Goal: Task Accomplishment & Management: Manage account settings

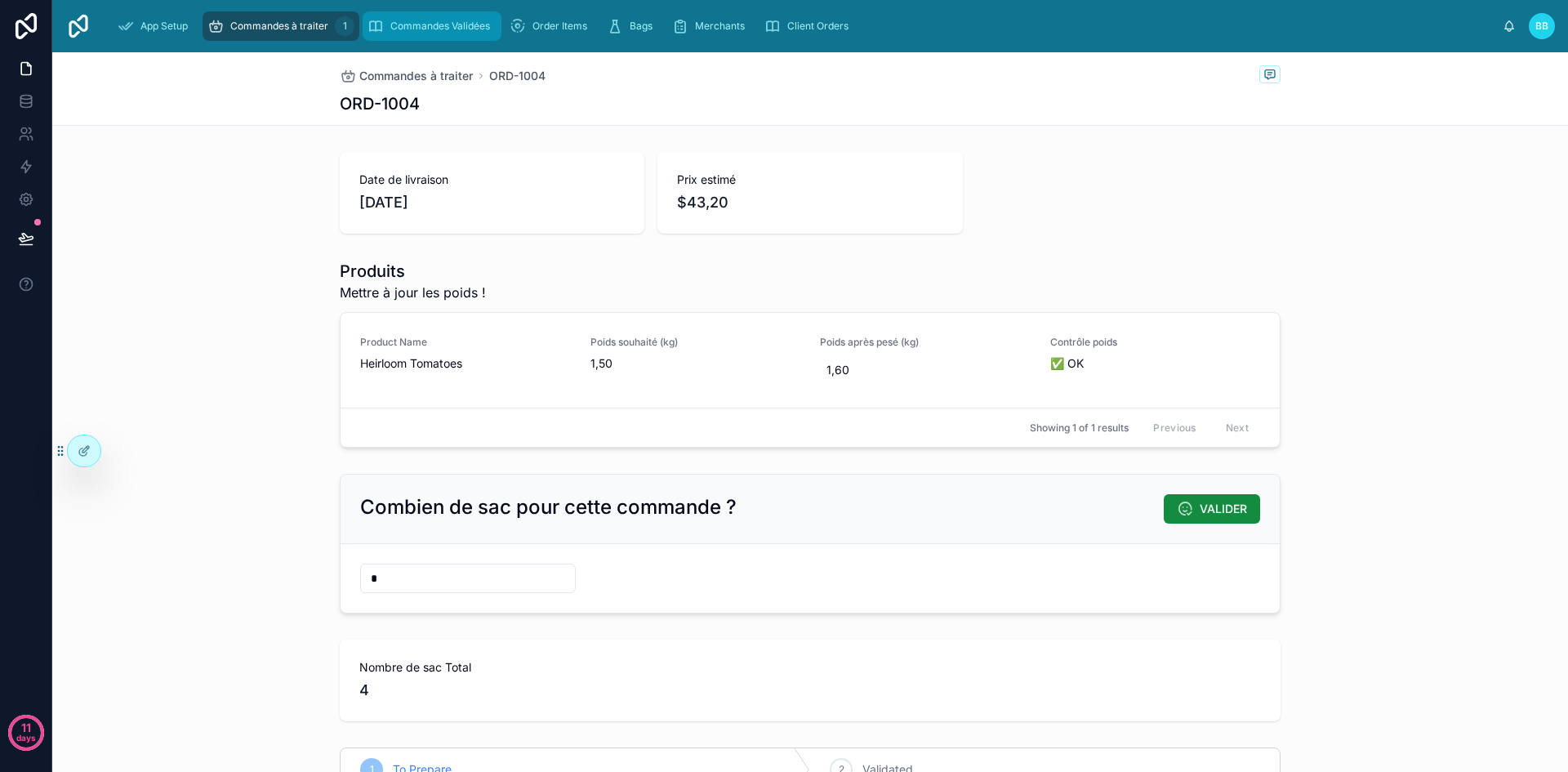
click at [420, 31] on span "Commandes Validées" at bounding box center [440, 26] width 100 height 13
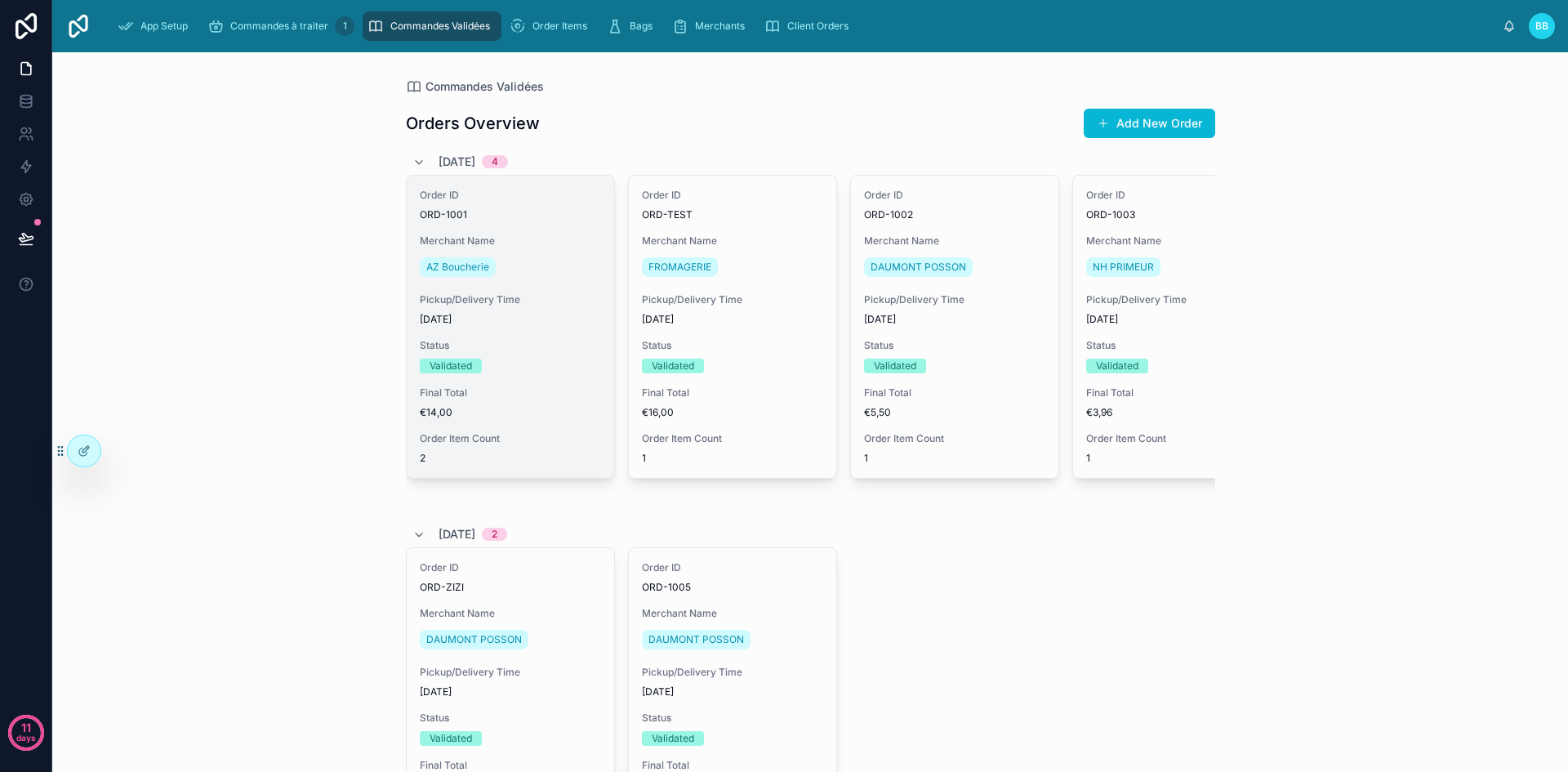
click at [519, 223] on div "Order ID ORD-1001 Merchant Name AZ Boucherie Pickup/Delivery Time 07/09/2025 St…" at bounding box center [511, 326] width 208 height 302
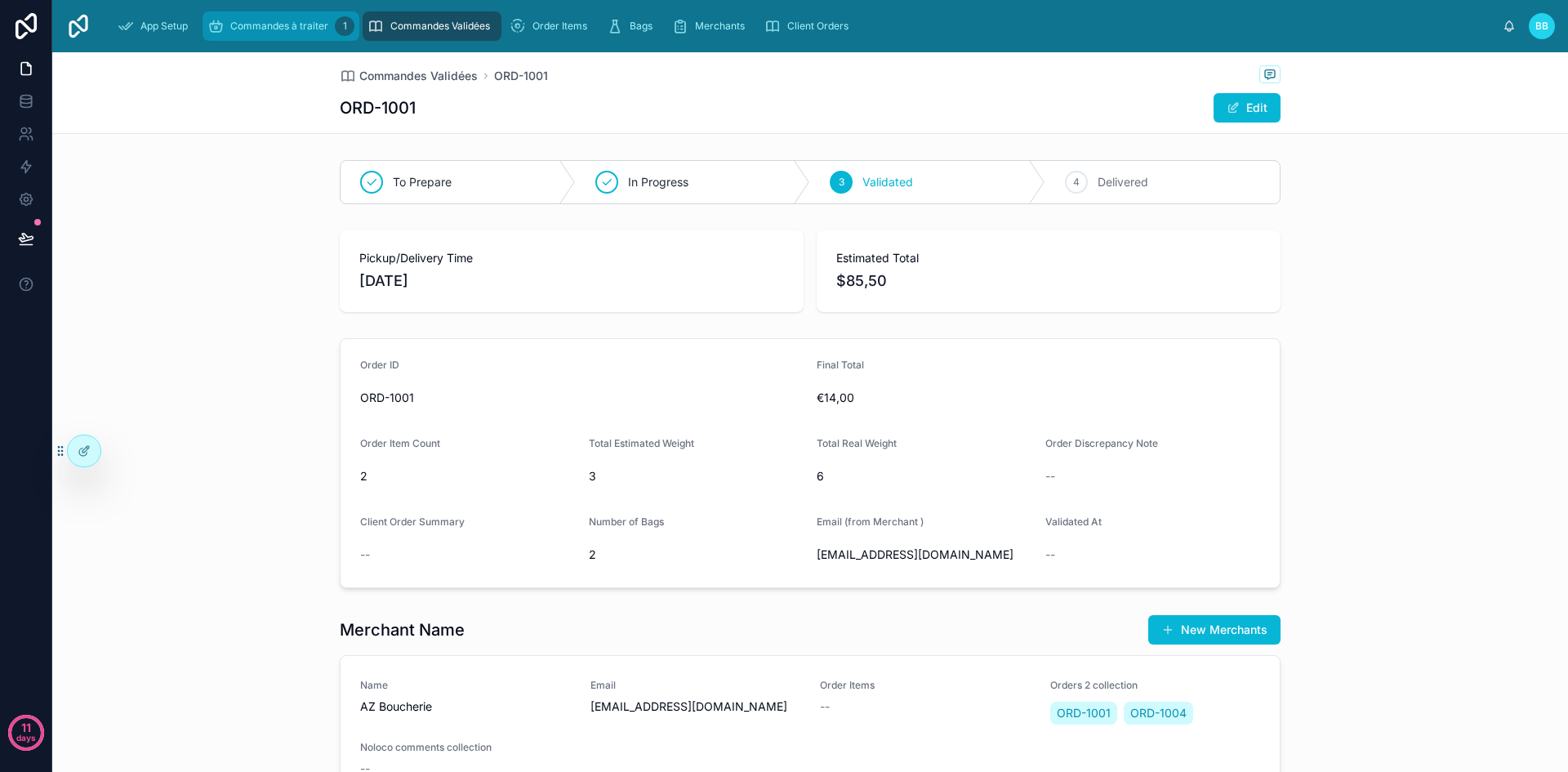
click at [289, 30] on span "Commandes à traiter" at bounding box center [279, 26] width 98 height 13
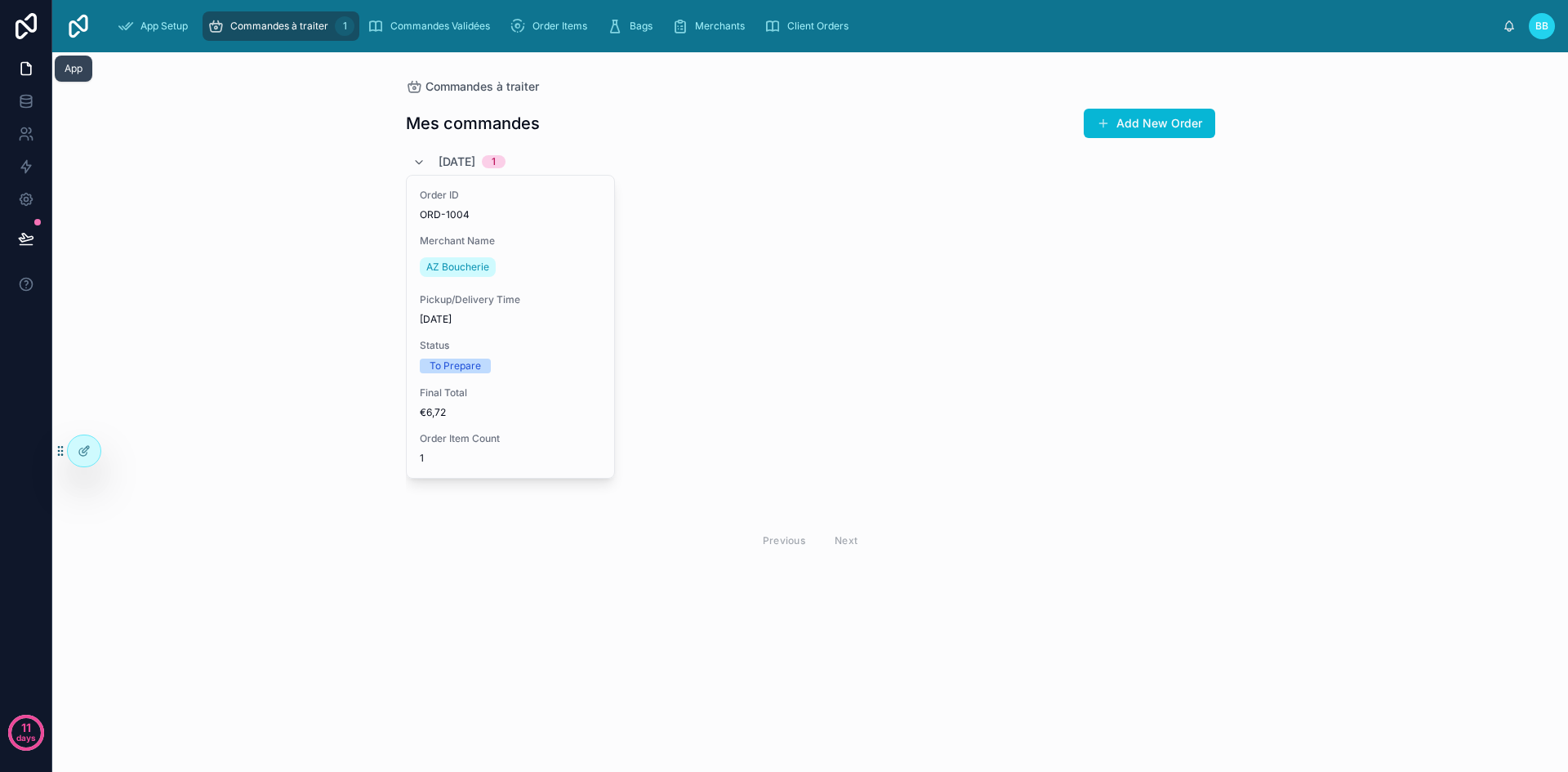
click at [30, 72] on icon at bounding box center [26, 68] width 9 height 12
click at [87, 465] on div at bounding box center [84, 450] width 33 height 31
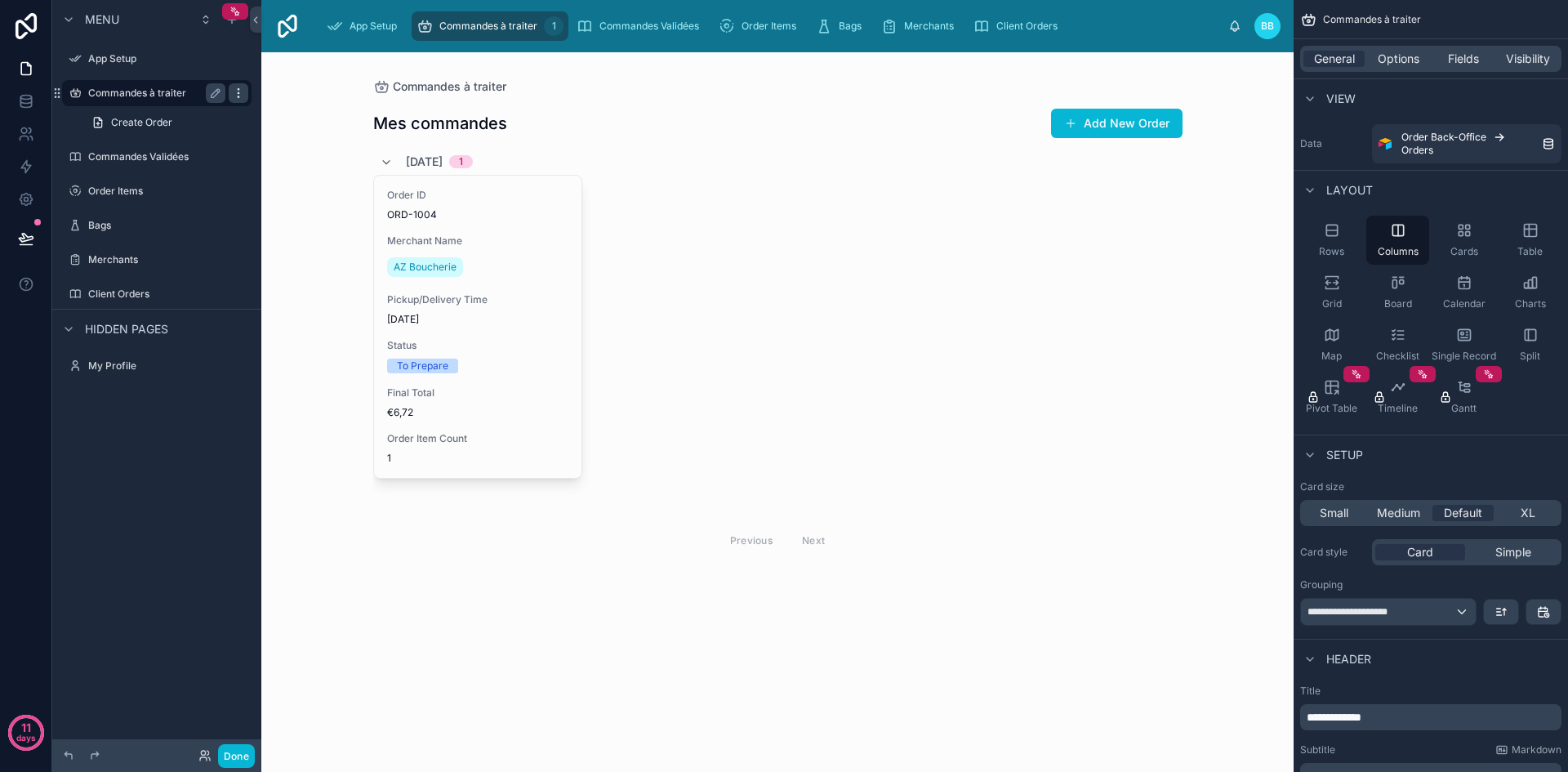
click at [238, 93] on icon "scrollable content" at bounding box center [237, 93] width 1 height 1
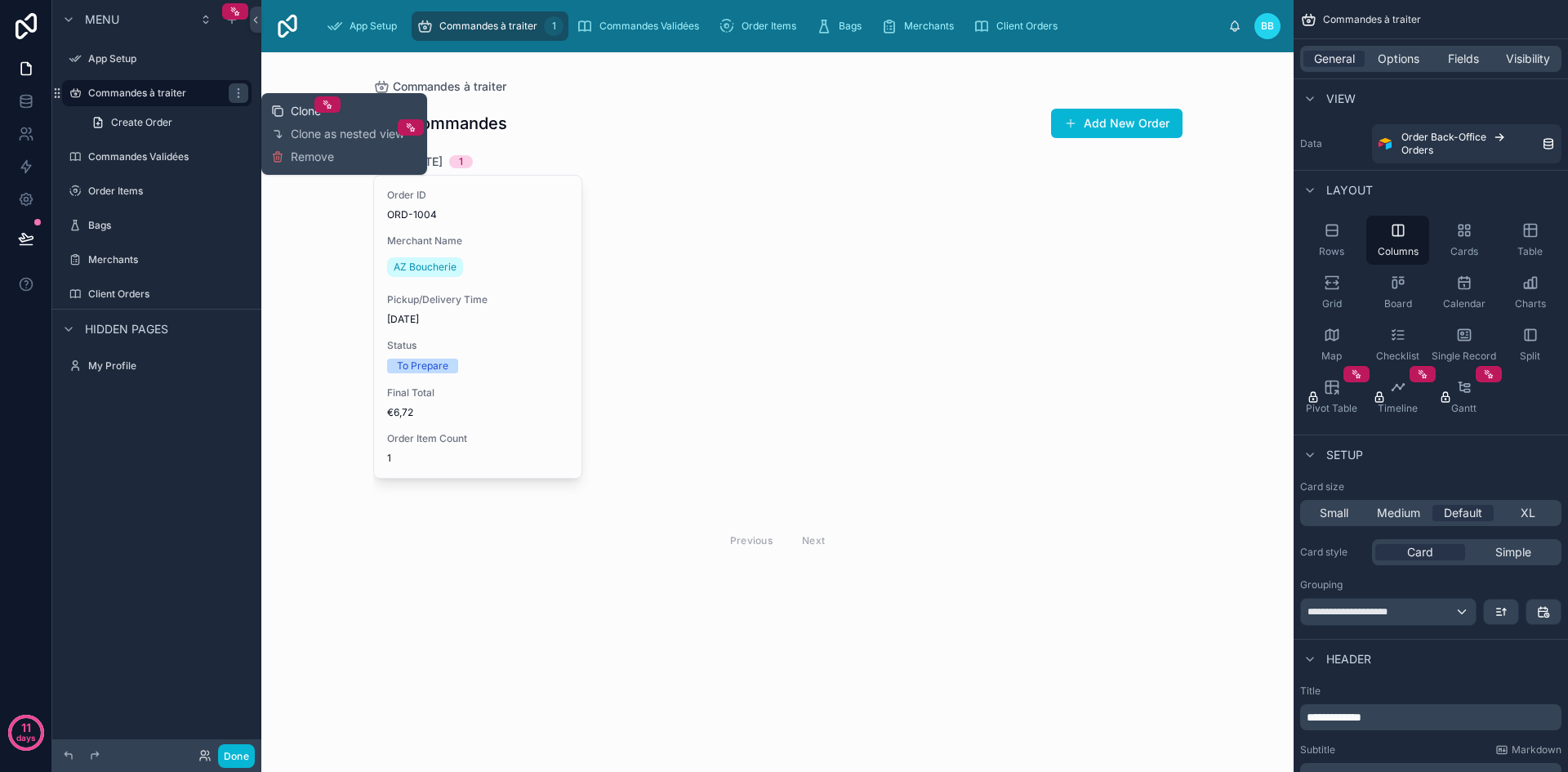
click at [293, 109] on span "Clone" at bounding box center [306, 110] width 30 height 16
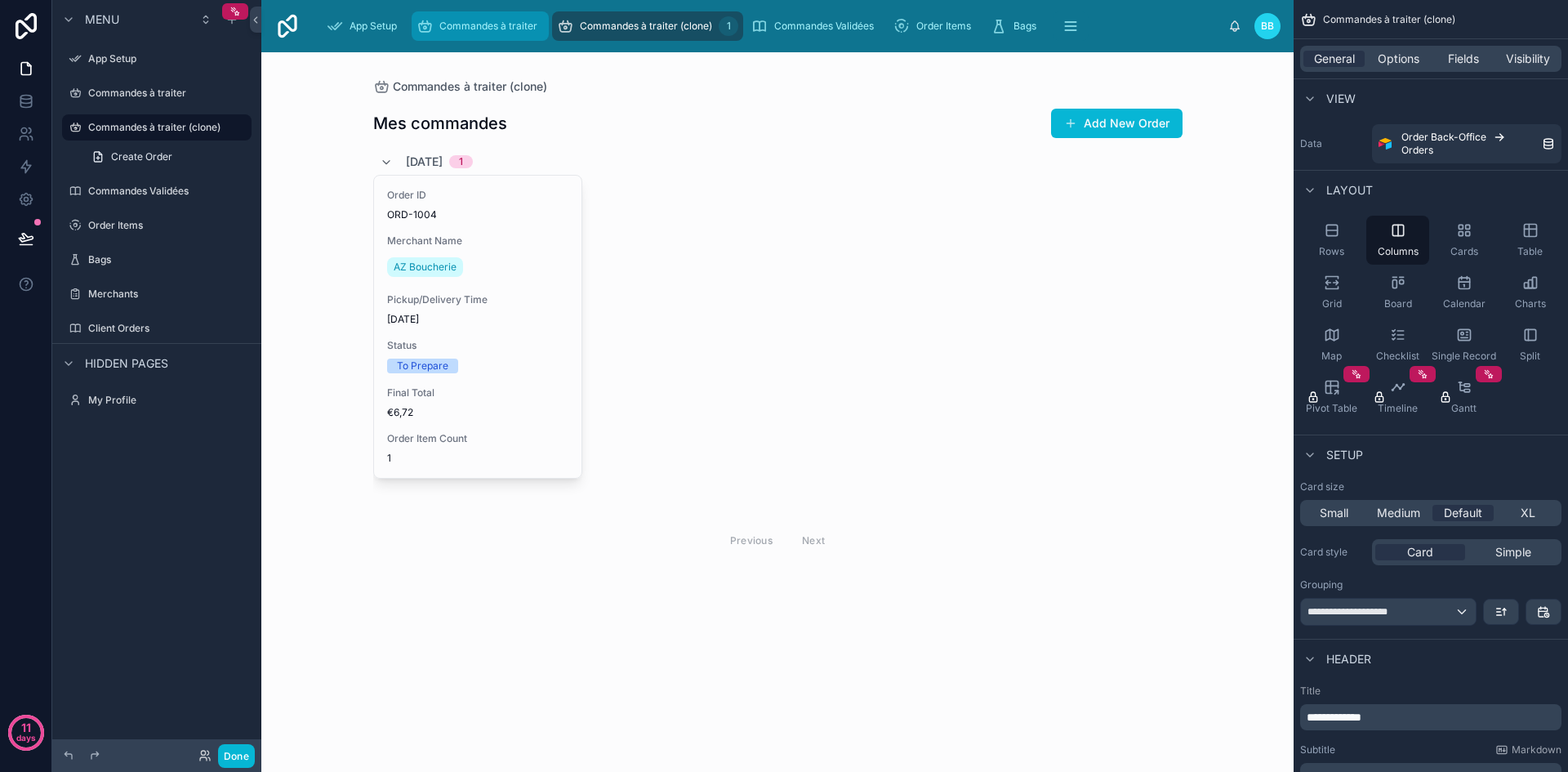
click at [488, 31] on span "Commandes à traiter" at bounding box center [488, 26] width 98 height 13
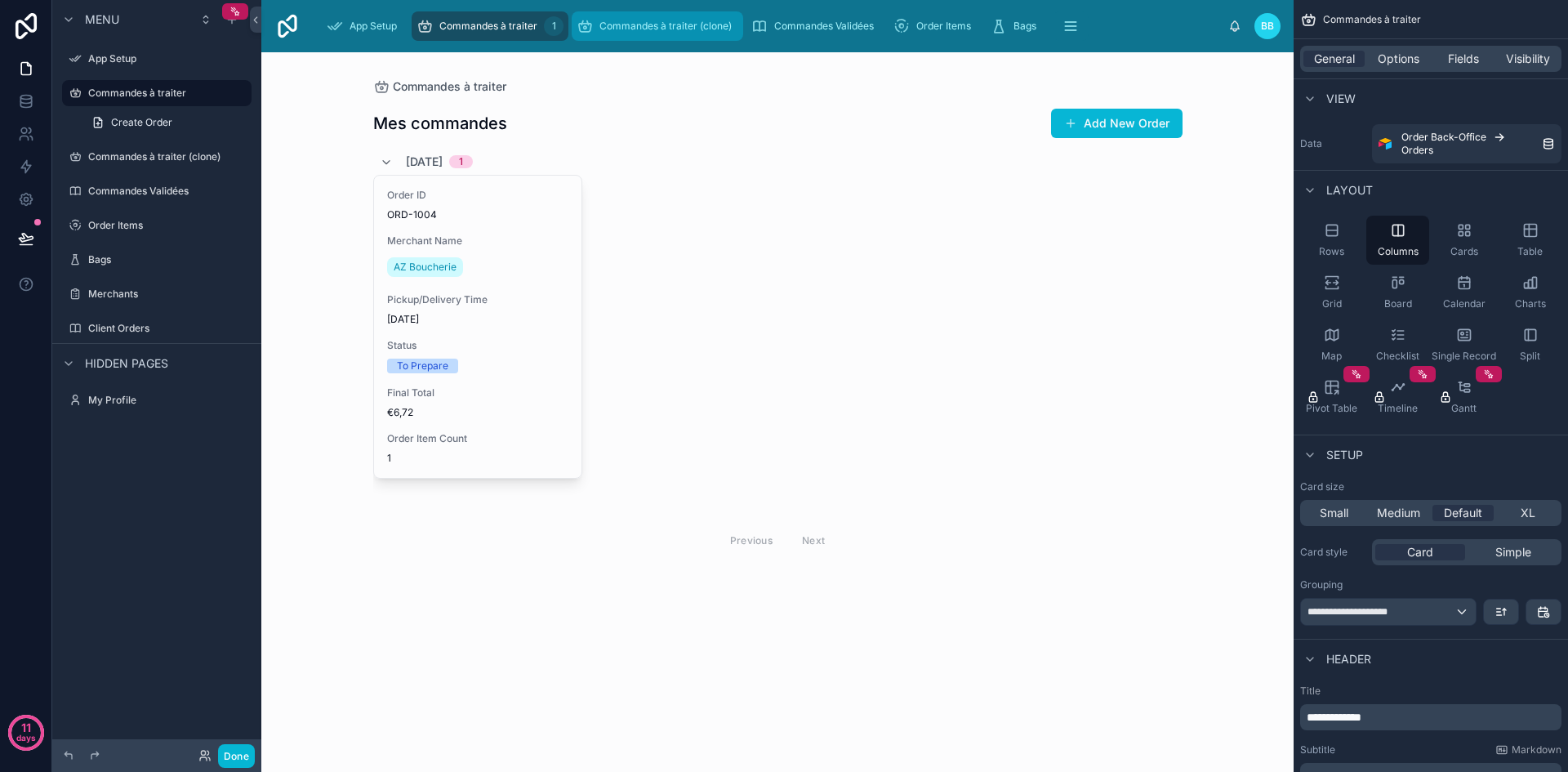
click at [590, 22] on icon "scrollable content" at bounding box center [584, 25] width 16 height 16
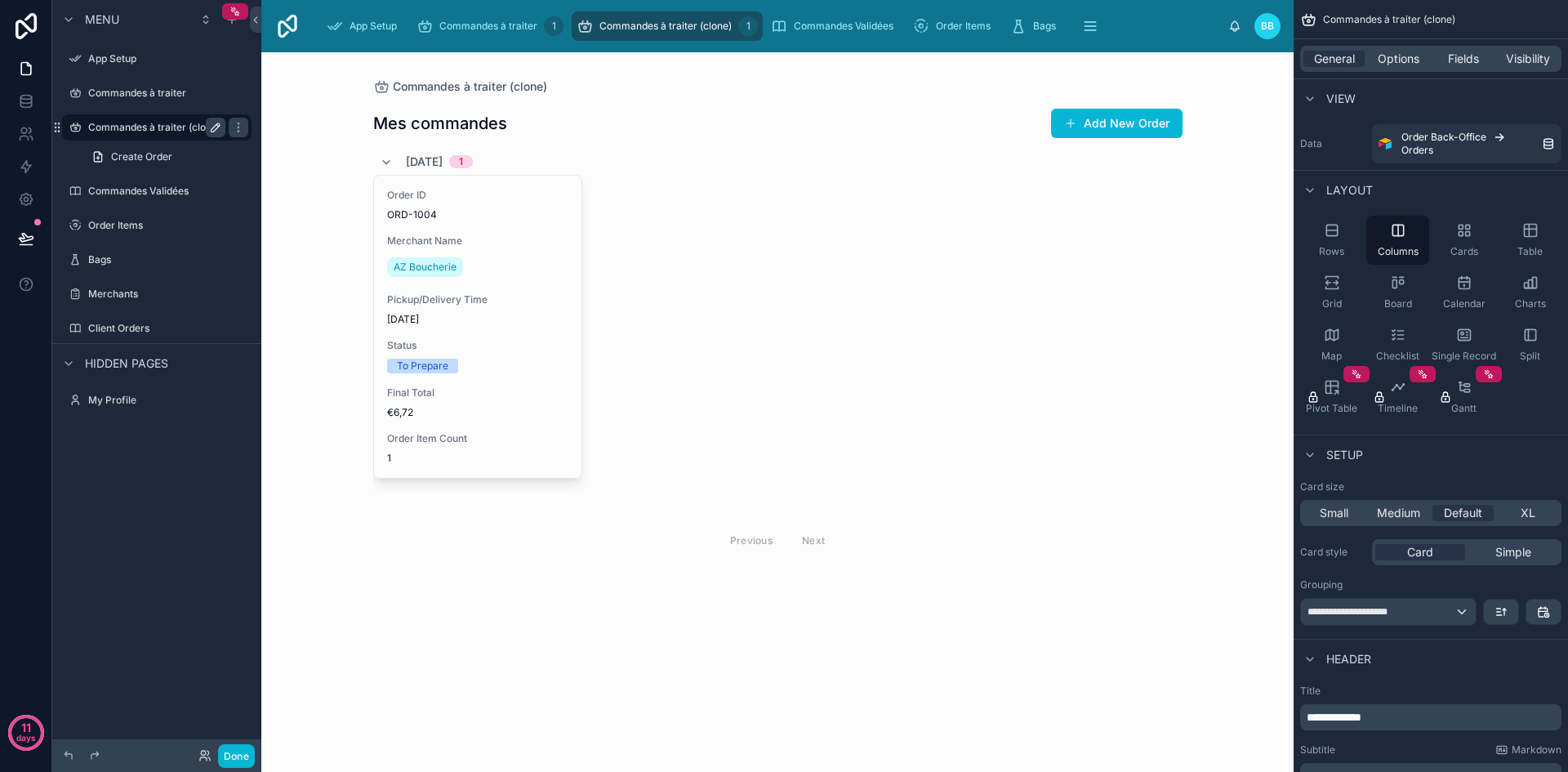
click at [220, 127] on icon "scrollable content" at bounding box center [216, 127] width 13 height 13
click at [802, 299] on div at bounding box center [778, 332] width 836 height 559
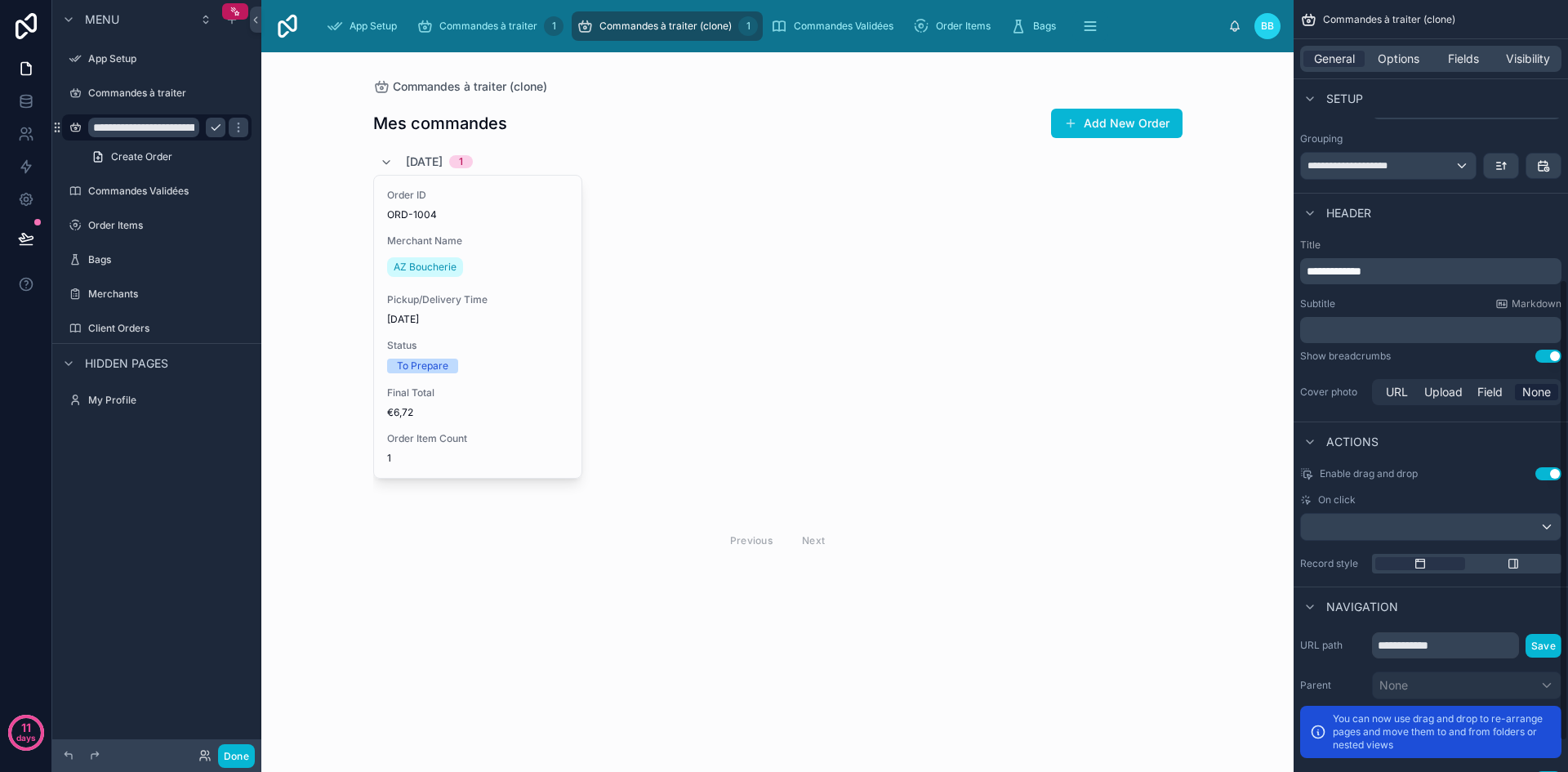
scroll to position [517, 0]
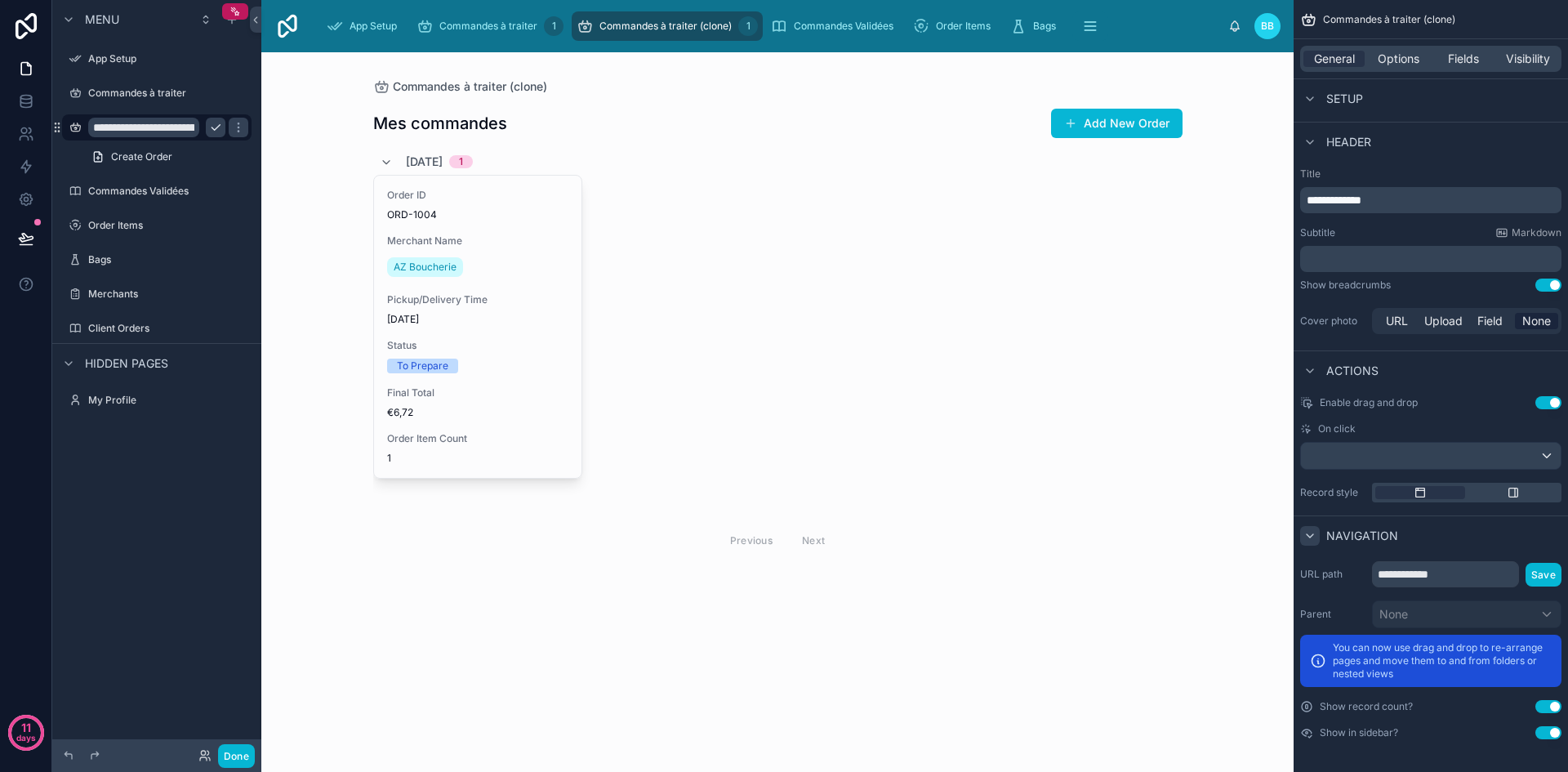
click at [1311, 536] on icon "scrollable content" at bounding box center [1310, 535] width 7 height 3
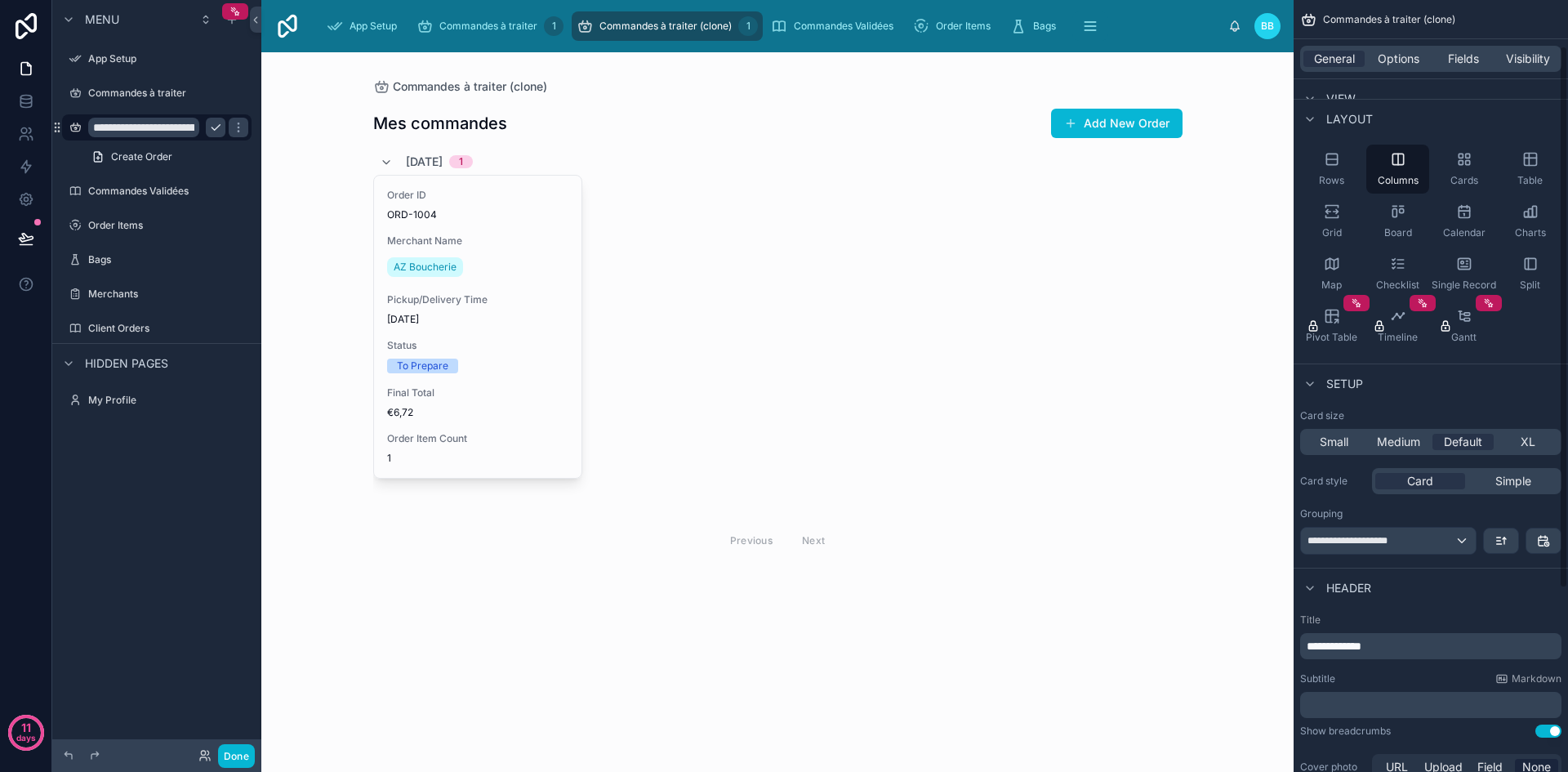
scroll to position [0, 0]
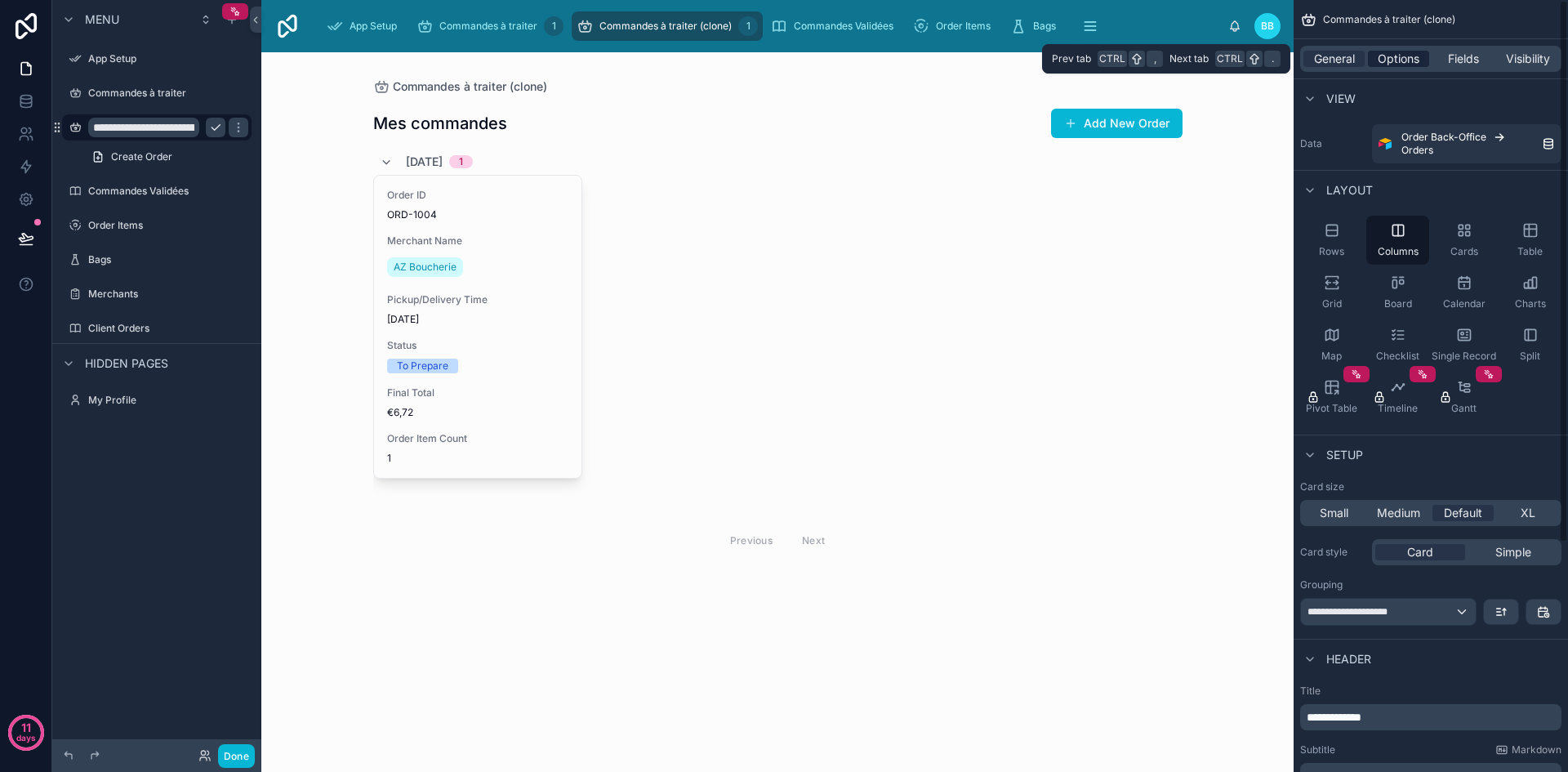
click at [1388, 60] on span "Options" at bounding box center [1399, 58] width 42 height 16
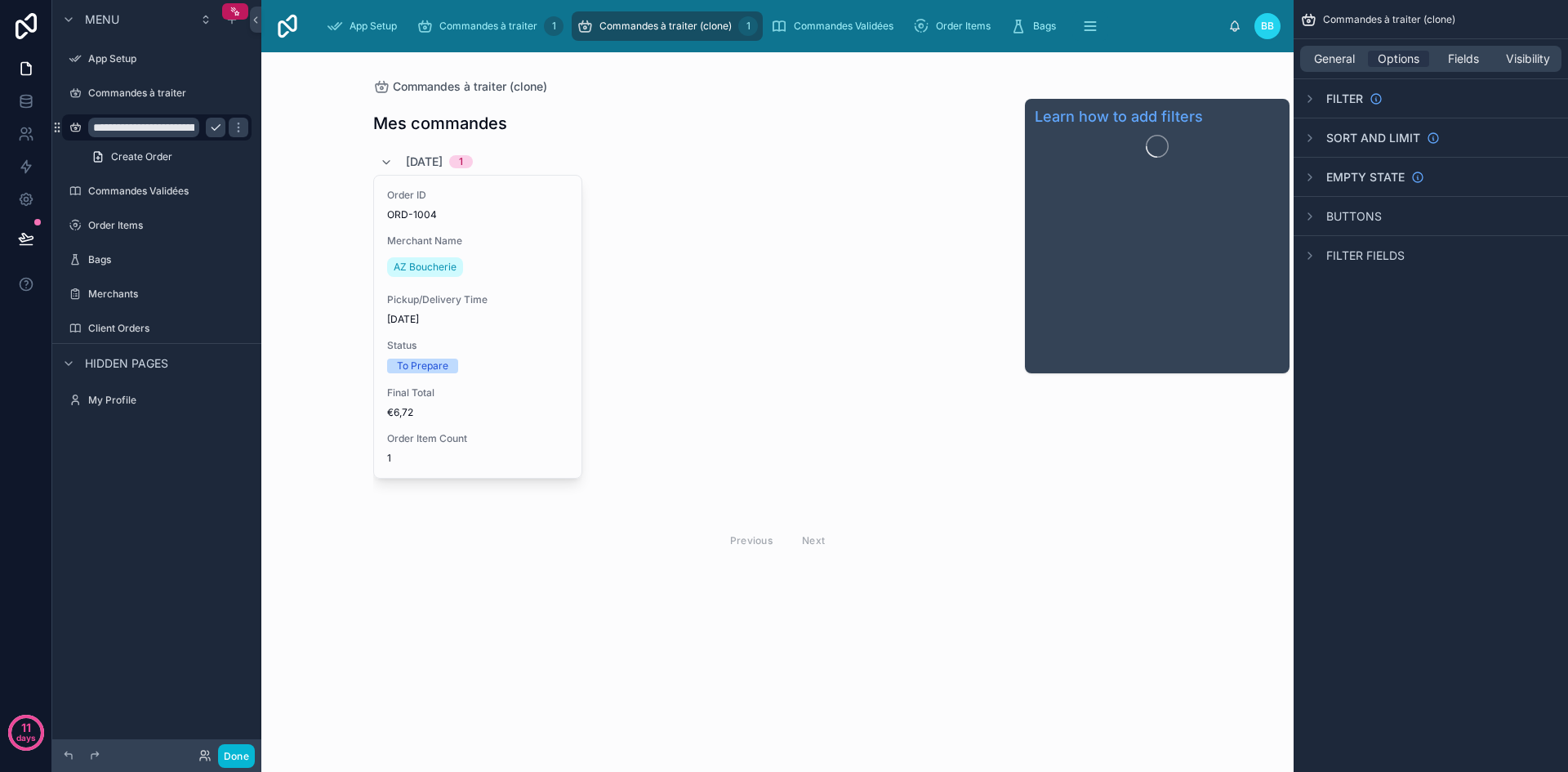
click at [1328, 100] on span "Filter" at bounding box center [1345, 98] width 36 height 16
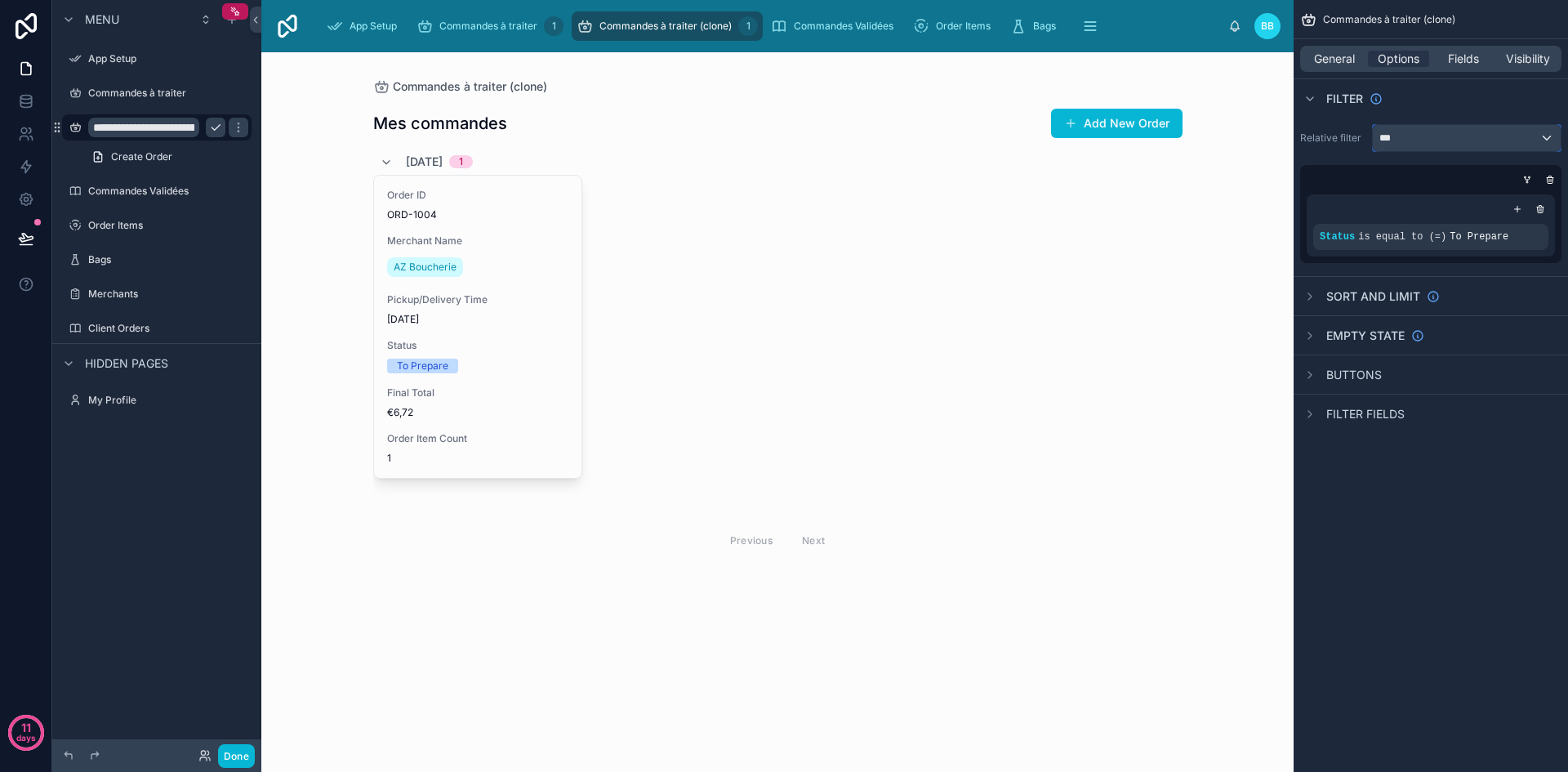
click at [1428, 133] on div "***" at bounding box center [1467, 138] width 188 height 26
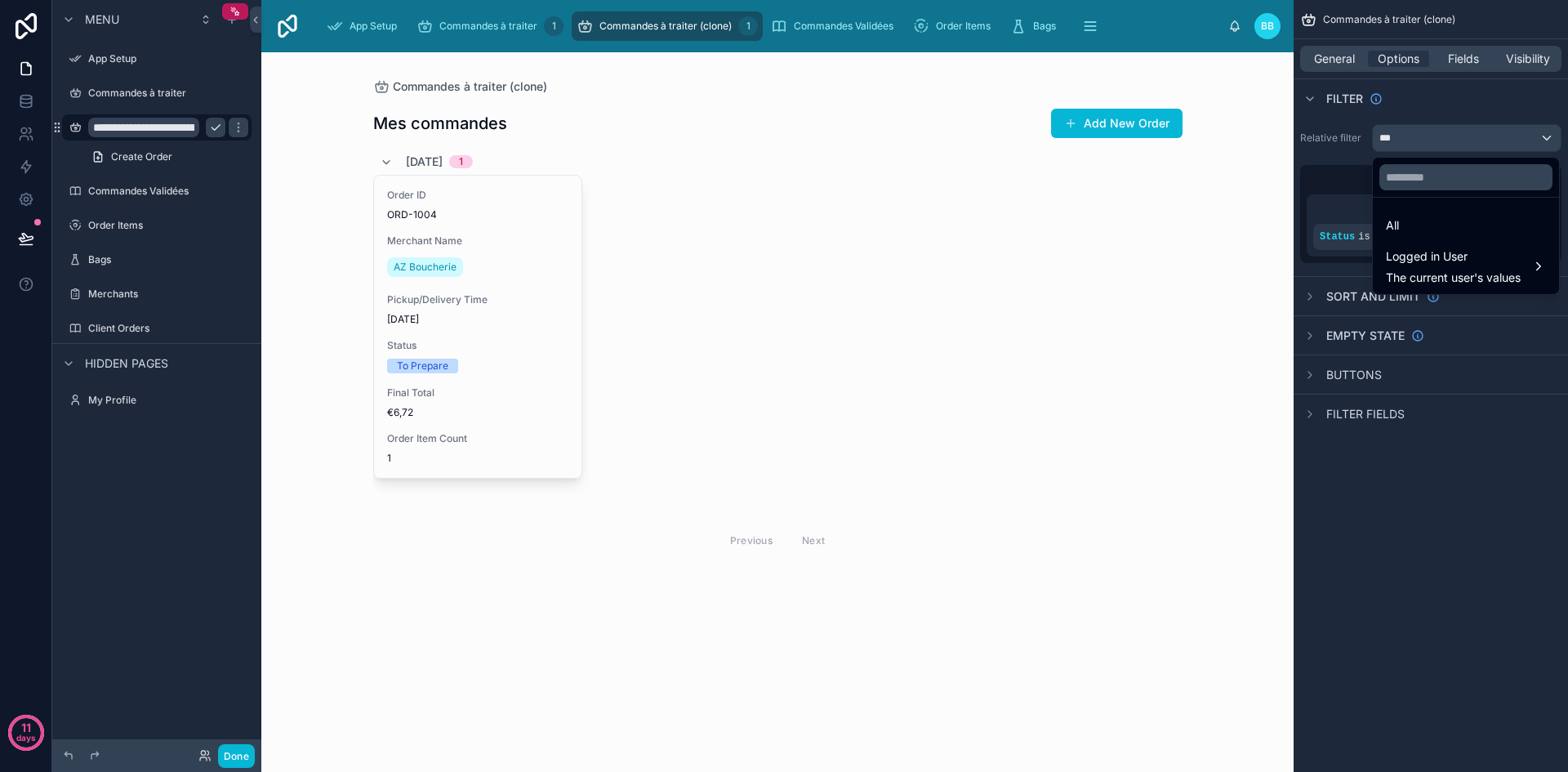
click at [1421, 106] on div "scrollable content" at bounding box center [784, 386] width 1568 height 772
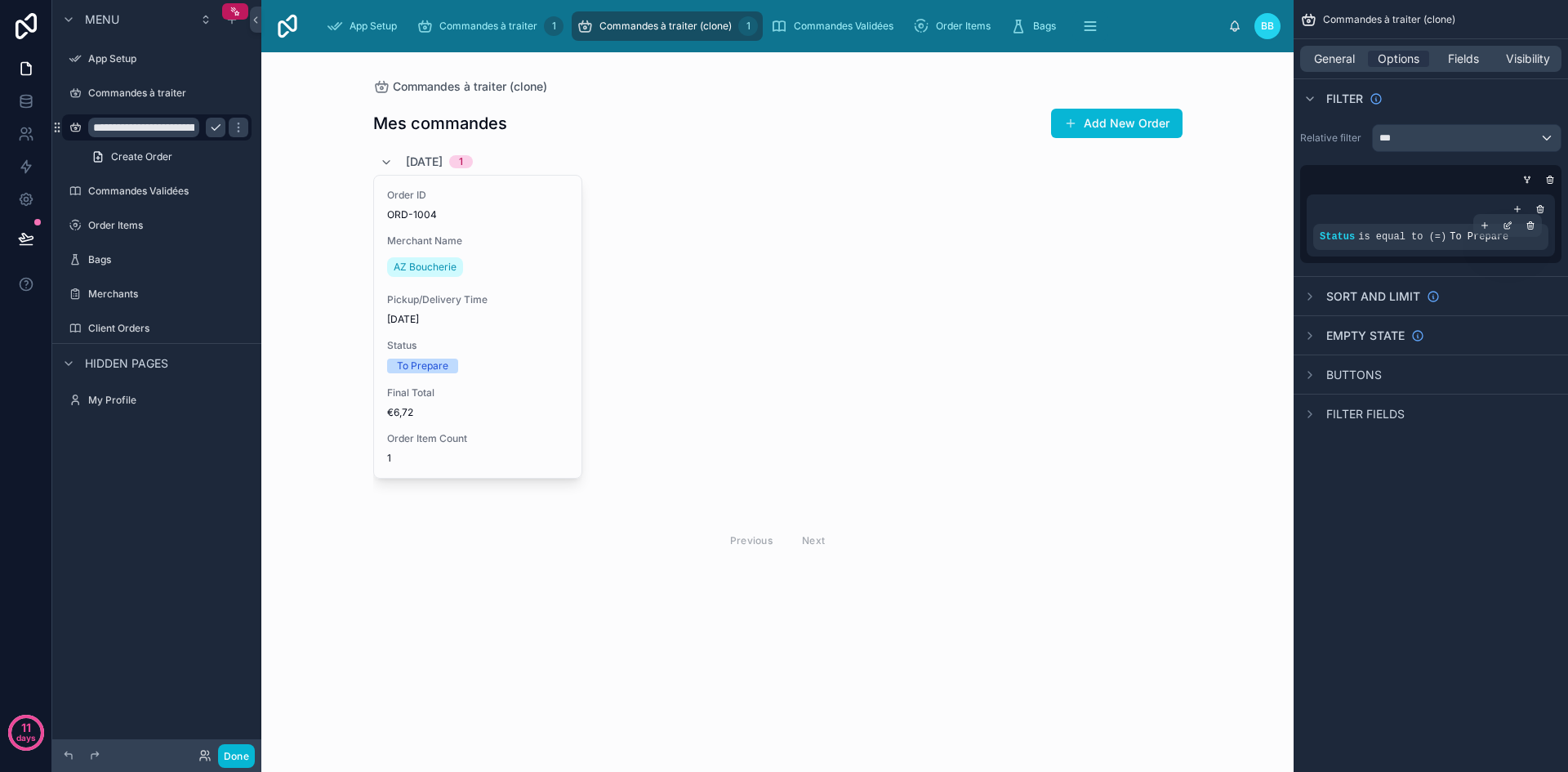
click at [1419, 235] on span "is equal to (=)" at bounding box center [1403, 236] width 88 height 11
click at [1507, 219] on div "scrollable content" at bounding box center [1508, 225] width 22 height 22
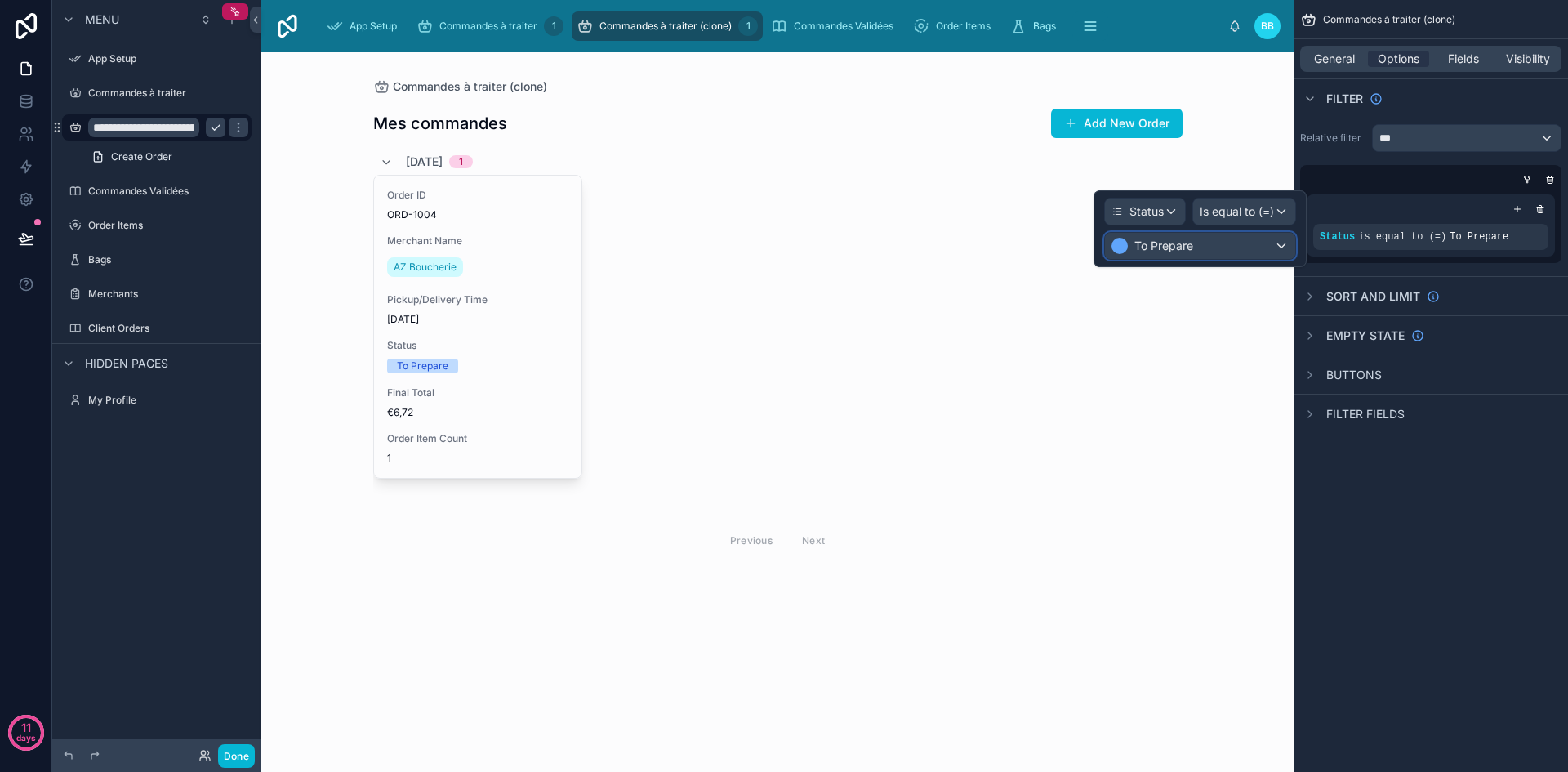
click at [1259, 242] on div "To Prepare" at bounding box center [1201, 246] width 191 height 26
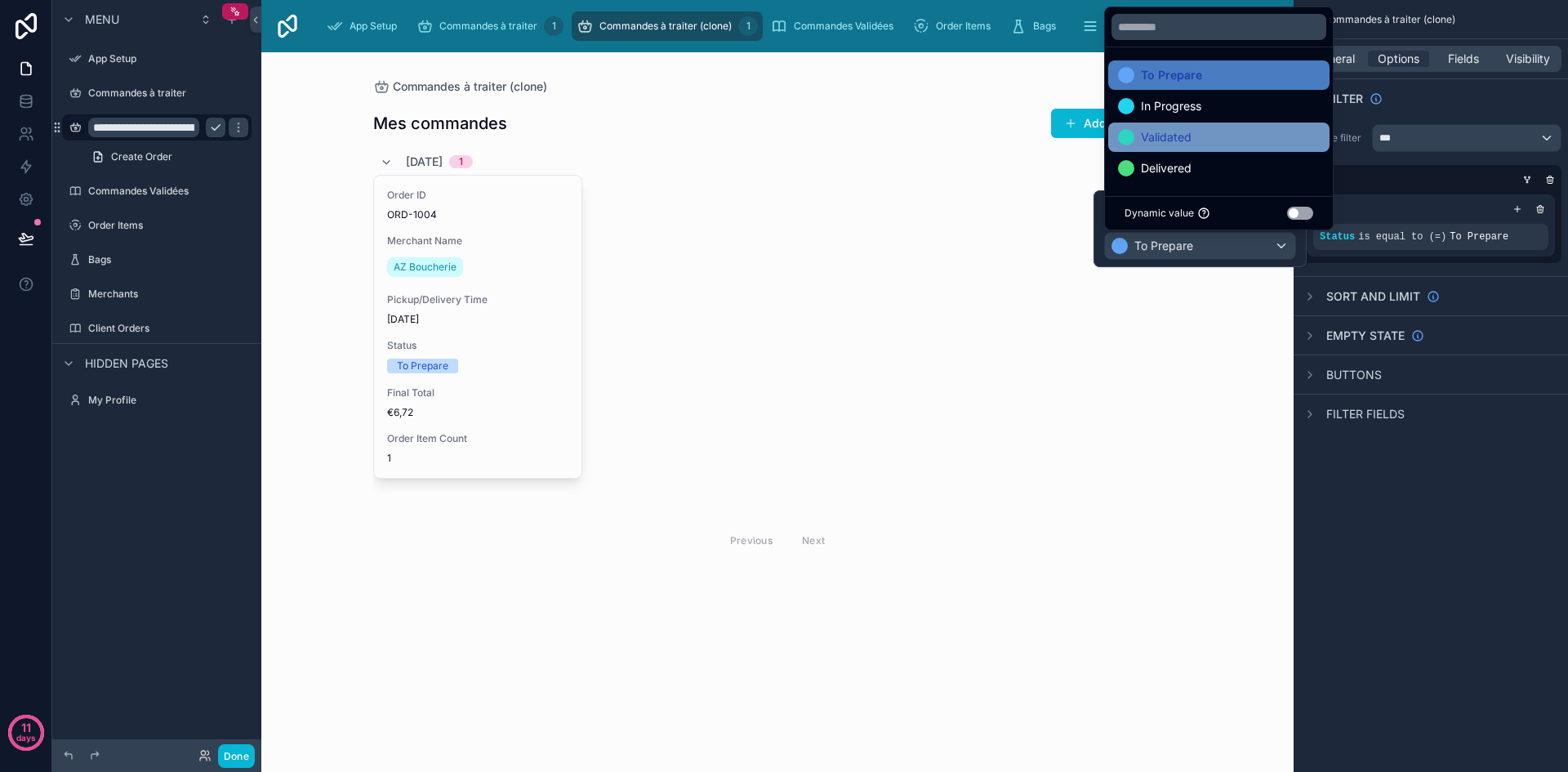
click at [1186, 144] on span "Validated" at bounding box center [1166, 136] width 50 height 20
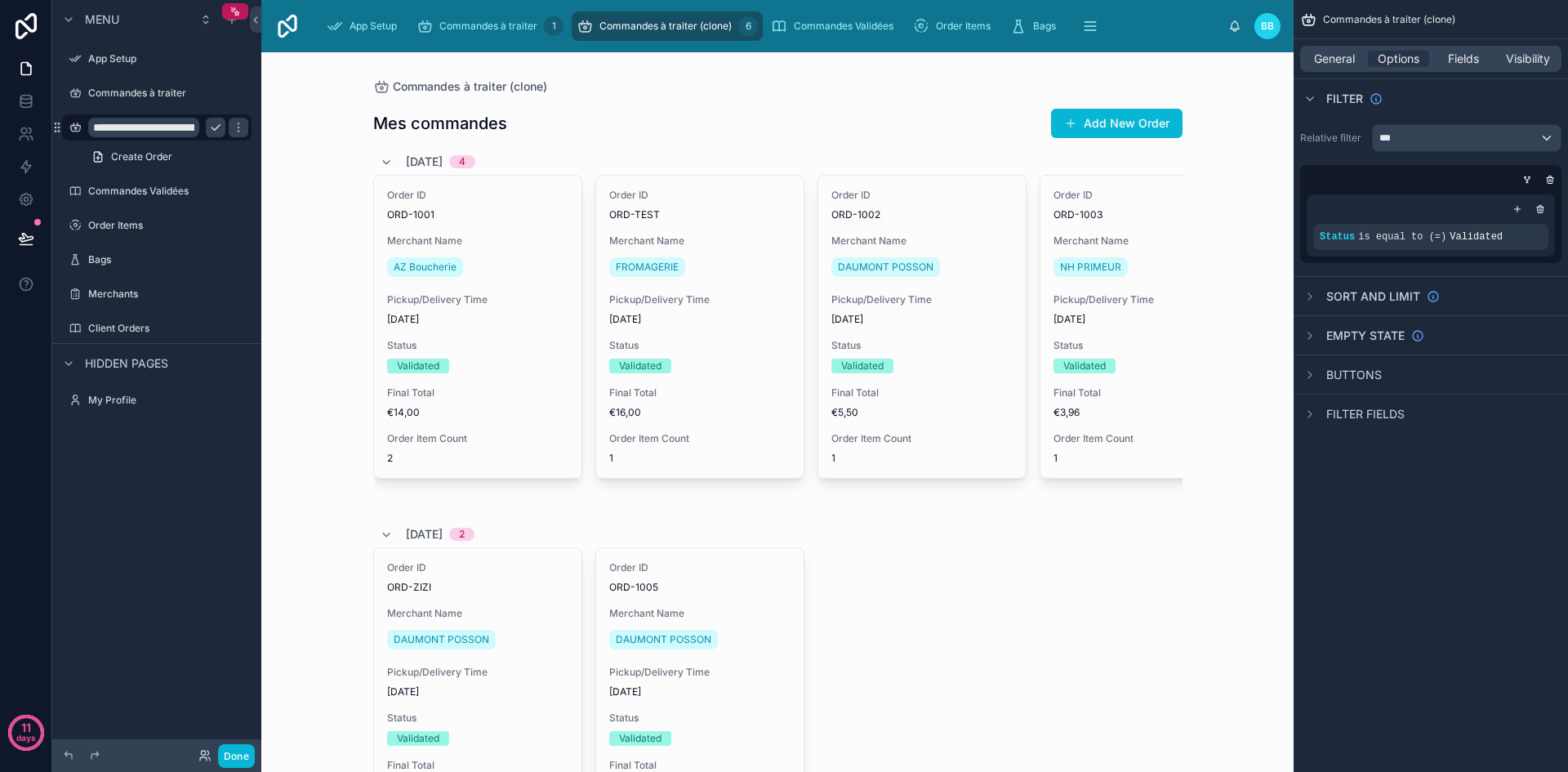
click at [732, 86] on div "Commandes à traiter (clone)" at bounding box center [778, 86] width 810 height 16
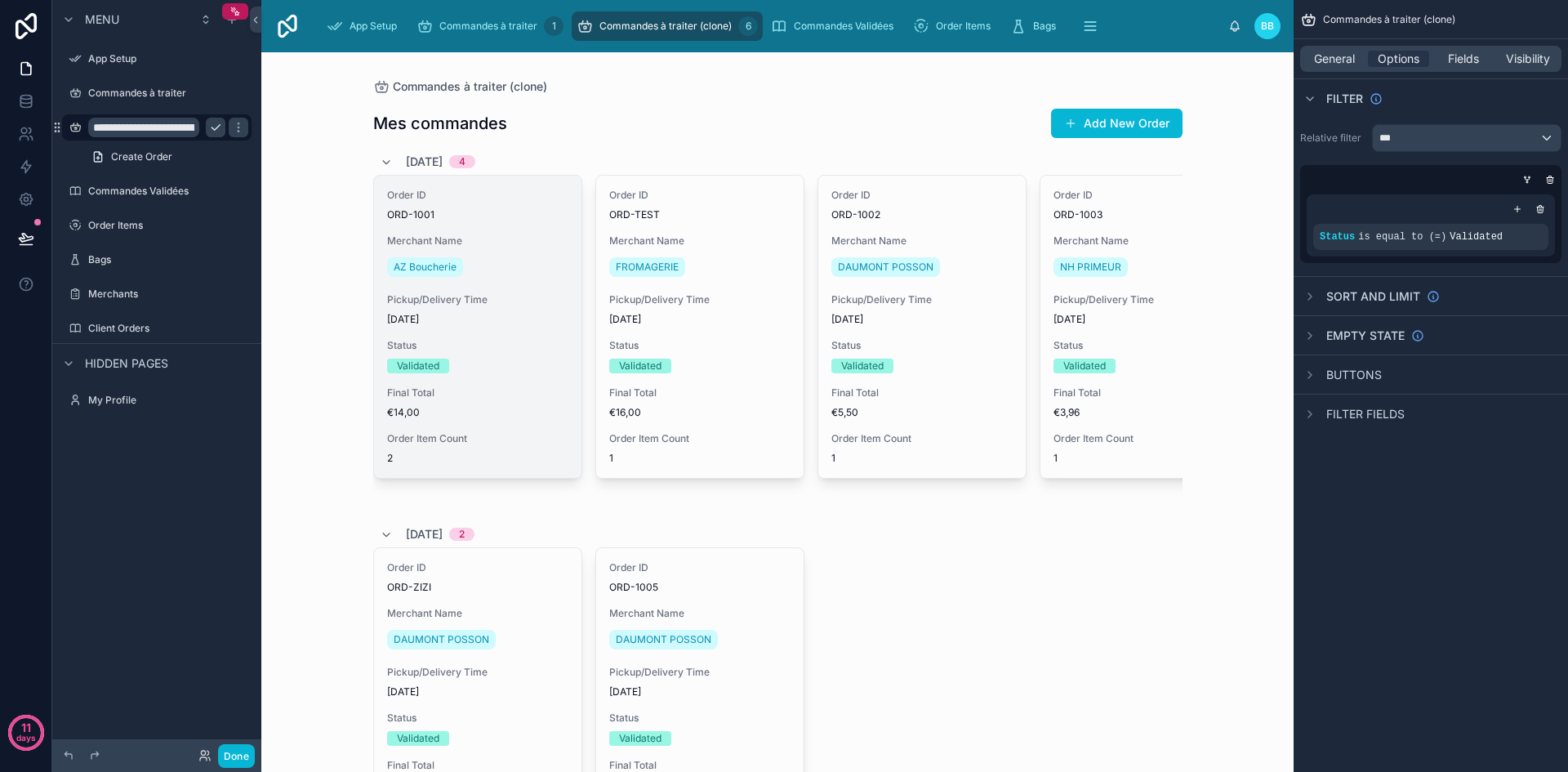
click at [493, 286] on div "Order ID ORD-1001 Merchant Name AZ Boucherie Pickup/Delivery Time 07/09/2025 St…" at bounding box center [478, 326] width 208 height 302
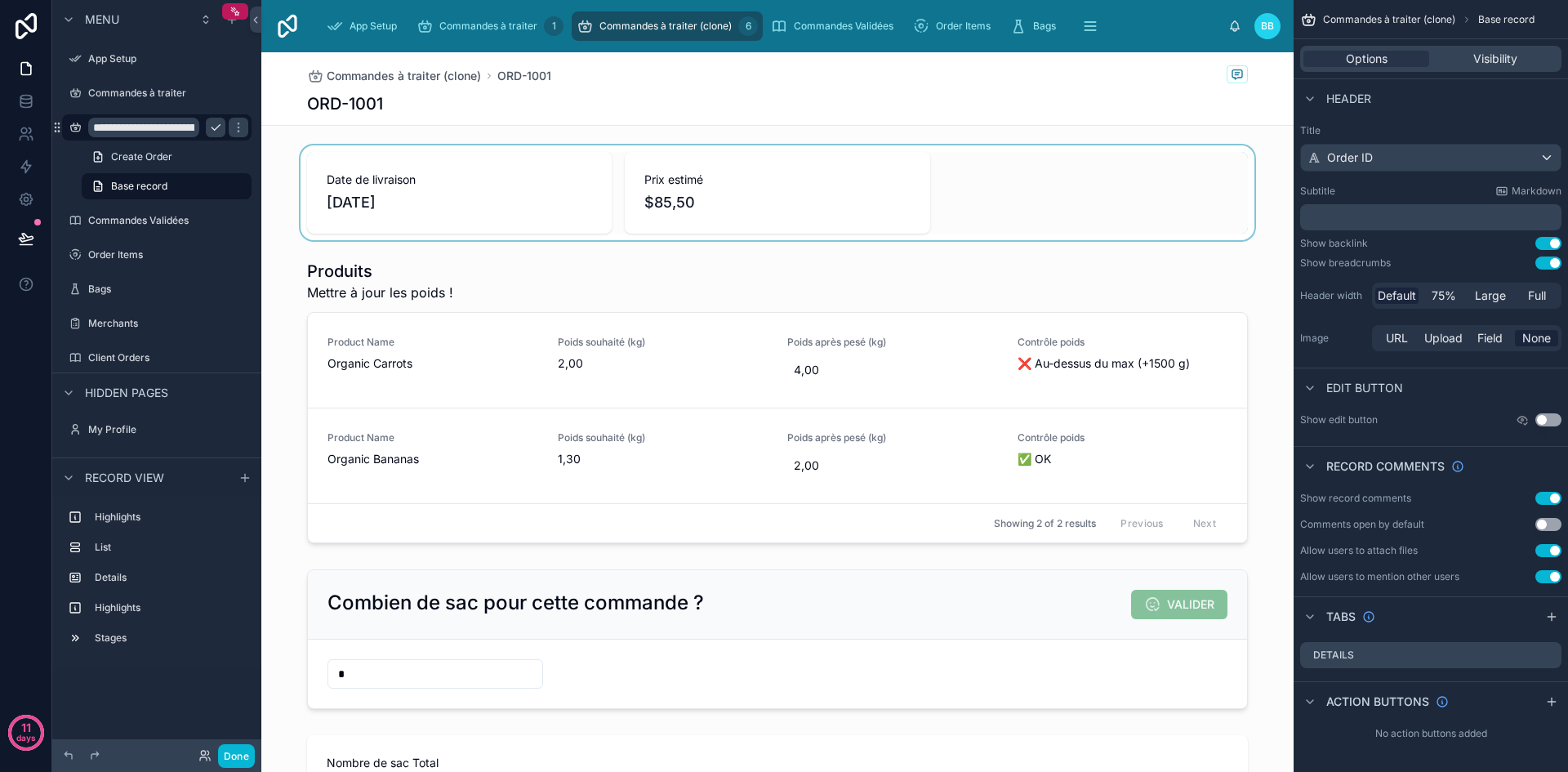
click at [762, 197] on div at bounding box center [778, 193] width 1032 height 94
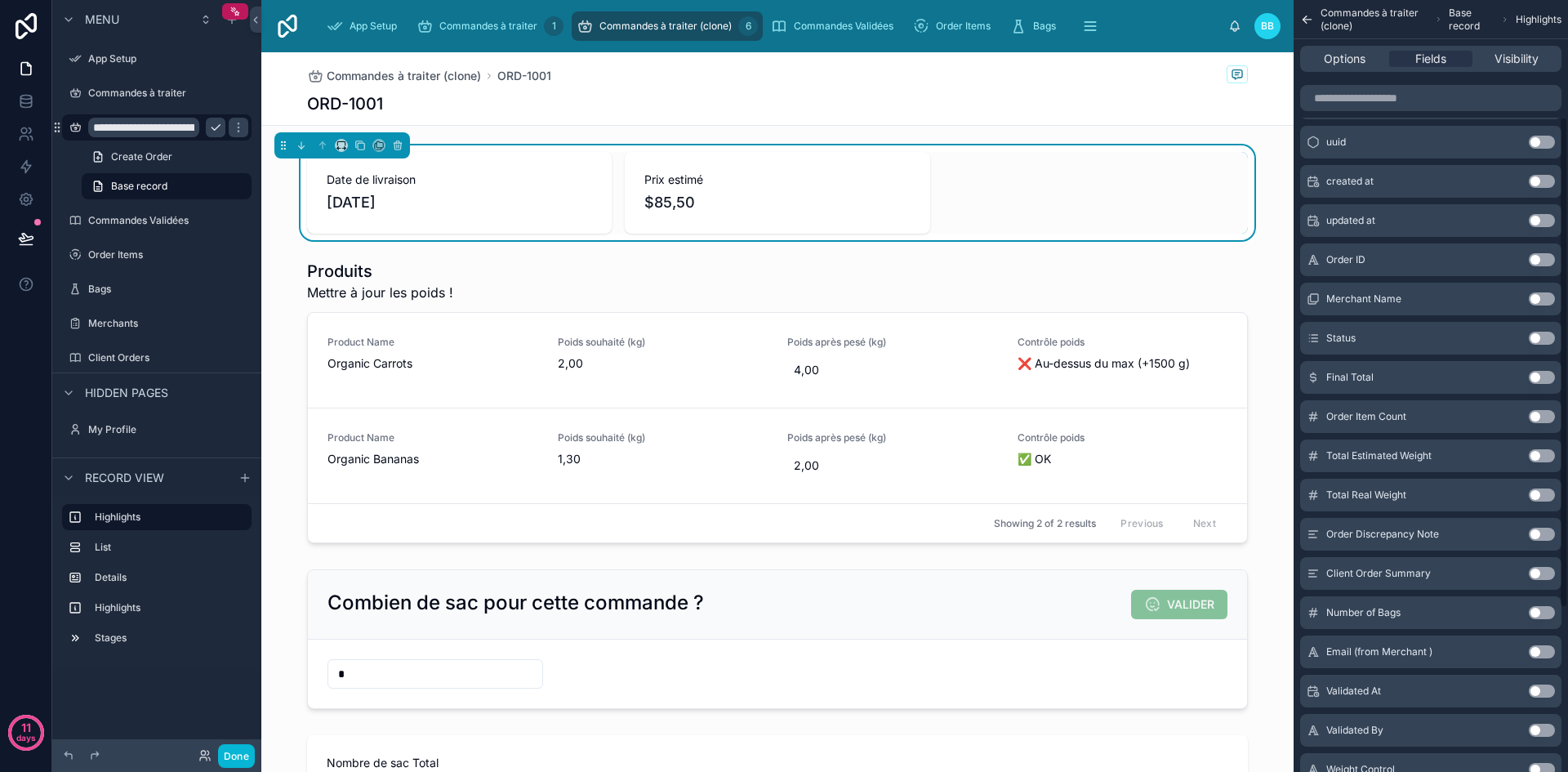
scroll to position [184, 0]
click at [1549, 380] on button "Use setting" at bounding box center [1542, 379] width 26 height 13
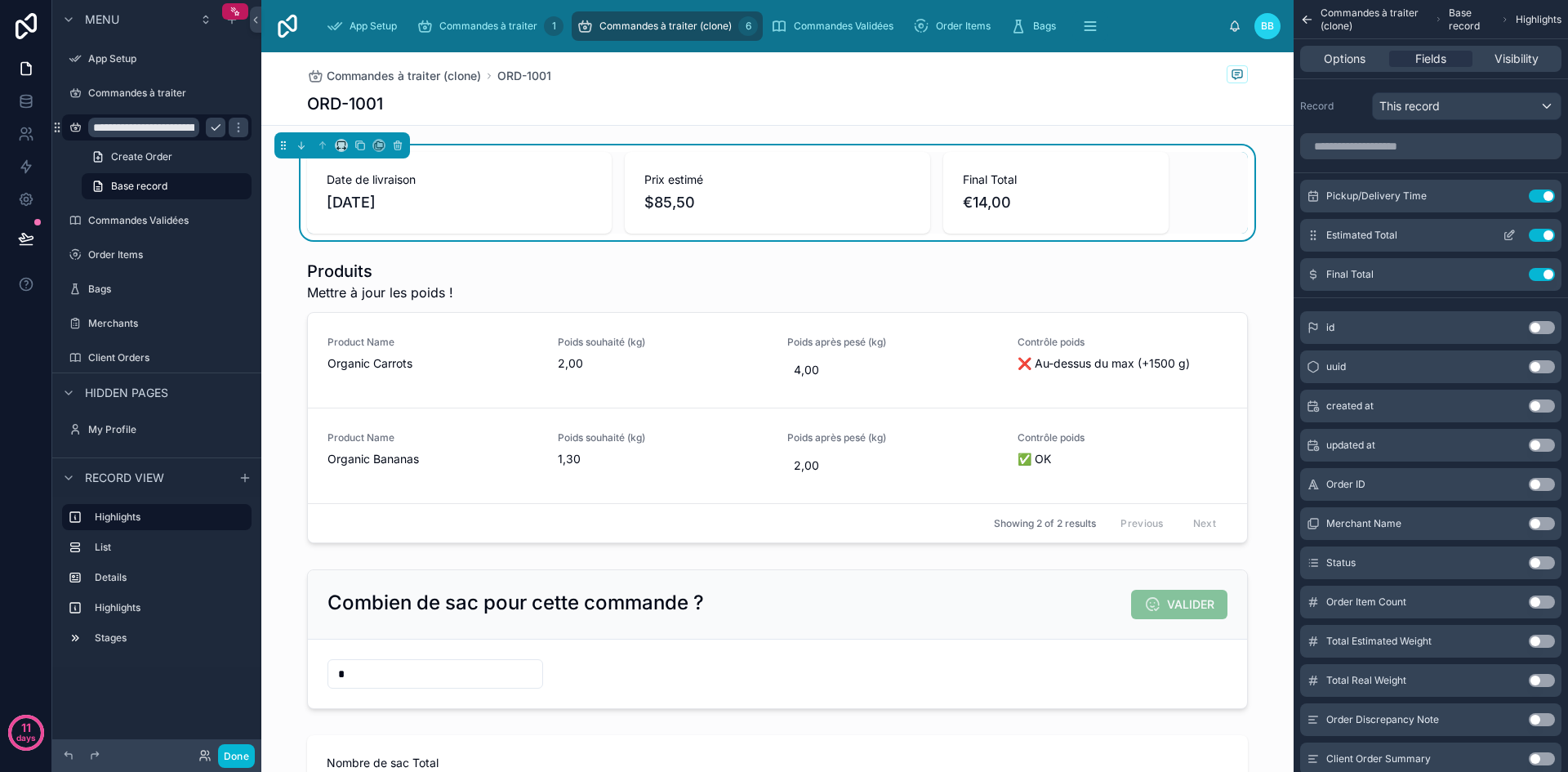
click at [1545, 232] on button "Use setting" at bounding box center [1542, 236] width 26 height 13
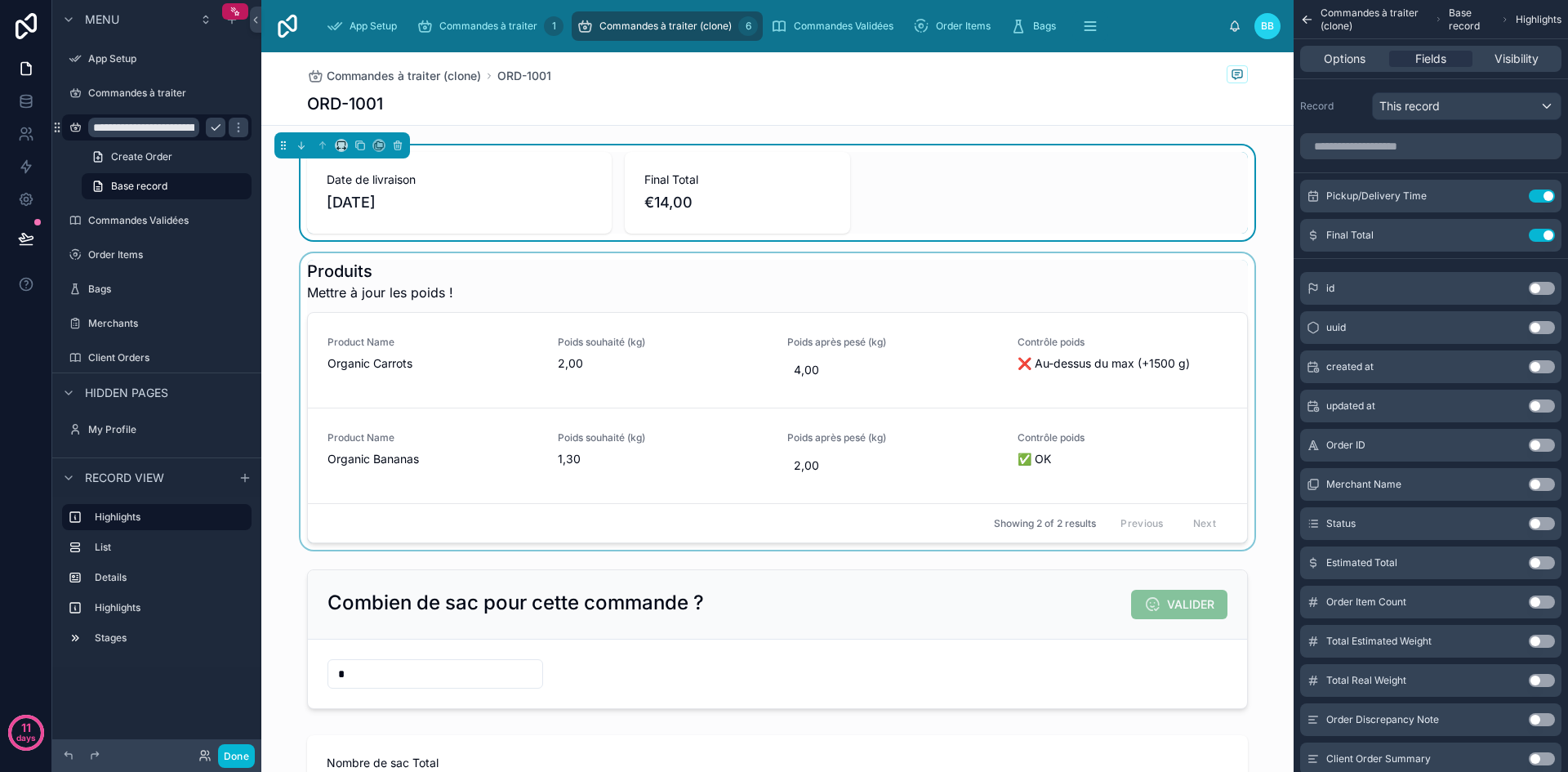
click at [830, 280] on div at bounding box center [778, 401] width 1032 height 296
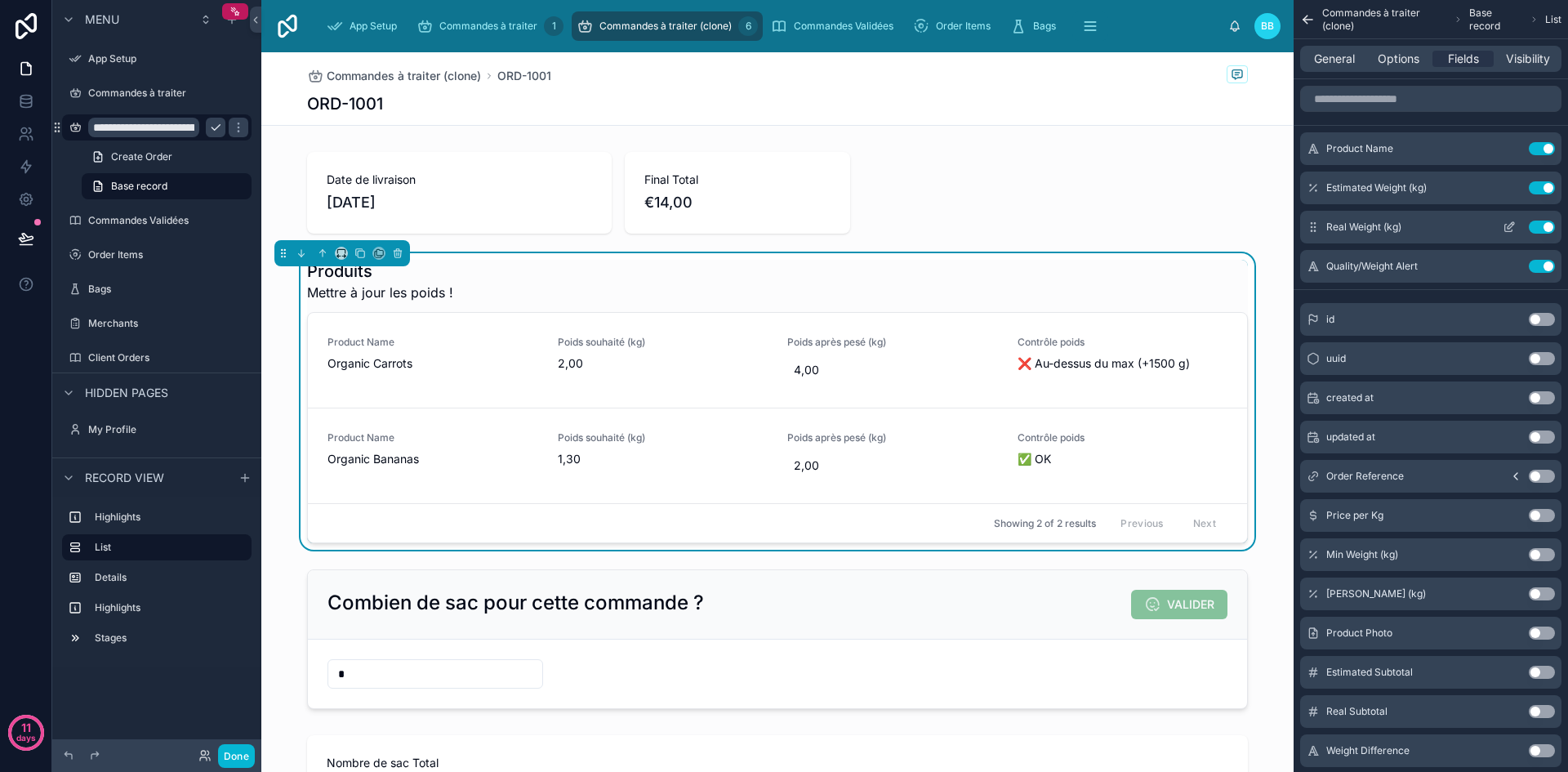
click at [1513, 222] on icon "scrollable content" at bounding box center [1511, 225] width 7 height 7
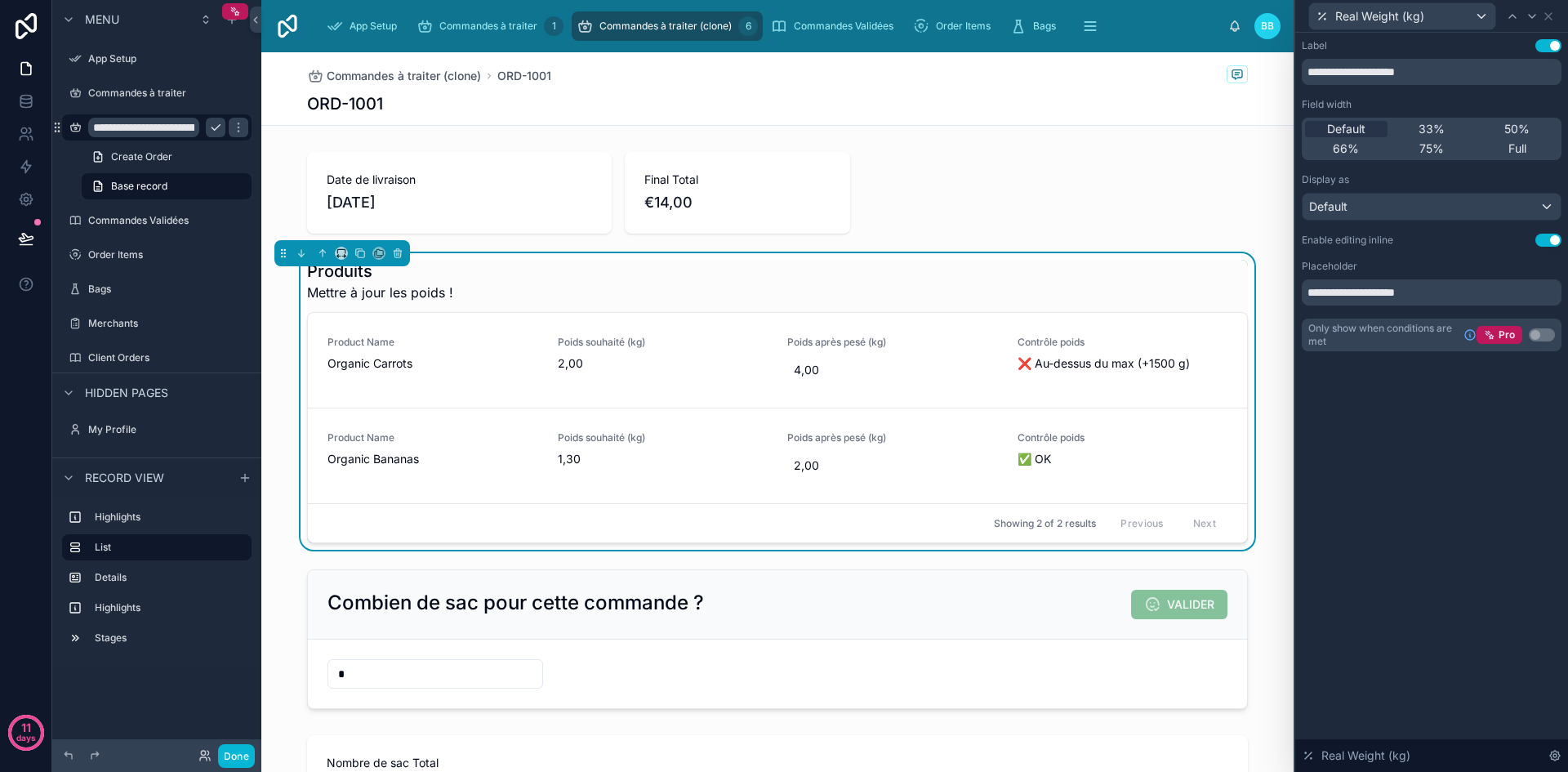
click at [1548, 234] on button "Use setting" at bounding box center [1548, 240] width 26 height 13
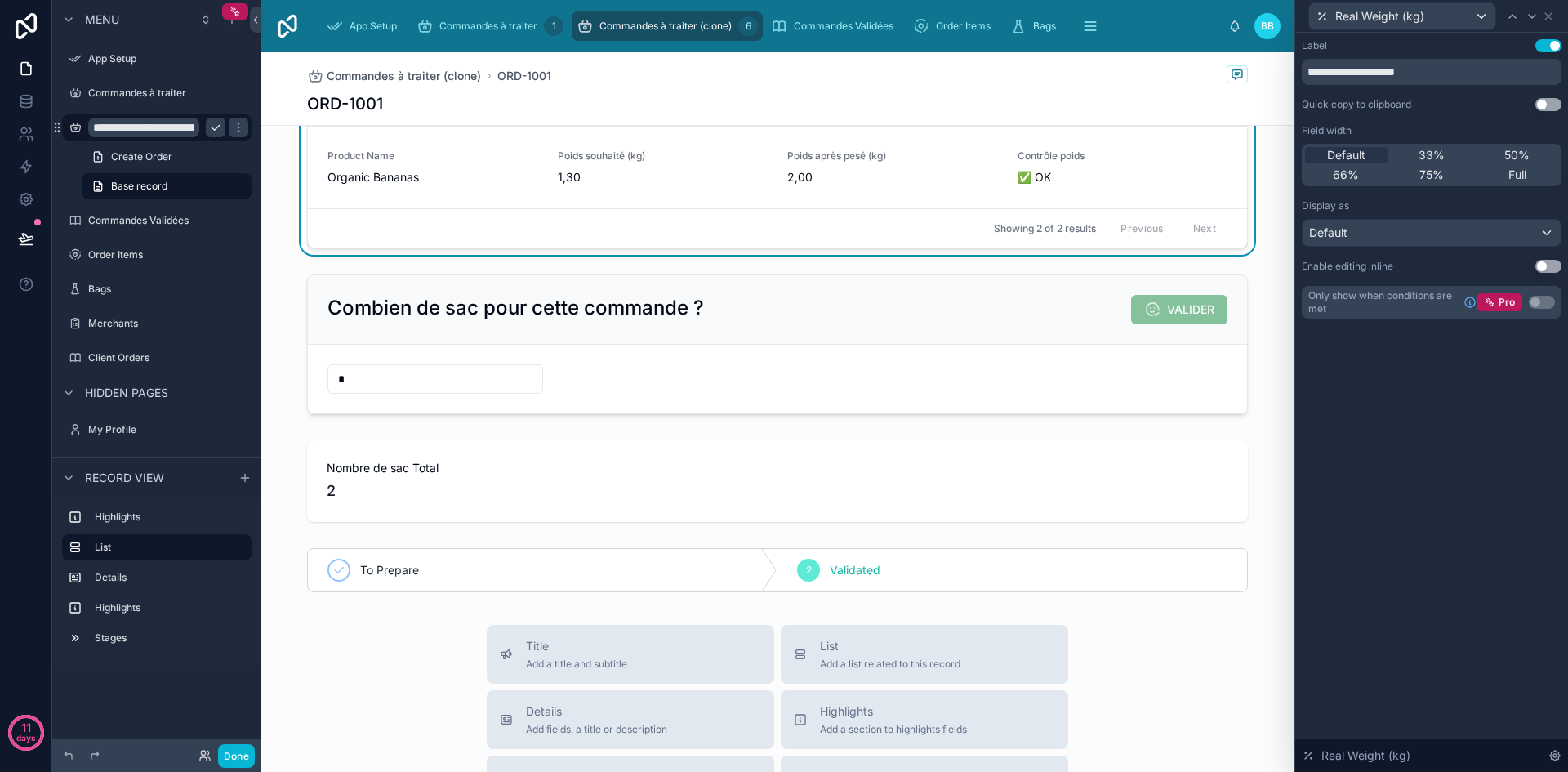
scroll to position [309, 0]
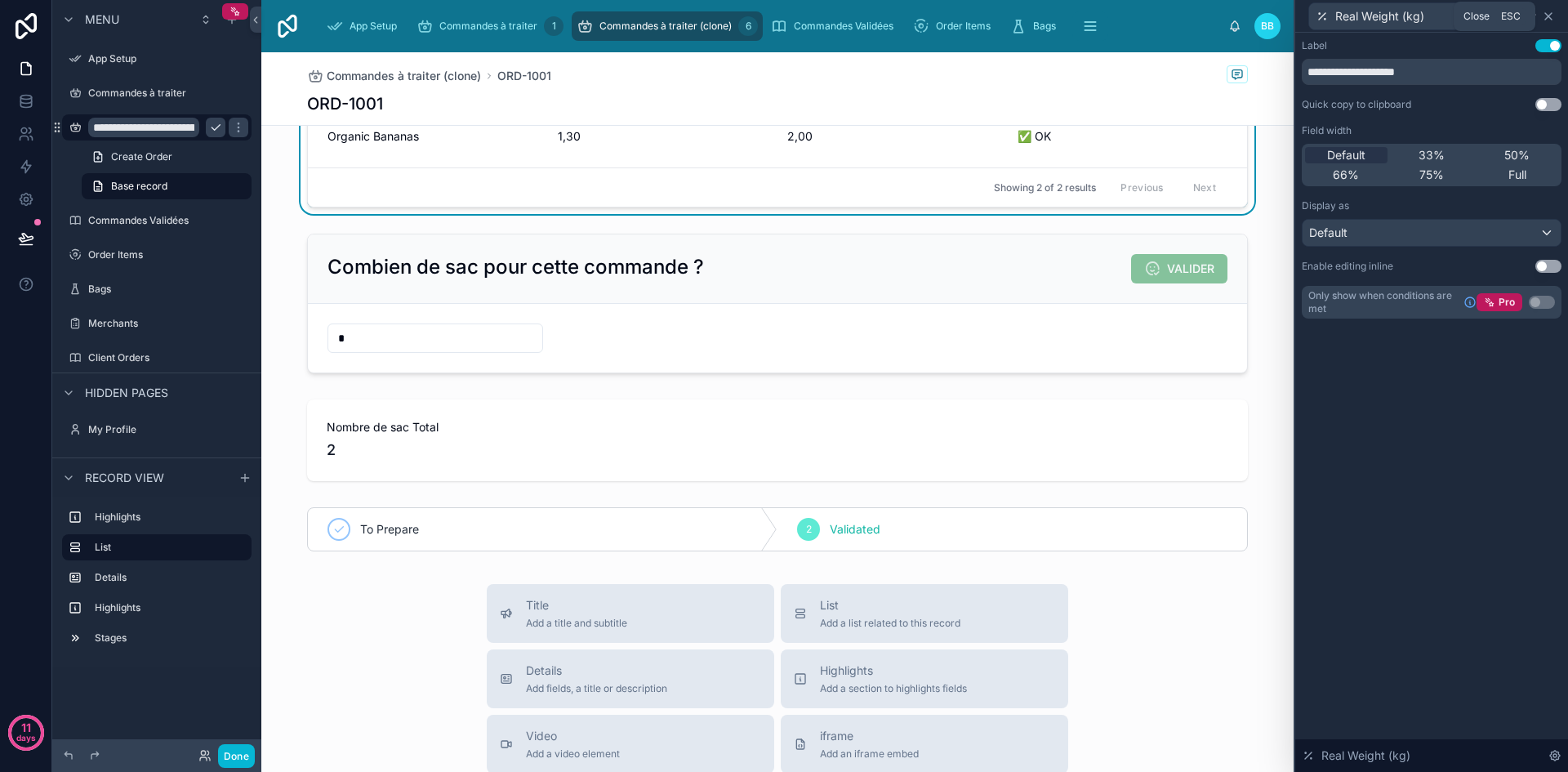
click at [1552, 16] on icon at bounding box center [1548, 16] width 13 height 13
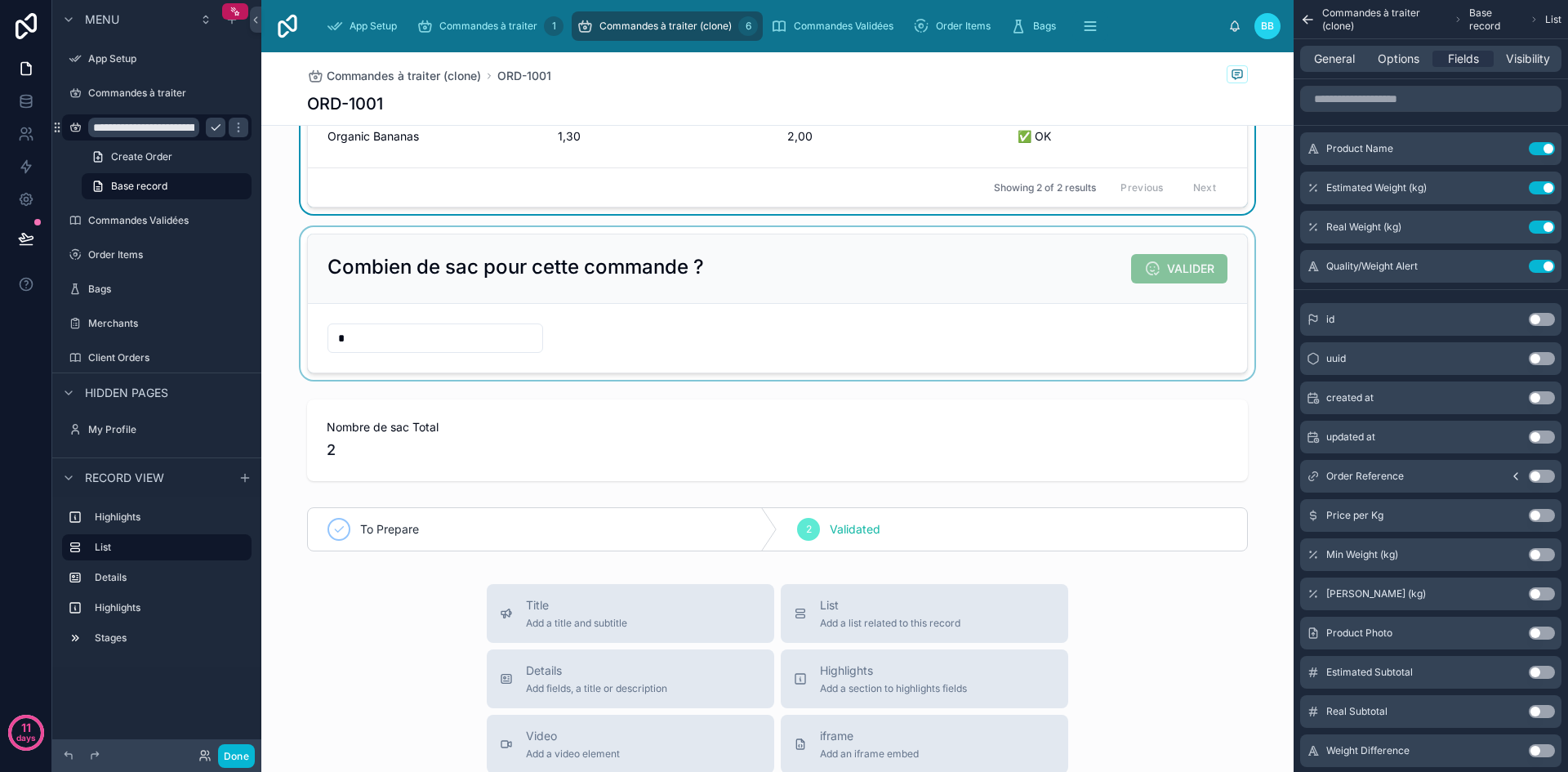
click at [947, 272] on div at bounding box center [778, 303] width 1032 height 152
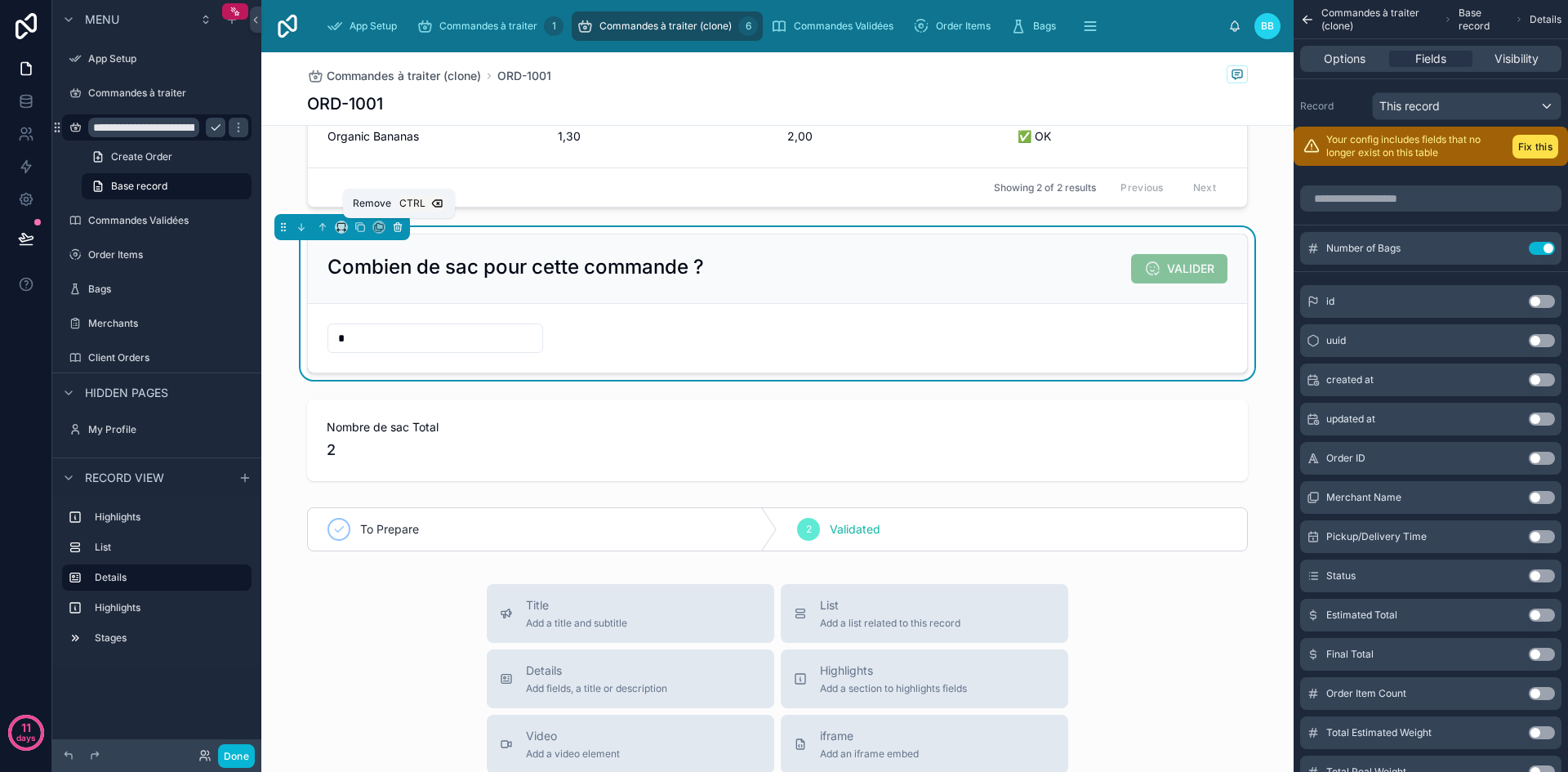
click at [397, 229] on icon at bounding box center [397, 227] width 0 height 3
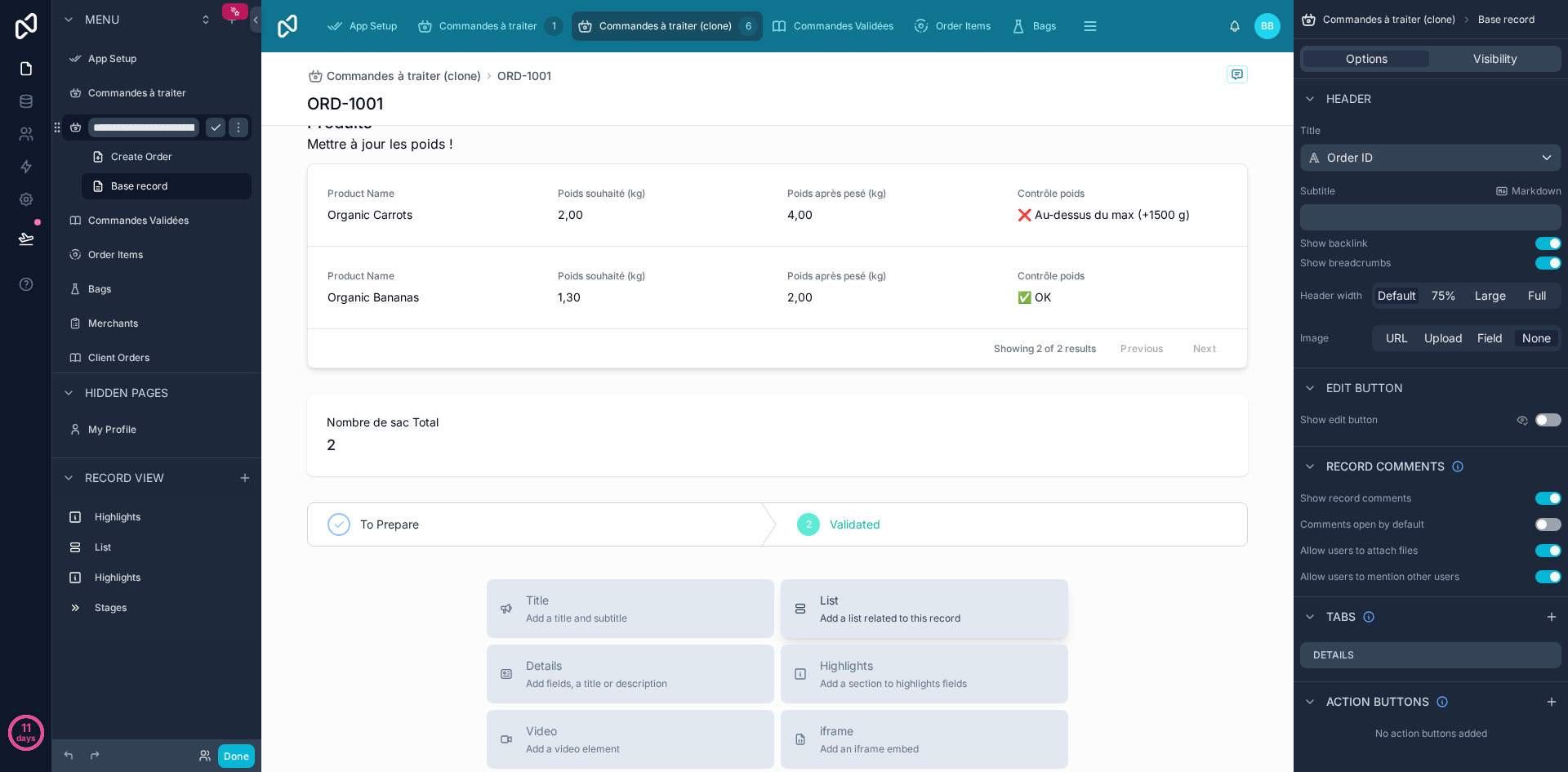
scroll to position [150, 0]
click at [944, 522] on div at bounding box center [778, 522] width 1032 height 57
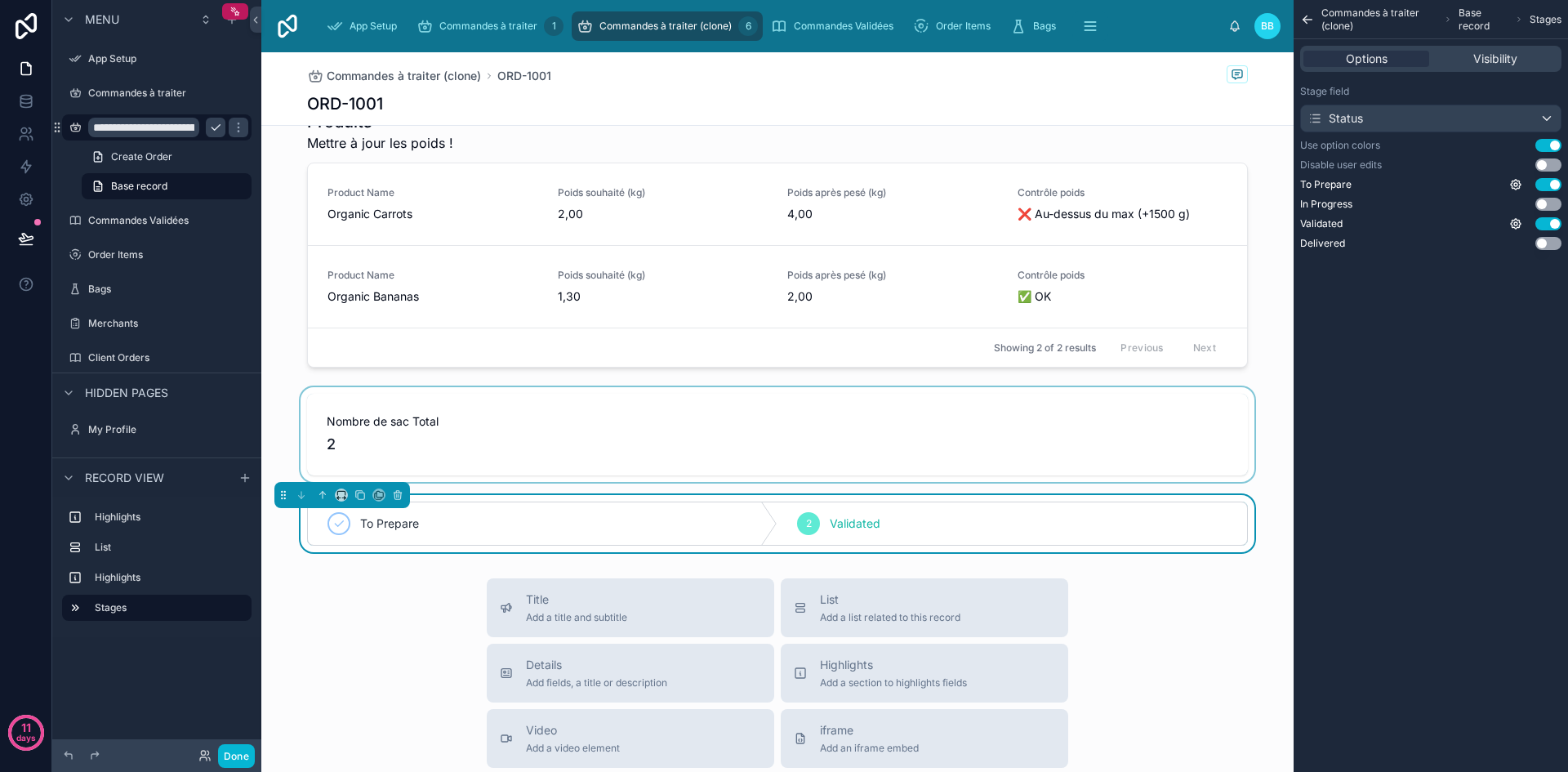
scroll to position [0, 0]
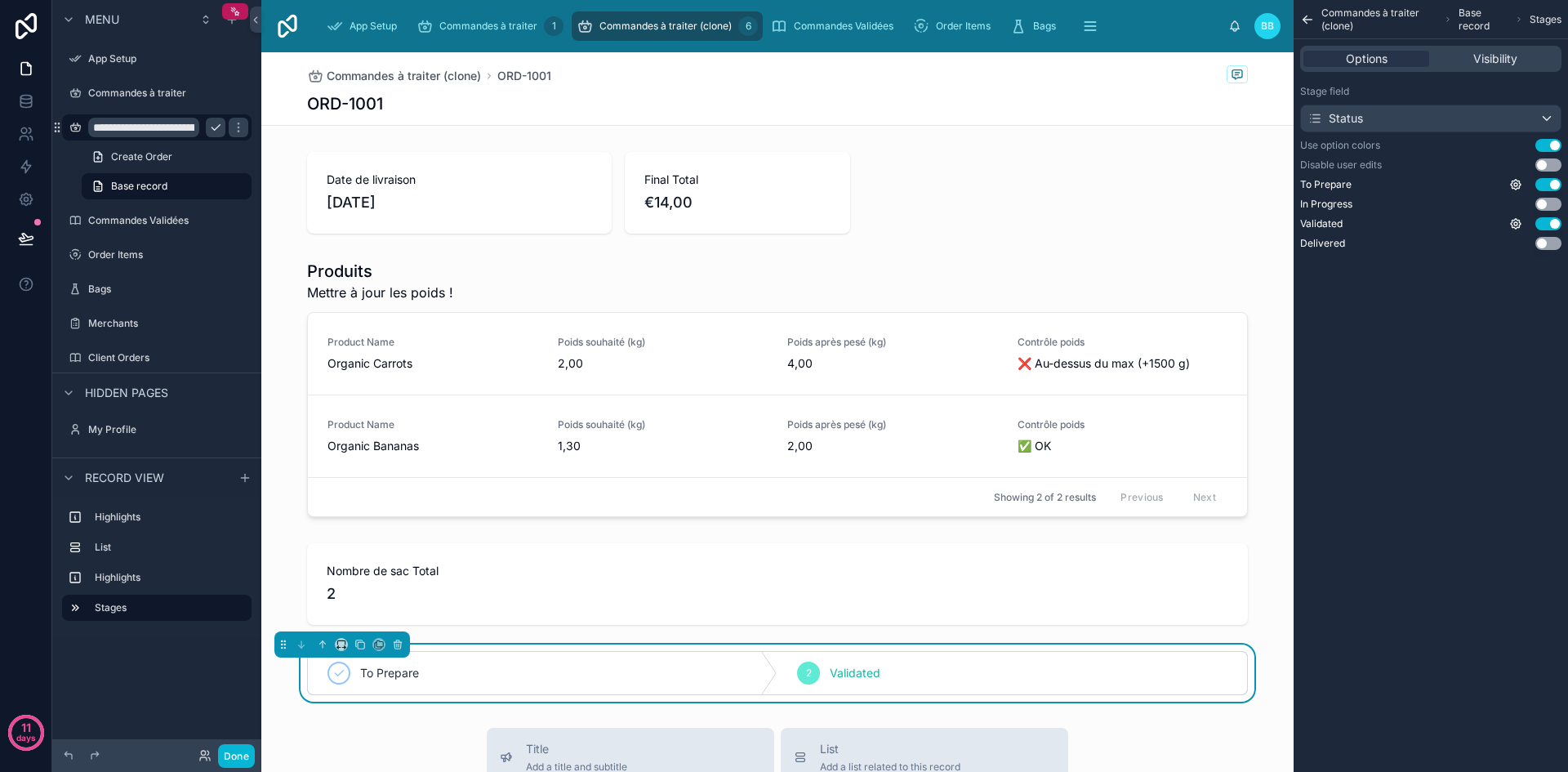
click at [1548, 142] on button "Use setting" at bounding box center [1548, 146] width 26 height 13
click at [1546, 187] on button "Use setting" at bounding box center [1548, 184] width 26 height 13
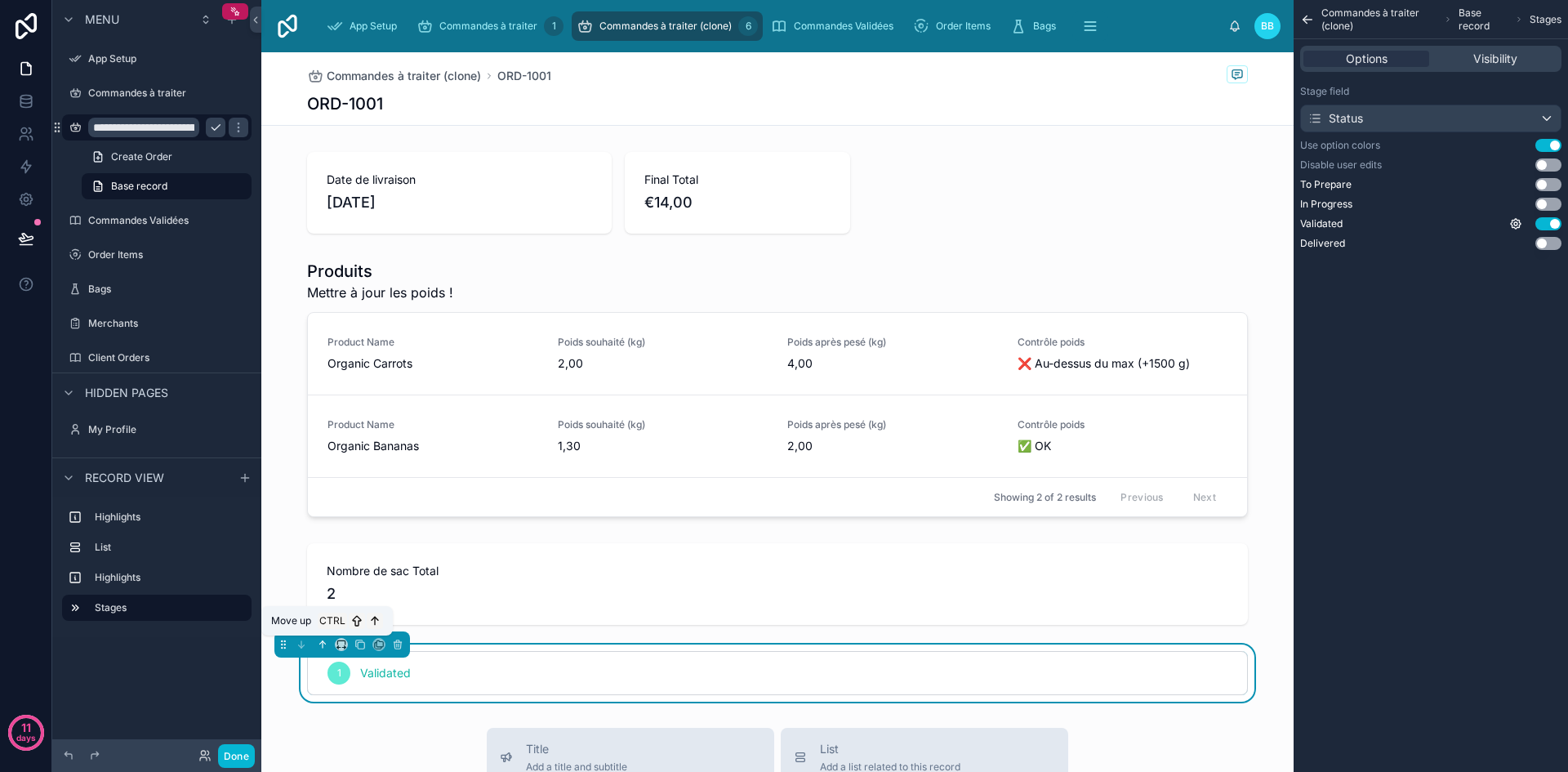
click at [320, 641] on icon at bounding box center [323, 644] width 11 height 11
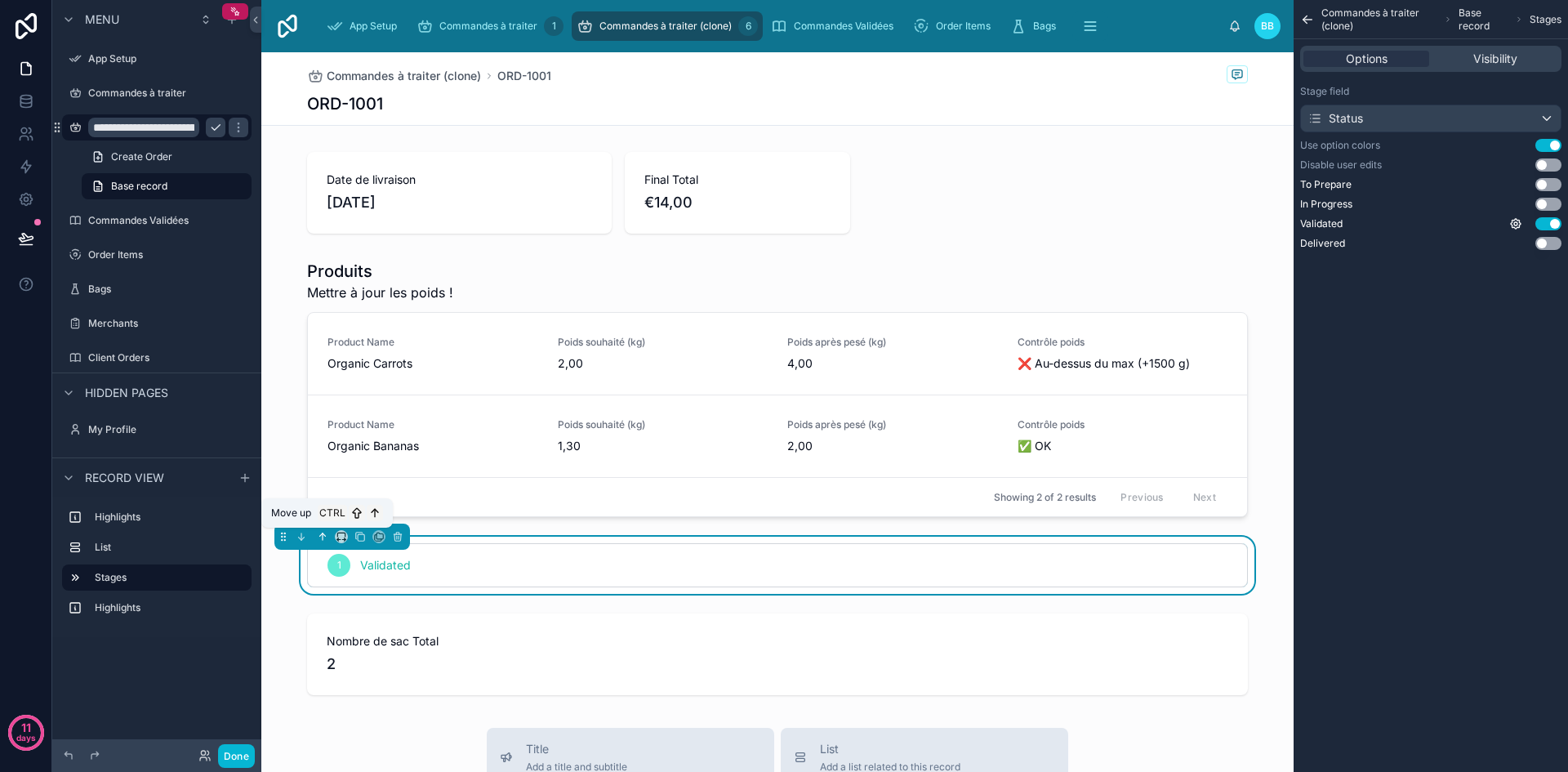
click at [320, 538] on icon at bounding box center [323, 536] width 11 height 11
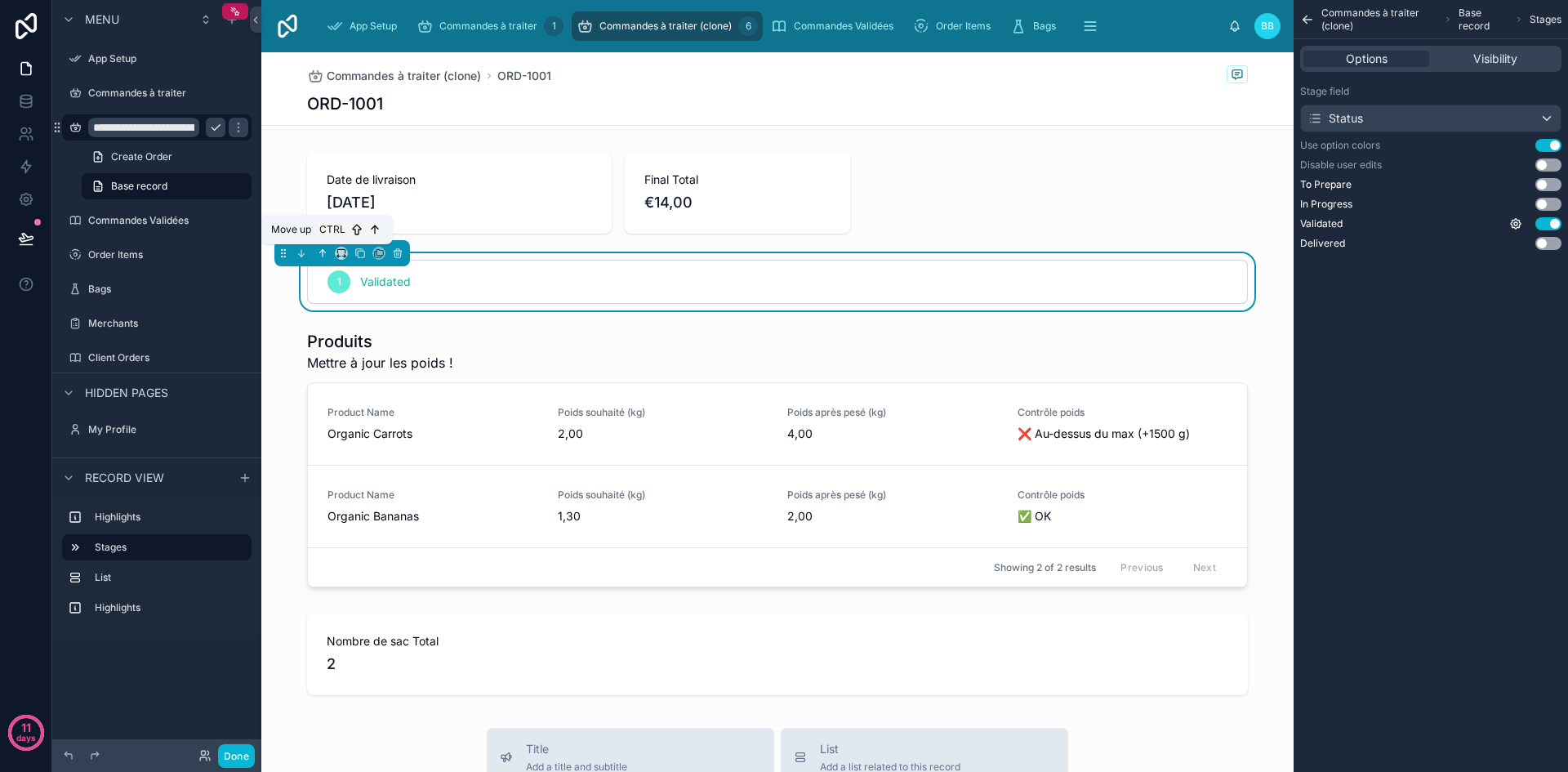
click at [320, 257] on icon at bounding box center [323, 253] width 11 height 11
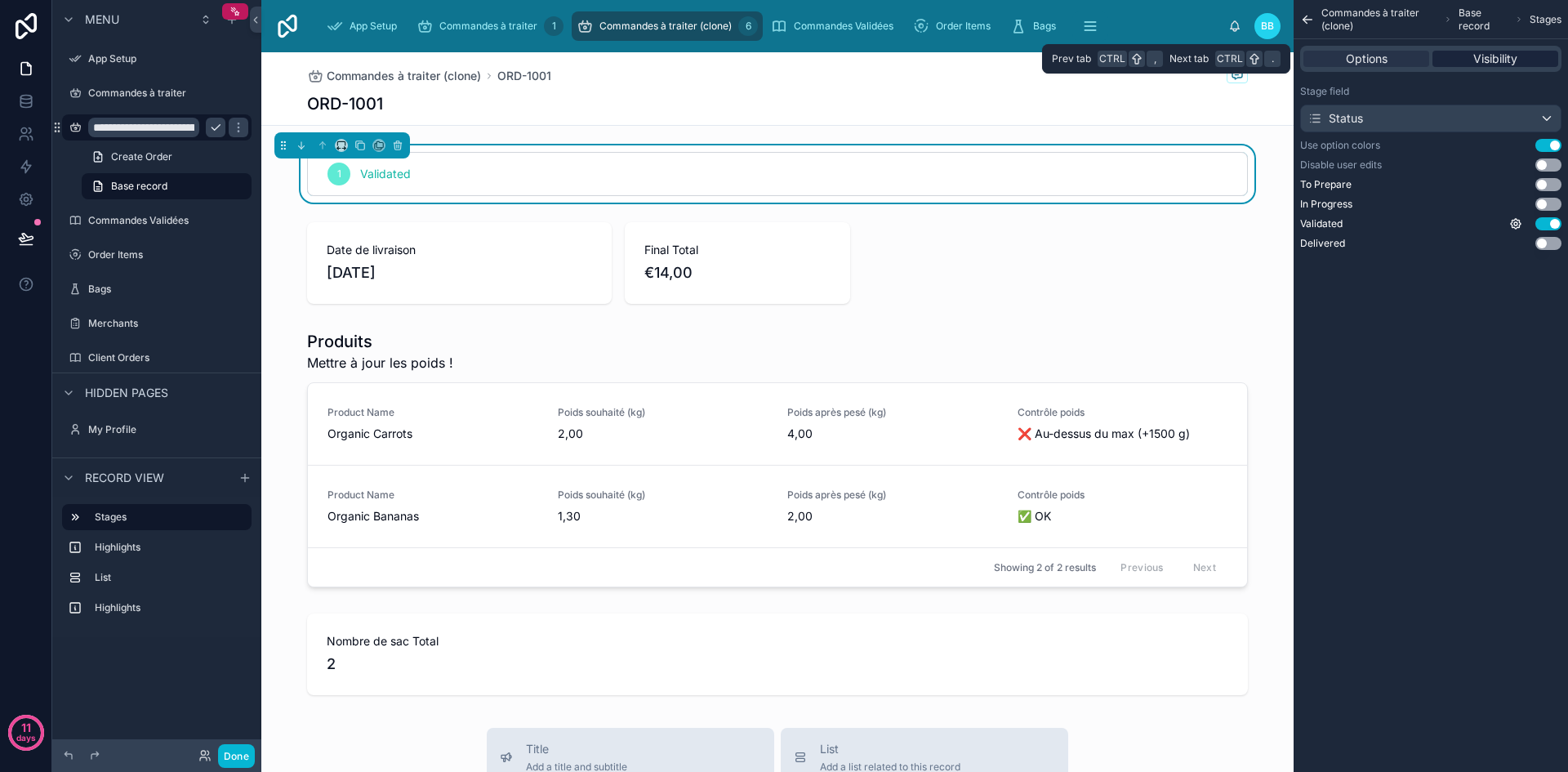
click at [1483, 55] on span "Visibility" at bounding box center [1495, 58] width 44 height 16
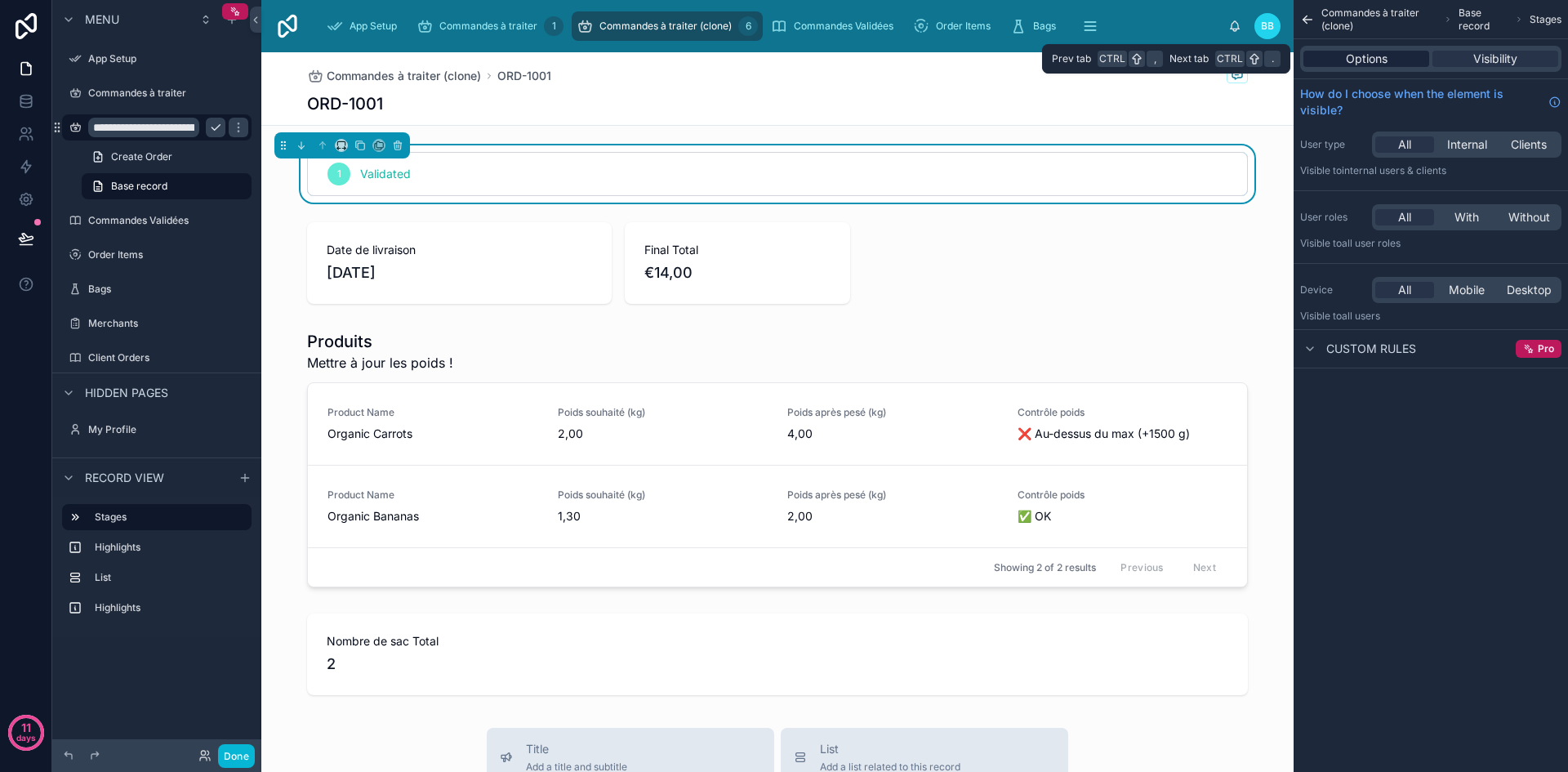
click at [1383, 60] on span "Options" at bounding box center [1367, 58] width 42 height 16
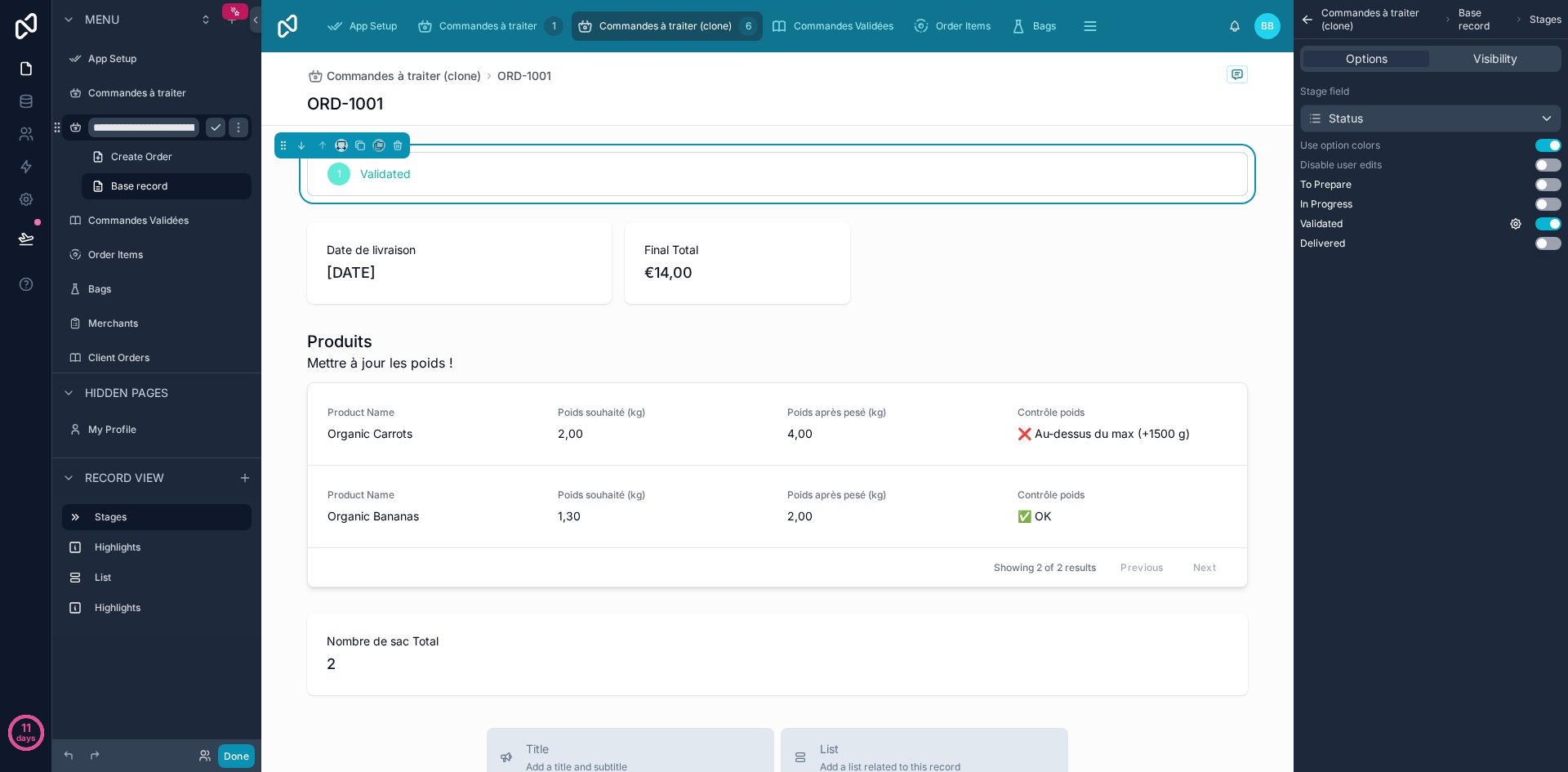
click at [237, 762] on button "Done" at bounding box center [236, 755] width 36 height 23
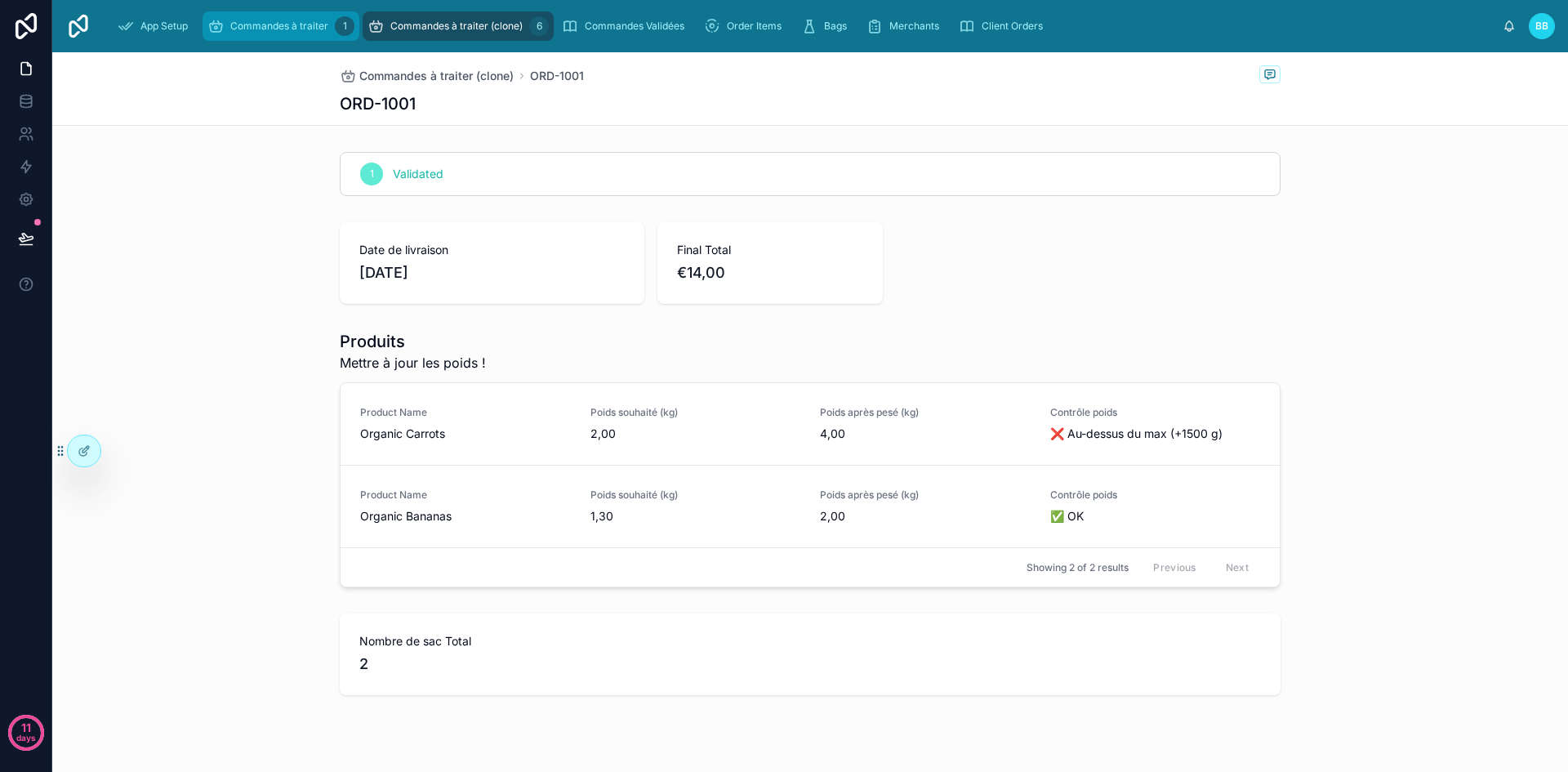
click at [276, 27] on span "Commandes à traiter" at bounding box center [279, 26] width 98 height 13
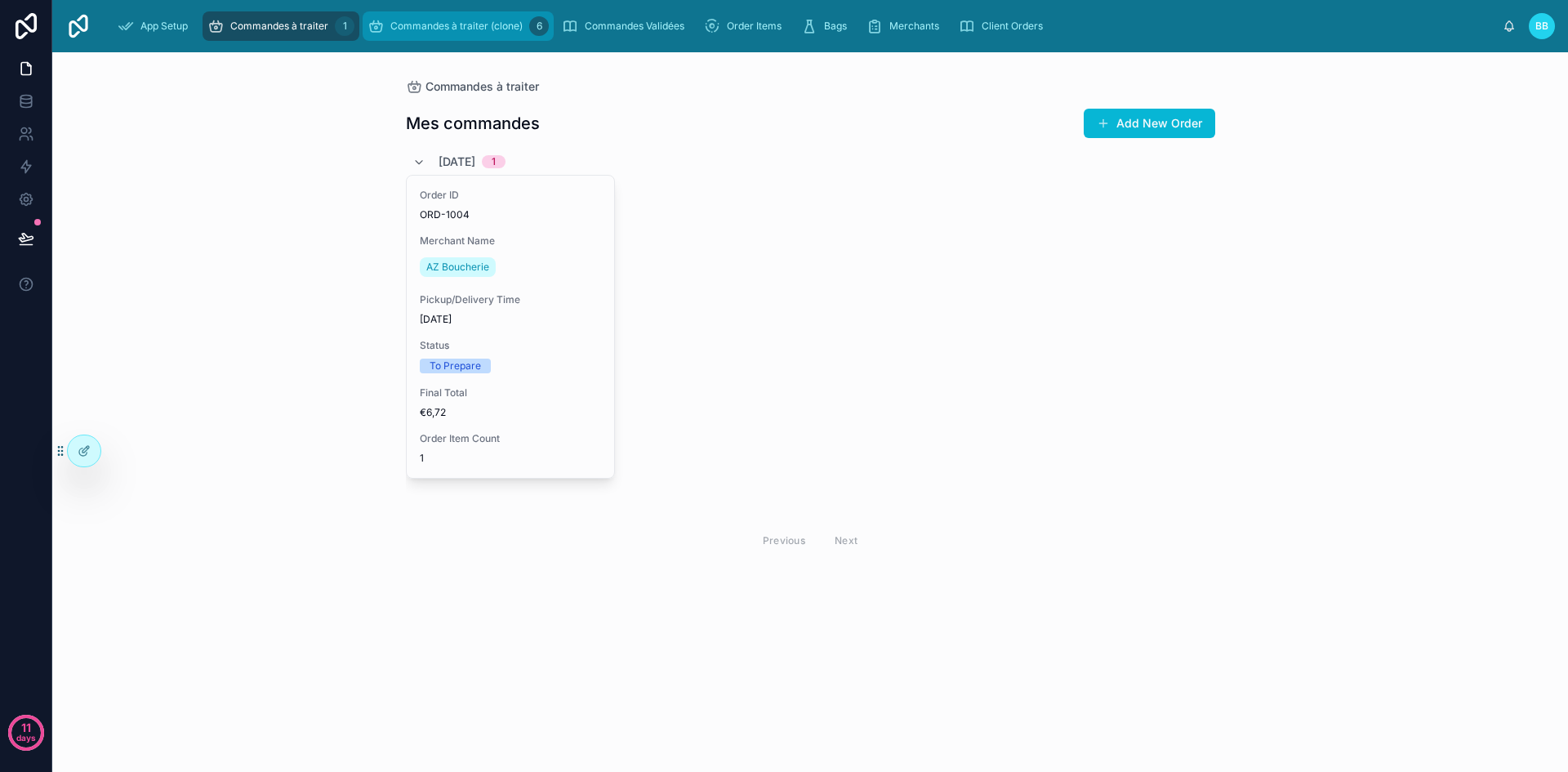
click at [403, 16] on div "Commandes à traiter (clone) 6" at bounding box center [458, 26] width 181 height 26
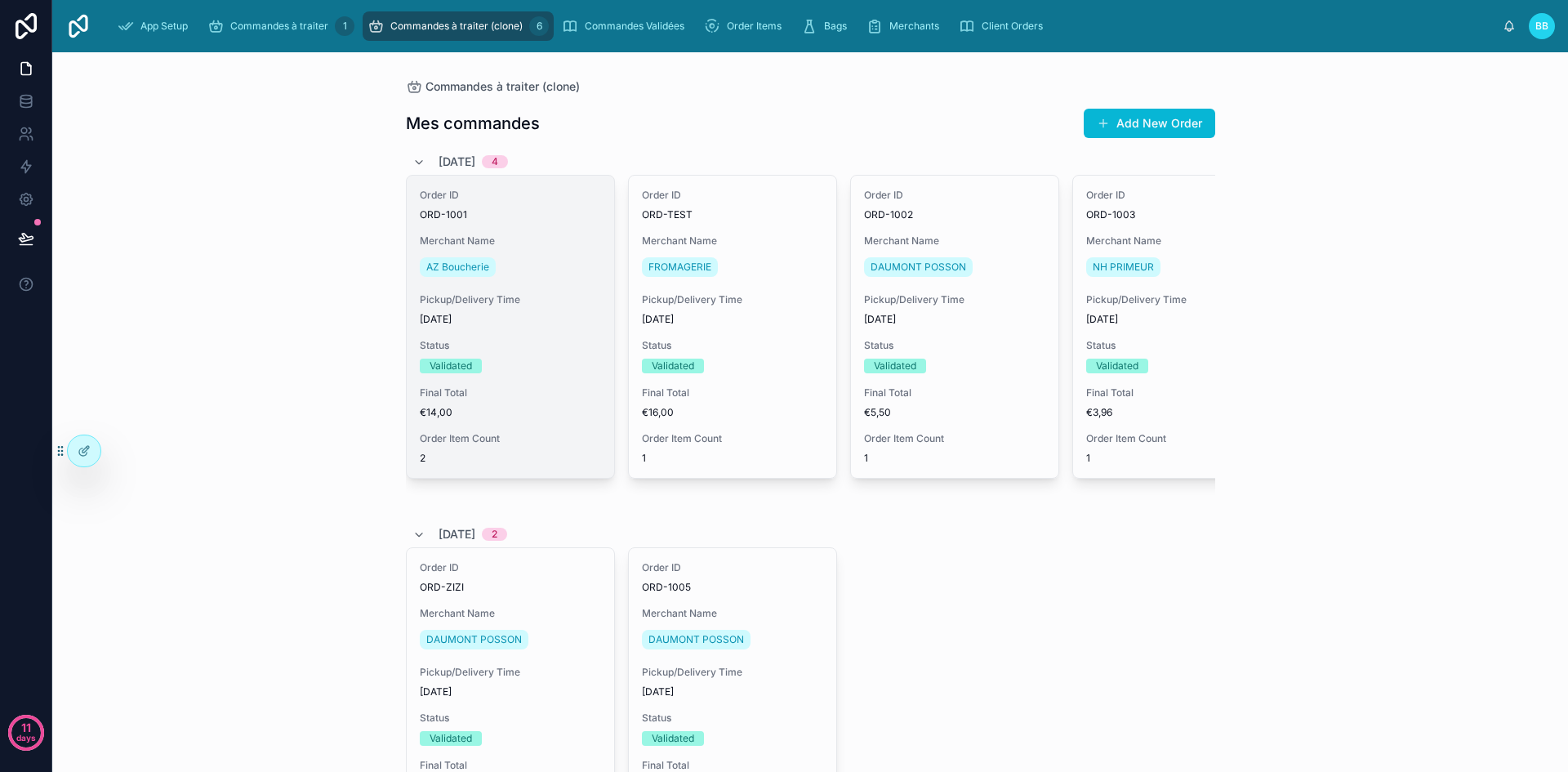
click at [544, 296] on span "Pickup/Delivery Time" at bounding box center [511, 300] width 181 height 13
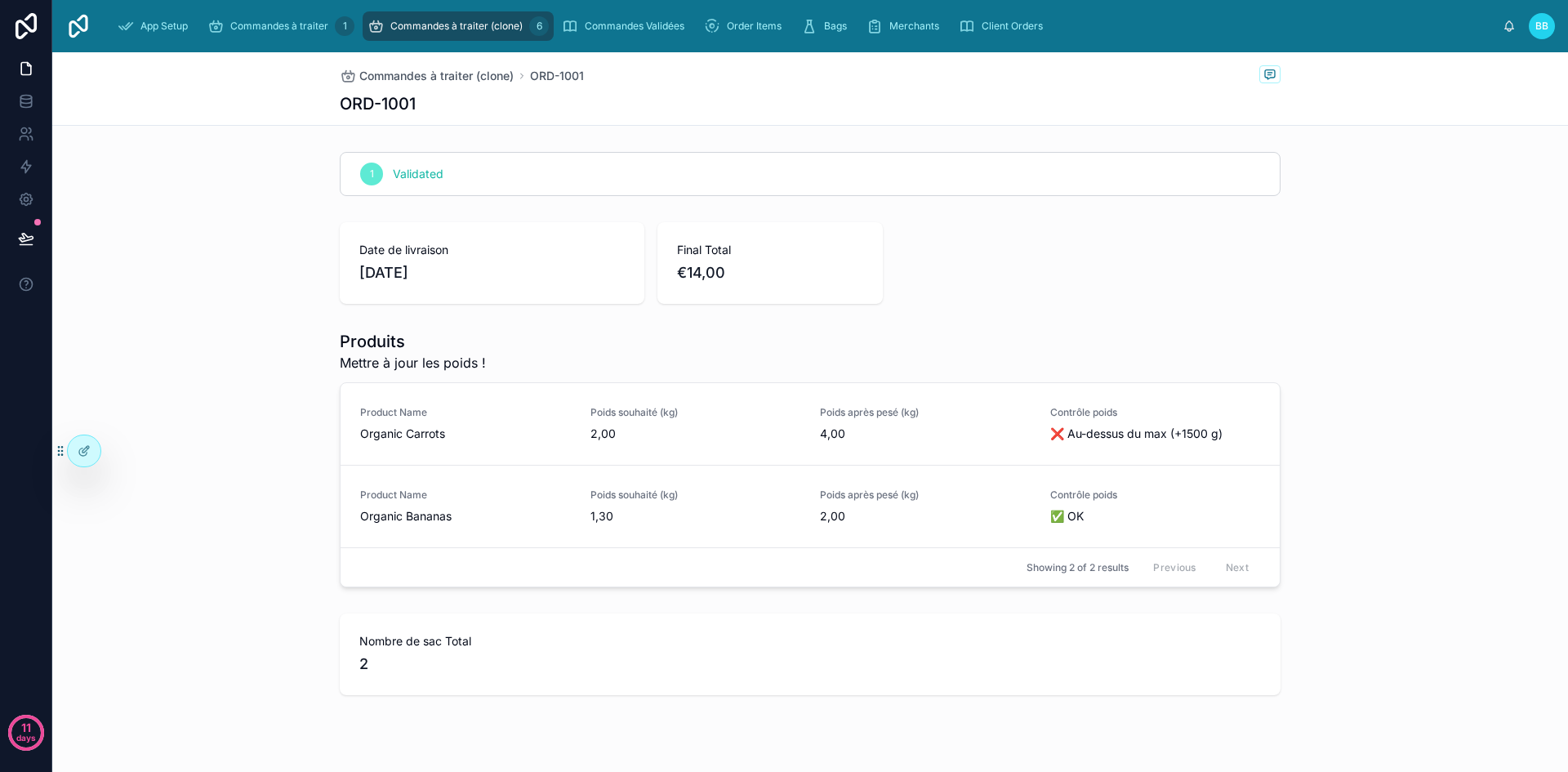
click at [404, 171] on span "Validated" at bounding box center [418, 173] width 50 height 16
click at [360, 172] on div "1" at bounding box center [371, 174] width 22 height 22
click at [835, 513] on span "2,00" at bounding box center [925, 515] width 210 height 16
click at [253, 28] on span "Commandes à traiter" at bounding box center [279, 26] width 98 height 13
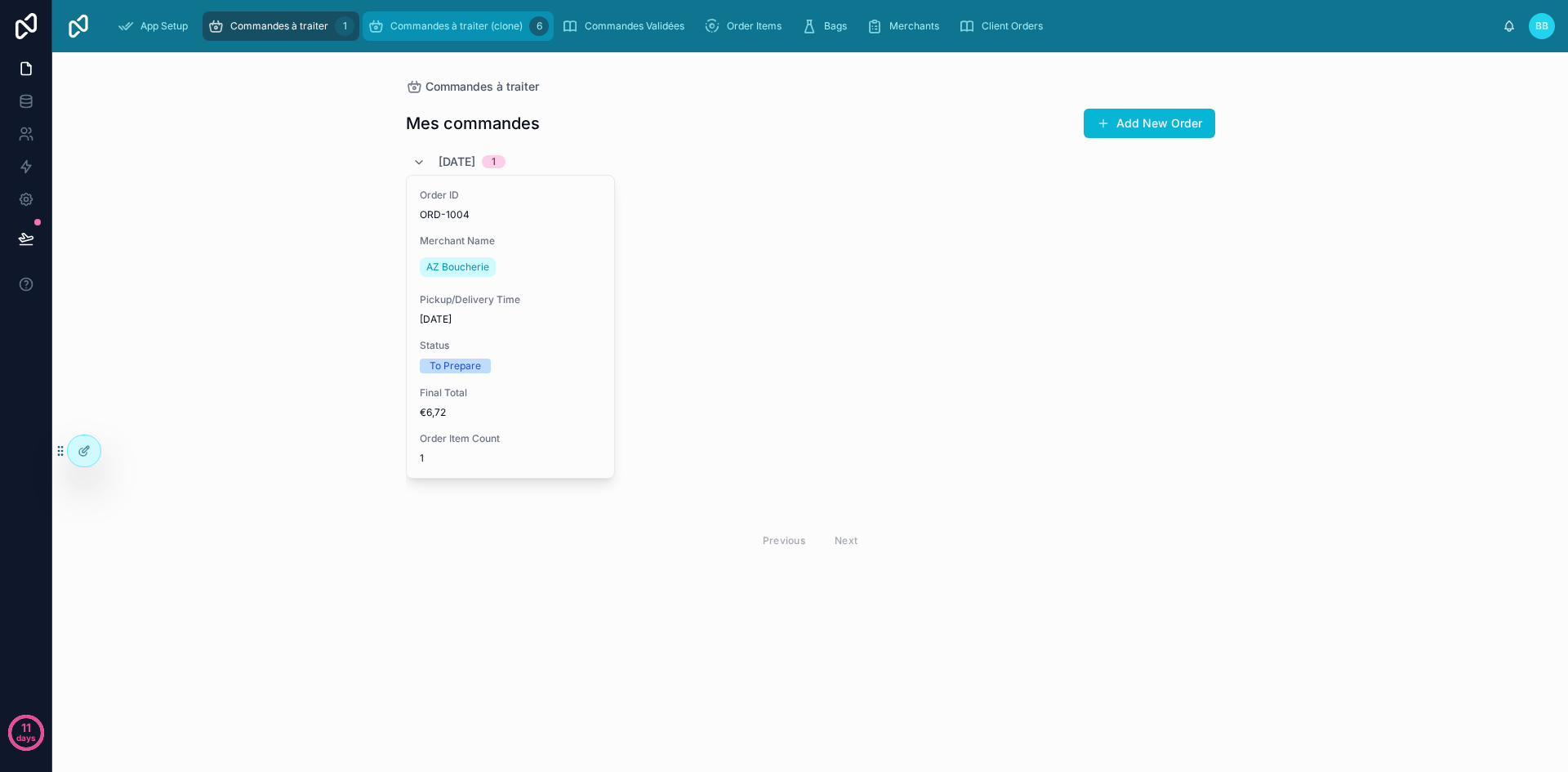
click at [400, 26] on span "Commandes à traiter (clone)" at bounding box center [457, 26] width 133 height 13
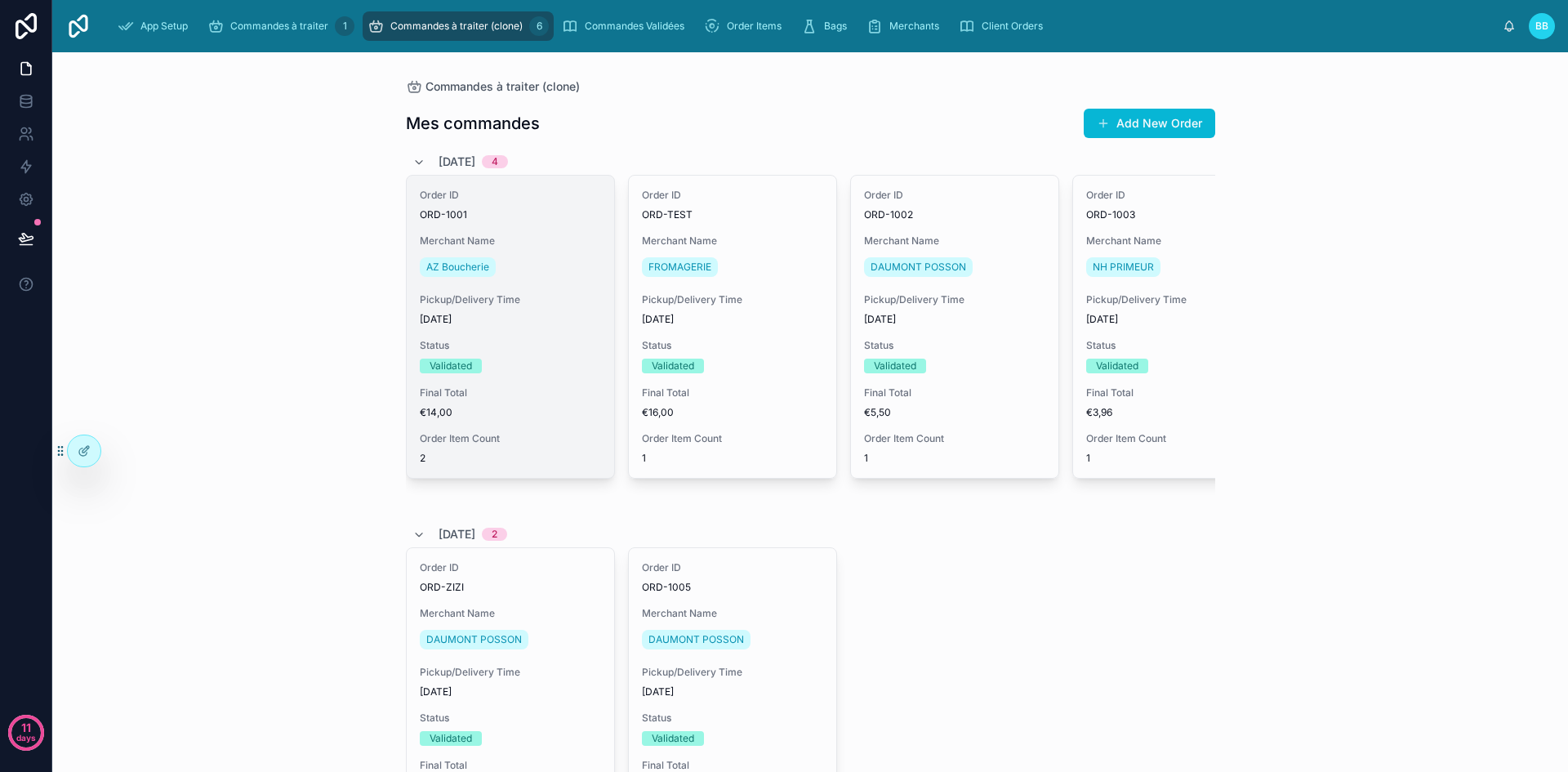
click at [534, 254] on div "AZ Boucherie" at bounding box center [511, 267] width 181 height 26
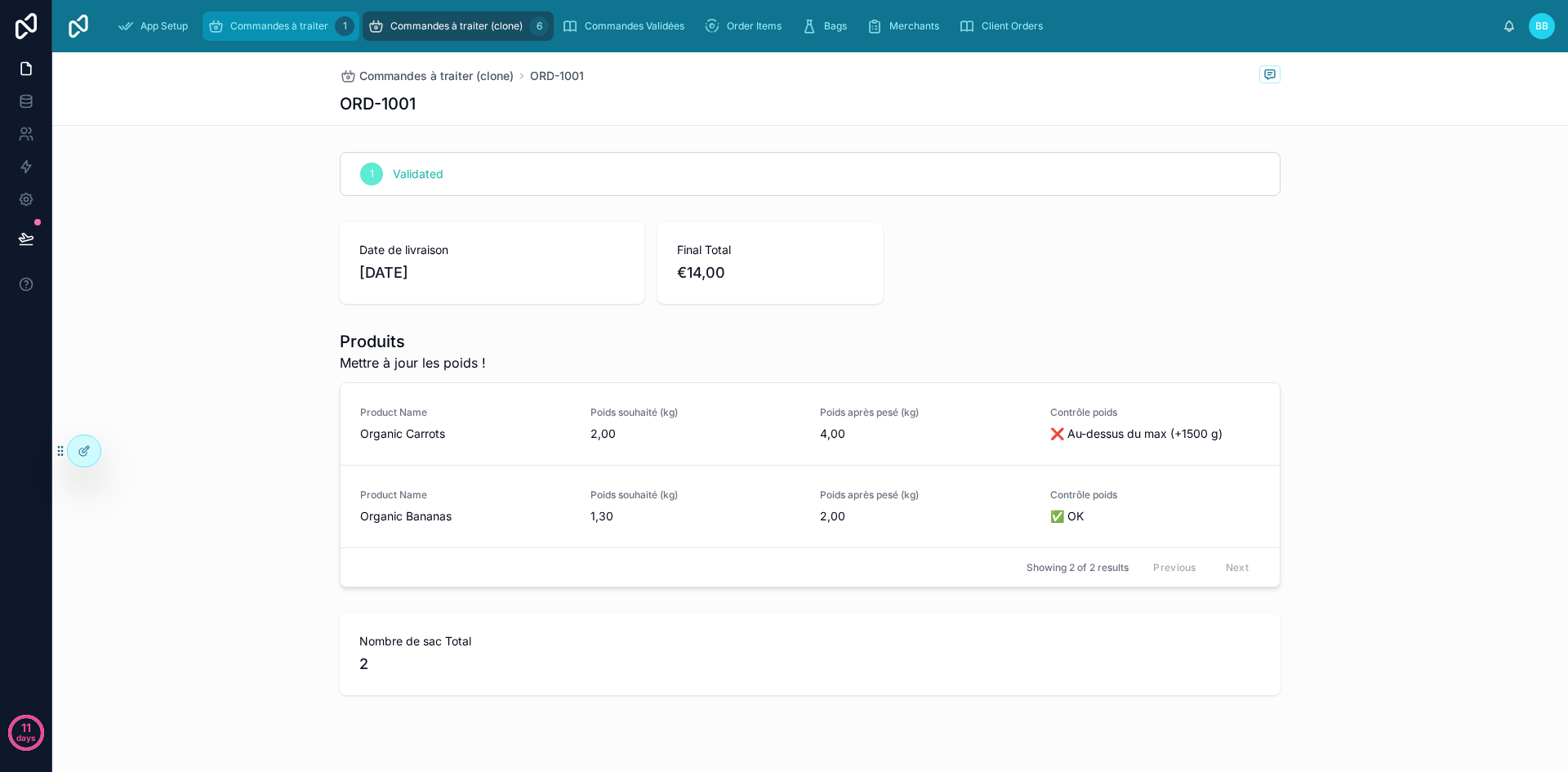
click at [281, 28] on span "Commandes à traiter" at bounding box center [279, 26] width 98 height 13
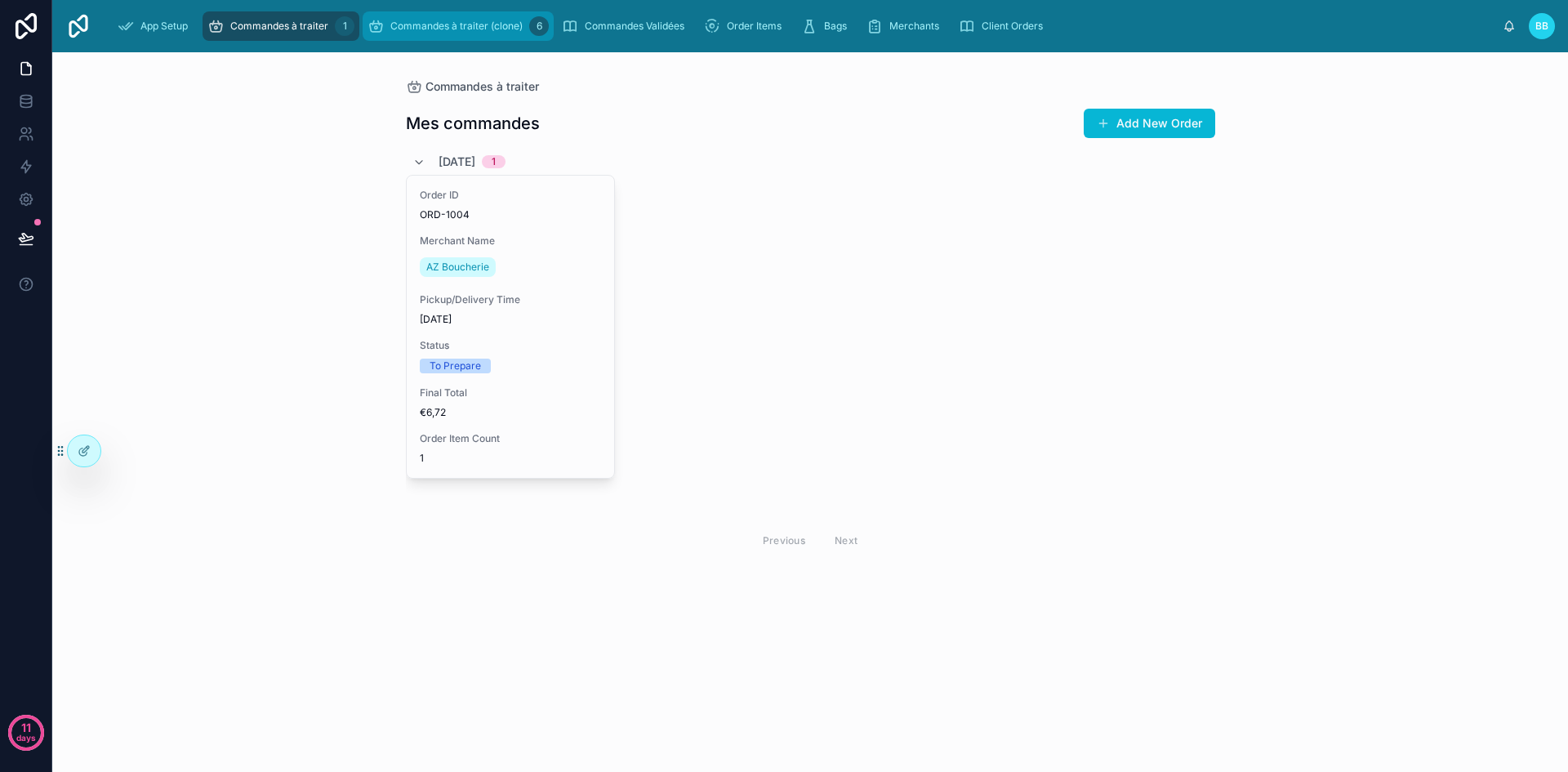
click at [415, 23] on span "Commandes à traiter (clone)" at bounding box center [457, 26] width 133 height 13
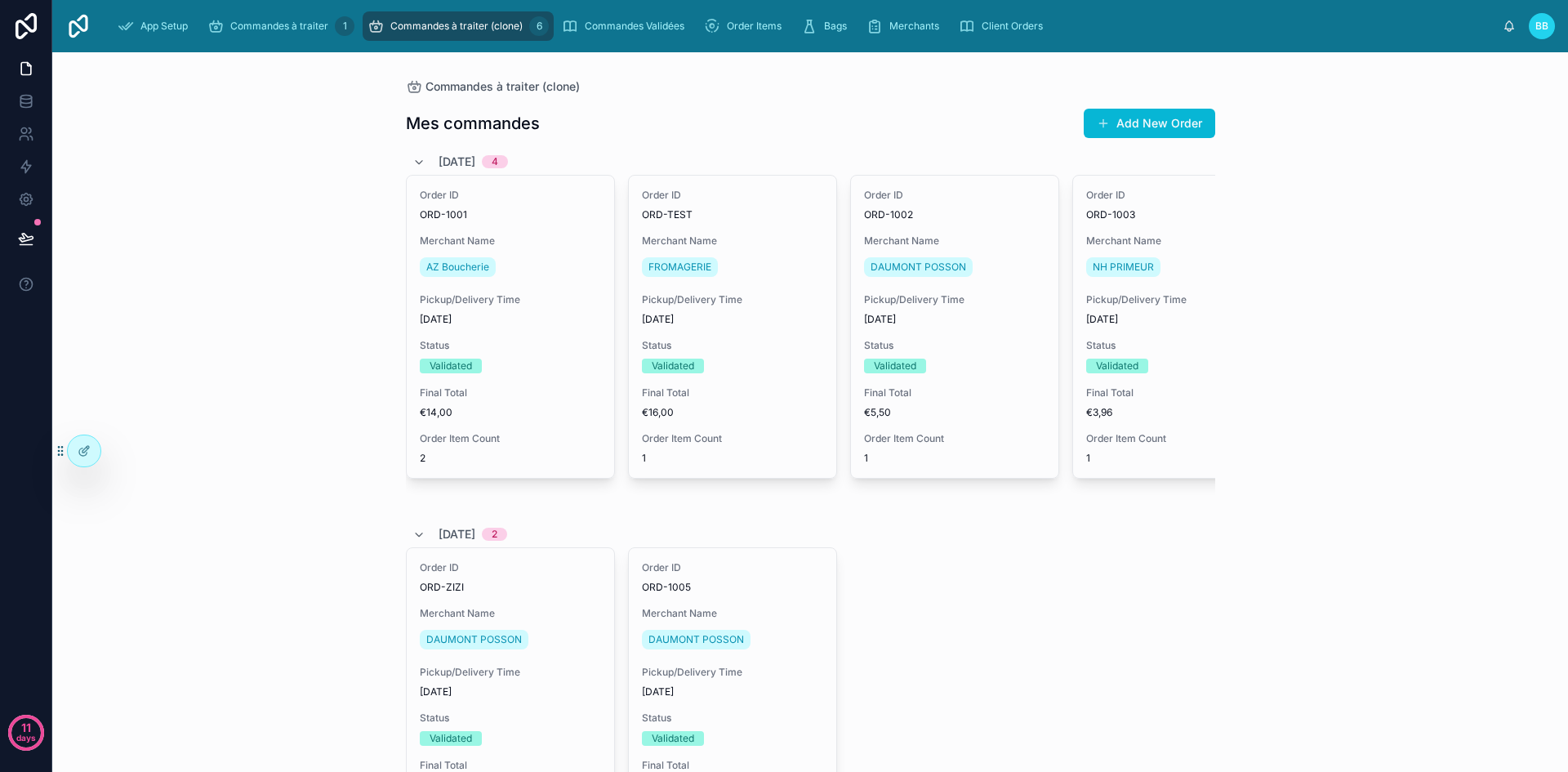
click at [288, 9] on div "App Setup Commandes à traiter 1 Commandes à traiter (clone) 6 Commandes Validée…" at bounding box center [804, 26] width 1399 height 36
click at [281, 22] on span "Commandes à traiter" at bounding box center [279, 26] width 98 height 13
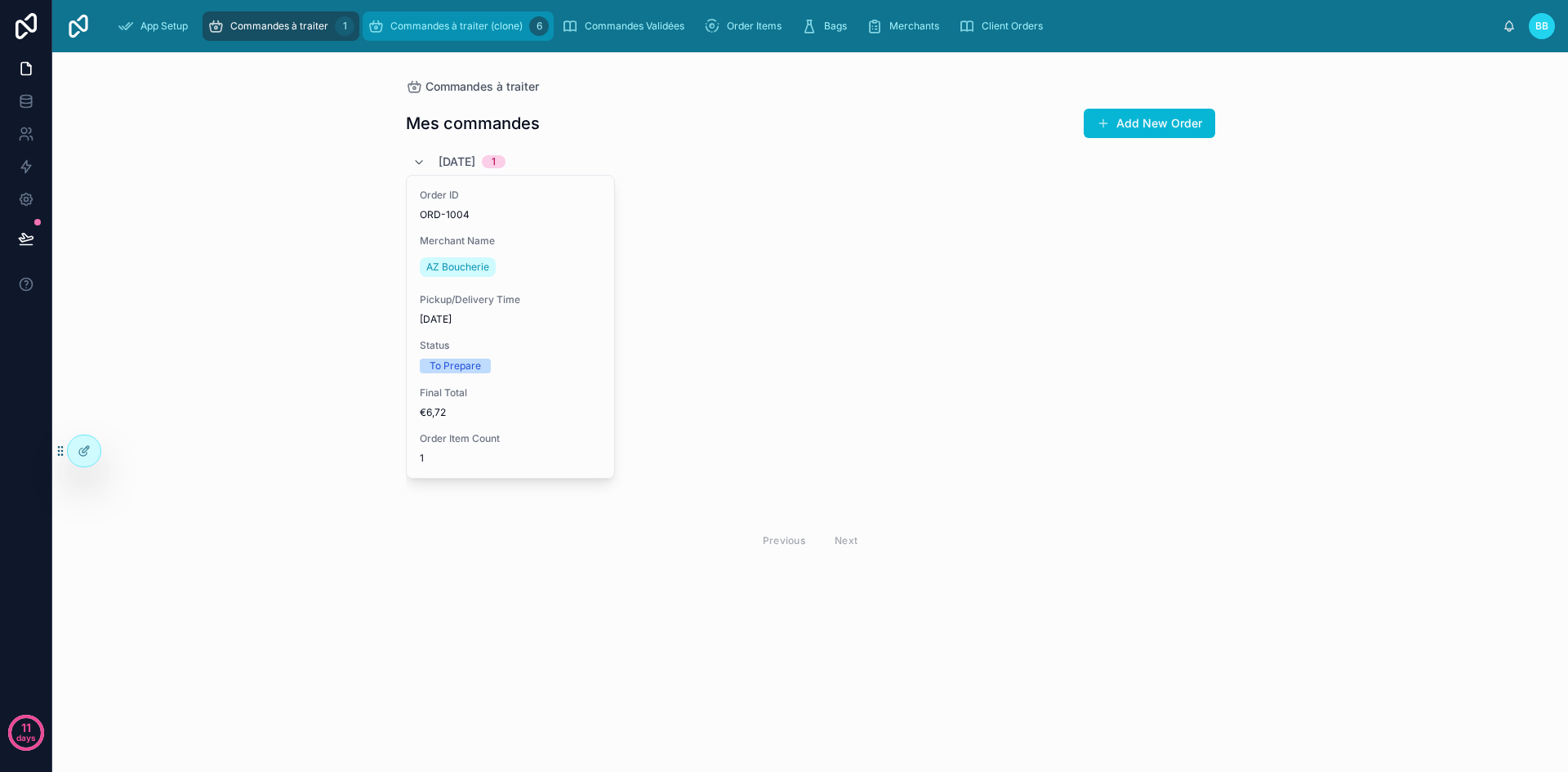
click at [467, 29] on span "Commandes à traiter (clone)" at bounding box center [457, 26] width 133 height 13
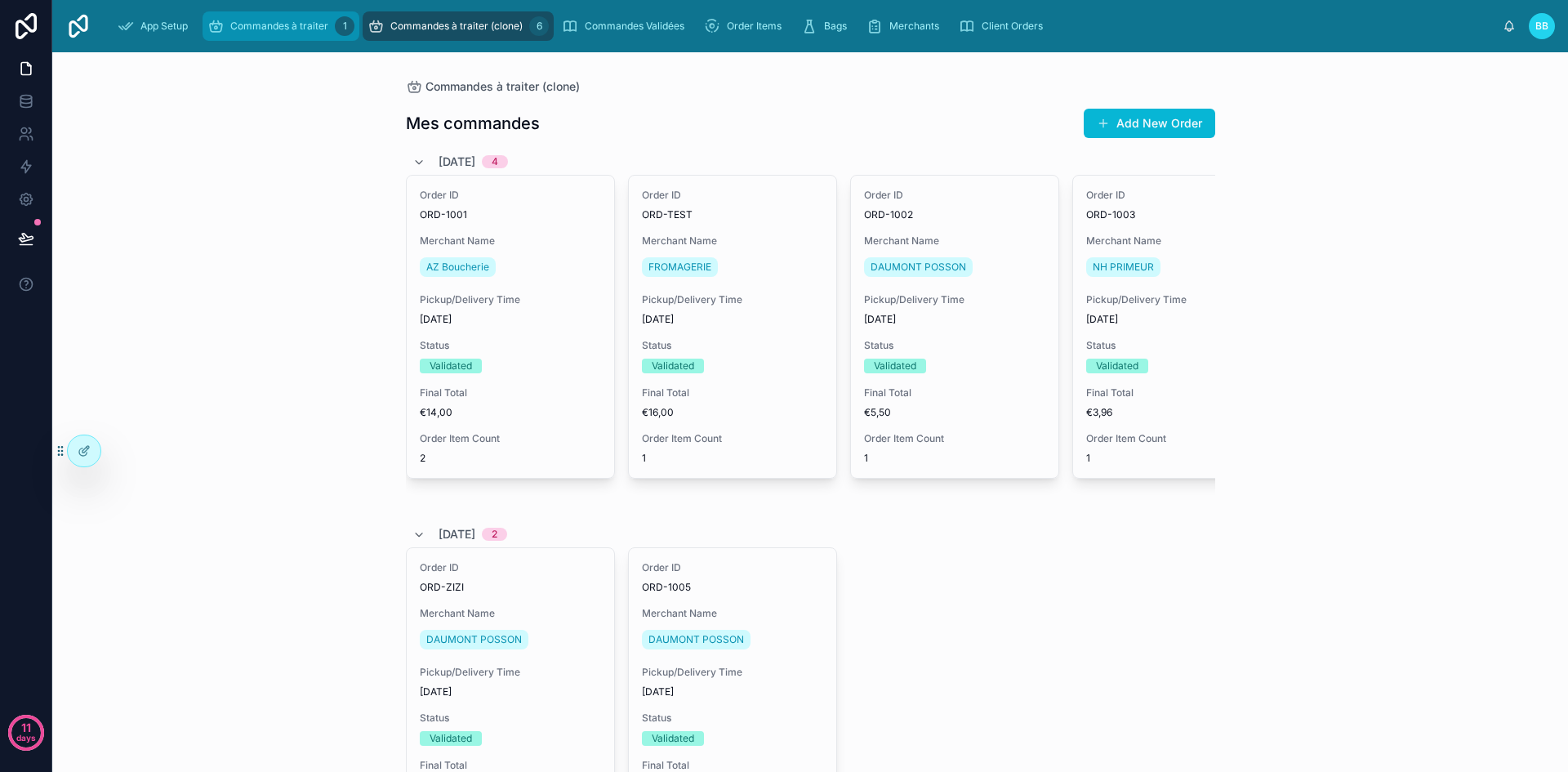
click at [273, 37] on div "Commandes à traiter 1" at bounding box center [281, 26] width 147 height 26
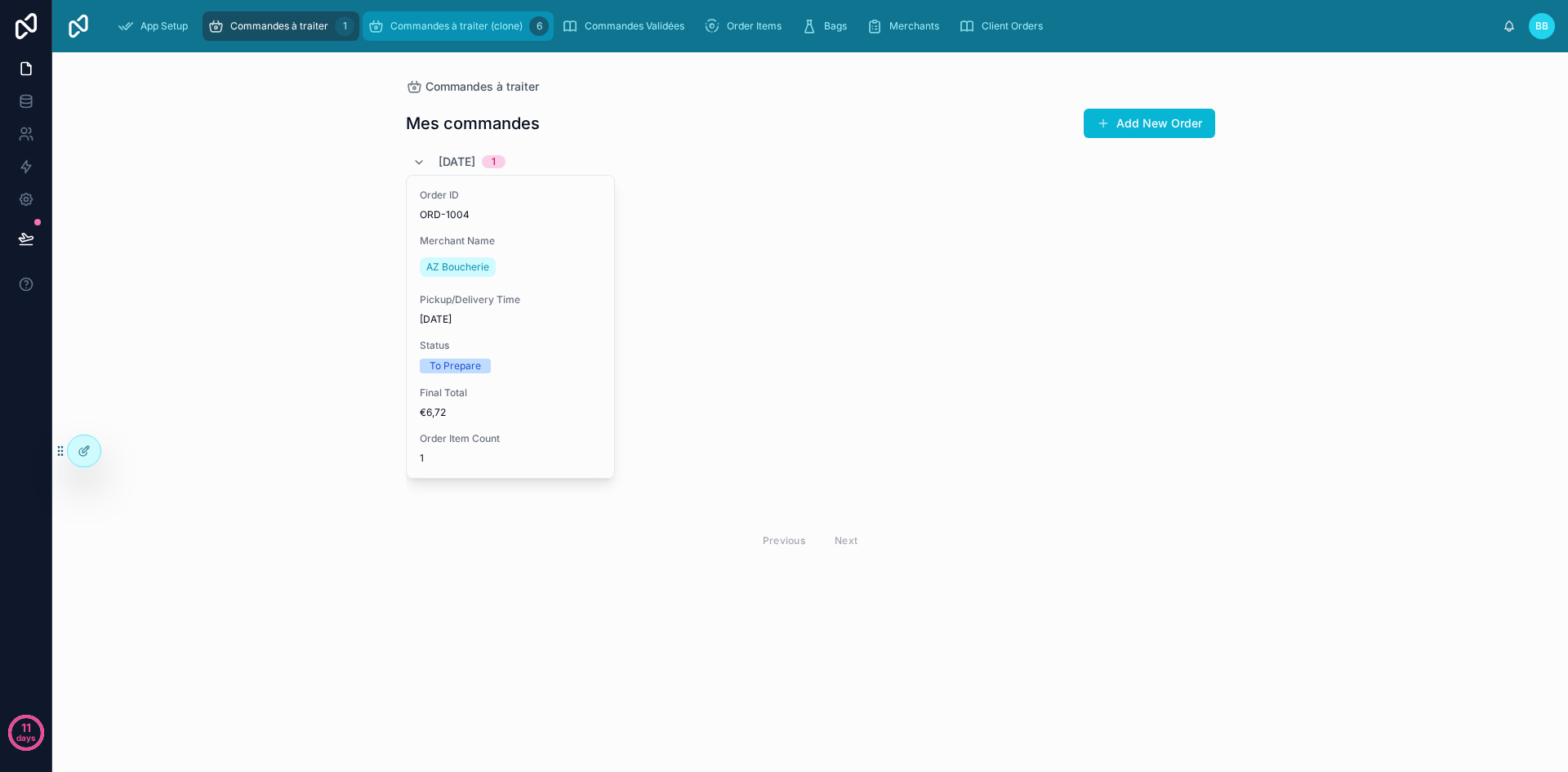
click at [443, 30] on span "Commandes à traiter (clone)" at bounding box center [457, 26] width 133 height 13
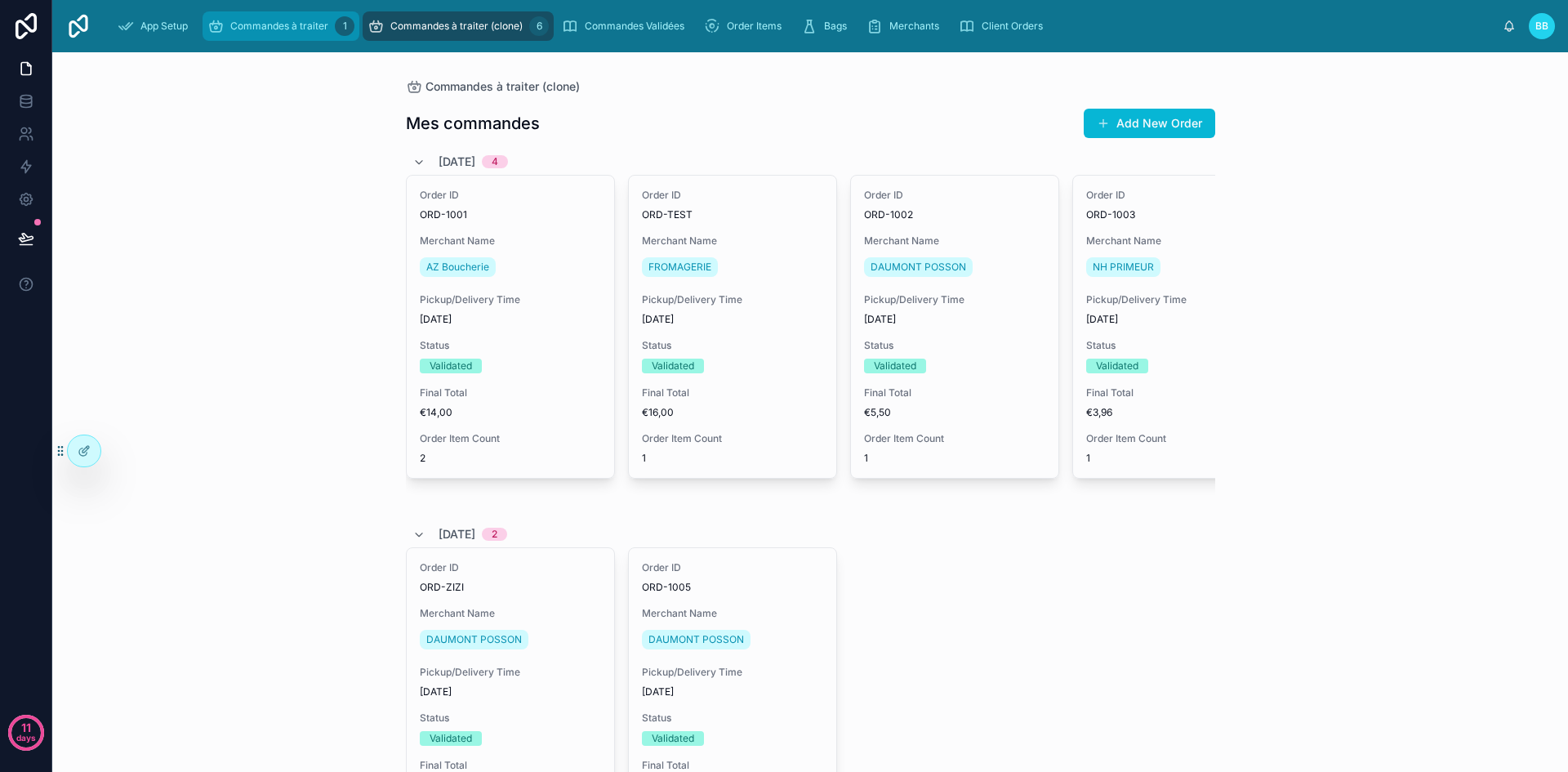
click at [292, 27] on span "Commandes à traiter" at bounding box center [279, 26] width 98 height 13
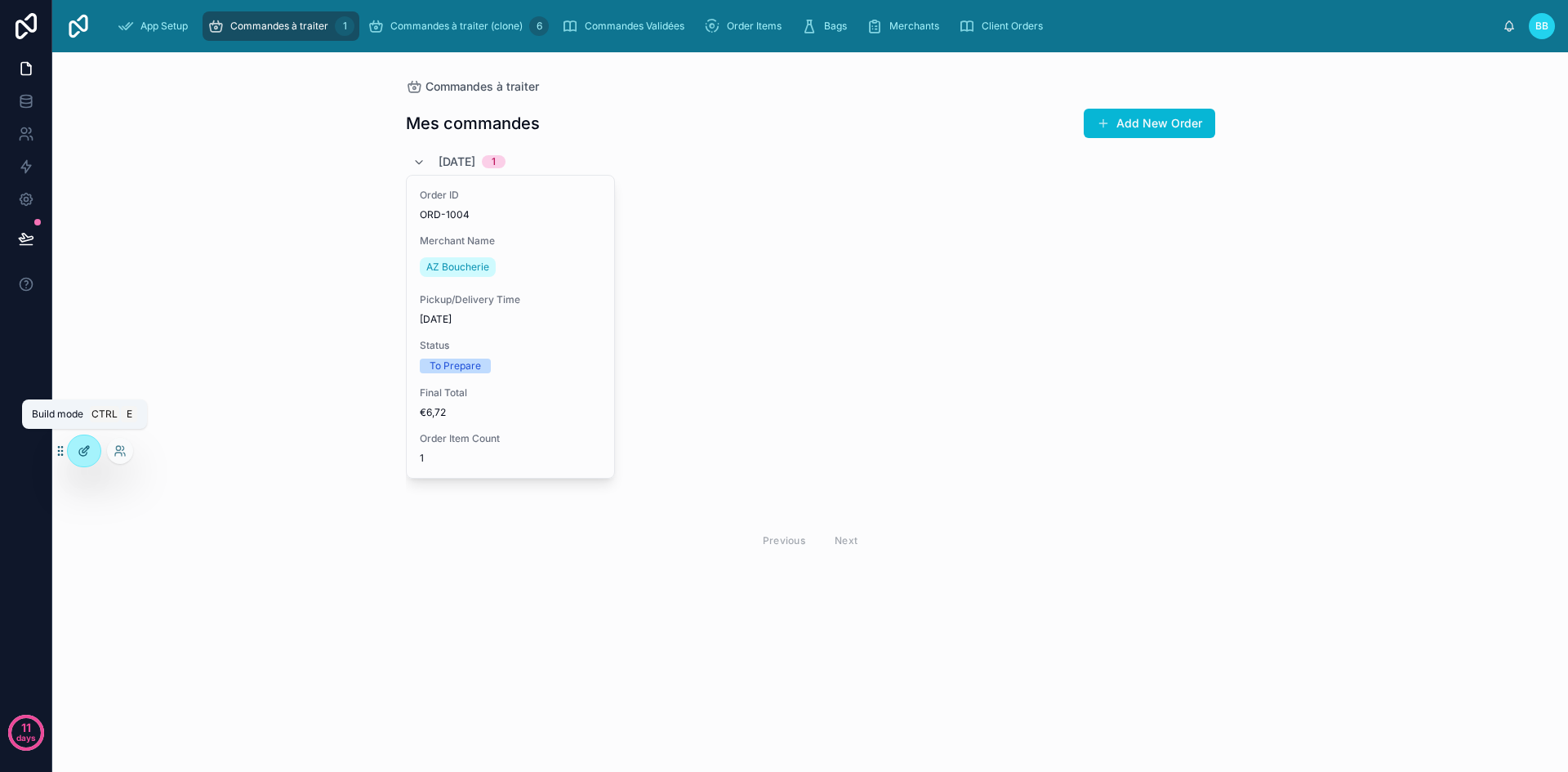
click at [87, 451] on icon at bounding box center [84, 450] width 13 height 13
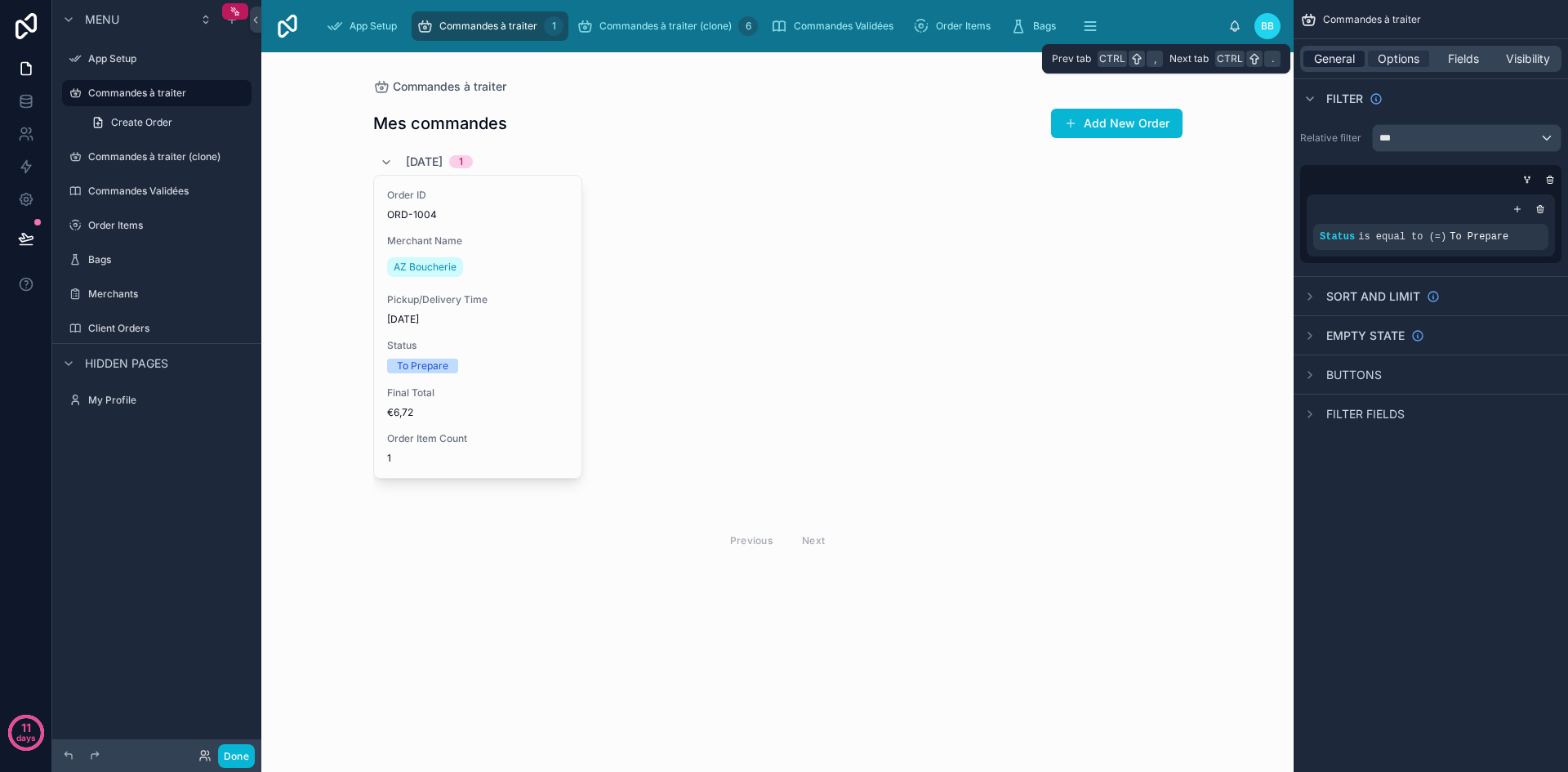
click at [1329, 62] on span "General" at bounding box center [1335, 58] width 41 height 16
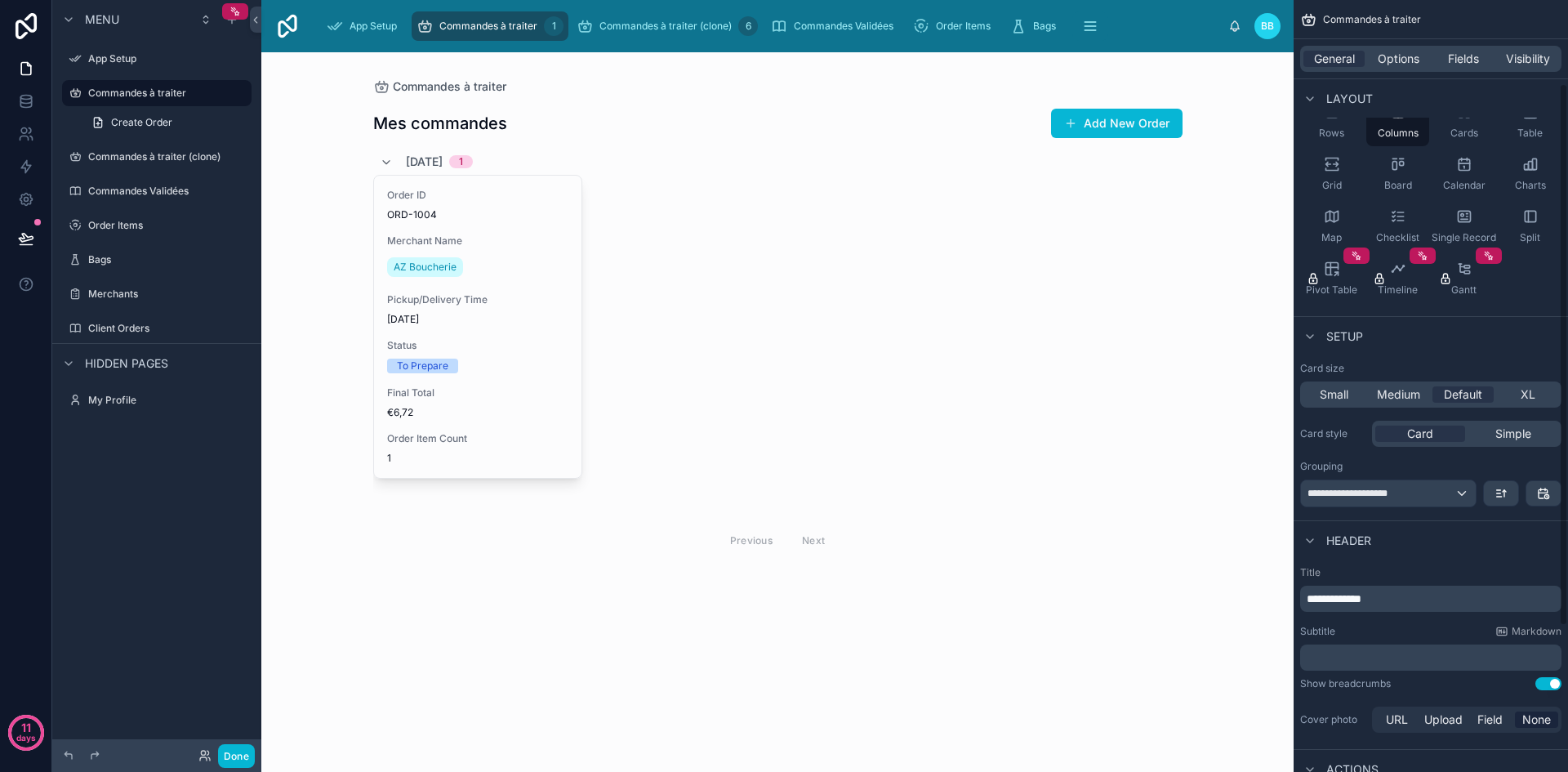
scroll to position [326, 0]
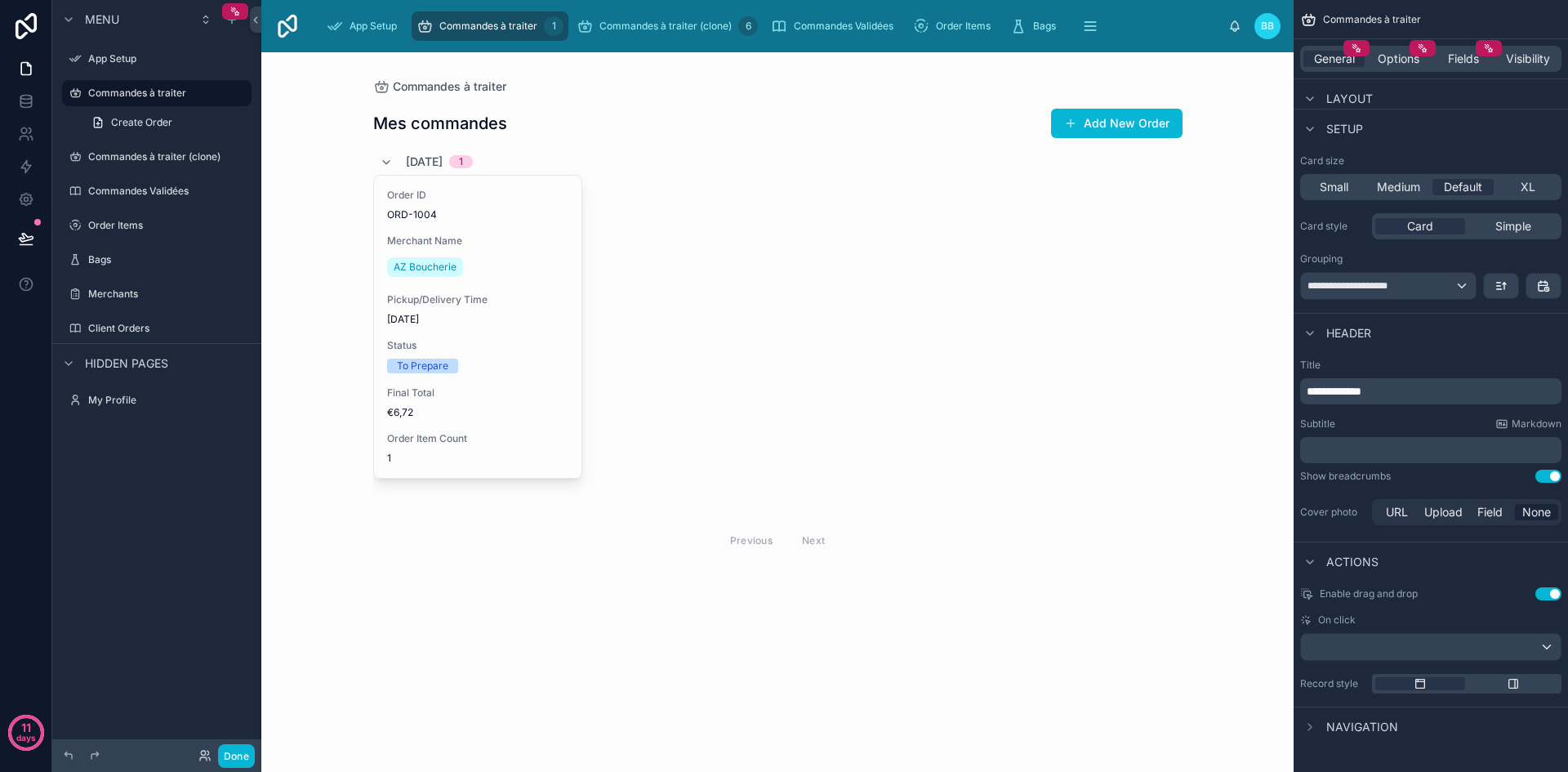
click at [1545, 476] on button "Use setting" at bounding box center [1548, 476] width 26 height 13
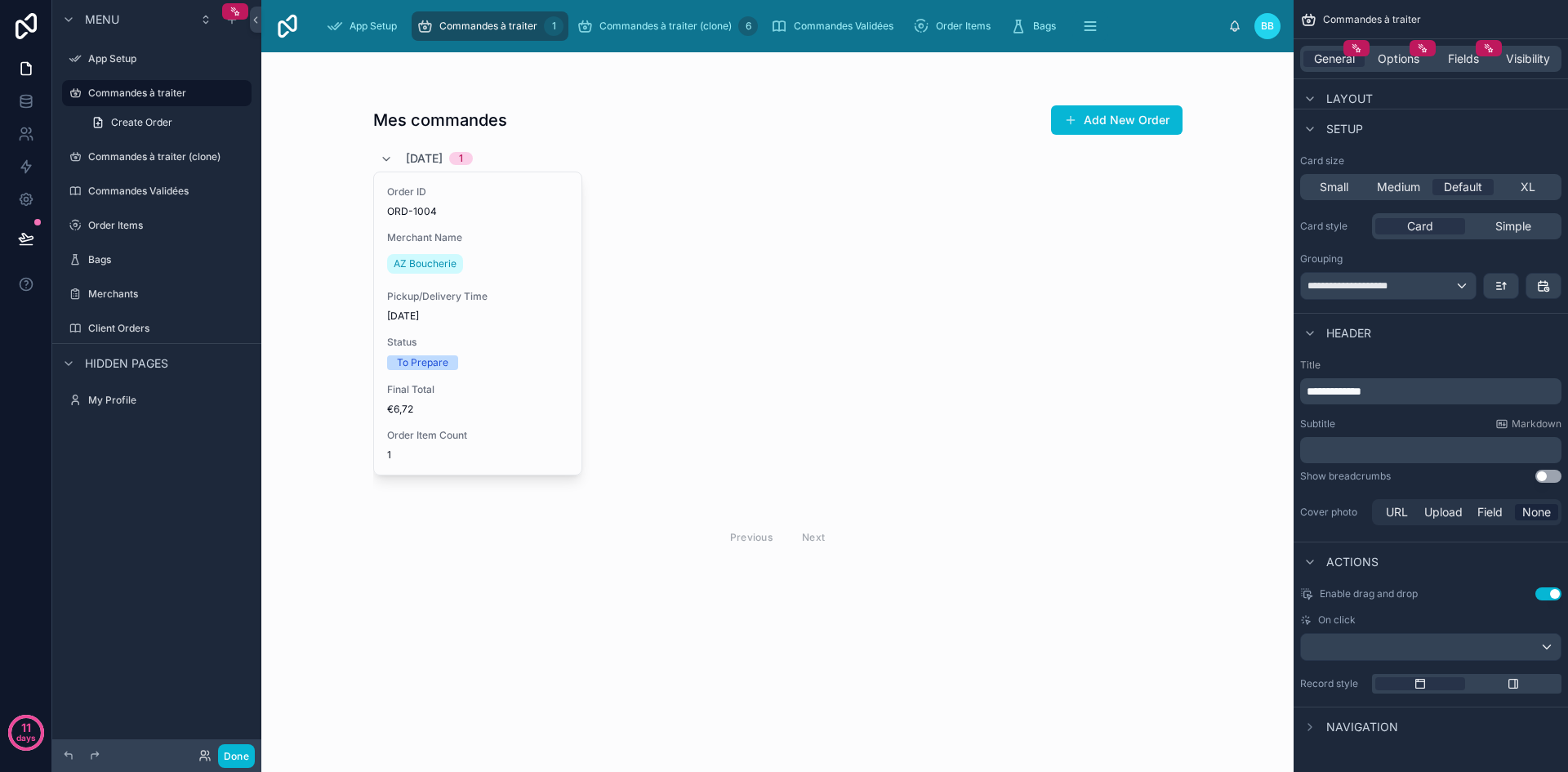
click at [1543, 594] on button "Use setting" at bounding box center [1548, 593] width 26 height 13
click at [1536, 638] on div "scrollable content" at bounding box center [1431, 647] width 260 height 26
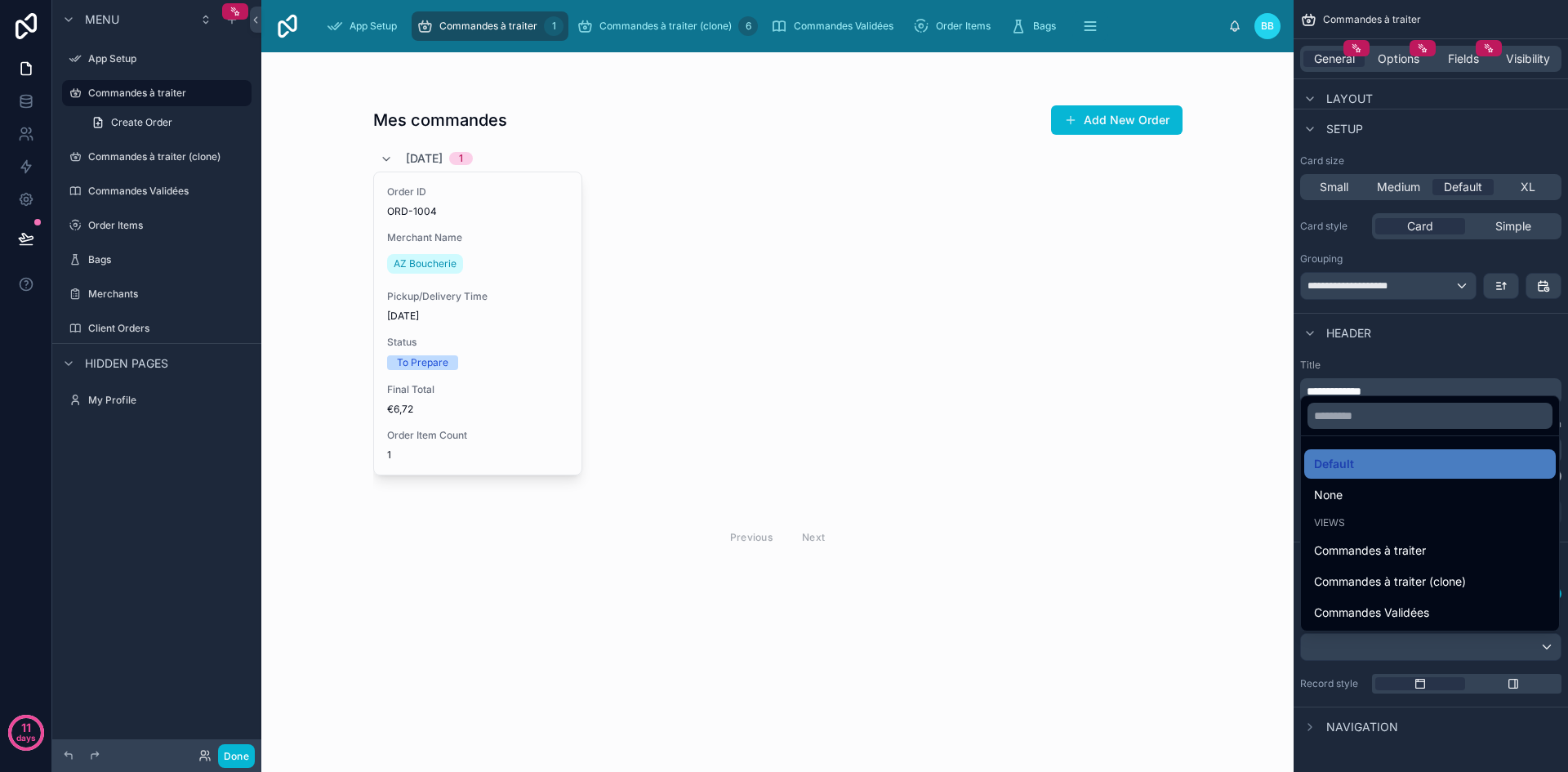
click at [1262, 580] on div "Mes commandes Add New Order 08/09/2025 1 Order ID ORD-1004 Merchant Name AZ Bou…" at bounding box center [778, 412] width 1032 height 720
click at [1477, 741] on div "scrollable content" at bounding box center [784, 386] width 1568 height 772
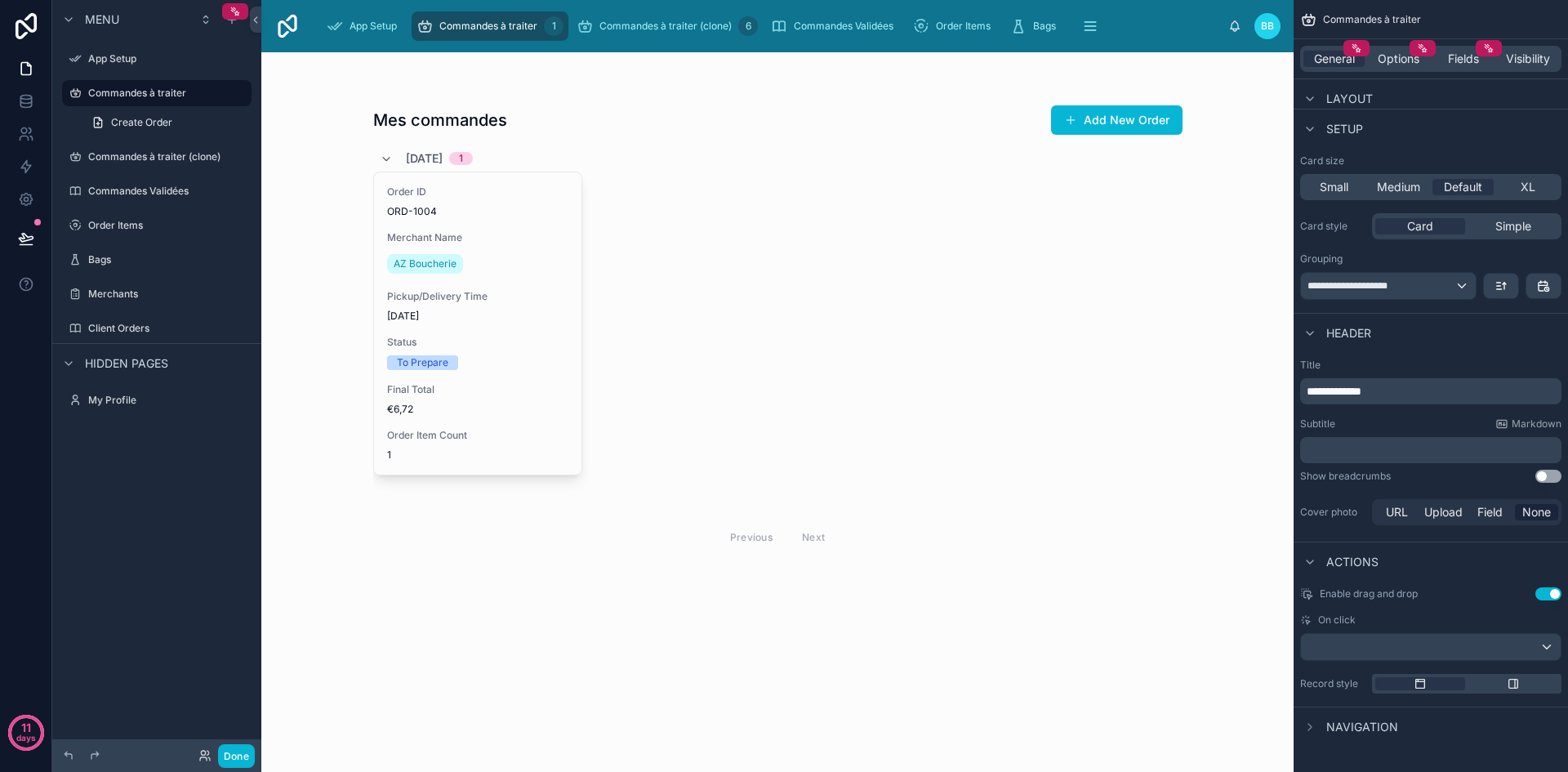
click at [1343, 723] on span "Navigation" at bounding box center [1362, 726] width 72 height 16
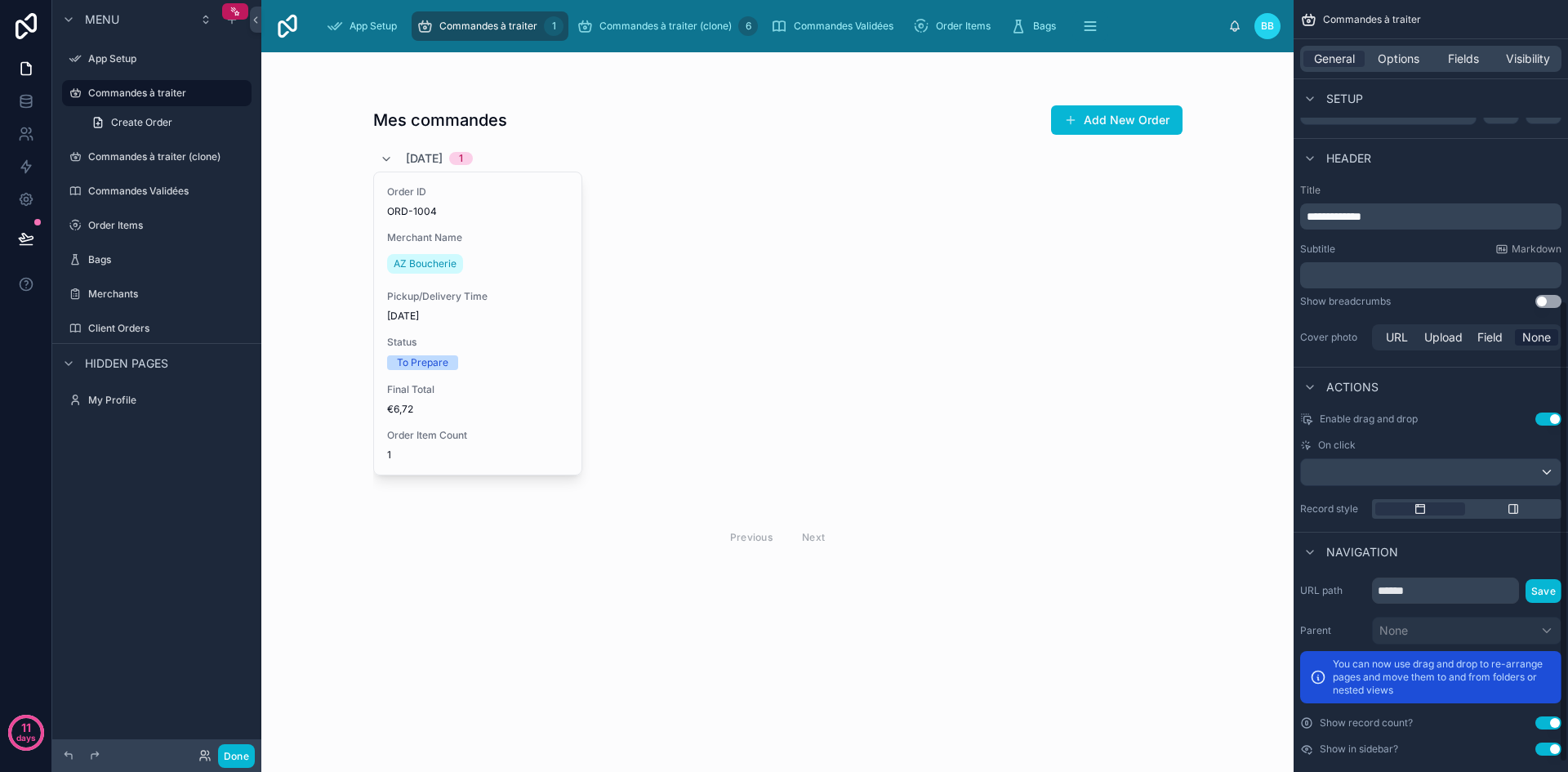
scroll to position [517, 0]
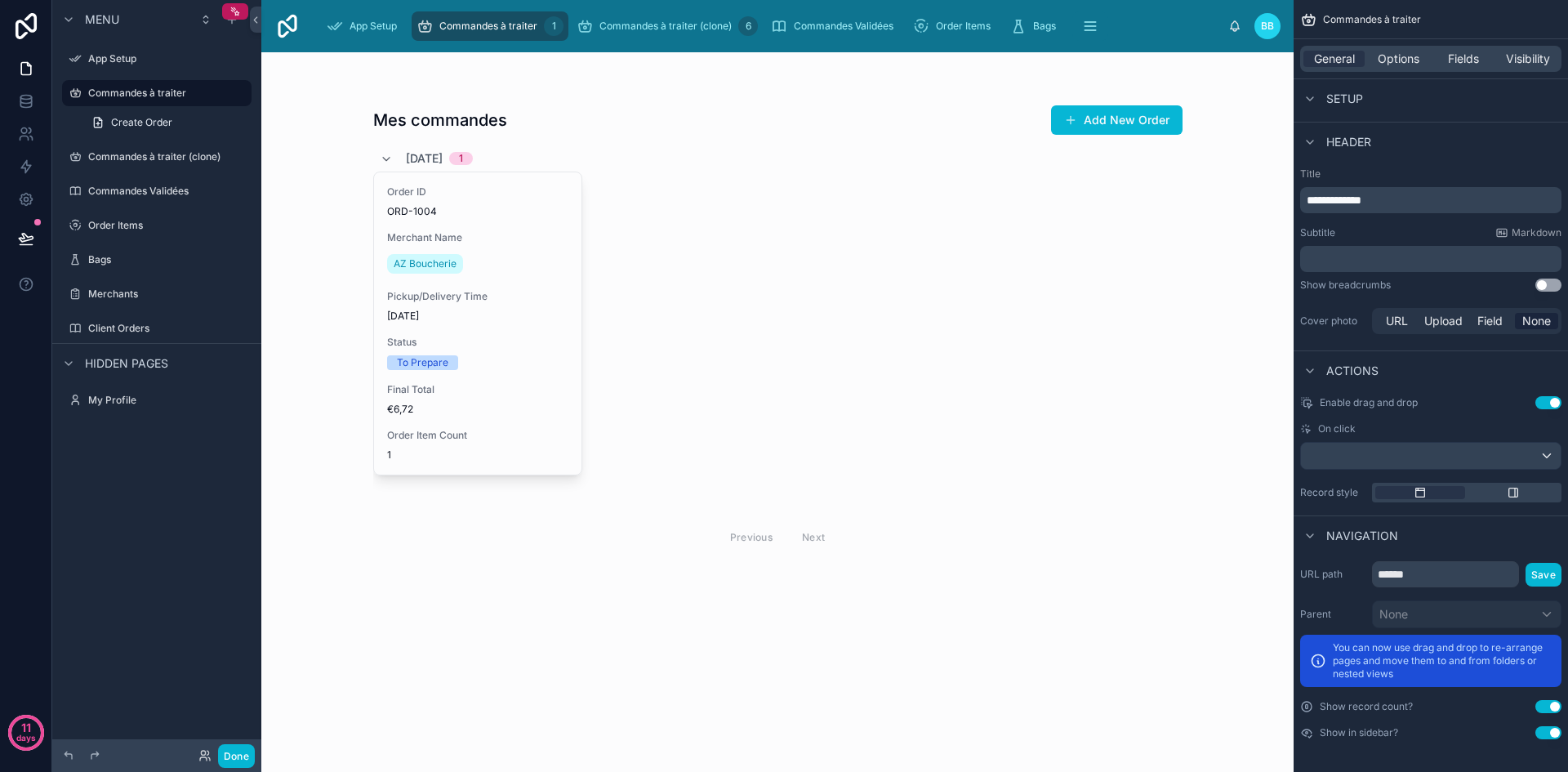
click at [1557, 730] on button "Use setting" at bounding box center [1548, 733] width 26 height 13
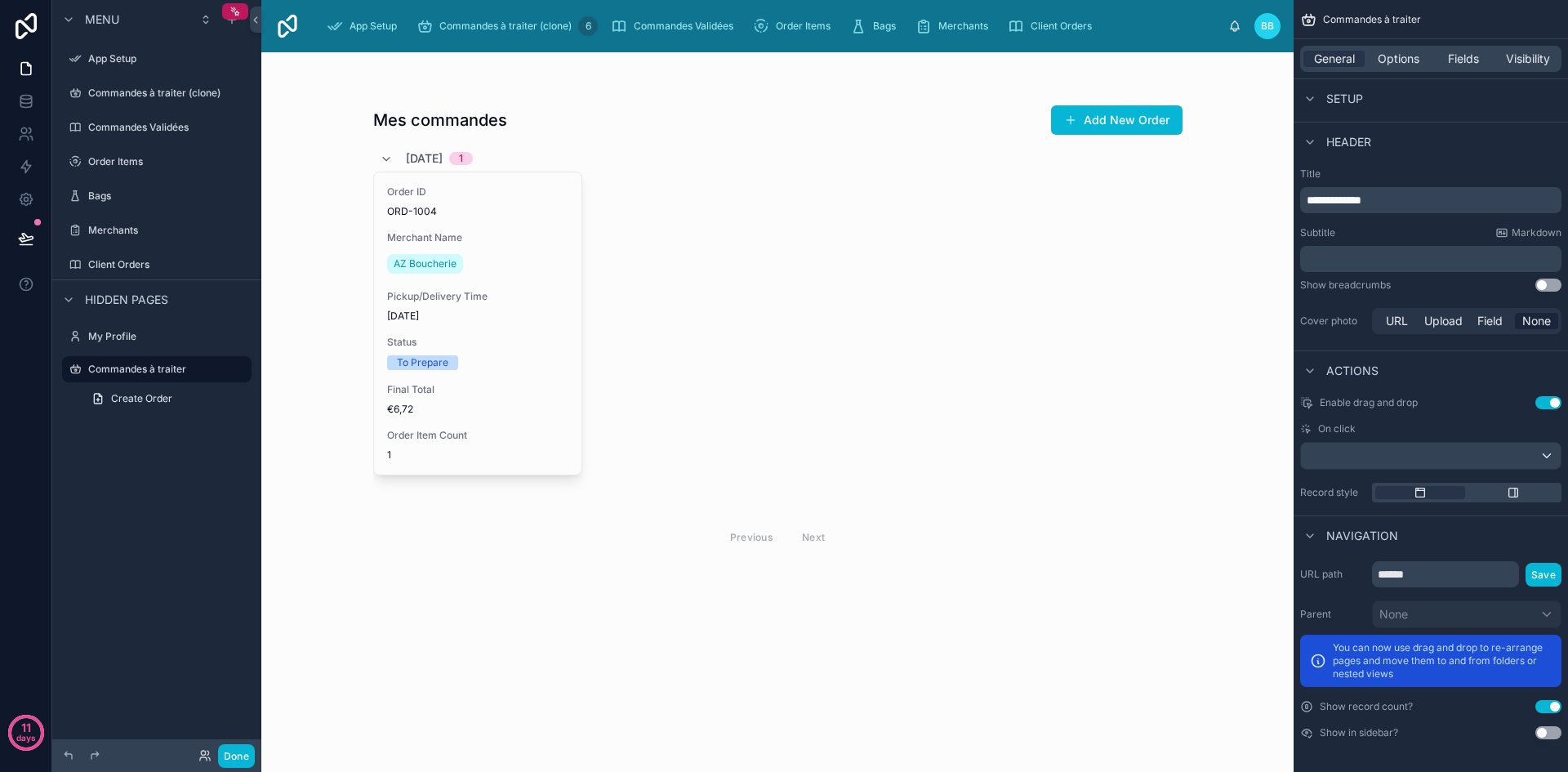
click at [1557, 730] on button "Use setting" at bounding box center [1548, 733] width 26 height 13
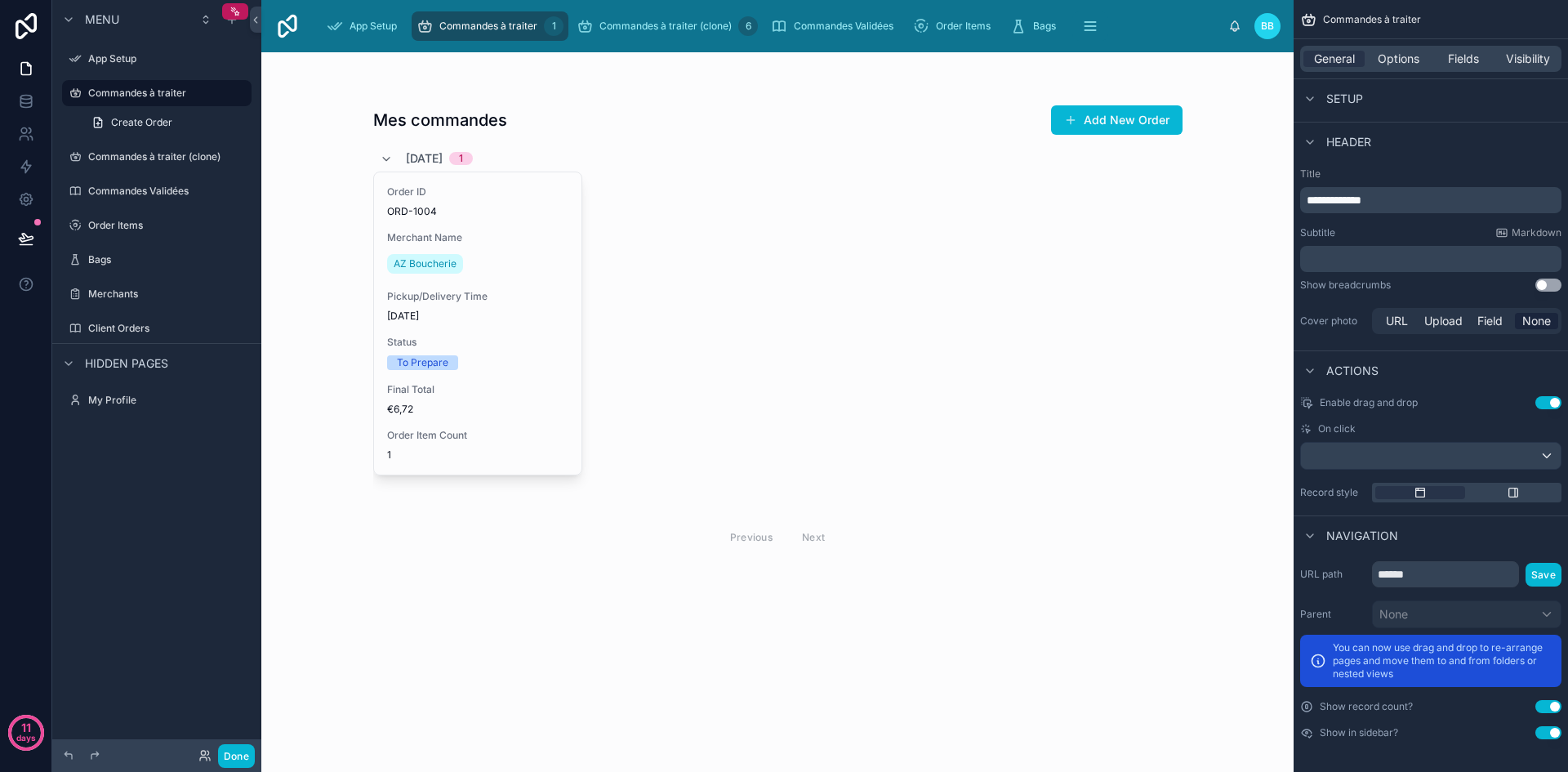
click at [1557, 730] on button "Use setting" at bounding box center [1548, 733] width 26 height 13
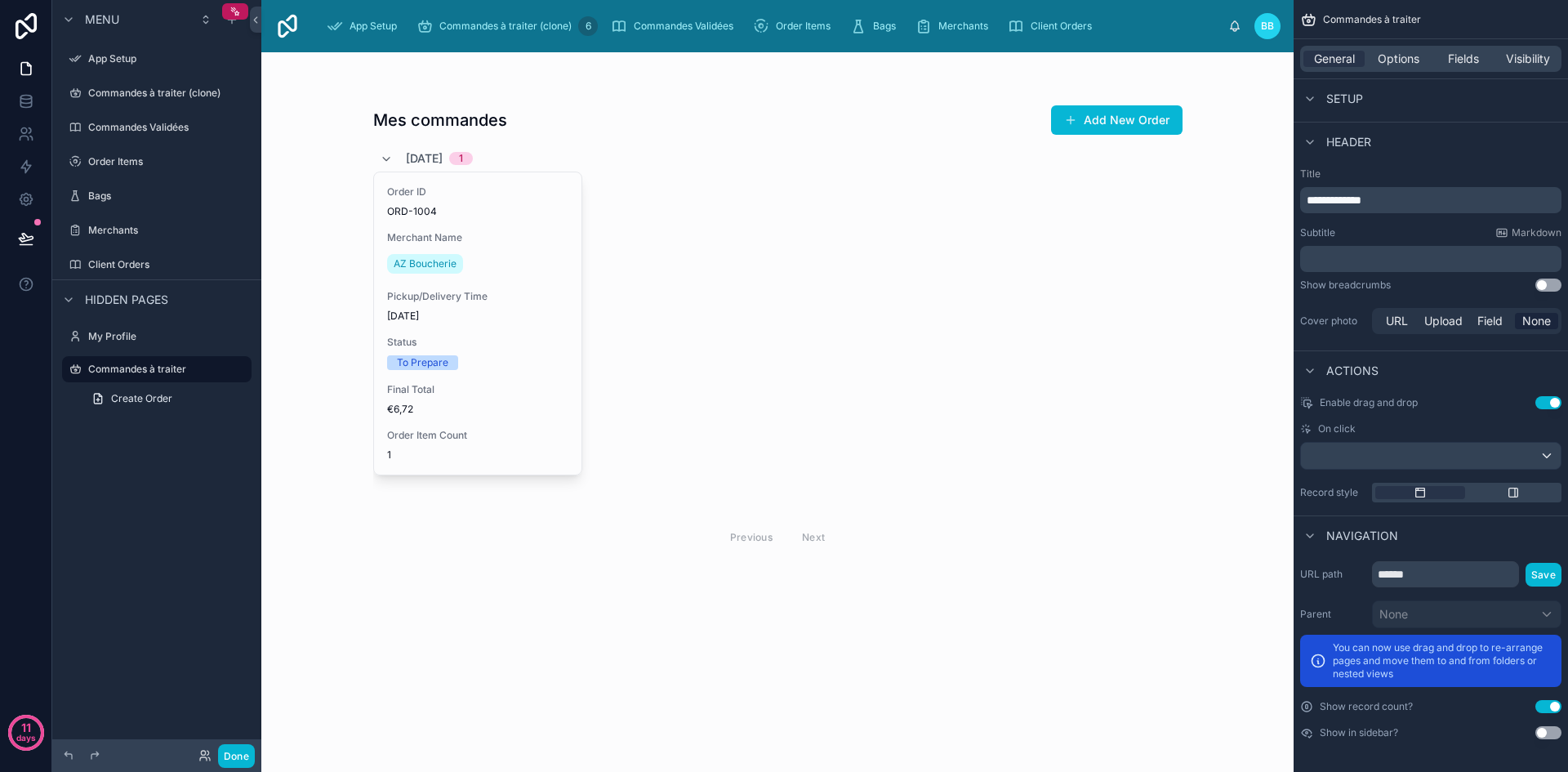
click at [1557, 730] on button "Use setting" at bounding box center [1548, 733] width 26 height 13
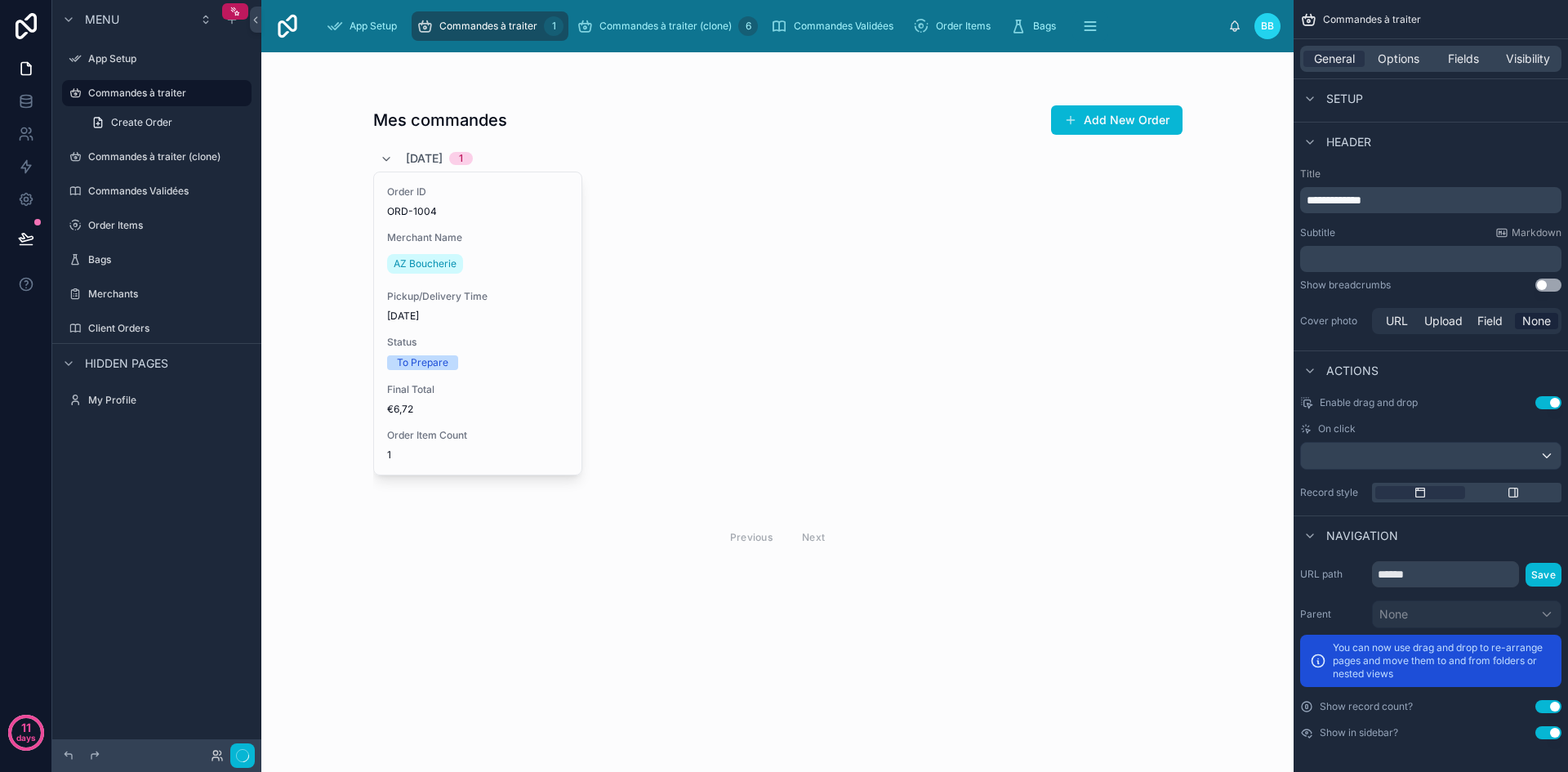
click at [1542, 703] on button "Use setting" at bounding box center [1548, 707] width 26 height 13
click at [1546, 732] on button "Use setting" at bounding box center [1548, 733] width 26 height 13
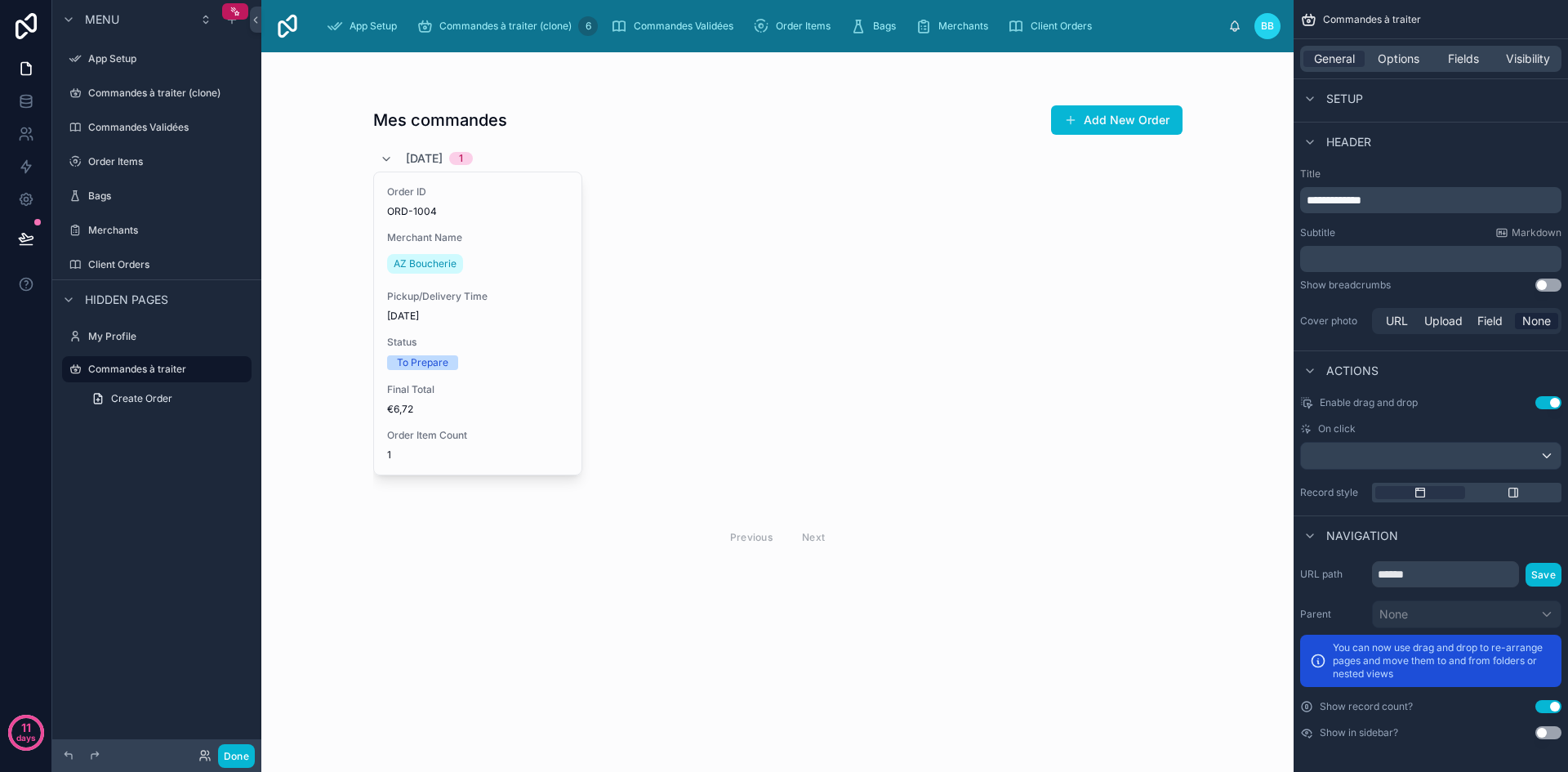
click at [1546, 732] on button "Use setting" at bounding box center [1548, 733] width 26 height 13
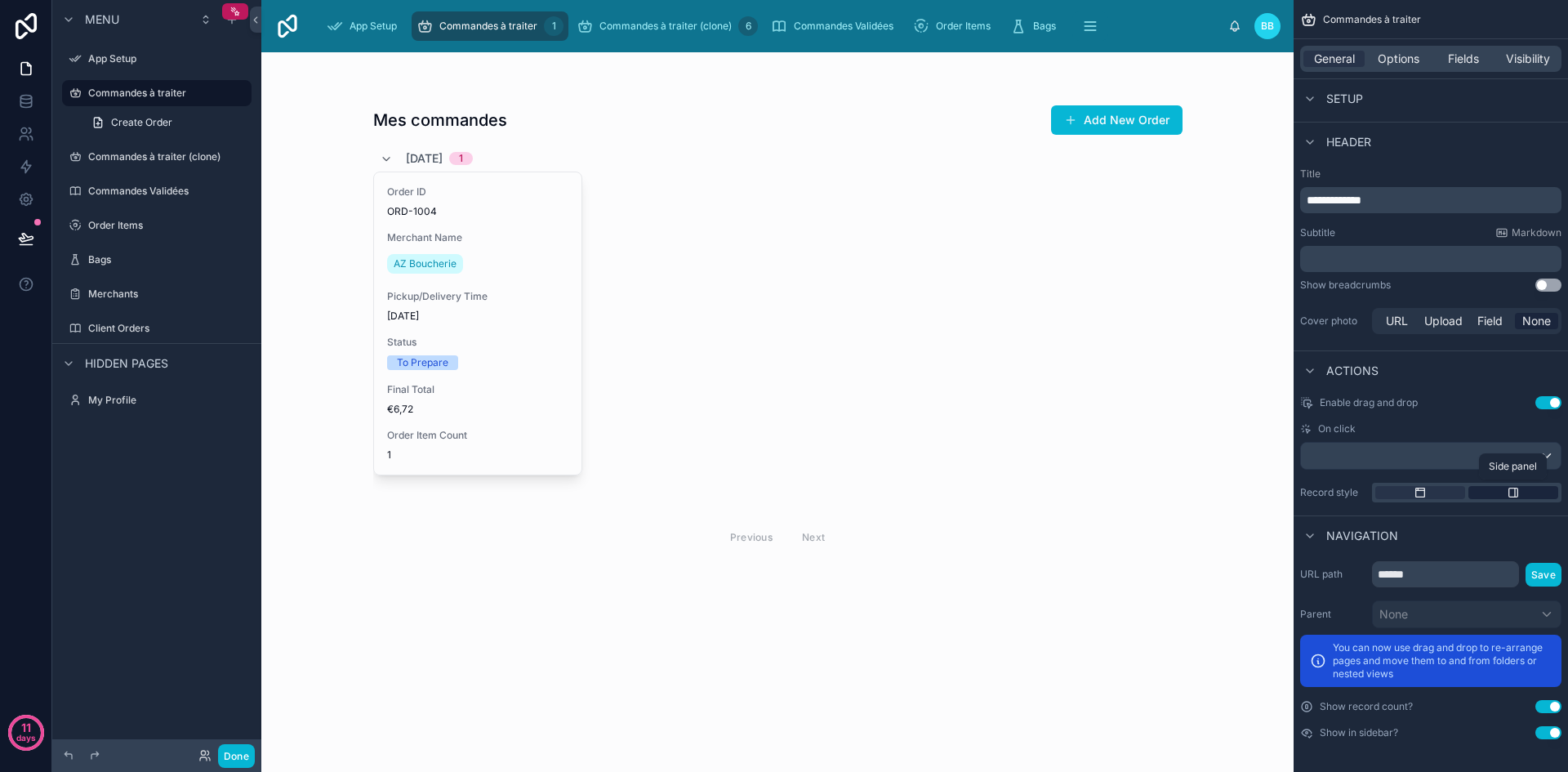
click at [1509, 490] on icon "scrollable content" at bounding box center [1514, 493] width 9 height 9
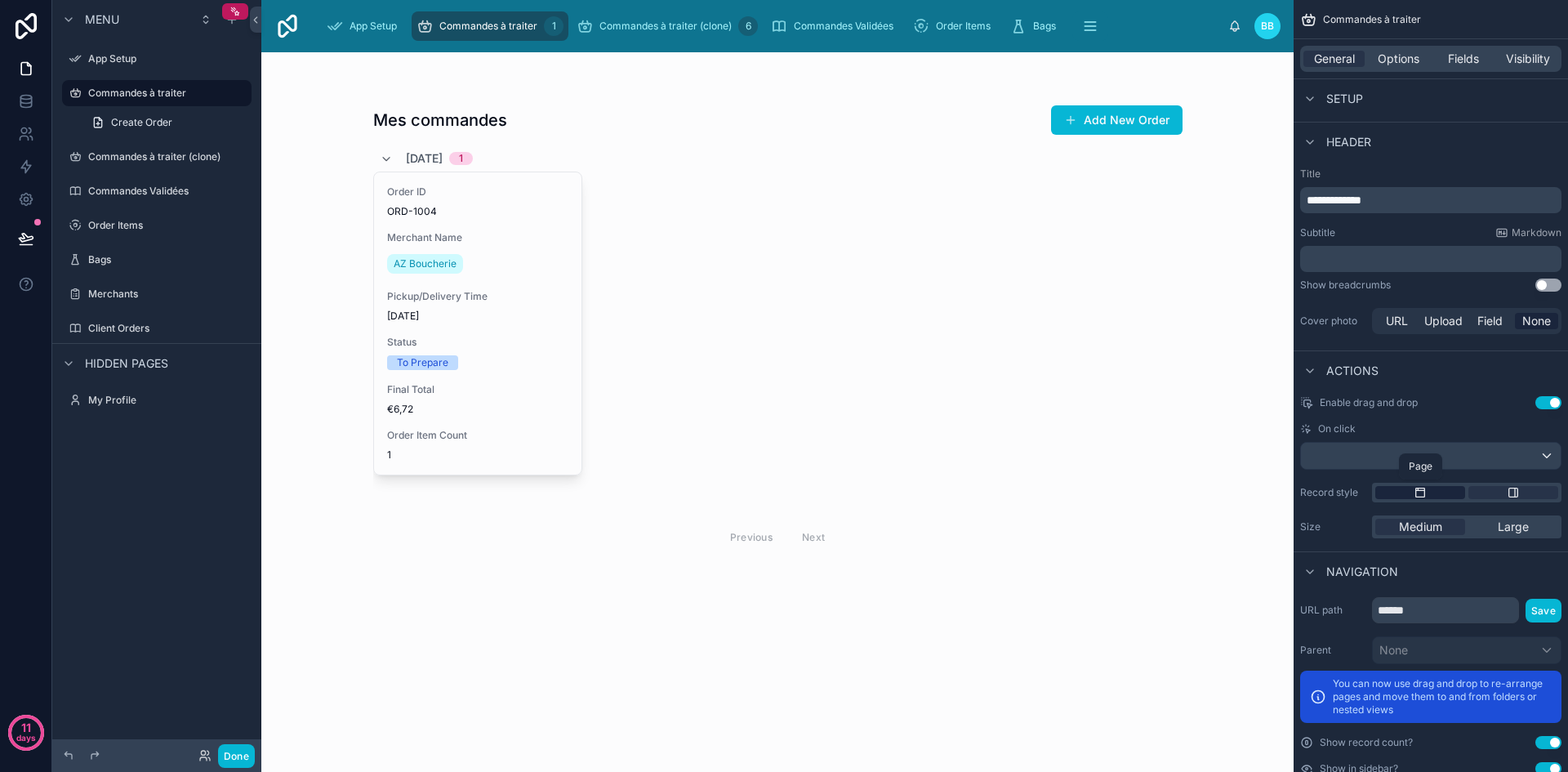
click at [1431, 490] on div "scrollable content" at bounding box center [1420, 493] width 90 height 13
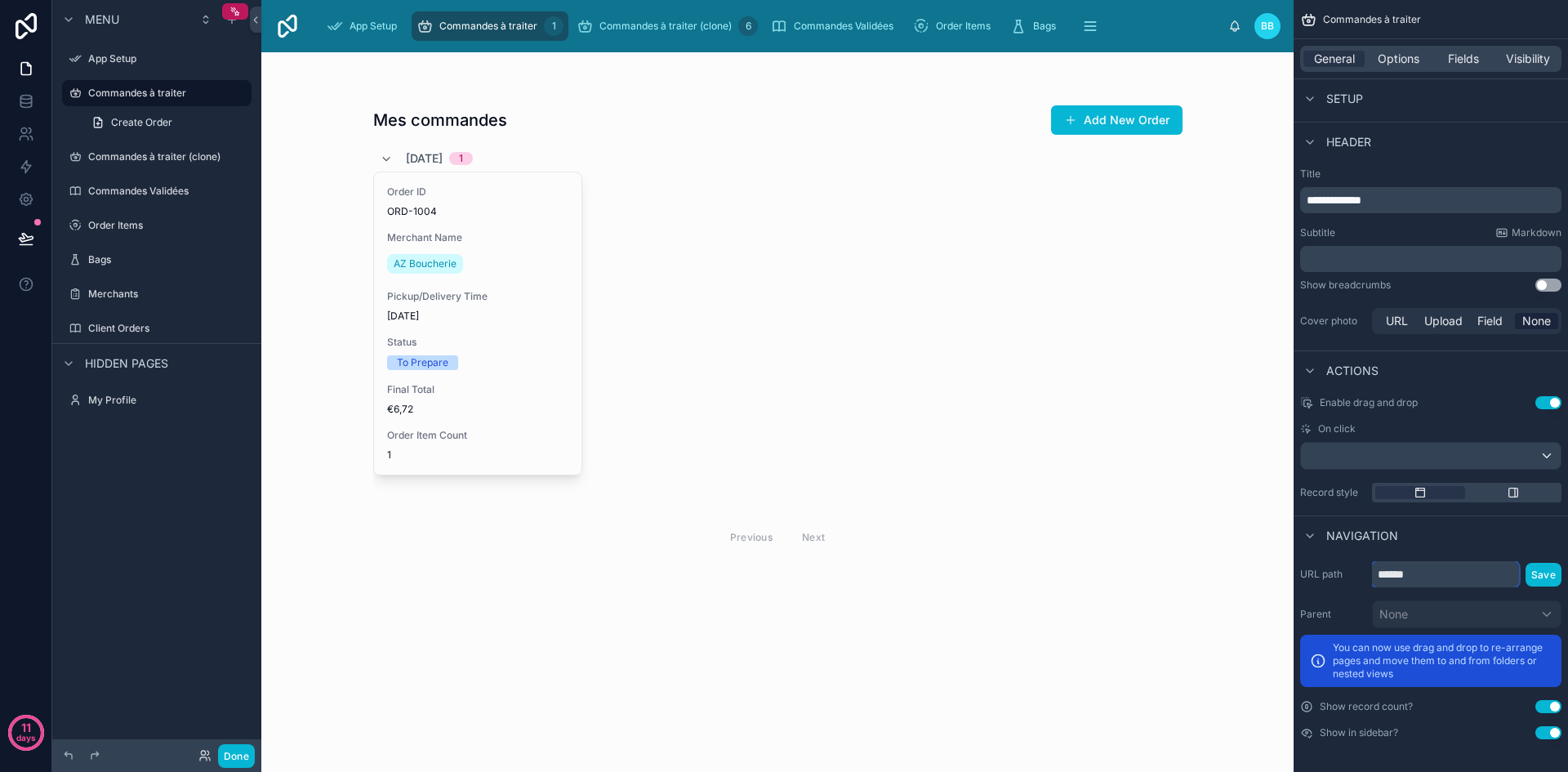
click at [1450, 575] on input "******" at bounding box center [1446, 574] width 147 height 26
click at [1413, 580] on input "******" at bounding box center [1446, 574] width 147 height 26
click at [1363, 536] on span "Navigation" at bounding box center [1362, 535] width 72 height 16
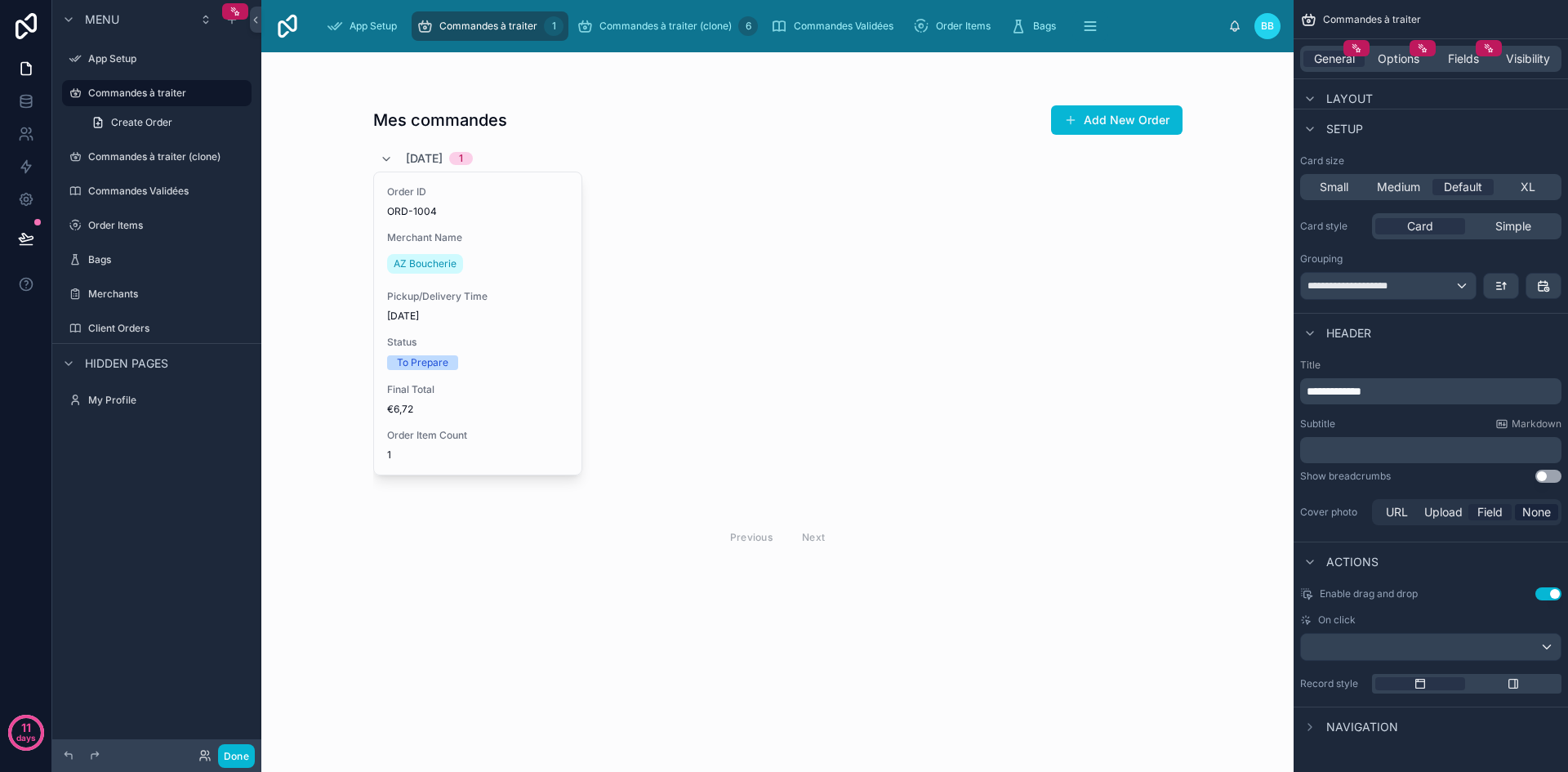
click at [1497, 511] on span "Field" at bounding box center [1489, 511] width 25 height 16
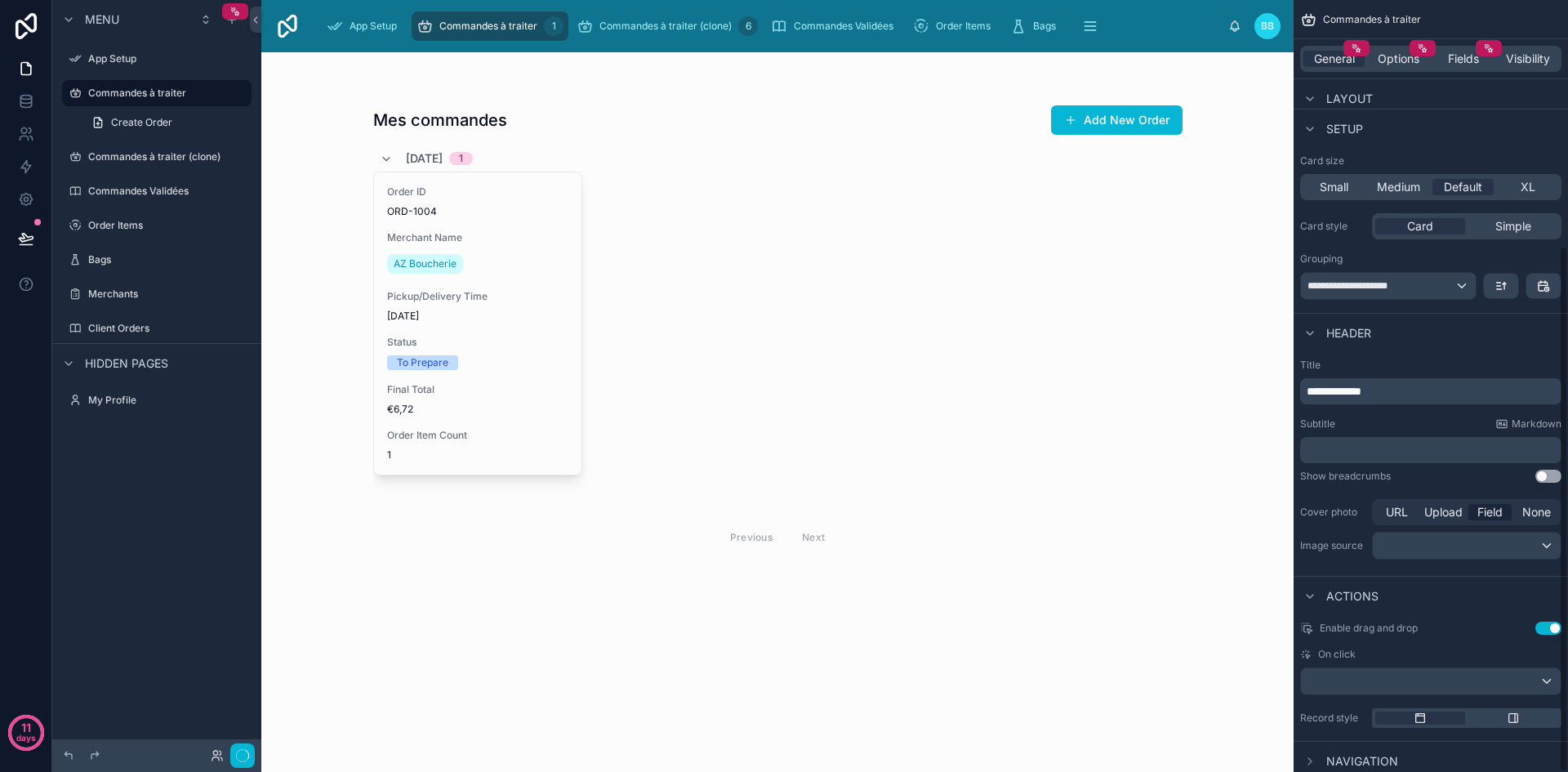
scroll to position [360, 0]
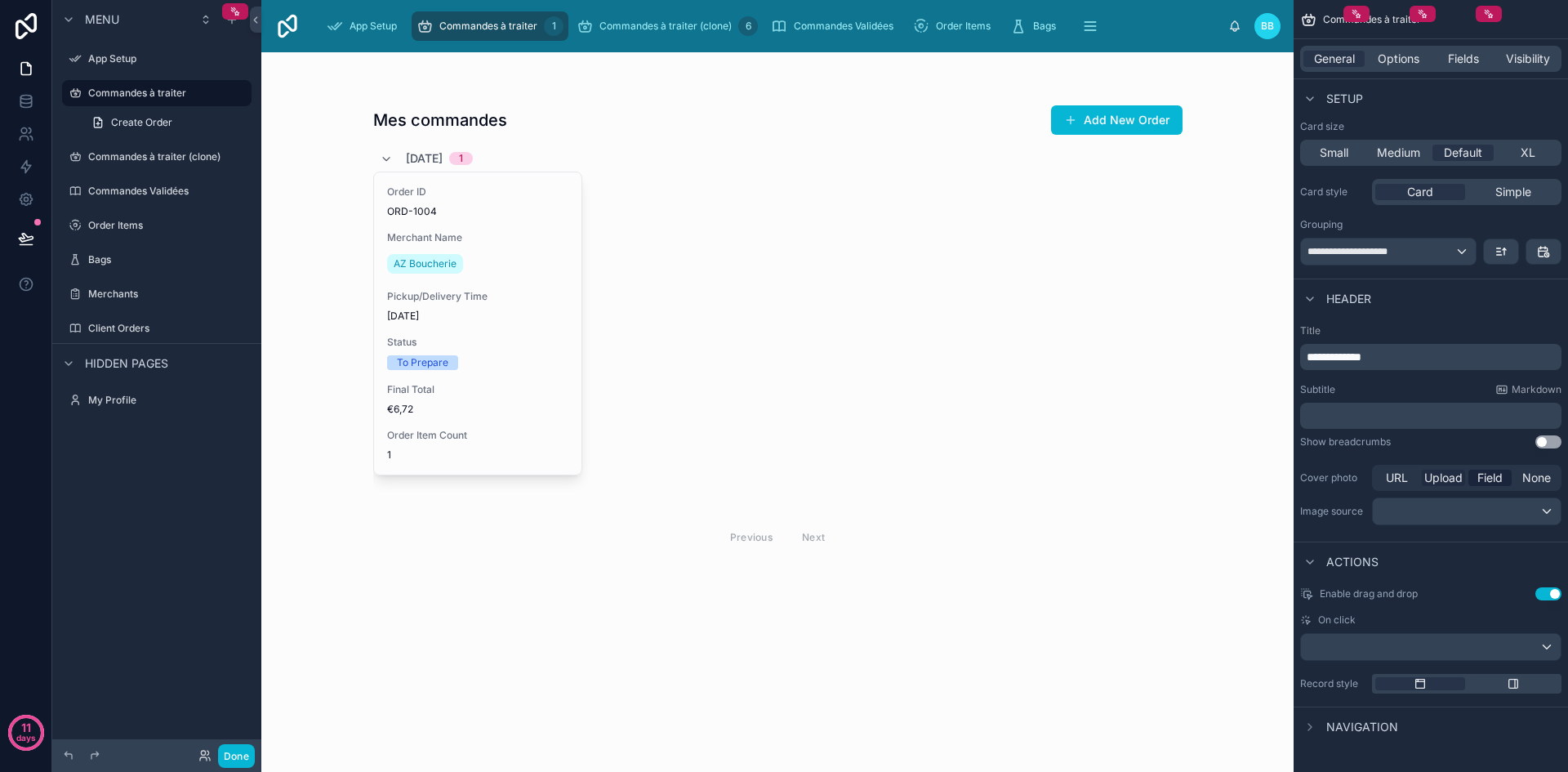
click at [1450, 477] on span "Upload" at bounding box center [1444, 477] width 38 height 16
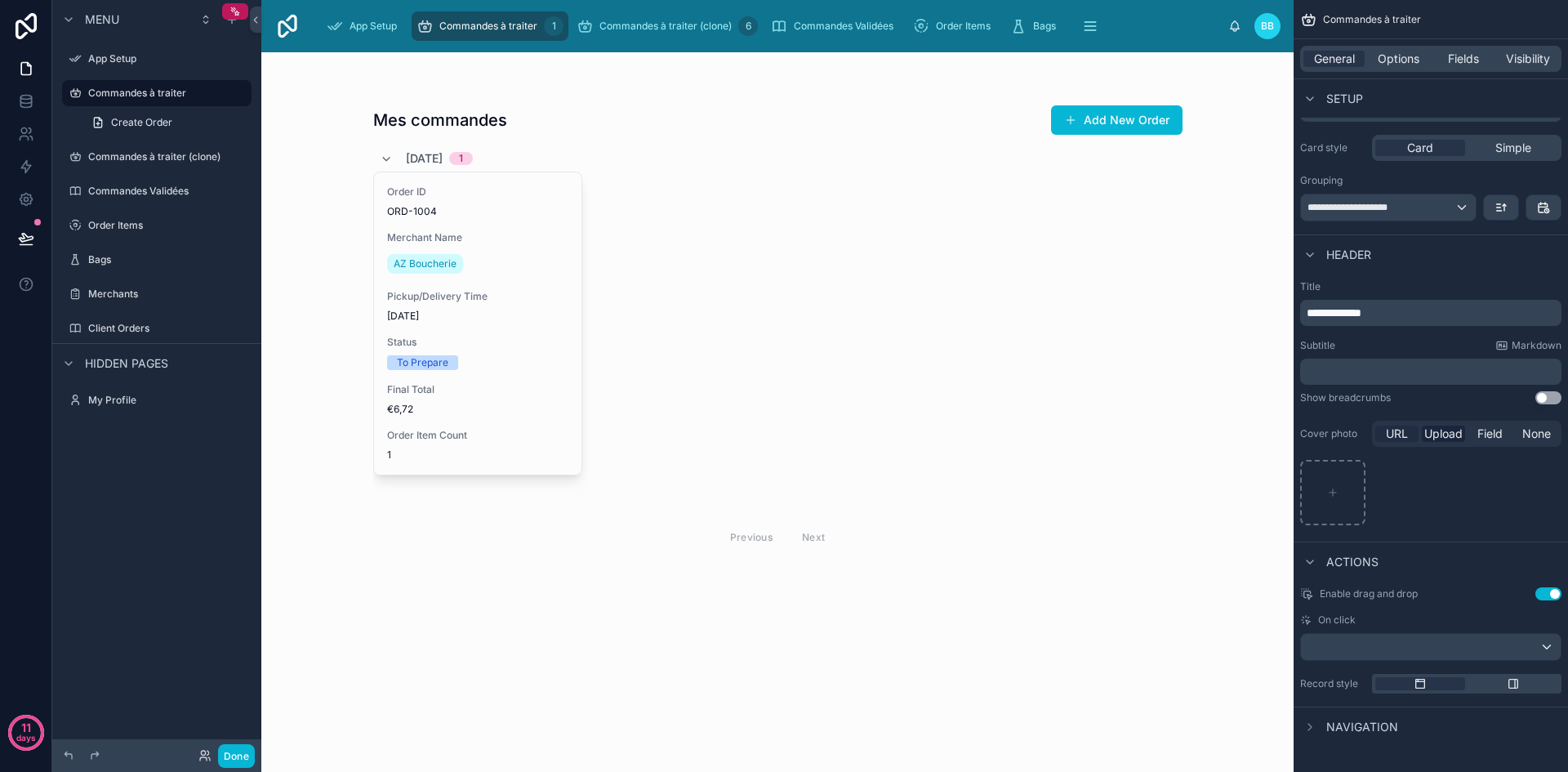
click at [1396, 432] on span "URL" at bounding box center [1398, 433] width 22 height 16
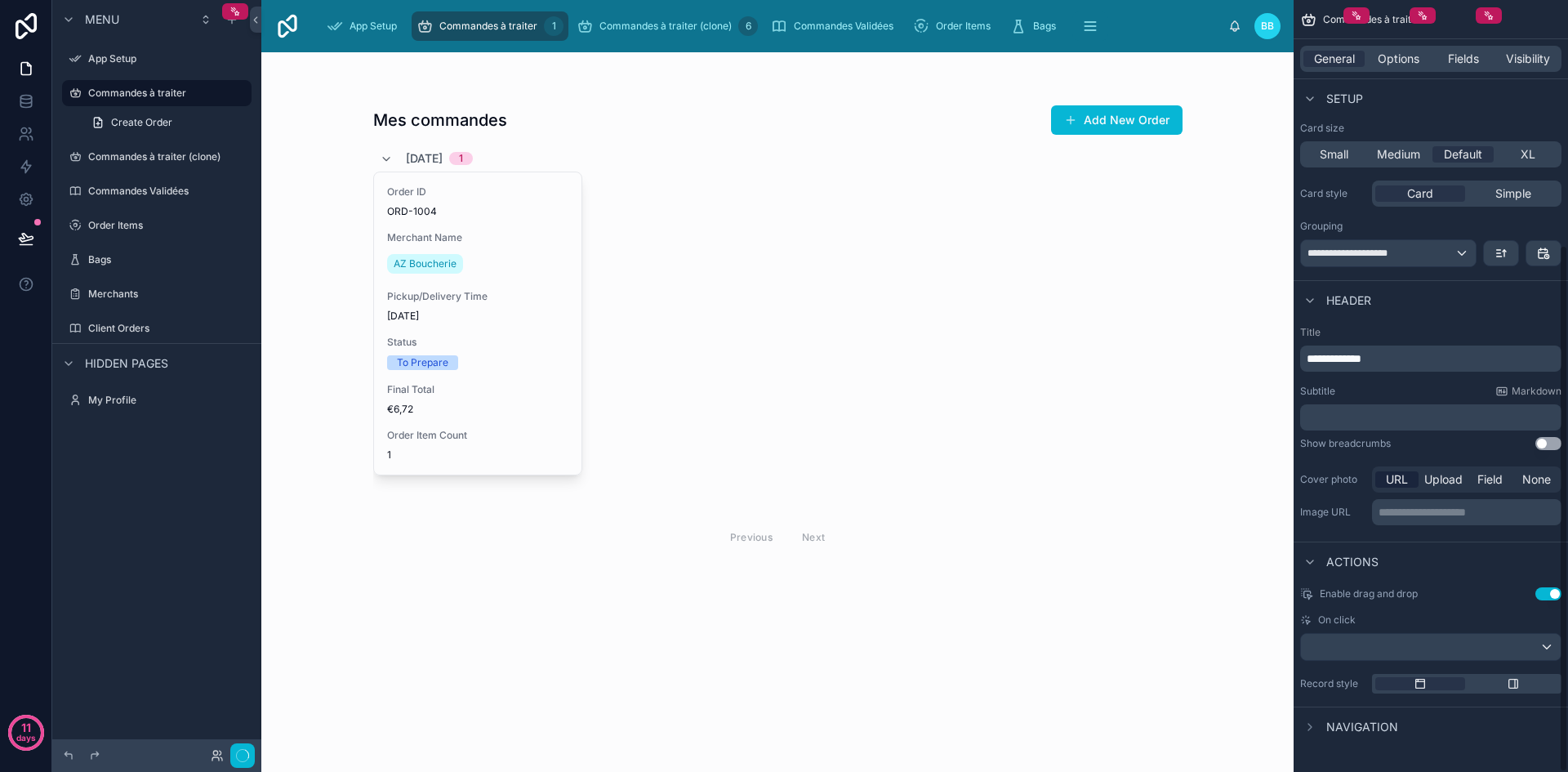
scroll to position [359, 0]
click at [1450, 650] on div "scrollable content" at bounding box center [1431, 647] width 260 height 26
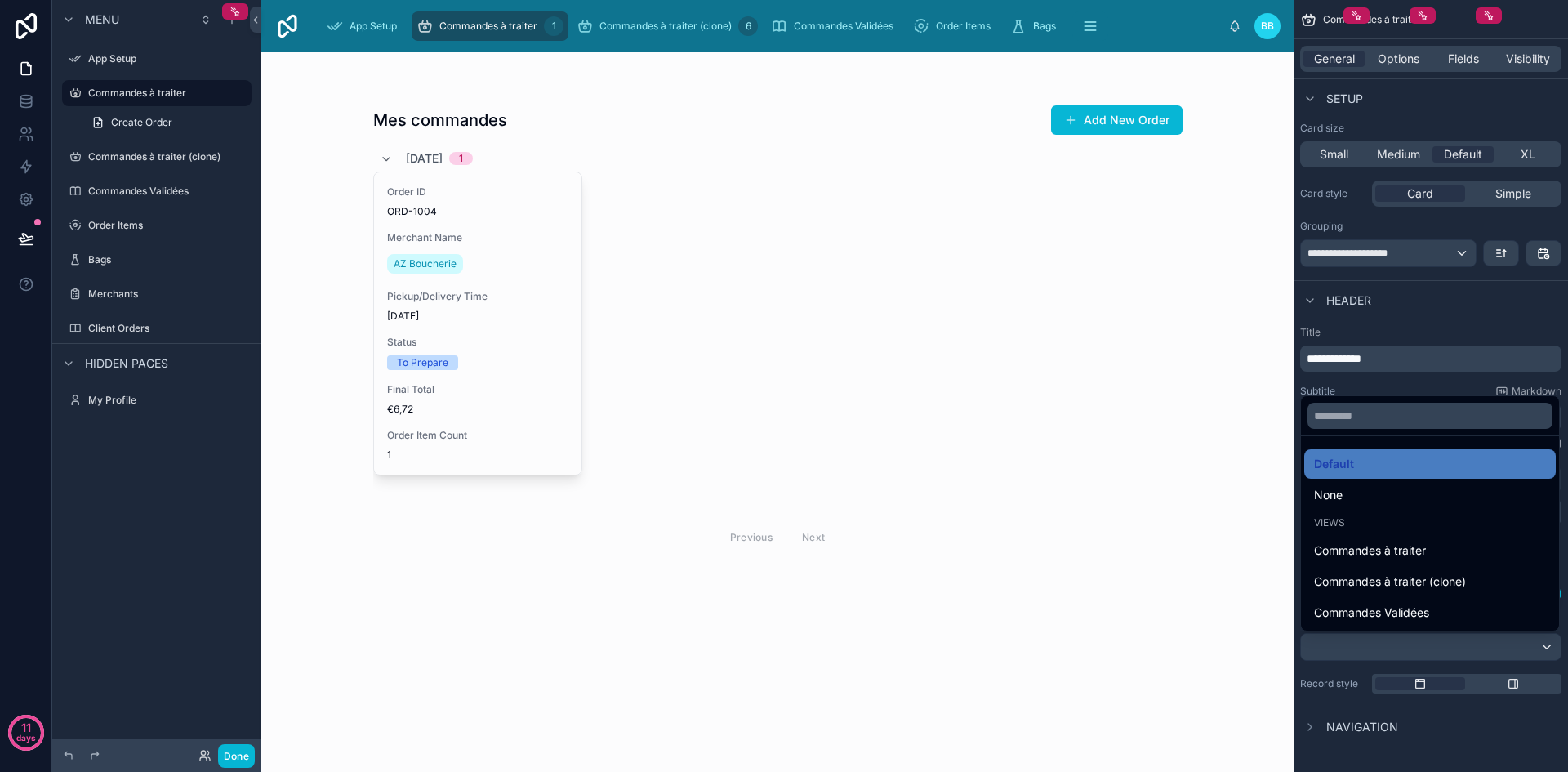
click at [1247, 537] on div "Mes commandes Add New Order 08/09/2025 1 Order ID ORD-1004 Merchant Name AZ Bou…" at bounding box center [778, 412] width 1032 height 720
click at [1225, 395] on div "Mes commandes Add New Order 08/09/2025 1 Order ID ORD-1004 Merchant Name AZ Bou…" at bounding box center [778, 412] width 1032 height 720
click at [1397, 64] on div "scrollable content" at bounding box center [784, 386] width 1568 height 772
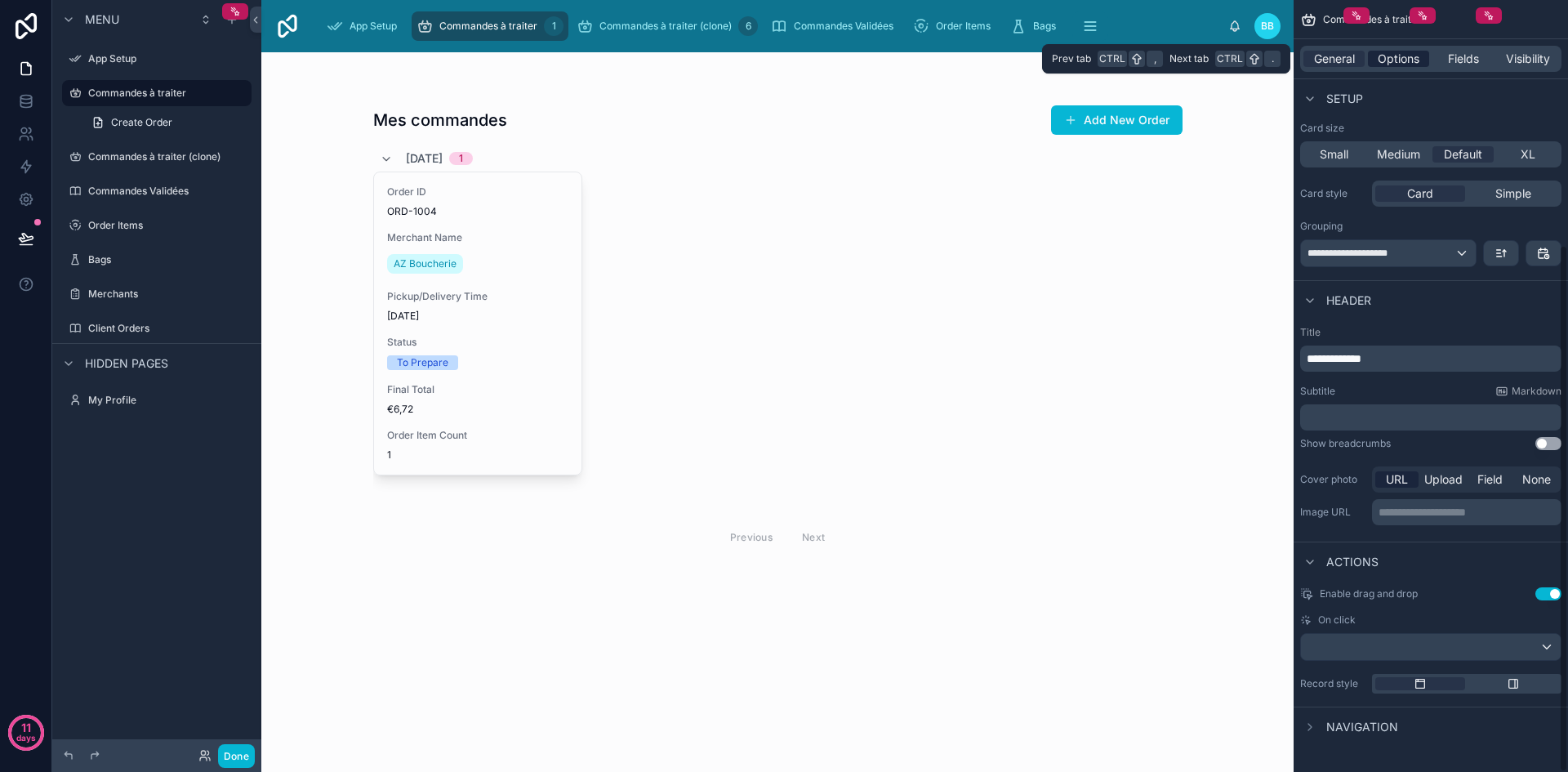
click at [1388, 62] on span "Options" at bounding box center [1399, 58] width 42 height 16
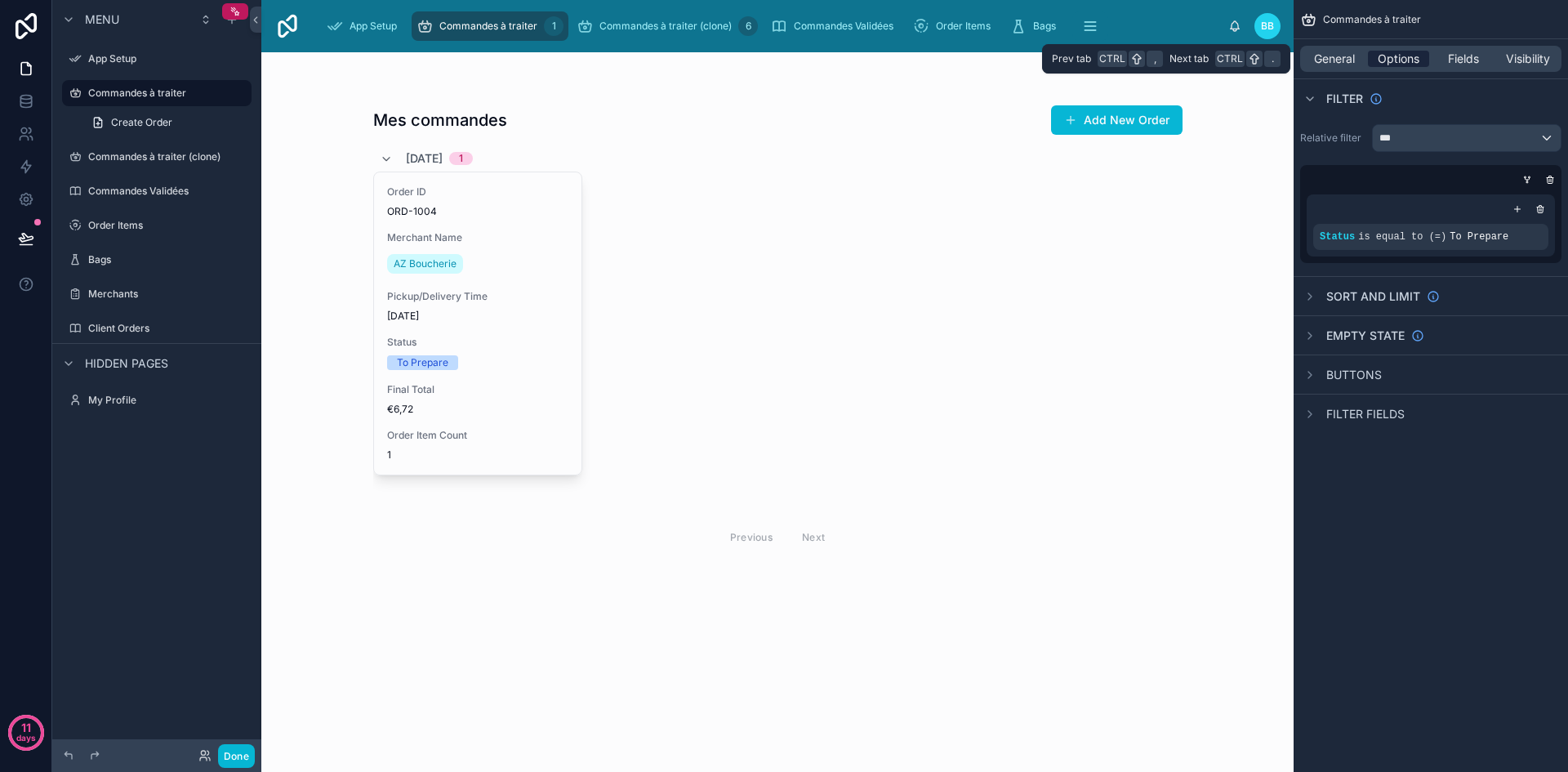
scroll to position [0, 0]
click at [1315, 300] on icon "scrollable content" at bounding box center [1310, 296] width 13 height 13
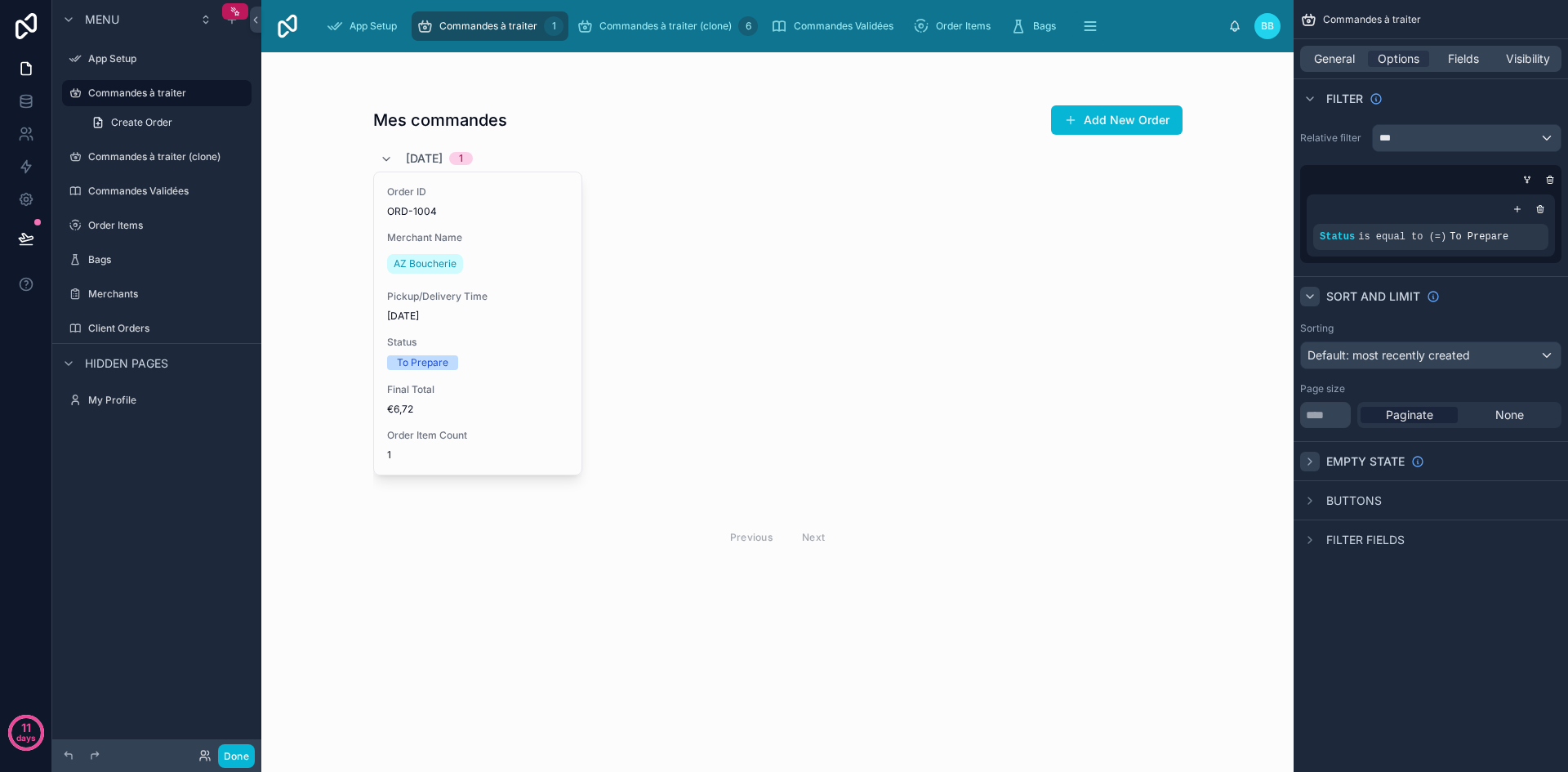
click at [1314, 463] on icon "scrollable content" at bounding box center [1310, 462] width 13 height 13
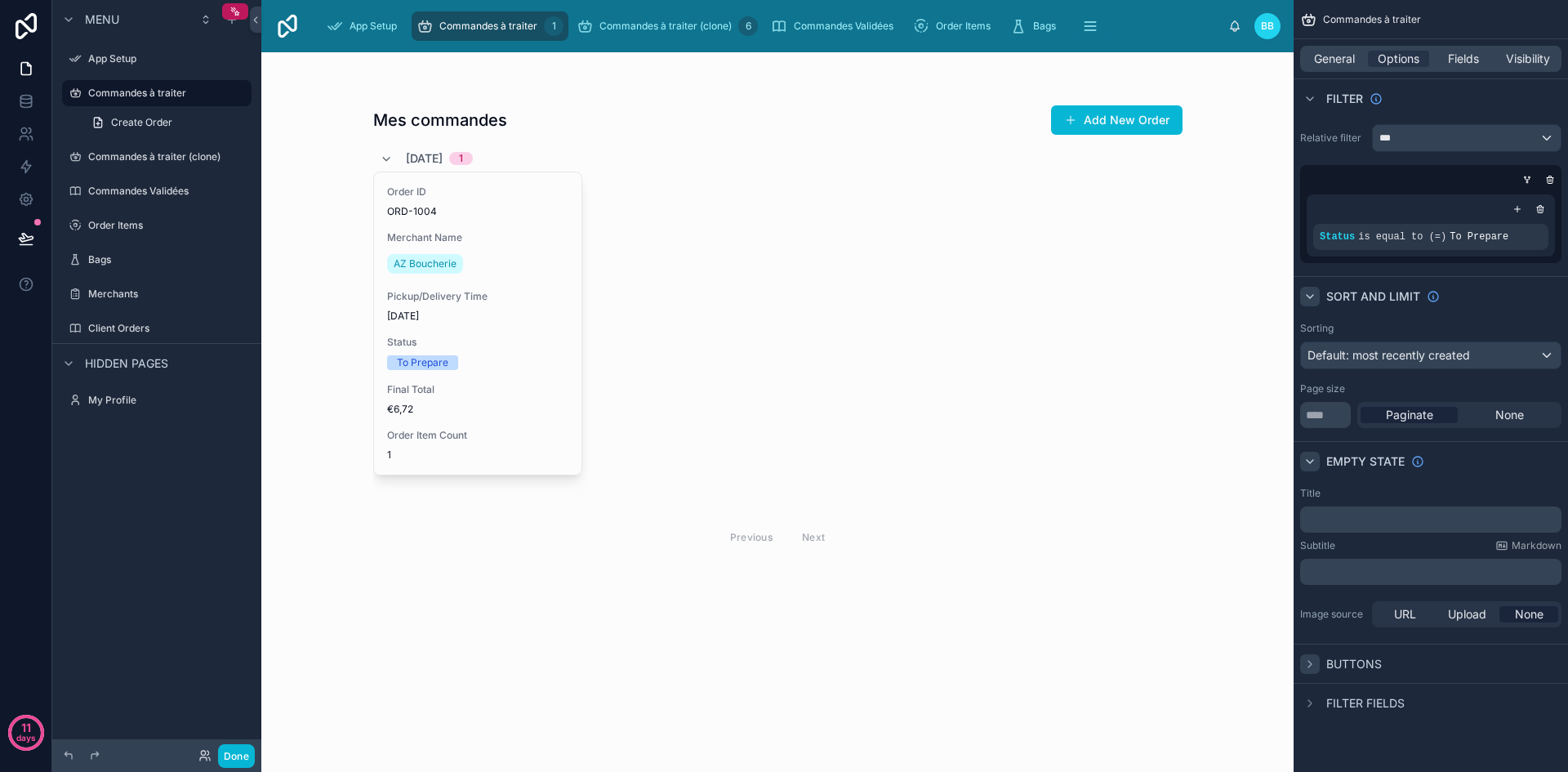
click at [1312, 665] on icon "scrollable content" at bounding box center [1310, 664] width 13 height 13
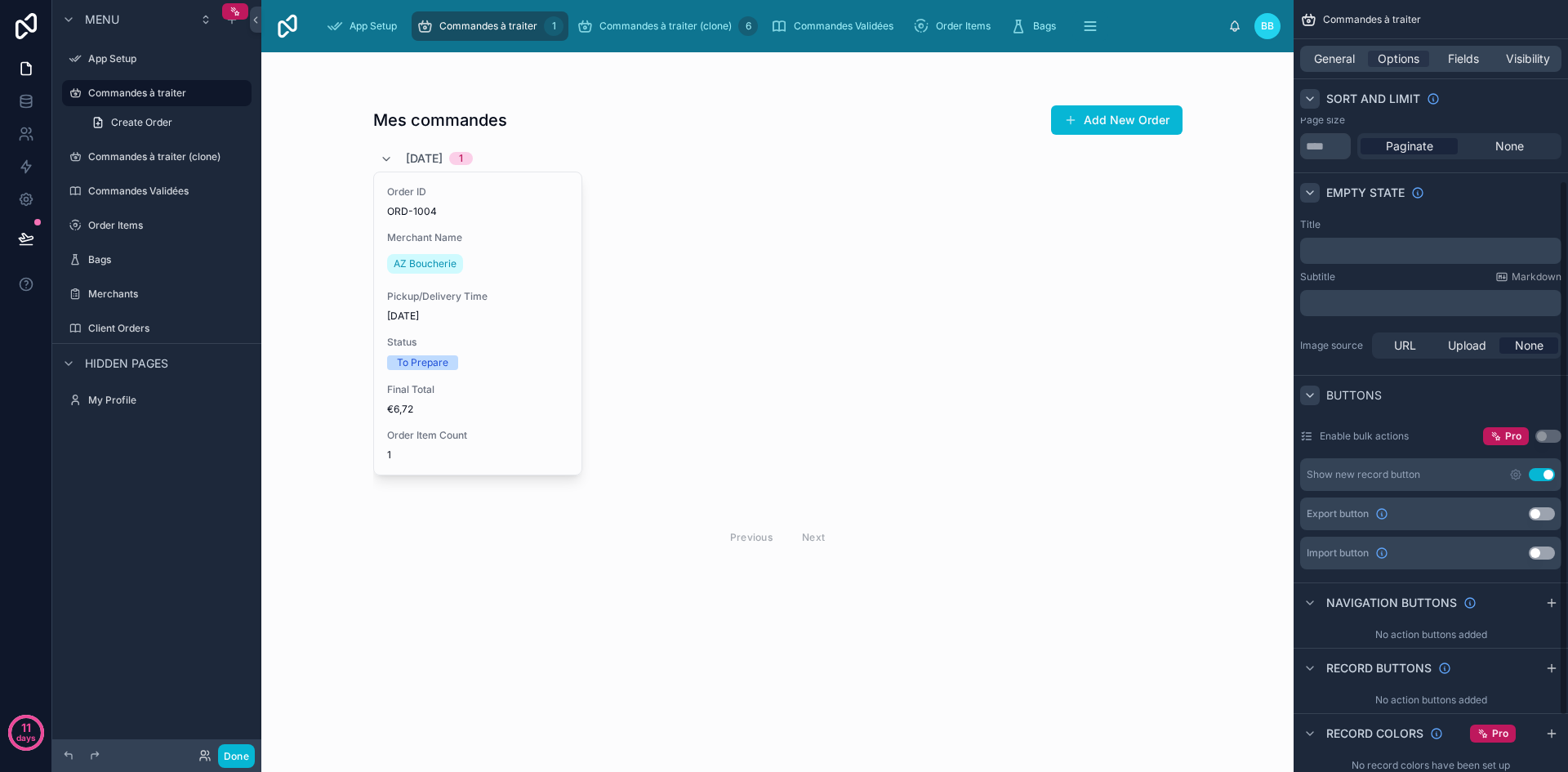
scroll to position [275, 0]
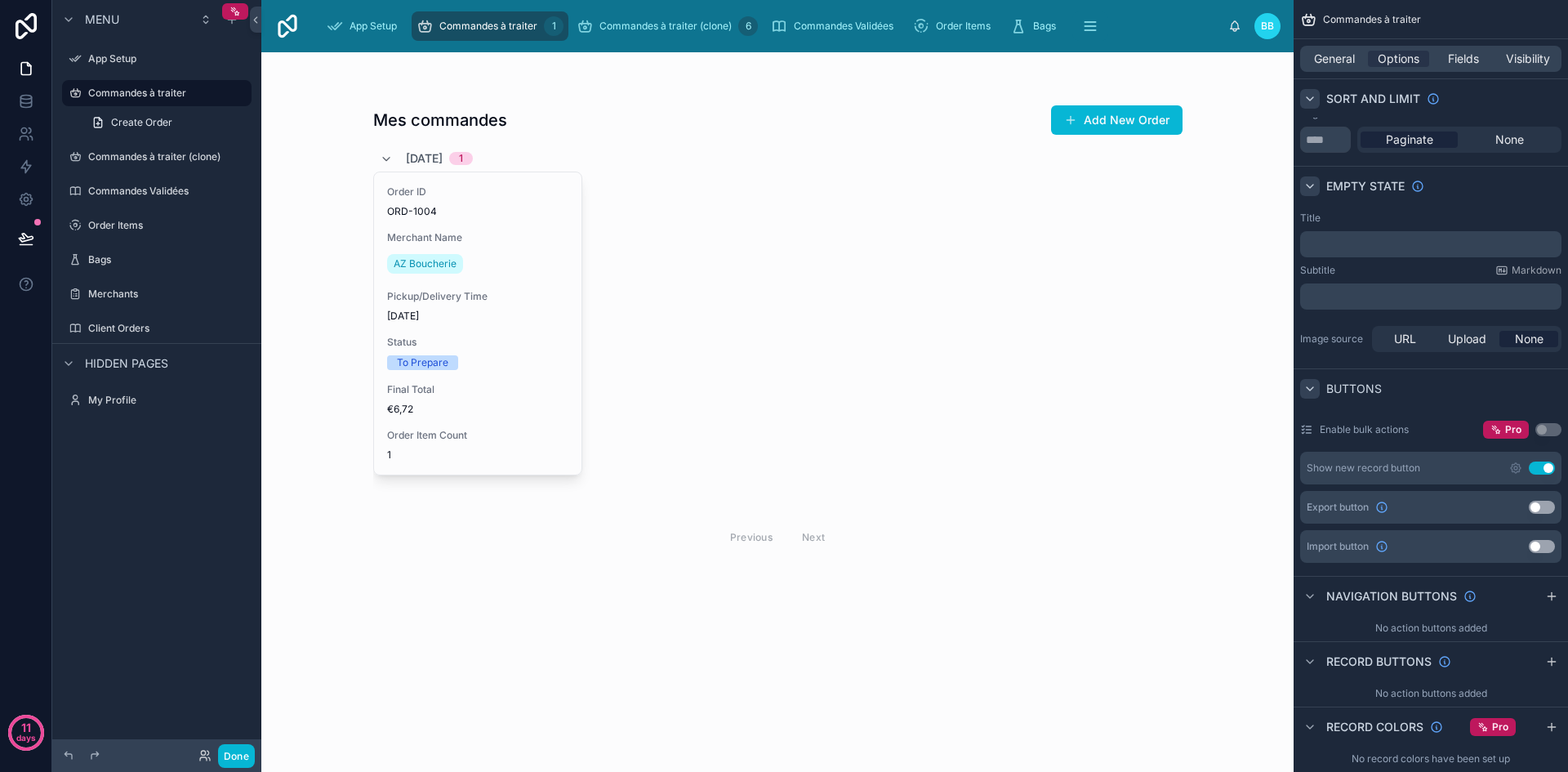
click at [1541, 470] on button "Use setting" at bounding box center [1542, 468] width 26 height 13
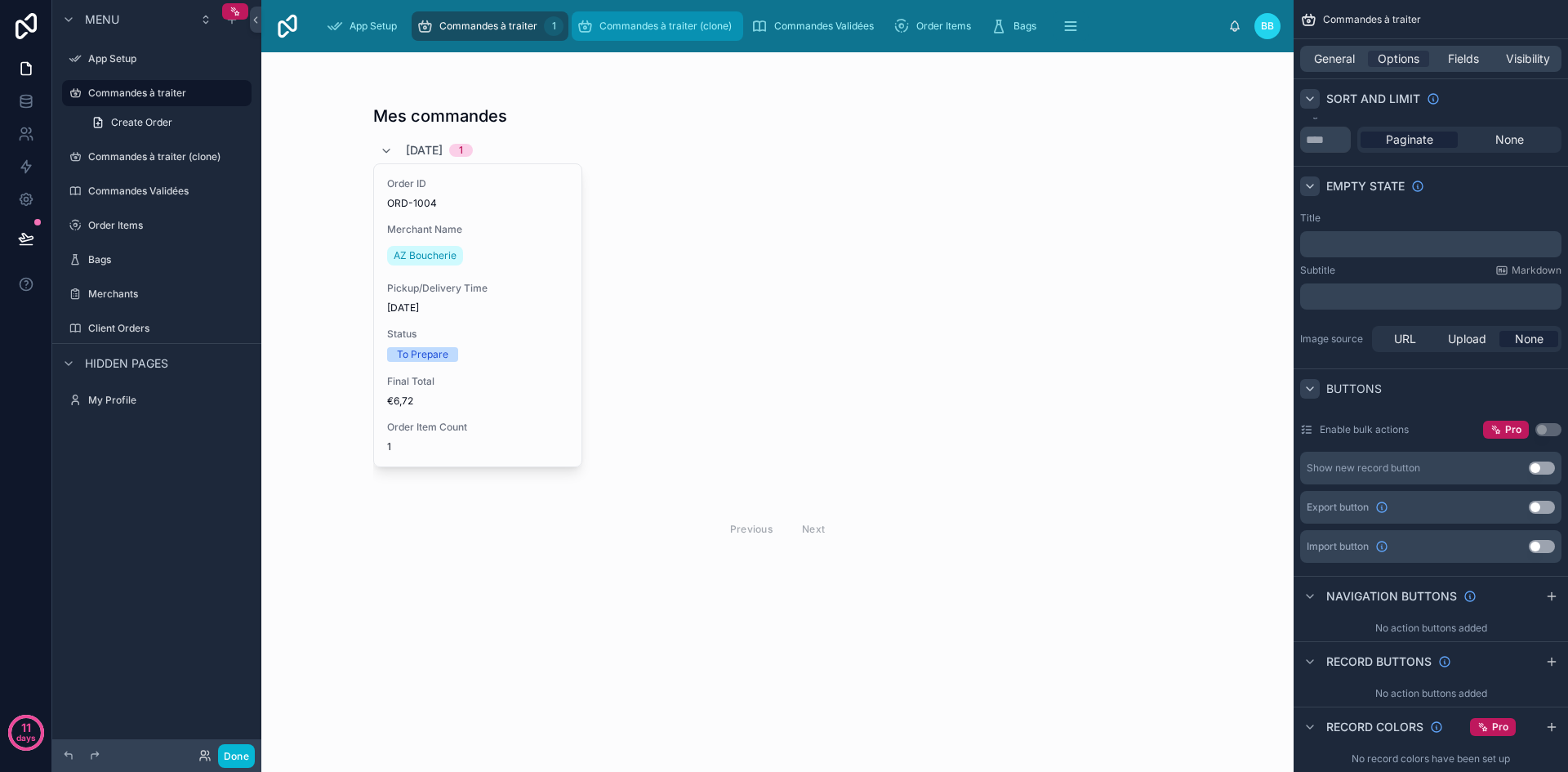
click at [617, 21] on span "Commandes à traiter (clone)" at bounding box center [666, 26] width 133 height 13
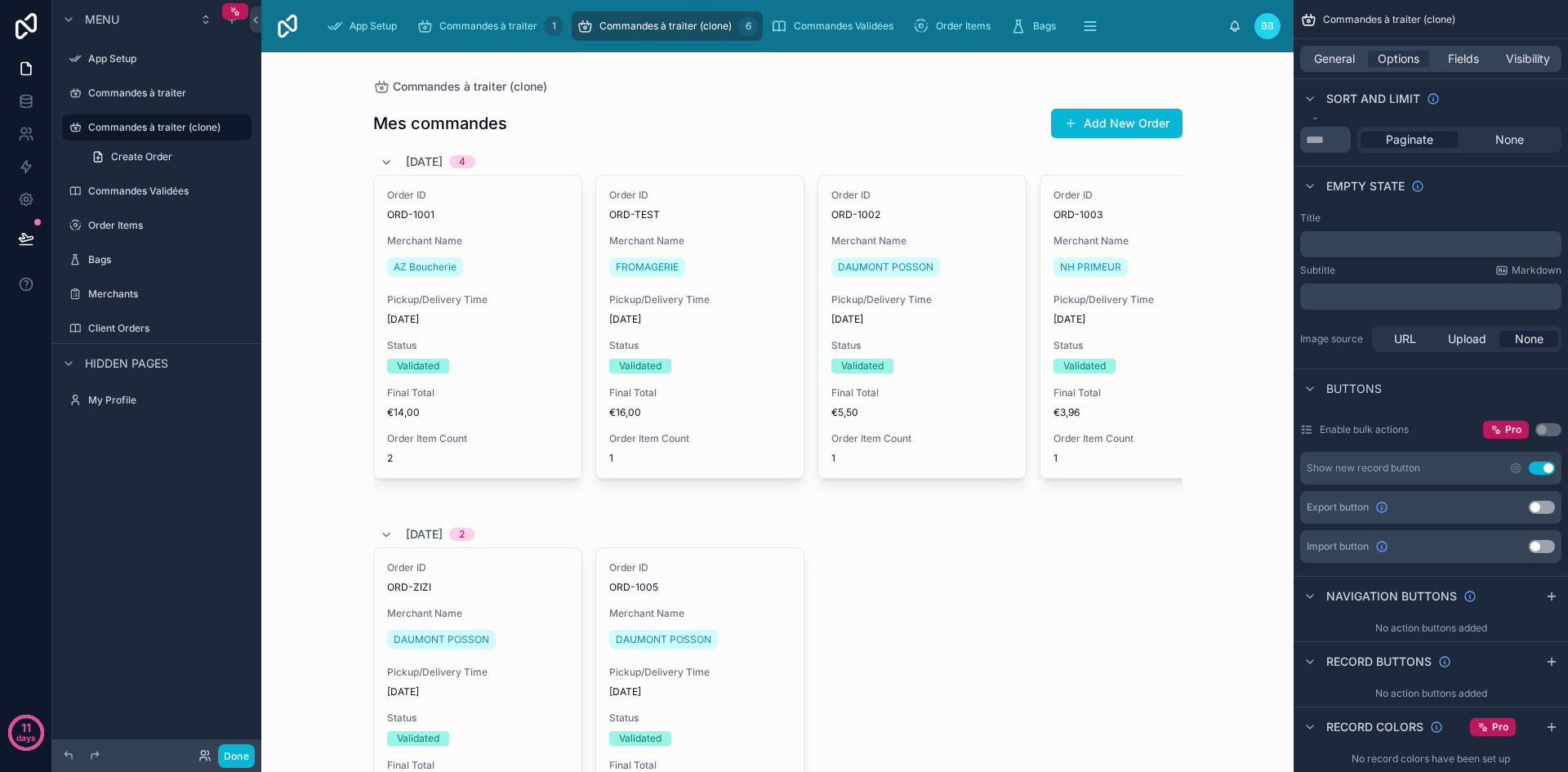
click at [1542, 468] on button "Use setting" at bounding box center [1542, 468] width 26 height 13
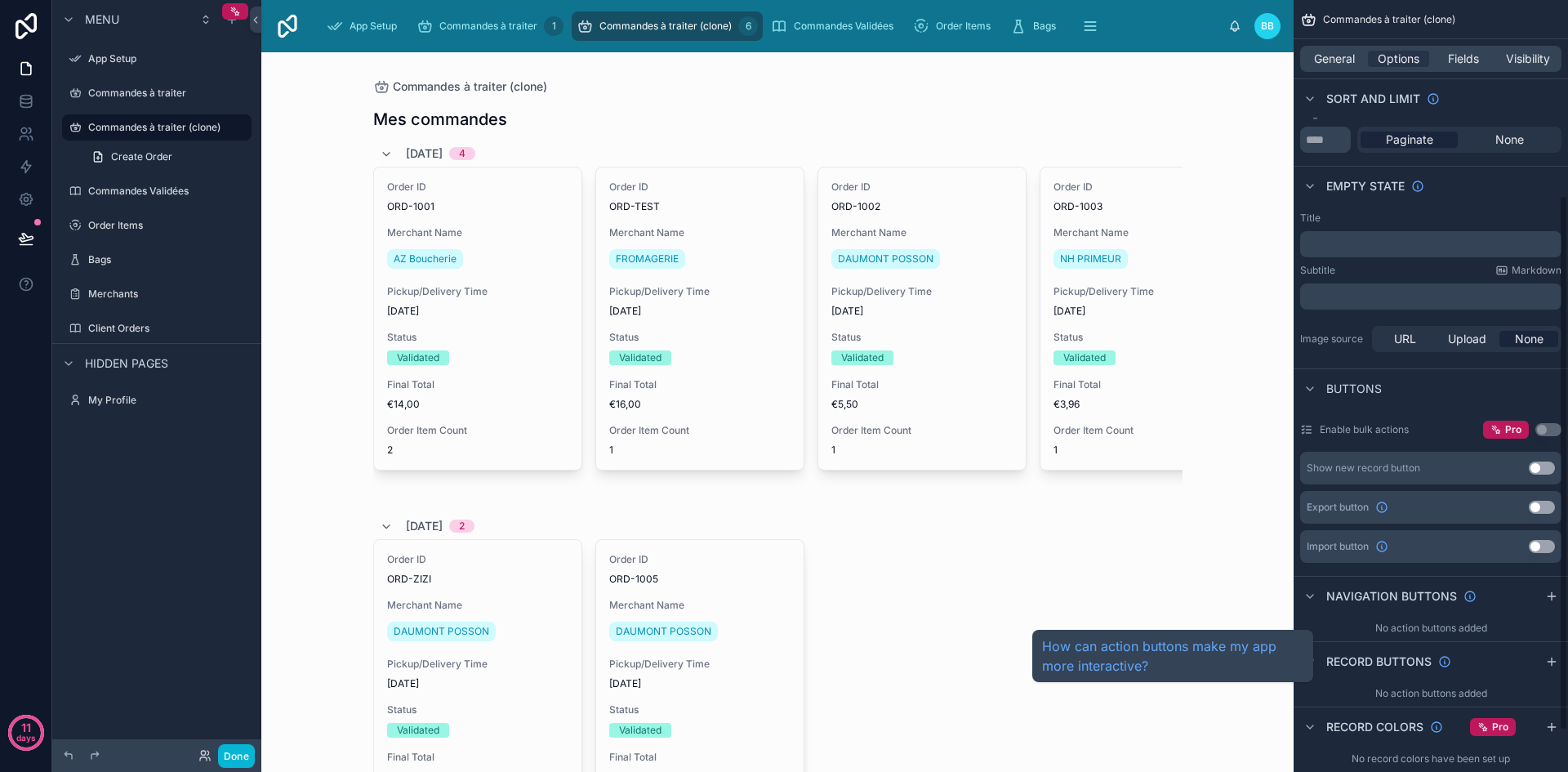
scroll to position [340, 0]
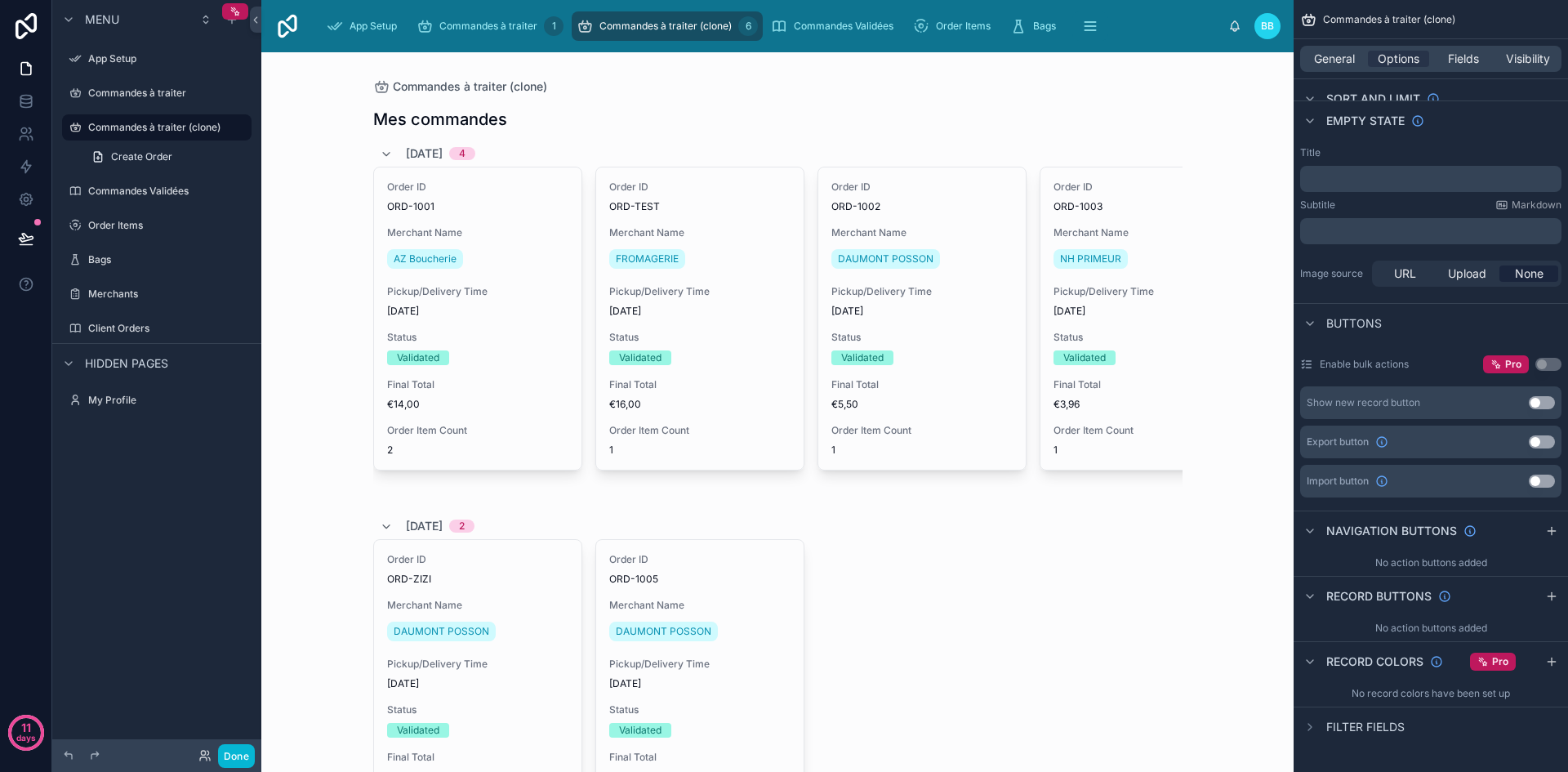
click at [954, 572] on div at bounding box center [778, 514] width 836 height 923
click at [498, 16] on div "Commandes à traiter 1" at bounding box center [481, 26] width 127 height 26
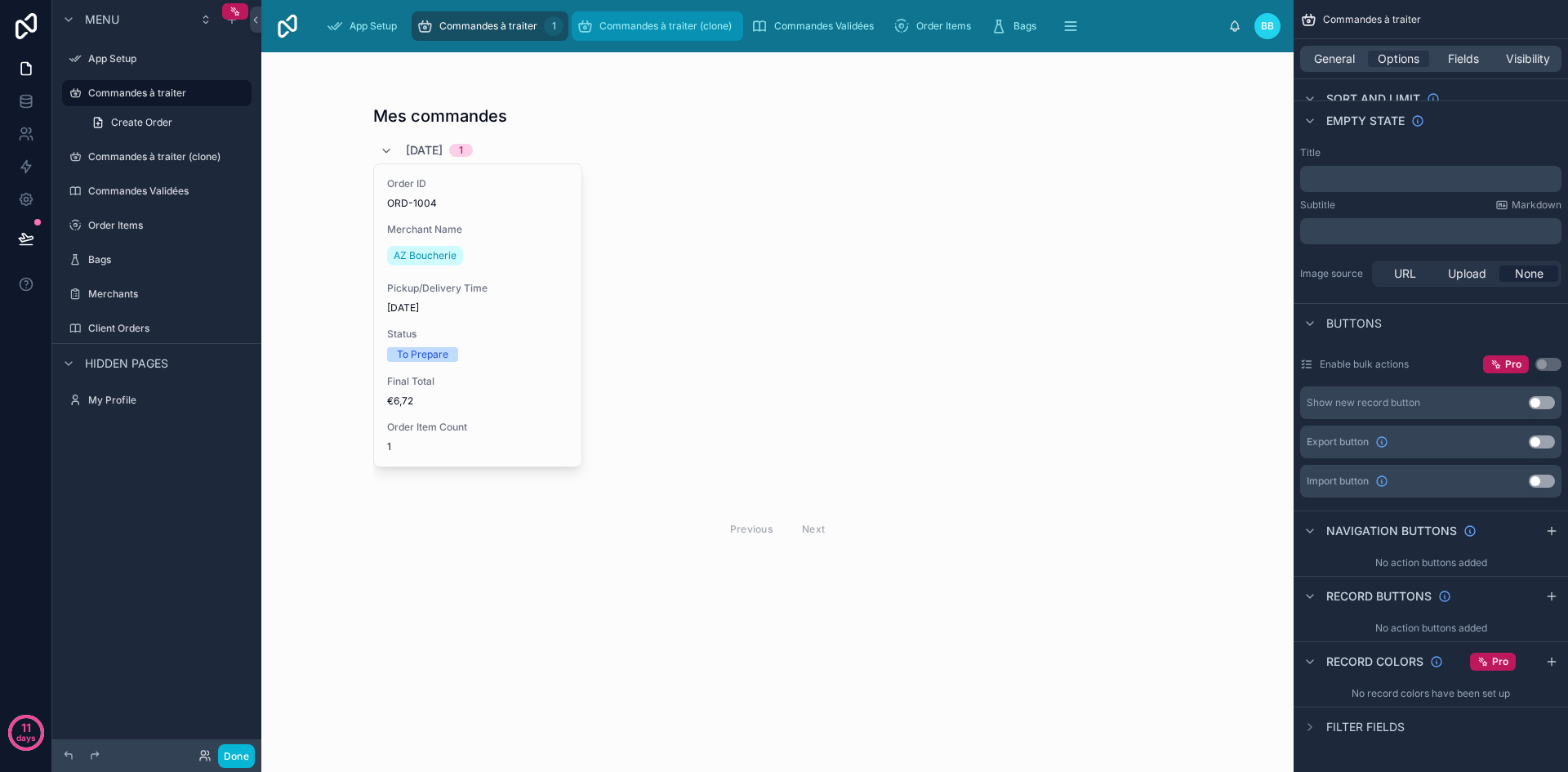
click at [657, 27] on span "Commandes à traiter (clone)" at bounding box center [666, 26] width 133 height 13
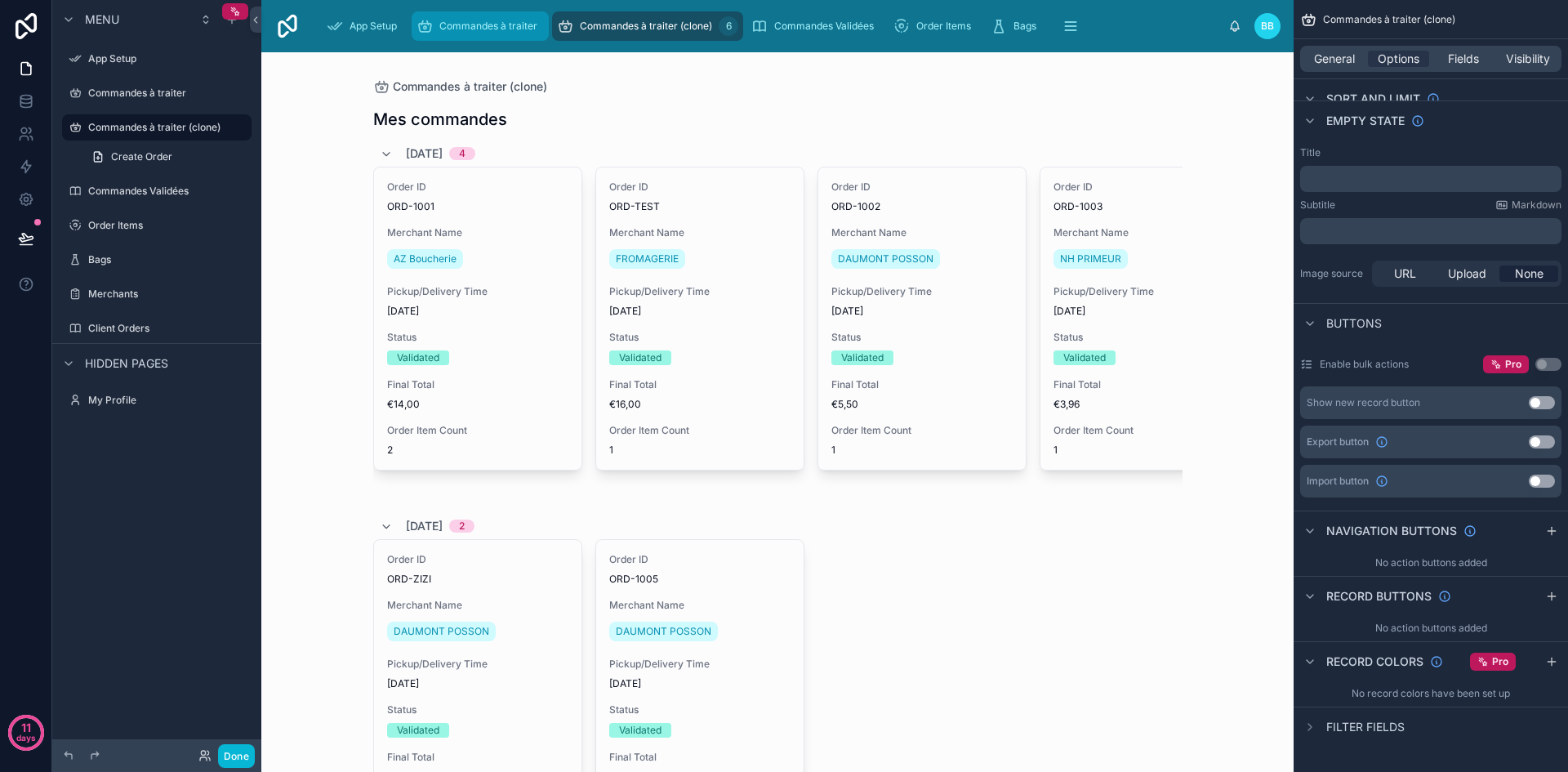
click at [488, 34] on div "Commandes à traiter 1" at bounding box center [481, 26] width 127 height 26
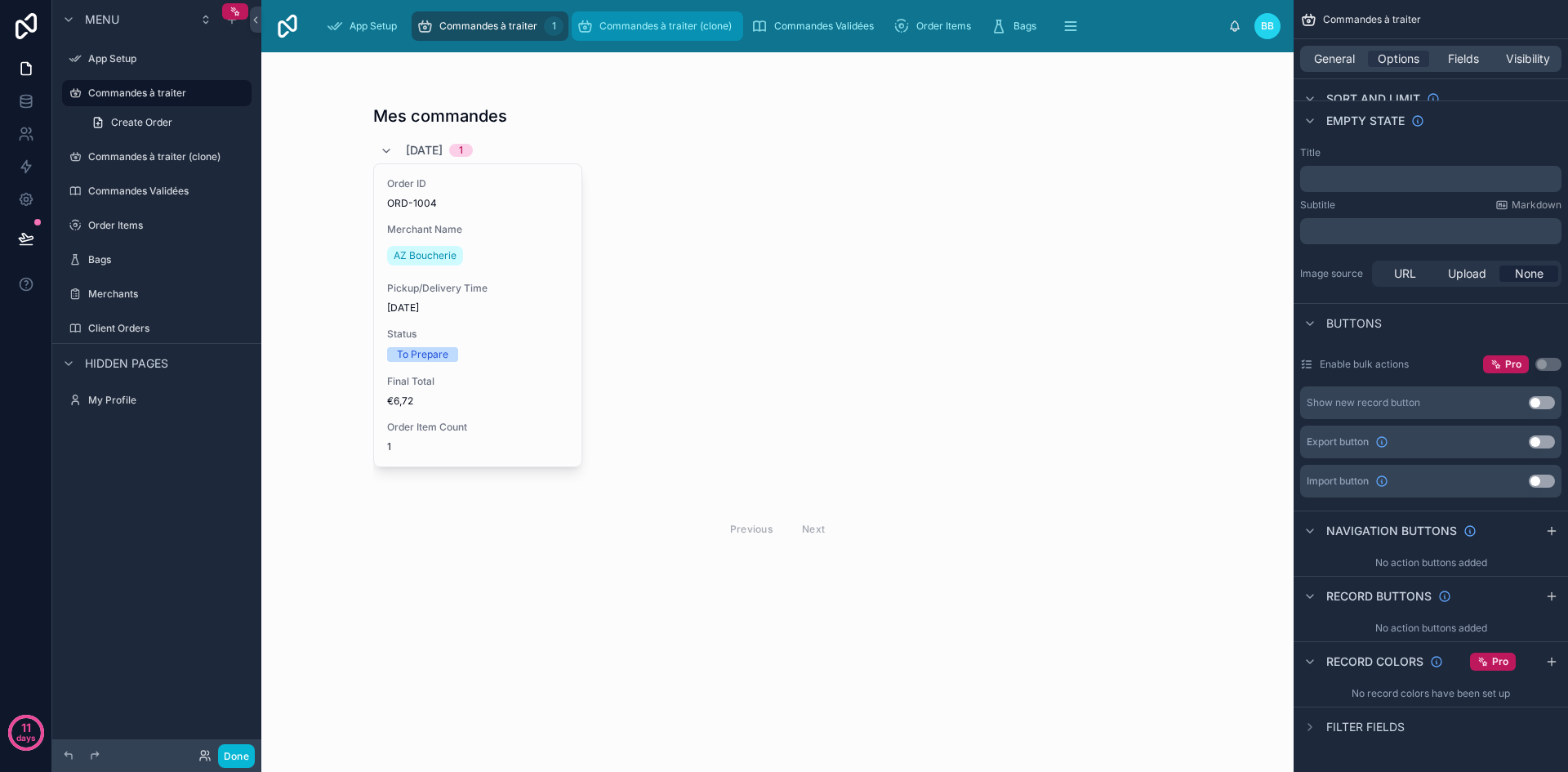
click at [637, 27] on span "Commandes à traiter (clone)" at bounding box center [666, 26] width 133 height 13
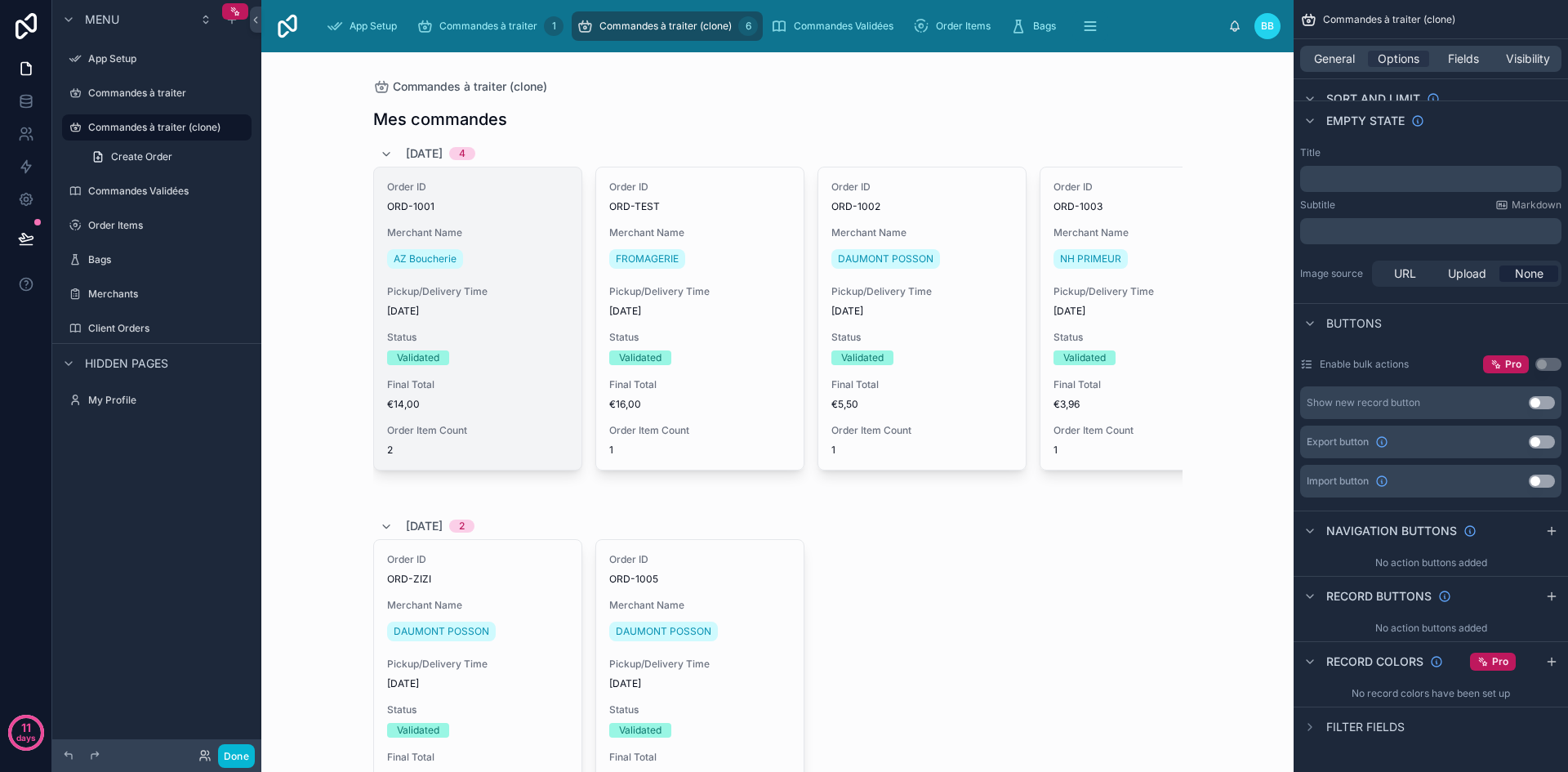
click at [525, 208] on span "ORD-1001" at bounding box center [478, 207] width 181 height 13
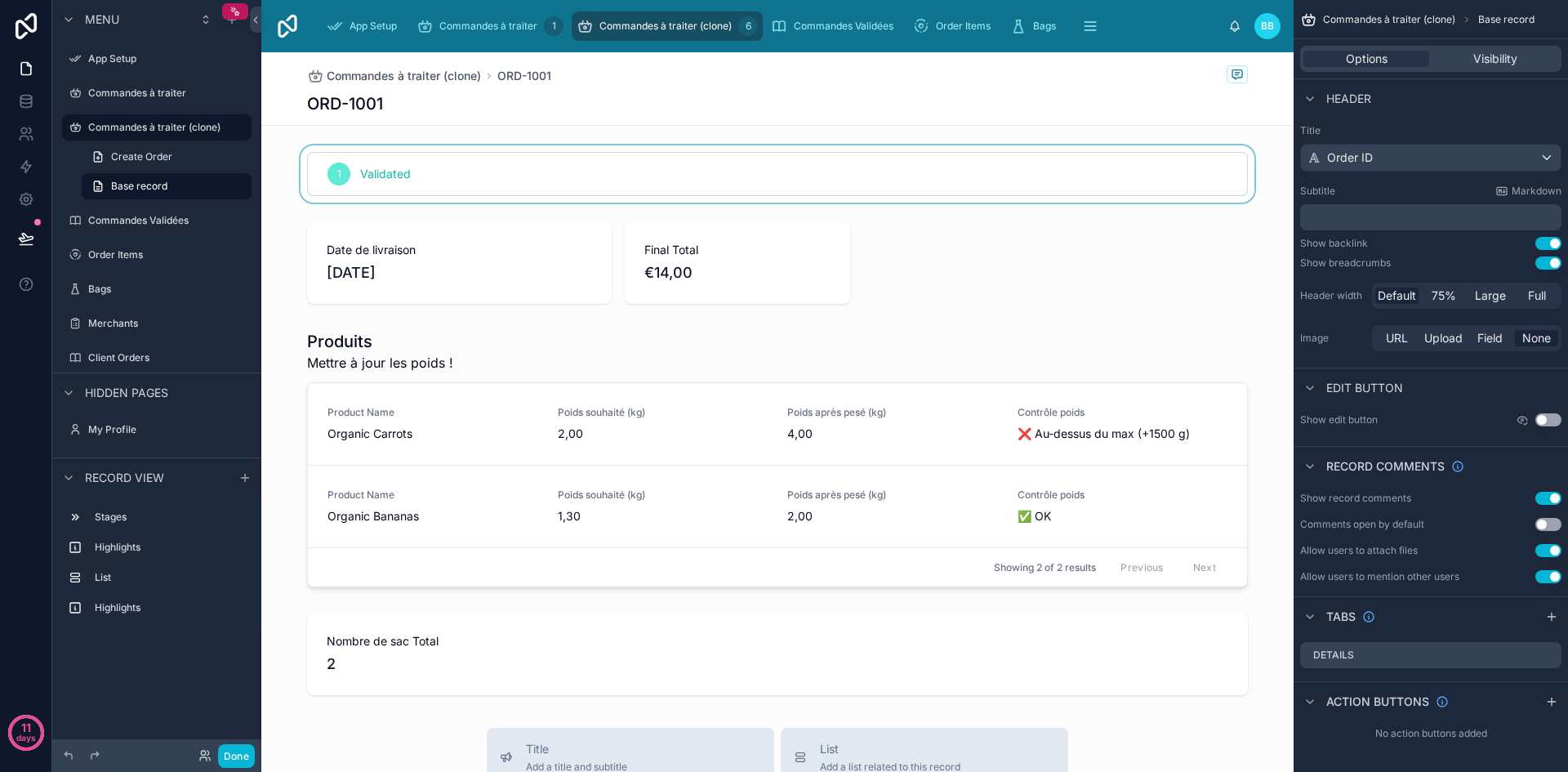
click at [569, 188] on div at bounding box center [778, 174] width 1032 height 57
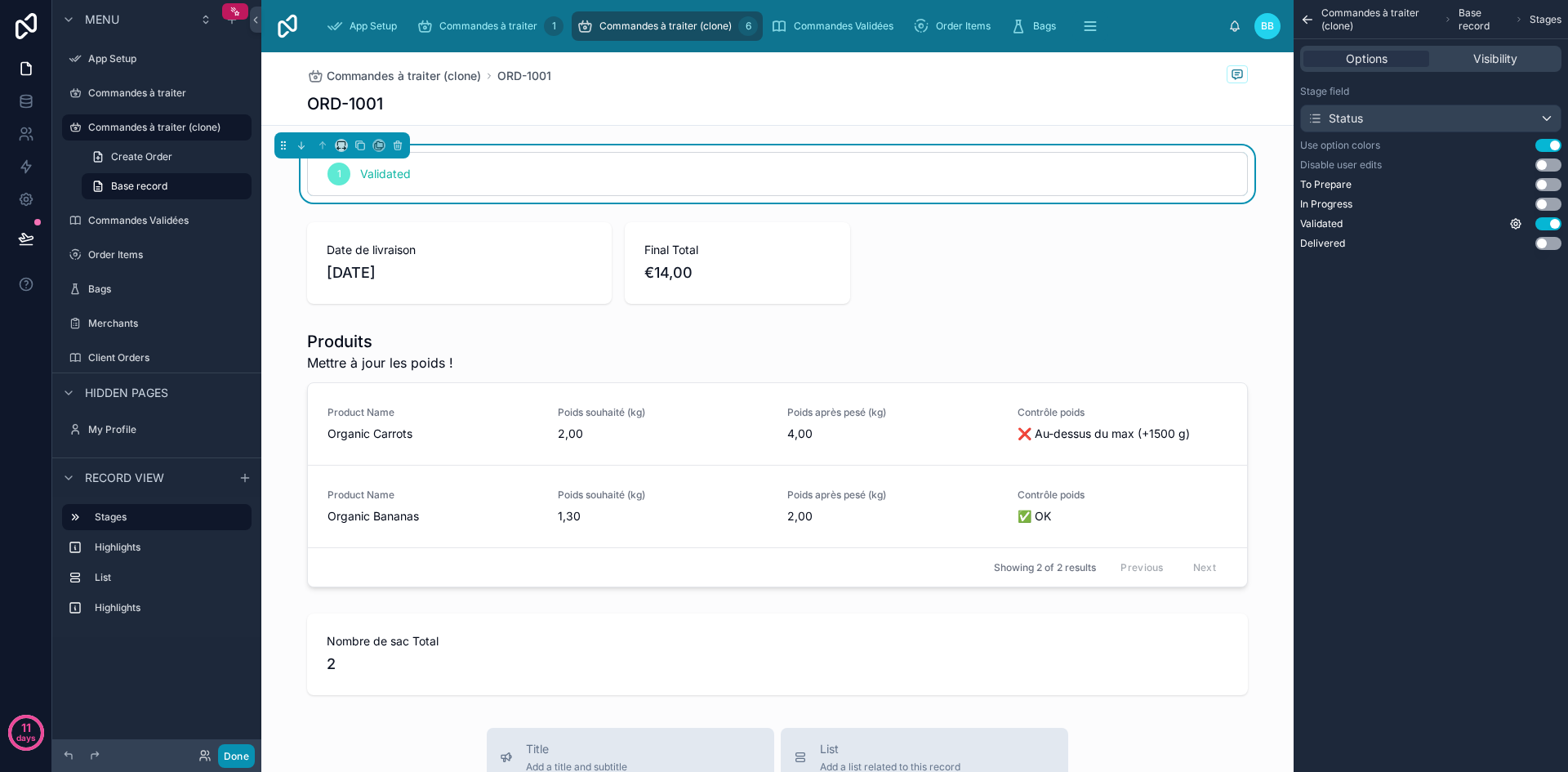
click at [237, 751] on button "Done" at bounding box center [236, 755] width 36 height 23
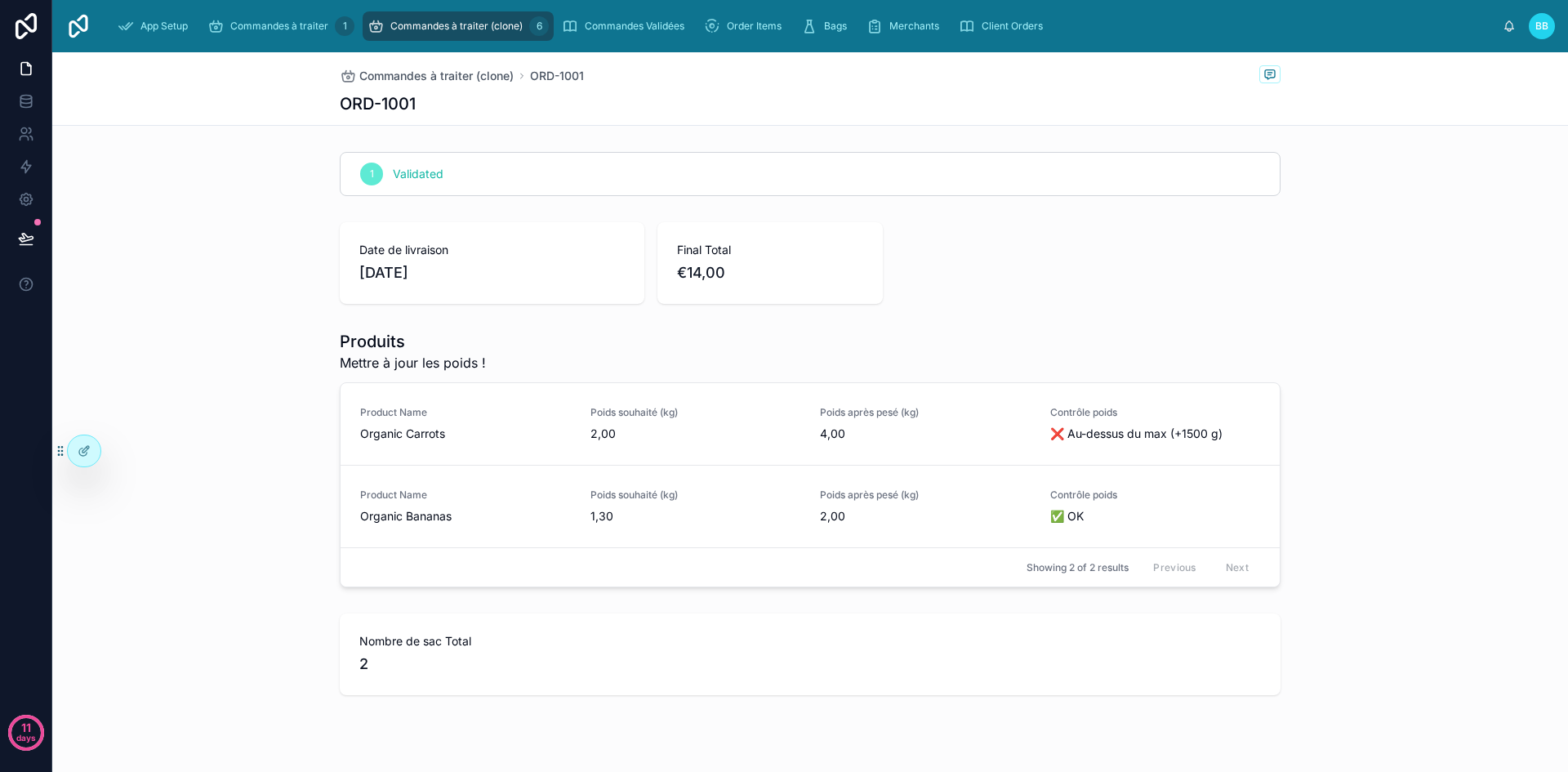
click at [383, 656] on span "2" at bounding box center [810, 664] width 901 height 22
click at [526, 467] on div "Product Name Organic Bananas Poids souhaité (kg) 1,30 Poids après pesé (kg) 2,0…" at bounding box center [810, 506] width 940 height 82
click at [520, 101] on div "ORD-1001" at bounding box center [810, 104] width 941 height 22
click at [1063, 196] on div "1 Validated" at bounding box center [810, 174] width 1516 height 57
click at [466, 26] on span "Commandes à traiter (clone)" at bounding box center [457, 26] width 133 height 13
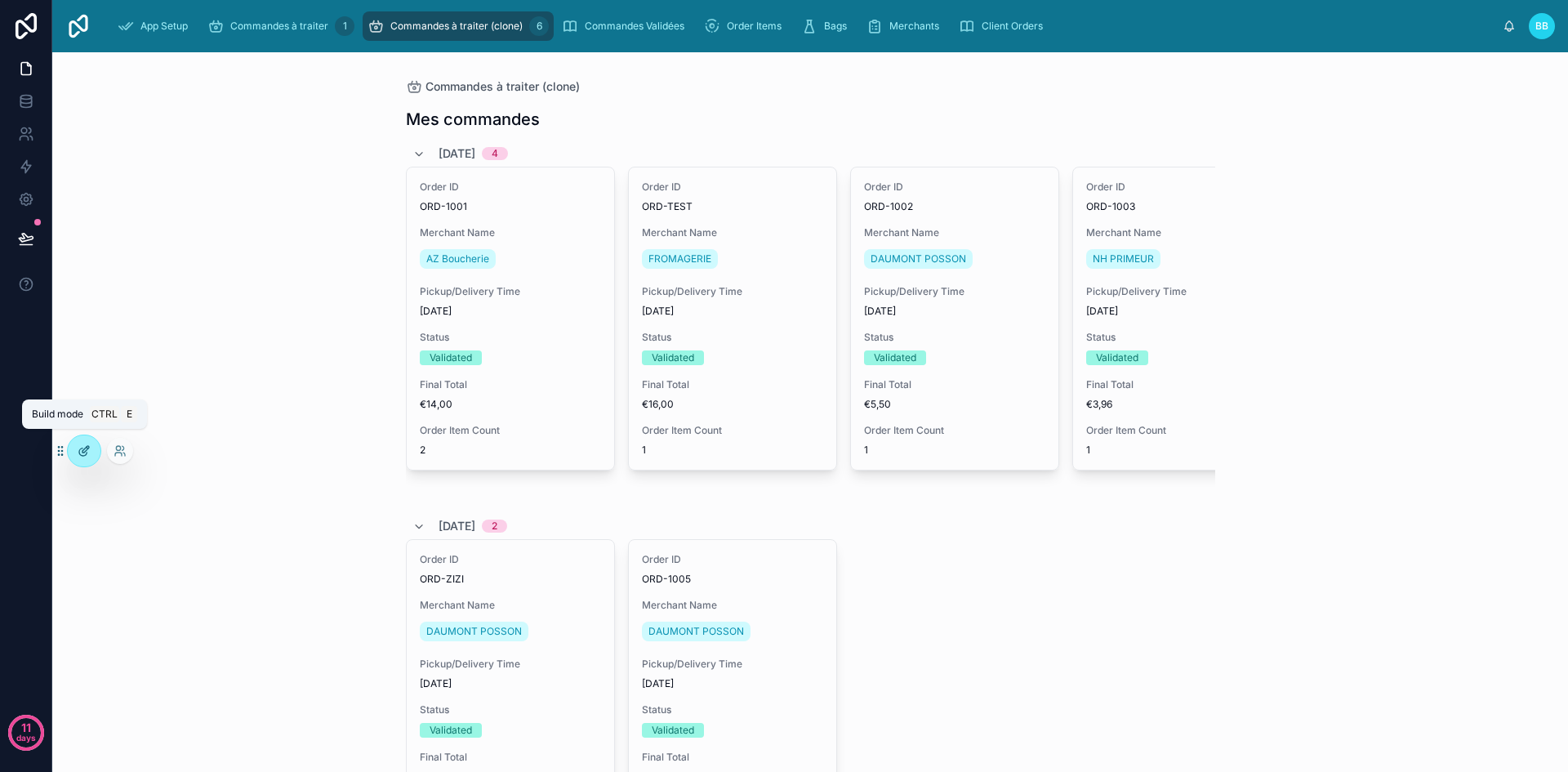
click at [89, 453] on icon at bounding box center [84, 450] width 13 height 13
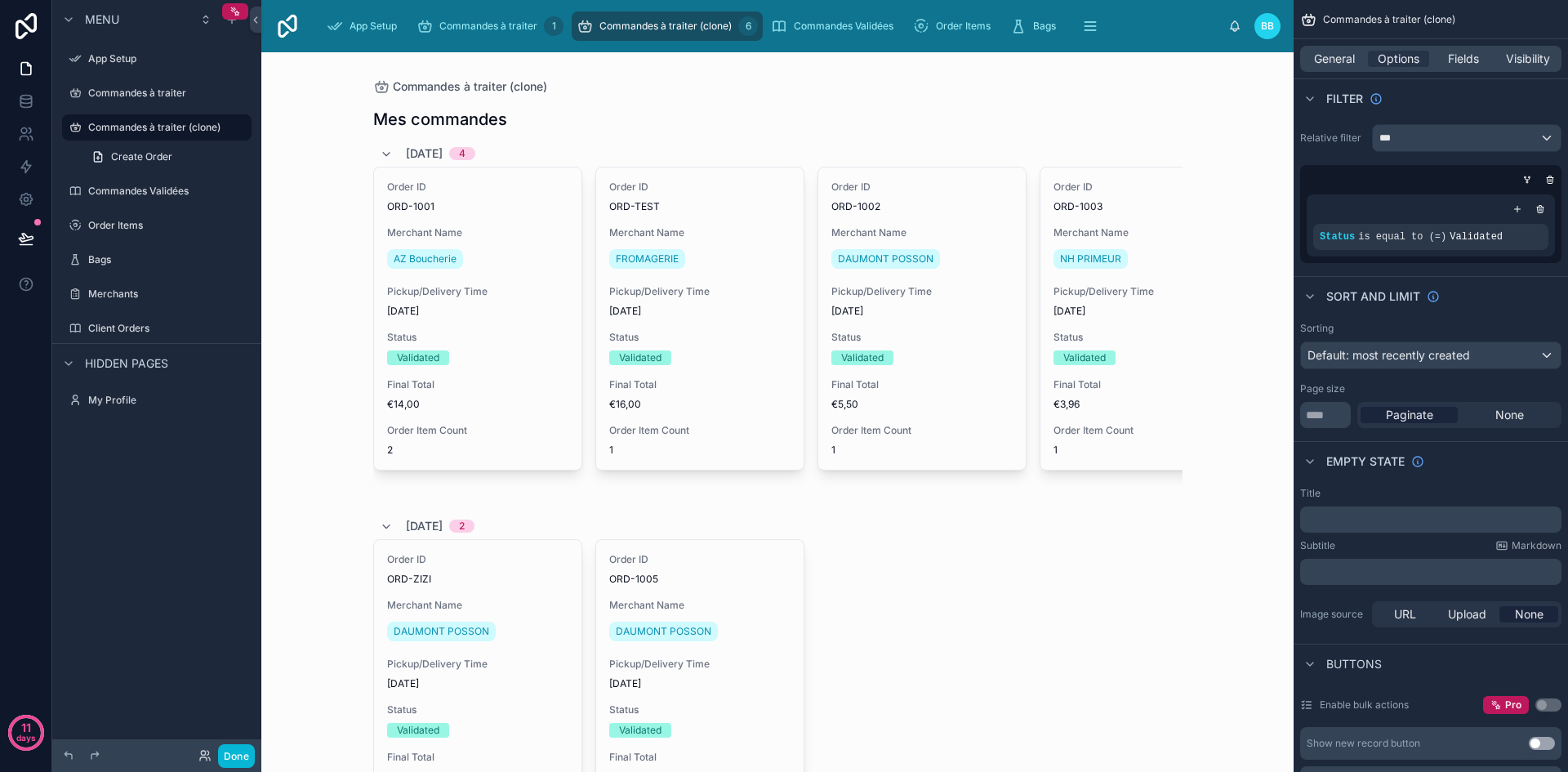
click at [514, 326] on div at bounding box center [778, 514] width 836 height 923
click at [514, 326] on div "Order ID ORD-1001 Merchant Name AZ Boucherie Pickup/Delivery Time 07/09/2025 St…" at bounding box center [478, 318] width 208 height 302
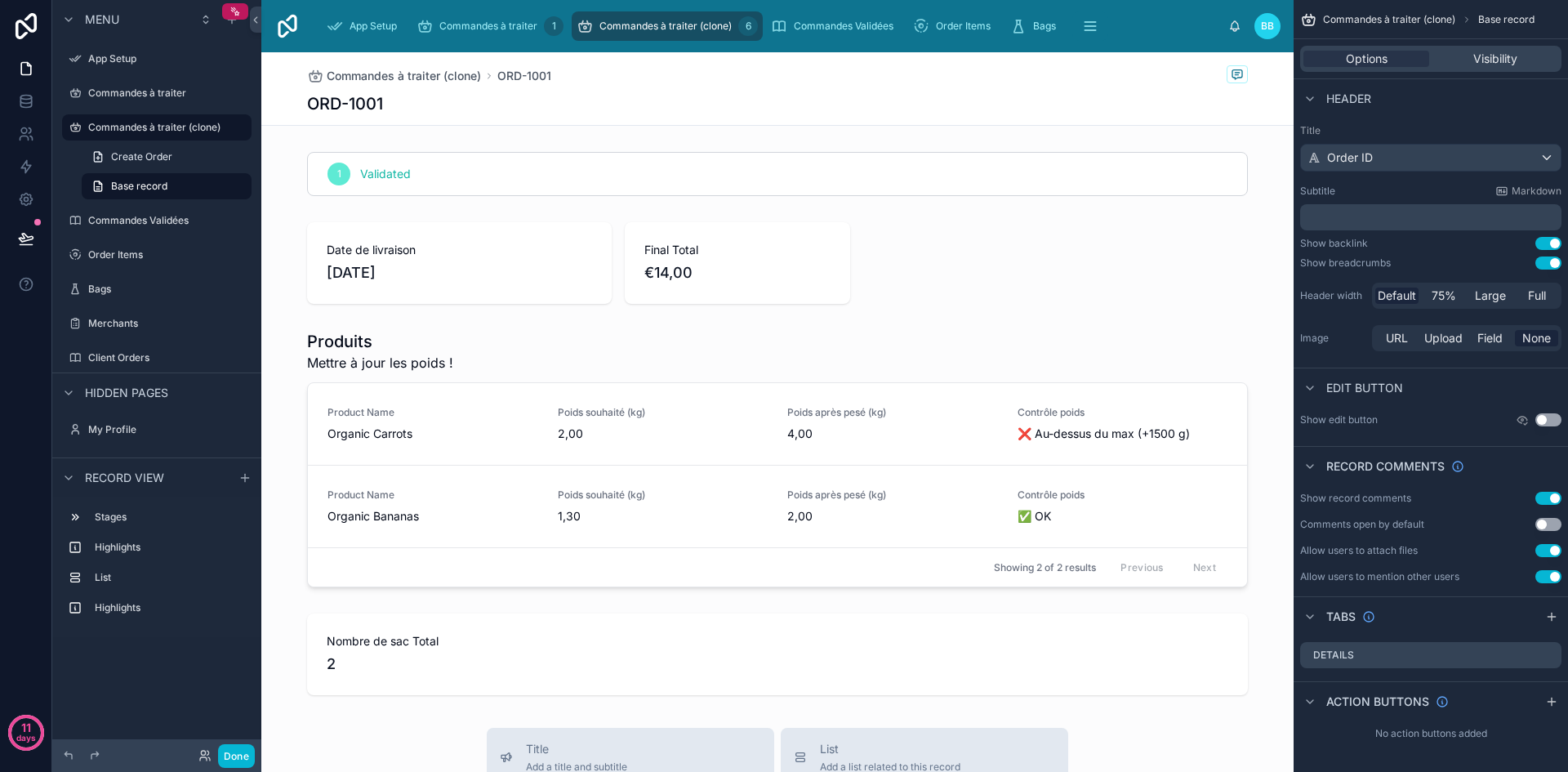
click at [514, 326] on div at bounding box center [778, 458] width 1032 height 270
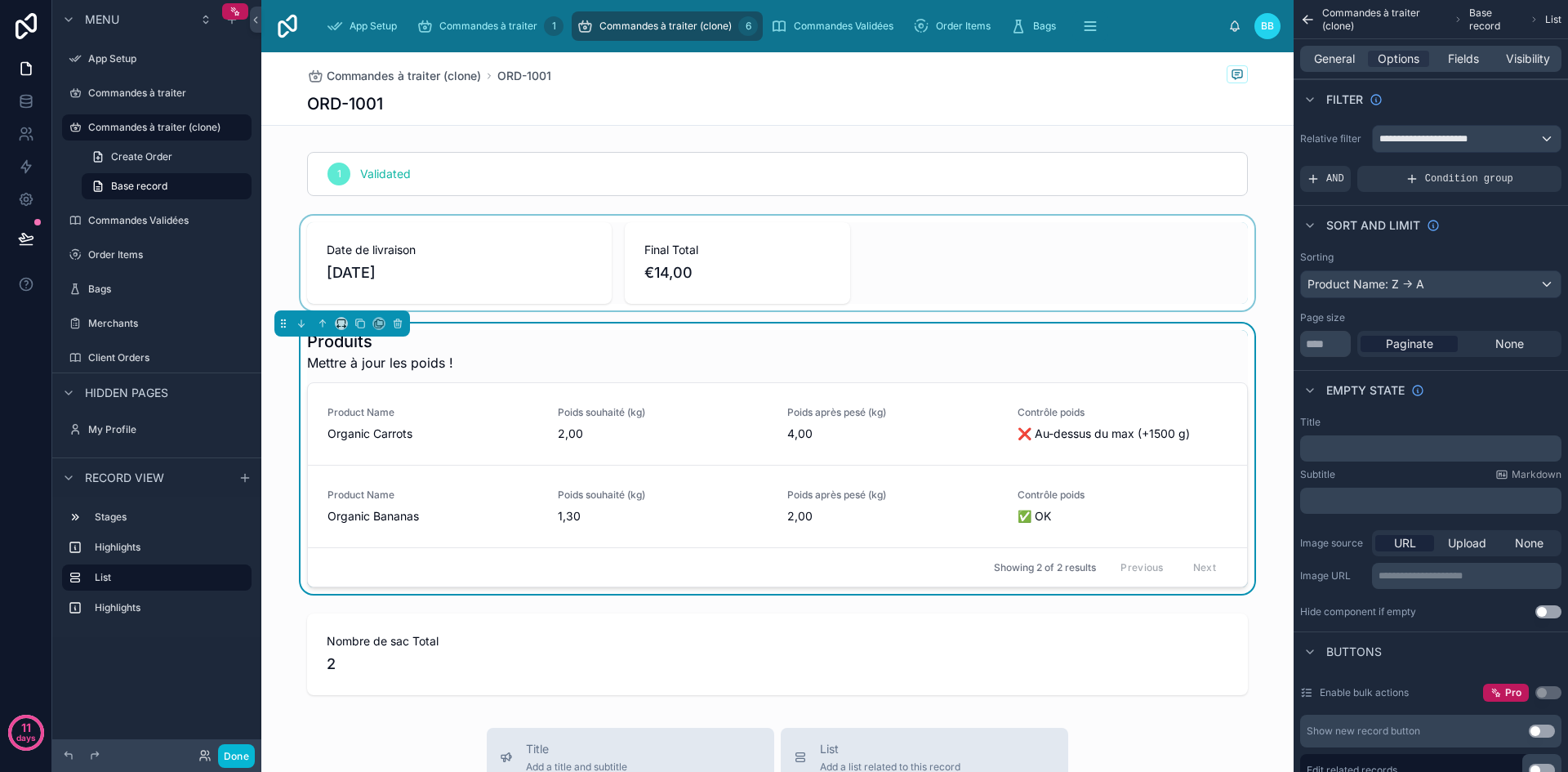
click at [956, 285] on div at bounding box center [778, 263] width 1032 height 94
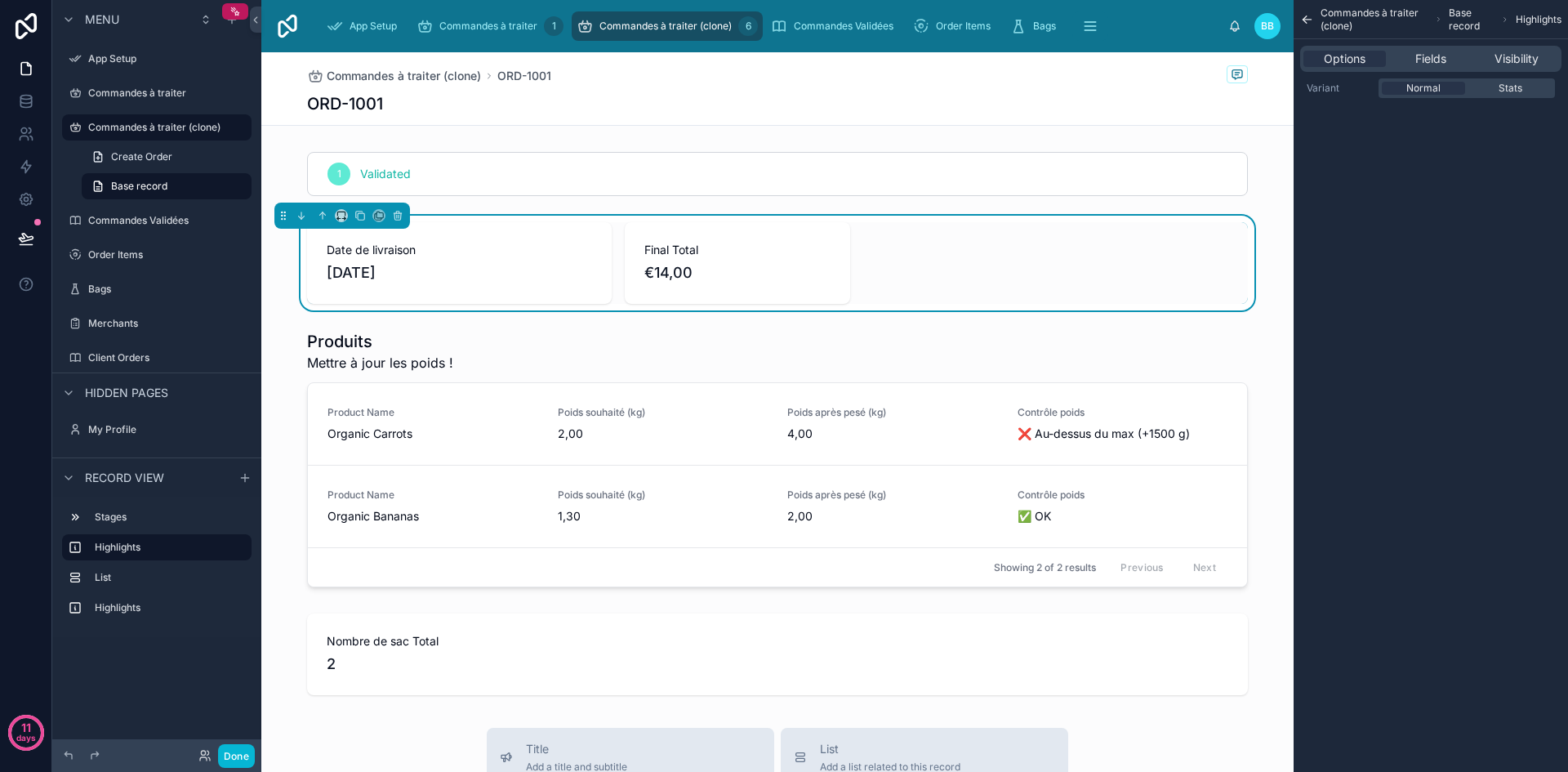
click at [1031, 127] on div "Commandes à traiter (clone) ORD-1001 ORD-1001 1 Validated Date de livraison 07/…" at bounding box center [778, 746] width 1032 height 1387
click at [1129, 102] on div "ORD-1001" at bounding box center [777, 104] width 941 height 22
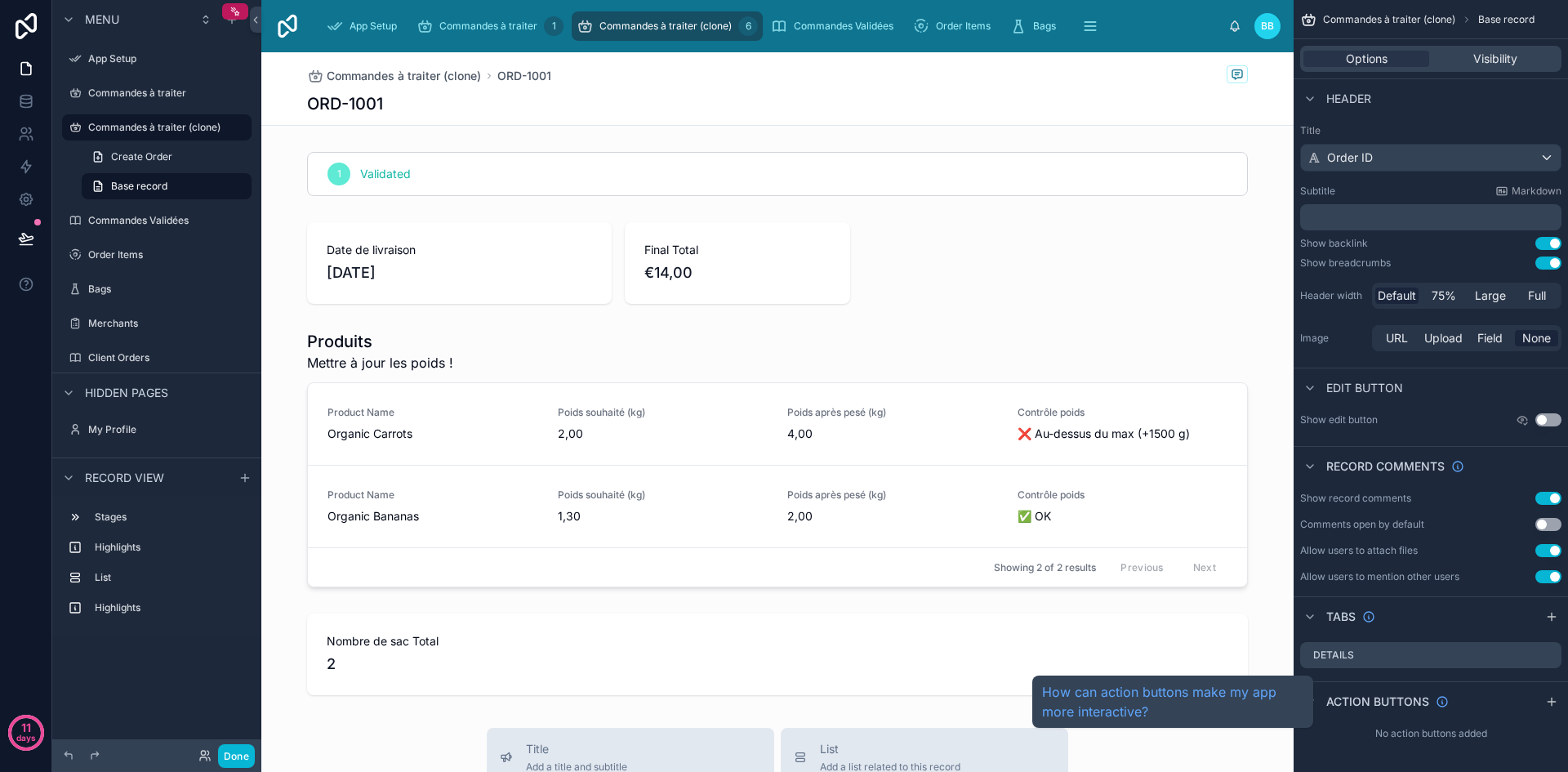
click at [1327, 697] on span "Action buttons" at bounding box center [1378, 701] width 103 height 16
click at [1445, 701] on icon "scrollable content" at bounding box center [1443, 701] width 13 height 13
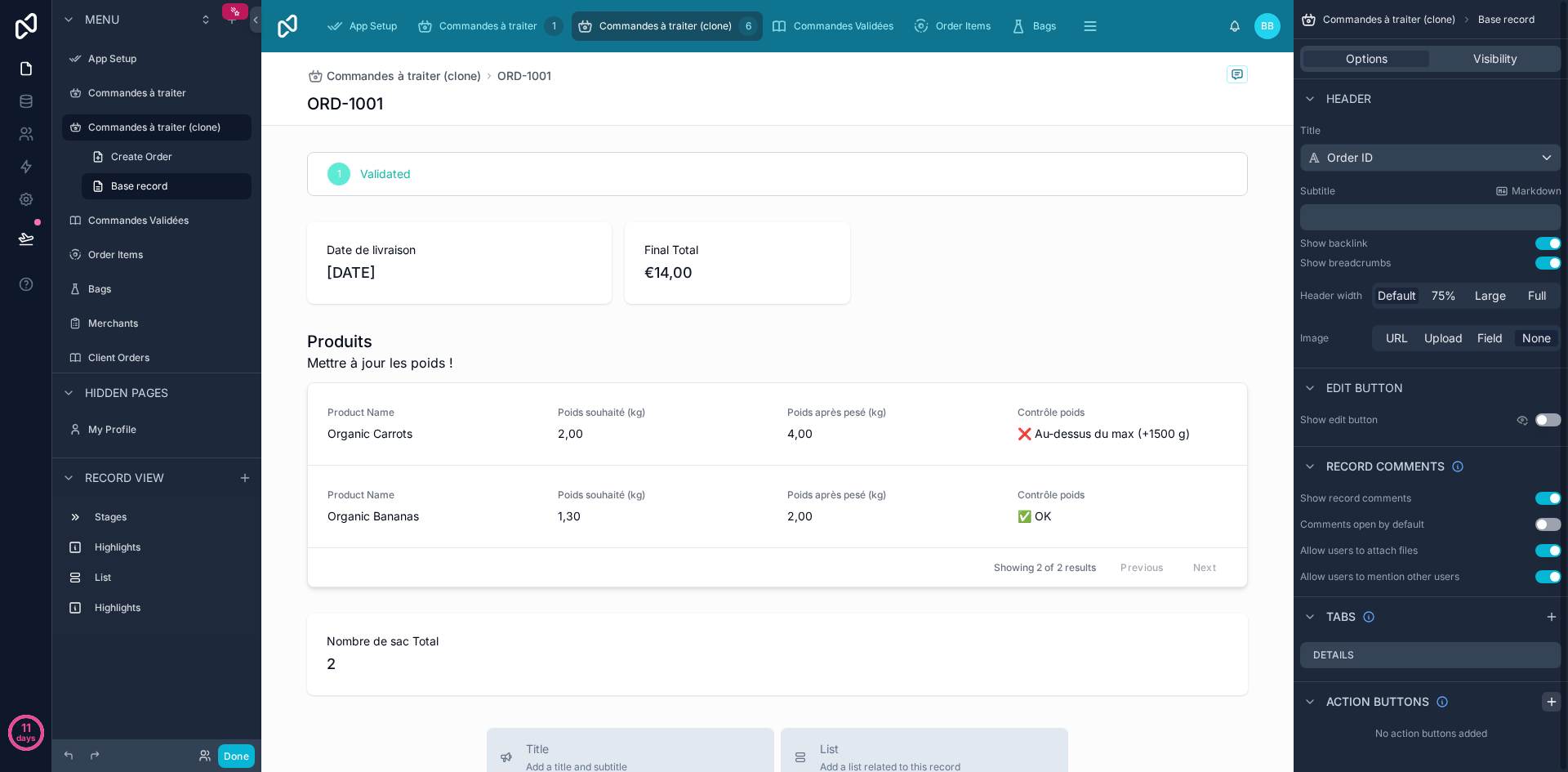
click at [1554, 707] on icon "scrollable content" at bounding box center [1552, 701] width 13 height 13
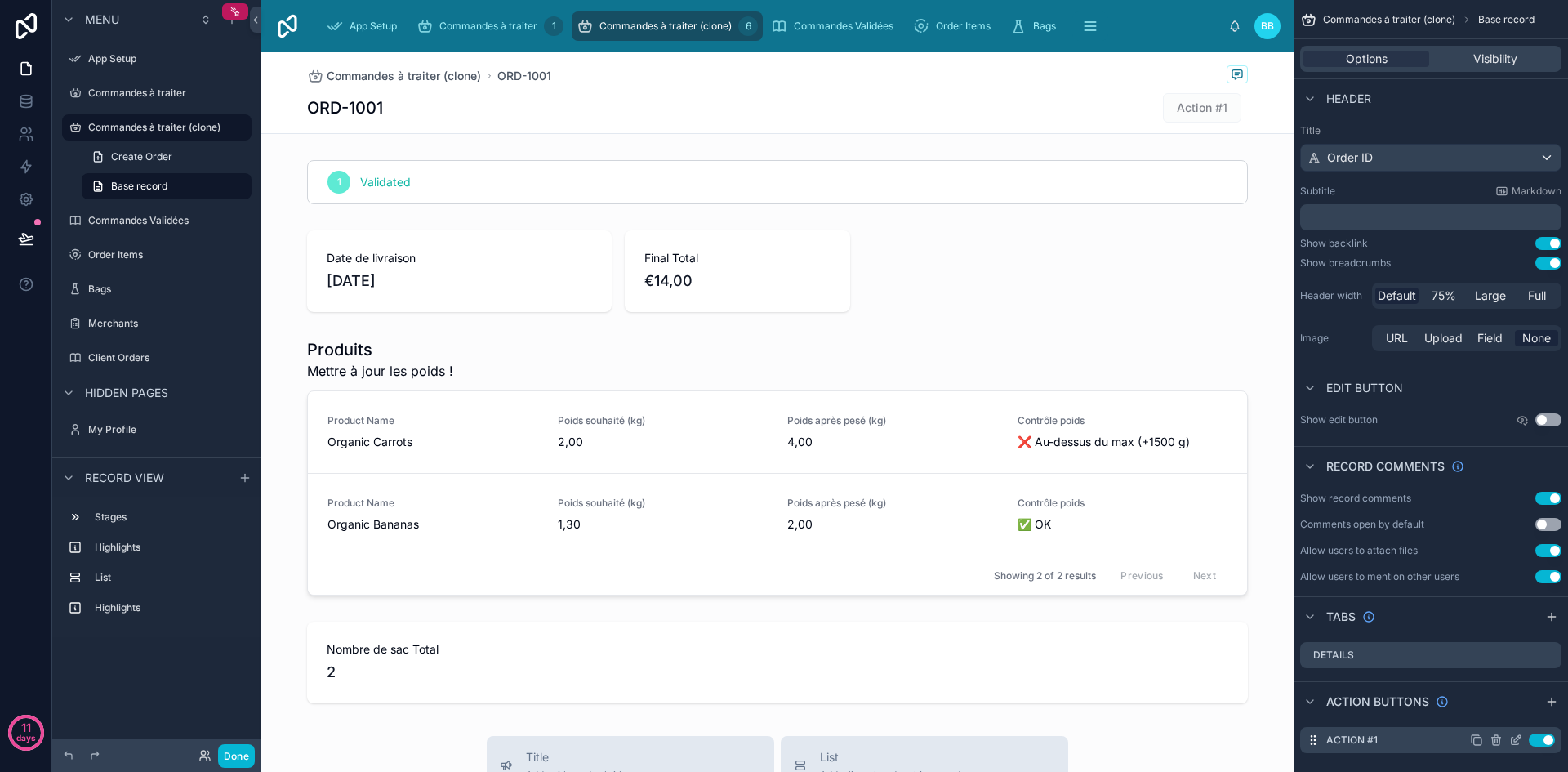
click at [1497, 746] on icon "scrollable content" at bounding box center [1497, 740] width 13 height 13
click at [1520, 744] on icon "scrollable content" at bounding box center [1516, 740] width 13 height 13
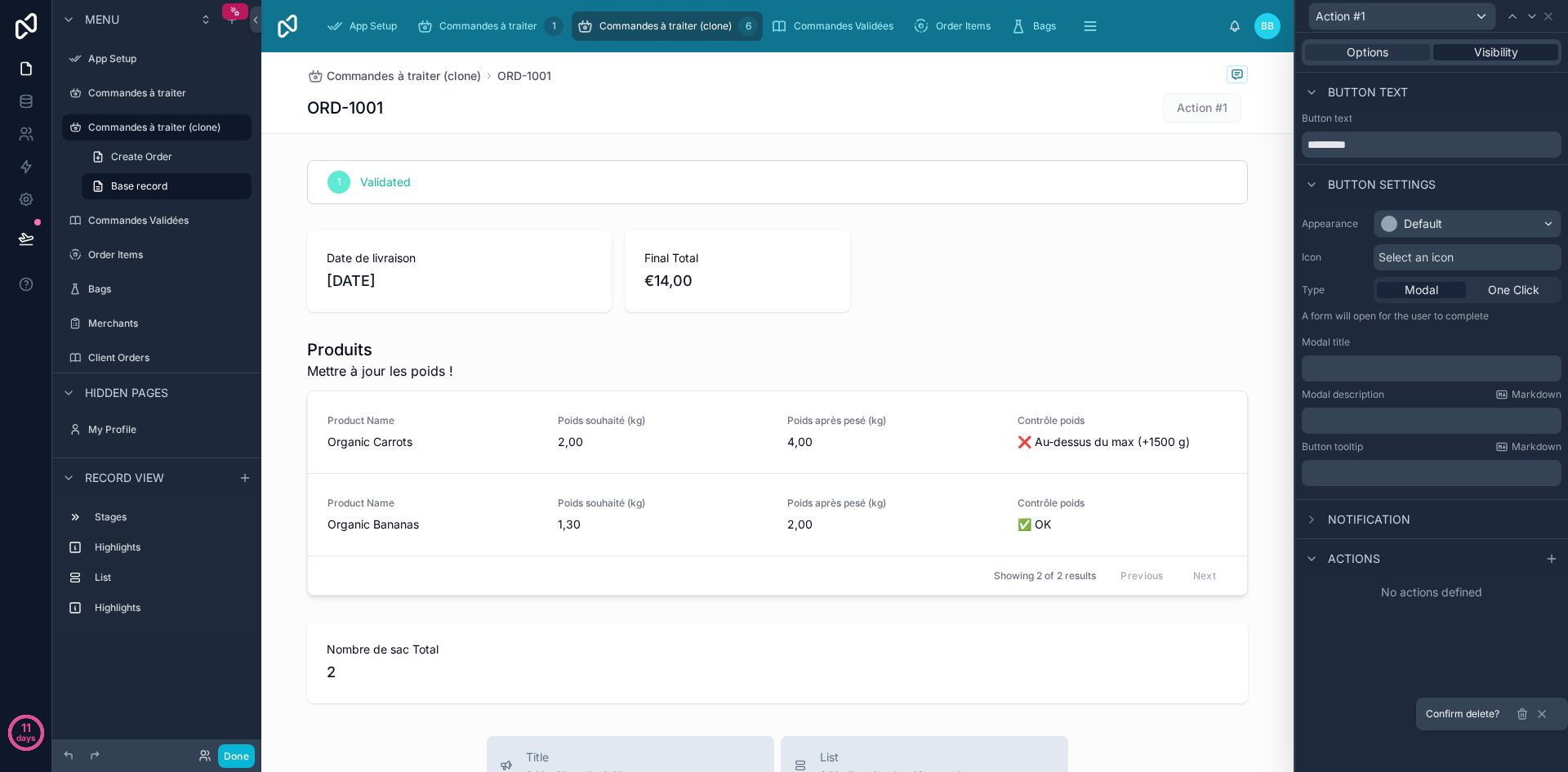
click at [1497, 55] on span "Visibility" at bounding box center [1496, 51] width 44 height 16
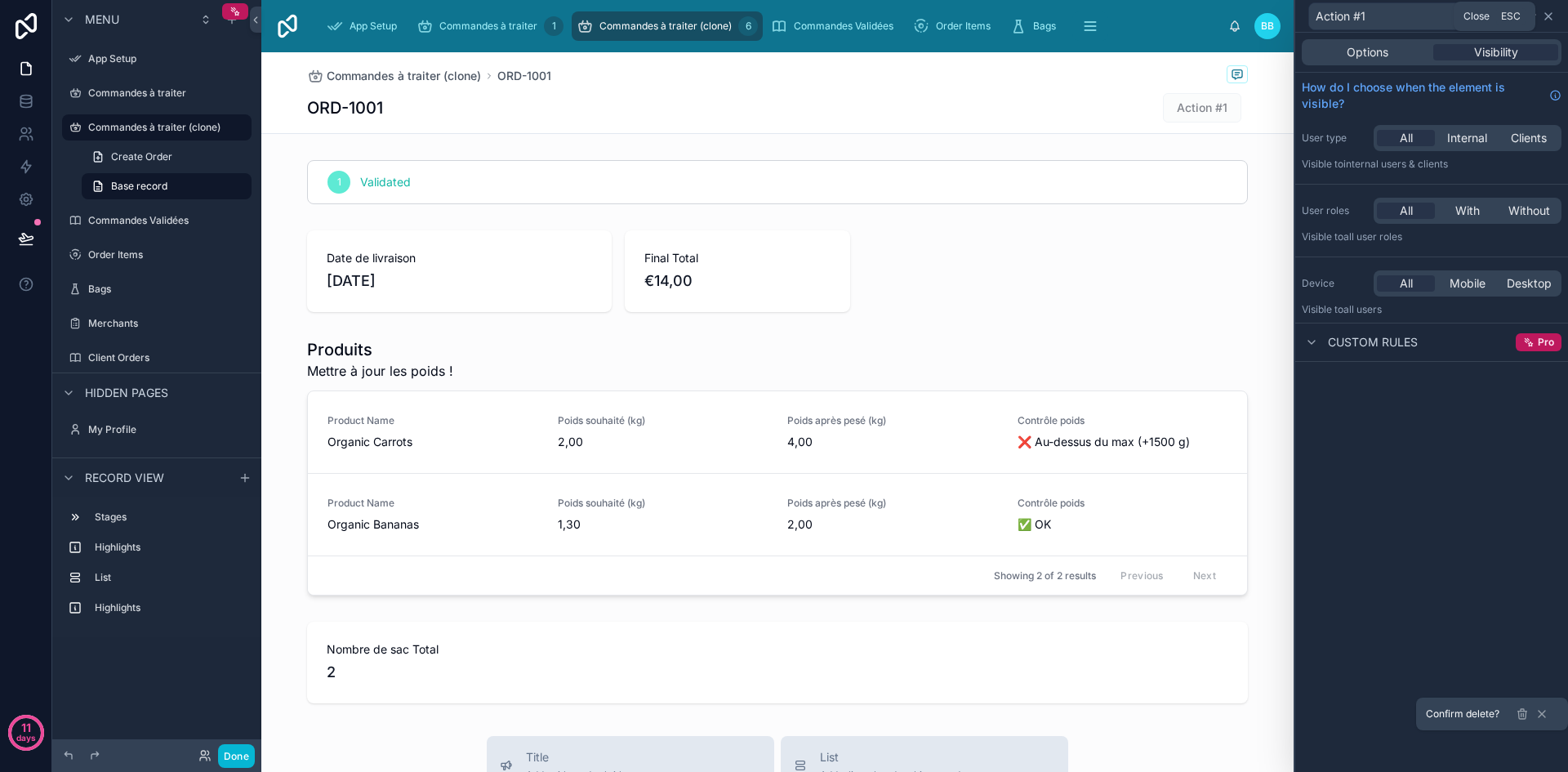
click at [1548, 19] on icon at bounding box center [1548, 16] width 13 height 13
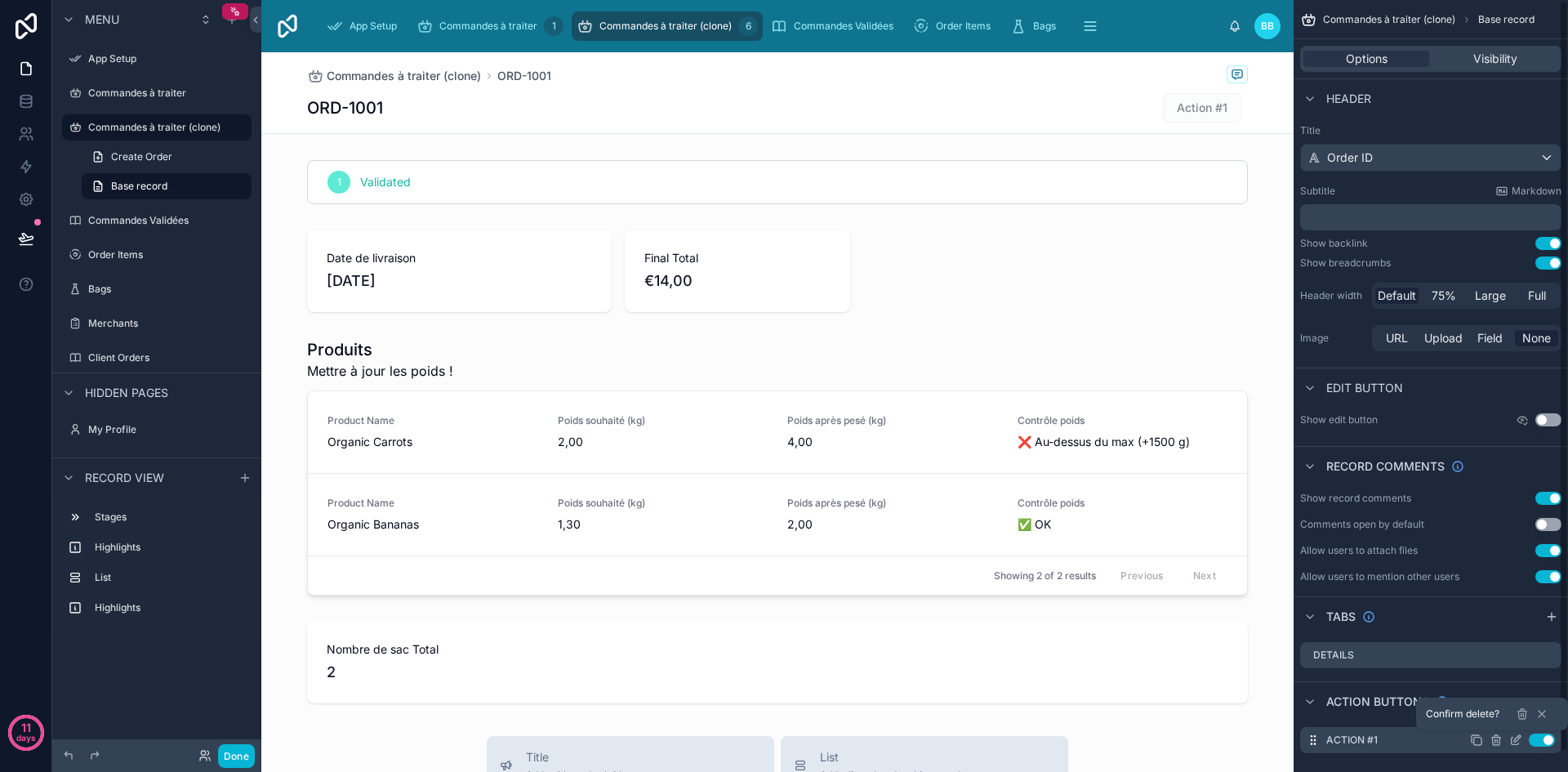
click at [1493, 738] on icon "scrollable content" at bounding box center [1496, 741] width 7 height 7
click at [1496, 740] on icon "scrollable content" at bounding box center [1496, 740] width 0 height 3
click at [1526, 718] on icon at bounding box center [1522, 715] width 7 height 7
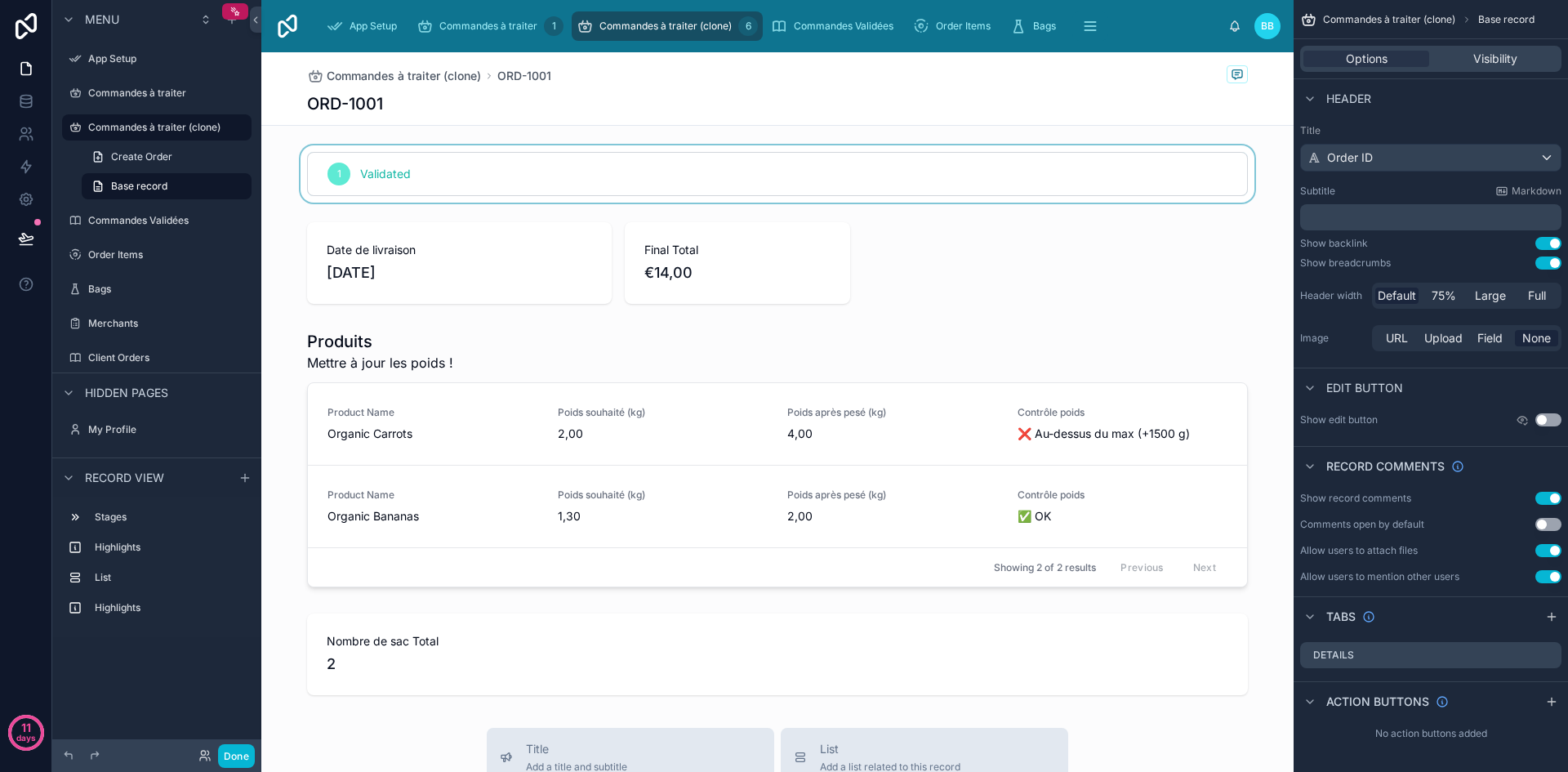
click at [1140, 179] on div at bounding box center [778, 174] width 1032 height 57
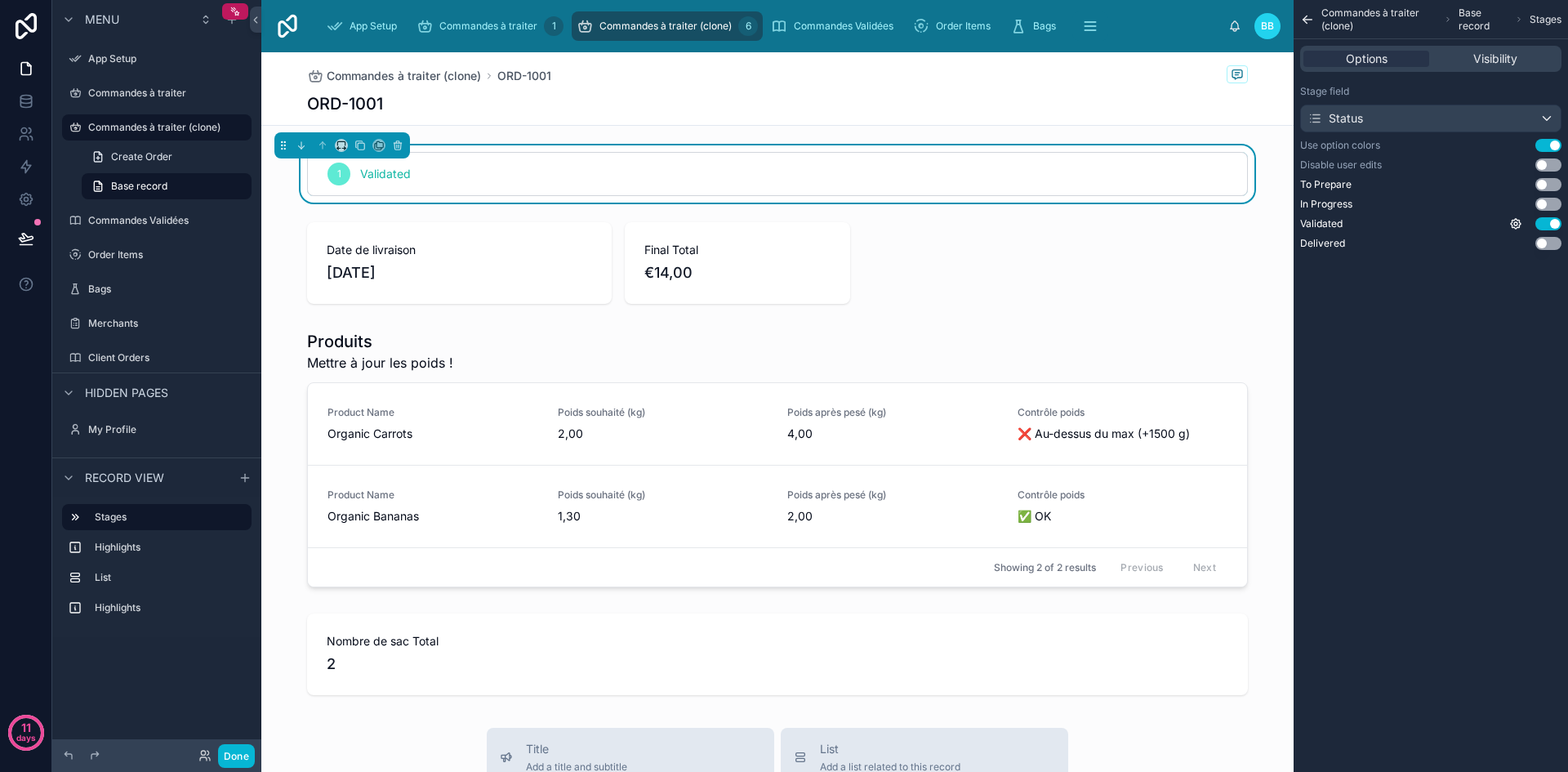
click at [1138, 185] on div "1 Validated" at bounding box center [777, 173] width 940 height 42
click at [1487, 55] on span "Visibility" at bounding box center [1495, 58] width 44 height 16
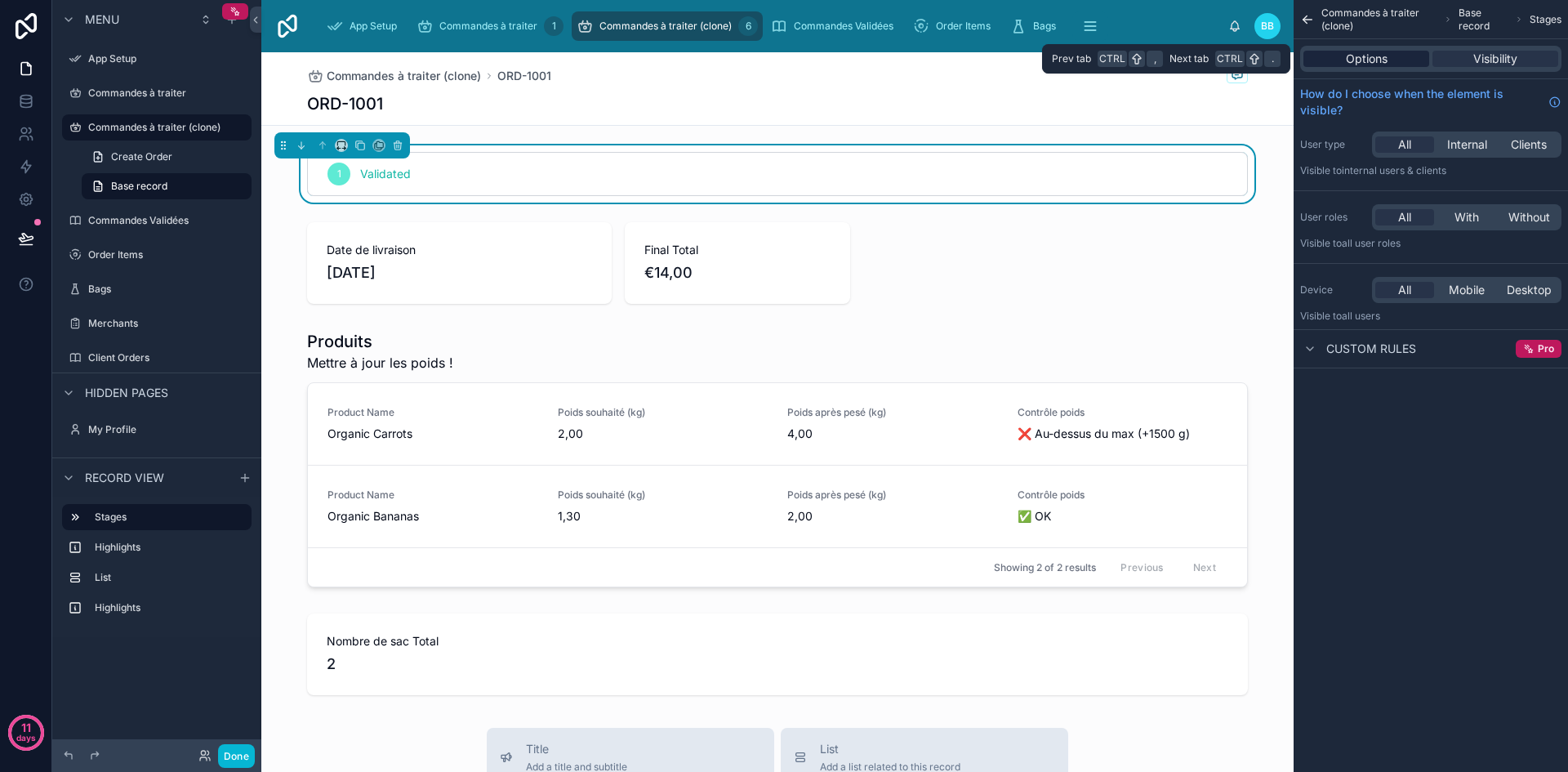
click at [1374, 62] on span "Options" at bounding box center [1367, 58] width 42 height 16
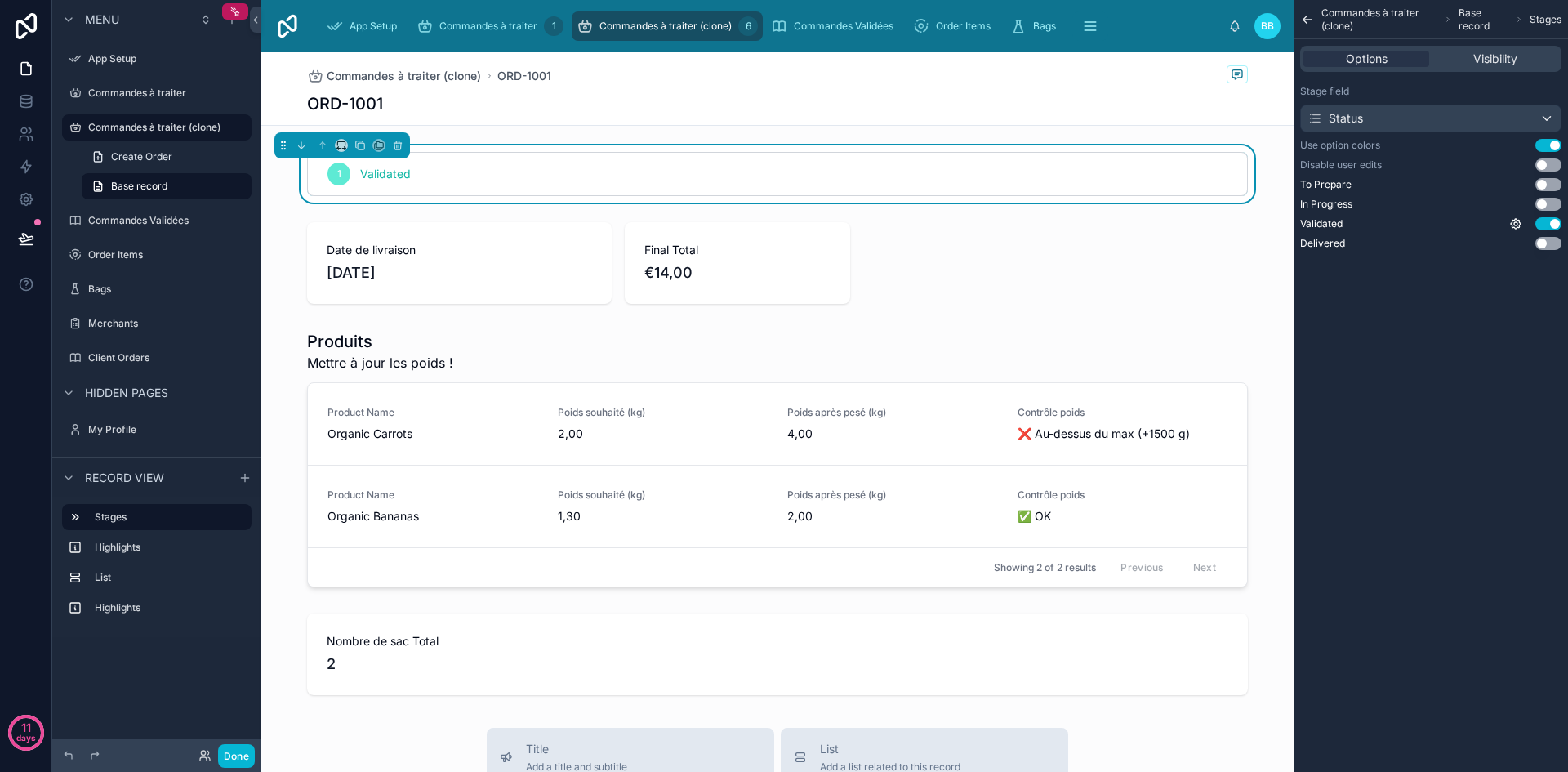
click at [1307, 16] on icon "scrollable content" at bounding box center [1305, 18] width 4 height 4
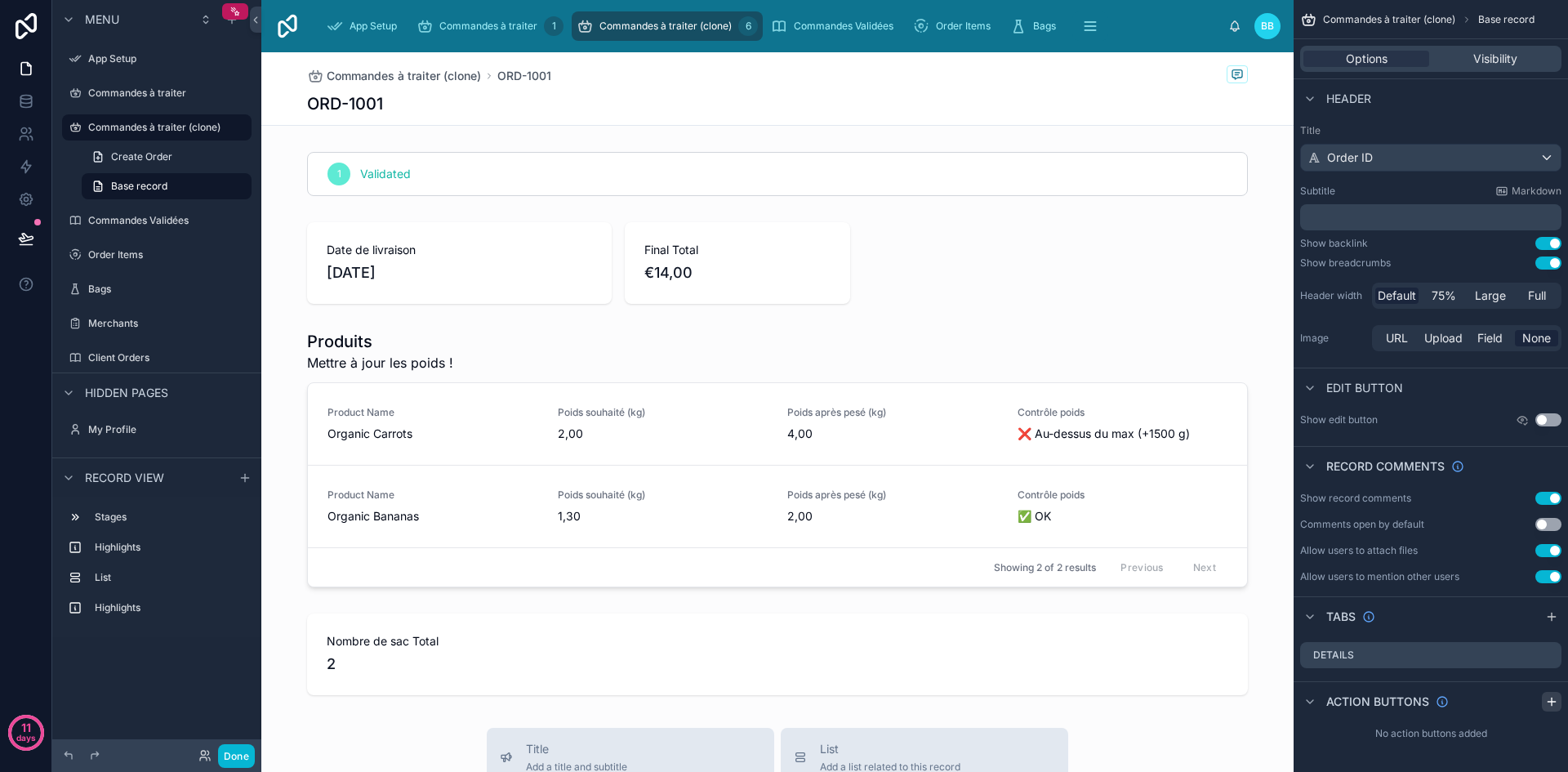
click at [1552, 701] on icon "scrollable content" at bounding box center [1552, 701] width 7 height 0
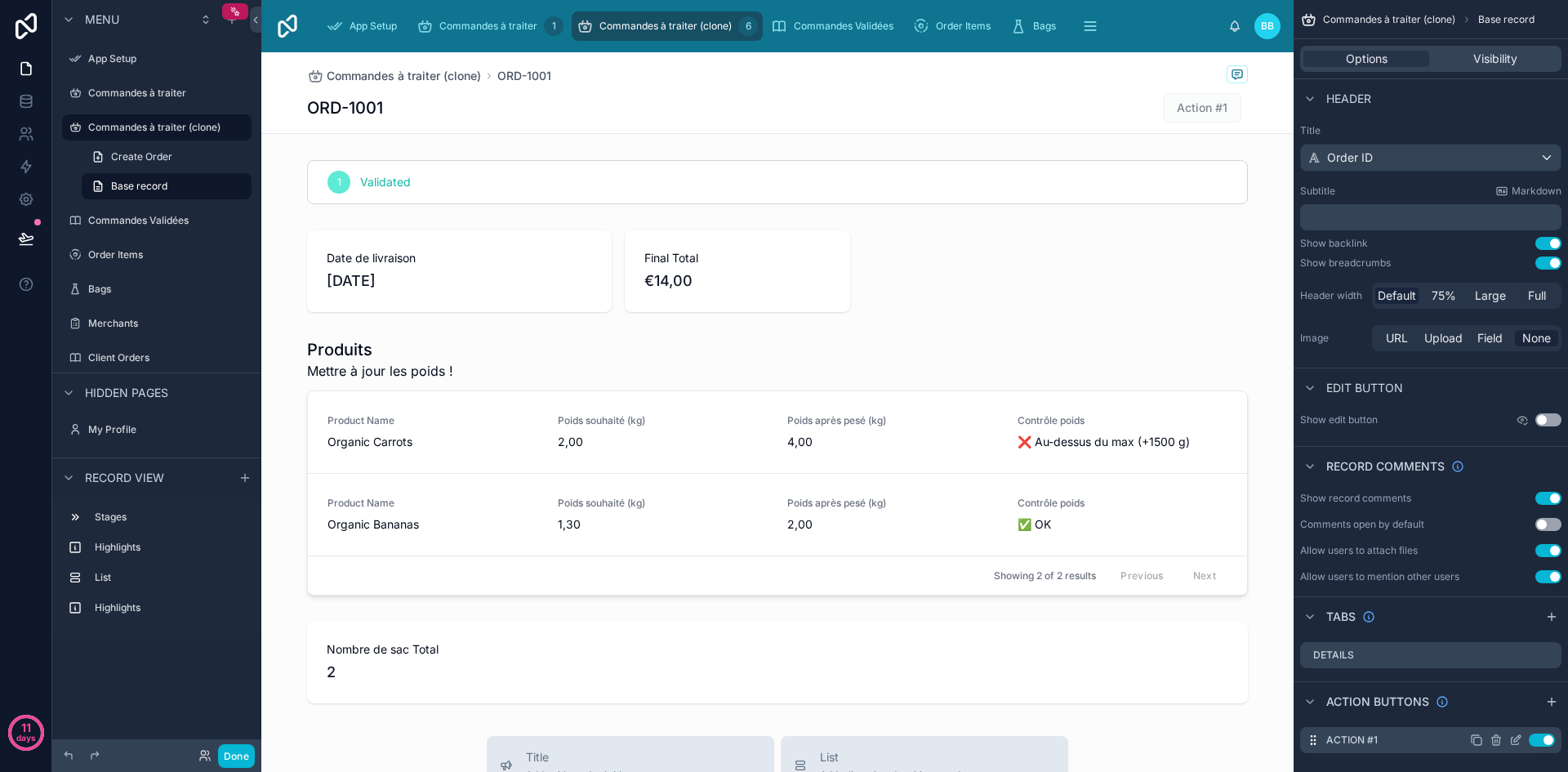
click at [1516, 738] on icon "scrollable content" at bounding box center [1518, 737] width 7 height 7
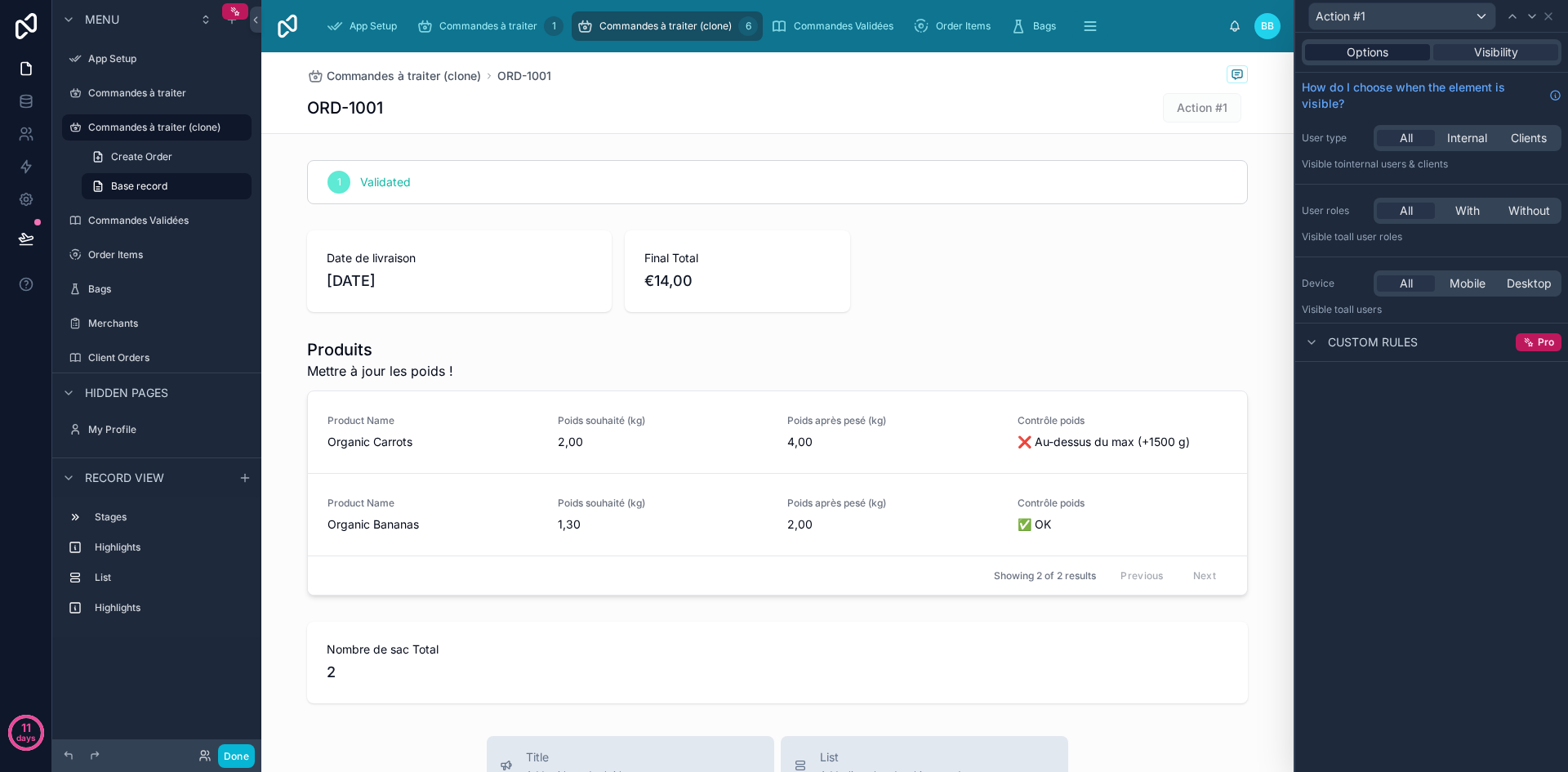
click at [1374, 58] on span "Options" at bounding box center [1368, 51] width 42 height 16
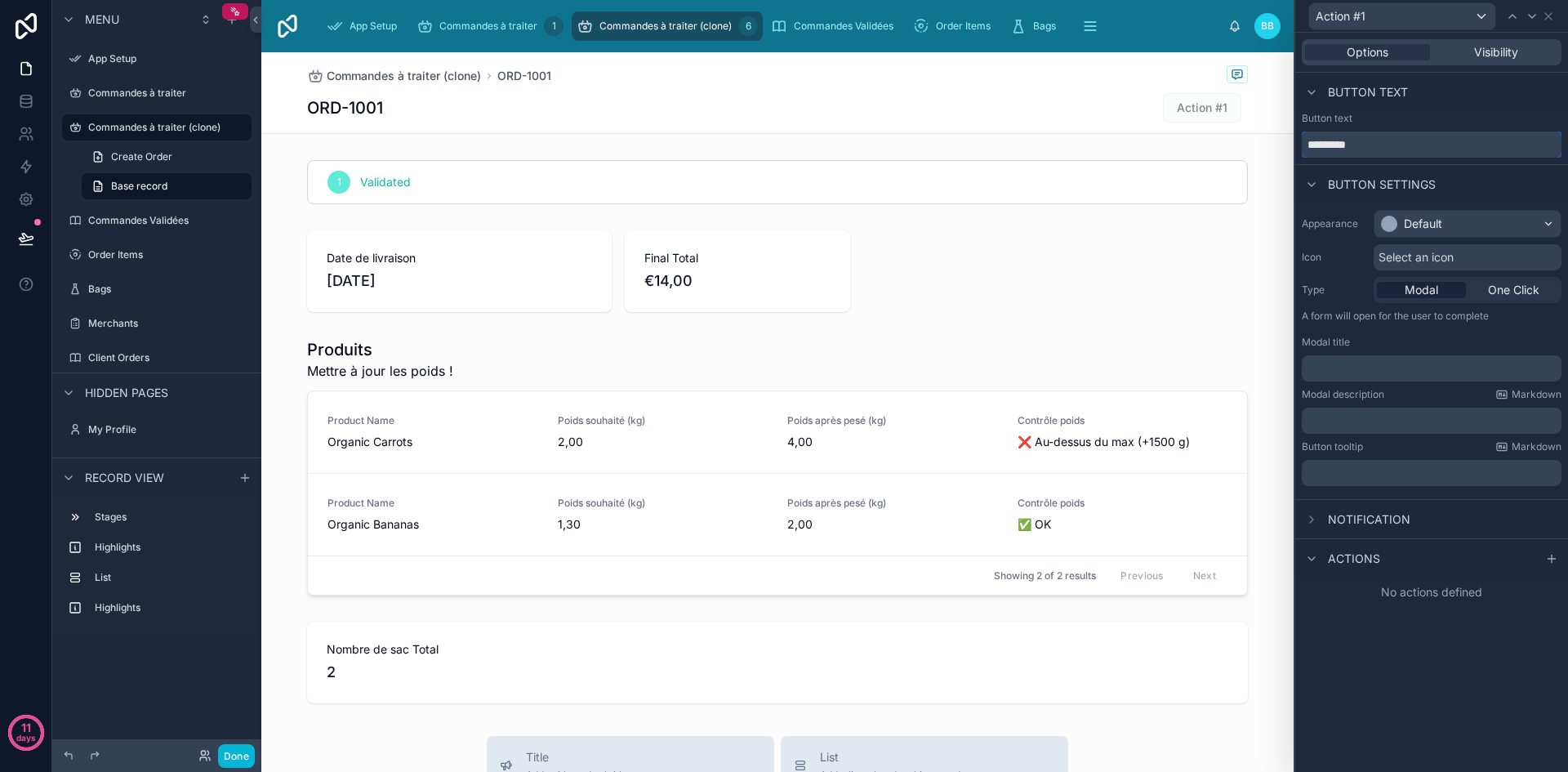
click at [1391, 147] on input "*********" at bounding box center [1432, 145] width 260 height 26
type input "********"
click at [1491, 222] on div "Default" at bounding box center [1467, 223] width 186 height 26
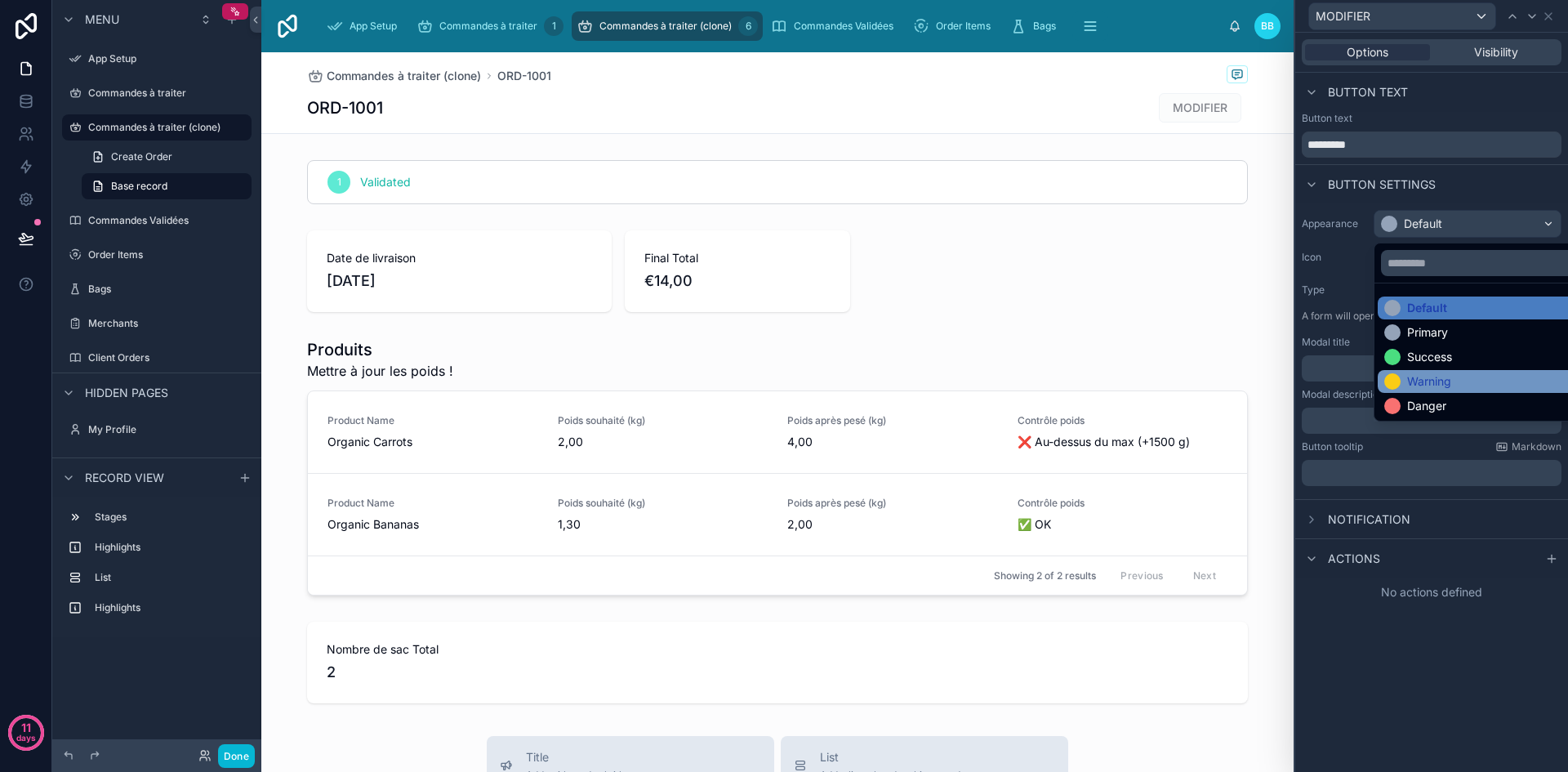
click at [1432, 370] on div "Warning" at bounding box center [1487, 381] width 217 height 22
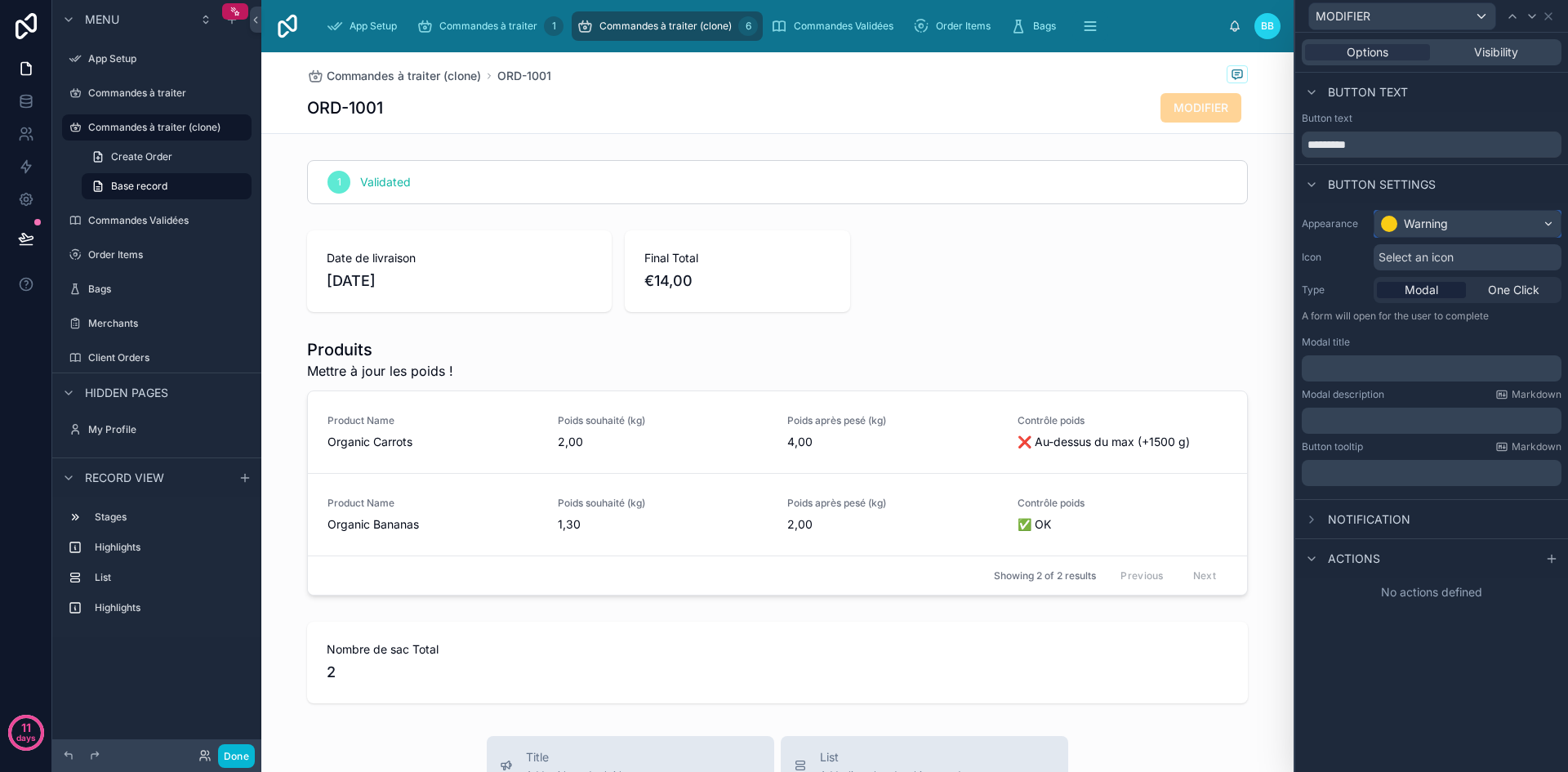
click at [1453, 222] on div "Warning" at bounding box center [1467, 223] width 186 height 26
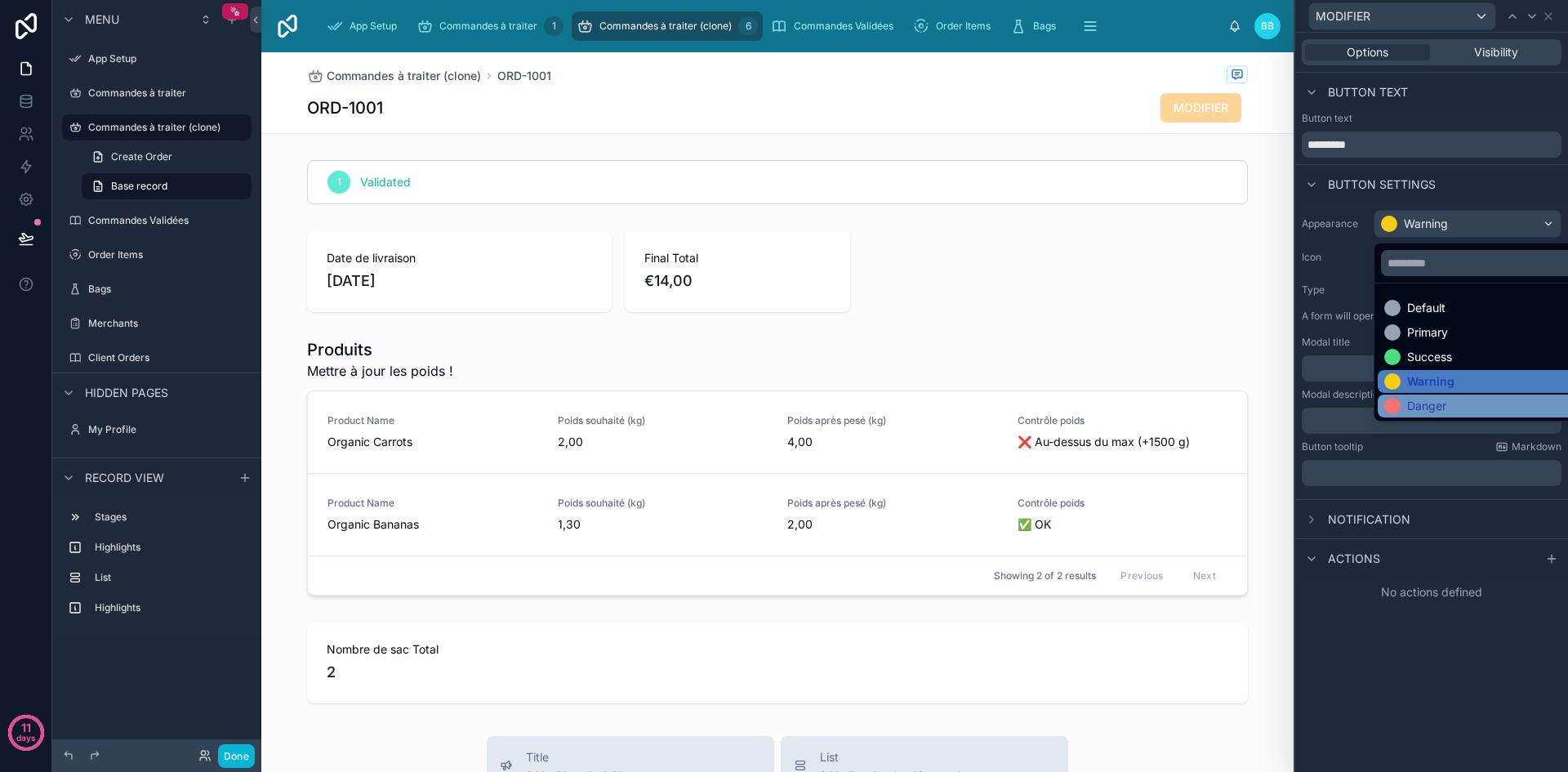
click at [1431, 403] on div "Danger" at bounding box center [1427, 405] width 39 height 16
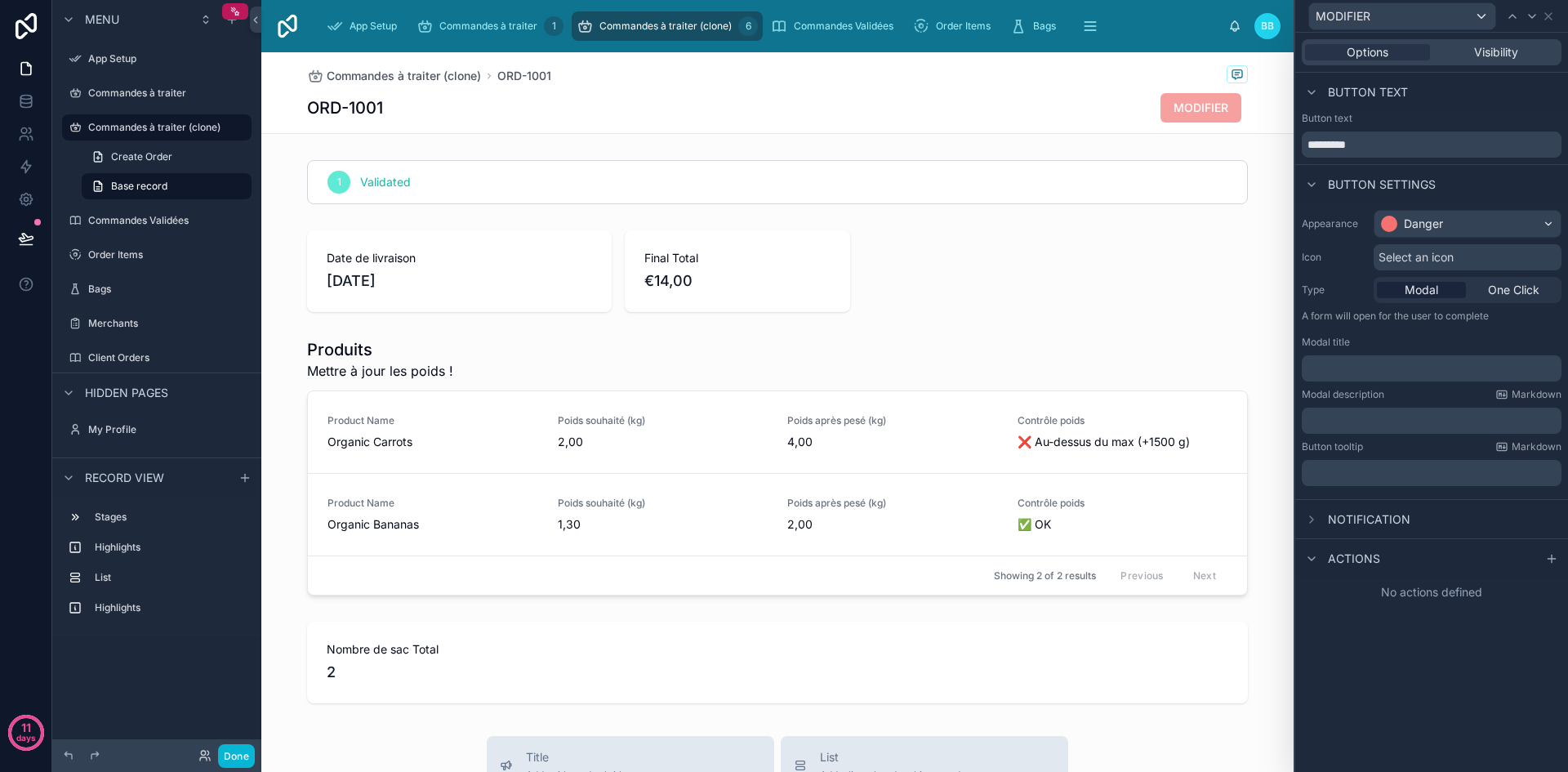
click at [1446, 258] on span "Select an icon" at bounding box center [1417, 256] width 75 height 16
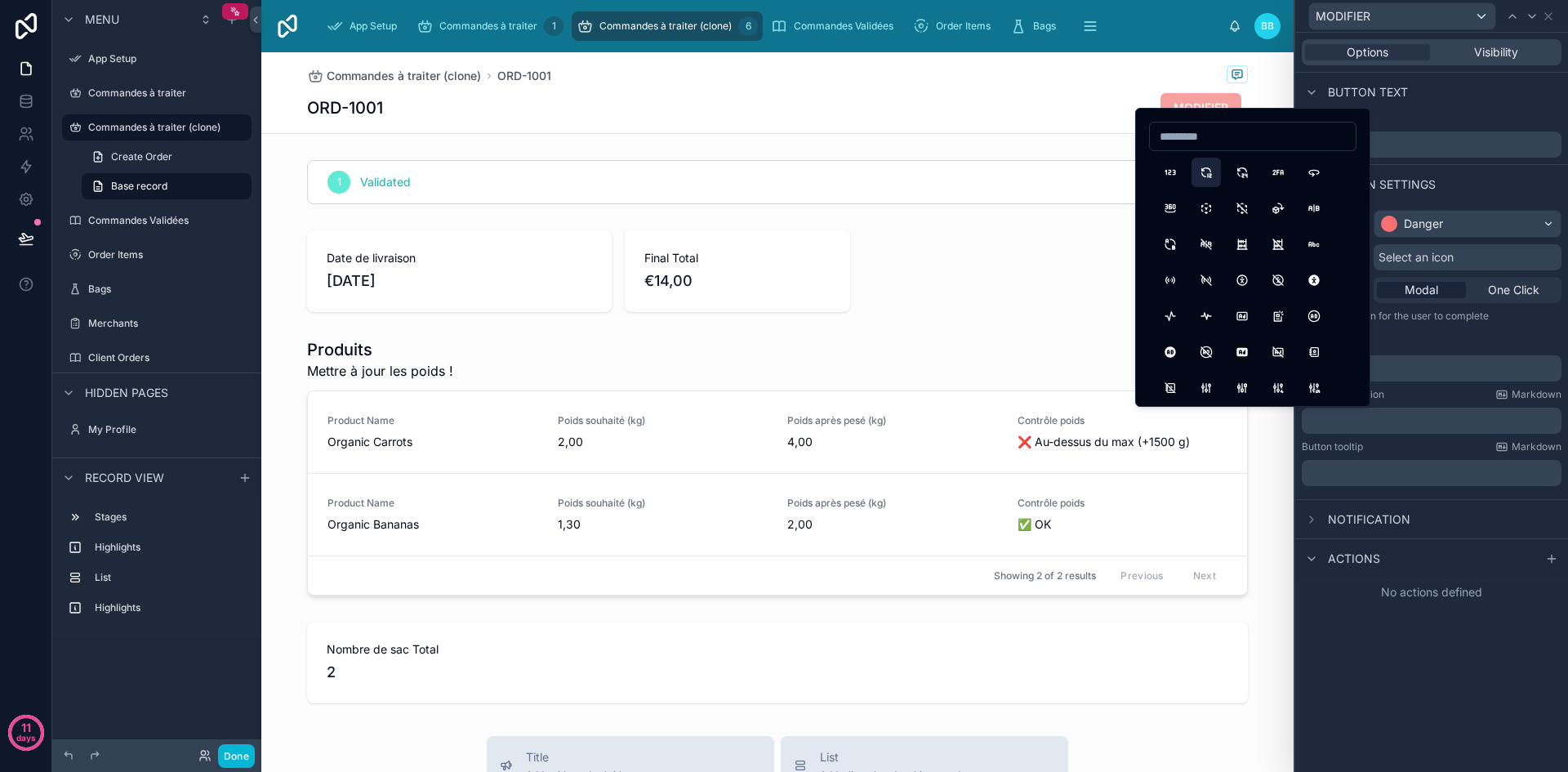
click at [1200, 166] on button "12Hours" at bounding box center [1206, 172] width 29 height 29
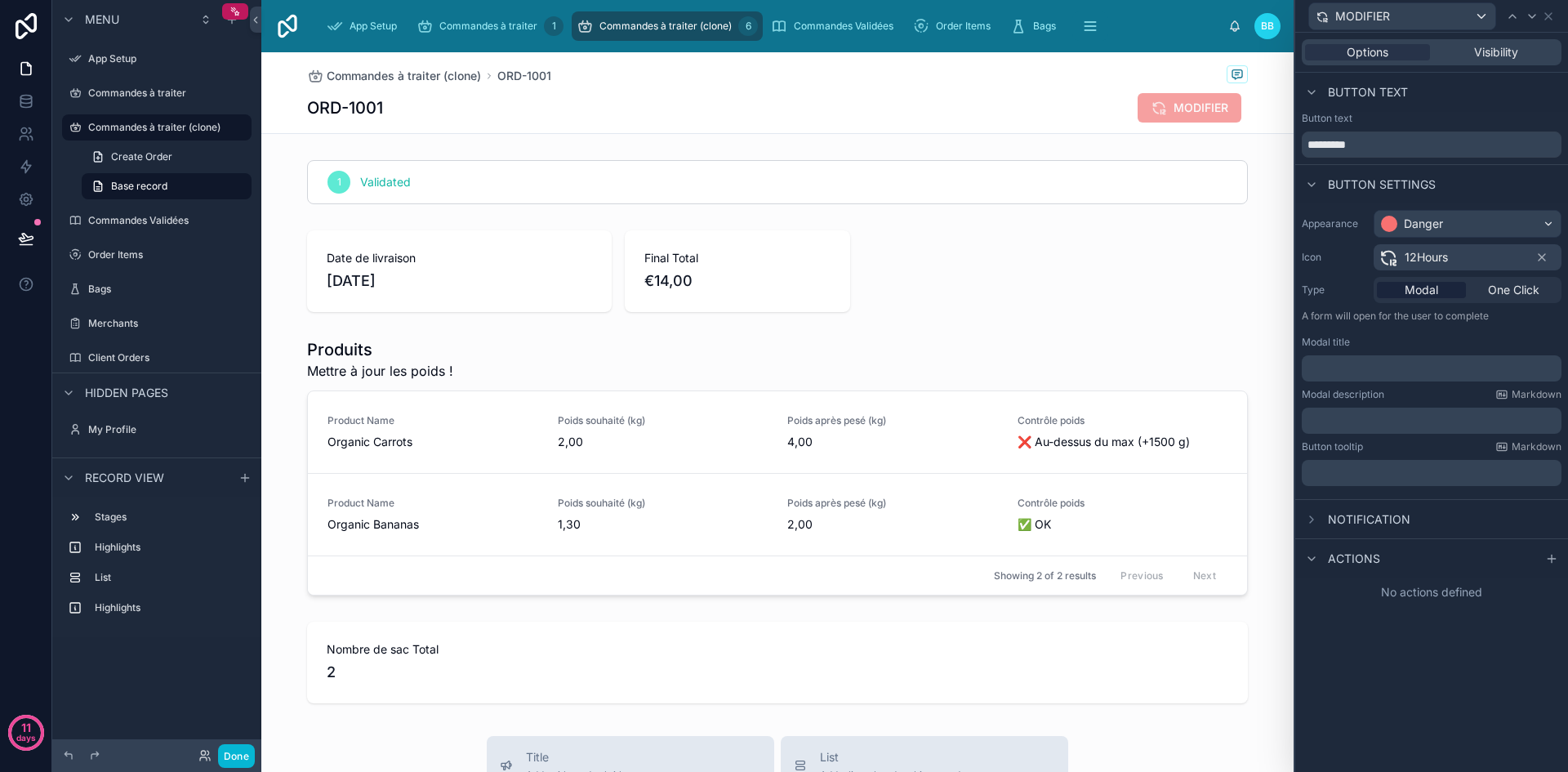
click at [1444, 250] on span "12Hours" at bounding box center [1427, 256] width 43 height 16
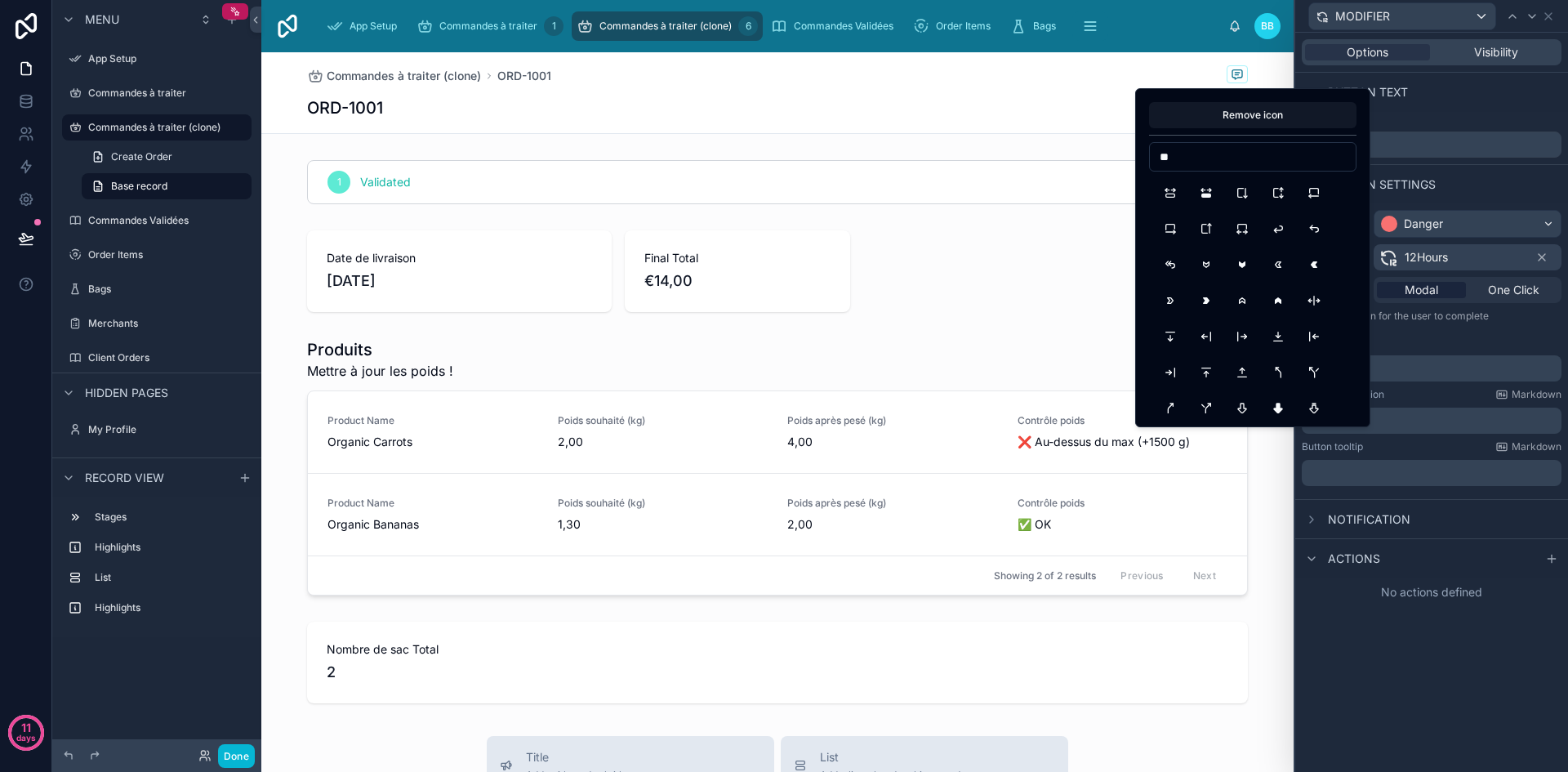
type input "*"
type input "****"
click at [1315, 233] on button "ArrowBackUpDouble" at bounding box center [1314, 228] width 29 height 29
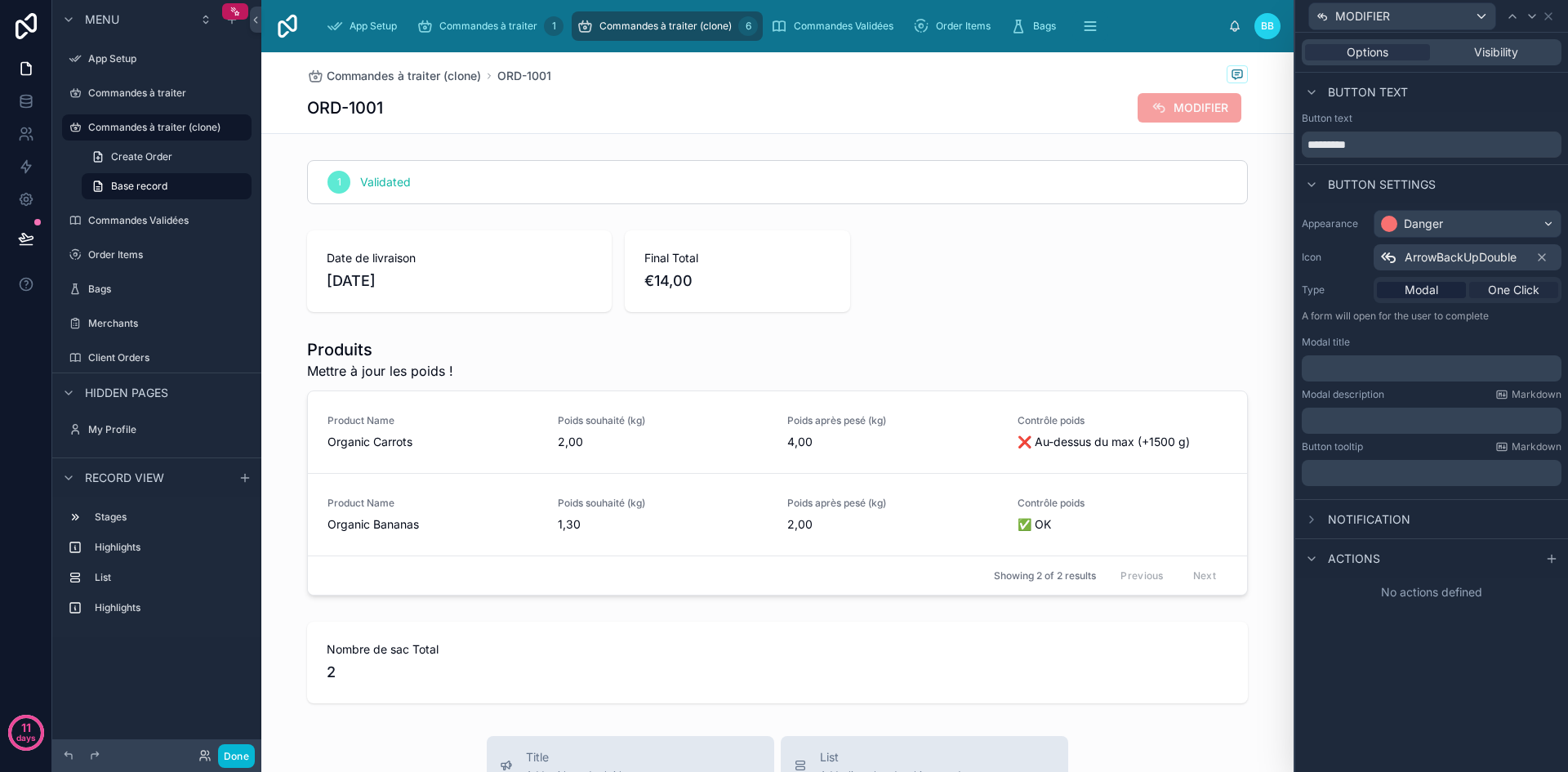
click at [1501, 292] on span "One Click" at bounding box center [1514, 289] width 51 height 16
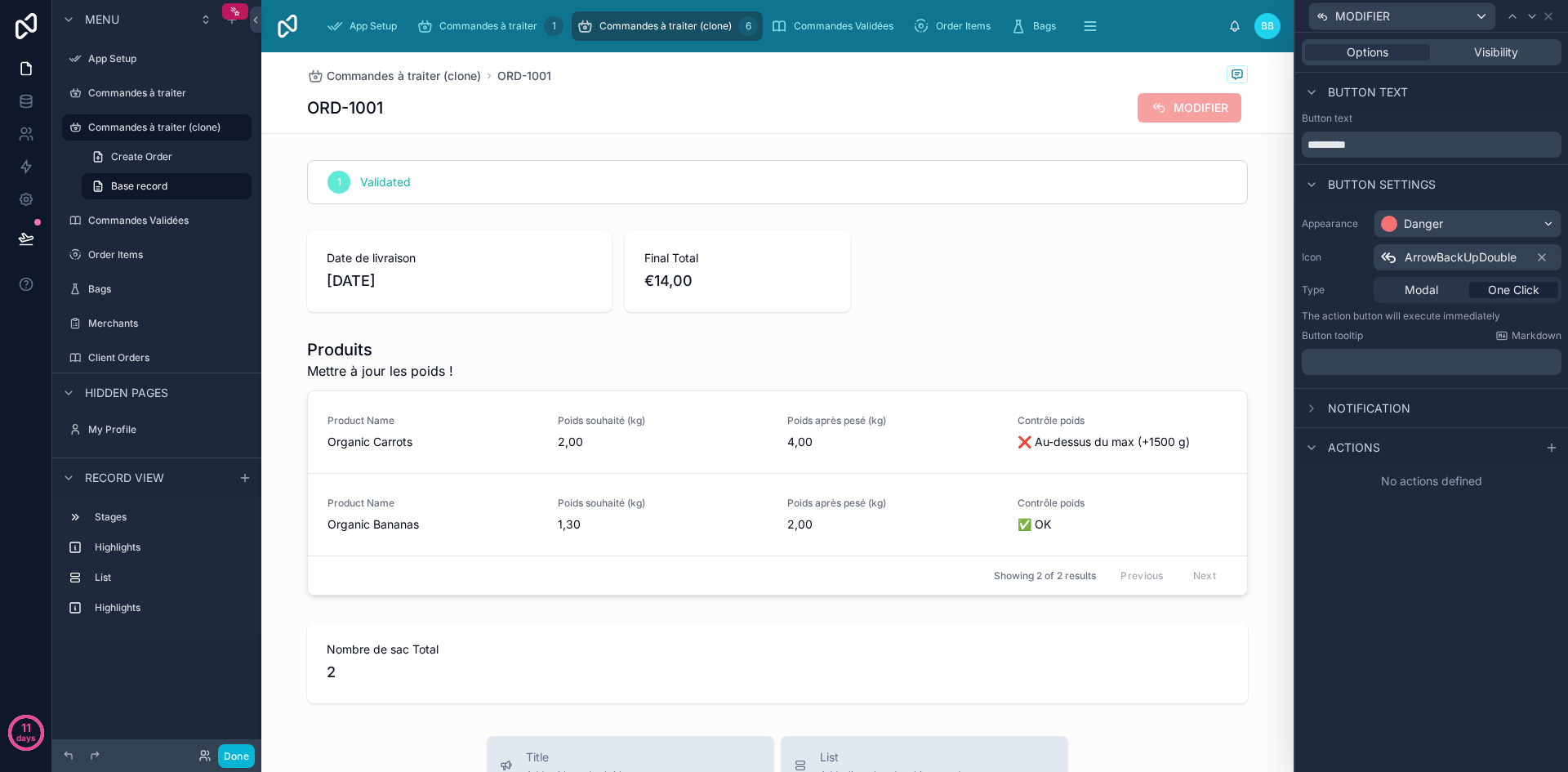
click at [1337, 450] on span "Actions" at bounding box center [1355, 447] width 52 height 16
click at [1551, 451] on icon at bounding box center [1552, 448] width 13 height 13
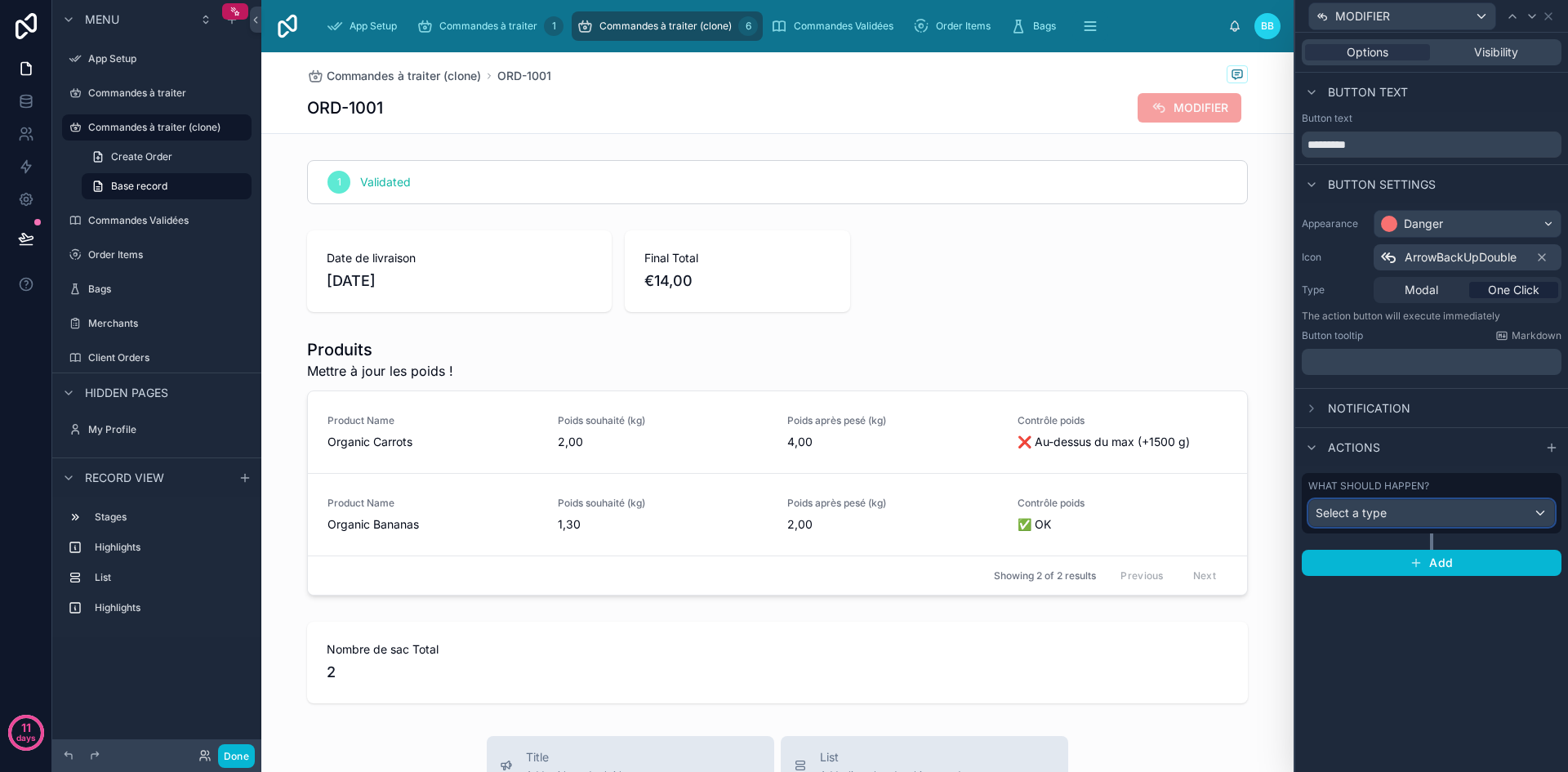
click at [1493, 517] on div "Select a type" at bounding box center [1431, 513] width 245 height 26
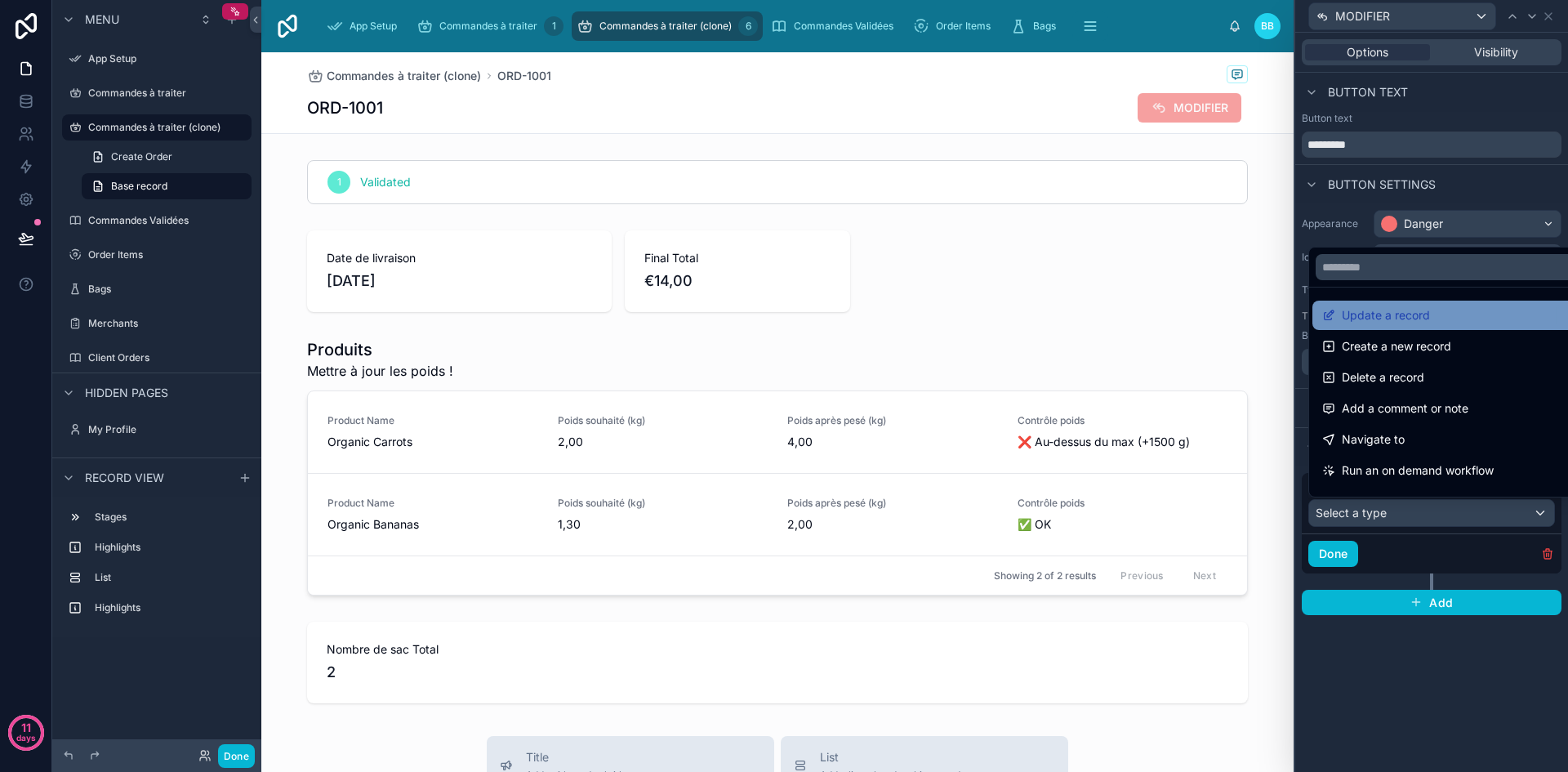
click at [1427, 323] on span "Update a record" at bounding box center [1386, 315] width 88 height 20
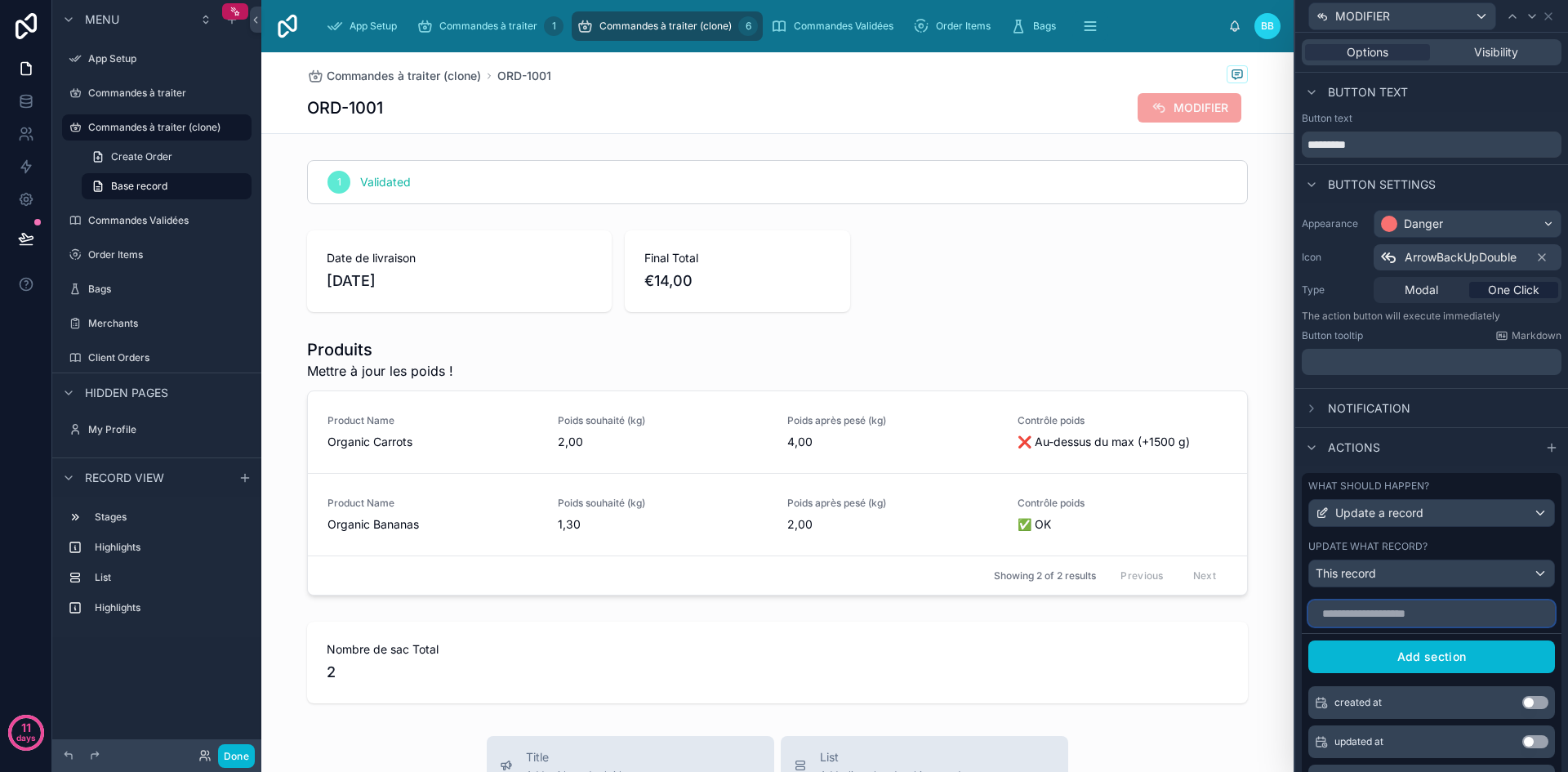
click at [1423, 625] on input "text" at bounding box center [1432, 613] width 247 height 26
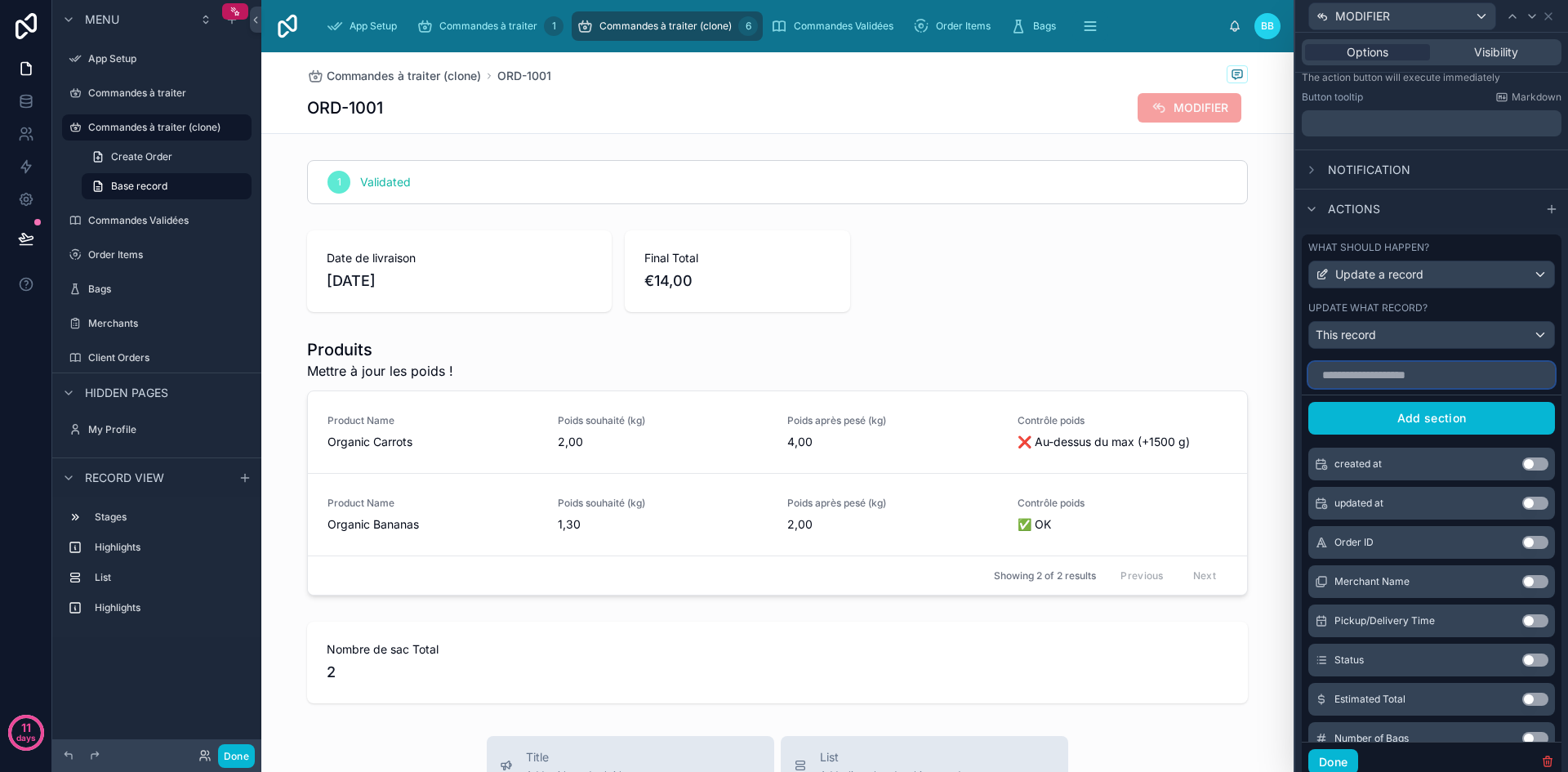
scroll to position [296, 0]
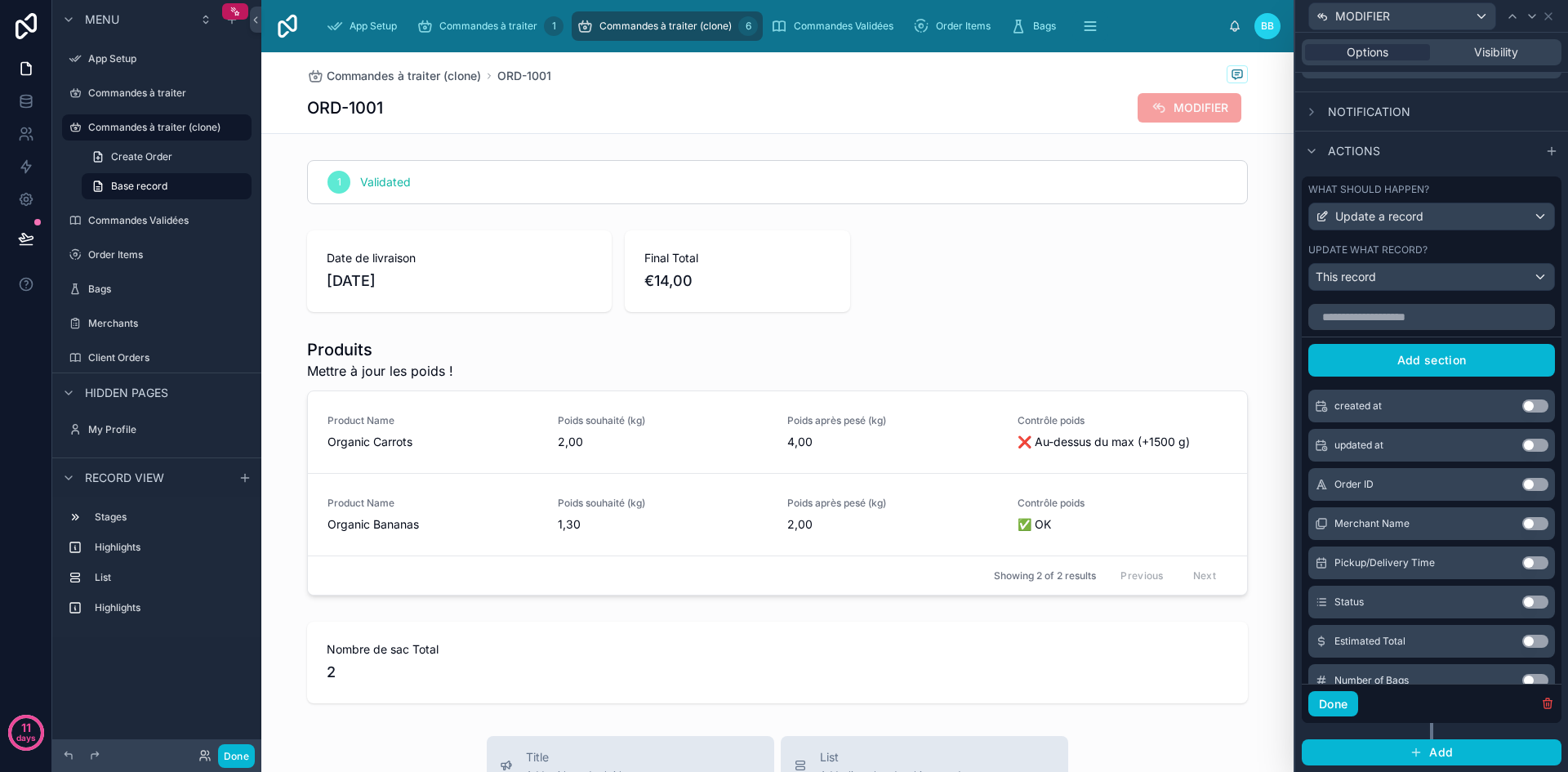
click at [1522, 604] on button "Use setting" at bounding box center [1535, 602] width 26 height 13
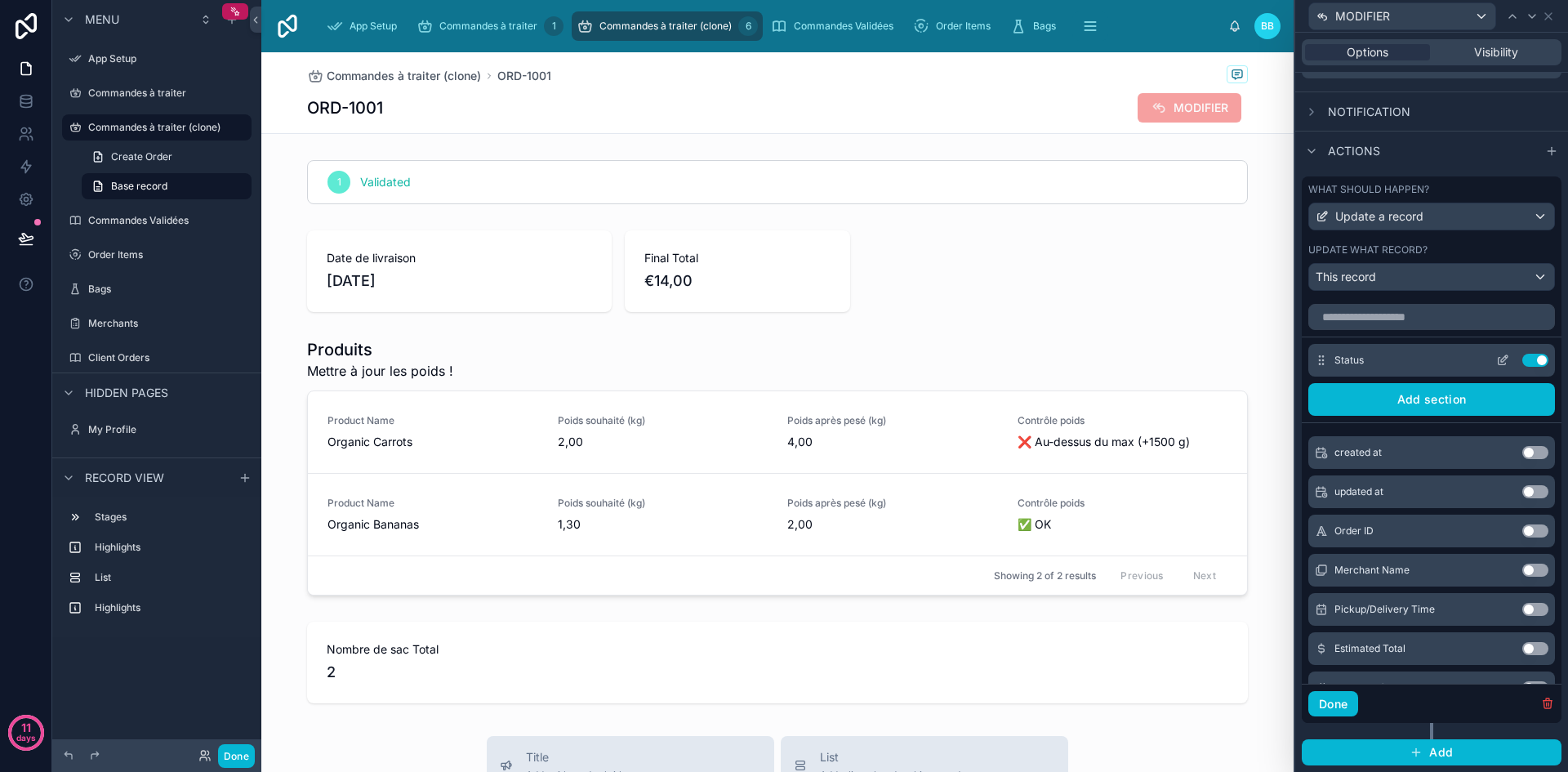
click at [1497, 355] on icon at bounding box center [1503, 360] width 13 height 13
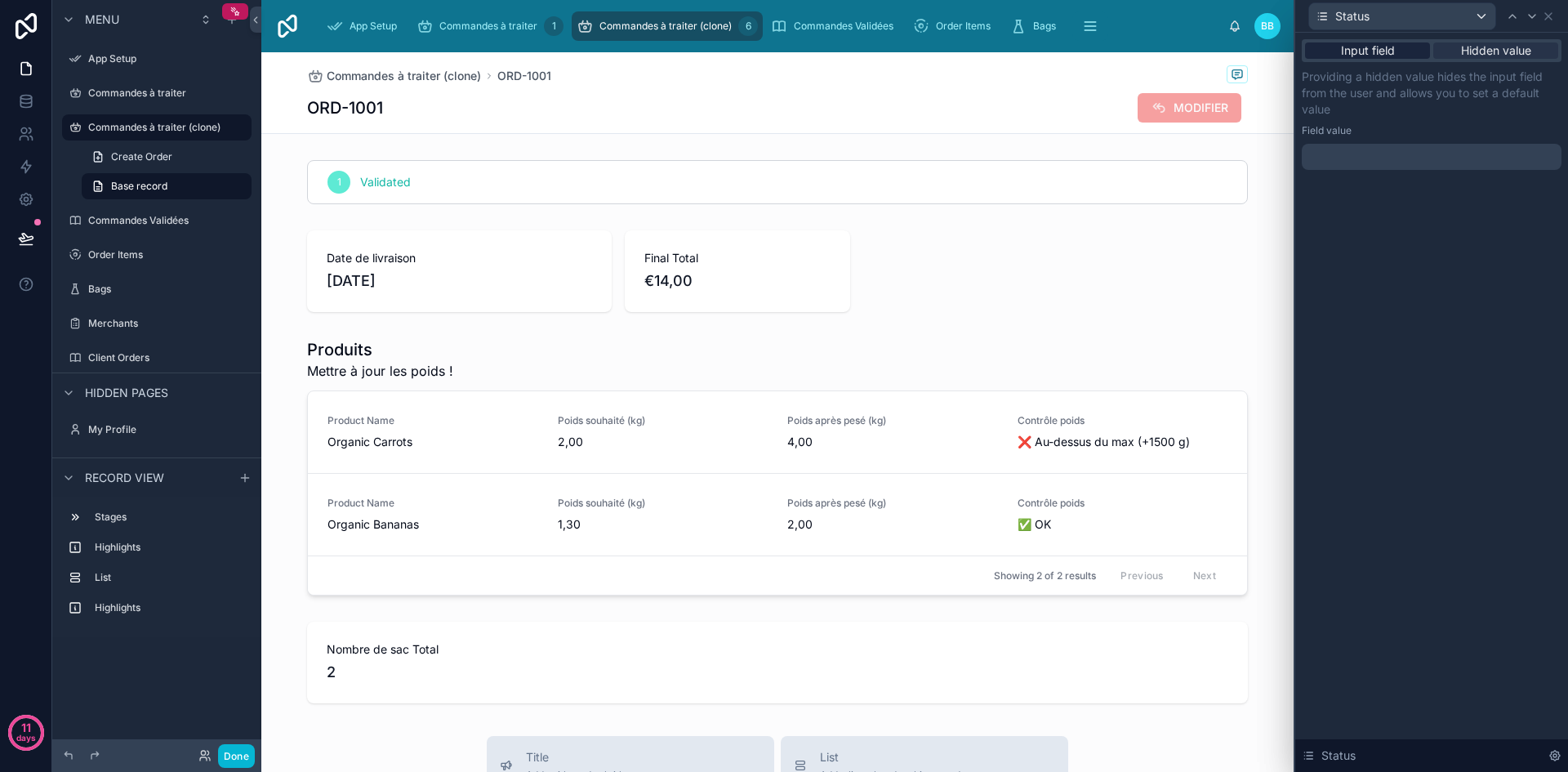
click at [1393, 50] on span "Input field" at bounding box center [1369, 50] width 54 height 16
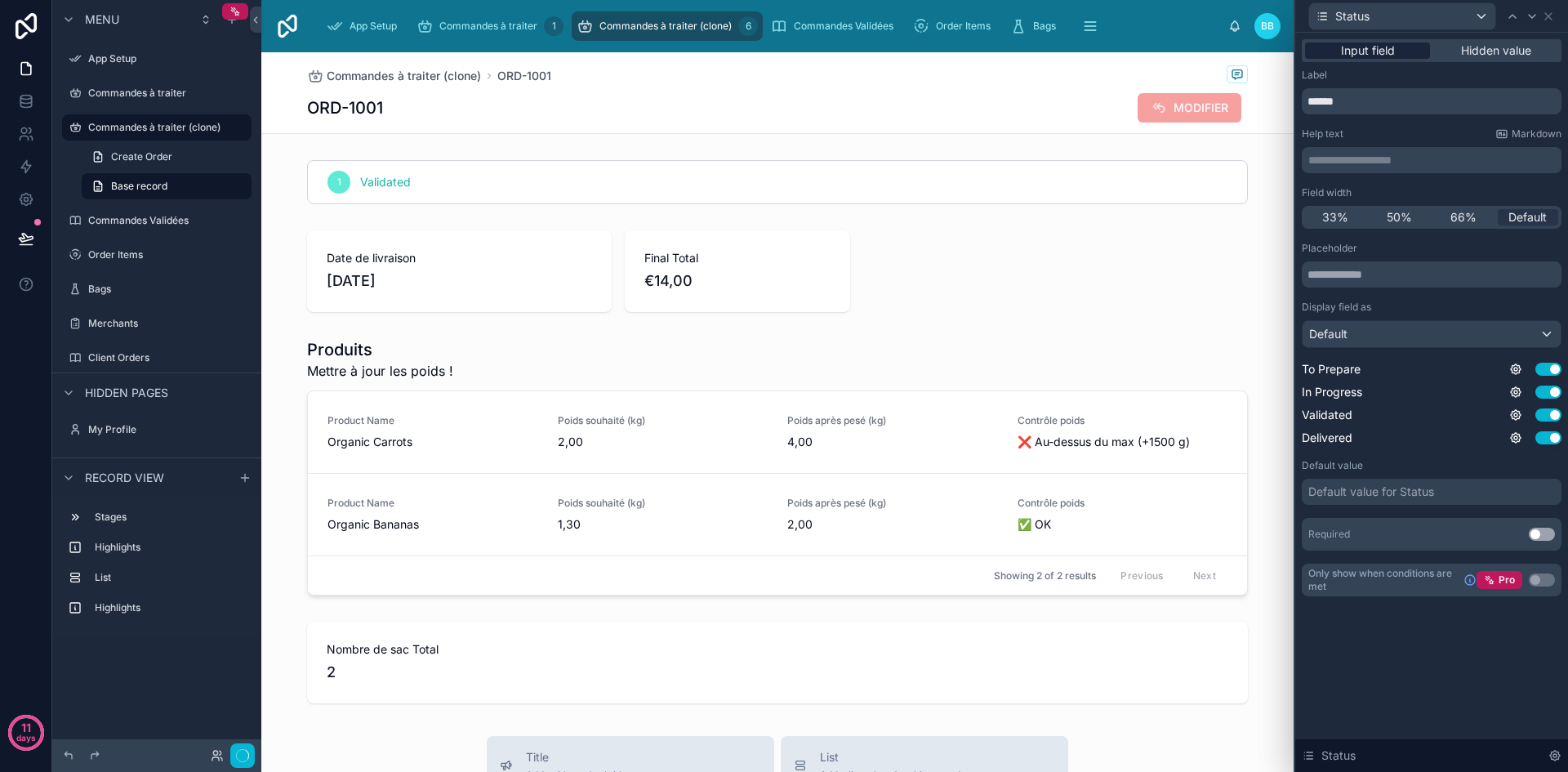
scroll to position [407, 0]
click at [1481, 338] on div "Default" at bounding box center [1431, 334] width 258 height 26
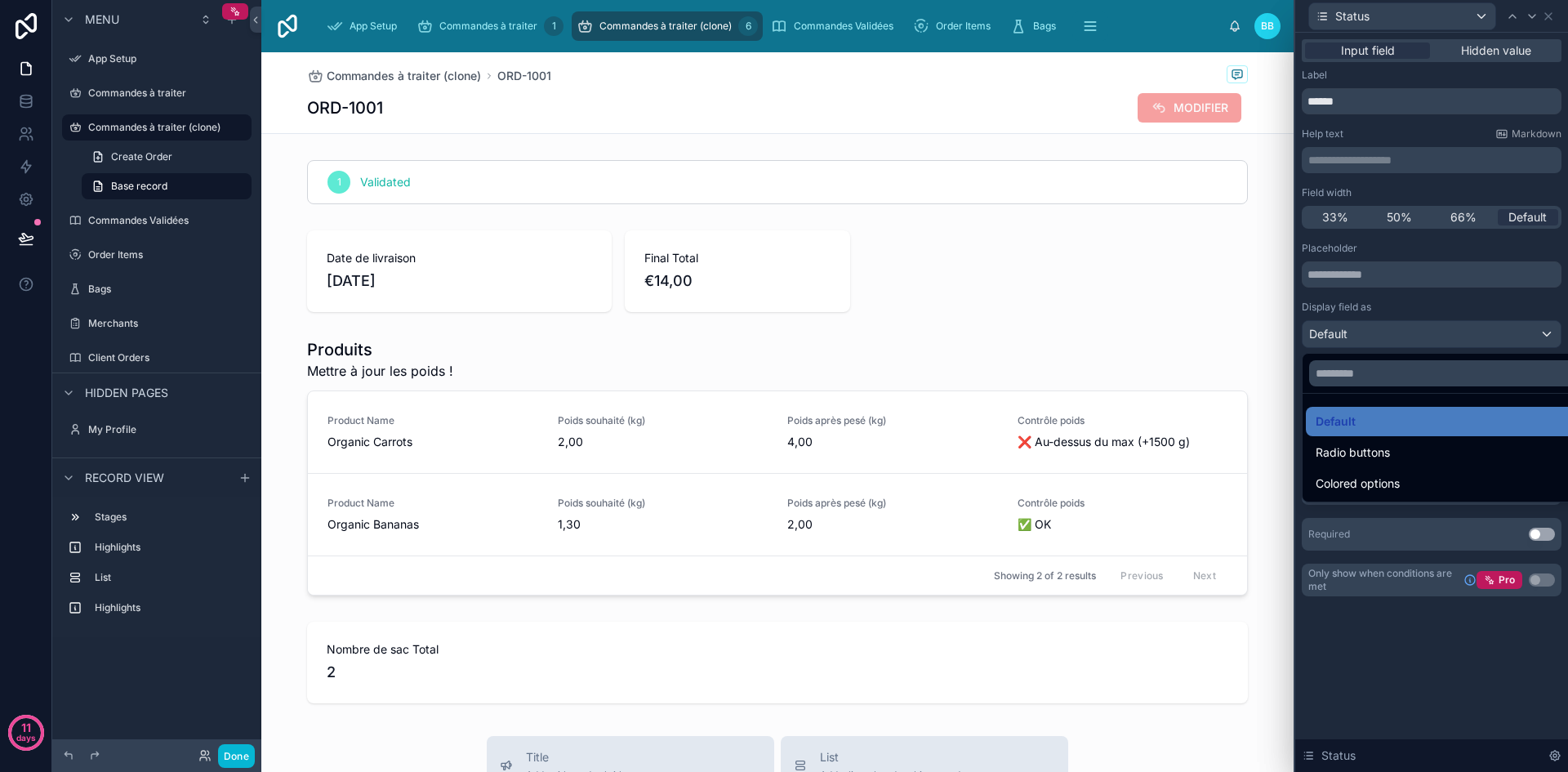
click at [1481, 338] on div at bounding box center [1432, 386] width 273 height 772
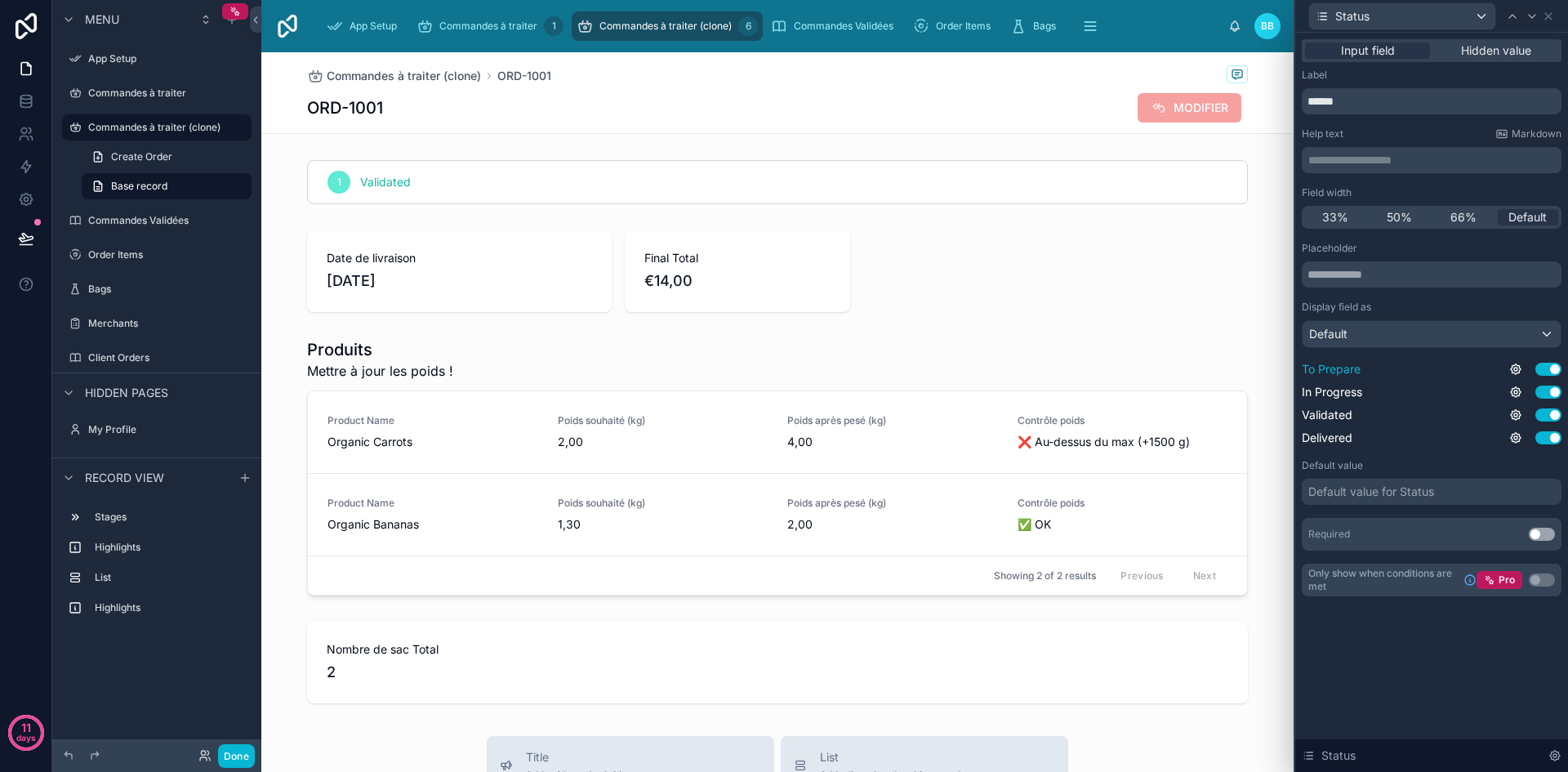
click at [1546, 365] on button "Use setting" at bounding box center [1548, 369] width 26 height 13
click at [1546, 392] on button "Use setting" at bounding box center [1548, 392] width 26 height 13
click at [1548, 411] on button "Use setting" at bounding box center [1548, 415] width 26 height 13
click at [1548, 433] on button "Use setting" at bounding box center [1548, 437] width 26 height 13
click at [1477, 46] on span "Hidden value" at bounding box center [1496, 50] width 70 height 16
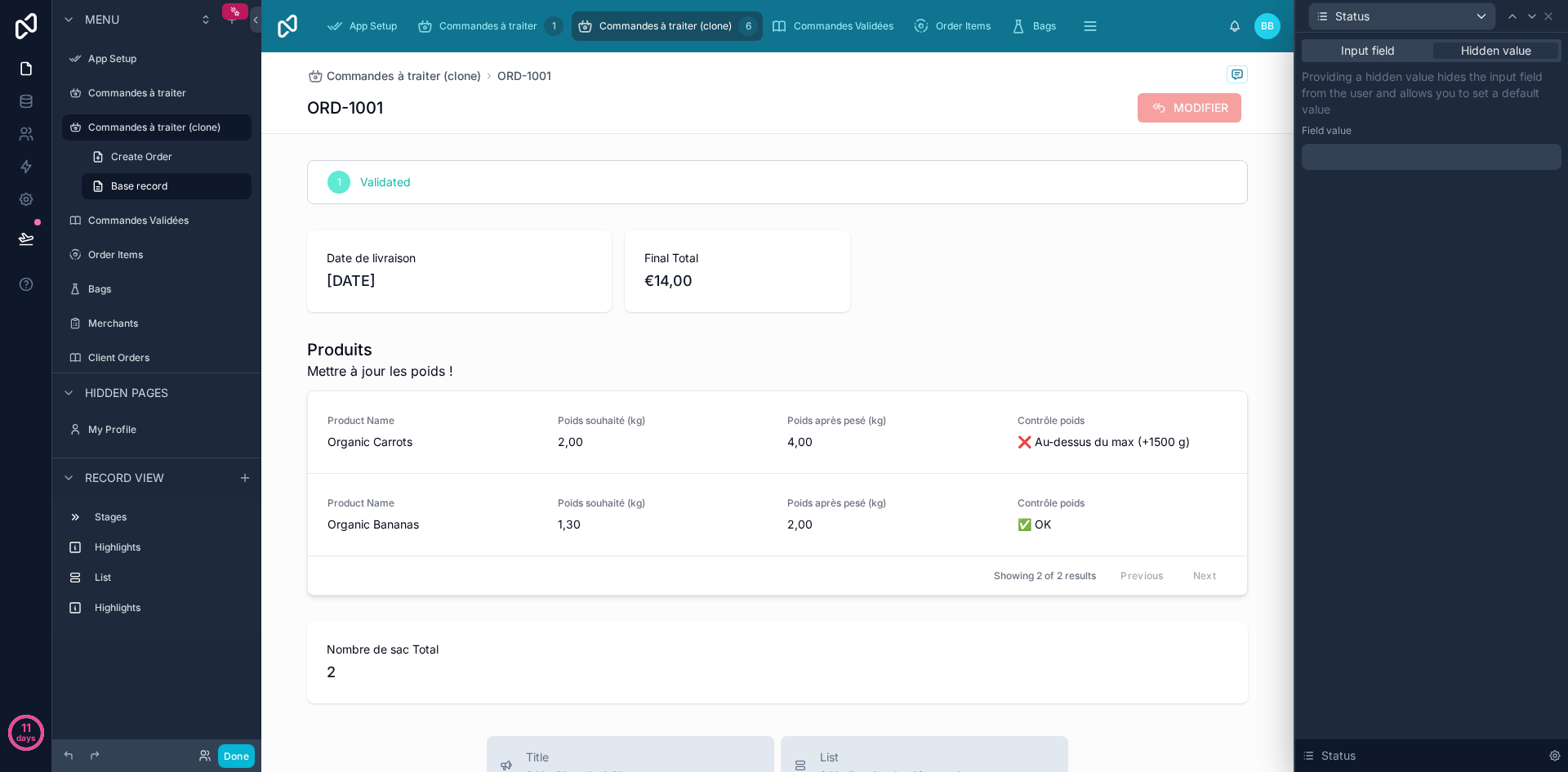
click at [1395, 161] on div at bounding box center [1432, 157] width 260 height 26
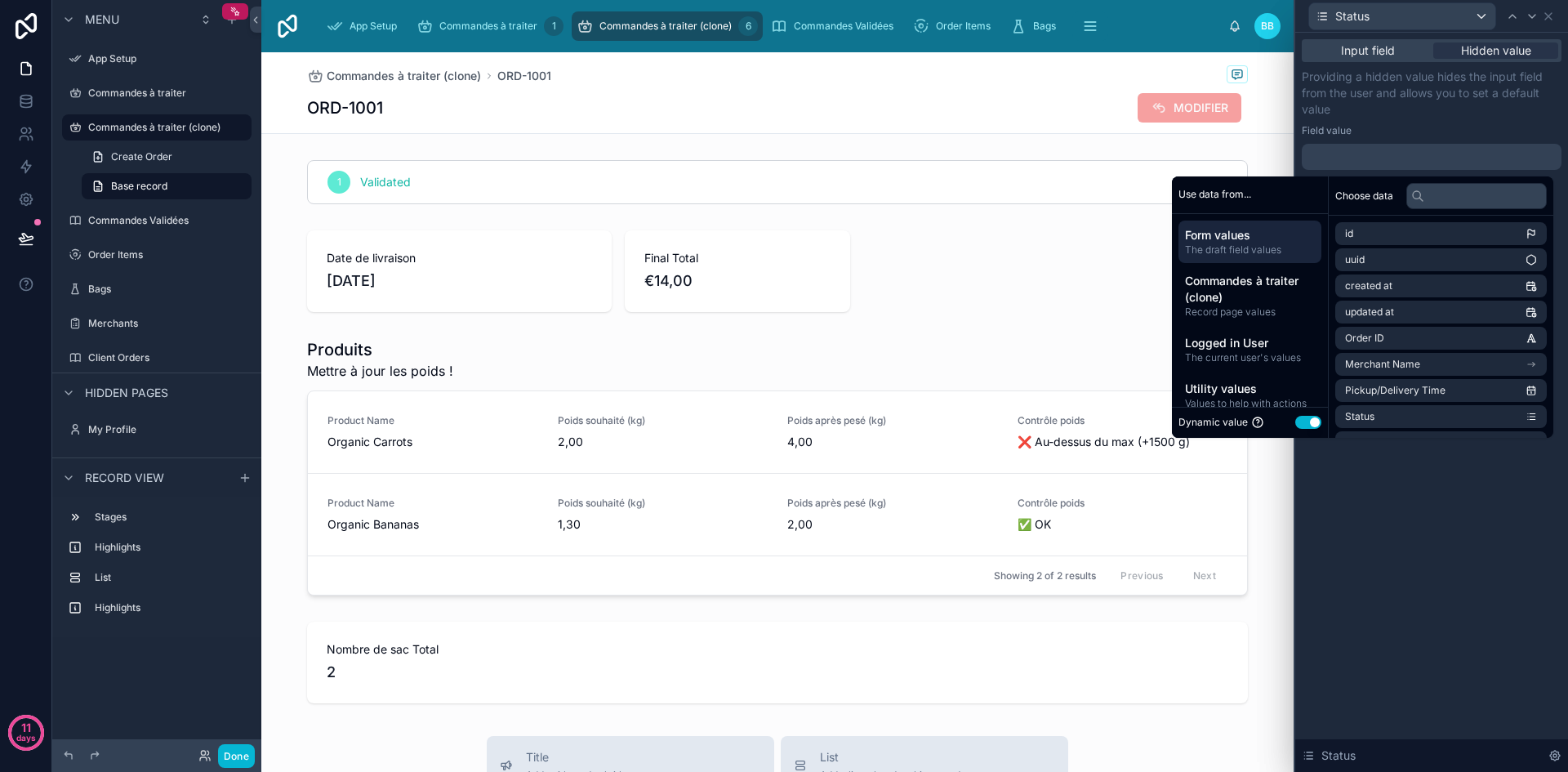
click at [1299, 418] on button "Use setting" at bounding box center [1309, 422] width 26 height 13
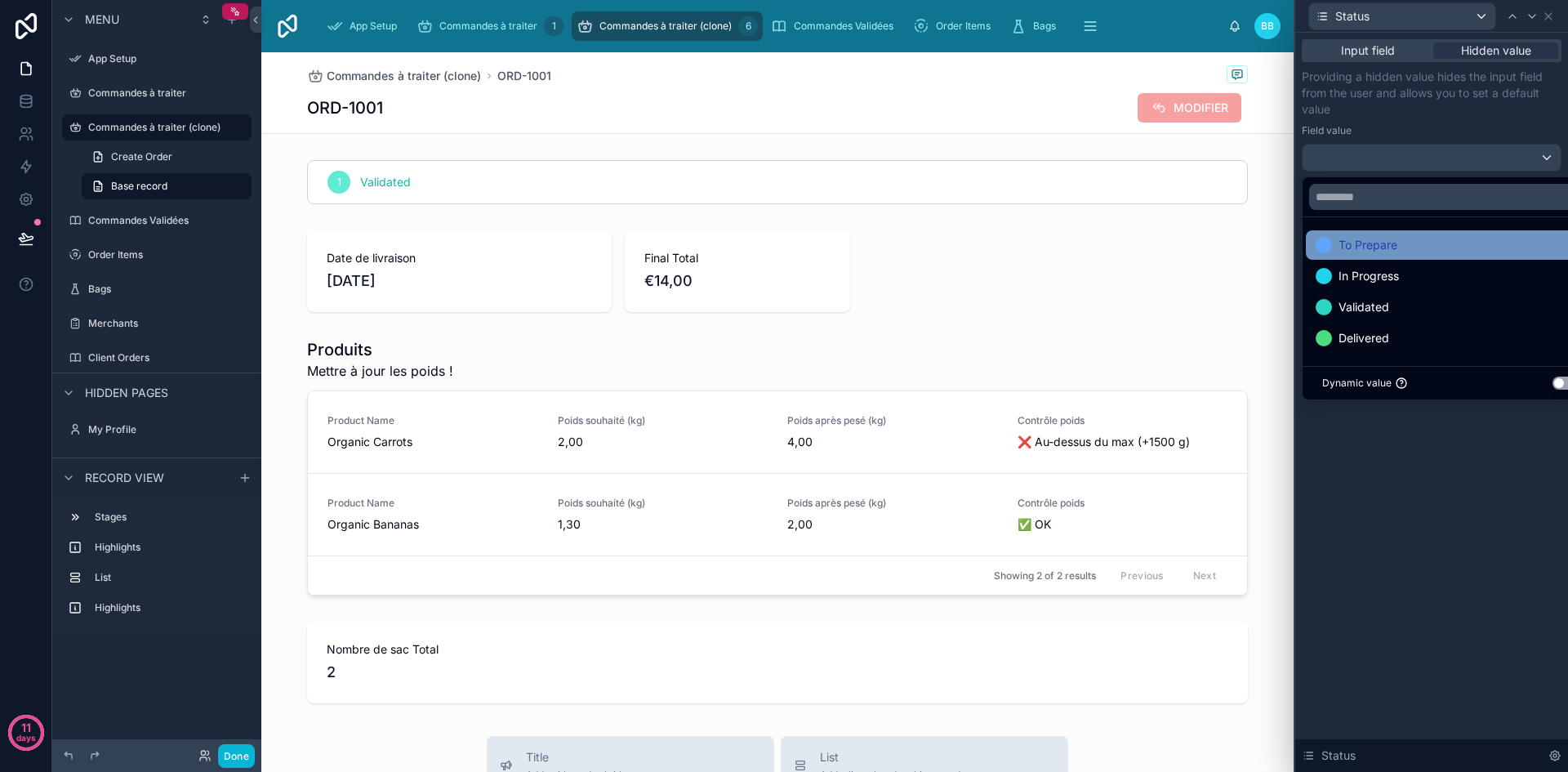
click at [1361, 242] on span "To Prepare" at bounding box center [1368, 245] width 59 height 20
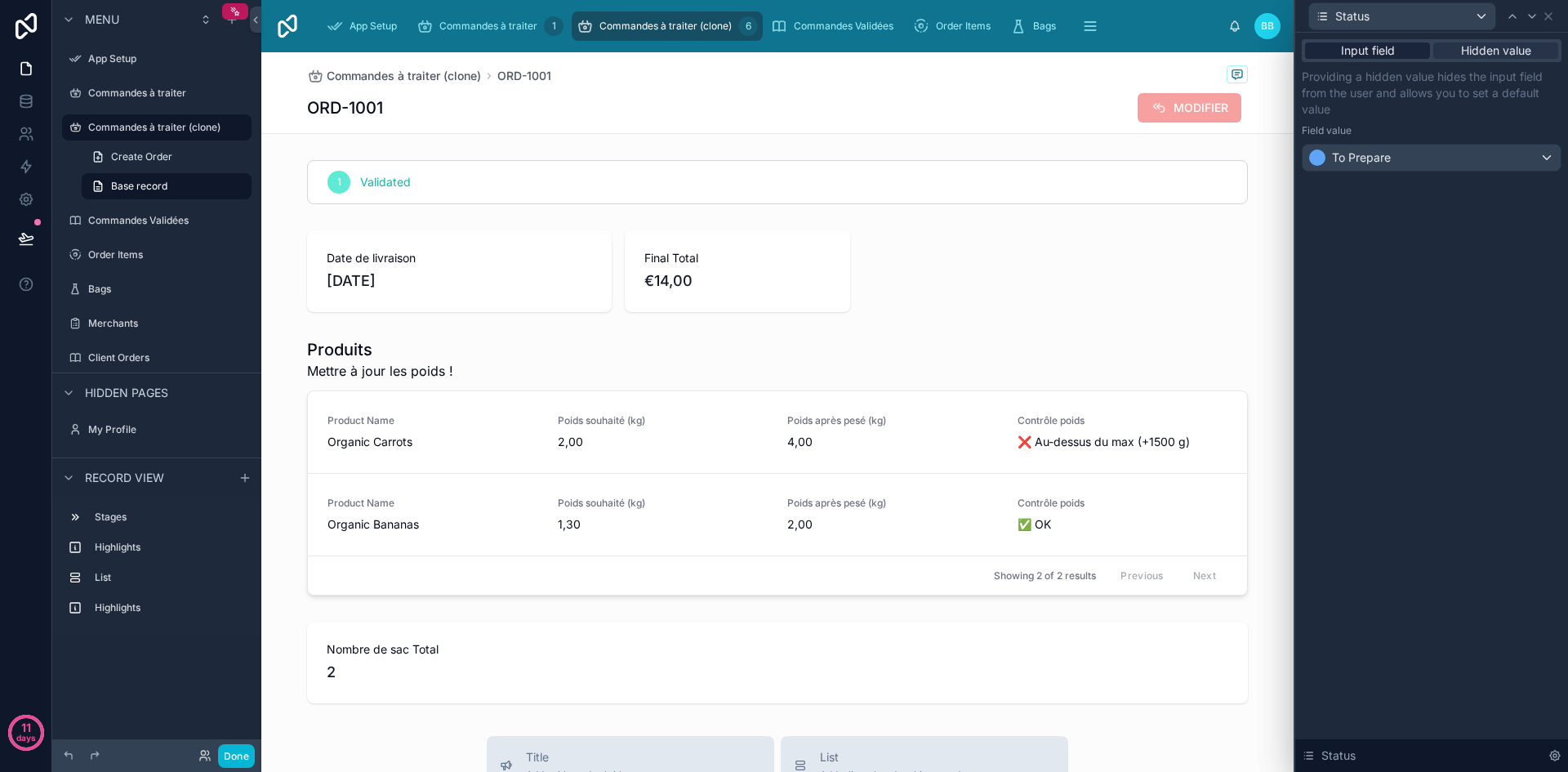
click at [1383, 48] on span "Input field" at bounding box center [1369, 50] width 54 height 16
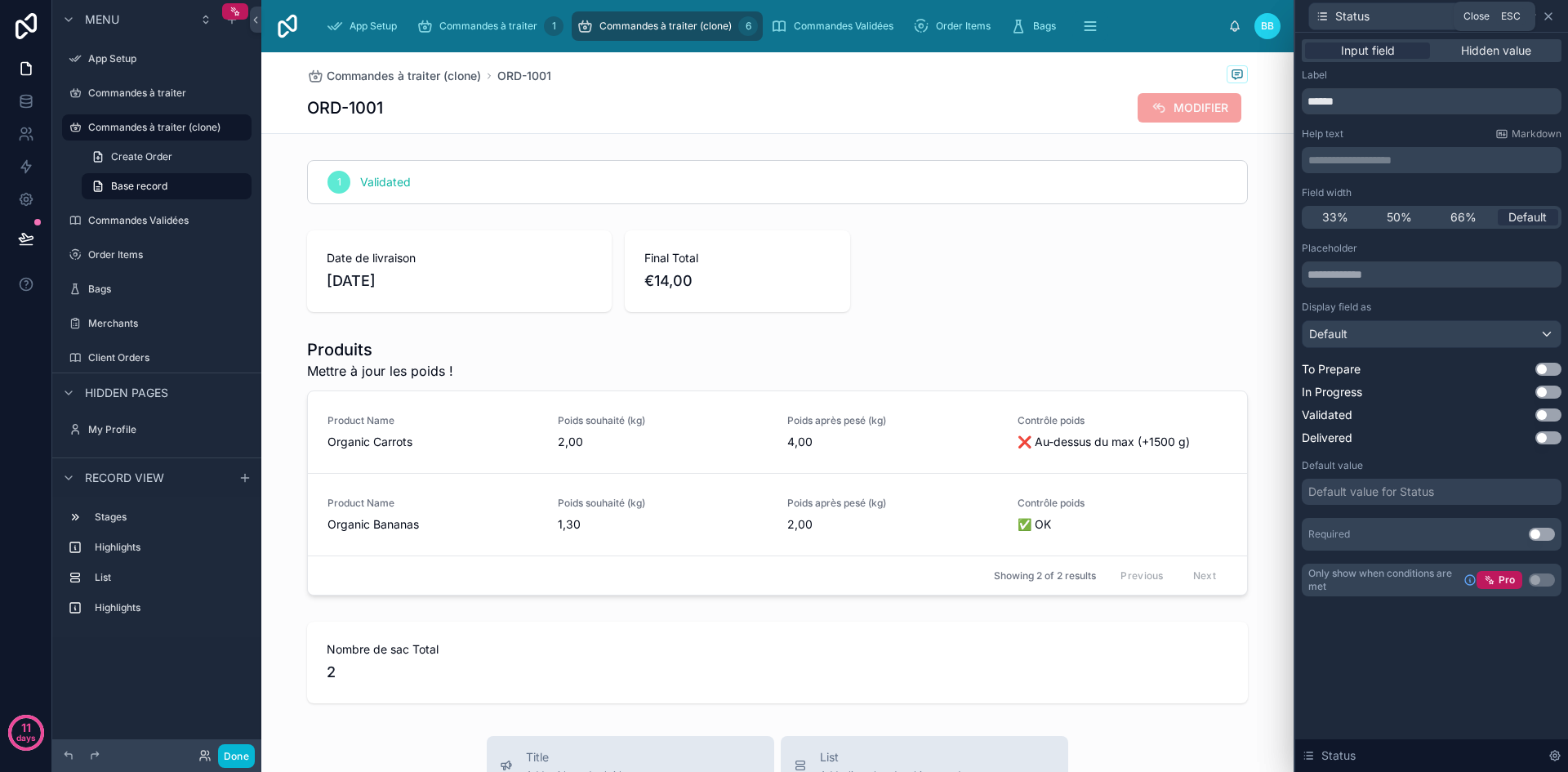
click at [1551, 17] on icon at bounding box center [1548, 16] width 13 height 13
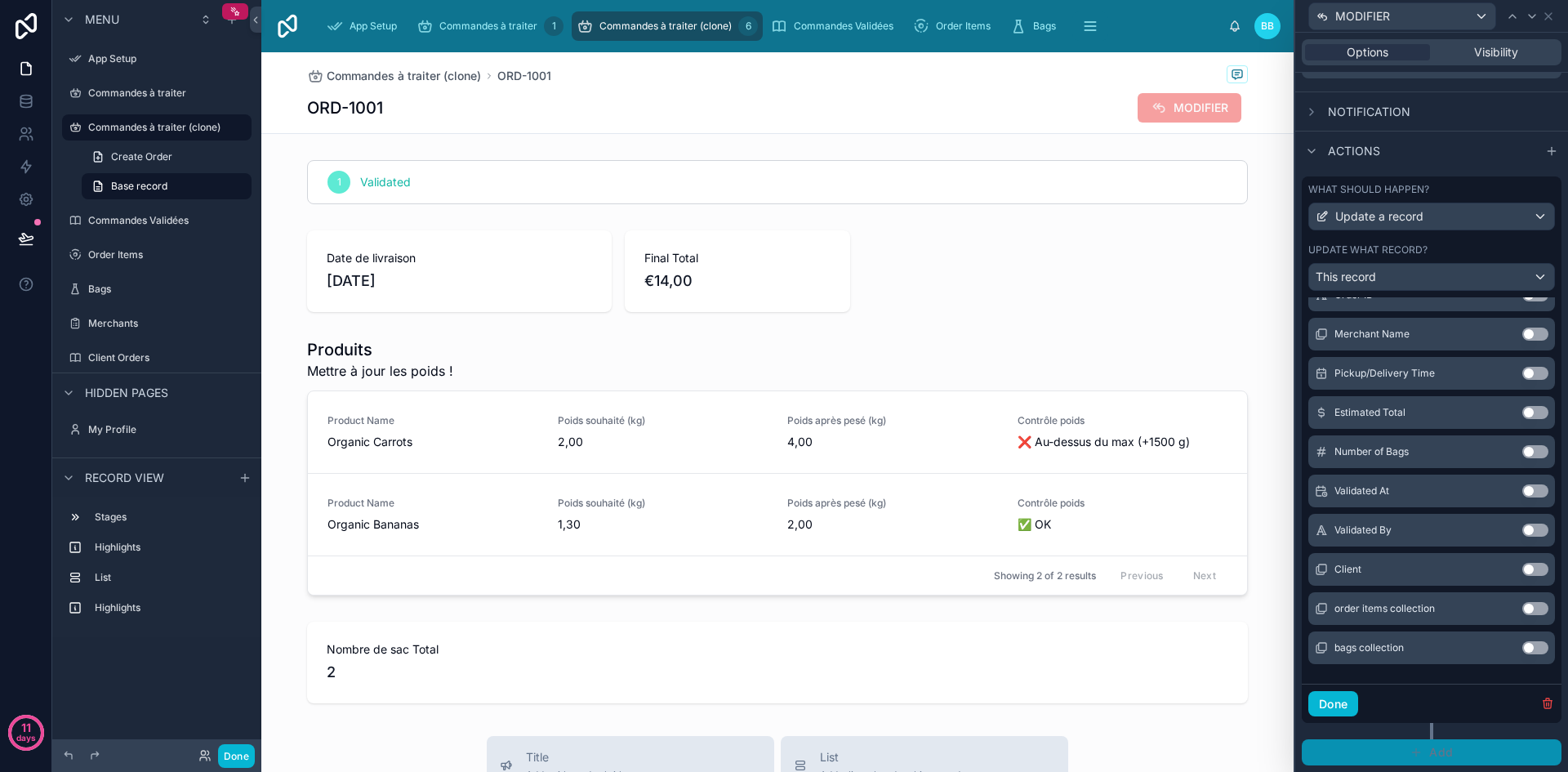
click at [1430, 750] on span "Add" at bounding box center [1441, 752] width 23 height 15
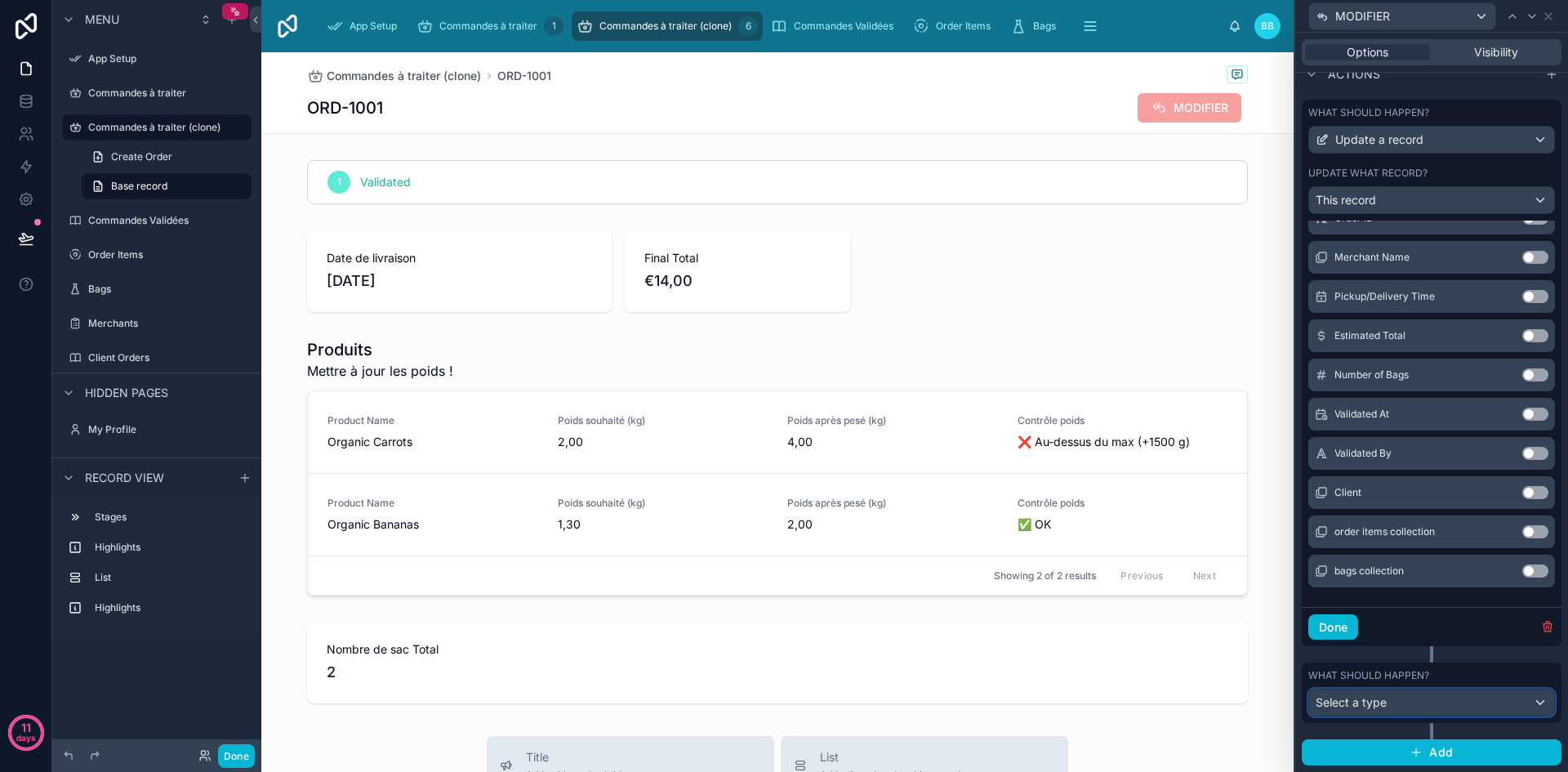
click at [1422, 710] on div "Select a type" at bounding box center [1431, 702] width 245 height 26
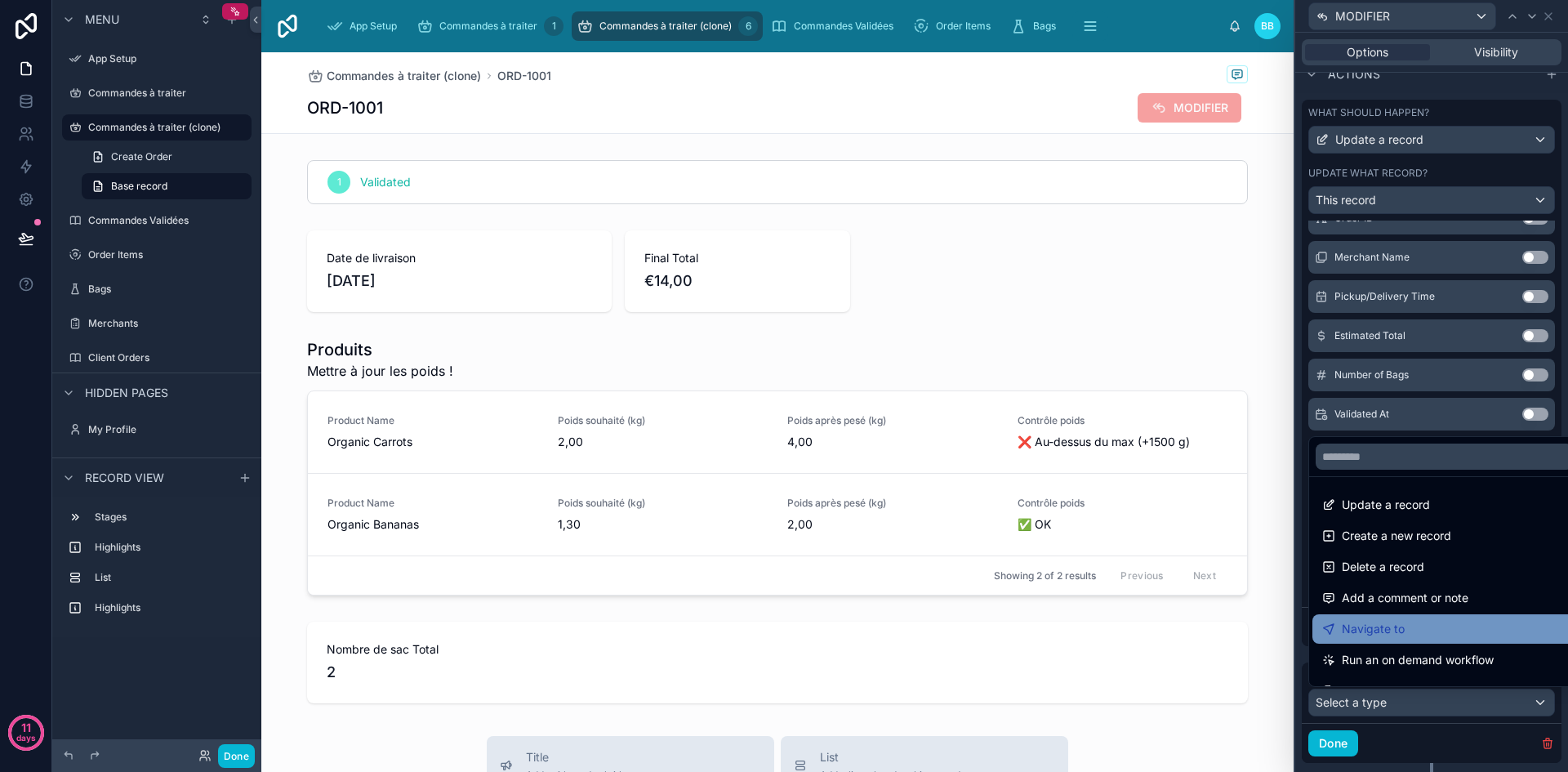
click at [1407, 617] on div "Navigate to" at bounding box center [1445, 628] width 264 height 29
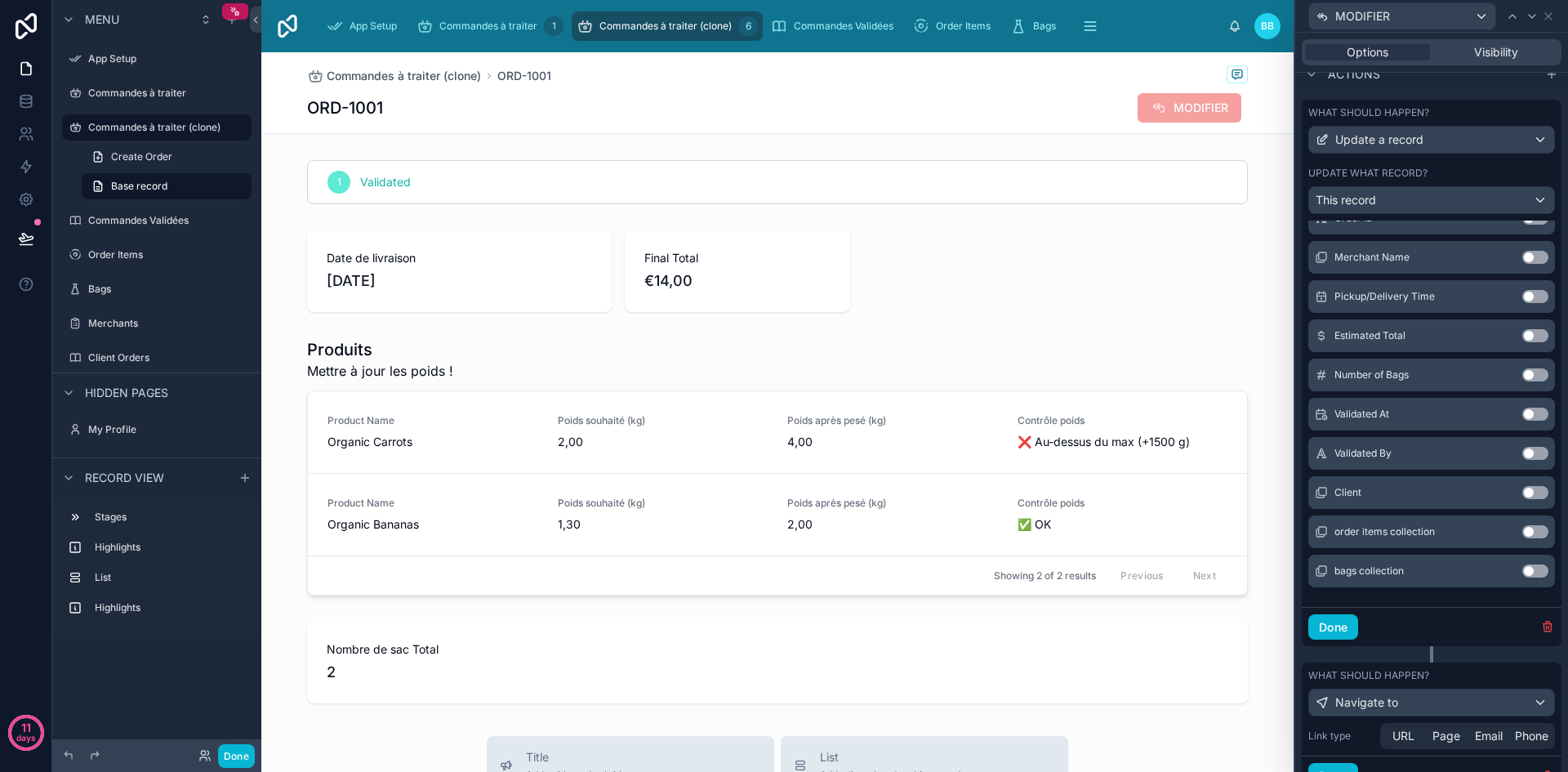
scroll to position [556, 0]
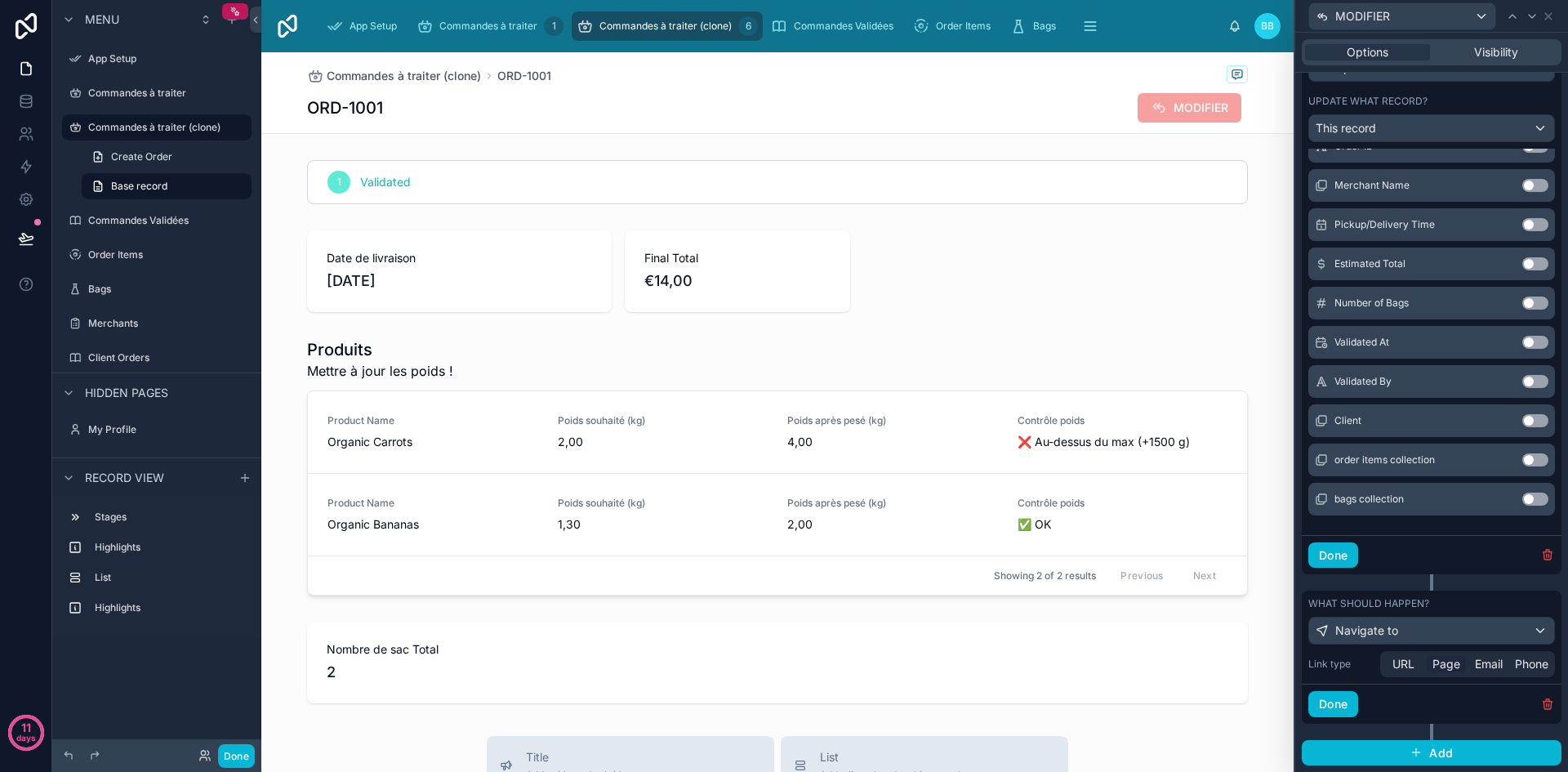
click at [1452, 661] on span "Page" at bounding box center [1446, 664] width 28 height 16
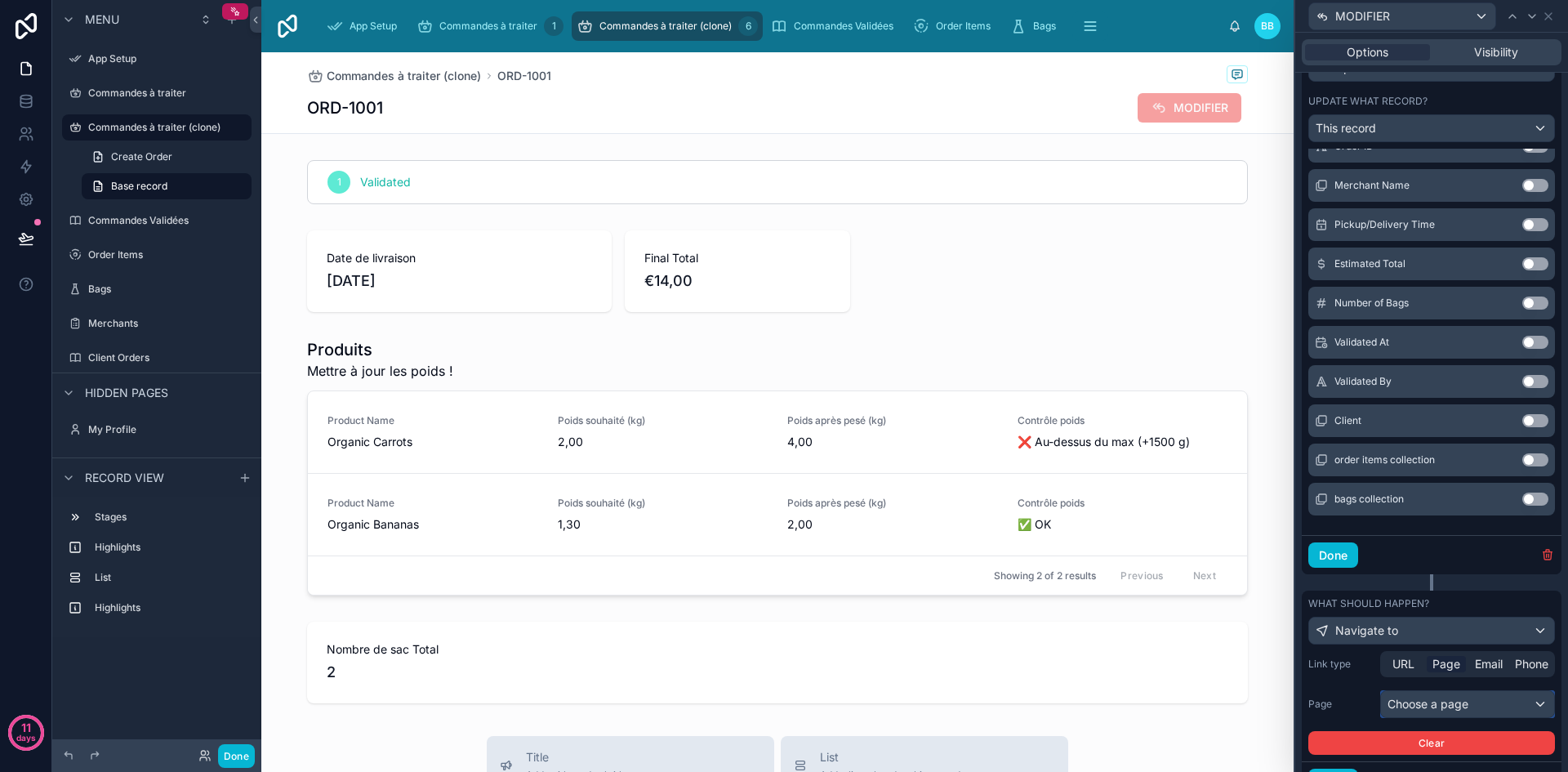
click at [1454, 701] on div "Choose a page" at bounding box center [1467, 704] width 173 height 26
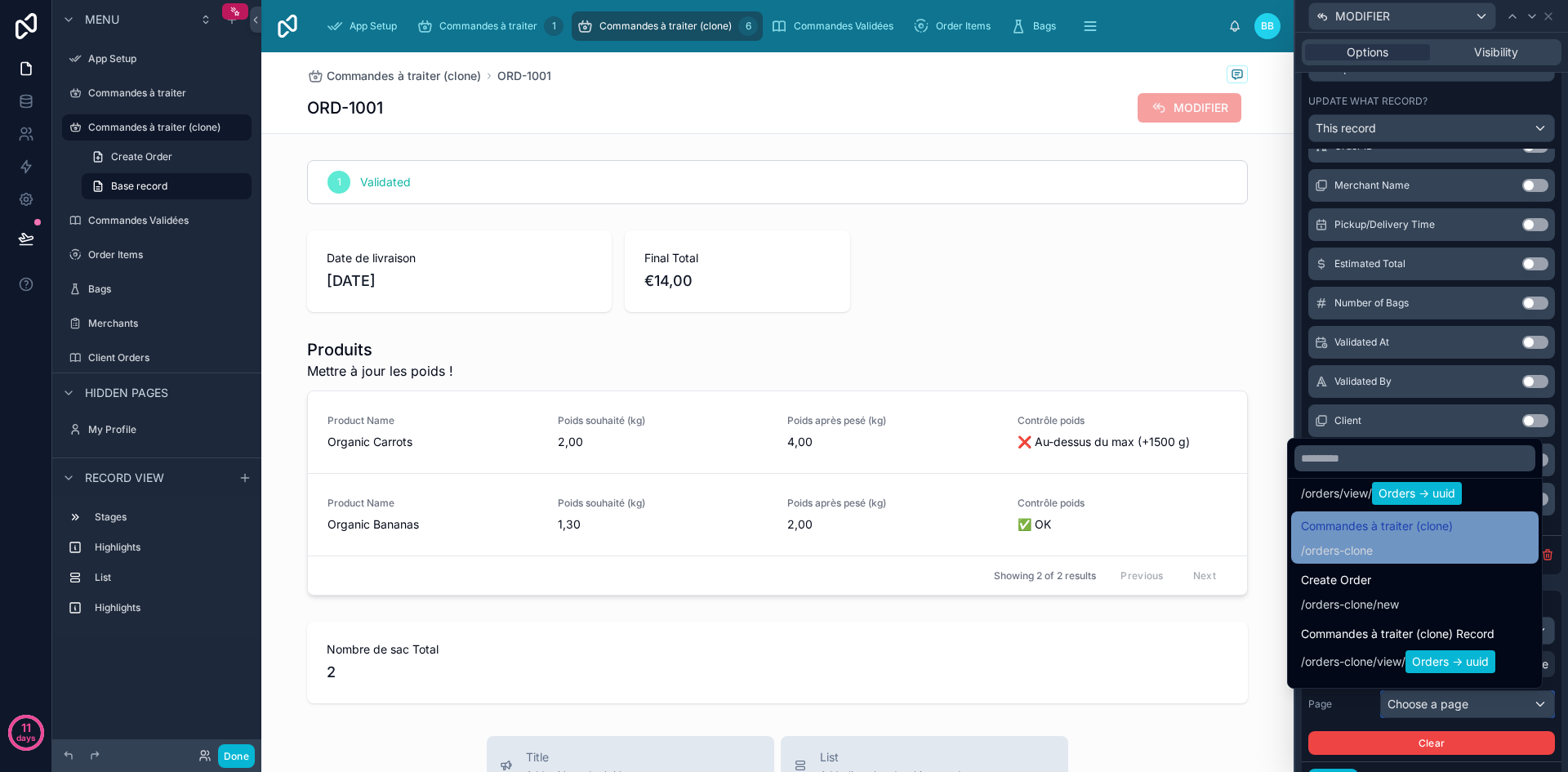
scroll to position [319, 0]
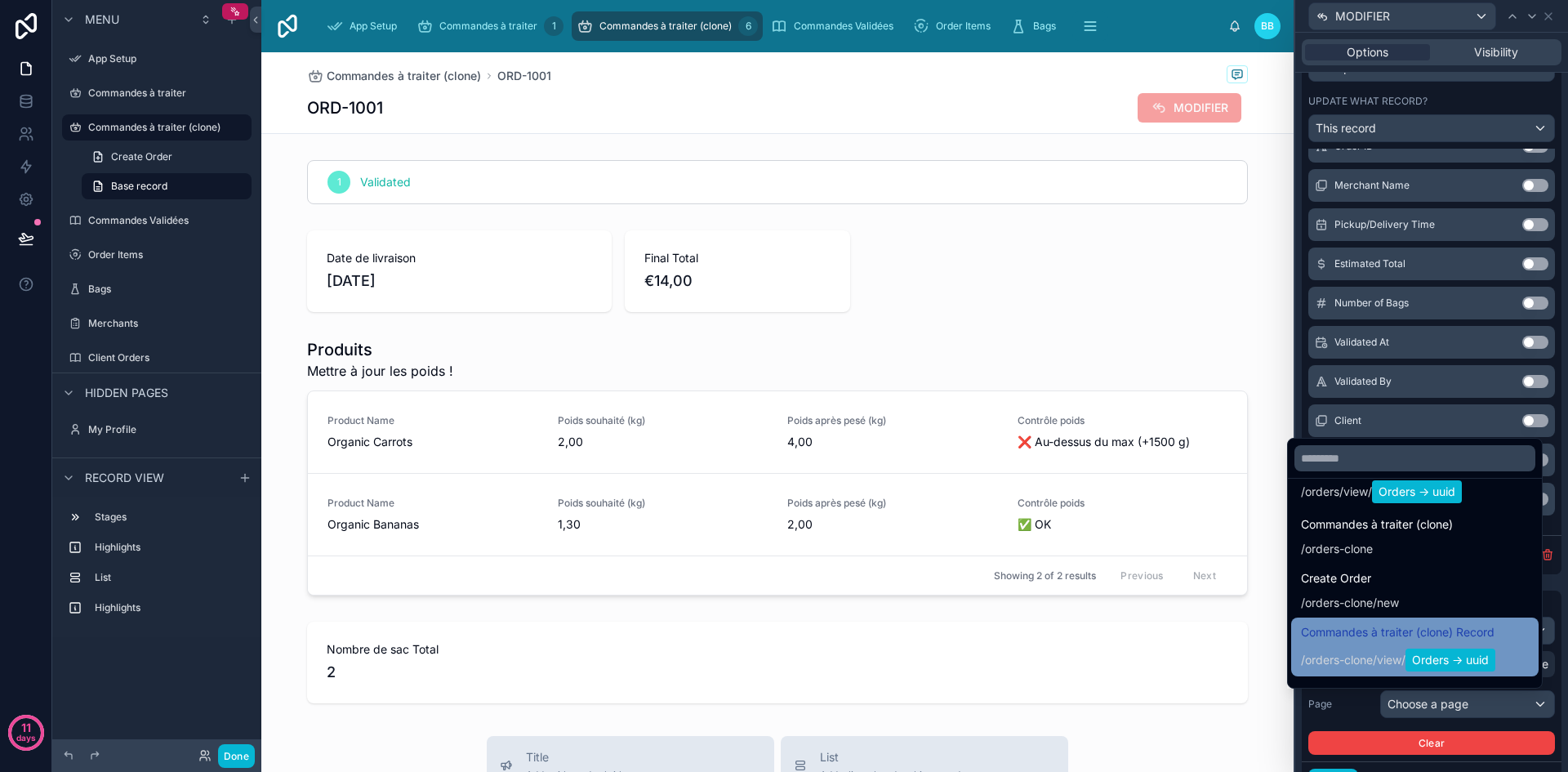
click at [1335, 640] on span "Commandes à traiter (clone) Record" at bounding box center [1399, 632] width 194 height 20
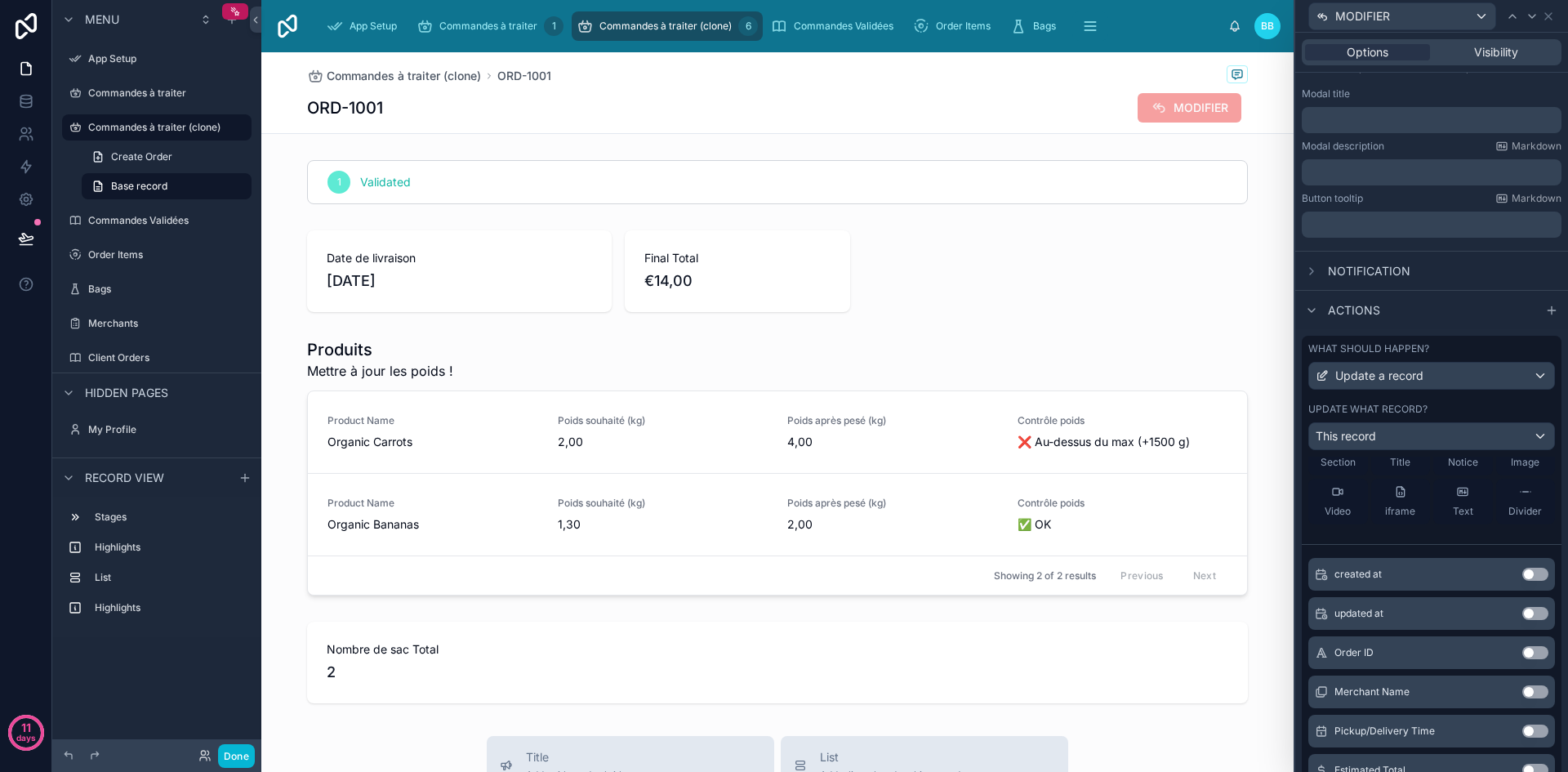
scroll to position [0, 0]
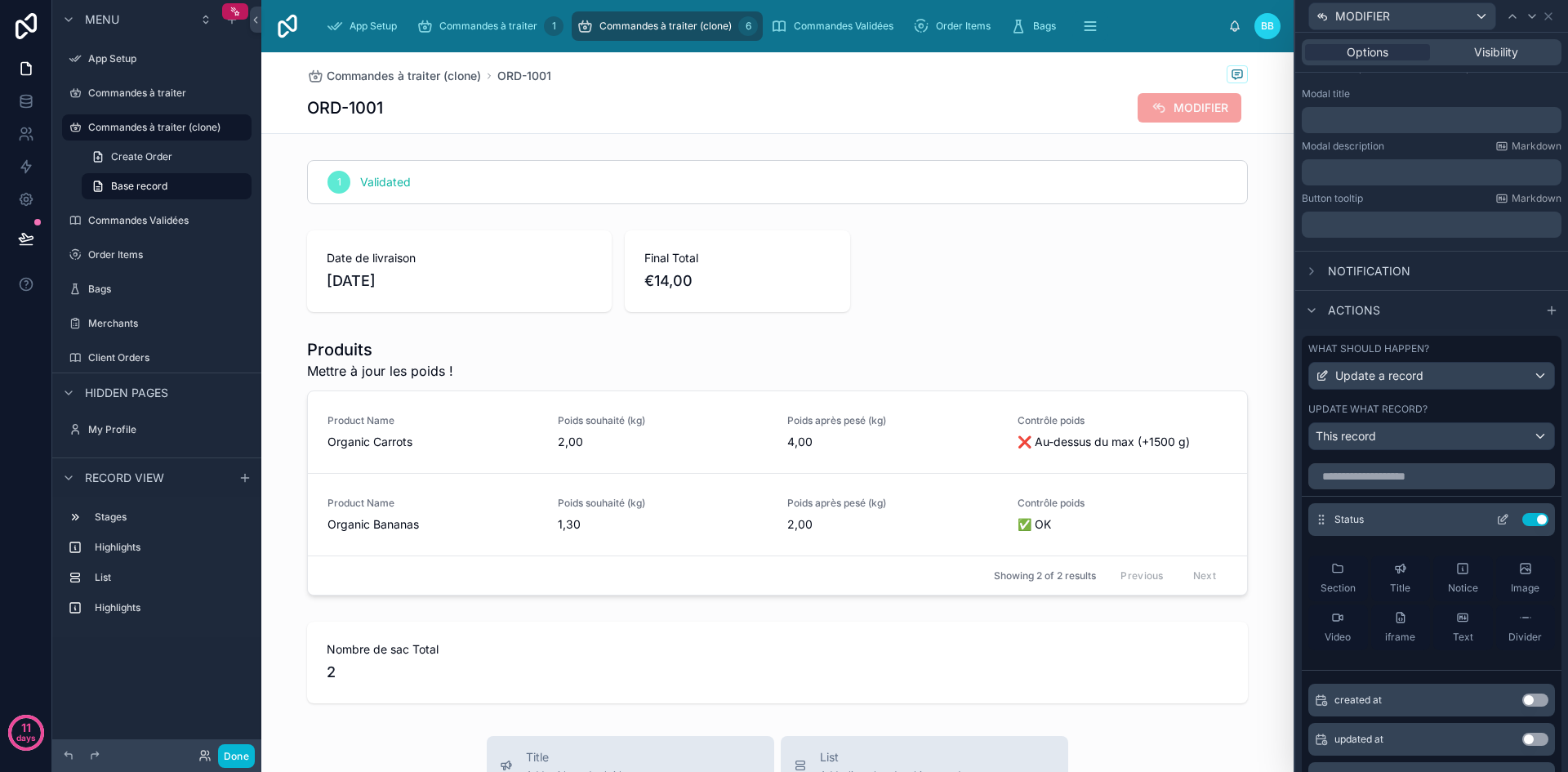
click at [1499, 522] on icon at bounding box center [1503, 521] width 7 height 7
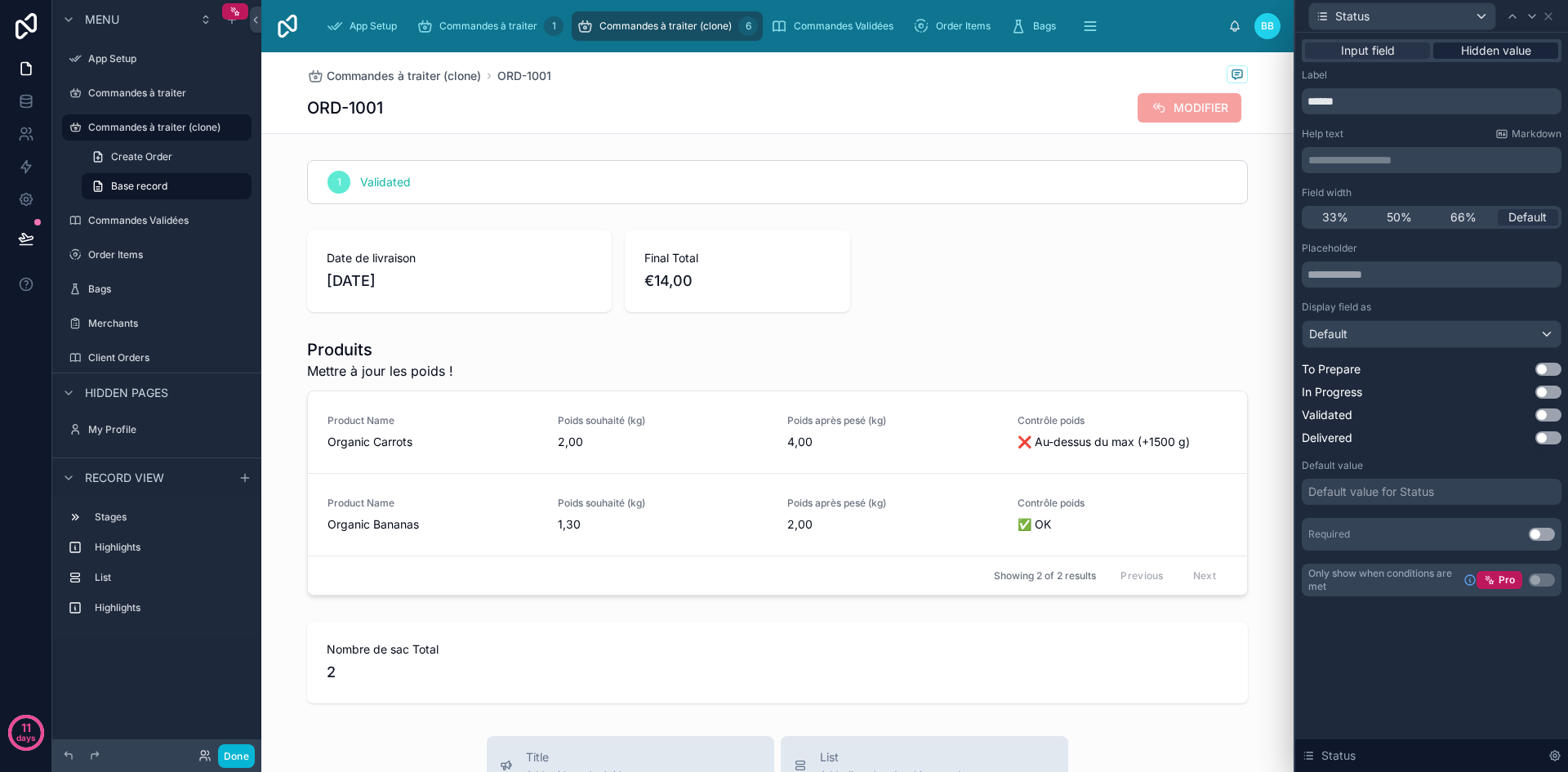
click at [1475, 44] on span "Hidden value" at bounding box center [1496, 50] width 70 height 16
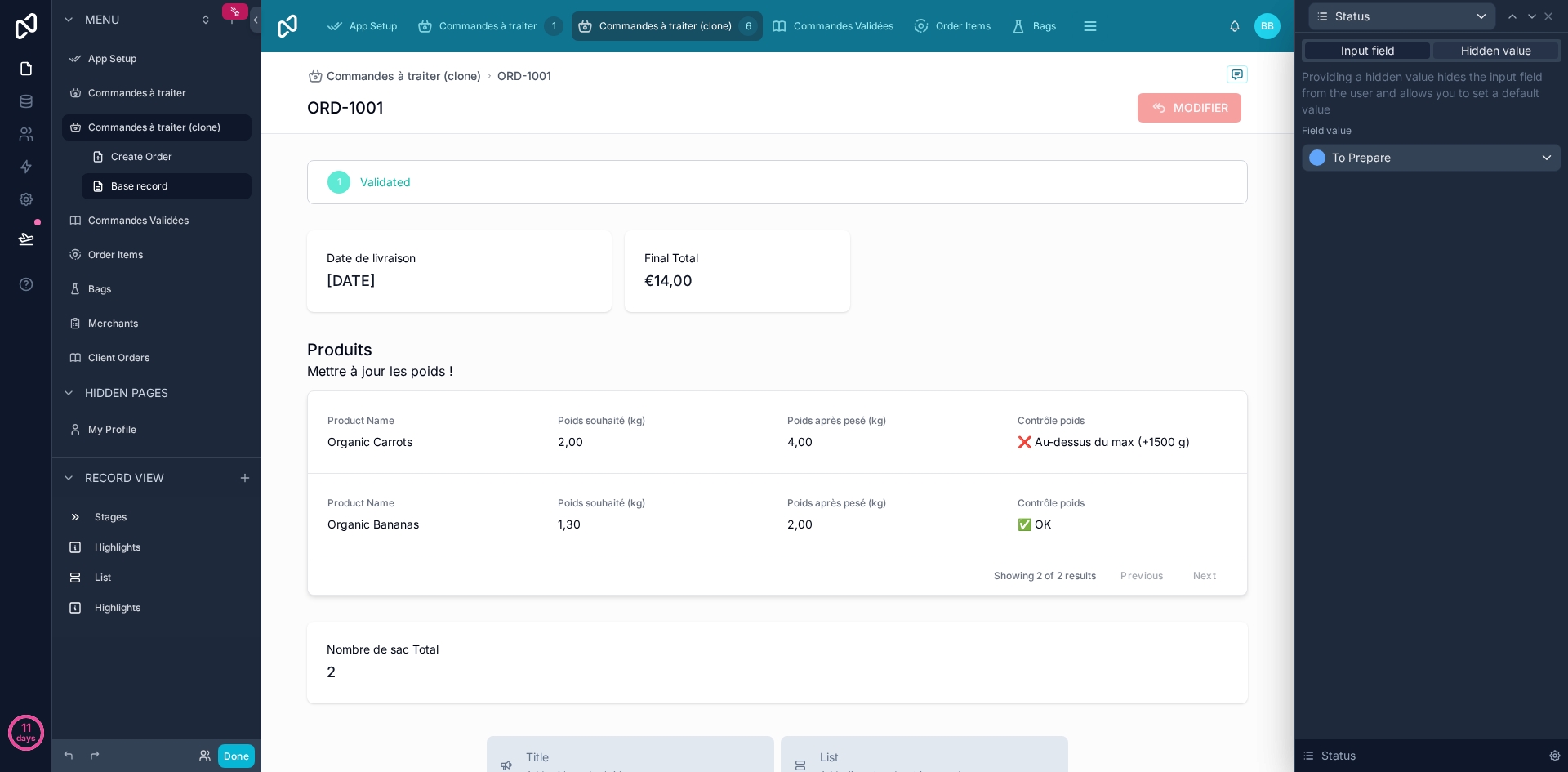
click at [1374, 47] on span "Input field" at bounding box center [1369, 50] width 54 height 16
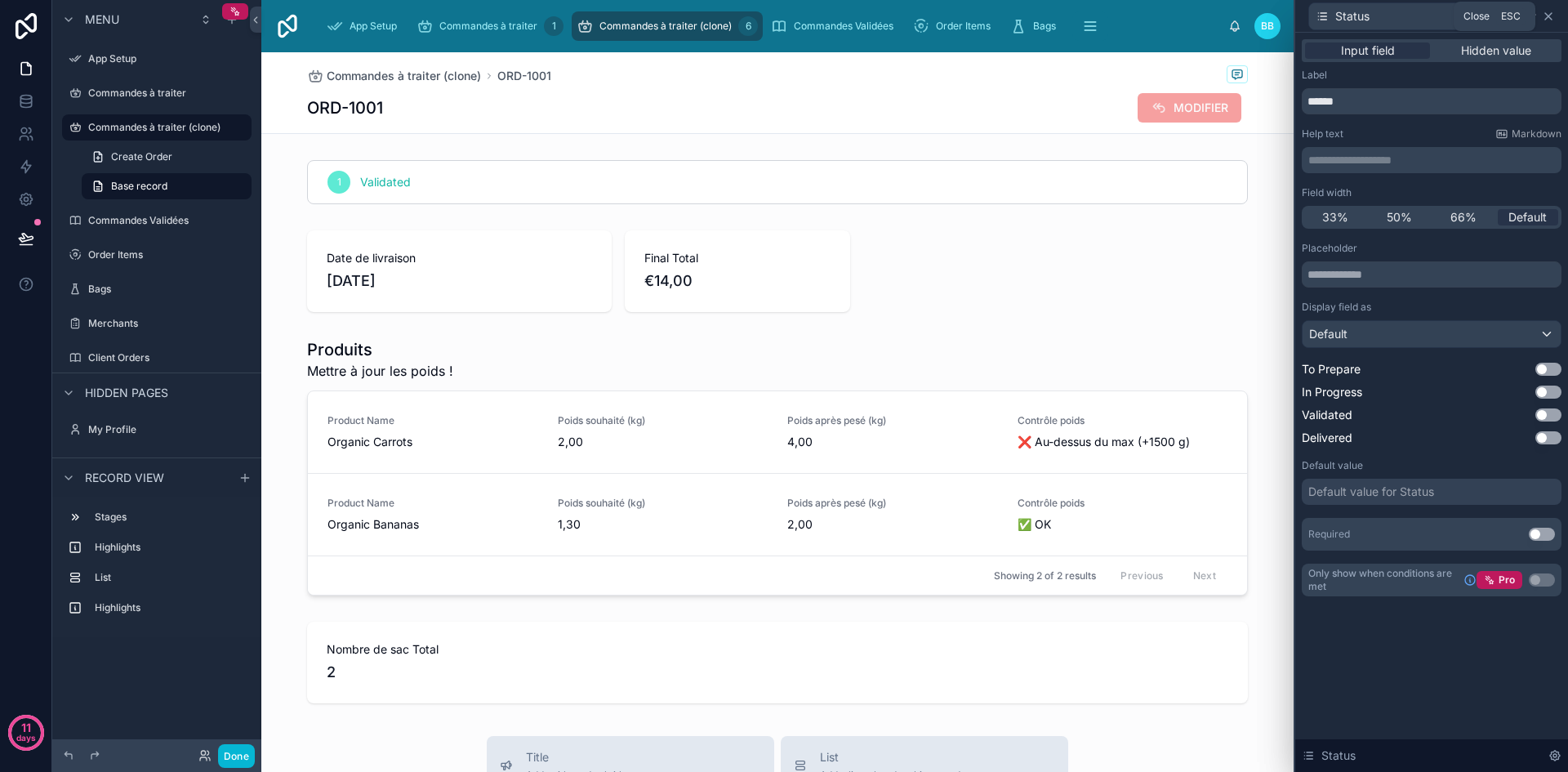
click at [1549, 17] on icon at bounding box center [1548, 16] width 7 height 7
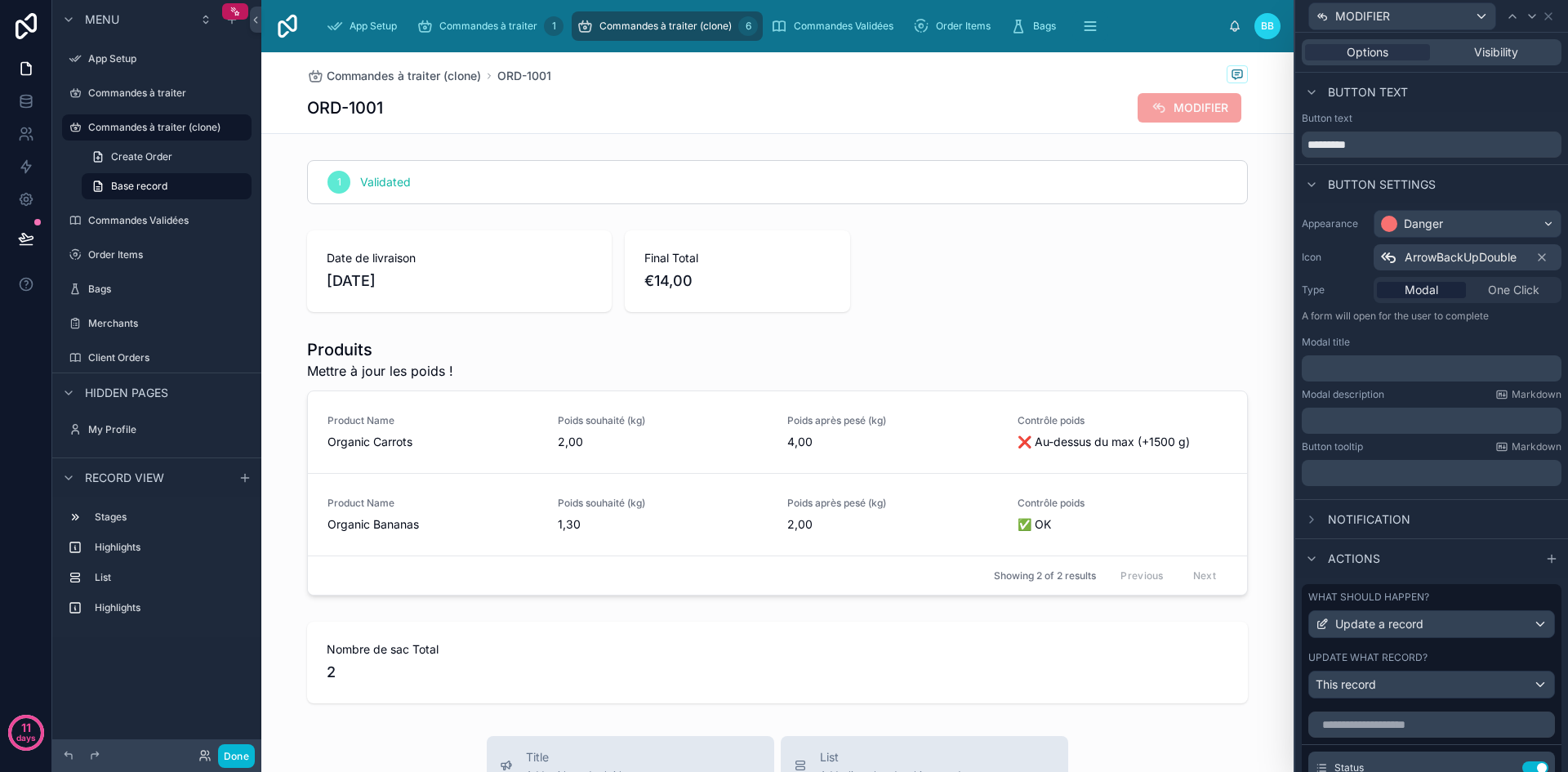
click at [1490, 288] on span "One Click" at bounding box center [1514, 289] width 51 height 16
click at [1398, 473] on p "﻿" at bounding box center [1433, 472] width 250 height 16
click at [1451, 109] on div "Button text" at bounding box center [1432, 93] width 273 height 39
click at [1474, 55] on span "Visibility" at bounding box center [1496, 51] width 44 height 16
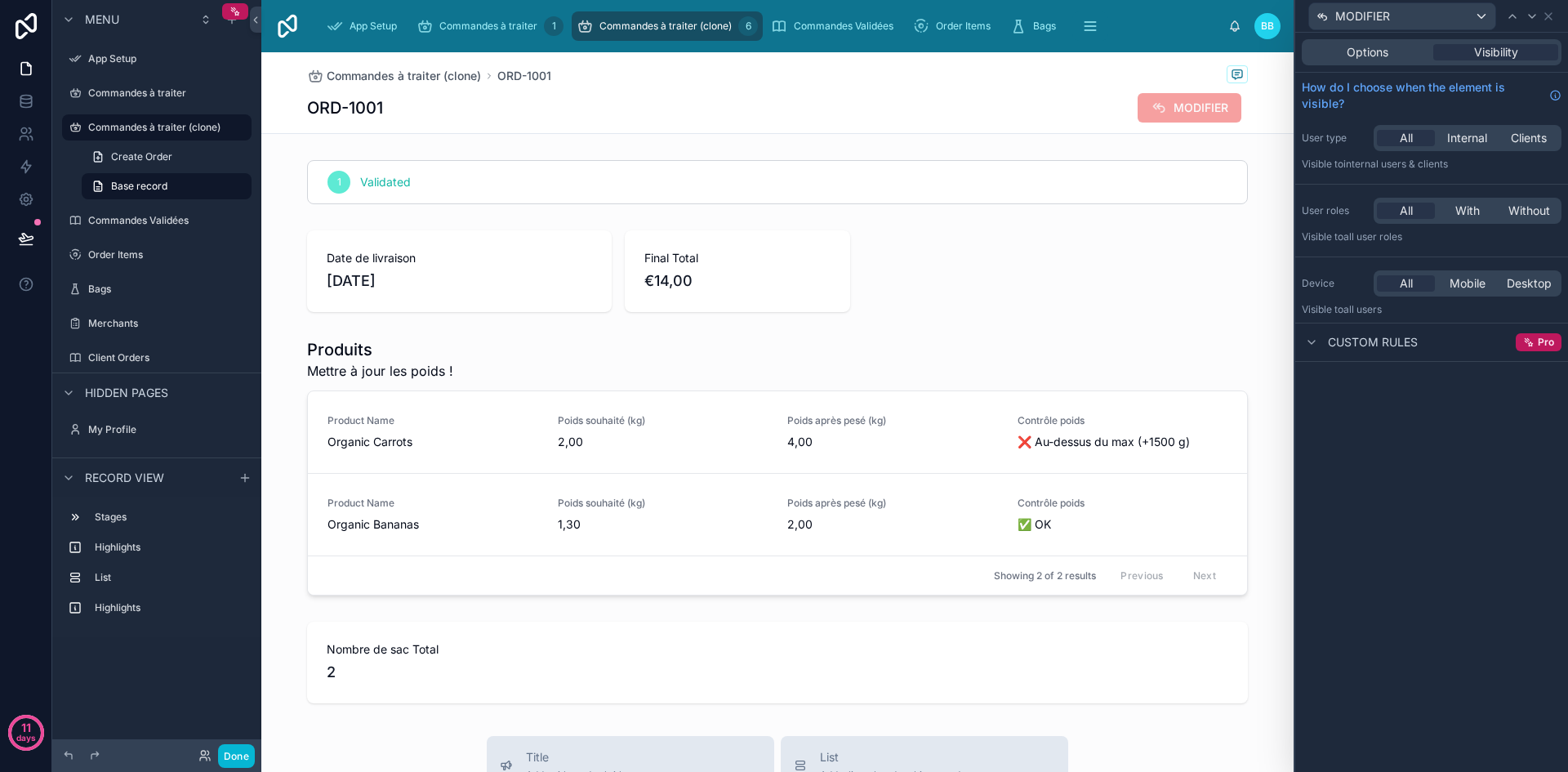
click at [1398, 62] on div "Options Visibility" at bounding box center [1432, 52] width 260 height 26
click at [1388, 56] on span "Options" at bounding box center [1368, 51] width 42 height 16
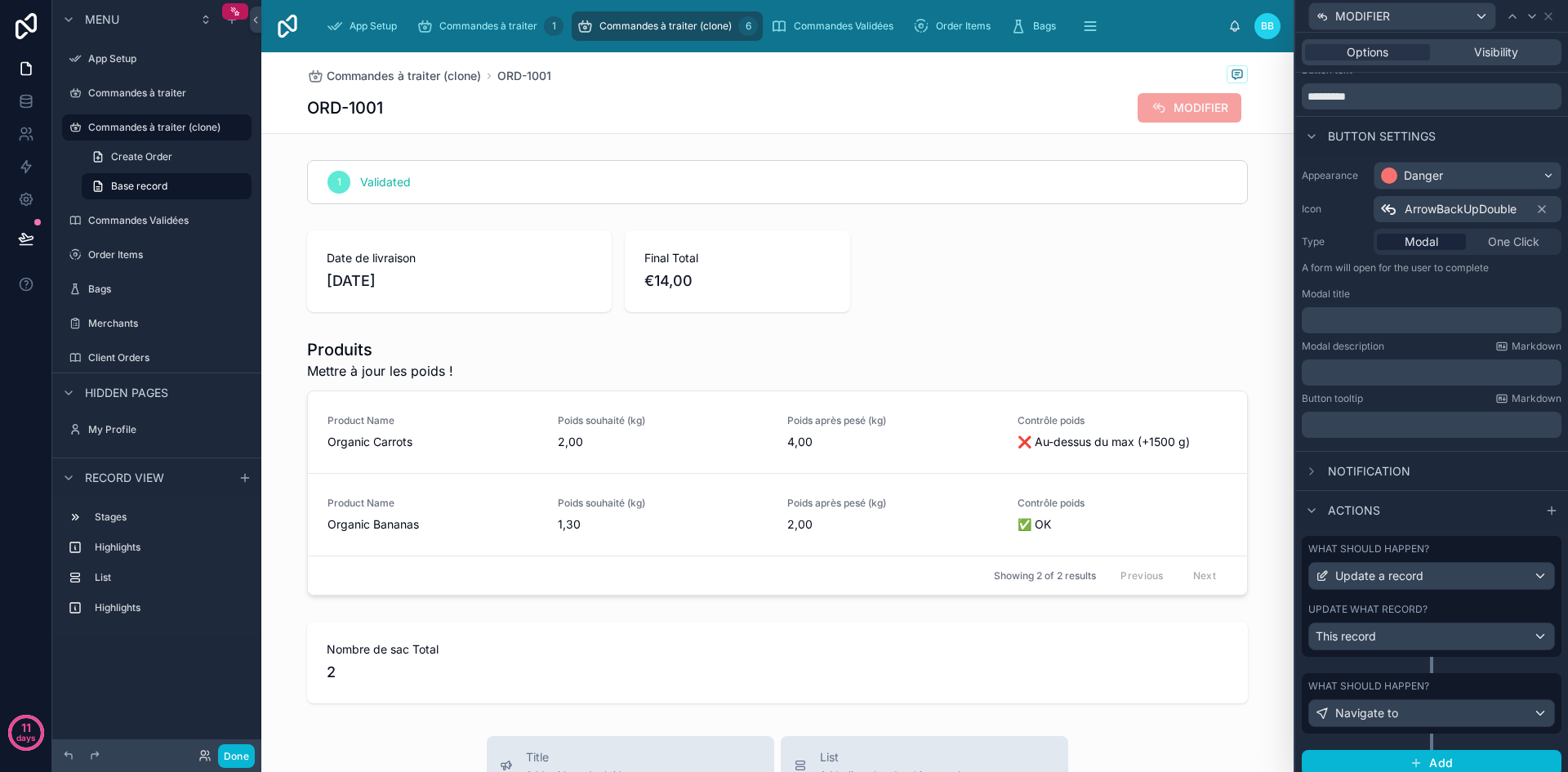
scroll to position [51, 0]
click at [1438, 667] on div "What should happen? Update a record Update what record? This record" at bounding box center [1432, 601] width 260 height 137
click at [1469, 600] on div "Update what record?" at bounding box center [1432, 606] width 247 height 13
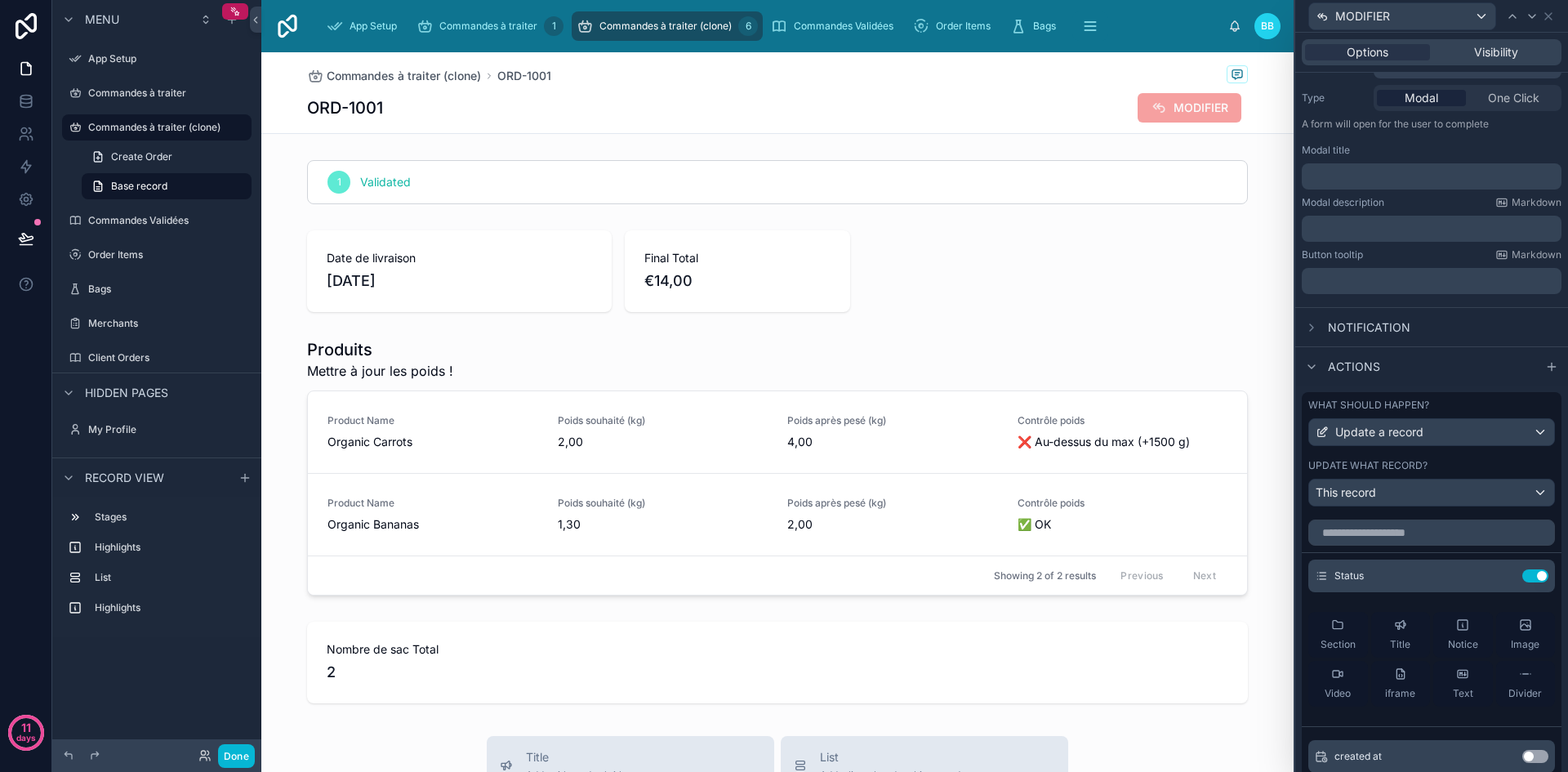
scroll to position [196, 0]
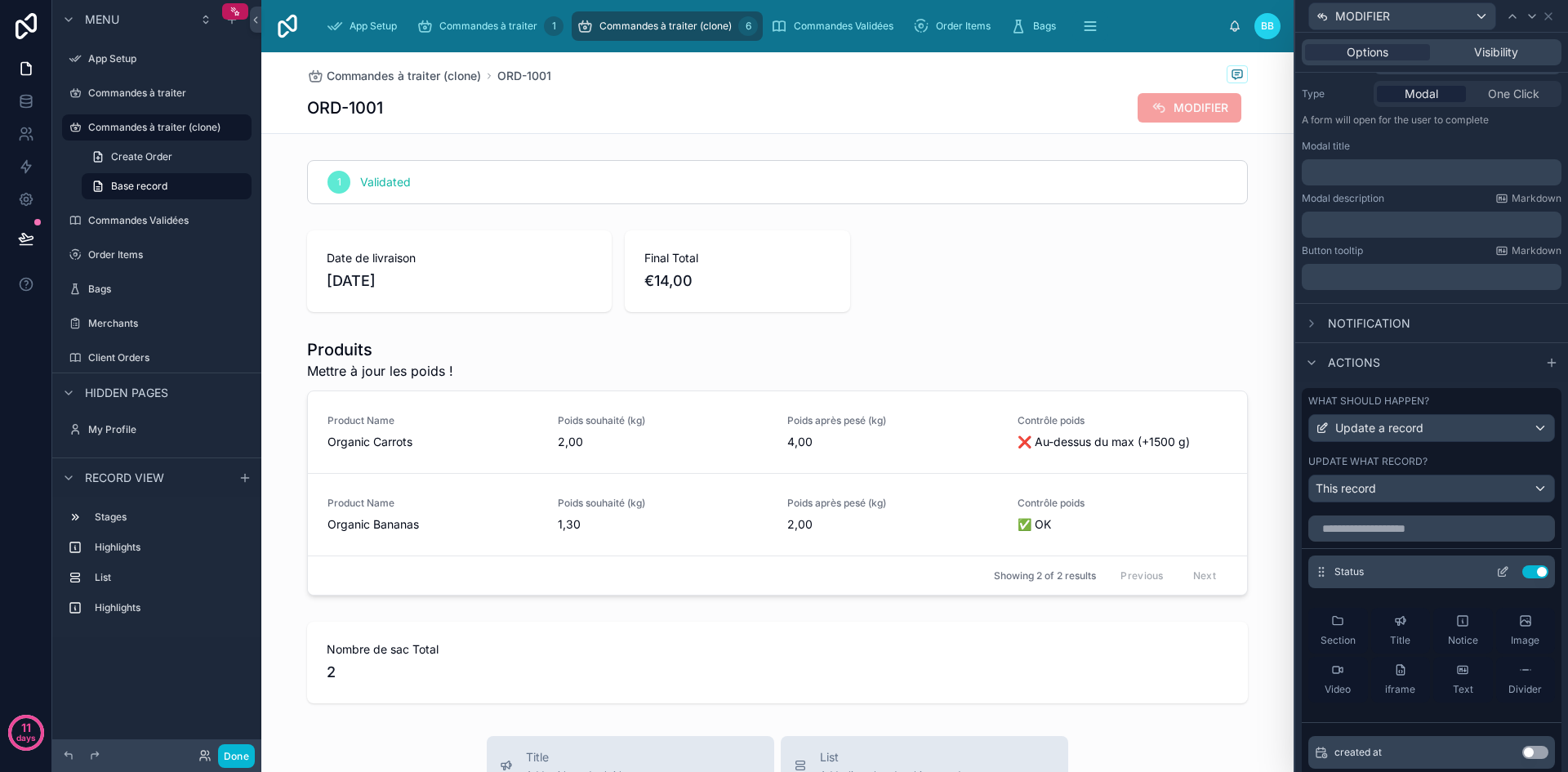
click at [1497, 571] on icon at bounding box center [1503, 572] width 13 height 13
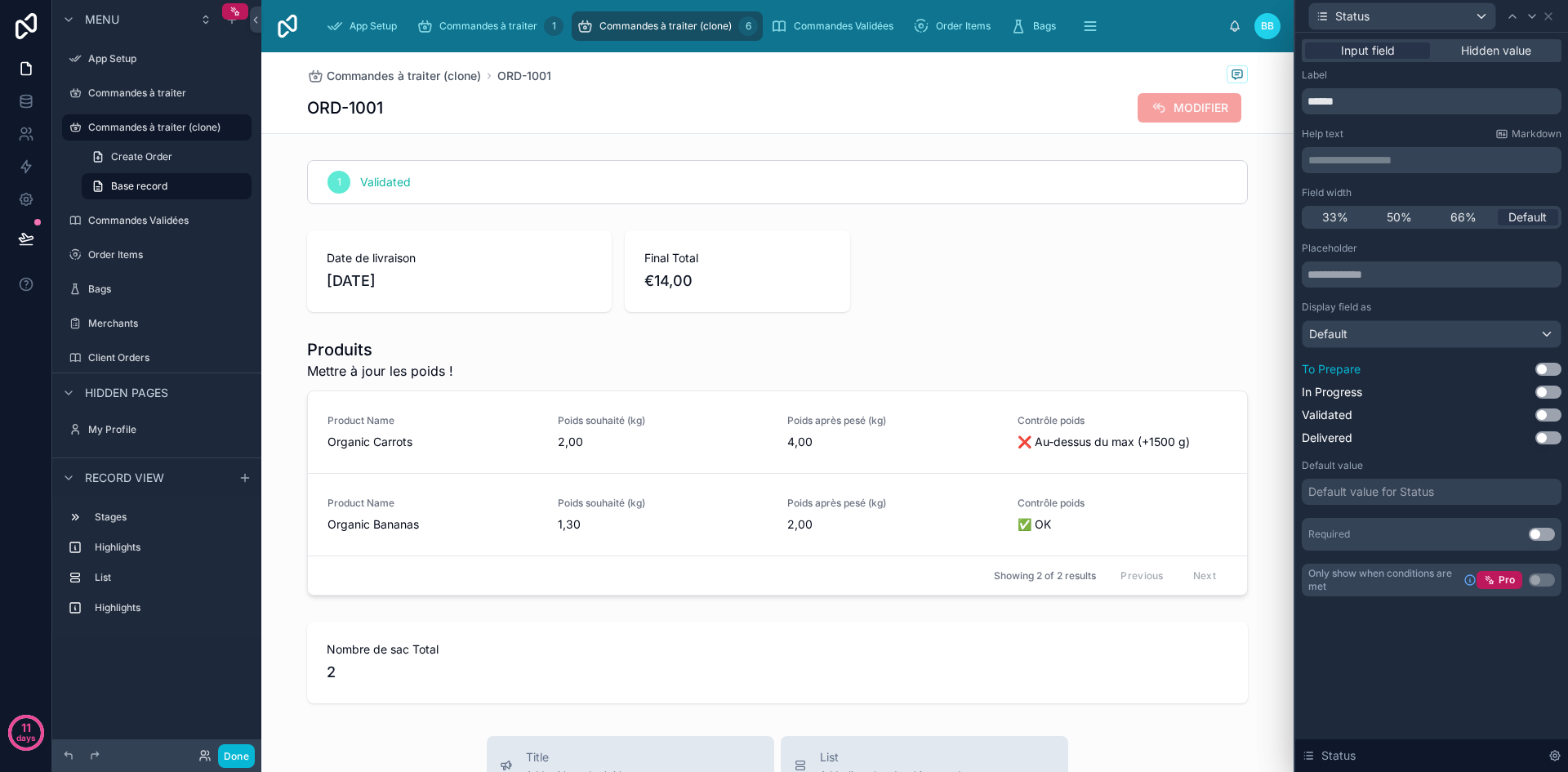
click at [1552, 373] on button "Use setting" at bounding box center [1548, 369] width 26 height 13
click at [1462, 52] on span "Hidden value" at bounding box center [1496, 50] width 70 height 16
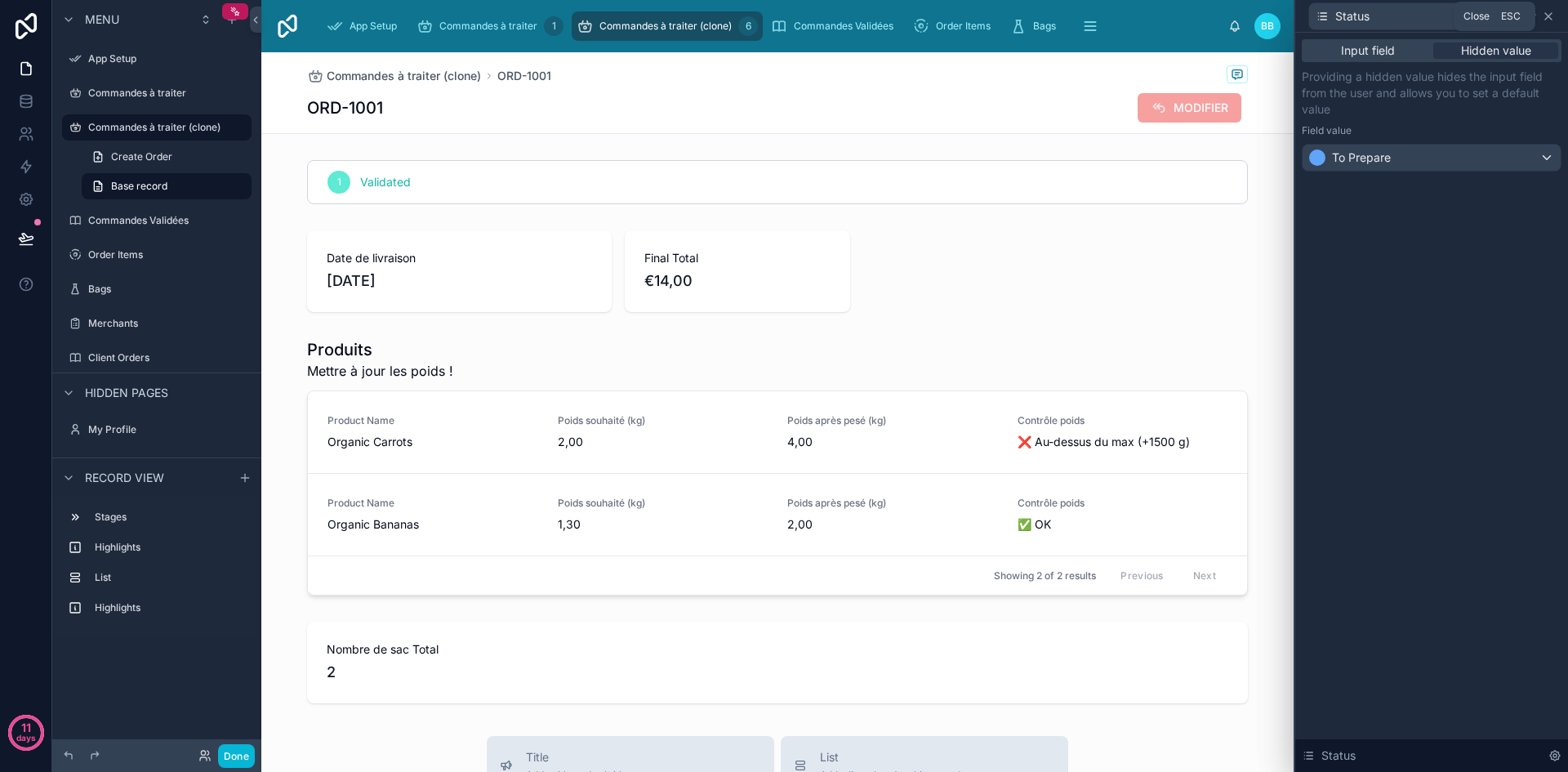
click at [1550, 17] on icon at bounding box center [1548, 16] width 7 height 7
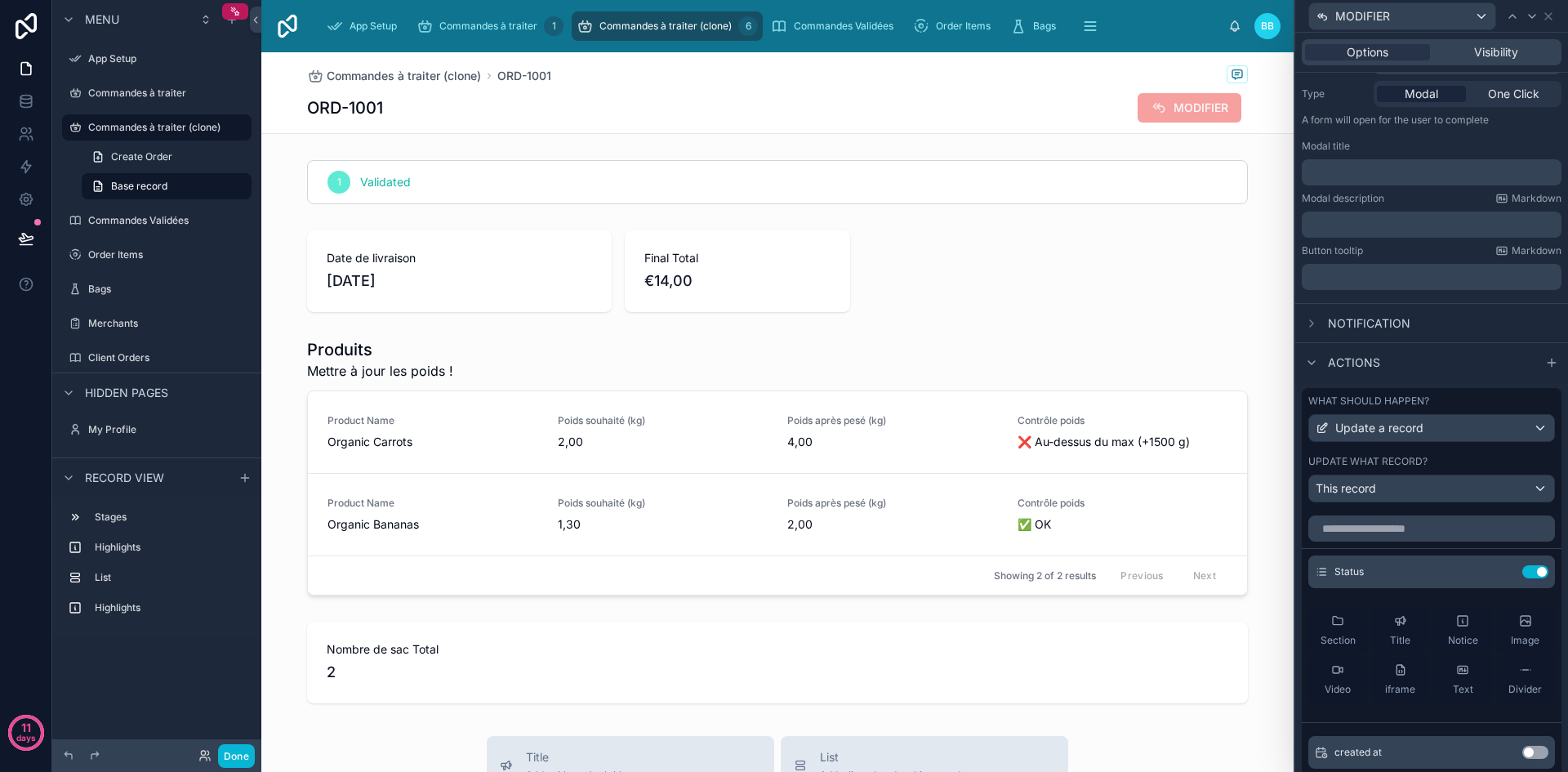
scroll to position [0, 0]
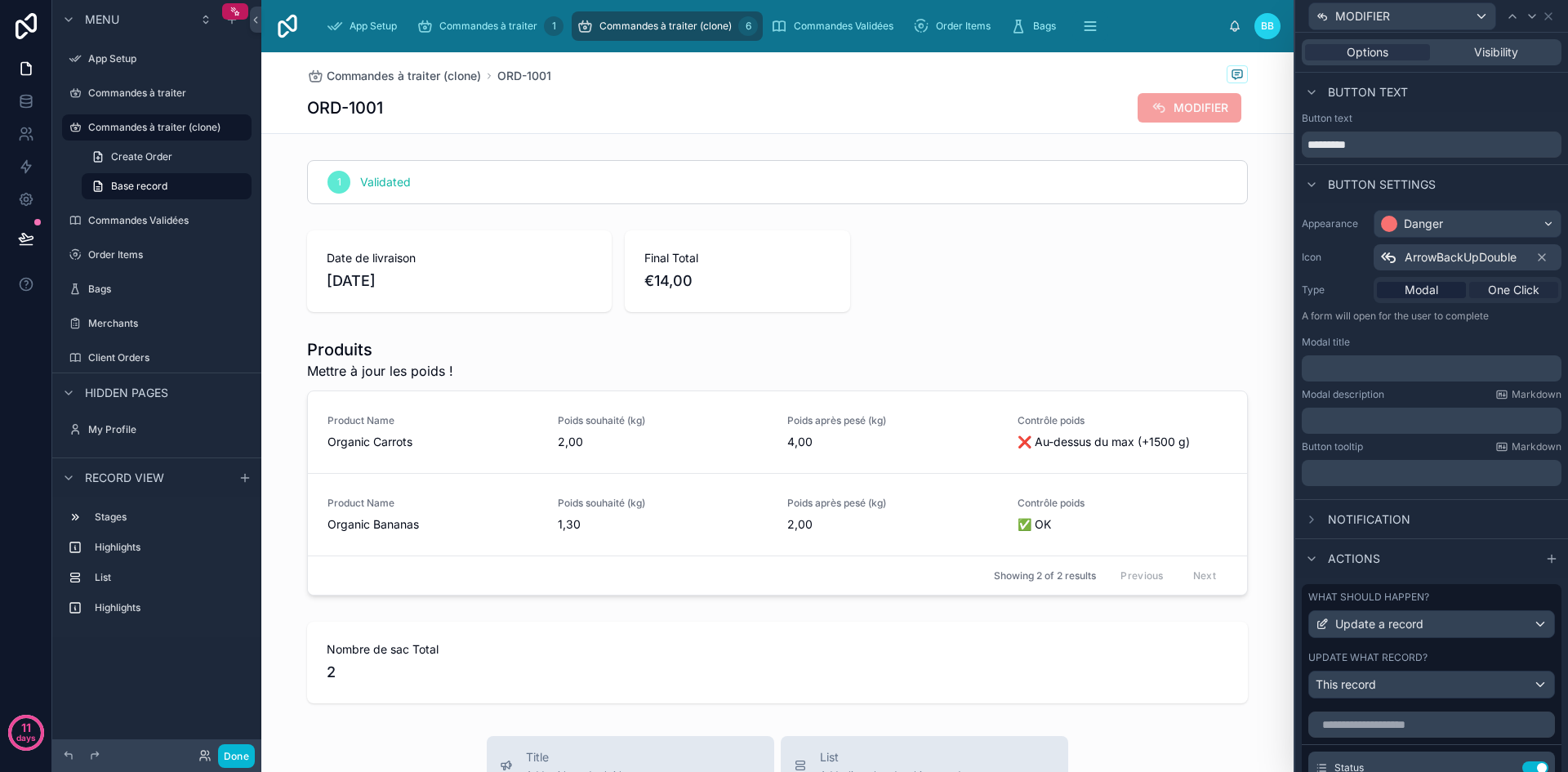
click at [1502, 288] on span "One Click" at bounding box center [1514, 289] width 51 height 16
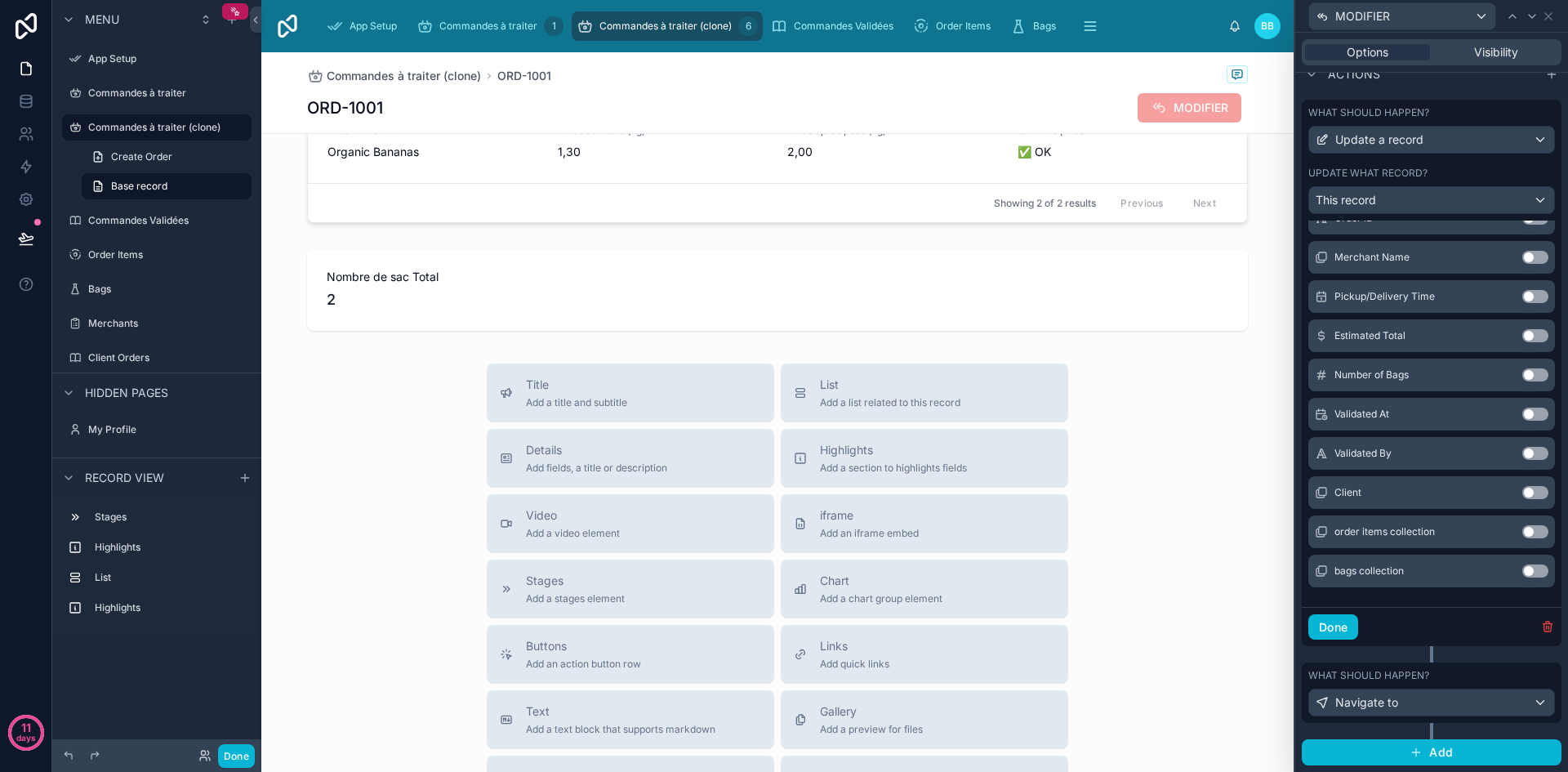
scroll to position [358, 0]
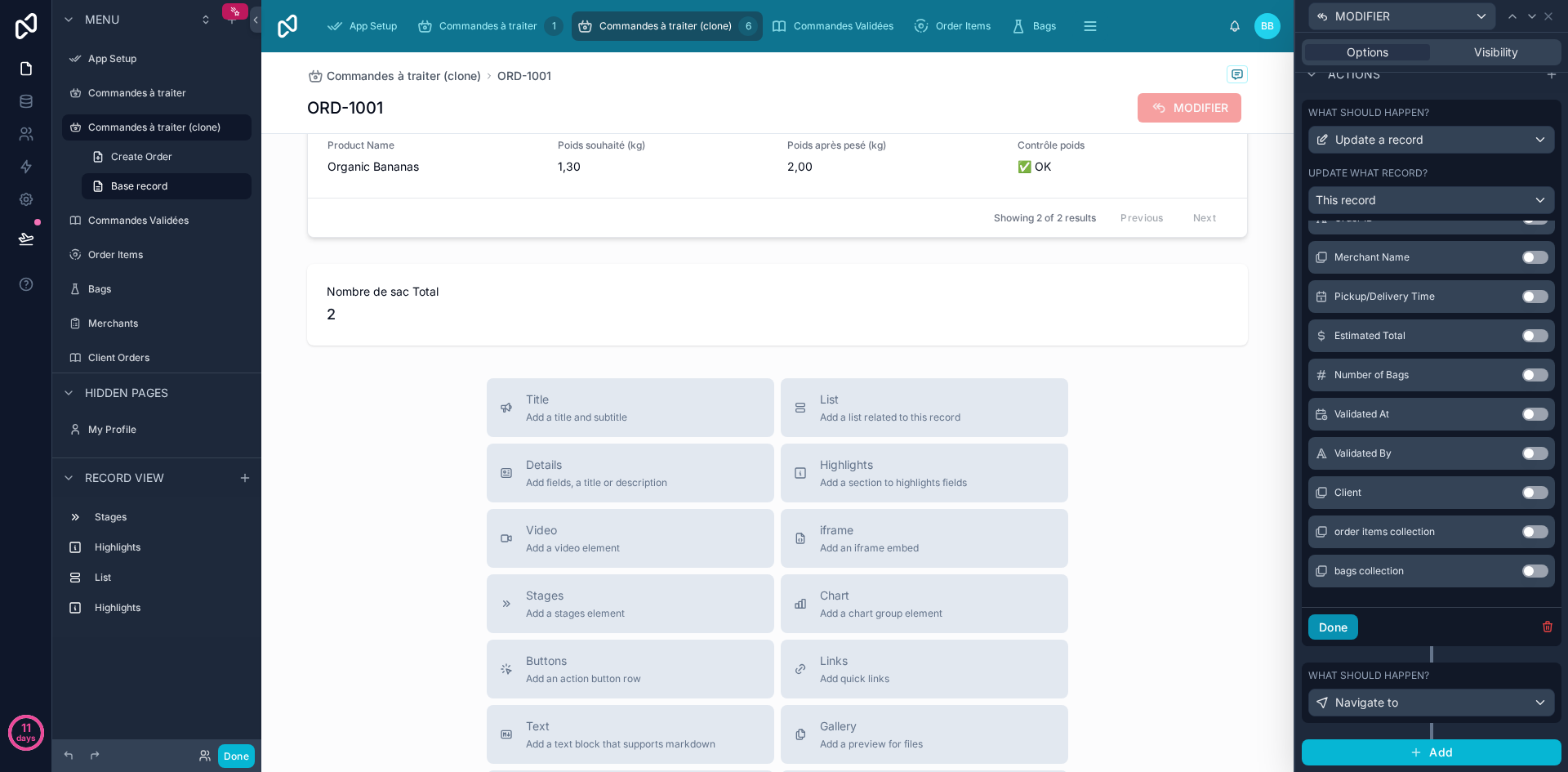
click at [1322, 617] on button "Done" at bounding box center [1333, 627] width 50 height 26
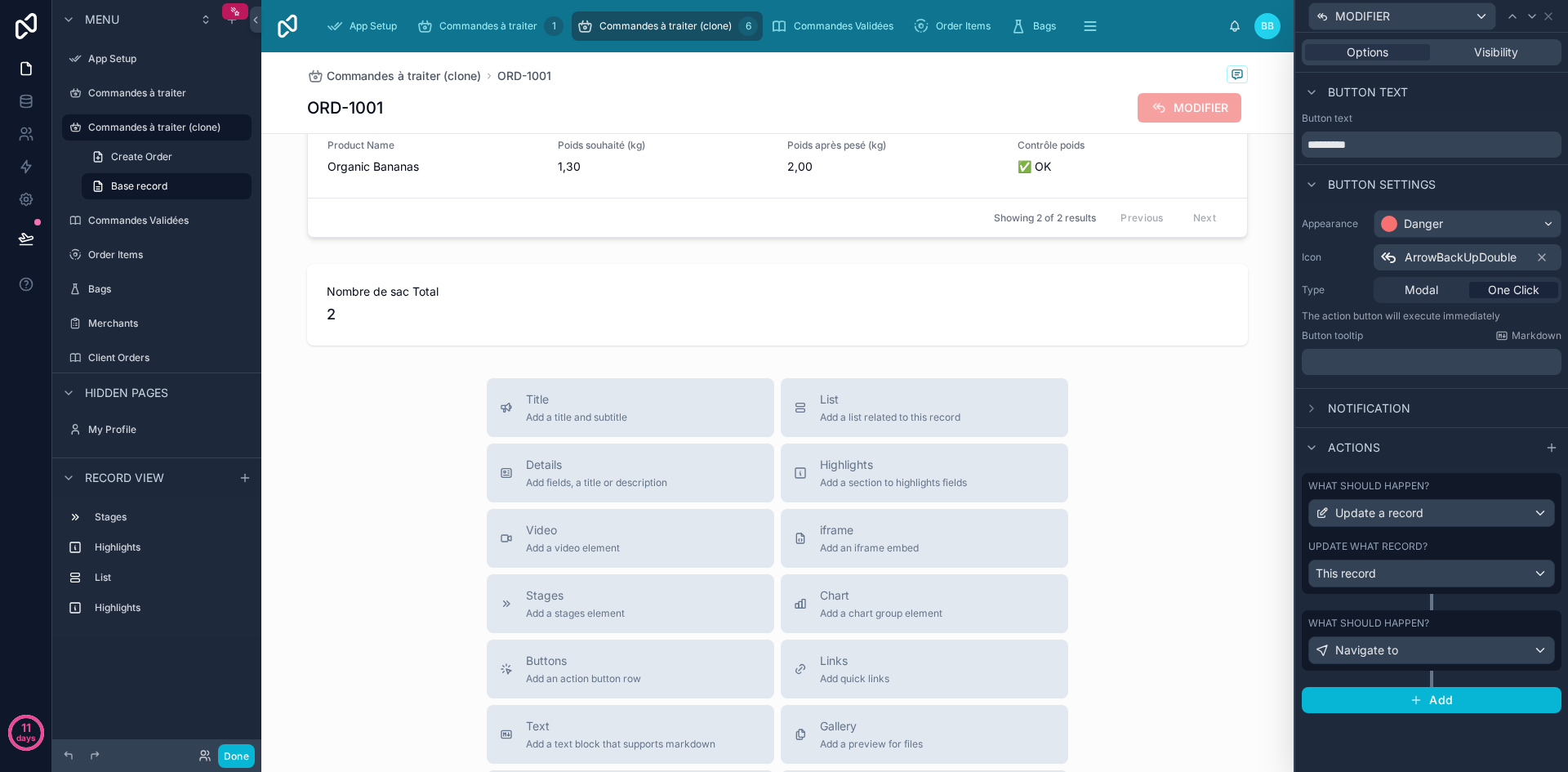
scroll to position [0, 0]
click at [241, 746] on button "Done" at bounding box center [236, 755] width 36 height 23
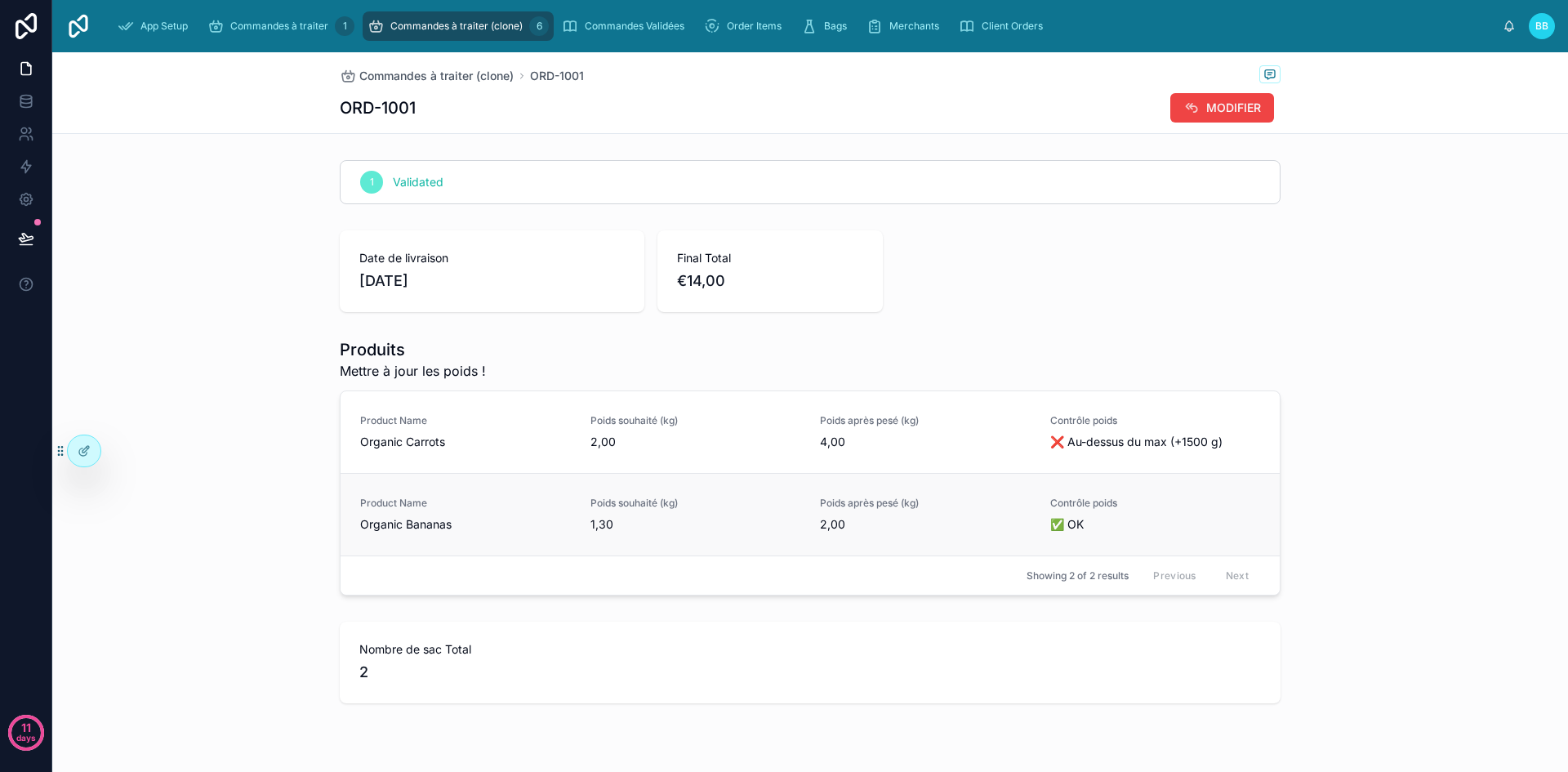
click at [1073, 515] on div "Contrôle poids ✅ OK" at bounding box center [1155, 514] width 210 height 36
click at [1225, 102] on span "MODIFIER" at bounding box center [1233, 107] width 55 height 16
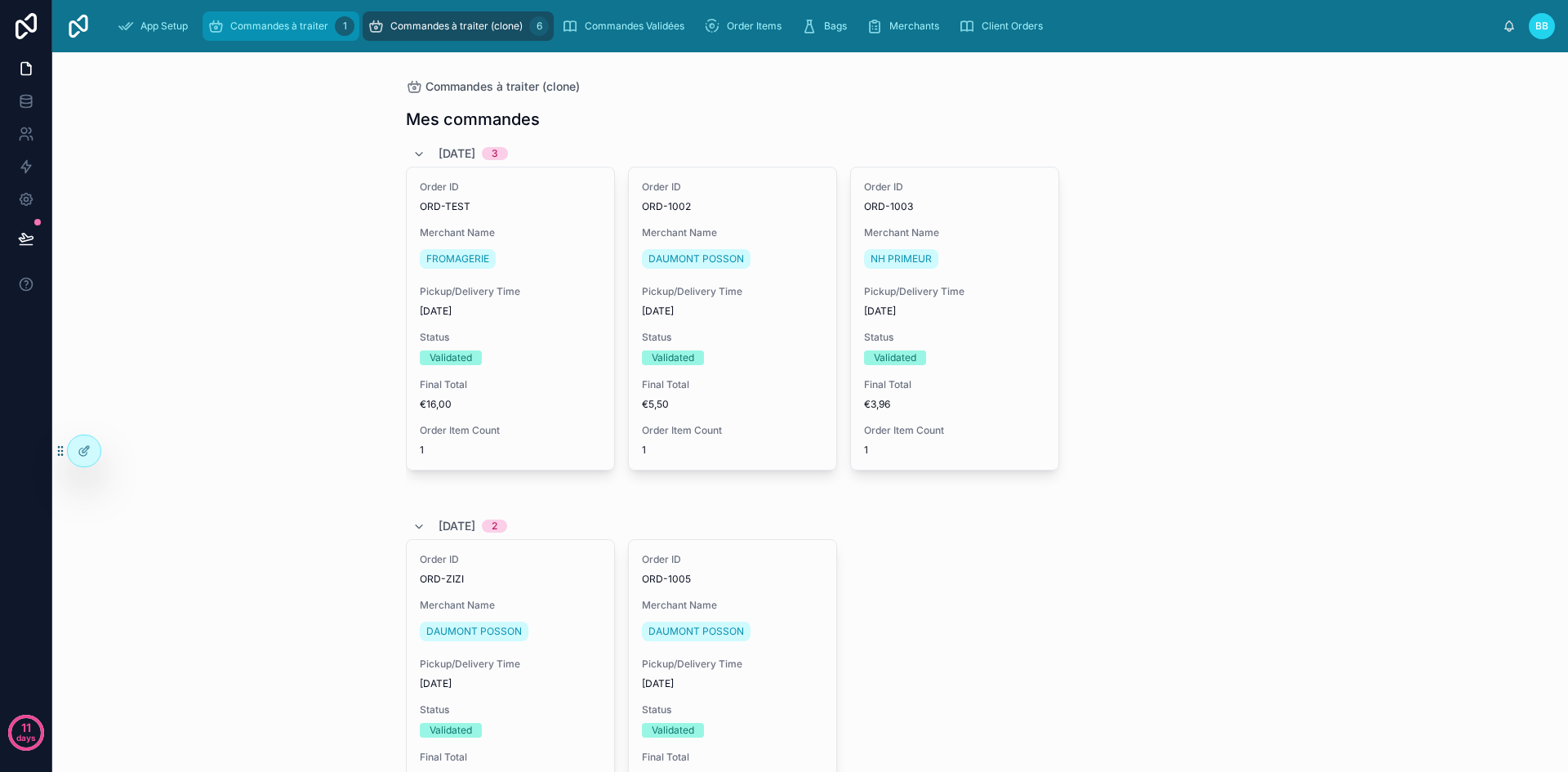
click at [312, 28] on span "Commandes à traiter" at bounding box center [279, 26] width 98 height 13
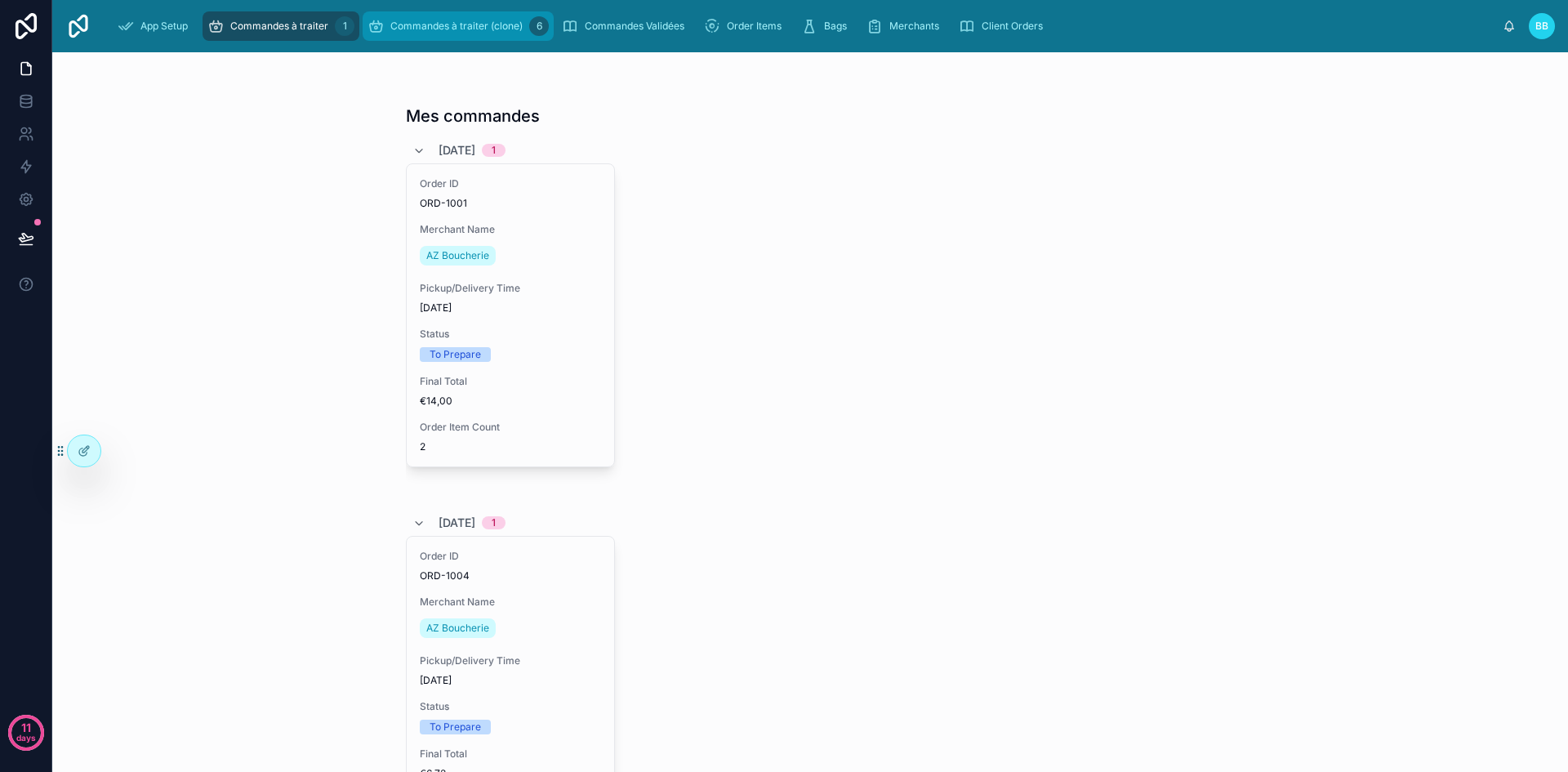
click at [435, 28] on span "Commandes à traiter (clone)" at bounding box center [457, 26] width 133 height 13
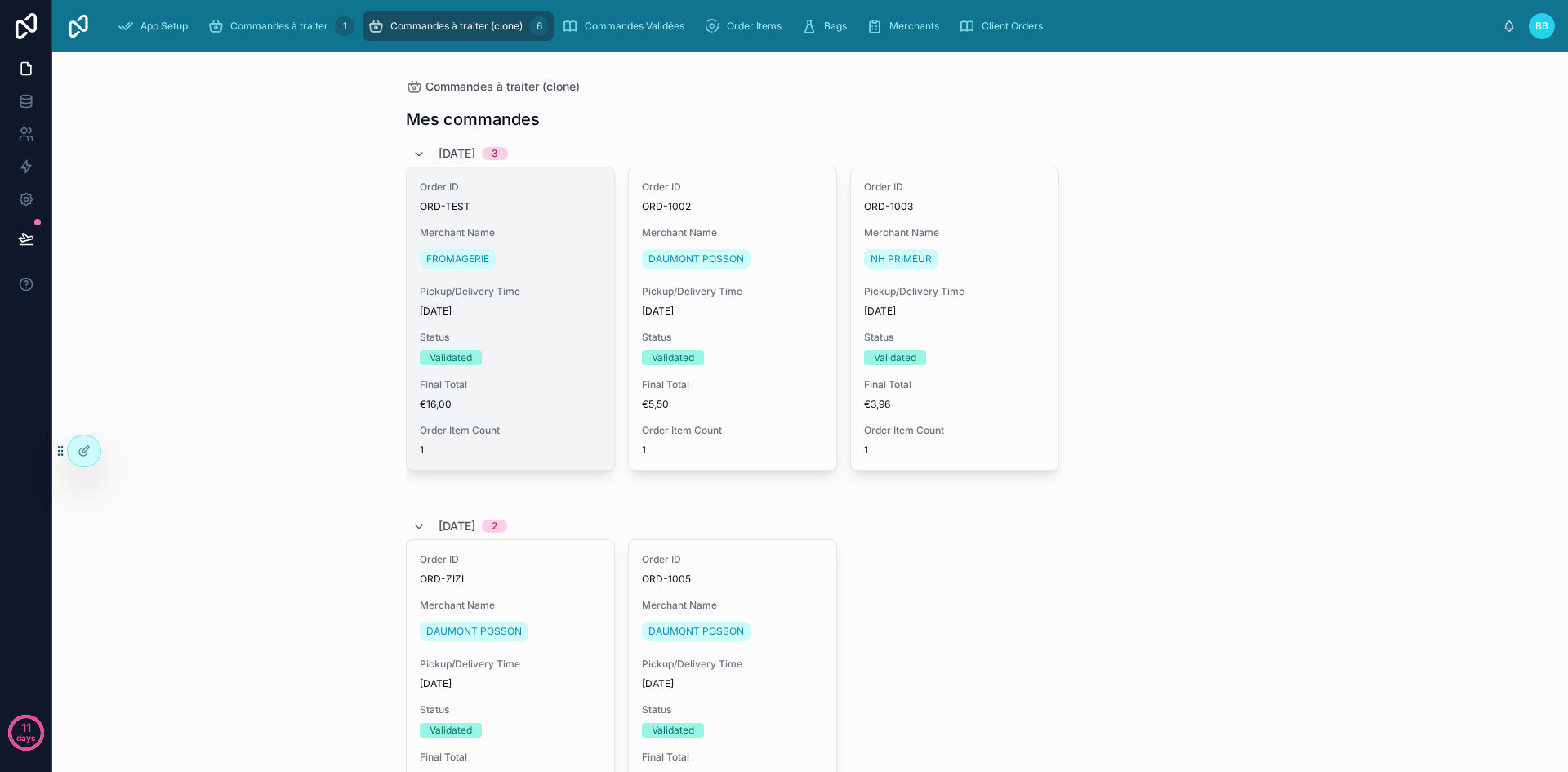
click at [541, 288] on span "Pickup/Delivery Time" at bounding box center [511, 292] width 181 height 13
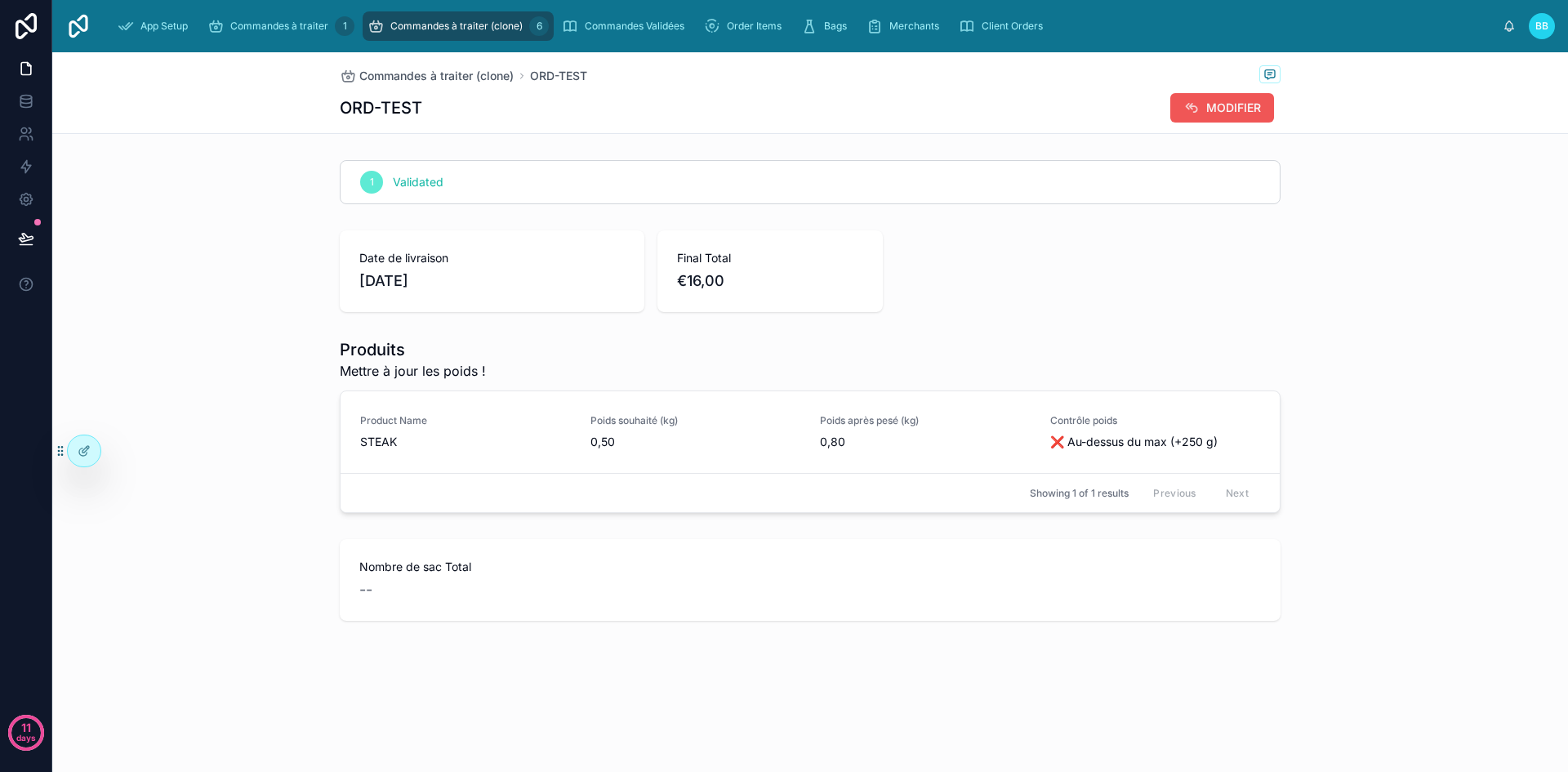
click at [1225, 105] on span "MODIFIER" at bounding box center [1233, 107] width 55 height 16
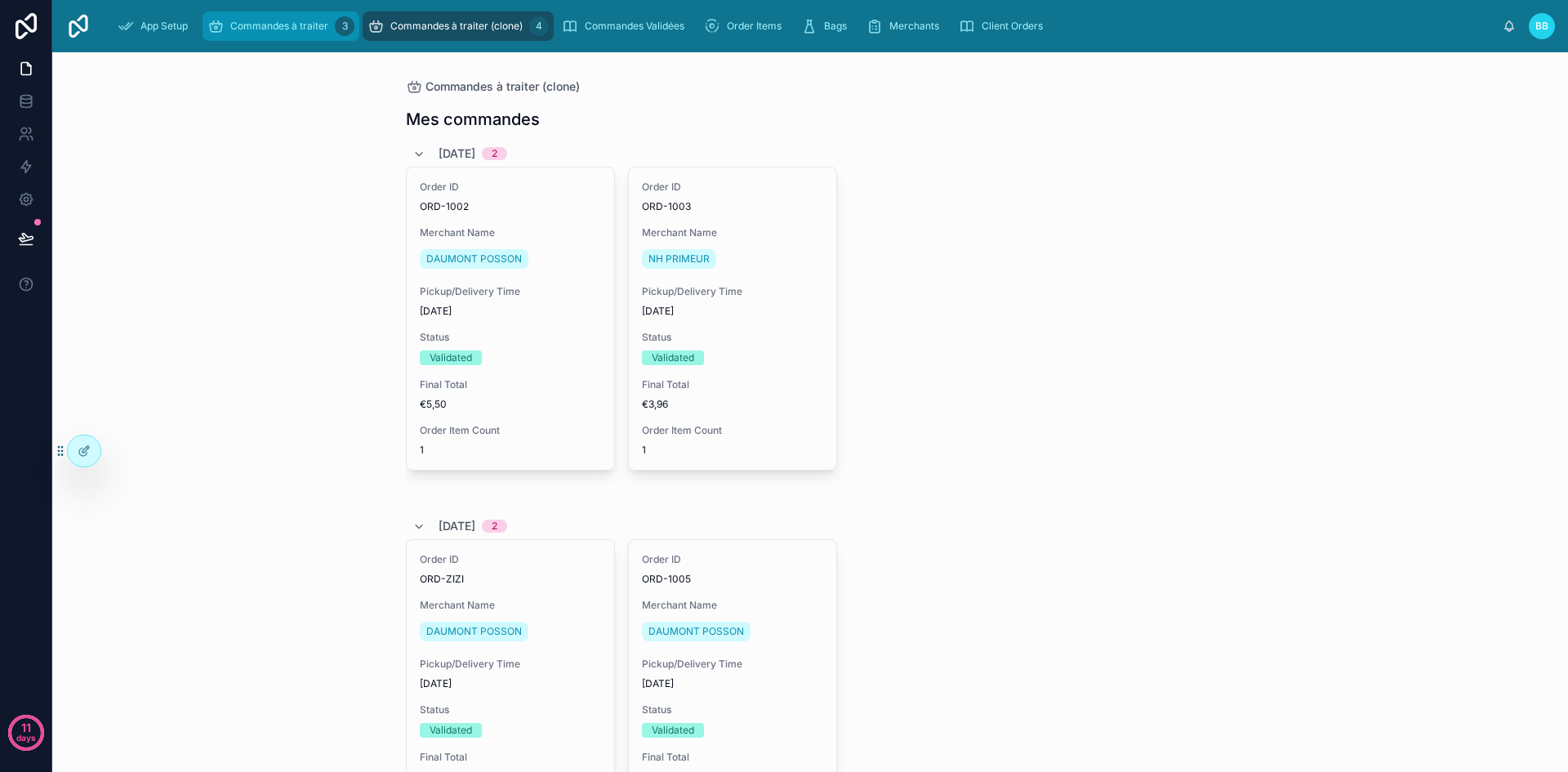
click at [282, 23] on span "Commandes à traiter" at bounding box center [279, 26] width 98 height 13
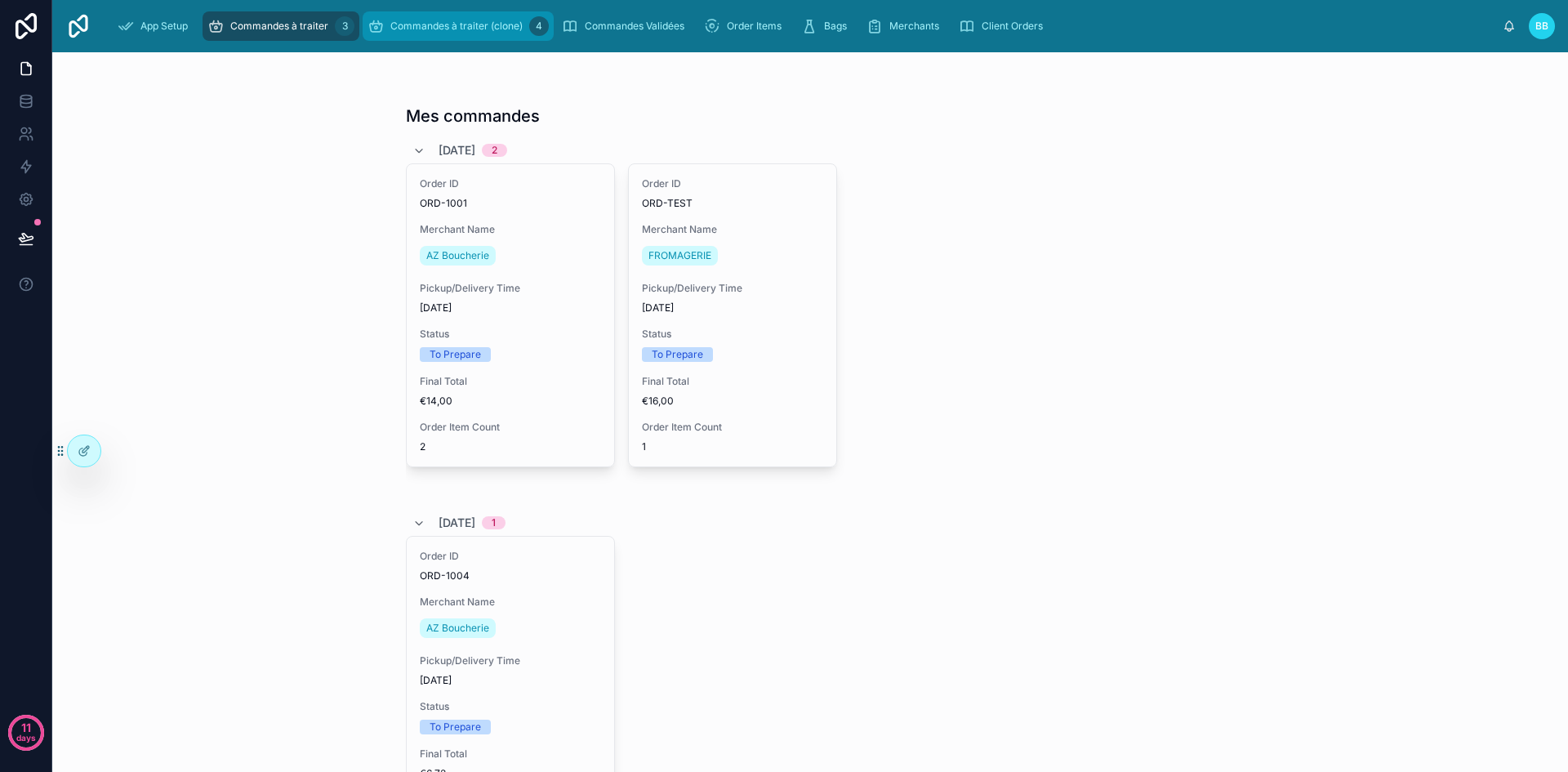
click at [464, 36] on div "Commandes à traiter (clone) 4" at bounding box center [458, 26] width 181 height 26
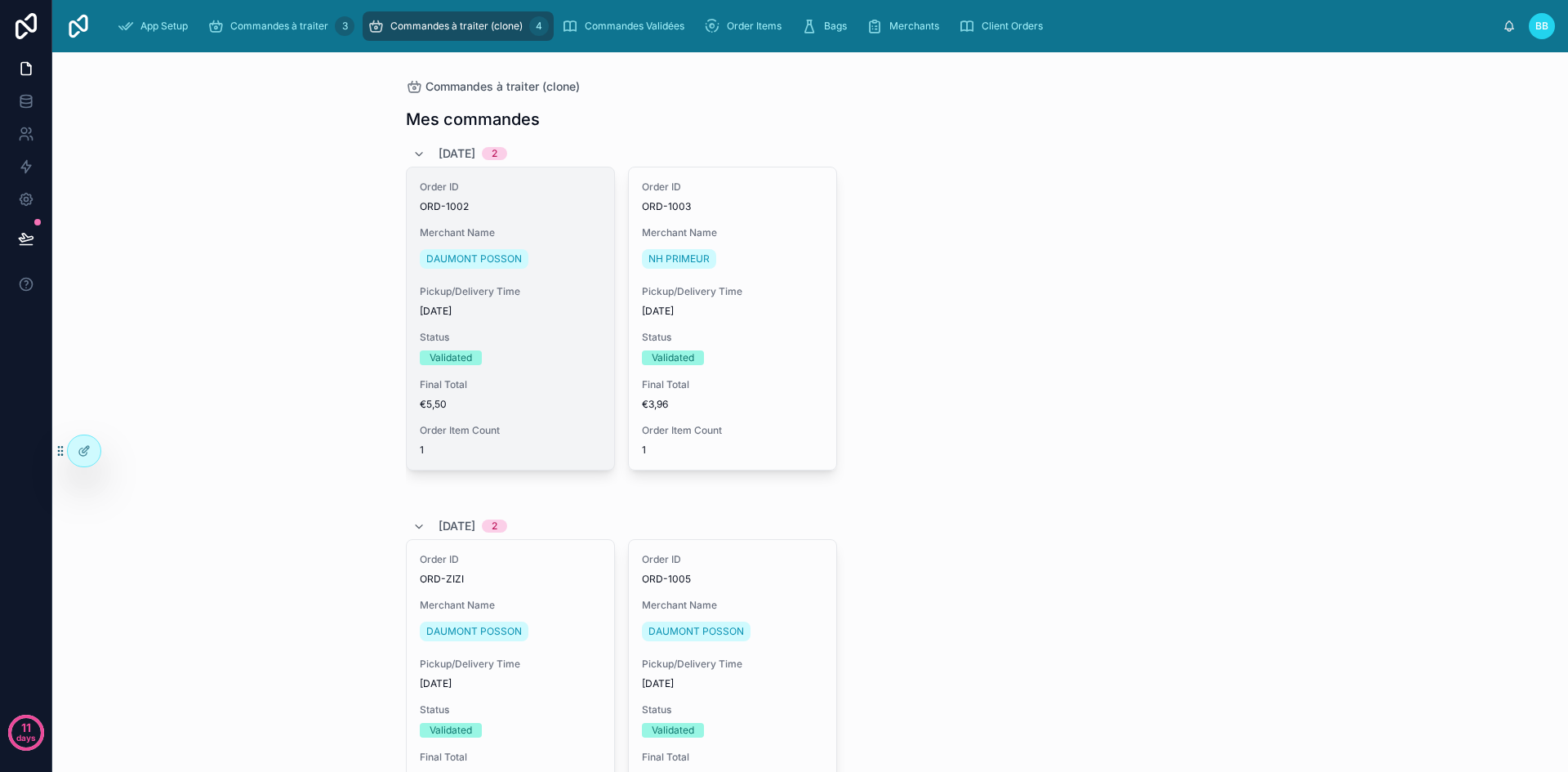
click at [539, 238] on span "Merchant Name" at bounding box center [511, 233] width 181 height 13
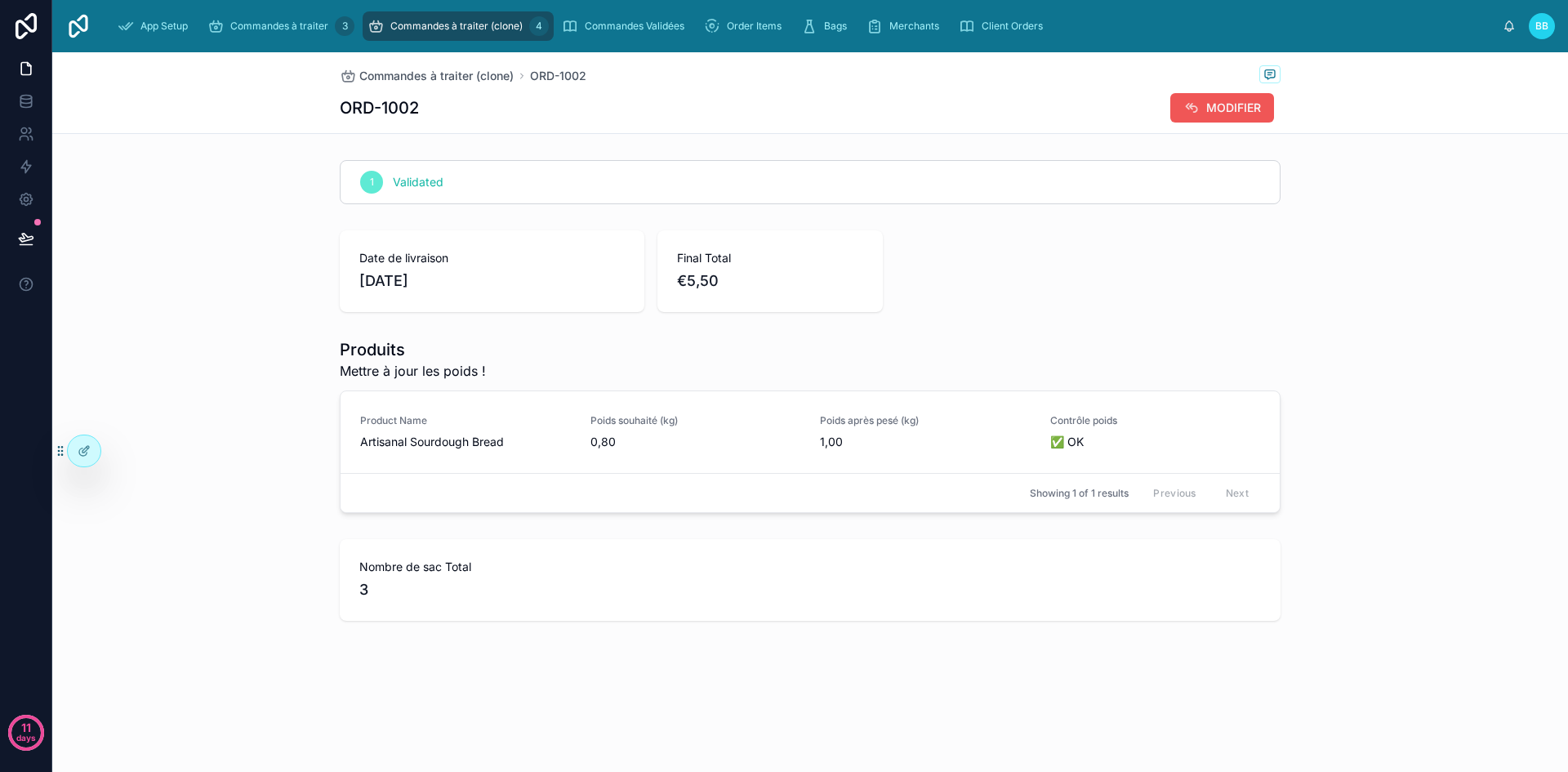
click at [1212, 116] on button "MODIFIER" at bounding box center [1222, 107] width 104 height 29
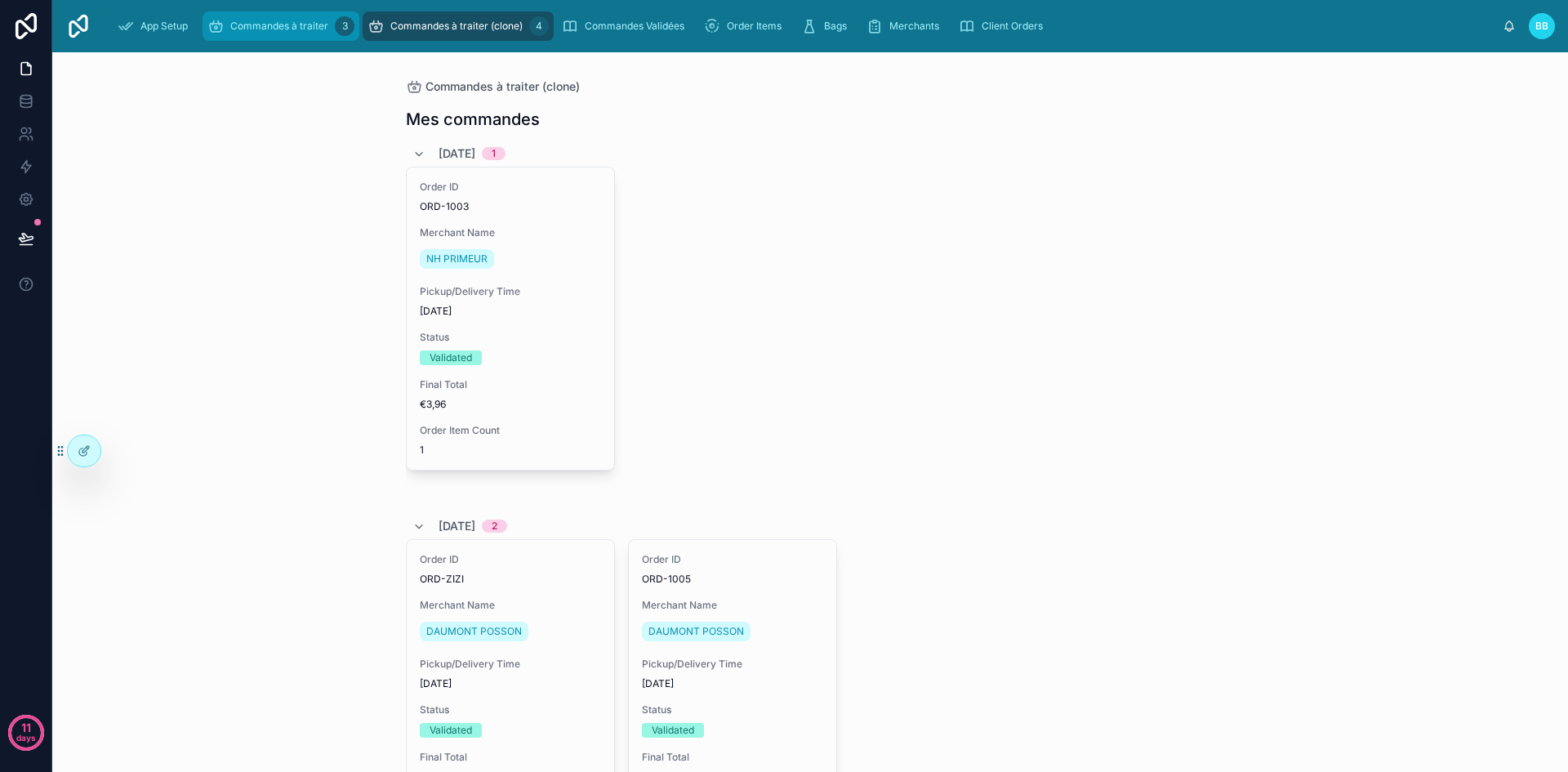
click at [281, 30] on span "Commandes à traiter" at bounding box center [279, 26] width 98 height 13
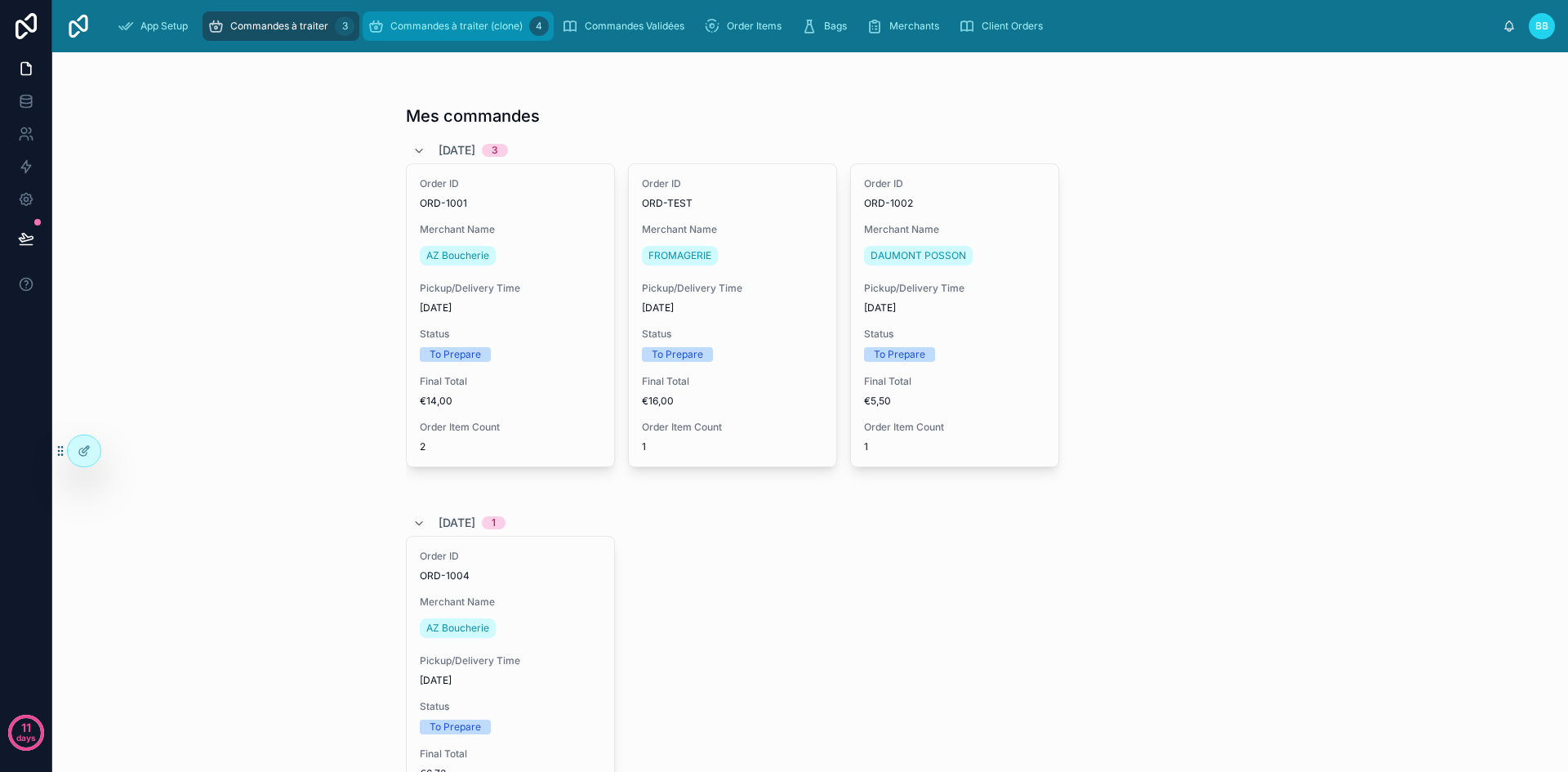
click at [428, 32] on span "Commandes à traiter (clone)" at bounding box center [457, 26] width 133 height 13
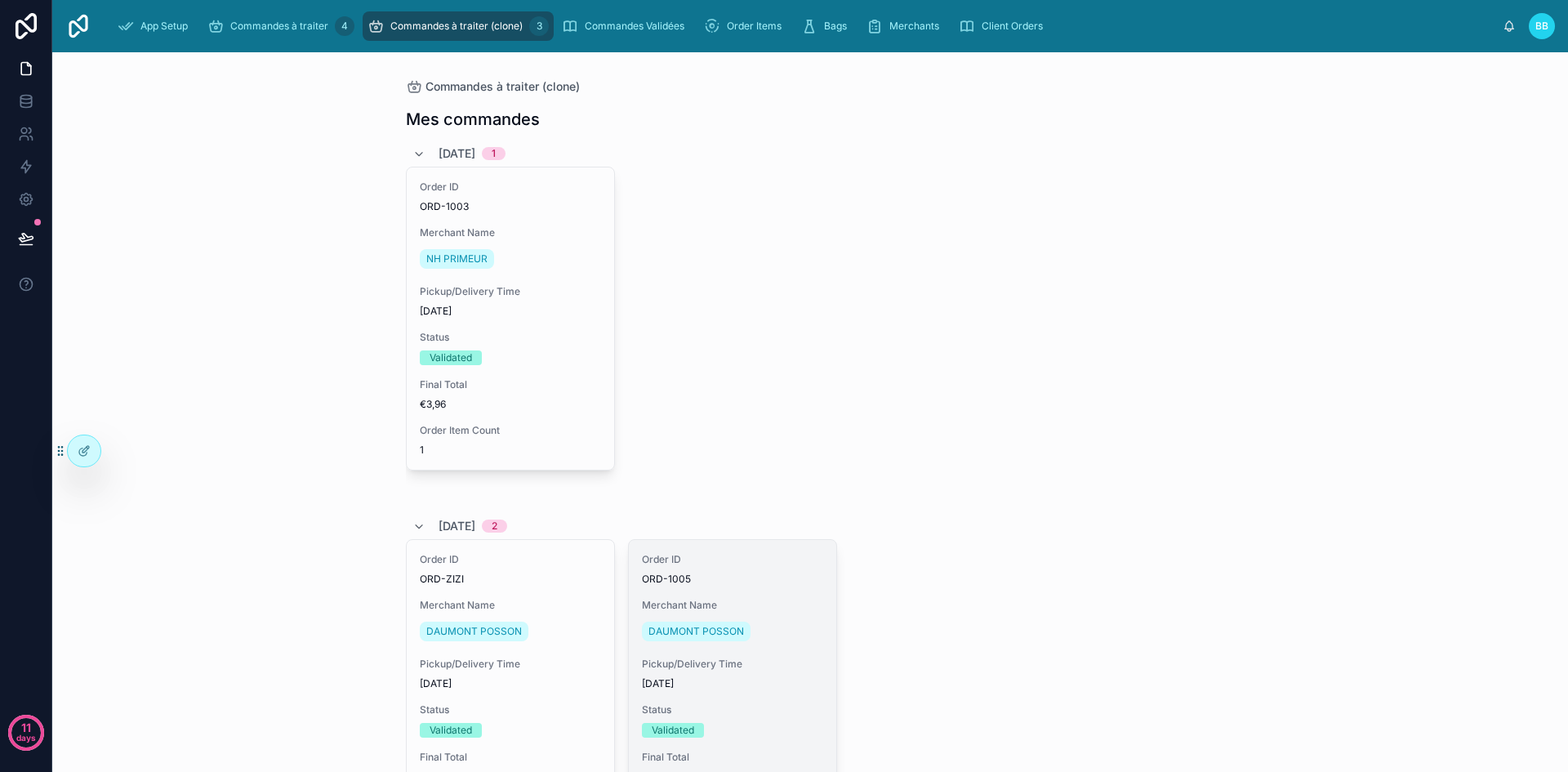
click at [753, 623] on div "DAUMONT POSSON" at bounding box center [733, 631] width 181 height 26
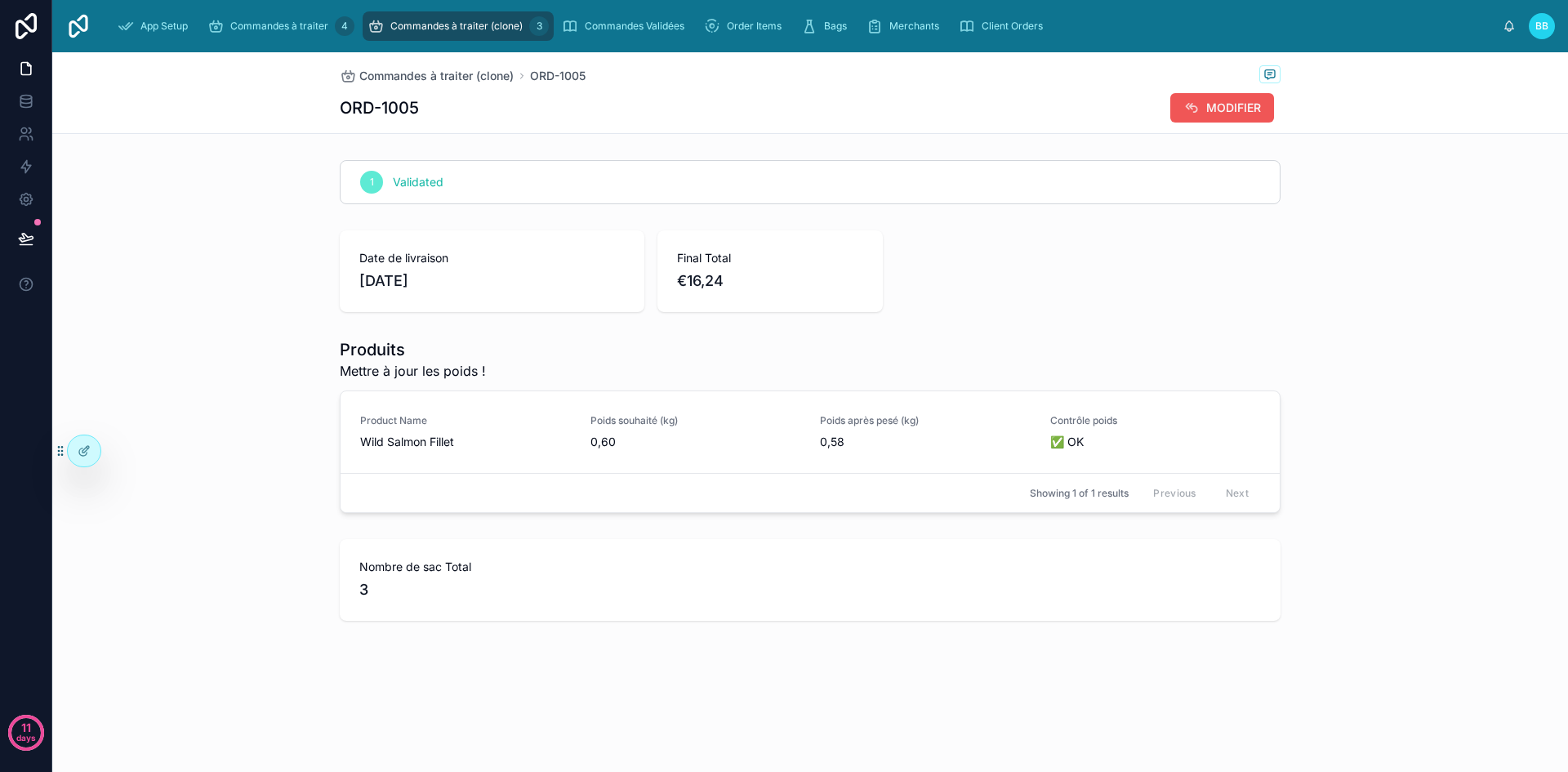
click at [1232, 110] on span "MODIFIER" at bounding box center [1233, 107] width 55 height 16
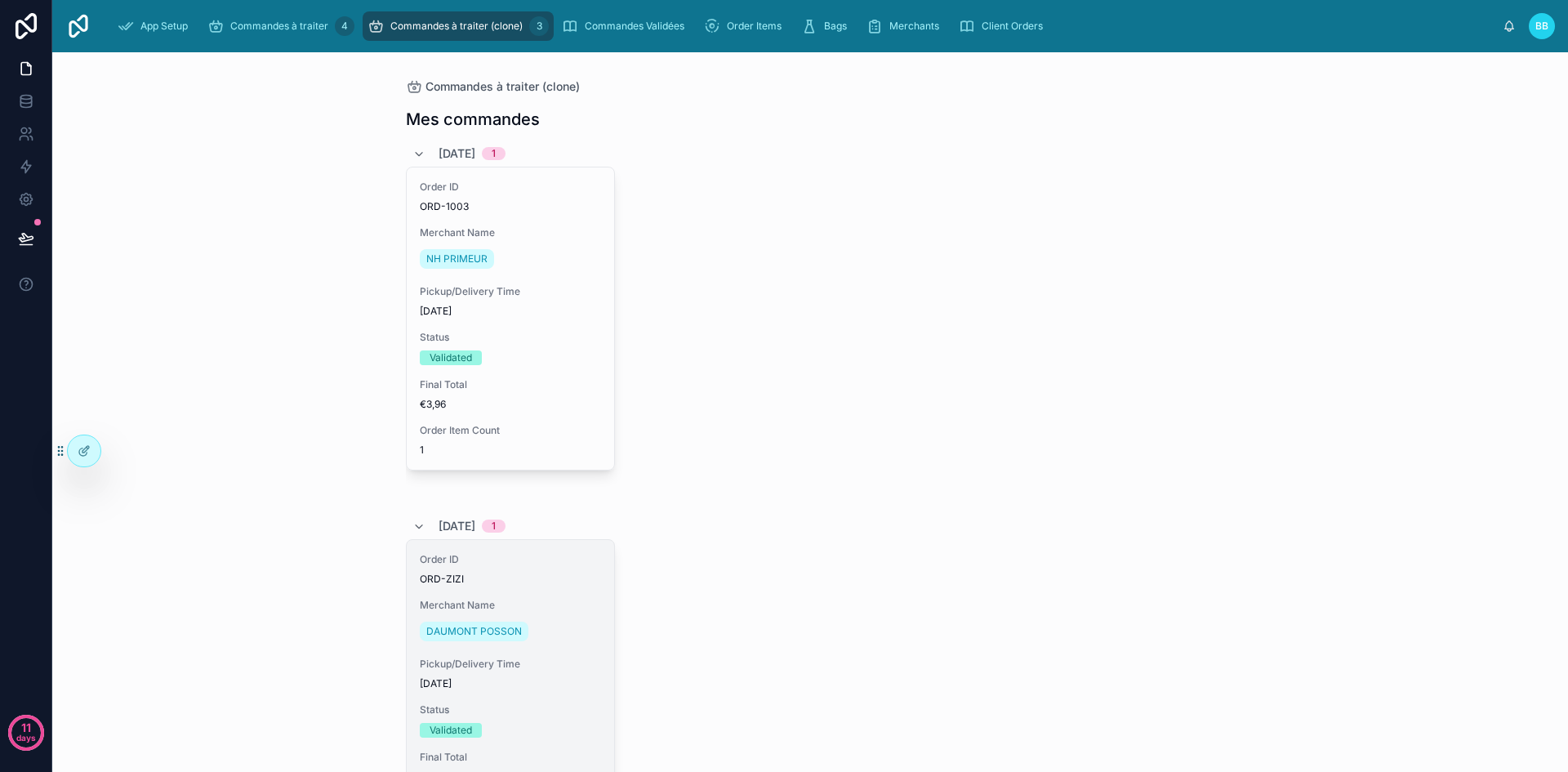
click at [559, 583] on span "ORD-ZIZI" at bounding box center [511, 579] width 181 height 13
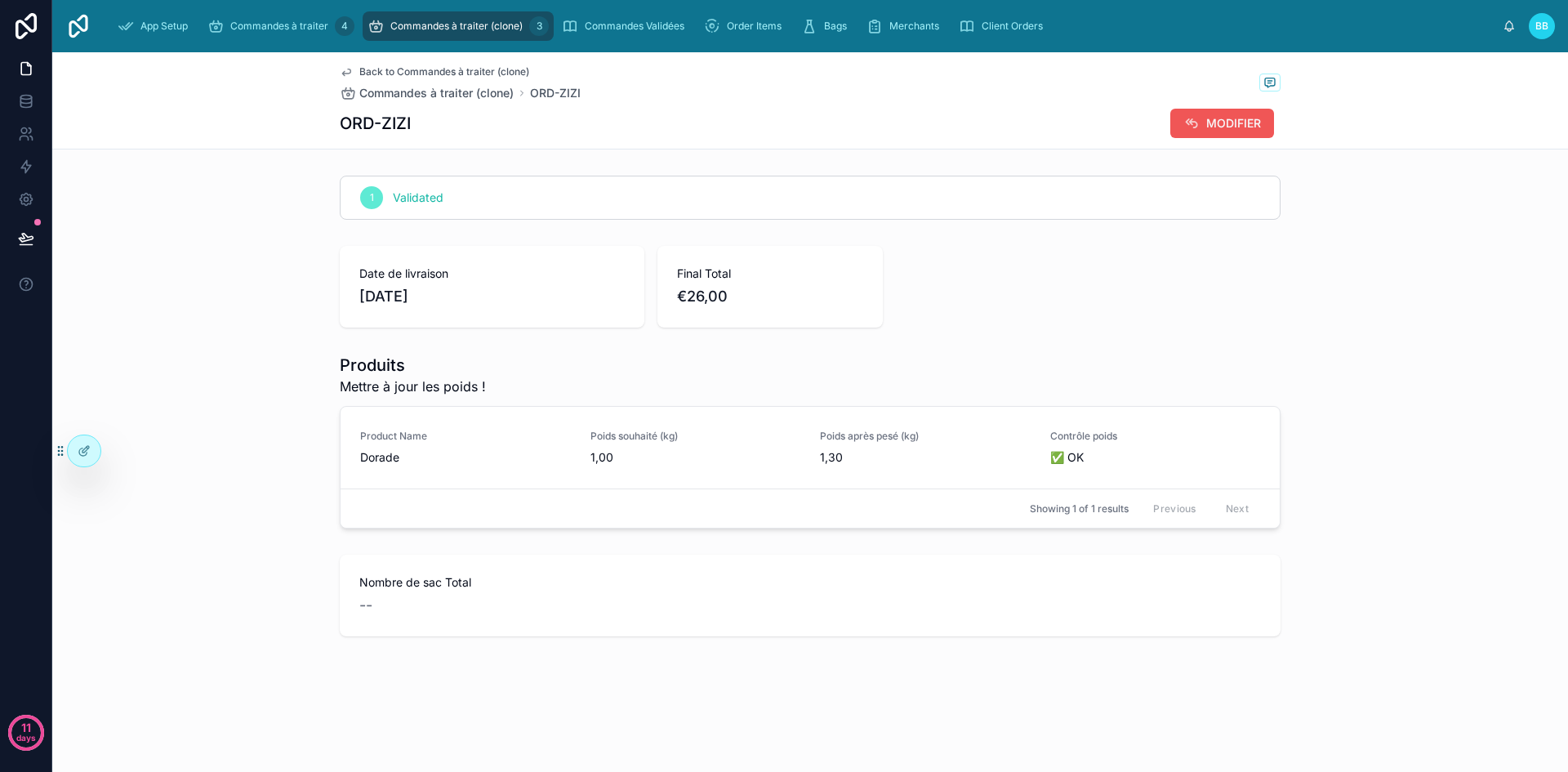
click at [1189, 133] on button "MODIFIER" at bounding box center [1222, 122] width 104 height 29
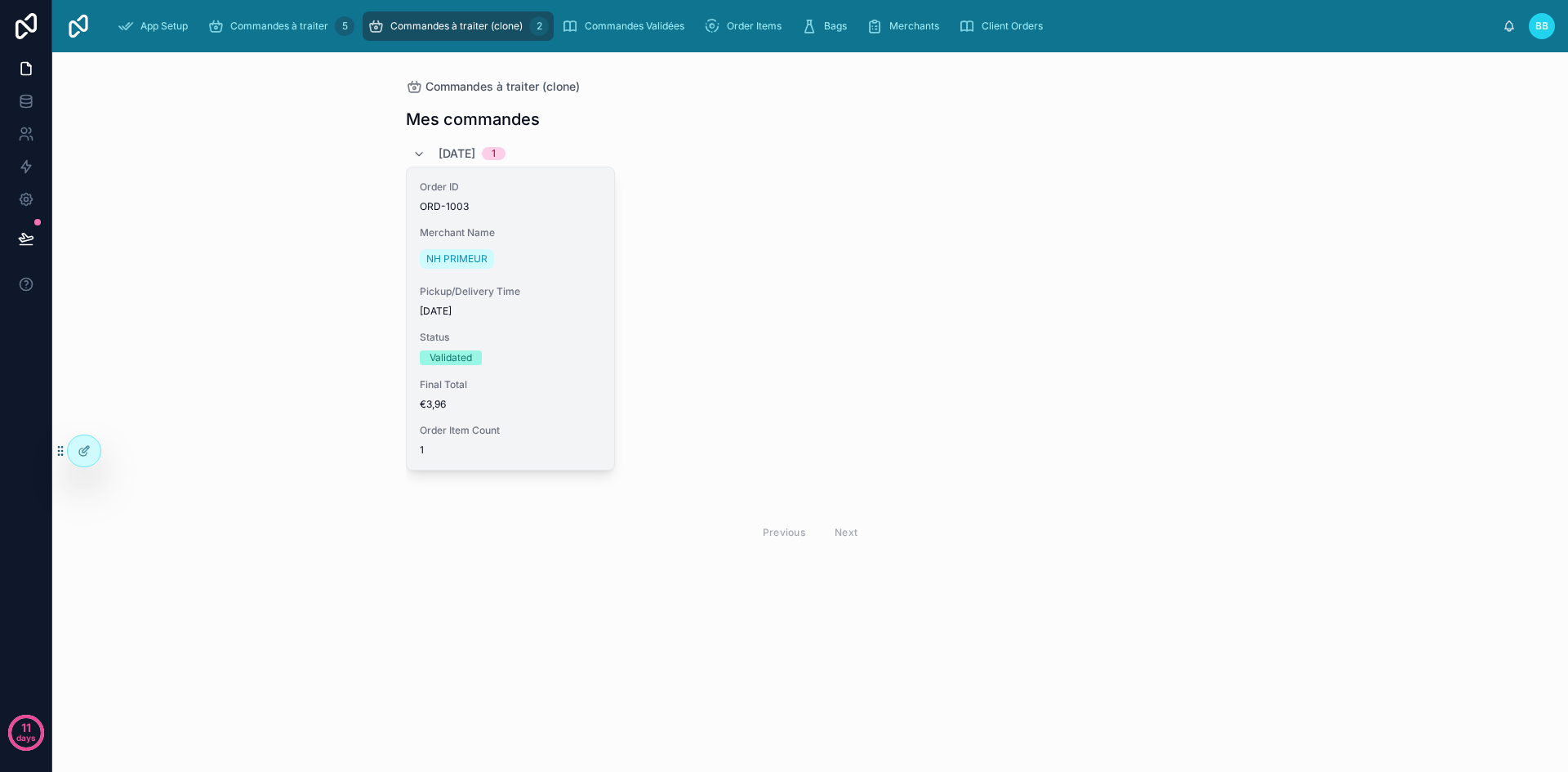
click at [583, 299] on div "Pickup/Delivery Time 07/09/2025" at bounding box center [511, 301] width 181 height 33
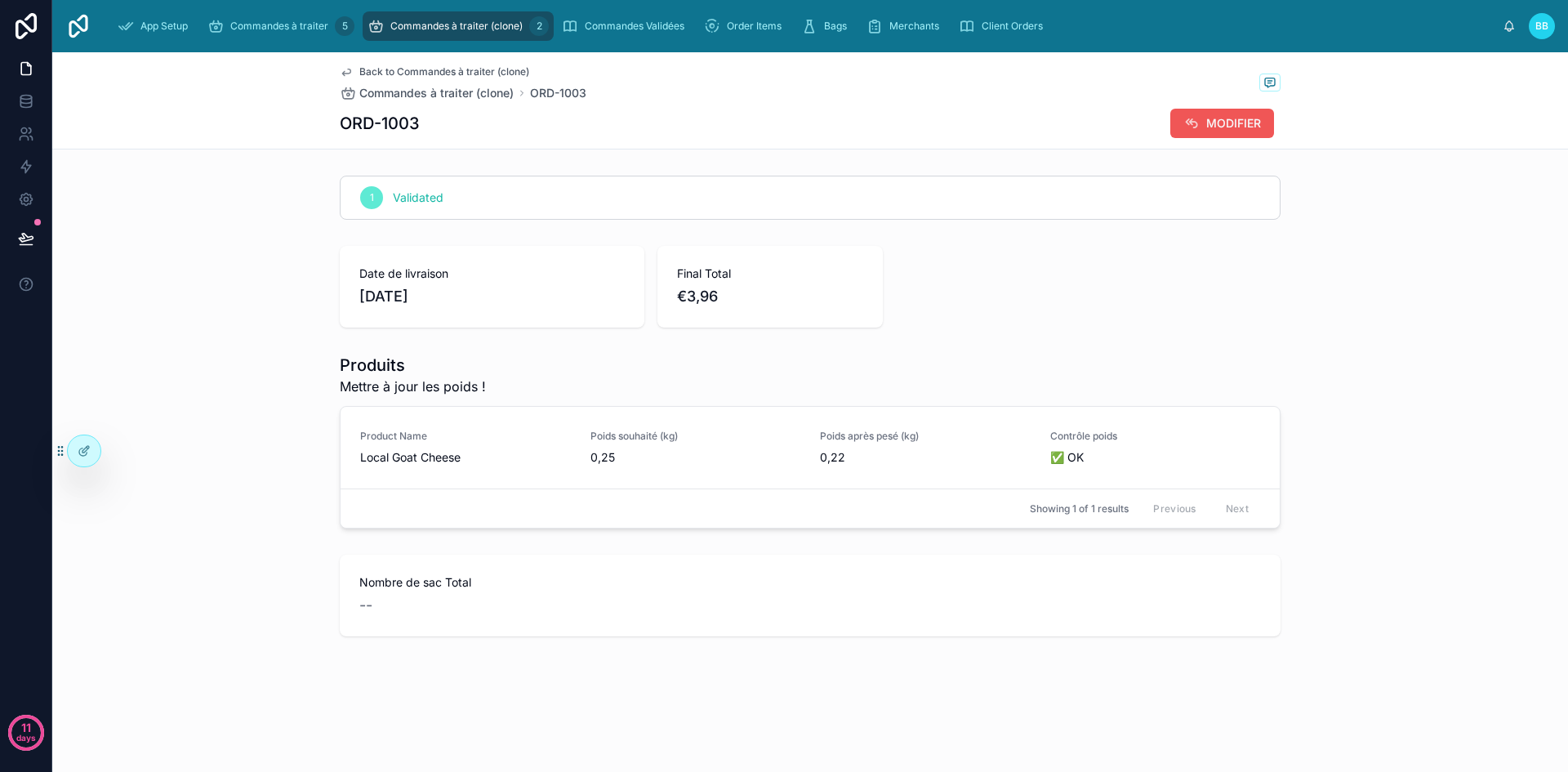
click at [1187, 123] on icon at bounding box center [1191, 122] width 16 height 16
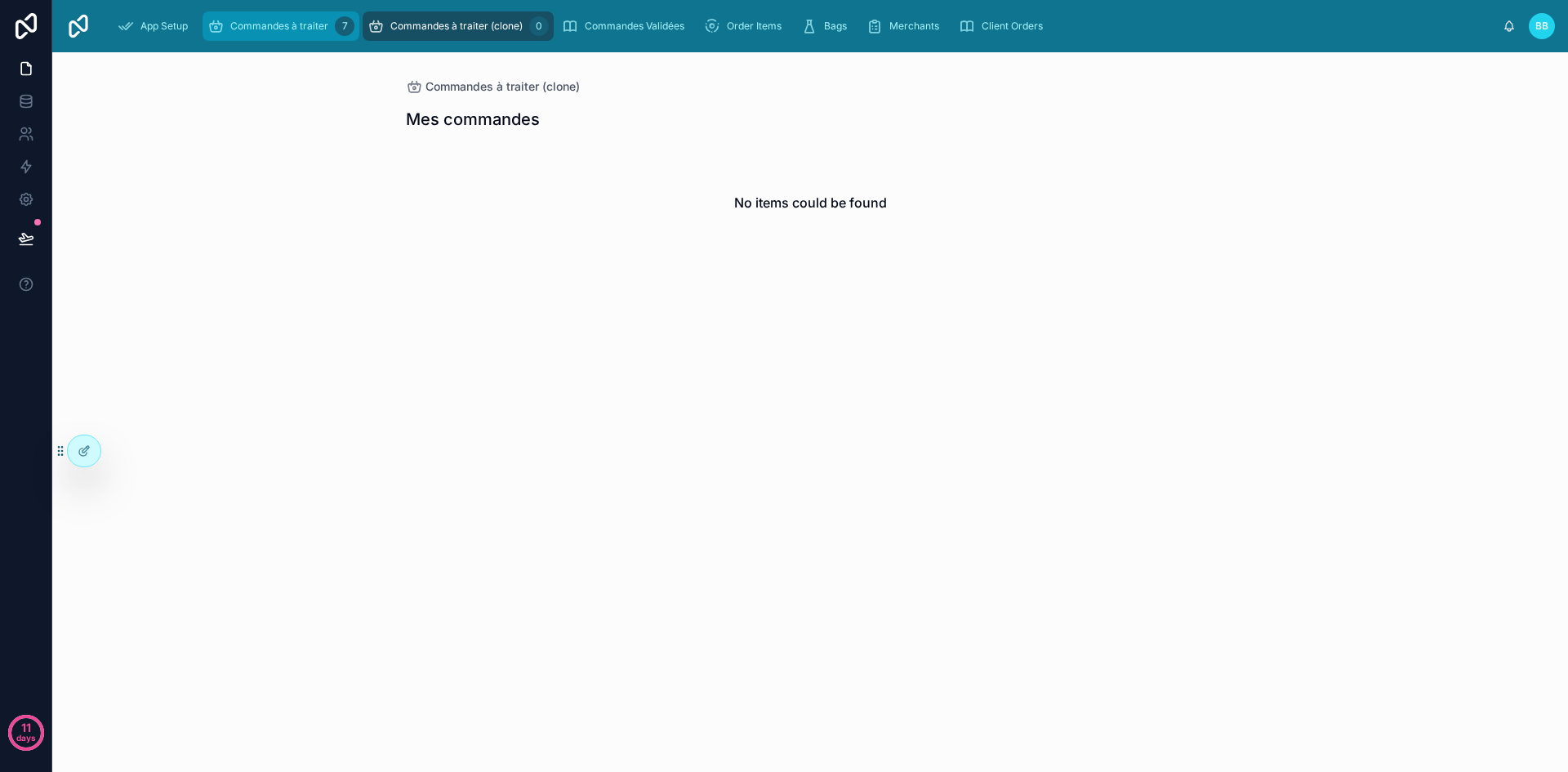
click at [278, 19] on div "Commandes à traiter 7" at bounding box center [281, 26] width 147 height 26
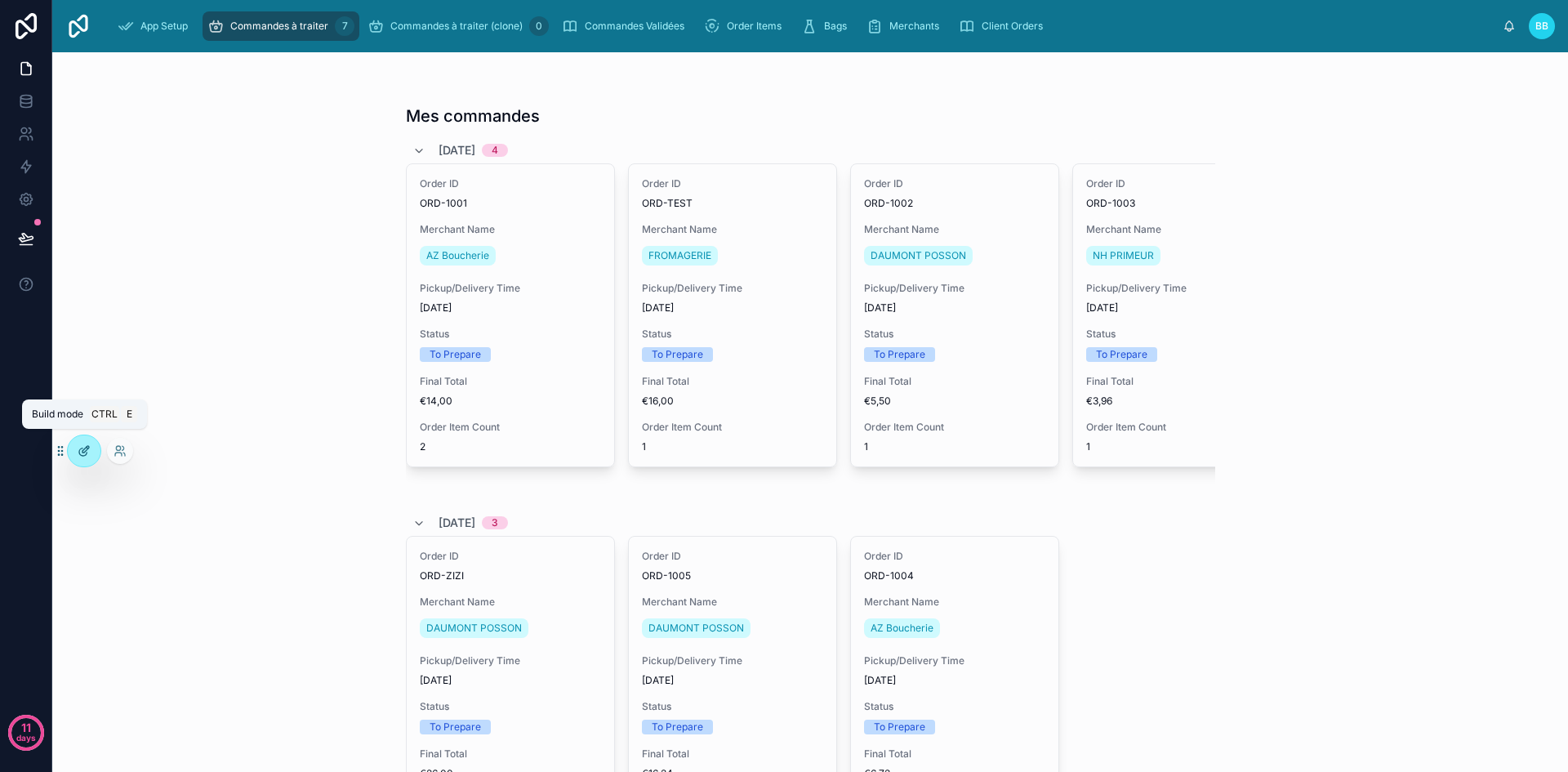
click at [92, 452] on div at bounding box center [84, 450] width 33 height 31
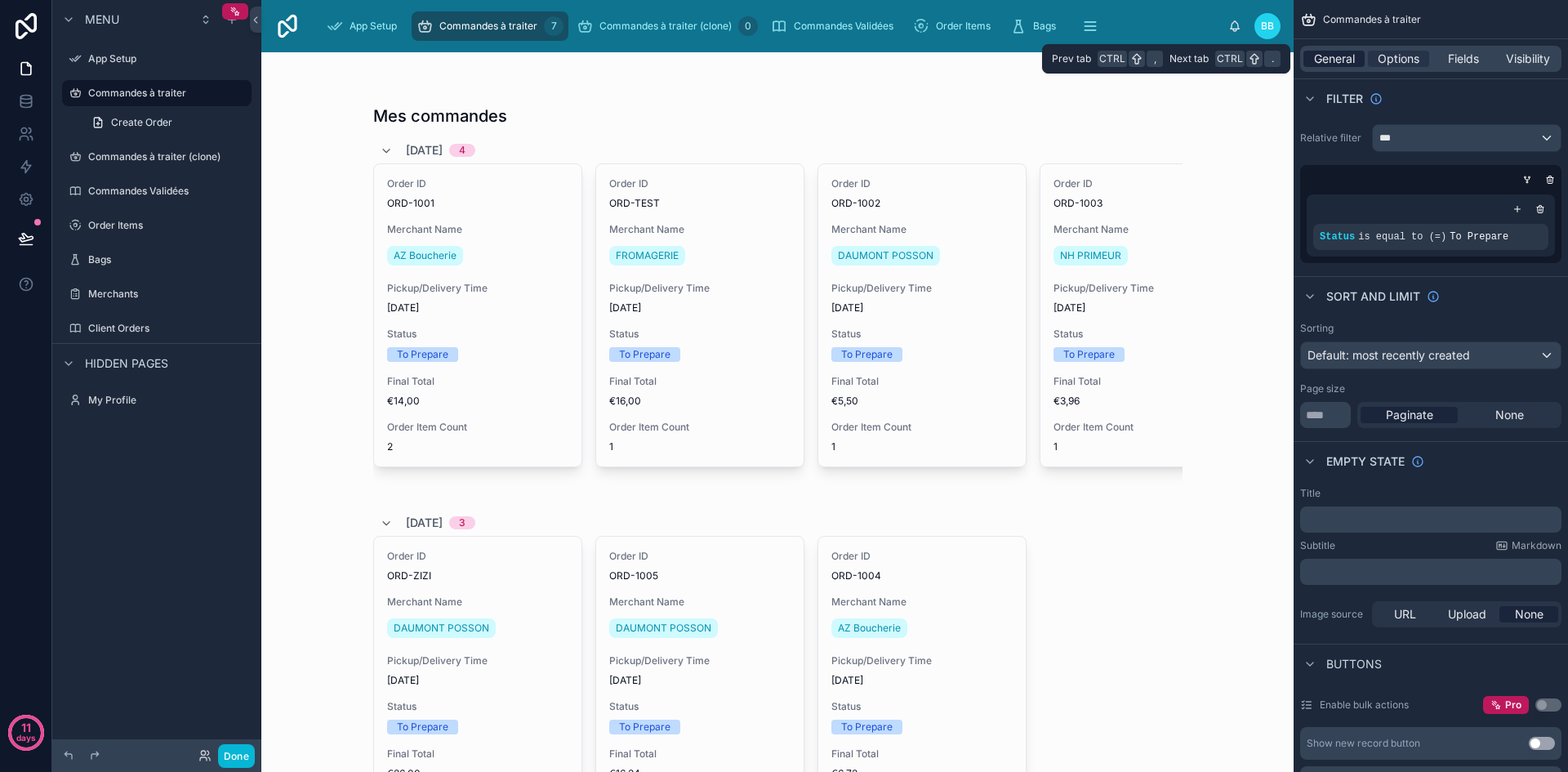
click at [1324, 62] on span "General" at bounding box center [1335, 58] width 41 height 16
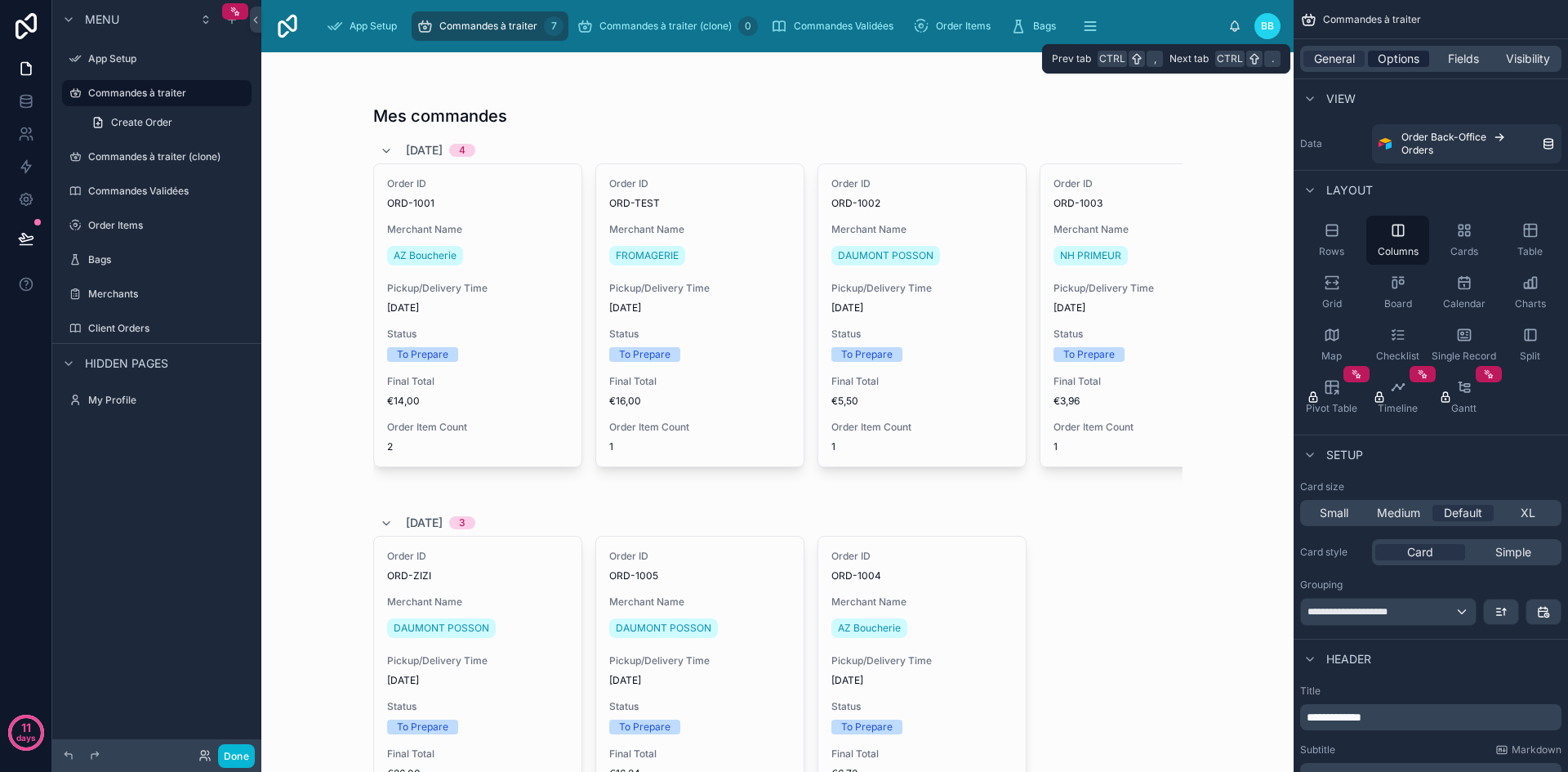
click at [1388, 64] on span "Options" at bounding box center [1399, 58] width 42 height 16
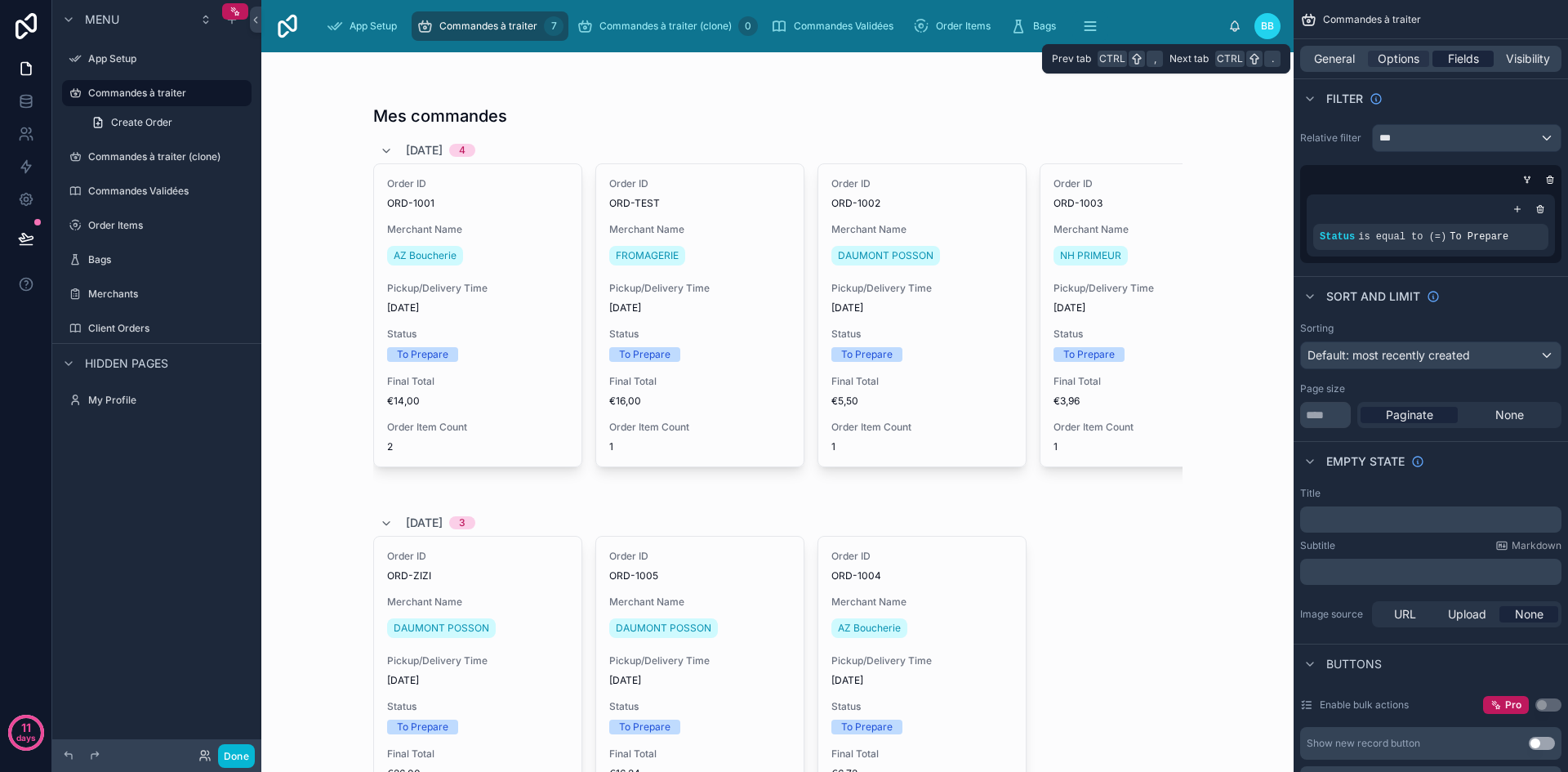
click at [1460, 56] on span "Fields" at bounding box center [1463, 58] width 31 height 16
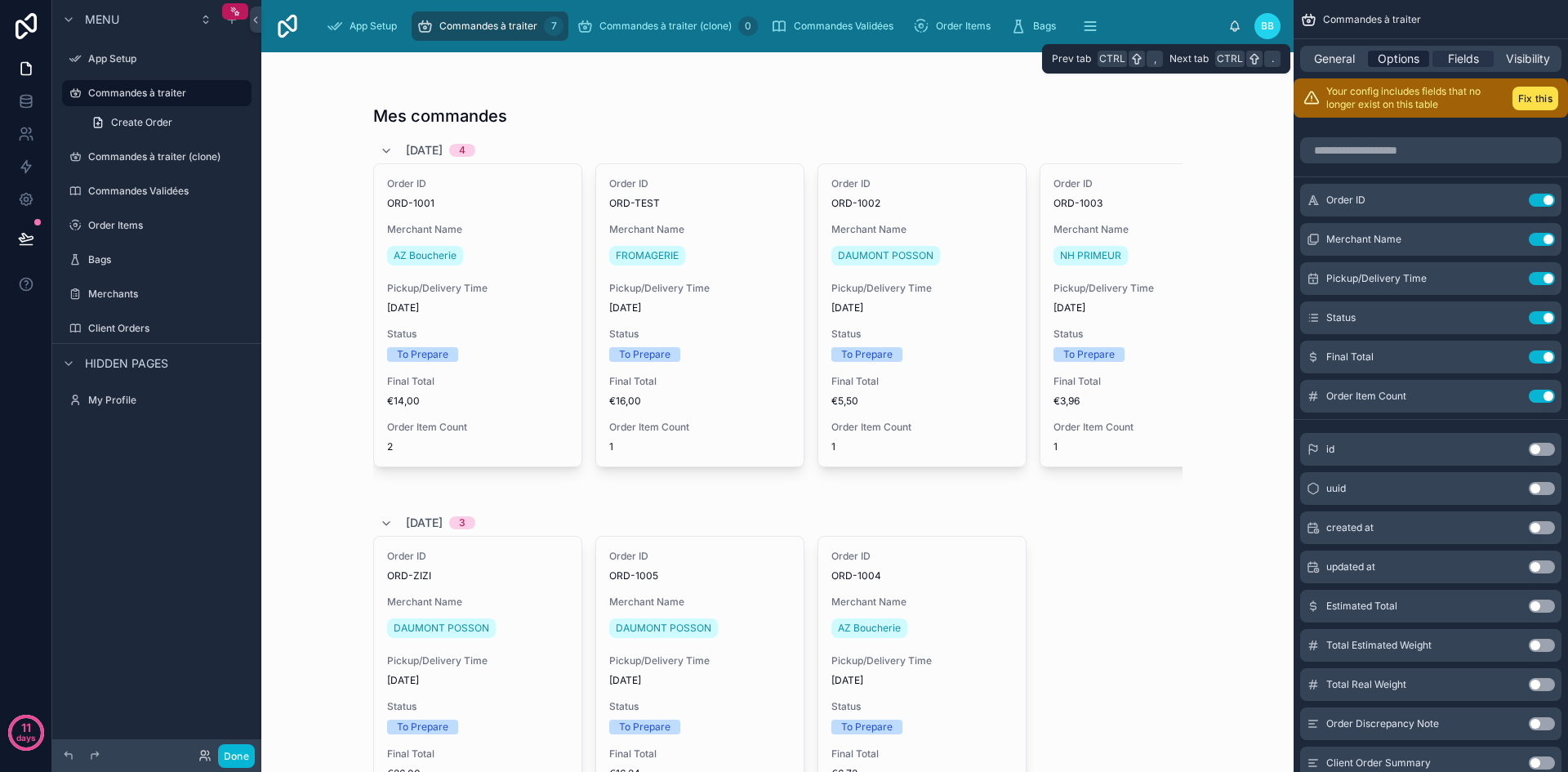
click at [1395, 63] on span "Options" at bounding box center [1399, 58] width 42 height 16
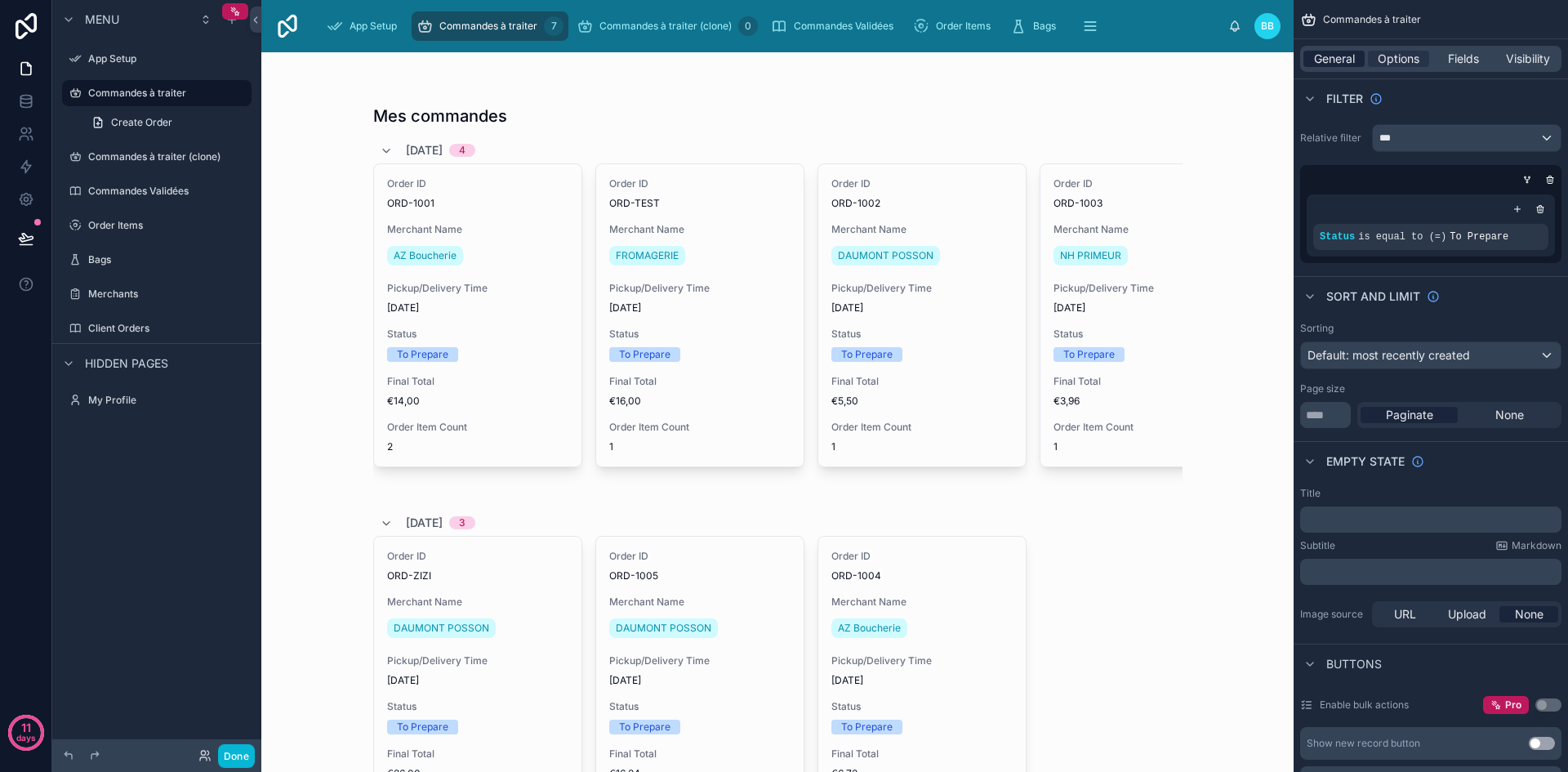
click at [1330, 62] on span "General" at bounding box center [1335, 58] width 41 height 16
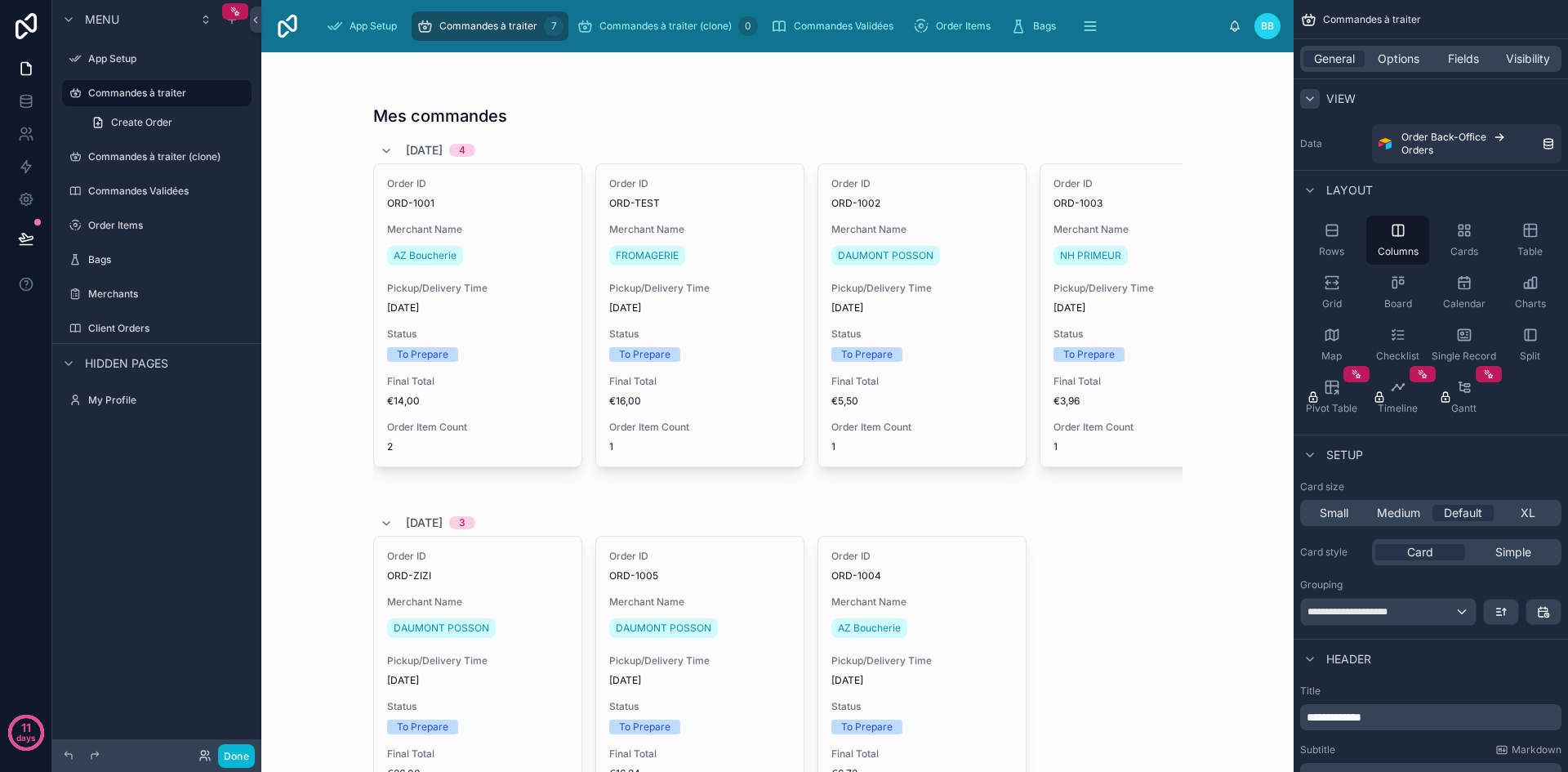
click at [1310, 93] on icon "scrollable content" at bounding box center [1310, 99] width 13 height 13
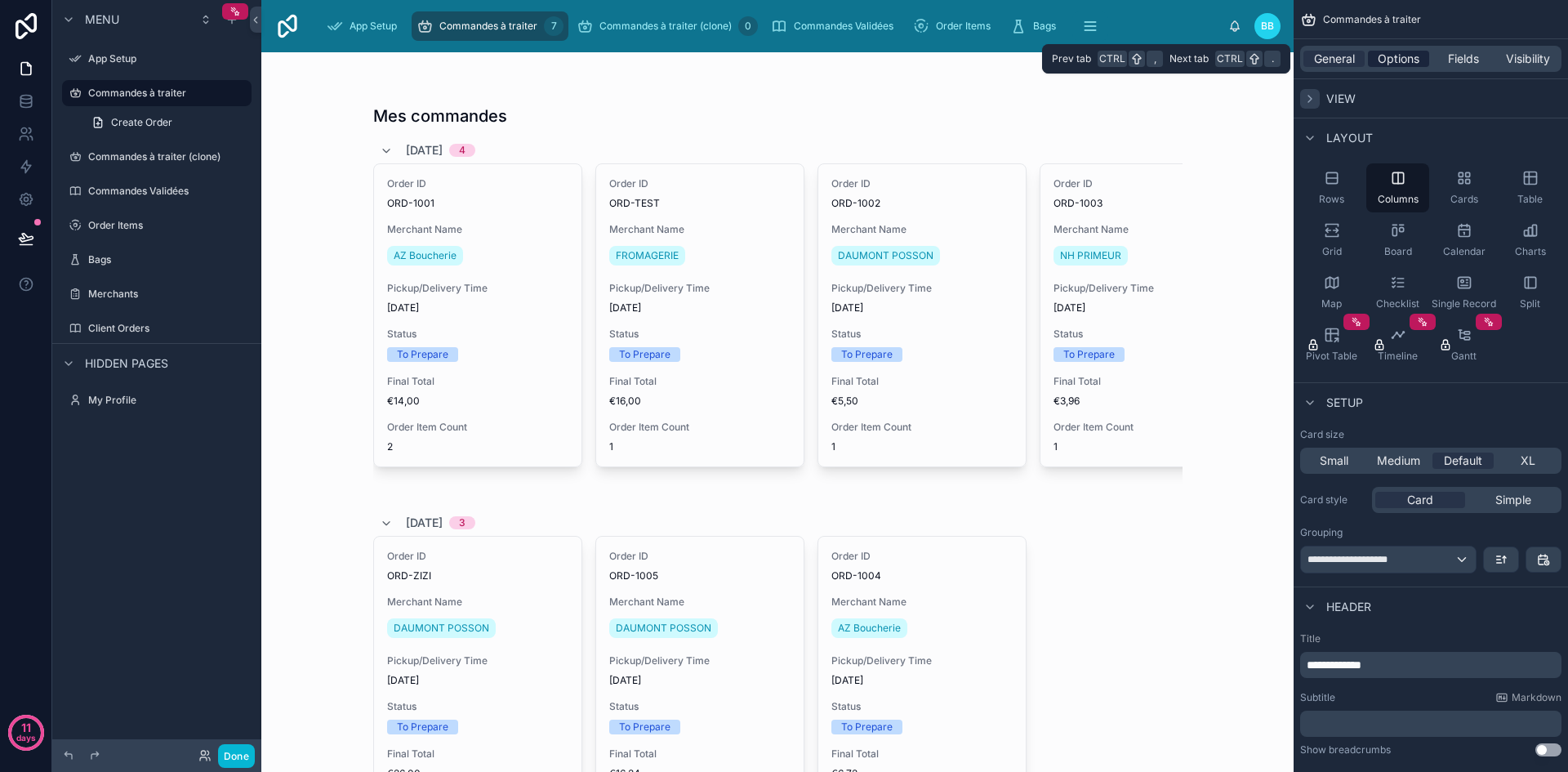
click at [1387, 51] on span "Options" at bounding box center [1399, 58] width 42 height 16
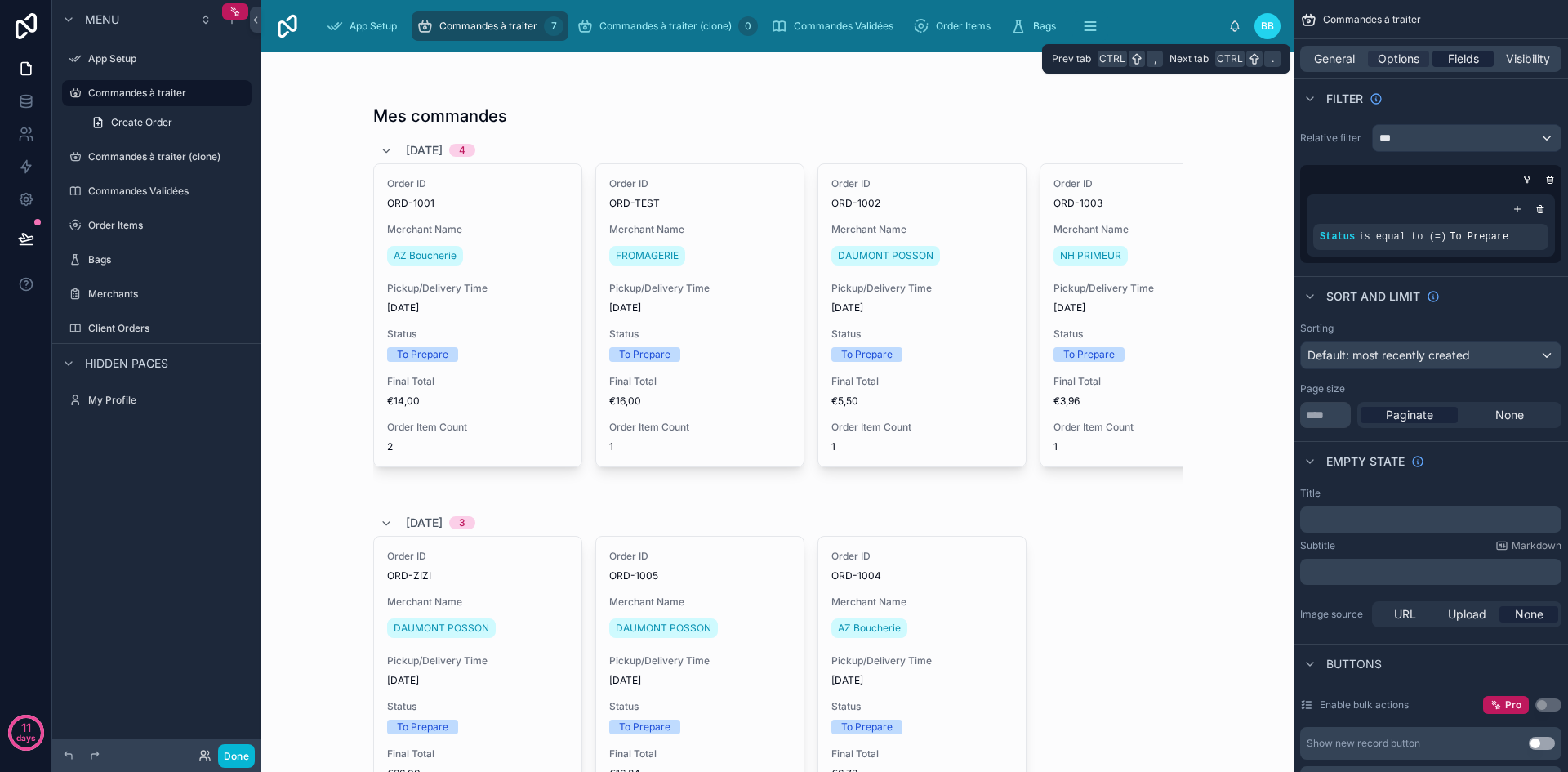
click at [1456, 53] on span "Fields" at bounding box center [1463, 58] width 31 height 16
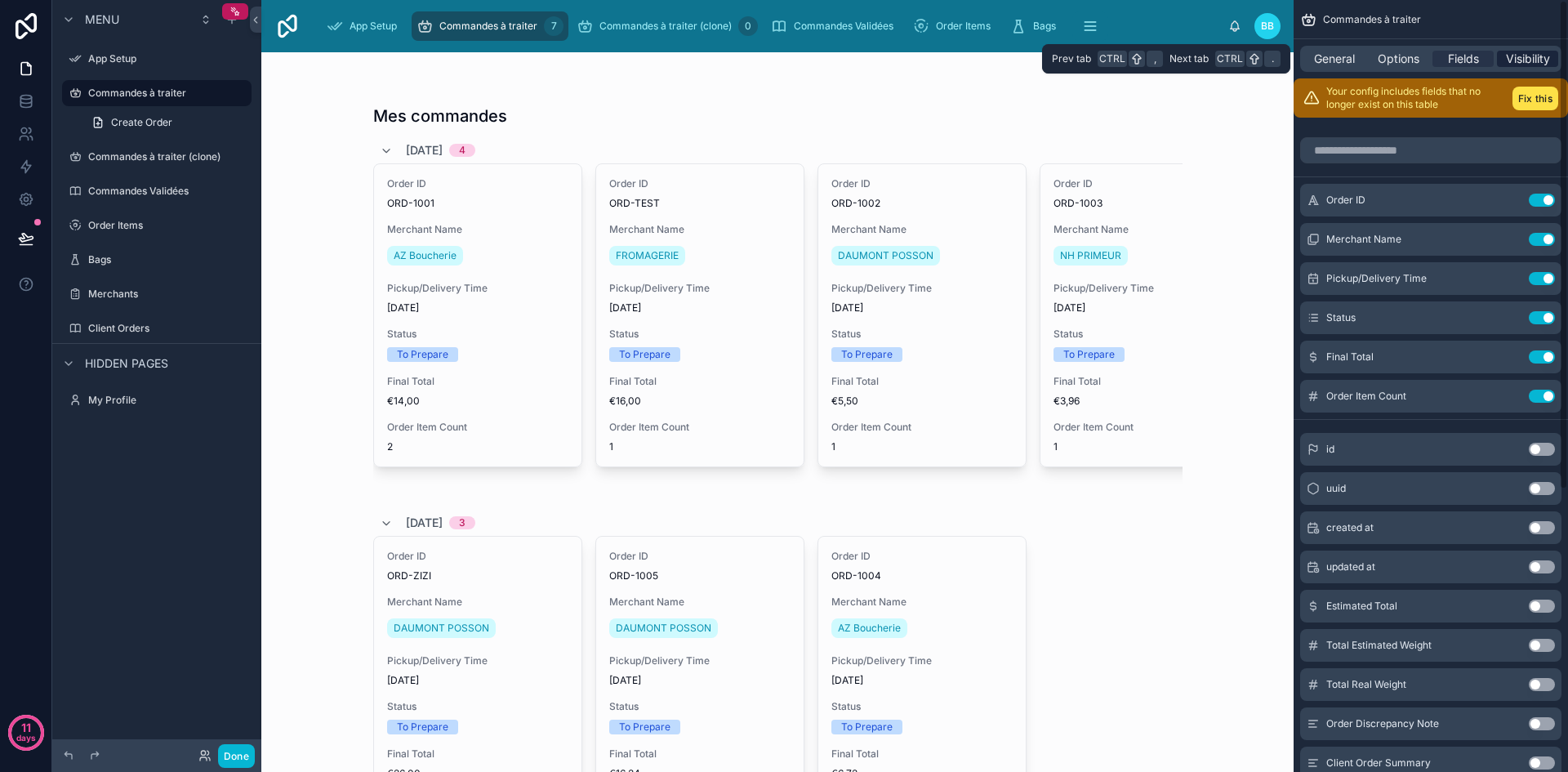
click at [1517, 52] on span "Visibility" at bounding box center [1528, 58] width 44 height 16
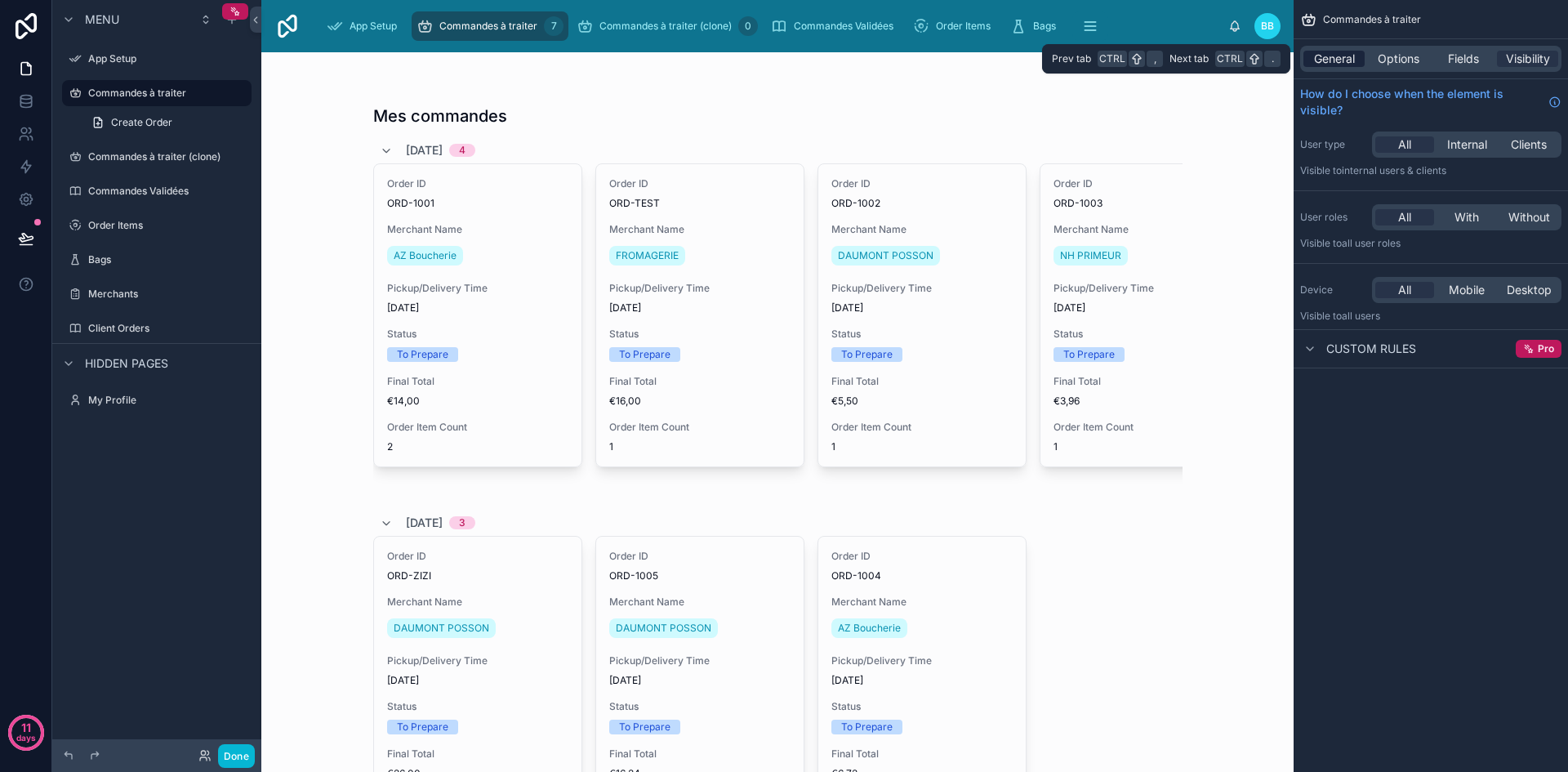
click at [1324, 58] on span "General" at bounding box center [1335, 58] width 41 height 16
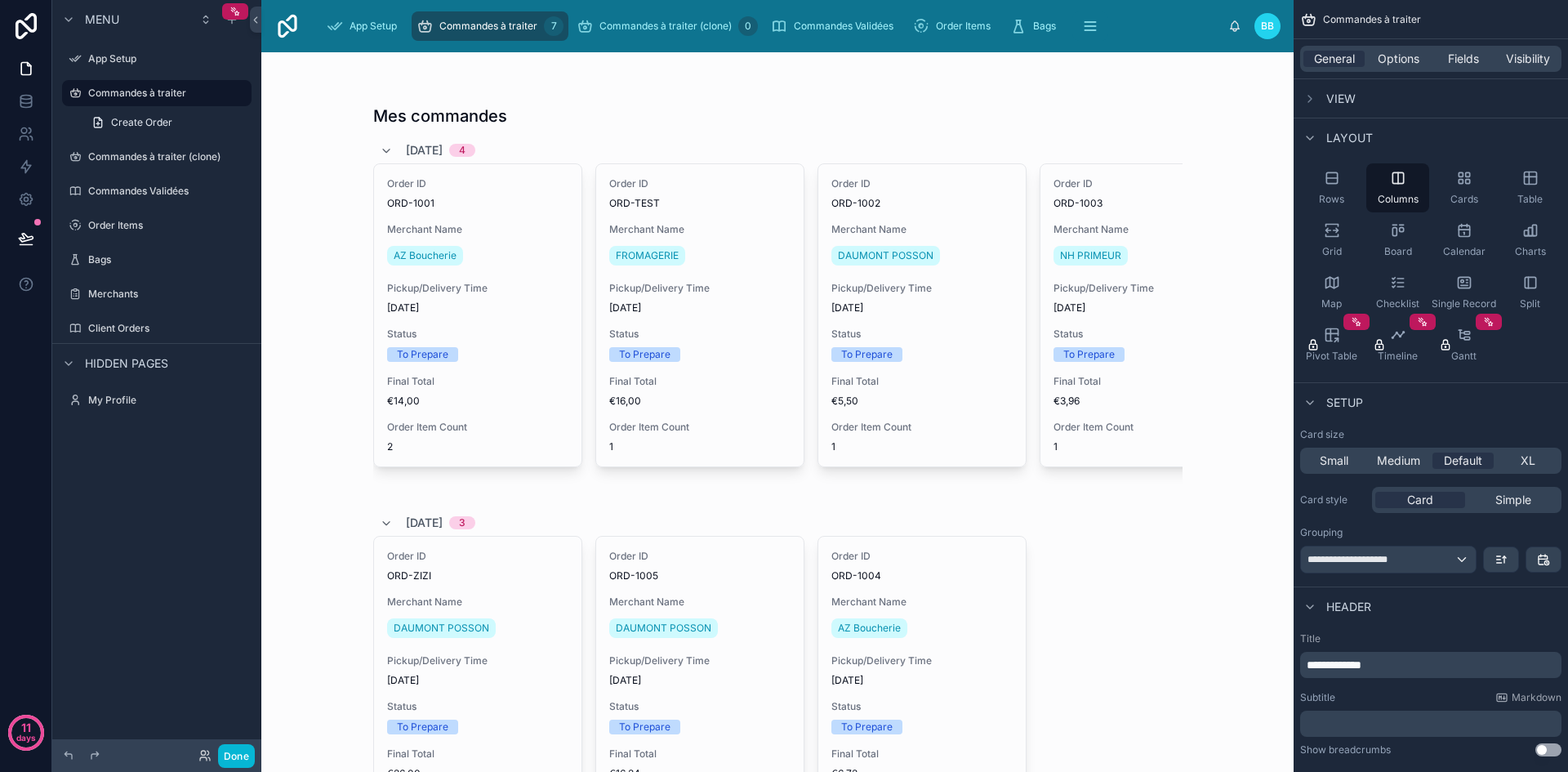
click at [904, 111] on div at bounding box center [778, 512] width 836 height 921
click at [242, 750] on button "Done" at bounding box center [236, 755] width 36 height 23
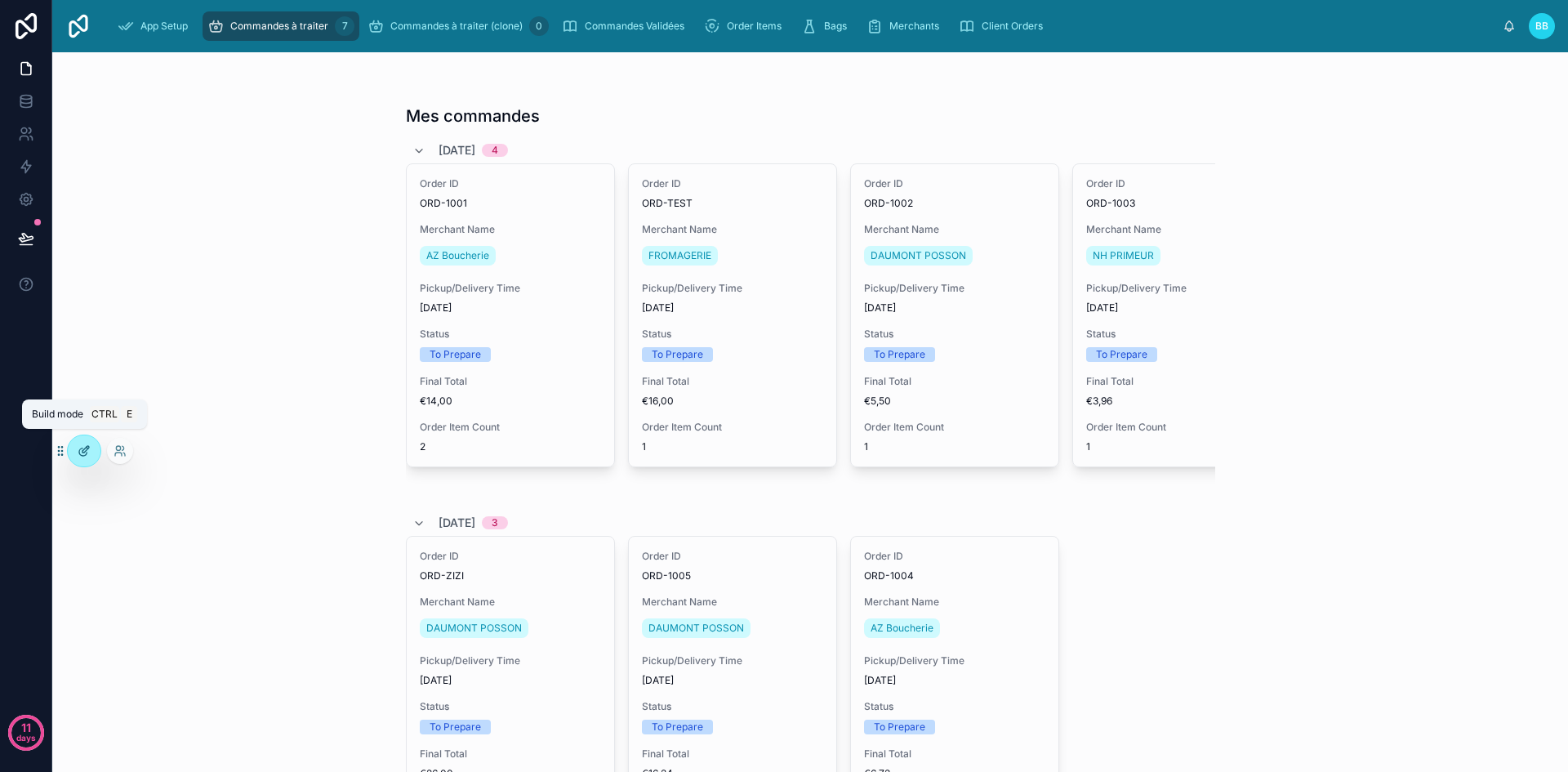
click at [81, 460] on div at bounding box center [84, 450] width 33 height 31
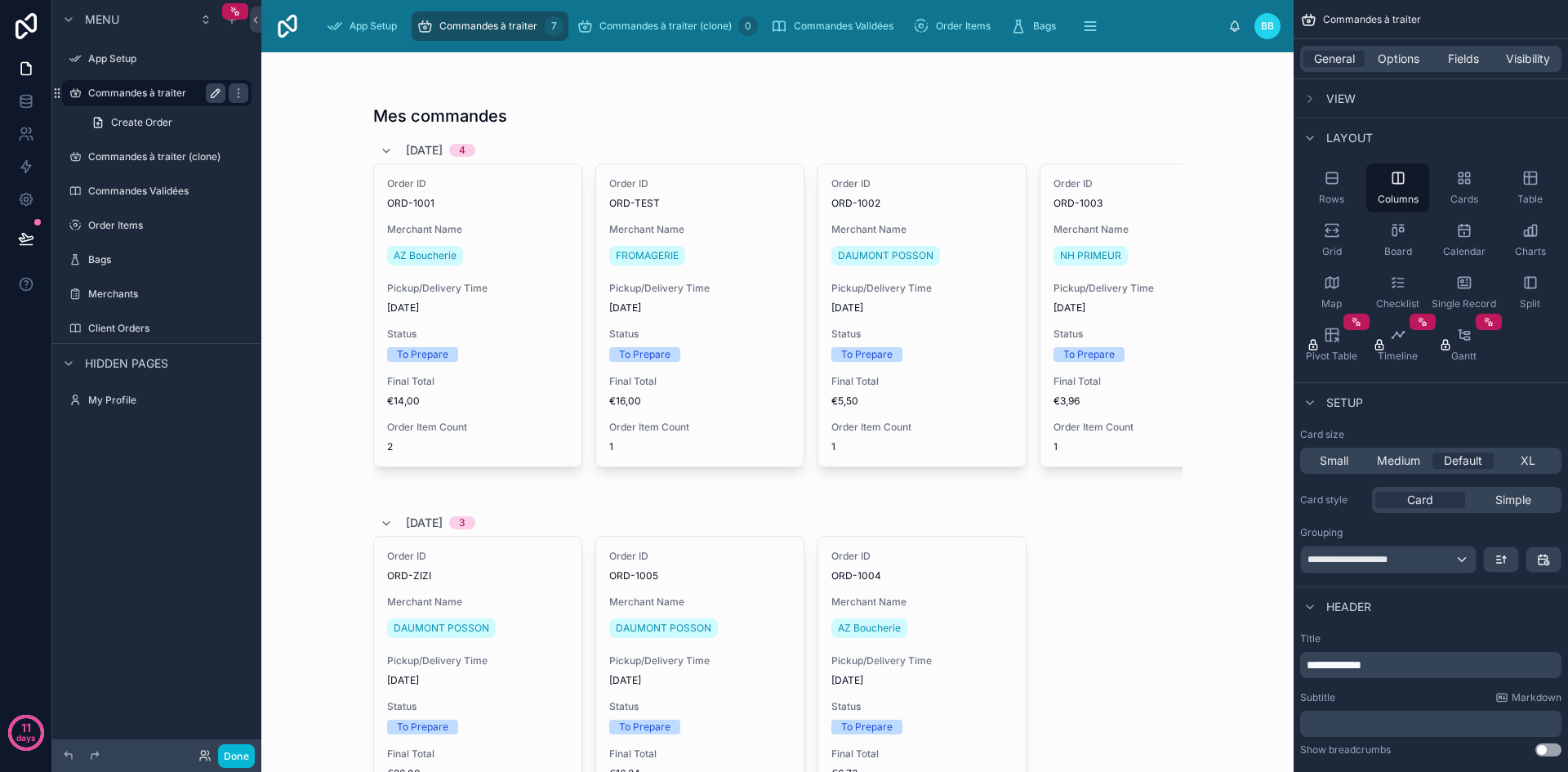
click at [212, 94] on icon "scrollable content" at bounding box center [215, 93] width 8 height 8
click at [75, 93] on icon "scrollable content" at bounding box center [75, 93] width 13 height 13
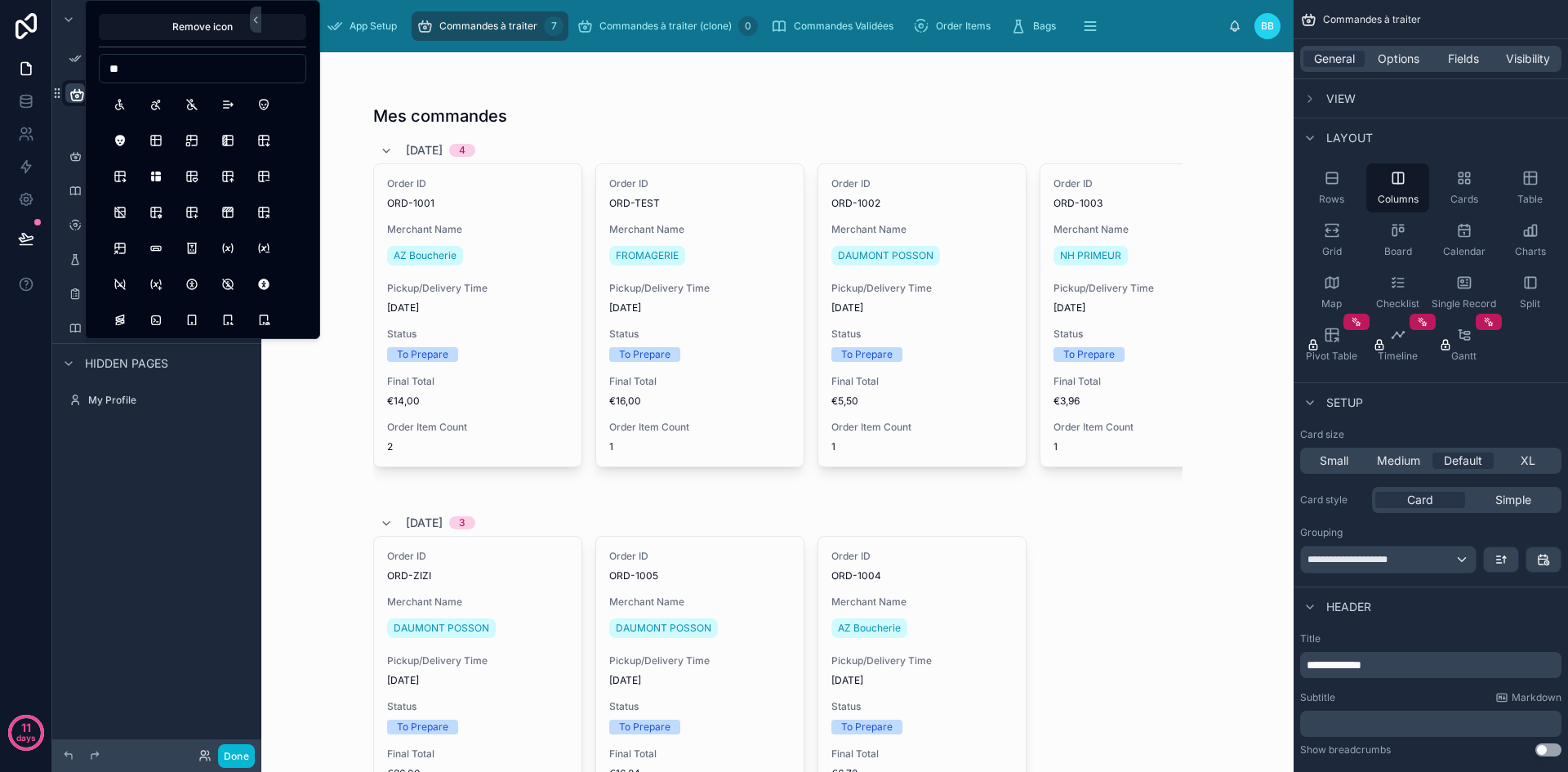
type input "*"
type input "*****"
click at [200, 105] on button "HourglassFilled" at bounding box center [192, 104] width 29 height 29
click at [125, 99] on button "Hourglass" at bounding box center [120, 104] width 29 height 29
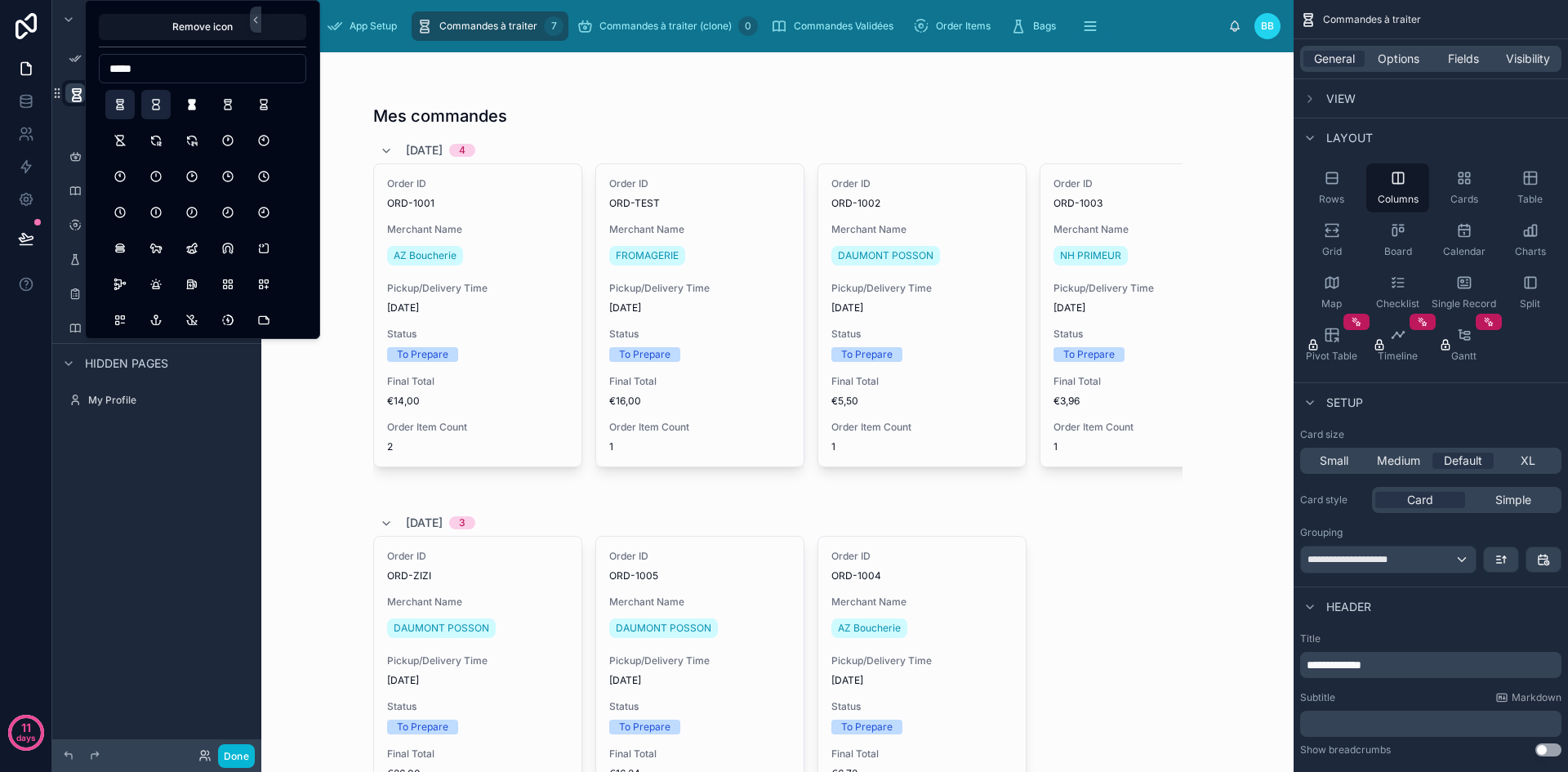
click at [151, 99] on button "HourglassEmpty" at bounding box center [155, 104] width 29 height 29
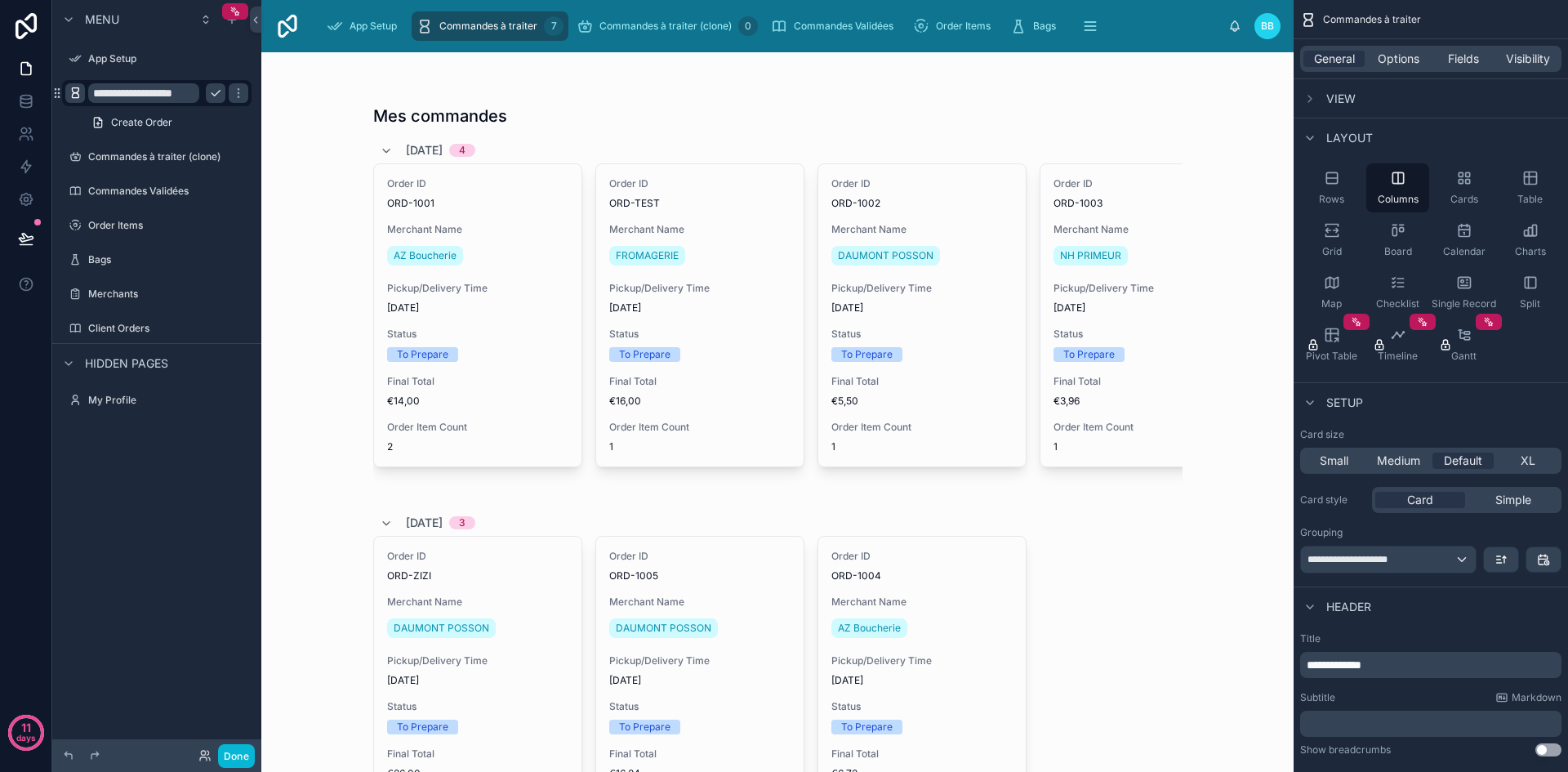
click at [360, 82] on div at bounding box center [778, 512] width 836 height 921
click at [468, 110] on h1 "Mes commandes" at bounding box center [439, 116] width 134 height 22
click at [1384, 60] on span "Options" at bounding box center [1399, 58] width 42 height 16
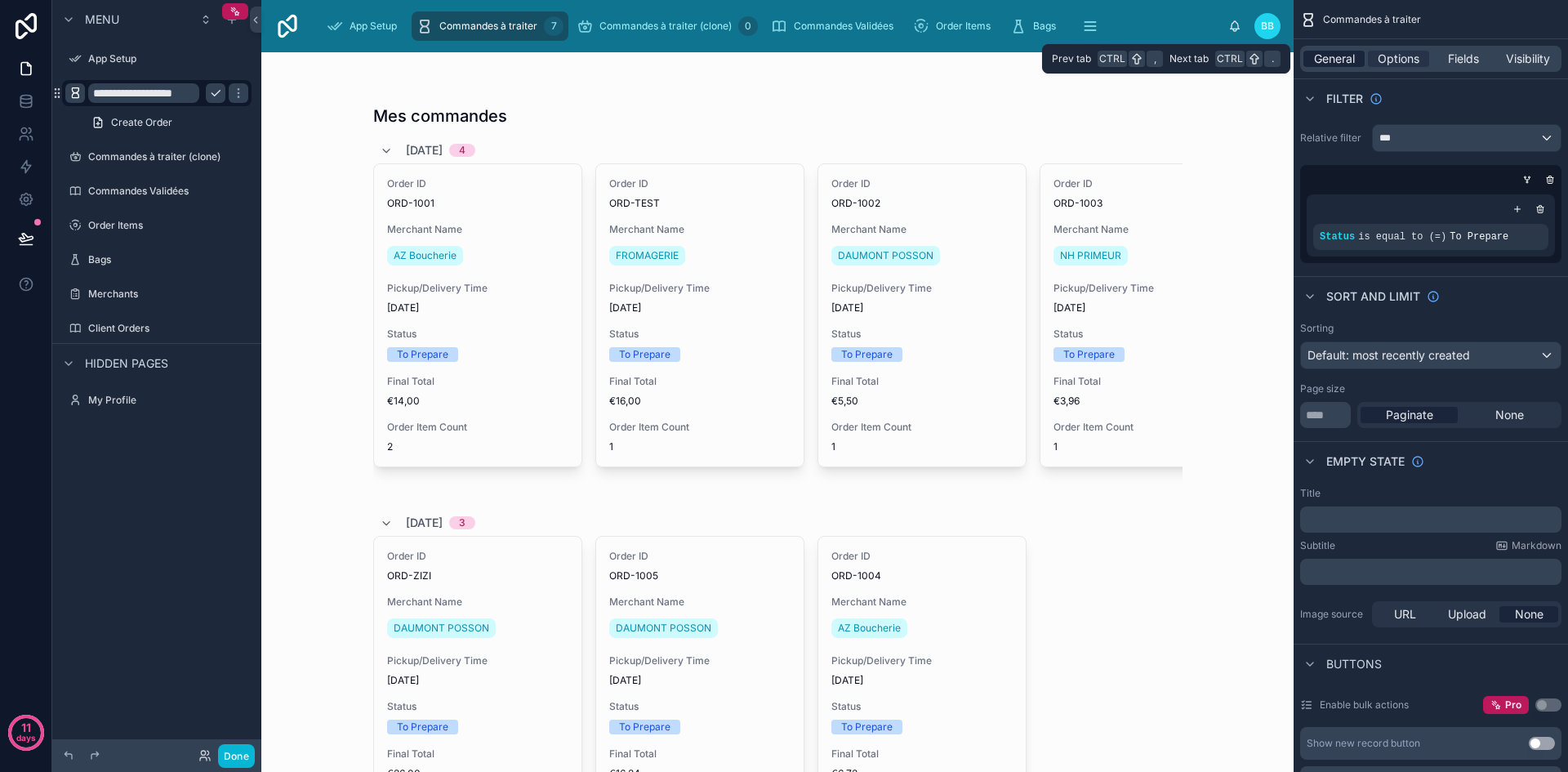
click at [1327, 64] on span "General" at bounding box center [1335, 58] width 41 height 16
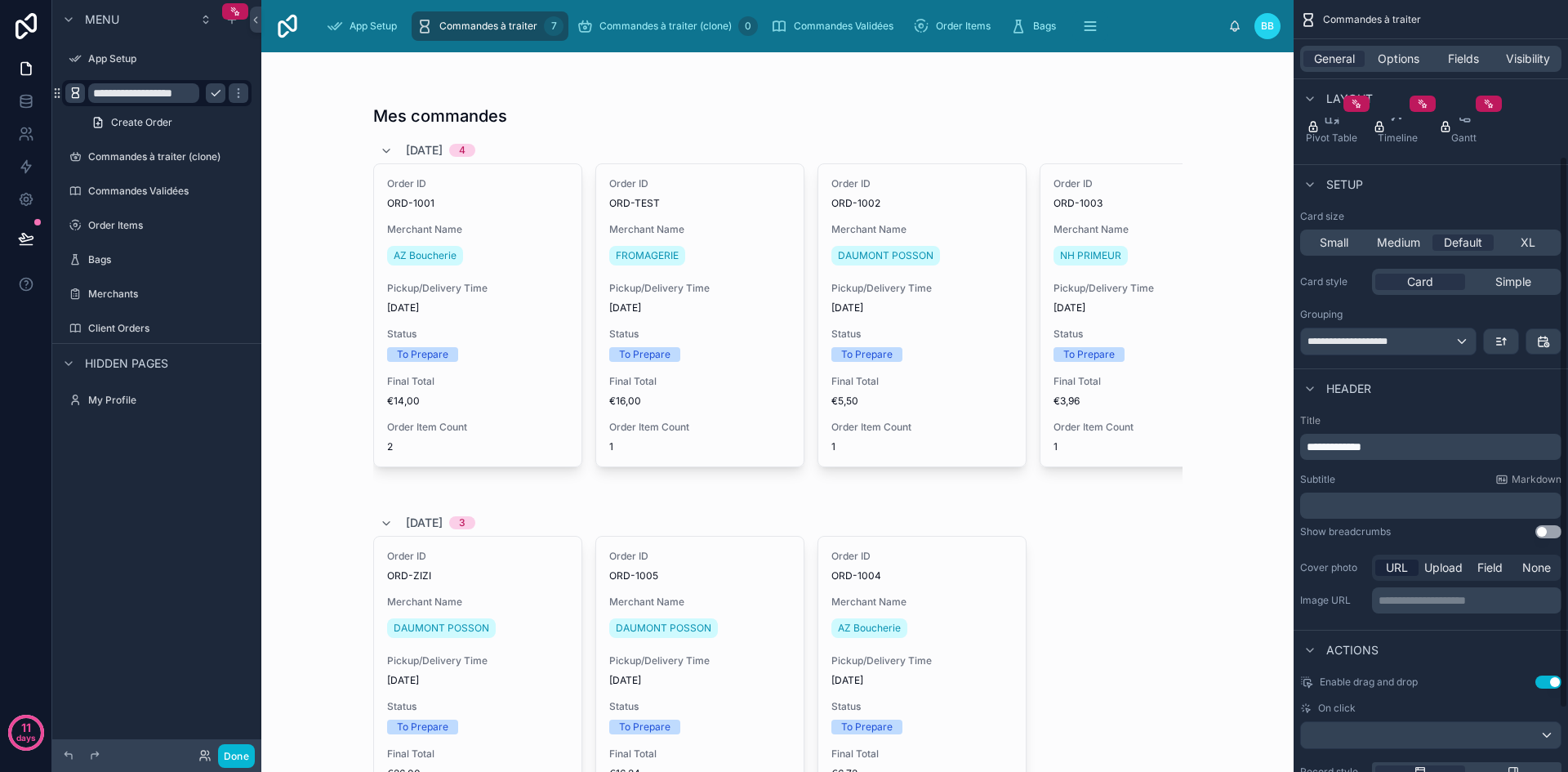
scroll to position [219, 0]
click at [1406, 445] on p "**********" at bounding box center [1432, 445] width 252 height 16
click at [1389, 485] on div "Subtitle Markdown ﻿" at bounding box center [1431, 494] width 262 height 46
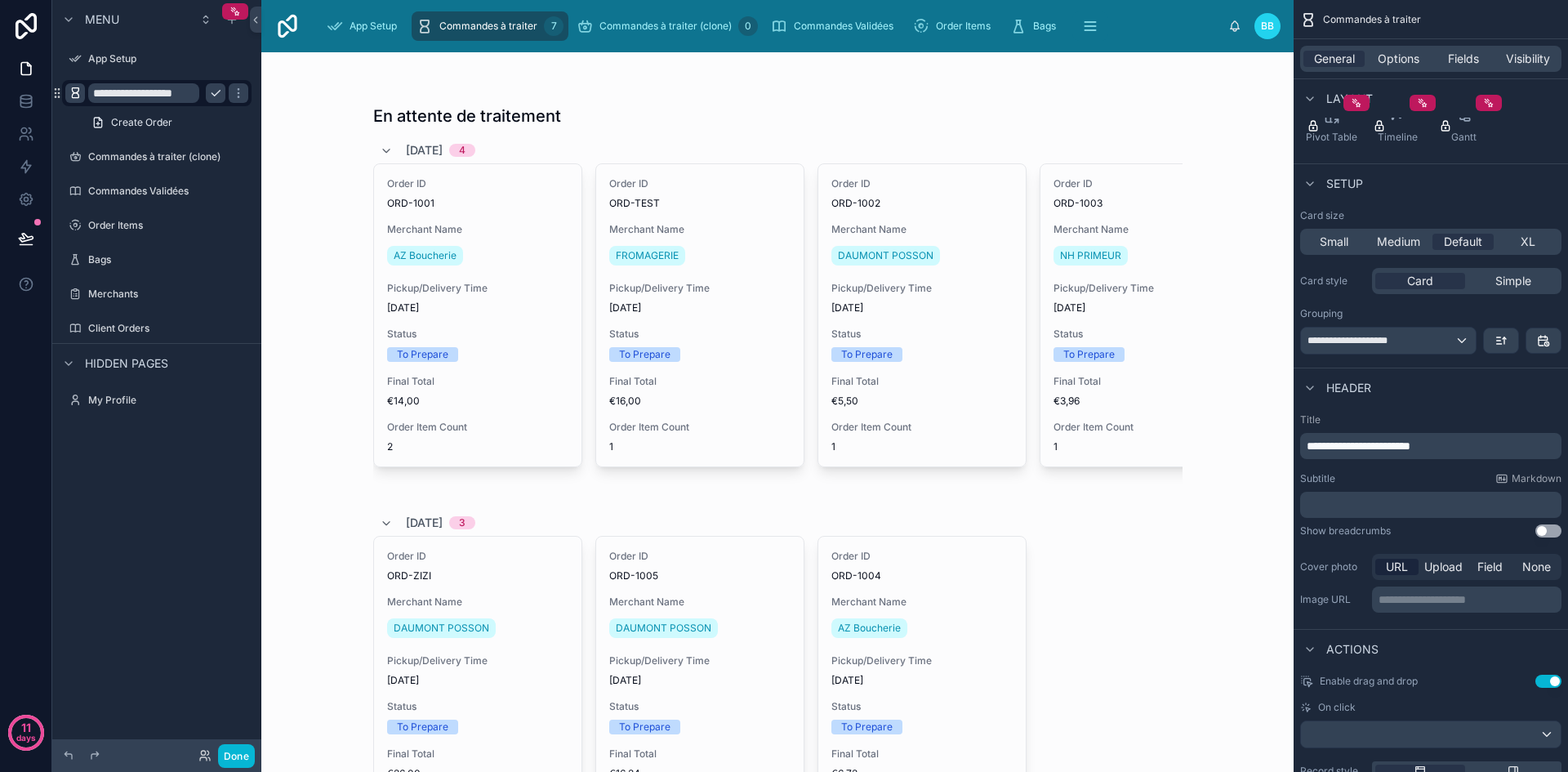
click at [1487, 448] on p "**********" at bounding box center [1432, 445] width 252 height 16
click at [1398, 478] on div "Subtitle Markdown" at bounding box center [1431, 479] width 262 height 13
click at [1546, 525] on button "Use setting" at bounding box center [1548, 527] width 26 height 13
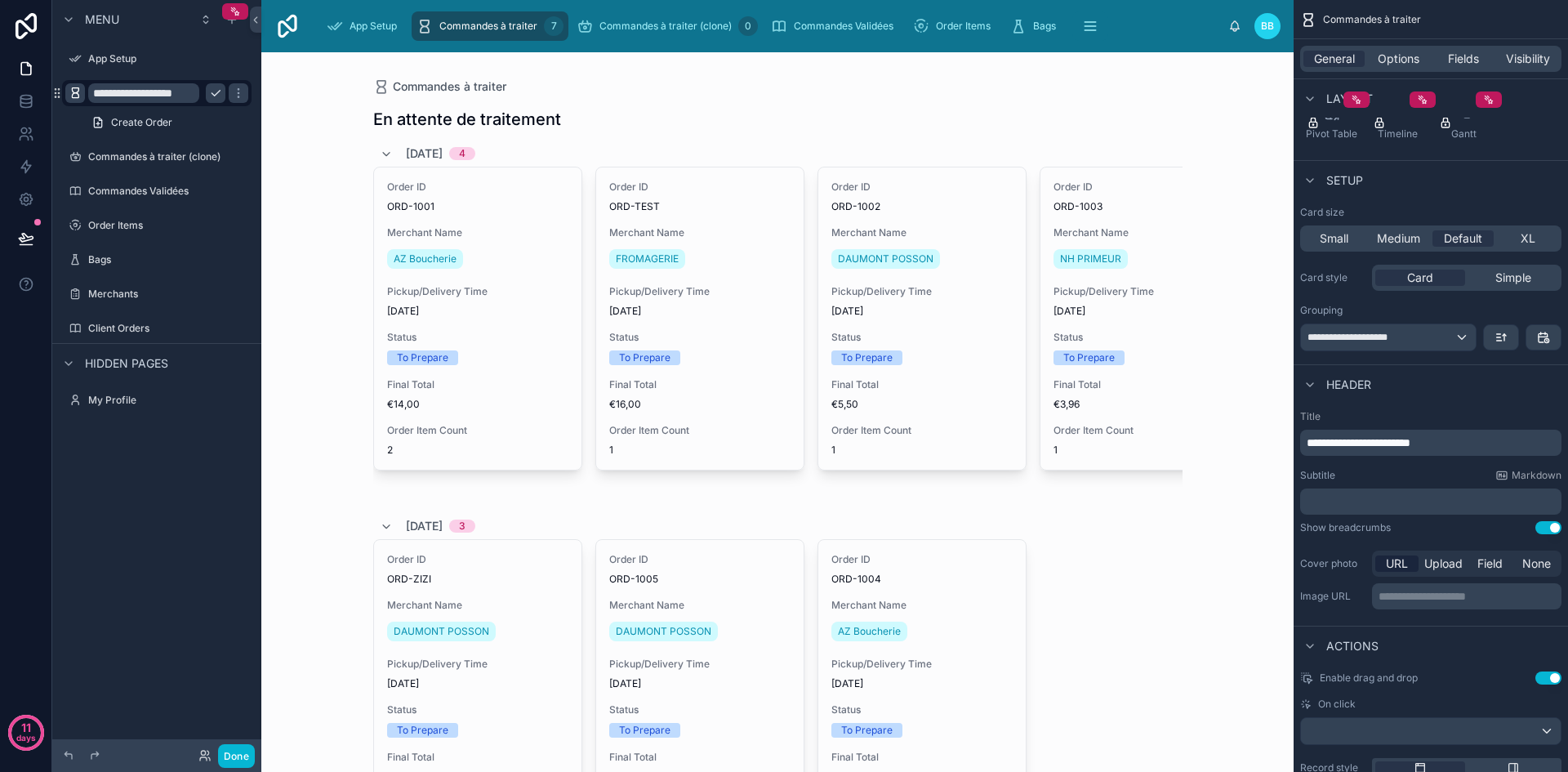
click at [1546, 525] on button "Use setting" at bounding box center [1548, 527] width 26 height 13
click at [1479, 436] on p "**********" at bounding box center [1432, 442] width 252 height 16
click at [1548, 525] on button "Use setting" at bounding box center [1548, 527] width 26 height 13
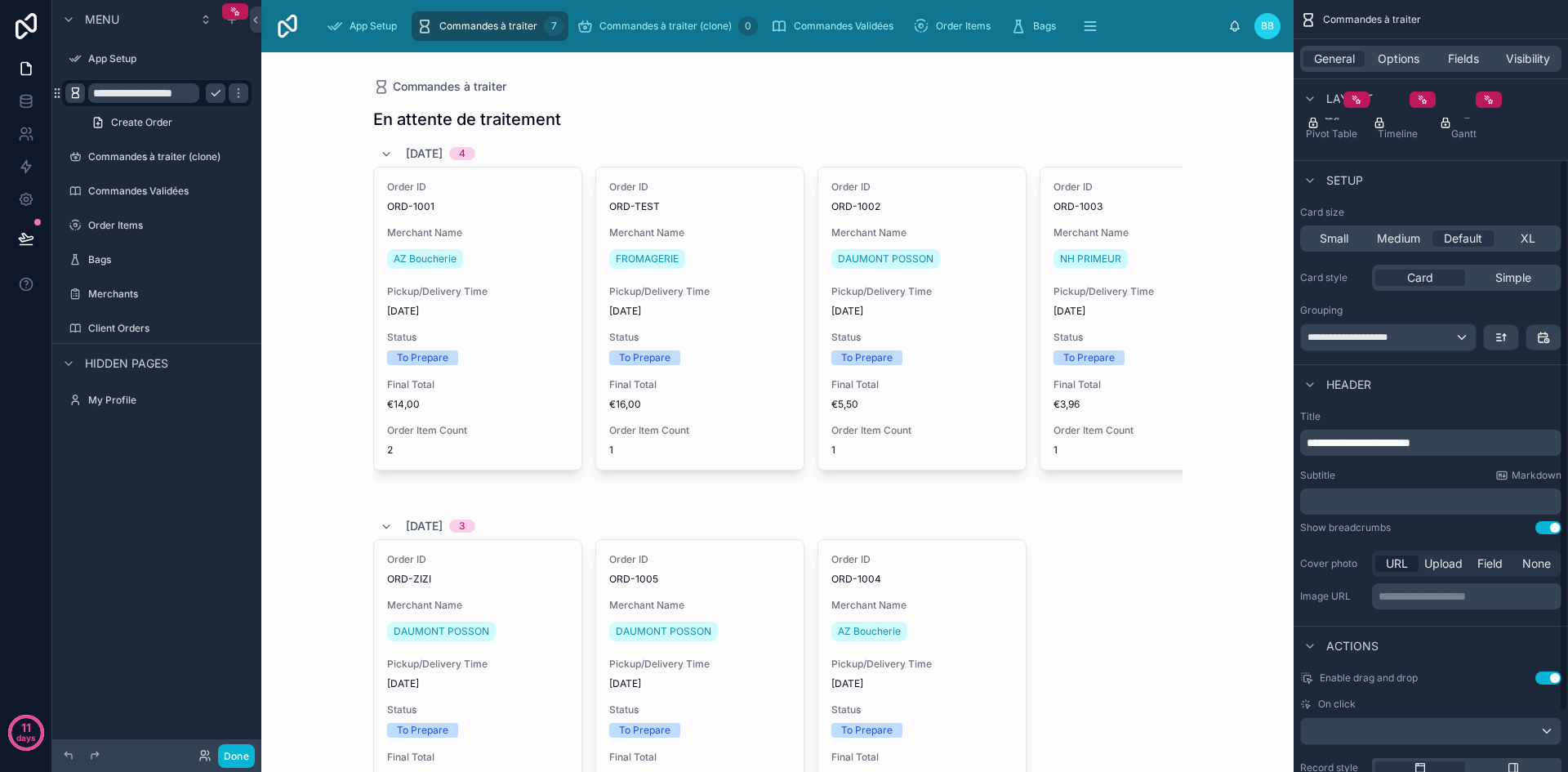
click at [1548, 522] on button "Use setting" at bounding box center [1548, 527] width 26 height 13
click at [1445, 444] on p "**********" at bounding box center [1432, 442] width 252 height 16
click at [1528, 470] on span "Markdown" at bounding box center [1536, 475] width 50 height 13
click at [1460, 437] on p "**********" at bounding box center [1432, 442] width 252 height 16
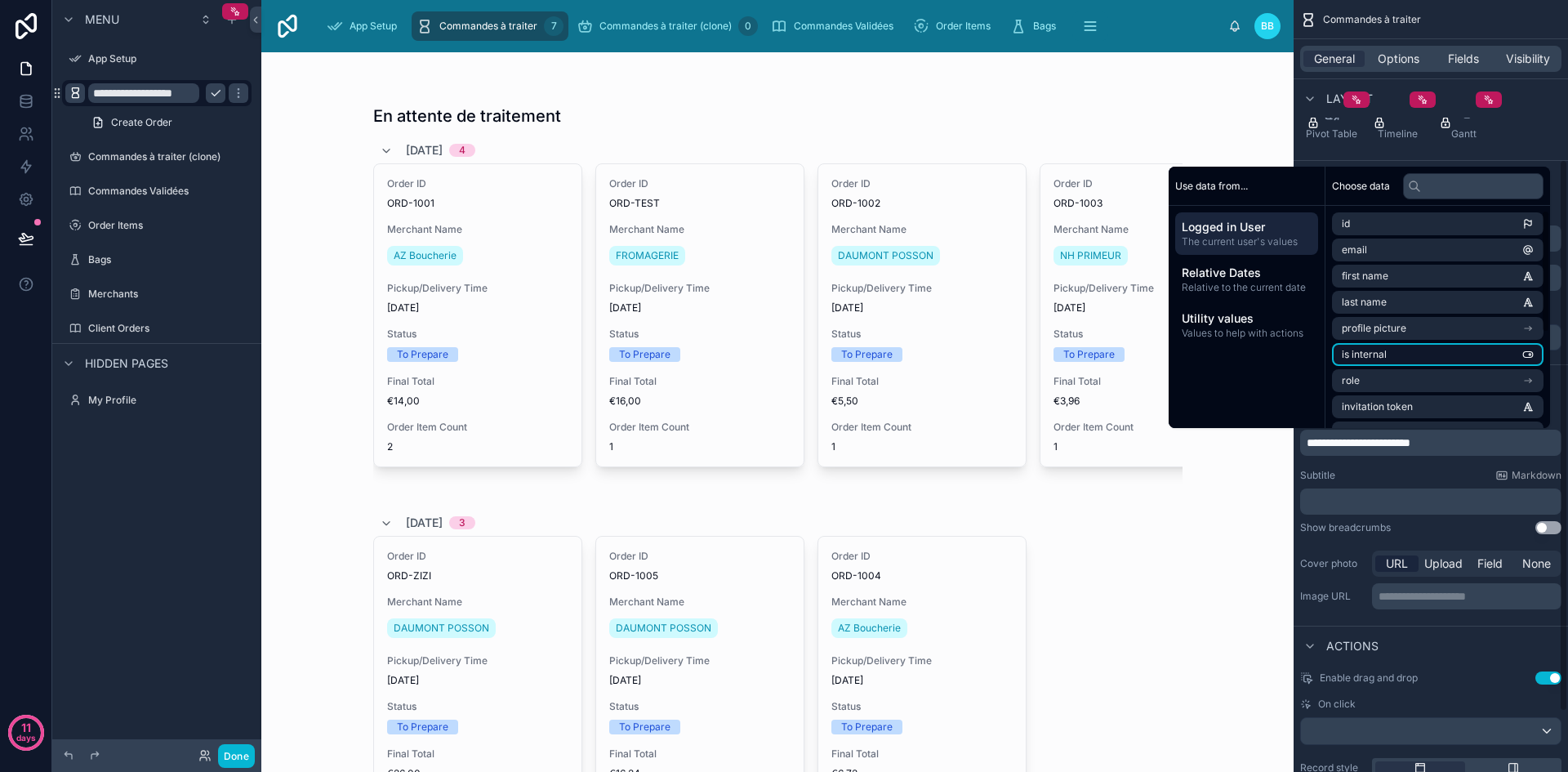
scroll to position [179, 0]
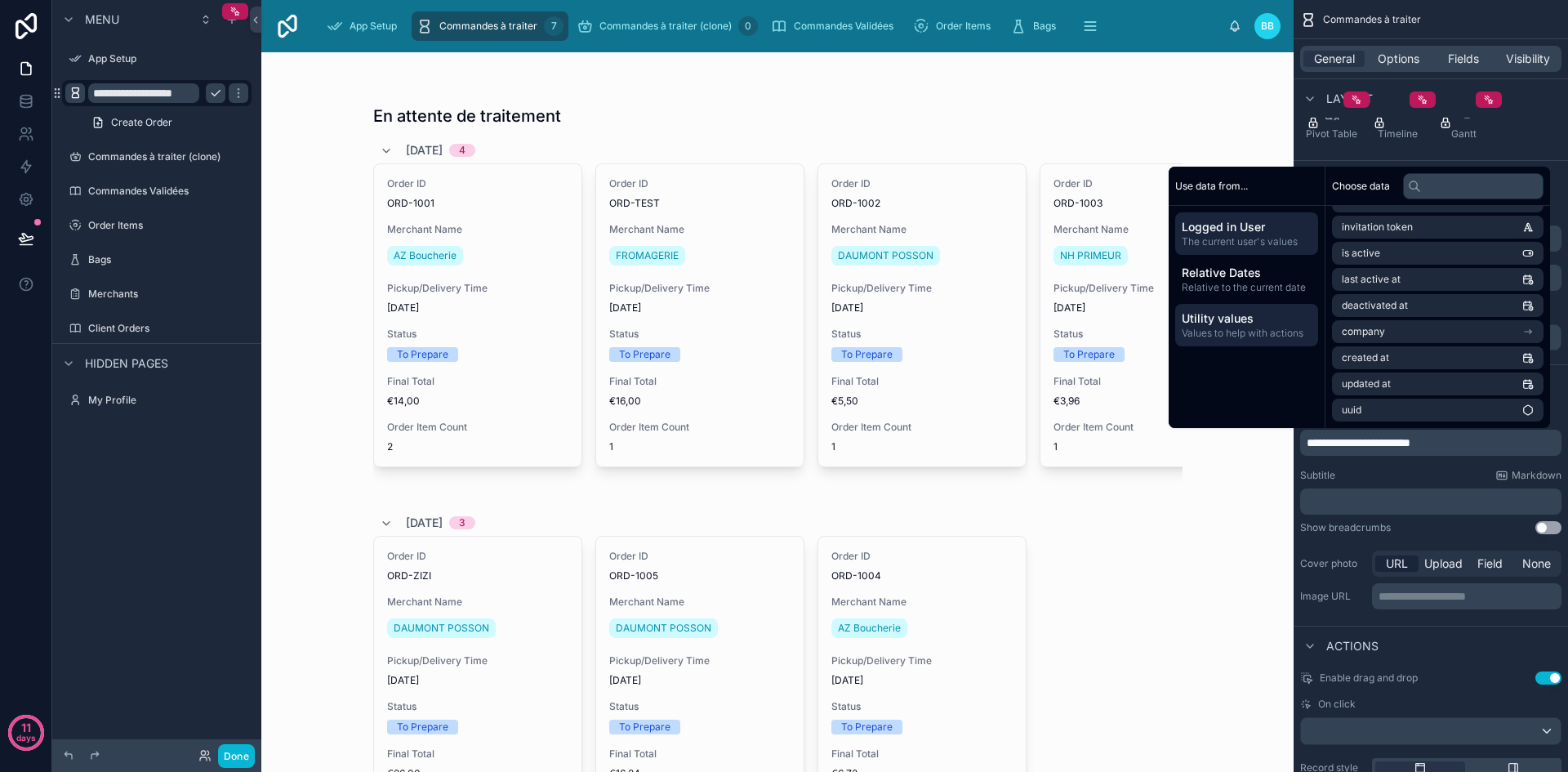
click at [1212, 324] on span "Utility values" at bounding box center [1246, 318] width 130 height 16
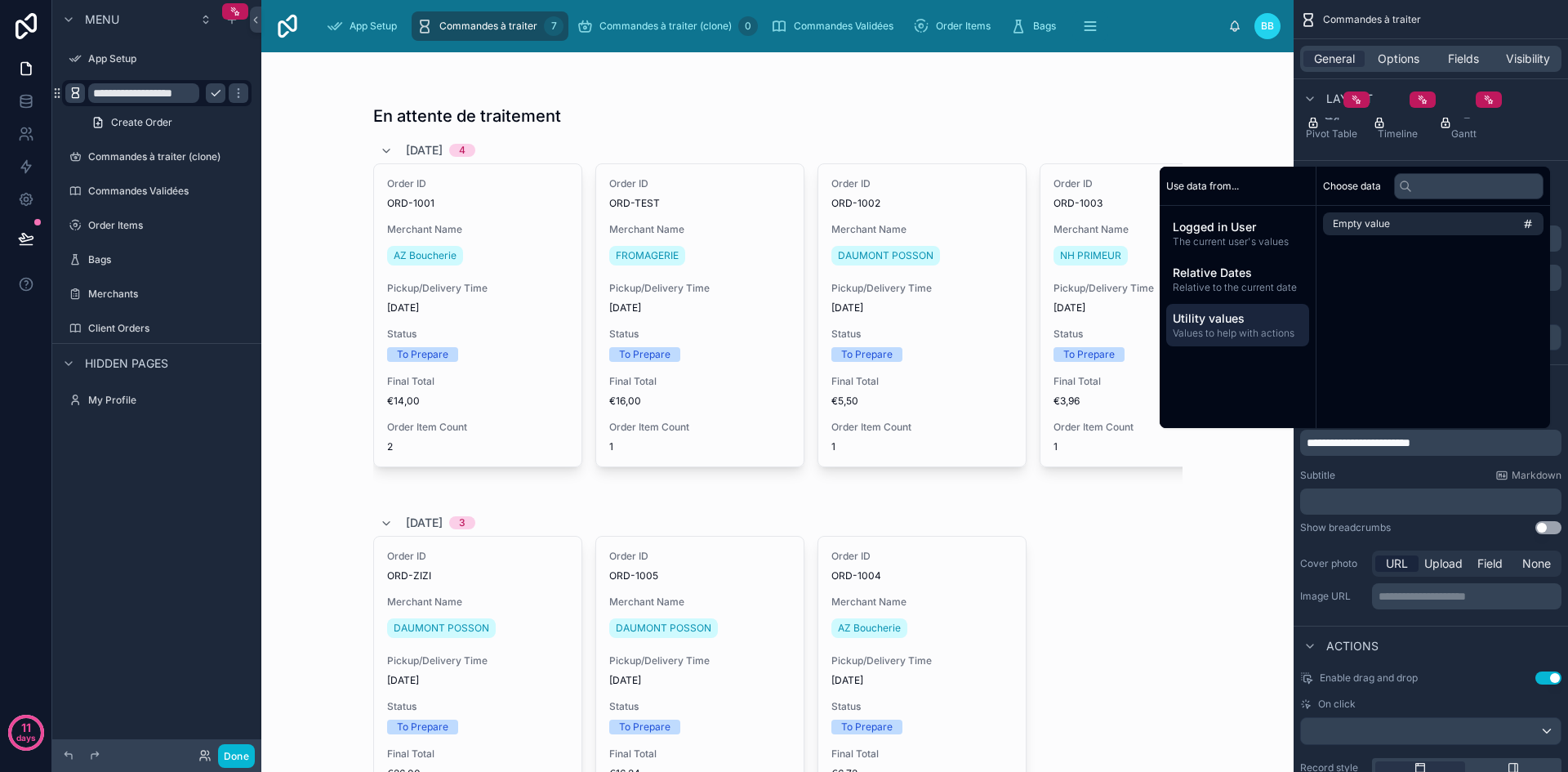
scroll to position [0, 0]
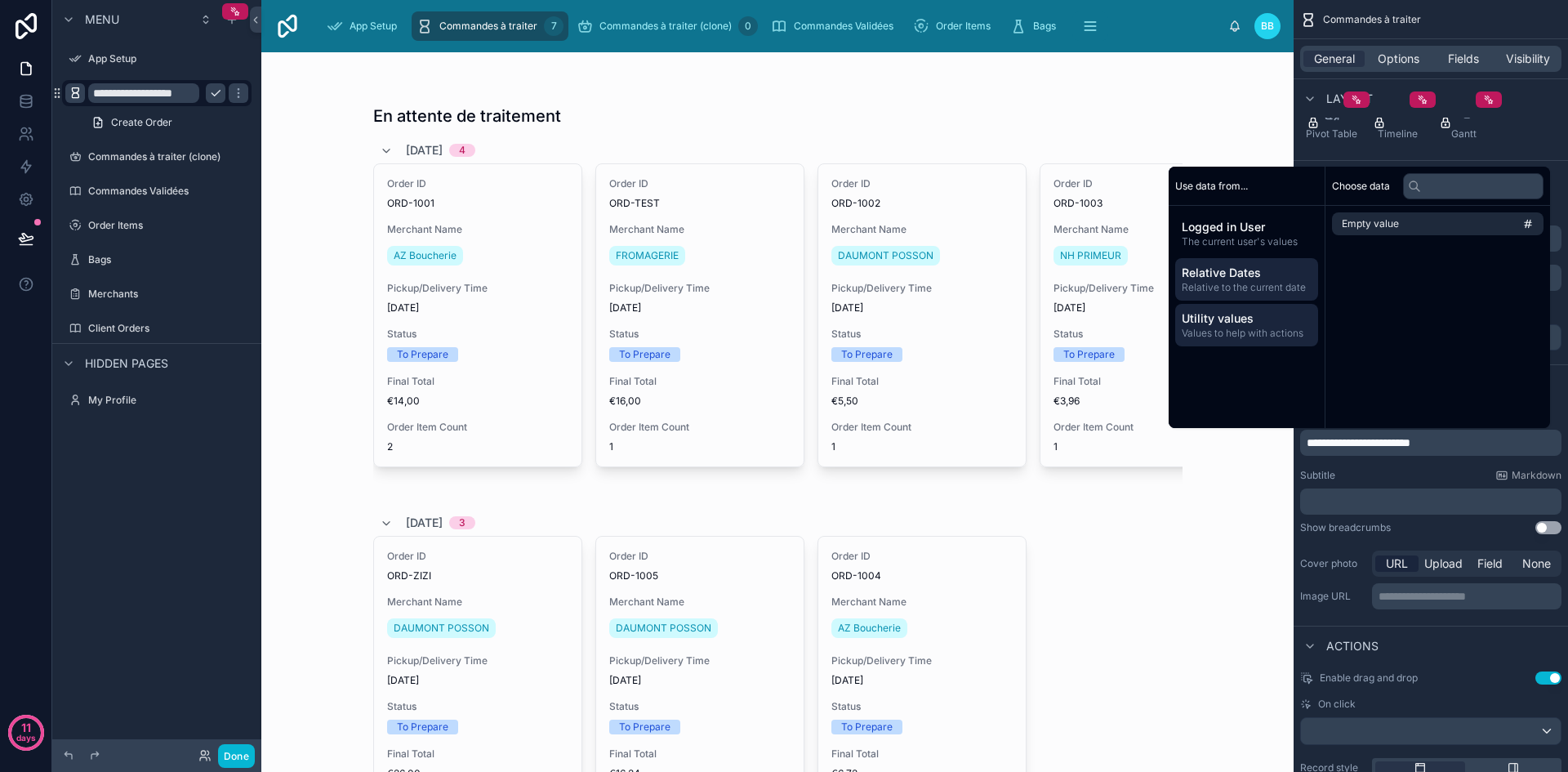
click at [1199, 287] on span "Relative to the current date" at bounding box center [1246, 288] width 130 height 13
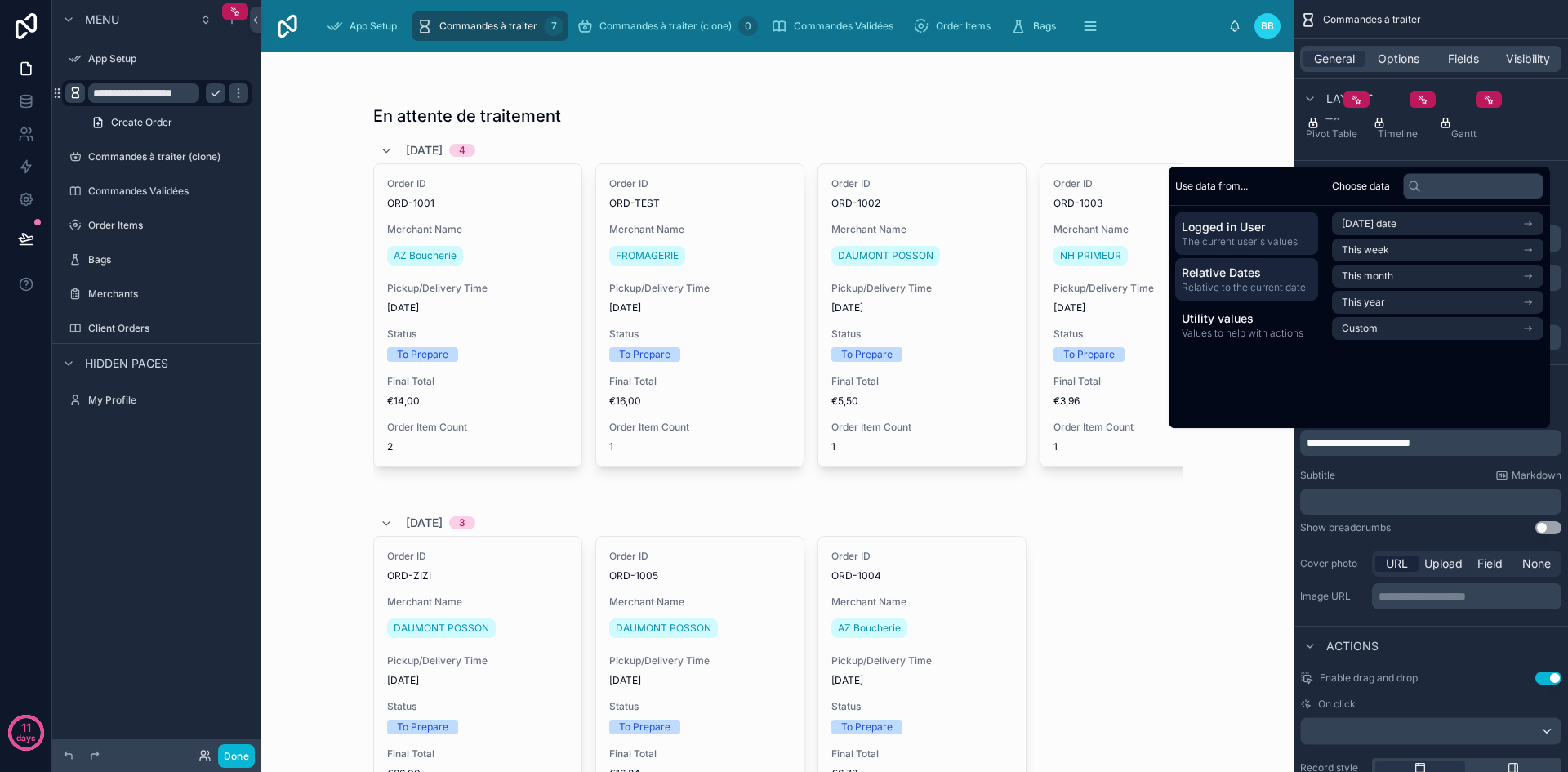
click at [1190, 229] on span "Logged in User" at bounding box center [1246, 226] width 130 height 16
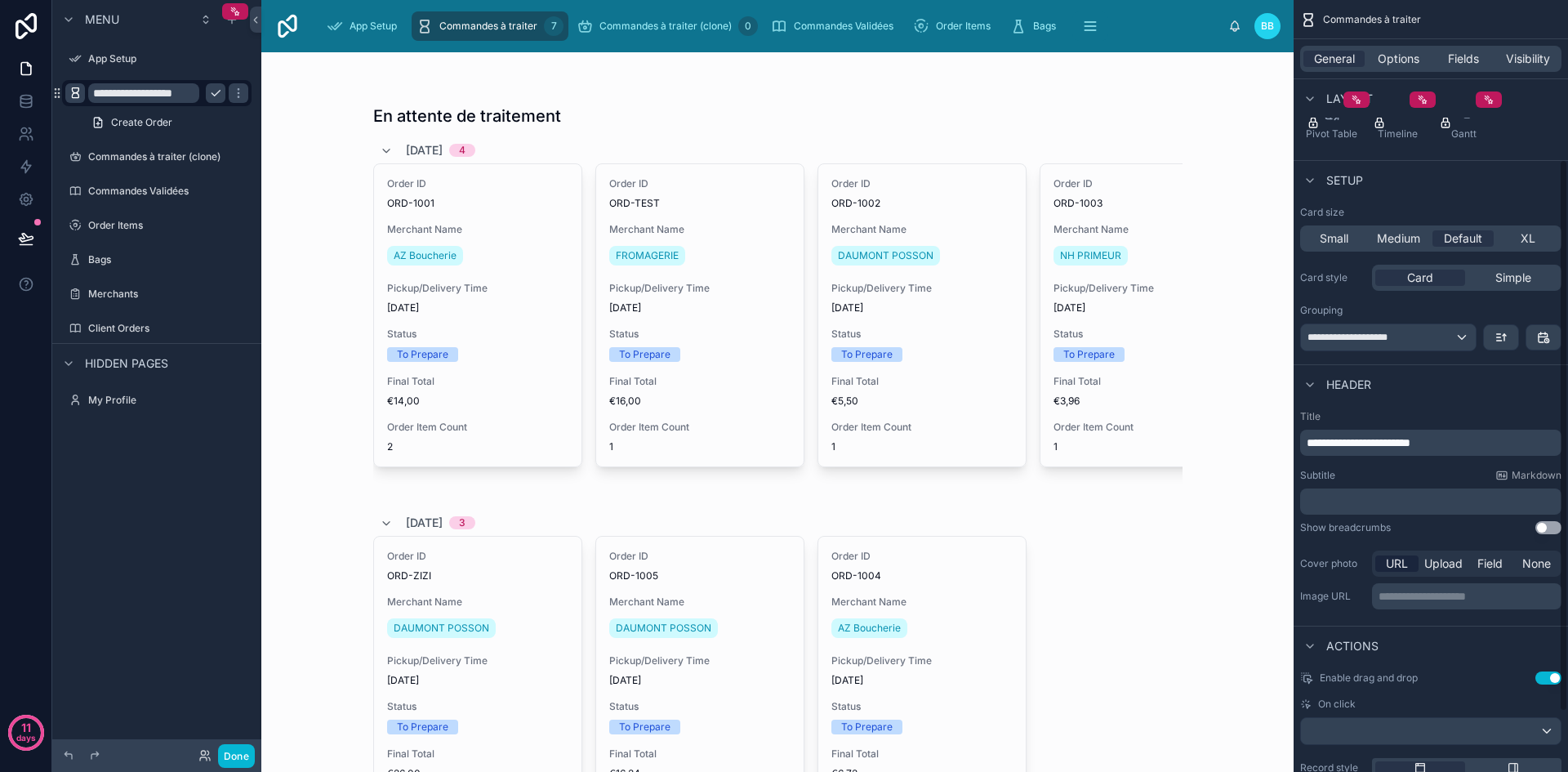
click at [1367, 460] on div "**********" at bounding box center [1431, 511] width 275 height 216
click at [1549, 526] on button "Use setting" at bounding box center [1548, 527] width 26 height 13
click at [1485, 450] on div "**********" at bounding box center [1431, 443] width 262 height 26
click at [1480, 448] on p "**********" at bounding box center [1432, 442] width 252 height 16
click at [1419, 481] on div "Subtitle Markdown ﻿" at bounding box center [1431, 491] width 262 height 46
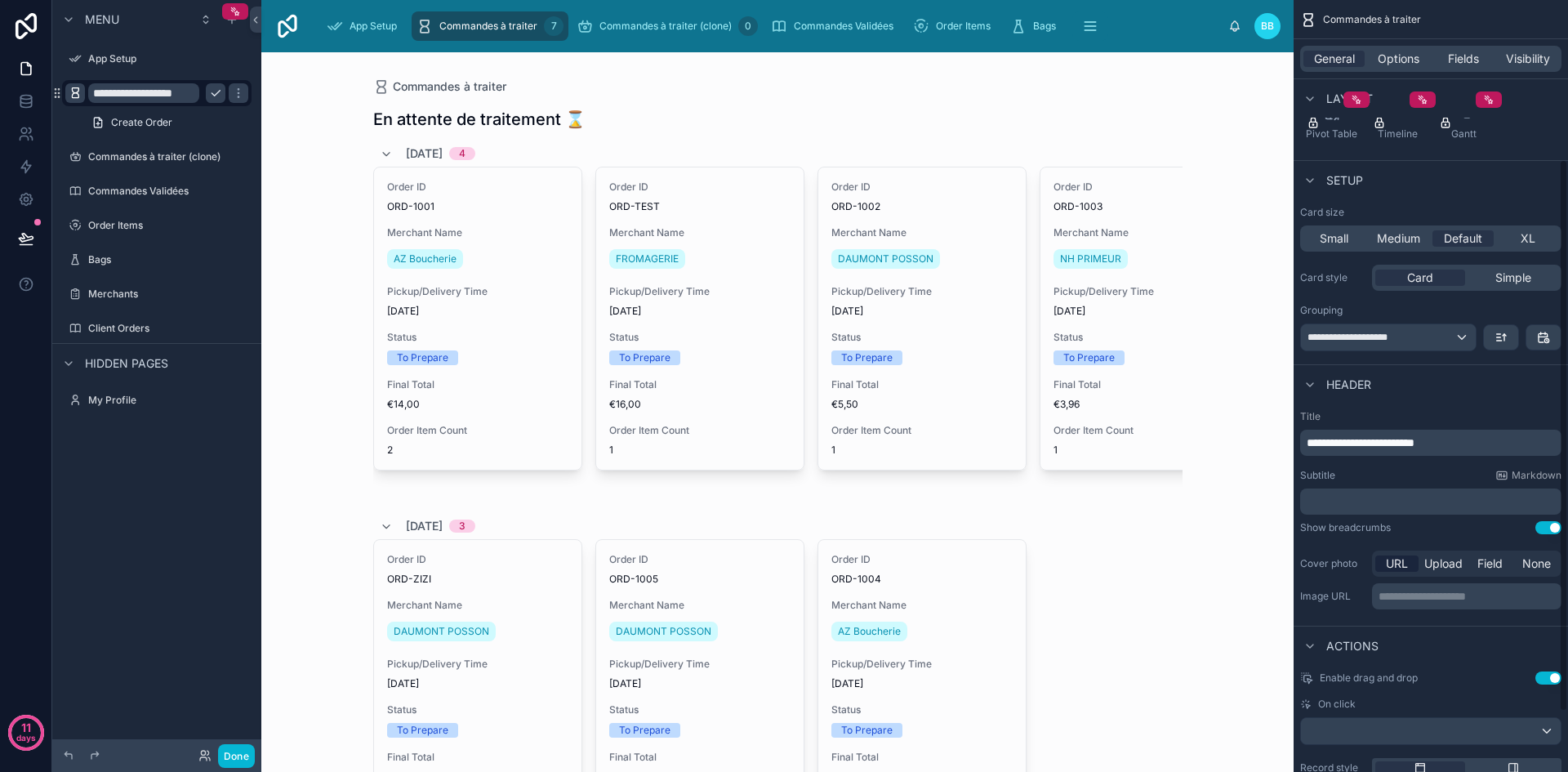
click at [1555, 529] on button "Use setting" at bounding box center [1548, 527] width 26 height 13
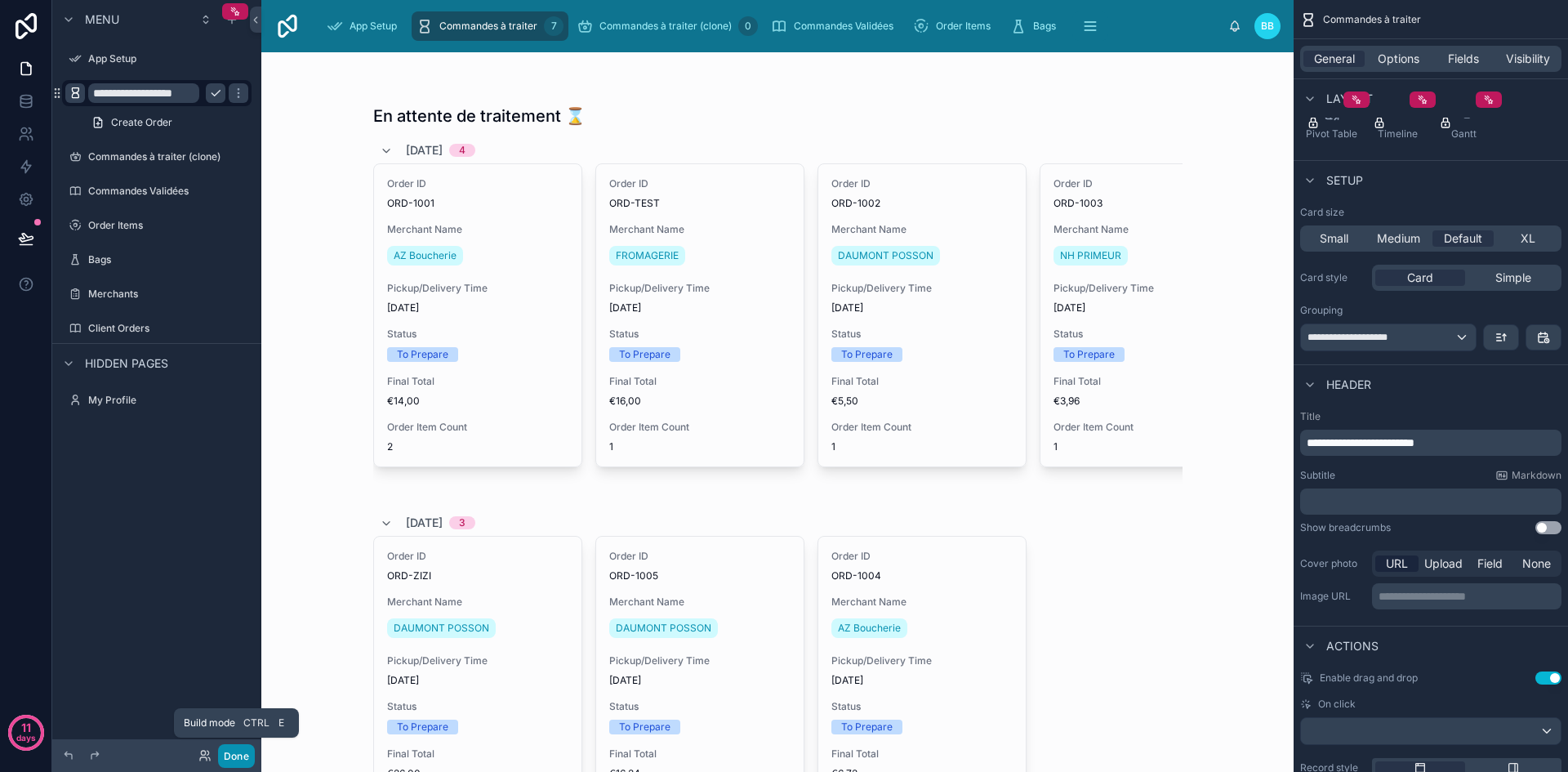
click at [229, 765] on button "Done" at bounding box center [236, 755] width 36 height 23
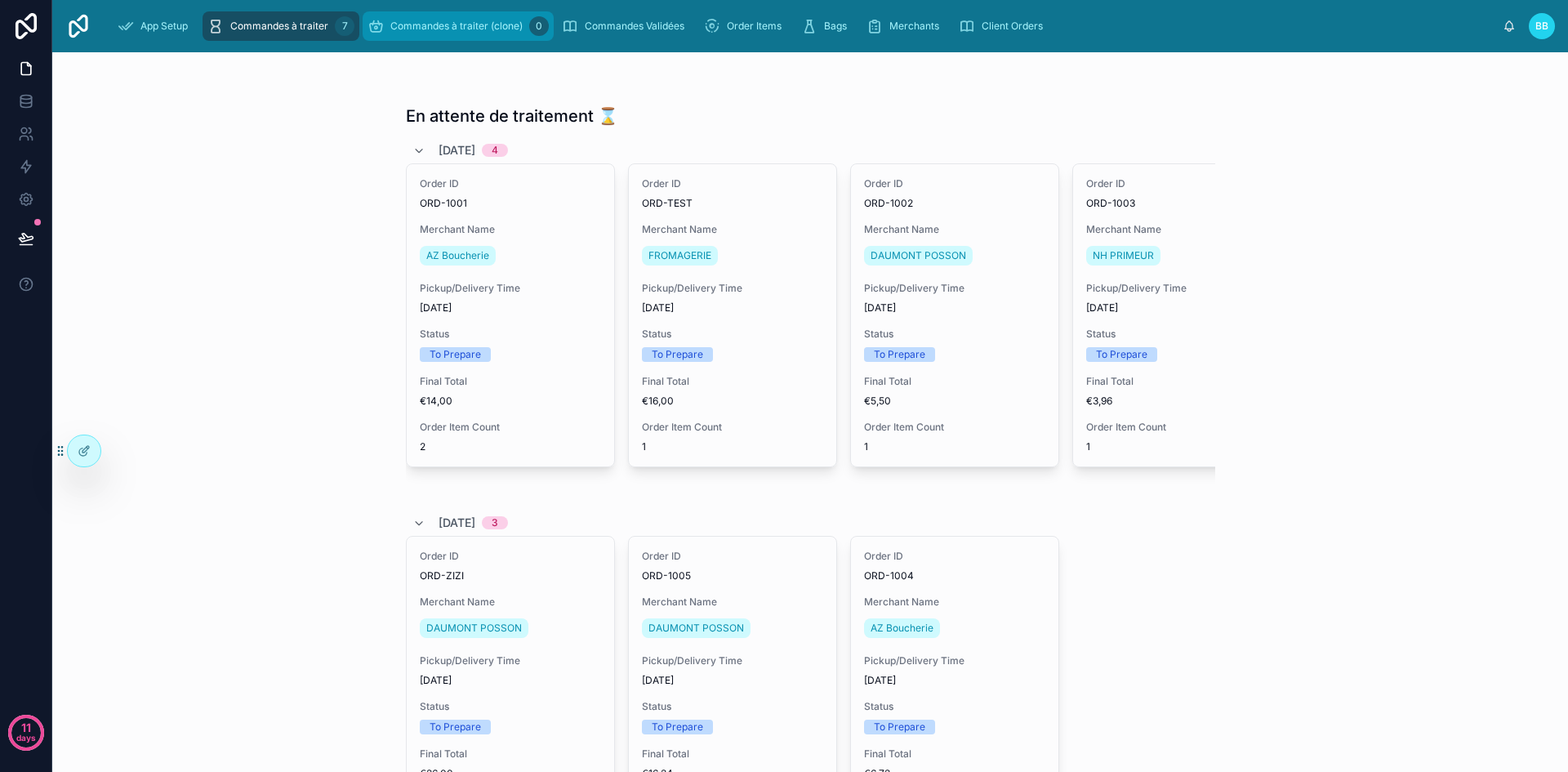
click at [442, 16] on div "Commandes à traiter (clone) 0" at bounding box center [458, 26] width 181 height 26
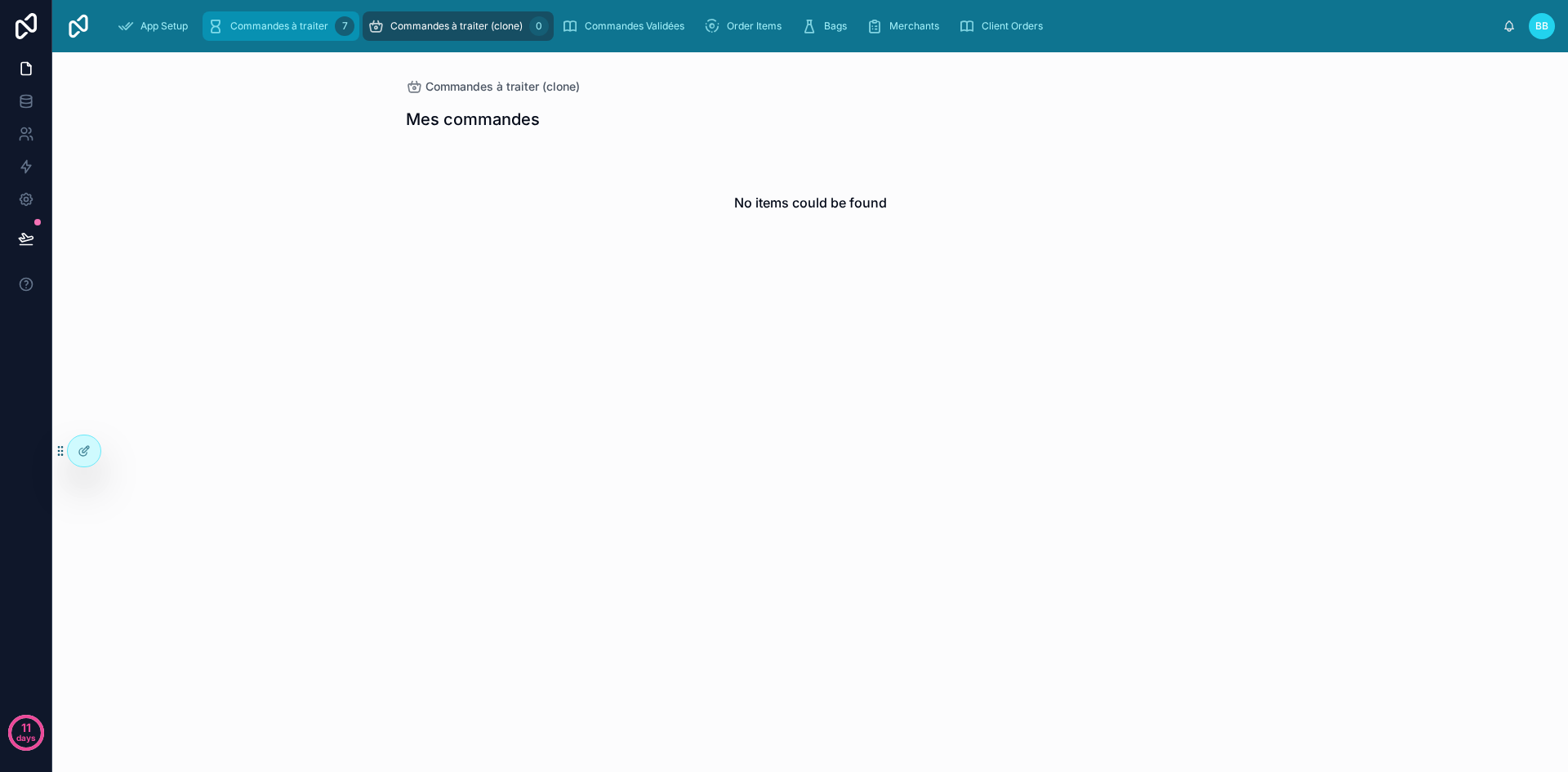
click at [278, 29] on span "Commandes à traiter" at bounding box center [279, 26] width 98 height 13
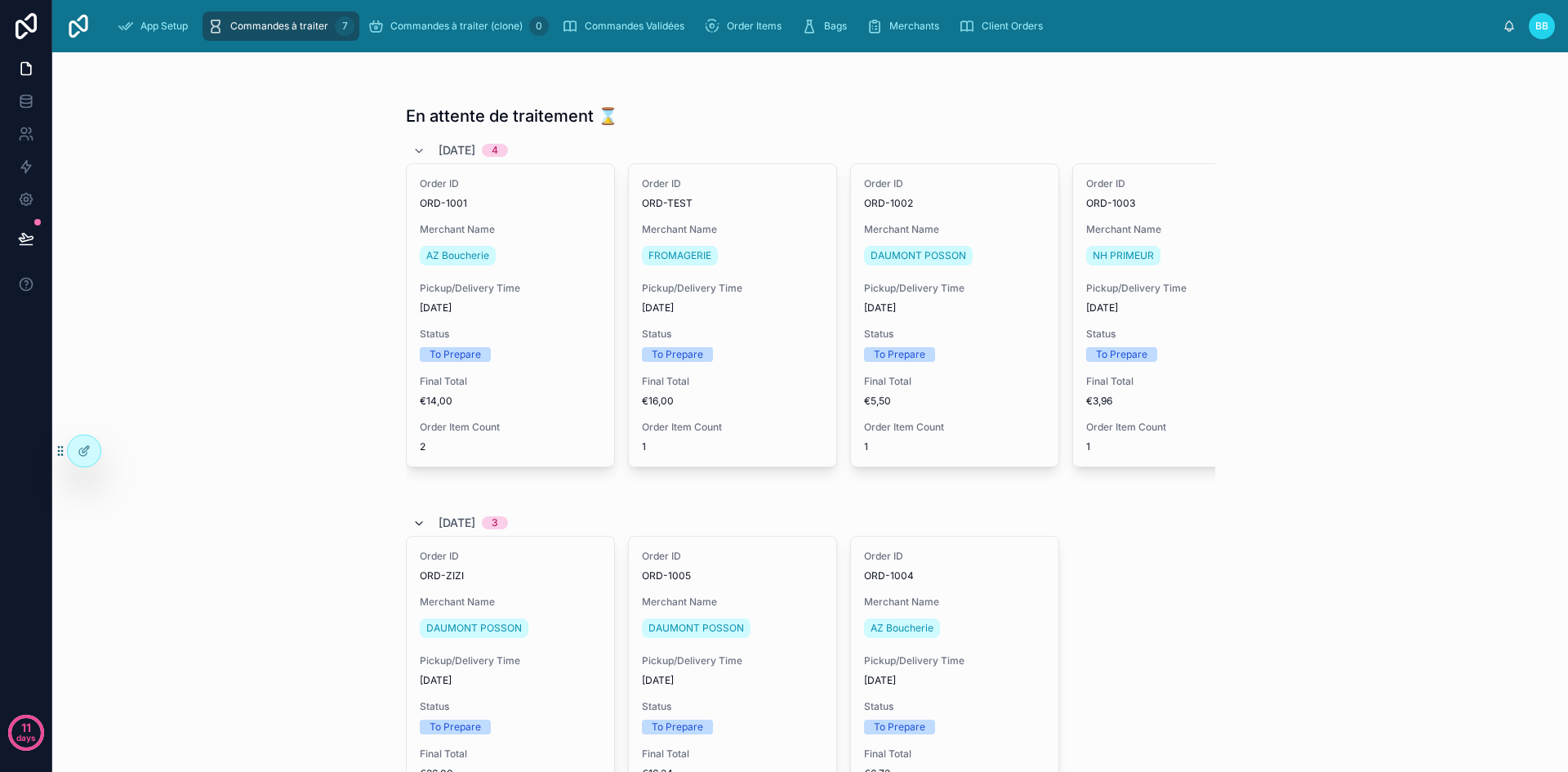
click at [412, 530] on icon at bounding box center [419, 523] width 13 height 13
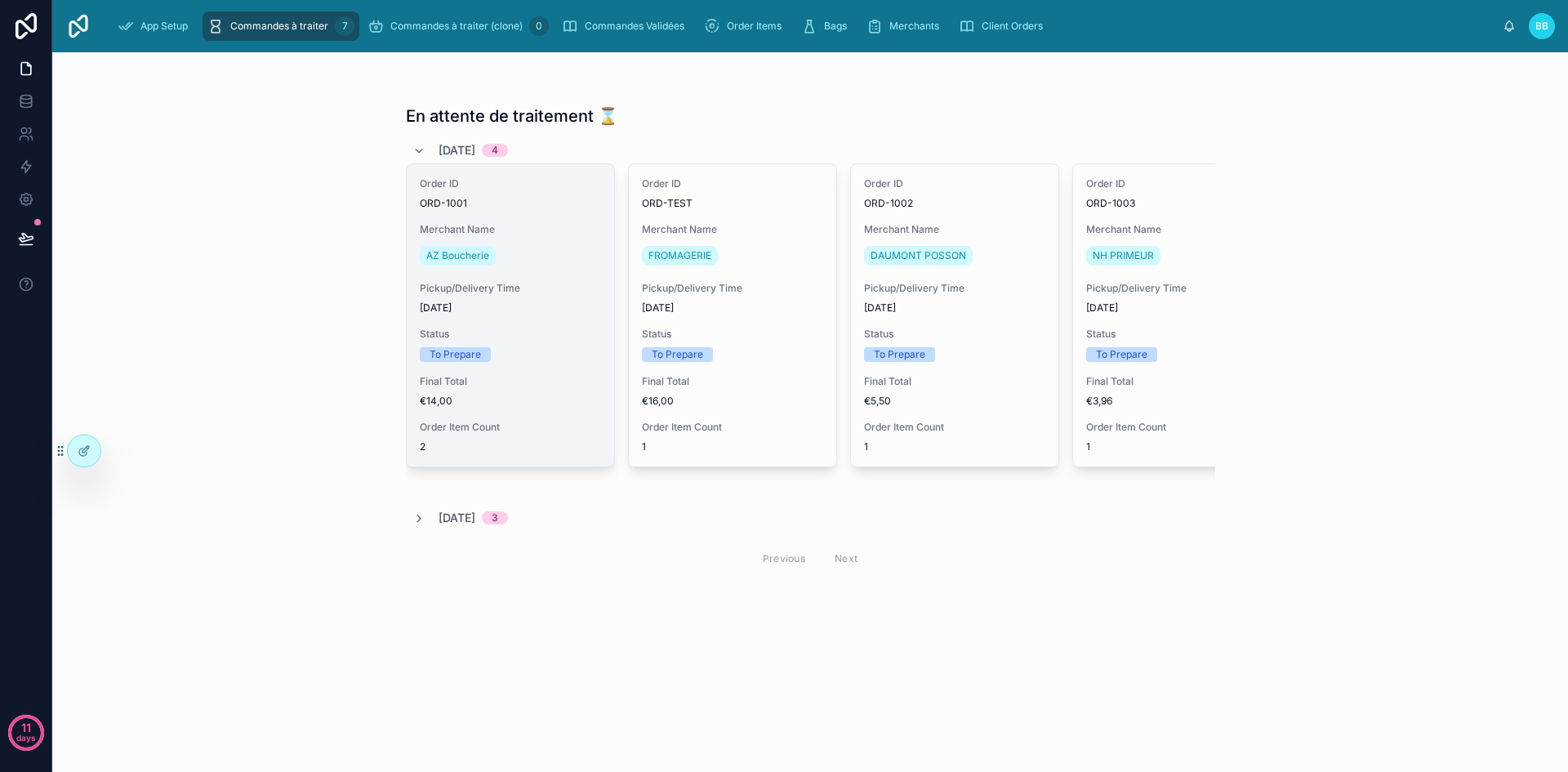
click at [578, 346] on div "Status To Prepare" at bounding box center [511, 344] width 181 height 35
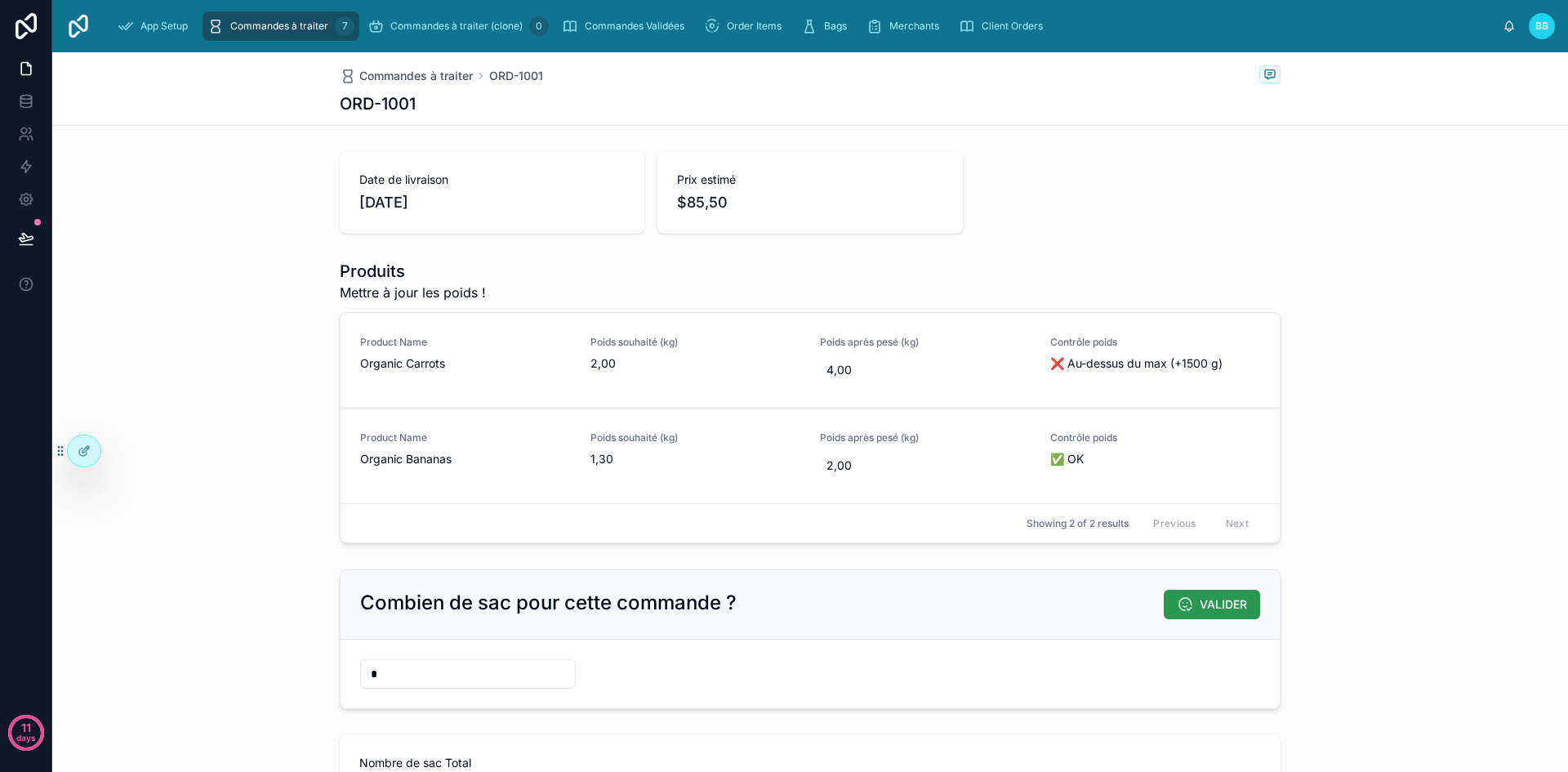
click at [1210, 593] on button "VALIDER" at bounding box center [1212, 604] width 96 height 29
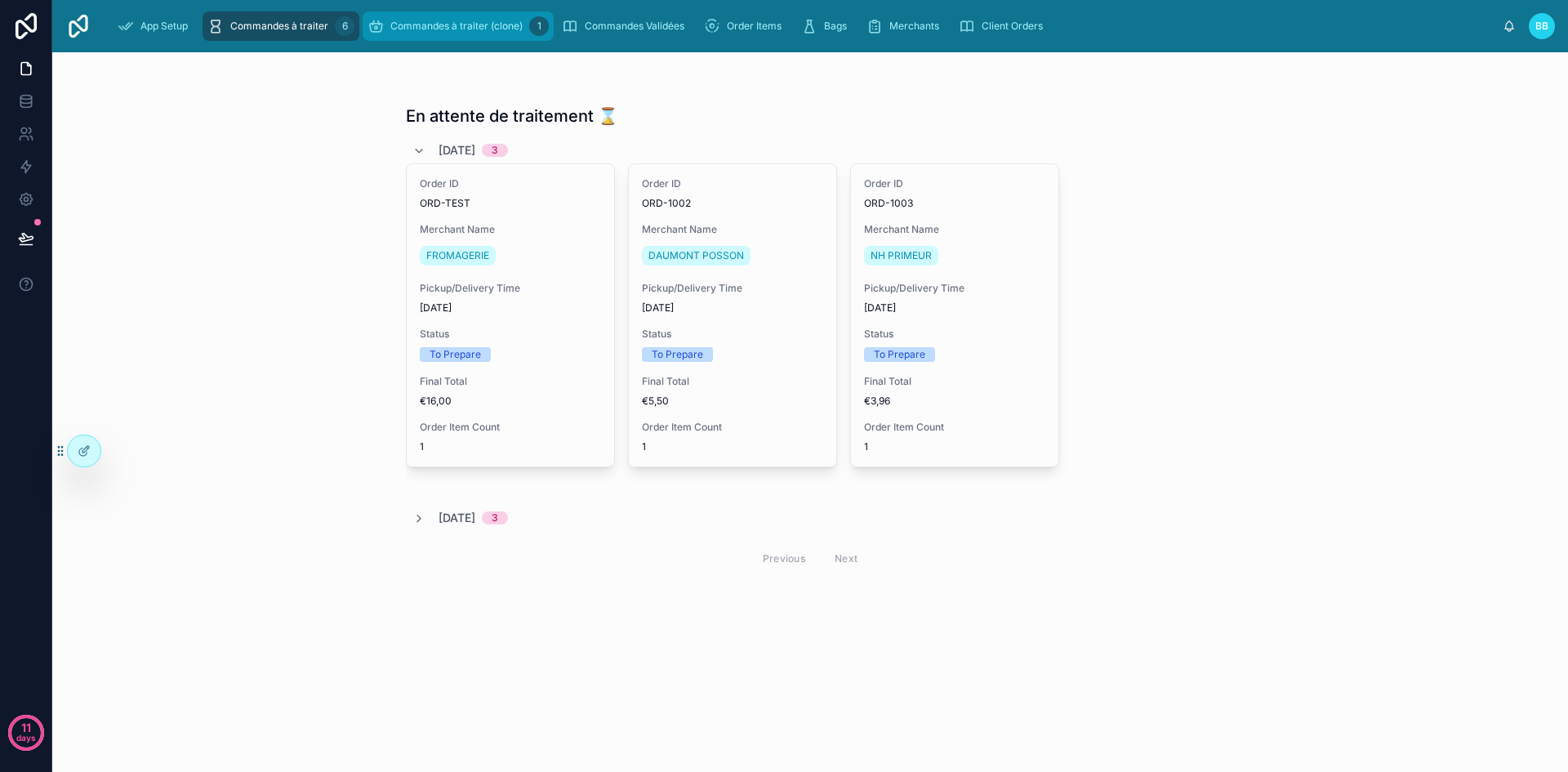
click at [439, 22] on span "Commandes à traiter (clone)" at bounding box center [457, 26] width 133 height 13
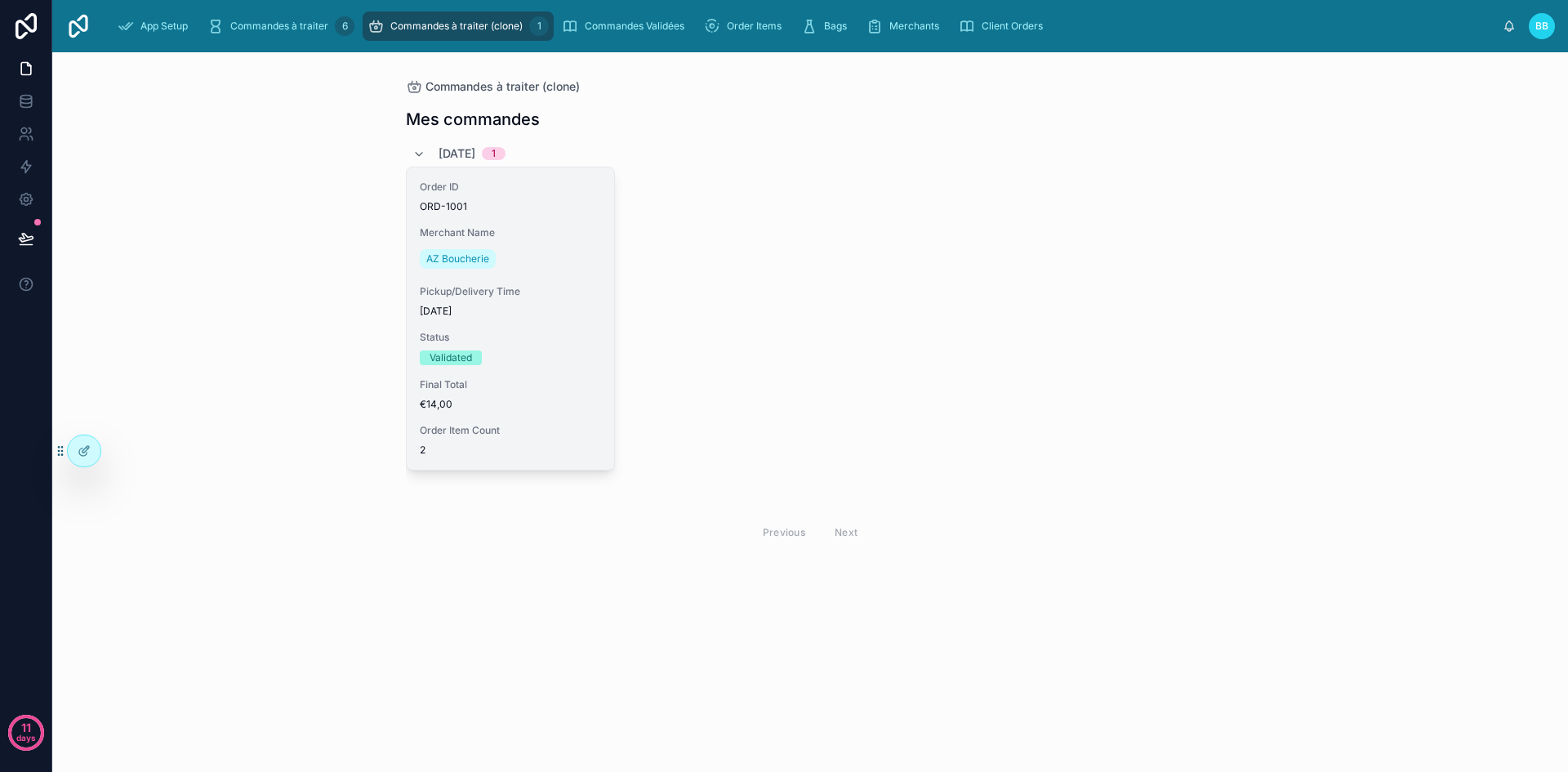
click at [585, 213] on div "Order ID ORD-1001 Merchant Name AZ Boucherie Pickup/Delivery Time 07/09/2025 St…" at bounding box center [511, 318] width 208 height 302
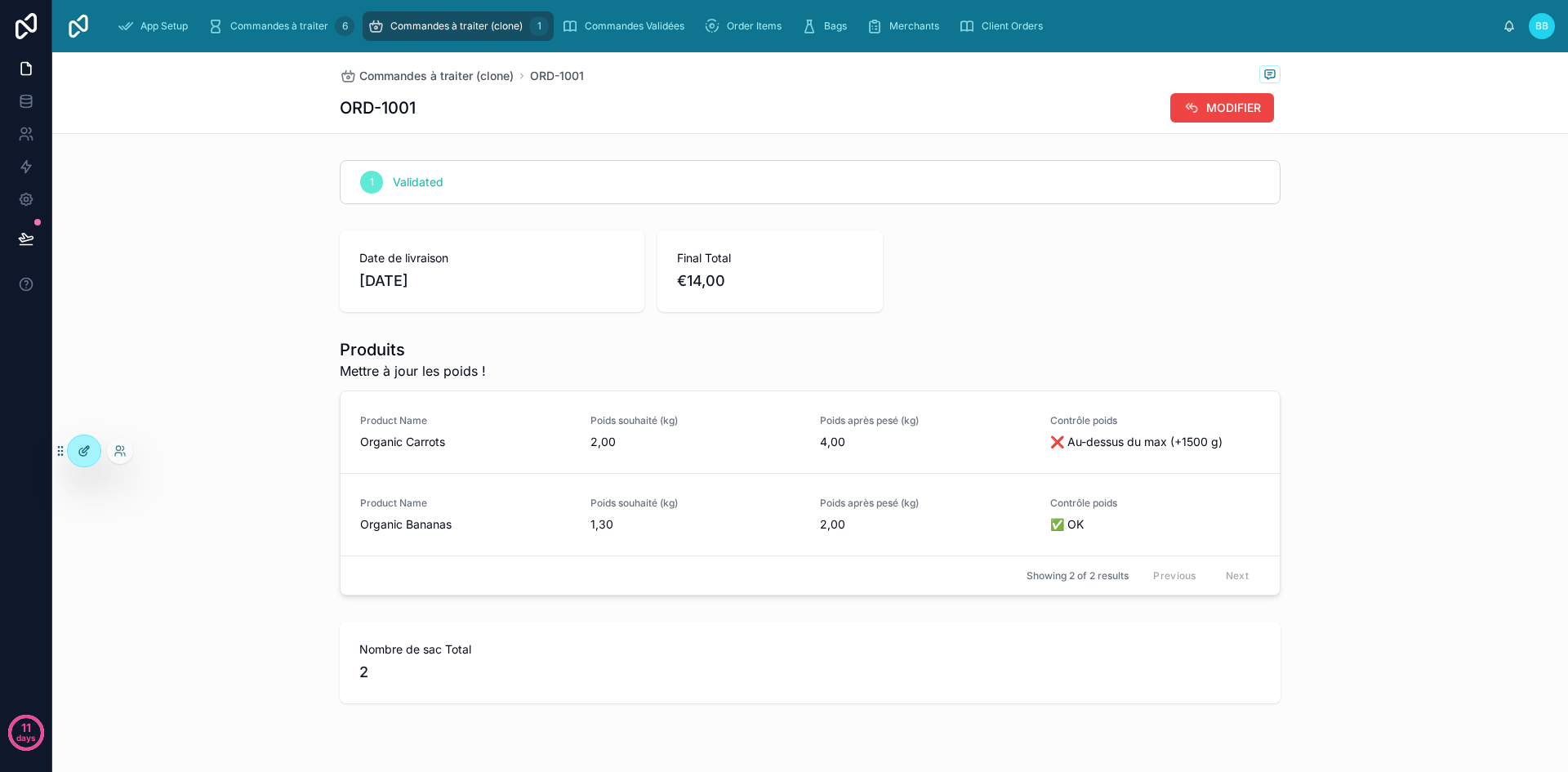
click at [95, 462] on div at bounding box center [84, 450] width 33 height 31
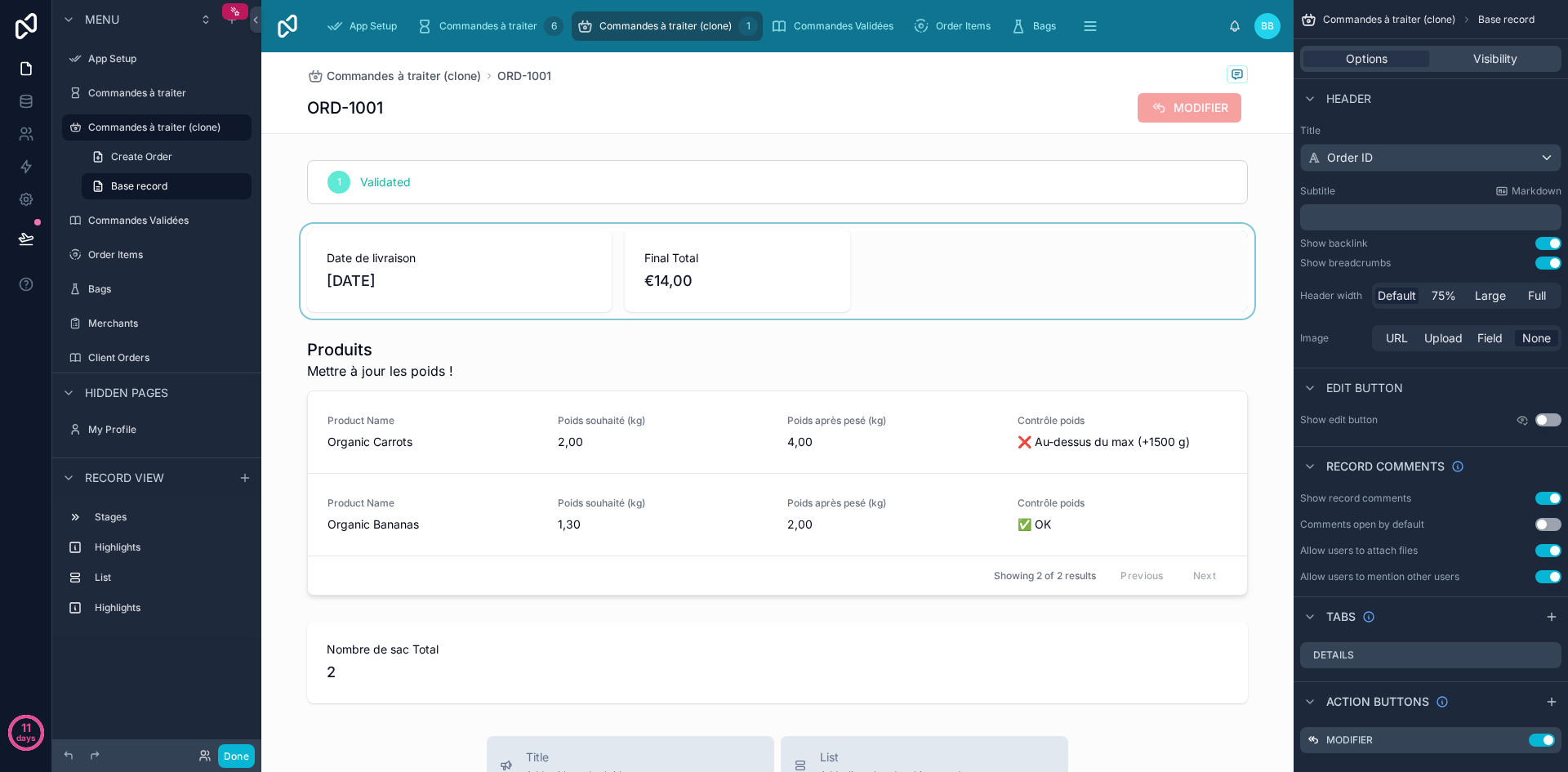
click at [967, 268] on div at bounding box center [778, 270] width 1032 height 94
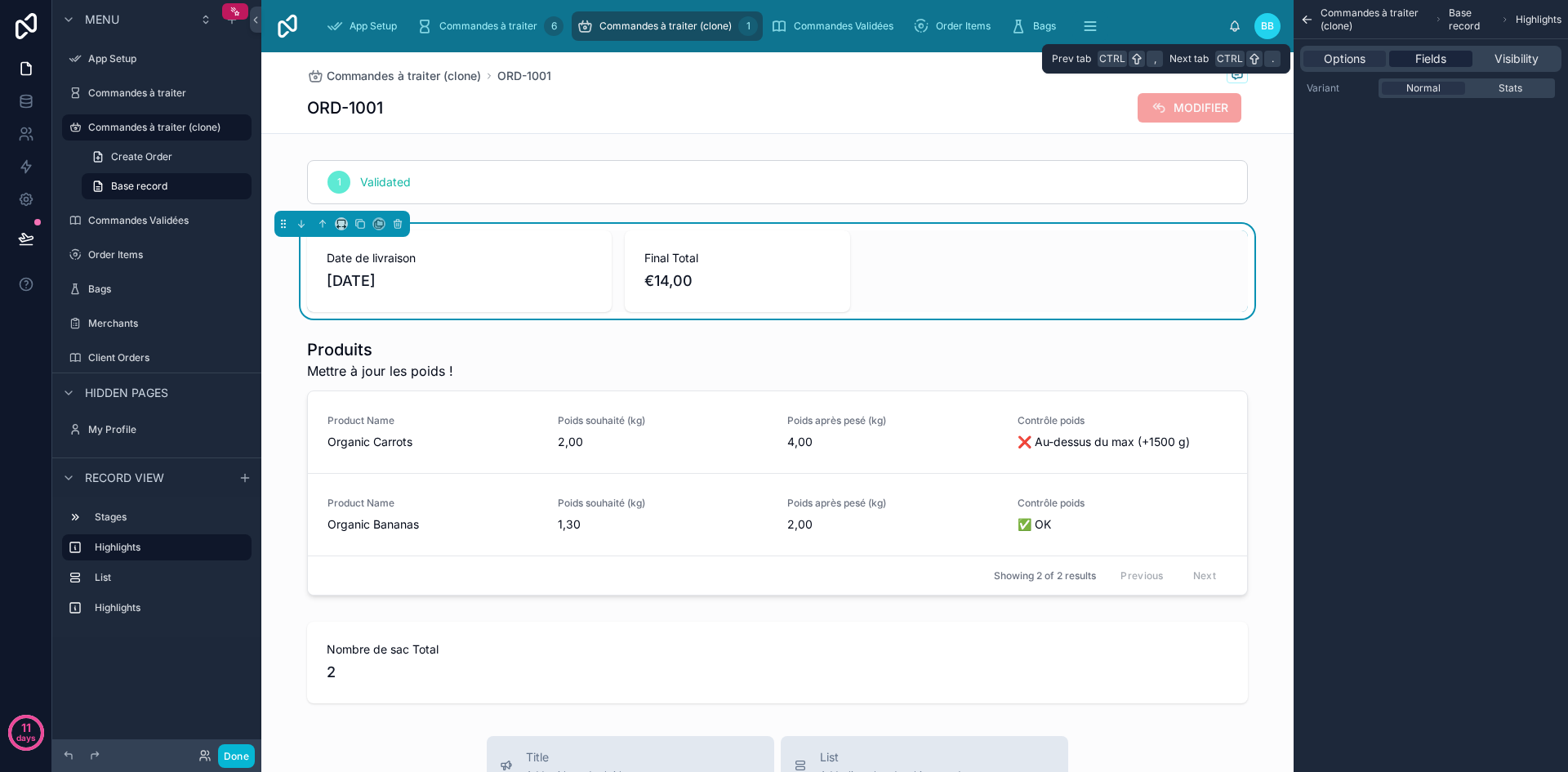
click at [1420, 50] on span "Fields" at bounding box center [1431, 58] width 31 height 16
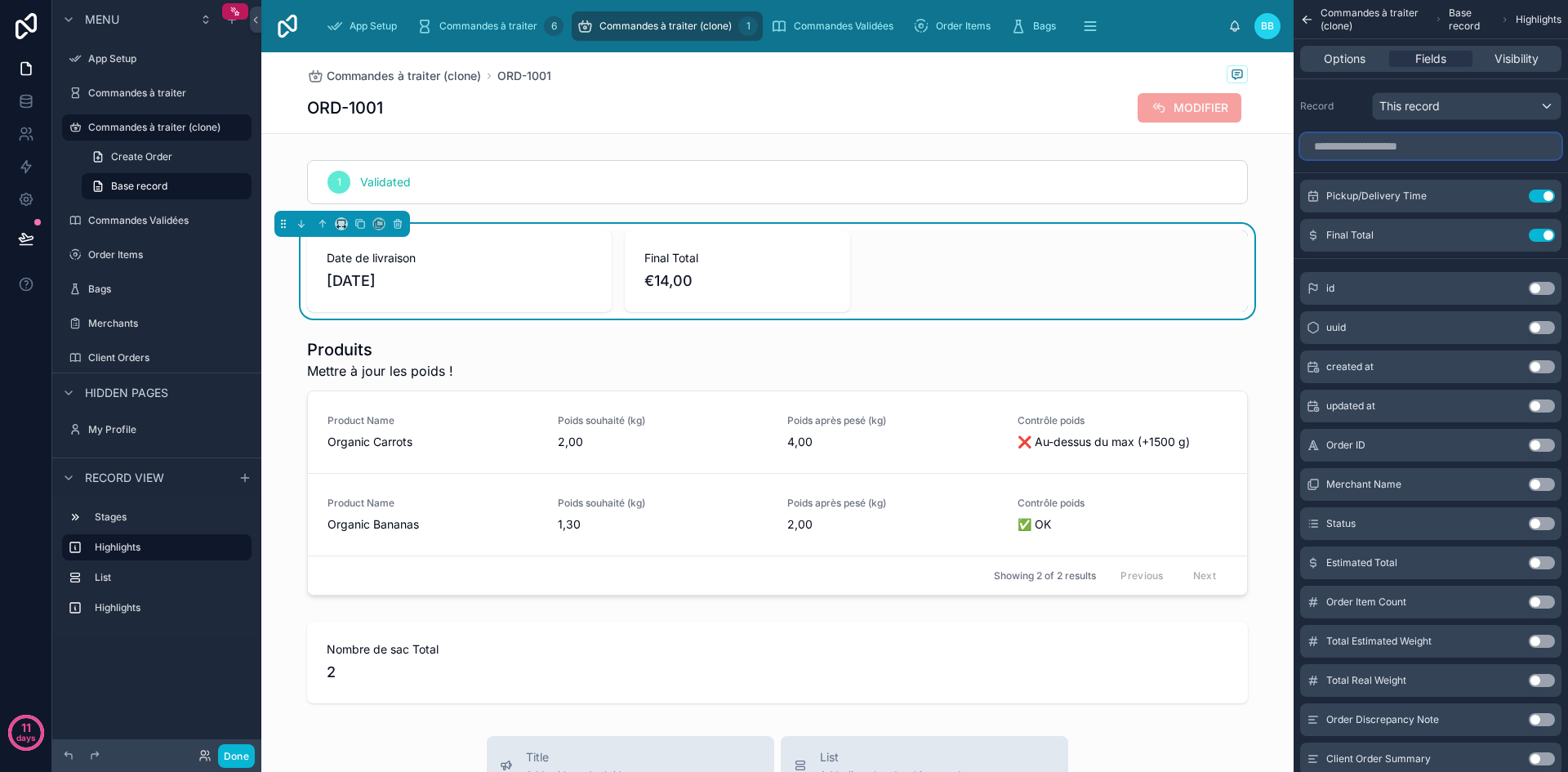
click at [1411, 146] on input "scrollable content" at bounding box center [1431, 146] width 262 height 26
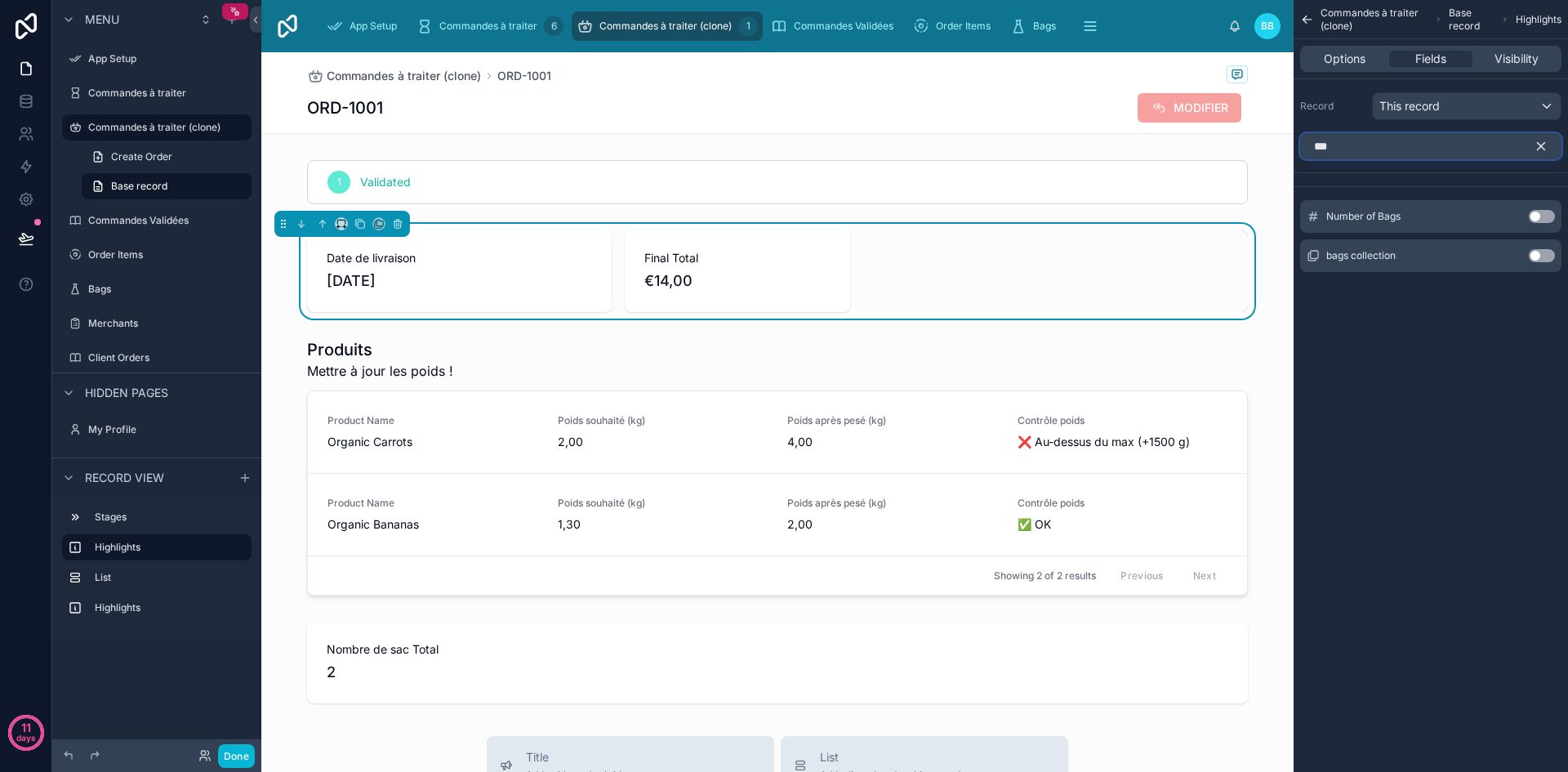
type input "***"
click at [1548, 217] on button "Use setting" at bounding box center [1542, 217] width 26 height 13
click at [1507, 191] on icon "scrollable content" at bounding box center [1509, 196] width 13 height 13
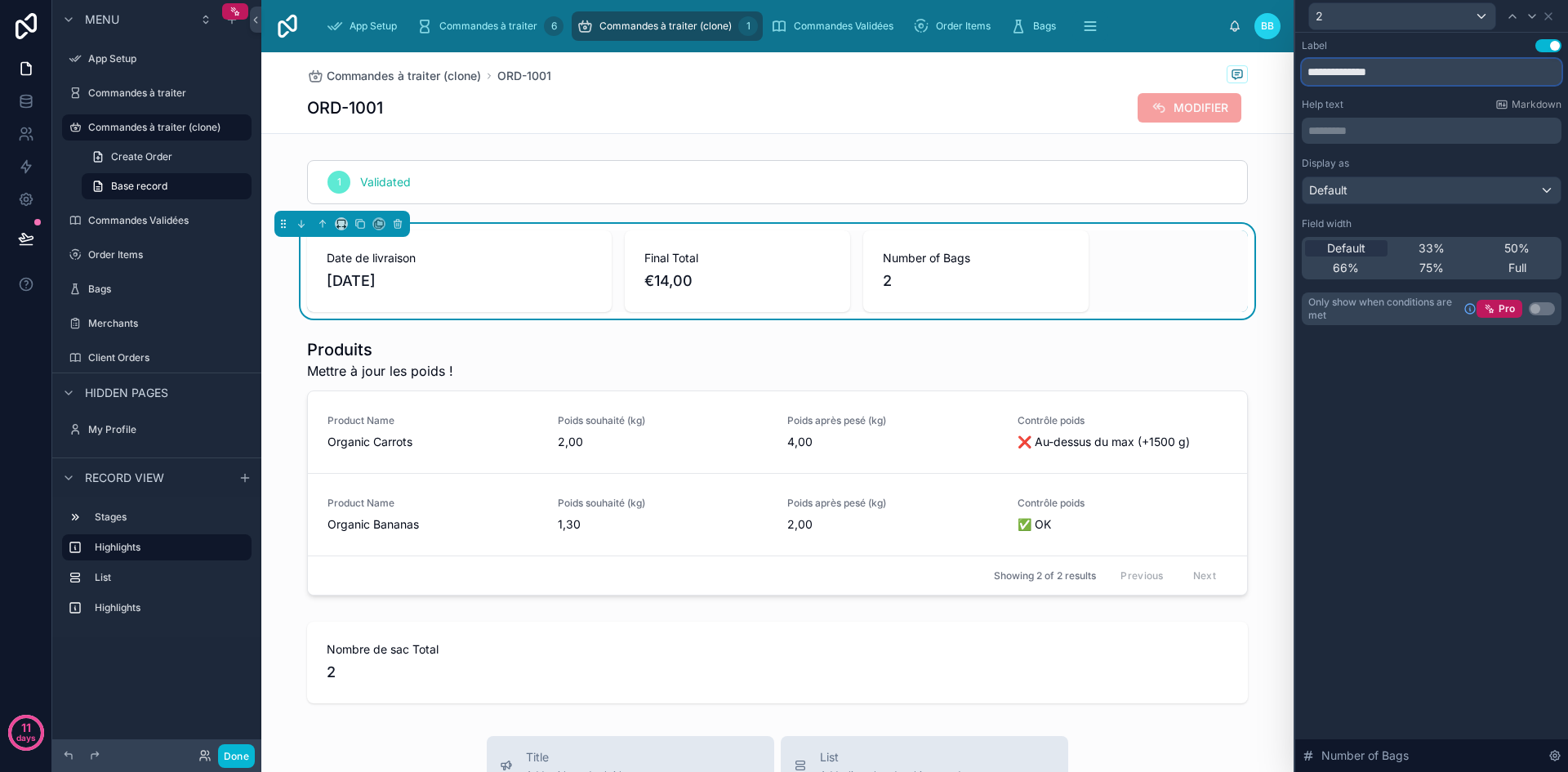
click at [1390, 67] on input "**********" at bounding box center [1432, 72] width 260 height 26
type input "**********"
click at [1551, 17] on icon at bounding box center [1548, 16] width 13 height 13
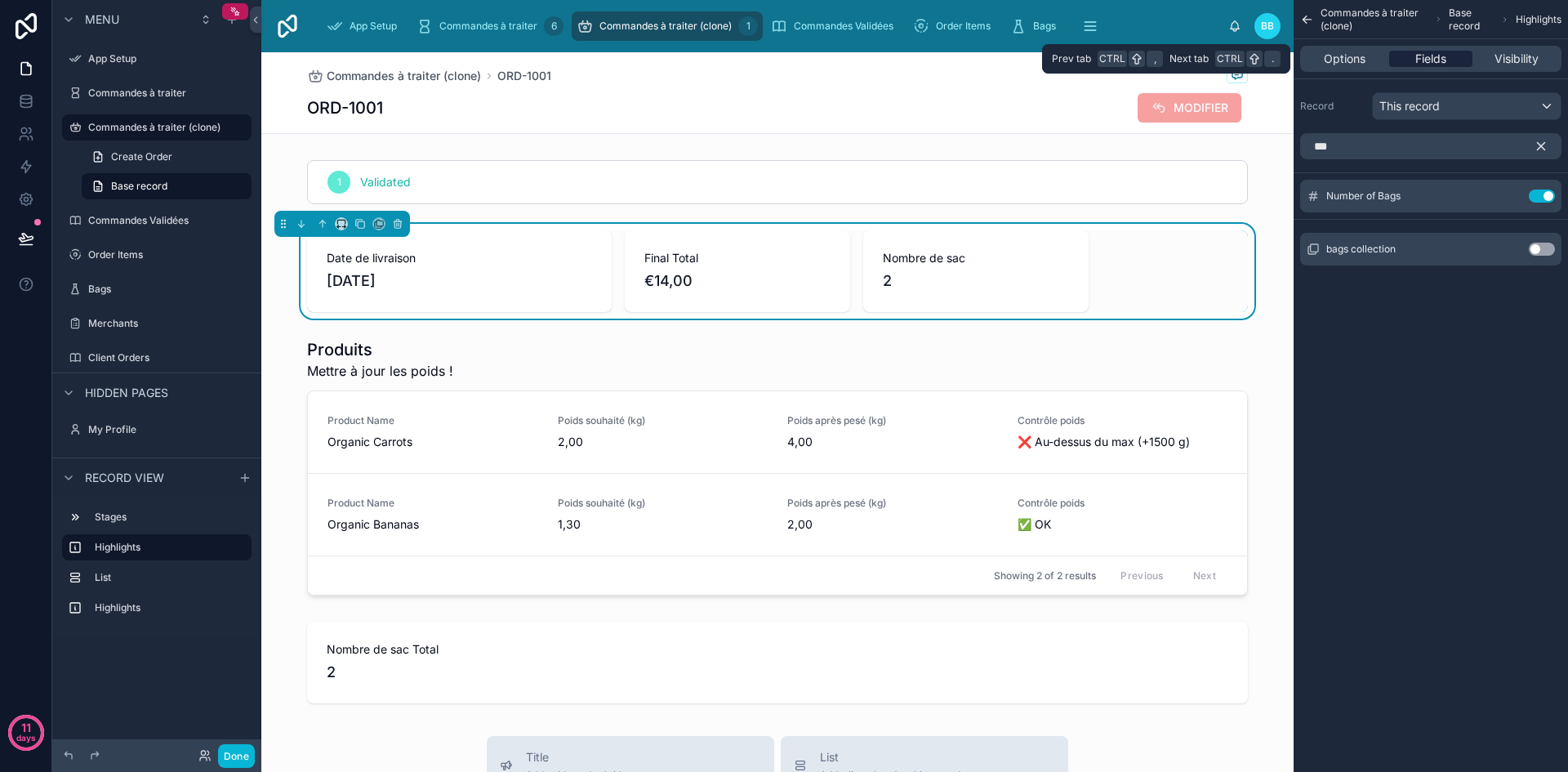
click at [1419, 59] on span "Fields" at bounding box center [1431, 58] width 31 height 16
click at [1415, 150] on input "***" at bounding box center [1431, 146] width 262 height 26
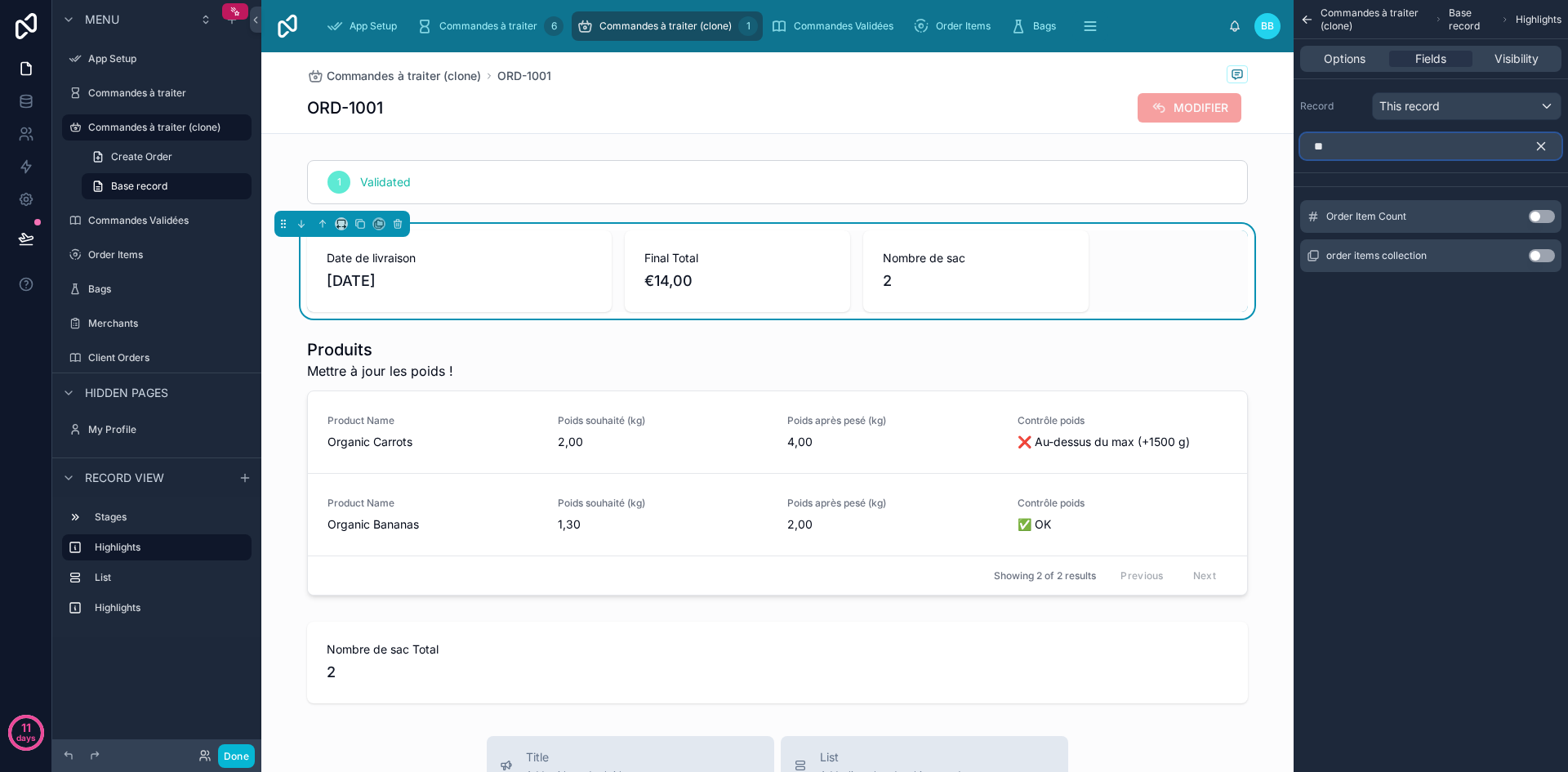
type input "*"
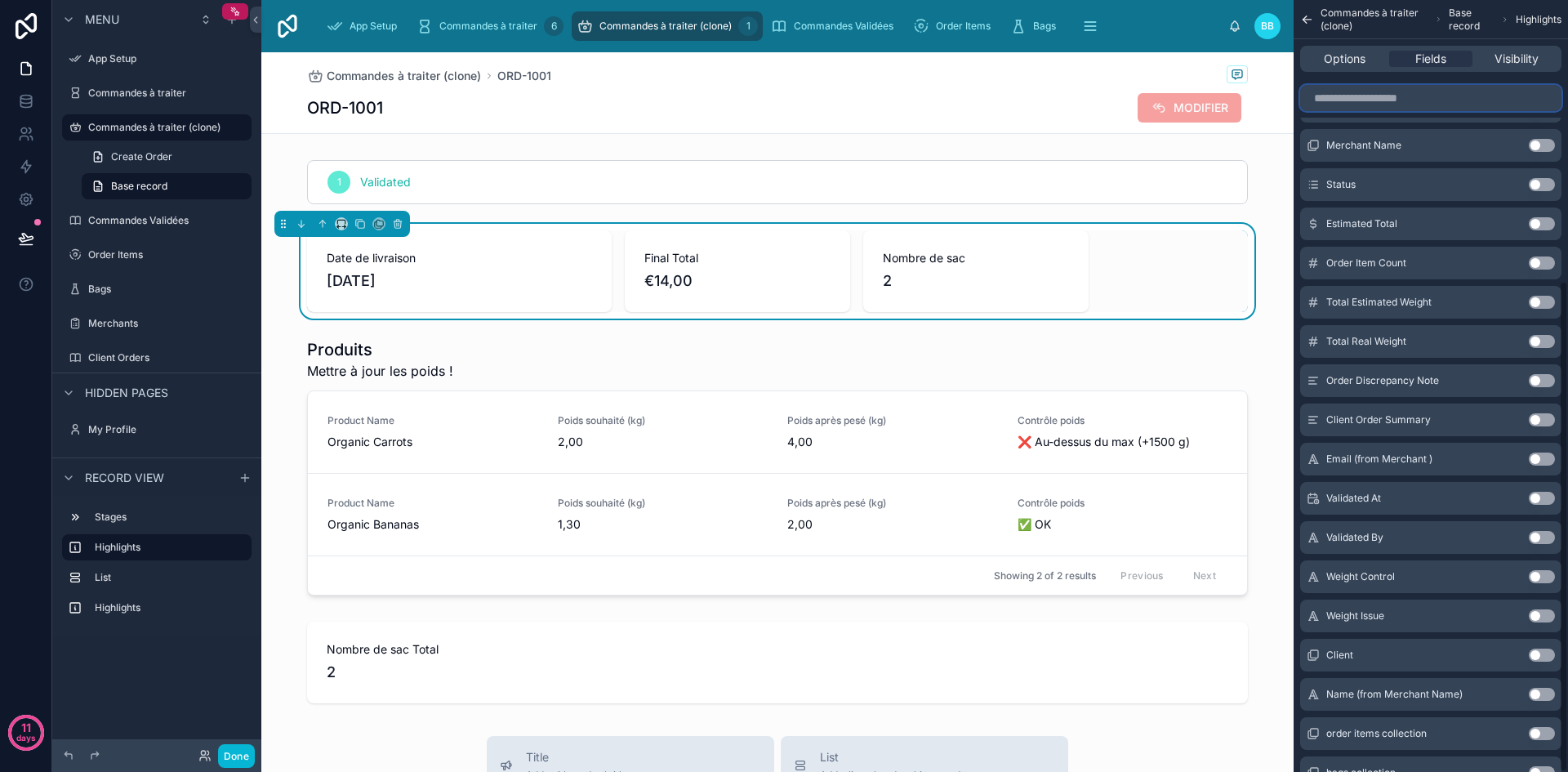
scroll to position [441, 0]
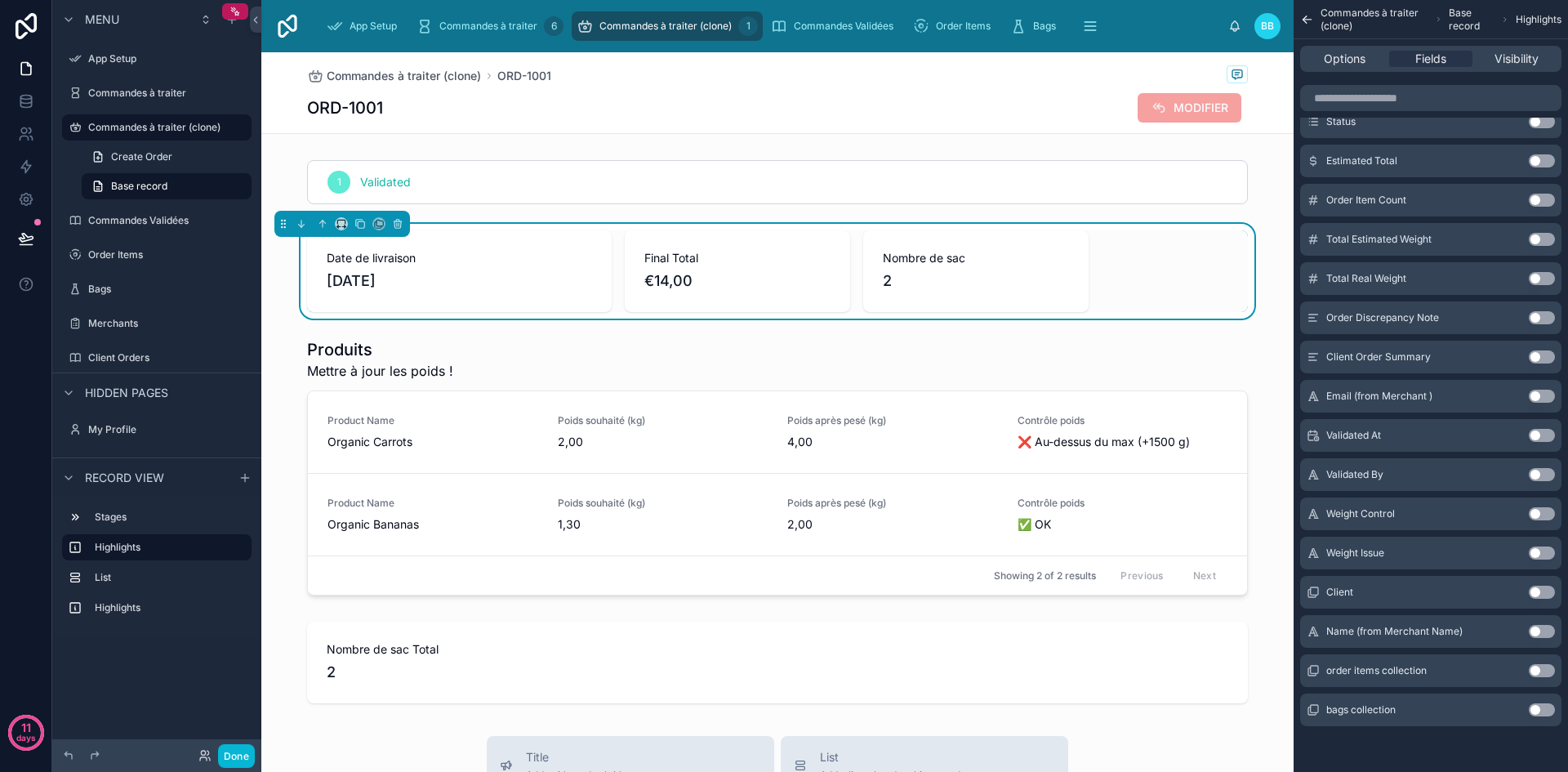
click at [1538, 665] on button "Use setting" at bounding box center [1542, 670] width 26 height 13
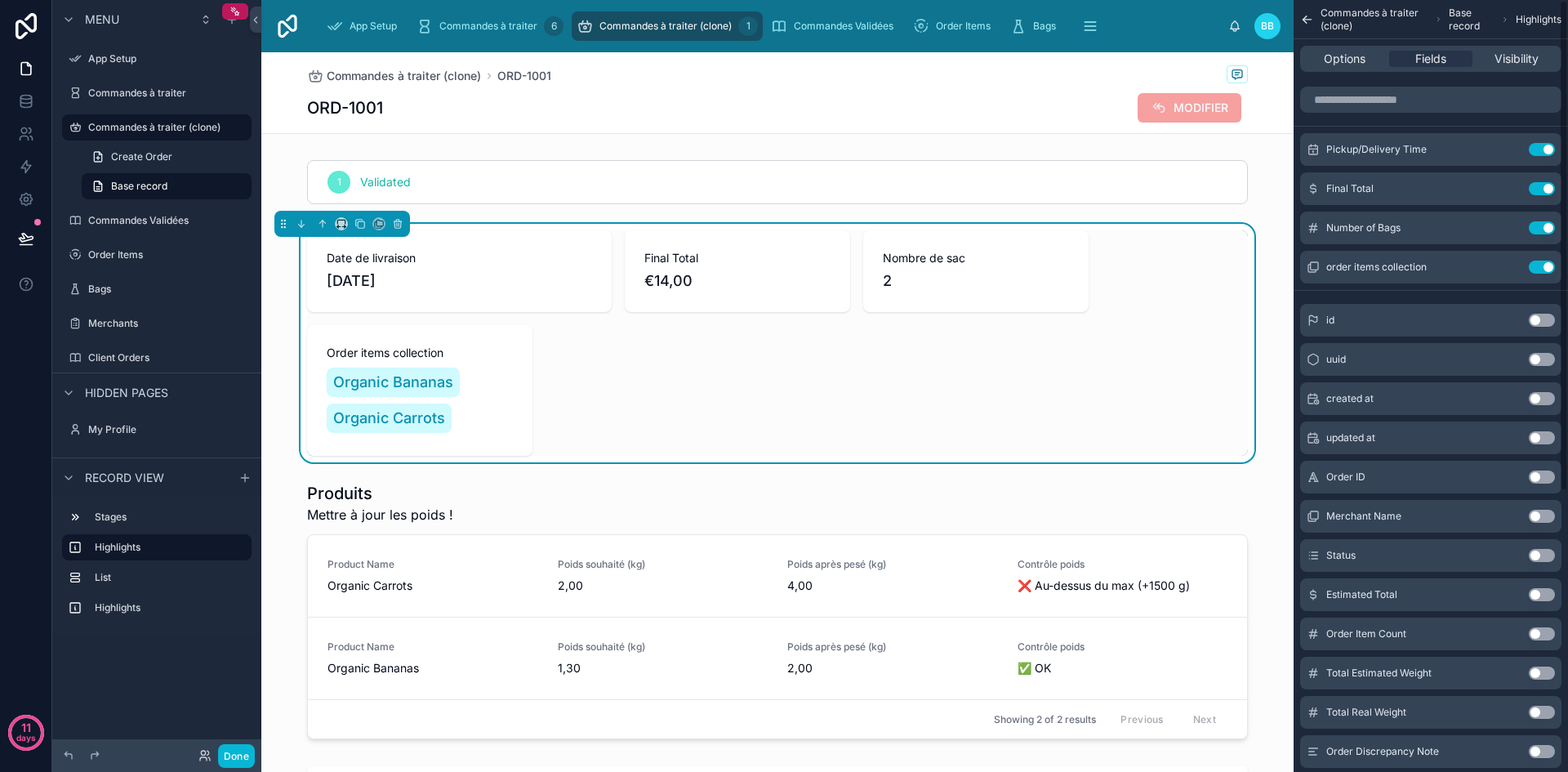
scroll to position [0, 0]
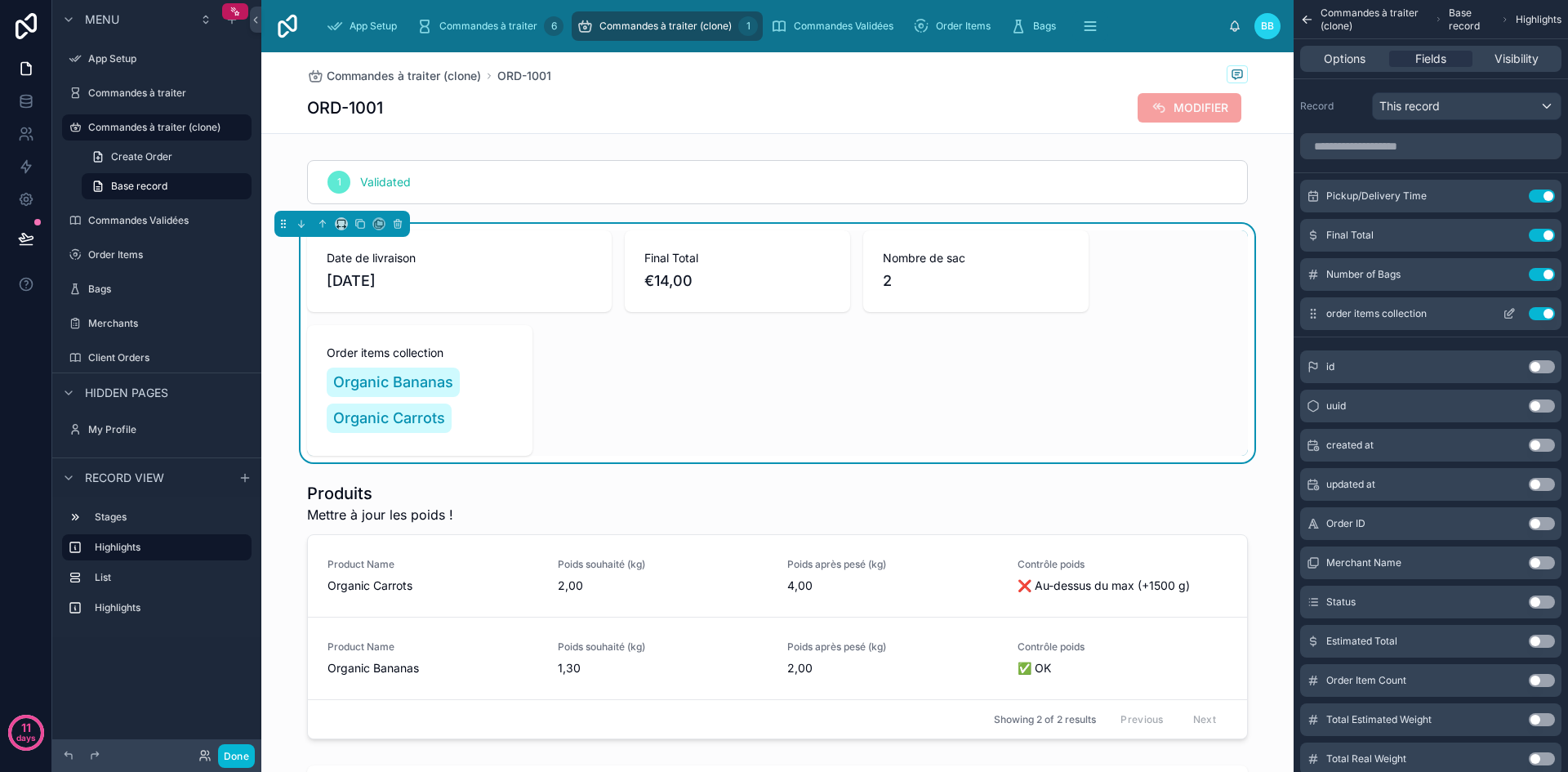
click at [1543, 313] on button "Use setting" at bounding box center [1542, 313] width 26 height 13
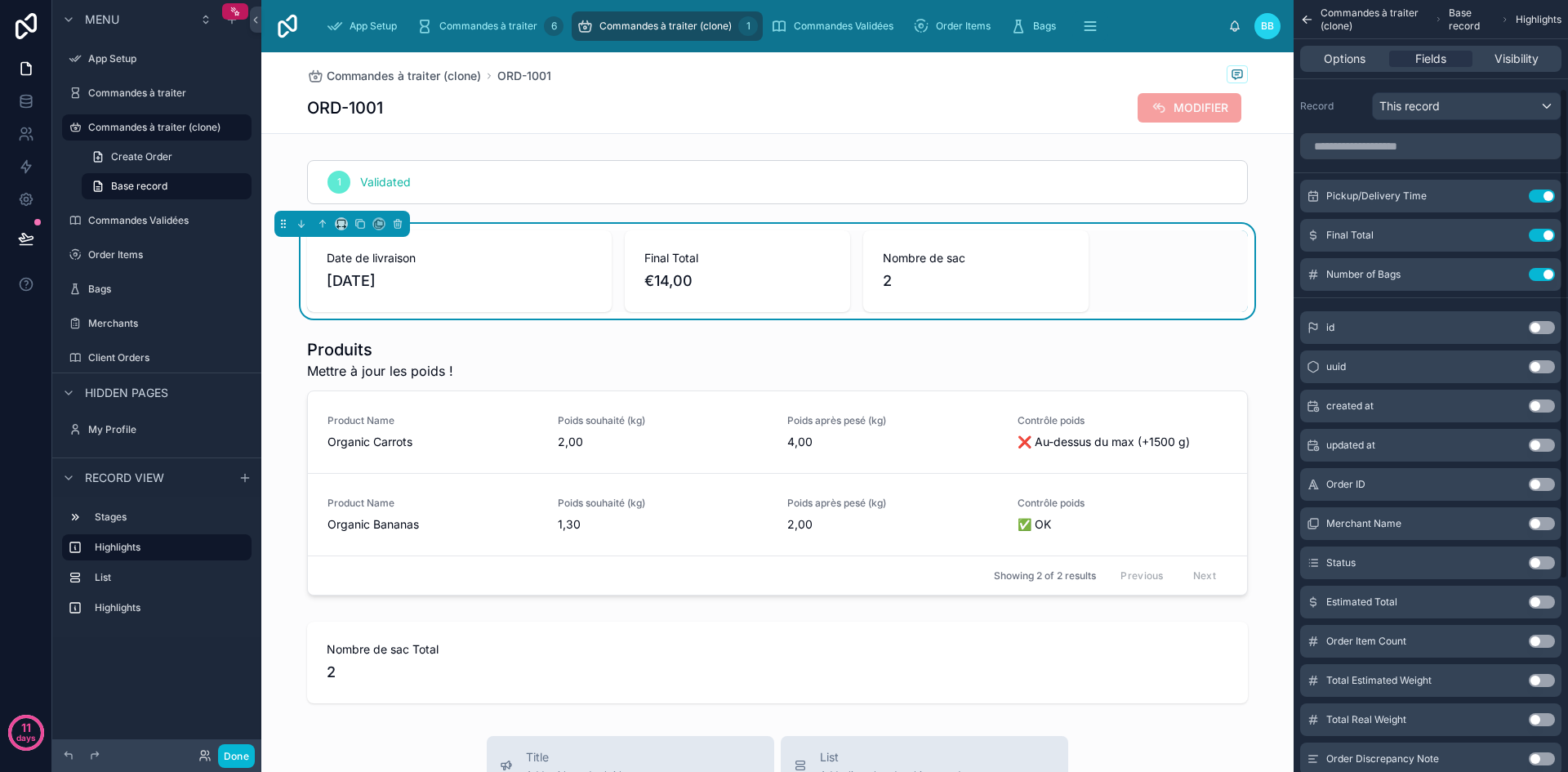
scroll to position [441, 0]
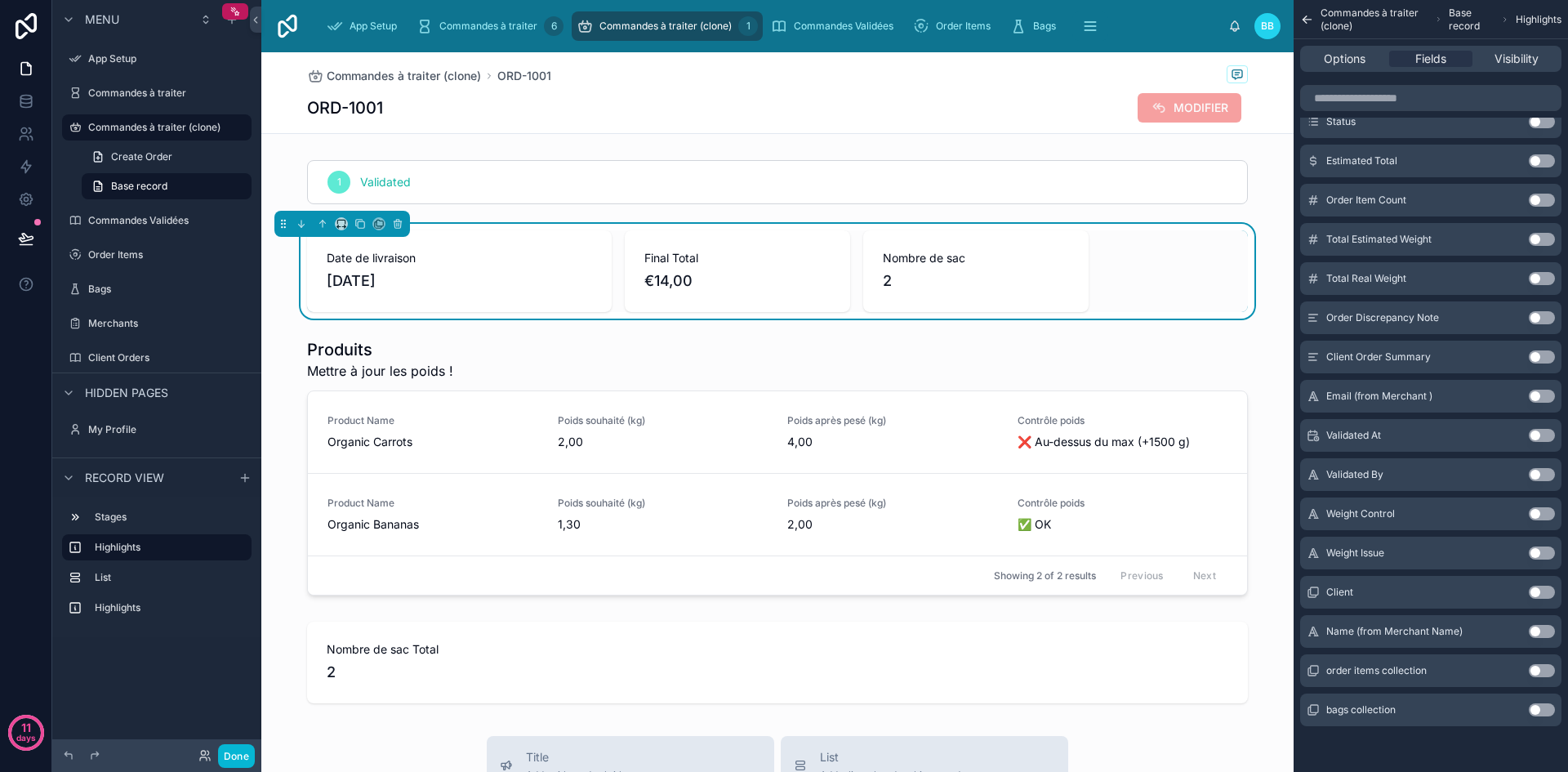
click at [1543, 196] on button "Use setting" at bounding box center [1542, 200] width 26 height 13
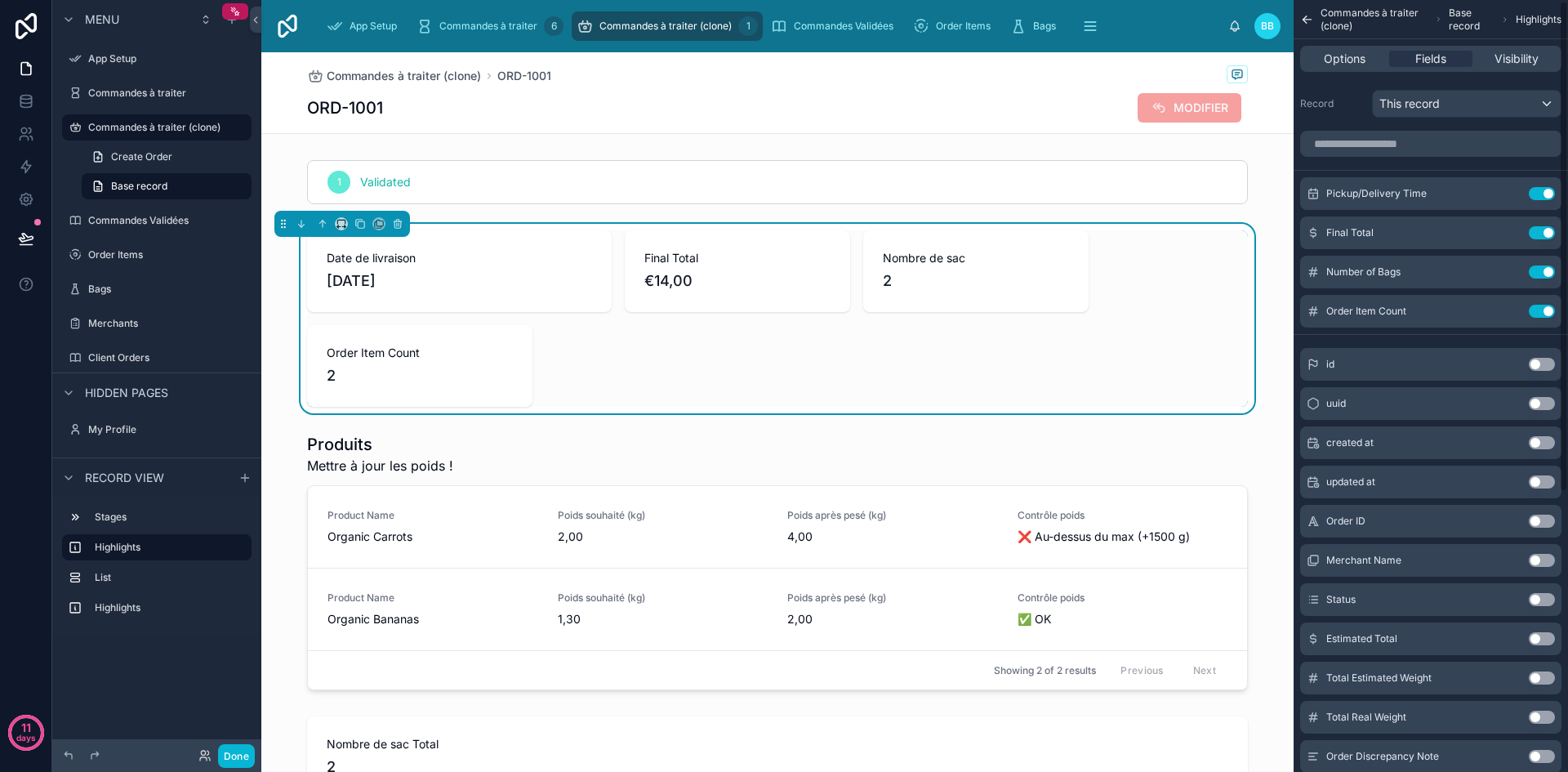
scroll to position [0, 0]
click at [1513, 315] on icon "scrollable content" at bounding box center [1509, 313] width 13 height 13
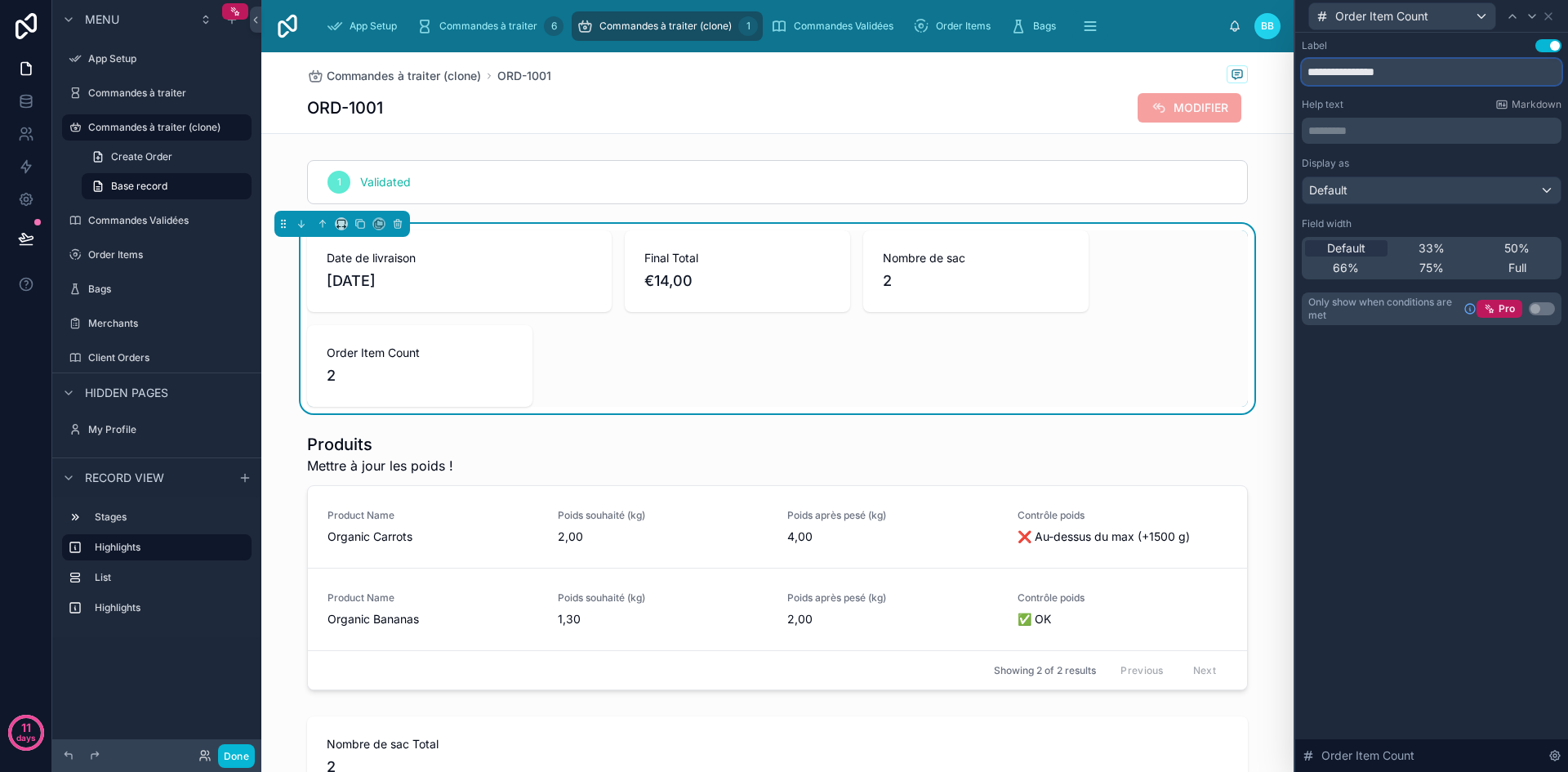
click at [1424, 79] on input "**********" at bounding box center [1432, 72] width 260 height 26
type input "**********"
click at [1421, 244] on span "33%" at bounding box center [1432, 248] width 26 height 16
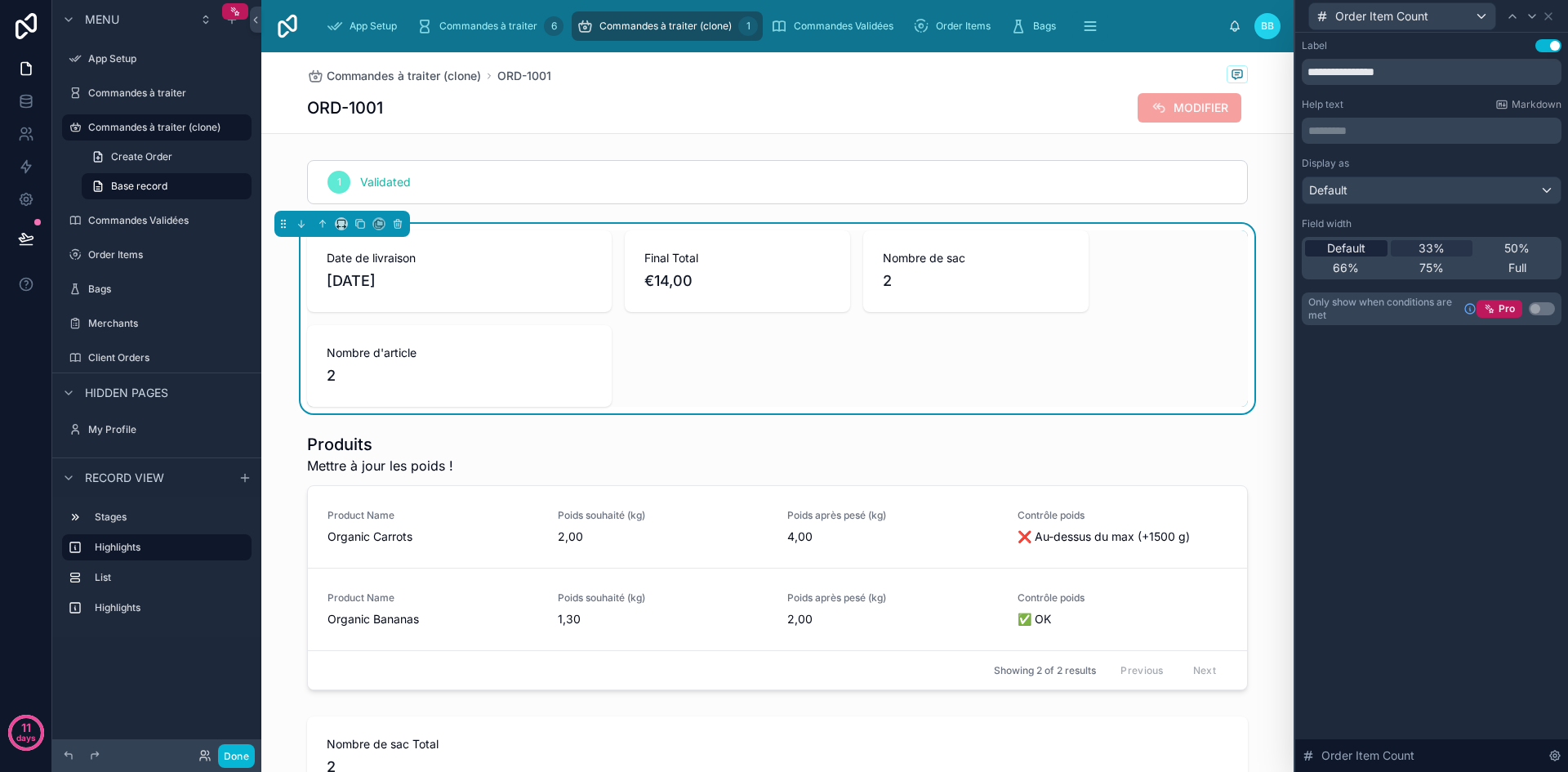
click at [1350, 247] on span "Default" at bounding box center [1346, 248] width 38 height 16
click at [1549, 16] on icon at bounding box center [1548, 16] width 7 height 7
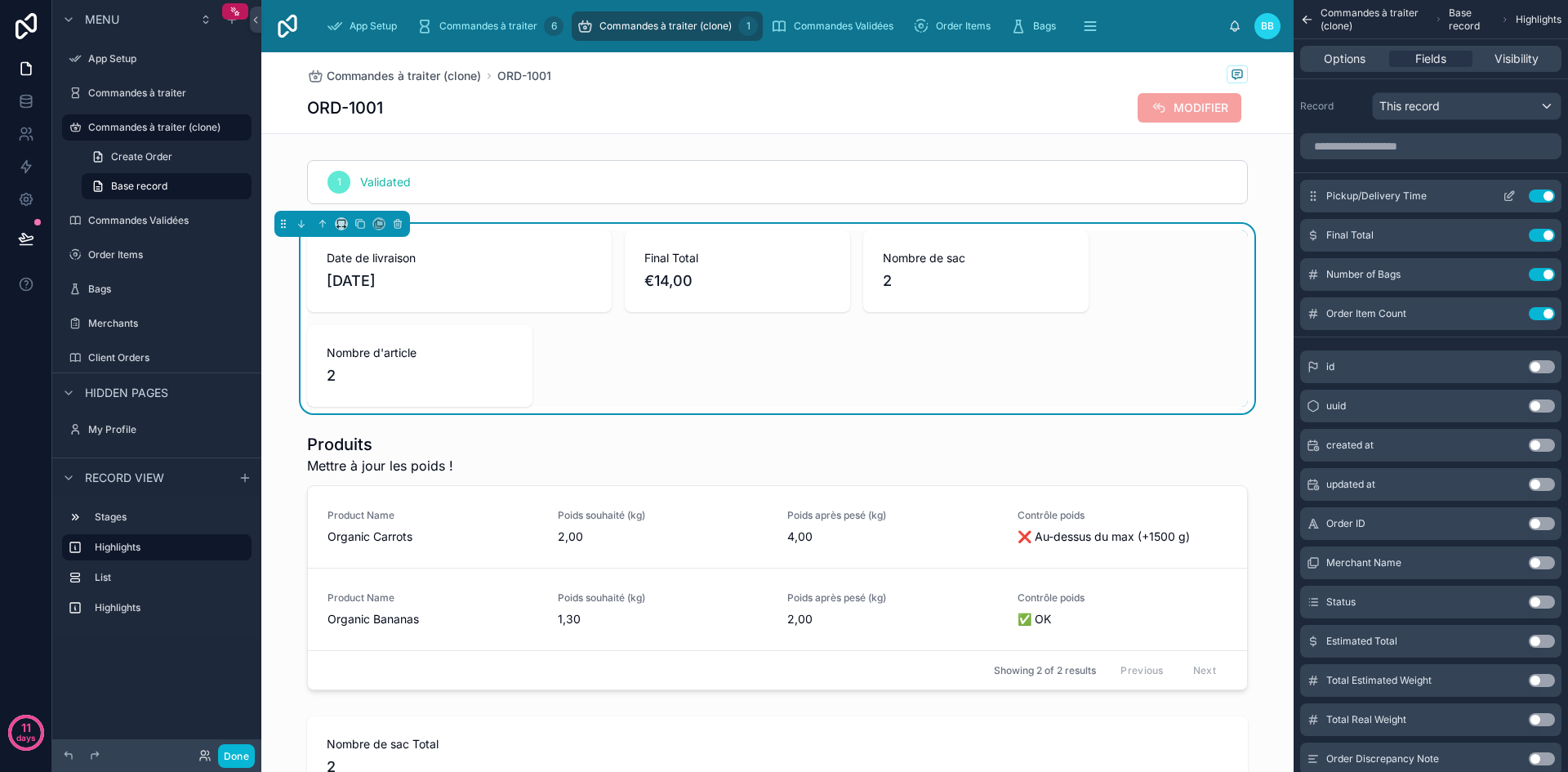
click at [1510, 191] on icon "scrollable content" at bounding box center [1509, 196] width 13 height 13
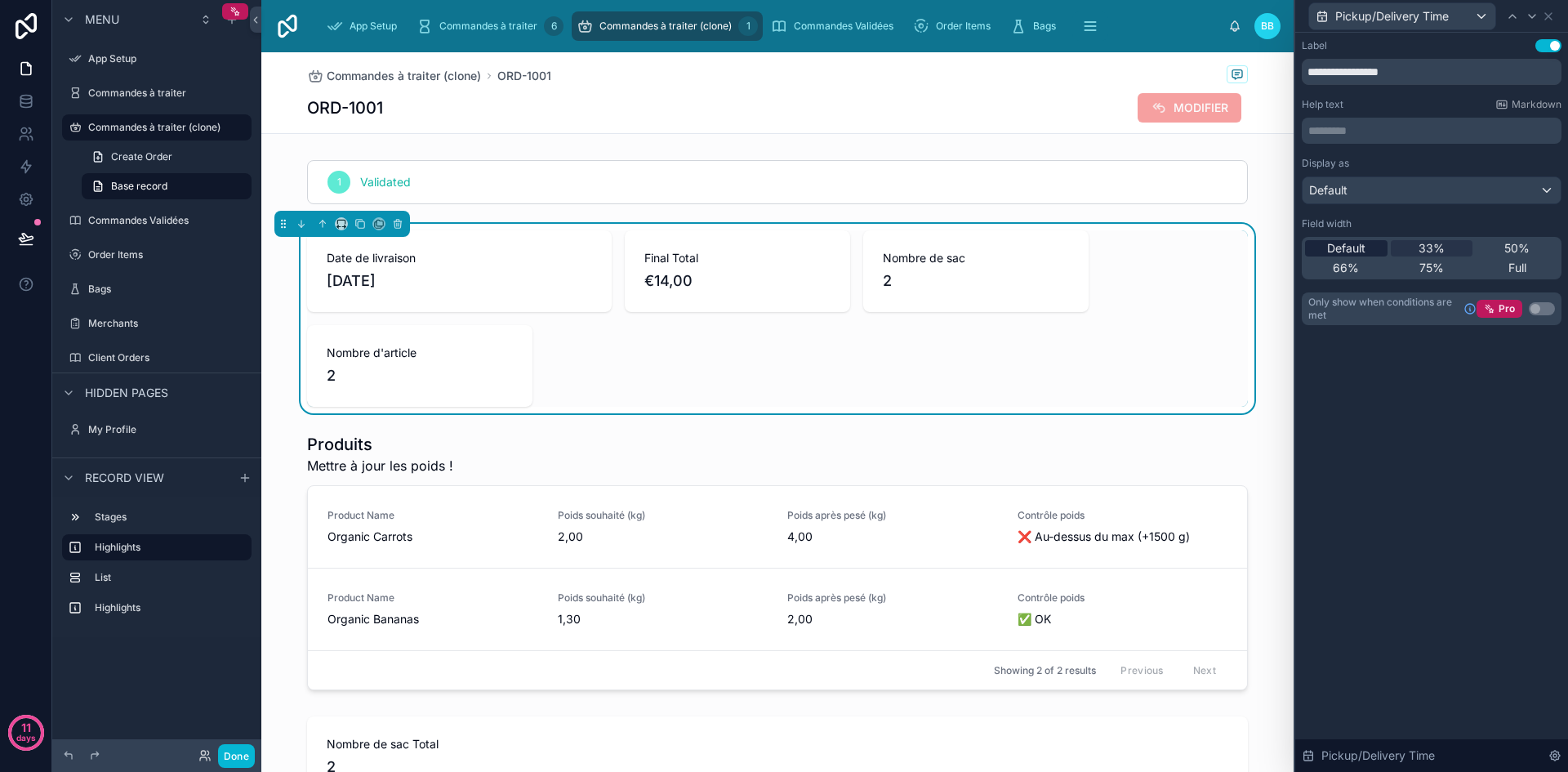
click at [1357, 250] on span "Default" at bounding box center [1346, 248] width 38 height 16
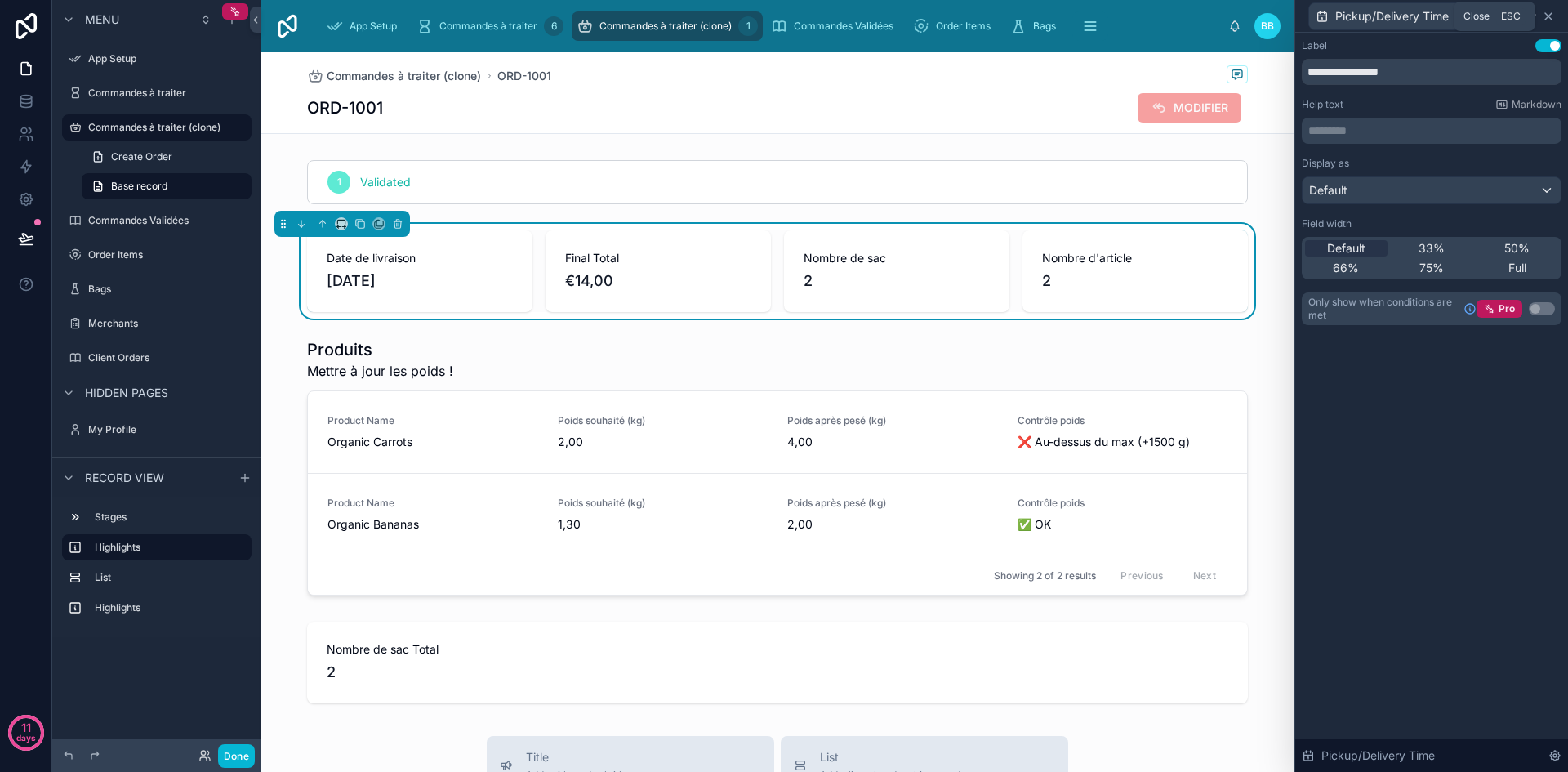
click at [1548, 21] on icon at bounding box center [1548, 16] width 13 height 13
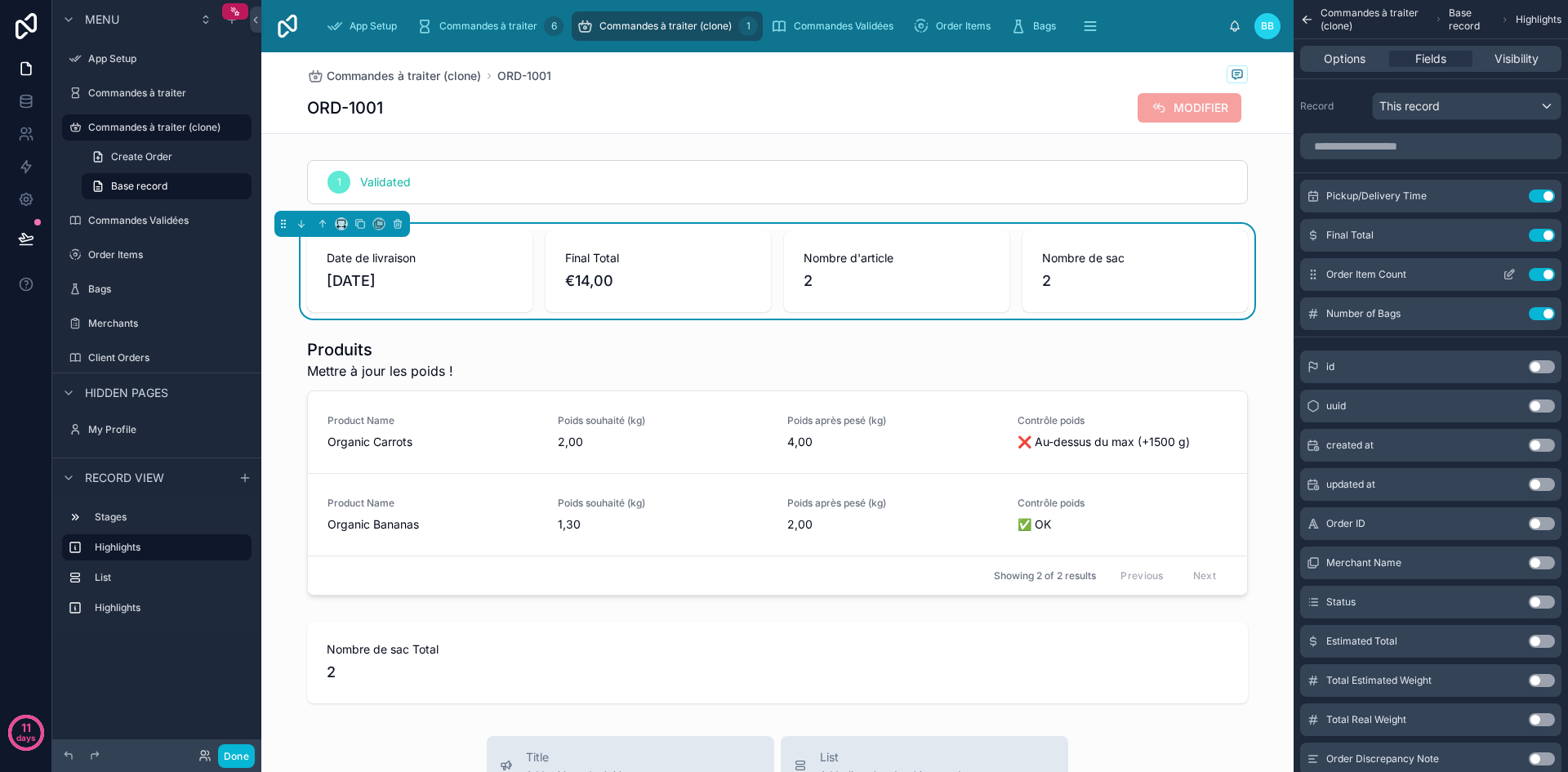
click at [1509, 274] on icon "scrollable content" at bounding box center [1509, 275] width 13 height 13
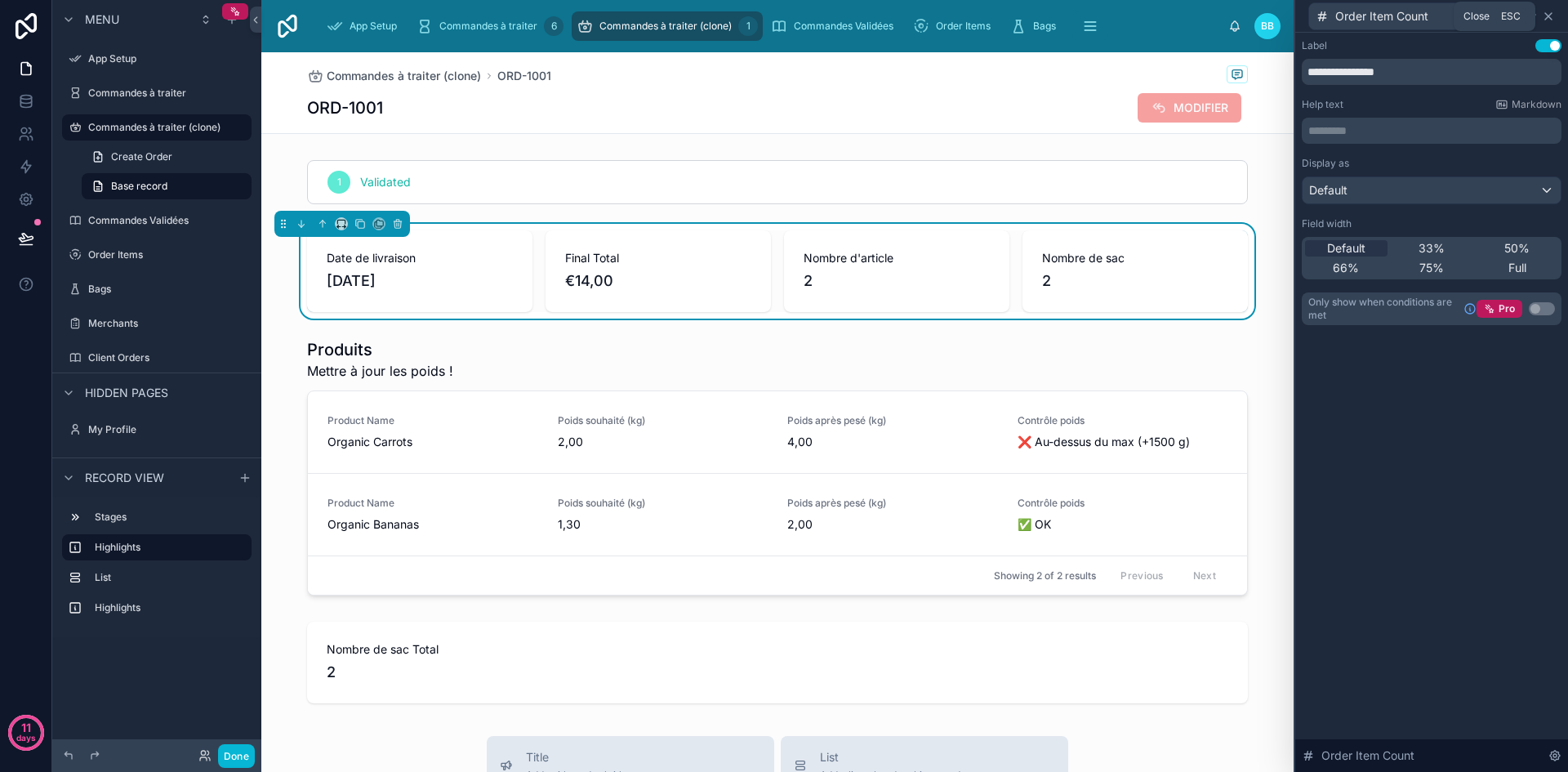
click at [1547, 12] on icon at bounding box center [1548, 16] width 13 height 13
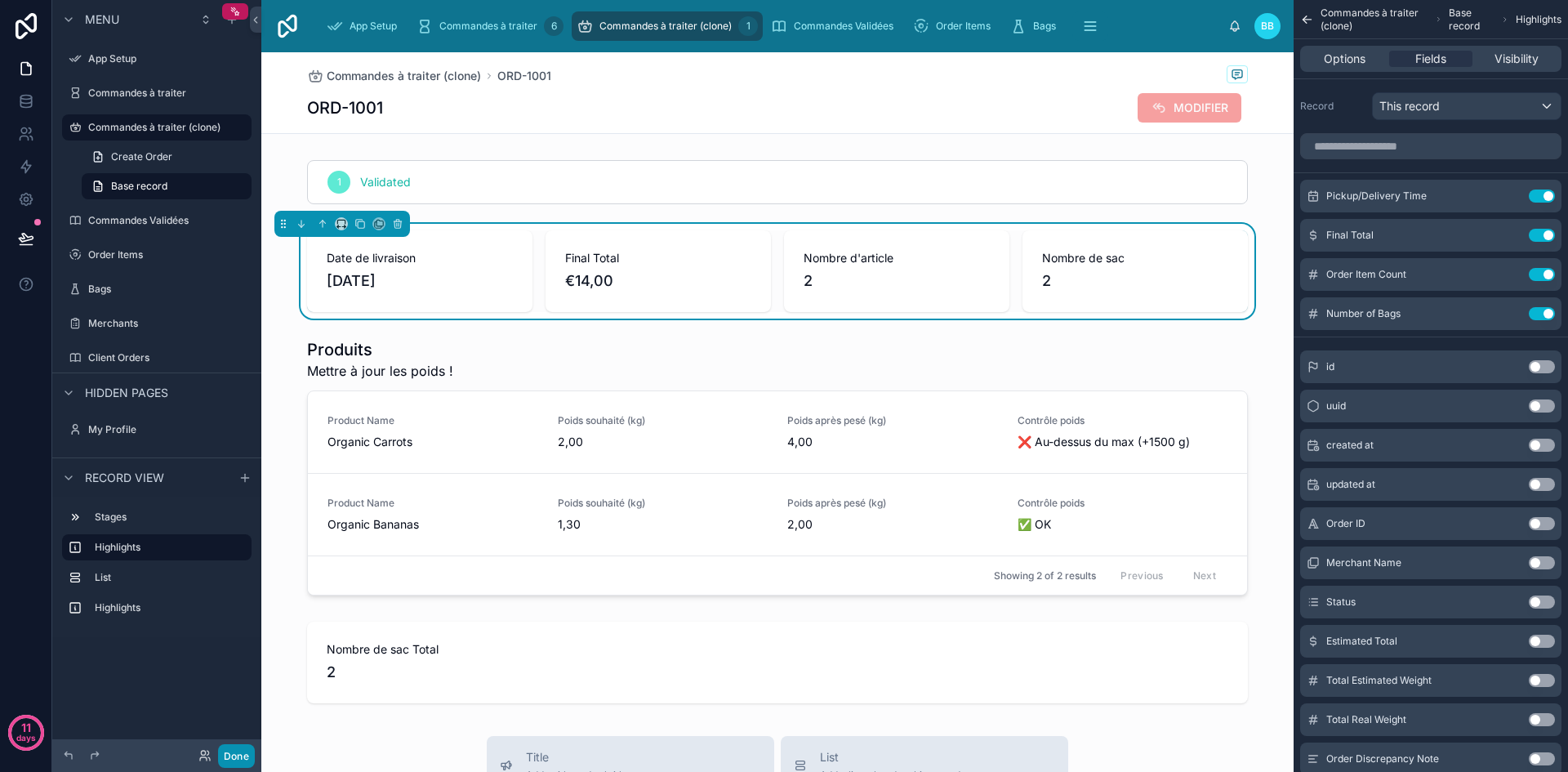
click at [248, 751] on button "Done" at bounding box center [236, 755] width 36 height 23
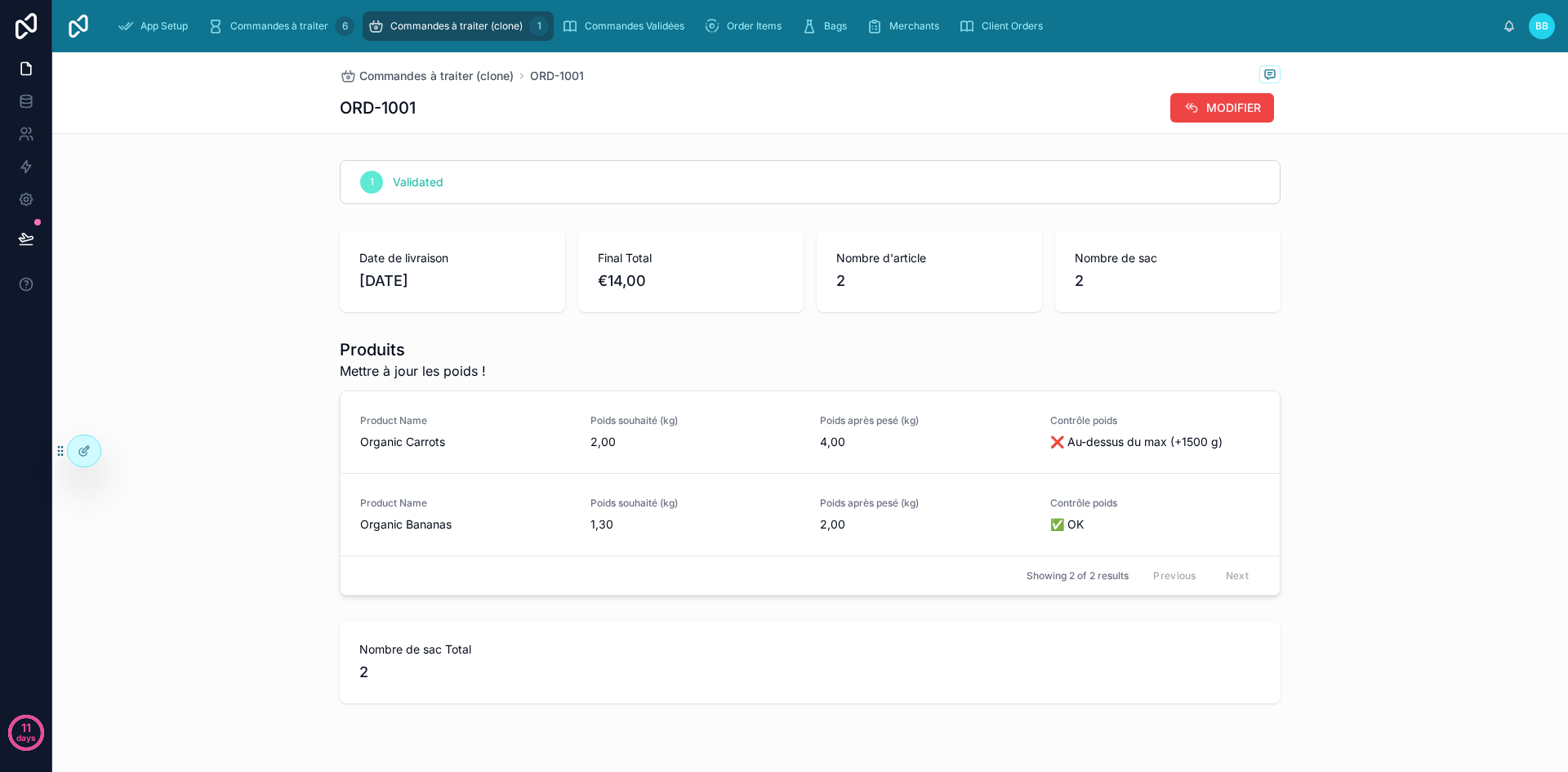
click at [1067, 284] on div "Nombre de sac 2" at bounding box center [1168, 270] width 225 height 81
click at [1075, 279] on span "2" at bounding box center [1168, 280] width 186 height 22
click at [1206, 106] on span "MODIFIER" at bounding box center [1233, 107] width 55 height 16
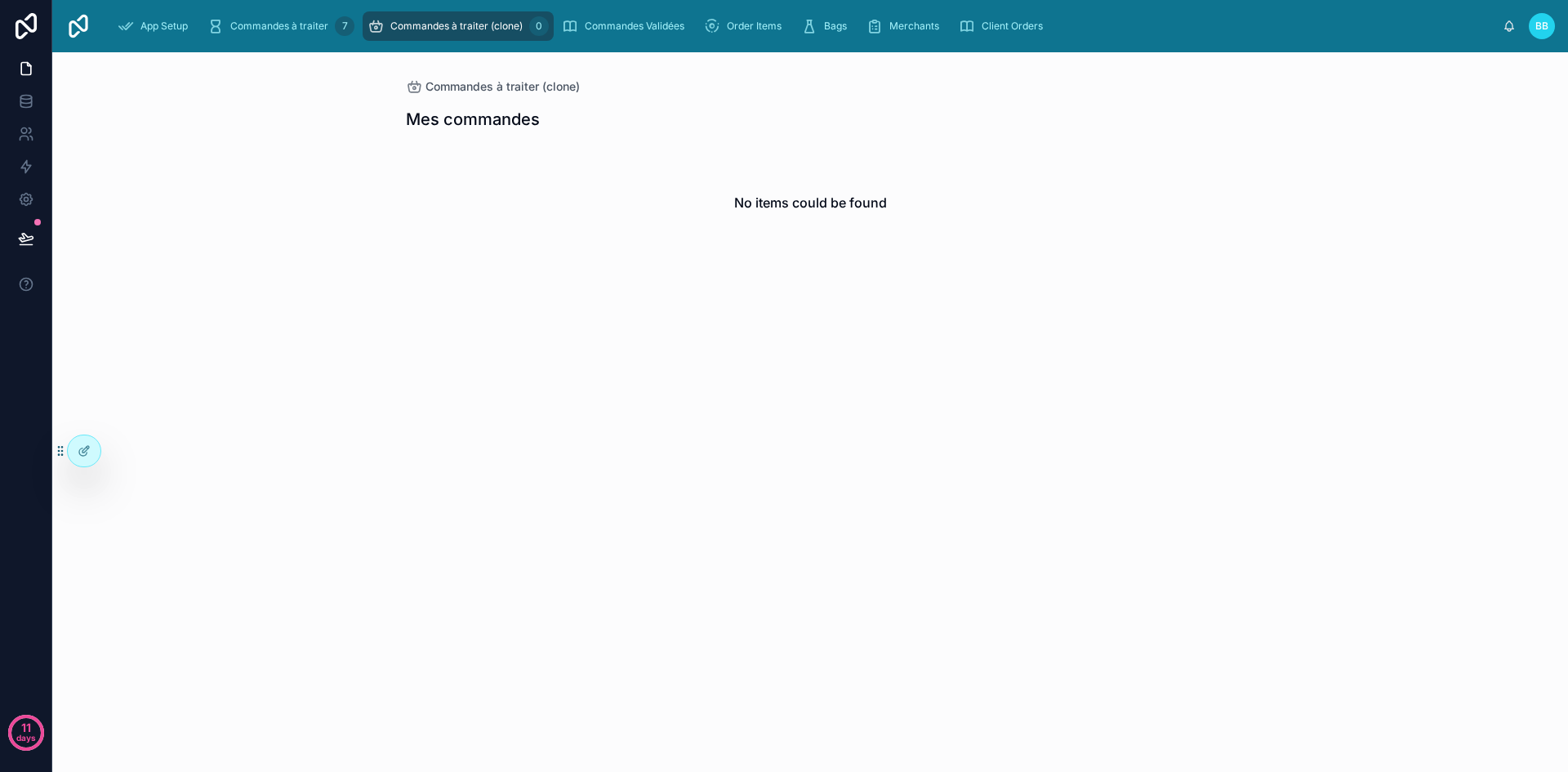
click at [309, 41] on div "App Setup Commandes à traiter 7 Commandes à traiter (clone) 0 Commandes Validée…" at bounding box center [804, 26] width 1399 height 36
click at [301, 38] on div "Commandes à traiter 7" at bounding box center [281, 26] width 147 height 26
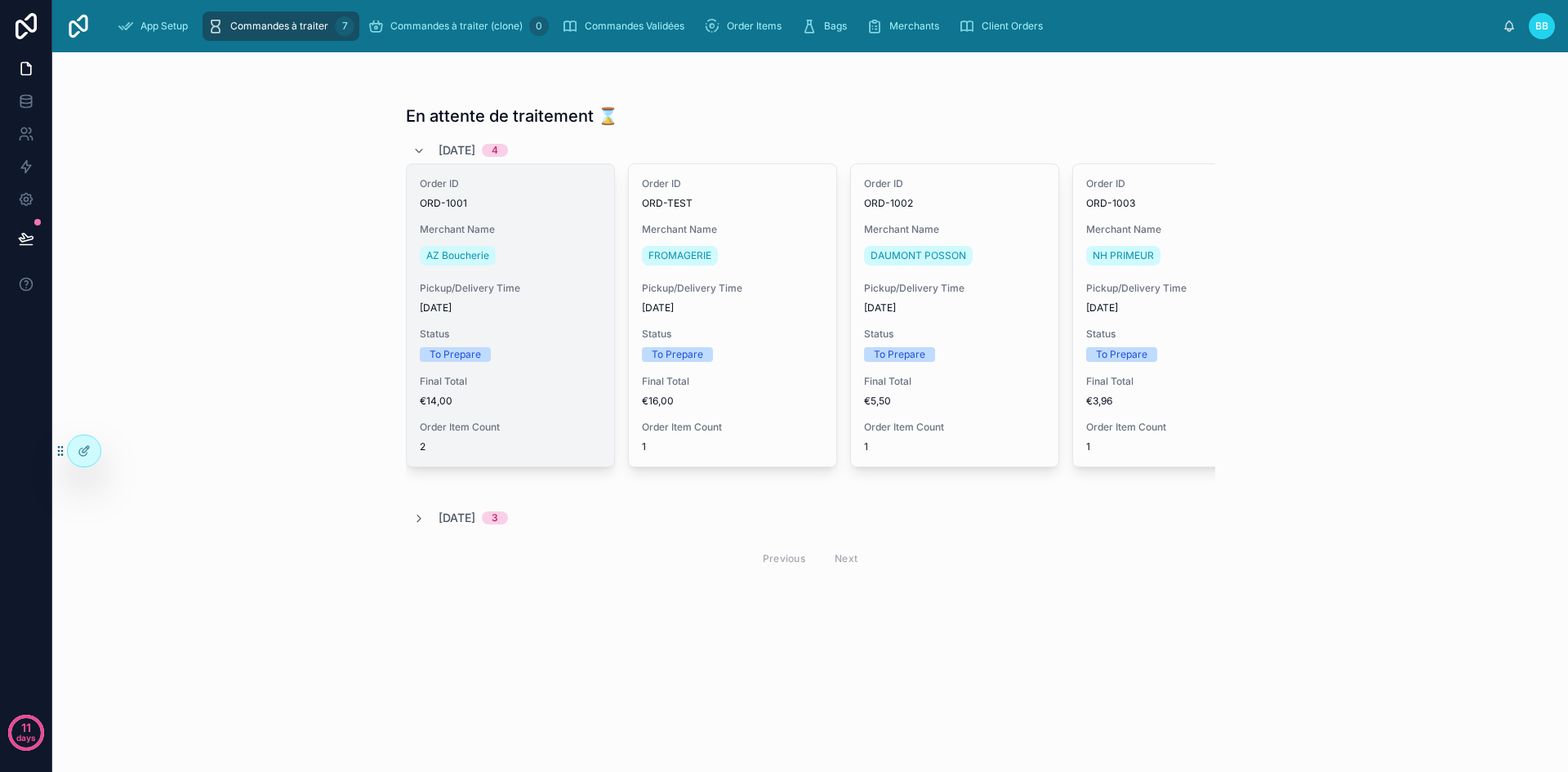
click at [590, 328] on span "Status" at bounding box center [511, 334] width 181 height 13
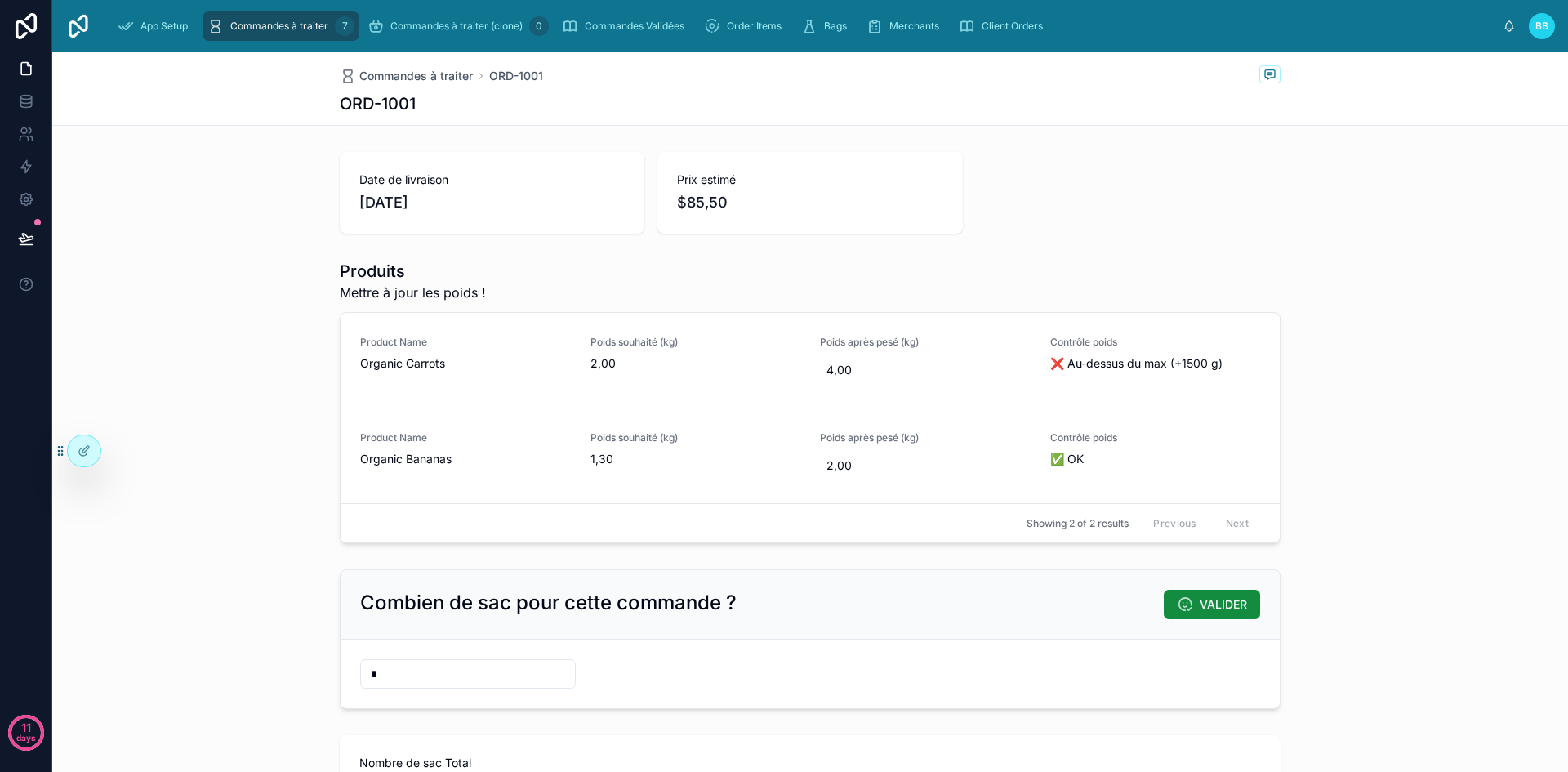
click at [416, 680] on input "*" at bounding box center [468, 674] width 214 height 22
type input "*"
click at [1200, 599] on span "VALIDER" at bounding box center [1223, 604] width 48 height 16
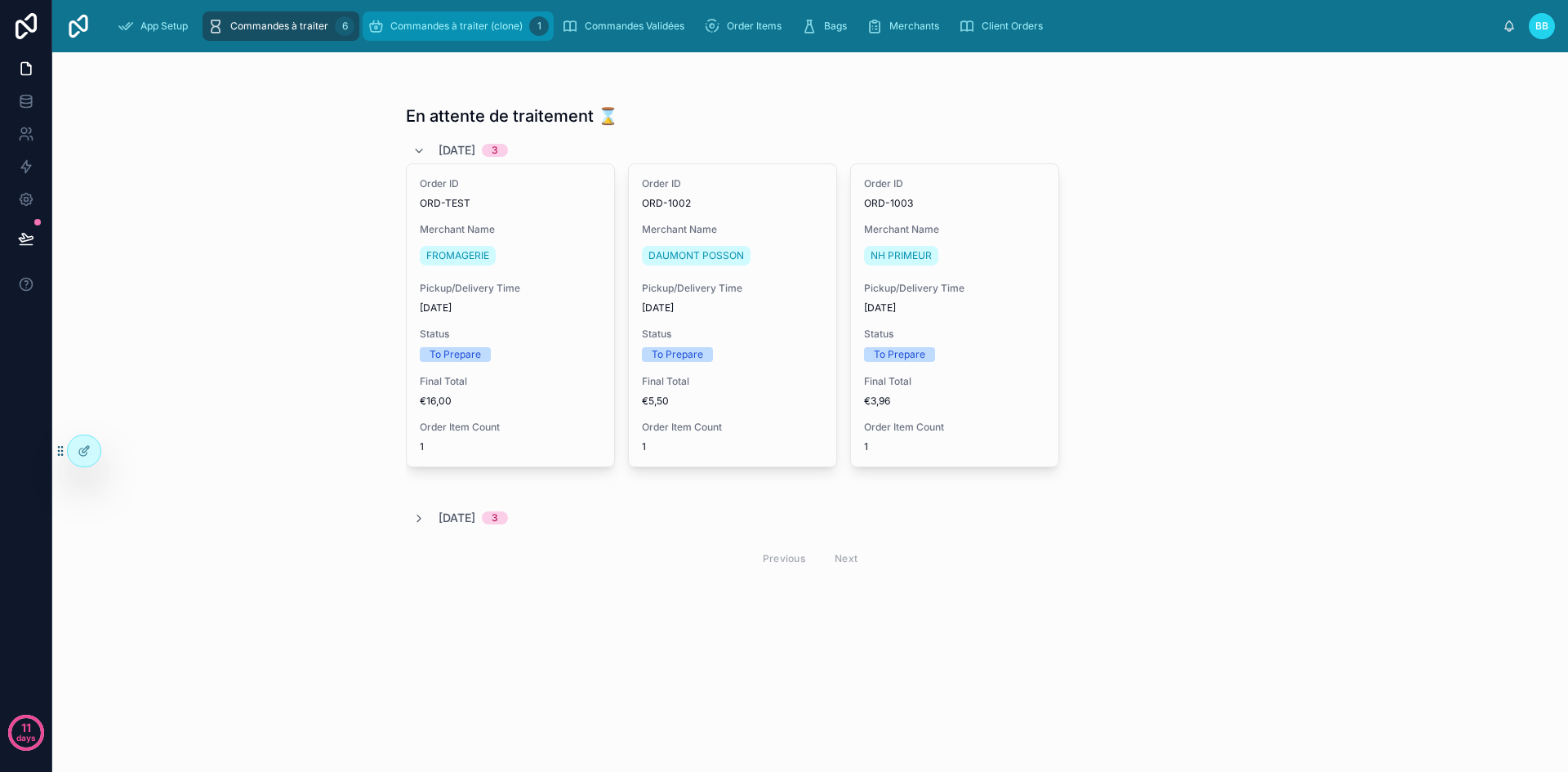
click at [438, 17] on div "Commandes à traiter (clone) 1" at bounding box center [458, 26] width 181 height 26
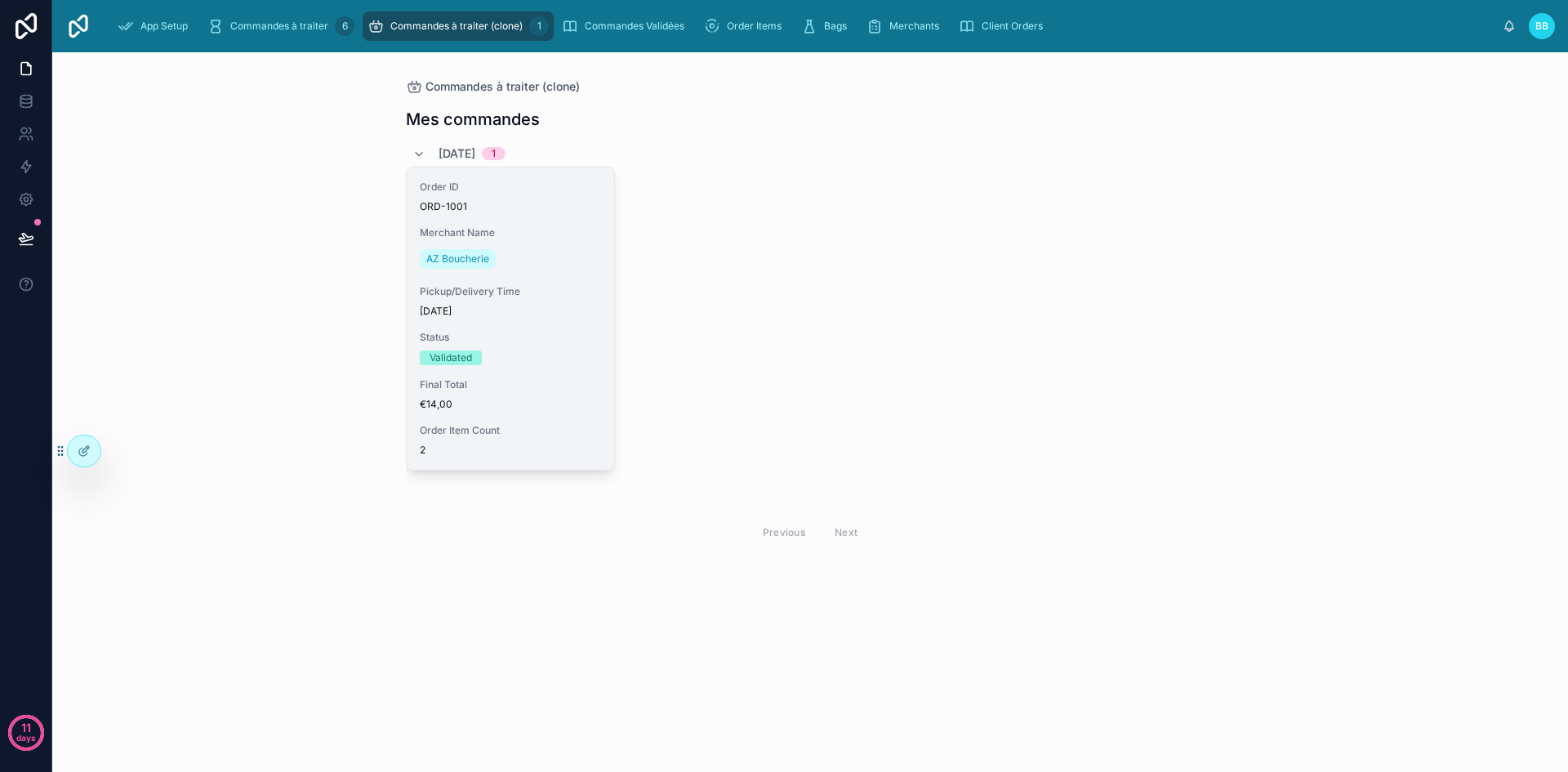
click at [510, 292] on span "Pickup/Delivery Time" at bounding box center [511, 292] width 181 height 13
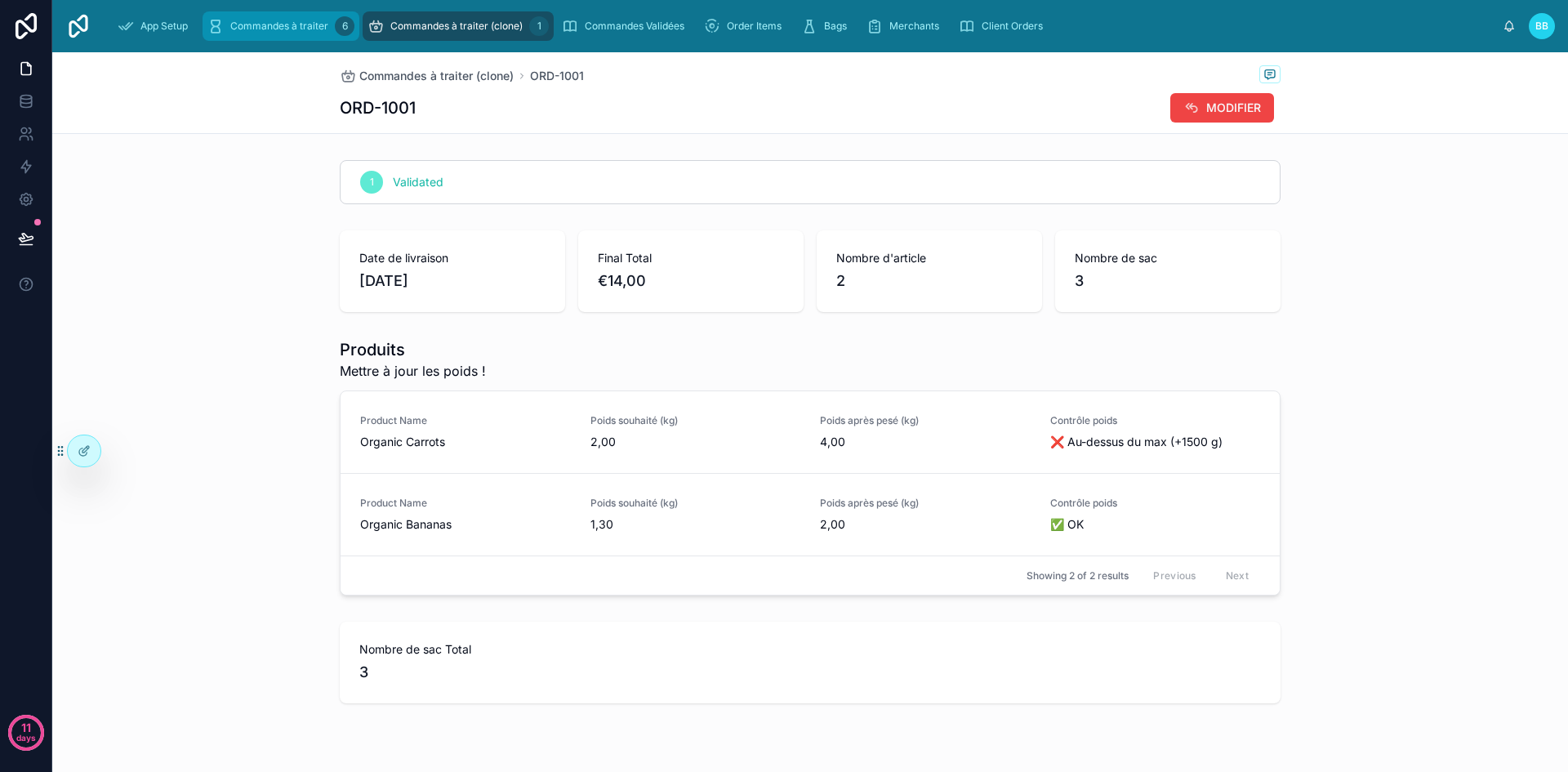
click at [273, 25] on span "Commandes à traiter" at bounding box center [279, 26] width 98 height 13
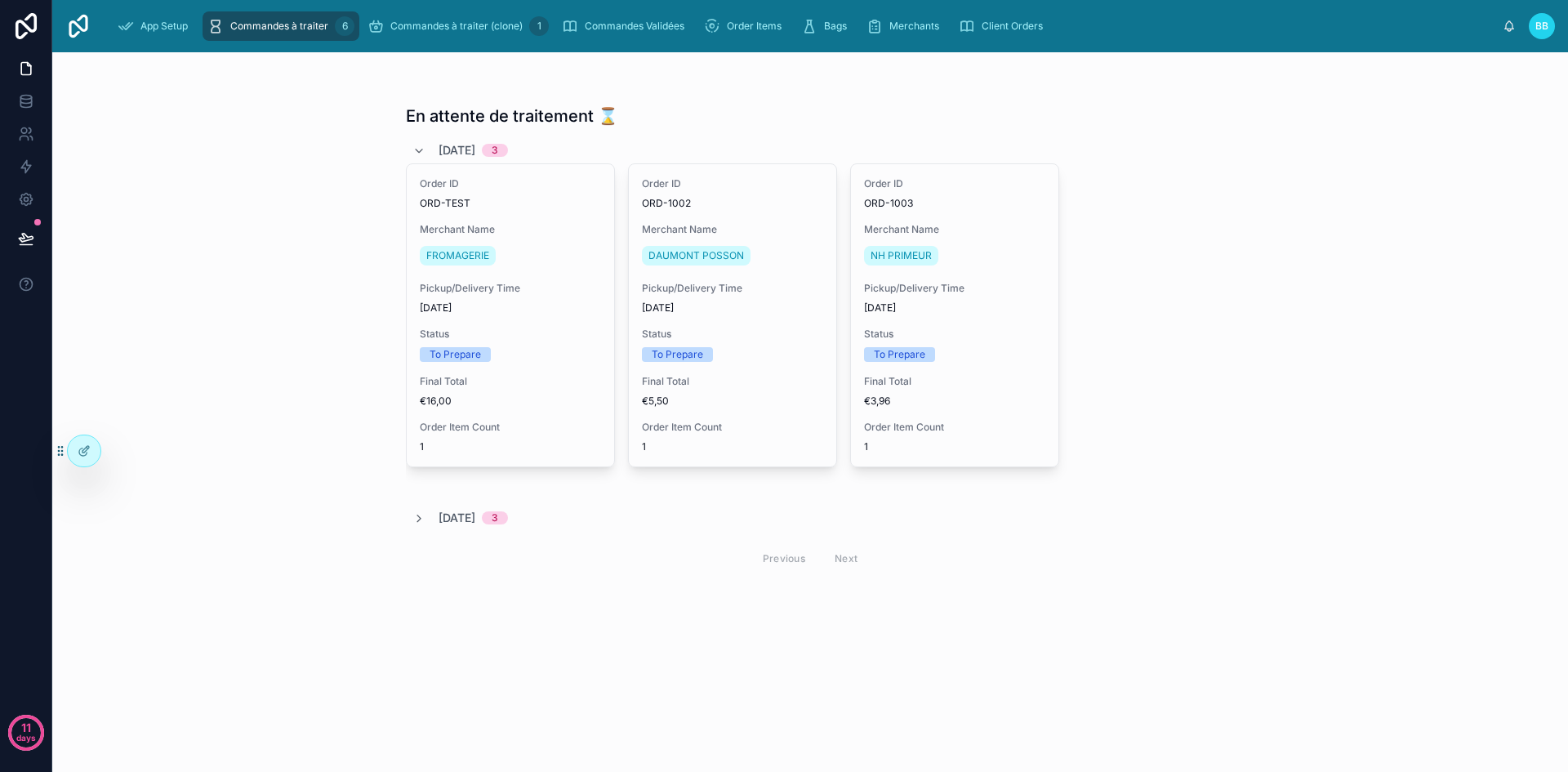
click at [428, 48] on div "App Setup Commandes à traiter 6 Commandes à traiter (clone) 1 Commandes Validée…" at bounding box center [810, 26] width 1516 height 52
click at [423, 38] on div "Commandes à traiter (clone) 1" at bounding box center [458, 26] width 181 height 26
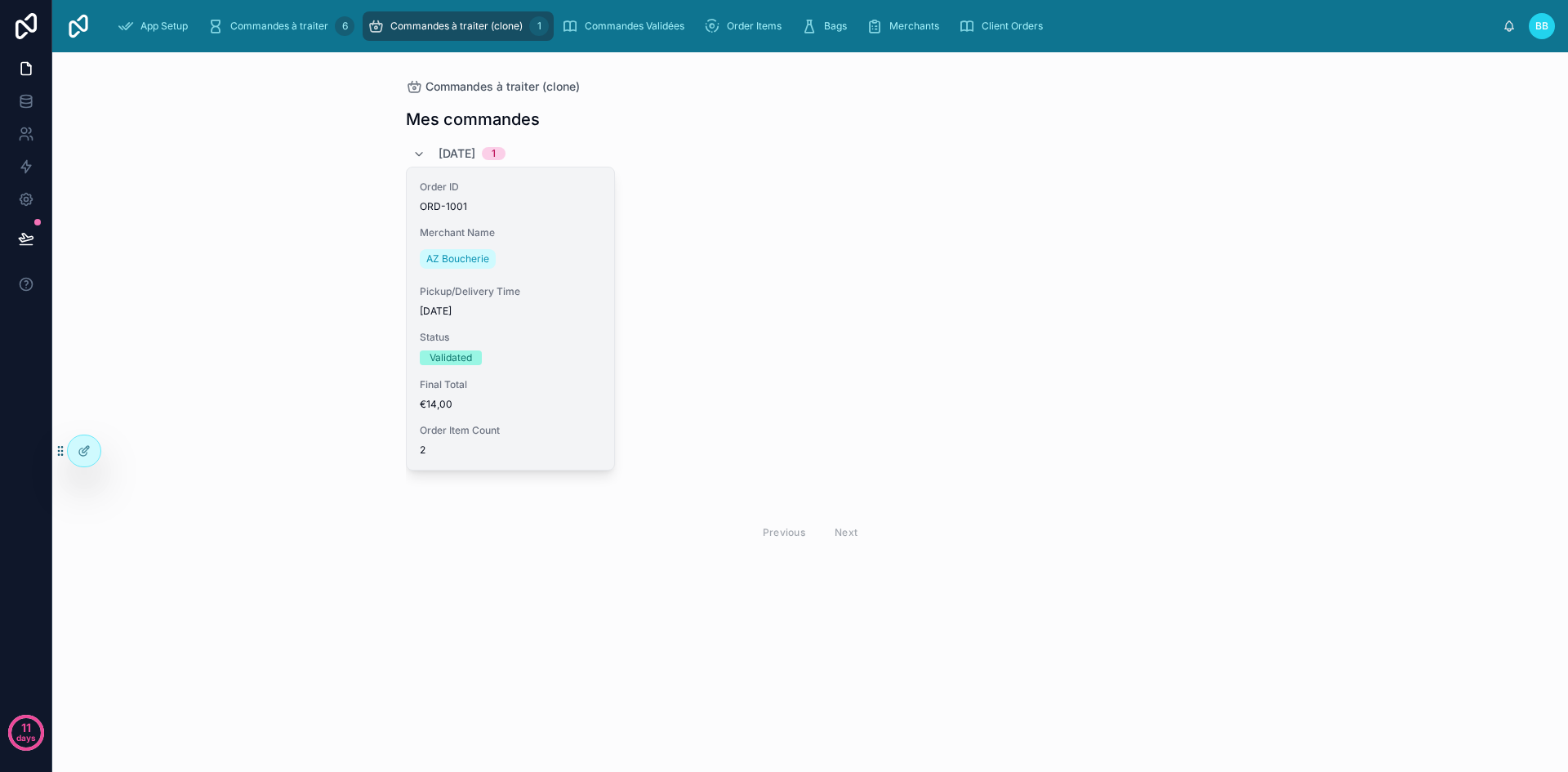
click at [580, 251] on div "AZ Boucherie" at bounding box center [511, 259] width 181 height 26
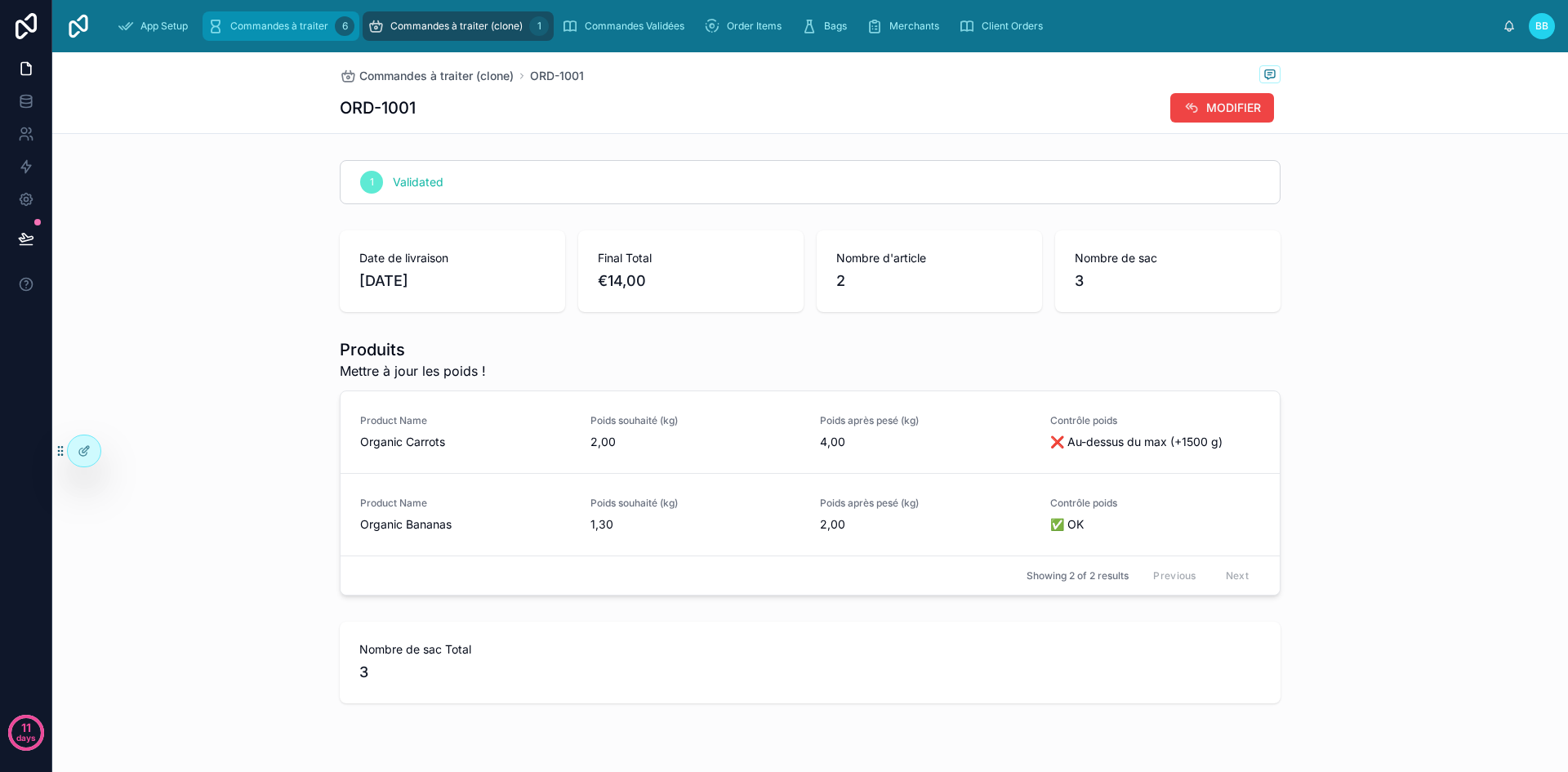
click at [315, 29] on span "Commandes à traiter" at bounding box center [279, 26] width 98 height 13
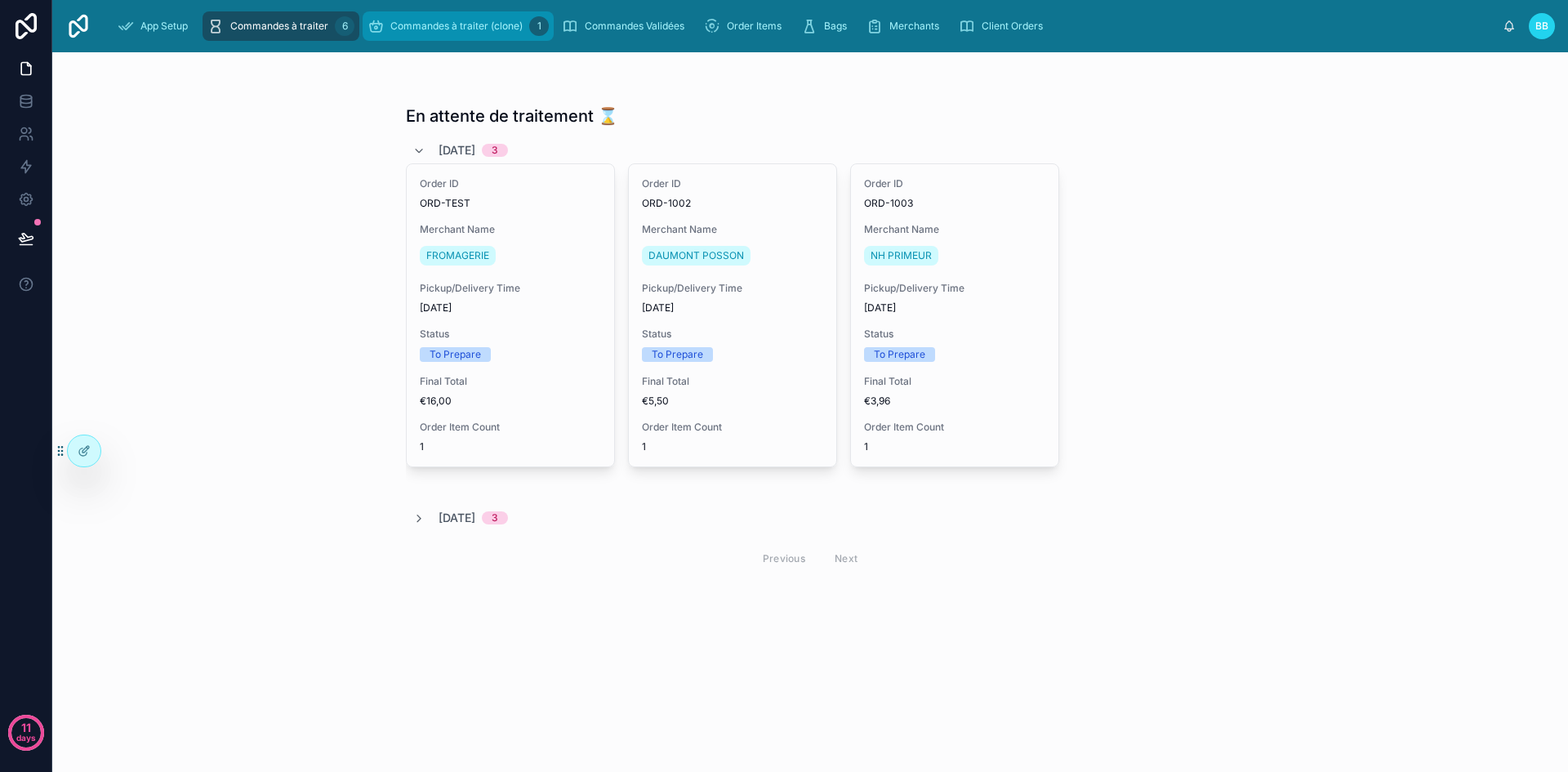
click at [424, 31] on span "Commandes à traiter (clone)" at bounding box center [457, 26] width 133 height 13
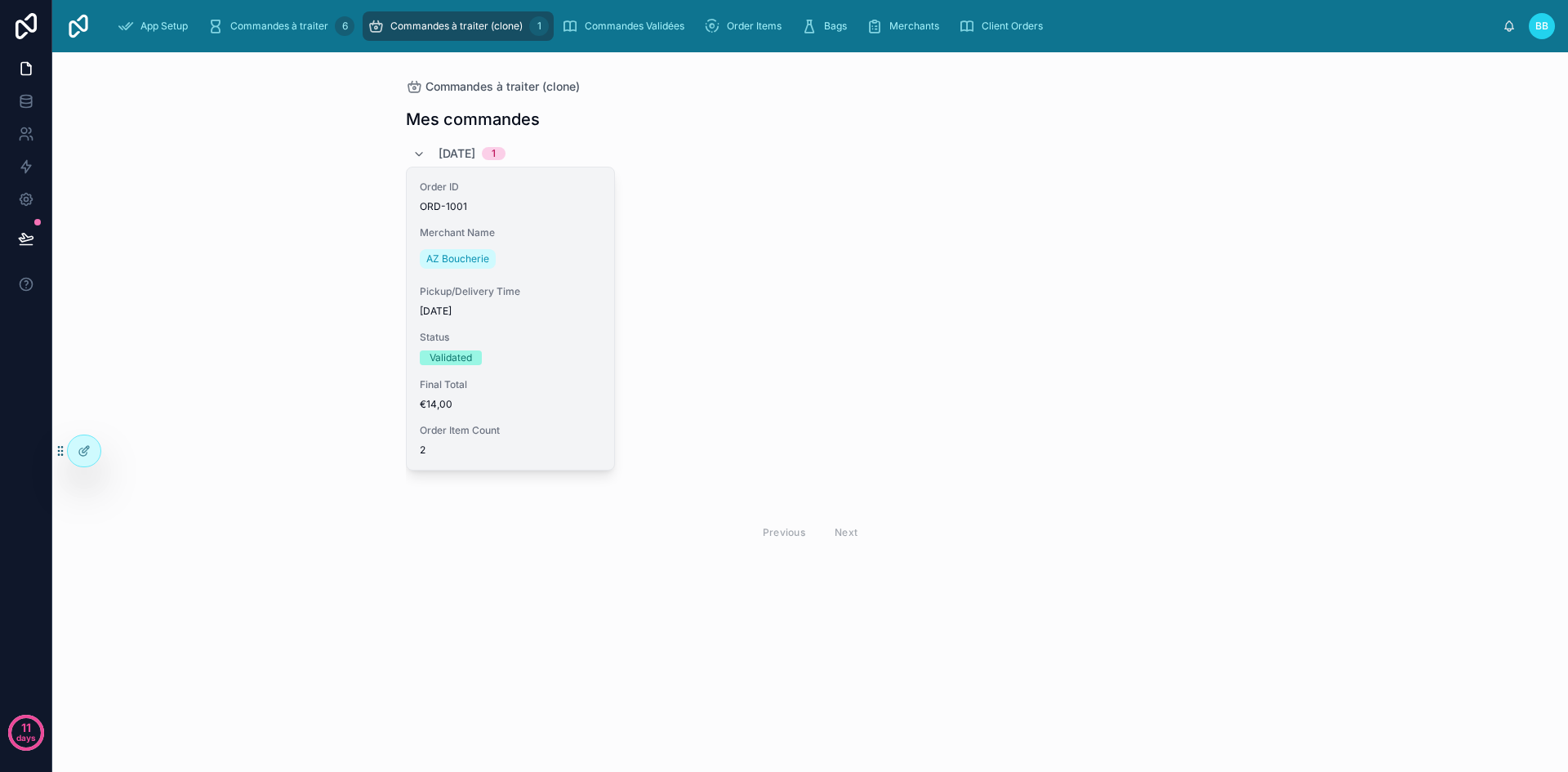
click at [561, 273] on div "Order ID ORD-1001 Merchant Name AZ Boucherie Pickup/Delivery Time 07/09/2025 St…" at bounding box center [511, 318] width 208 height 302
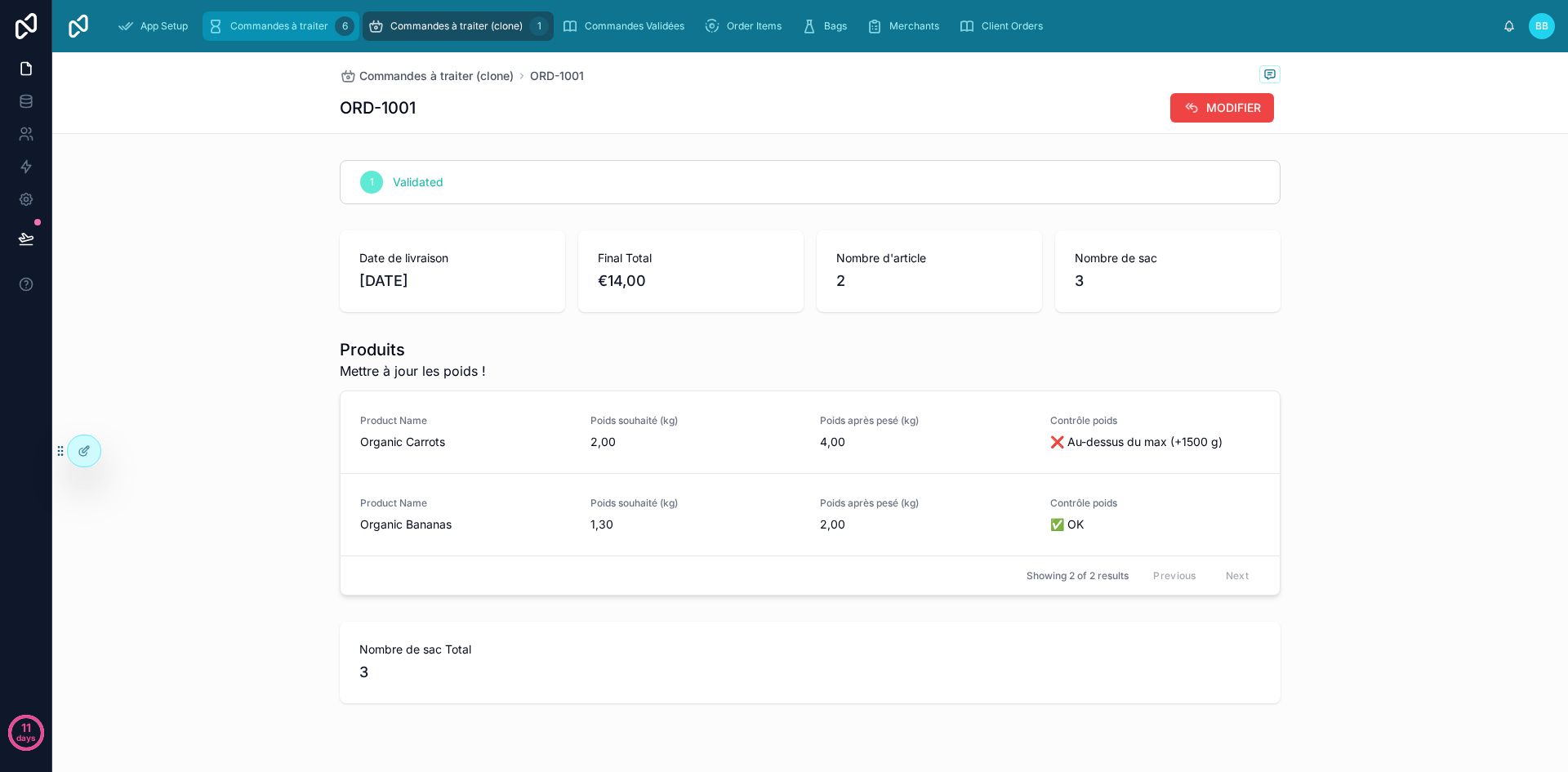
click at [259, 24] on span "Commandes à traiter" at bounding box center [279, 26] width 98 height 13
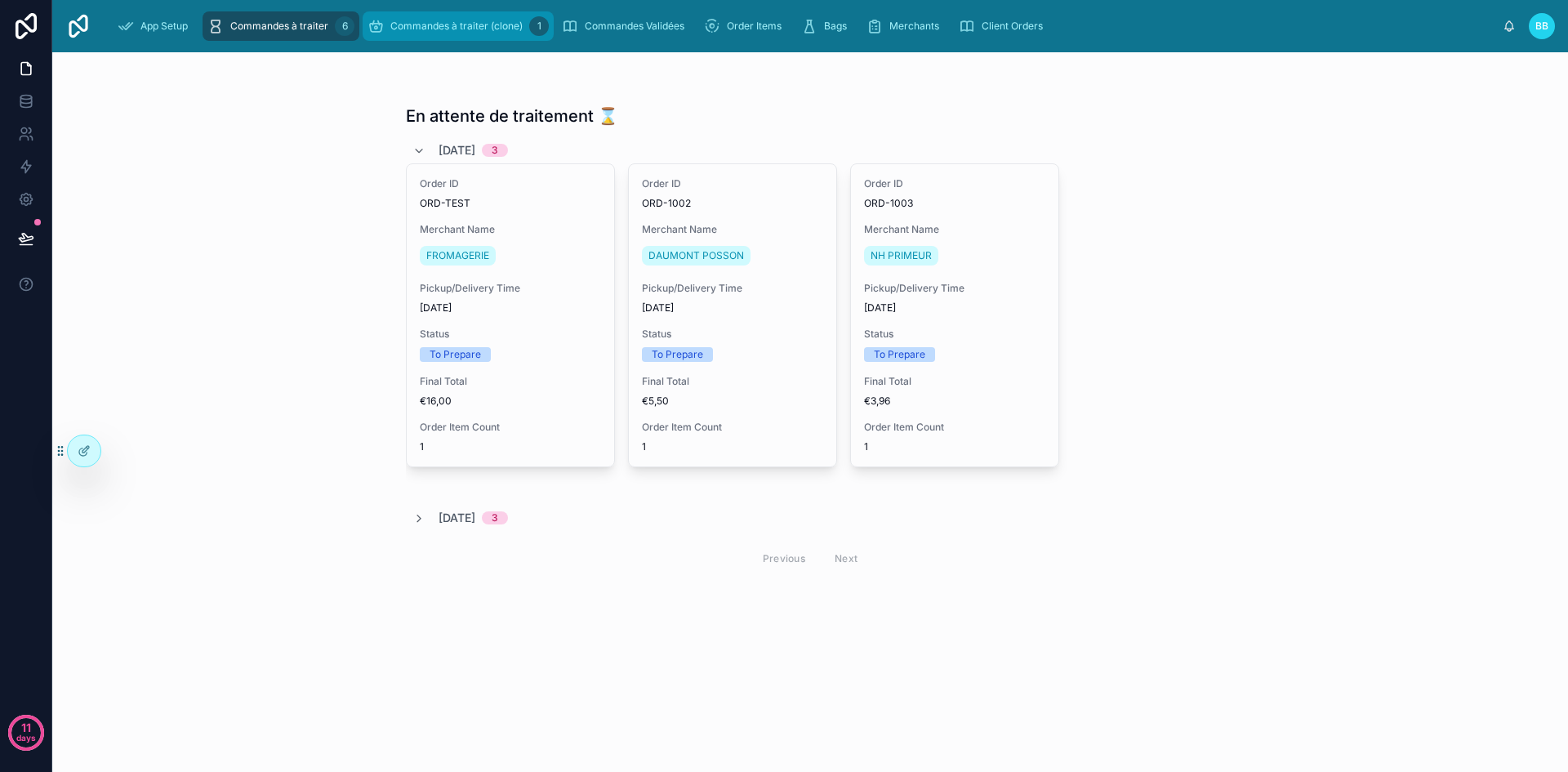
click at [423, 36] on div "Commandes à traiter (clone) 1" at bounding box center [458, 26] width 181 height 26
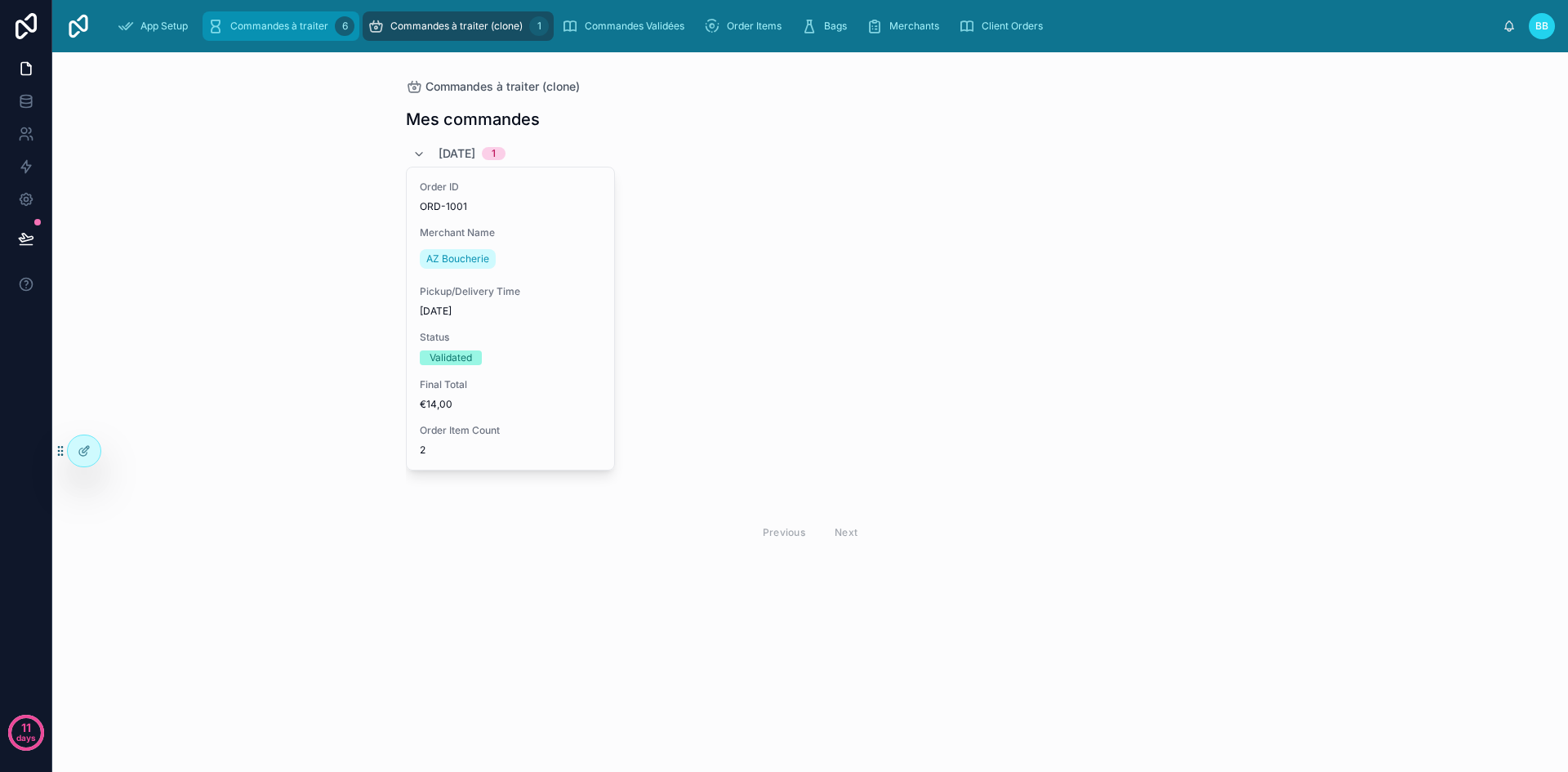
click at [275, 20] on span "Commandes à traiter" at bounding box center [279, 26] width 98 height 13
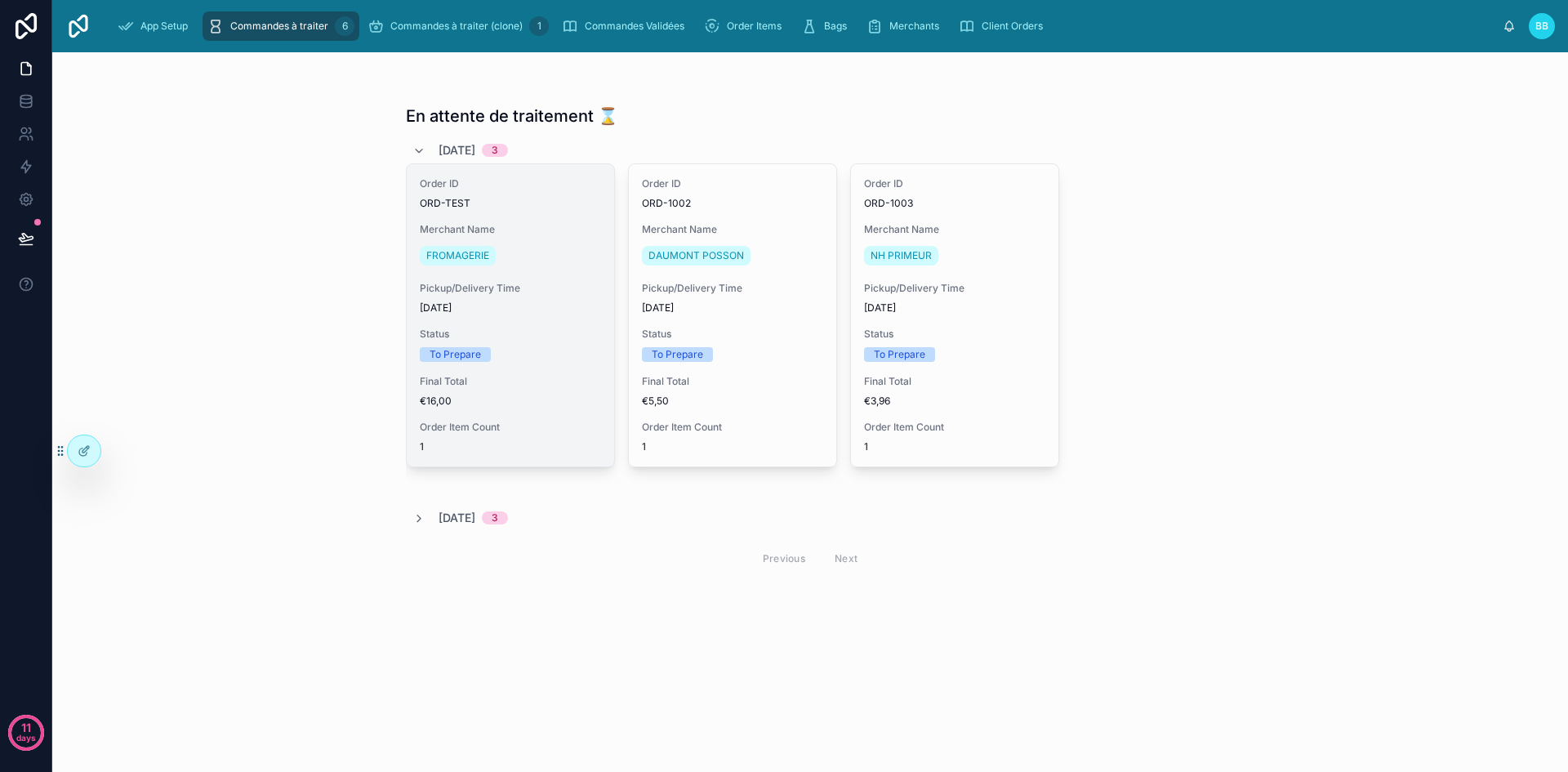
click at [566, 218] on div "Order ID ORD-TEST Merchant Name FROMAGERIE Pickup/Delivery Time 07/09/2025 Stat…" at bounding box center [511, 315] width 208 height 302
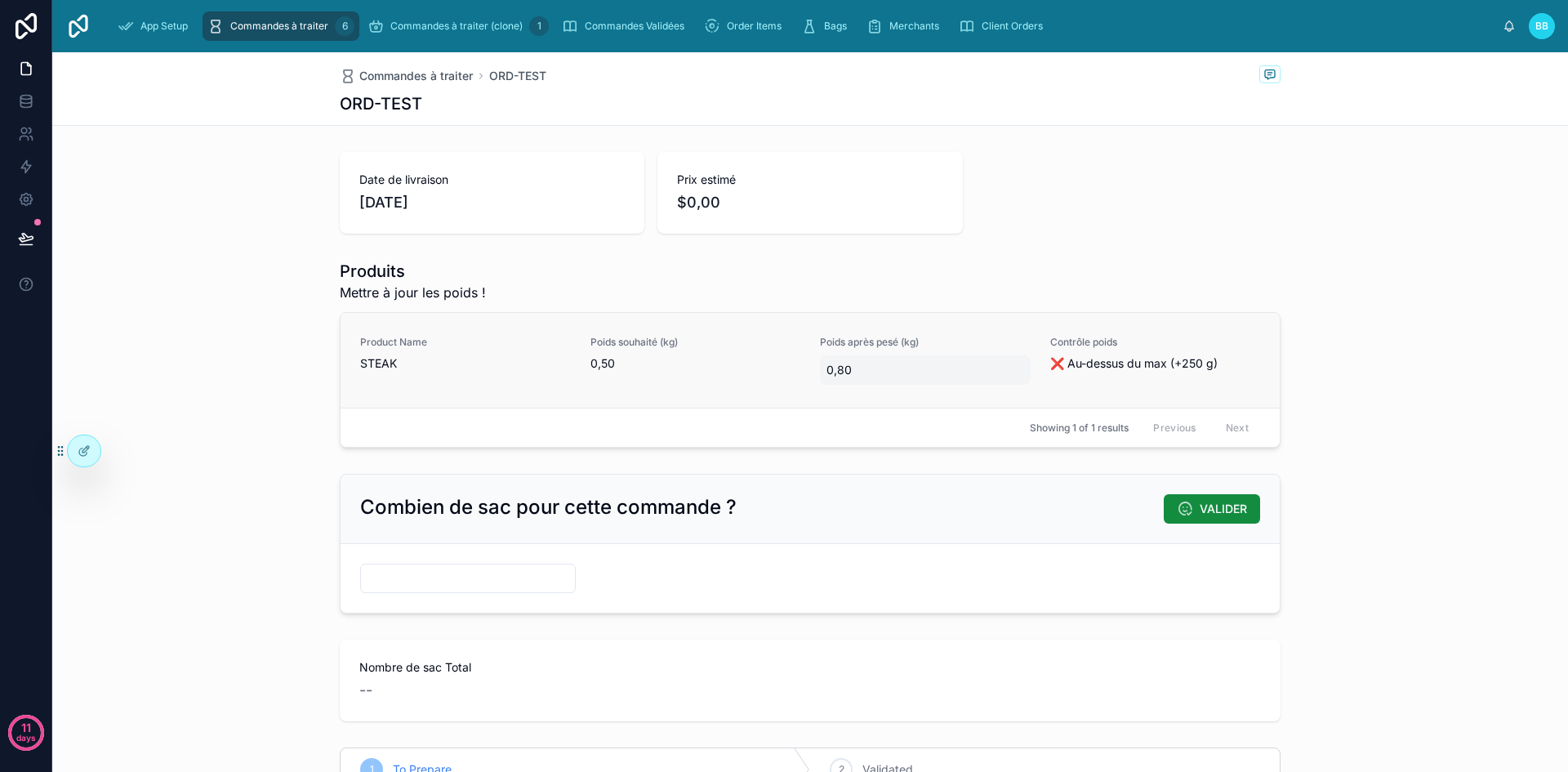
click at [858, 367] on span "0,80" at bounding box center [925, 369] width 197 height 16
click at [997, 391] on icon "button" at bounding box center [999, 391] width 13 height 13
click at [879, 373] on span "0,80" at bounding box center [925, 369] width 197 height 16
click at [879, 373] on div "****" at bounding box center [926, 392] width 236 height 61
click at [874, 388] on input "****" at bounding box center [901, 392] width 153 height 22
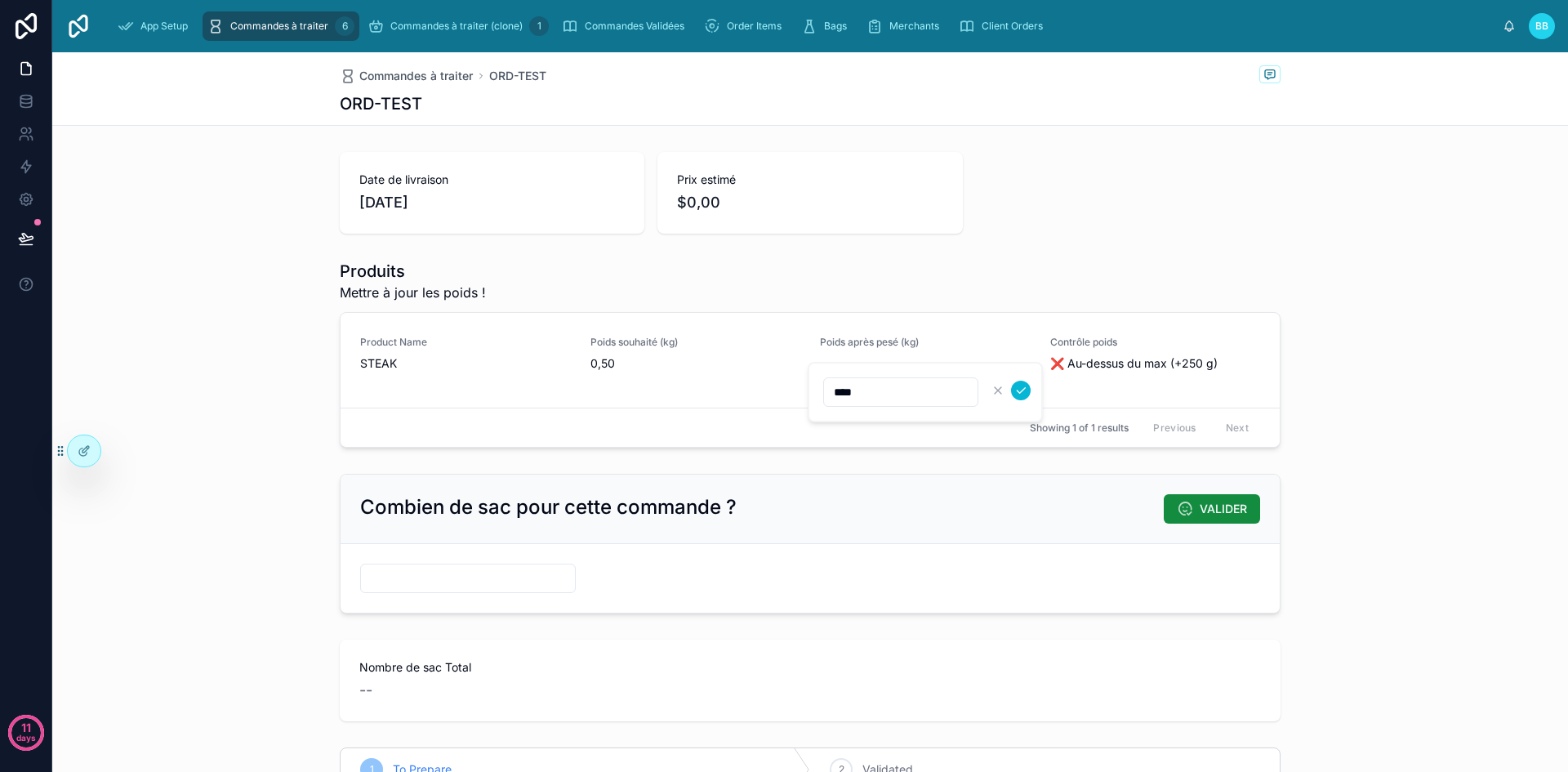
click at [874, 388] on input "****" at bounding box center [901, 392] width 153 height 22
click at [1180, 507] on icon at bounding box center [1185, 508] width 16 height 16
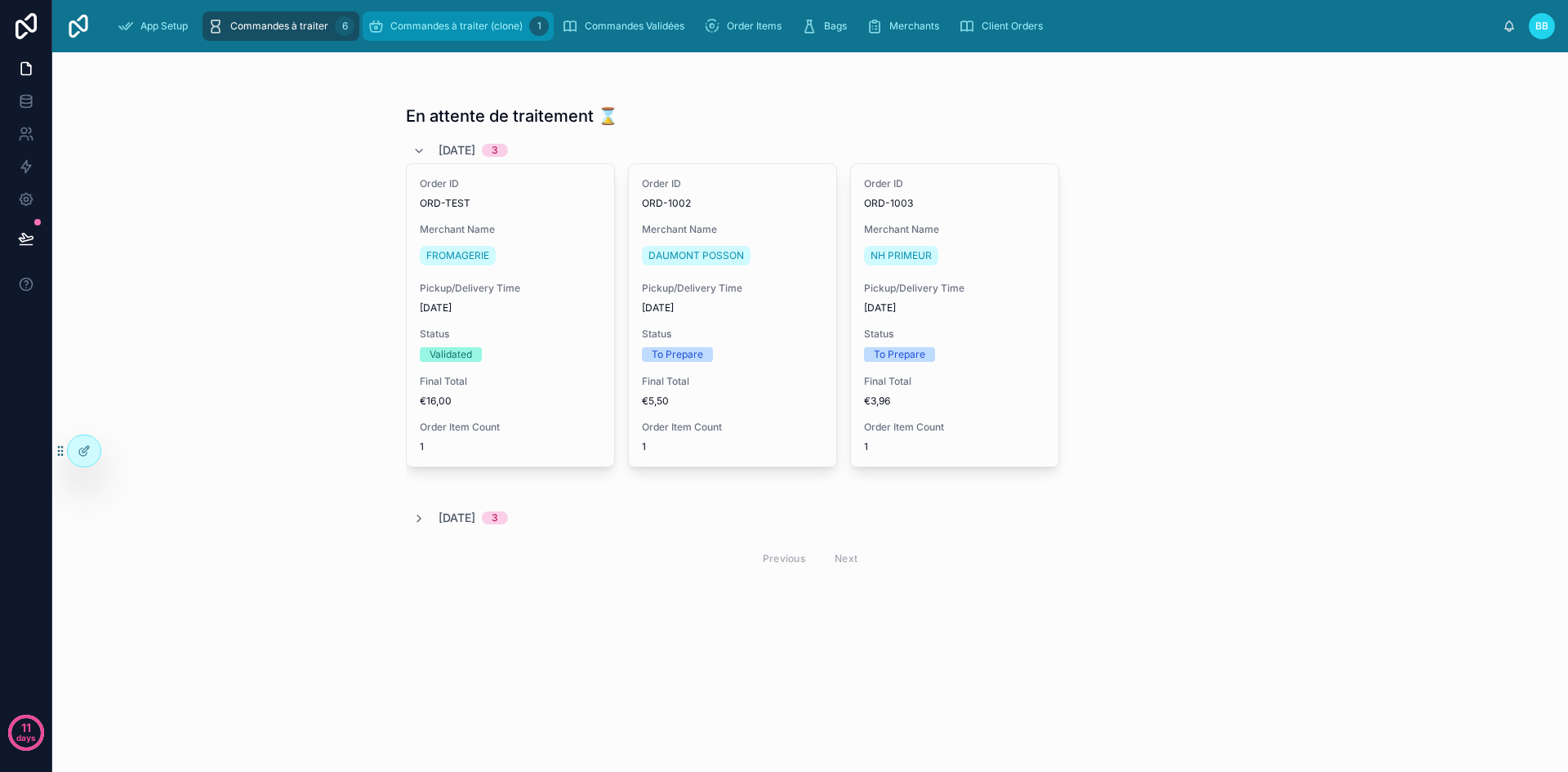
click at [509, 29] on span "Commandes à traiter (clone)" at bounding box center [457, 26] width 133 height 13
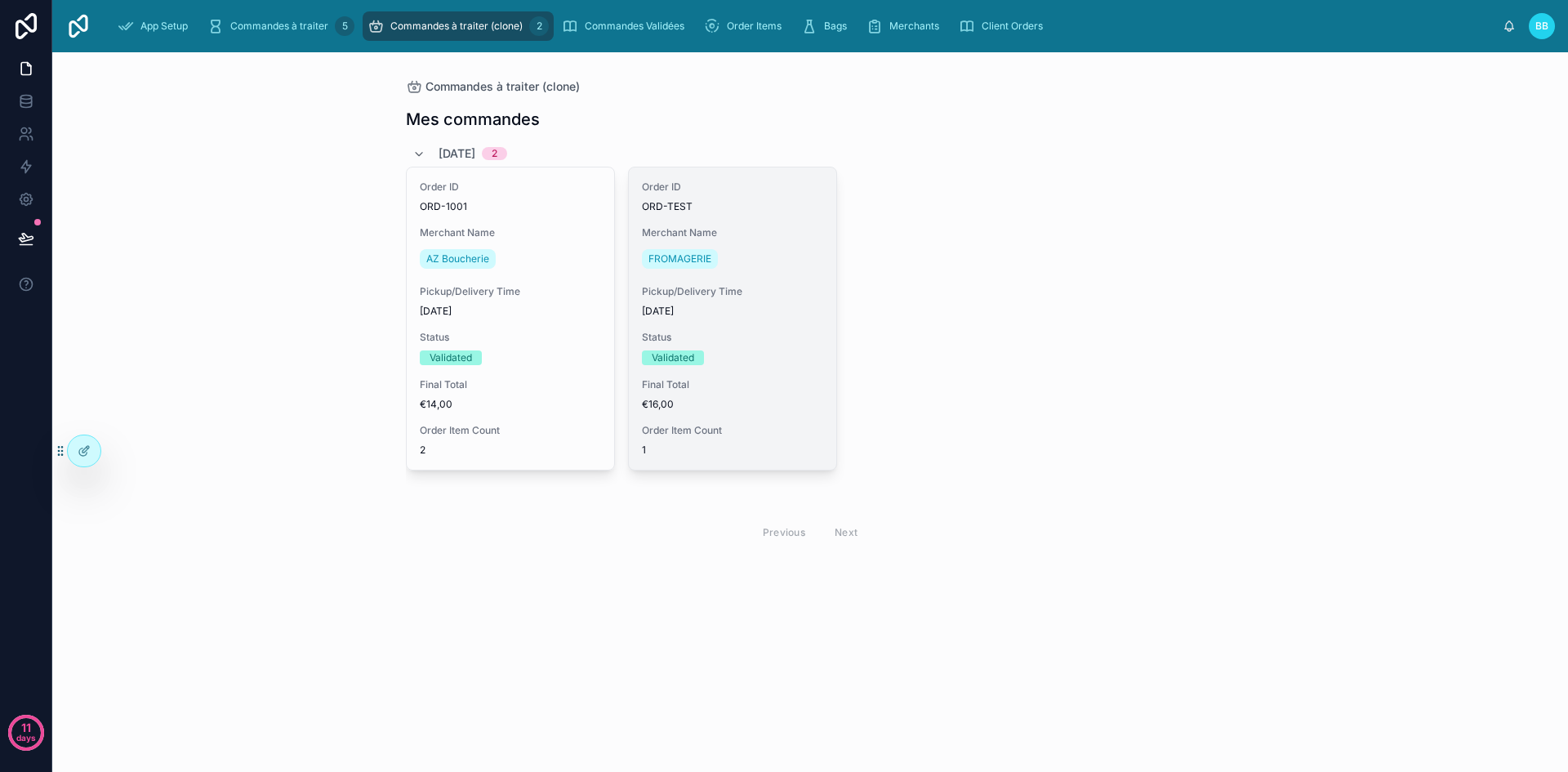
click at [741, 222] on div "Order ID ORD-TEST Merchant Name FROMAGERIE Pickup/Delivery Time 07/09/2025 Stat…" at bounding box center [733, 318] width 208 height 302
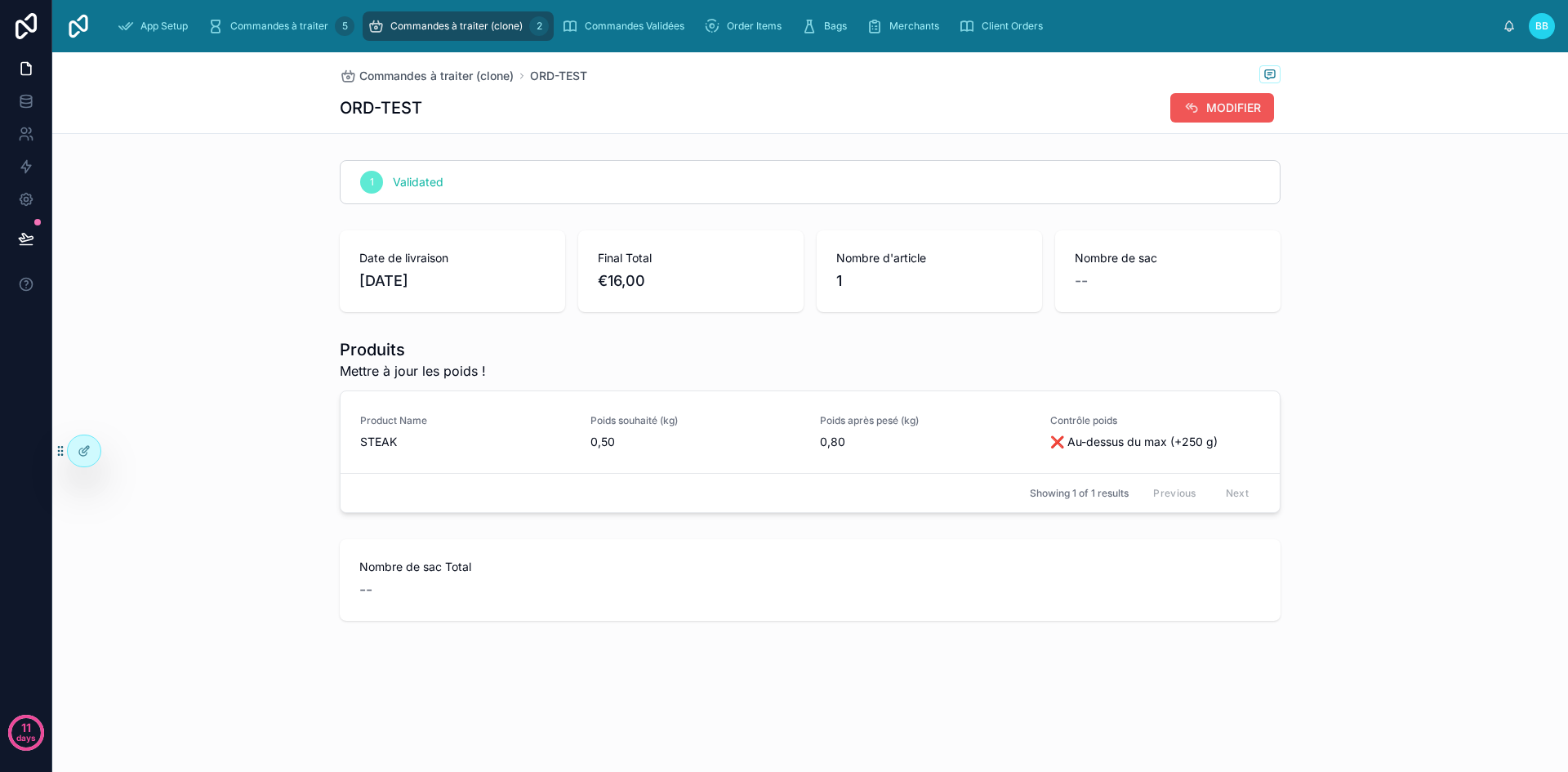
click at [1200, 96] on button "MODIFIER" at bounding box center [1222, 107] width 104 height 29
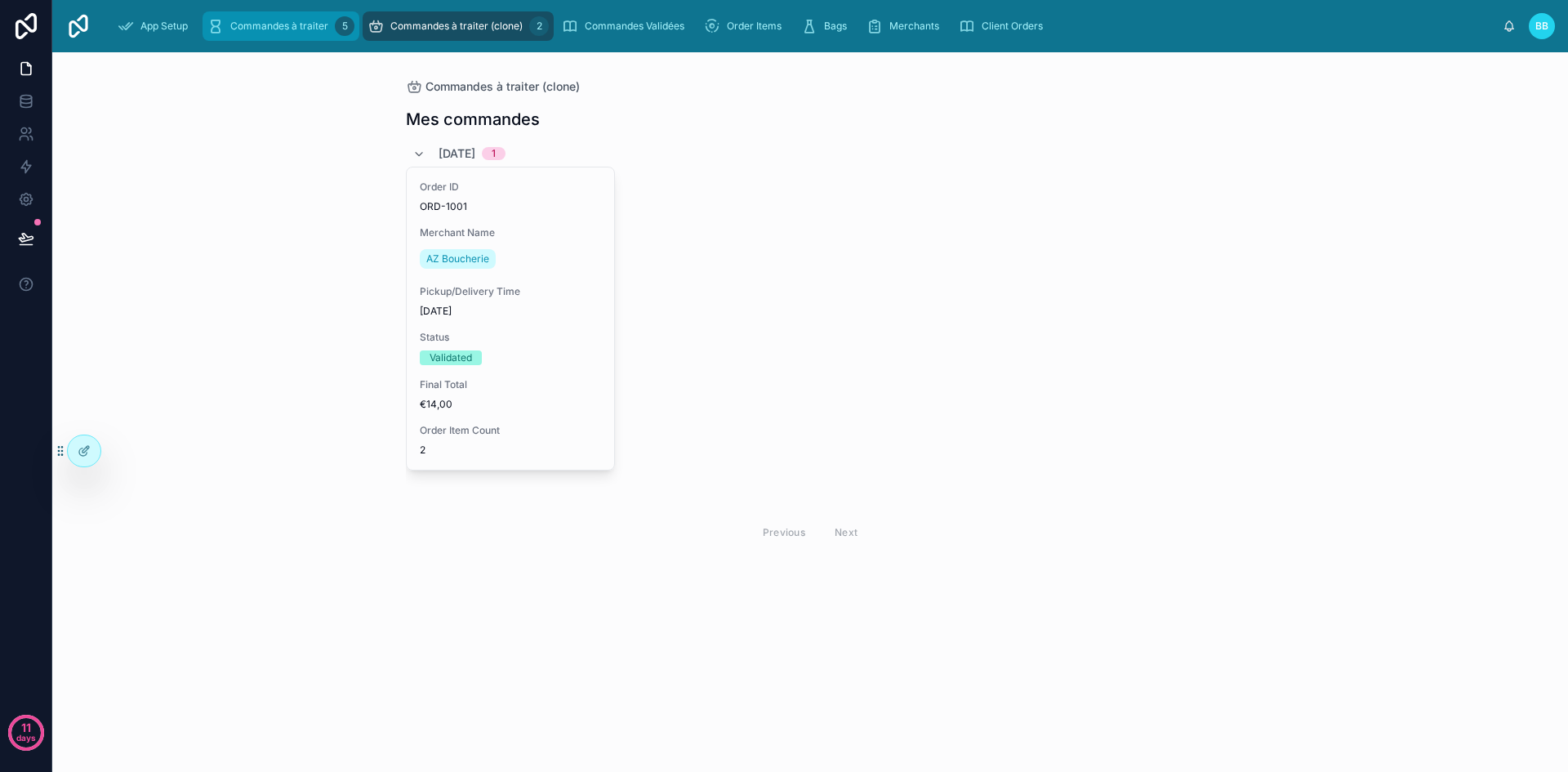
click at [236, 21] on span "Commandes à traiter" at bounding box center [279, 26] width 98 height 13
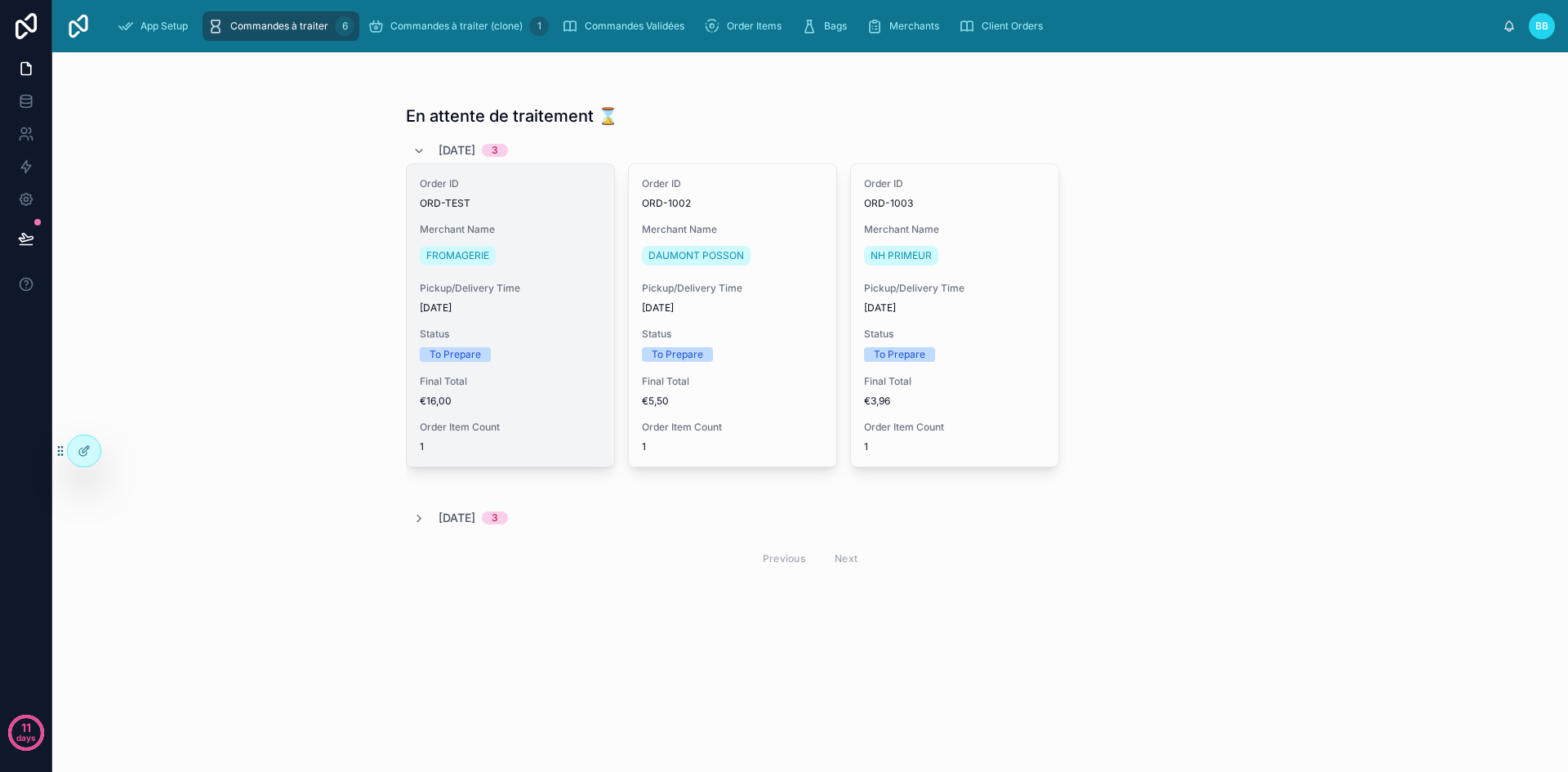
click at [562, 289] on span "Pickup/Delivery Time" at bounding box center [511, 288] width 181 height 13
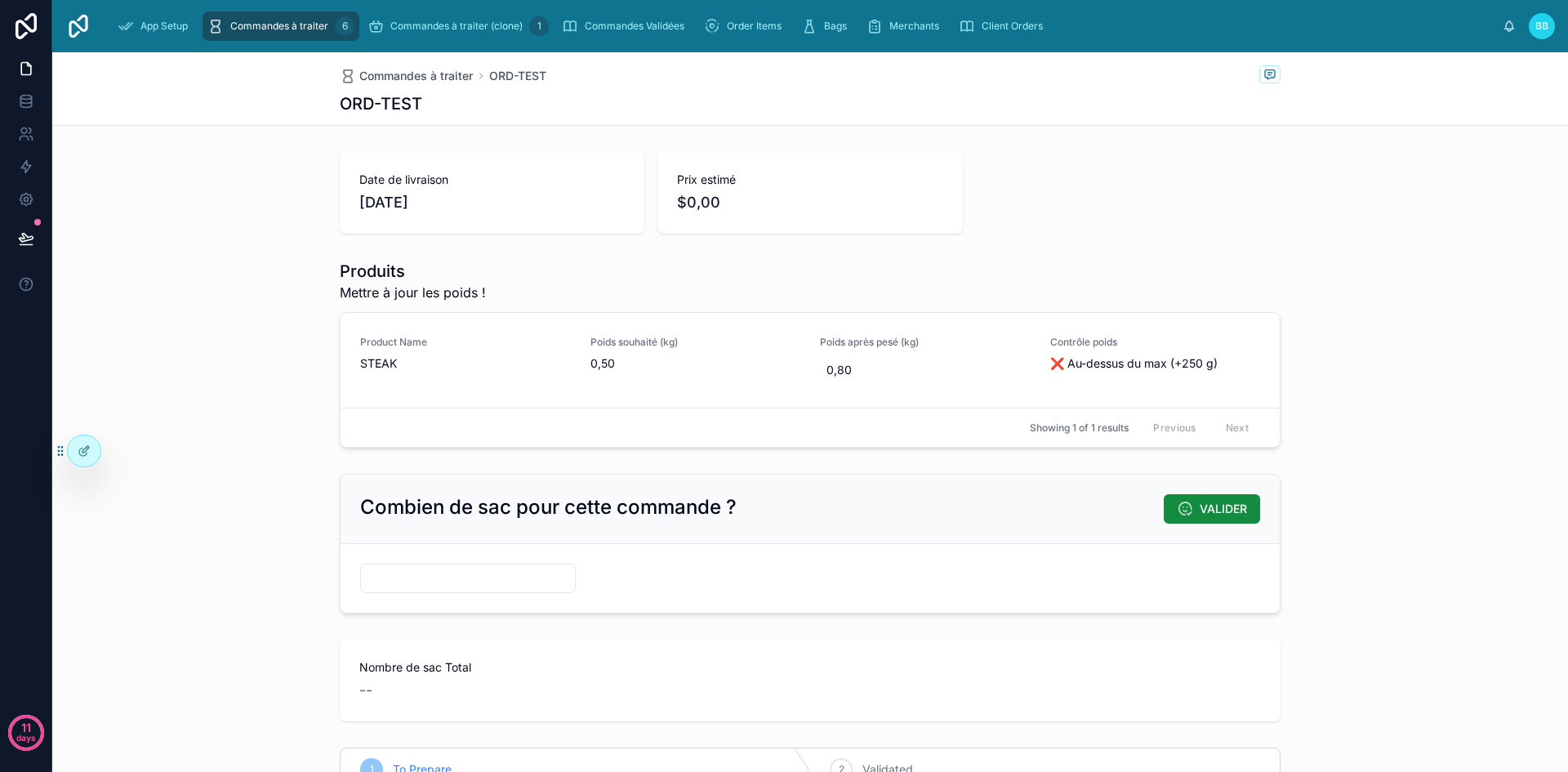
click at [481, 579] on input "text" at bounding box center [468, 578] width 214 height 22
type input "*"
click at [628, 619] on div "Combien de sac pour cette commande ? VALIDER *" at bounding box center [810, 543] width 1516 height 152
click at [92, 452] on div at bounding box center [84, 450] width 33 height 31
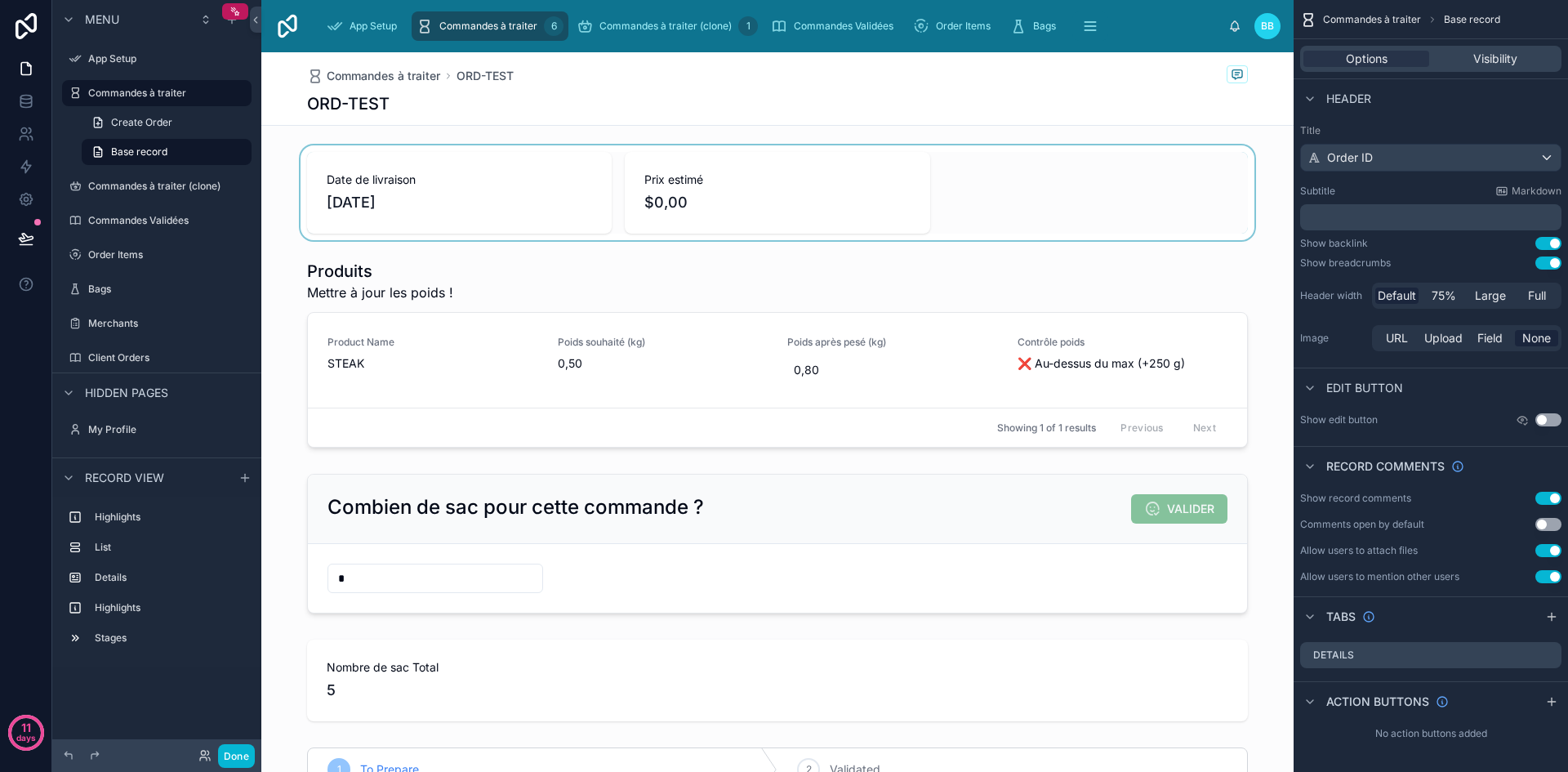
click at [783, 172] on div at bounding box center [778, 193] width 1032 height 94
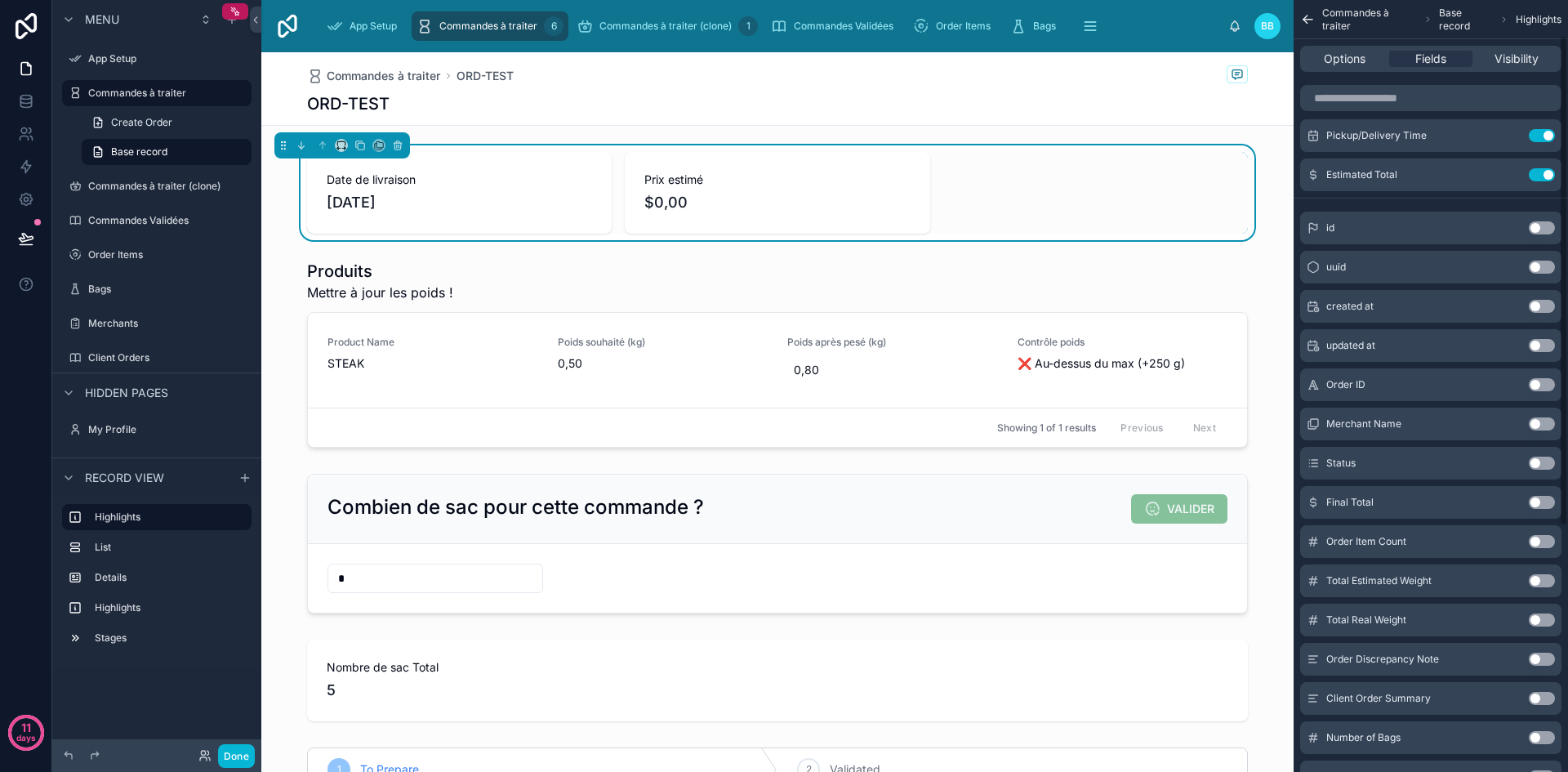
scroll to position [62, 0]
click at [1539, 539] on button "Use setting" at bounding box center [1542, 540] width 26 height 13
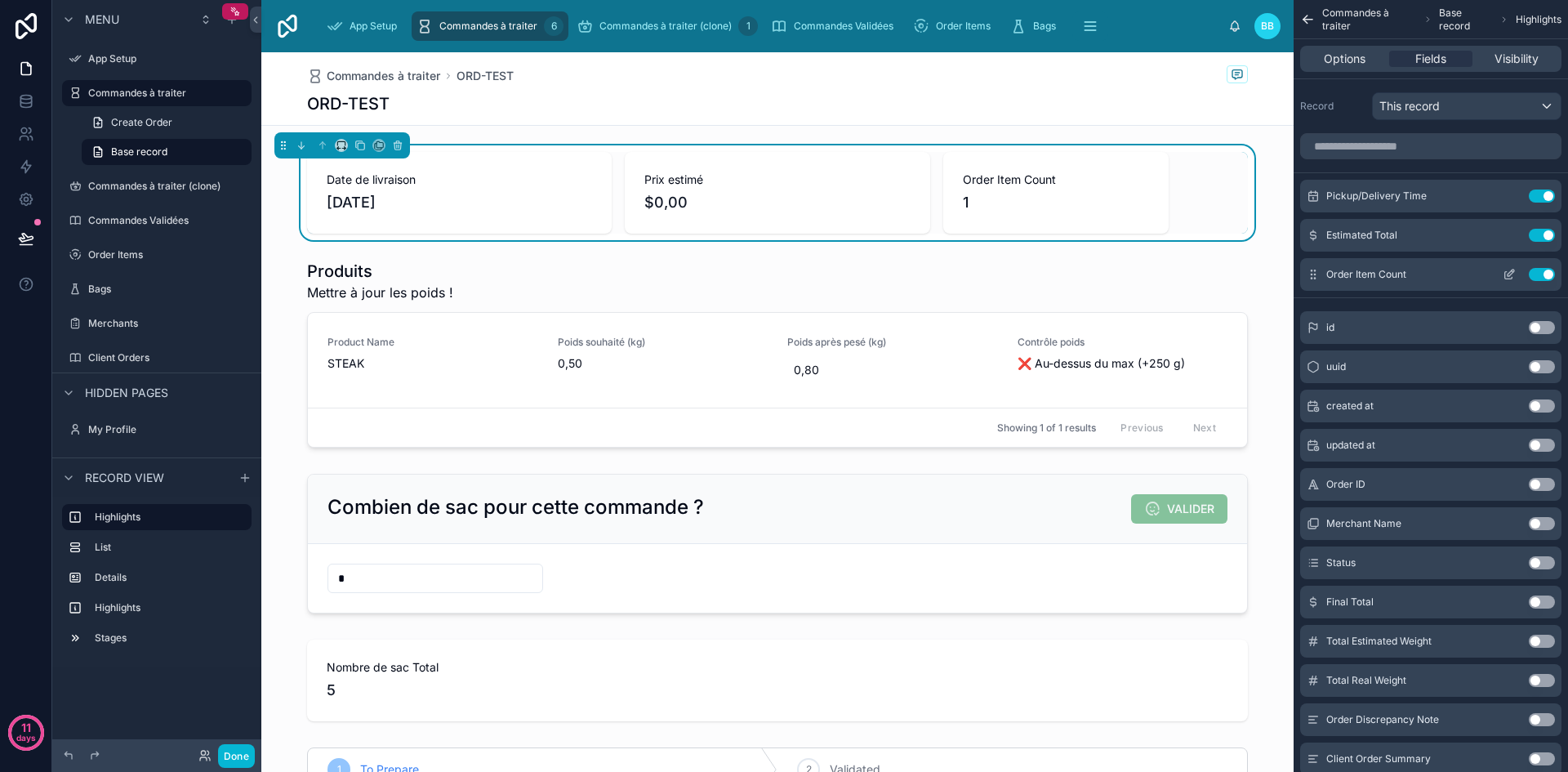
click at [1510, 274] on icon "scrollable content" at bounding box center [1509, 275] width 13 height 13
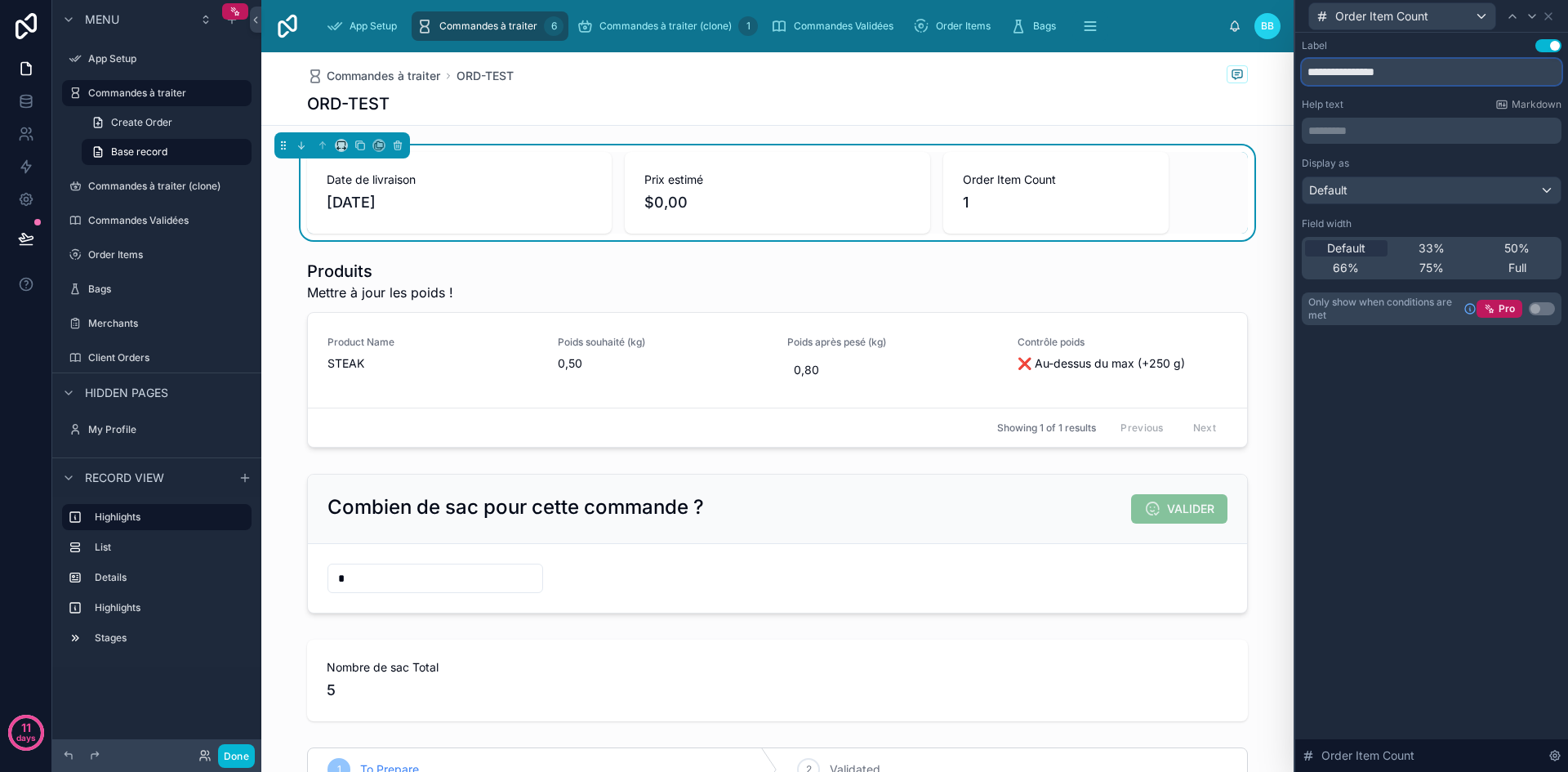
click at [1406, 80] on input "**********" at bounding box center [1432, 72] width 260 height 26
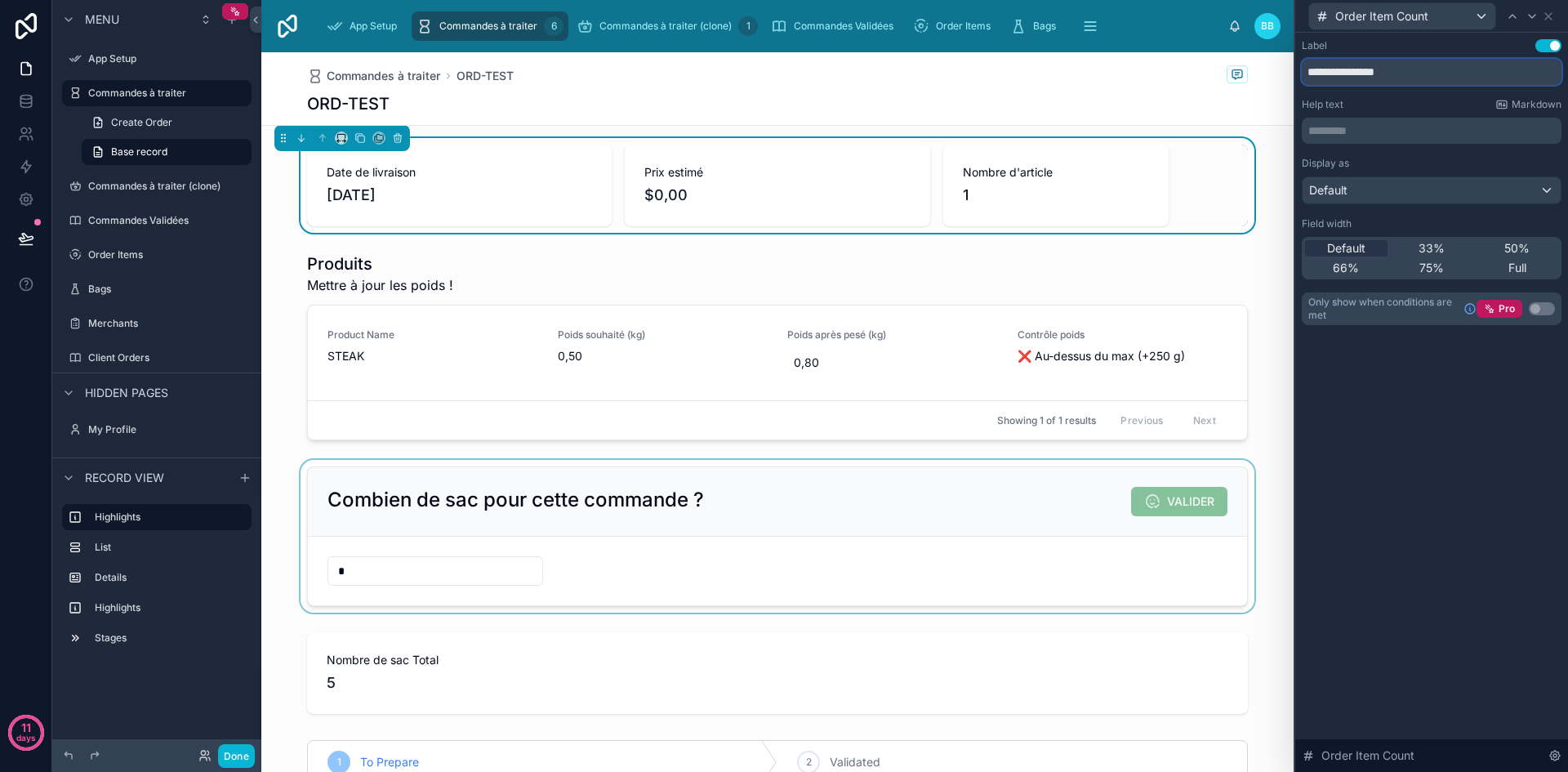
scroll to position [6, 0]
type input "**********"
click at [955, 643] on div at bounding box center [778, 674] width 1032 height 94
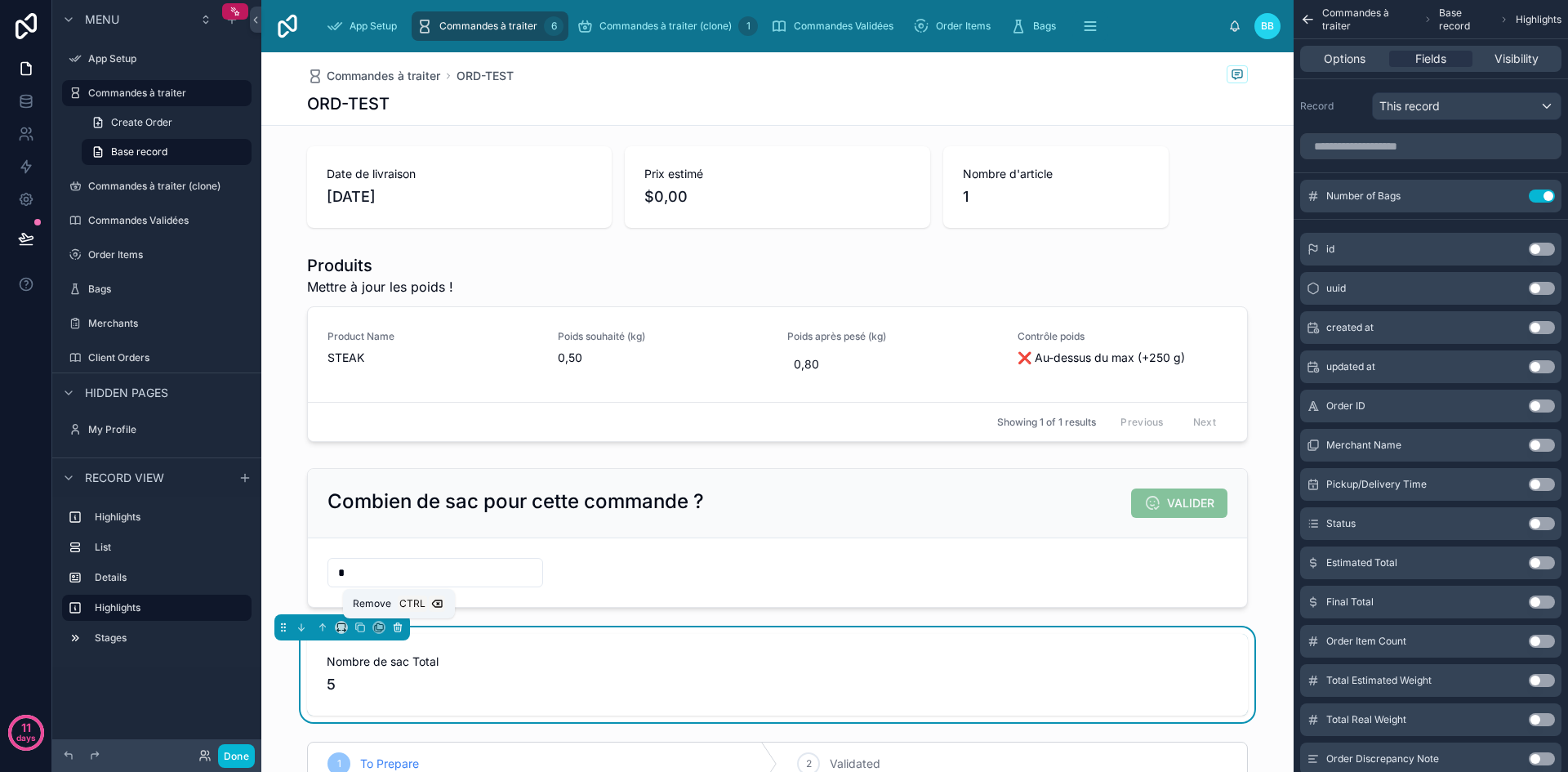
click at [396, 629] on icon at bounding box center [397, 627] width 11 height 11
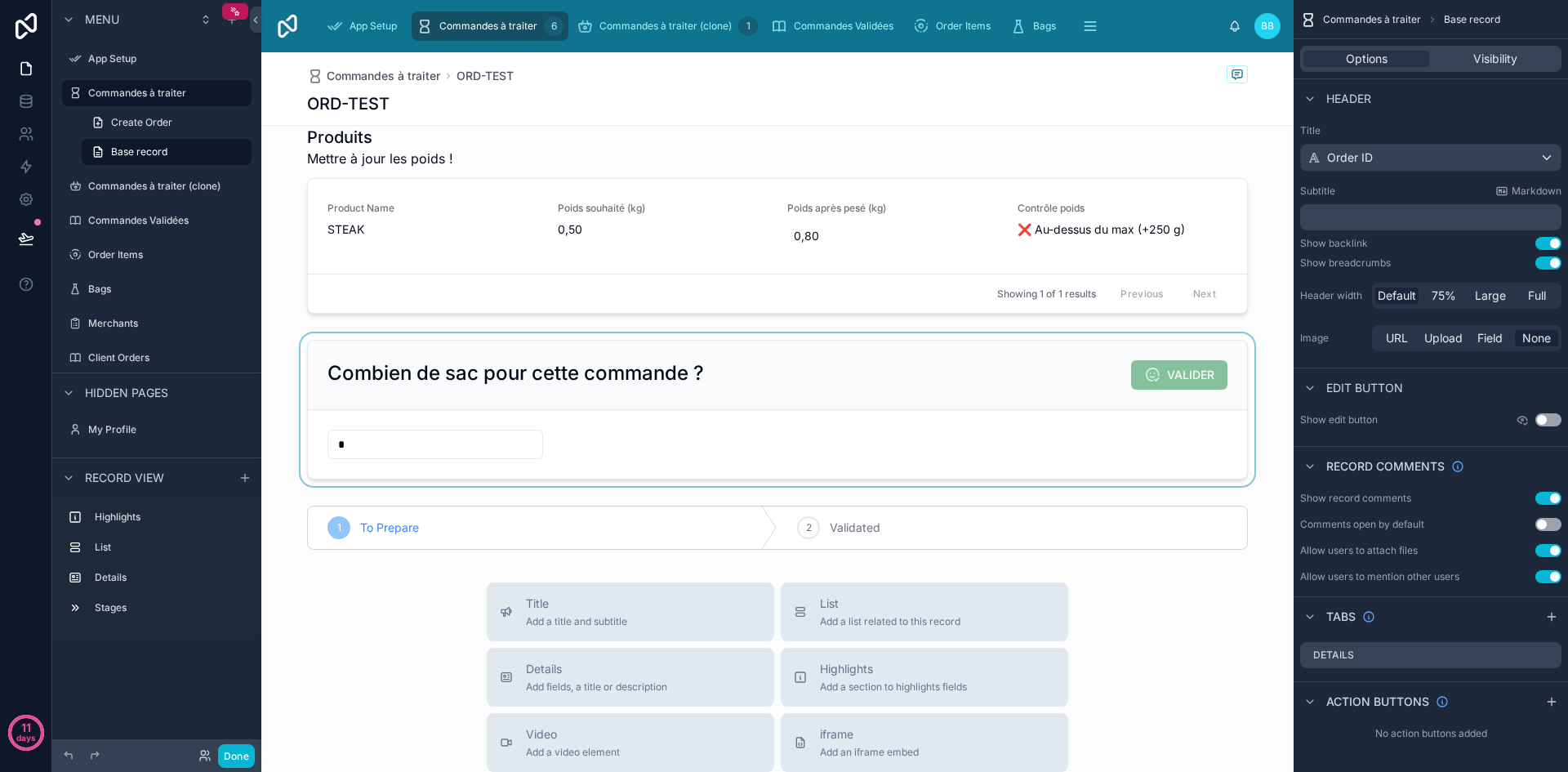
scroll to position [135, 0]
click at [899, 536] on div at bounding box center [778, 526] width 1032 height 57
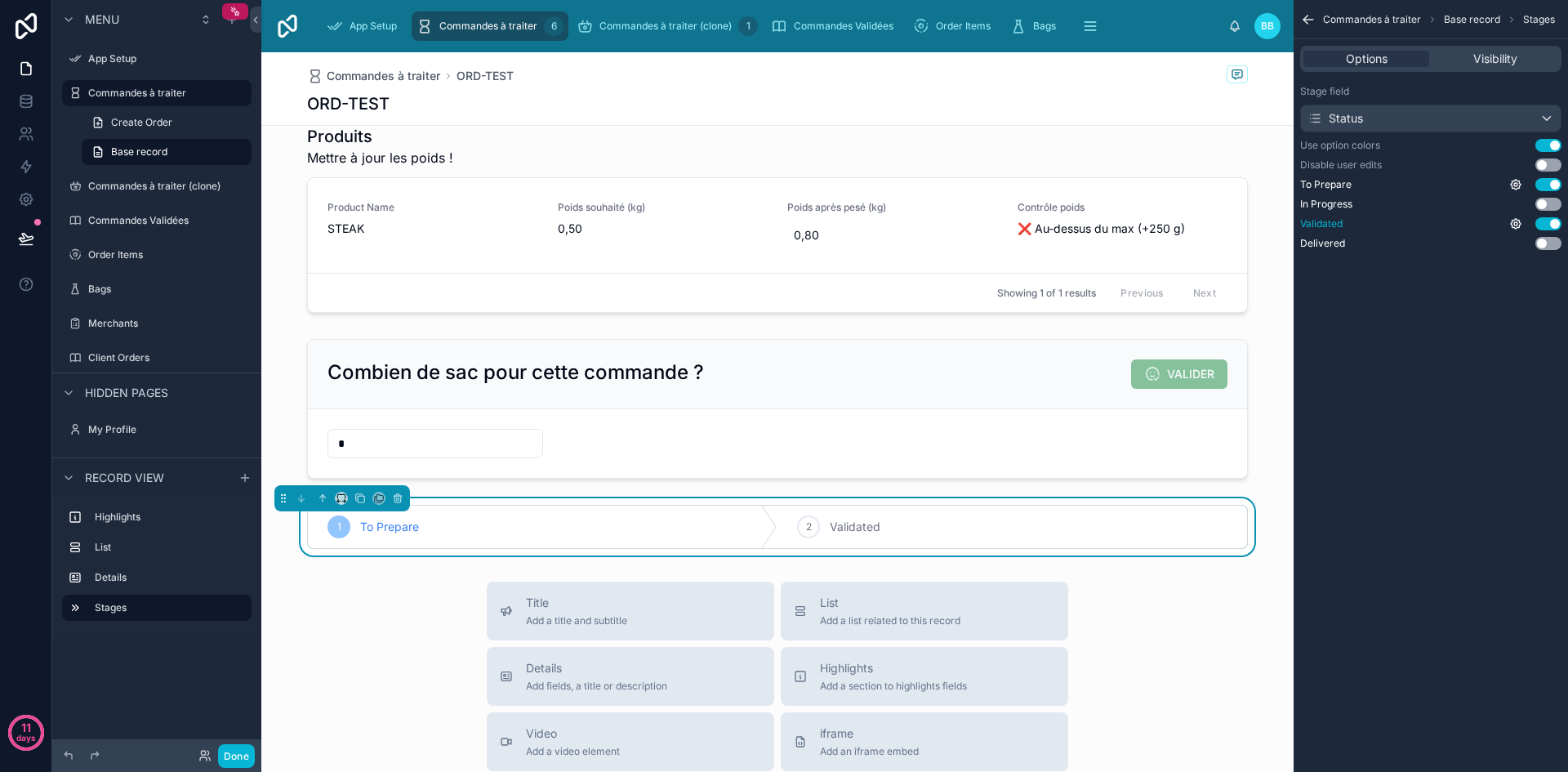
click at [1548, 222] on button "Use setting" at bounding box center [1548, 223] width 26 height 13
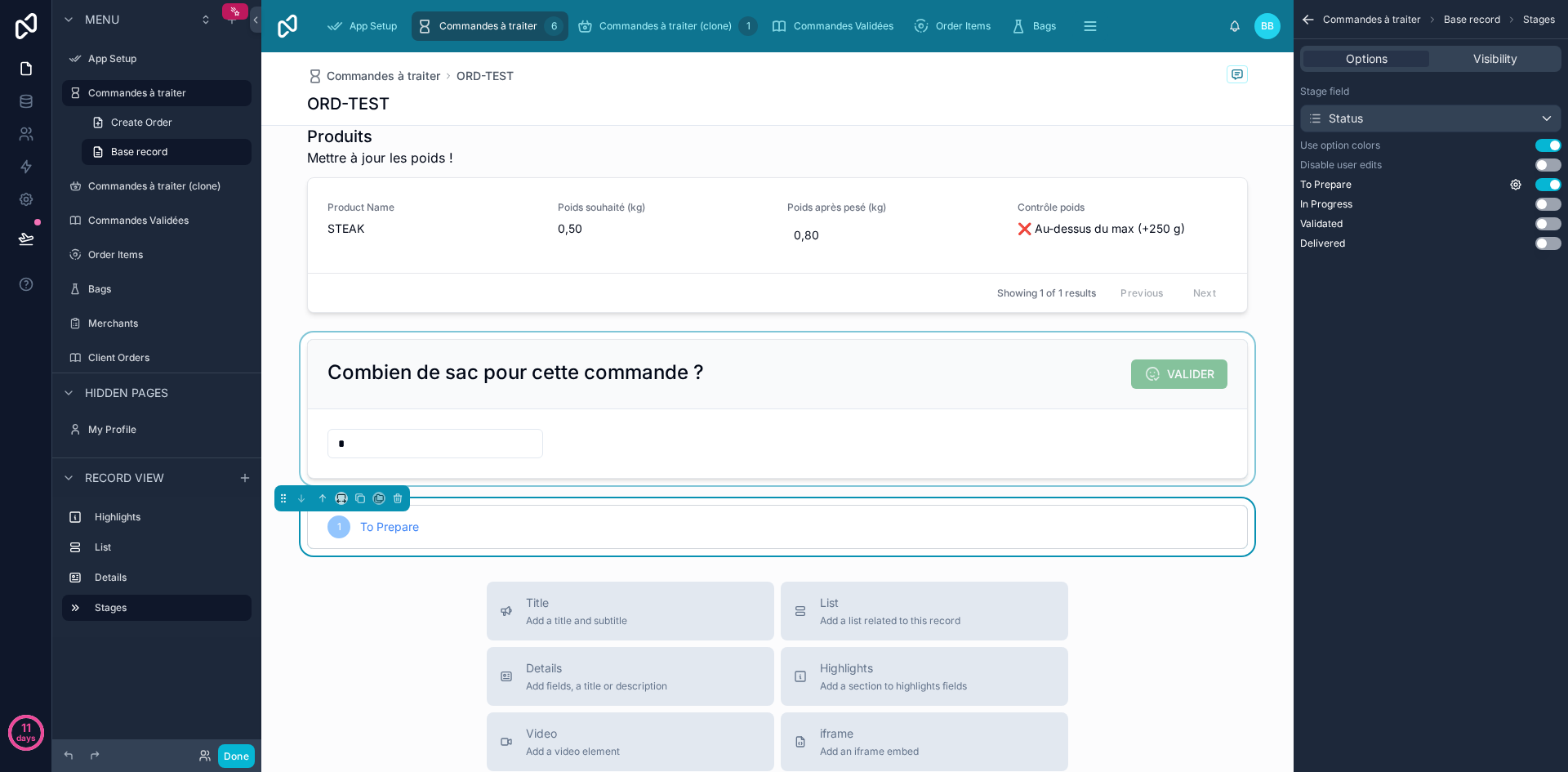
scroll to position [0, 0]
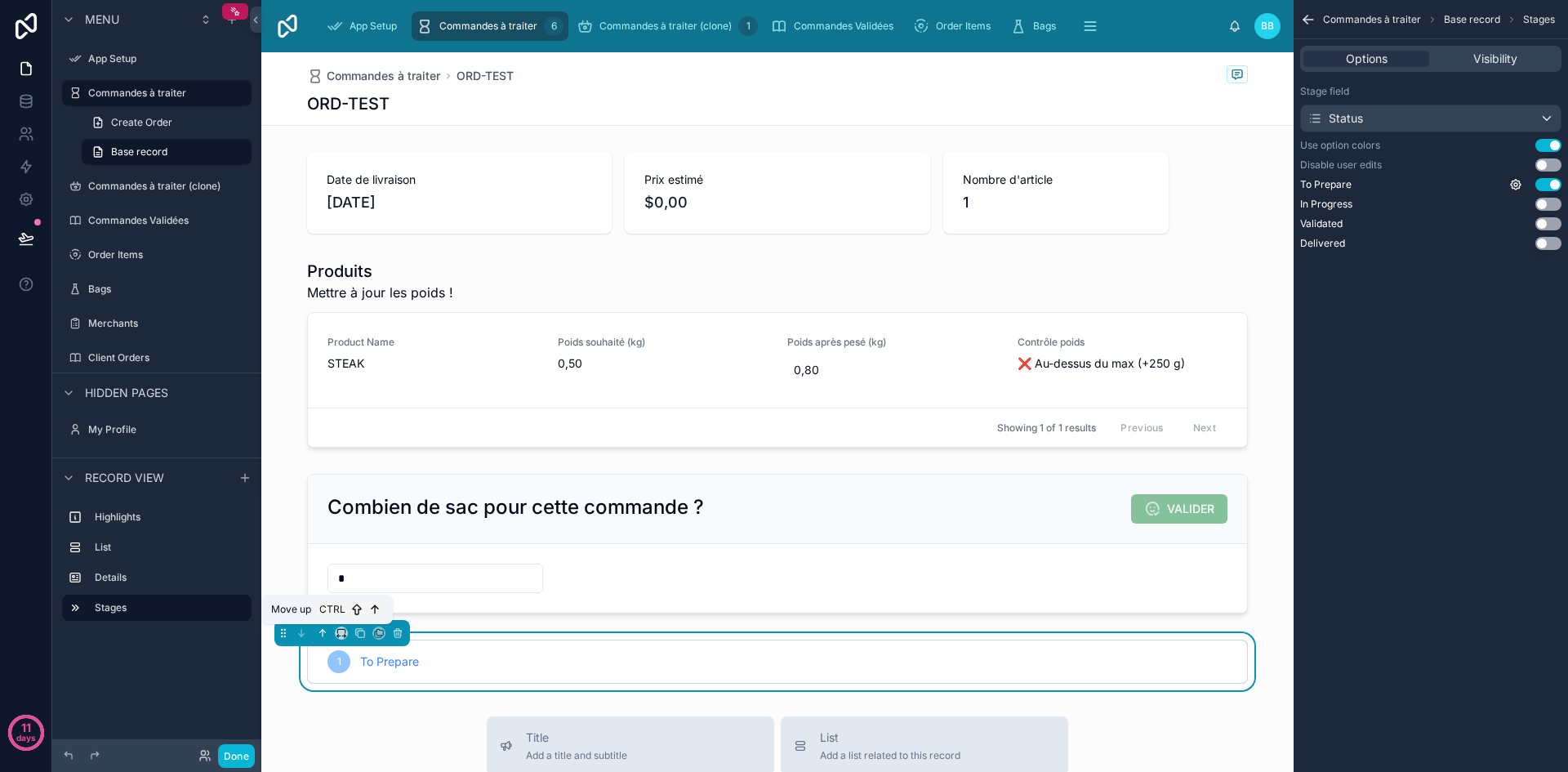
click at [324, 634] on icon at bounding box center [323, 633] width 11 height 11
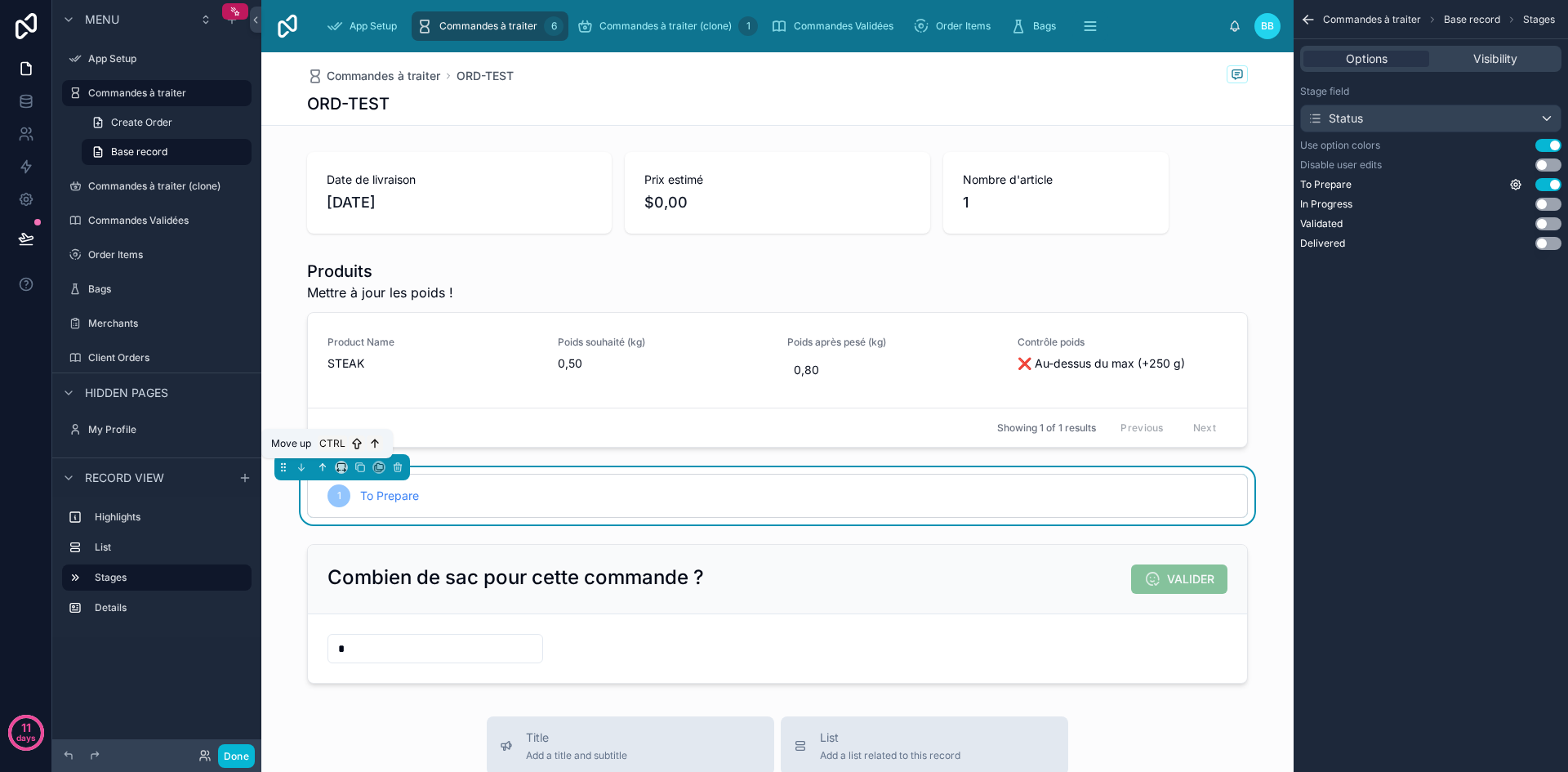
click at [323, 468] on icon at bounding box center [323, 466] width 0 height 7
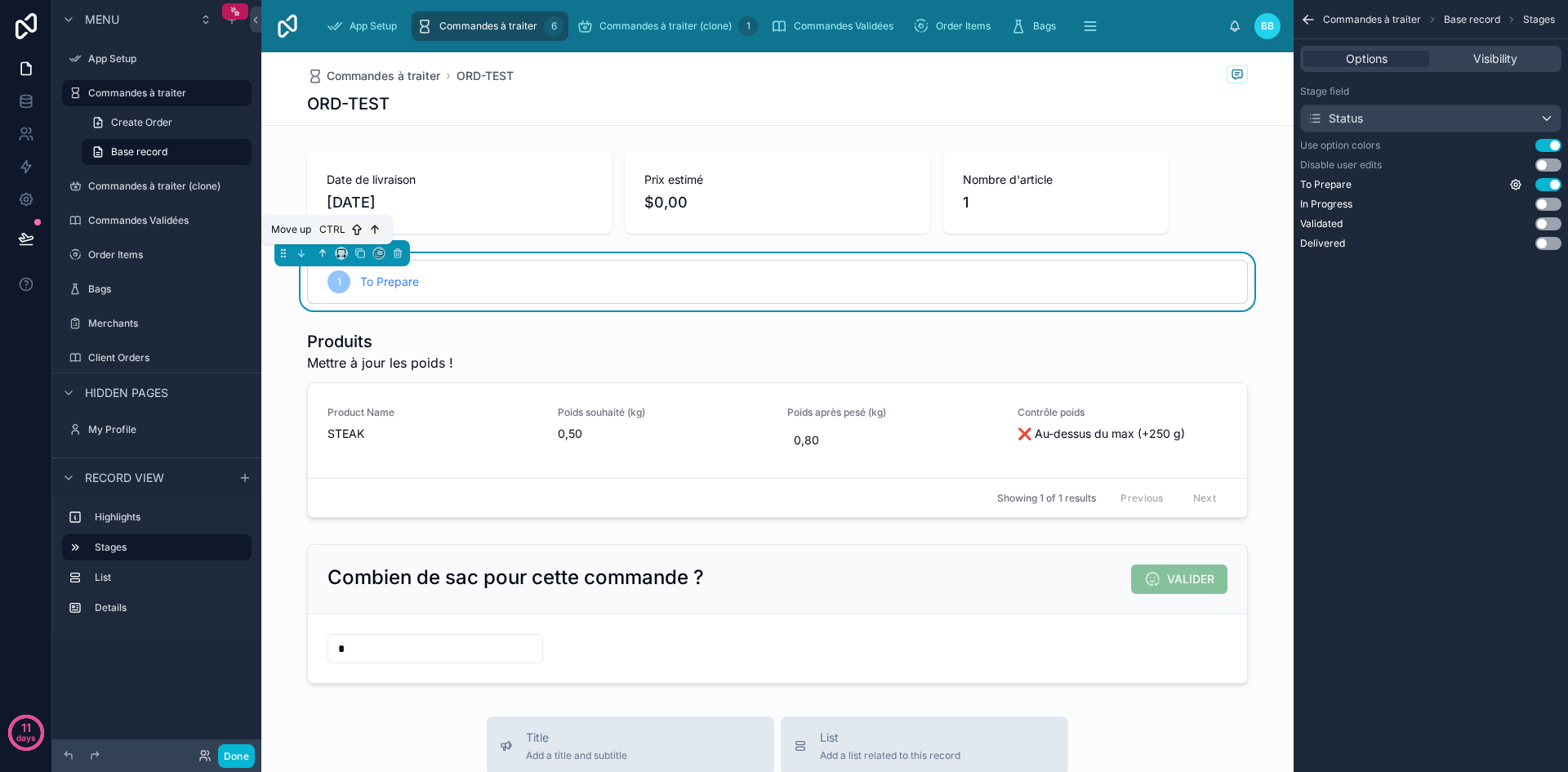
click at [320, 254] on icon at bounding box center [323, 253] width 11 height 11
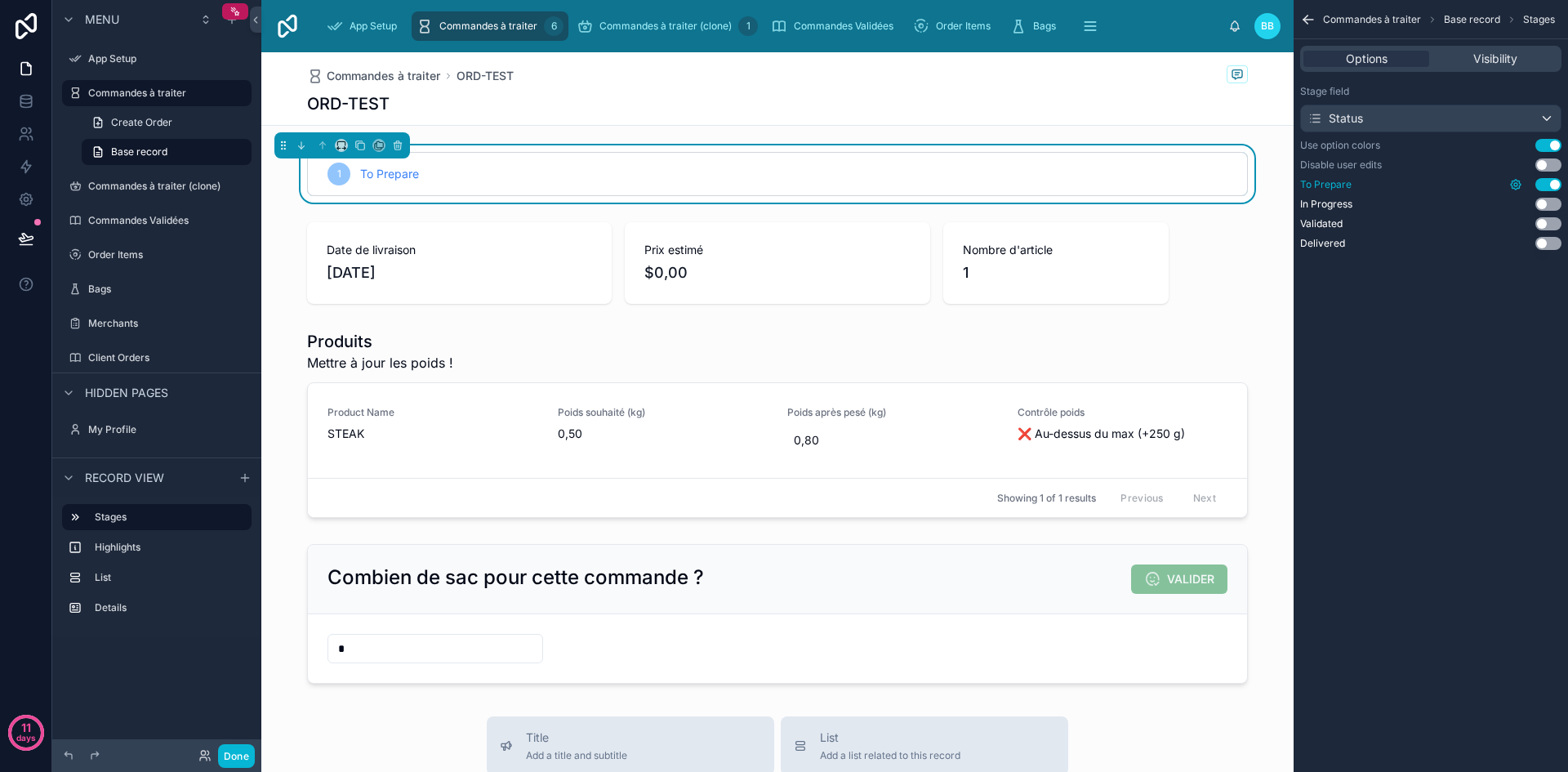
click at [1517, 184] on icon "scrollable content" at bounding box center [1516, 184] width 13 height 13
click at [1393, 350] on div "Commandes à traiter Base record Stages Options Visibility Stage field Status Us…" at bounding box center [1431, 386] width 275 height 772
click at [1512, 186] on icon "scrollable content" at bounding box center [1516, 184] width 13 height 13
click at [1409, 330] on div "Commandes à traiter Base record Stages Options Visibility Stage field Status Us…" at bounding box center [1431, 386] width 275 height 772
click at [1516, 122] on div "Status" at bounding box center [1431, 119] width 260 height 26
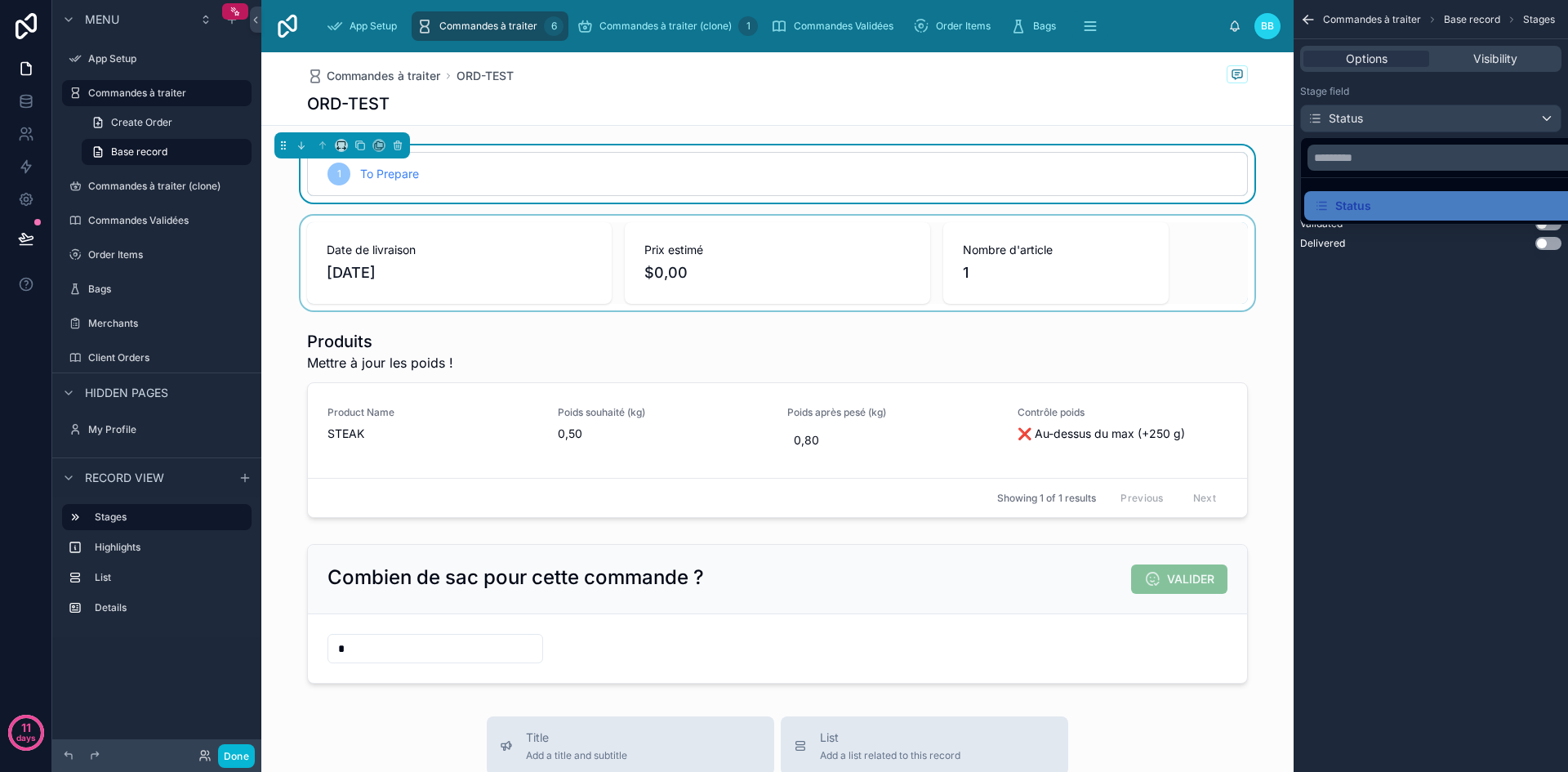
click at [1261, 244] on div at bounding box center [778, 263] width 1032 height 94
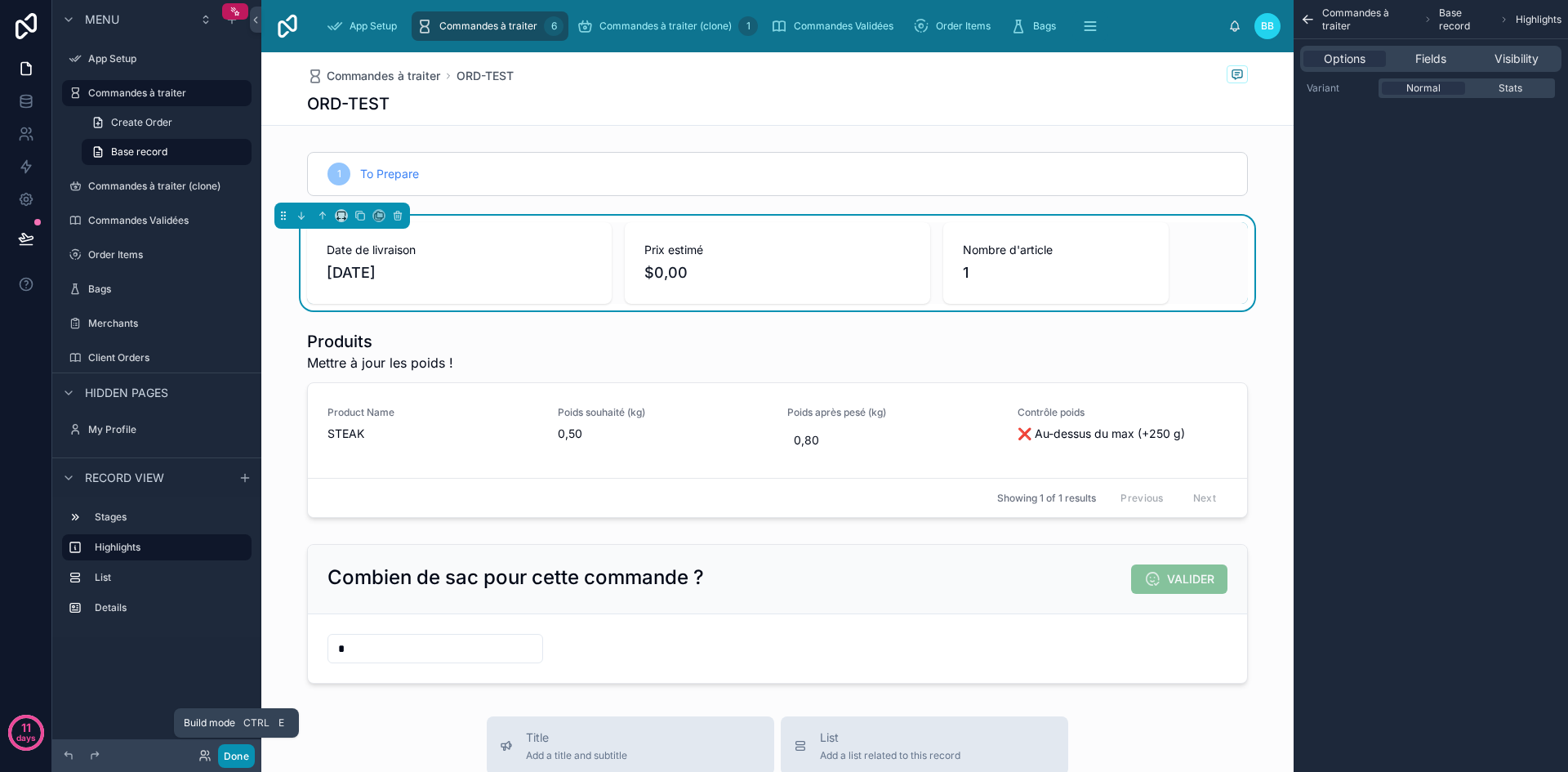
click at [240, 752] on button "Done" at bounding box center [236, 755] width 36 height 23
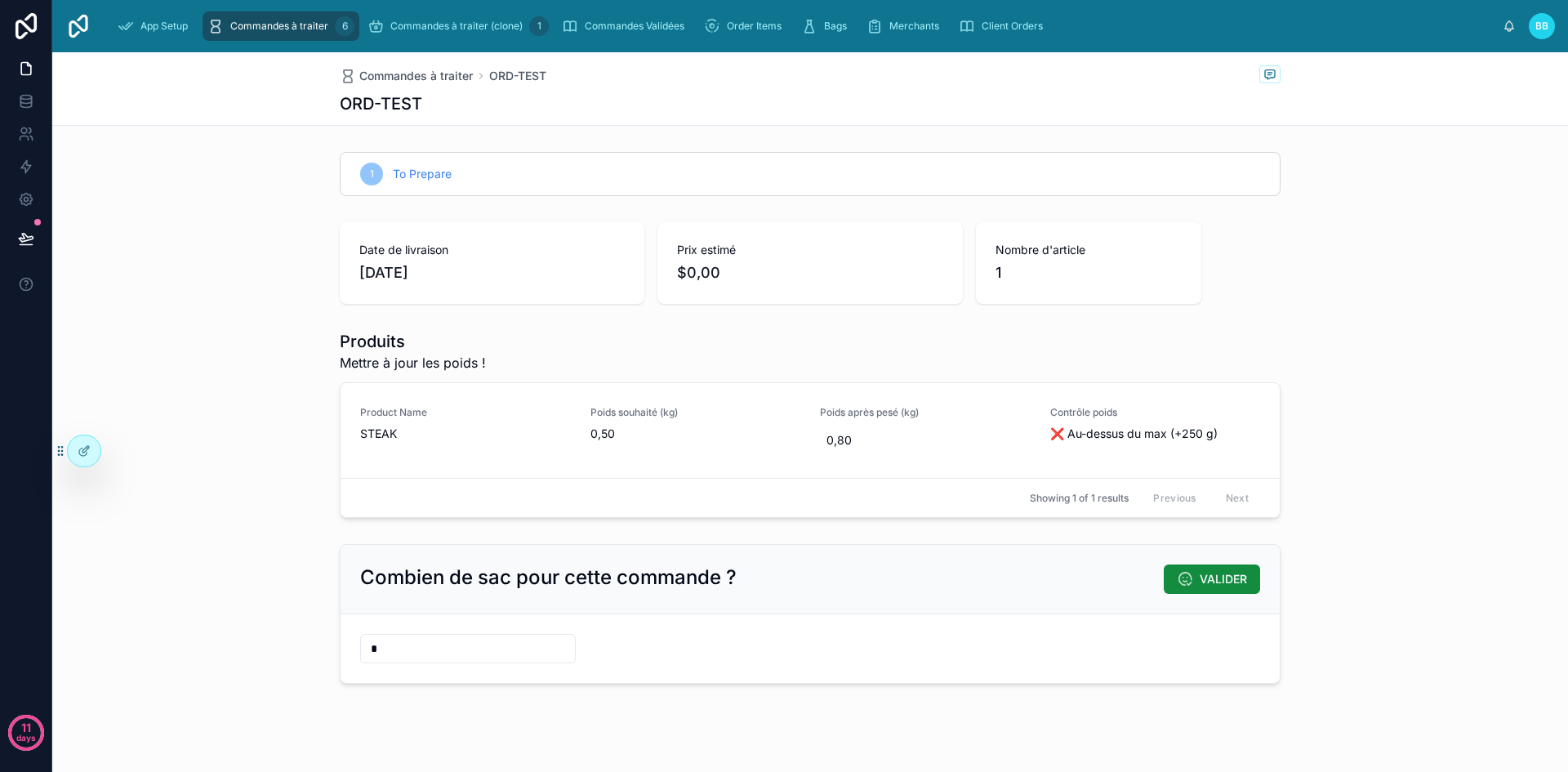
scroll to position [22, 0]
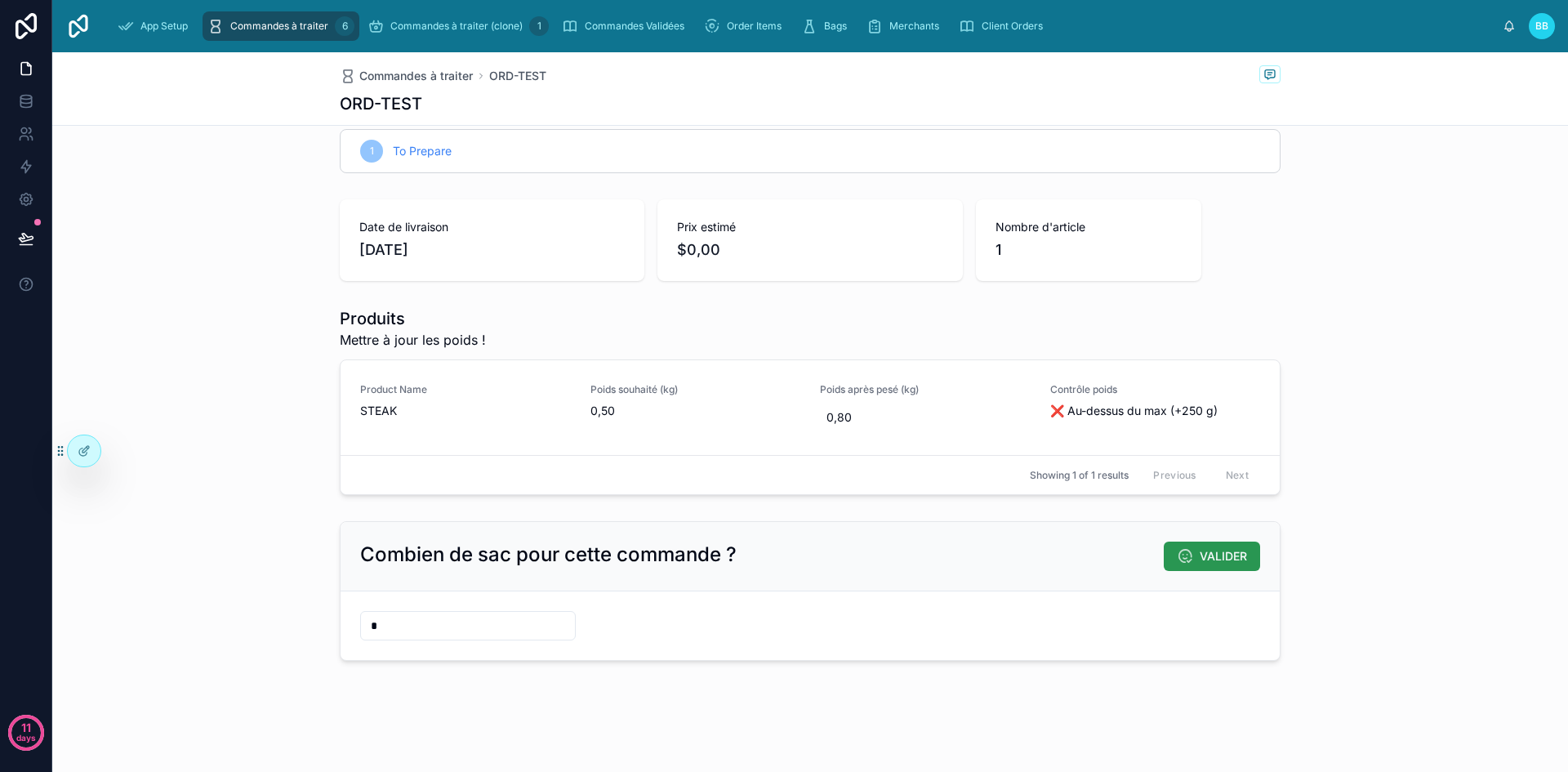
click at [1241, 552] on span "VALIDER" at bounding box center [1223, 555] width 48 height 16
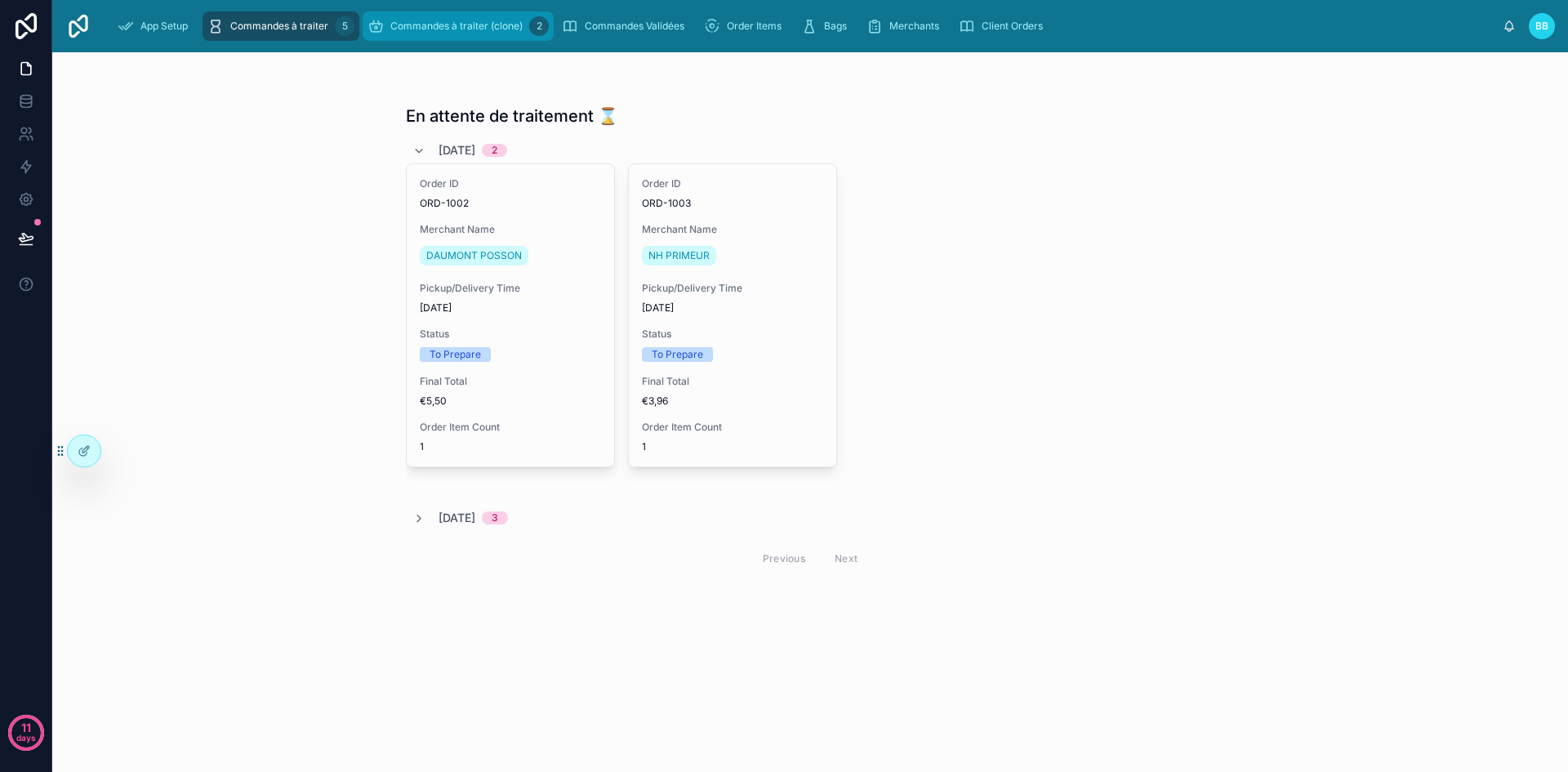
click at [427, 36] on div "Commandes à traiter (clone) 2" at bounding box center [458, 26] width 181 height 26
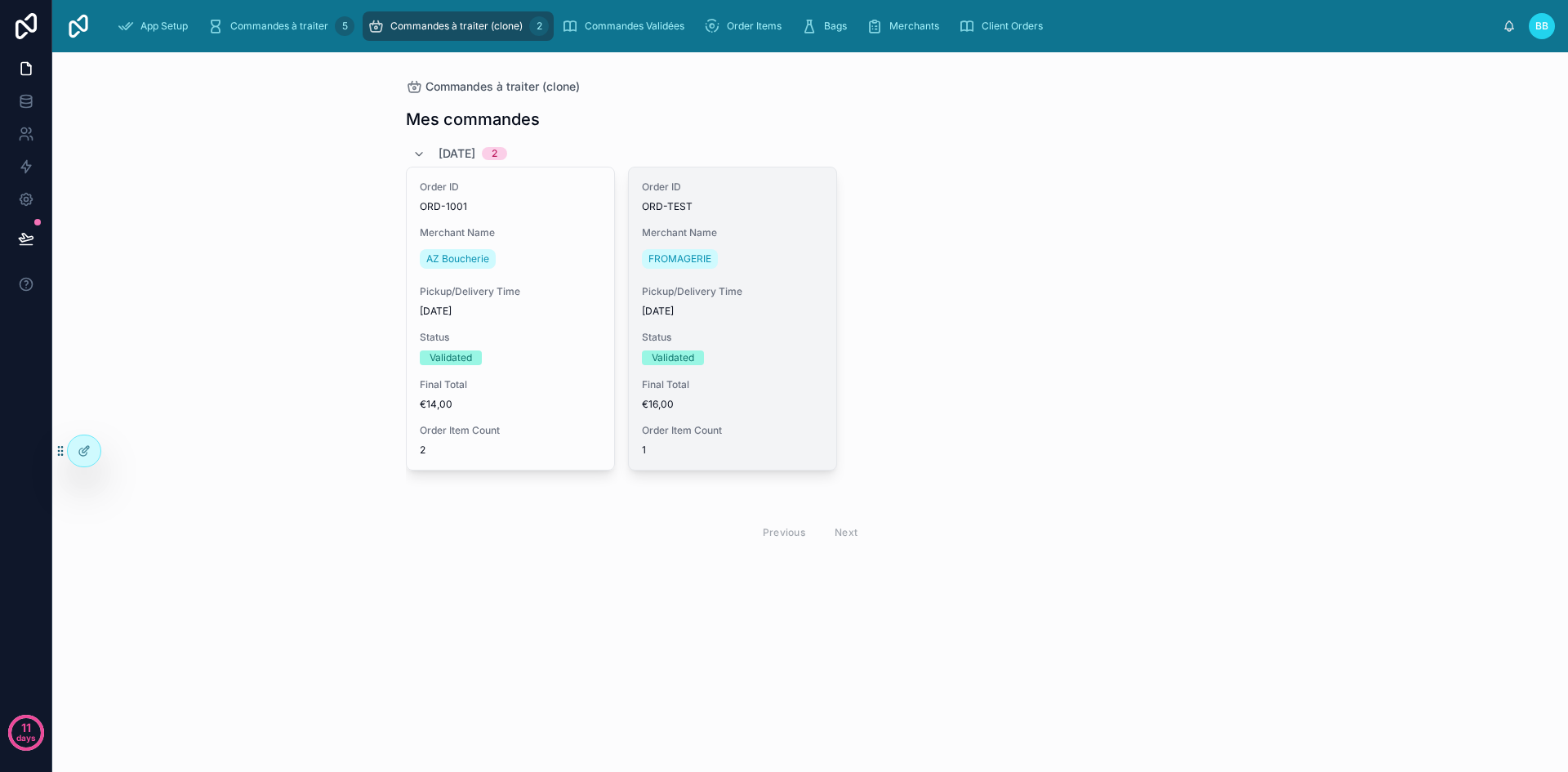
click at [826, 281] on div "Order ID ORD-TEST Merchant Name FROMAGERIE Pickup/Delivery Time 07/09/2025 Stat…" at bounding box center [733, 318] width 208 height 302
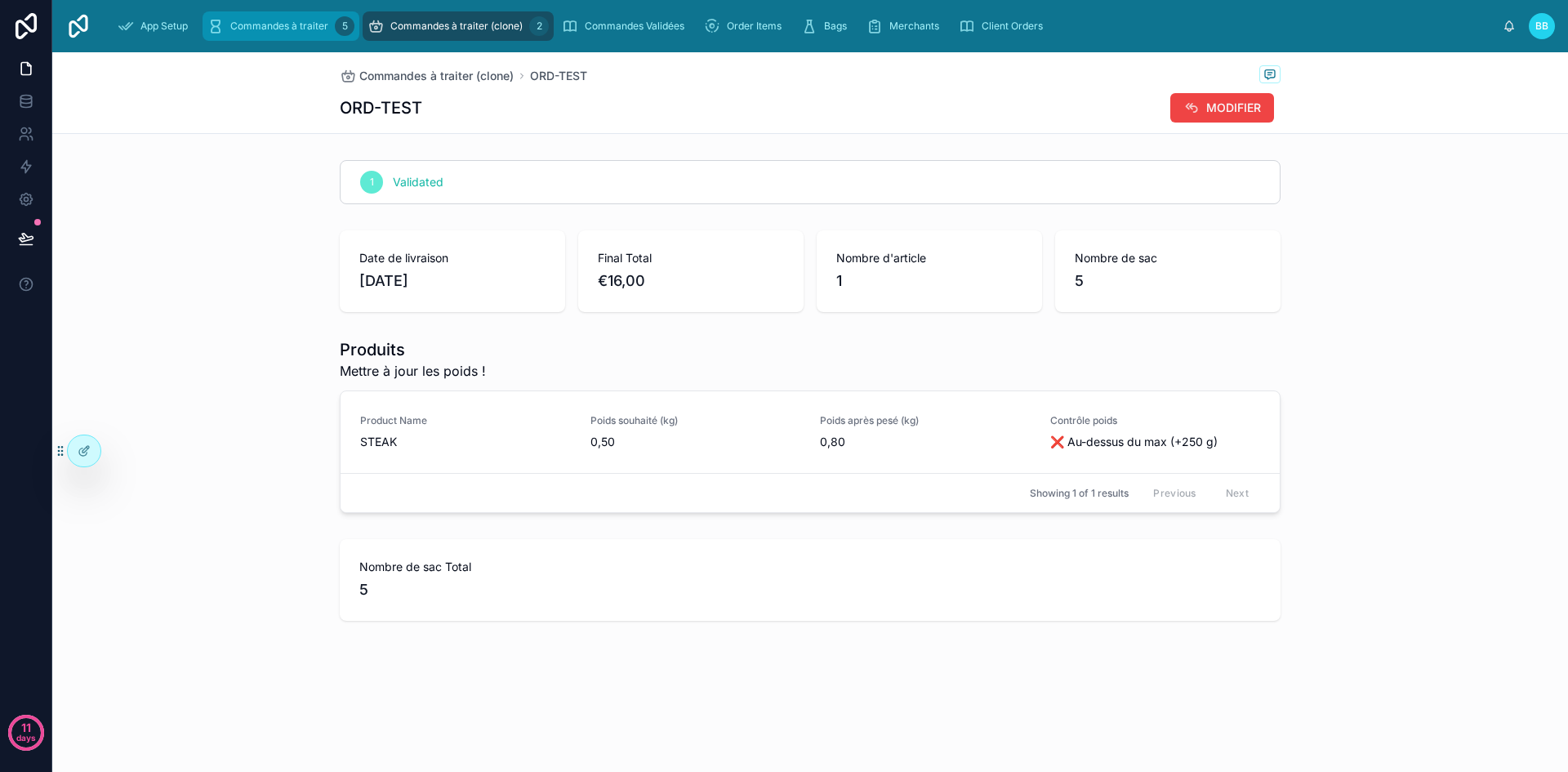
click at [286, 29] on span "Commandes à traiter" at bounding box center [279, 26] width 98 height 13
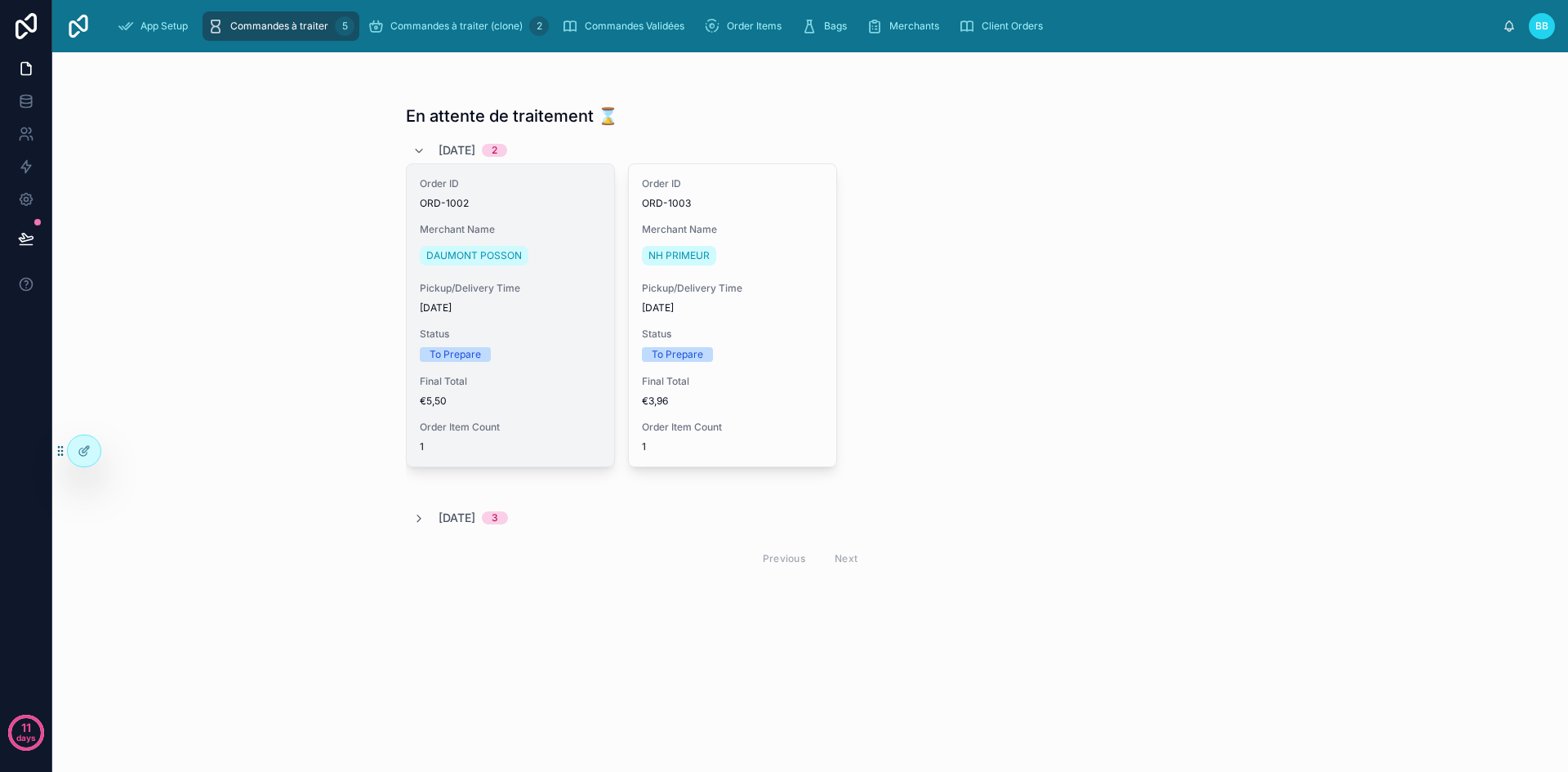
click at [562, 236] on div "Merchant Name DAUMONT POSSON" at bounding box center [511, 246] width 181 height 46
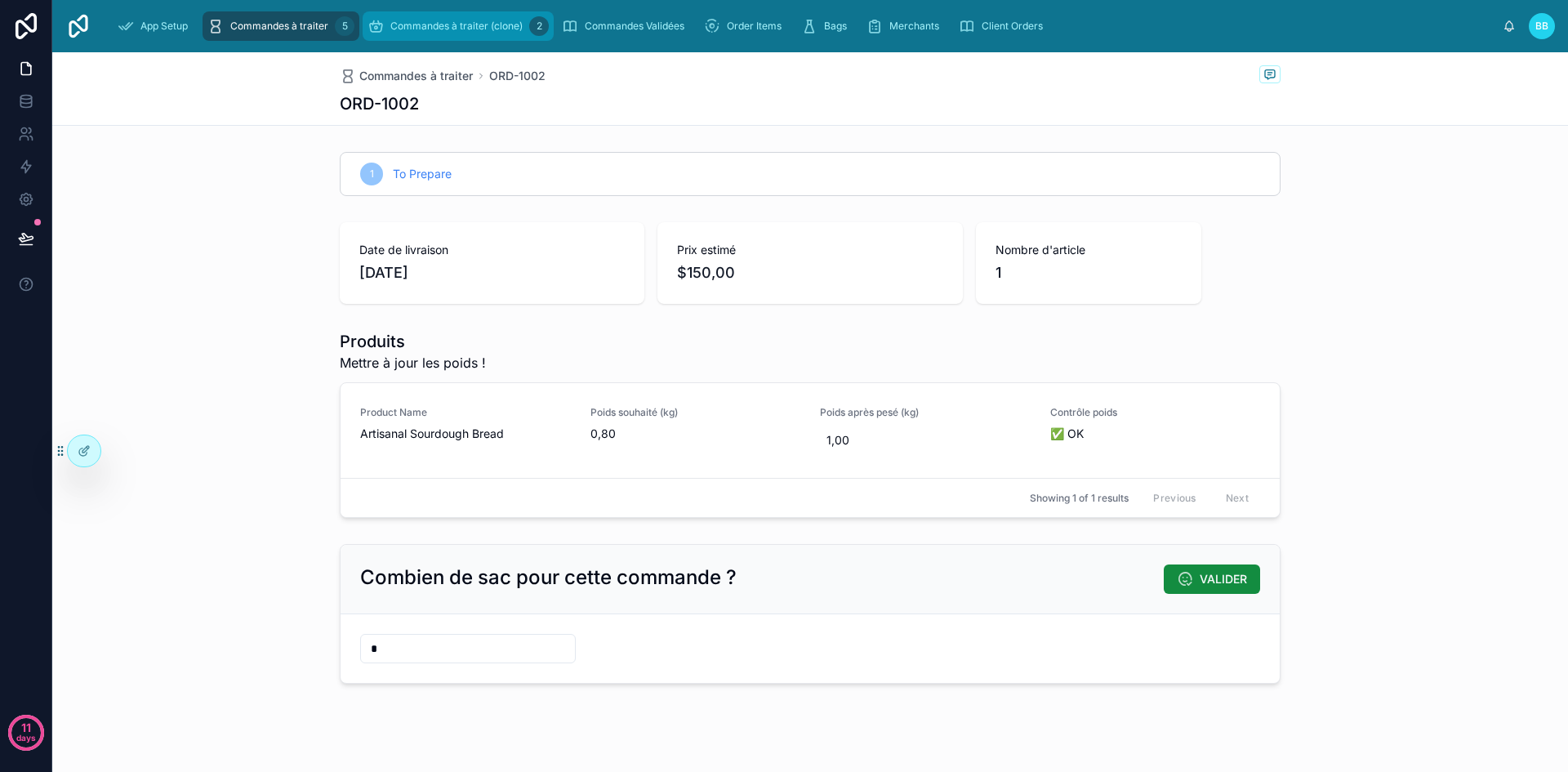
click at [422, 27] on span "Commandes à traiter (clone)" at bounding box center [457, 26] width 133 height 13
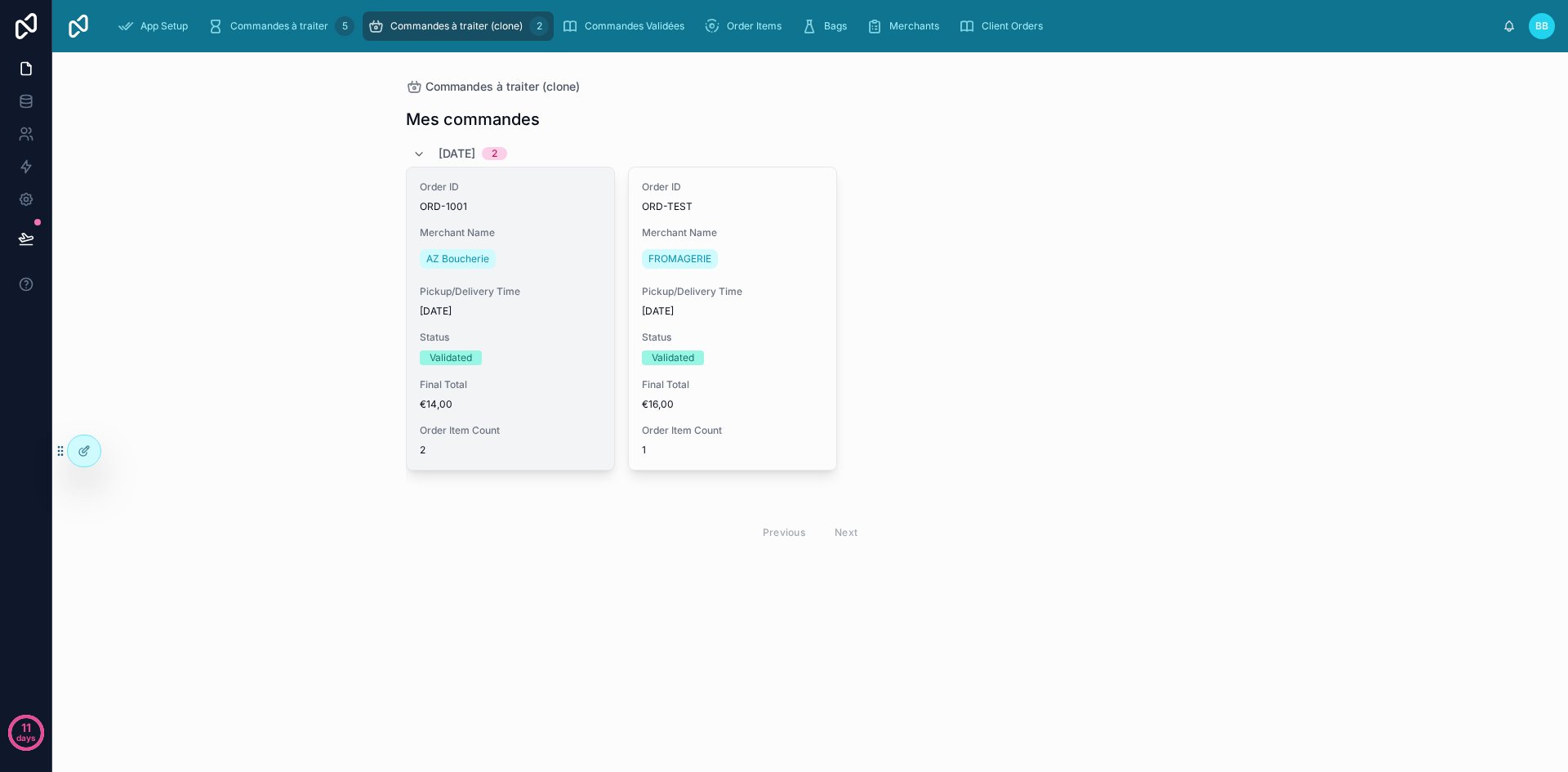
click at [534, 242] on div "Merchant Name AZ Boucherie" at bounding box center [511, 249] width 181 height 46
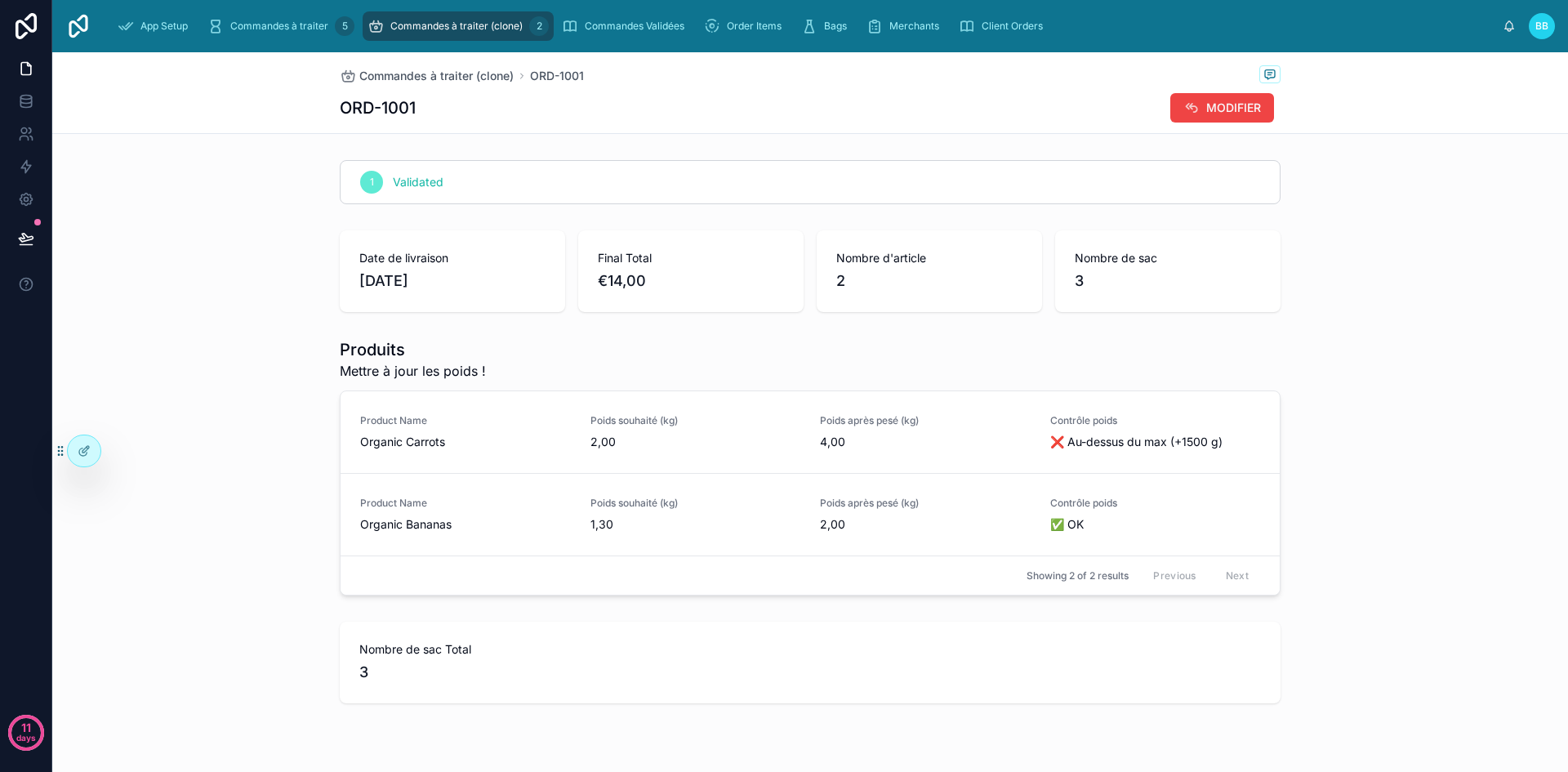
click at [443, 24] on span "Commandes à traiter (clone)" at bounding box center [457, 26] width 133 height 13
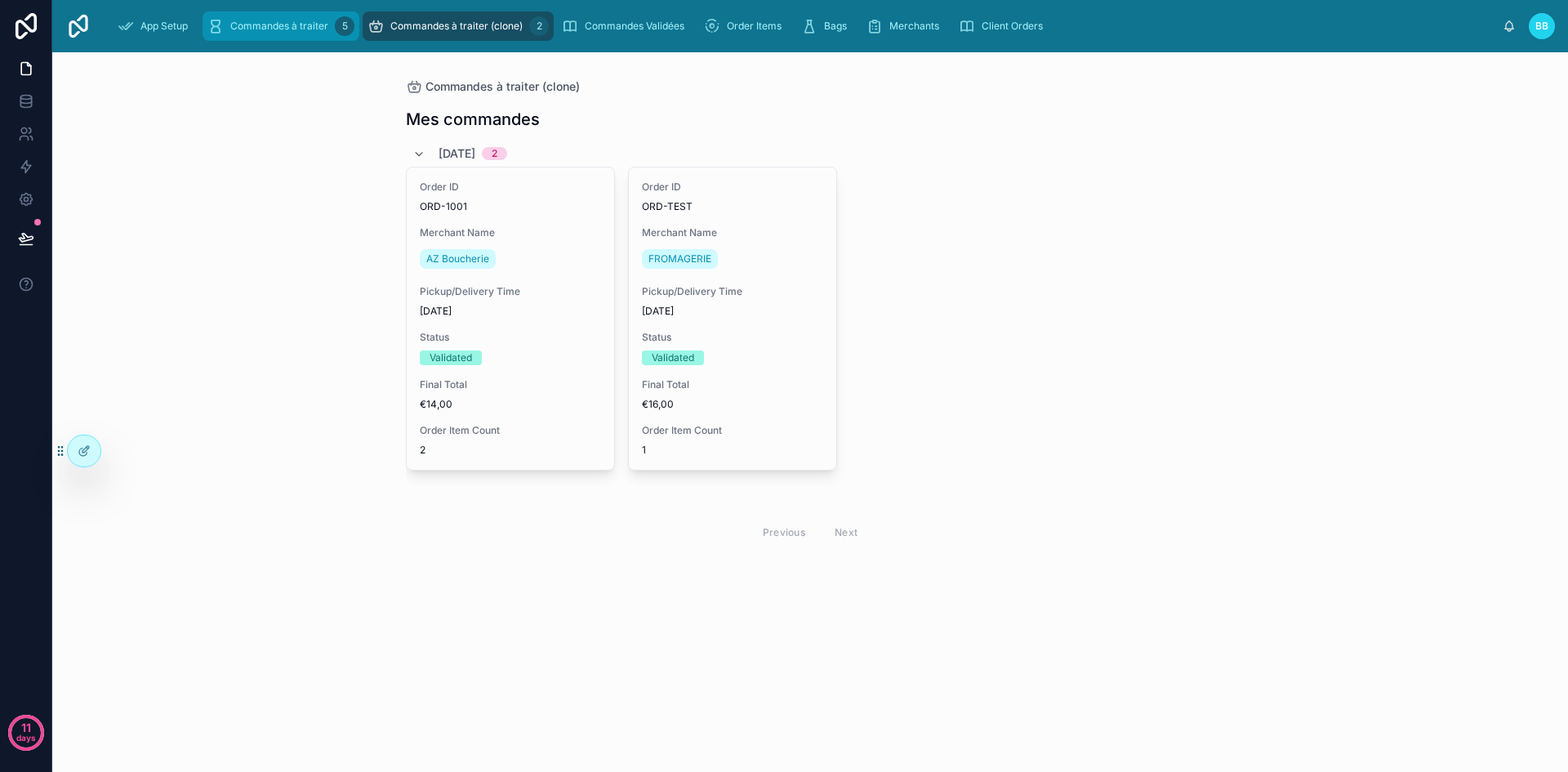
click at [309, 29] on span "Commandes à traiter" at bounding box center [279, 26] width 98 height 13
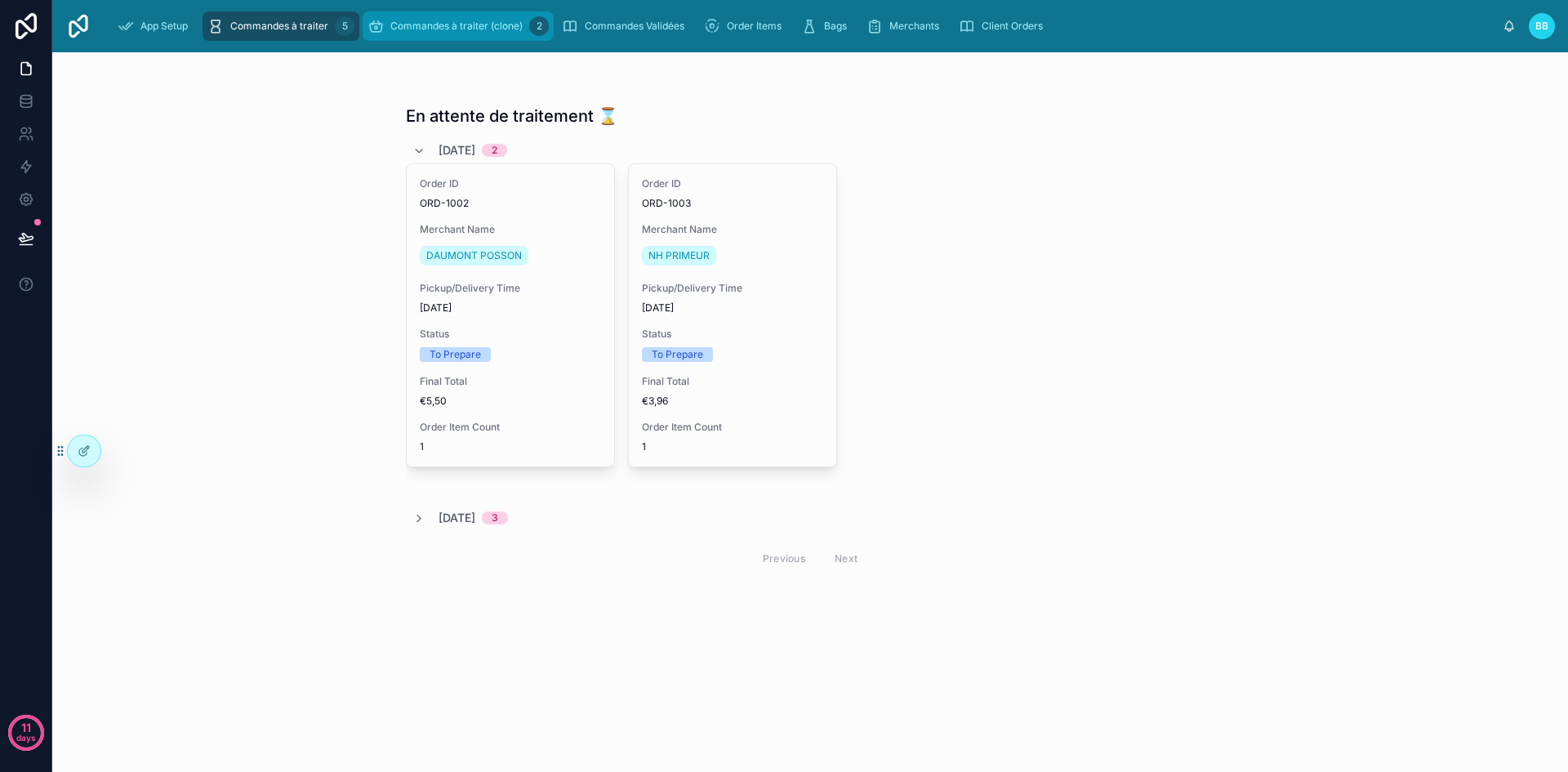
click at [409, 31] on span "Commandes à traiter (clone)" at bounding box center [457, 26] width 133 height 13
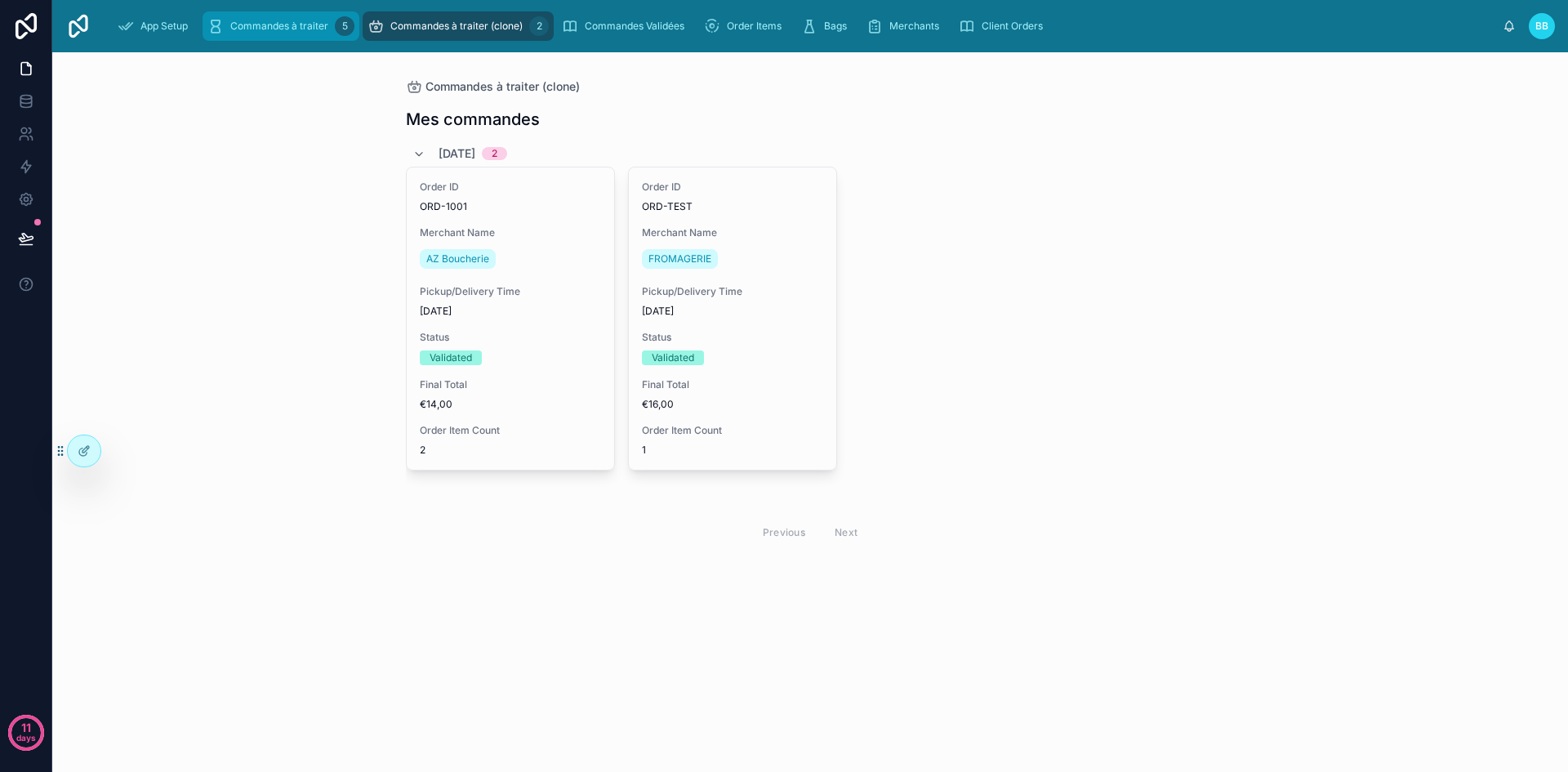
click at [275, 20] on span "Commandes à traiter" at bounding box center [279, 26] width 98 height 13
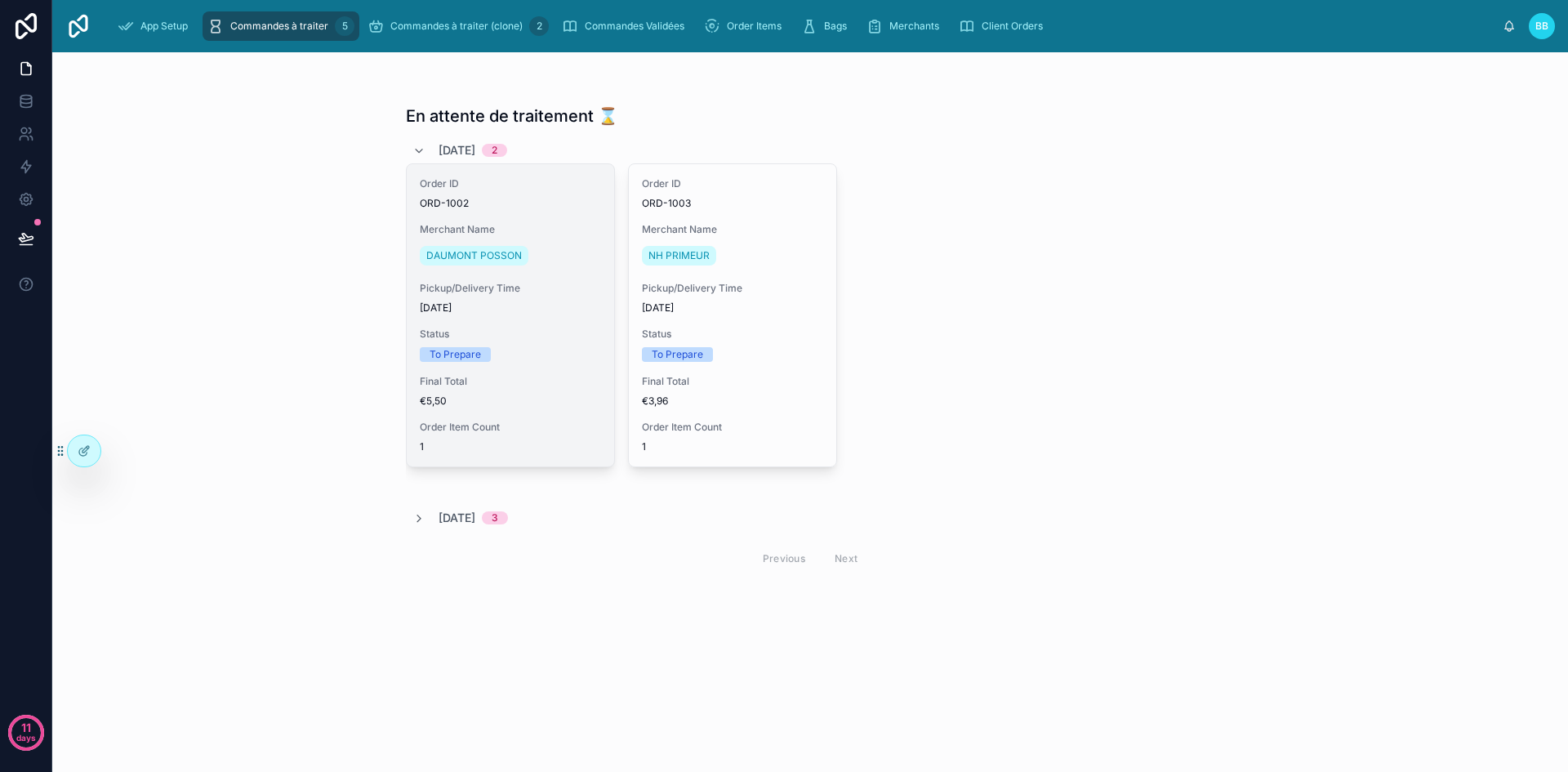
click at [579, 250] on div "DAUMONT POSSON" at bounding box center [511, 255] width 181 height 26
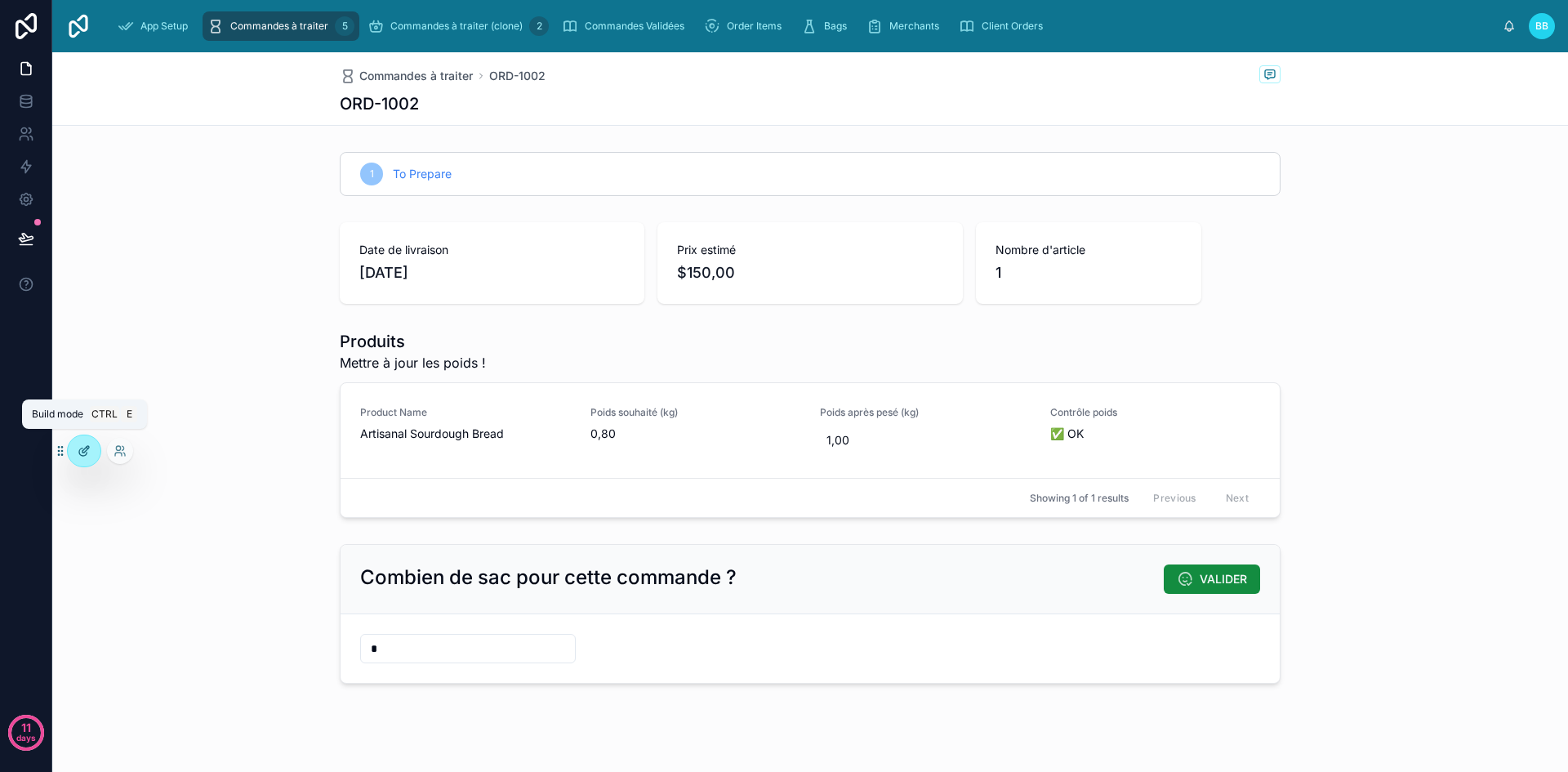
click at [88, 450] on icon at bounding box center [84, 450] width 13 height 13
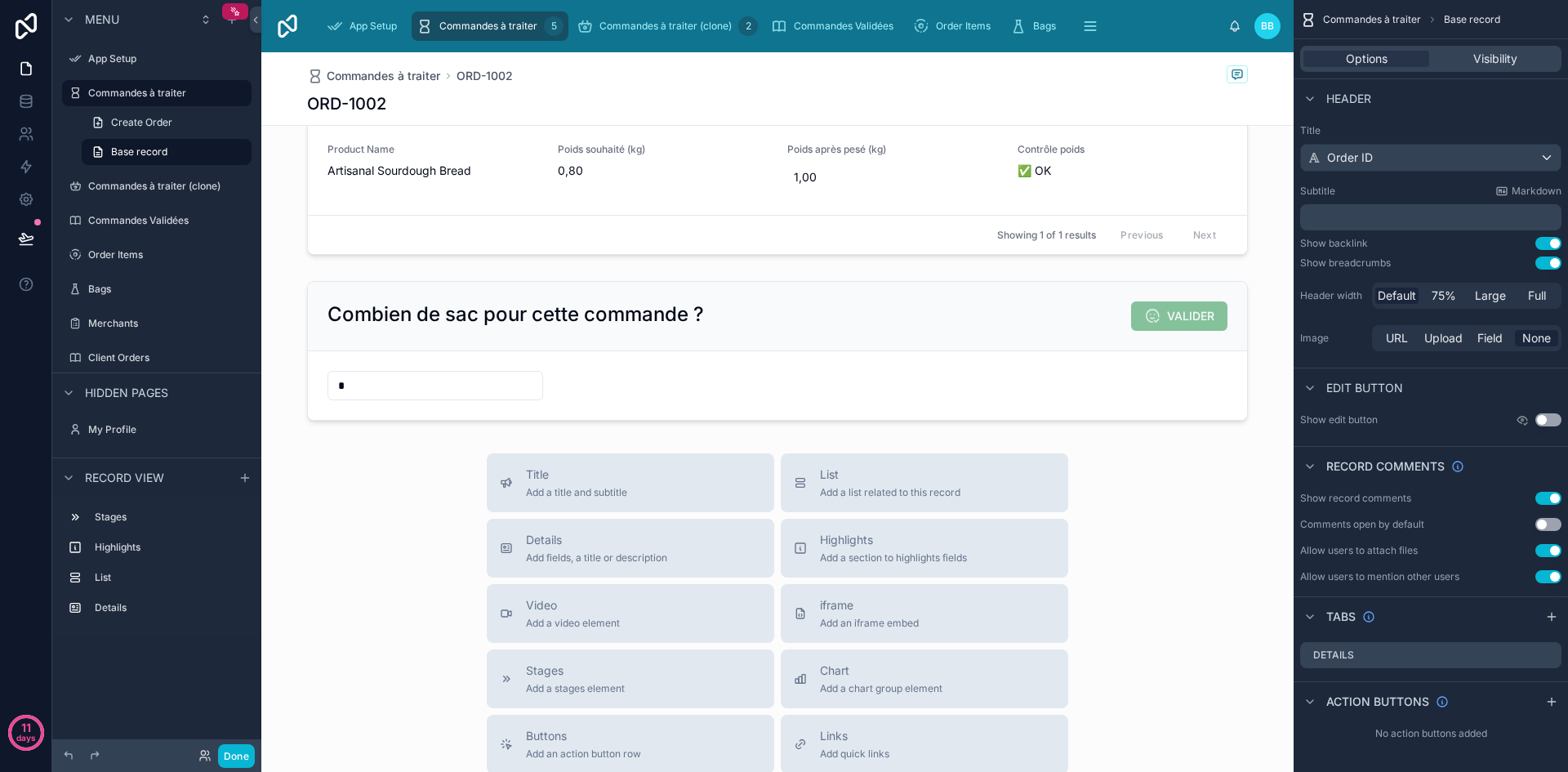
scroll to position [264, 0]
click at [655, 504] on button "Title Add a title and subtitle" at bounding box center [631, 480] width 288 height 59
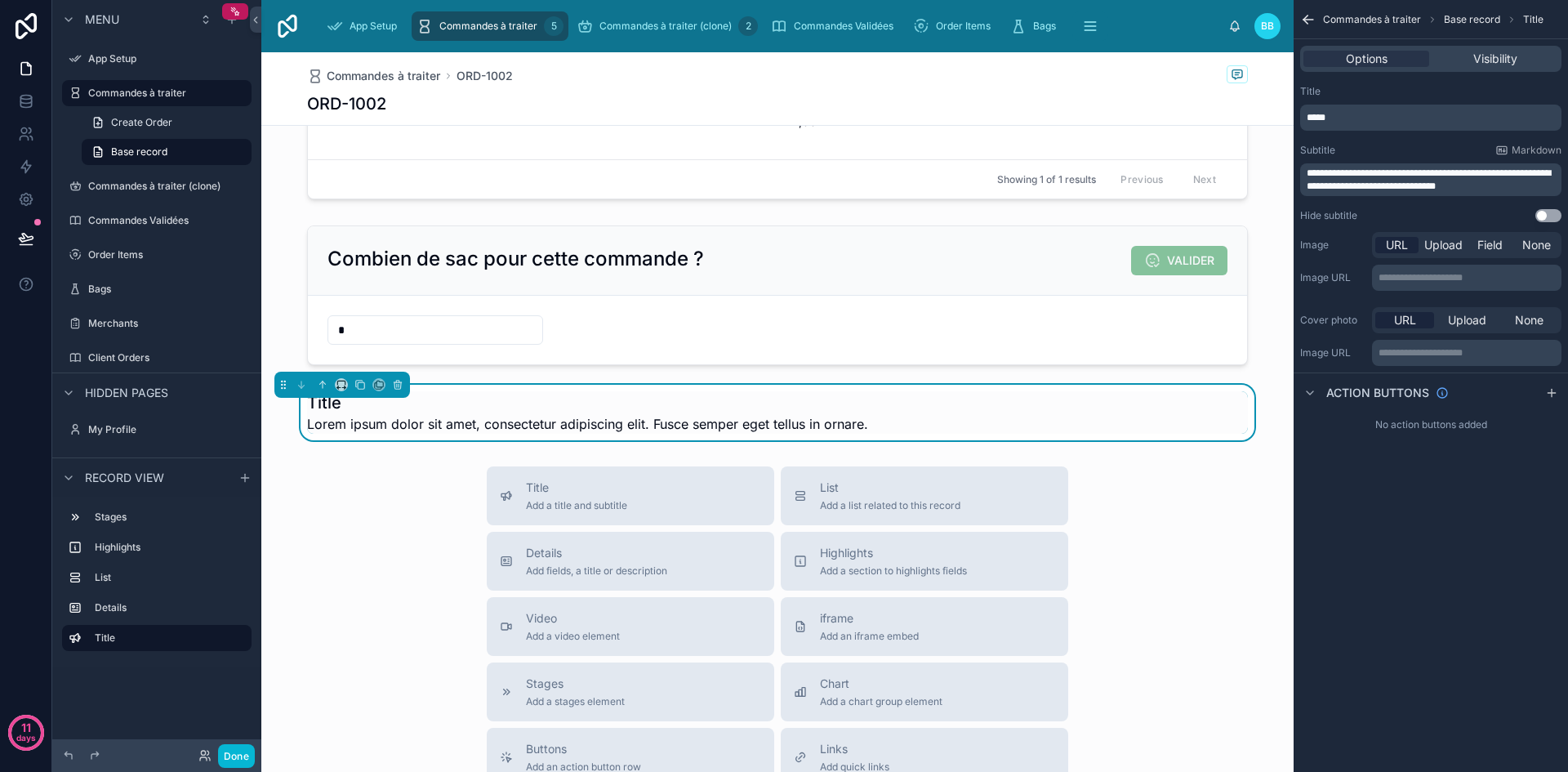
scroll to position [320, 0]
click at [1390, 187] on span "**********" at bounding box center [1429, 179] width 244 height 22
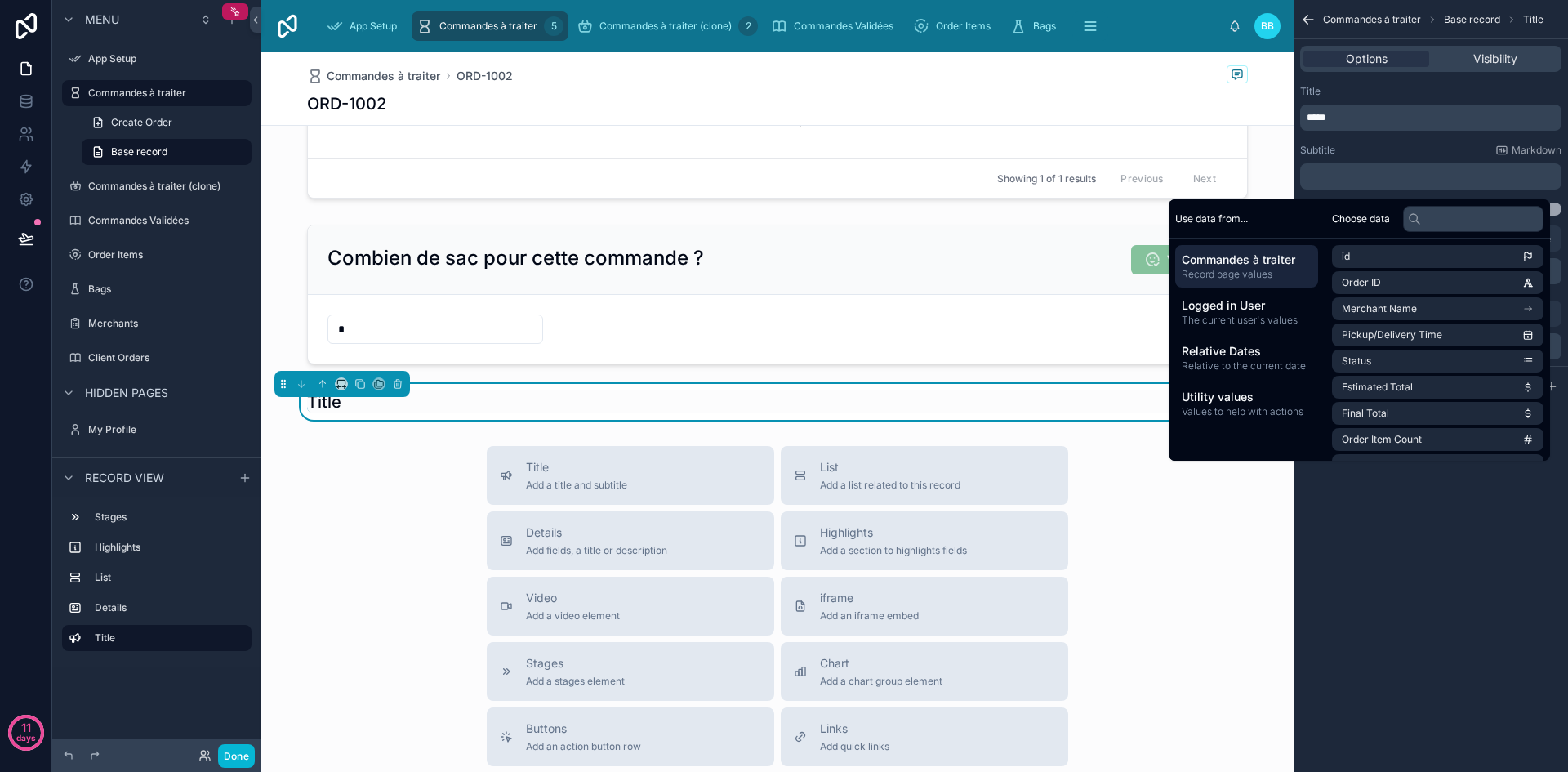
click at [1384, 118] on p "*****" at bounding box center [1432, 118] width 252 height 13
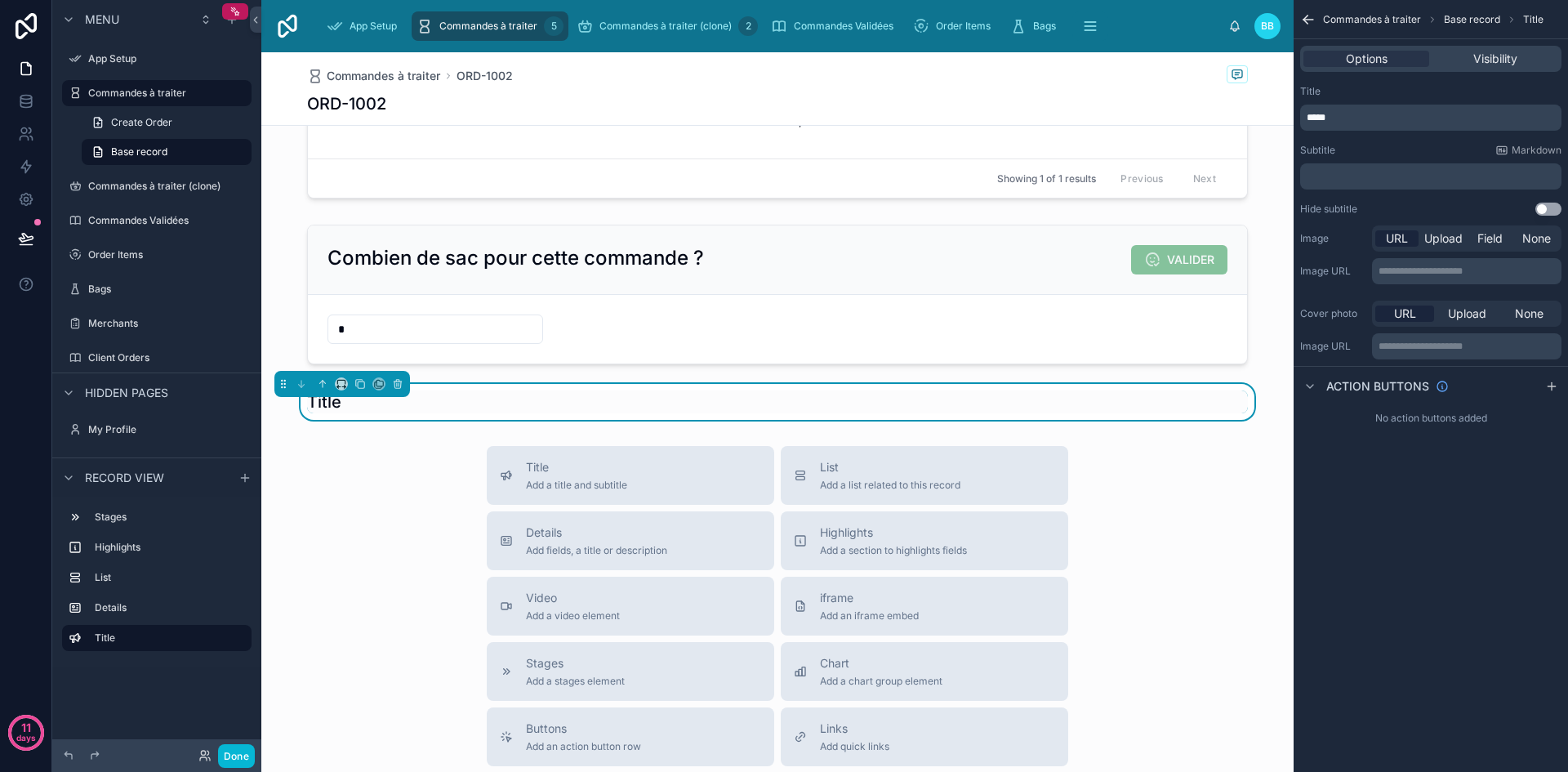
click at [1384, 118] on p "*****" at bounding box center [1432, 118] width 252 height 13
click at [1244, 494] on div "Title Add a title and subtitle List Add a list related to this record Details A…" at bounding box center [778, 736] width 1032 height 581
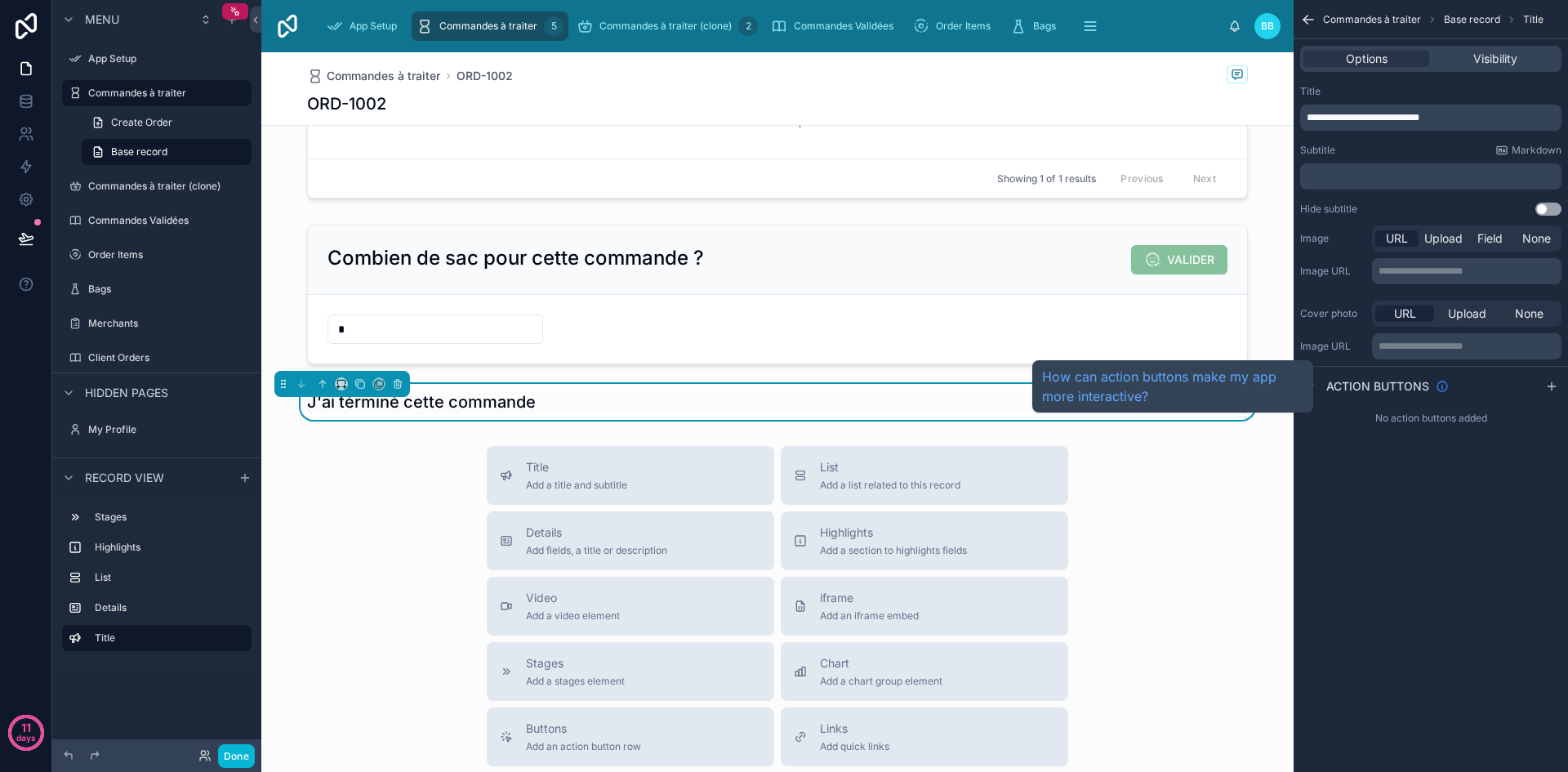
click at [1443, 388] on icon "scrollable content" at bounding box center [1442, 387] width 1 height 3
click at [1374, 388] on span "Action buttons" at bounding box center [1378, 385] width 103 height 16
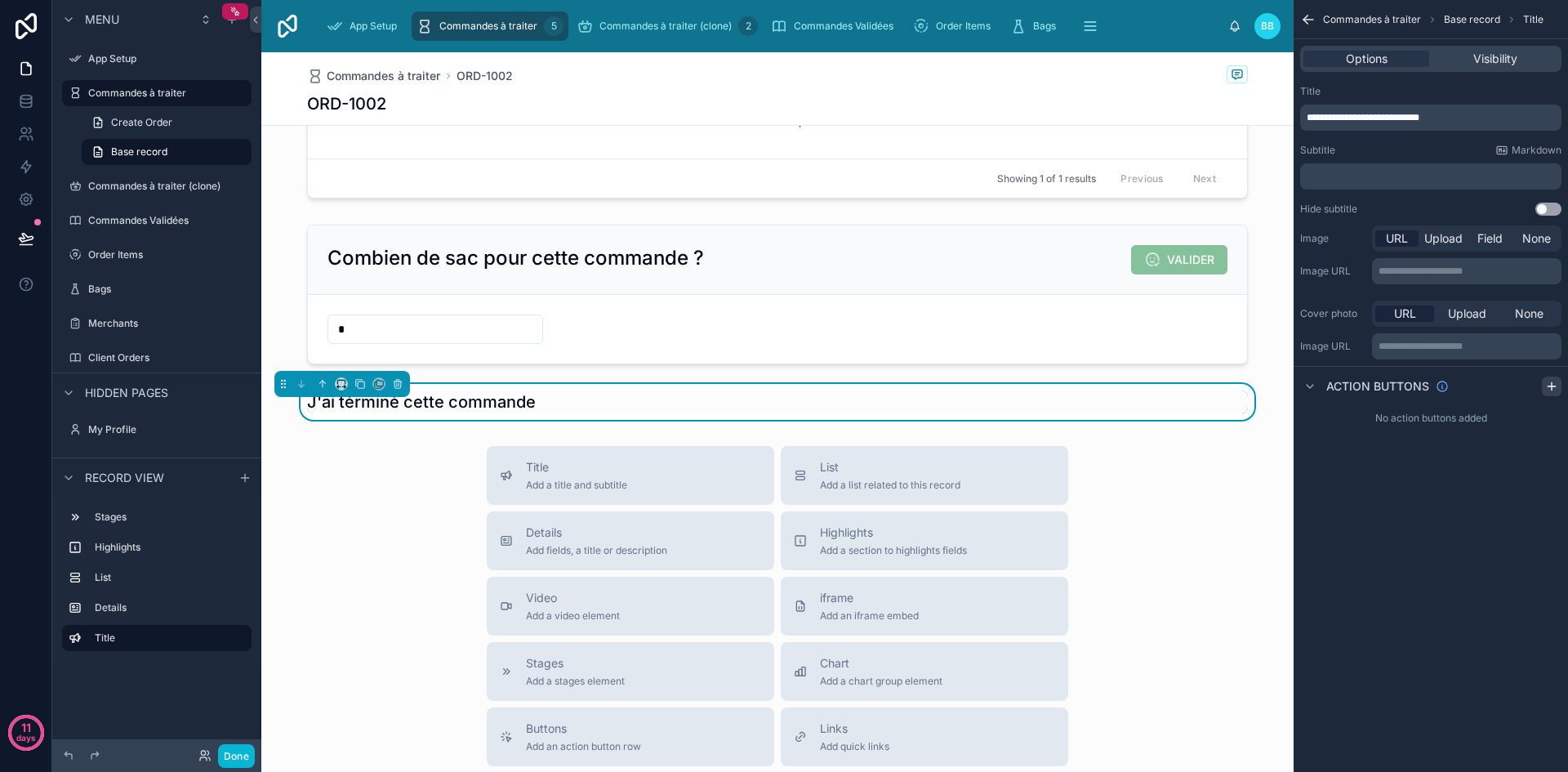
click at [1554, 389] on icon "scrollable content" at bounding box center [1552, 386] width 13 height 13
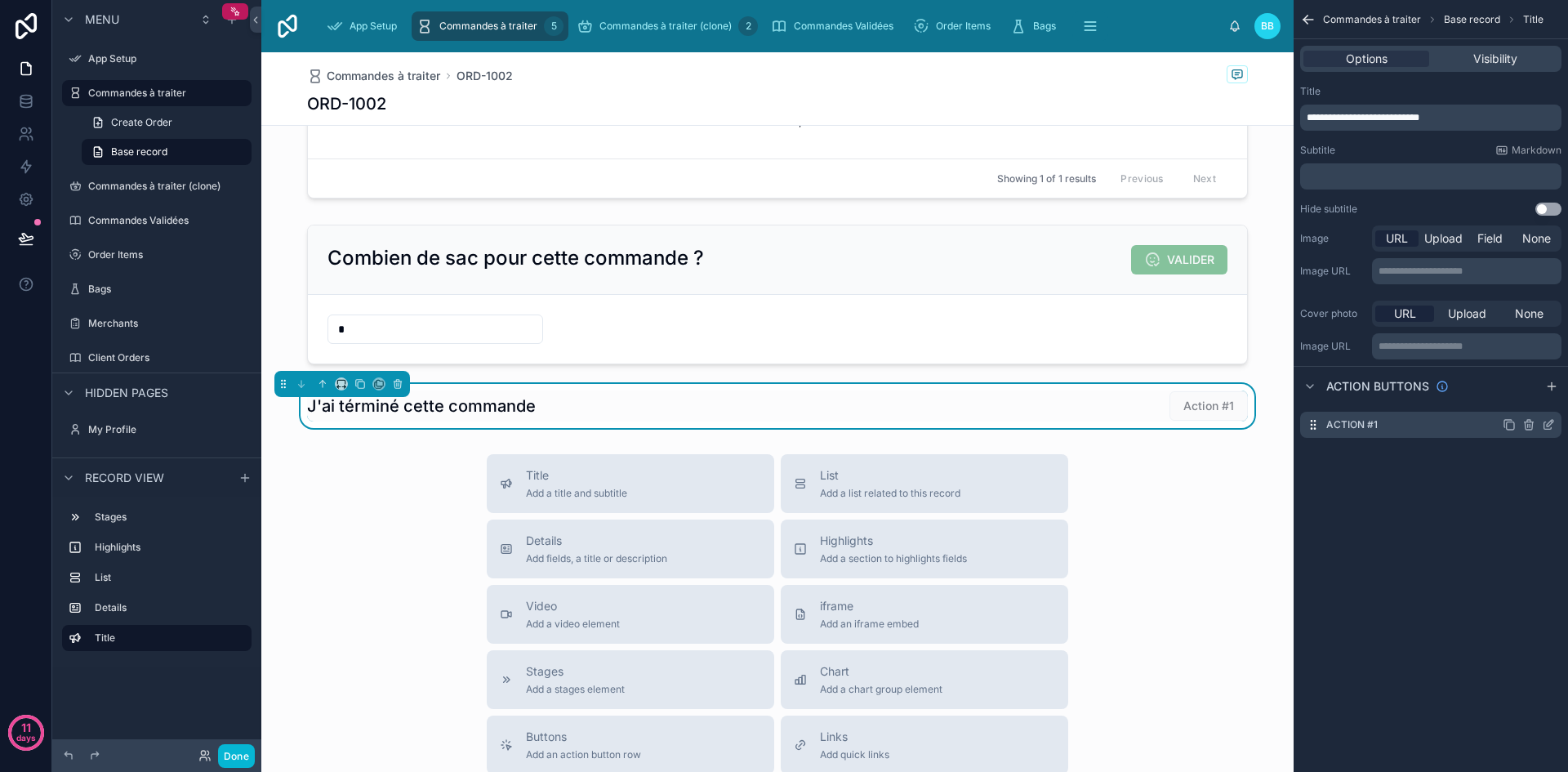
click at [1548, 423] on icon "scrollable content" at bounding box center [1548, 424] width 13 height 13
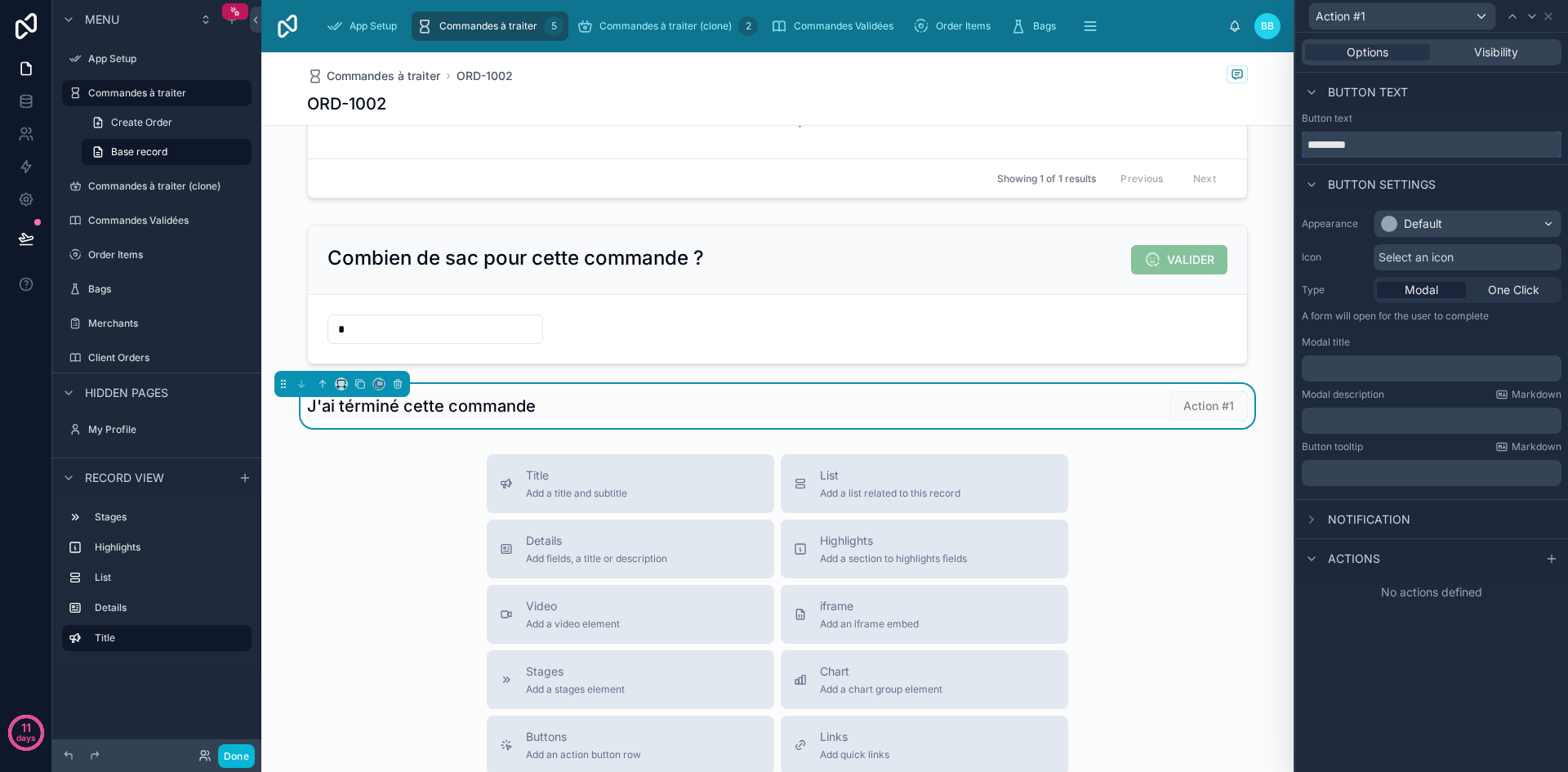
click at [1404, 146] on input "*********" at bounding box center [1432, 145] width 260 height 26
type input "***"
click at [1455, 225] on div "Default" at bounding box center [1467, 223] width 186 height 26
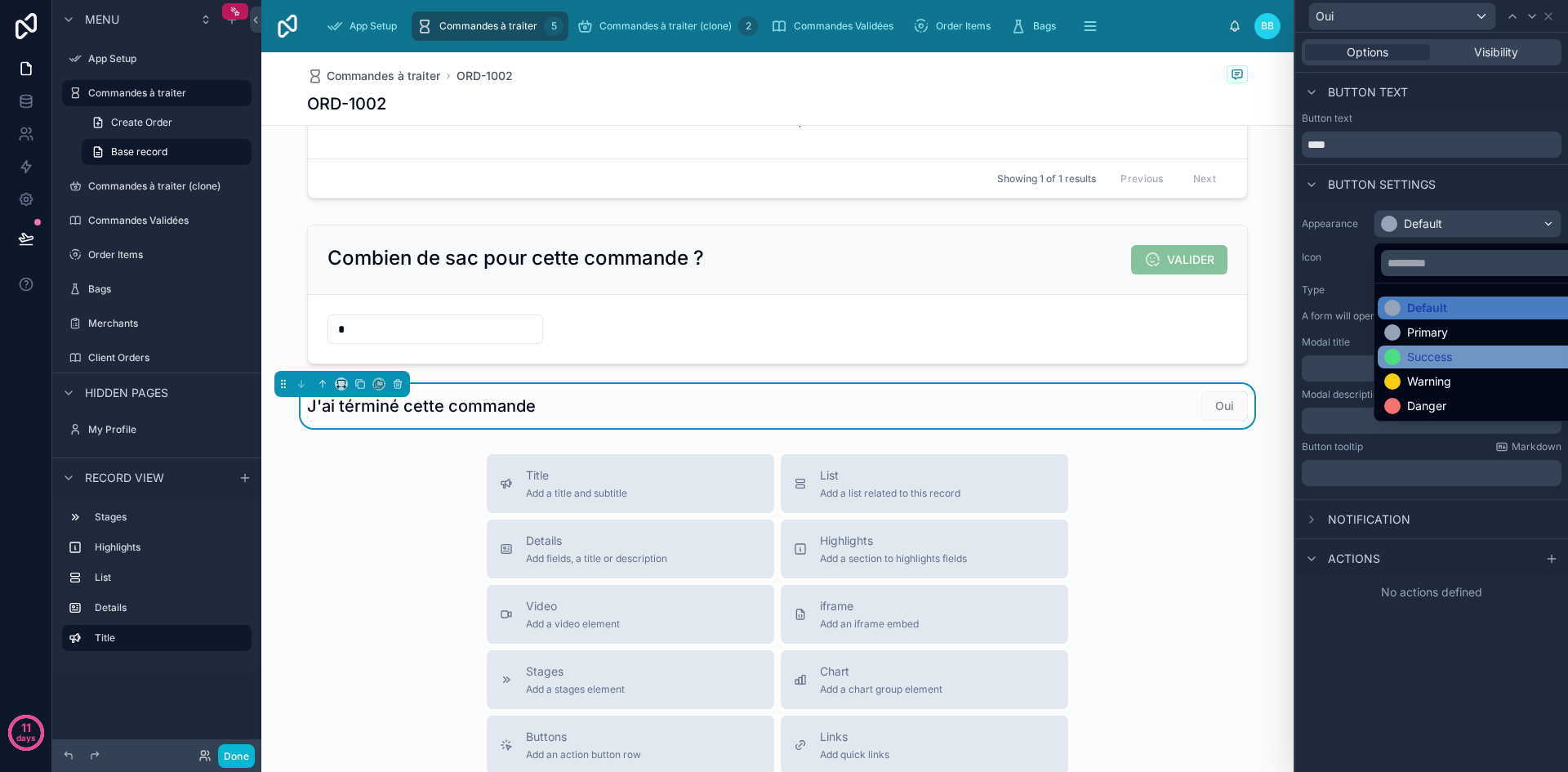
click at [1421, 361] on div "Success" at bounding box center [1430, 356] width 45 height 16
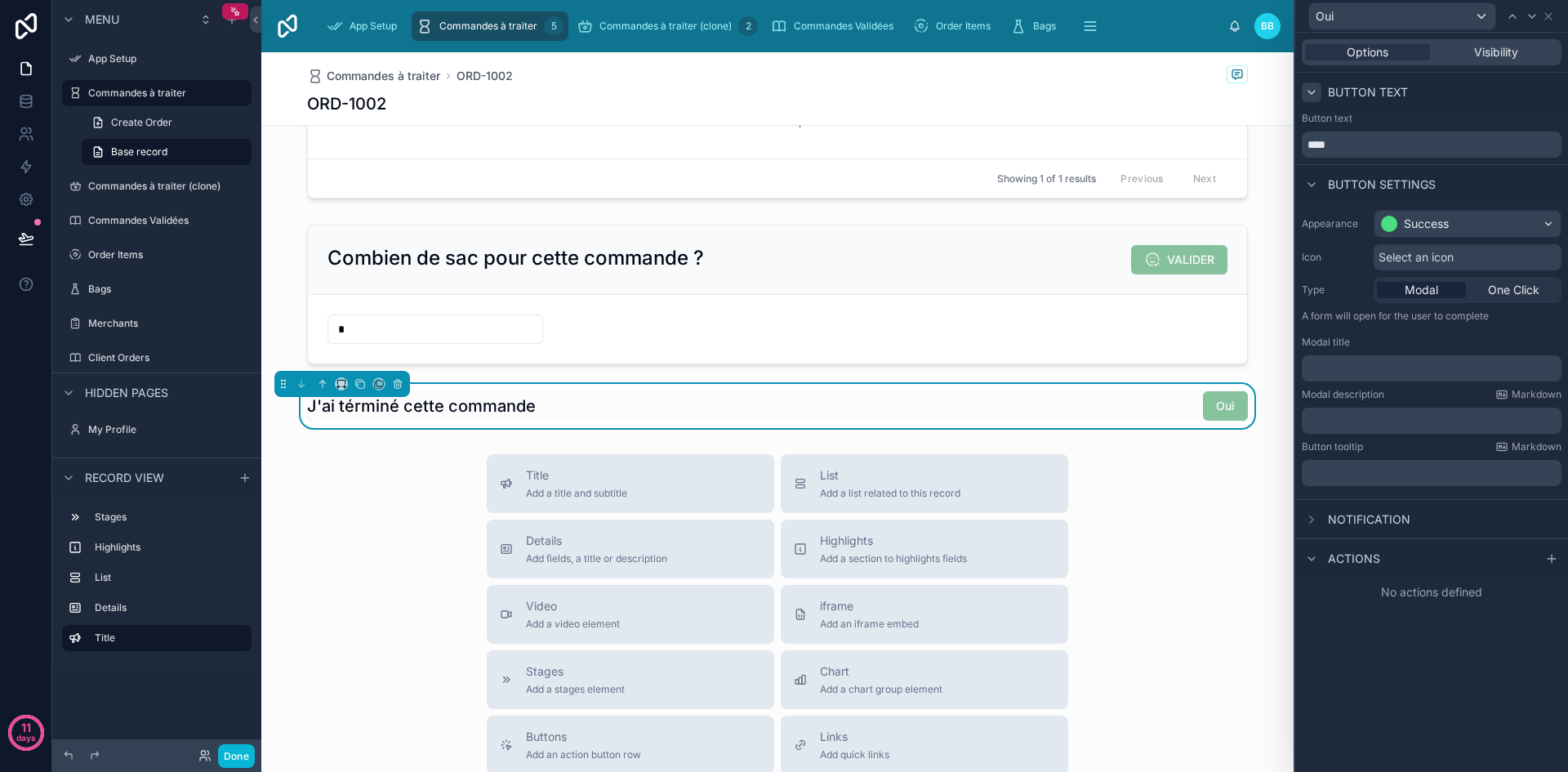
click at [1316, 93] on icon at bounding box center [1312, 93] width 13 height 13
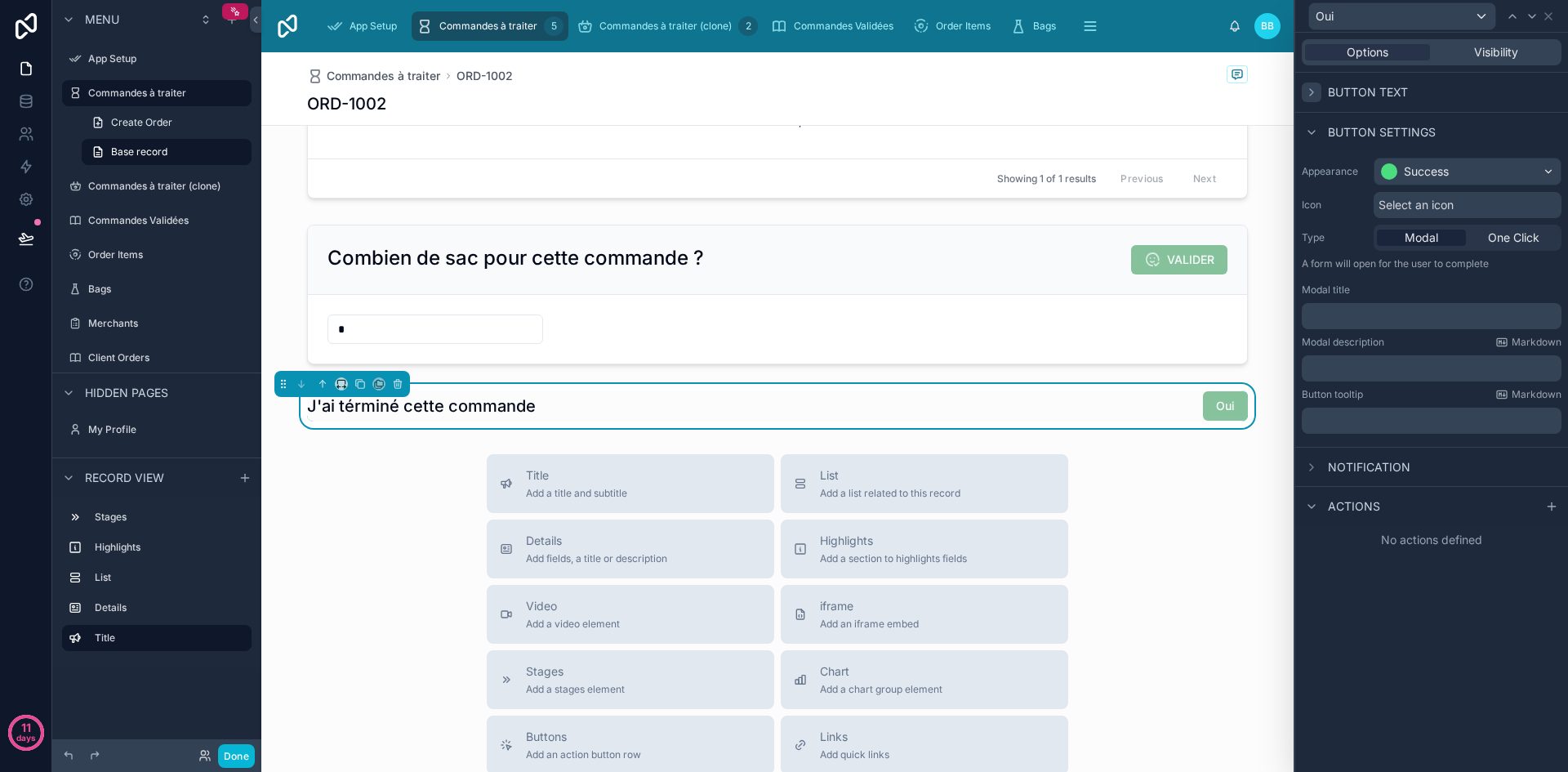
click at [1316, 93] on icon at bounding box center [1312, 93] width 13 height 13
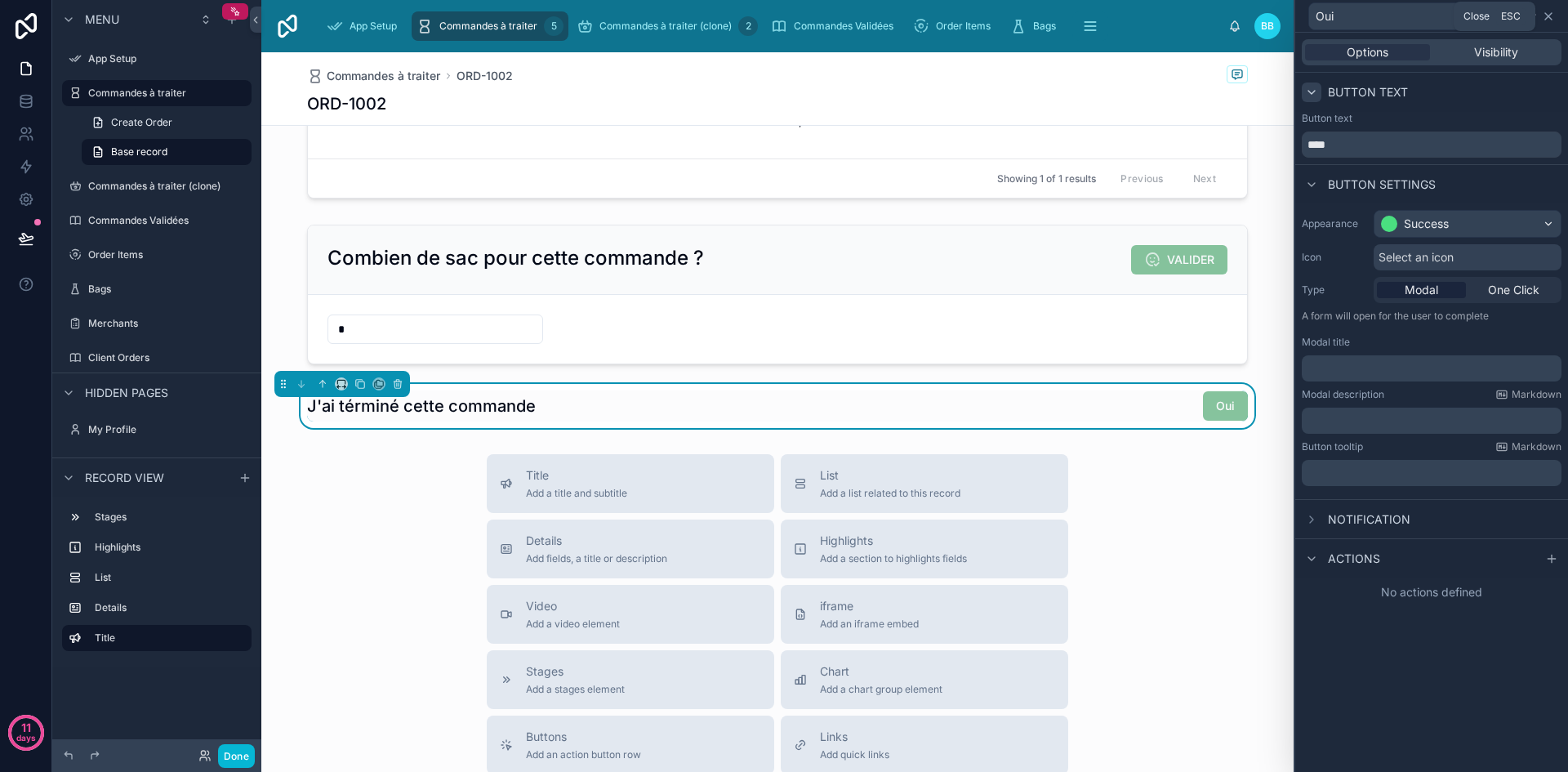
click at [1550, 18] on icon at bounding box center [1548, 16] width 7 height 7
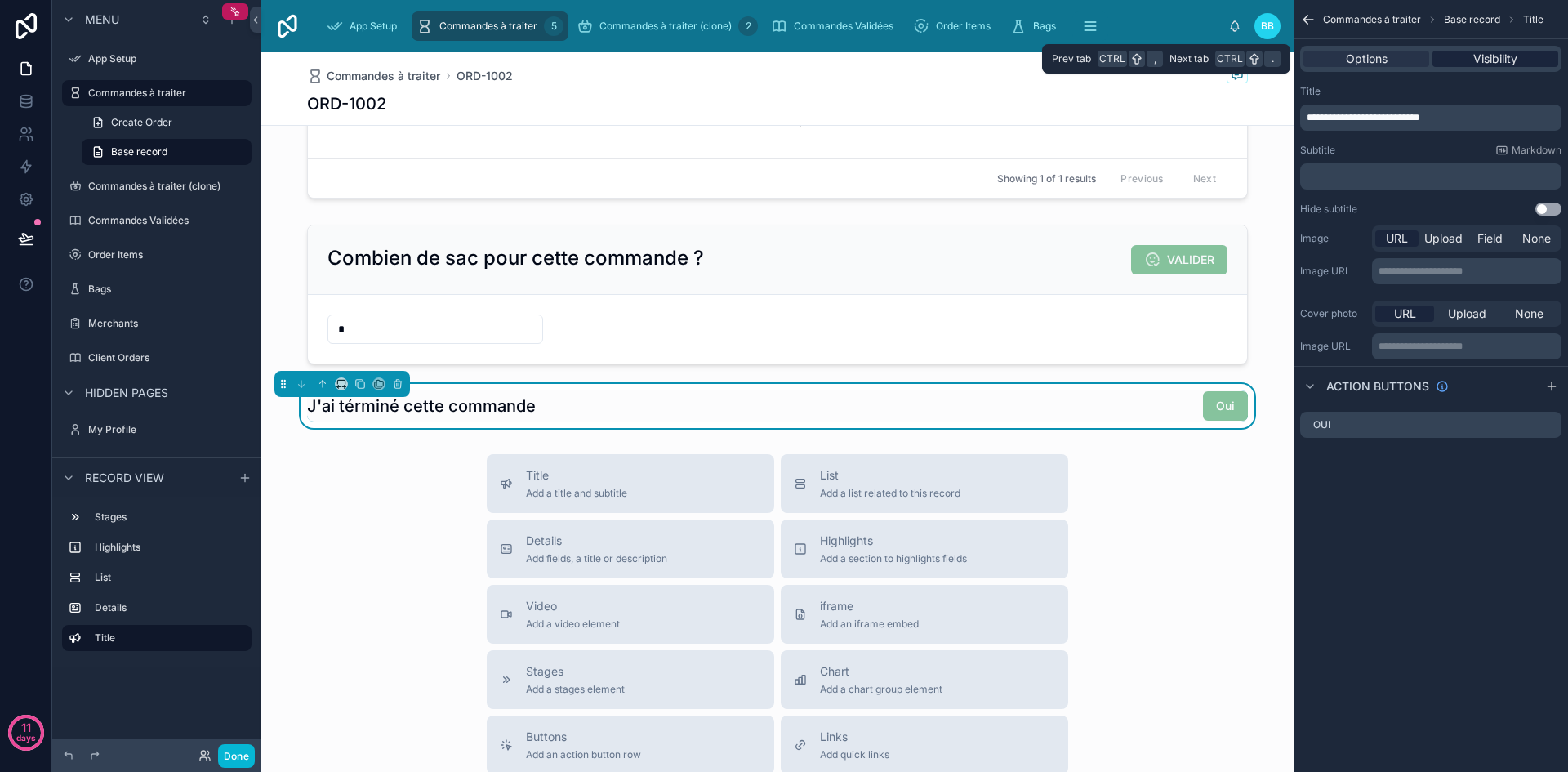
click at [1505, 57] on span "Visibility" at bounding box center [1495, 58] width 44 height 16
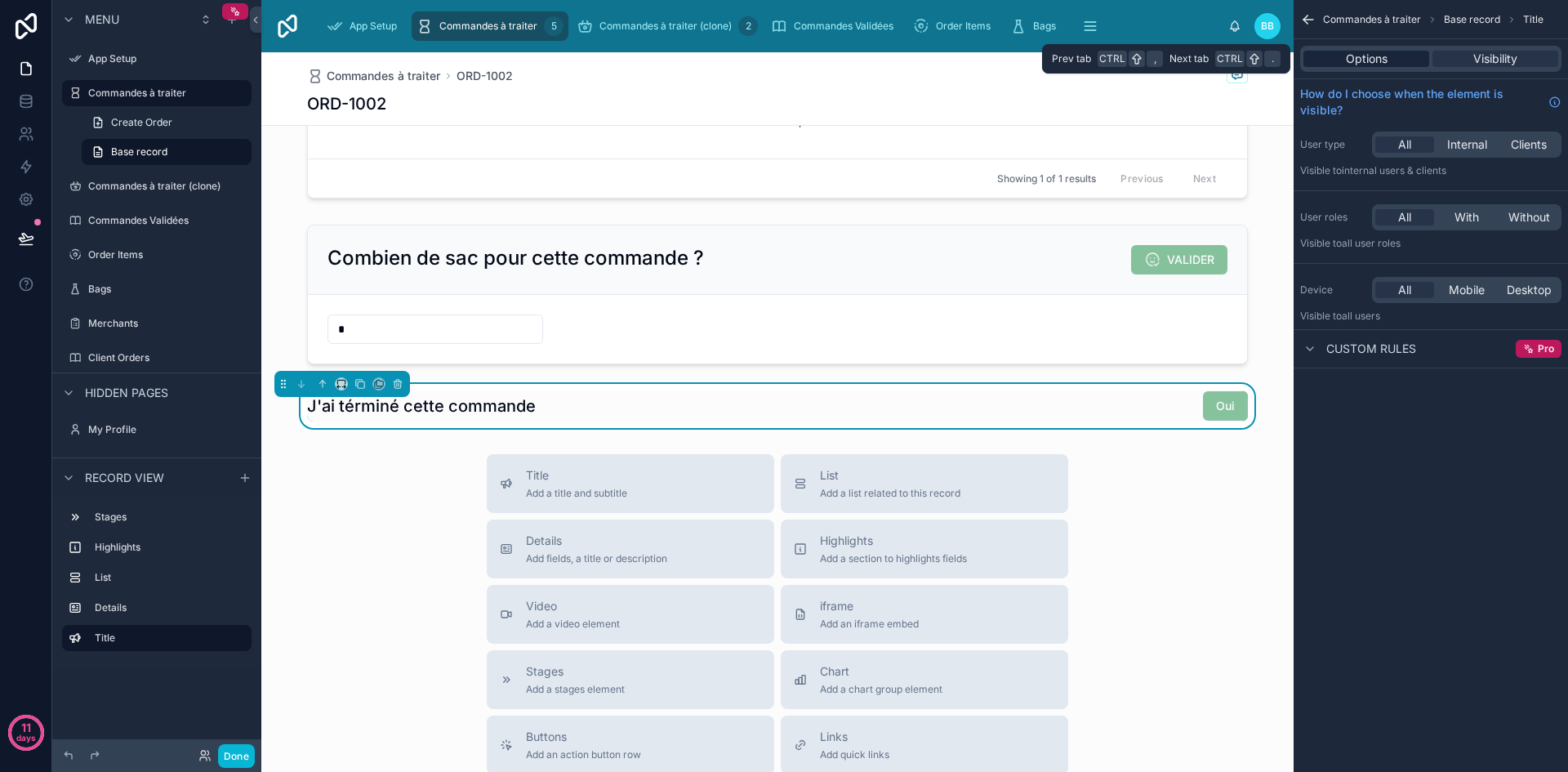
click at [1392, 64] on div "Options" at bounding box center [1366, 58] width 126 height 16
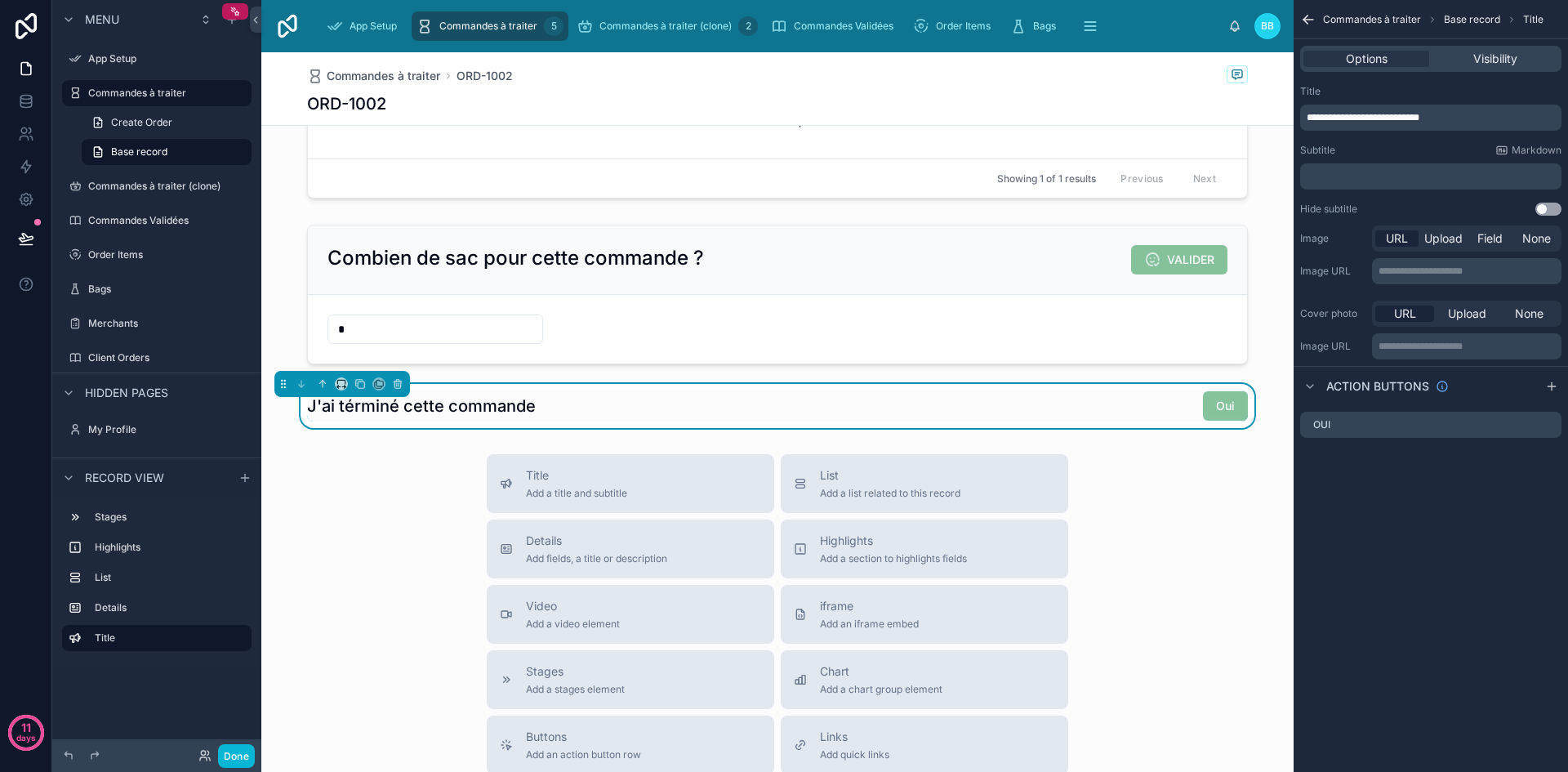
click at [1462, 120] on p "**********" at bounding box center [1432, 118] width 252 height 13
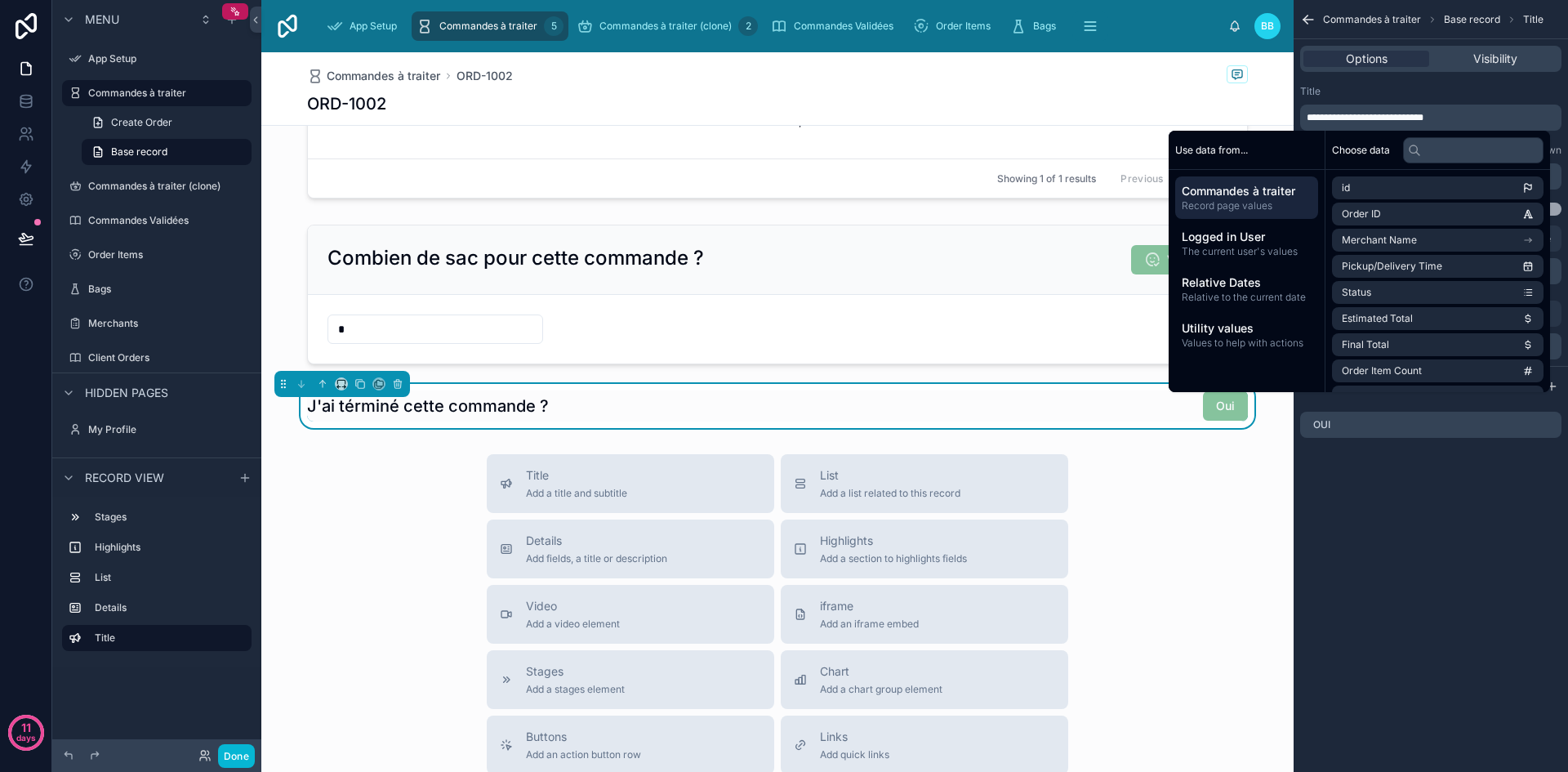
click at [1334, 117] on span "**********" at bounding box center [1365, 118] width 117 height 9
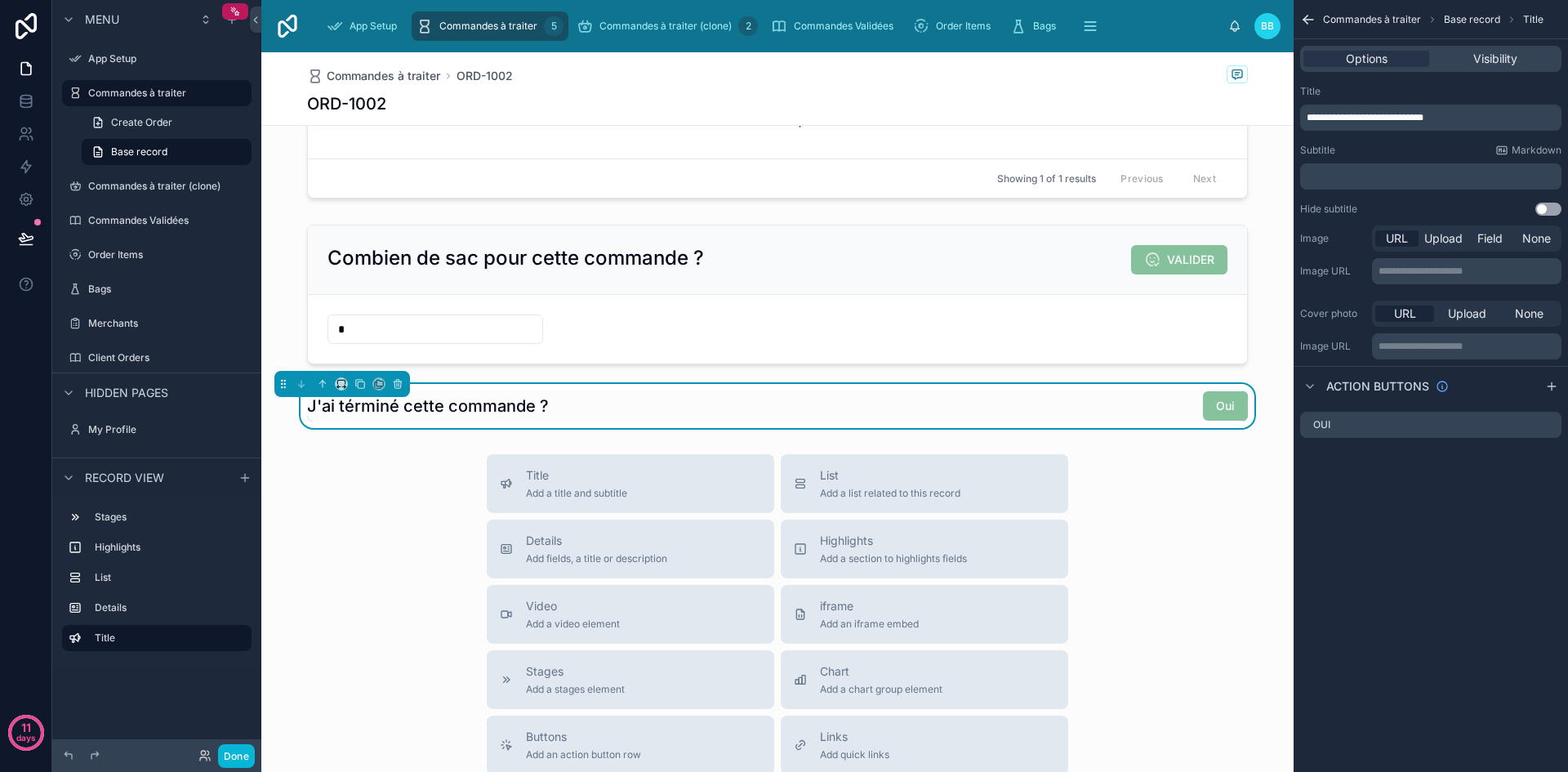
click at [1334, 117] on span "**********" at bounding box center [1365, 118] width 117 height 9
click at [970, 279] on div at bounding box center [778, 293] width 1032 height 152
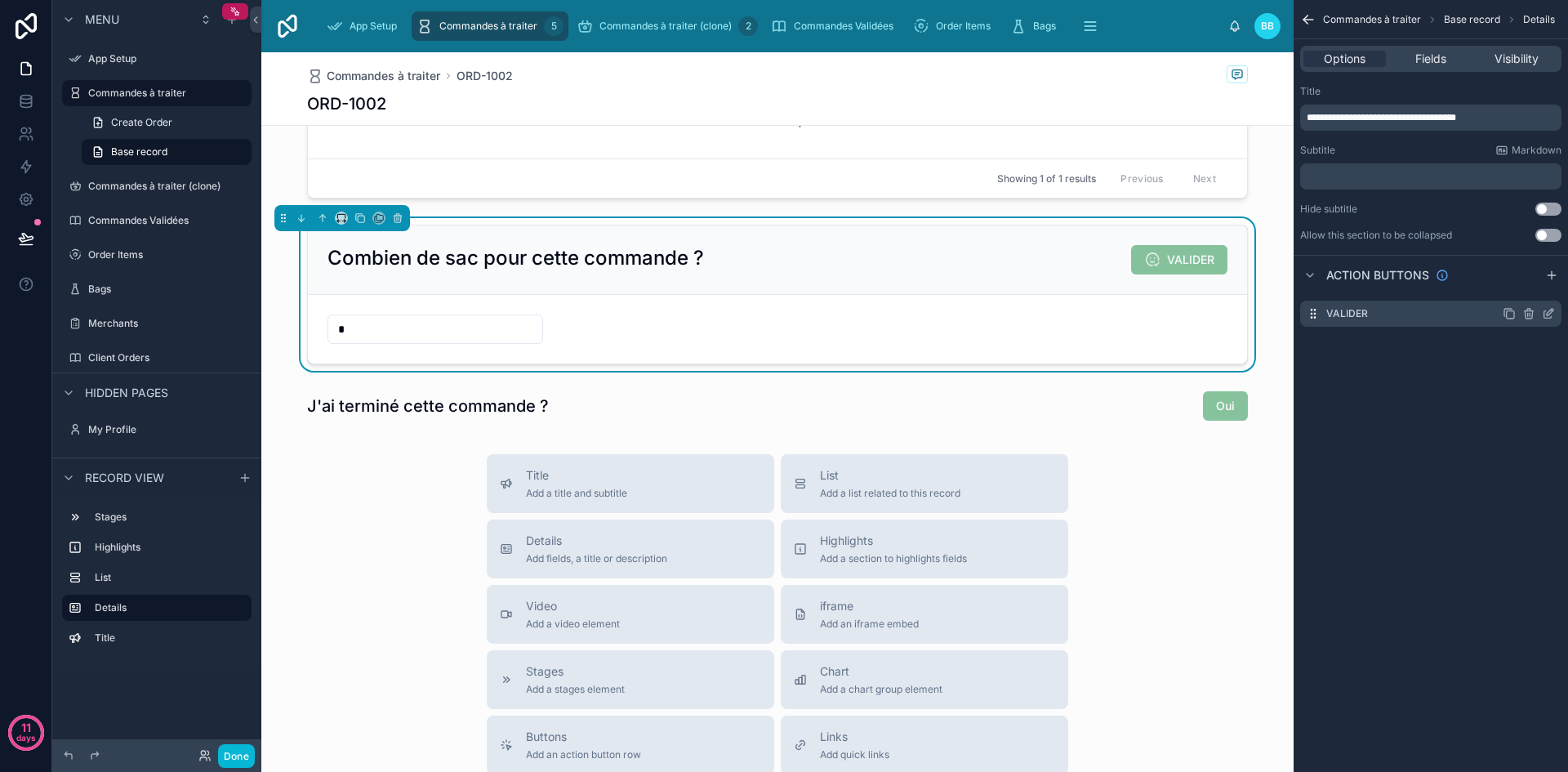
click at [1552, 313] on icon "scrollable content" at bounding box center [1548, 313] width 13 height 13
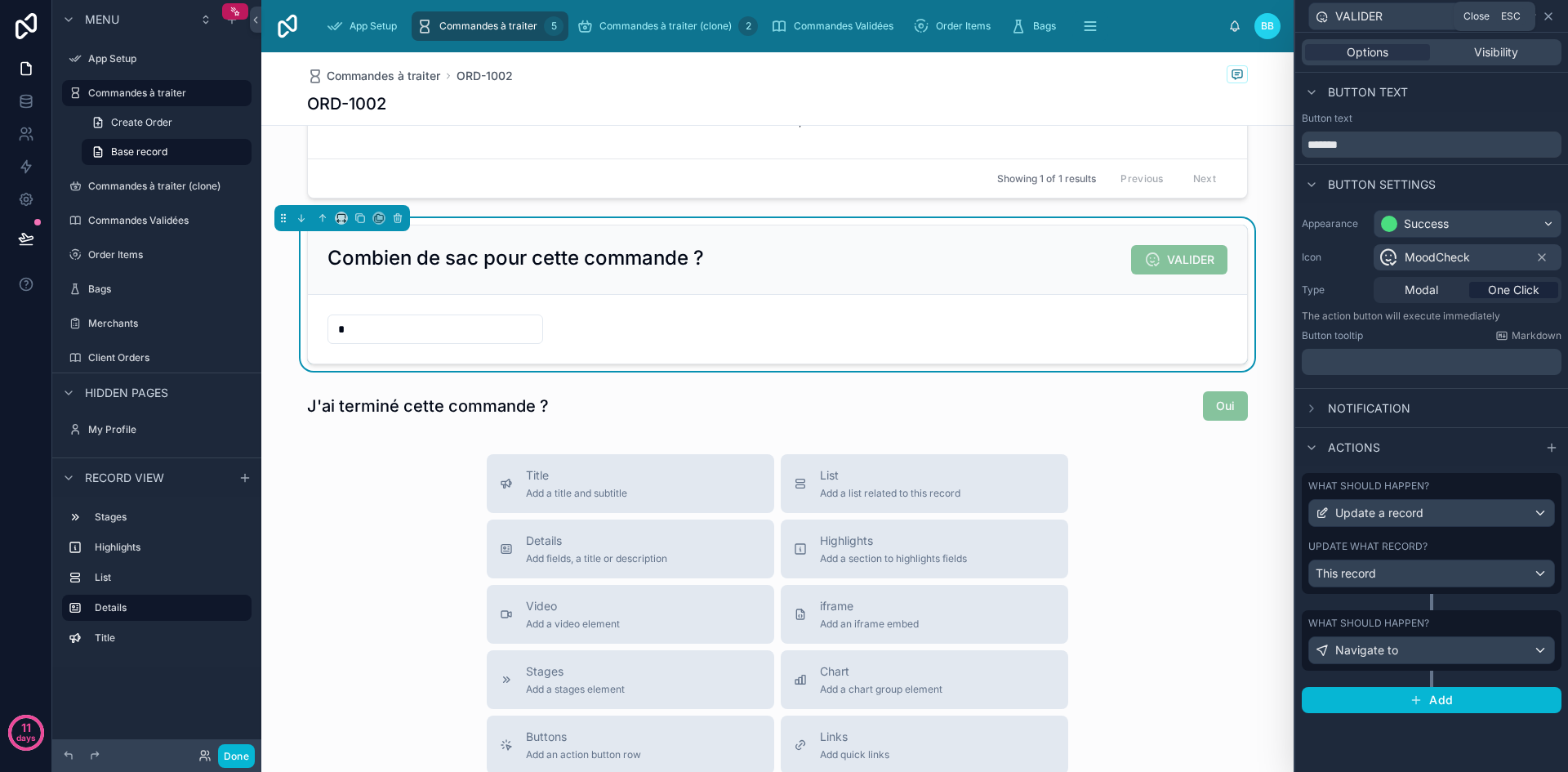
click at [1550, 16] on icon at bounding box center [1548, 16] width 13 height 13
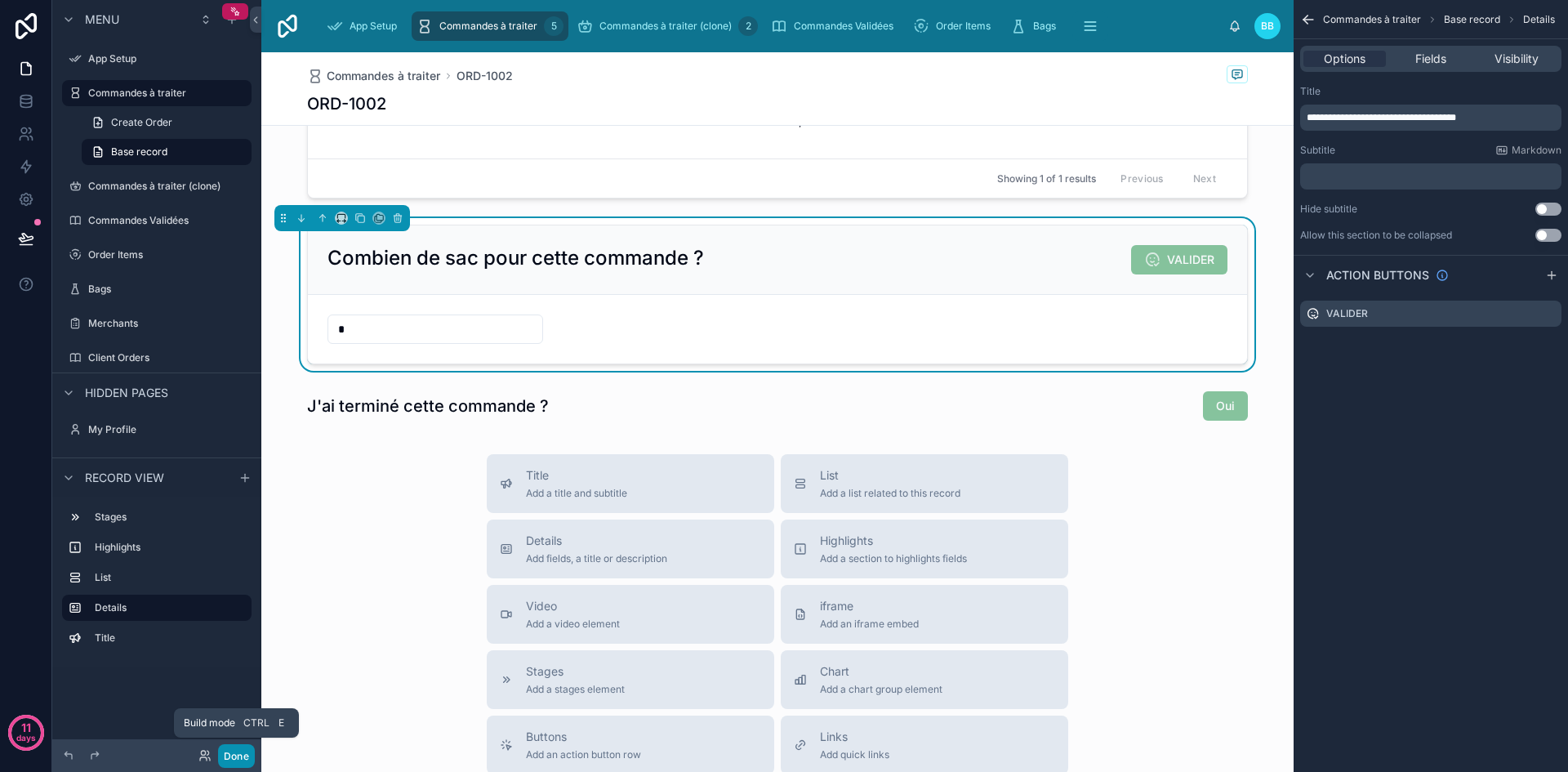
click at [229, 754] on button "Done" at bounding box center [236, 755] width 36 height 23
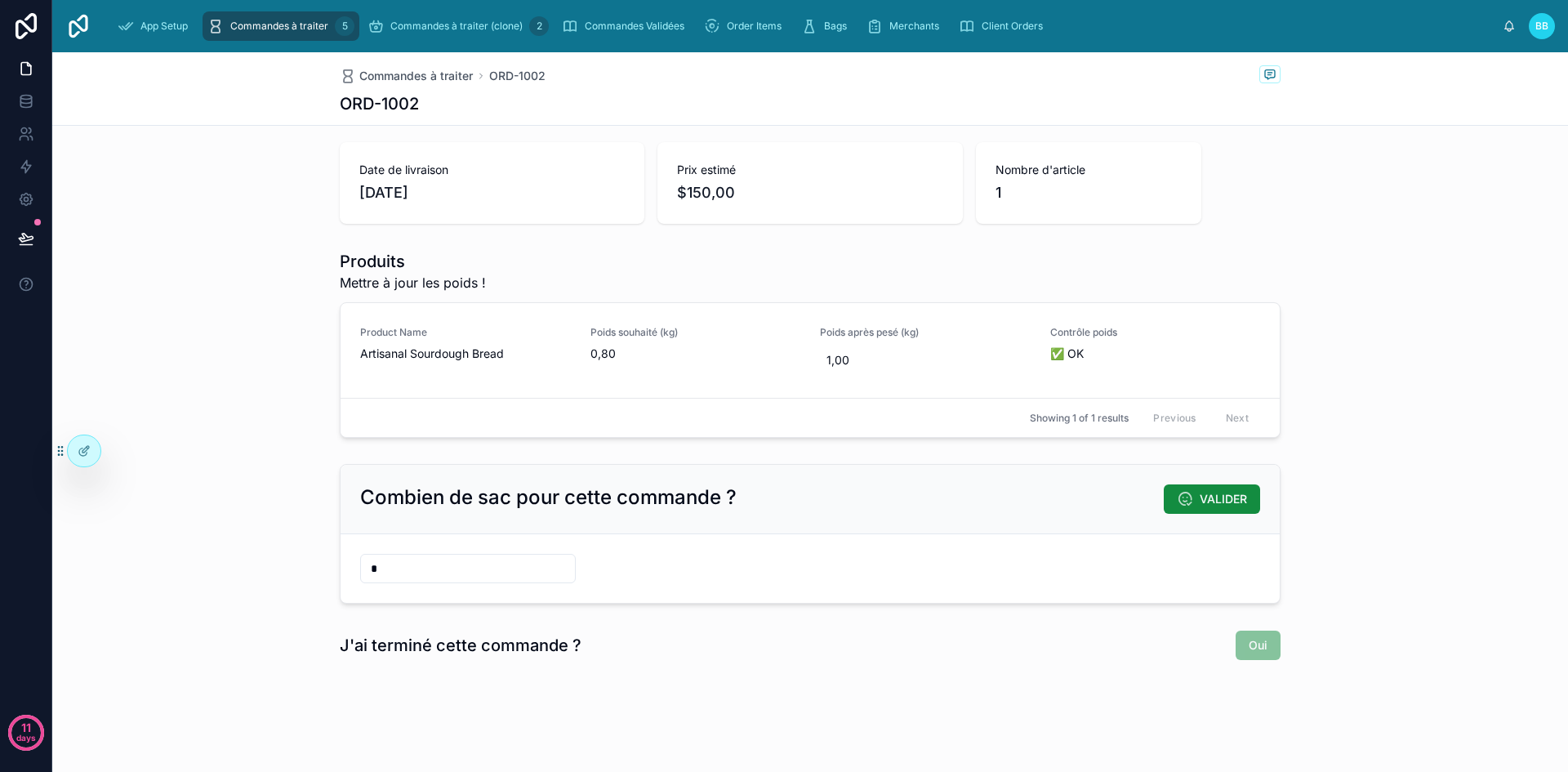
scroll to position [80, 0]
click at [1260, 655] on div "Oui" at bounding box center [1259, 644] width 45 height 29
click at [94, 450] on div at bounding box center [84, 450] width 33 height 31
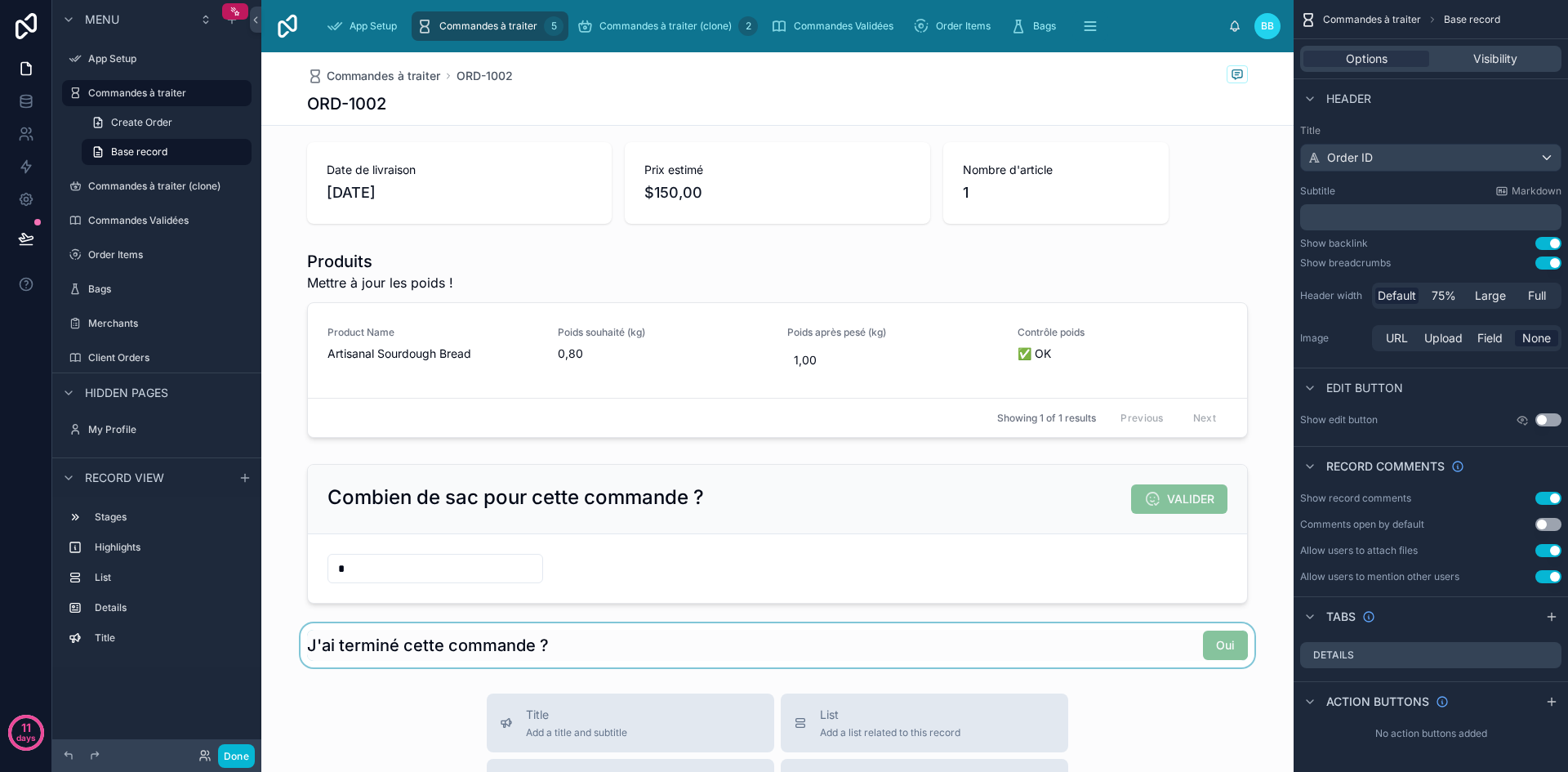
click at [1132, 645] on div at bounding box center [778, 645] width 1032 height 44
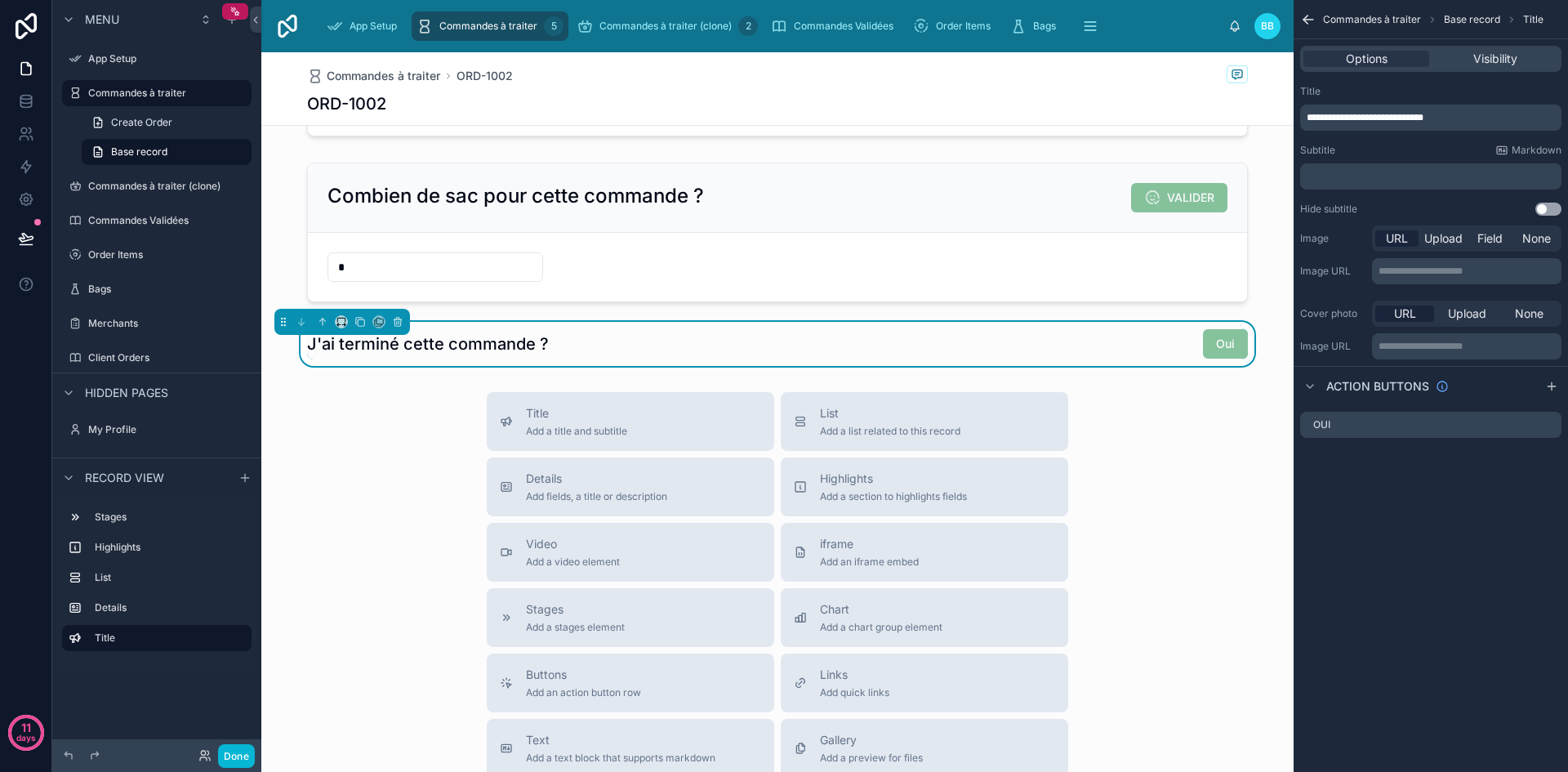
scroll to position [383, 0]
click at [532, 475] on span "Details" at bounding box center [597, 476] width 141 height 16
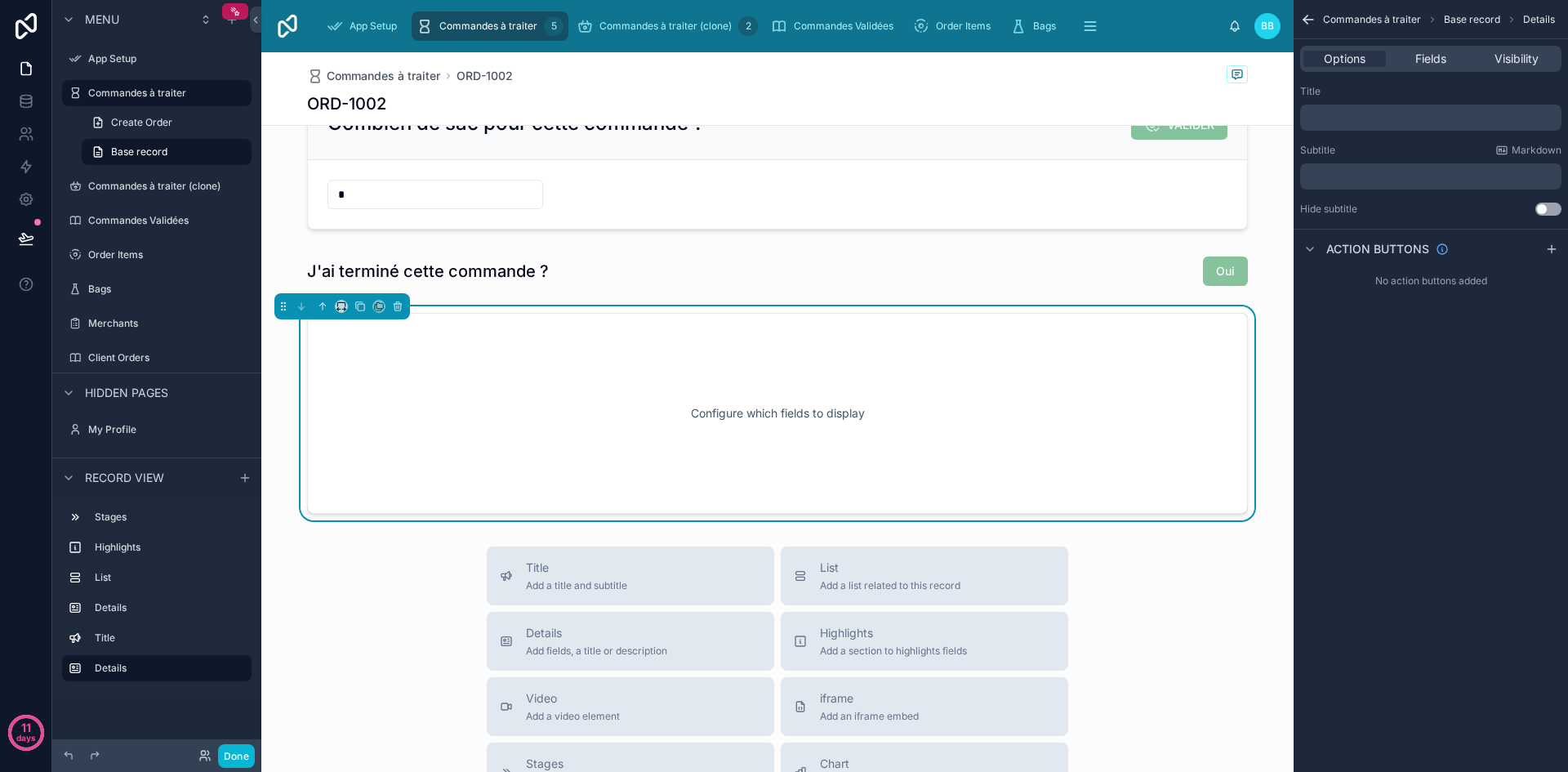
scroll to position [455, 0]
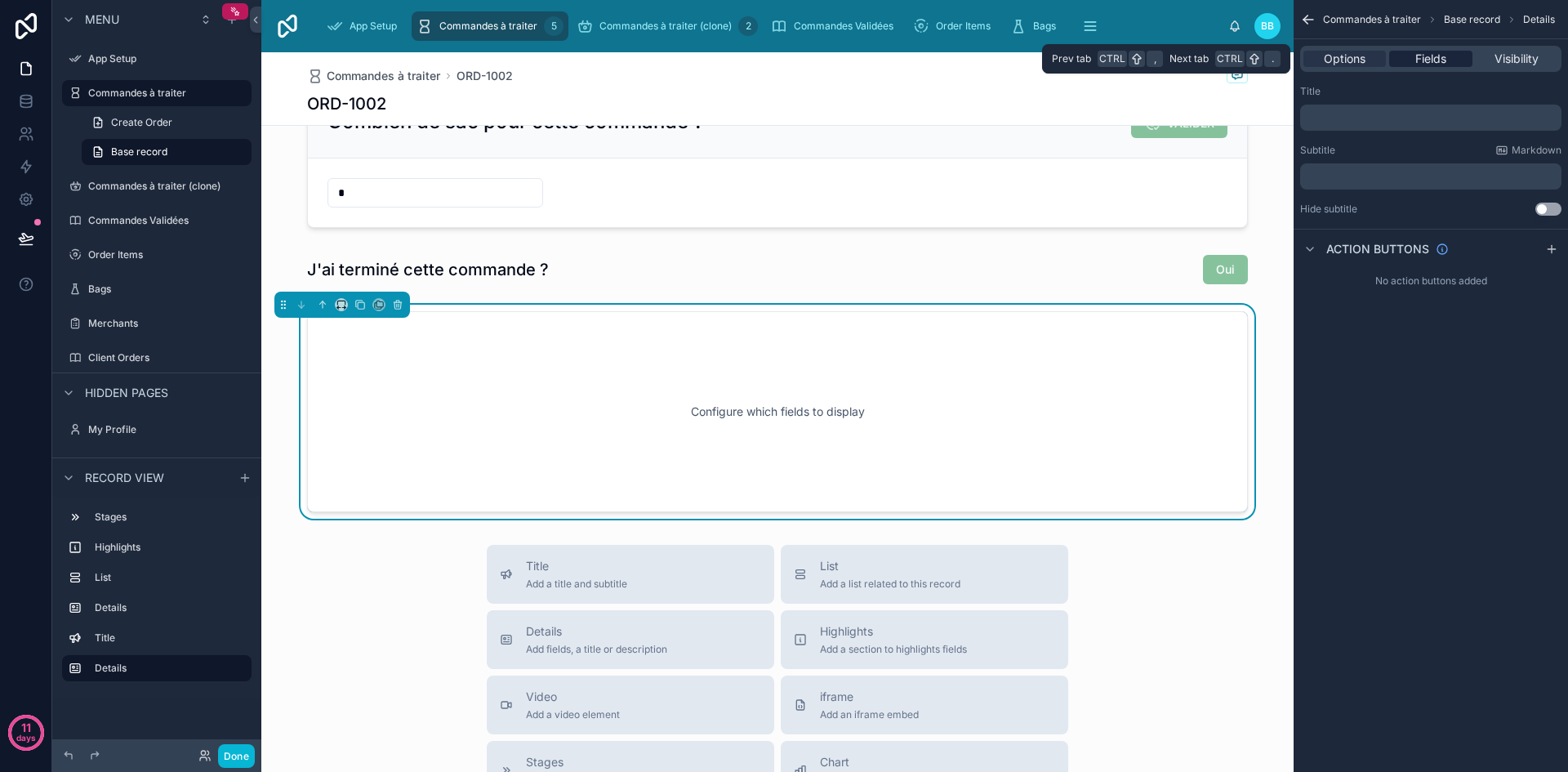
click at [1429, 56] on span "Fields" at bounding box center [1431, 58] width 31 height 16
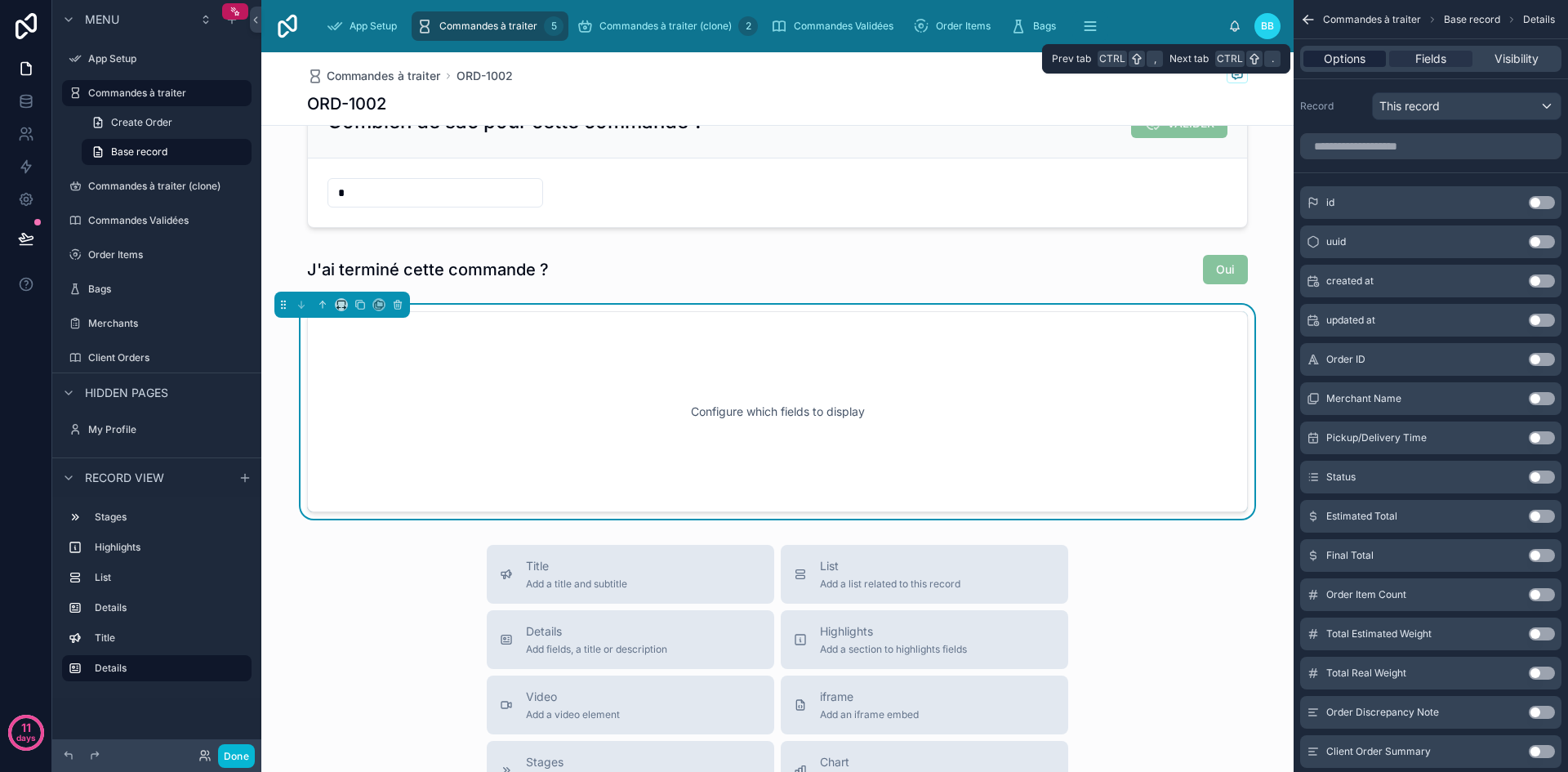
click at [1358, 56] on span "Options" at bounding box center [1345, 58] width 42 height 16
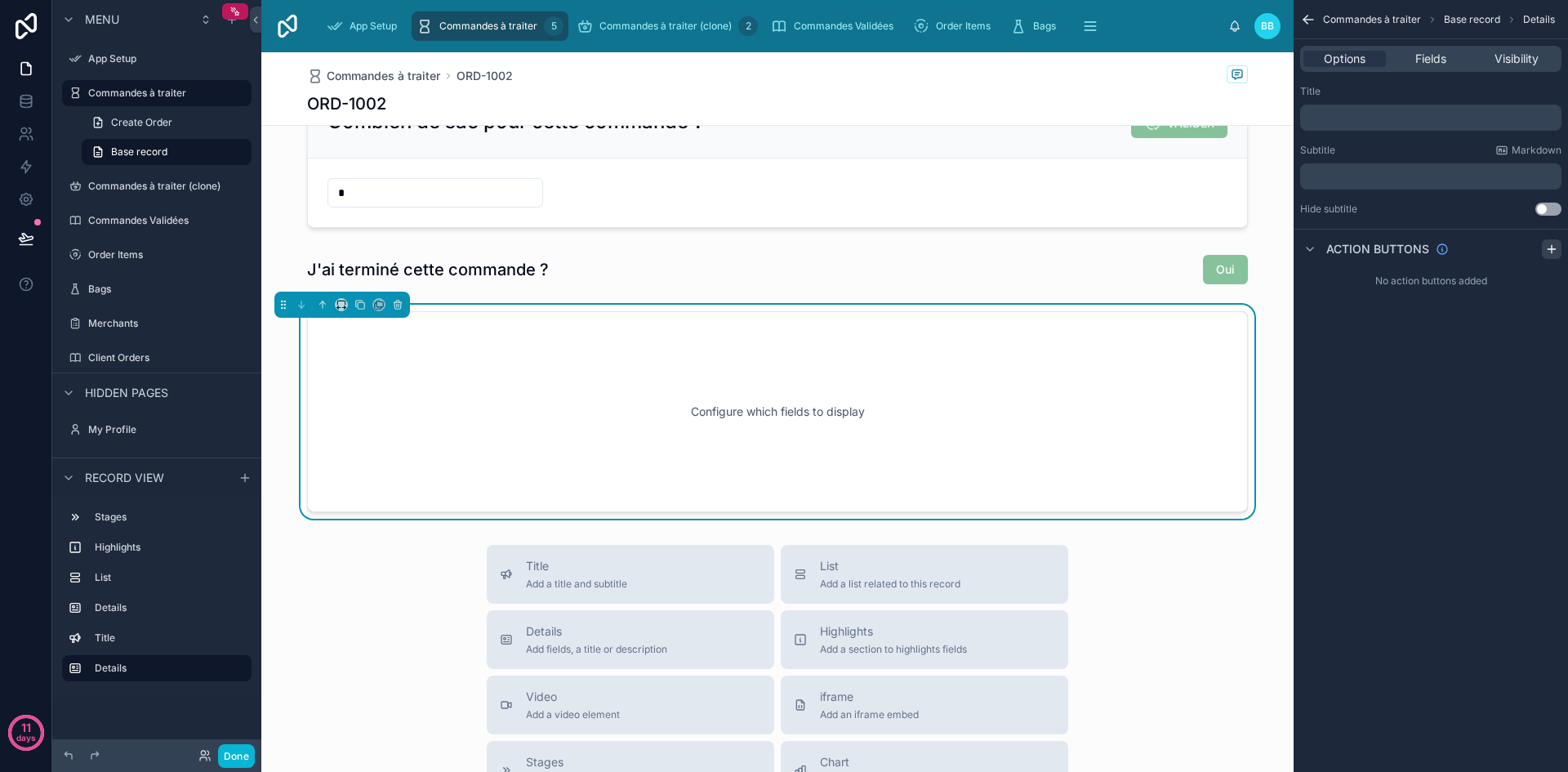
click at [1551, 249] on icon "scrollable content" at bounding box center [1552, 249] width 7 height 0
click at [1450, 288] on div "Action #1" at bounding box center [1431, 288] width 262 height 26
click at [1550, 288] on icon "scrollable content" at bounding box center [1550, 285] width 7 height 7
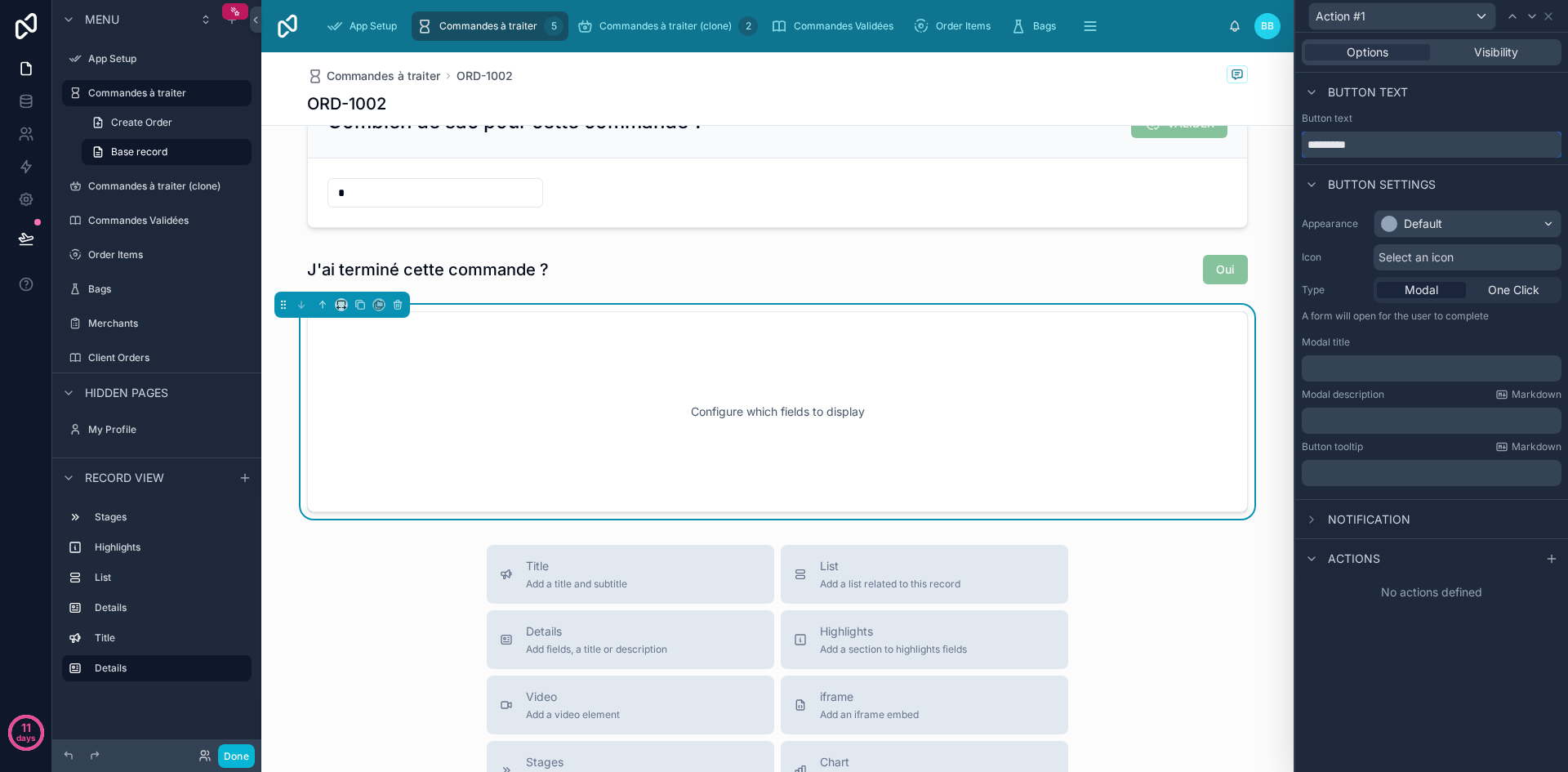
click at [1400, 142] on input "*********" at bounding box center [1432, 145] width 260 height 26
click at [1438, 229] on div "Default" at bounding box center [1423, 223] width 38 height 16
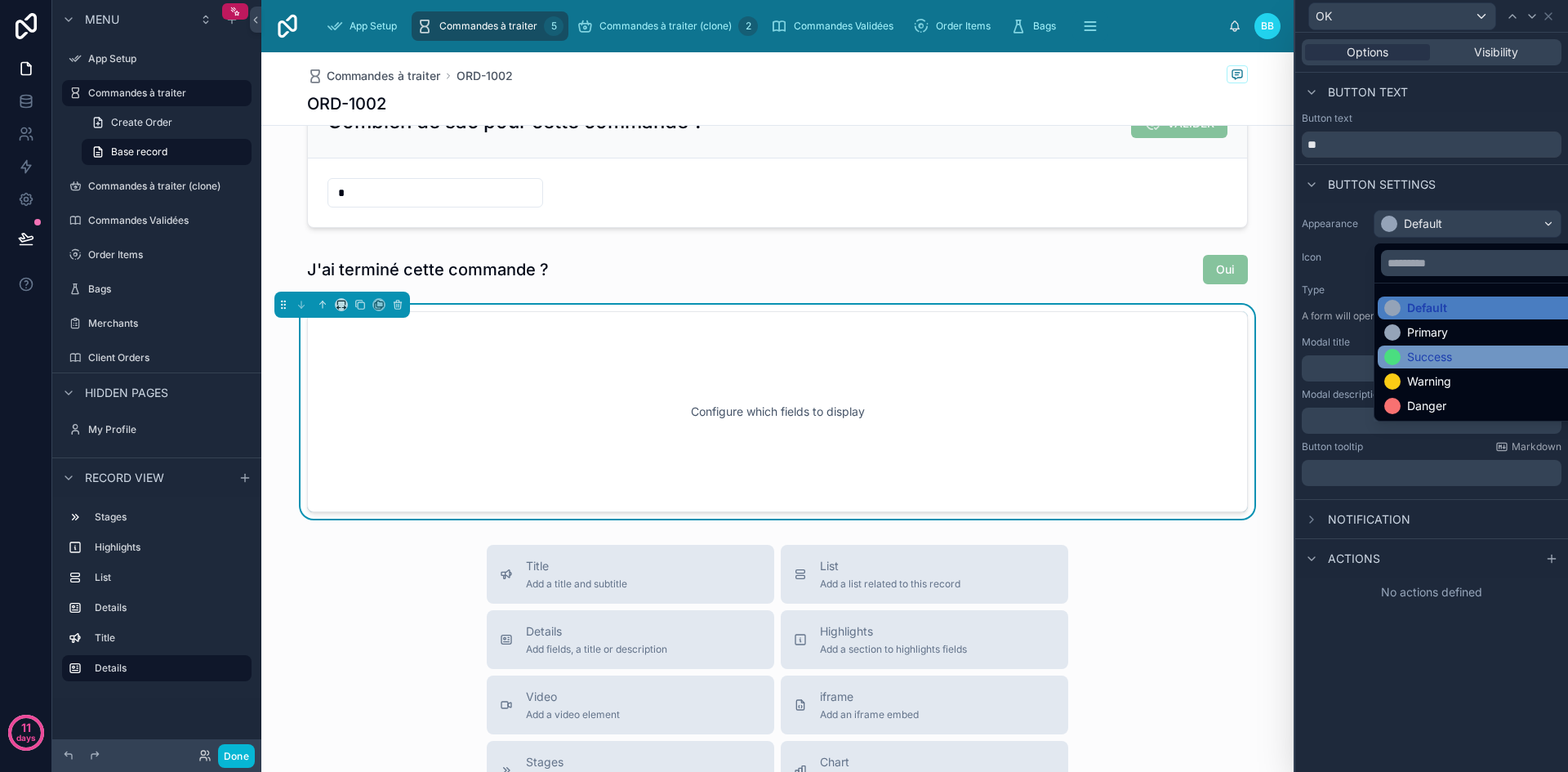
click at [1420, 348] on div "Success" at bounding box center [1487, 357] width 217 height 22
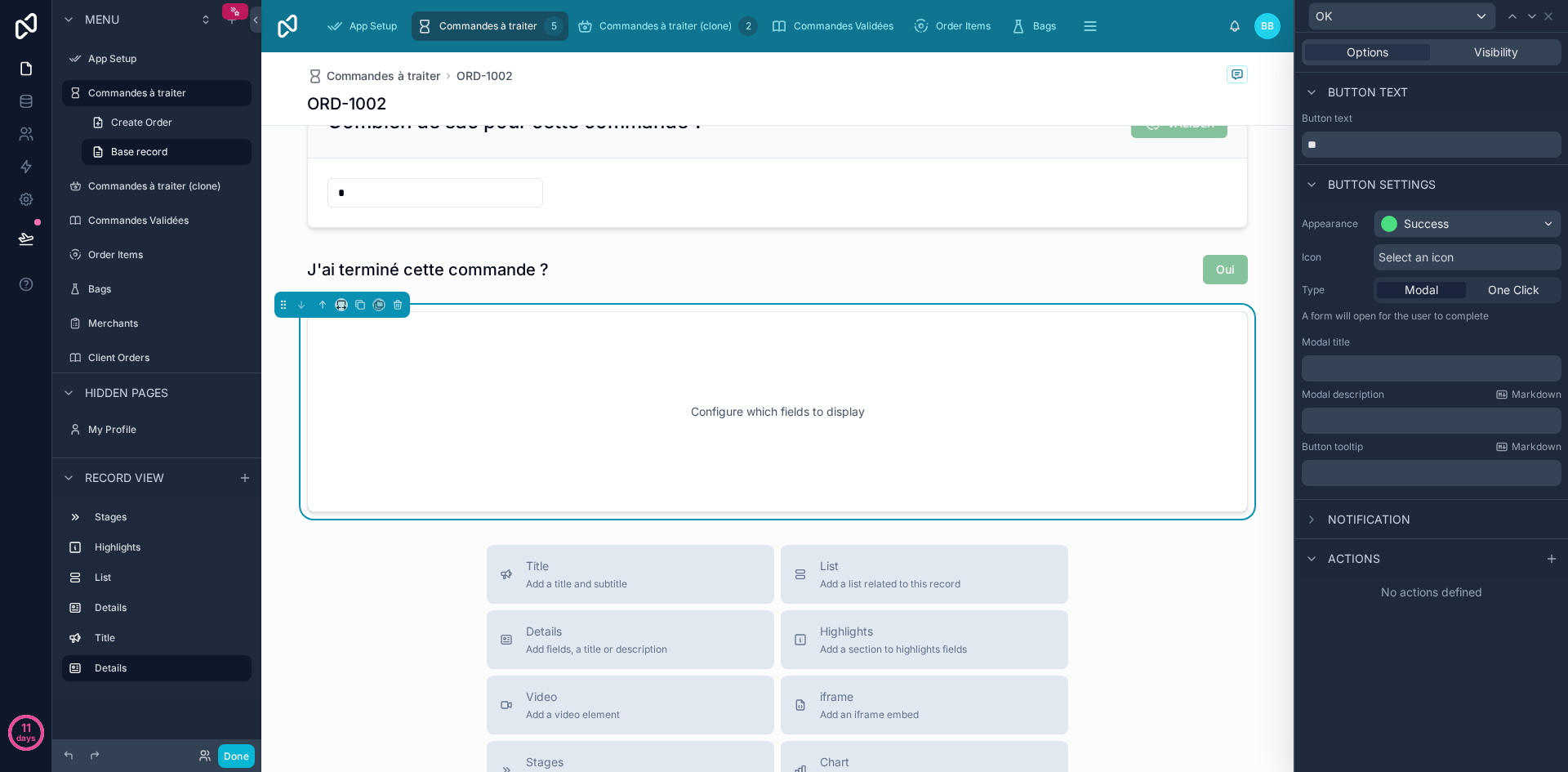
click at [1155, 430] on div "Configure which fields to display" at bounding box center [777, 411] width 887 height 147
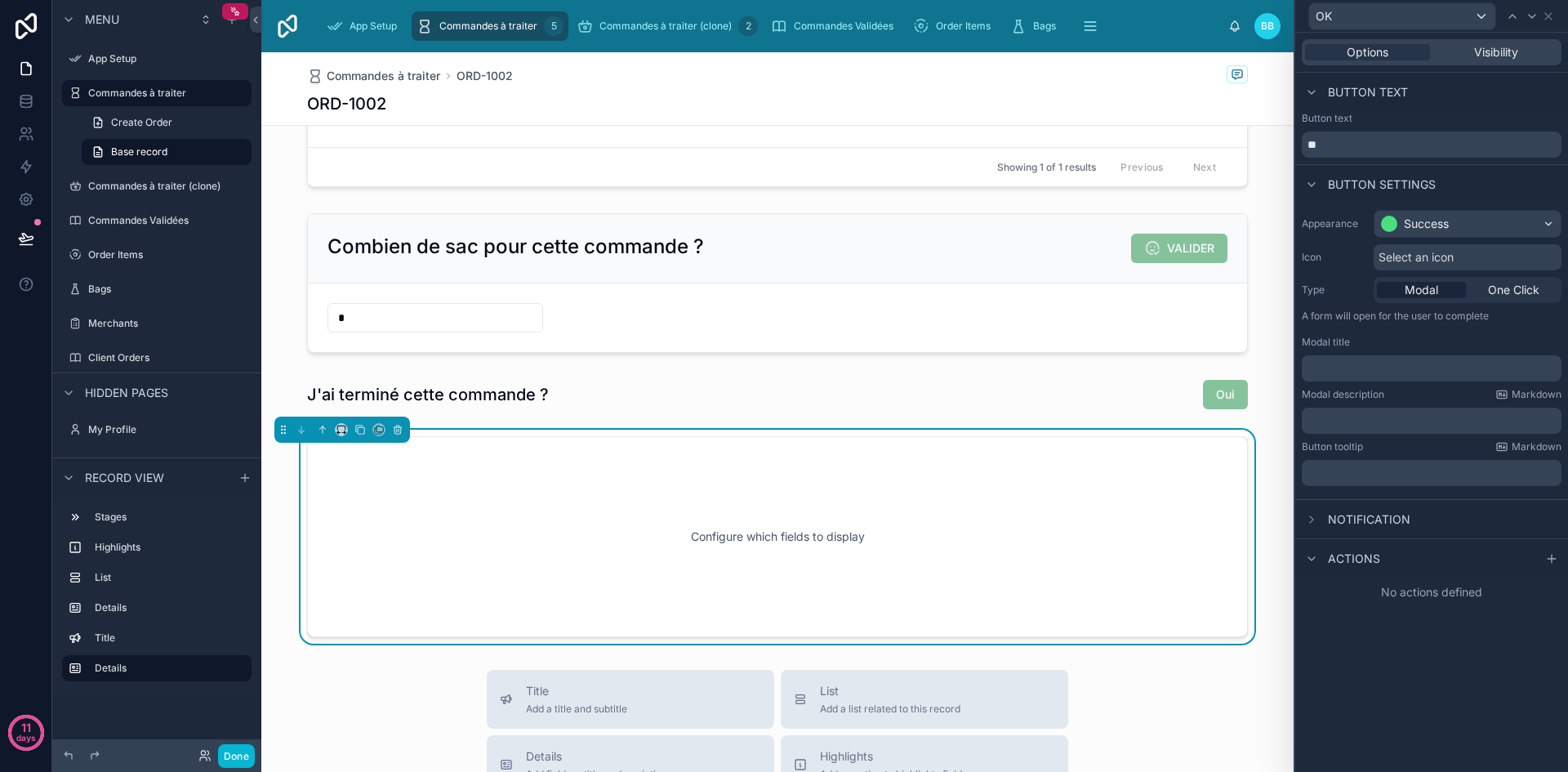
scroll to position [331, 0]
click at [1368, 148] on input "**" at bounding box center [1432, 145] width 260 height 26
type input "**"
click at [1550, 16] on icon at bounding box center [1548, 16] width 13 height 13
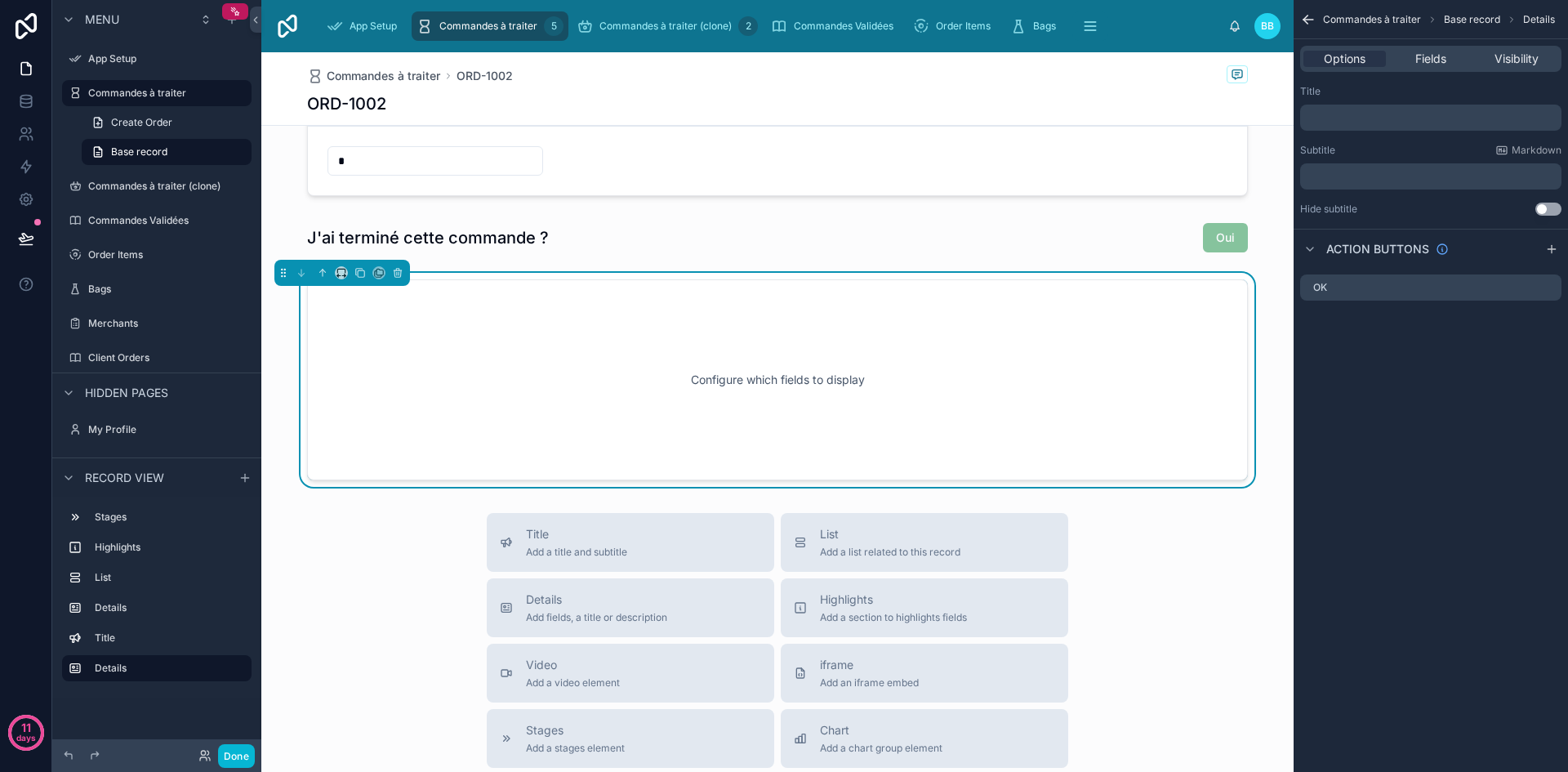
scroll to position [488, 0]
click at [242, 759] on button "Done" at bounding box center [236, 755] width 36 height 23
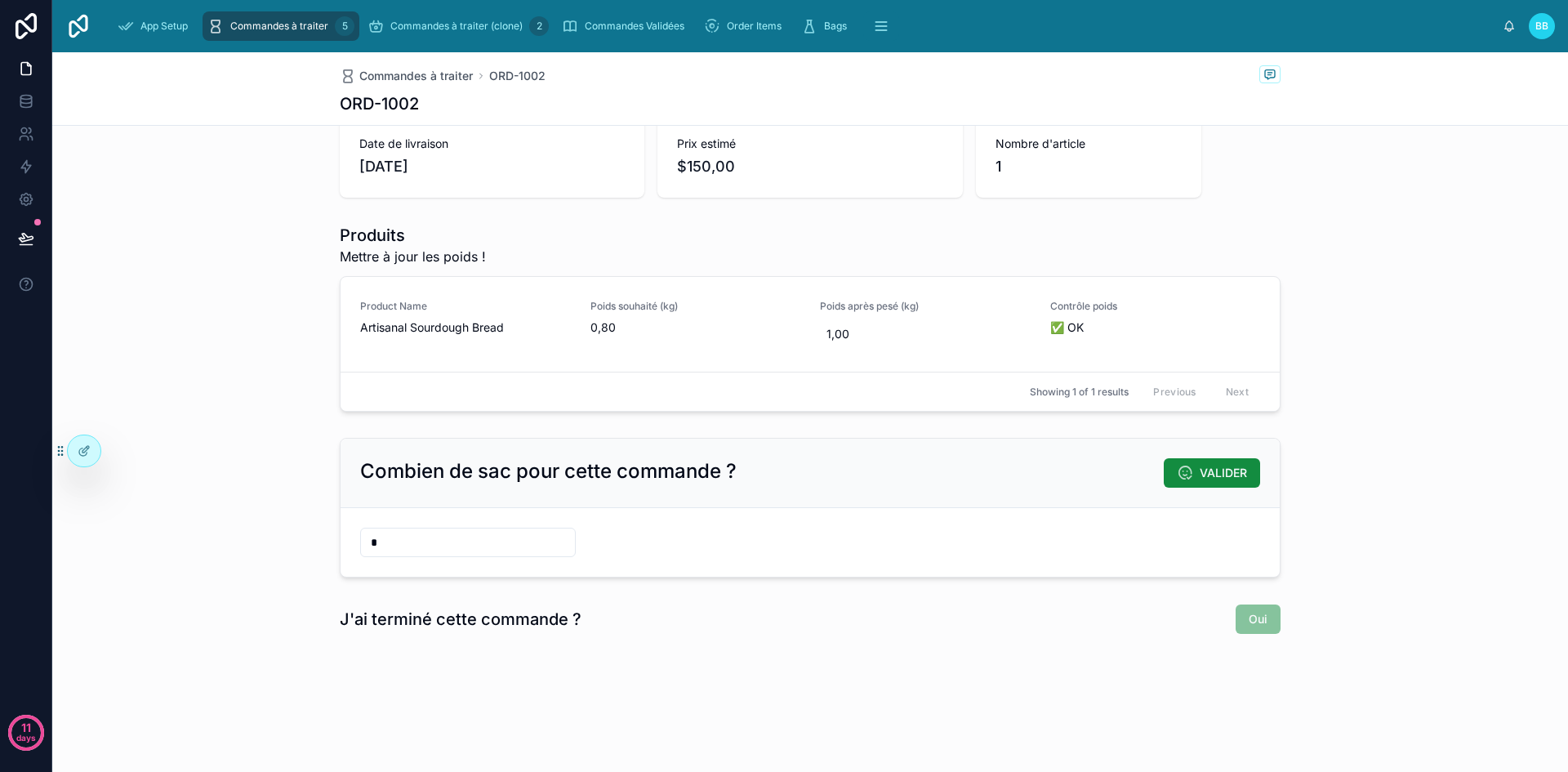
scroll to position [107, 0]
click at [703, 641] on div "1 To Prepare Date de livraison 07/09/2025 Prix estimé $150,00 Nombre d'article …" at bounding box center [810, 353] width 1516 height 628
click at [83, 449] on icon at bounding box center [84, 450] width 13 height 13
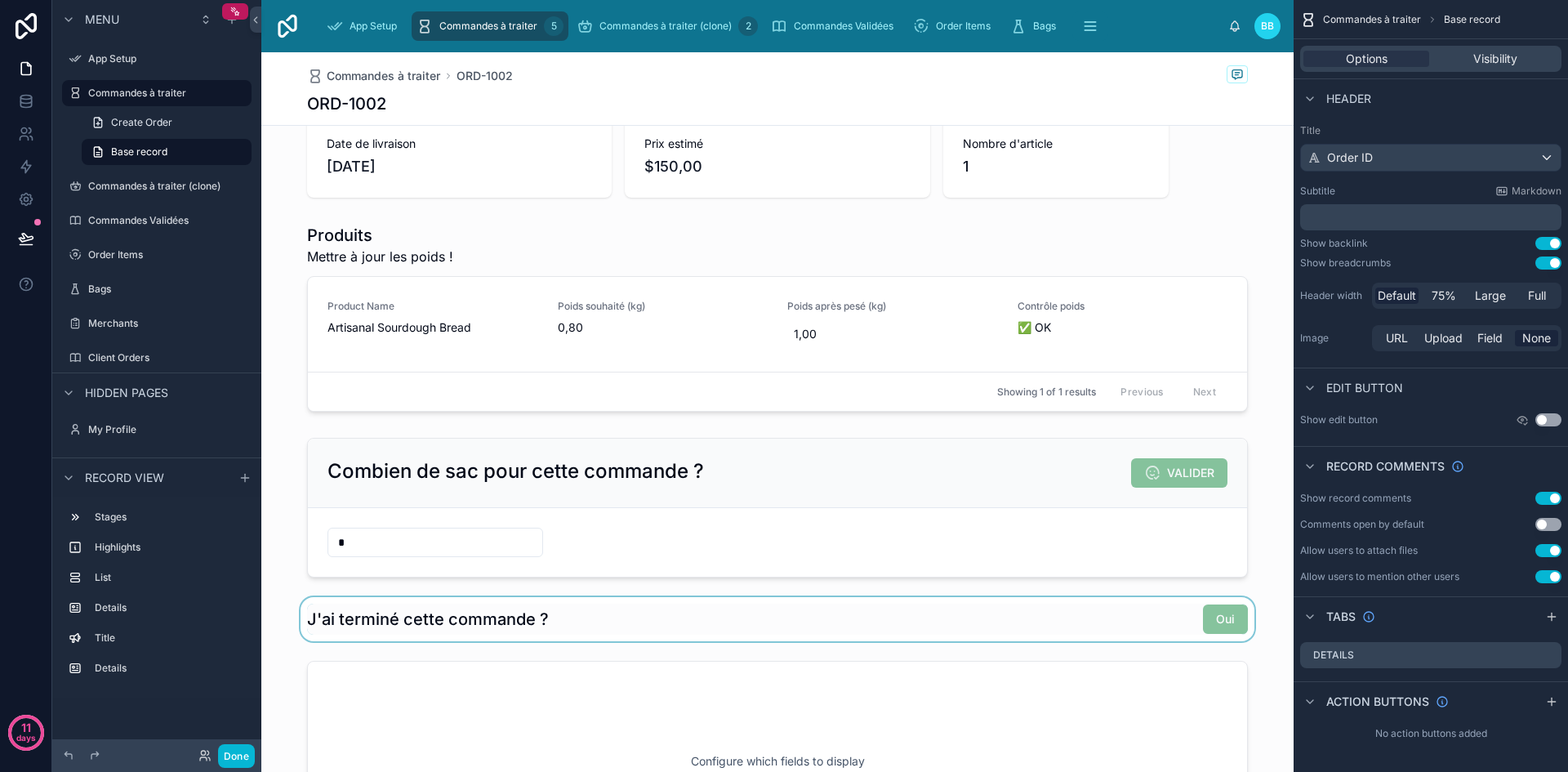
scroll to position [450, 0]
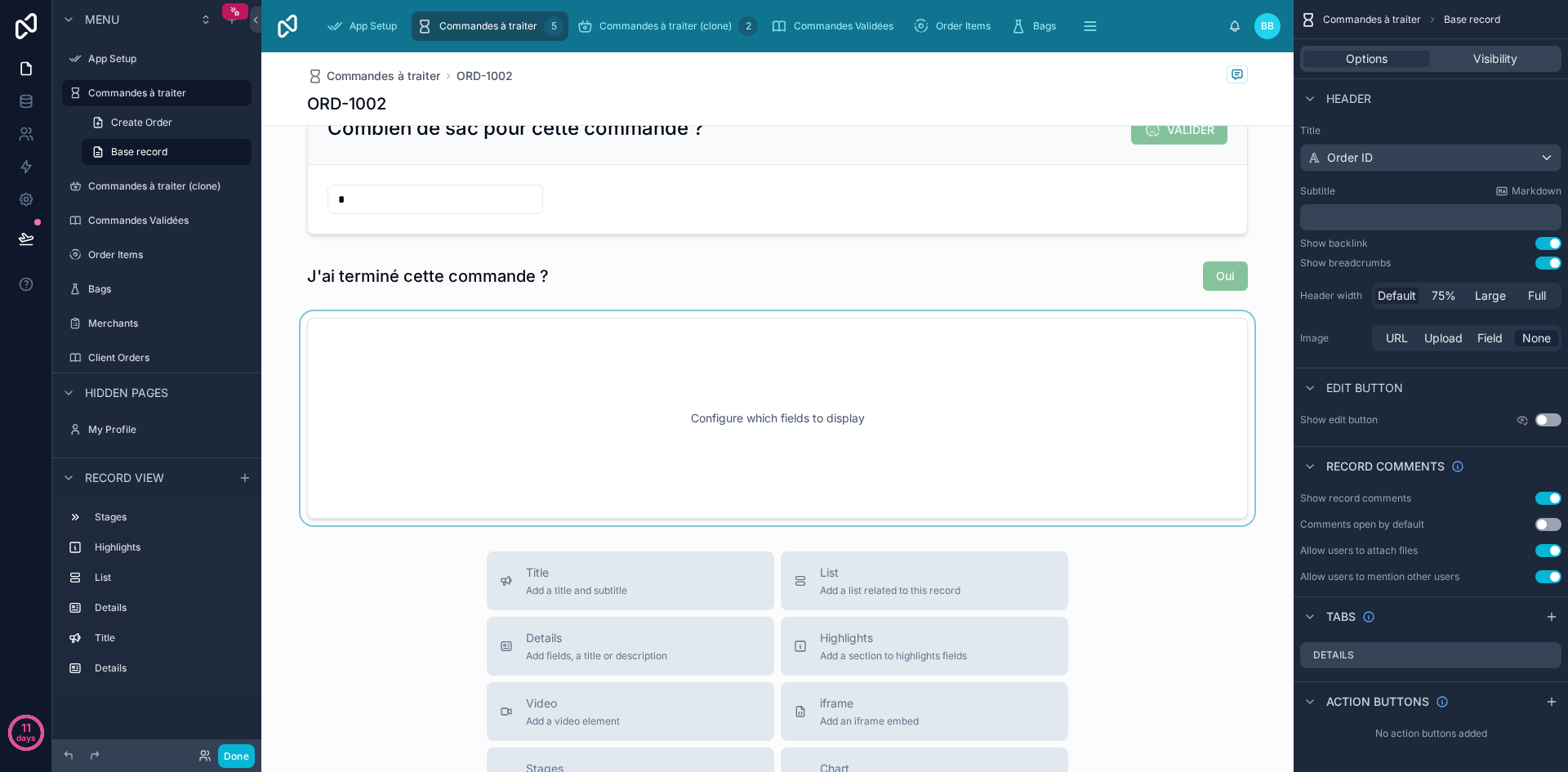
click at [733, 463] on div at bounding box center [778, 418] width 1032 height 214
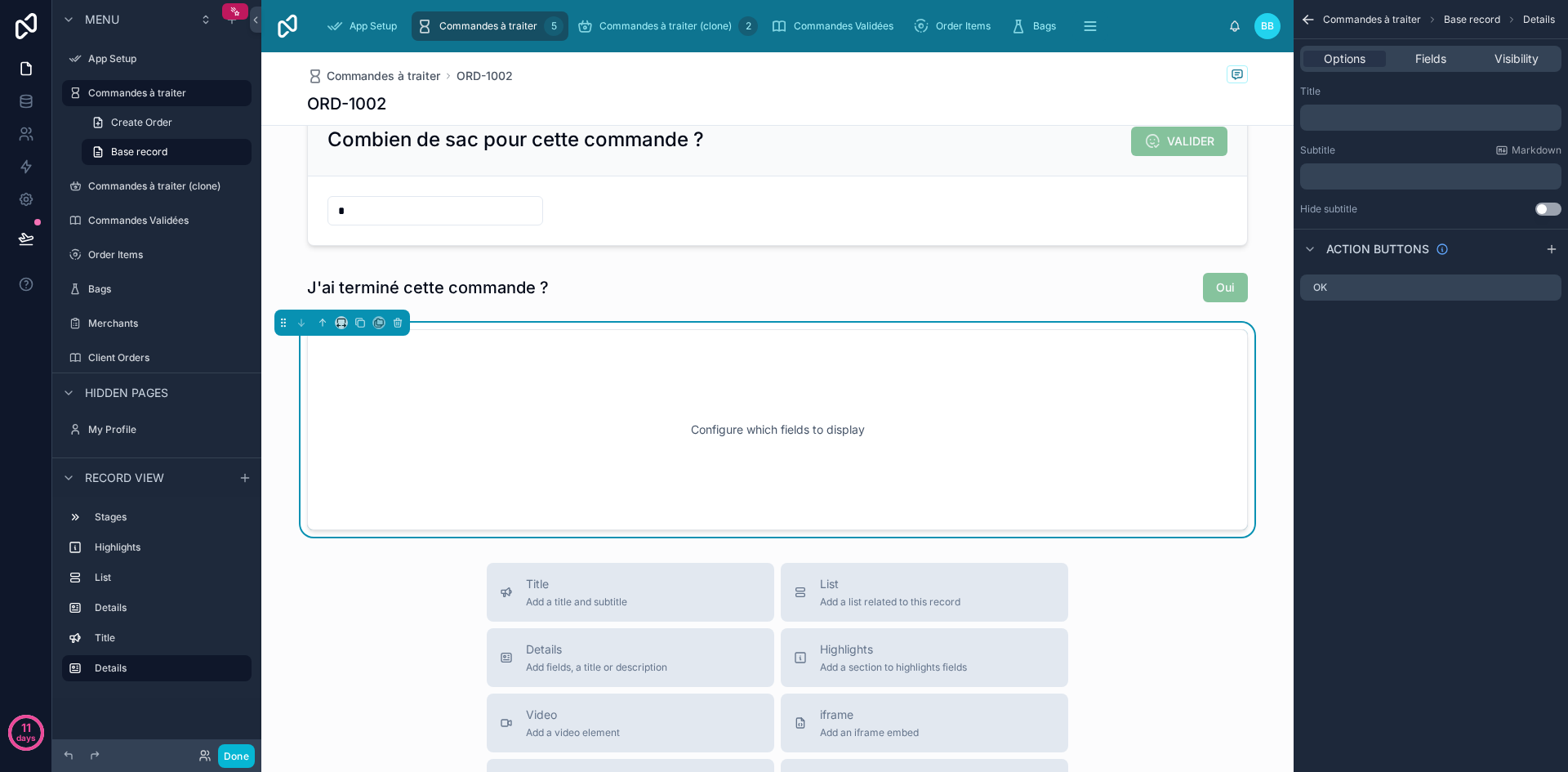
scroll to position [438, 0]
click at [1354, 288] on div "OK" at bounding box center [1431, 288] width 262 height 26
click at [1311, 289] on icon "scrollable content" at bounding box center [1314, 288] width 13 height 13
click at [1549, 289] on icon "scrollable content" at bounding box center [1548, 288] width 13 height 13
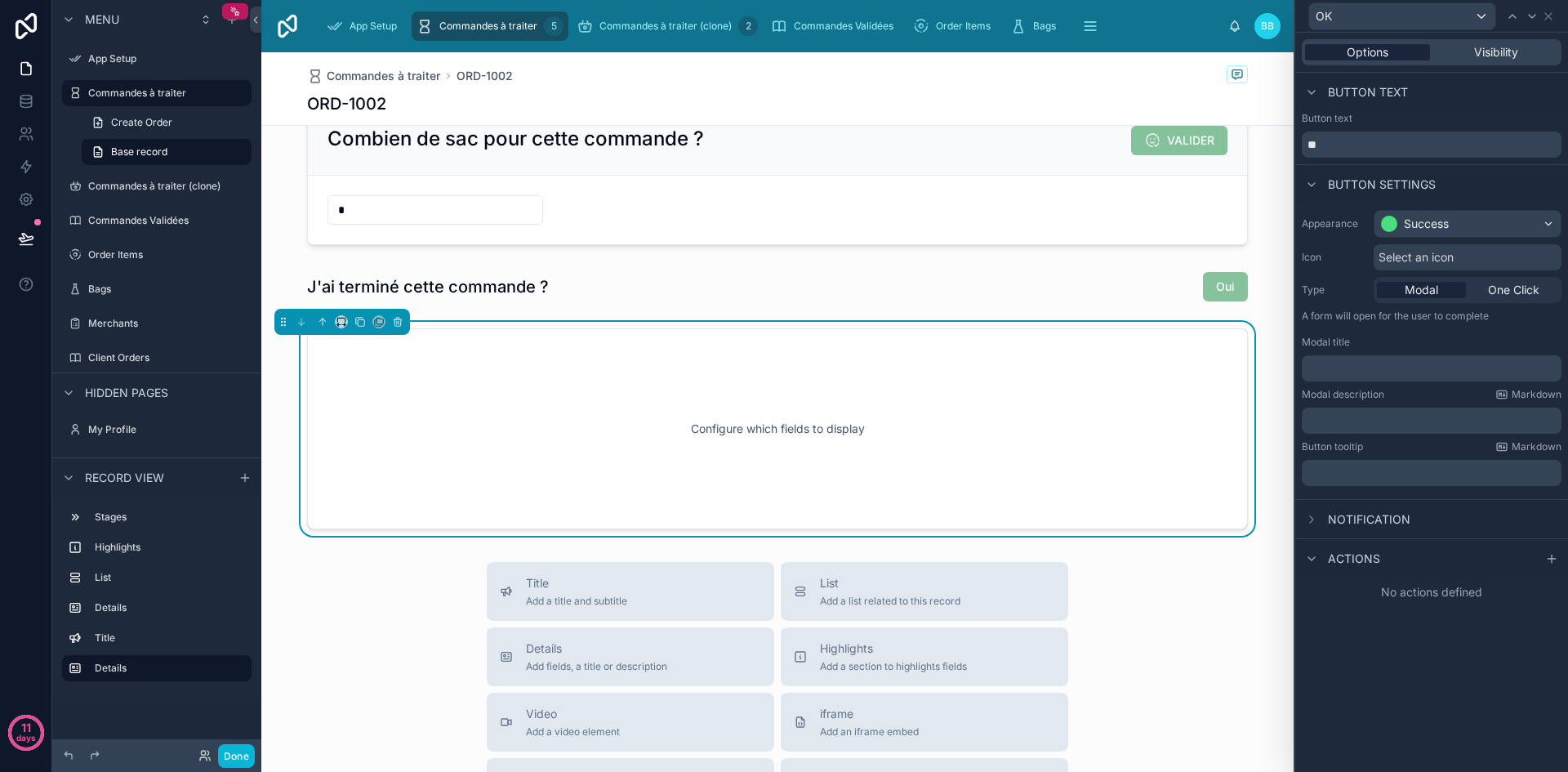
click at [1359, 52] on span "Options" at bounding box center [1368, 51] width 42 height 16
click at [1553, 16] on icon at bounding box center [1548, 16] width 13 height 13
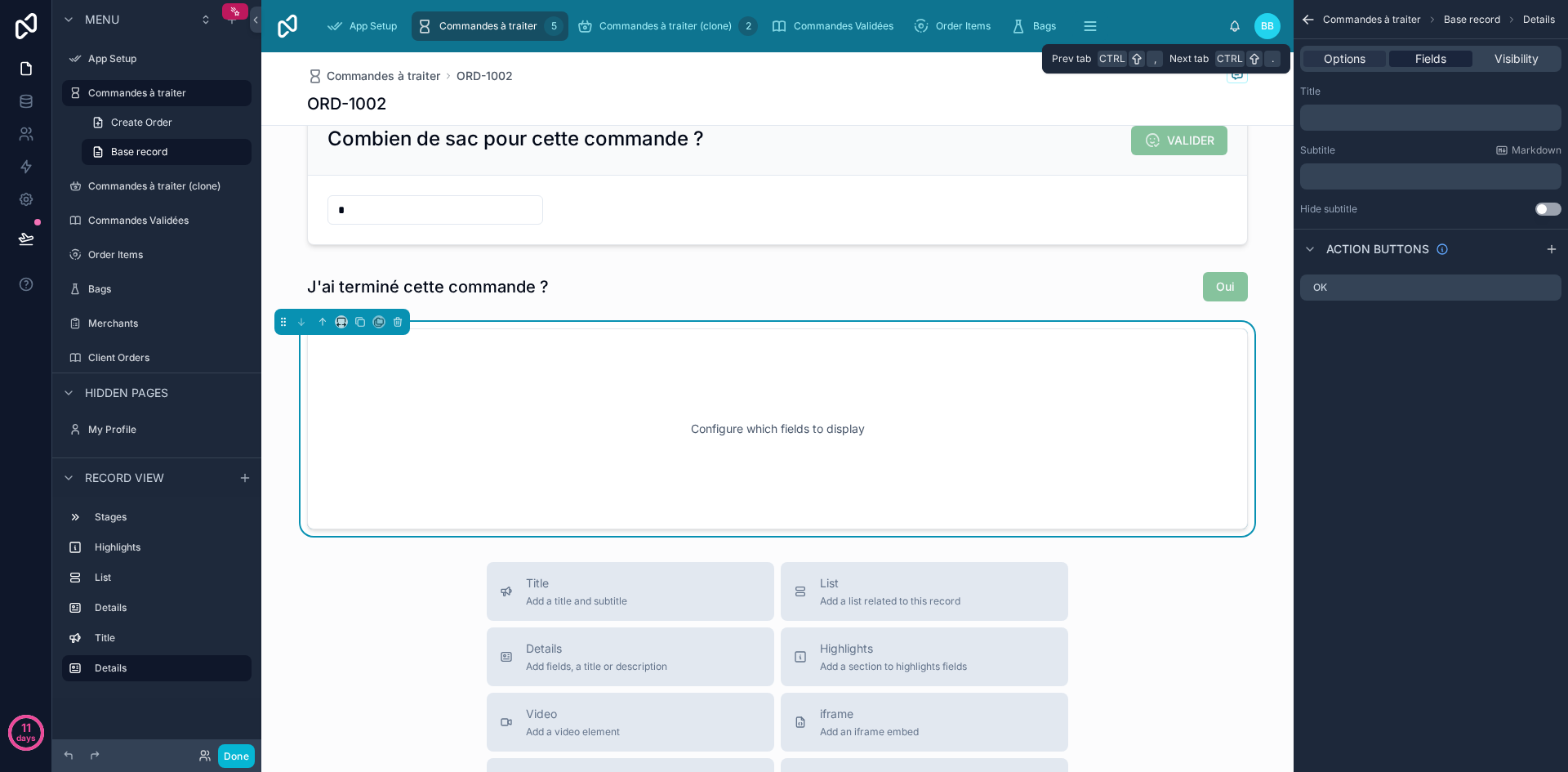
click at [1418, 62] on span "Fields" at bounding box center [1431, 58] width 31 height 16
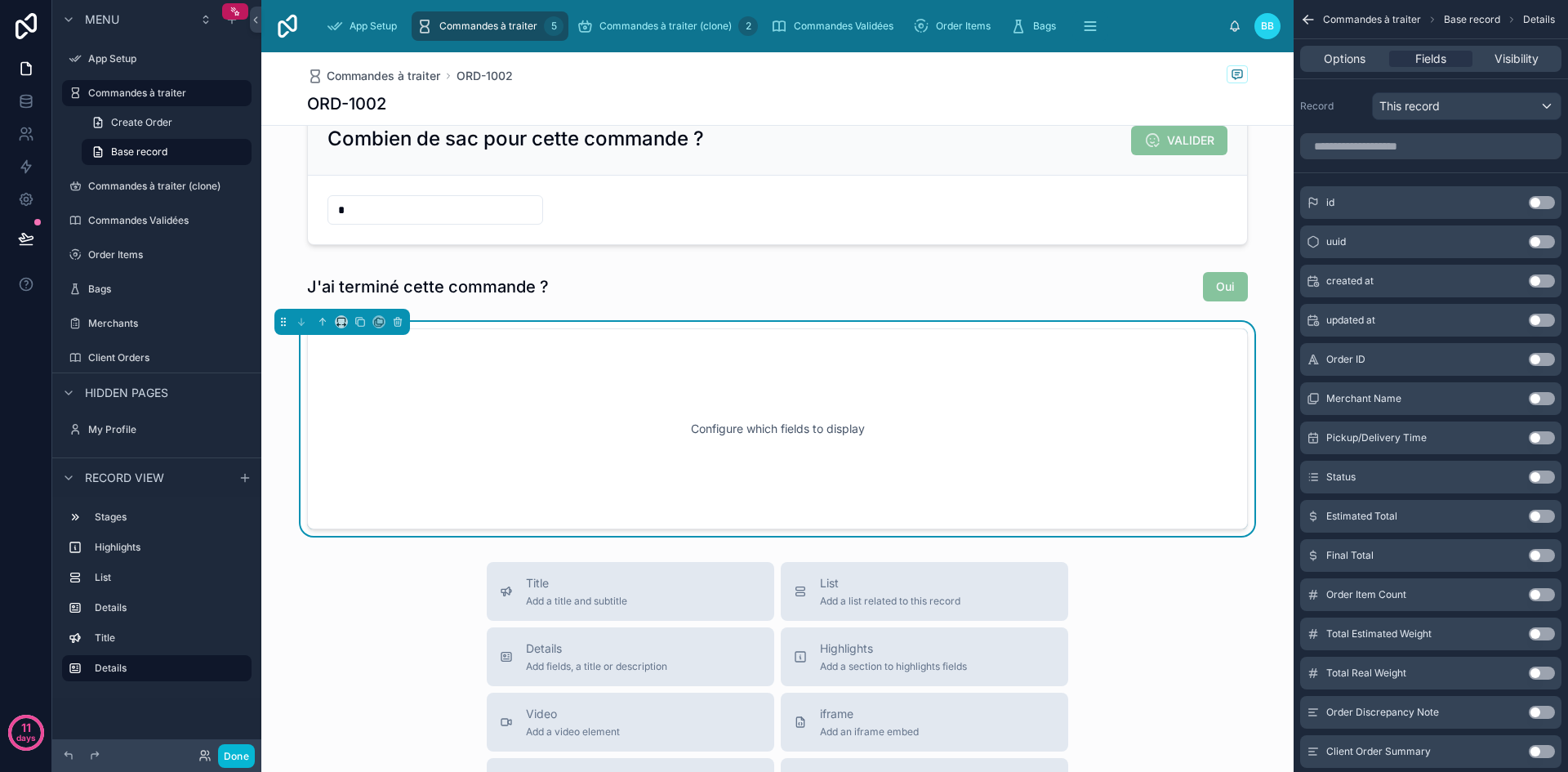
click at [1539, 195] on div "id Use setting" at bounding box center [1431, 202] width 262 height 33
click at [1542, 201] on button "Use setting" at bounding box center [1542, 203] width 26 height 13
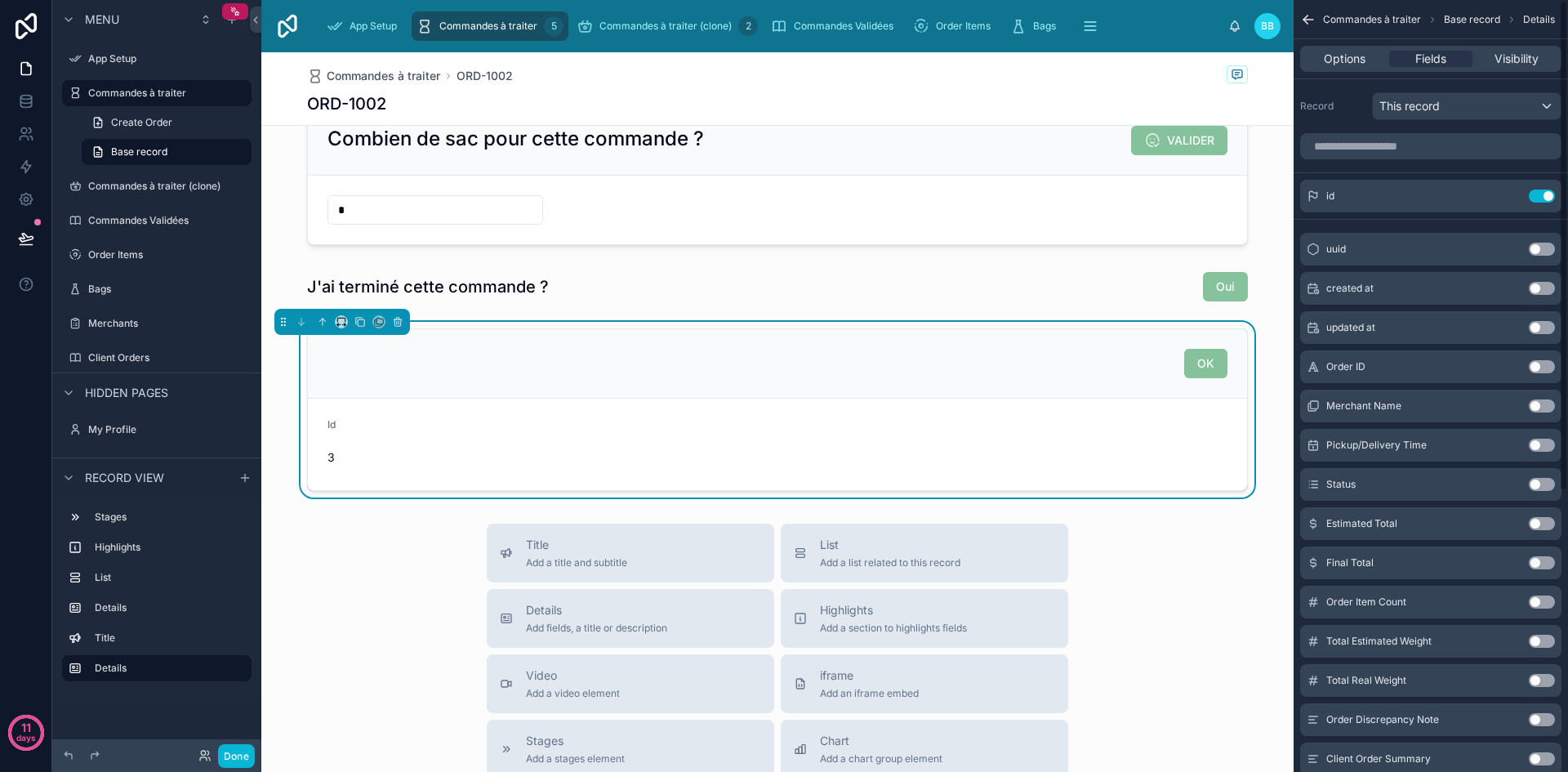
click at [1542, 201] on button "Use setting" at bounding box center [1542, 196] width 26 height 13
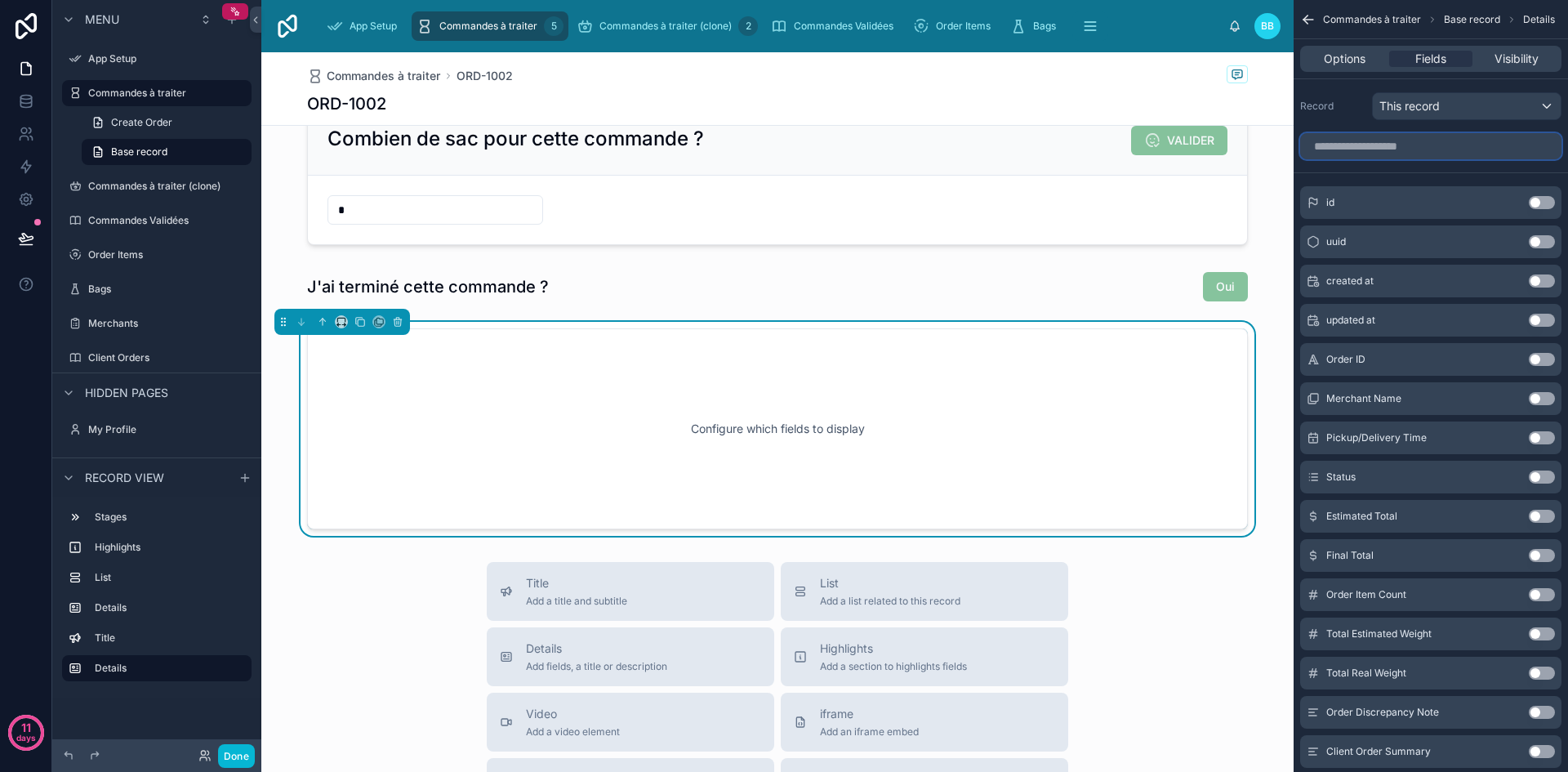
click at [1420, 143] on input "scrollable content" at bounding box center [1431, 146] width 262 height 26
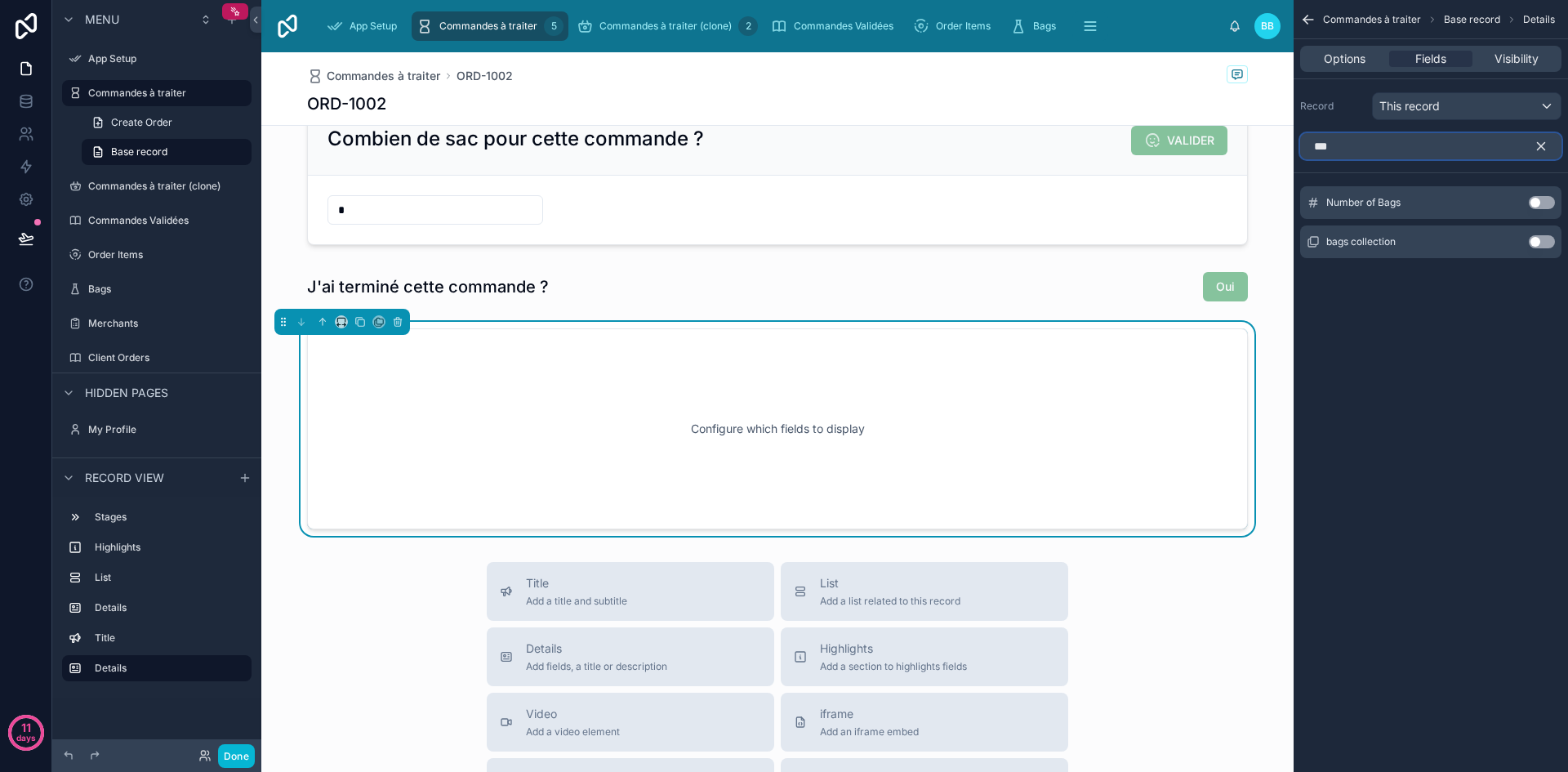
type input "***"
click at [1543, 197] on button "Use setting" at bounding box center [1542, 203] width 26 height 13
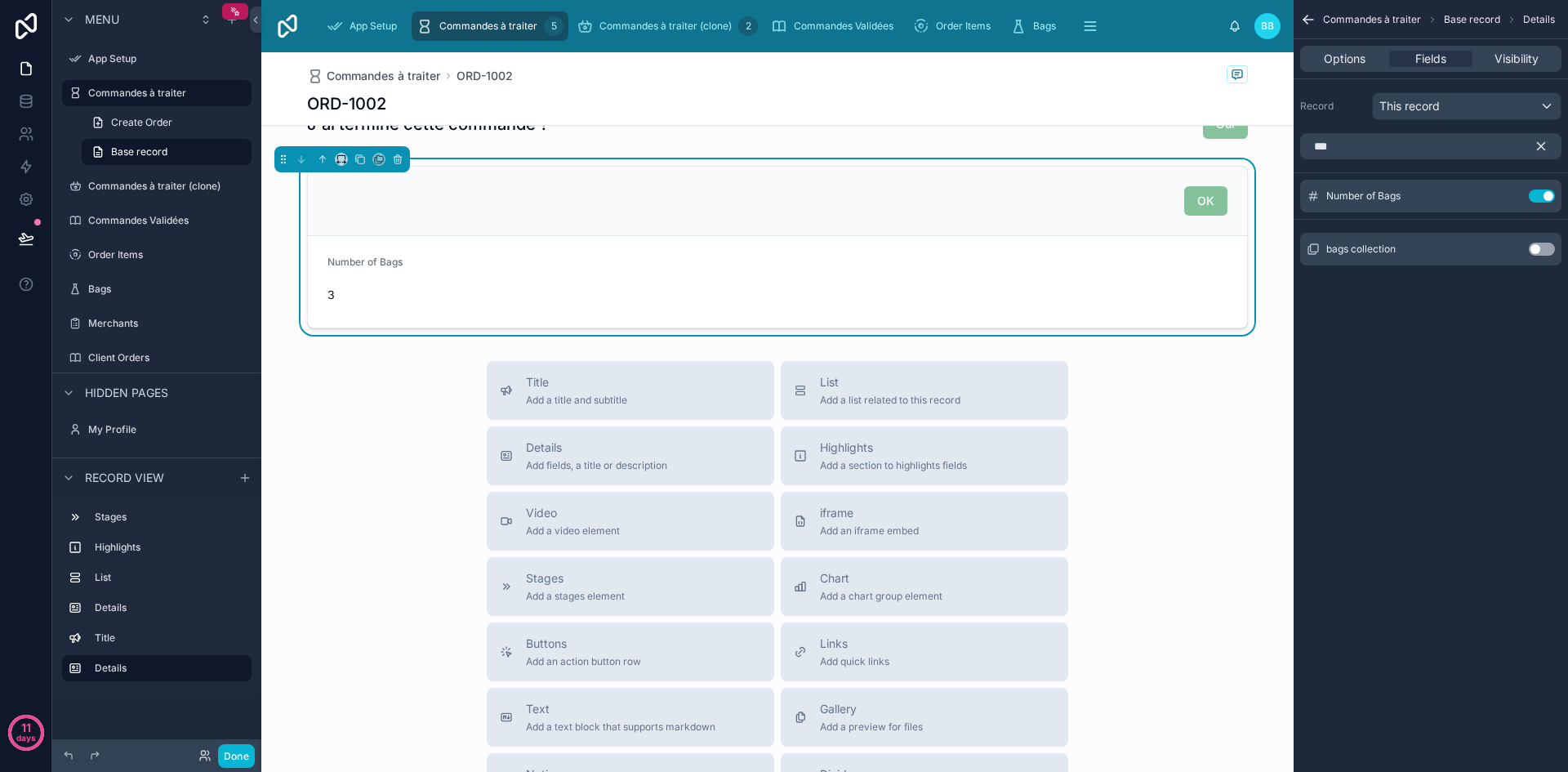
scroll to position [601, 0]
drag, startPoint x: 1144, startPoint y: 546, endPoint x: 398, endPoint y: 157, distance: 841.3
click at [398, 157] on icon at bounding box center [397, 157] width 7 height 0
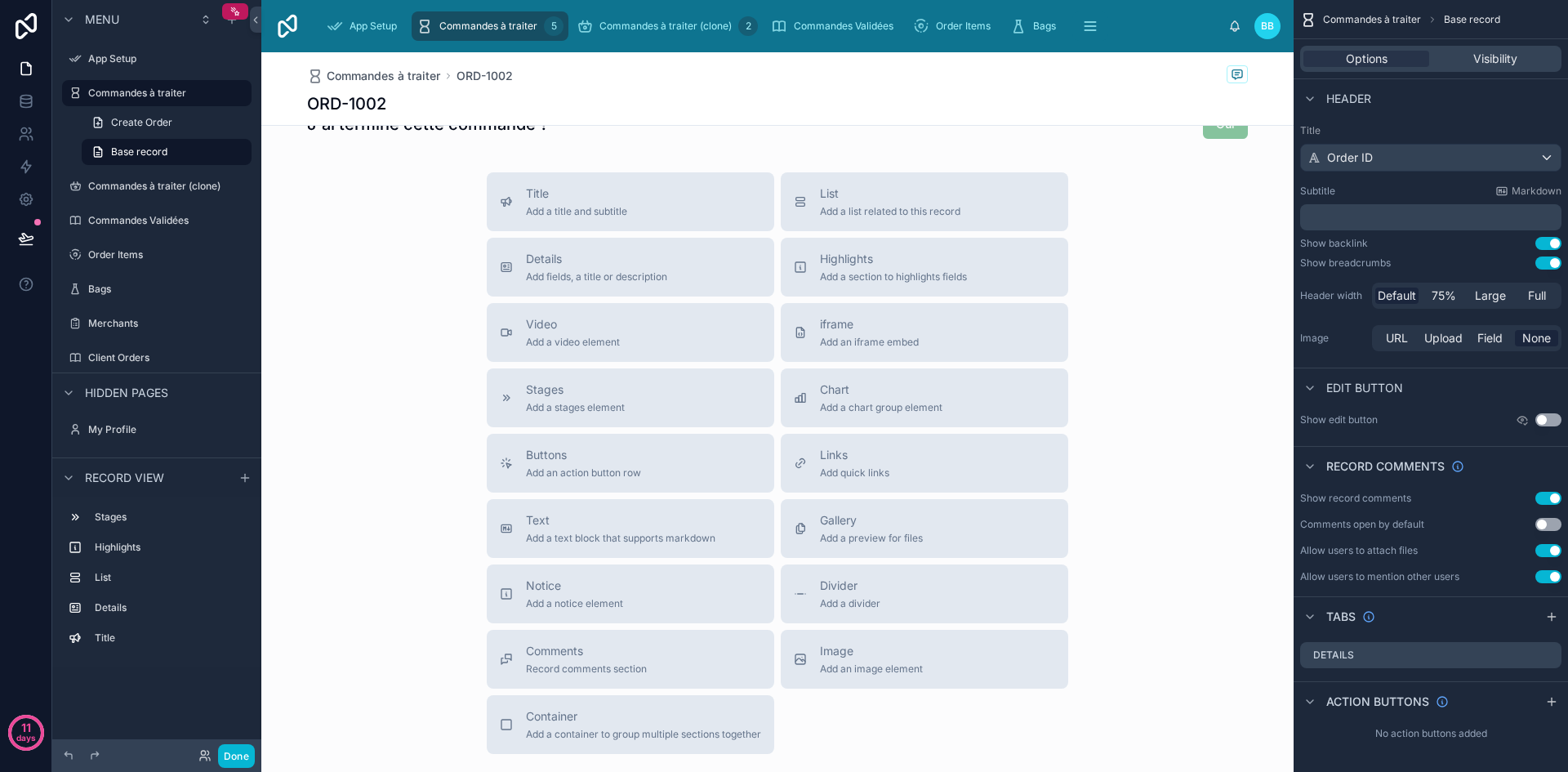
click at [398, 157] on div "Commandes à traiter ORD-1002 ORD-1002 1 To Prepare Date de livraison 07/09/2025…" at bounding box center [778, 167] width 1032 height 1433
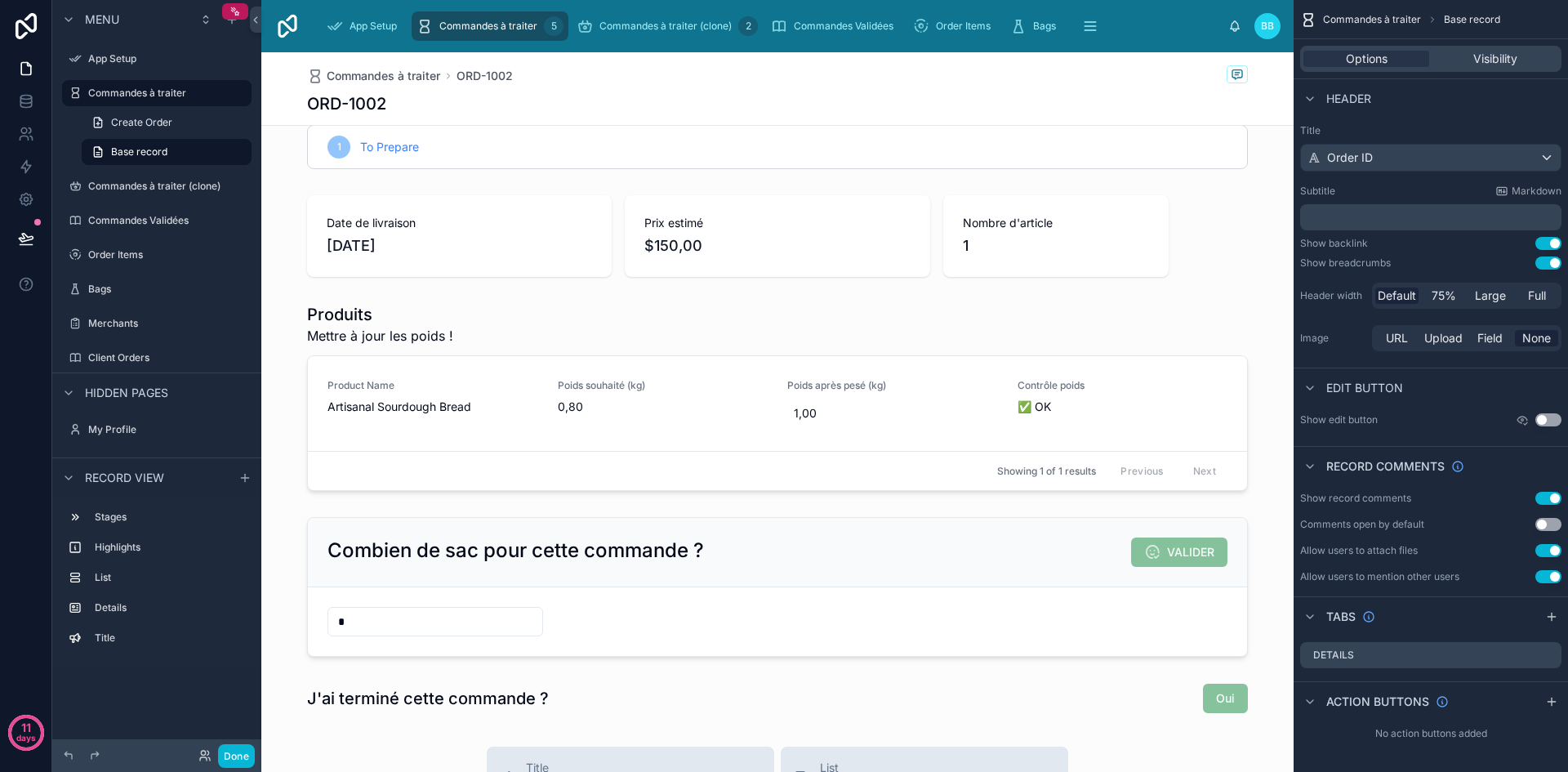
scroll to position [26, 0]
click at [766, 705] on div at bounding box center [778, 698] width 1032 height 44
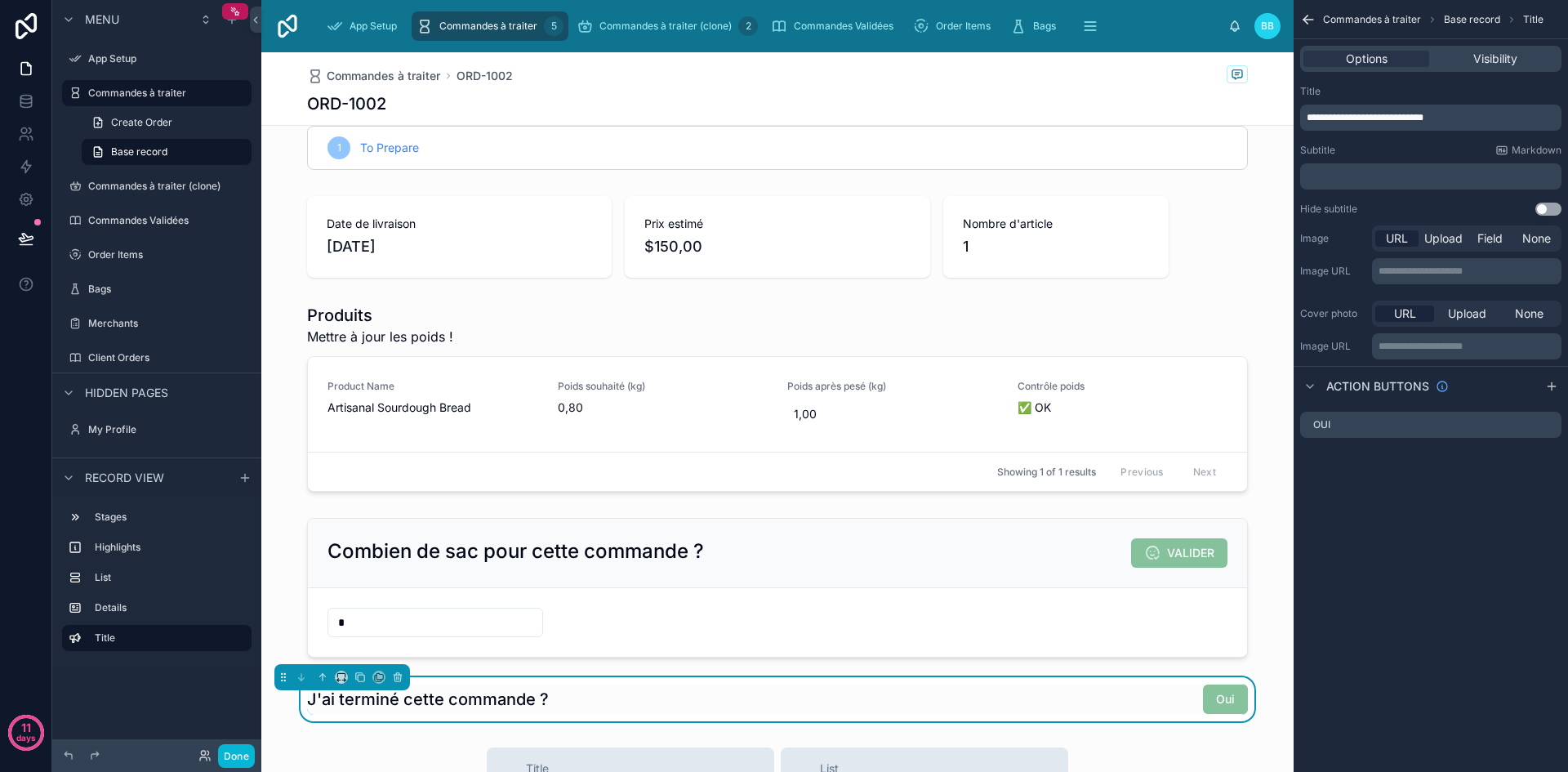
click at [1380, 120] on span "**********" at bounding box center [1365, 118] width 117 height 9
click at [1307, 113] on span "**********" at bounding box center [1396, 118] width 178 height 9
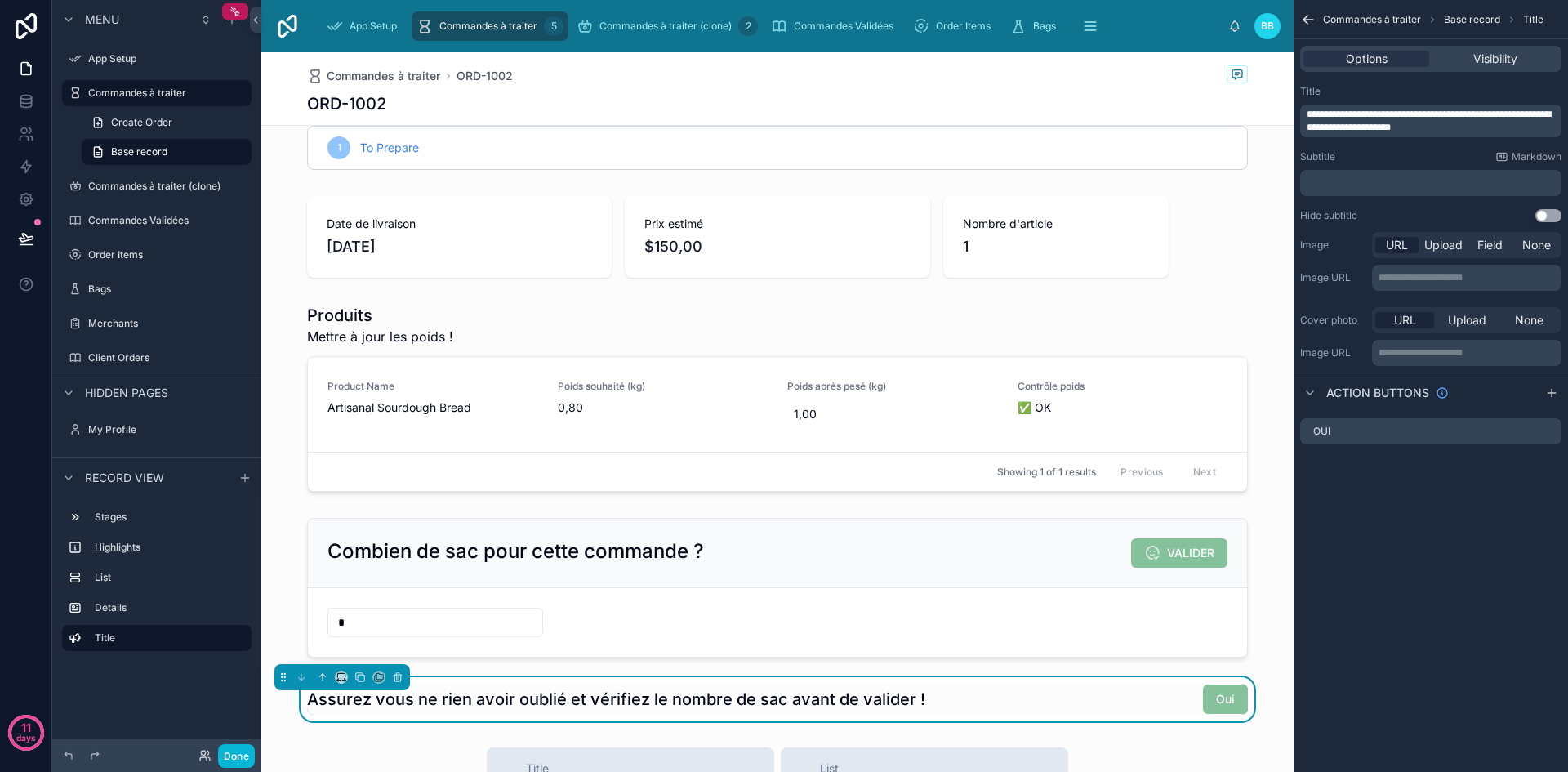
click at [1431, 126] on p "**********" at bounding box center [1432, 121] width 252 height 26
click at [242, 748] on button "Done" at bounding box center [236, 755] width 36 height 23
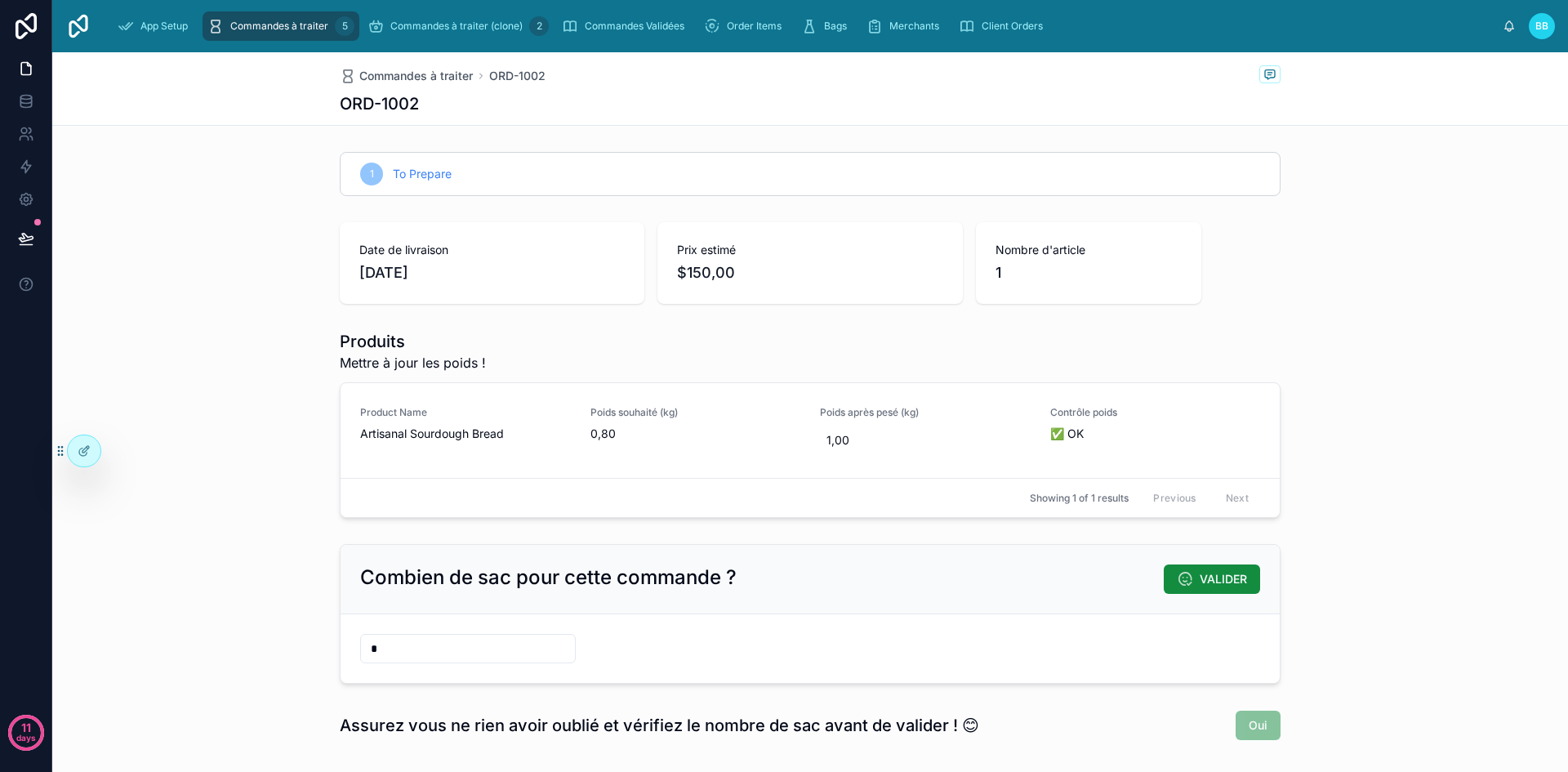
scroll to position [80, 0]
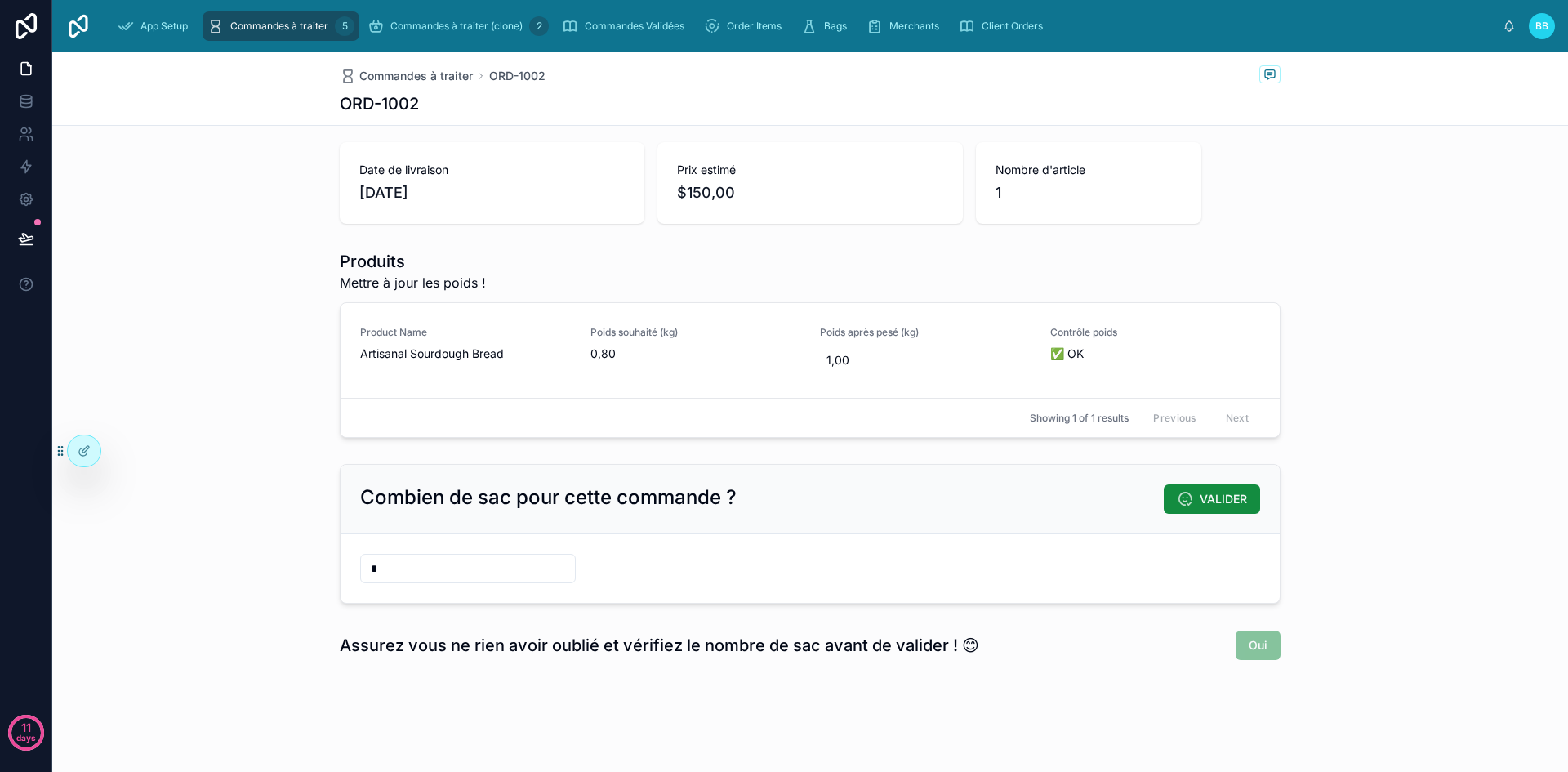
click at [1036, 495] on div "Combien de sac pour cette commande ? VALIDER" at bounding box center [810, 498] width 900 height 29
click at [90, 442] on div at bounding box center [84, 450] width 33 height 31
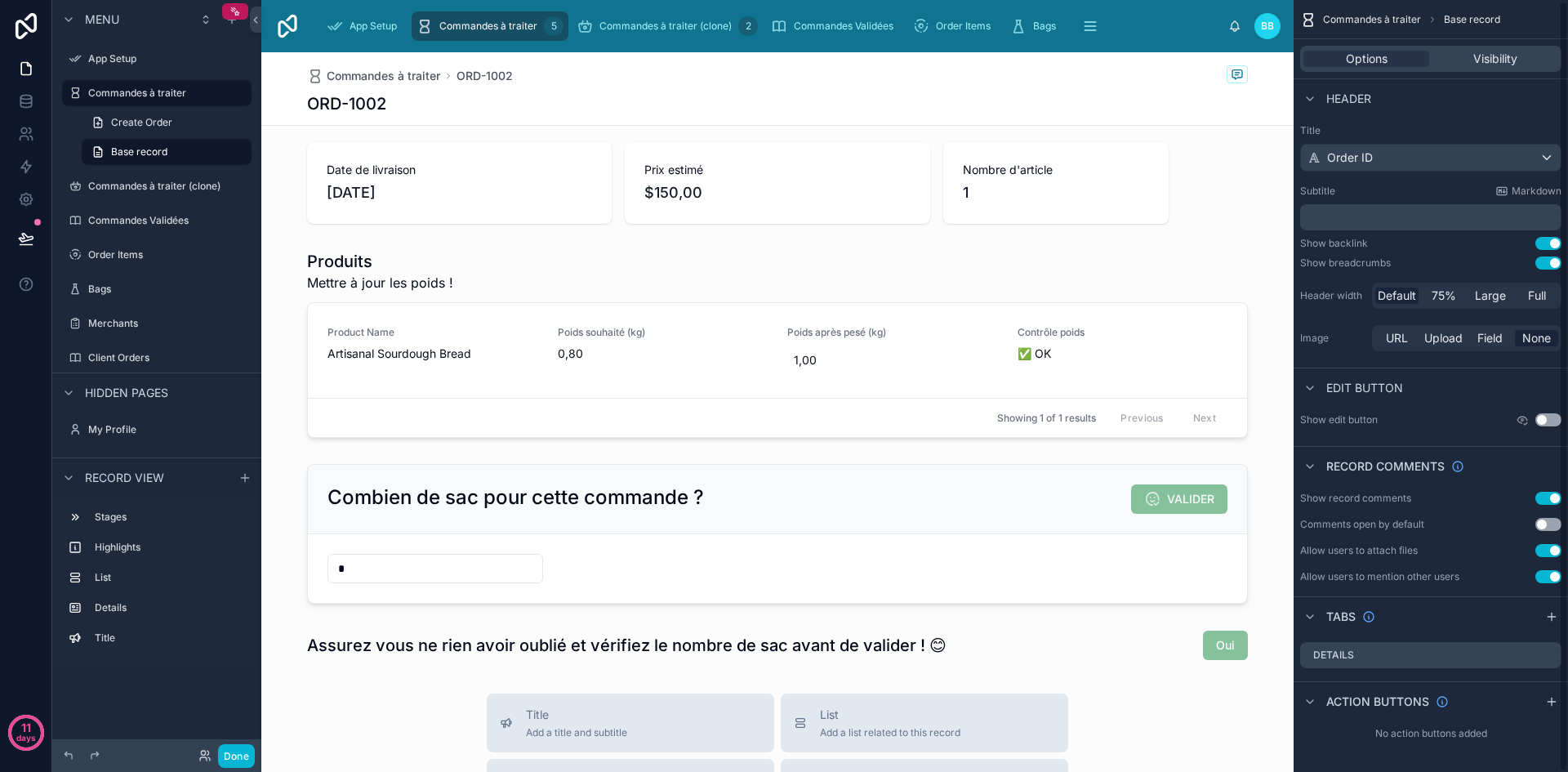
scroll to position [1, 0]
click at [1311, 703] on icon "scrollable content" at bounding box center [1310, 701] width 13 height 13
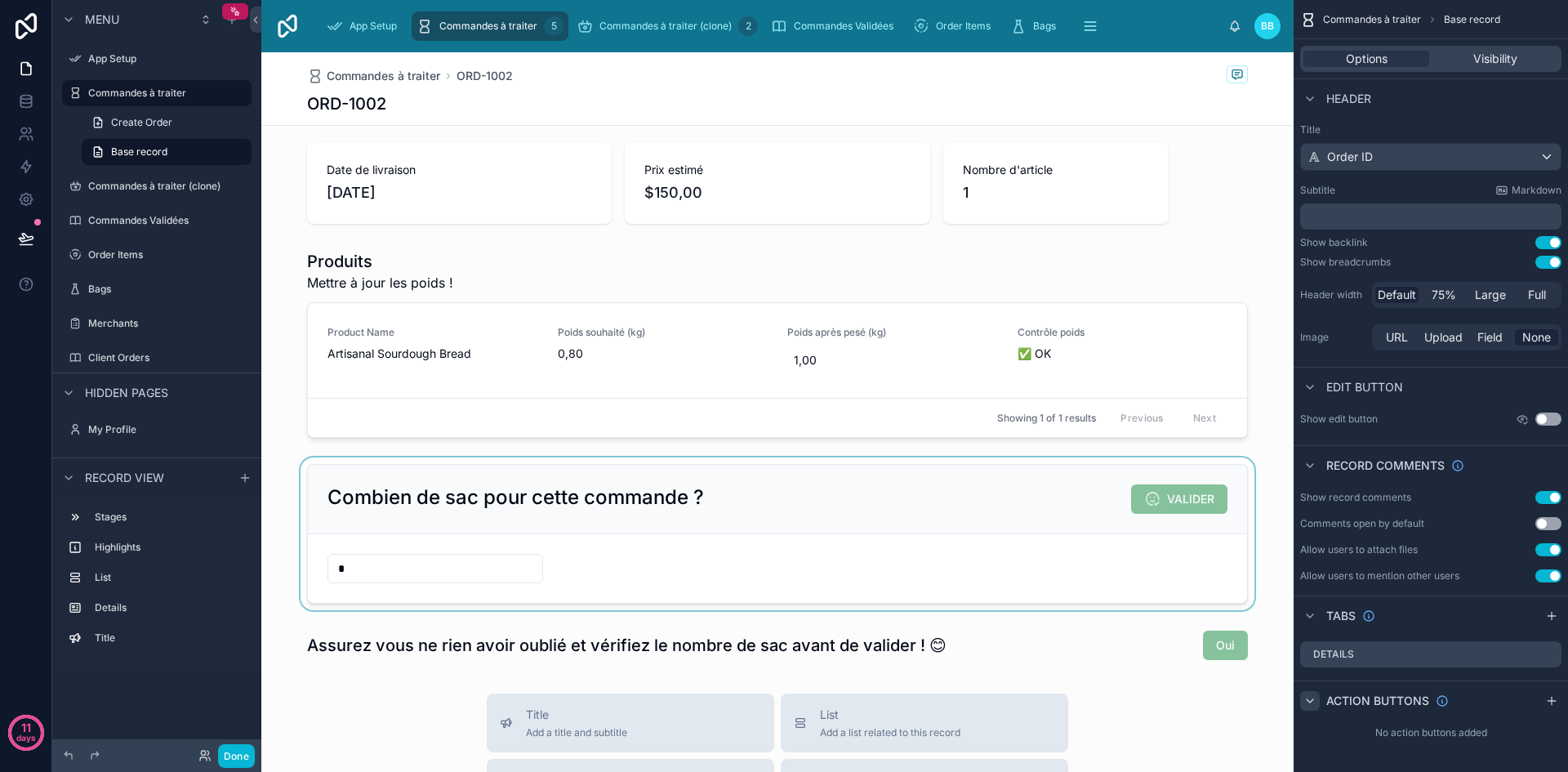
click at [1072, 501] on div at bounding box center [778, 533] width 1032 height 152
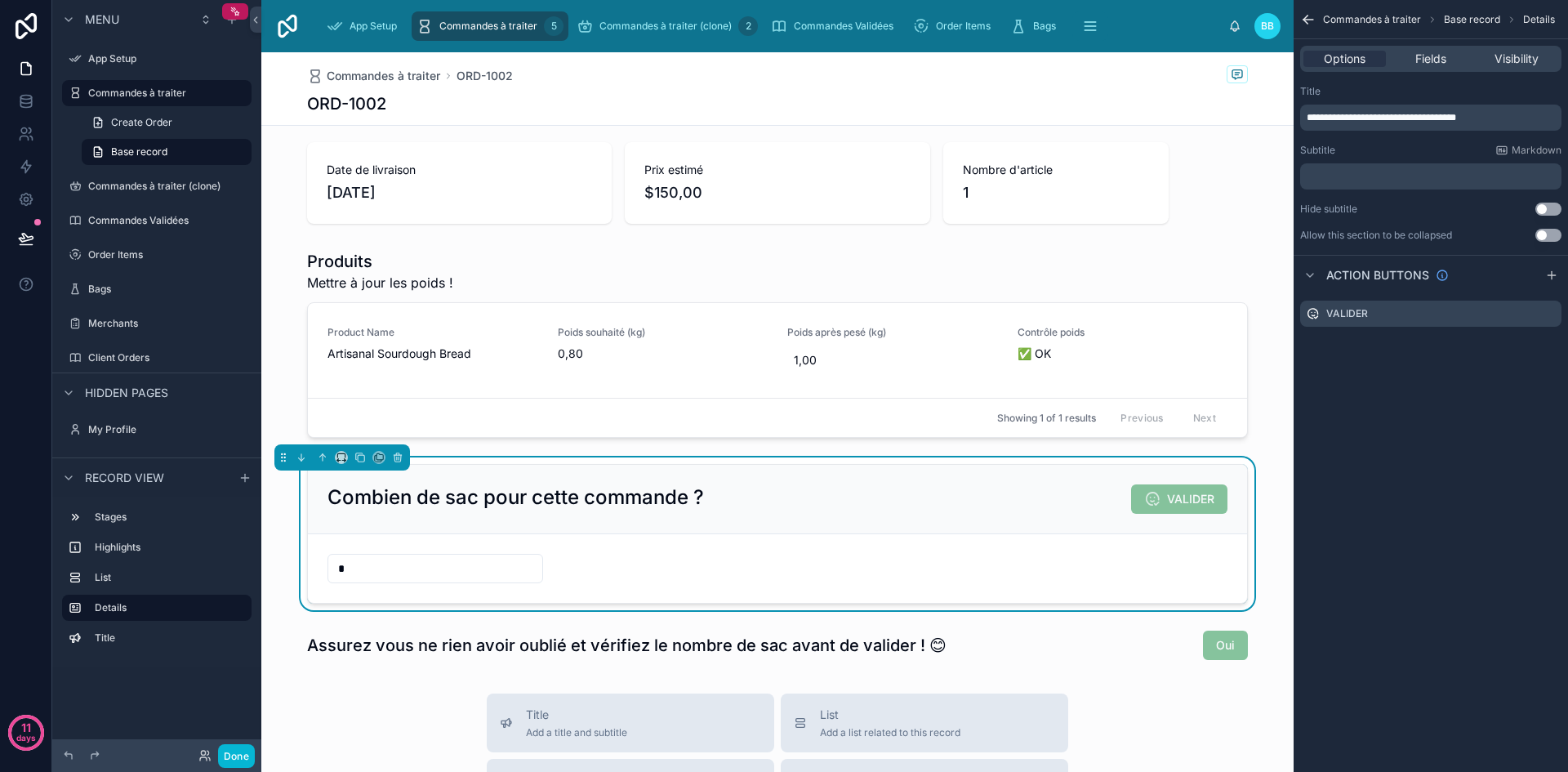
scroll to position [0, 0]
click at [1546, 313] on icon "scrollable content" at bounding box center [1548, 313] width 13 height 13
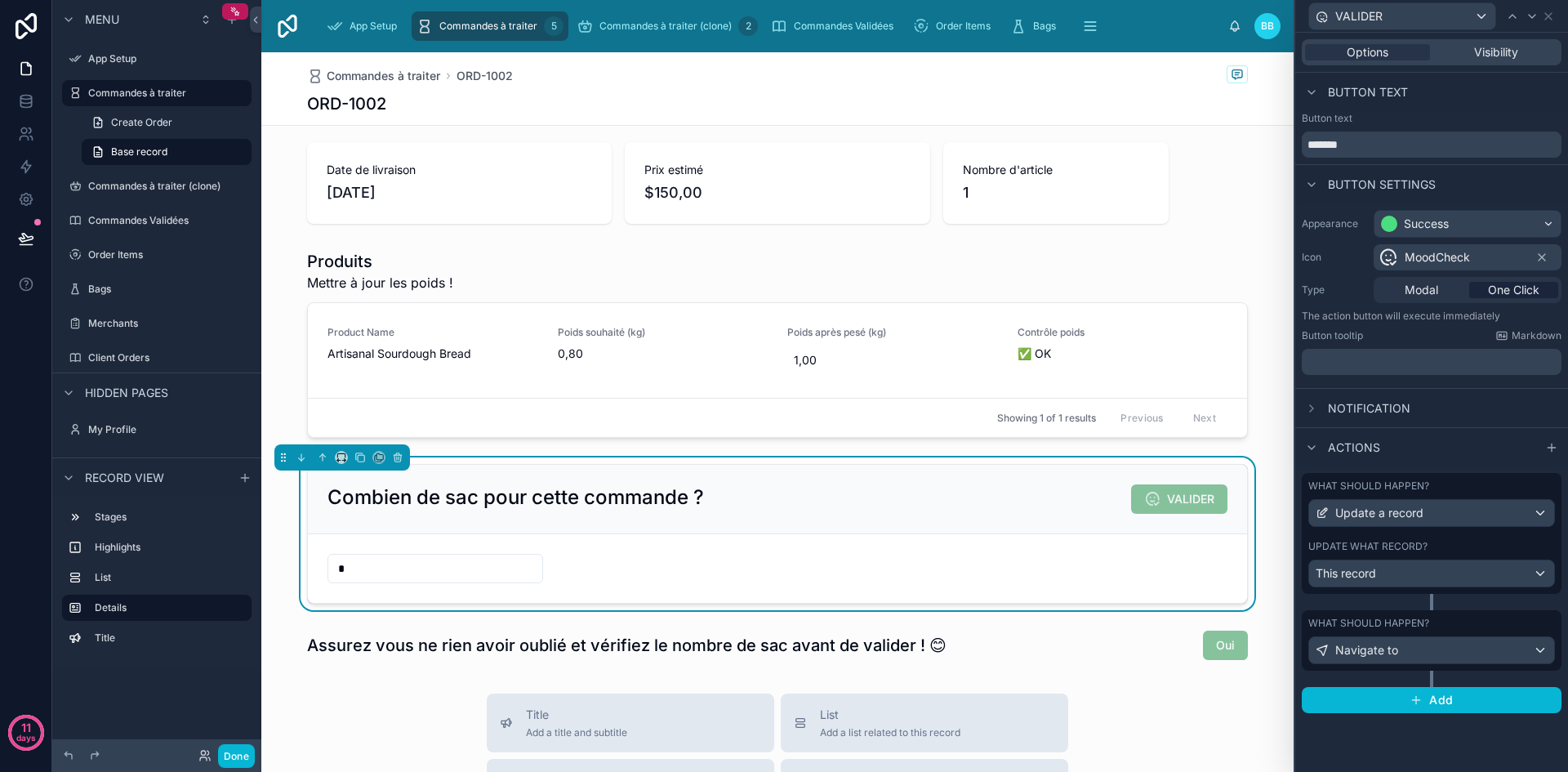
click at [1455, 539] on div "What should happen? Update a record Update what record? This record" at bounding box center [1432, 533] width 260 height 121
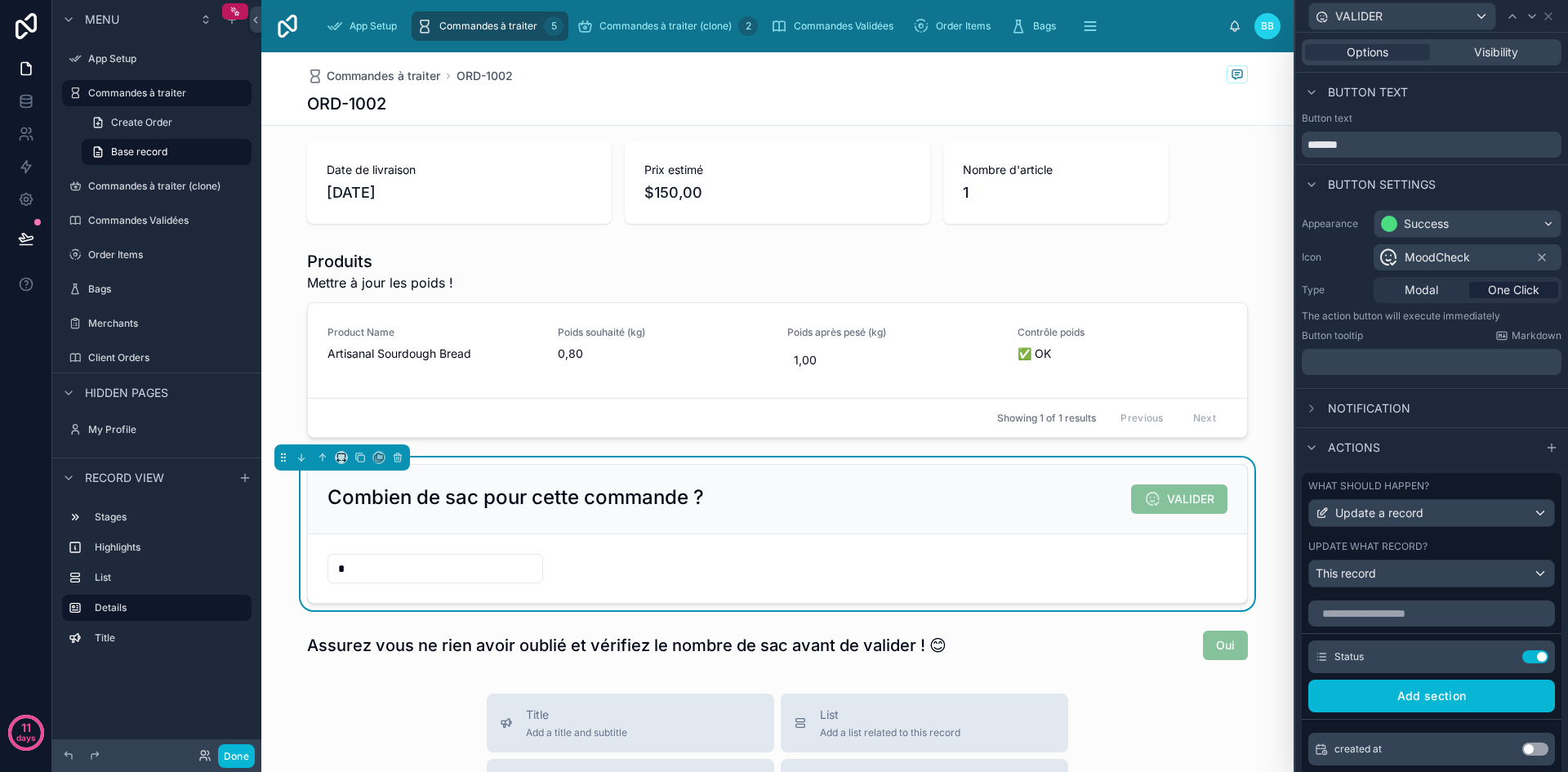
scroll to position [37, 0]
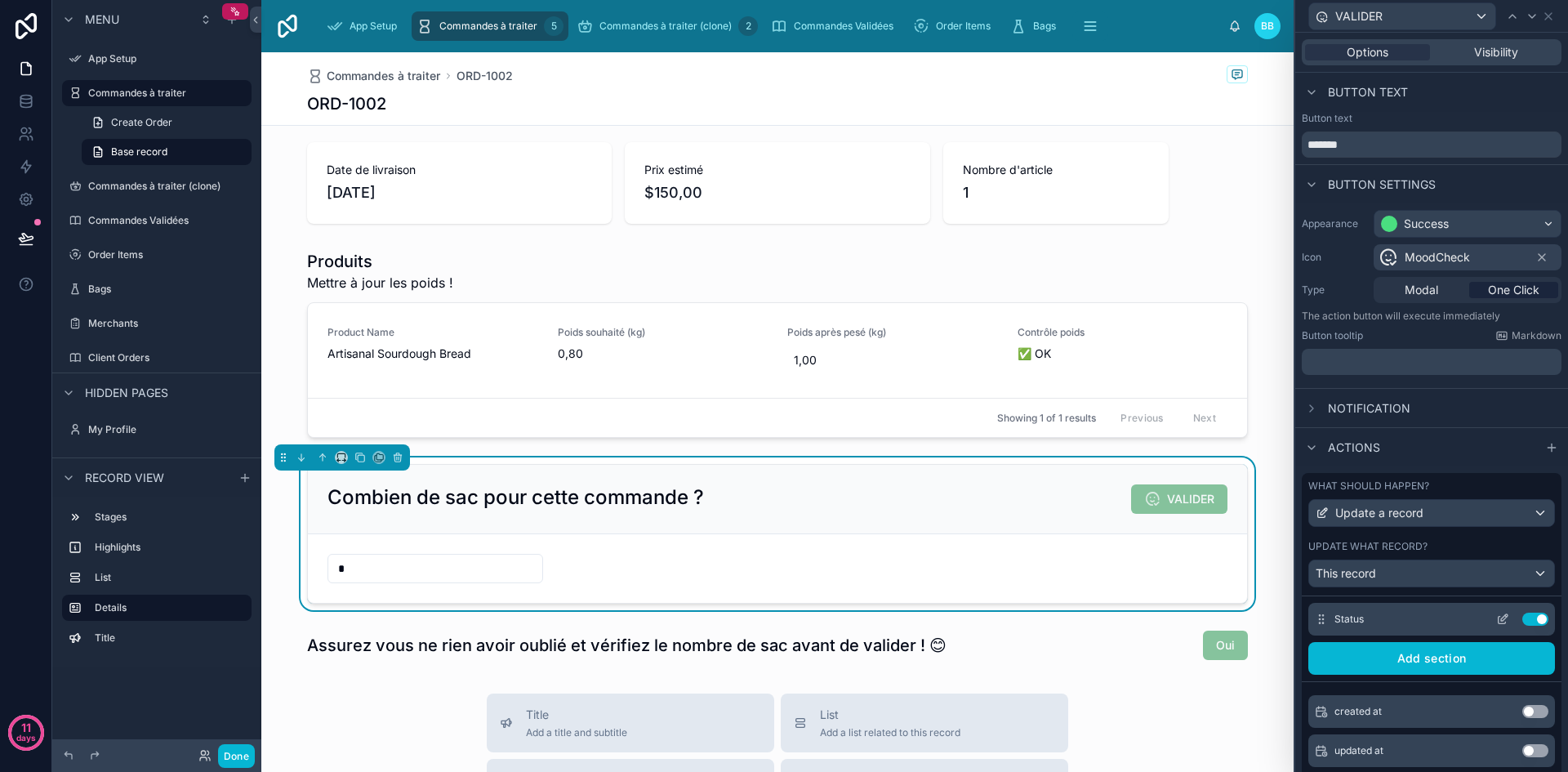
click at [1497, 615] on icon at bounding box center [1503, 619] width 13 height 13
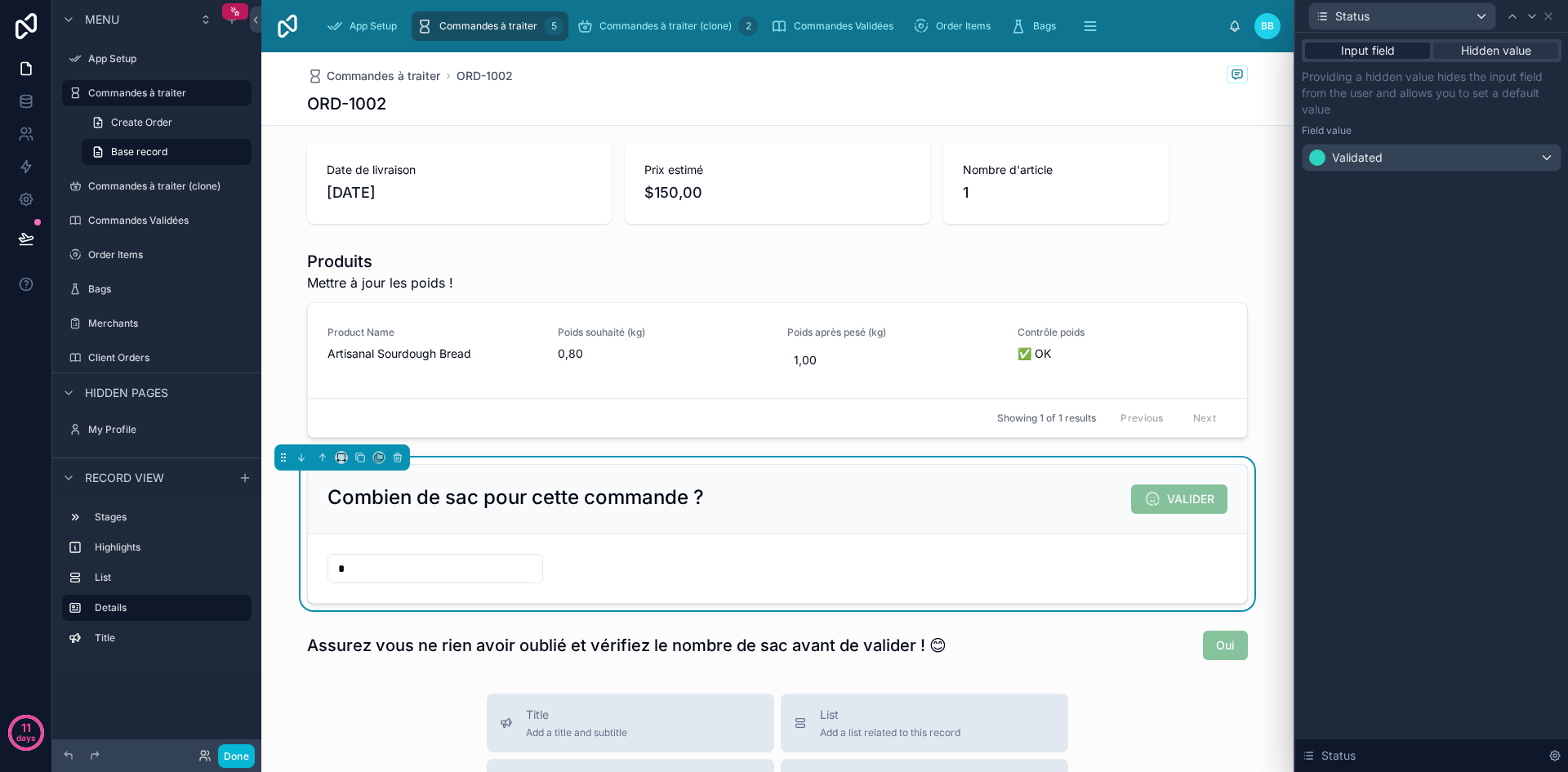
click at [1367, 49] on span "Input field" at bounding box center [1369, 50] width 54 height 16
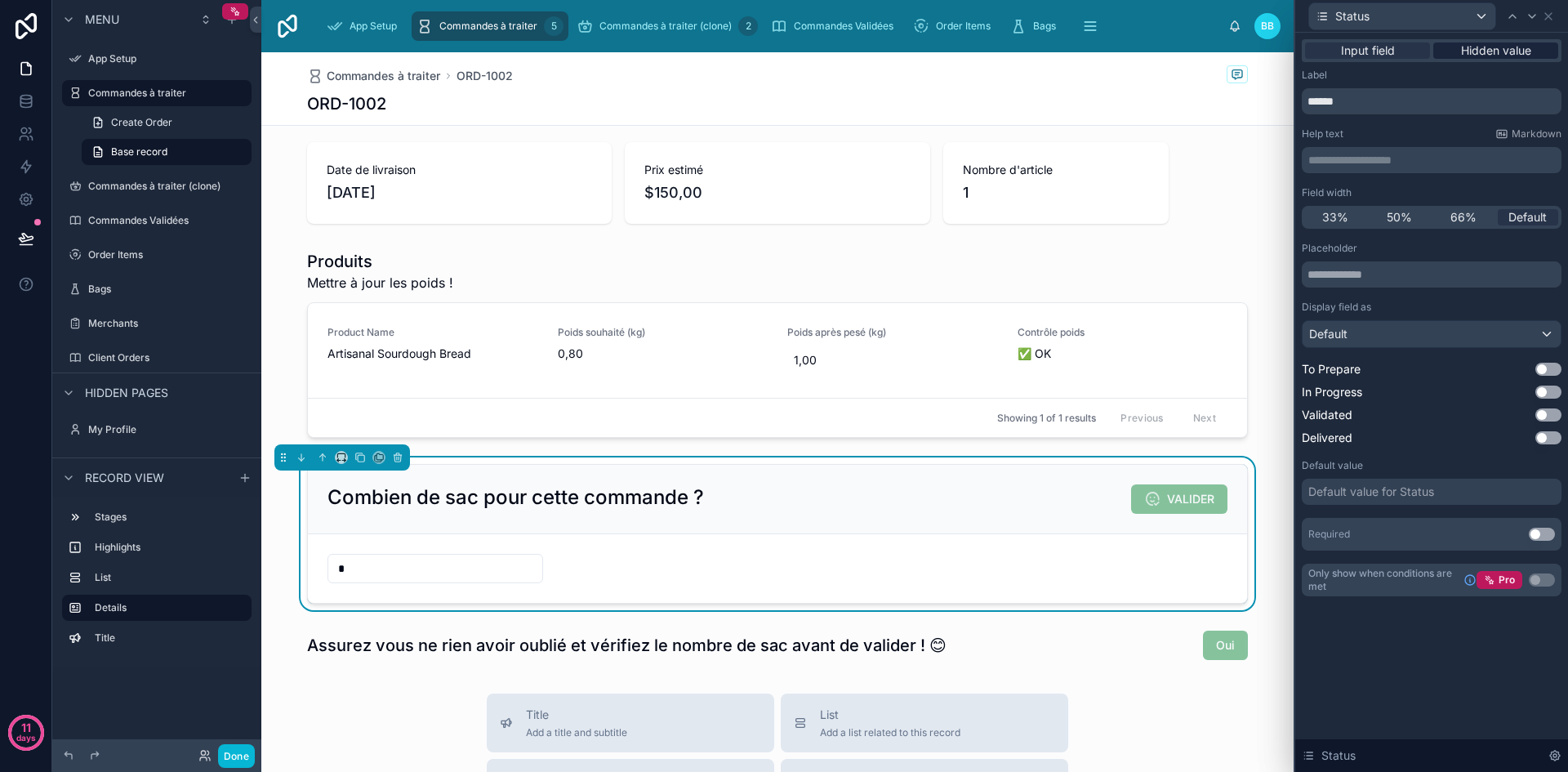
click at [1481, 51] on span "Hidden value" at bounding box center [1496, 50] width 70 height 16
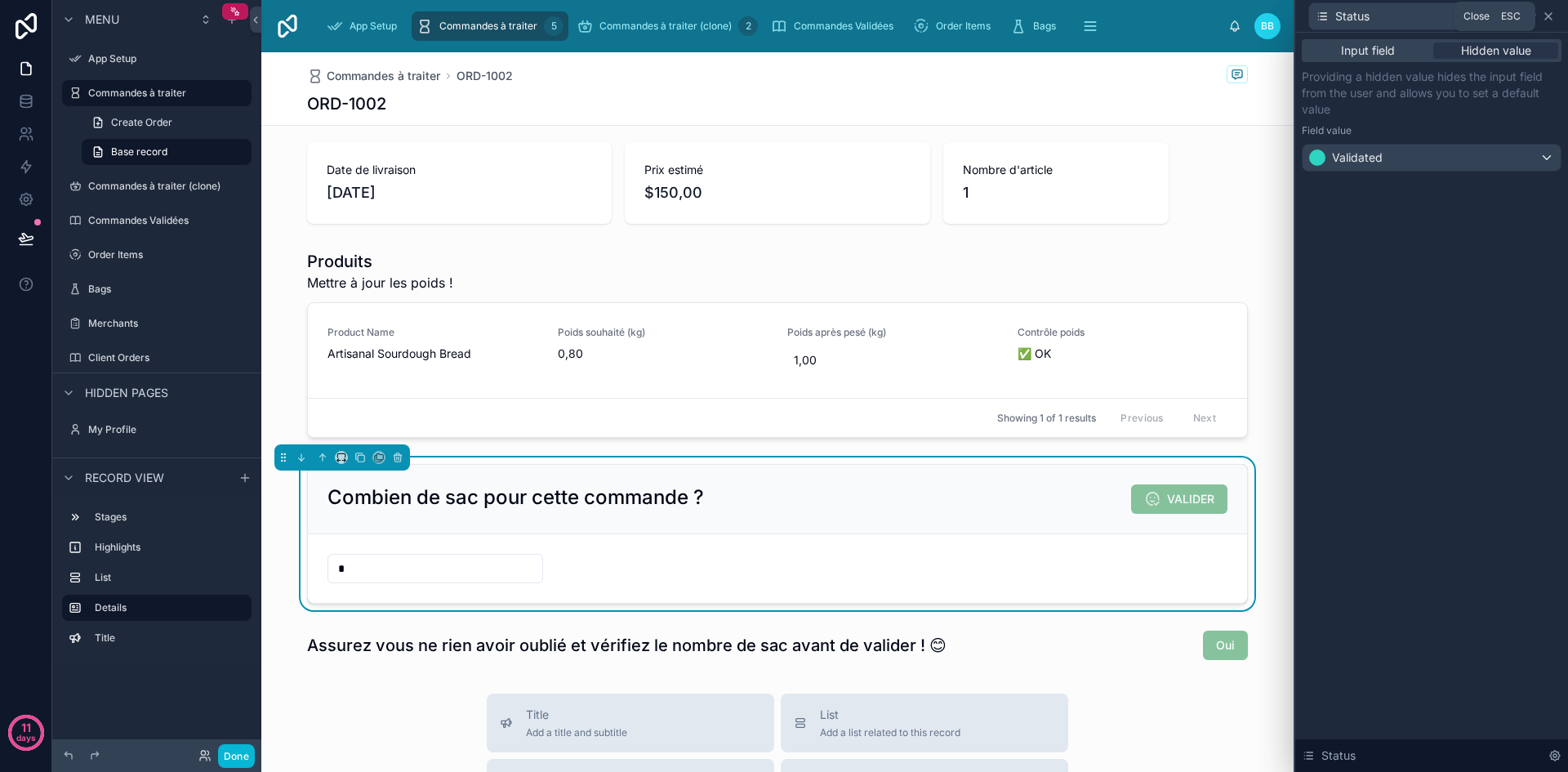
click at [1549, 20] on icon at bounding box center [1548, 16] width 13 height 13
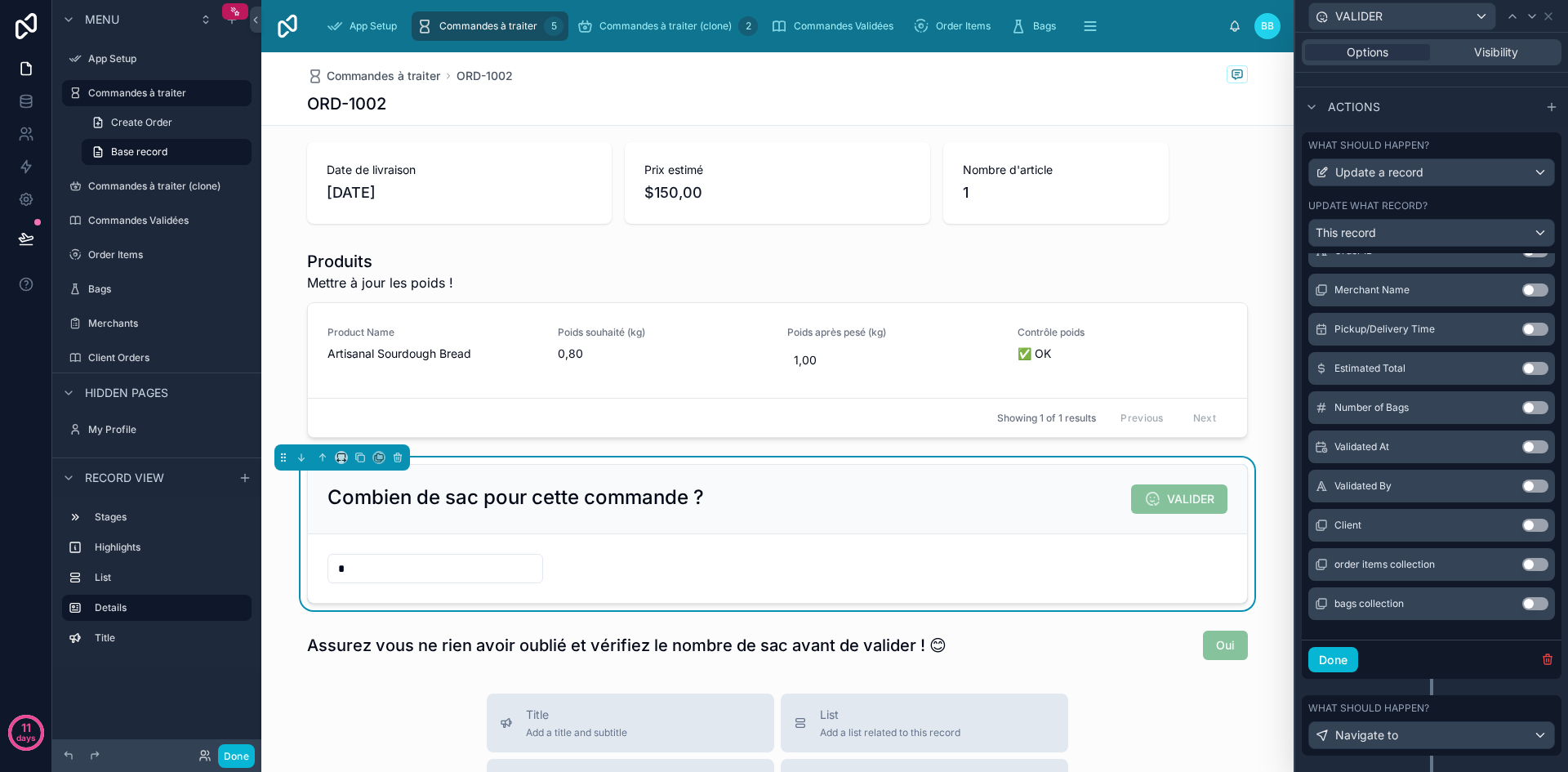
scroll to position [484, 0]
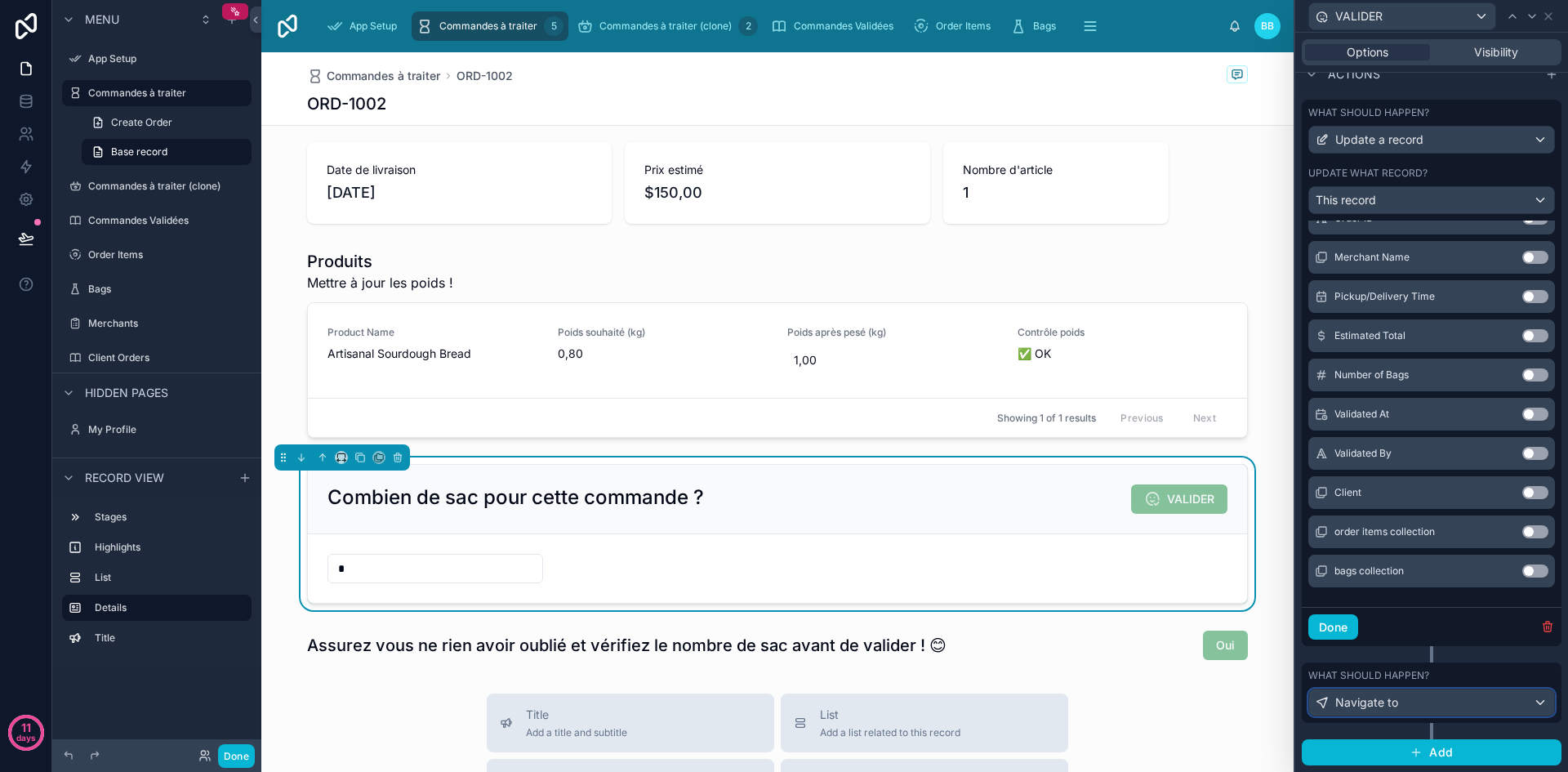
click at [1469, 698] on div "Navigate to" at bounding box center [1431, 702] width 245 height 26
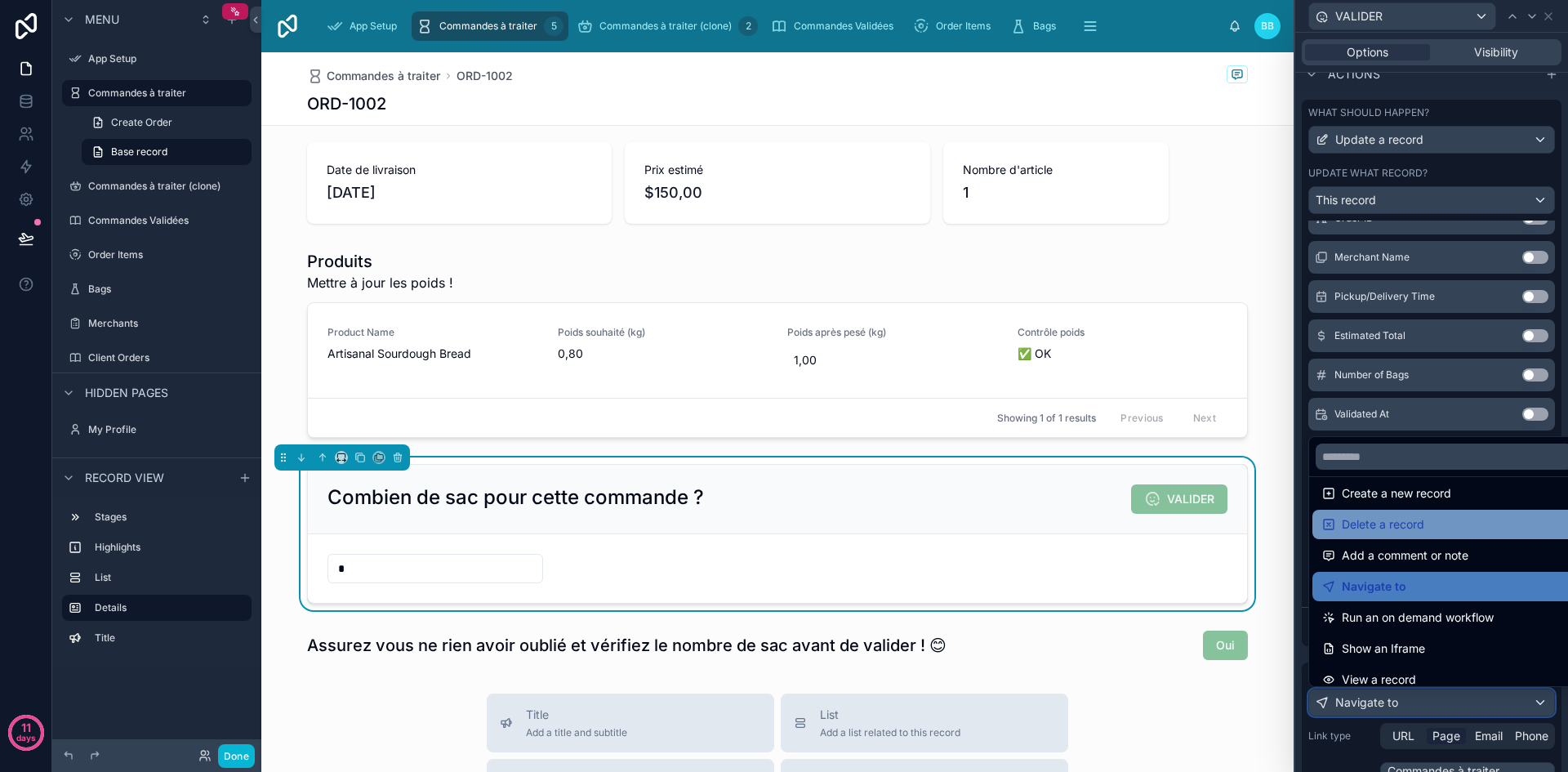
scroll to position [43, 0]
click at [1561, 765] on div at bounding box center [1432, 386] width 273 height 772
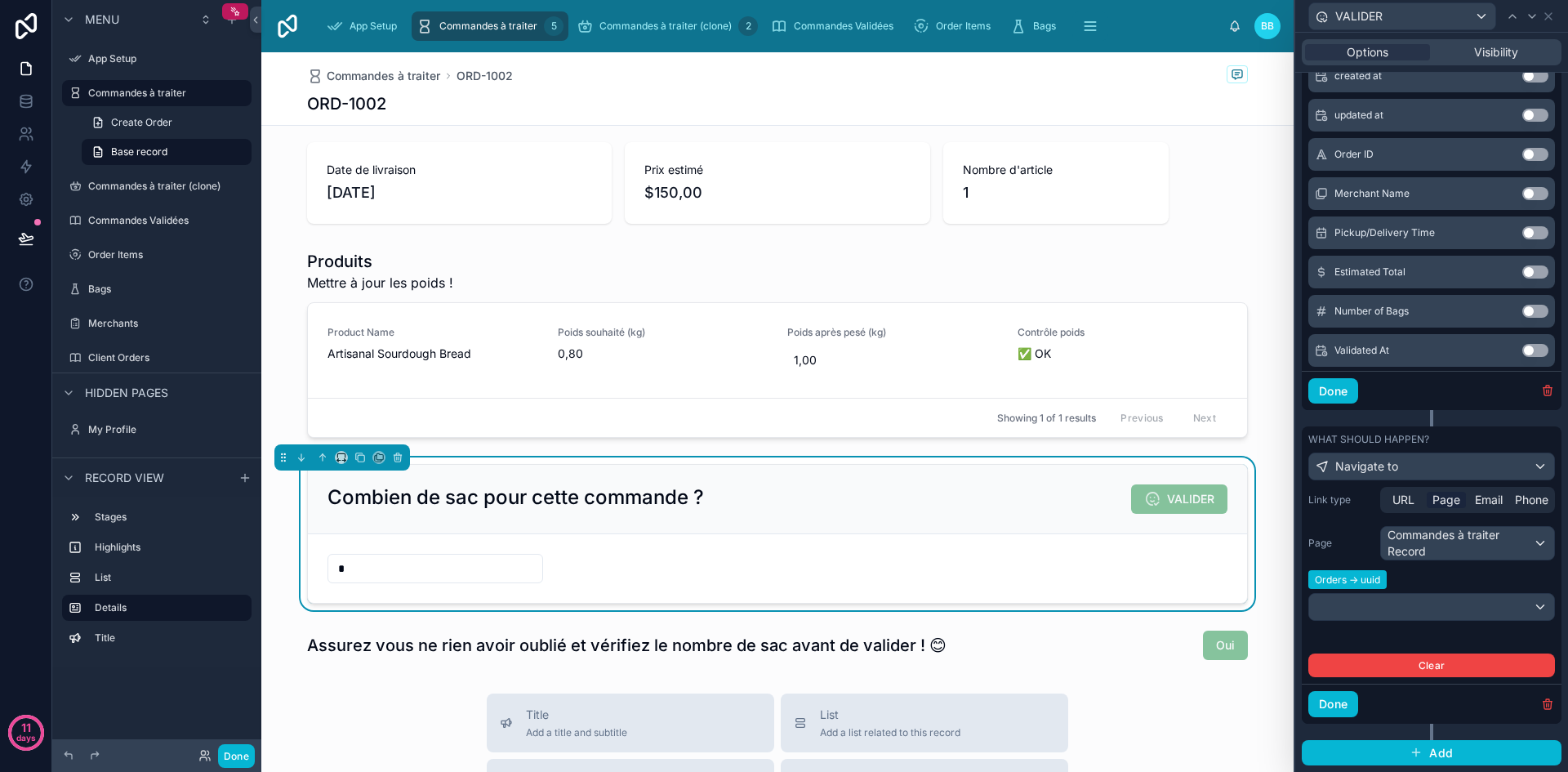
scroll to position [150, 0]
click at [1542, 703] on icon "button" at bounding box center [1548, 704] width 13 height 13
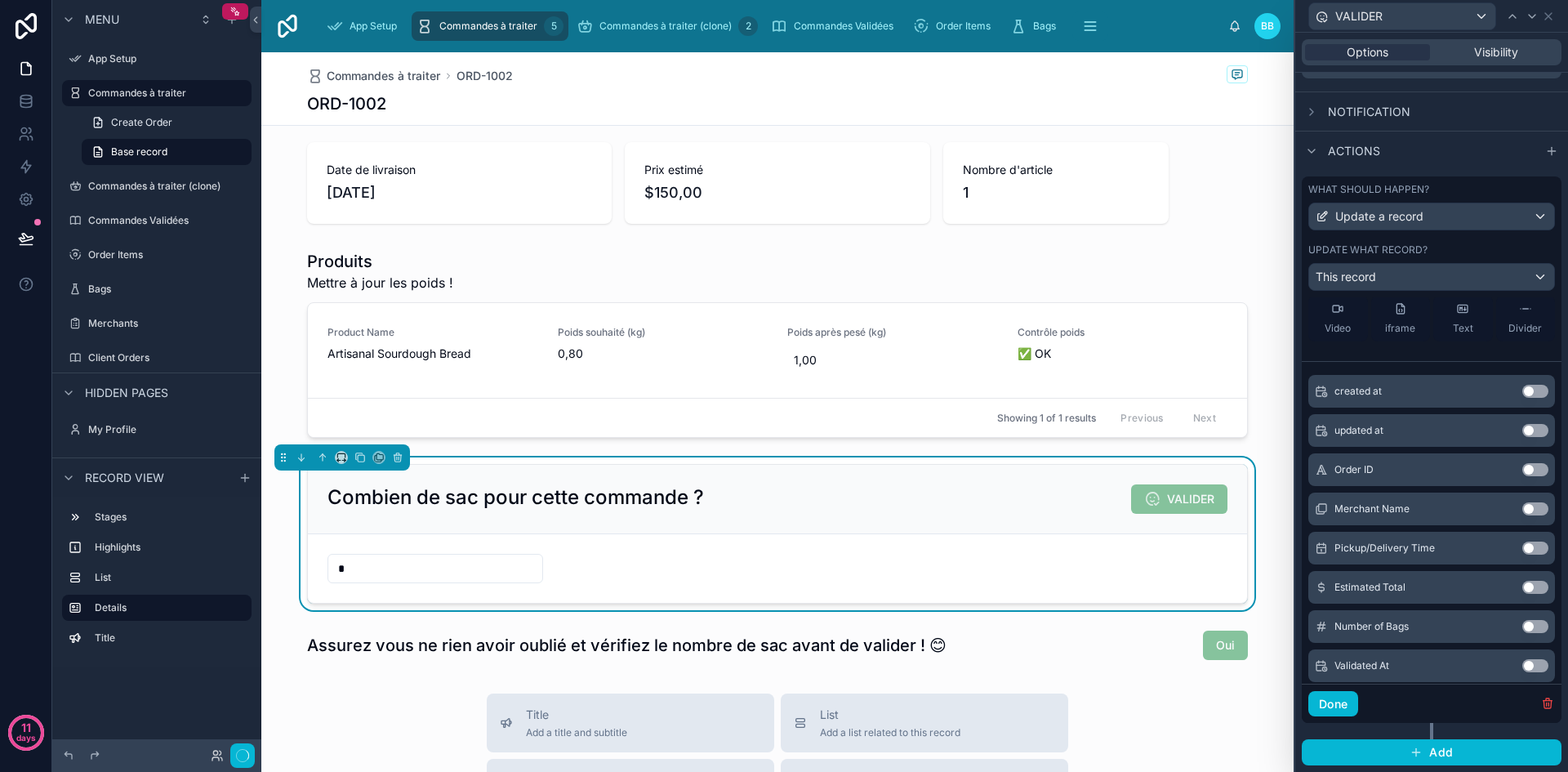
scroll to position [407, 0]
click at [1542, 703] on icon "button" at bounding box center [1548, 703] width 13 height 13
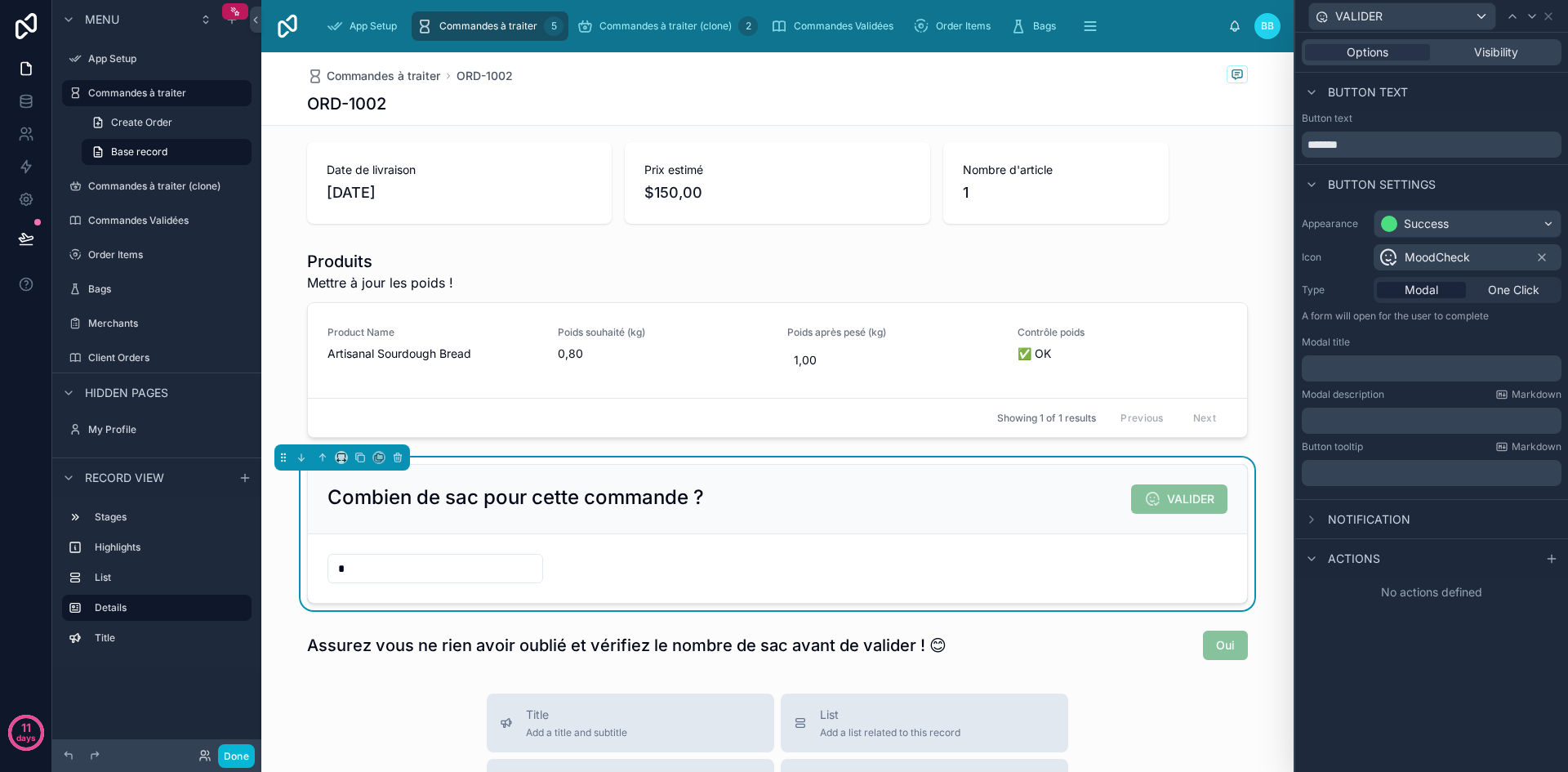
click at [1076, 483] on div "Combien de sac pour cette commande ? VALIDER" at bounding box center [777, 499] width 940 height 69
click at [1548, 22] on icon at bounding box center [1548, 16] width 13 height 13
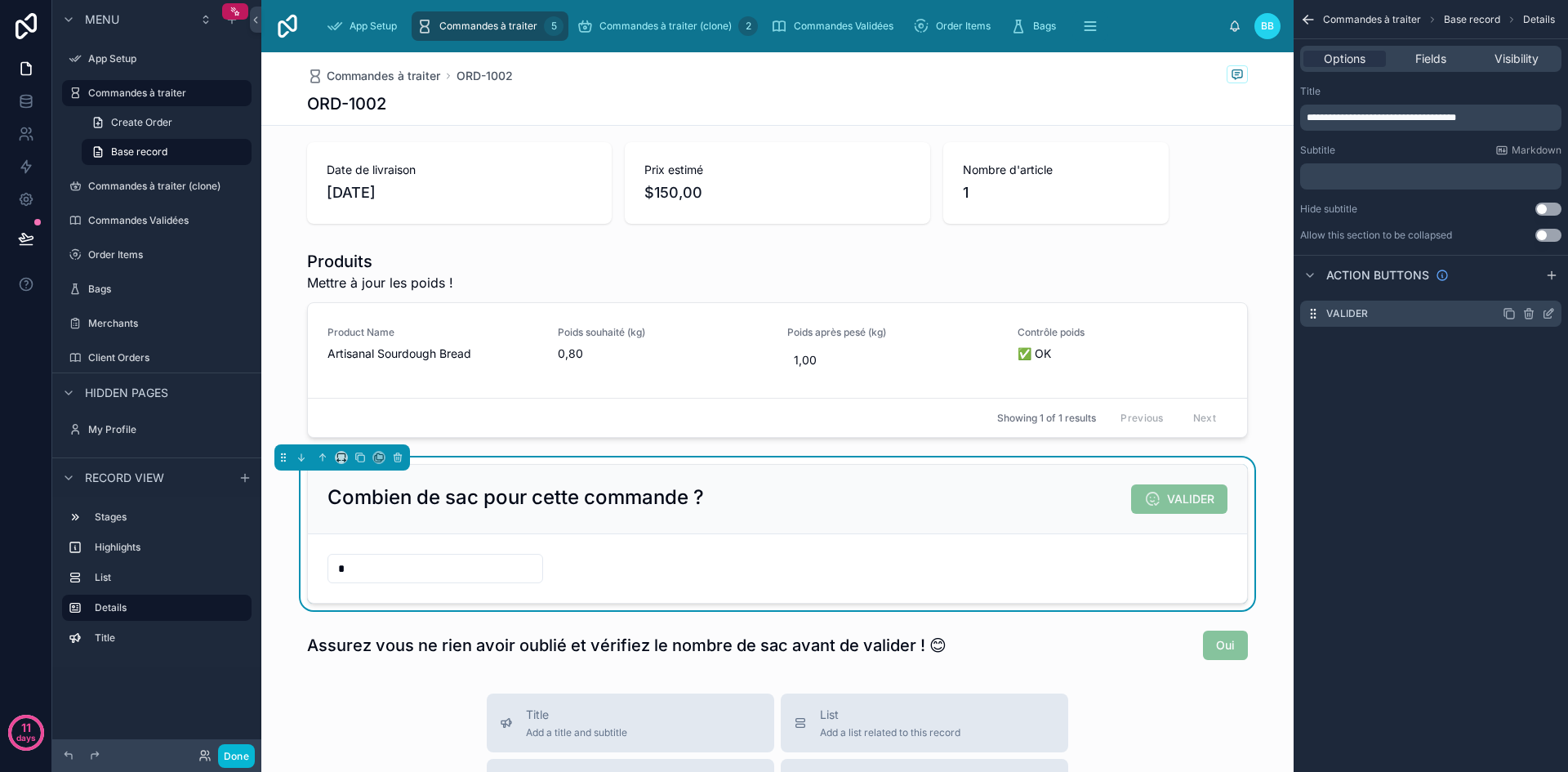
click at [1529, 313] on icon "scrollable content" at bounding box center [1529, 314] width 0 height 3
click at [1525, 288] on icon at bounding box center [1522, 288] width 13 height 13
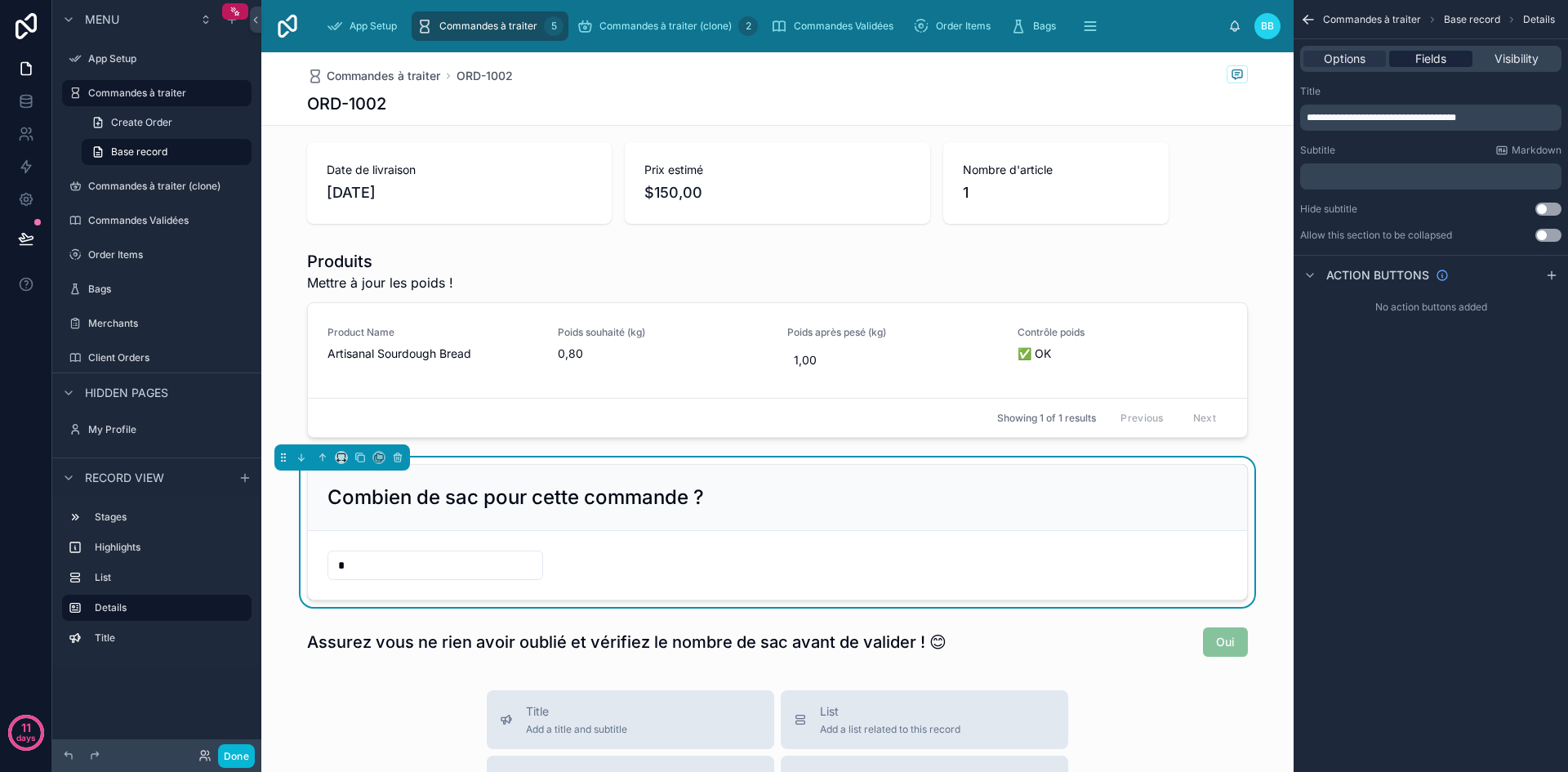
click at [1437, 65] on span "Fields" at bounding box center [1431, 58] width 31 height 16
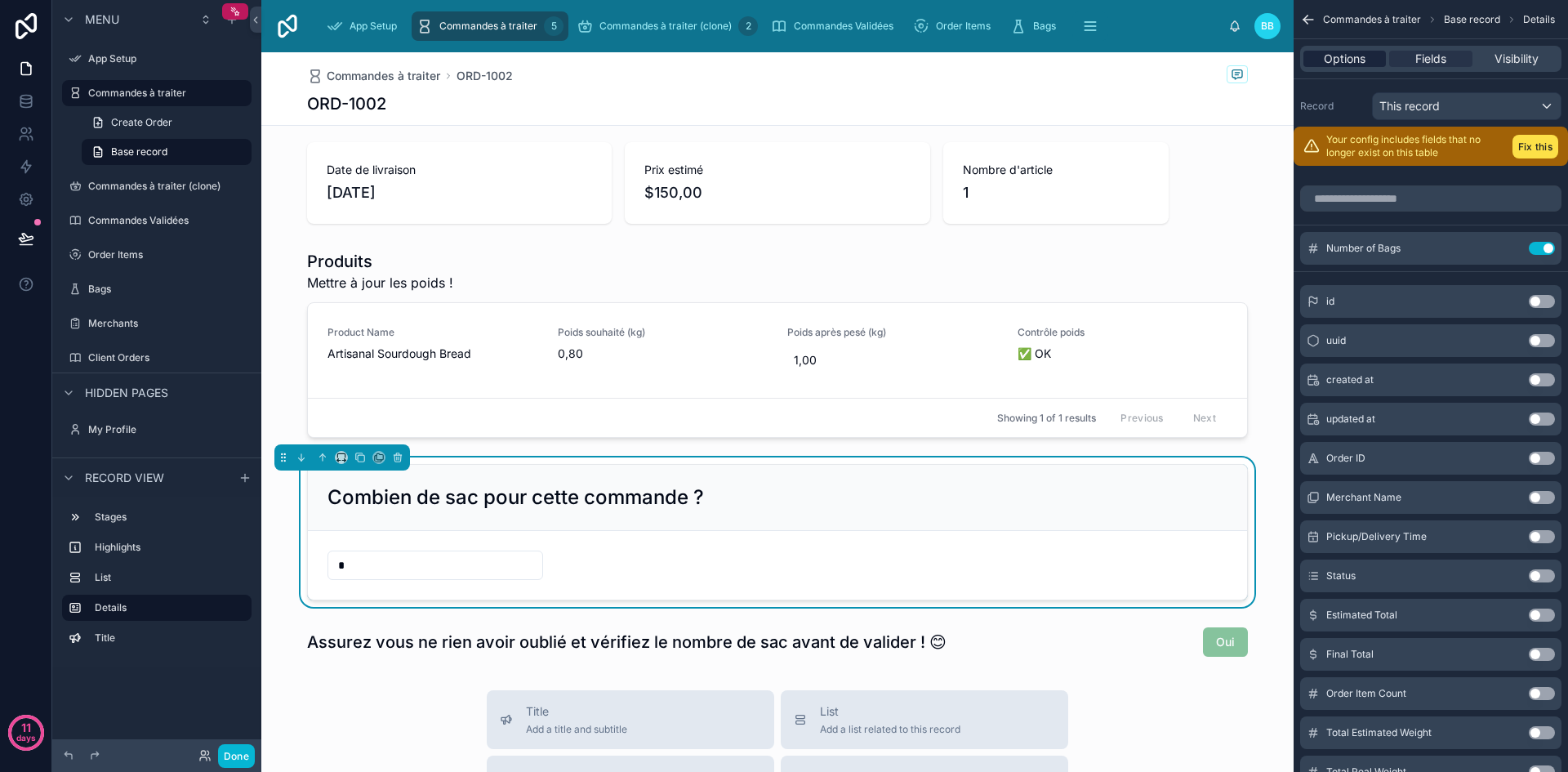
click at [1342, 55] on span "Options" at bounding box center [1345, 58] width 42 height 16
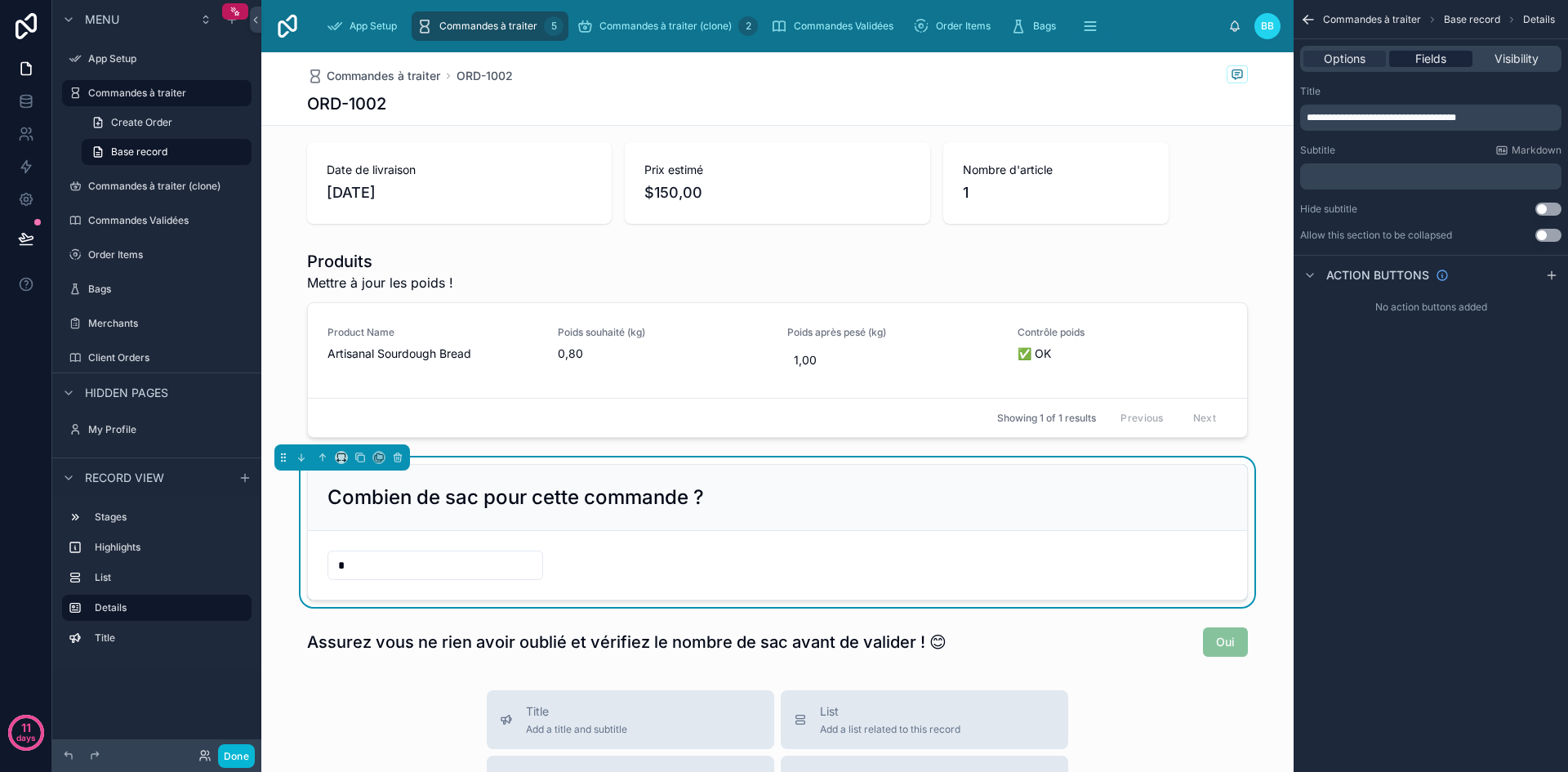
click at [1446, 59] on span "Fields" at bounding box center [1431, 58] width 31 height 16
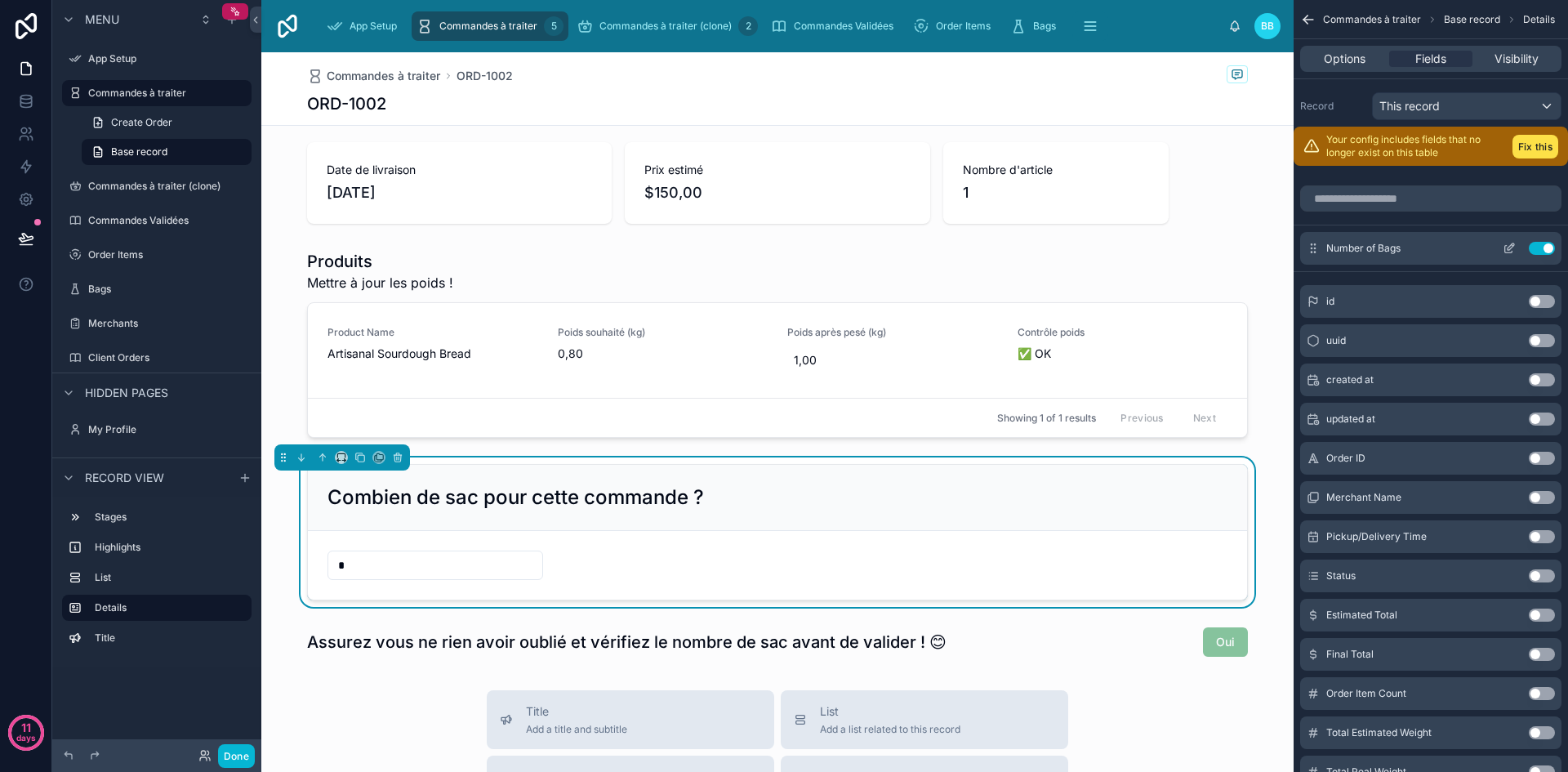
click at [1507, 250] on icon "scrollable content" at bounding box center [1509, 249] width 13 height 13
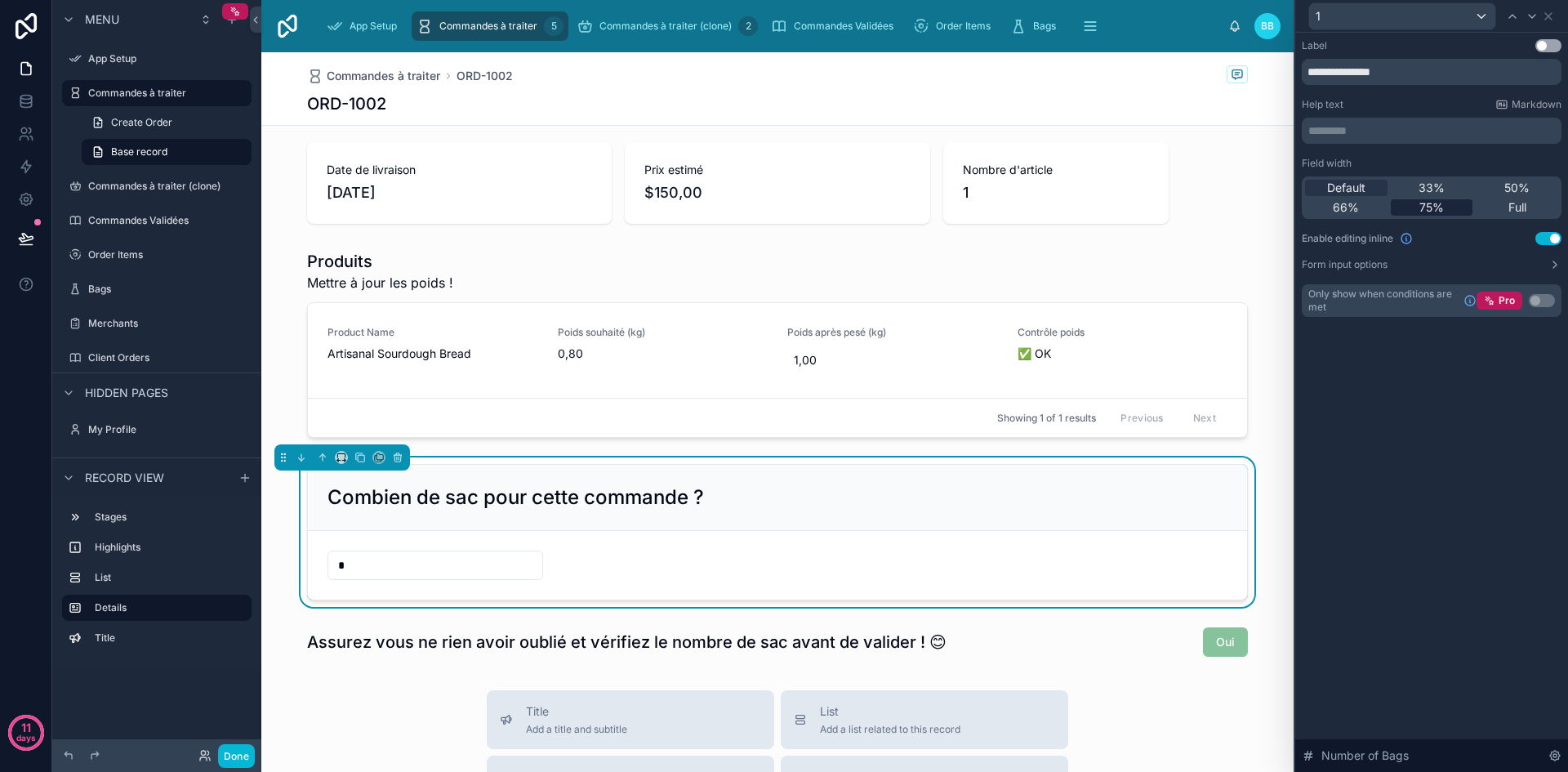
click at [1439, 211] on span "75%" at bounding box center [1431, 207] width 24 height 16
click at [1343, 191] on span "Default" at bounding box center [1346, 187] width 38 height 16
click at [1417, 180] on div "33%" at bounding box center [1432, 187] width 82 height 16
click at [1512, 209] on span "Full" at bounding box center [1518, 207] width 18 height 16
click at [1333, 204] on span "66%" at bounding box center [1346, 207] width 26 height 16
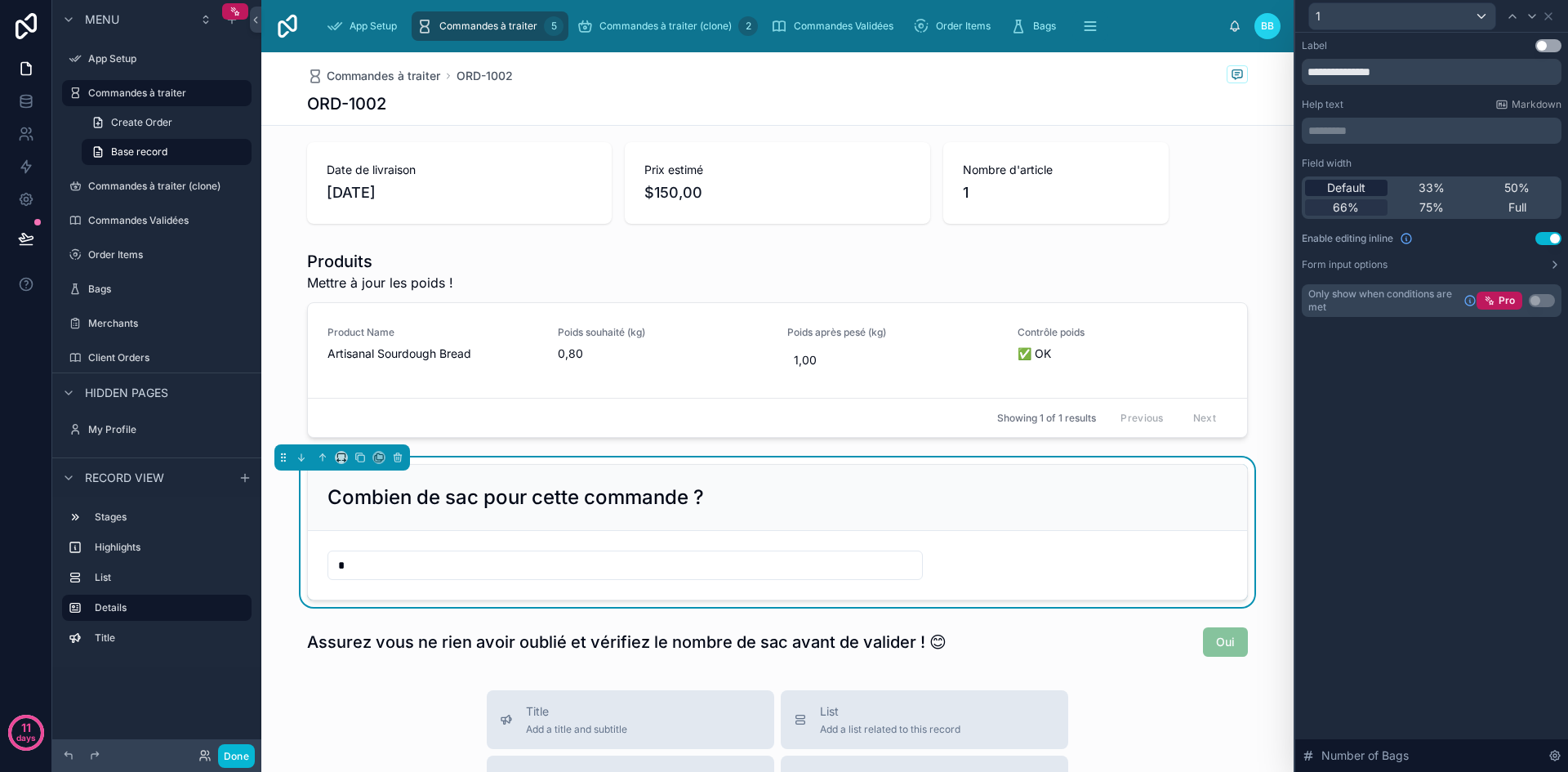
click at [1334, 185] on span "Default" at bounding box center [1346, 187] width 38 height 16
click at [1552, 21] on icon at bounding box center [1548, 16] width 13 height 13
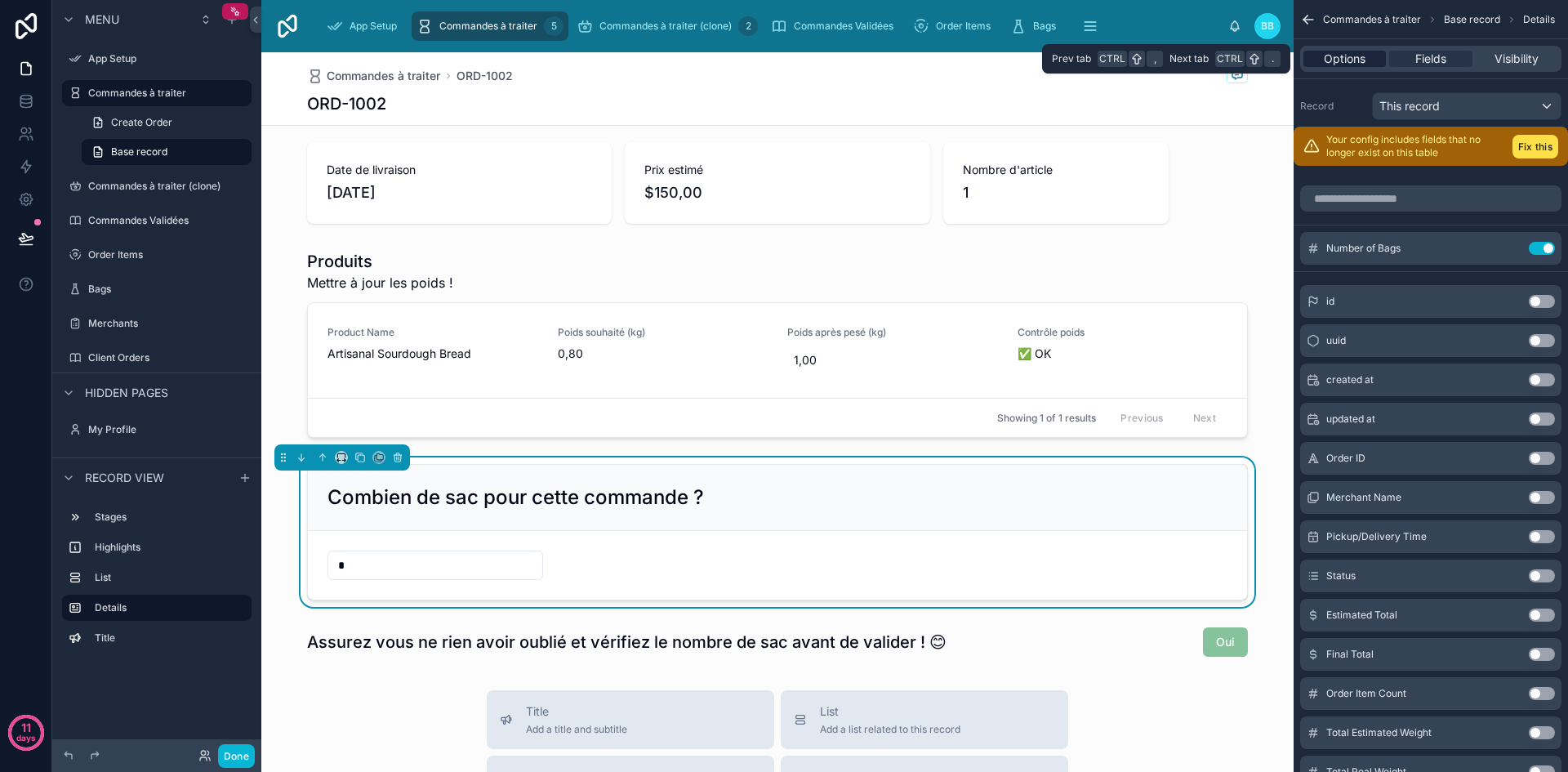
click at [1366, 62] on span "Options" at bounding box center [1345, 58] width 42 height 16
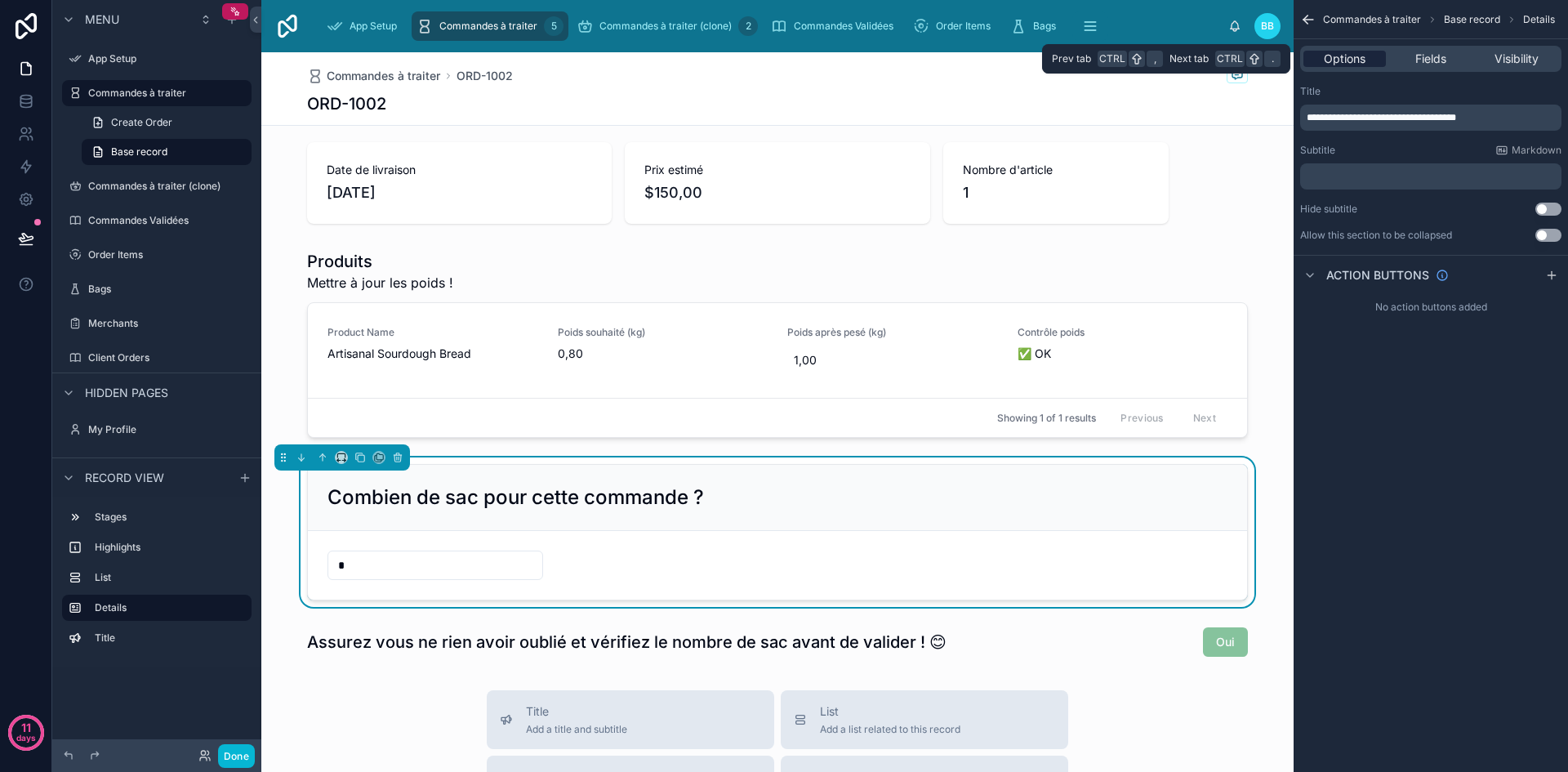
click at [1354, 61] on span "Options" at bounding box center [1345, 58] width 42 height 16
click at [1305, 274] on icon "scrollable content" at bounding box center [1310, 275] width 13 height 13
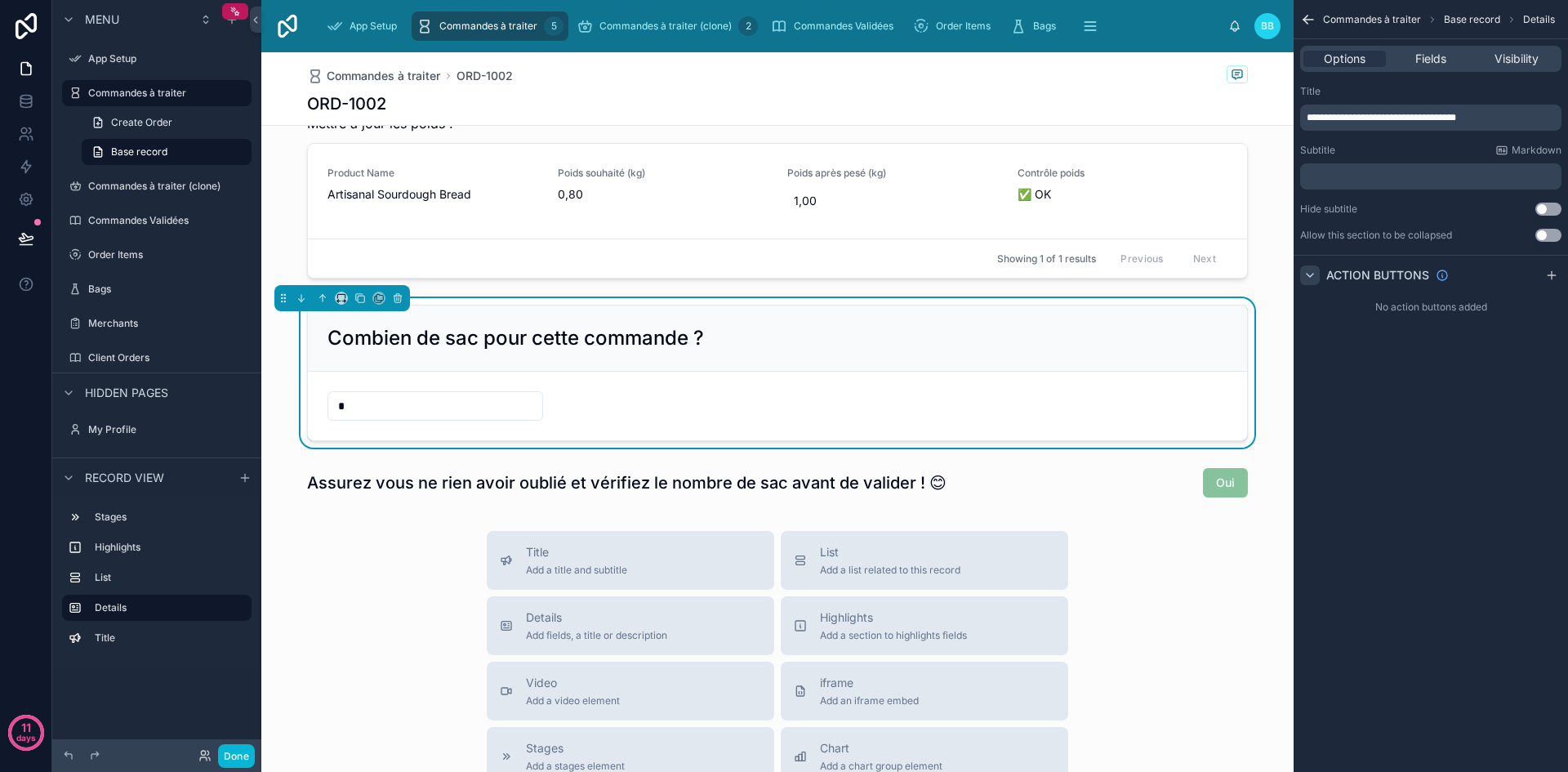
scroll to position [240, 0]
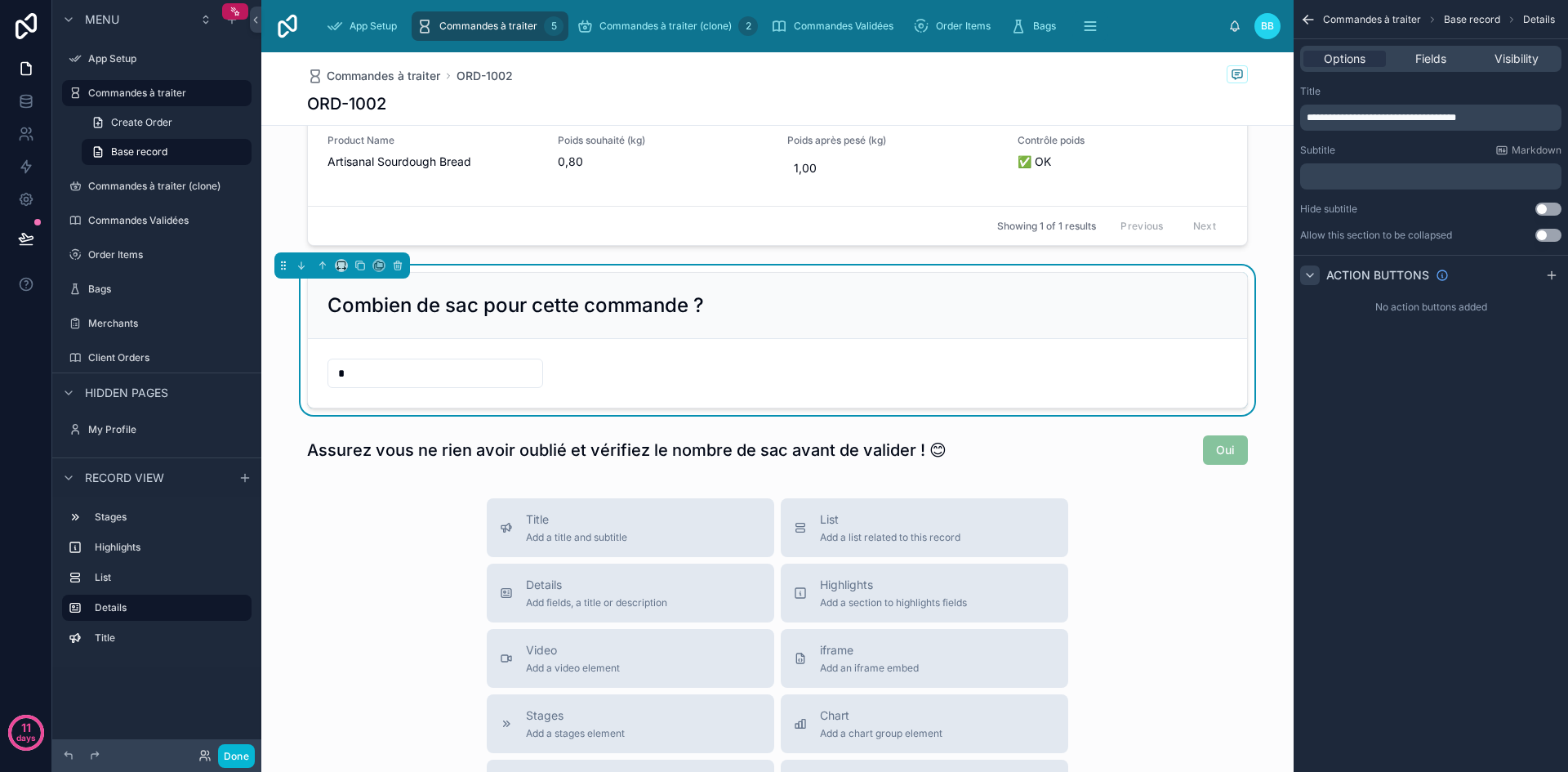
scroll to position [288, 0]
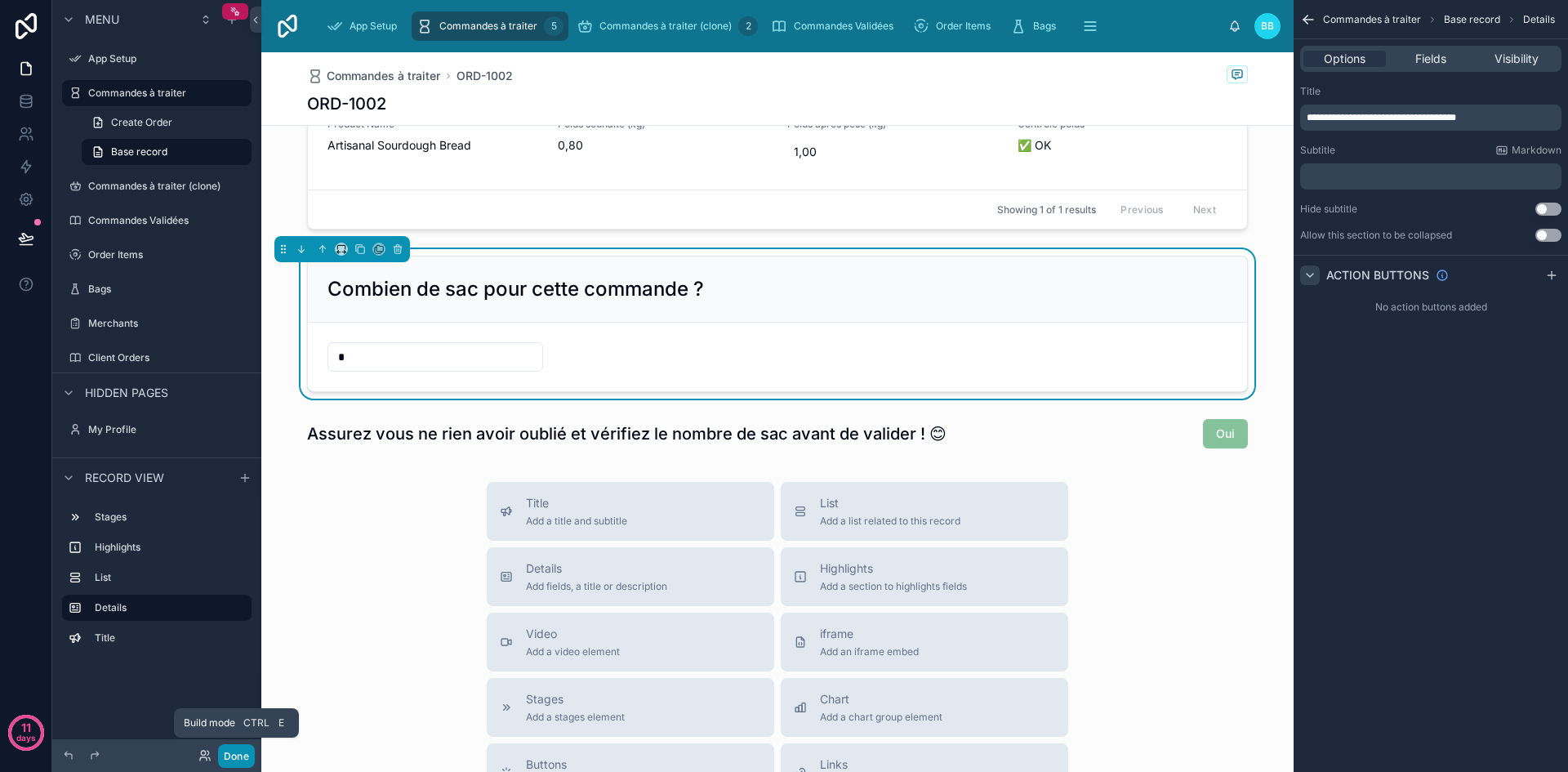
click at [240, 753] on button "Done" at bounding box center [236, 755] width 36 height 23
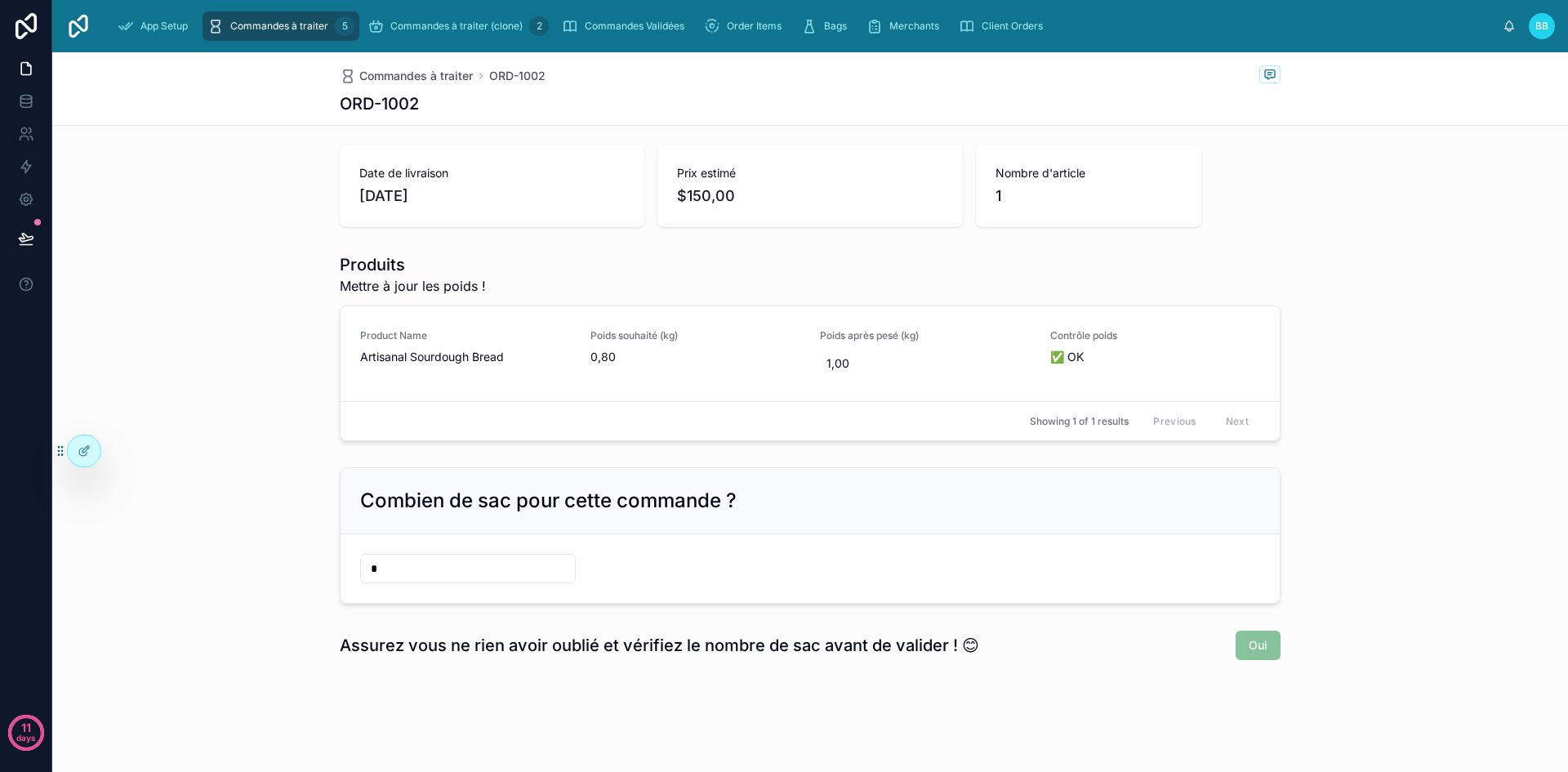
scroll to position [0, 0]
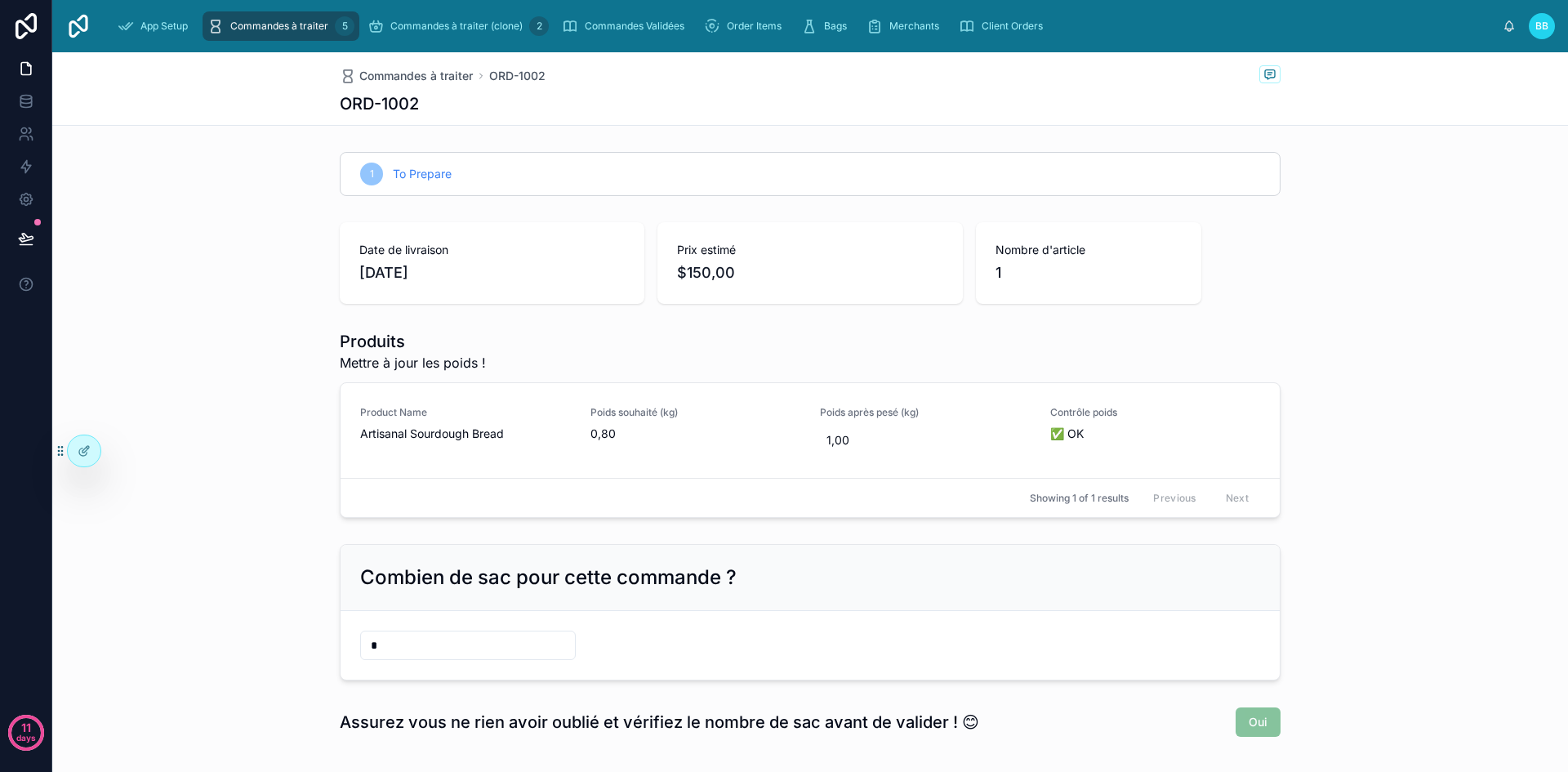
click at [1305, 480] on div "Produits Mettre à jour les poids ! Product Name Artisanal Sourdough Bread Poids…" at bounding box center [810, 423] width 1516 height 201
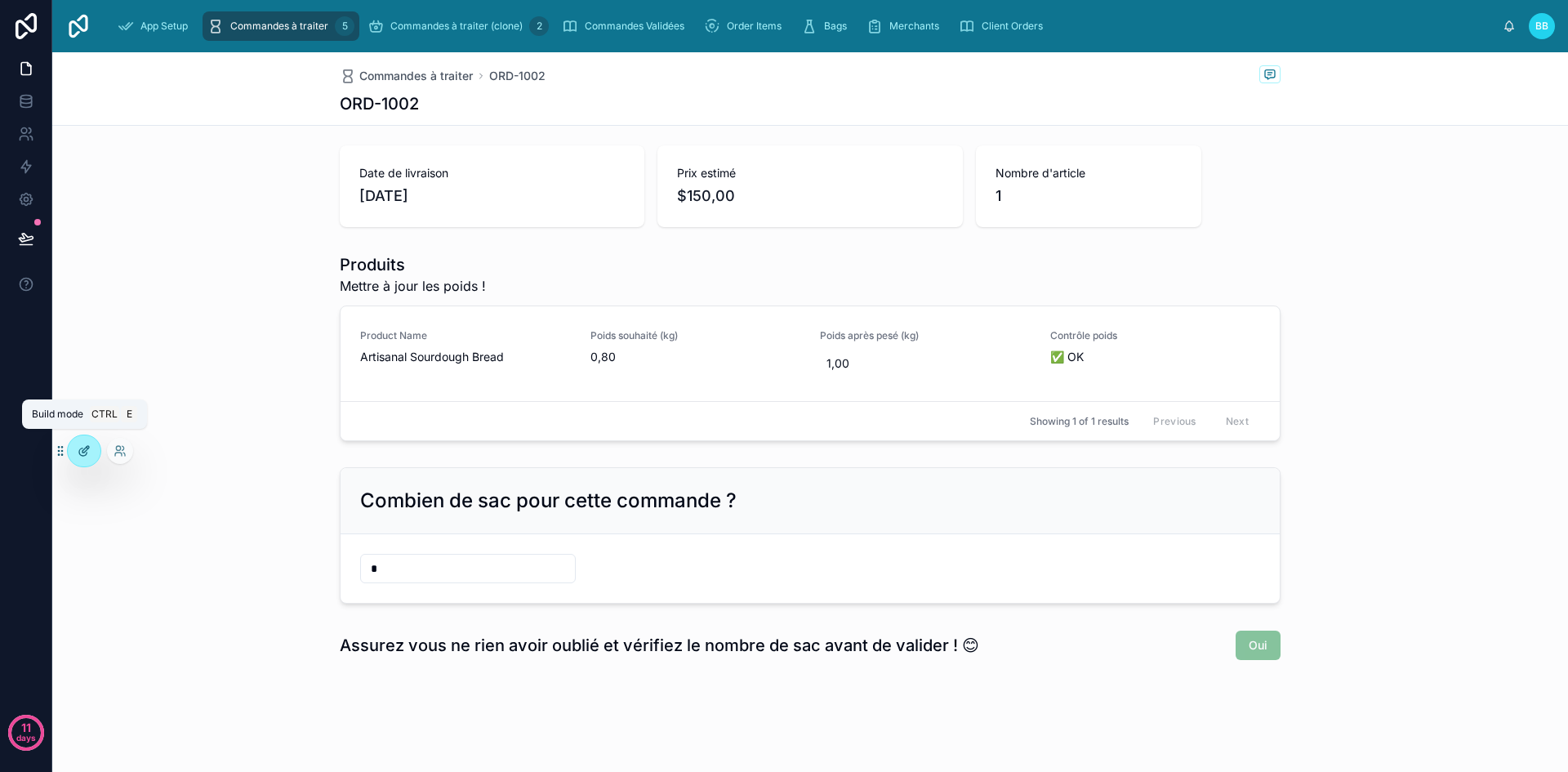
click at [83, 453] on icon at bounding box center [84, 450] width 13 height 13
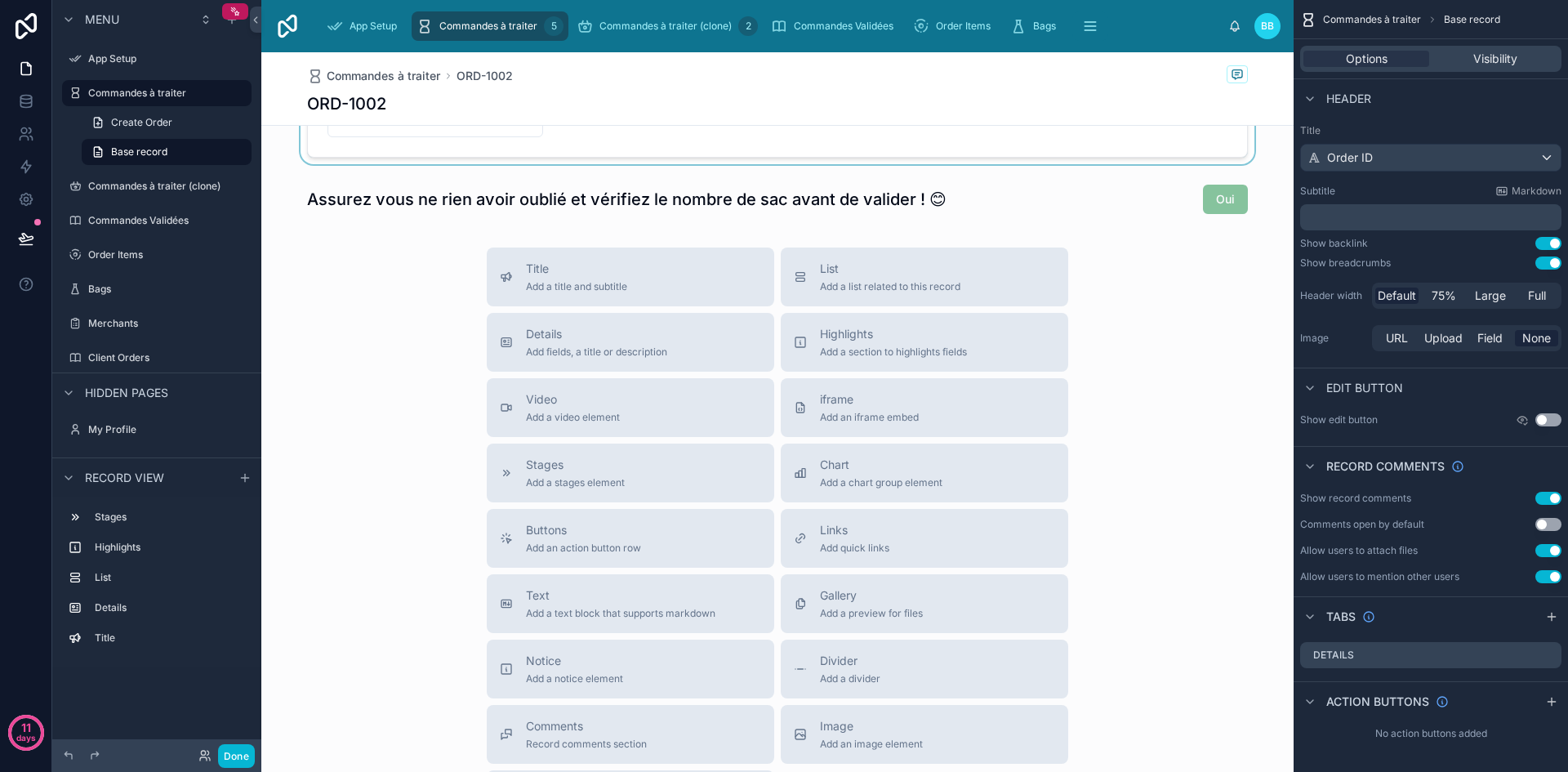
scroll to position [523, 0]
click at [592, 537] on div "Buttons Add an action button row" at bounding box center [583, 536] width 115 height 33
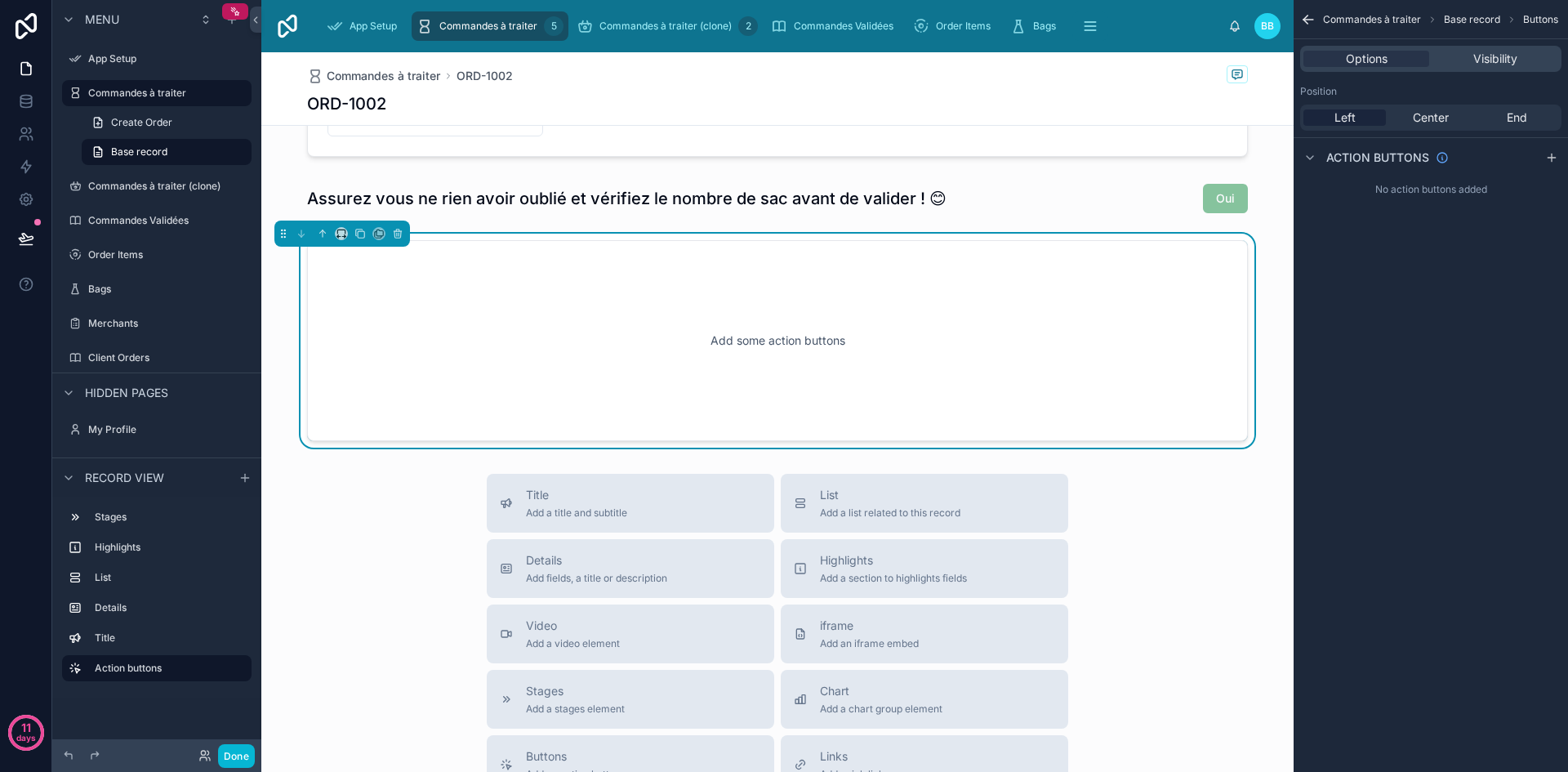
scroll to position [452, 0]
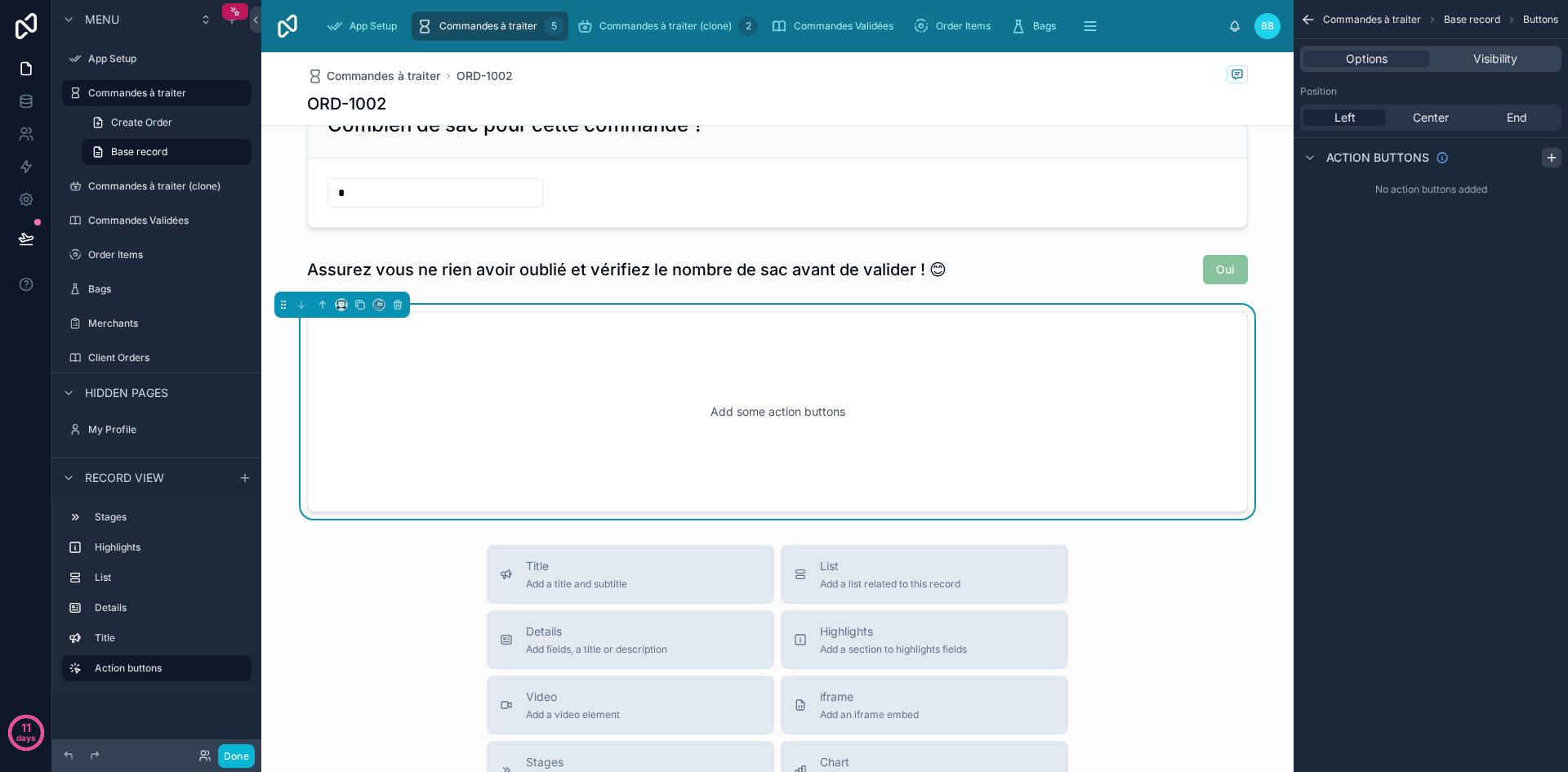
click at [1551, 160] on icon "scrollable content" at bounding box center [1552, 158] width 13 height 13
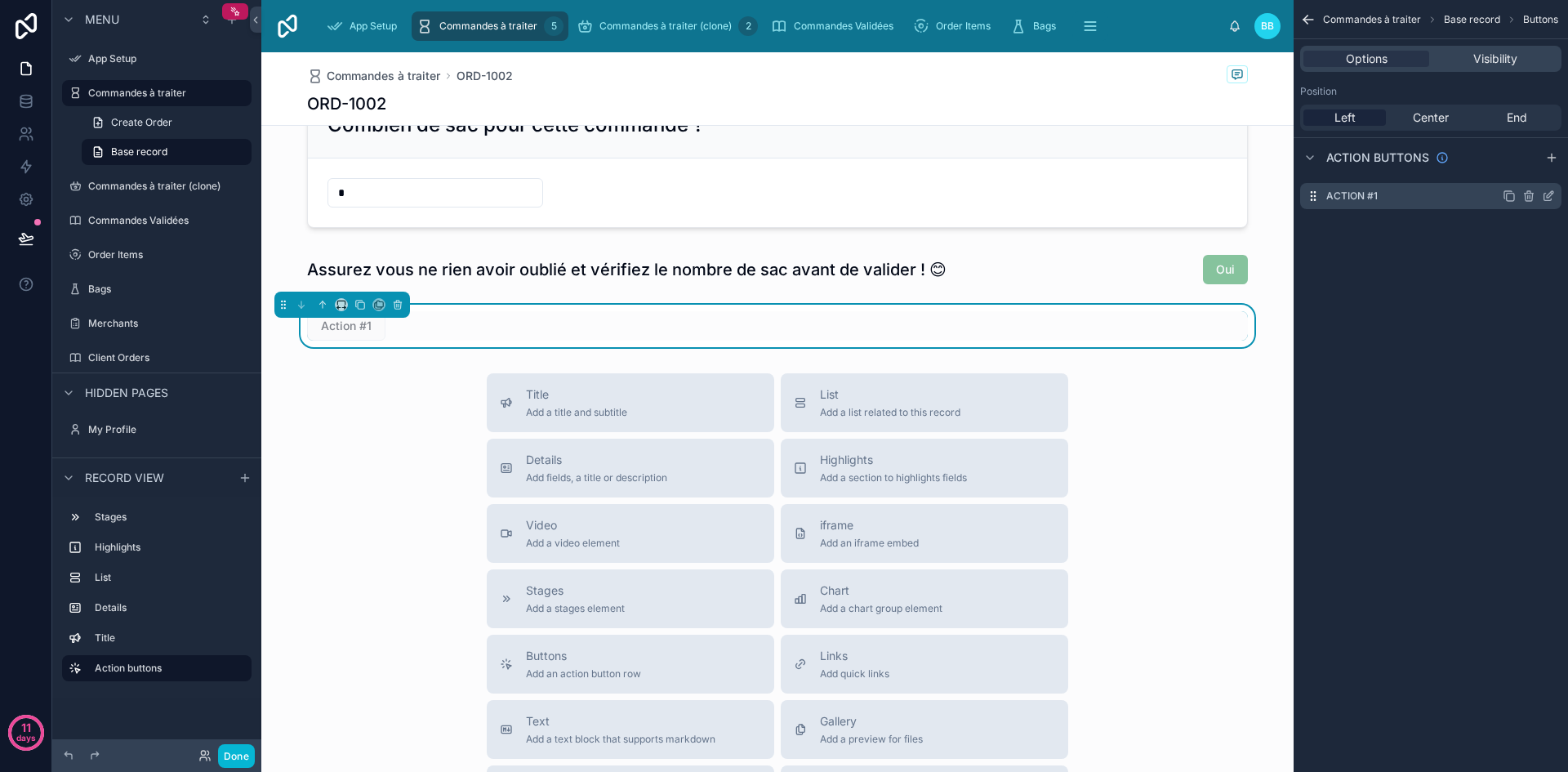
click at [1551, 196] on icon "scrollable content" at bounding box center [1548, 196] width 13 height 13
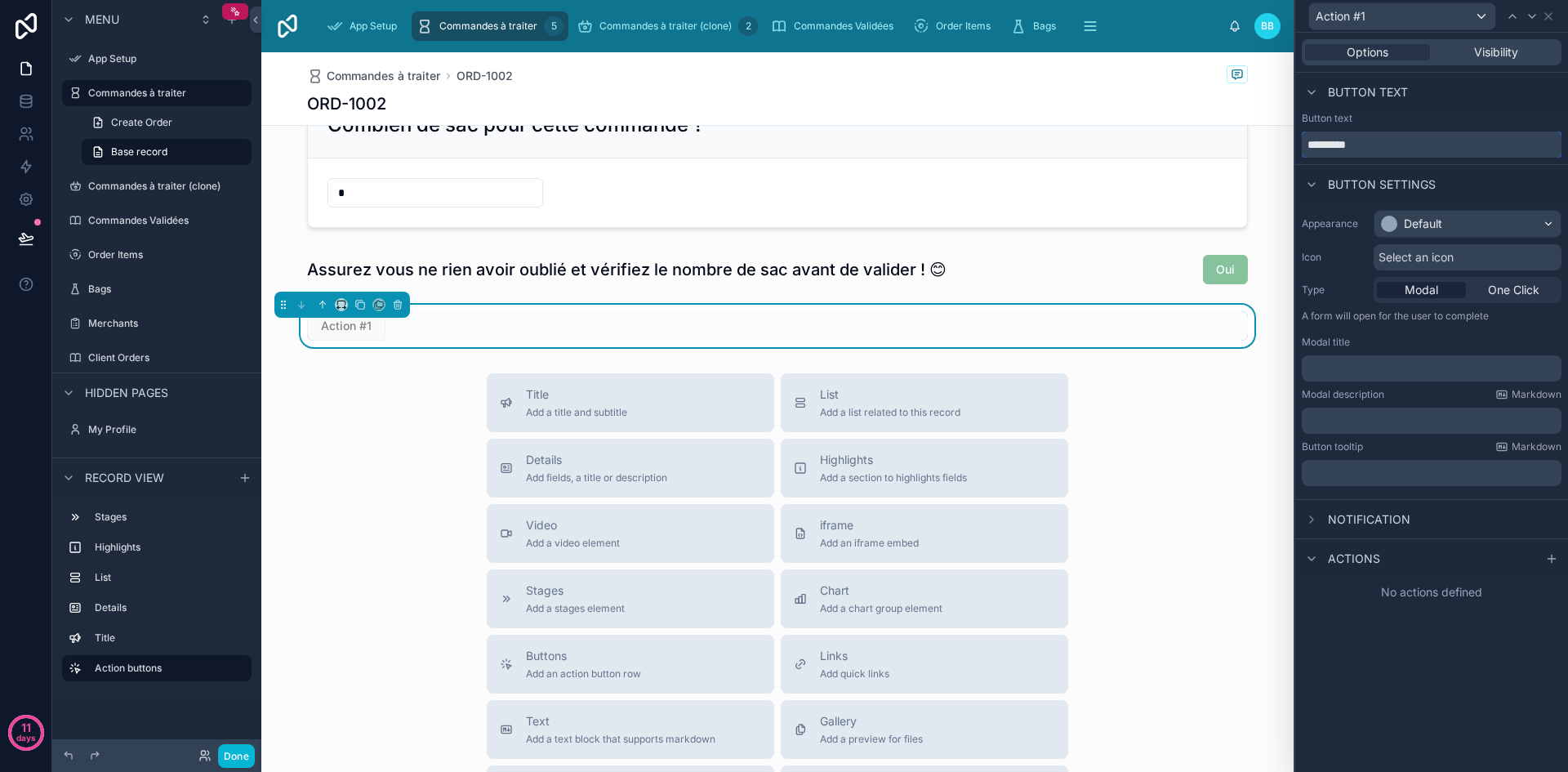
click at [1440, 139] on input "*********" at bounding box center [1432, 145] width 260 height 26
type input "*"
click at [1434, 217] on div "Default" at bounding box center [1423, 223] width 38 height 16
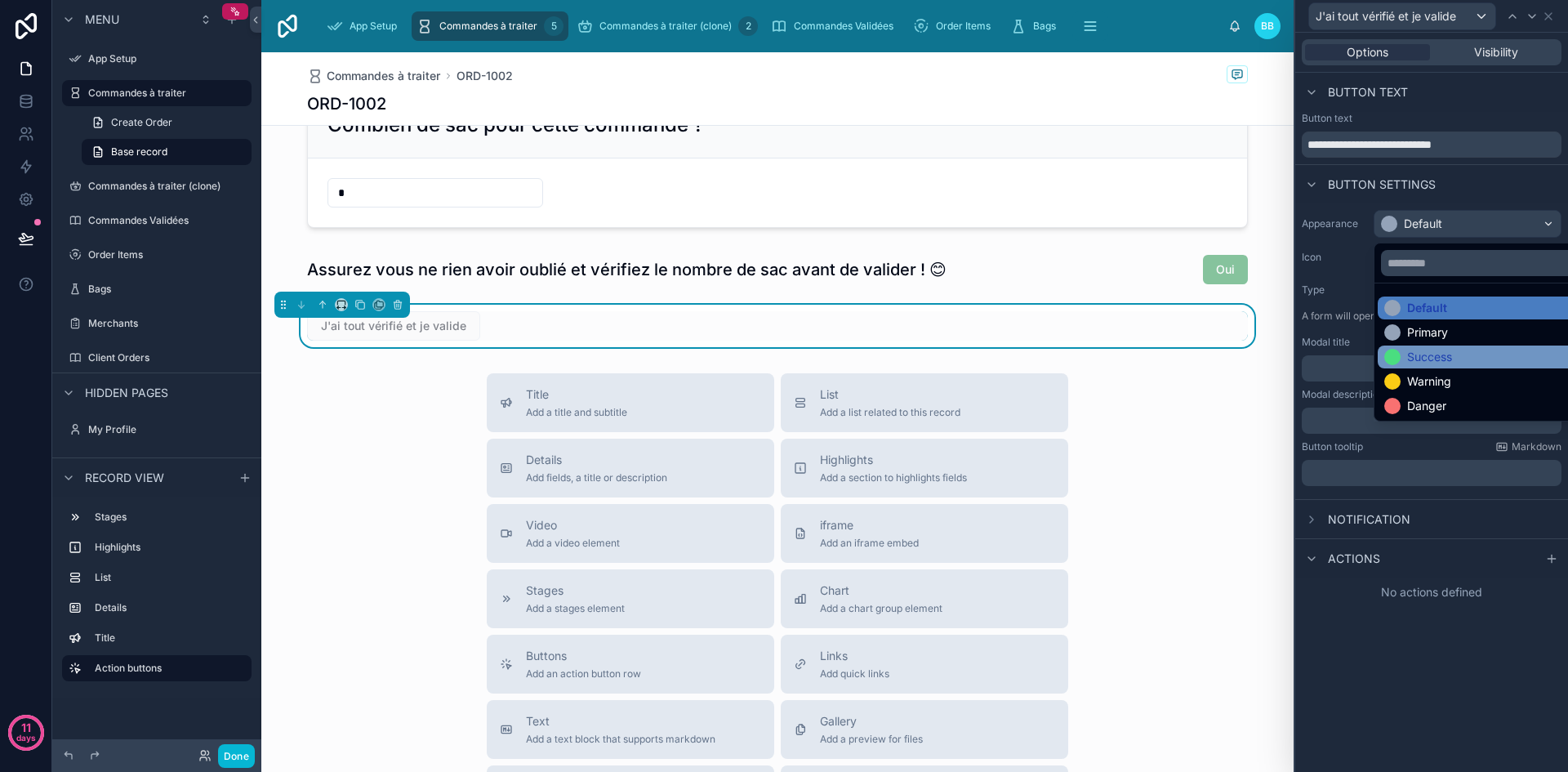
click at [1422, 354] on div "Success" at bounding box center [1430, 356] width 45 height 16
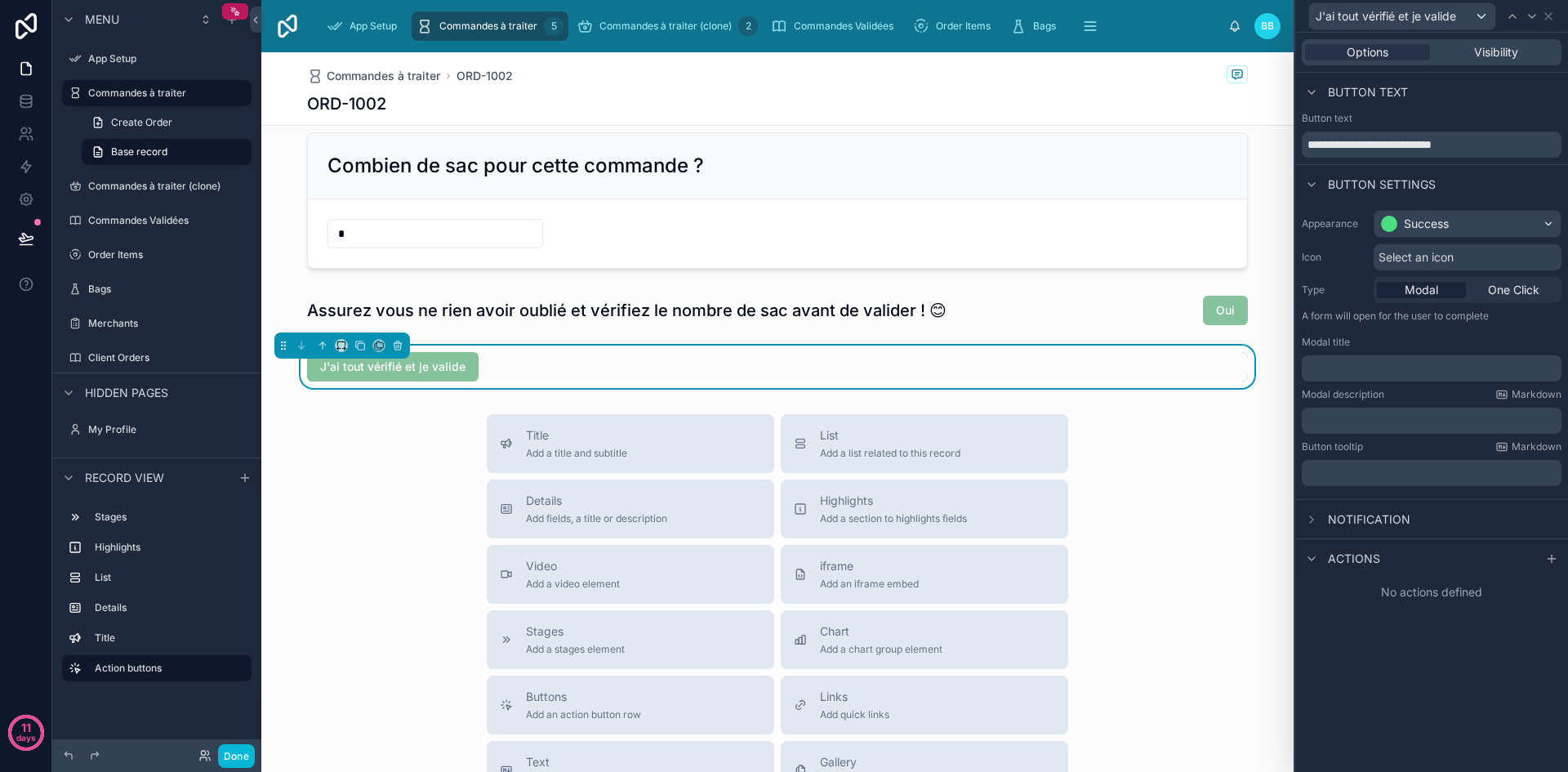
scroll to position [410, 0]
click at [1471, 141] on input "**********" at bounding box center [1432, 145] width 260 height 26
type input "**********"
click at [1509, 284] on span "One Click" at bounding box center [1514, 289] width 51 height 16
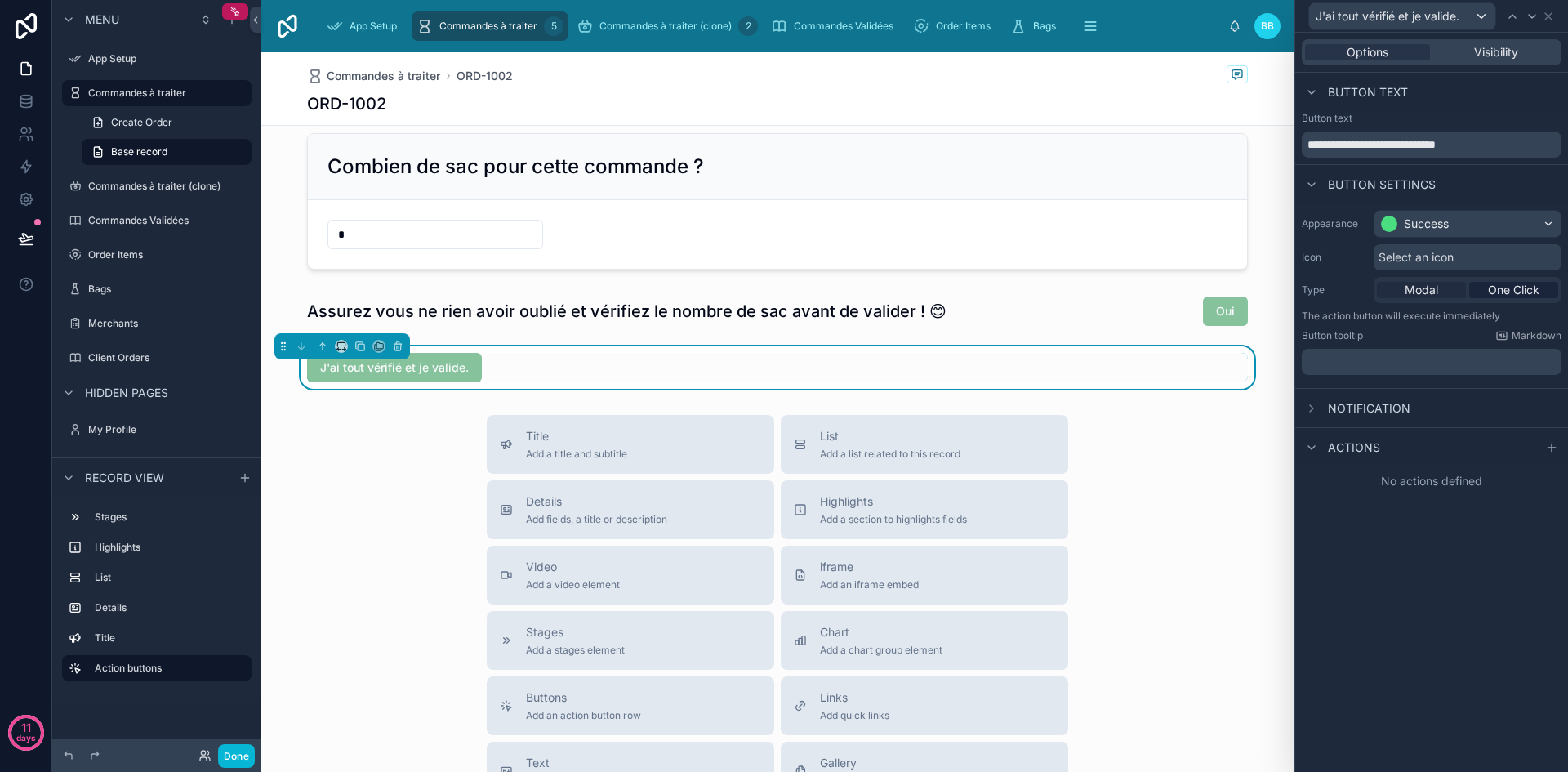
click at [1423, 294] on span "Modal" at bounding box center [1422, 289] width 34 height 16
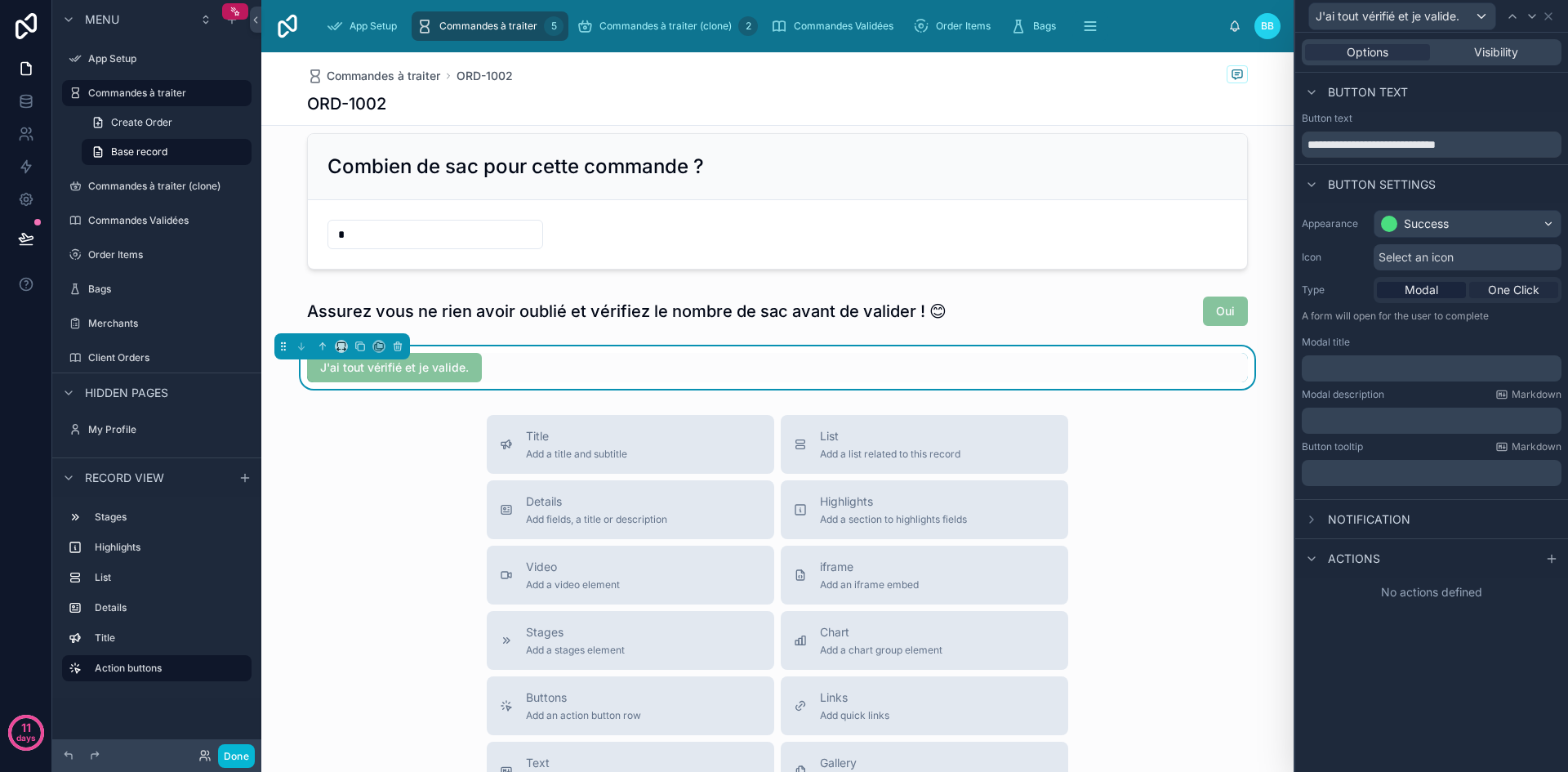
click at [1497, 294] on span "One Click" at bounding box center [1514, 289] width 51 height 16
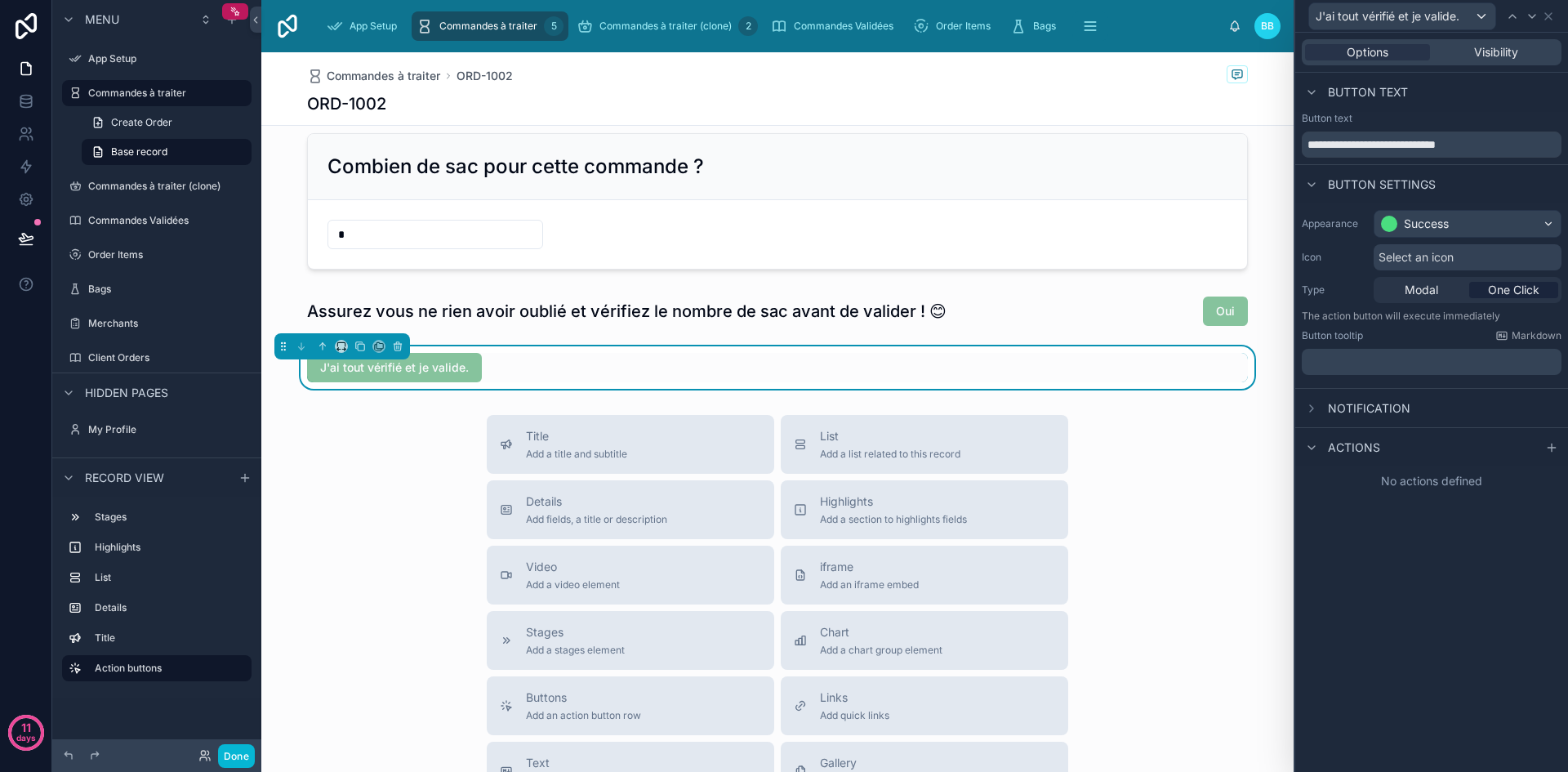
click at [1431, 300] on div "Modal One Click" at bounding box center [1467, 290] width 188 height 26
click at [1424, 297] on span "Modal" at bounding box center [1422, 289] width 34 height 16
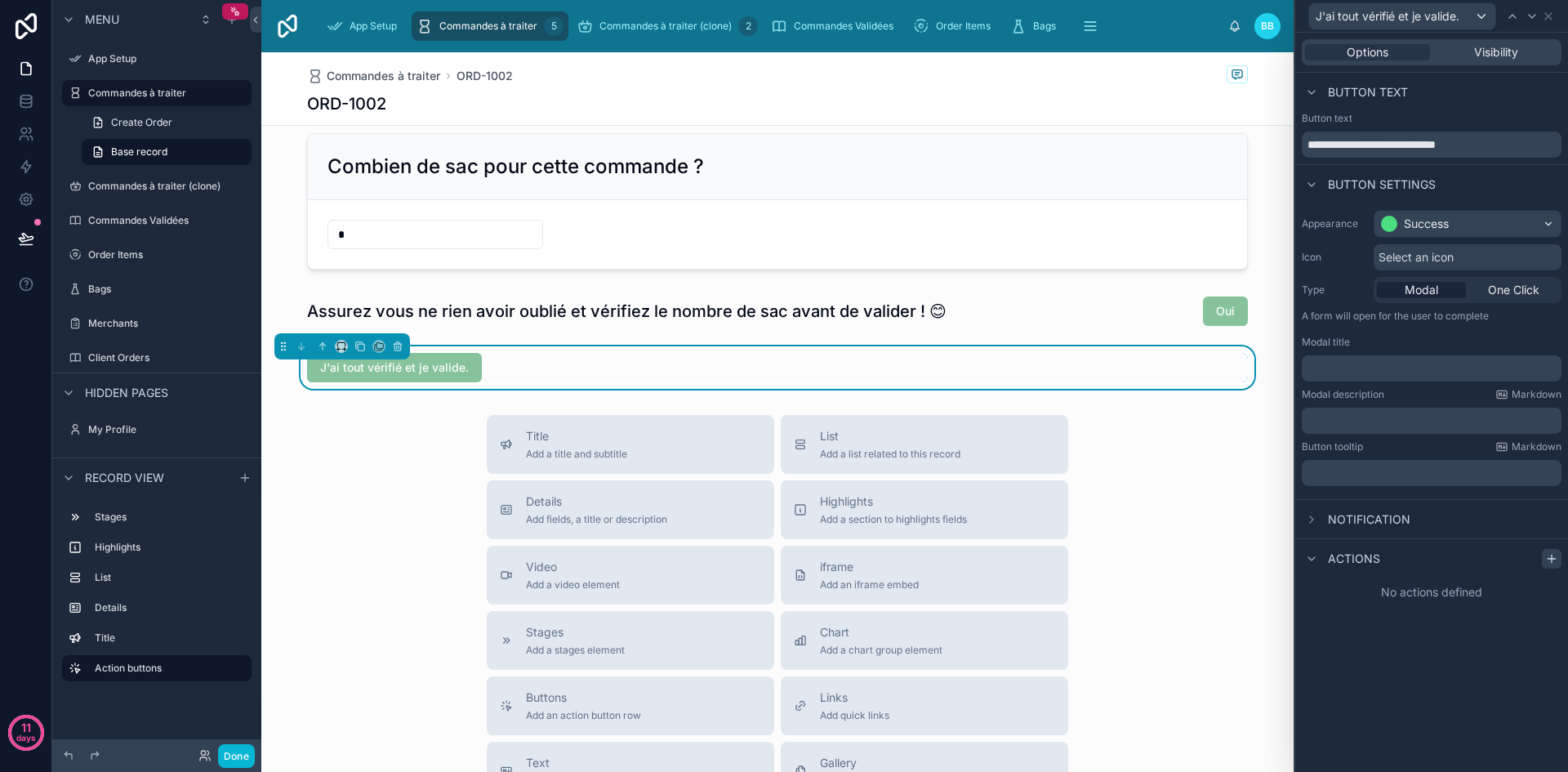
click at [1550, 552] on icon at bounding box center [1552, 559] width 13 height 13
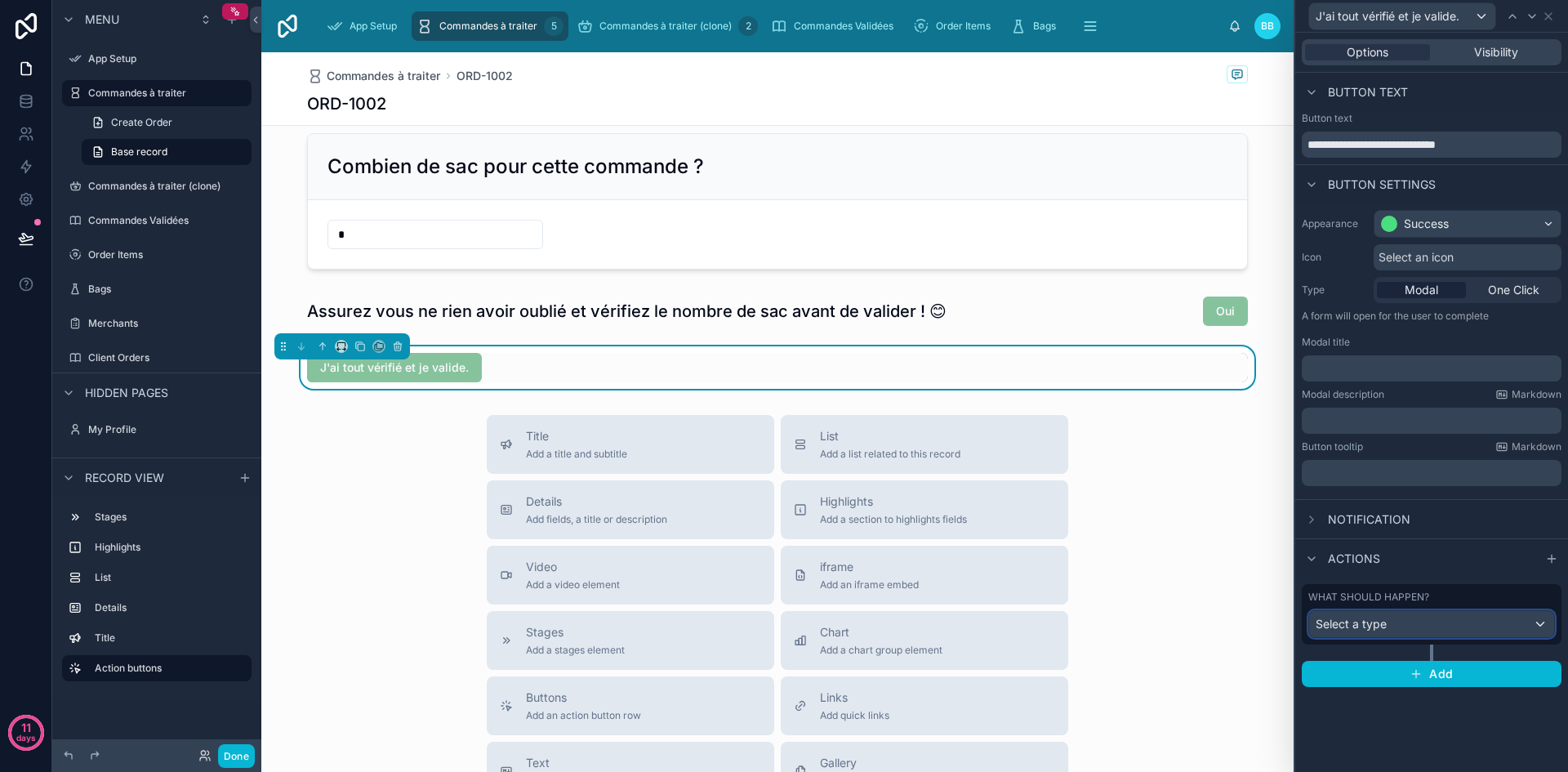
click at [1453, 625] on div "Select a type" at bounding box center [1431, 623] width 245 height 26
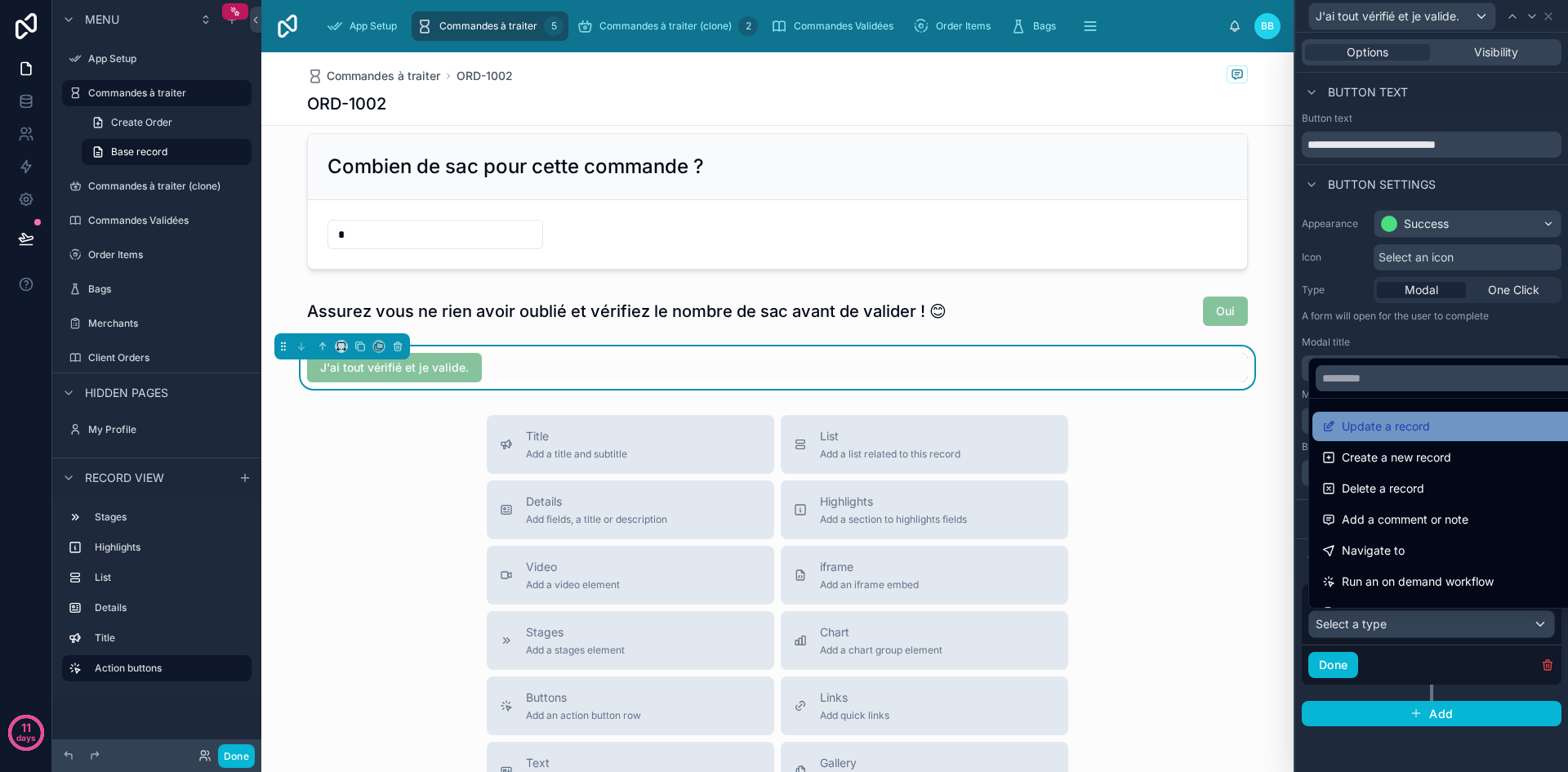
click at [1365, 422] on span "Update a record" at bounding box center [1386, 426] width 88 height 20
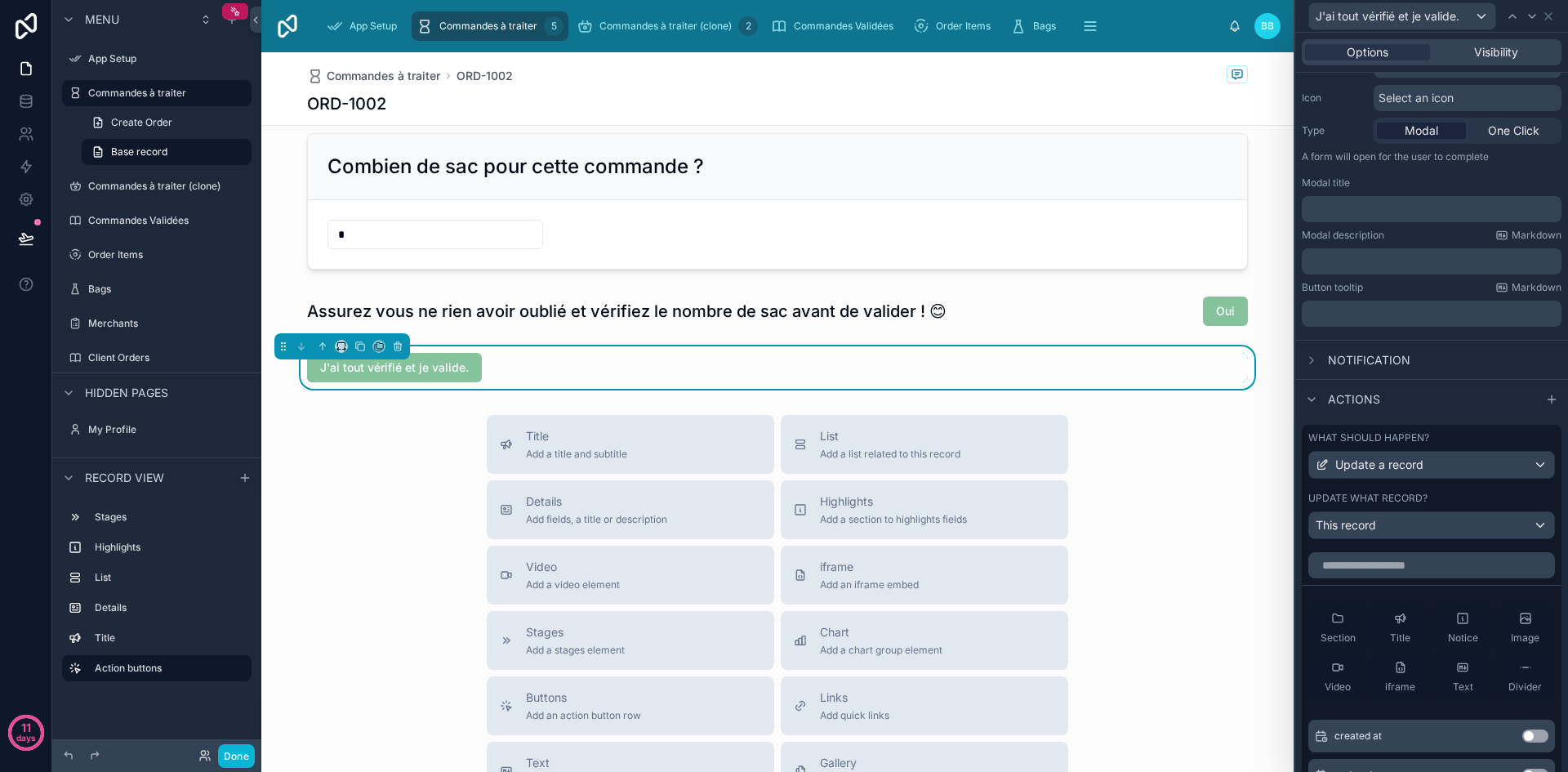
scroll to position [160, 0]
click at [1435, 565] on input "text" at bounding box center [1432, 565] width 247 height 26
click at [1361, 569] on input "text" at bounding box center [1432, 565] width 247 height 26
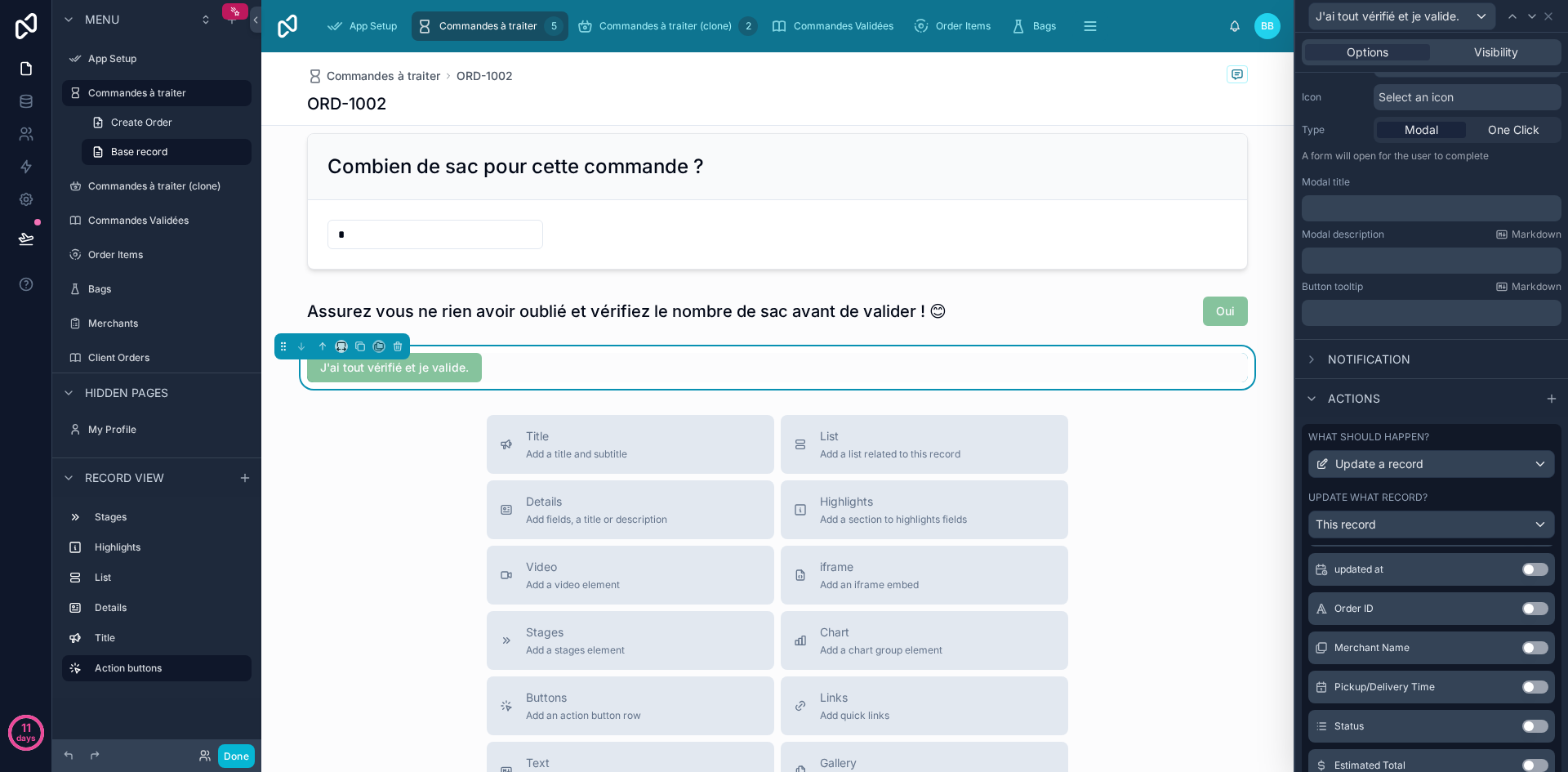
scroll to position [206, 0]
click at [1522, 725] on button "Use setting" at bounding box center [1535, 725] width 26 height 13
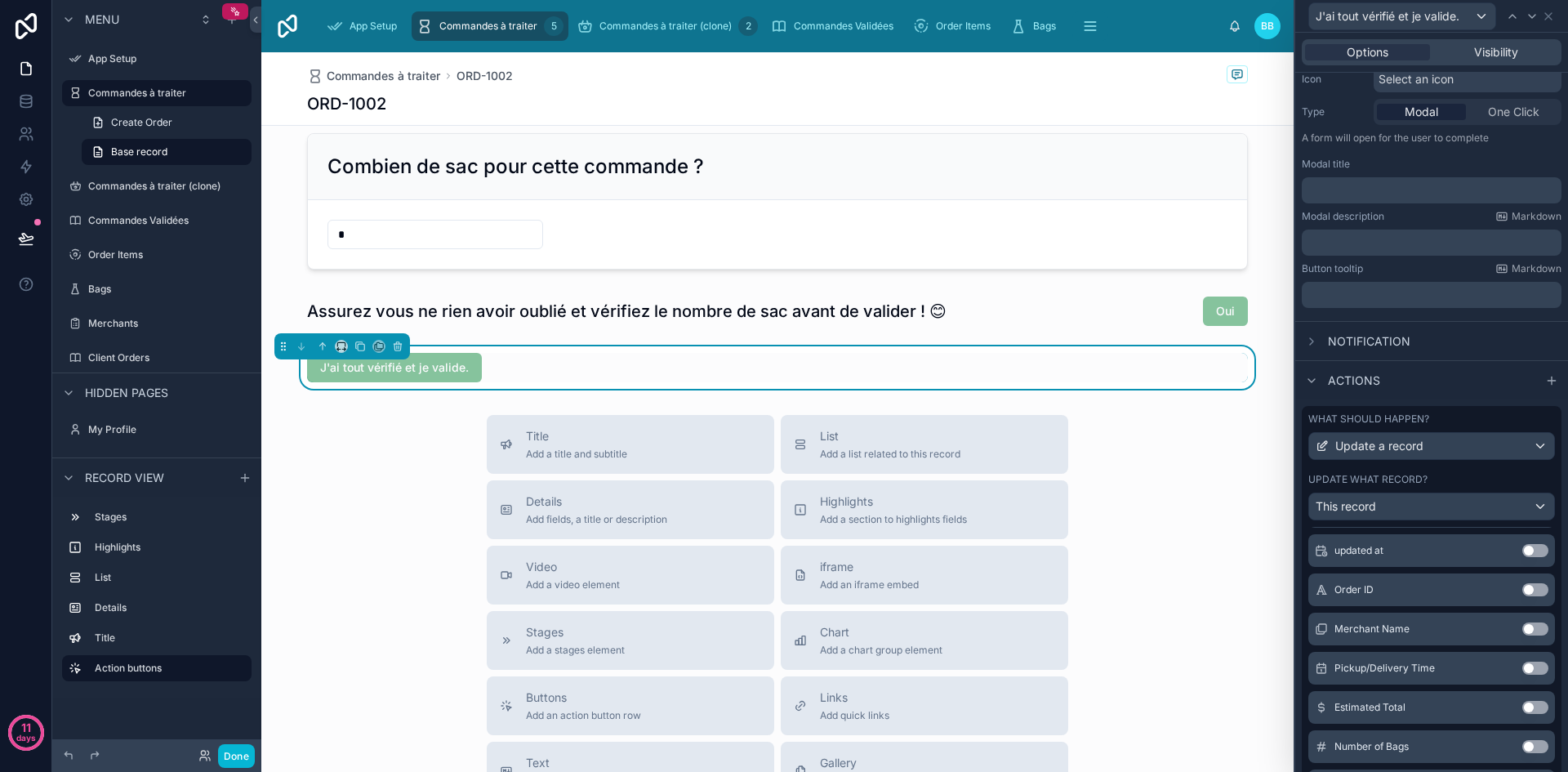
scroll to position [176, 0]
click at [1460, 472] on div "What should happen? Update a record Update what record? This record" at bounding box center [1432, 468] width 260 height 121
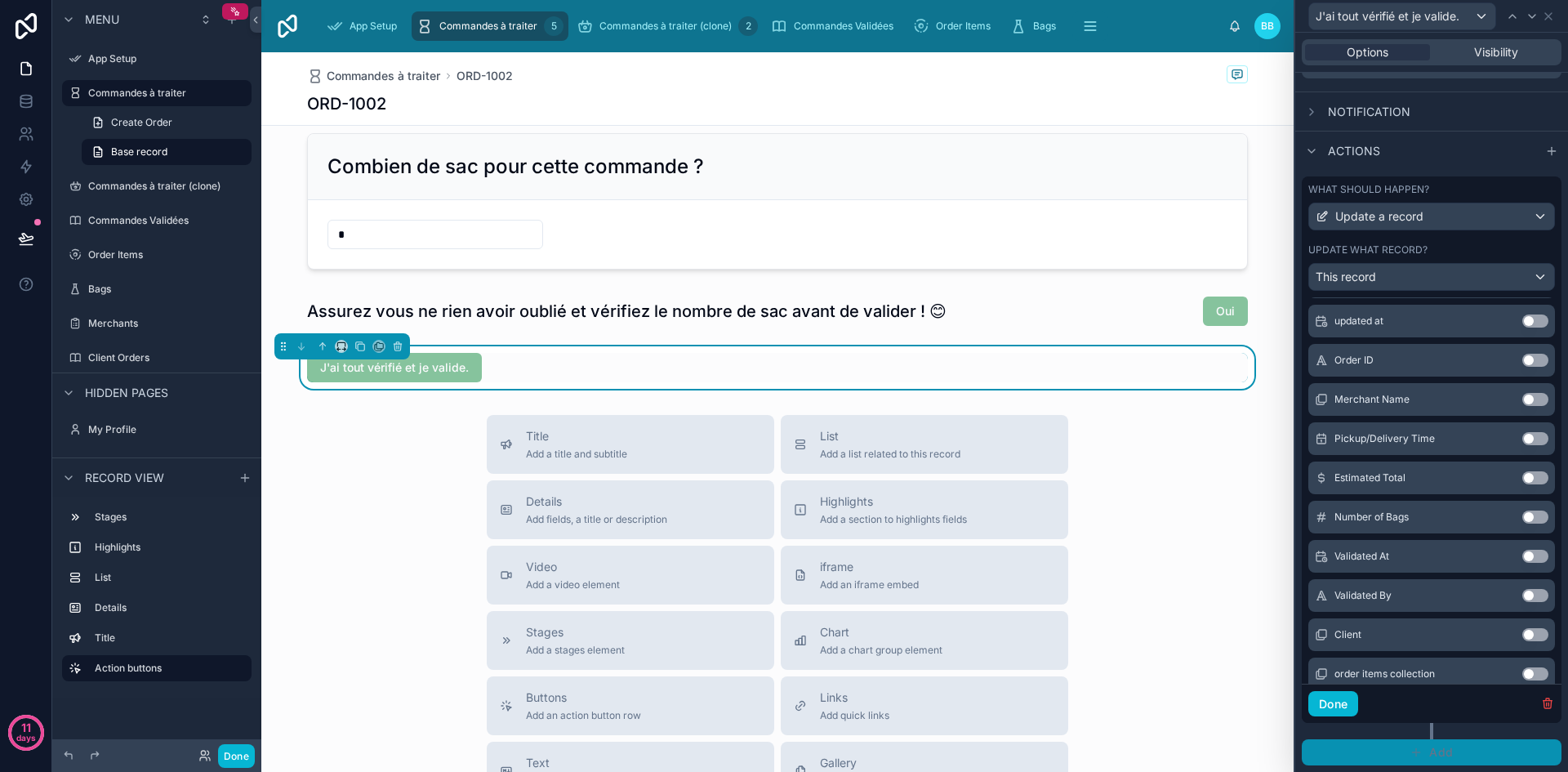
click at [1402, 751] on button "Add" at bounding box center [1432, 752] width 260 height 26
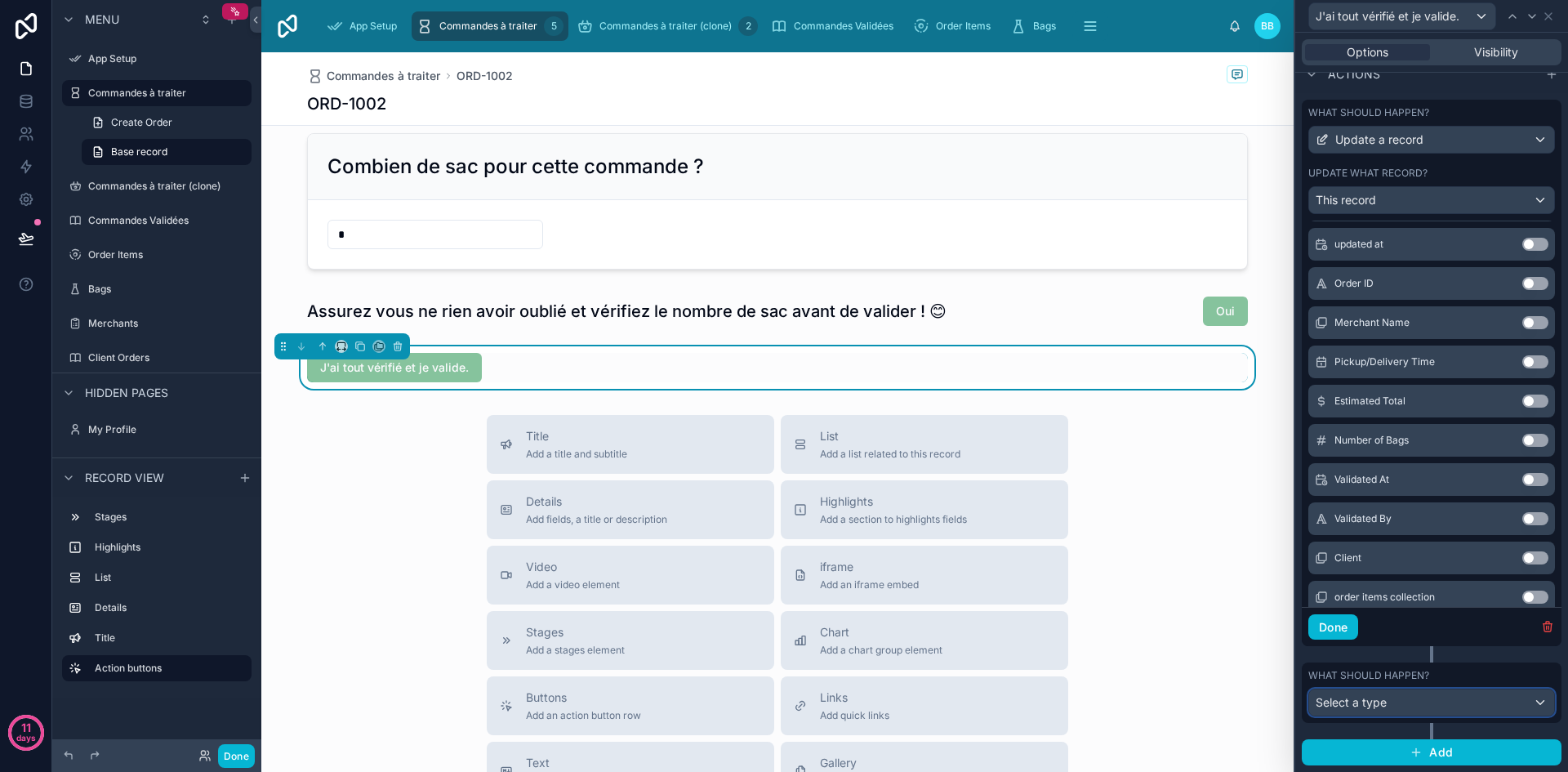
click at [1374, 706] on span "Select a type" at bounding box center [1351, 701] width 71 height 14
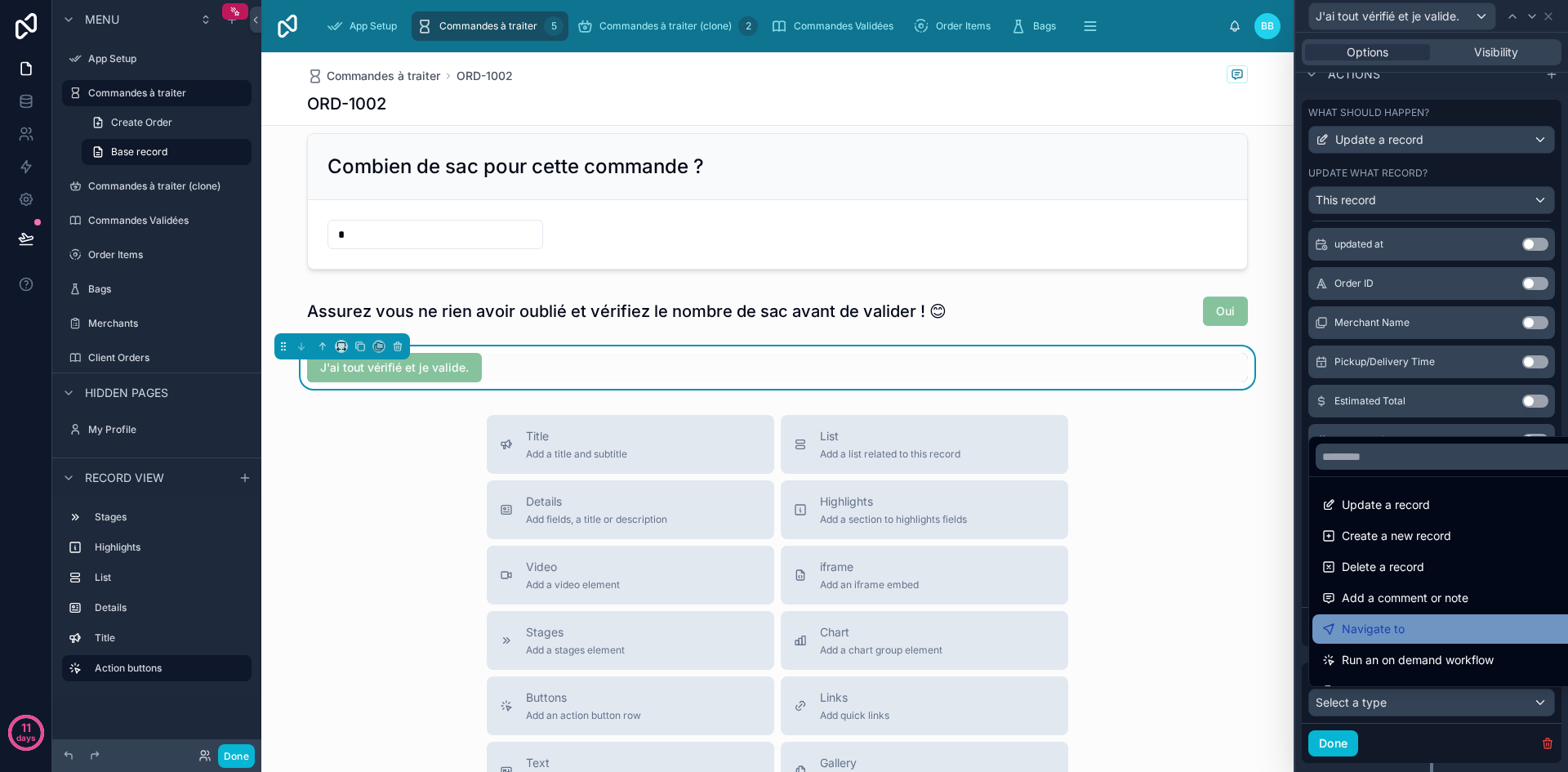
click at [1373, 640] on div "Navigate to" at bounding box center [1445, 628] width 264 height 29
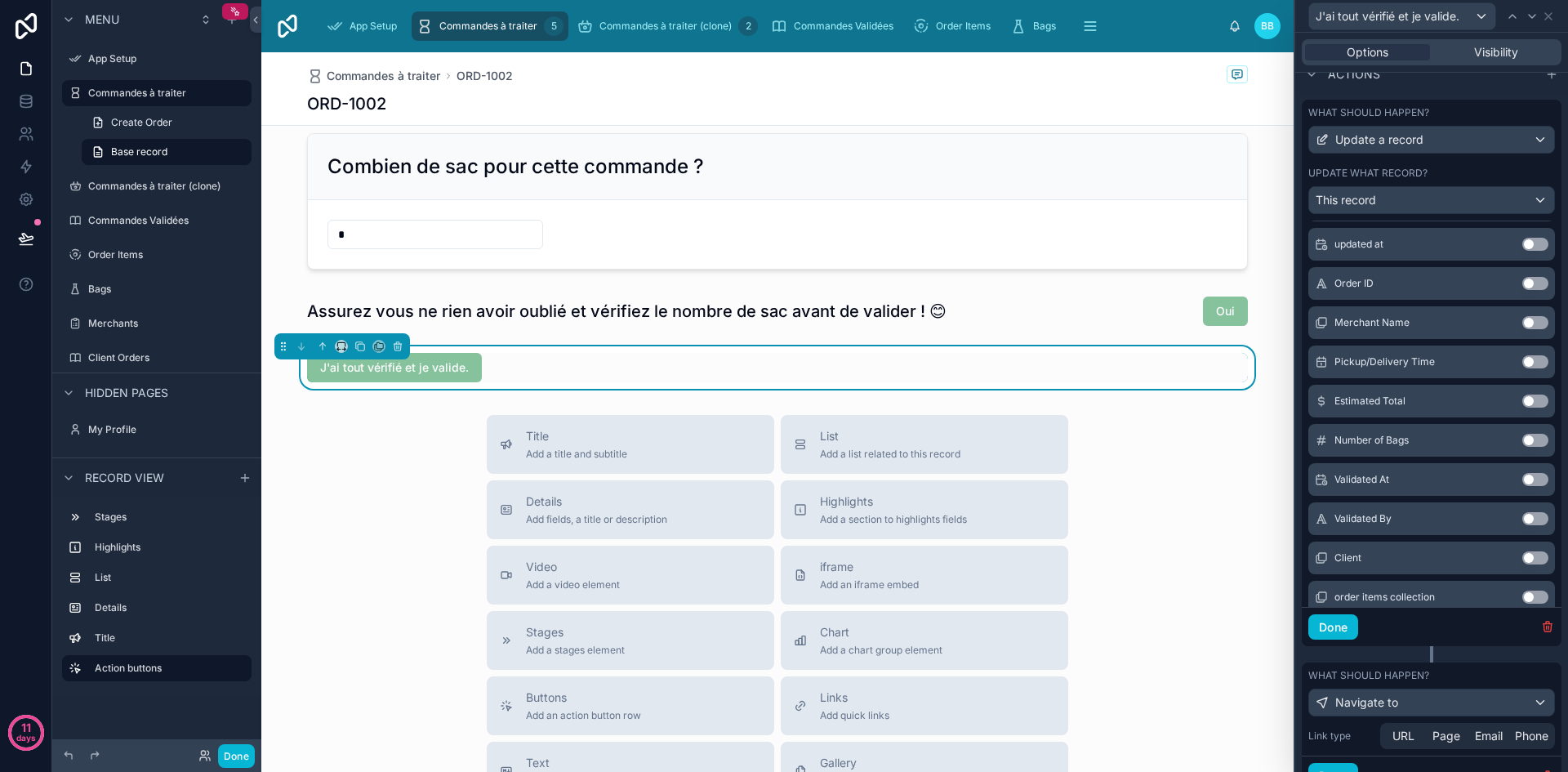
scroll to position [556, 0]
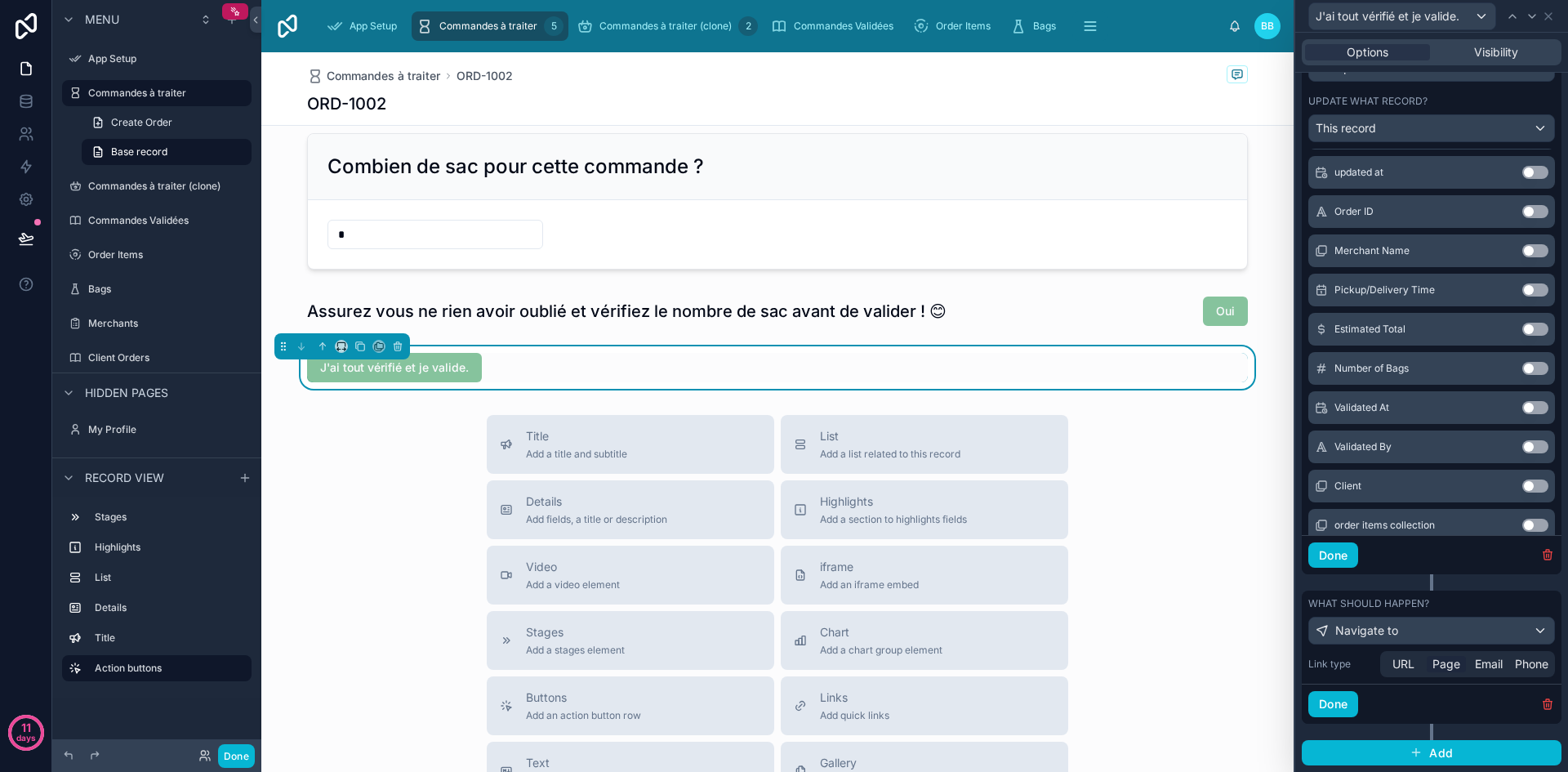
click at [1446, 662] on span "Page" at bounding box center [1446, 664] width 28 height 16
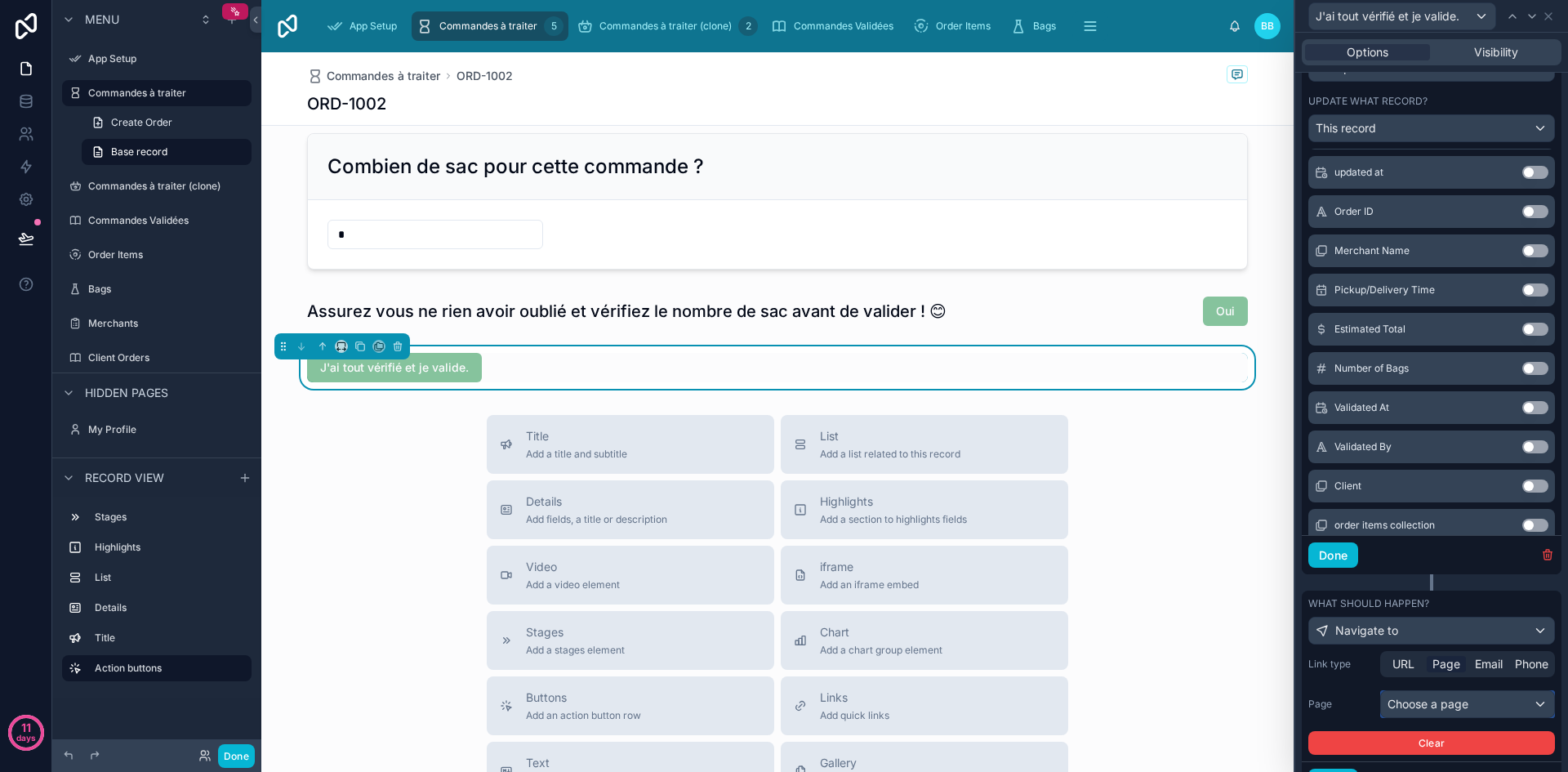
click at [1445, 700] on div "Choose a page" at bounding box center [1467, 704] width 173 height 26
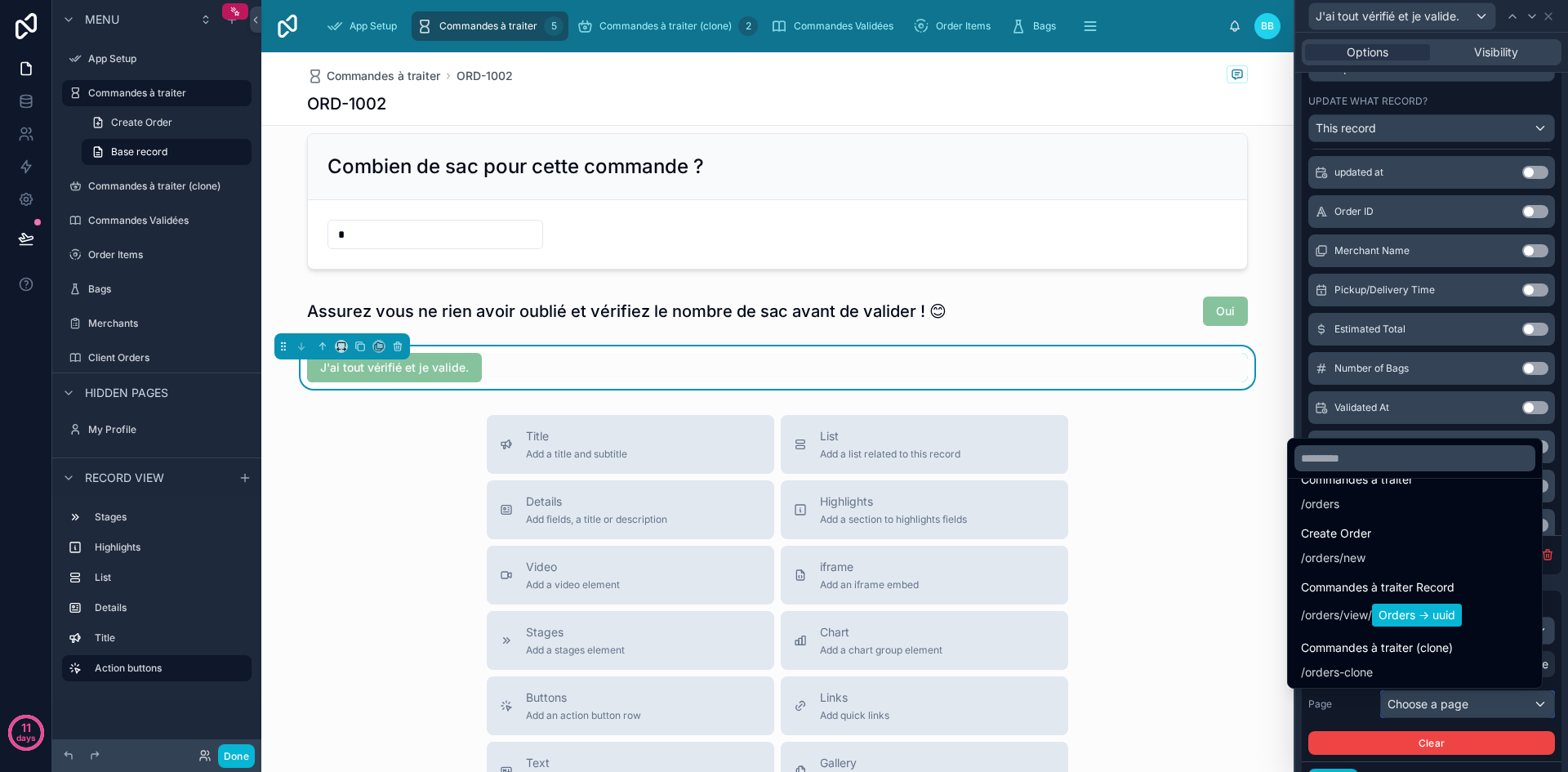
scroll to position [196, 0]
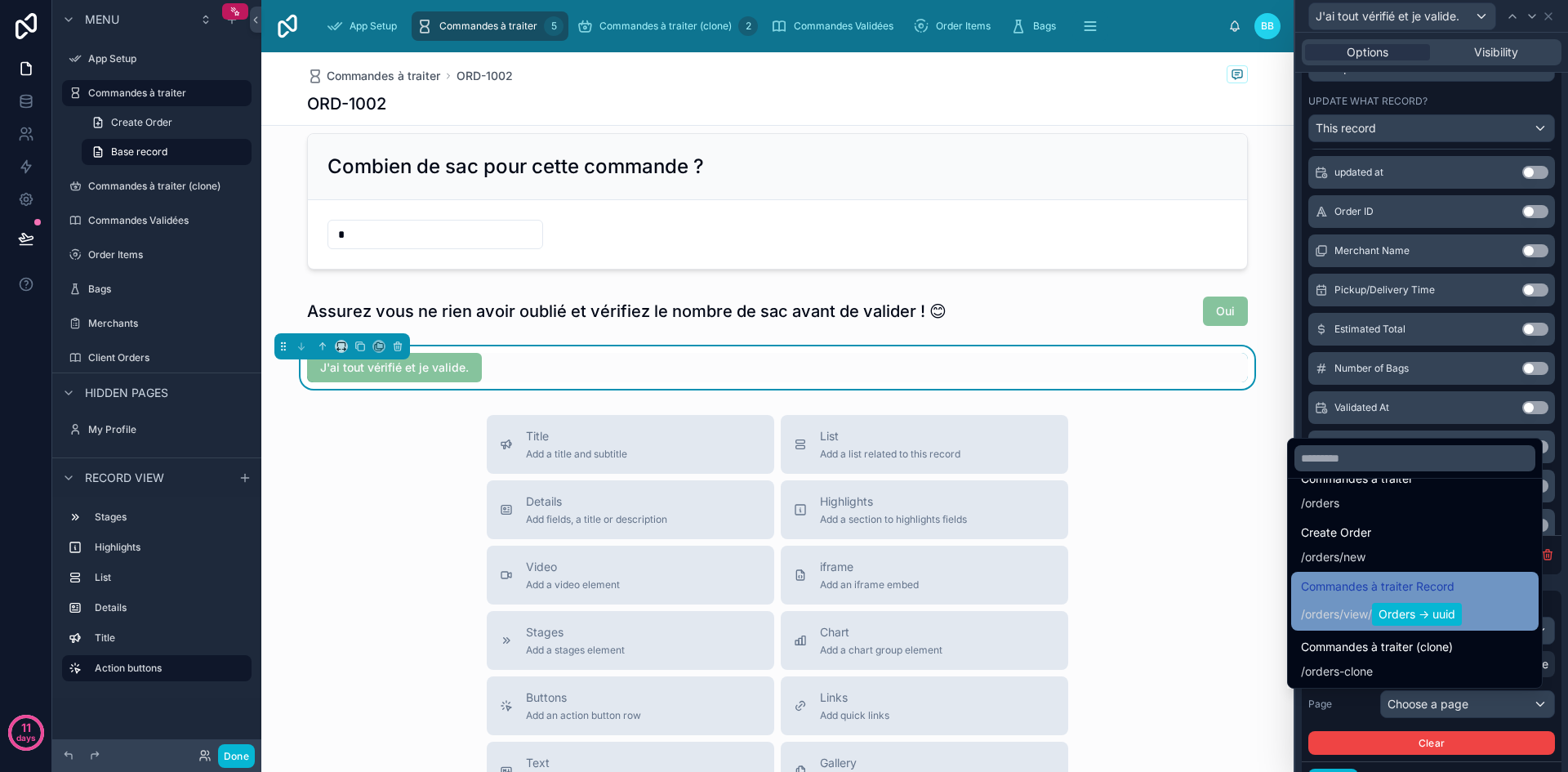
click at [1305, 604] on div "/ orders / view / Orders -> uuid" at bounding box center [1382, 614] width 161 height 22
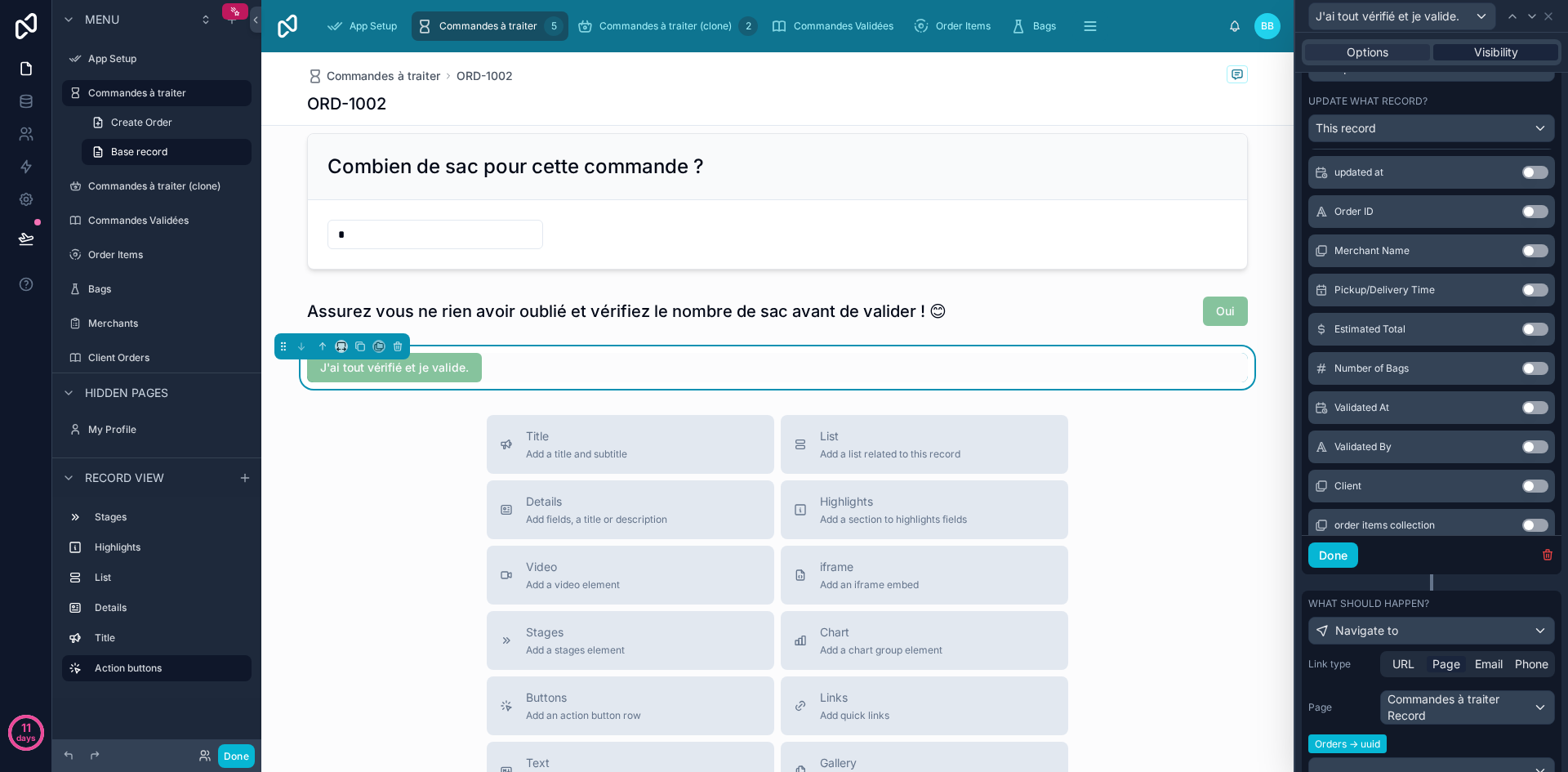
click at [1475, 54] on span "Visibility" at bounding box center [1496, 51] width 44 height 16
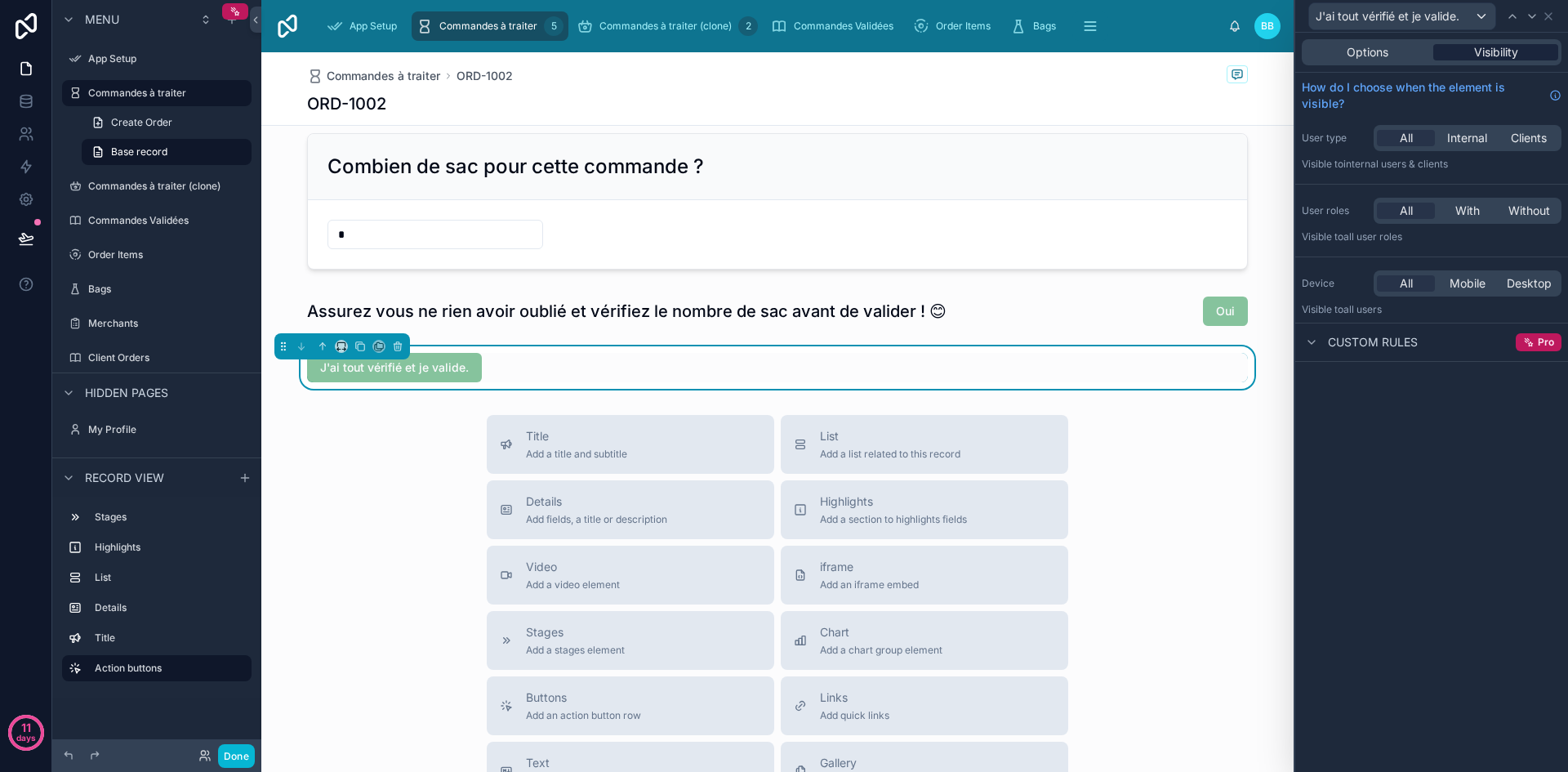
scroll to position [0, 0]
click at [1471, 58] on div "Visibility" at bounding box center [1496, 51] width 125 height 16
click at [1388, 50] on span "Options" at bounding box center [1368, 51] width 42 height 16
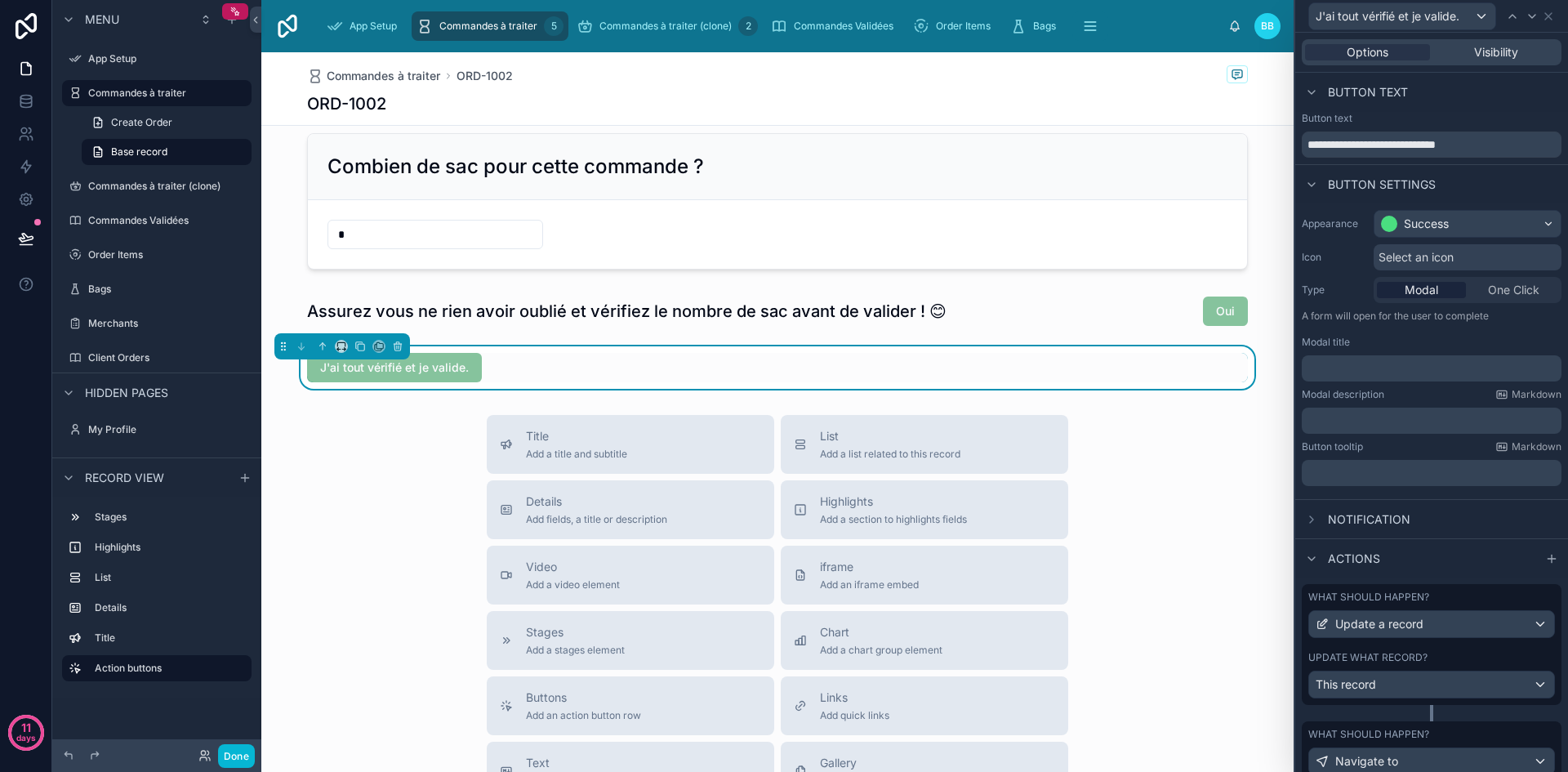
scroll to position [59, 0]
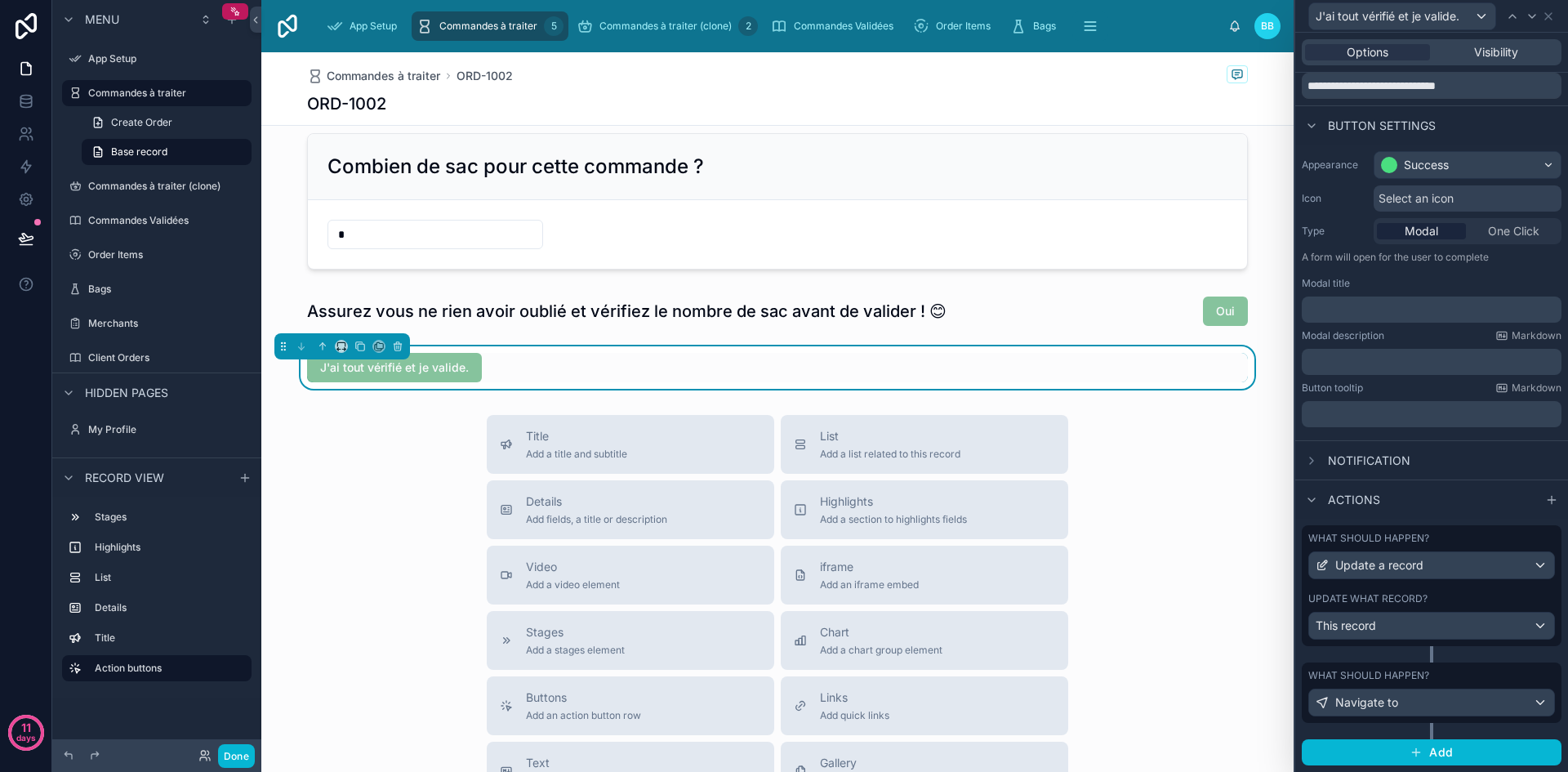
click at [1426, 593] on label "Update what record?" at bounding box center [1369, 598] width 120 height 13
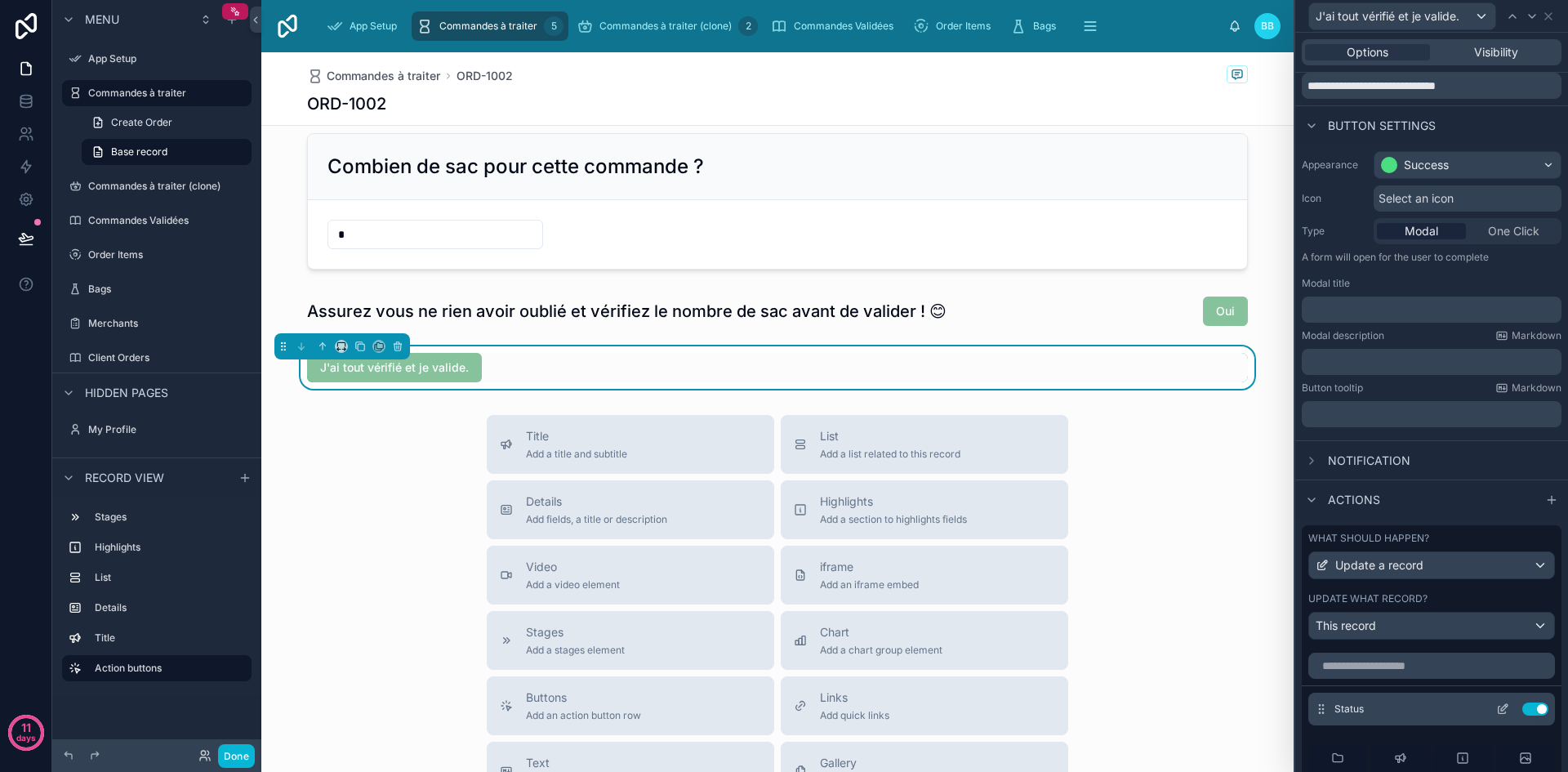
click at [1497, 711] on icon at bounding box center [1503, 708] width 13 height 13
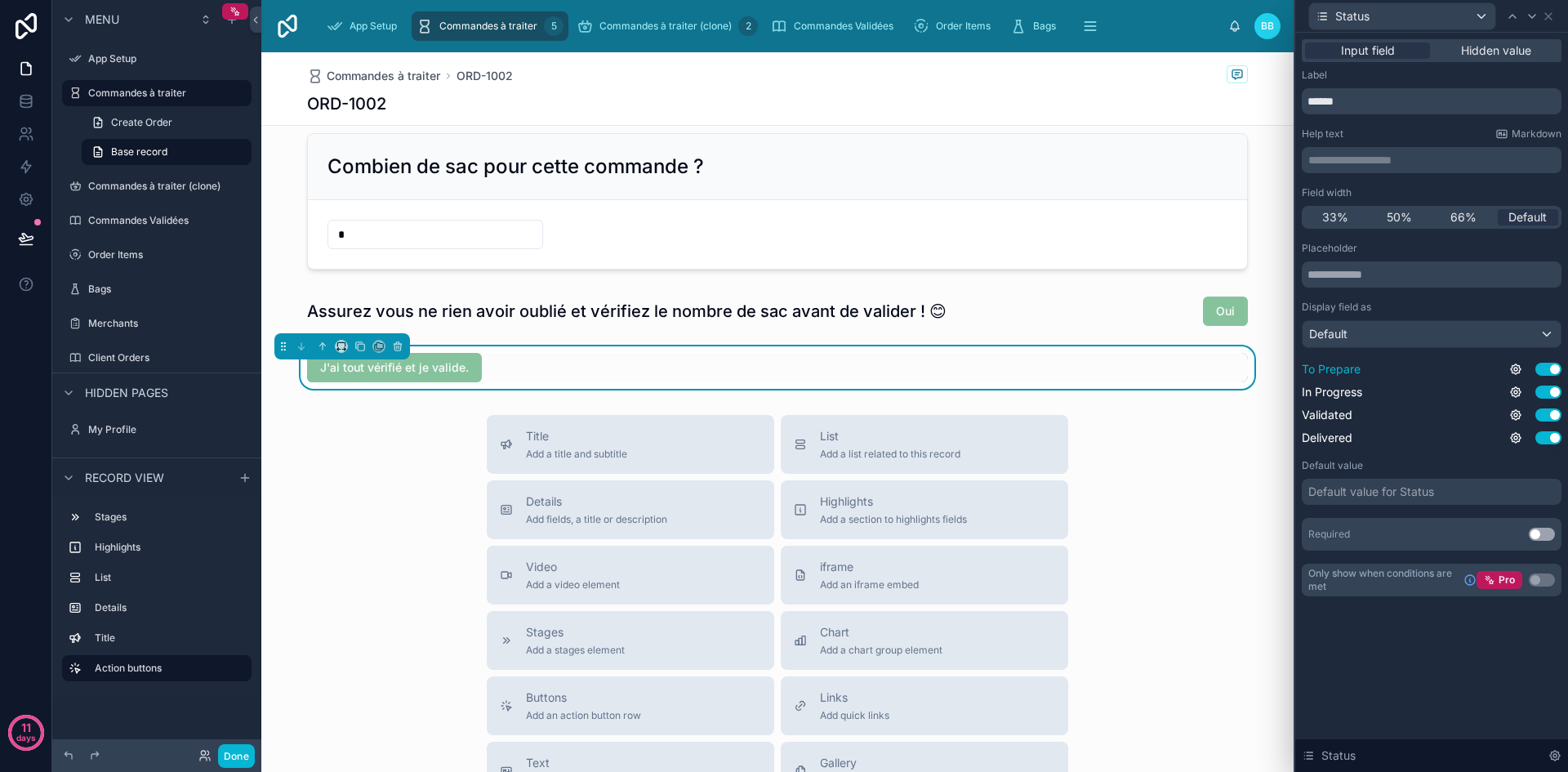
click at [1548, 363] on button "Use setting" at bounding box center [1548, 369] width 26 height 13
drag, startPoint x: 1548, startPoint y: 381, endPoint x: 1548, endPoint y: 392, distance: 11.0
click at [1548, 392] on div "To Prepare Use setting In Progress Use setting Validated Use setting Delivered …" at bounding box center [1432, 403] width 260 height 85
click at [1548, 392] on button "Use setting" at bounding box center [1548, 392] width 26 height 13
click at [1553, 419] on button "Use setting" at bounding box center [1548, 415] width 26 height 13
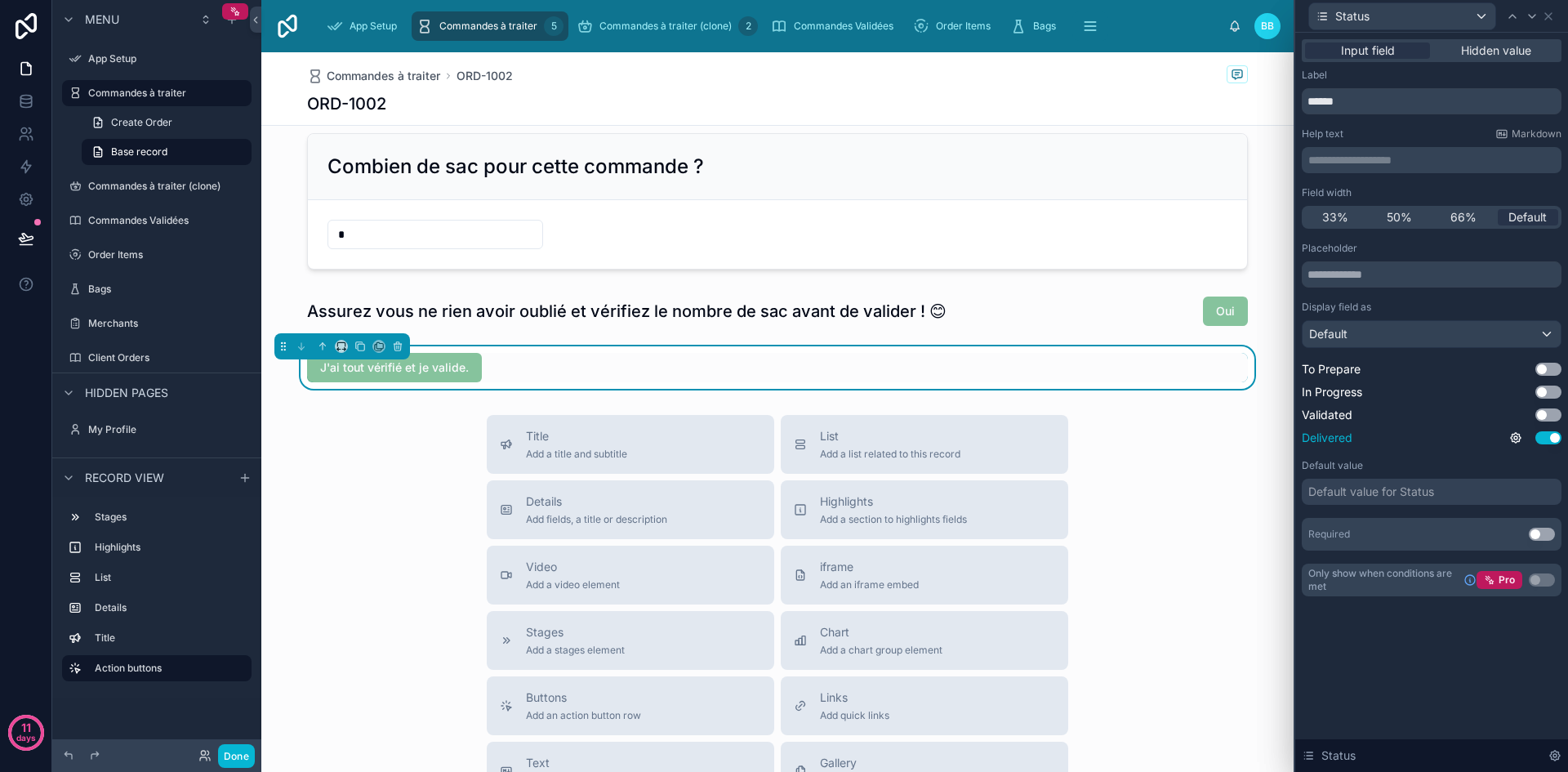
click at [1553, 433] on button "Use setting" at bounding box center [1548, 437] width 26 height 13
click at [1457, 57] on div "Hidden value" at bounding box center [1496, 50] width 125 height 16
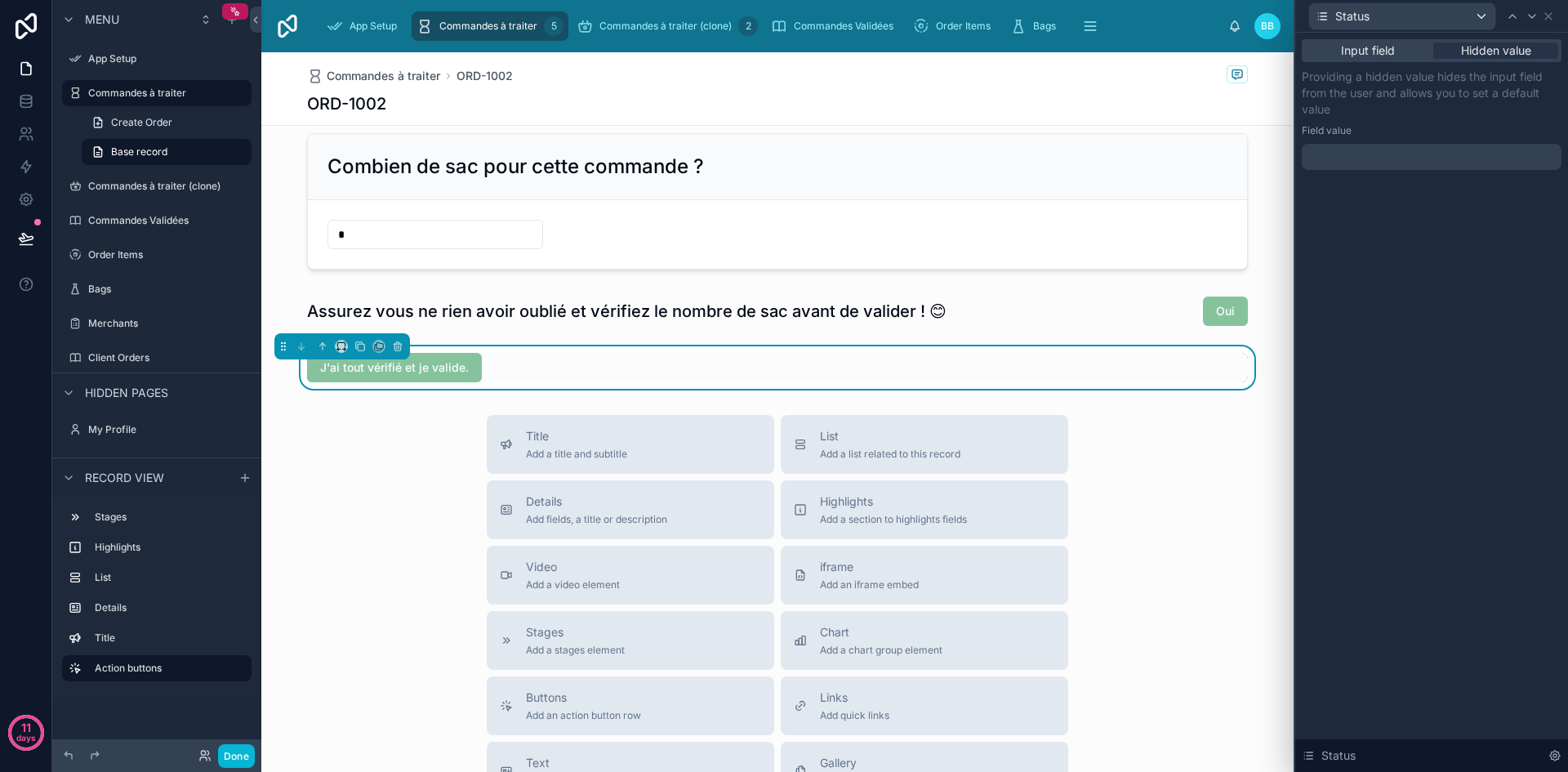
click at [1354, 154] on div at bounding box center [1432, 157] width 260 height 26
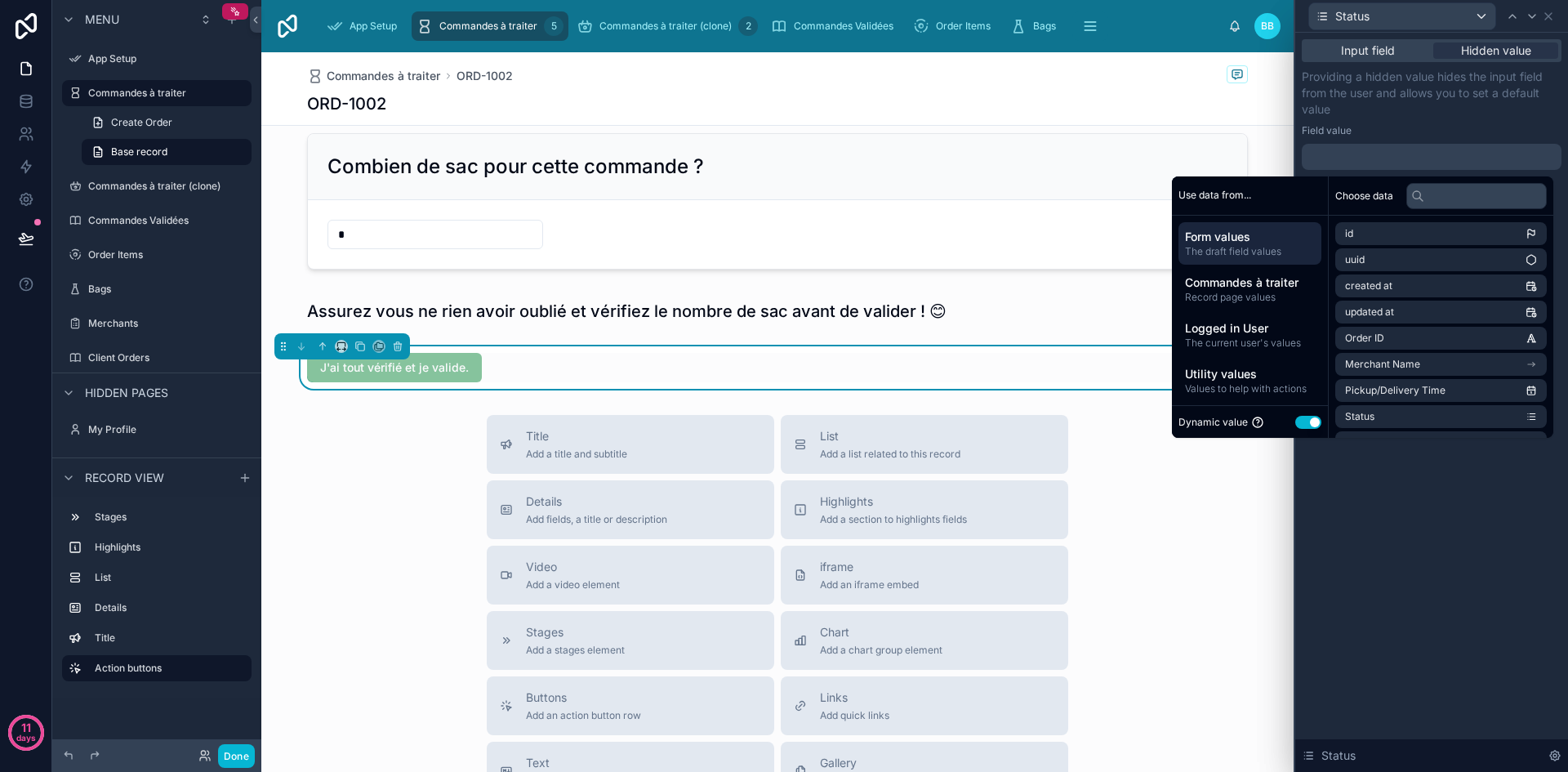
click at [1297, 423] on button "Use setting" at bounding box center [1309, 422] width 26 height 13
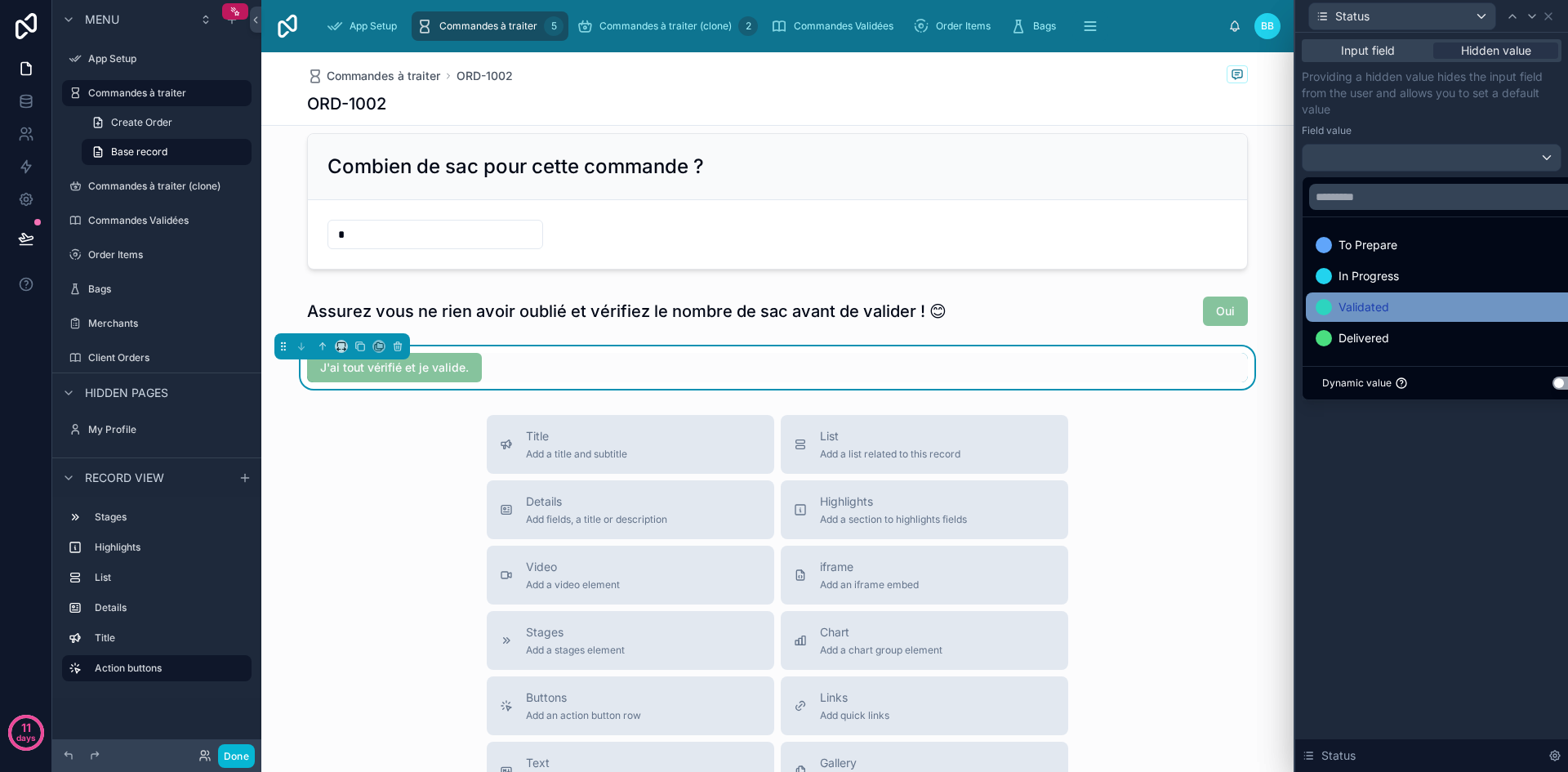
click at [1362, 304] on span "Validated" at bounding box center [1364, 307] width 50 height 20
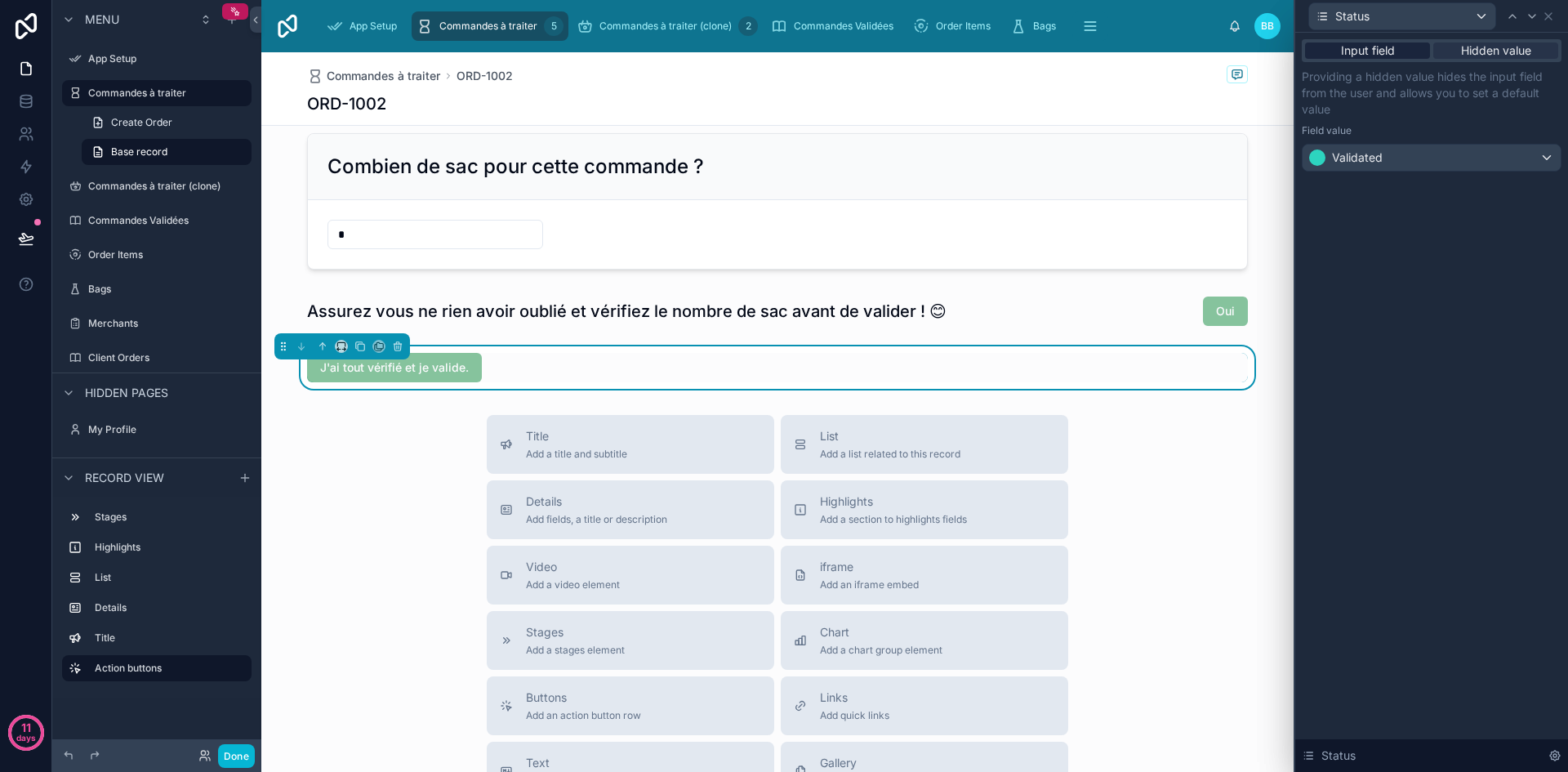
click at [1388, 49] on span "Input field" at bounding box center [1369, 50] width 54 height 16
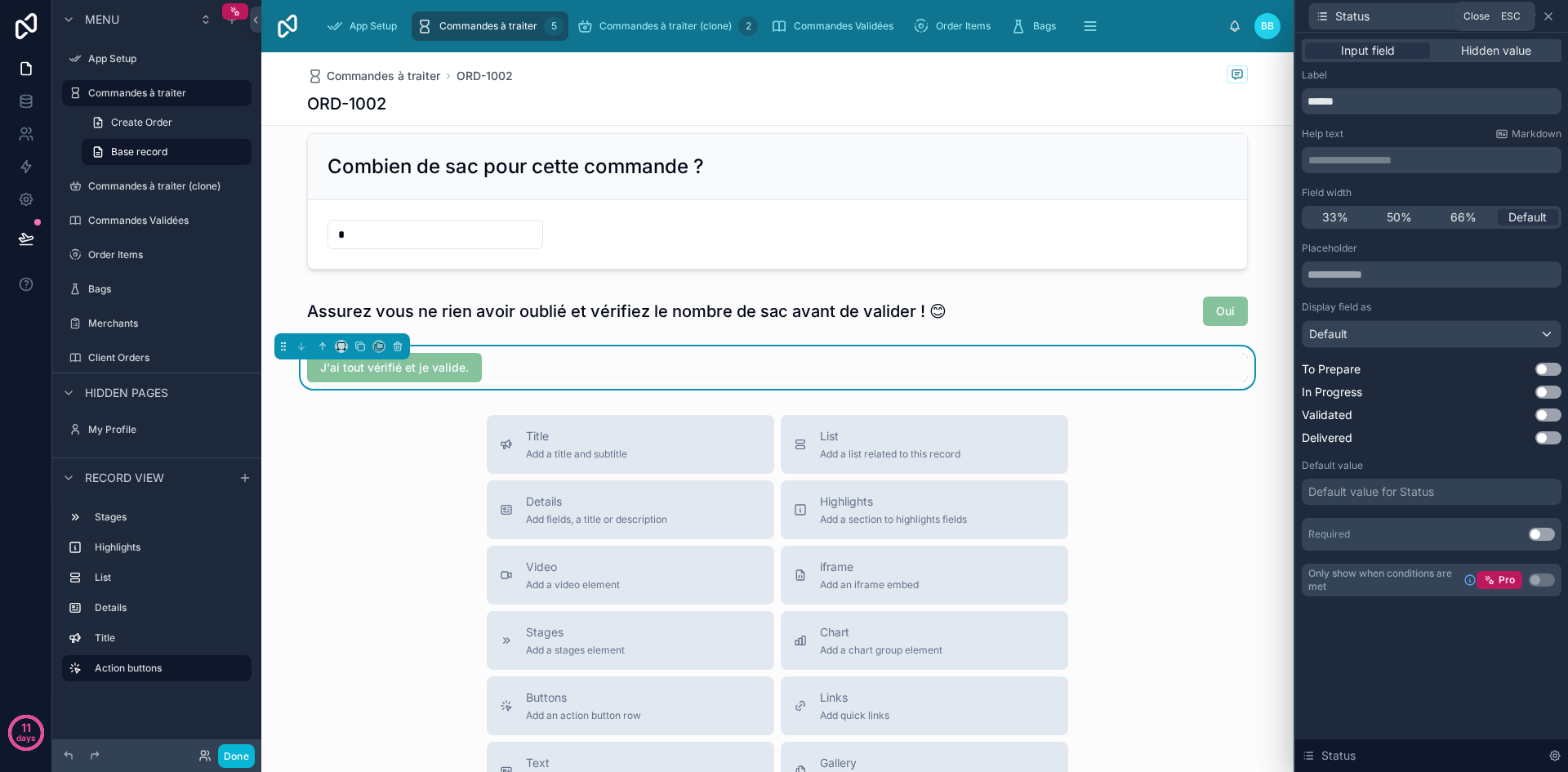
click at [1548, 15] on icon at bounding box center [1548, 16] width 7 height 7
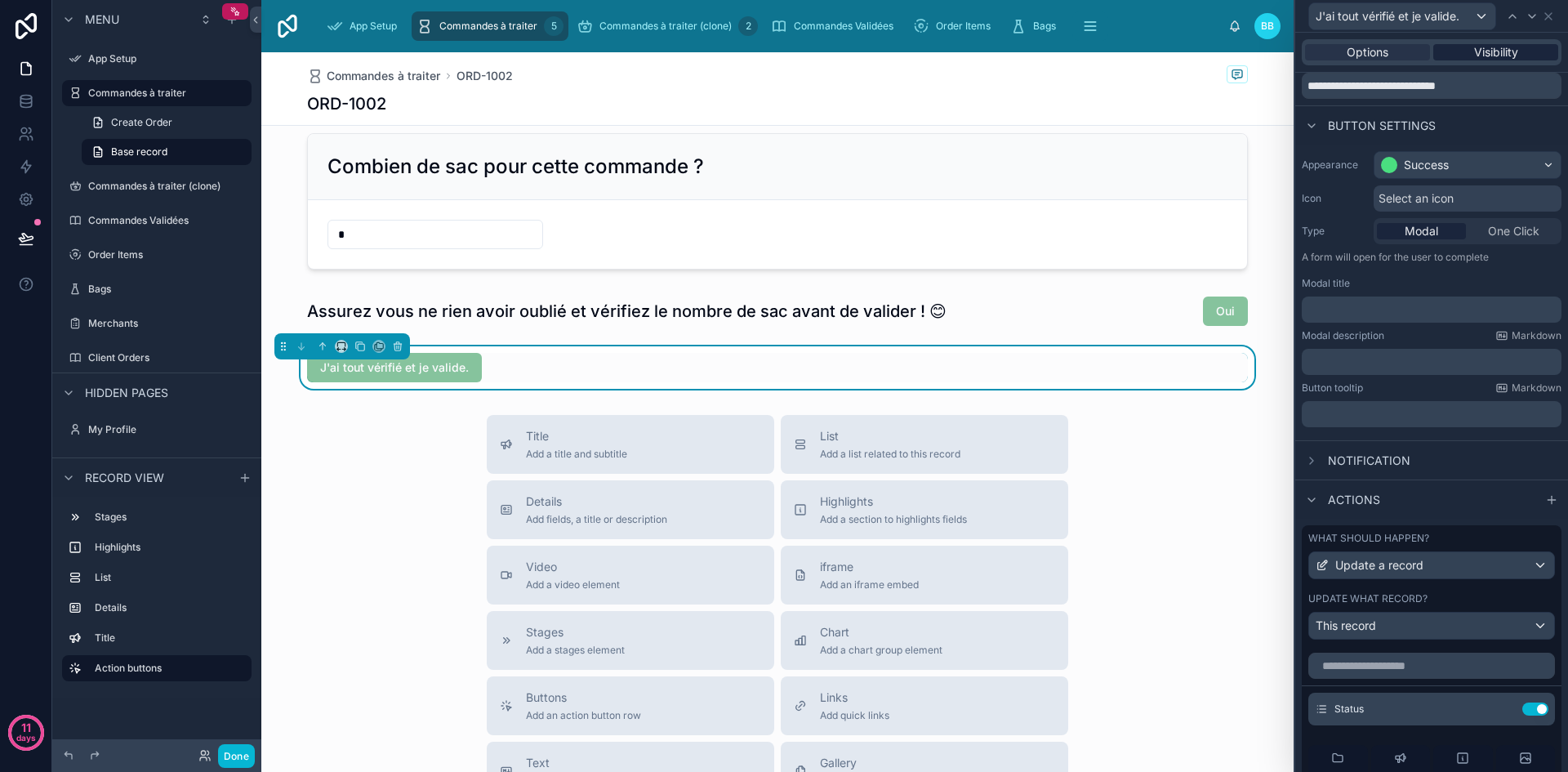
click at [1474, 54] on span "Visibility" at bounding box center [1496, 51] width 44 height 16
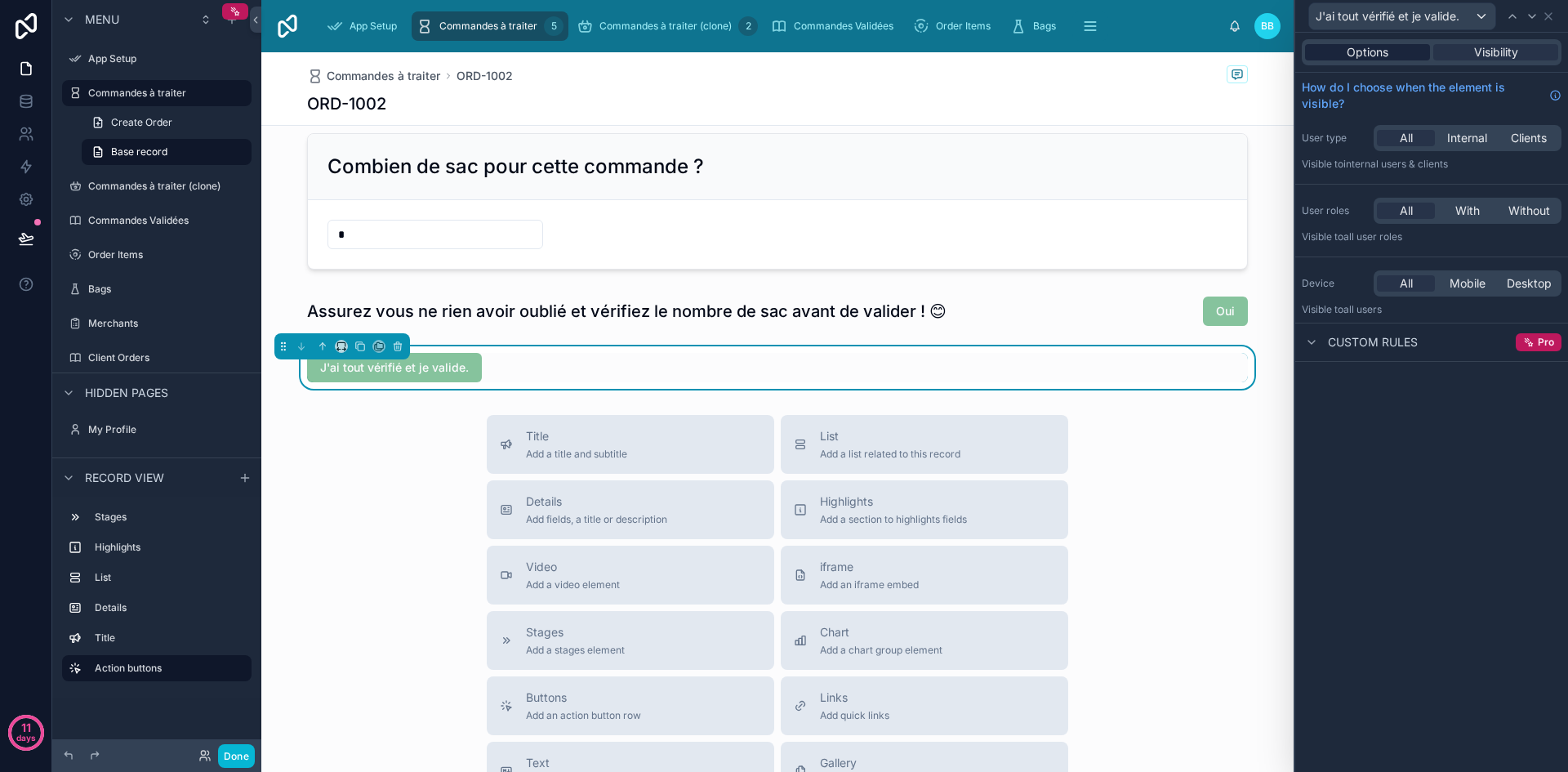
click at [1389, 57] on div "Options" at bounding box center [1368, 51] width 125 height 16
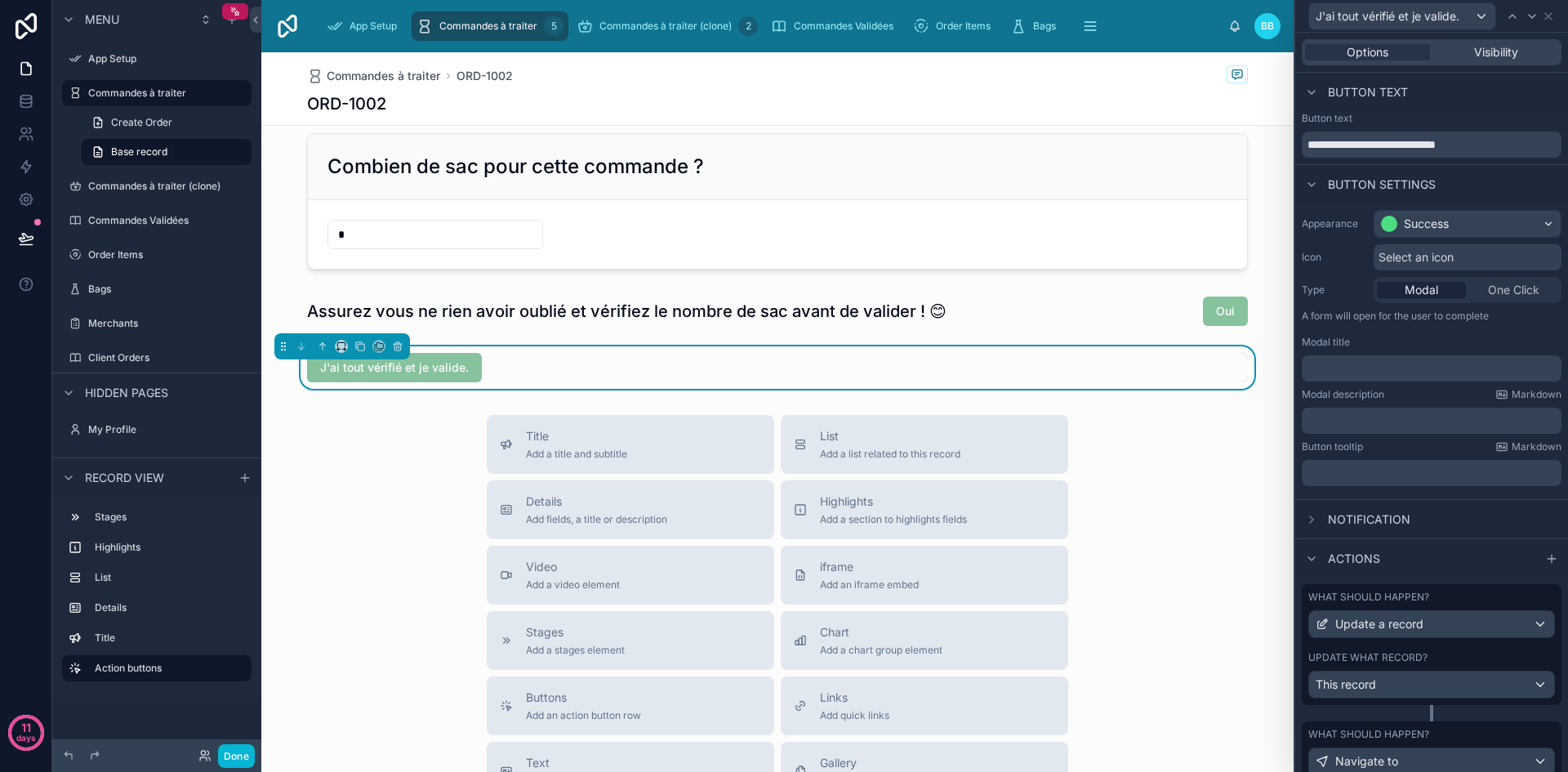
click at [1445, 656] on div "Update what record?" at bounding box center [1432, 657] width 247 height 13
click at [1497, 764] on icon at bounding box center [1503, 767] width 13 height 13
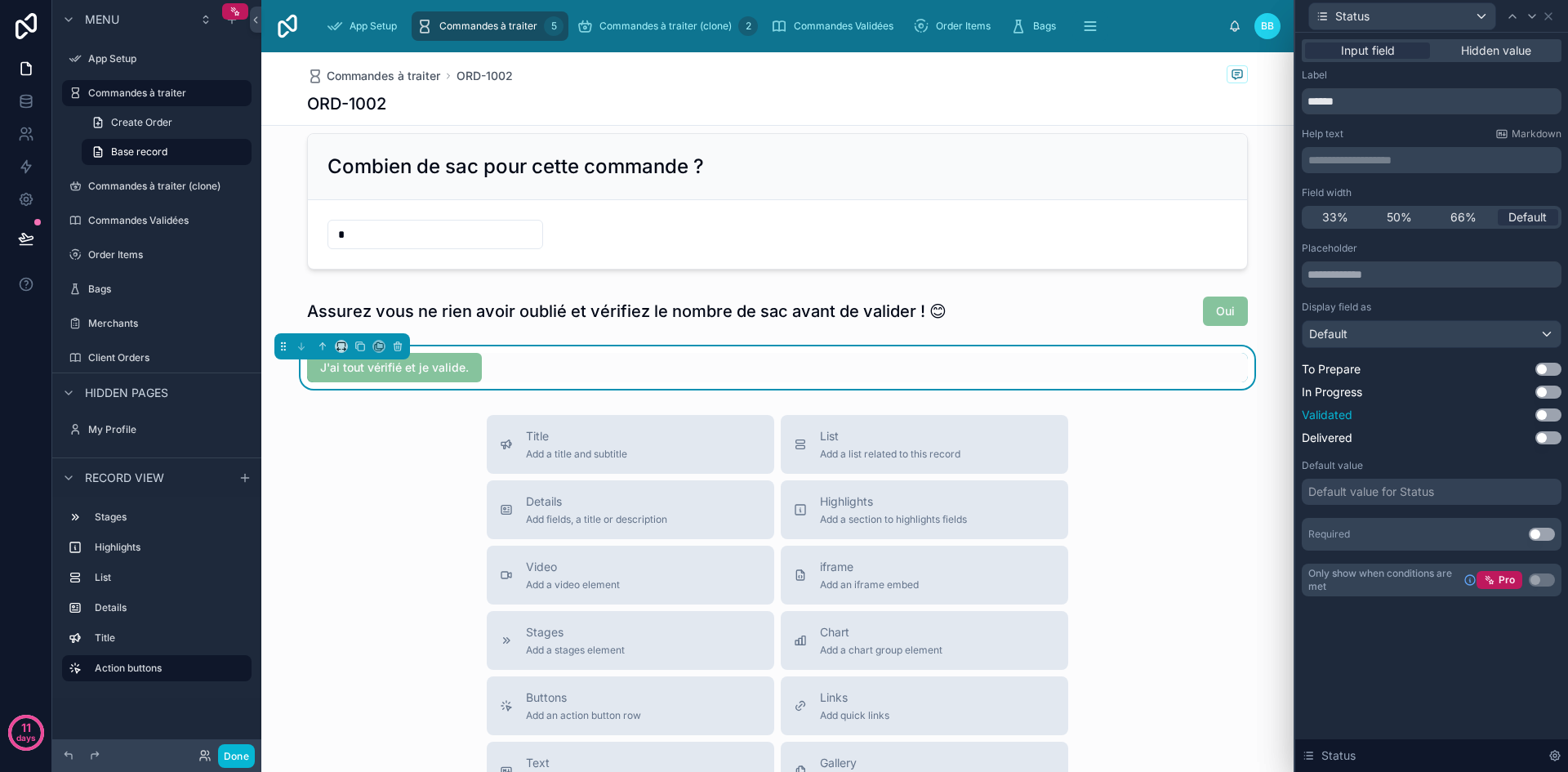
click at [1548, 417] on button "Use setting" at bounding box center [1548, 415] width 26 height 13
click at [1551, 18] on icon at bounding box center [1548, 16] width 7 height 7
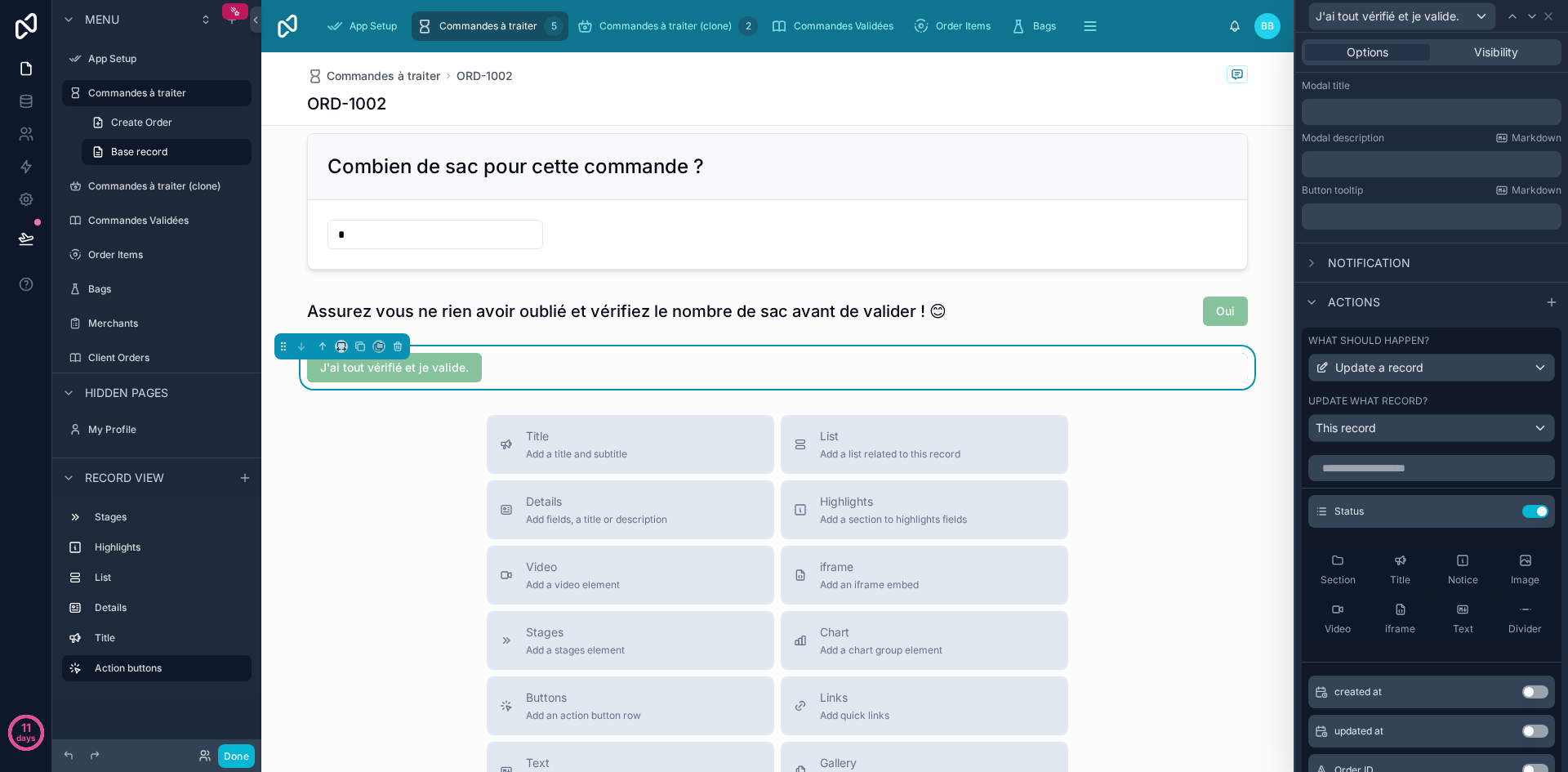
scroll to position [263, 0]
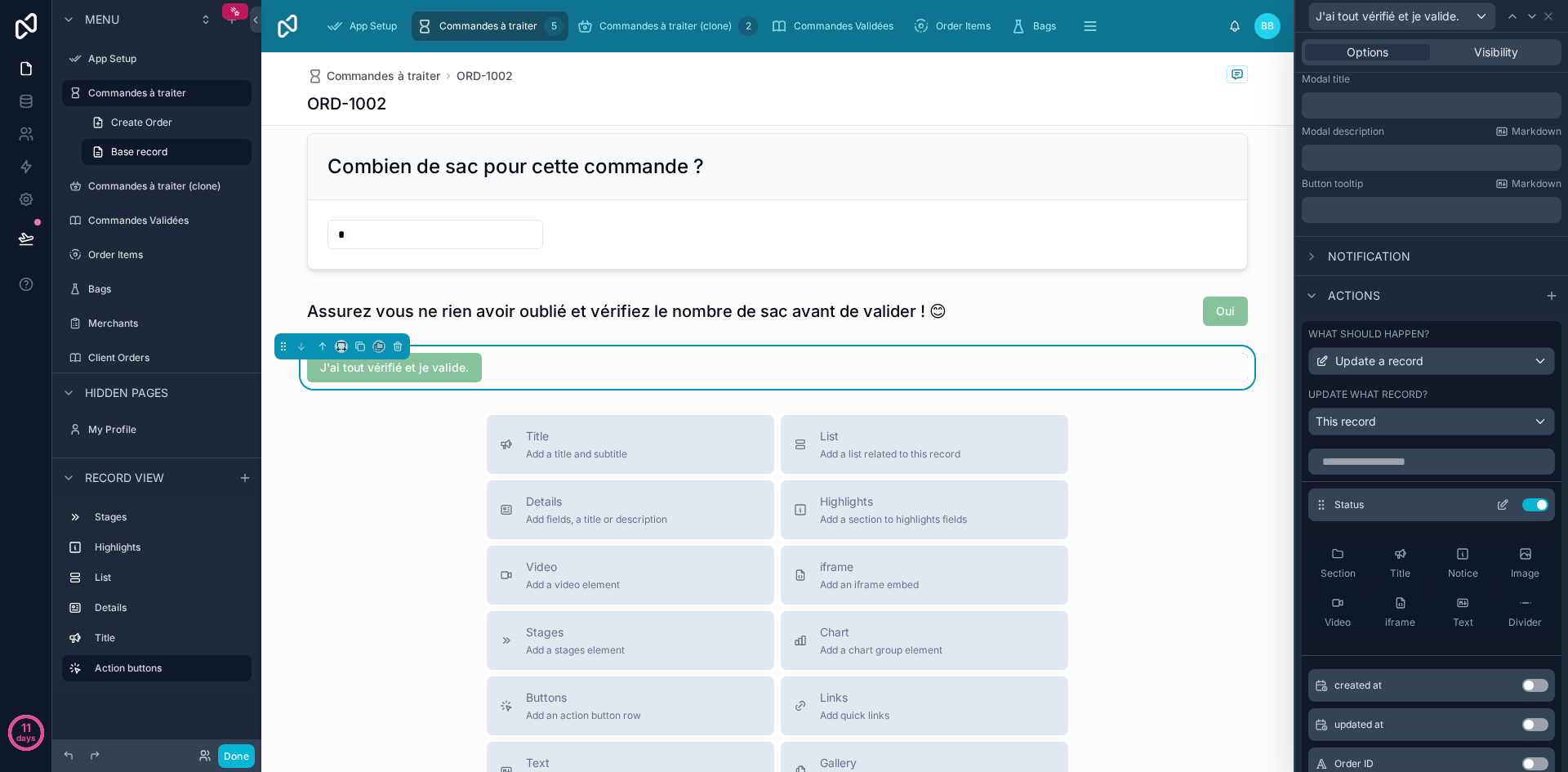
click at [1497, 503] on icon at bounding box center [1503, 505] width 13 height 13
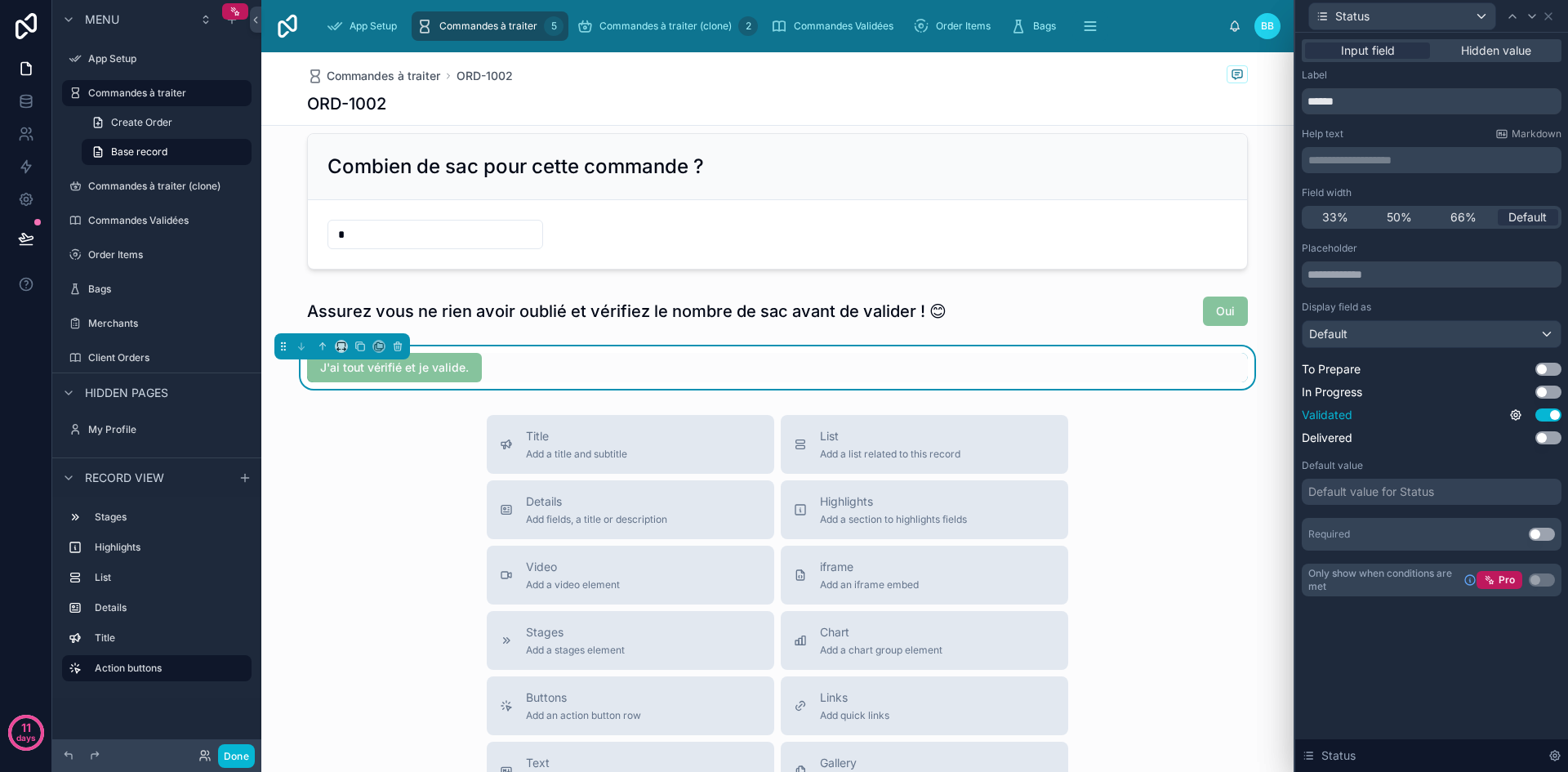
click at [1547, 417] on button "Use setting" at bounding box center [1548, 415] width 26 height 13
click at [1474, 334] on div "Default" at bounding box center [1431, 334] width 258 height 26
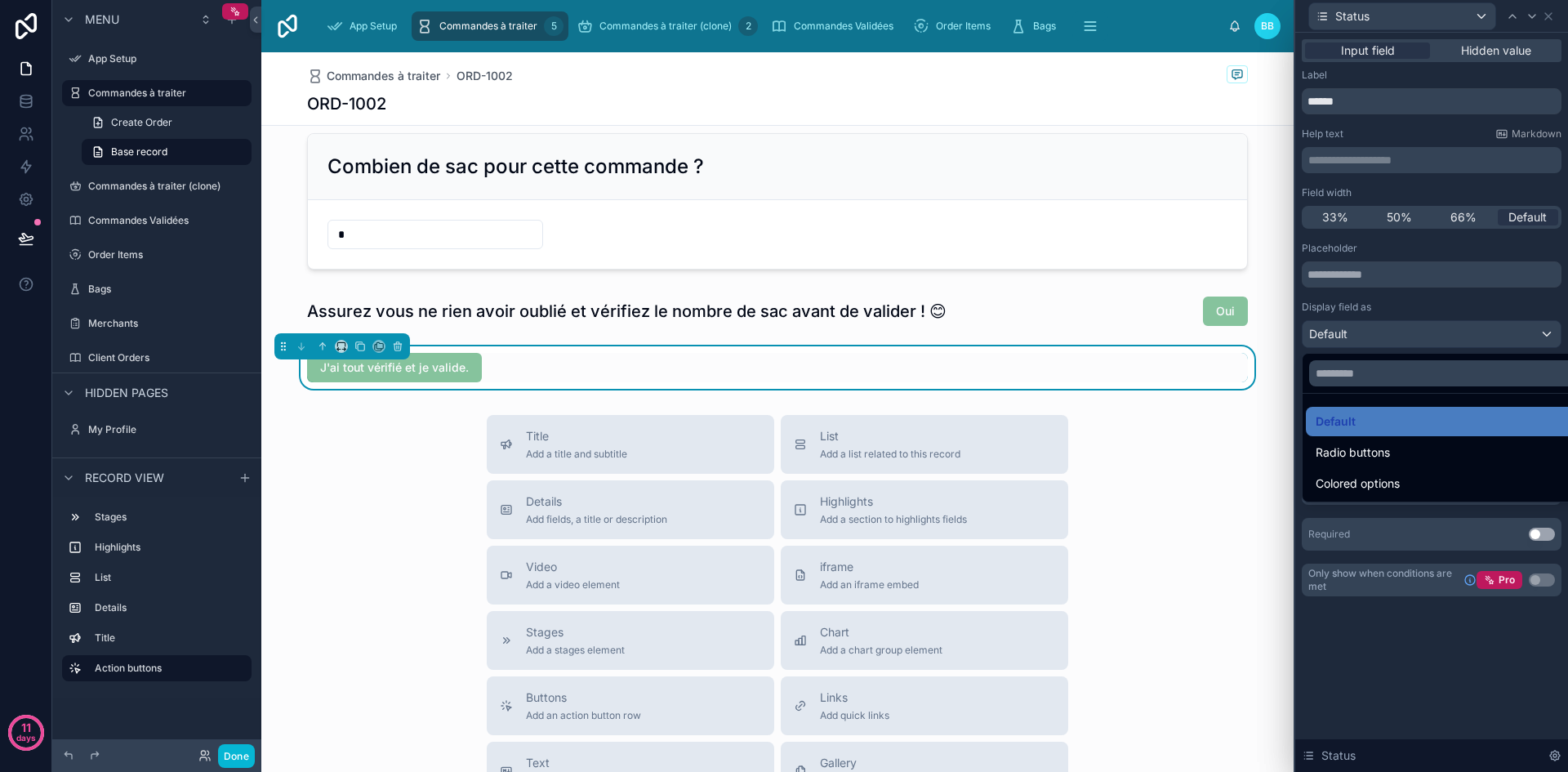
click at [1474, 334] on div at bounding box center [1432, 386] width 273 height 772
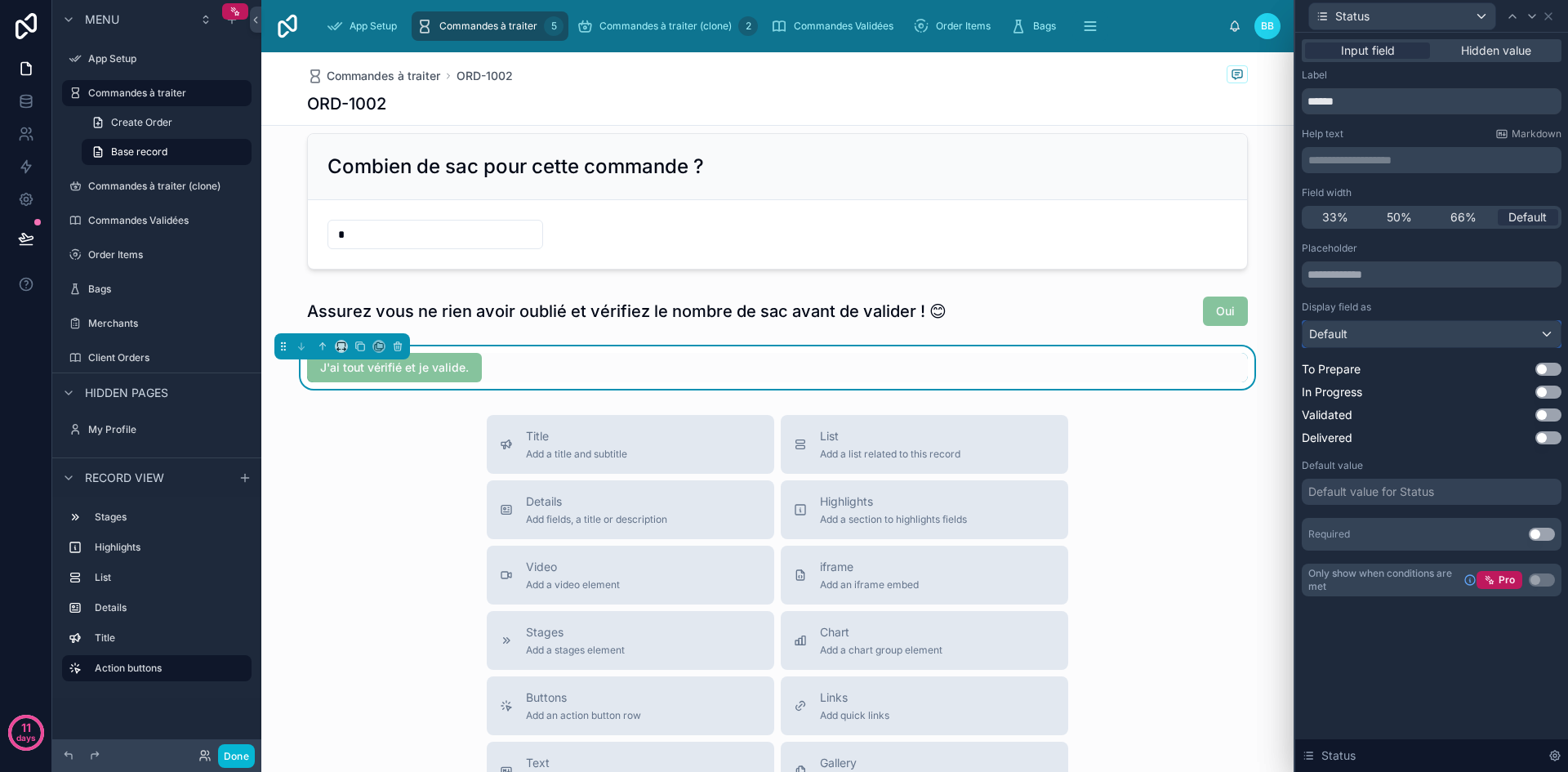
click at [1422, 339] on div "Default" at bounding box center [1431, 334] width 258 height 26
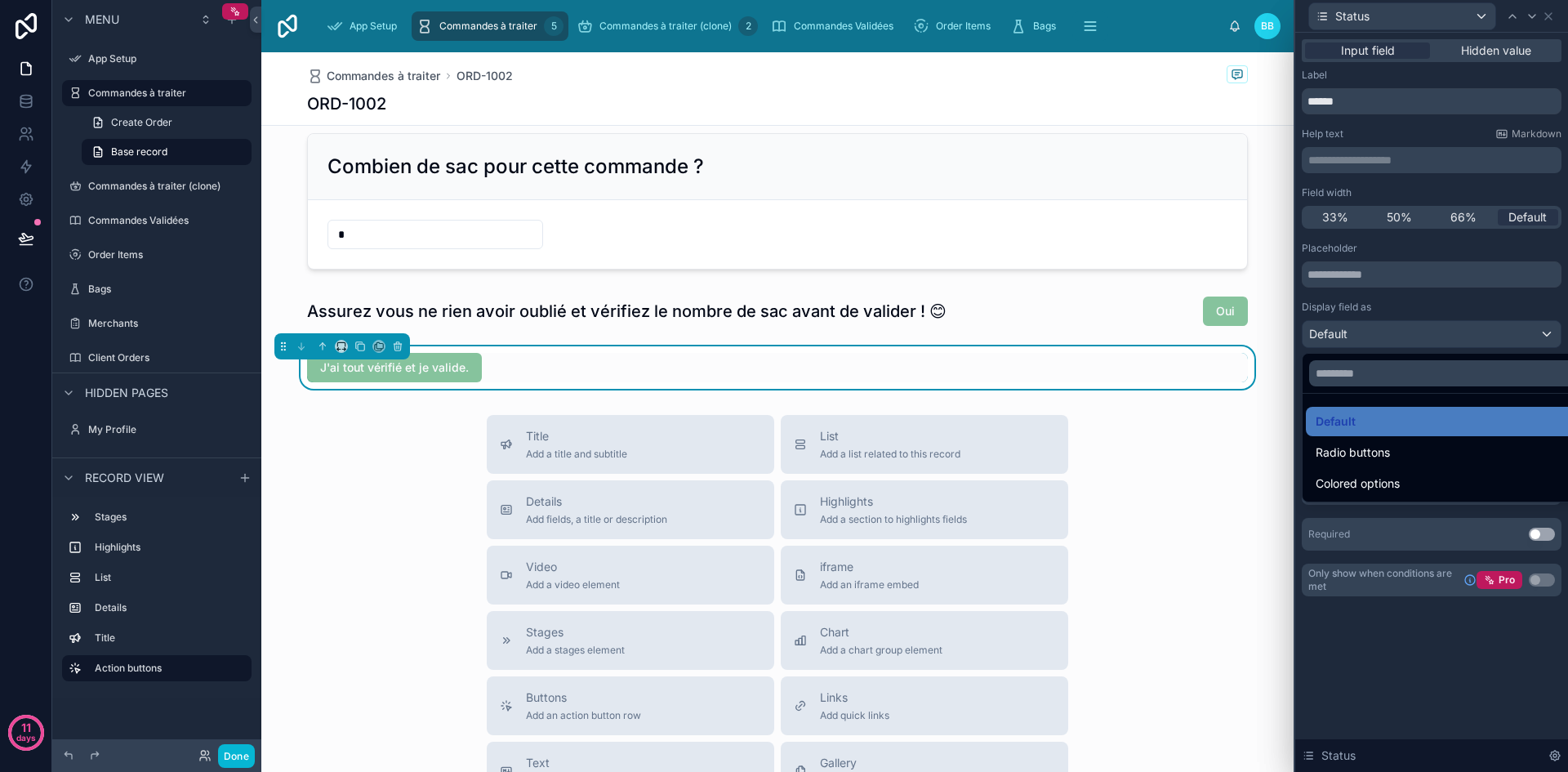
click at [1422, 339] on div at bounding box center [1432, 386] width 273 height 772
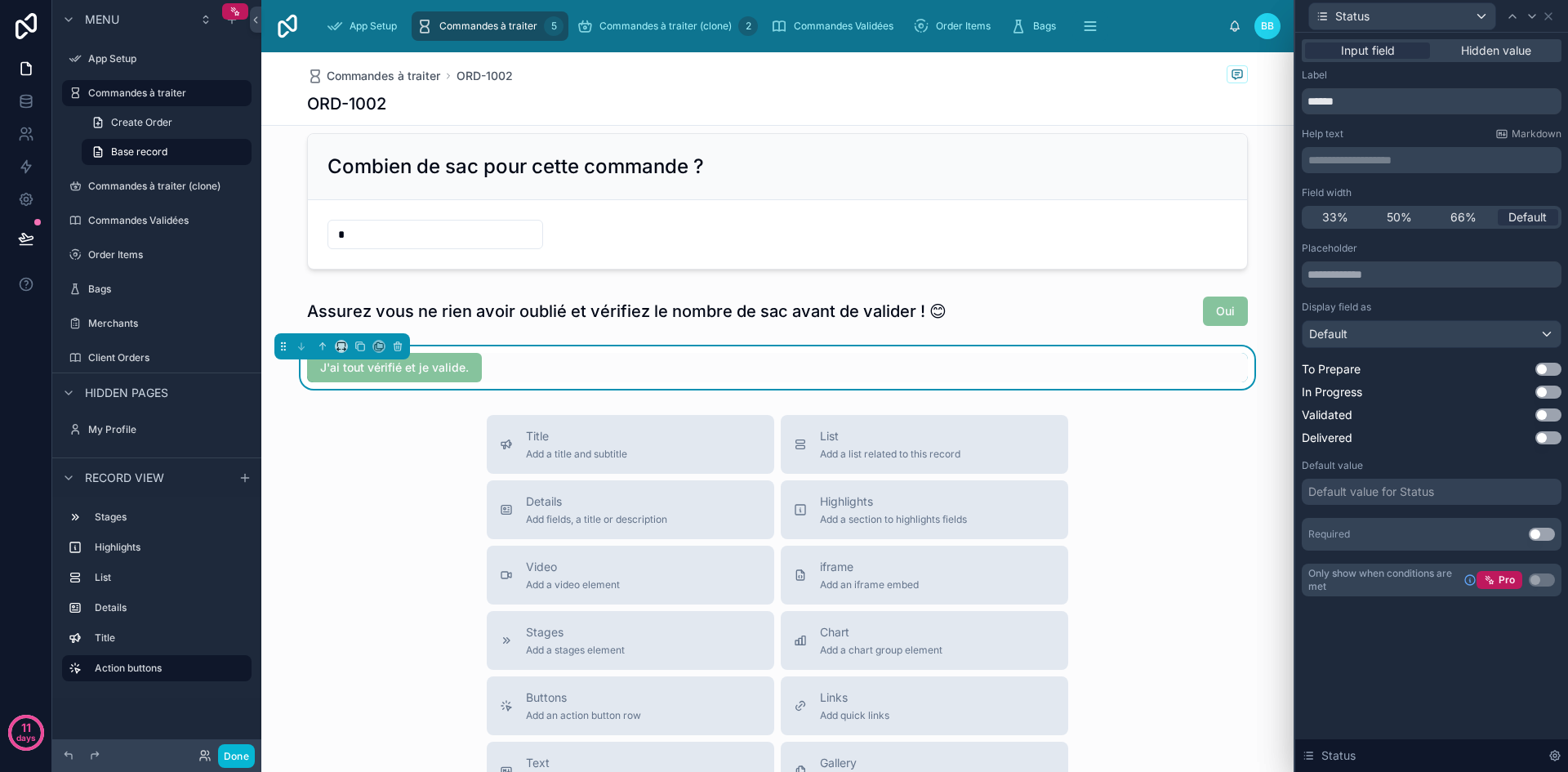
click at [1547, 536] on button "Use setting" at bounding box center [1542, 534] width 26 height 13
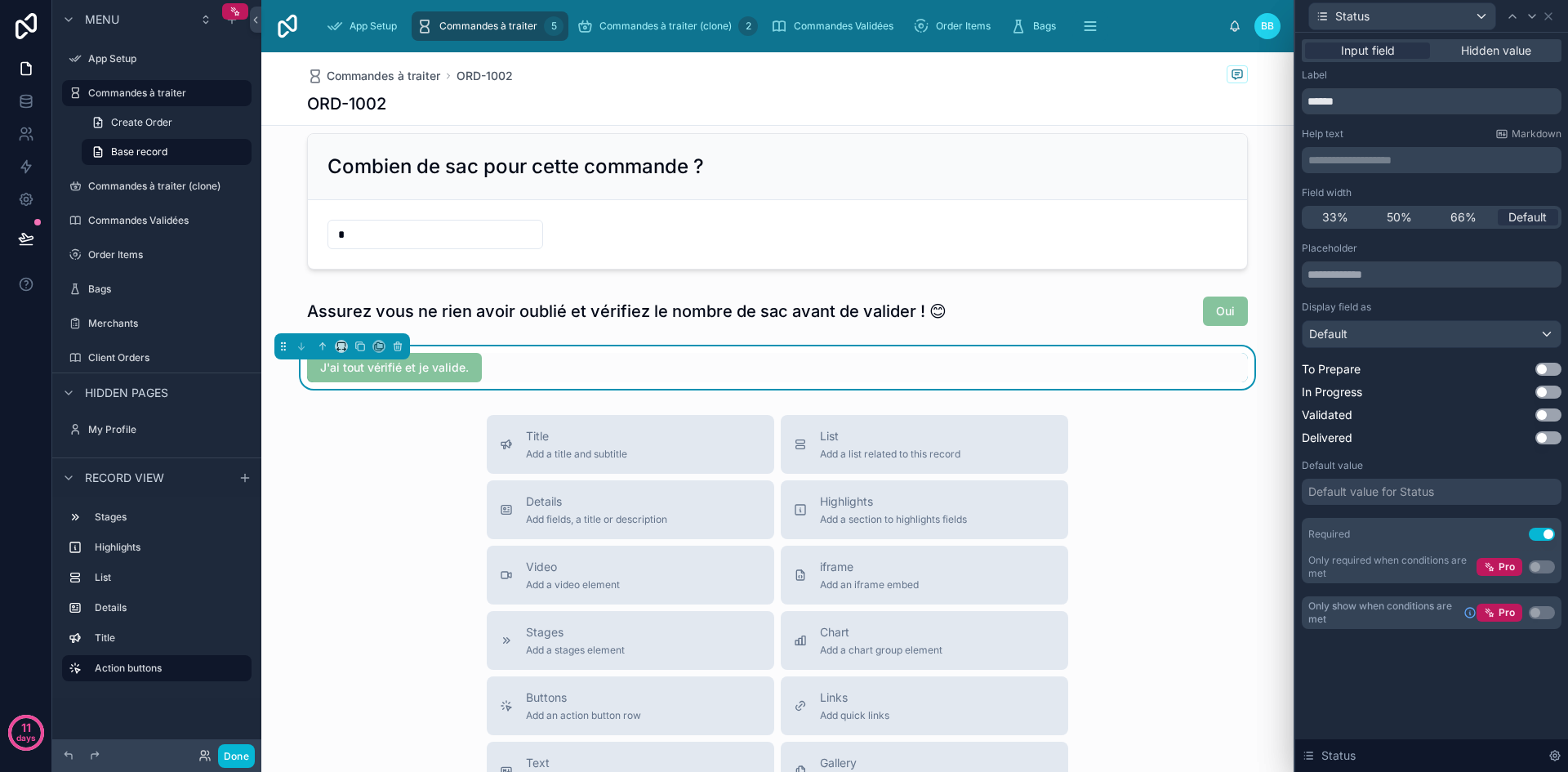
click at [1547, 536] on button "Use setting" at bounding box center [1542, 534] width 26 height 13
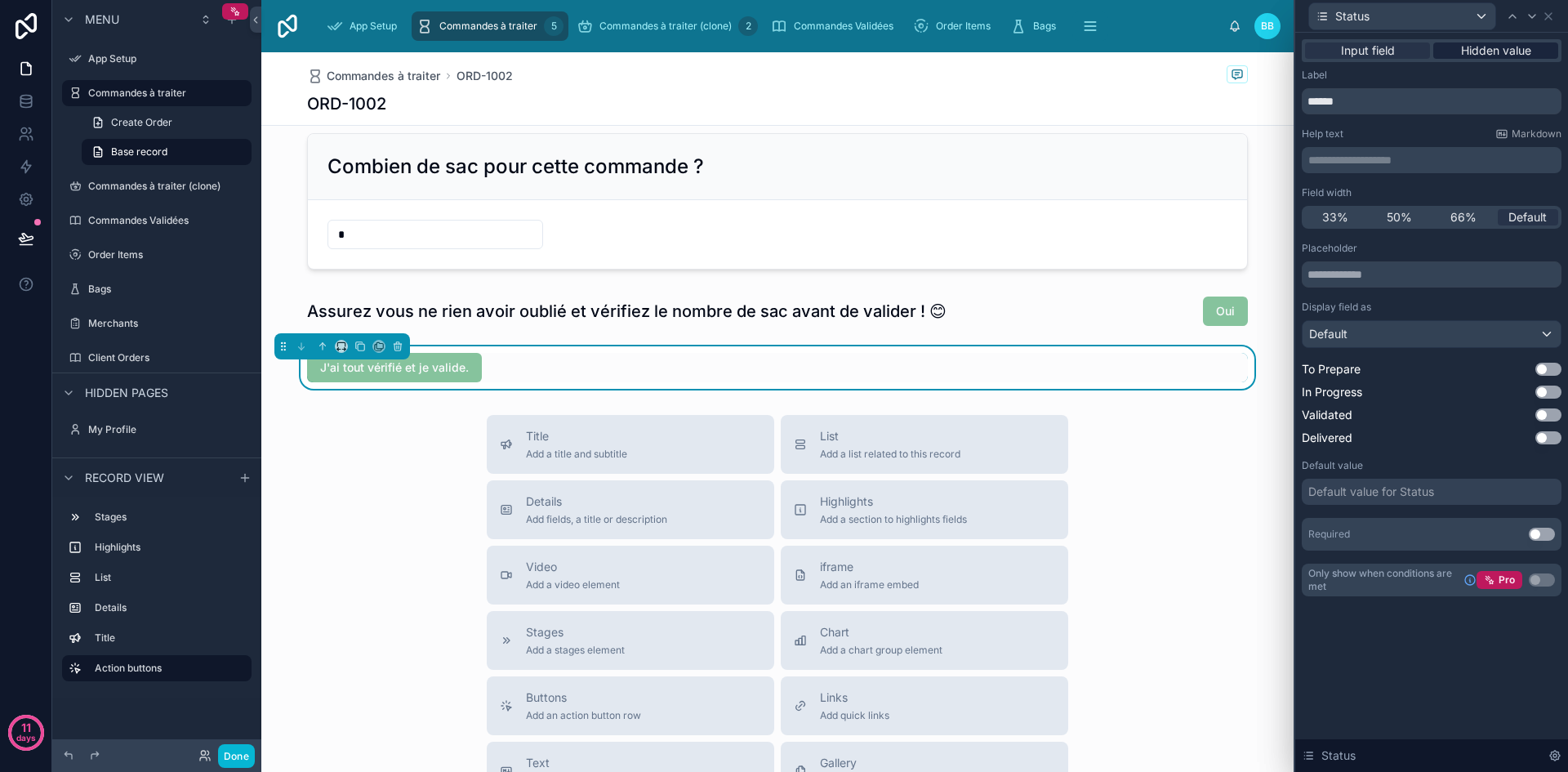
drag, startPoint x: 1519, startPoint y: 40, endPoint x: 1497, endPoint y: 46, distance: 22.8
click at [1497, 46] on div "Input field Hidden value" at bounding box center [1432, 50] width 260 height 22
click at [1497, 46] on span "Hidden value" at bounding box center [1496, 50] width 70 height 16
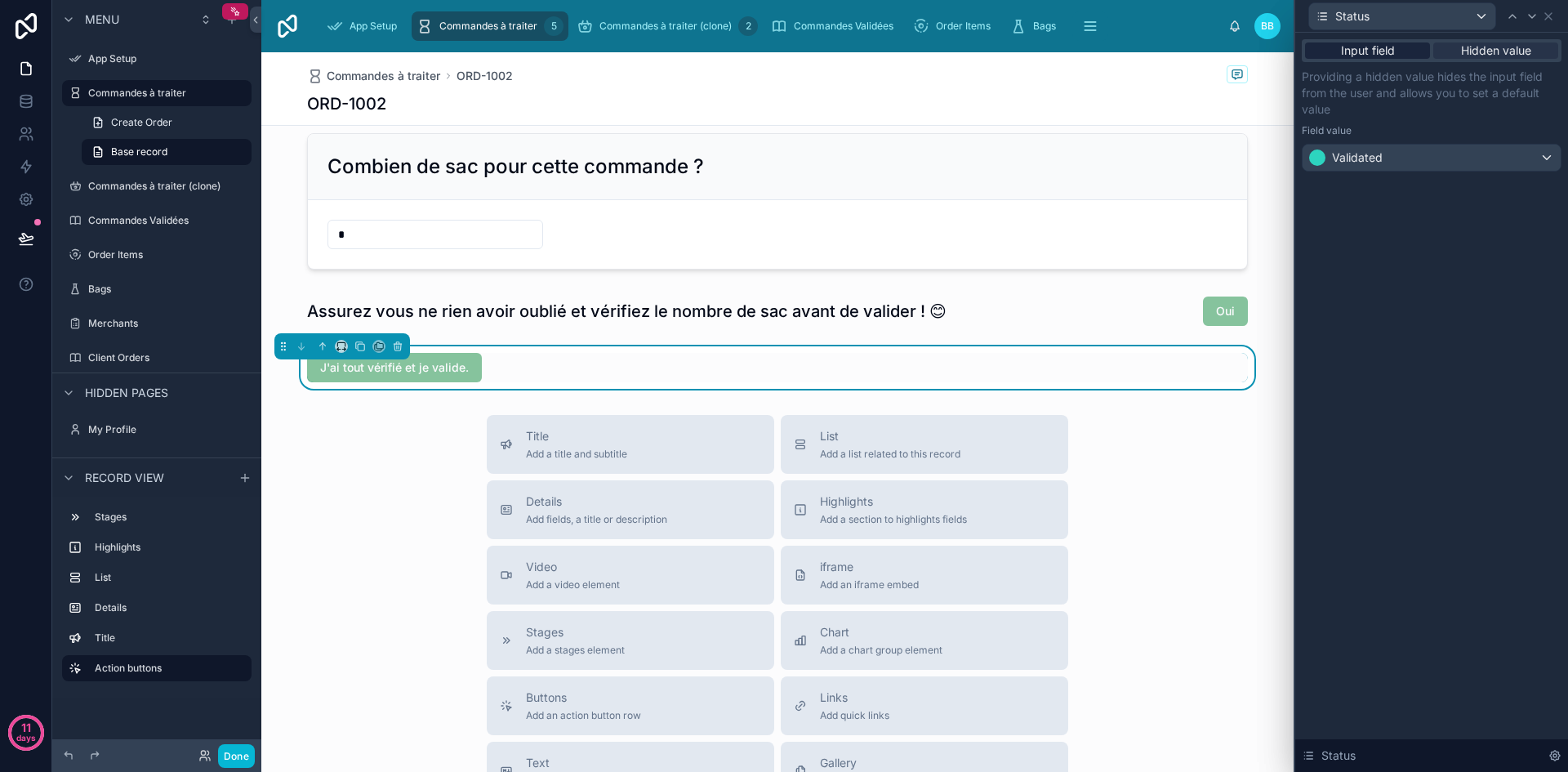
click at [1361, 53] on span "Input field" at bounding box center [1369, 50] width 54 height 16
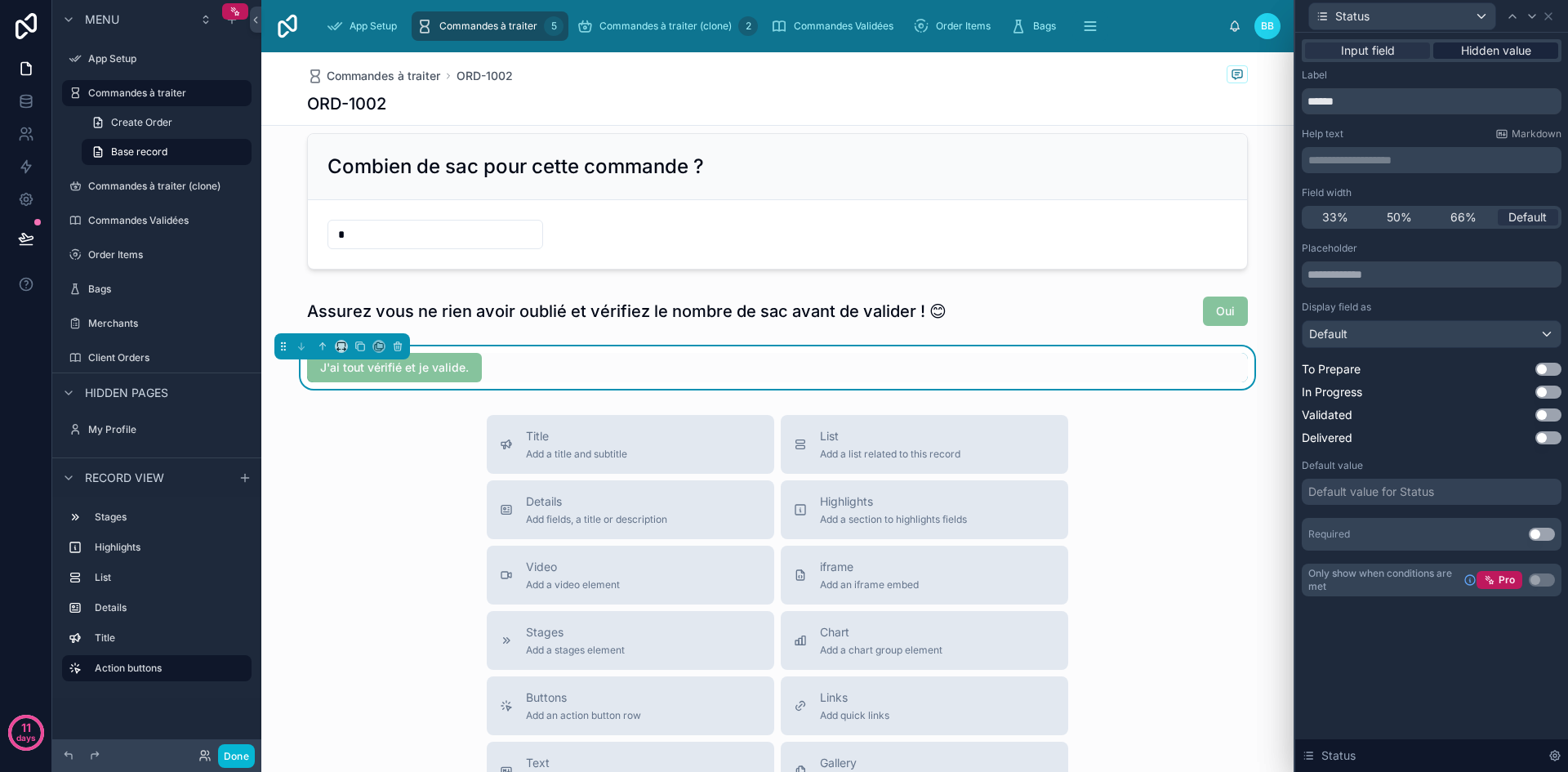
click at [1486, 52] on span "Hidden value" at bounding box center [1496, 50] width 70 height 16
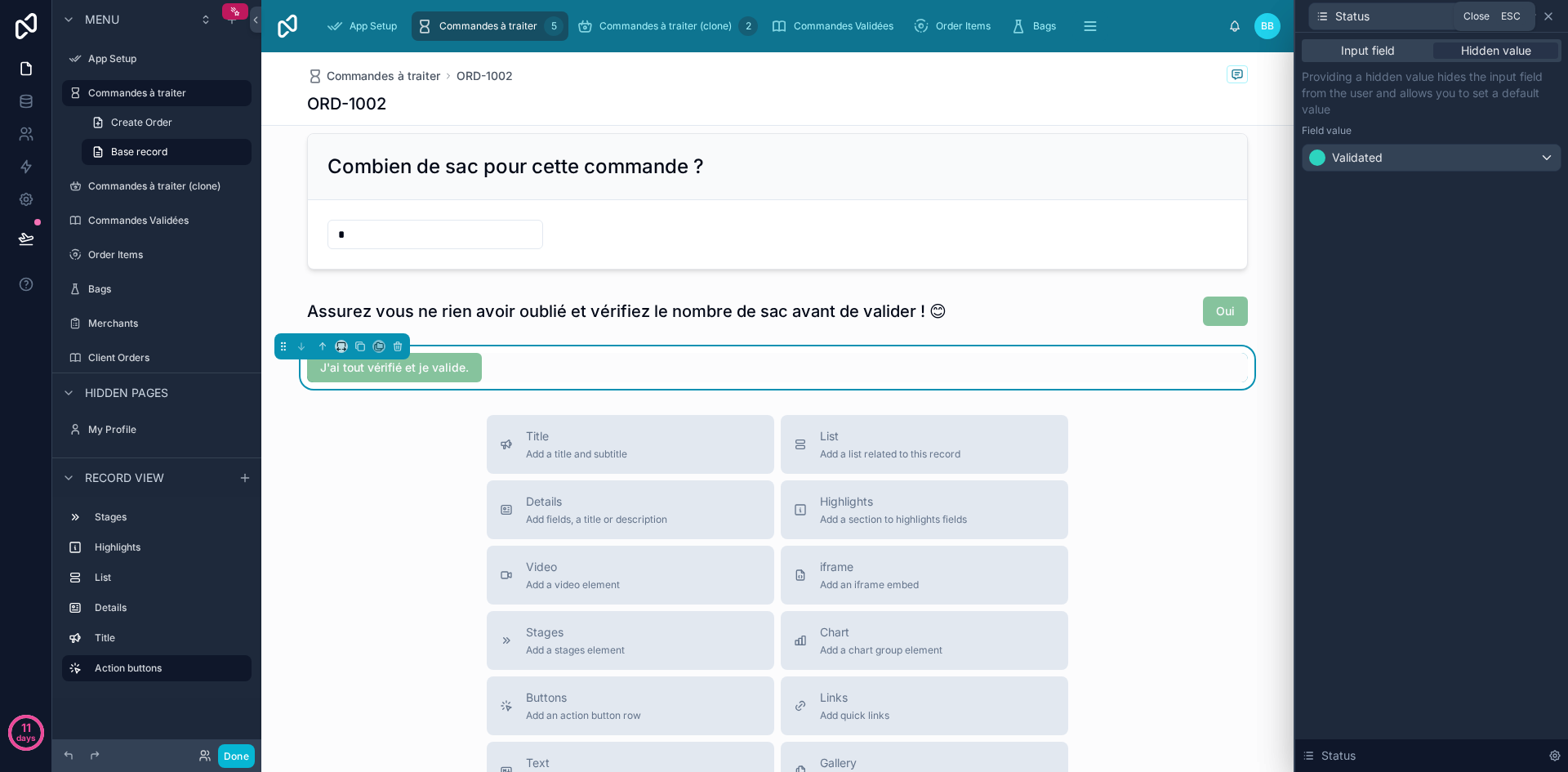
click at [1548, 15] on icon at bounding box center [1548, 16] width 13 height 13
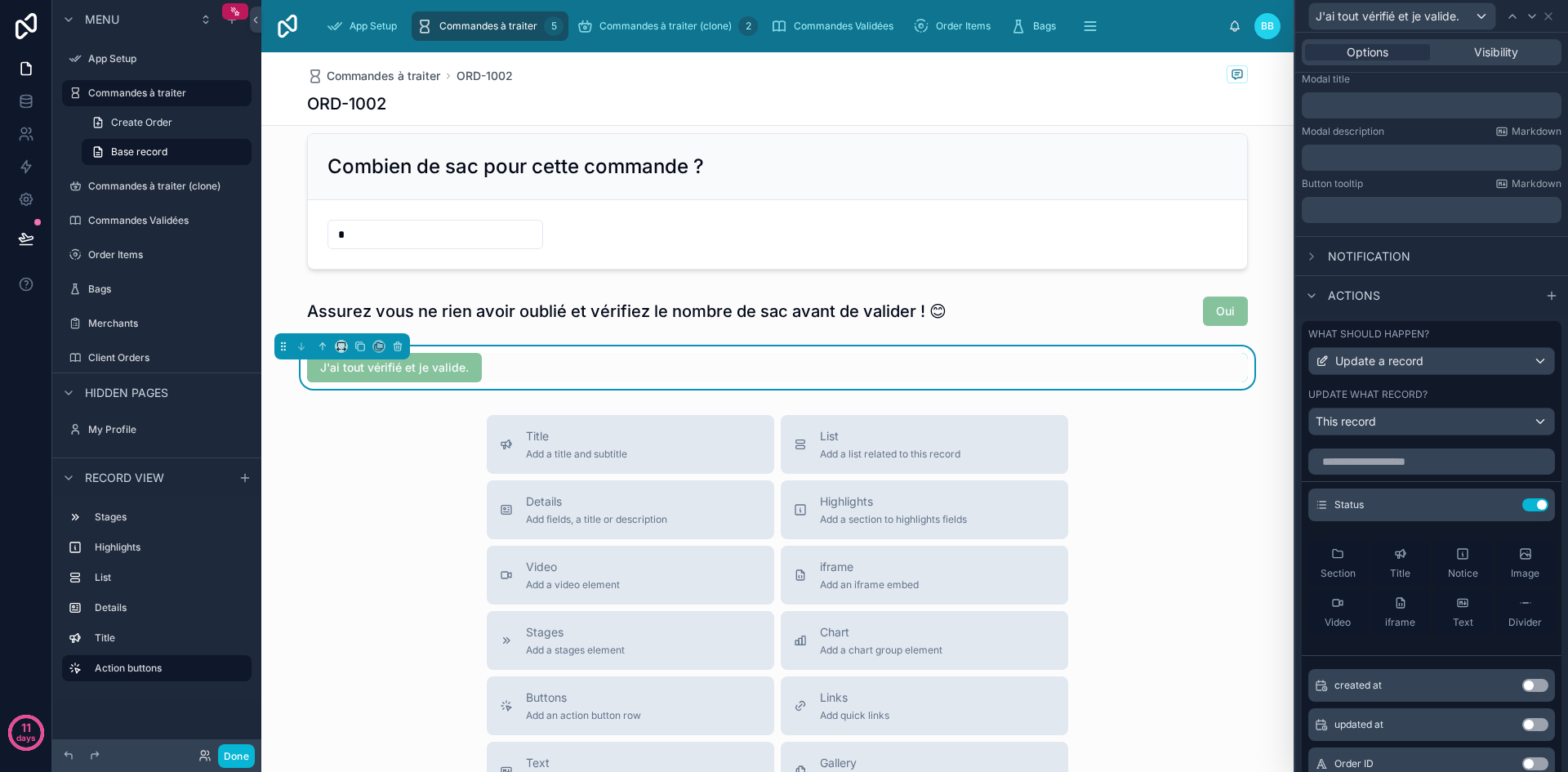
scroll to position [0, 0]
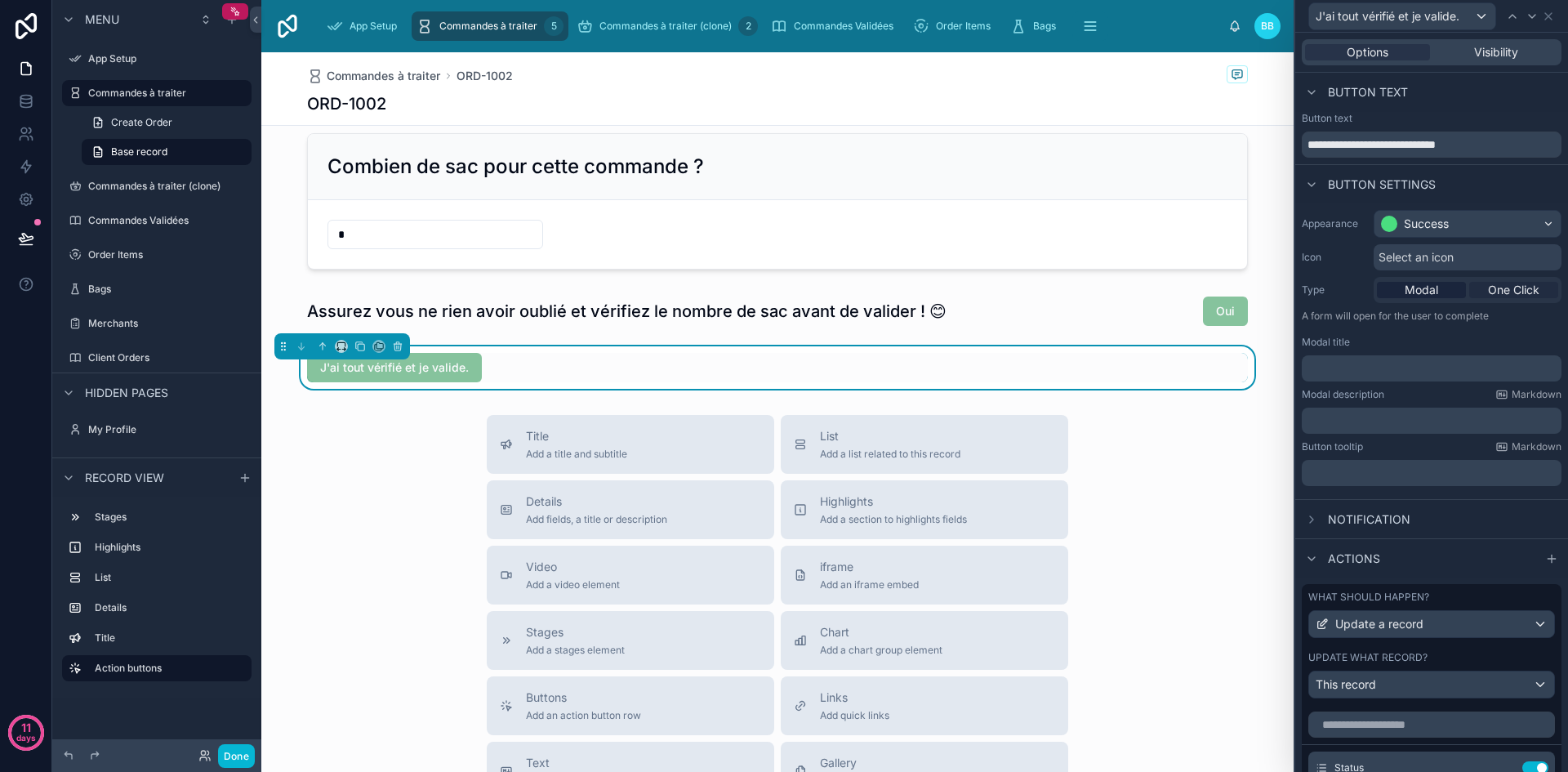
click at [1503, 290] on span "One Click" at bounding box center [1514, 289] width 51 height 16
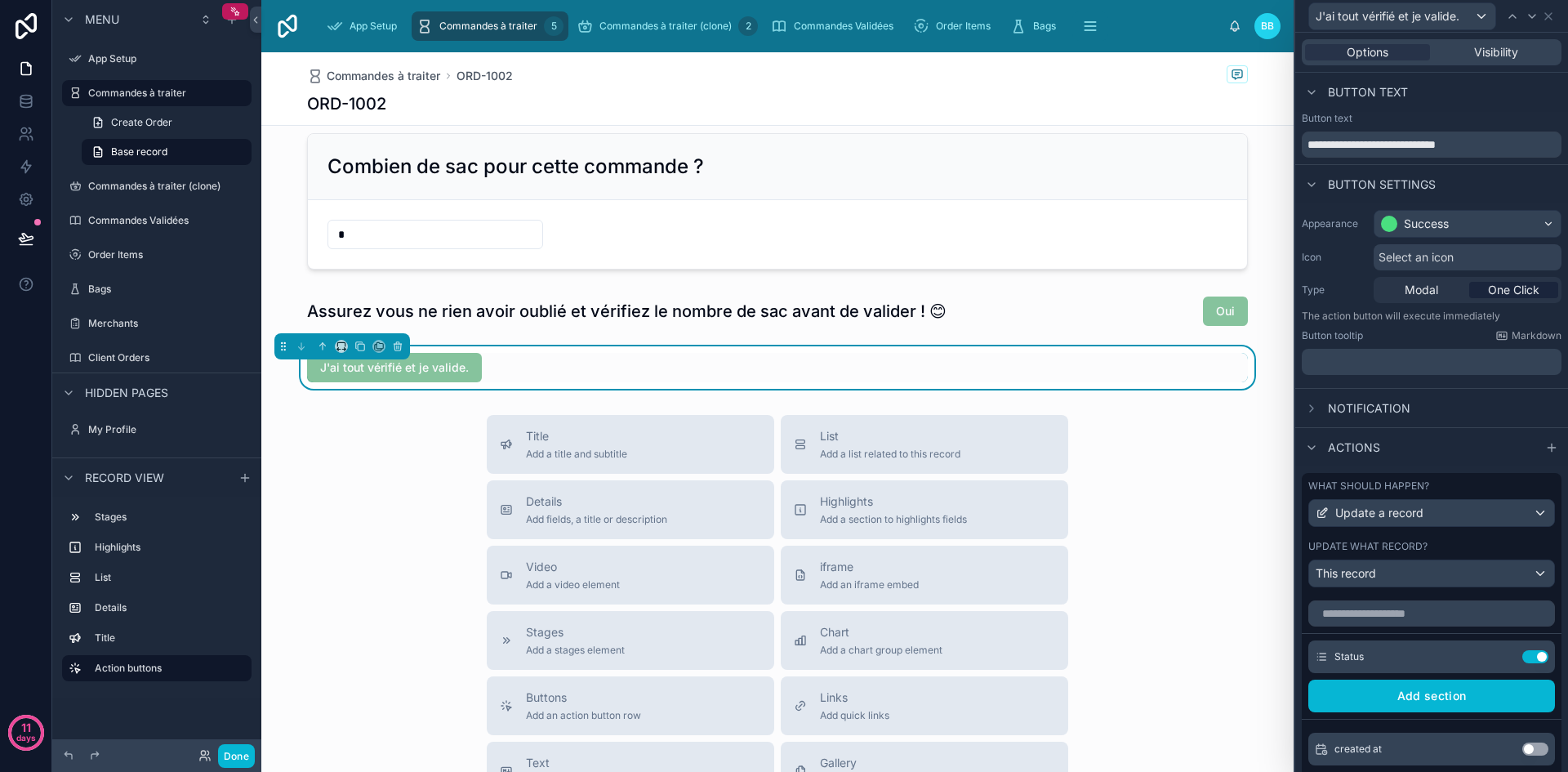
click at [1395, 262] on span "Select an icon" at bounding box center [1417, 256] width 75 height 16
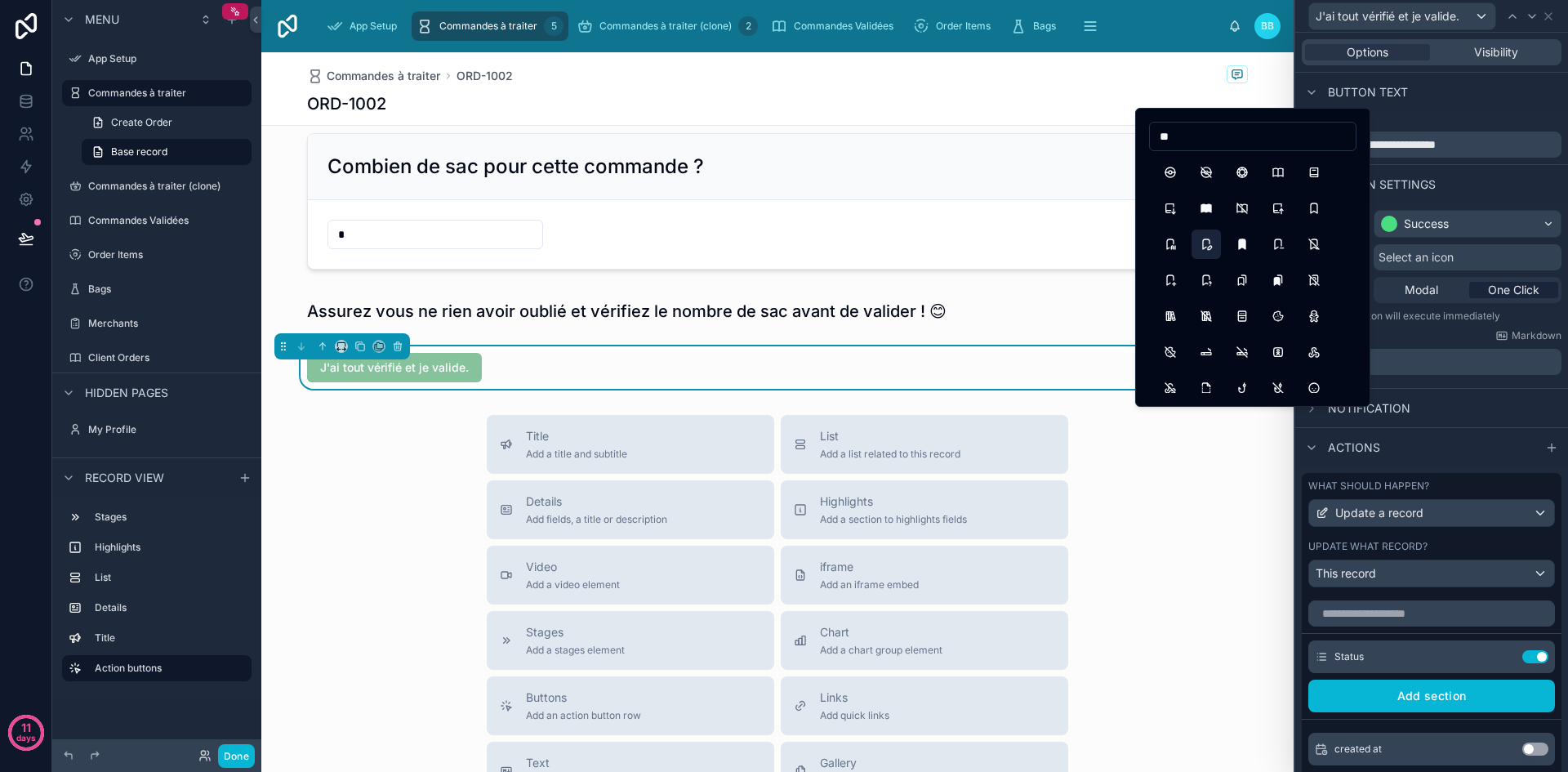
type input "*"
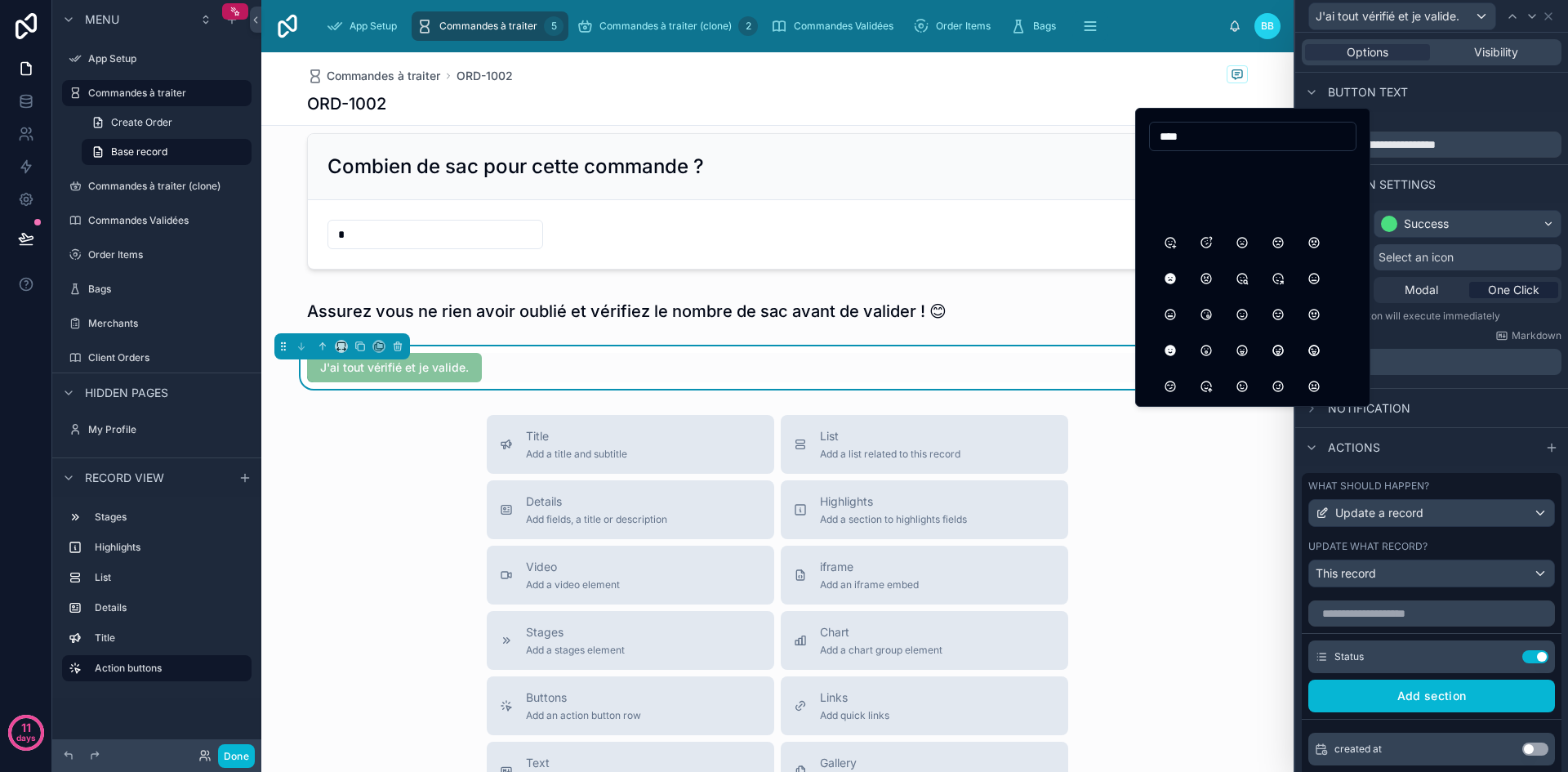
scroll to position [0, 0]
type input "****"
click at [1172, 287] on button "MoodHappyFilled" at bounding box center [1170, 279] width 29 height 29
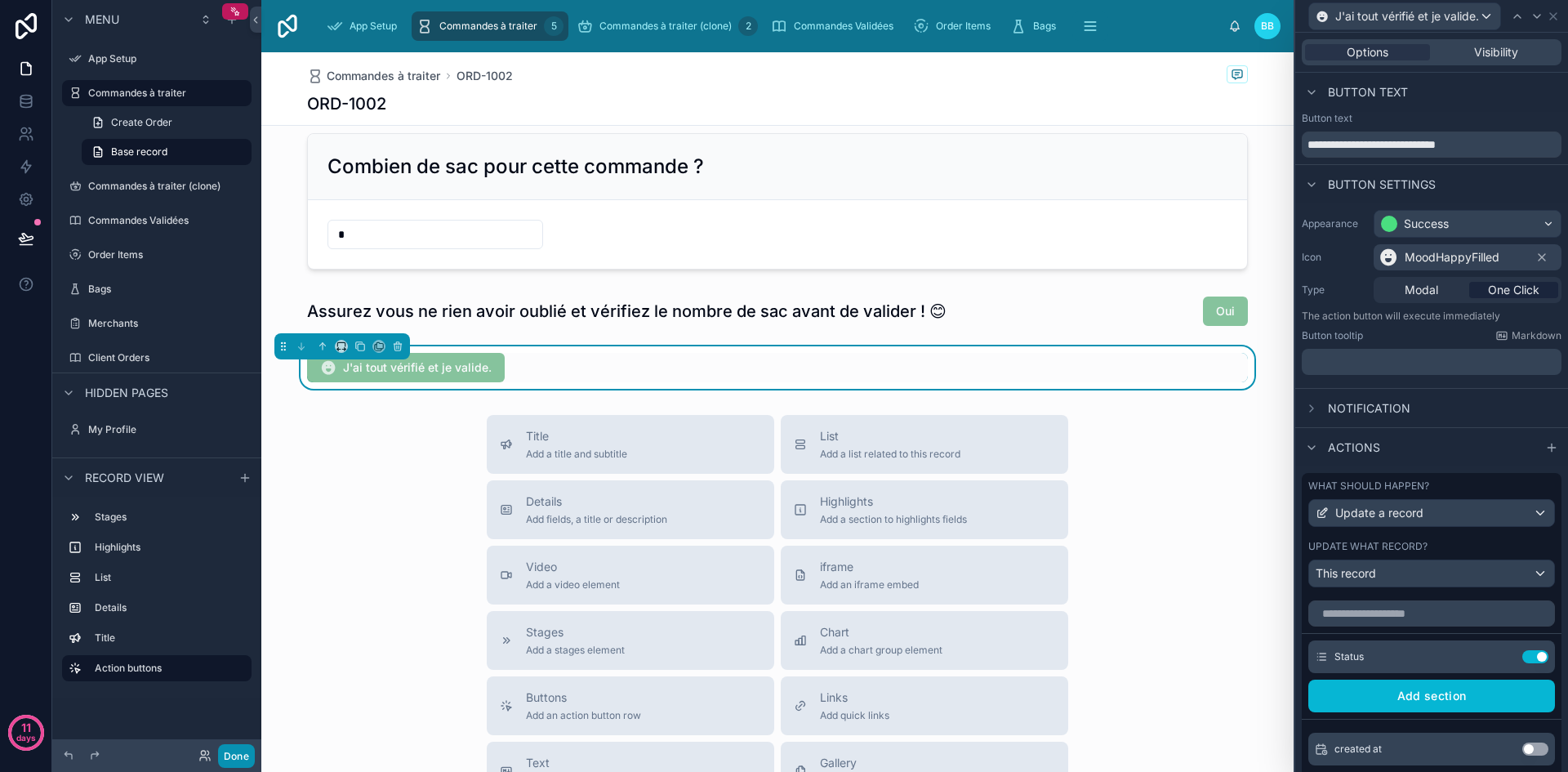
click at [238, 752] on button "Done" at bounding box center [236, 755] width 36 height 23
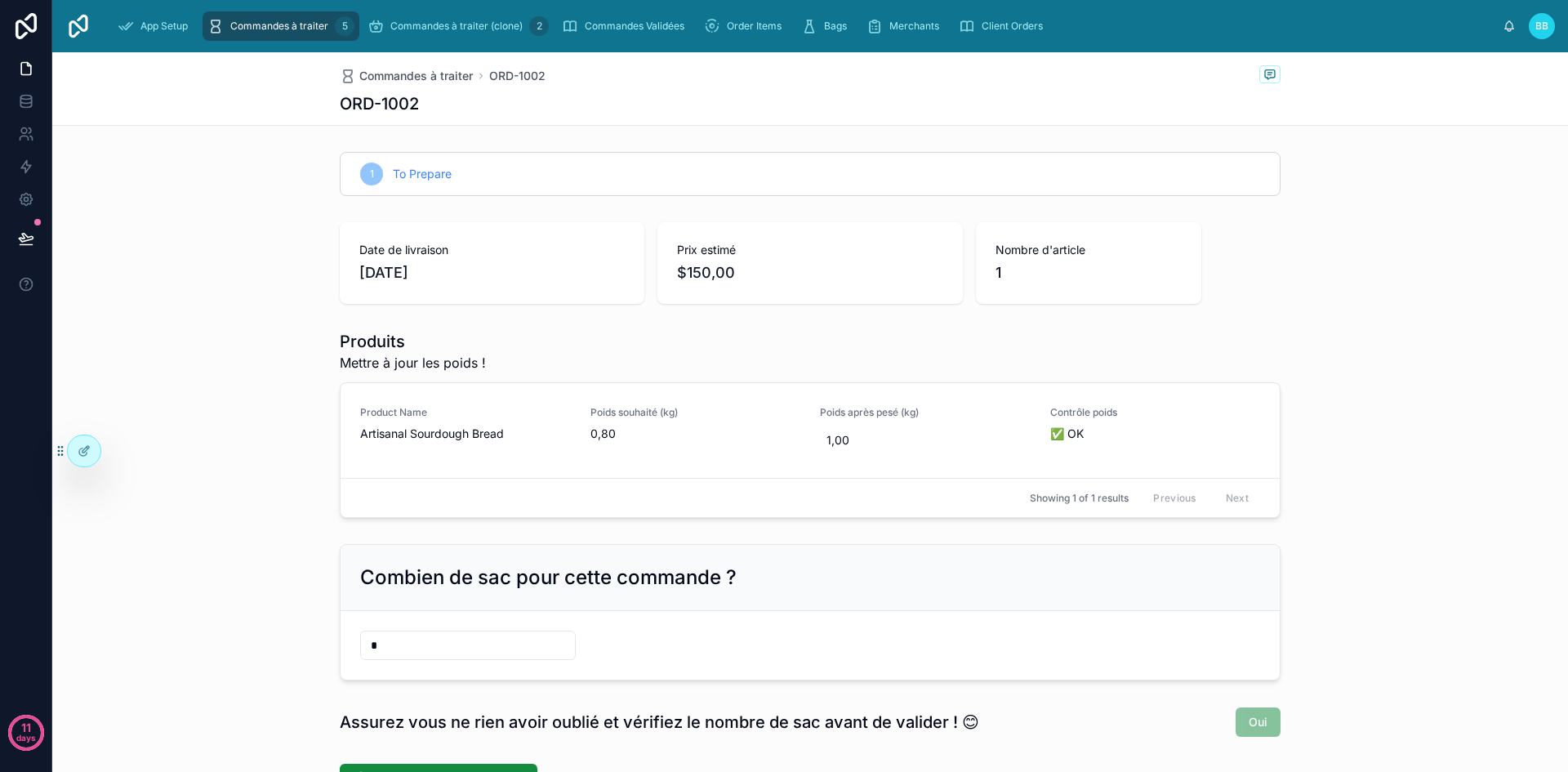
scroll to position [133, 0]
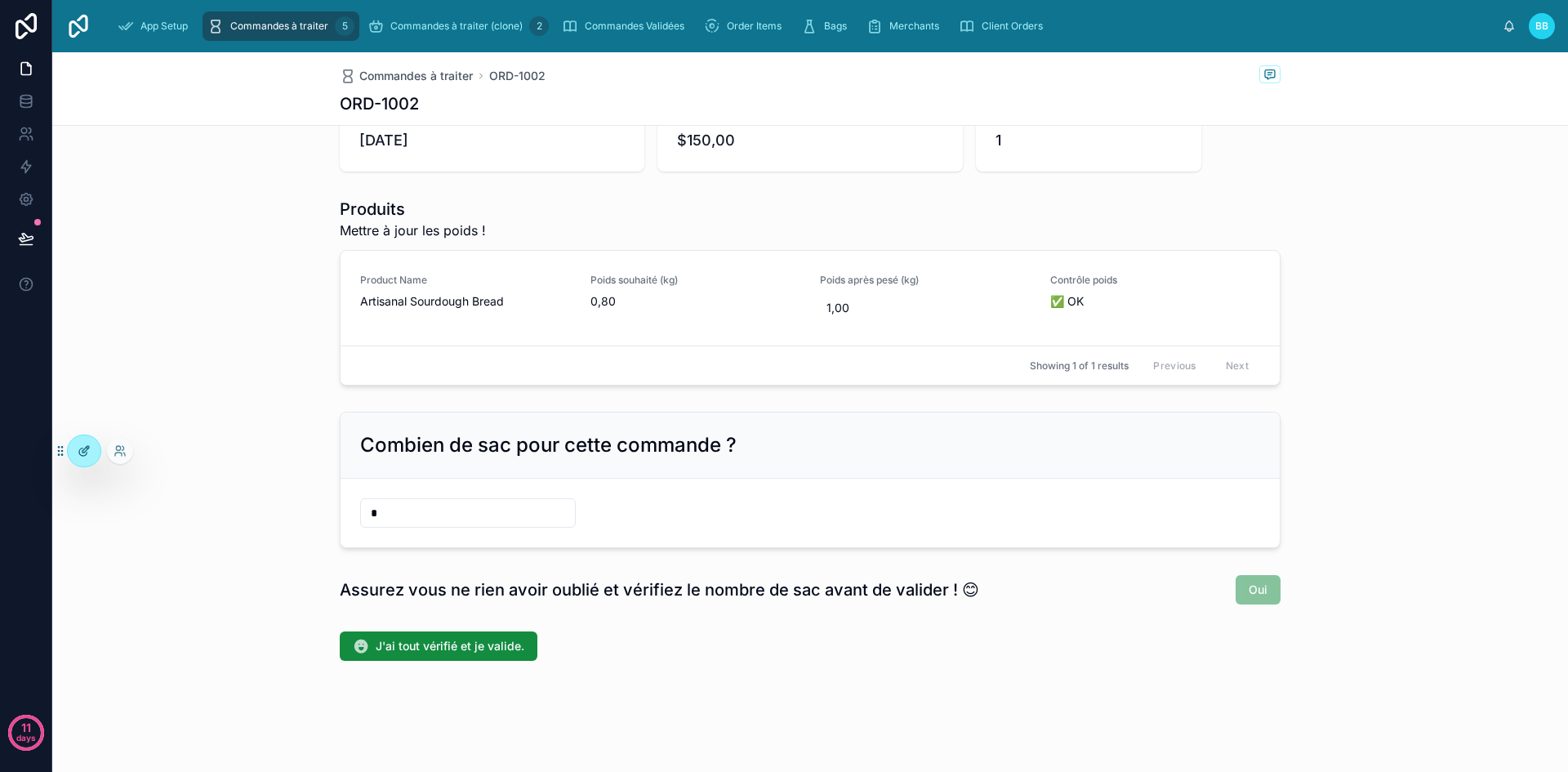
click at [77, 457] on div at bounding box center [84, 450] width 33 height 31
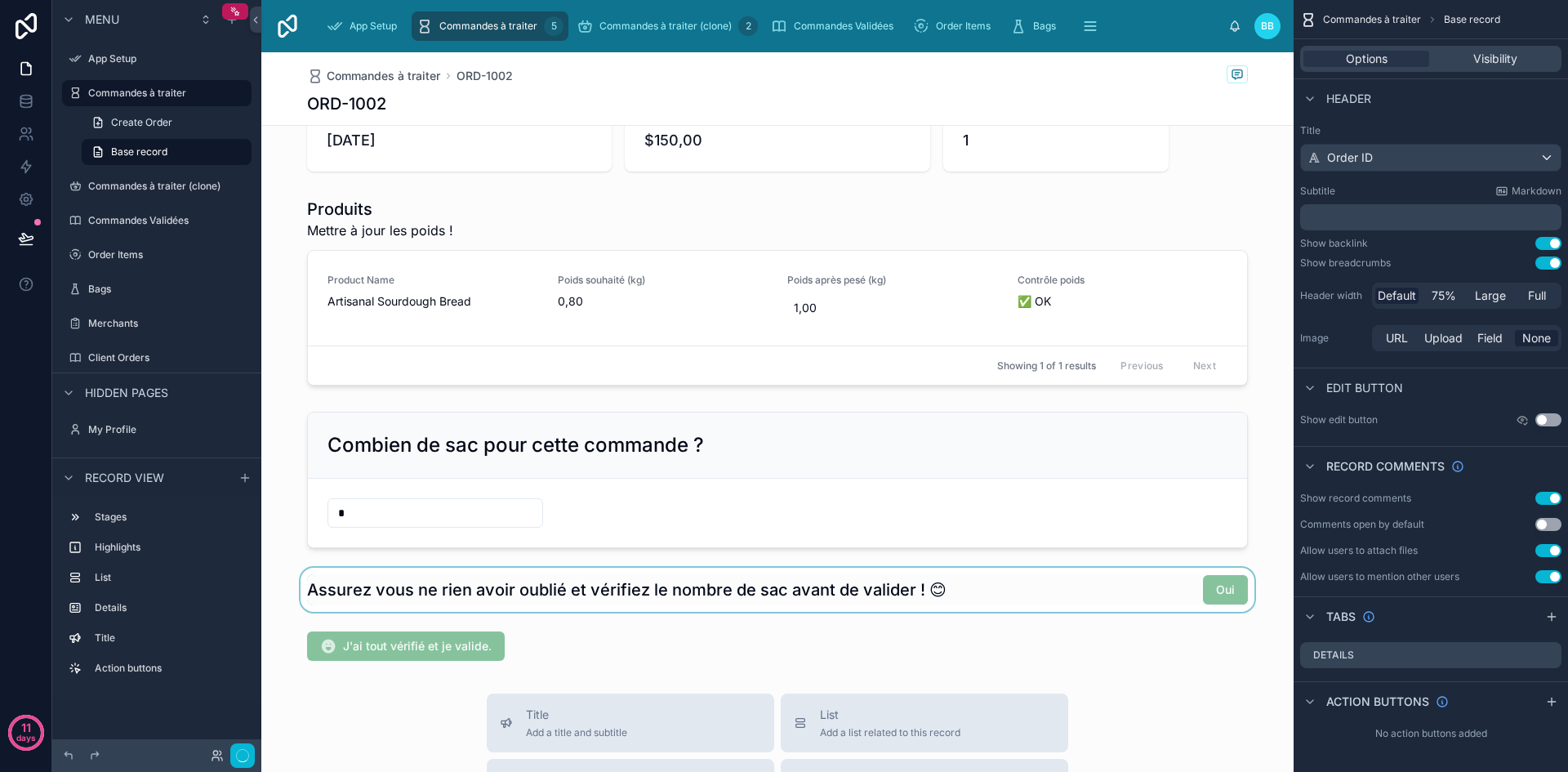
click at [1187, 588] on div at bounding box center [778, 589] width 1032 height 44
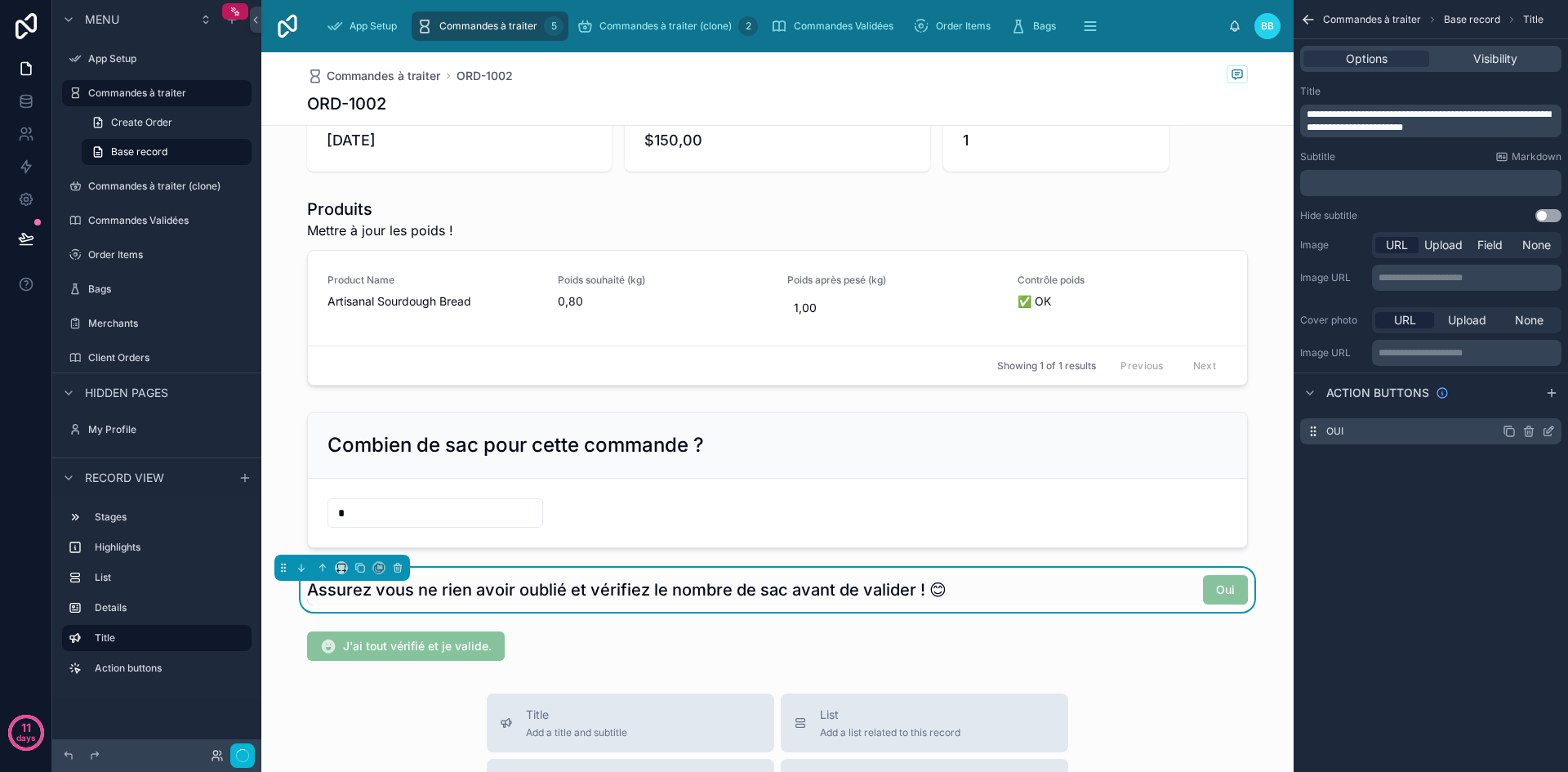
click at [1534, 428] on icon "scrollable content" at bounding box center [1529, 431] width 13 height 13
click at [1551, 401] on span "Confirm delete?" at bounding box center [1575, 405] width 74 height 13
click at [1526, 430] on icon "scrollable content" at bounding box center [1529, 433] width 7 height 7
click at [1520, 403] on icon at bounding box center [1523, 403] width 9 height 0
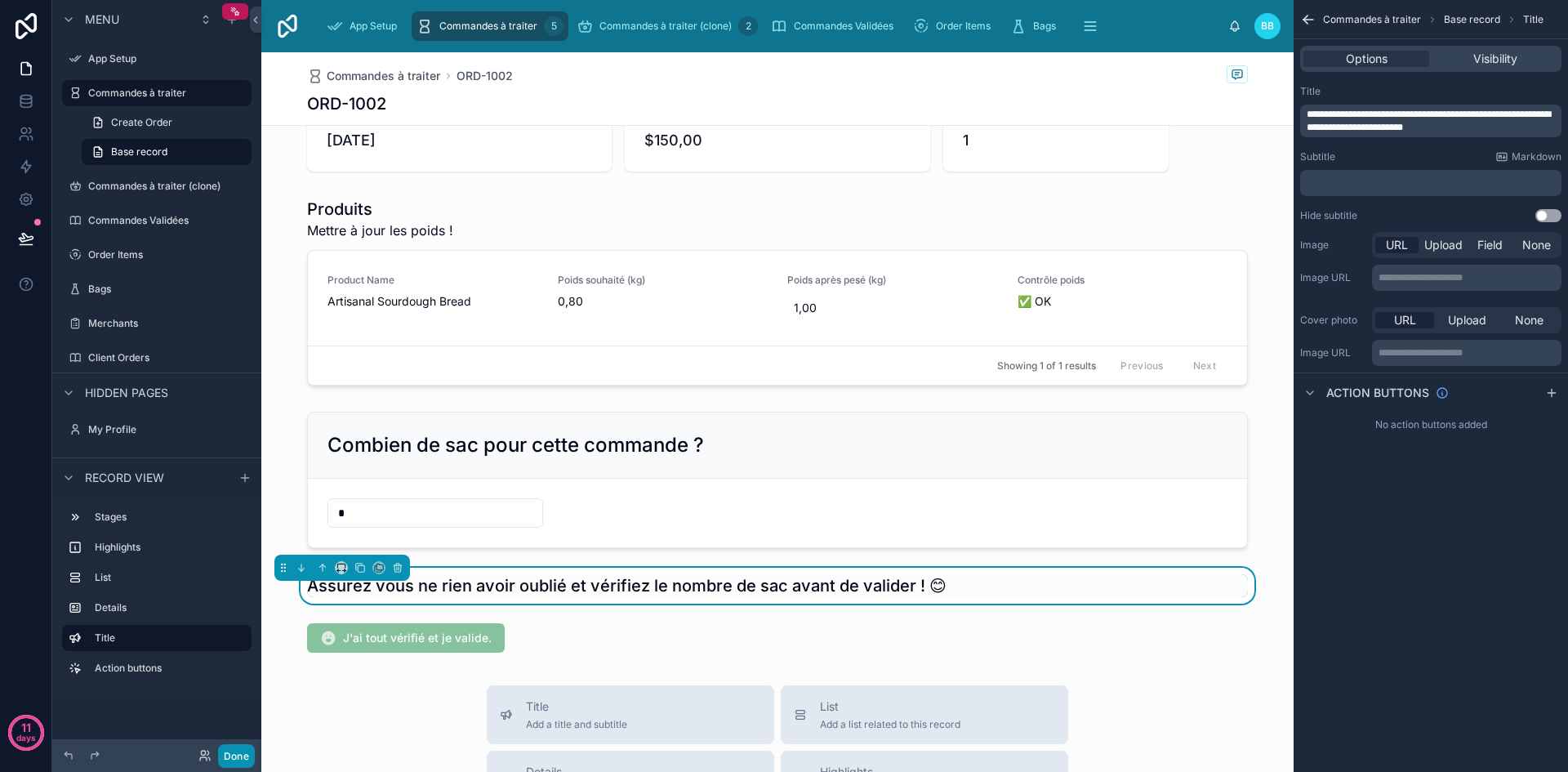
click at [246, 749] on button "Done" at bounding box center [236, 755] width 36 height 23
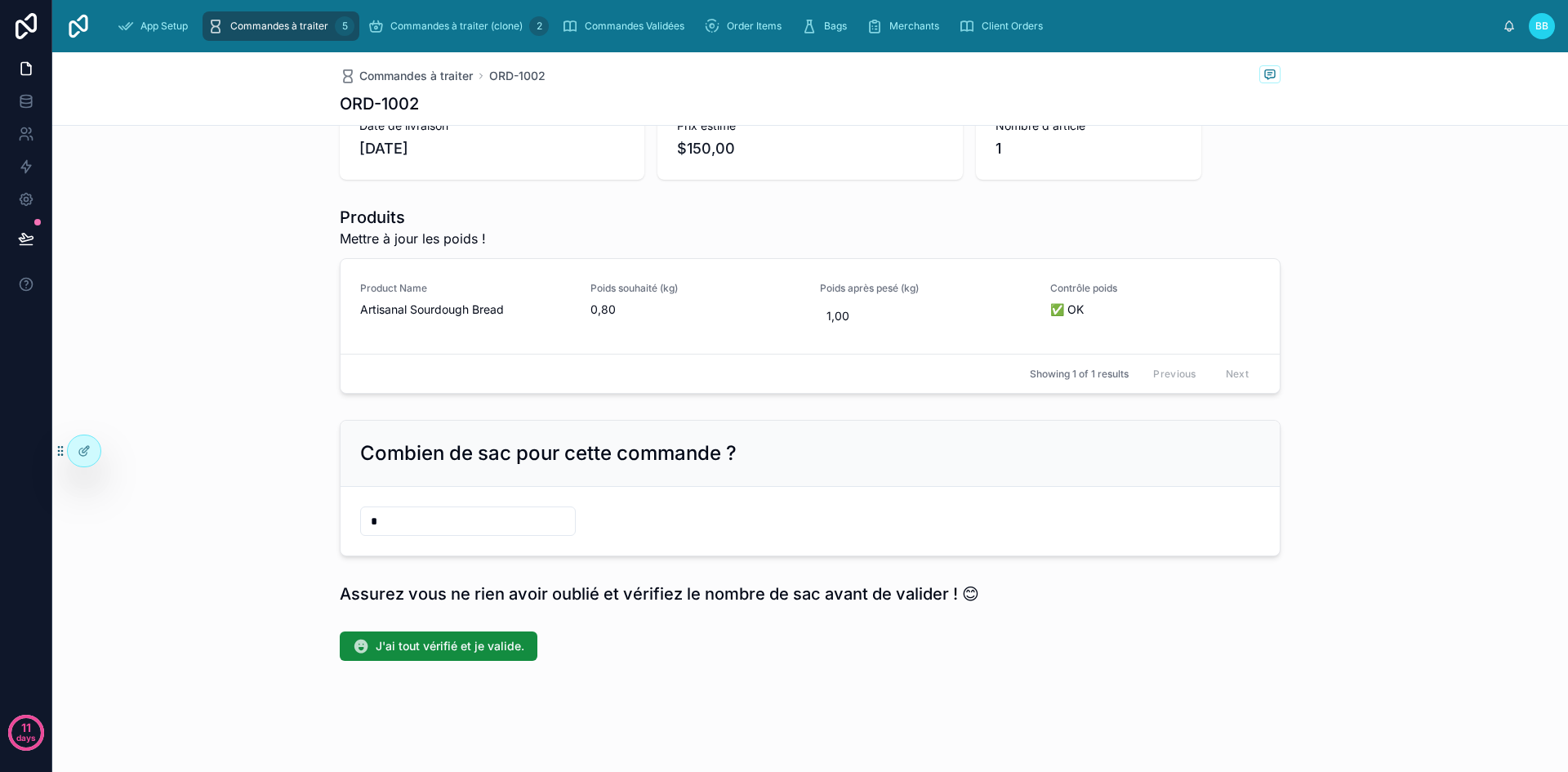
scroll to position [0, 0]
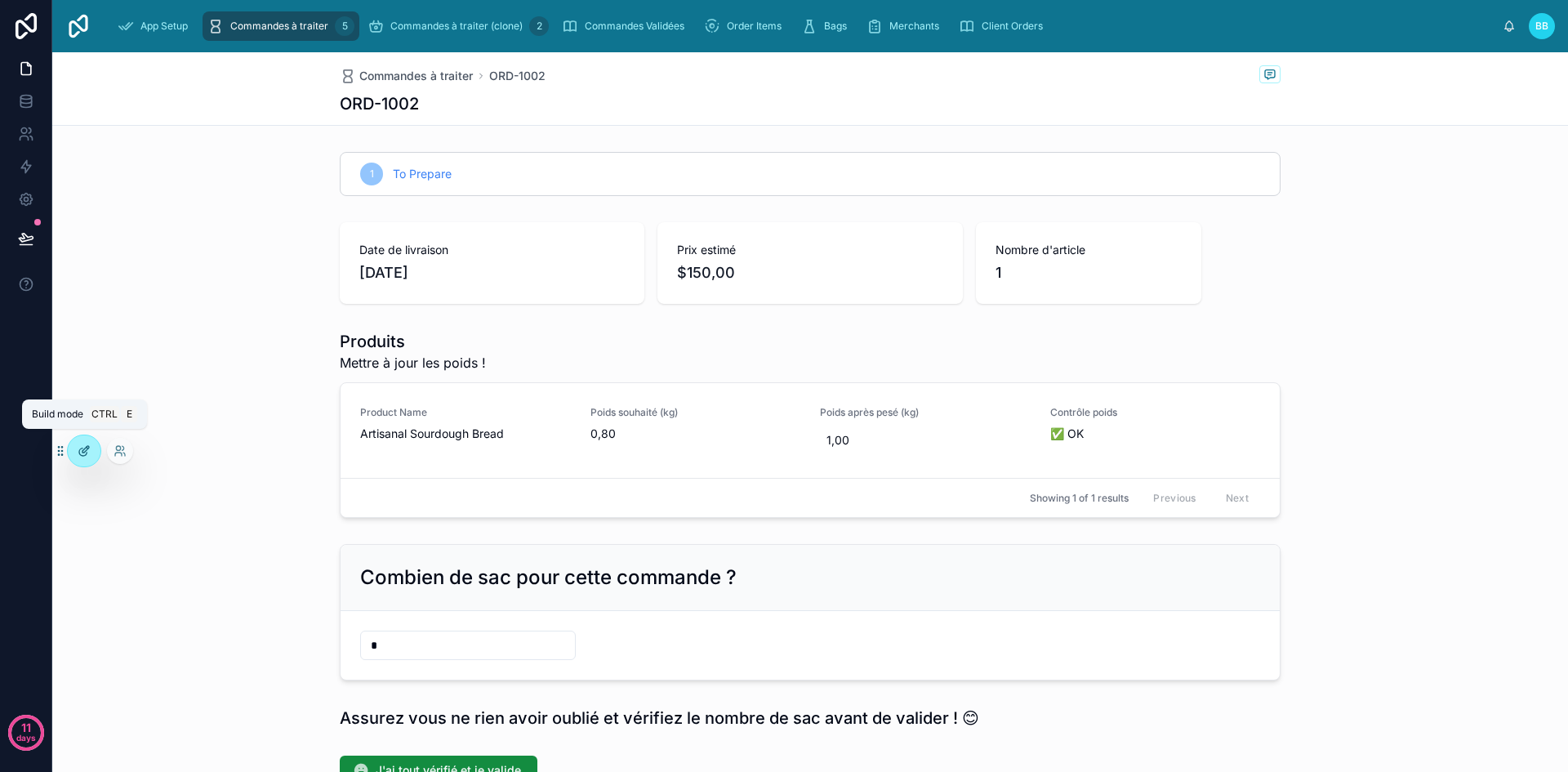
click at [92, 453] on div at bounding box center [84, 450] width 33 height 31
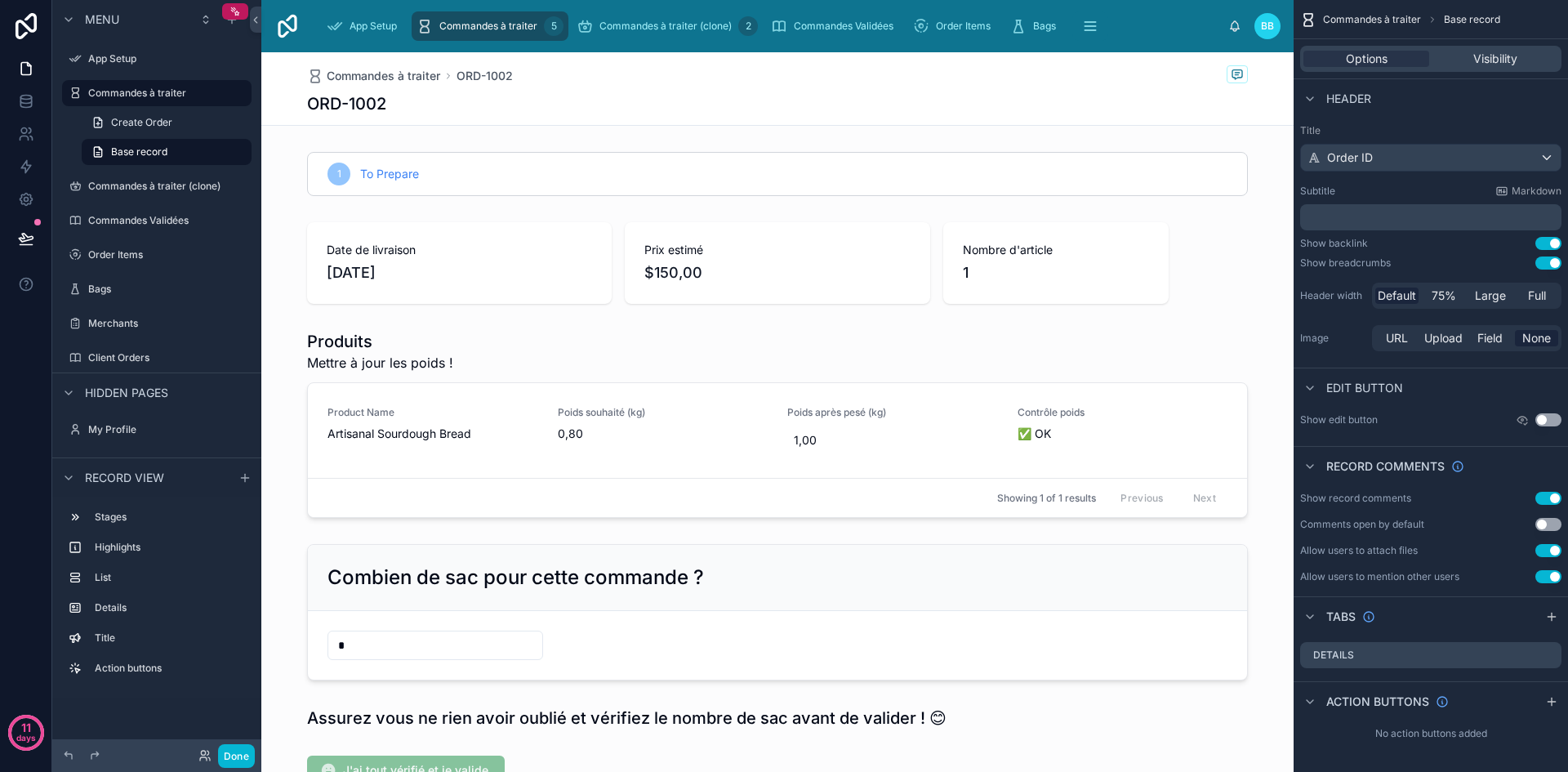
click at [1375, 217] on p "﻿" at bounding box center [1432, 217] width 252 height 16
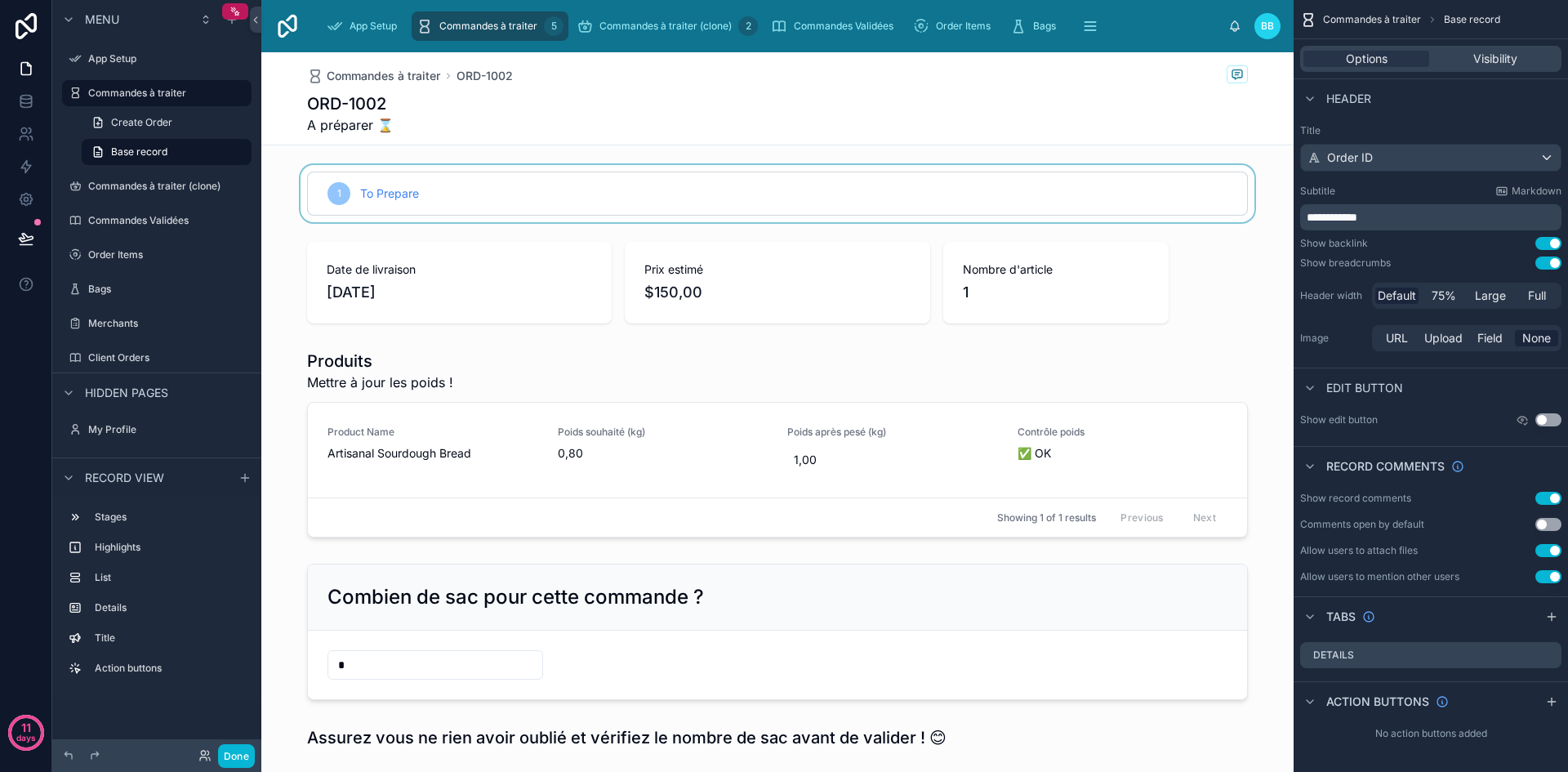
click at [1142, 185] on div at bounding box center [778, 193] width 1032 height 57
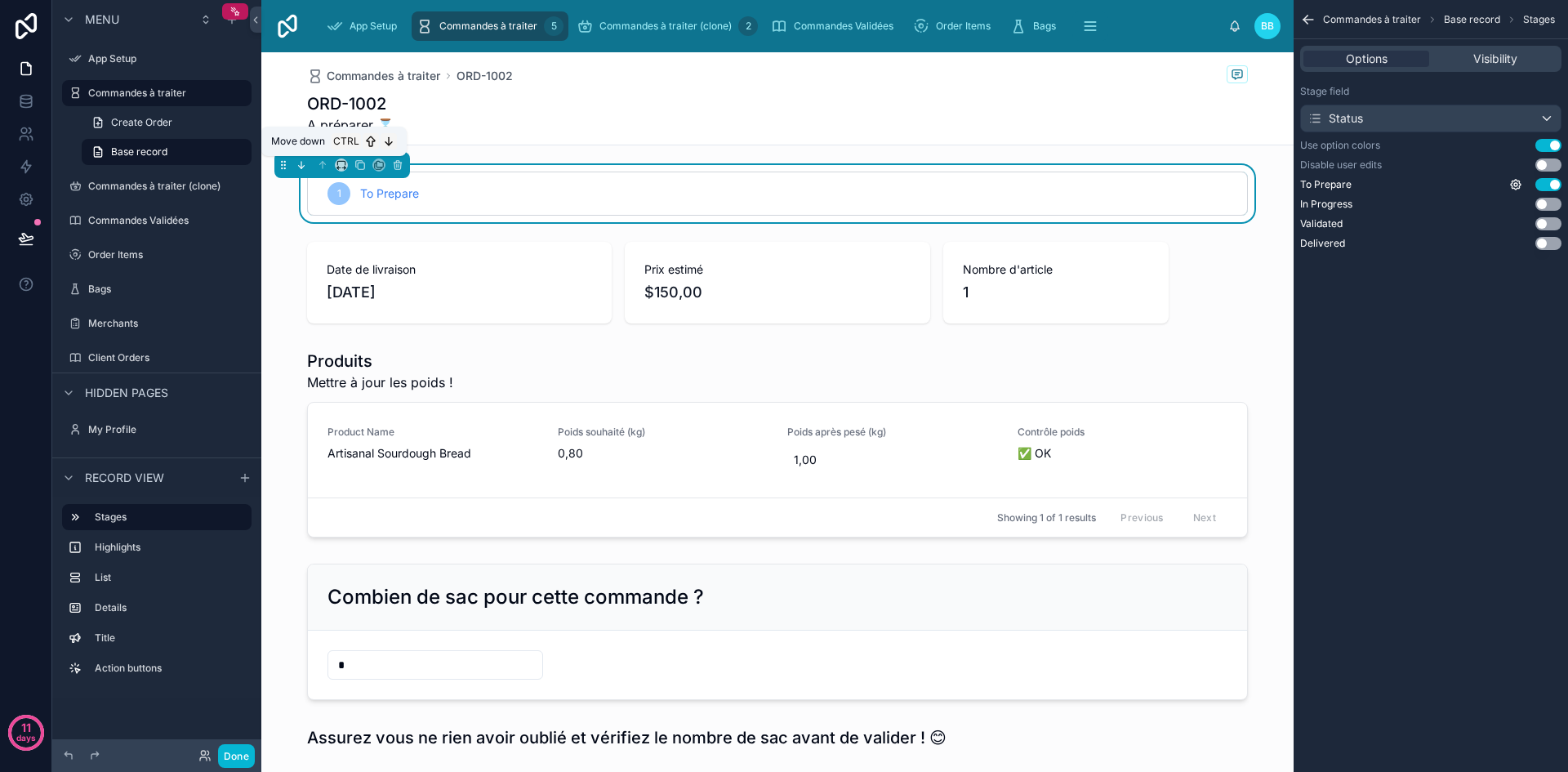
click at [300, 164] on icon at bounding box center [301, 164] width 11 height 11
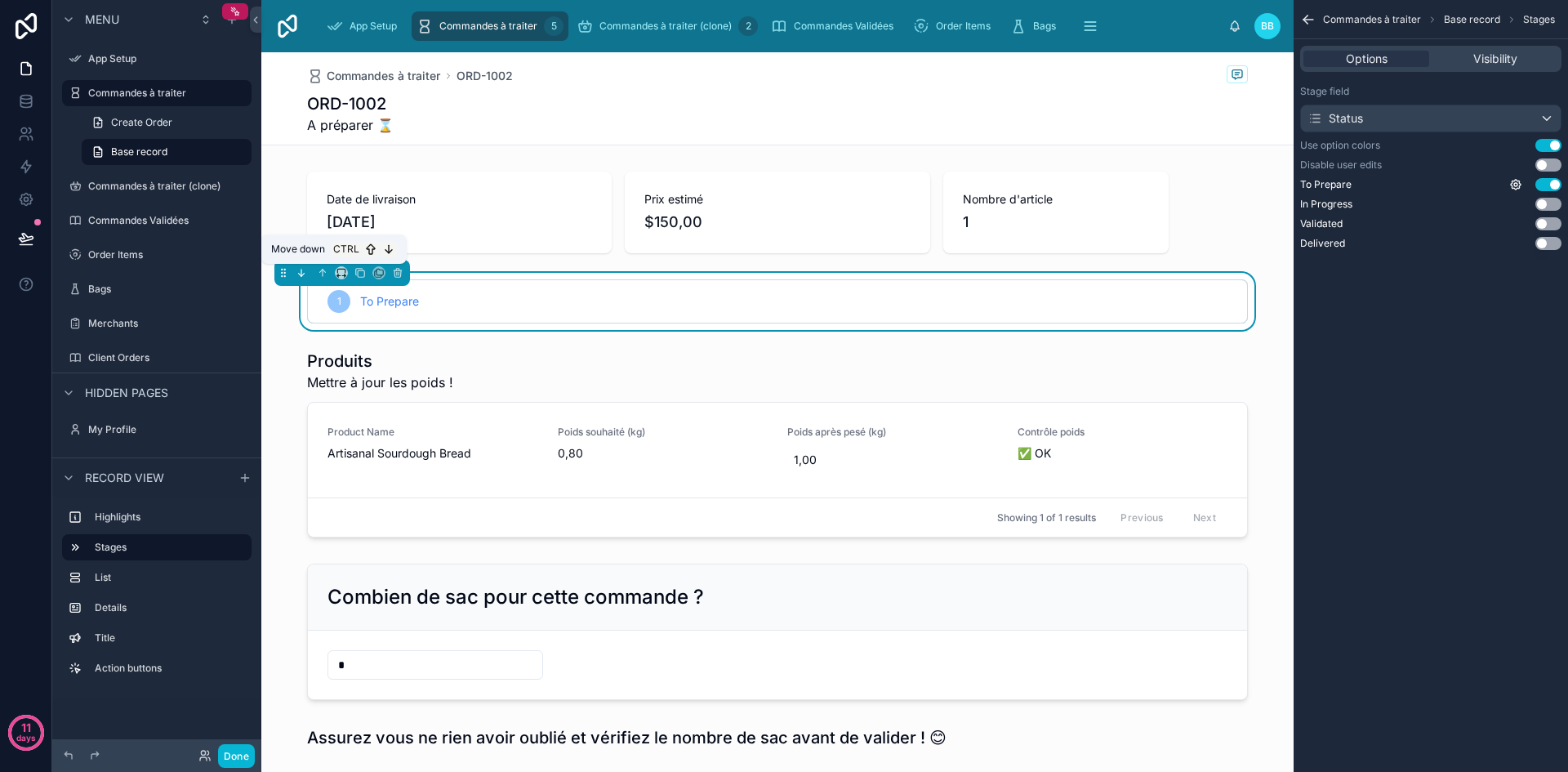
click at [300, 278] on icon at bounding box center [301, 273] width 11 height 11
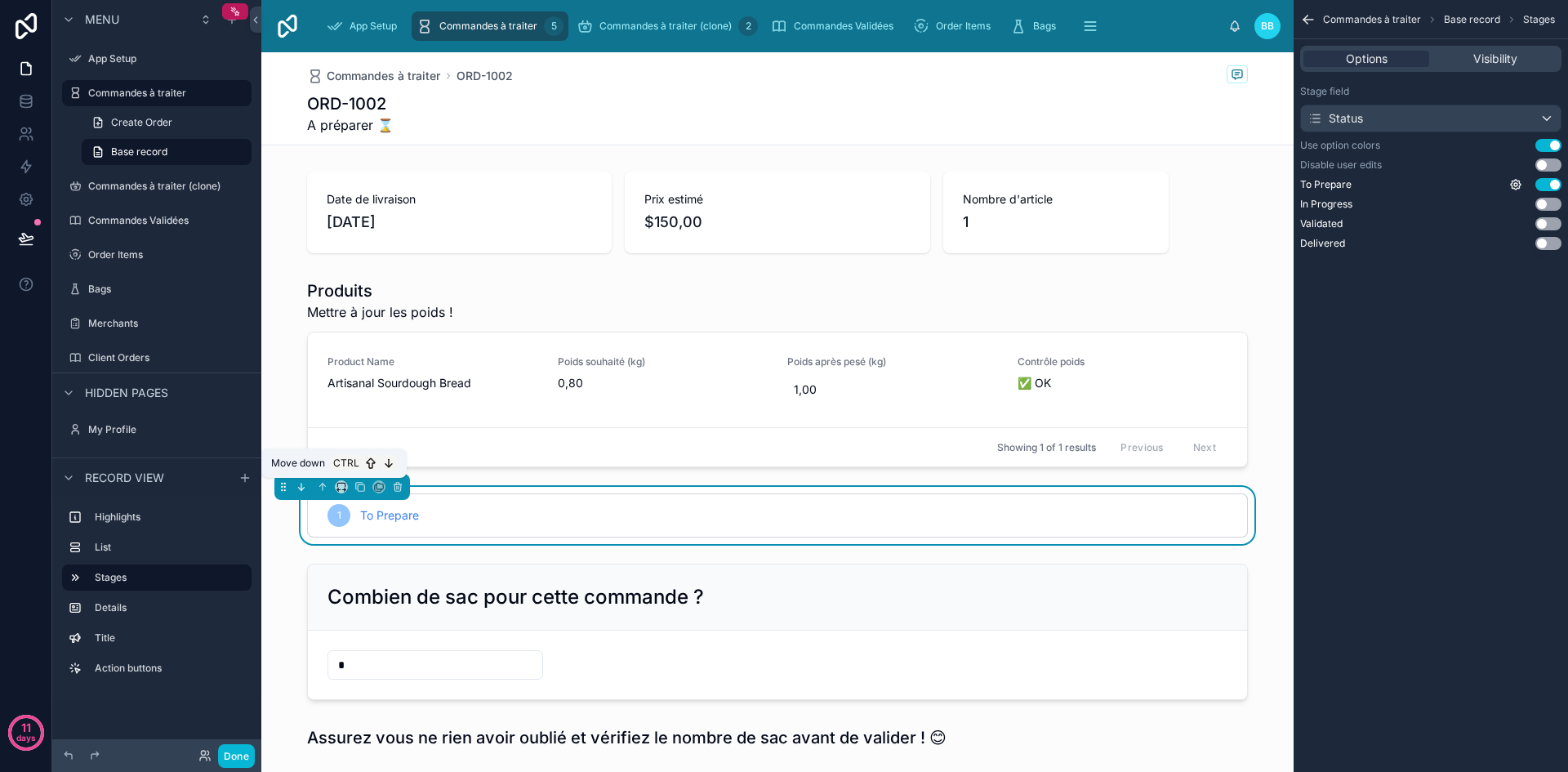
click at [305, 488] on icon at bounding box center [301, 487] width 11 height 11
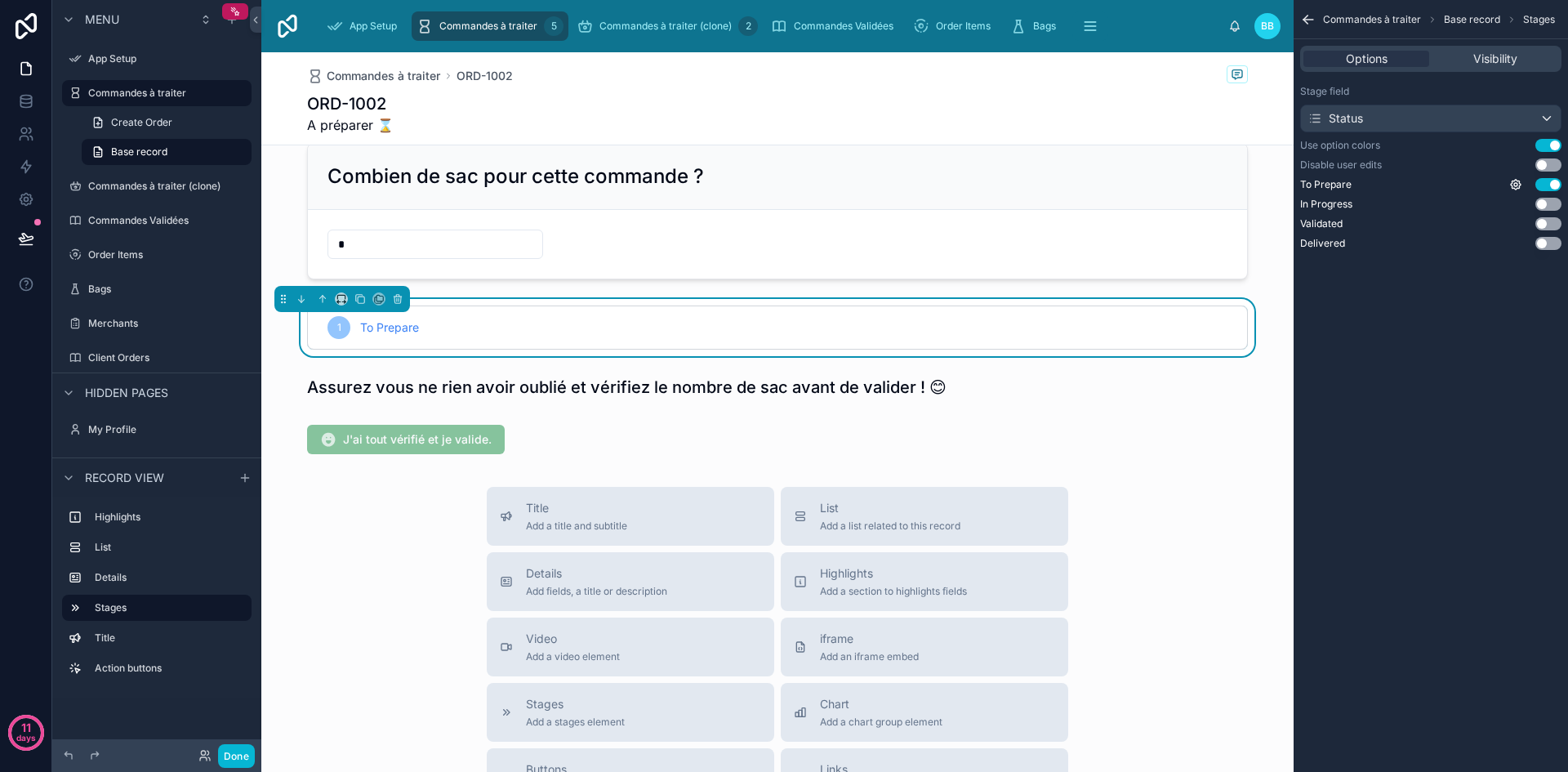
scroll to position [352, 0]
click at [296, 298] on icon at bounding box center [301, 297] width 11 height 11
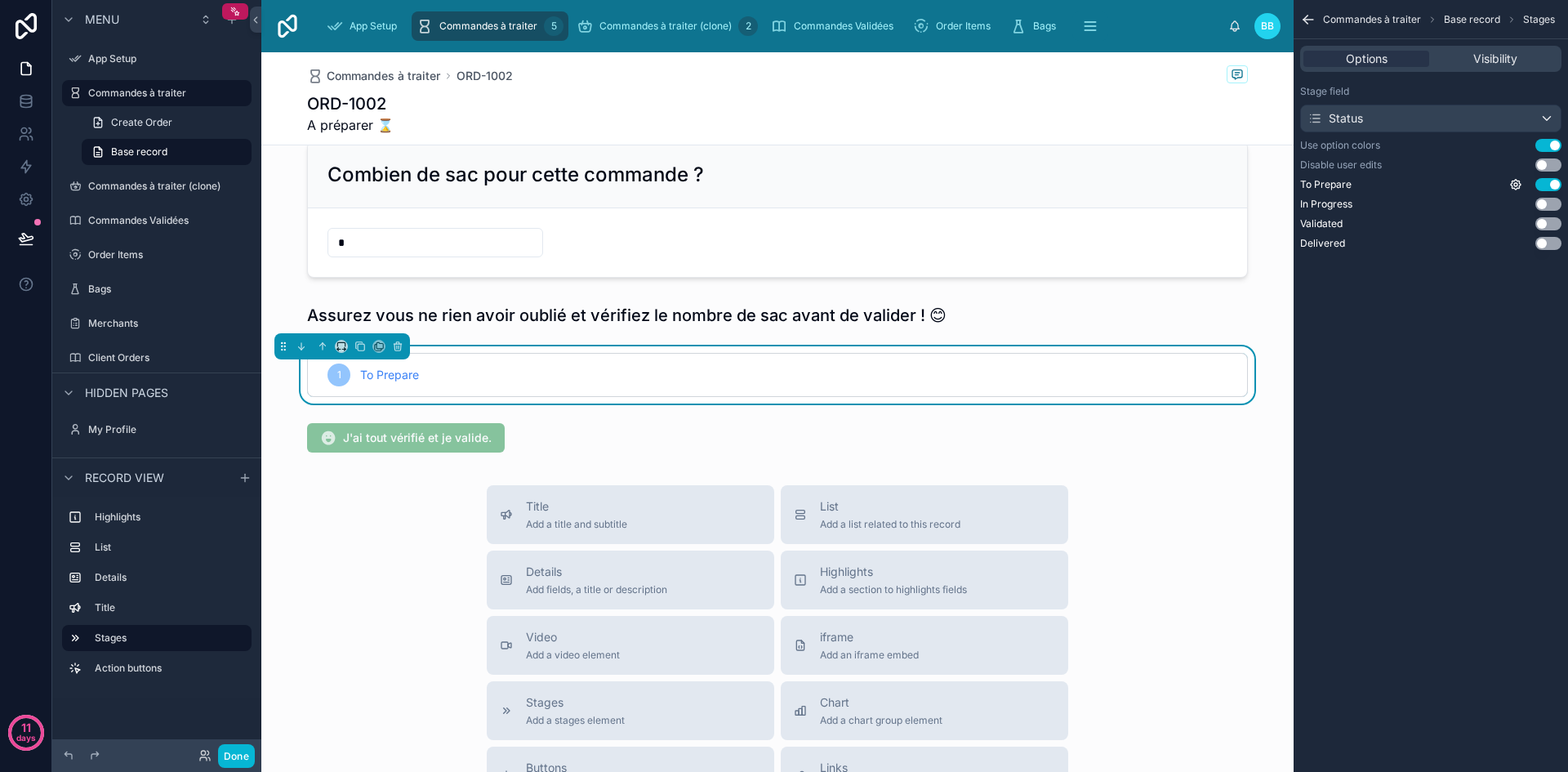
click at [296, 298] on div at bounding box center [778, 315] width 1032 height 36
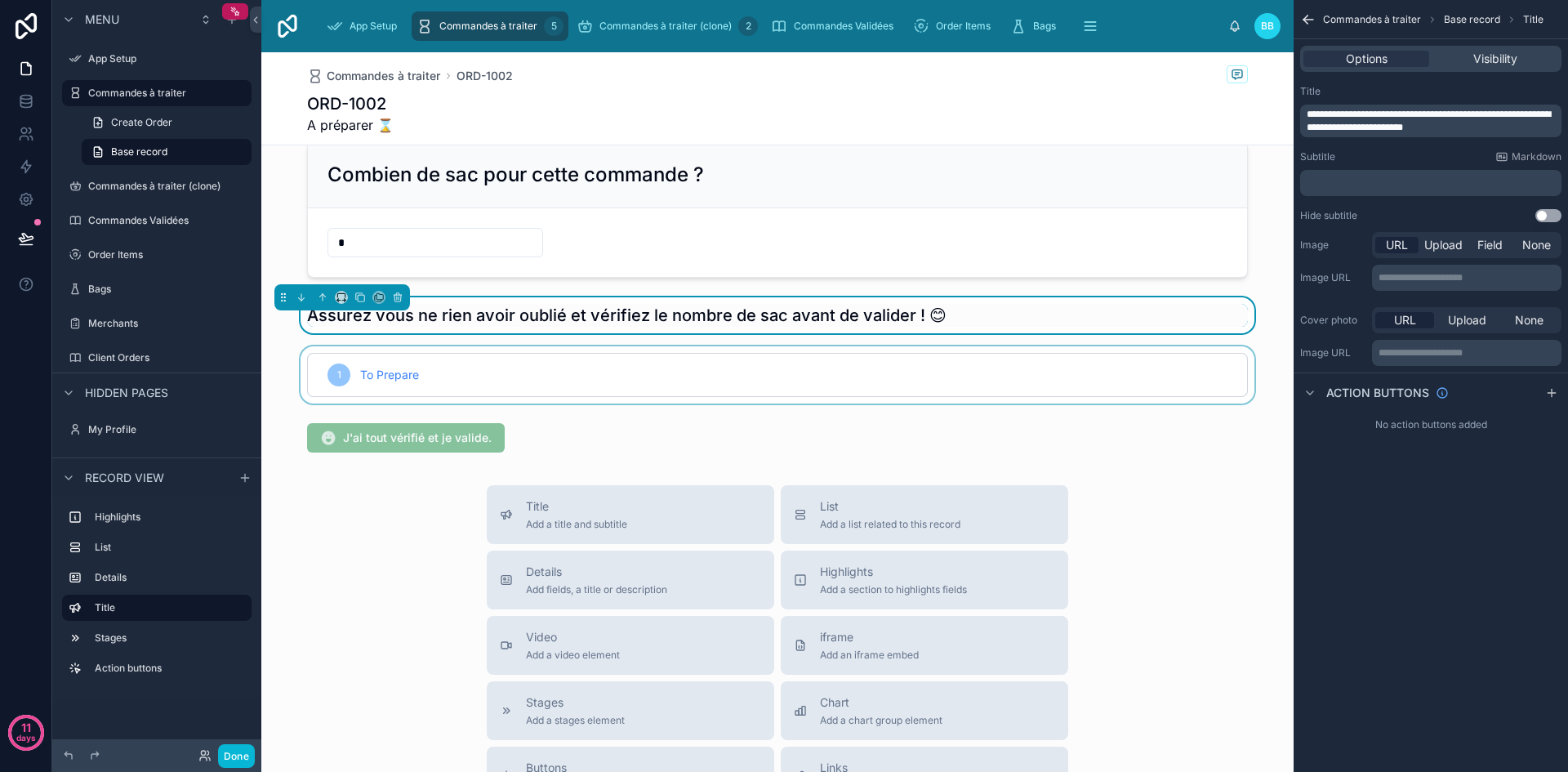
click at [368, 362] on div at bounding box center [778, 374] width 1032 height 57
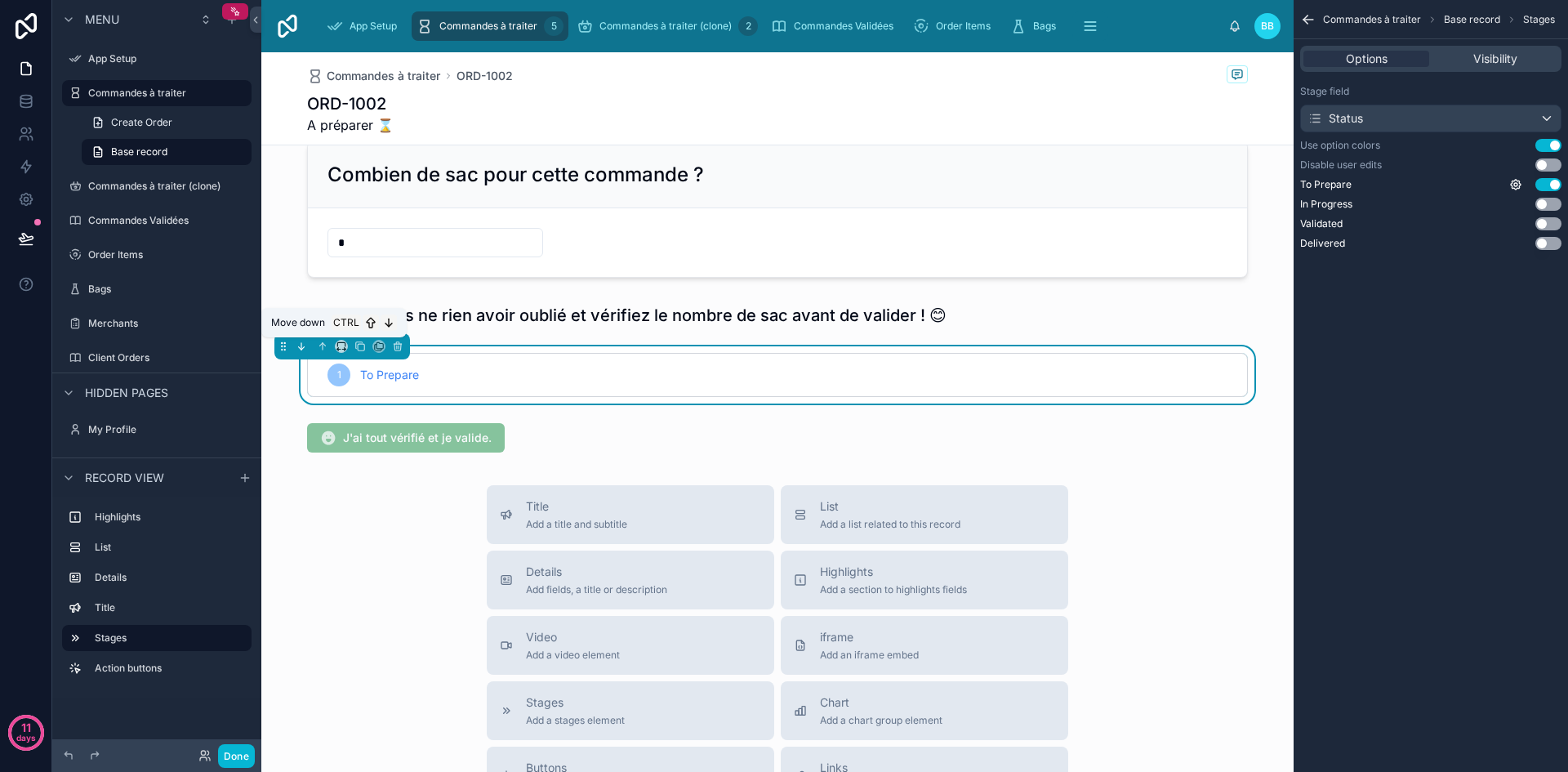
click at [303, 347] on icon at bounding box center [301, 346] width 11 height 11
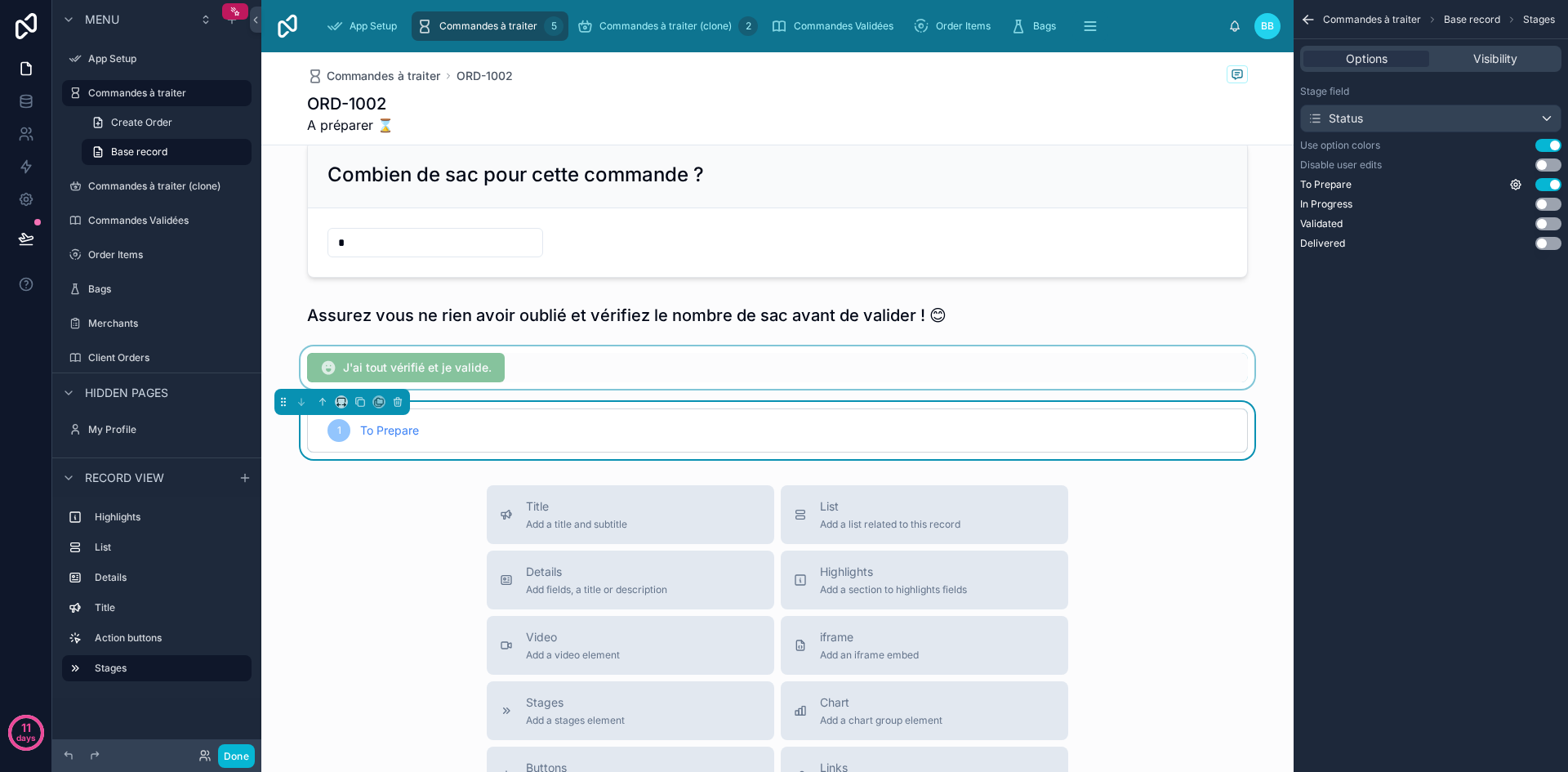
scroll to position [0, 0]
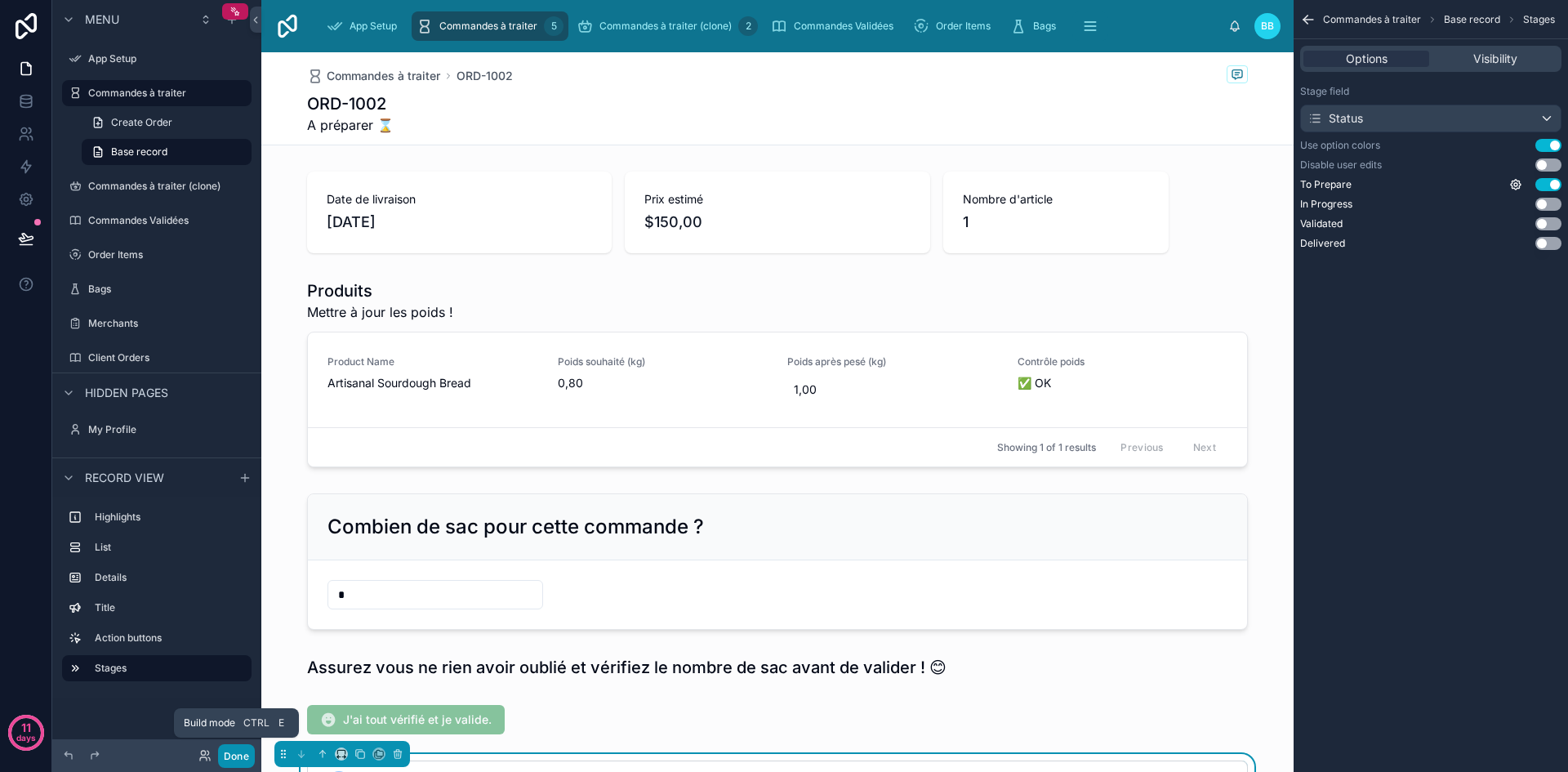
click at [236, 762] on button "Done" at bounding box center [236, 755] width 36 height 23
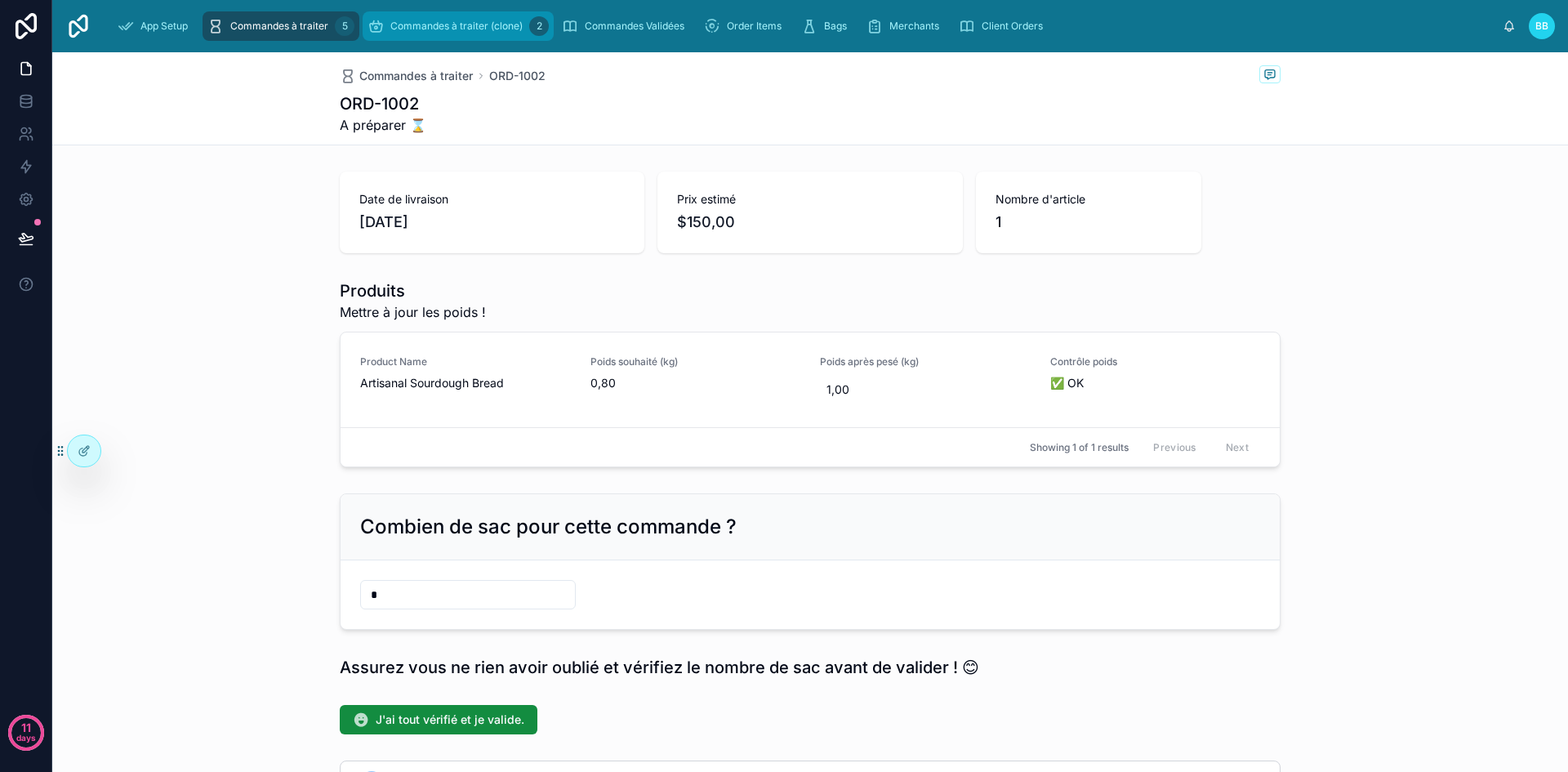
click at [417, 31] on span "Commandes à traiter (clone)" at bounding box center [457, 26] width 133 height 13
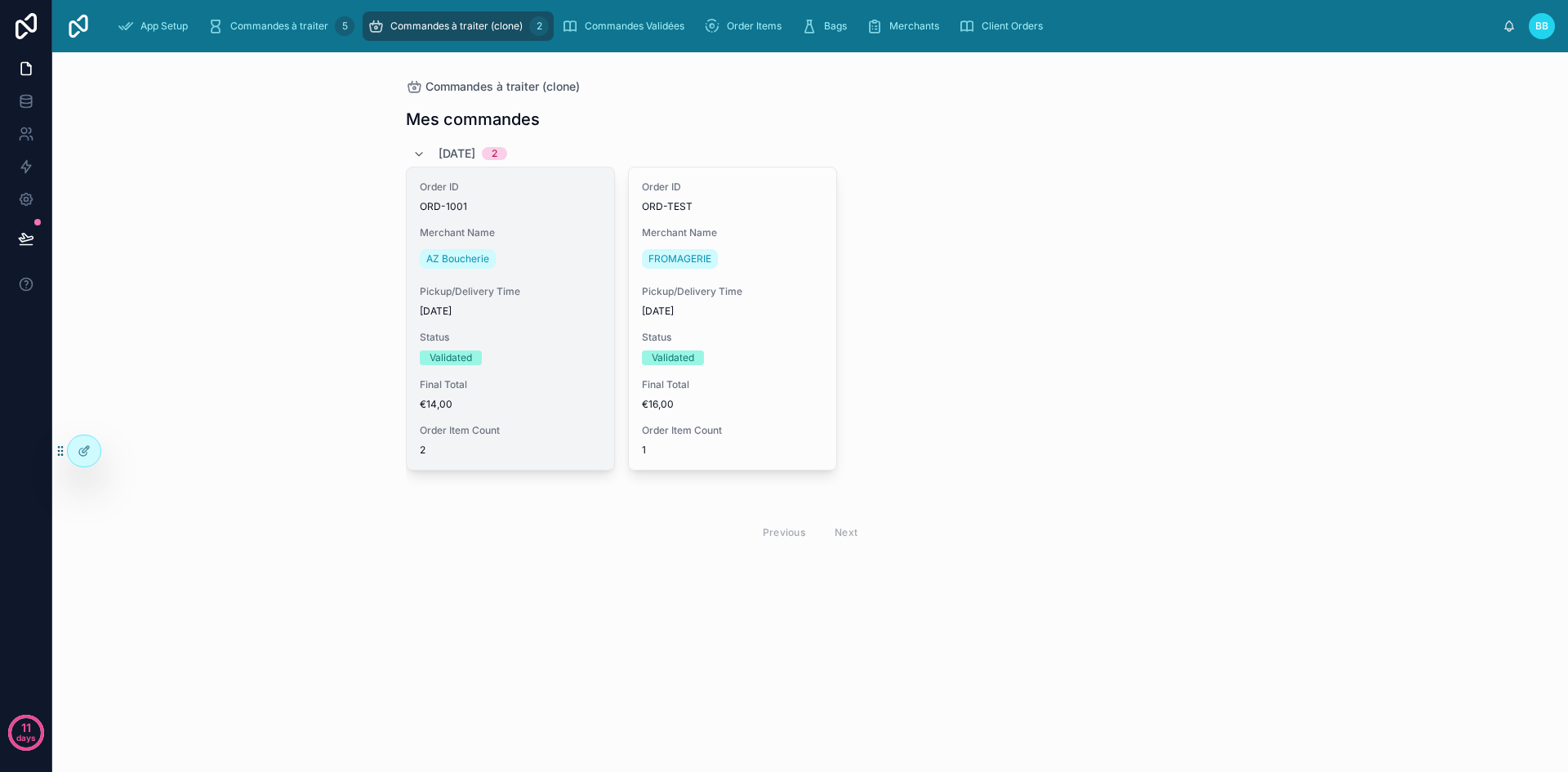
click at [535, 223] on div "Order ID ORD-1001 Merchant Name AZ Boucherie Pickup/Delivery Time 07/09/2025 St…" at bounding box center [511, 318] width 208 height 302
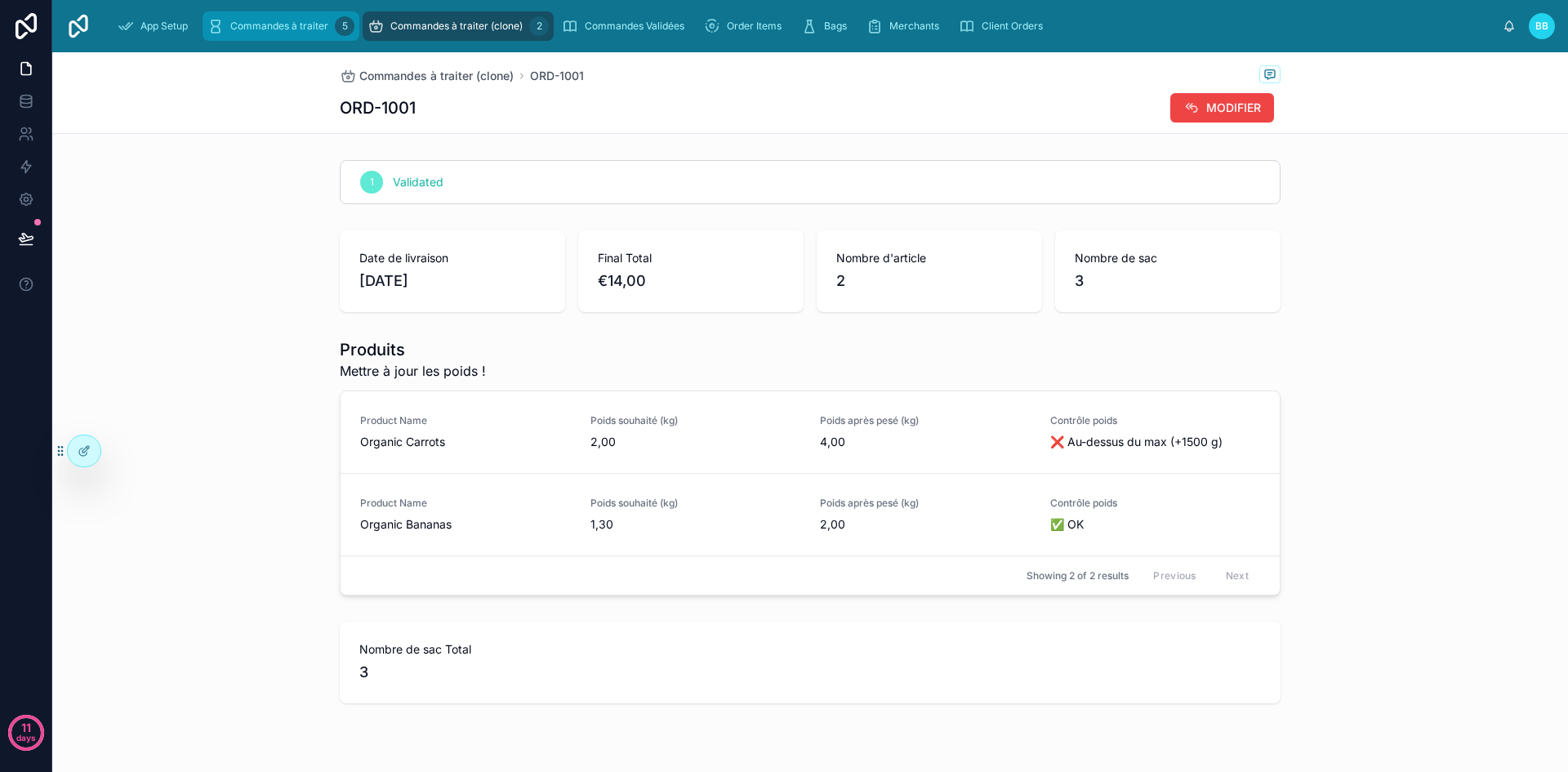
click at [270, 36] on div "Commandes à traiter 5" at bounding box center [281, 26] width 147 height 26
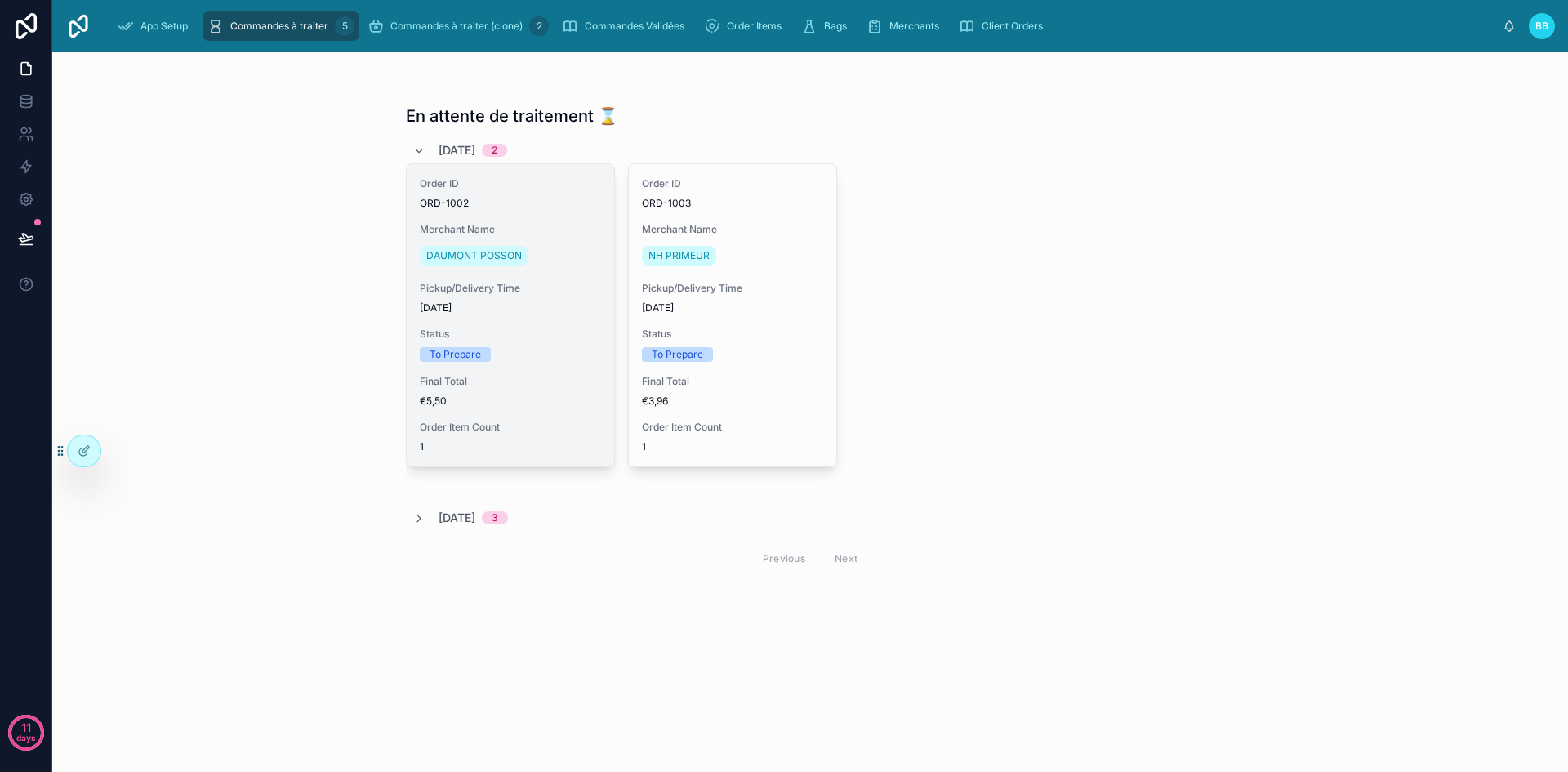
click at [564, 197] on span "ORD-1002" at bounding box center [511, 204] width 181 height 13
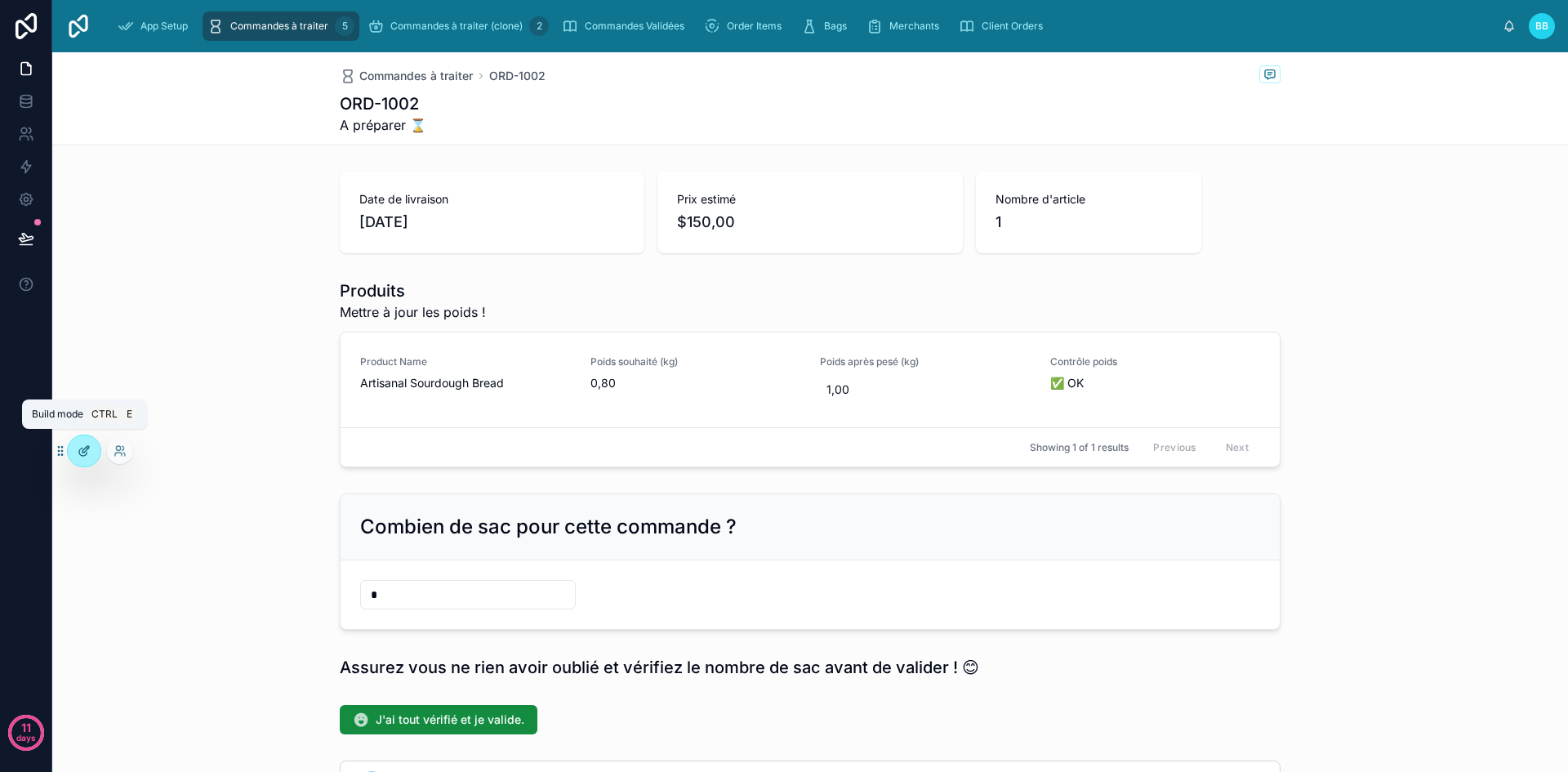
click at [95, 452] on div at bounding box center [84, 450] width 33 height 31
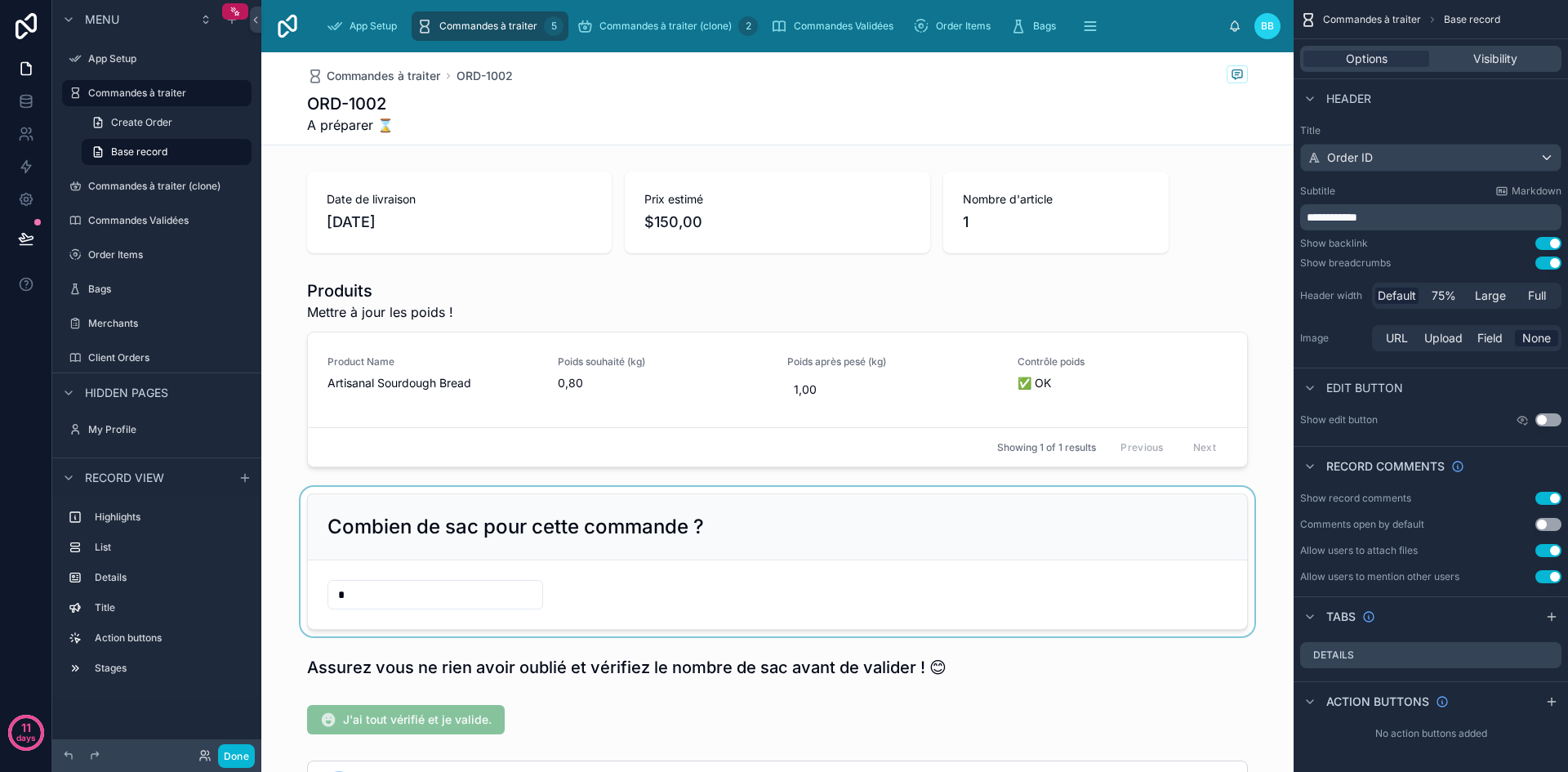
click at [689, 535] on div at bounding box center [778, 562] width 1032 height 150
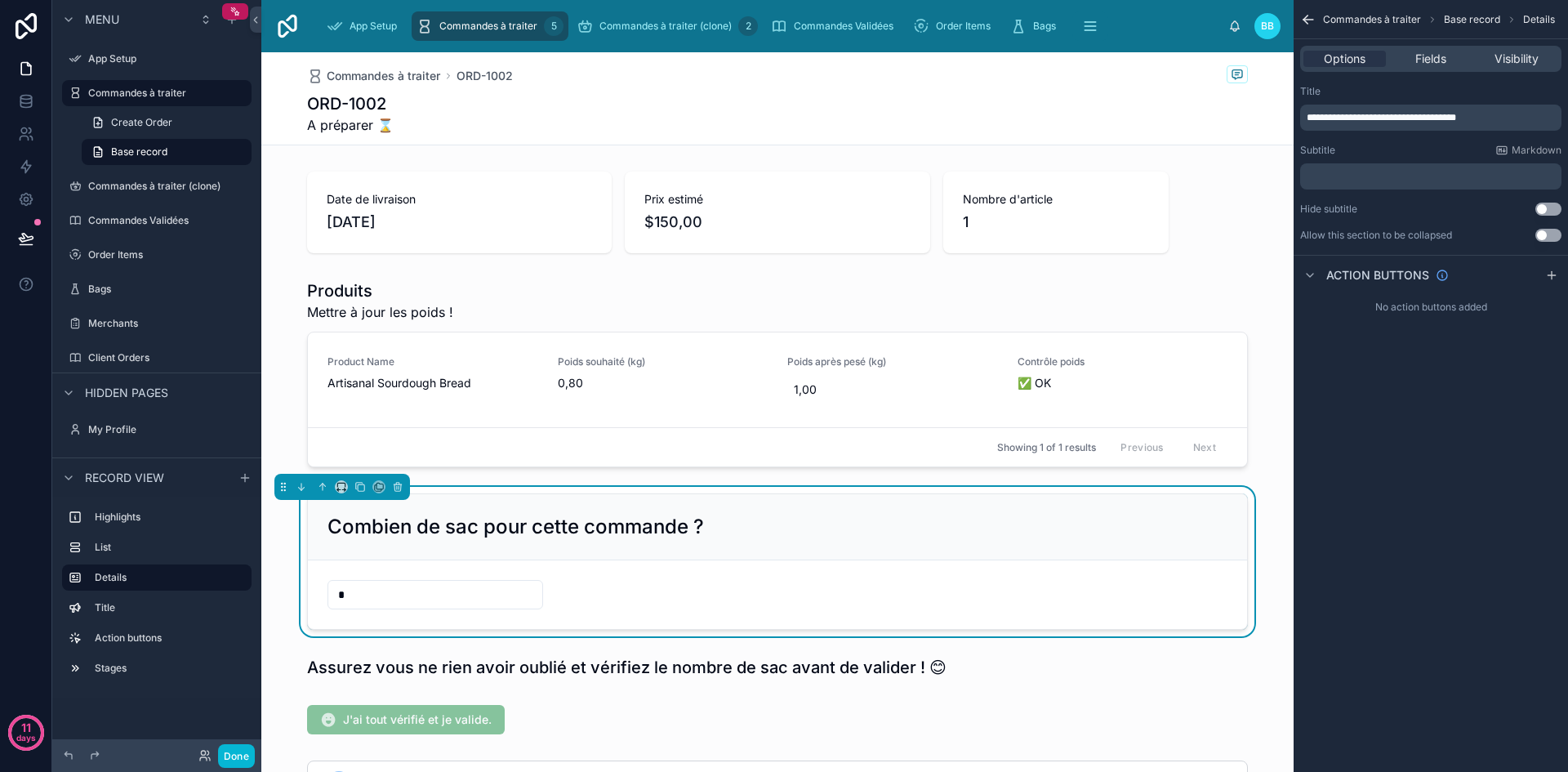
click at [1500, 118] on p "**********" at bounding box center [1432, 118] width 252 height 13
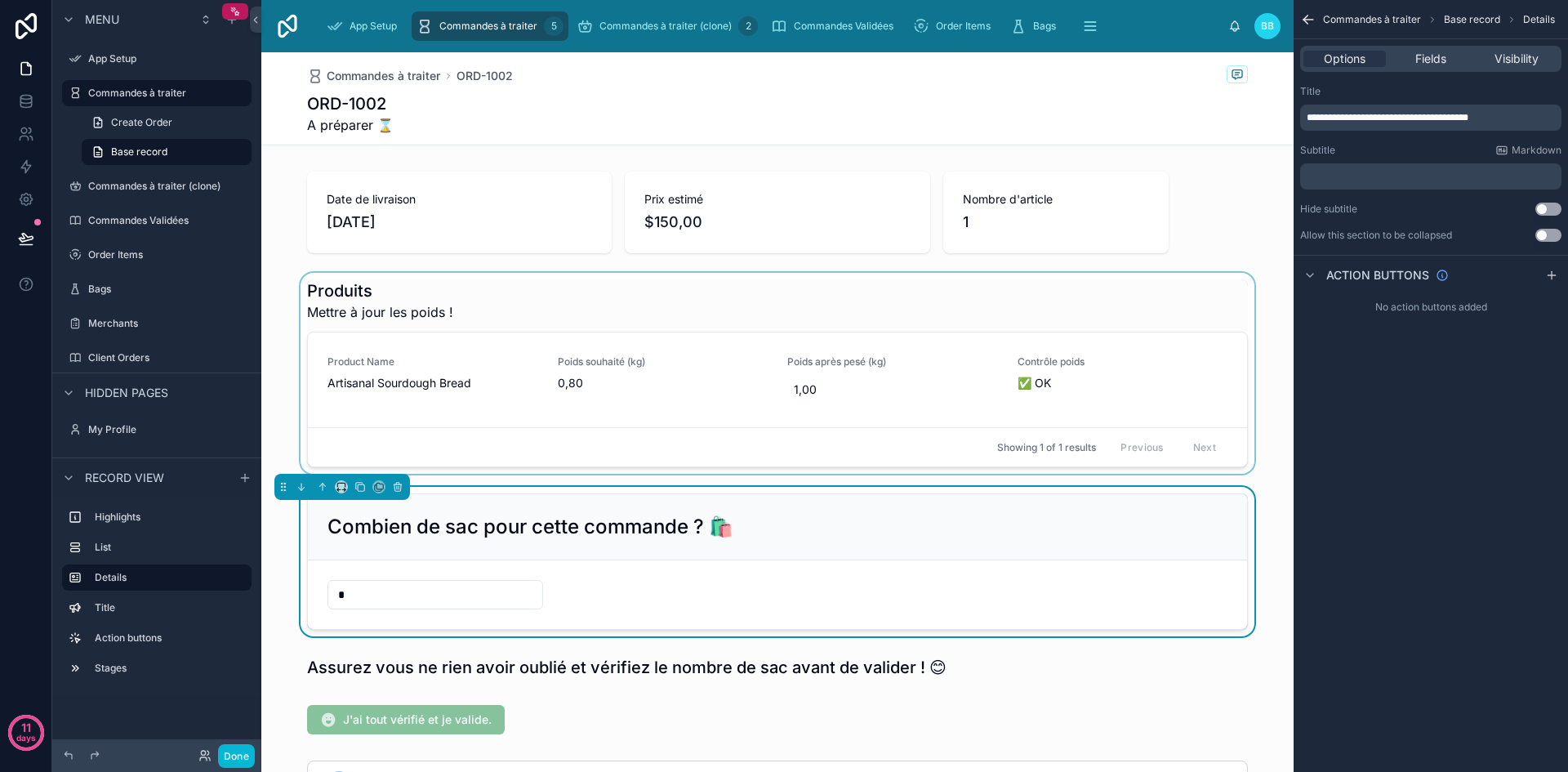
click at [1261, 472] on div at bounding box center [778, 373] width 1032 height 201
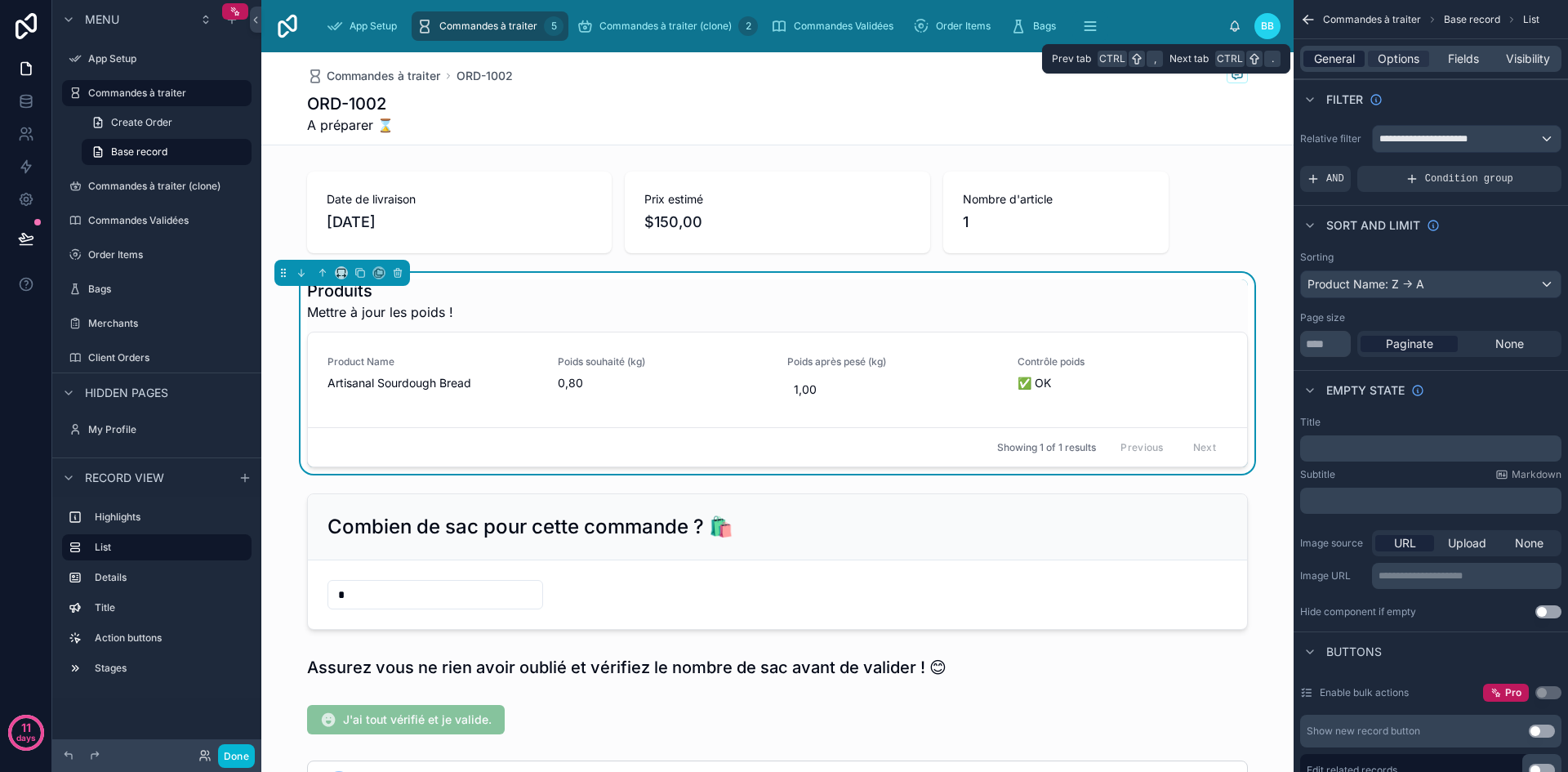
click at [1322, 64] on span "General" at bounding box center [1335, 58] width 41 height 16
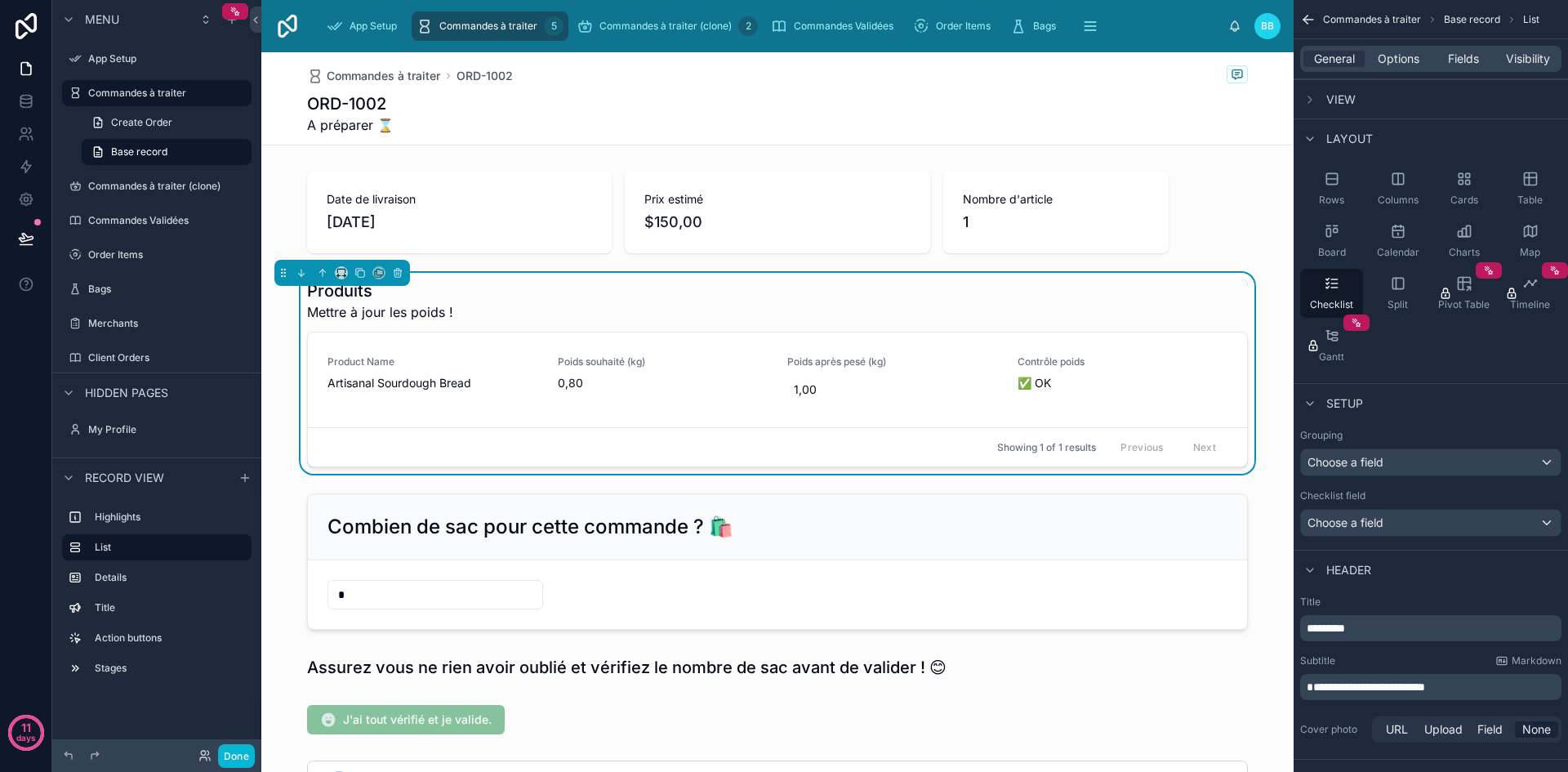
scroll to position [146, 0]
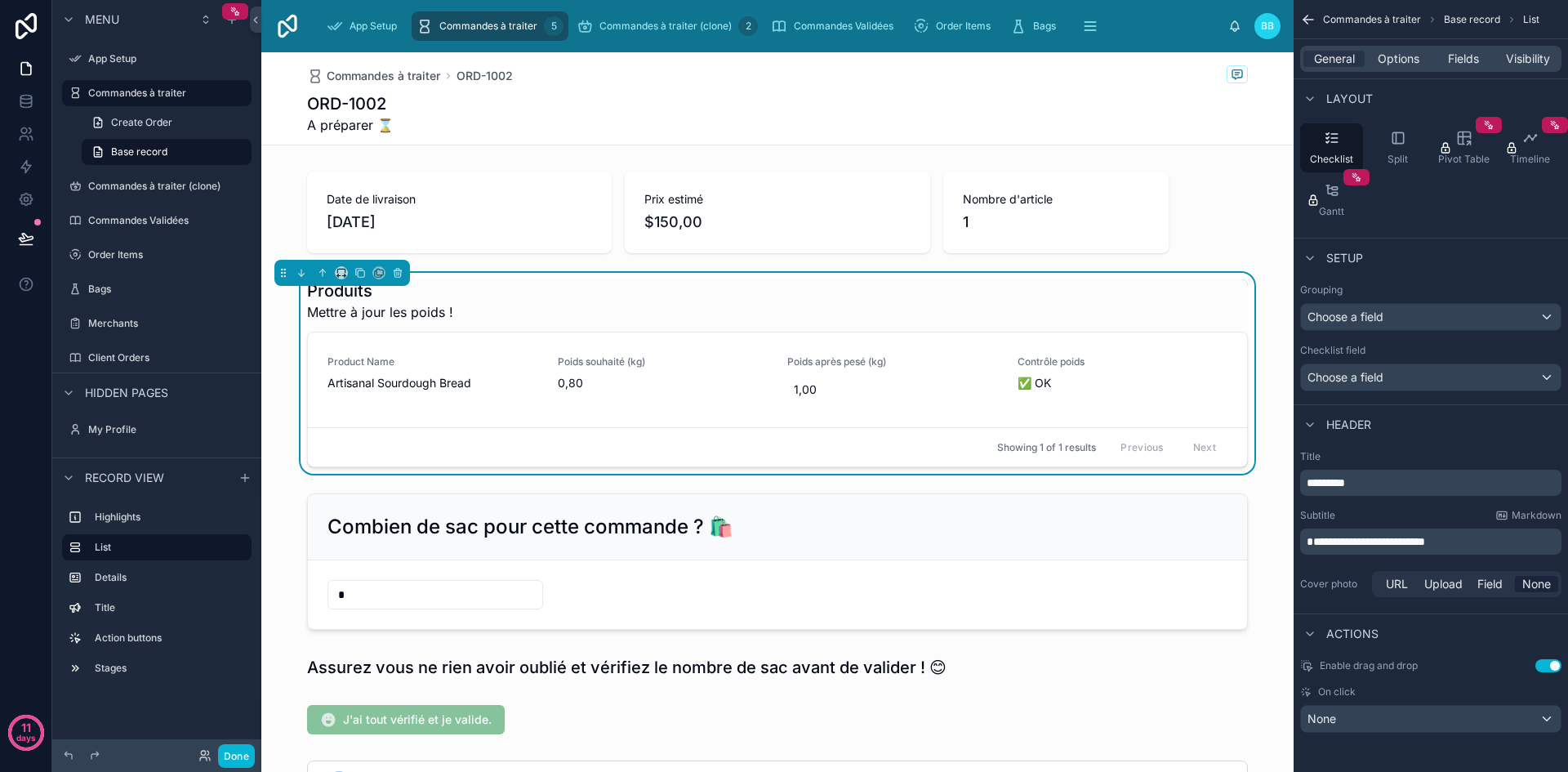
click at [1450, 541] on p "**********" at bounding box center [1432, 540] width 252 height 16
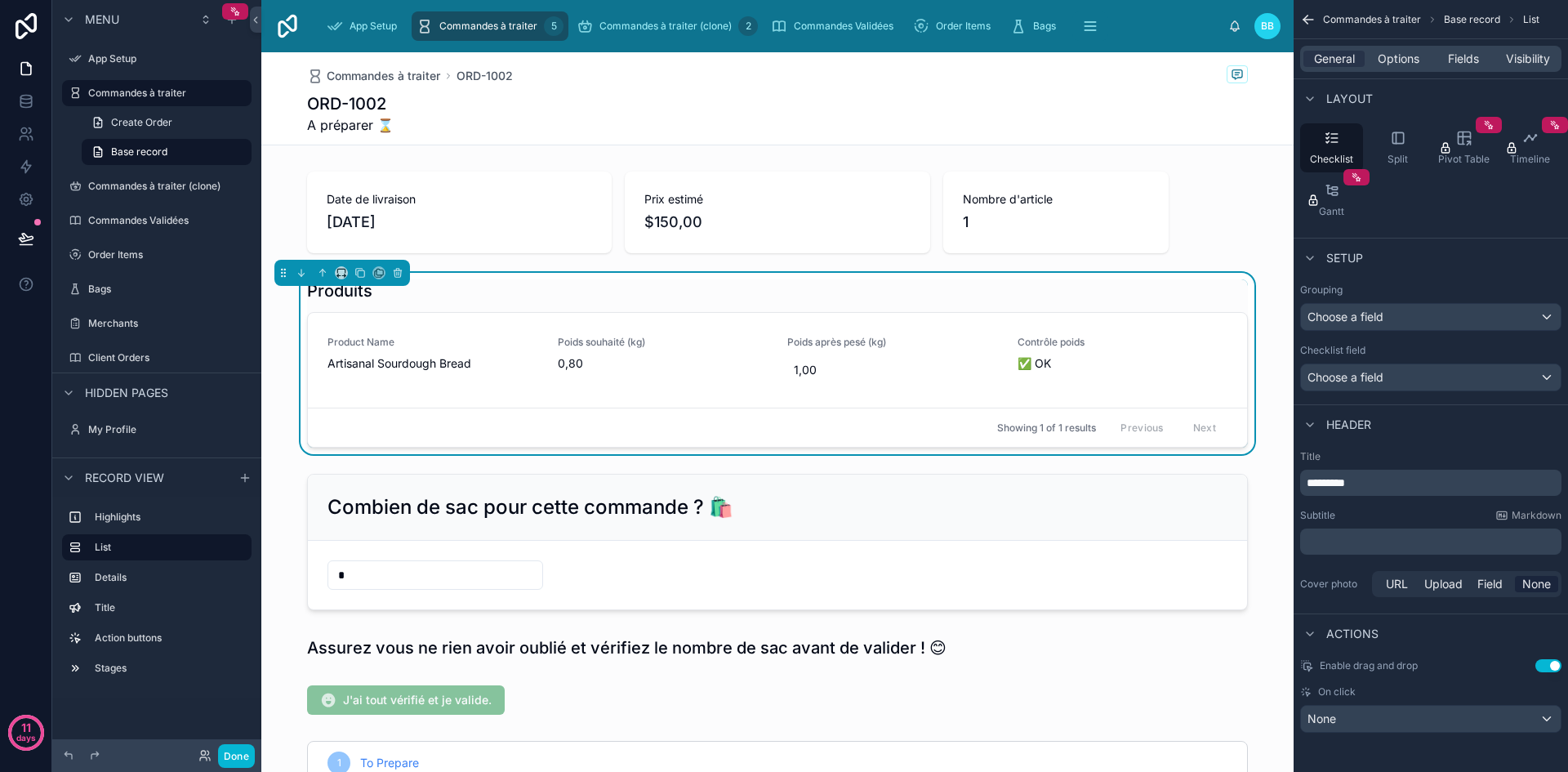
click at [1401, 557] on div "Title ******** Subtitle Markdown ﻿ Cover photo URL Upload Field None" at bounding box center [1431, 524] width 275 height 164
click at [1391, 484] on p "********" at bounding box center [1432, 482] width 252 height 16
click at [1472, 482] on span "**********" at bounding box center [1389, 482] width 165 height 11
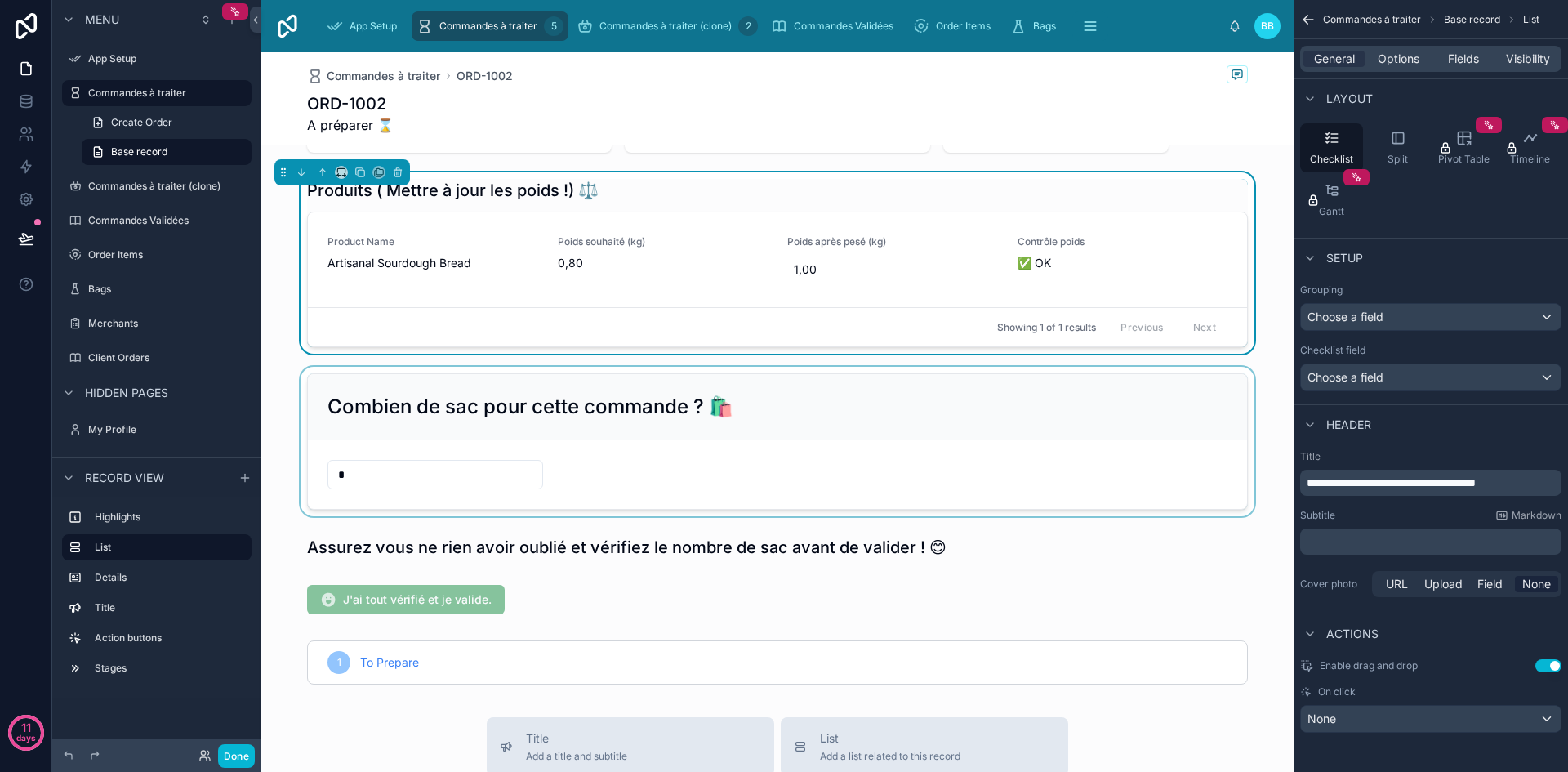
scroll to position [139, 0]
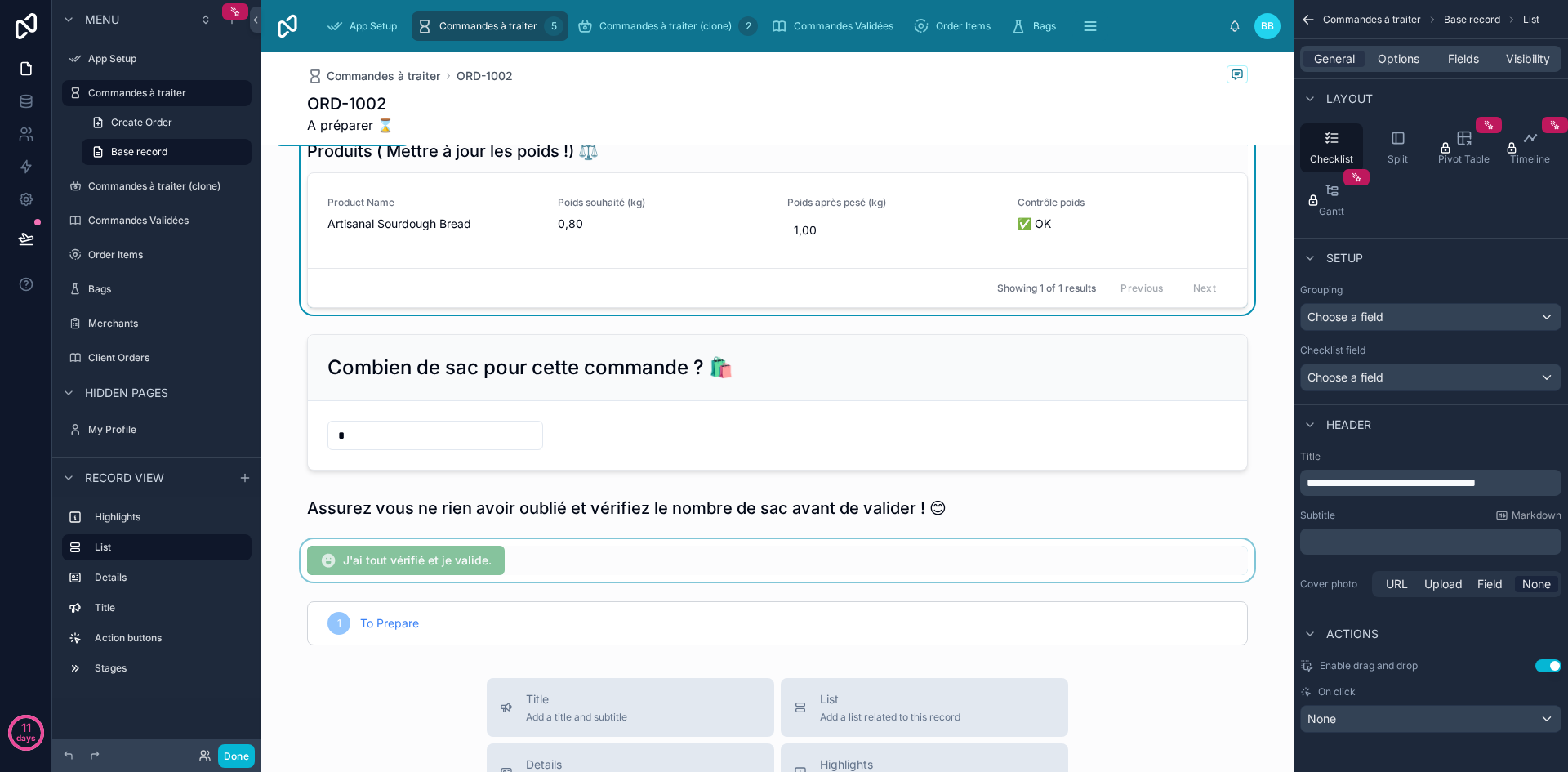
click at [780, 580] on div at bounding box center [778, 560] width 1032 height 42
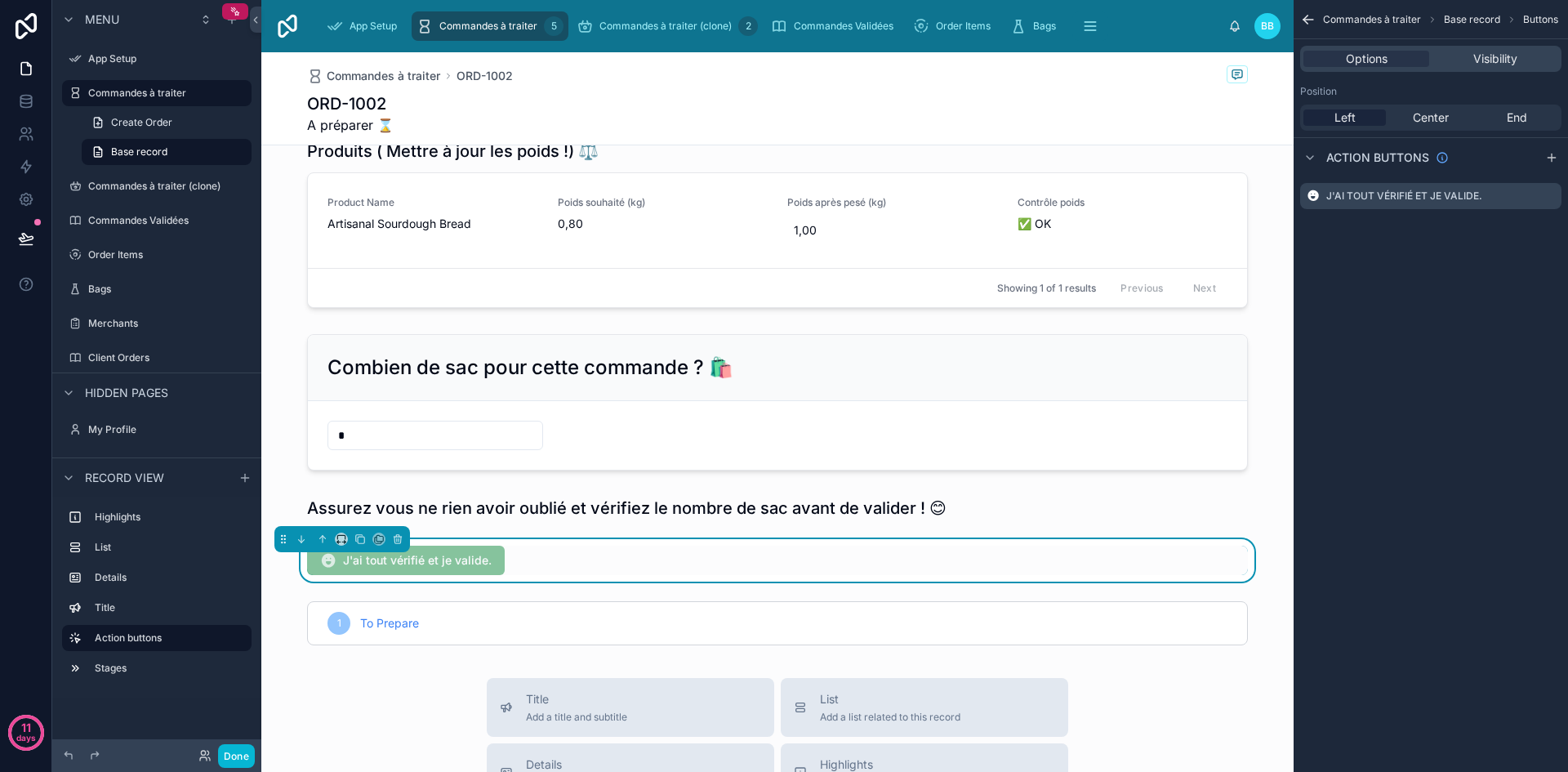
scroll to position [0, 0]
click at [1549, 196] on icon "scrollable content" at bounding box center [1548, 196] width 13 height 13
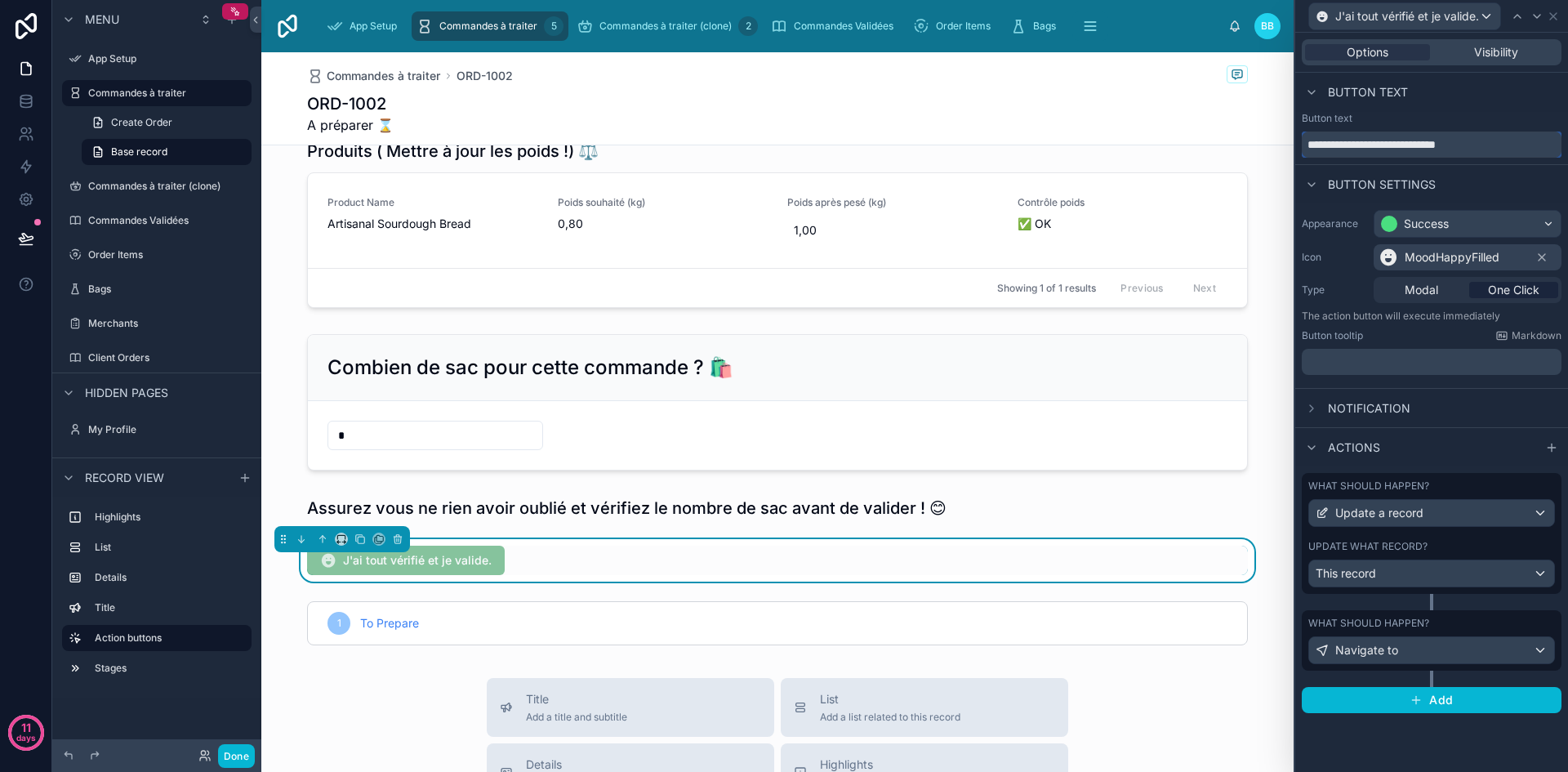
click at [1460, 144] on input "**********" at bounding box center [1432, 145] width 260 height 26
click at [1469, 147] on input "**********" at bounding box center [1432, 145] width 260 height 26
type input "**********"
click at [1546, 262] on icon at bounding box center [1542, 257] width 13 height 13
click at [246, 744] on button "Done" at bounding box center [236, 755] width 36 height 23
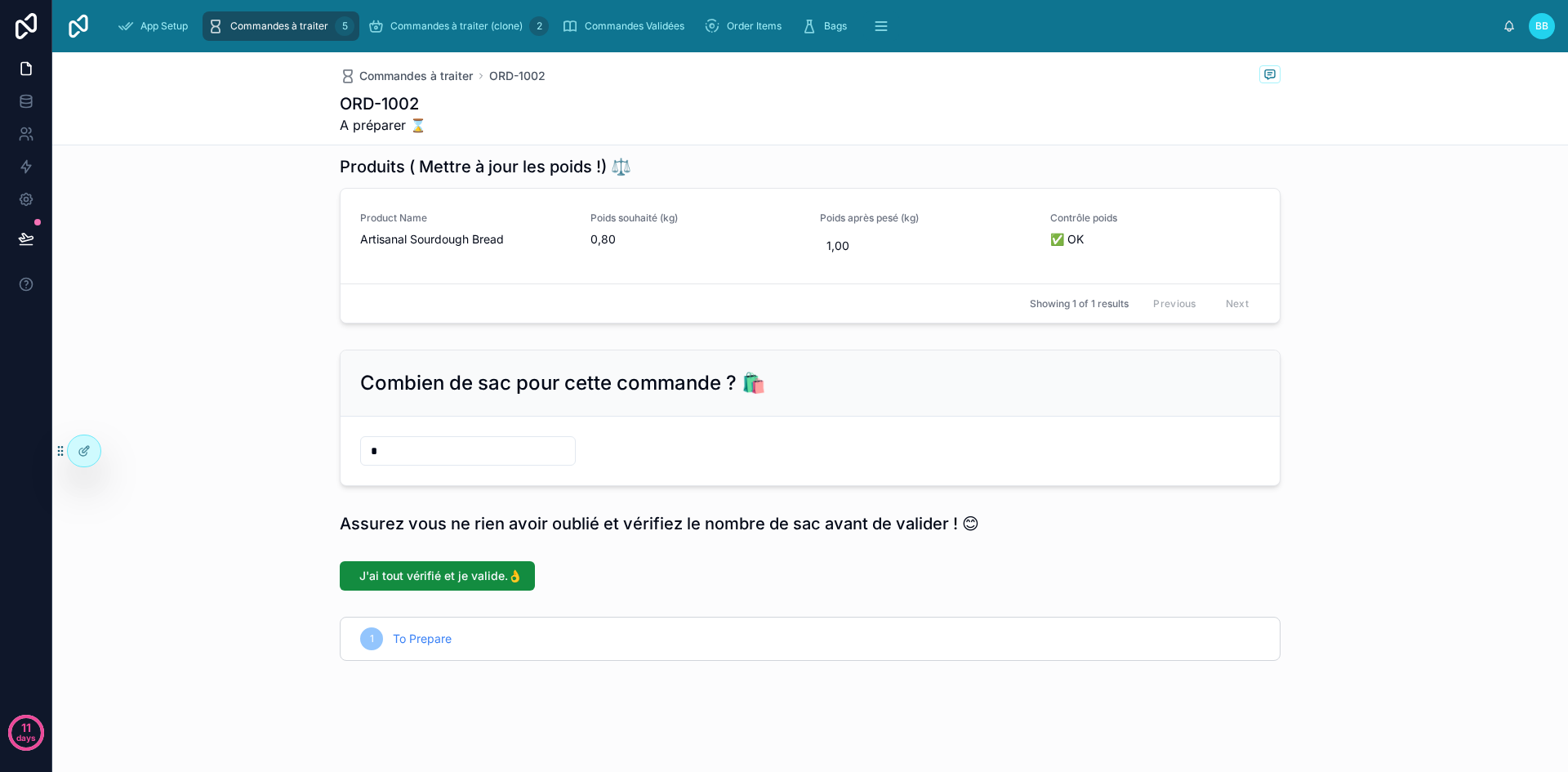
scroll to position [124, 0]
click at [97, 448] on div at bounding box center [84, 450] width 33 height 31
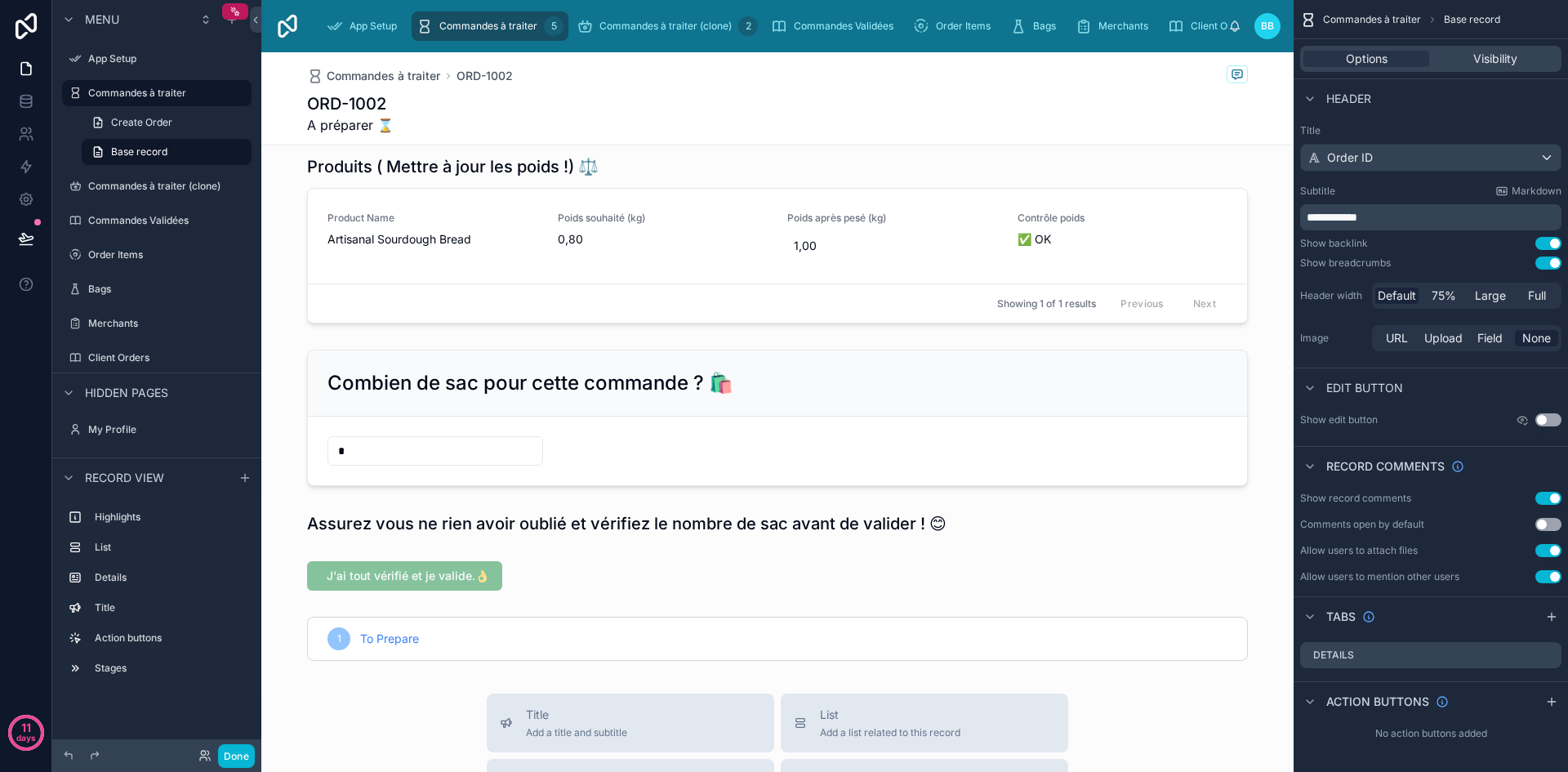
click at [578, 583] on div at bounding box center [778, 575] width 1032 height 42
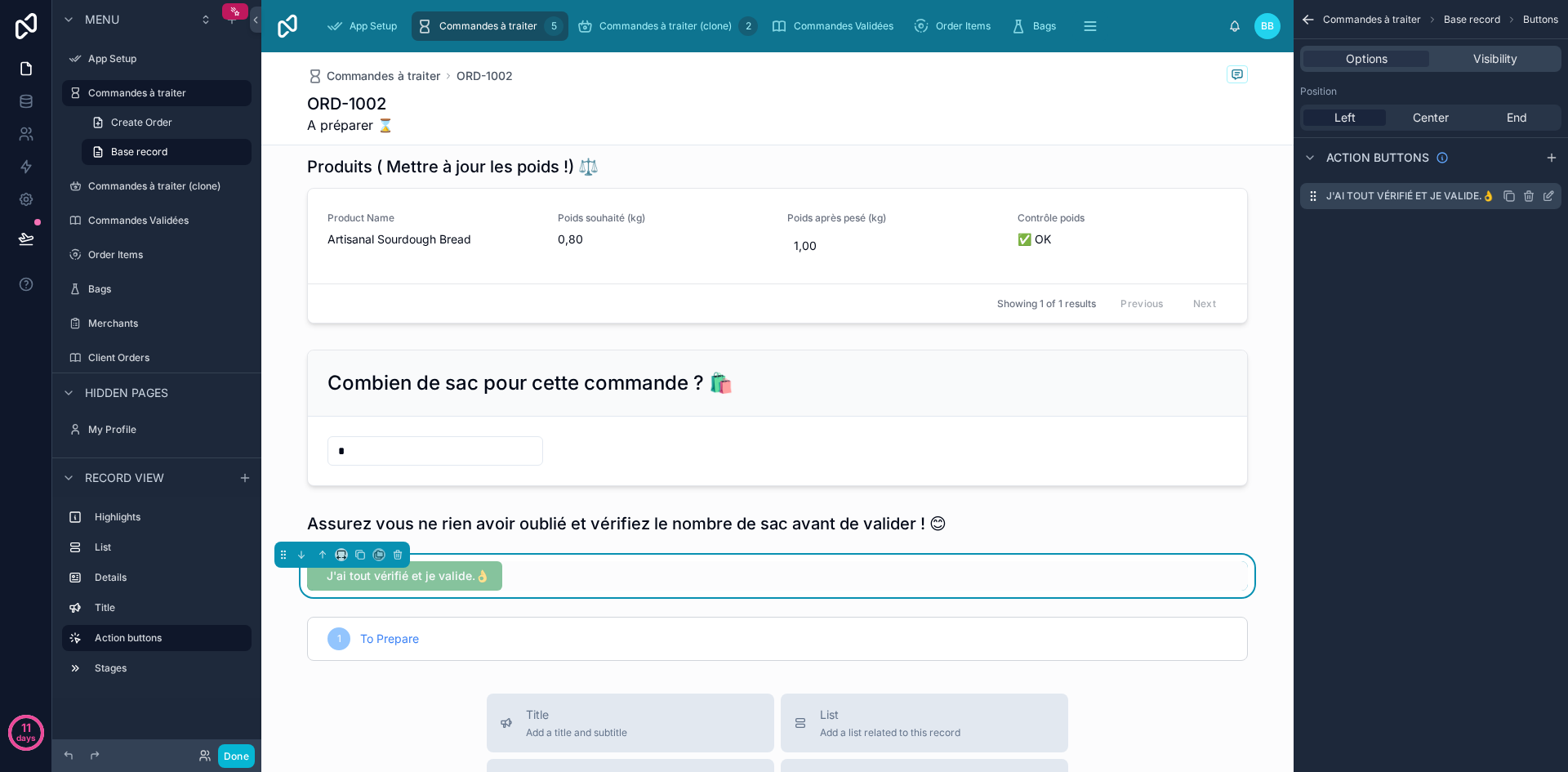
click at [1549, 194] on icon "scrollable content" at bounding box center [1548, 196] width 13 height 13
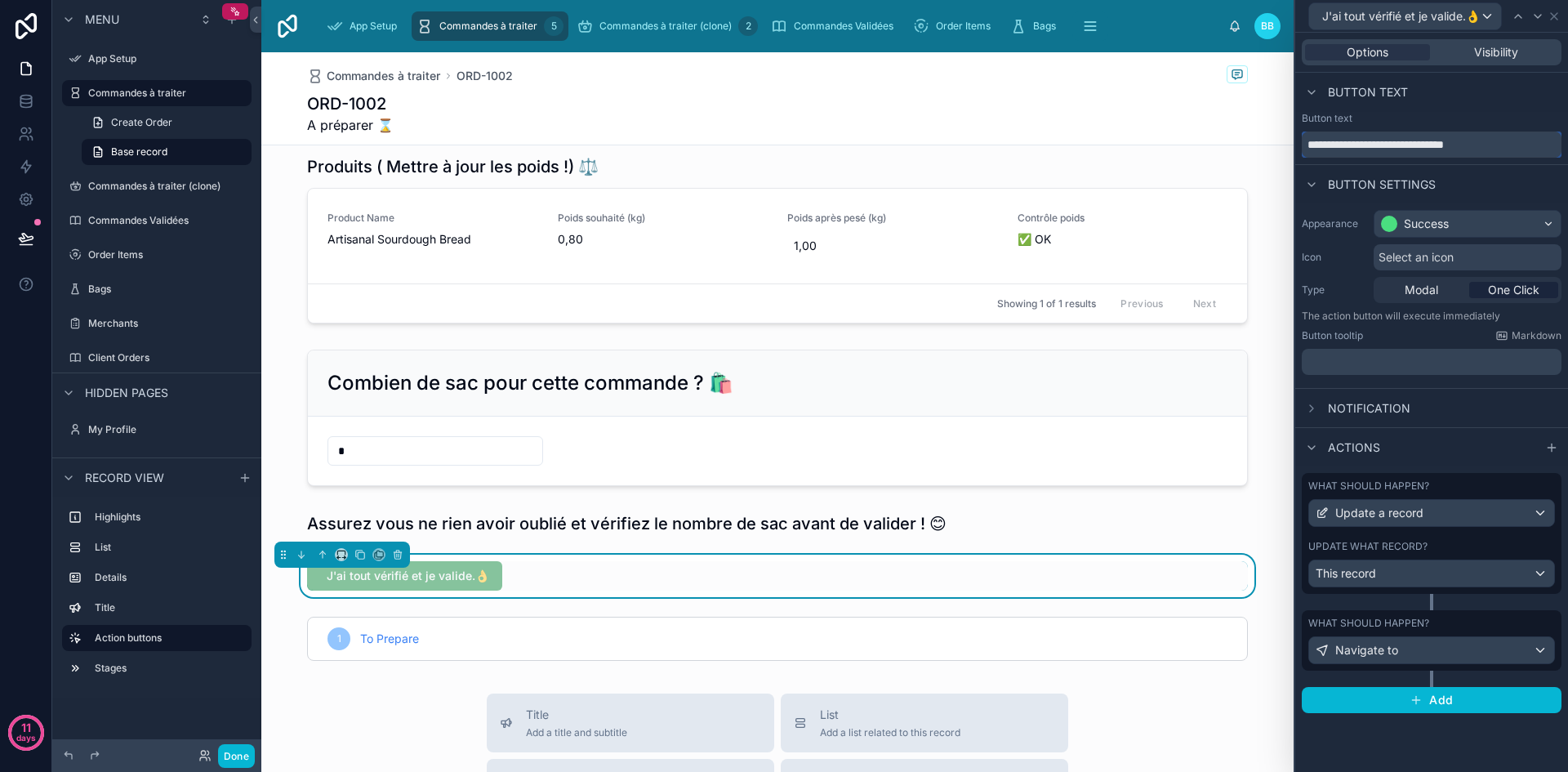
click at [1457, 146] on input "**********" at bounding box center [1432, 145] width 260 height 26
type input "**********"
click at [241, 752] on button "Done" at bounding box center [236, 755] width 36 height 23
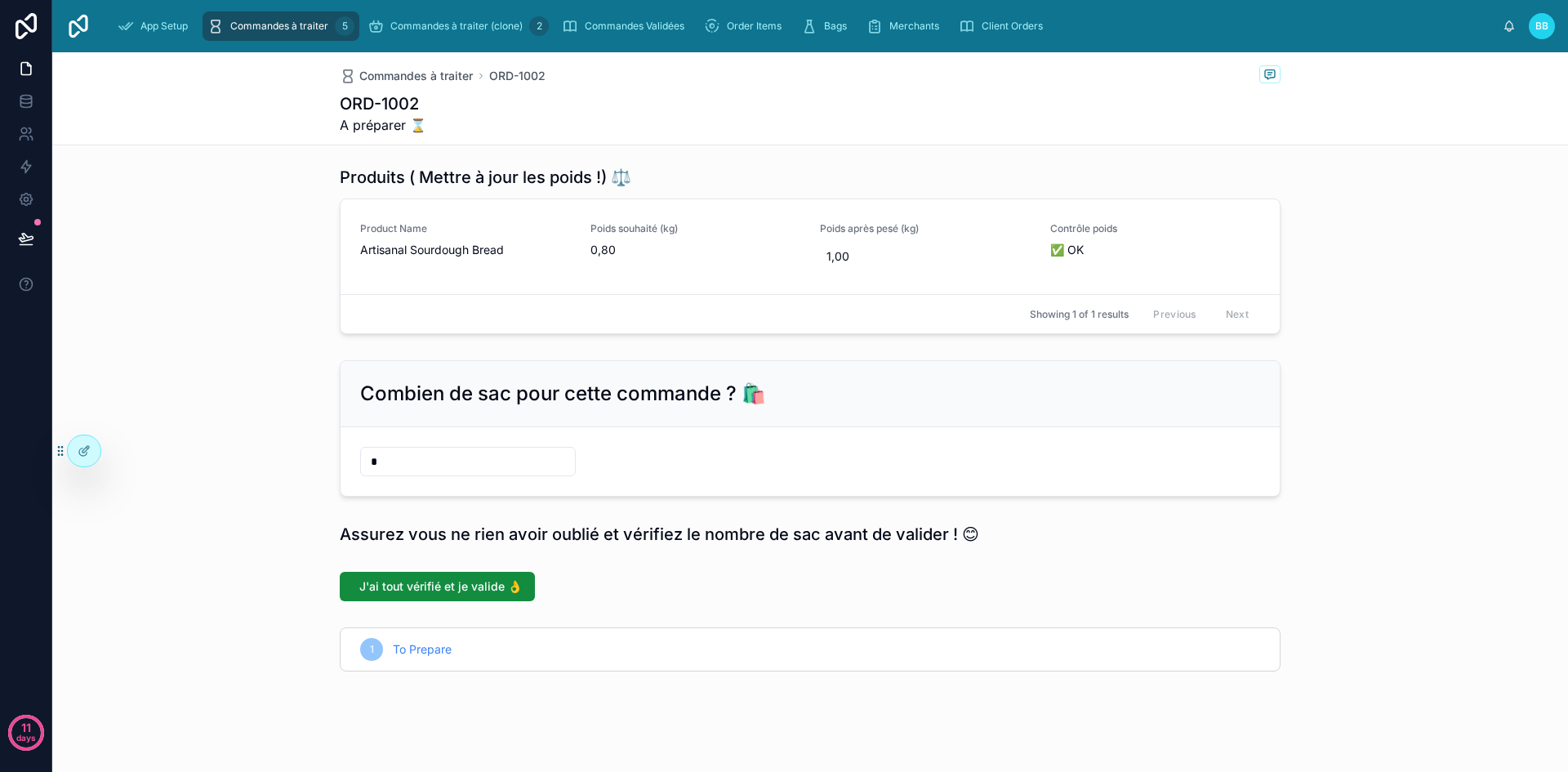
scroll to position [114, 0]
click at [421, 572] on button "J'ai tout vérifié et je valide 👌" at bounding box center [437, 585] width 195 height 29
click at [284, 21] on span "Commandes à traiter" at bounding box center [279, 26] width 98 height 13
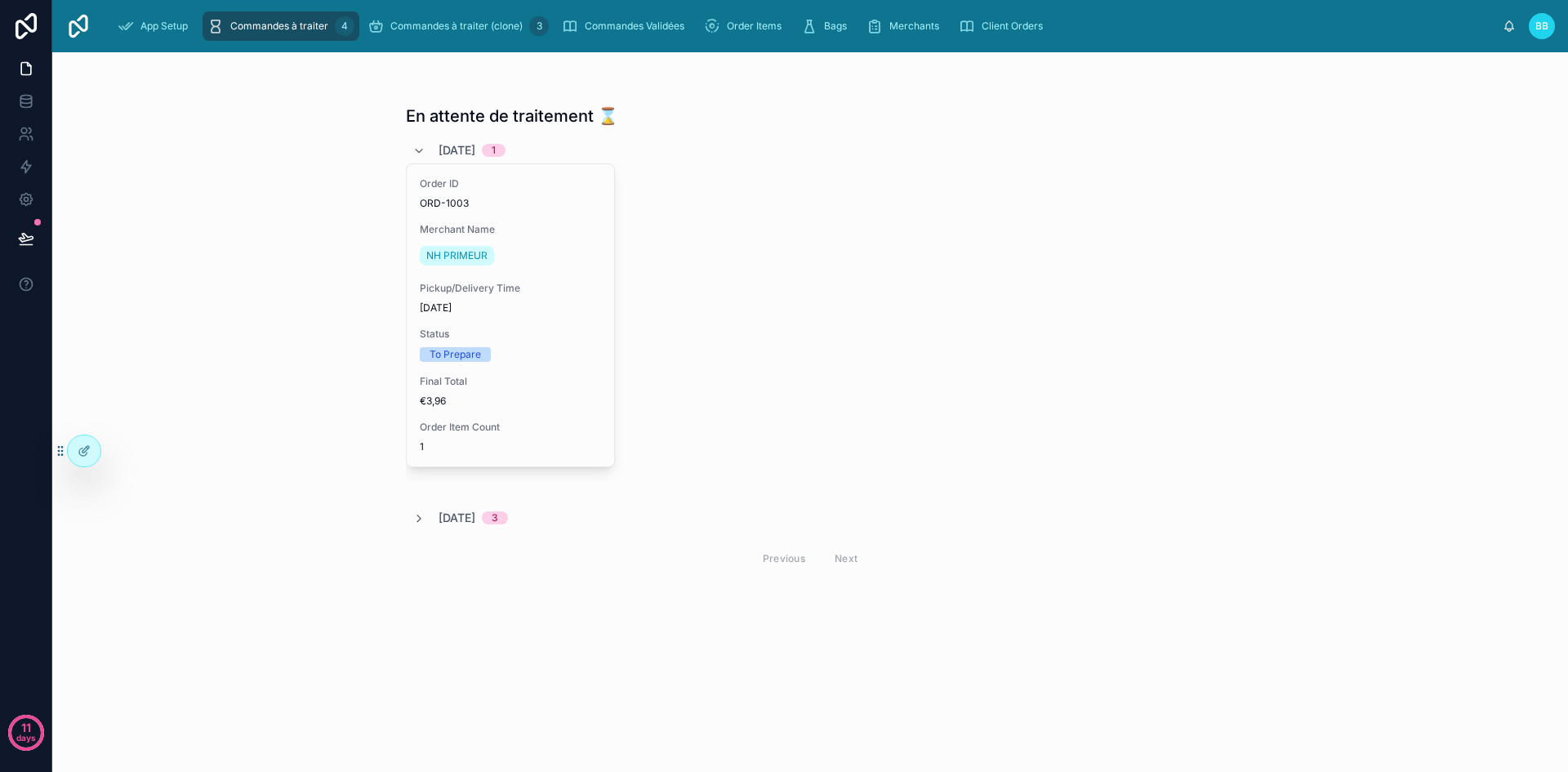
click at [295, 22] on span "Commandes à traiter" at bounding box center [279, 26] width 98 height 13
click at [438, 20] on span "Commandes à traiter (clone)" at bounding box center [457, 26] width 133 height 13
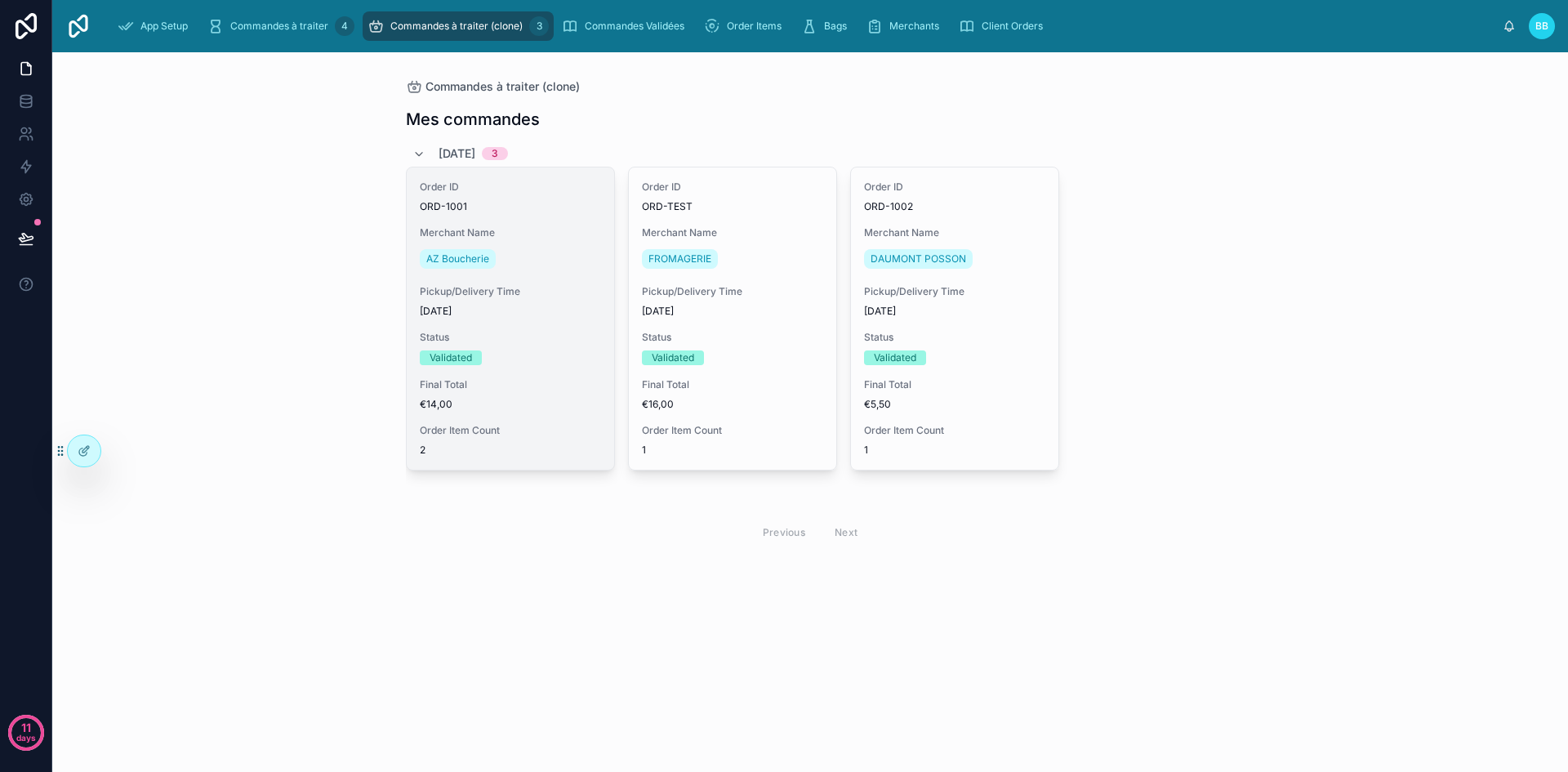
click at [579, 325] on div "Order ID ORD-1001 Merchant Name AZ Boucherie Pickup/Delivery Time 07/09/2025 St…" at bounding box center [511, 318] width 208 height 302
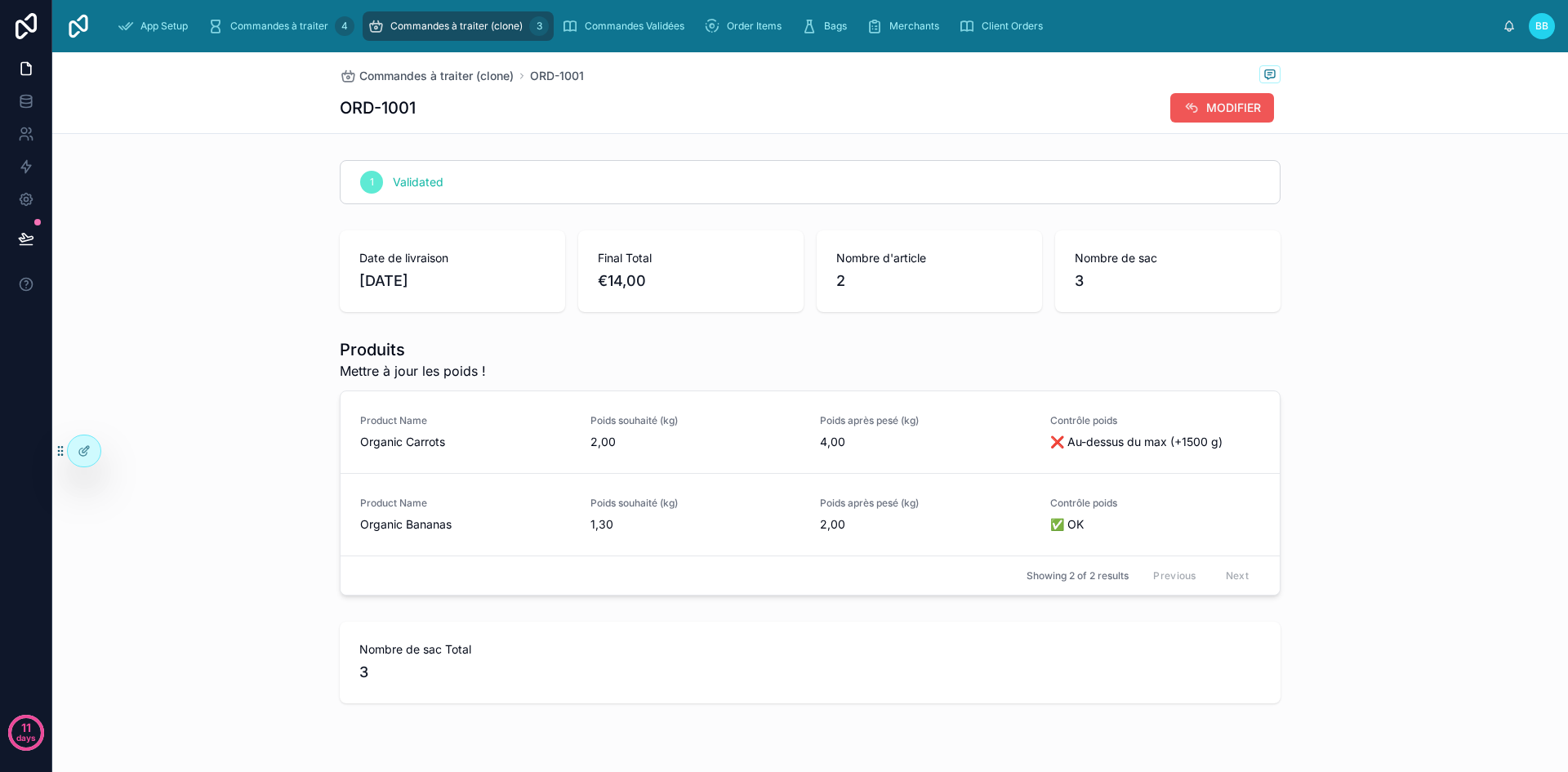
click at [1237, 101] on span "MODIFIER" at bounding box center [1233, 107] width 55 height 16
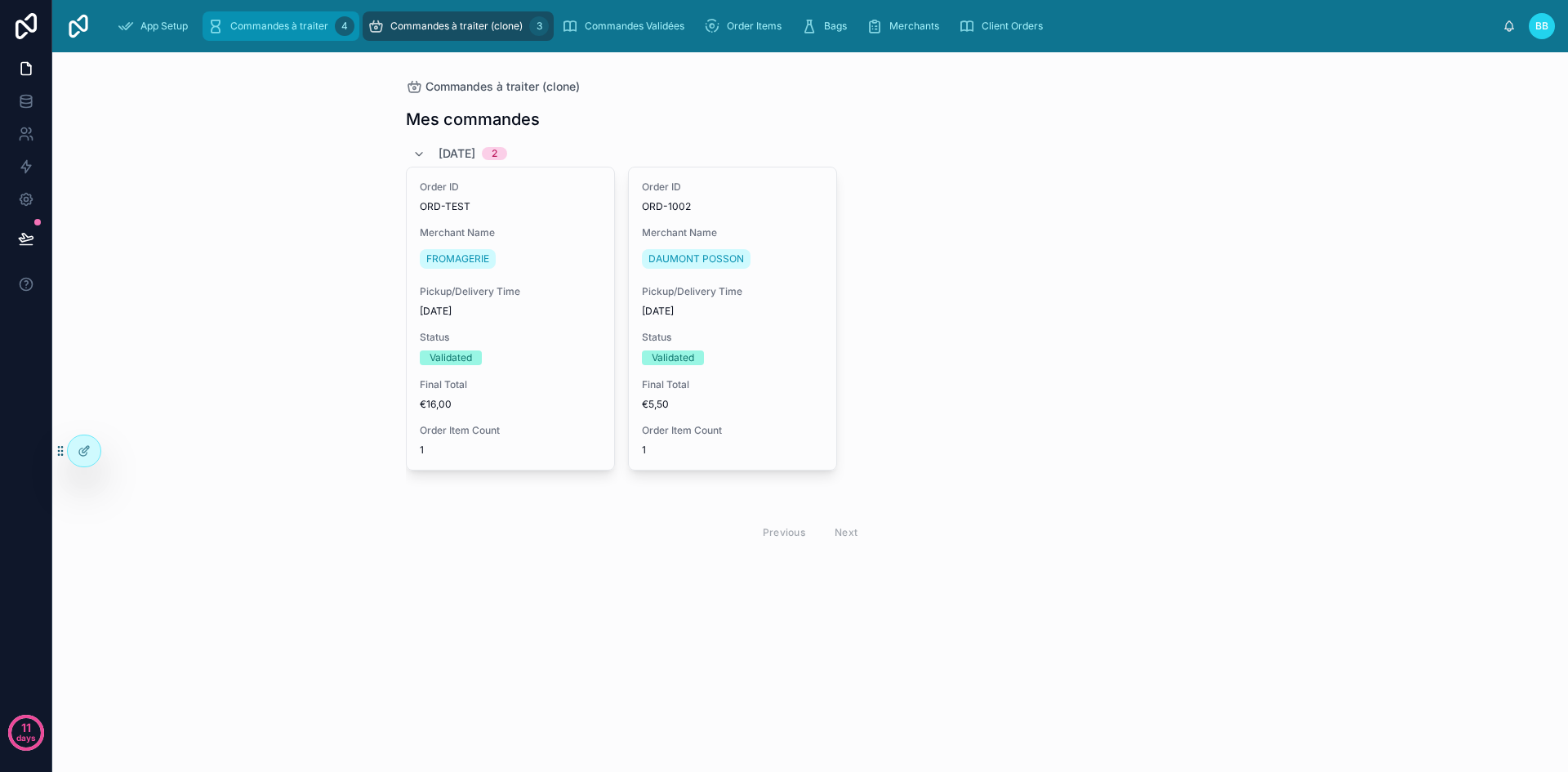
click at [270, 21] on span "Commandes à traiter" at bounding box center [279, 26] width 98 height 13
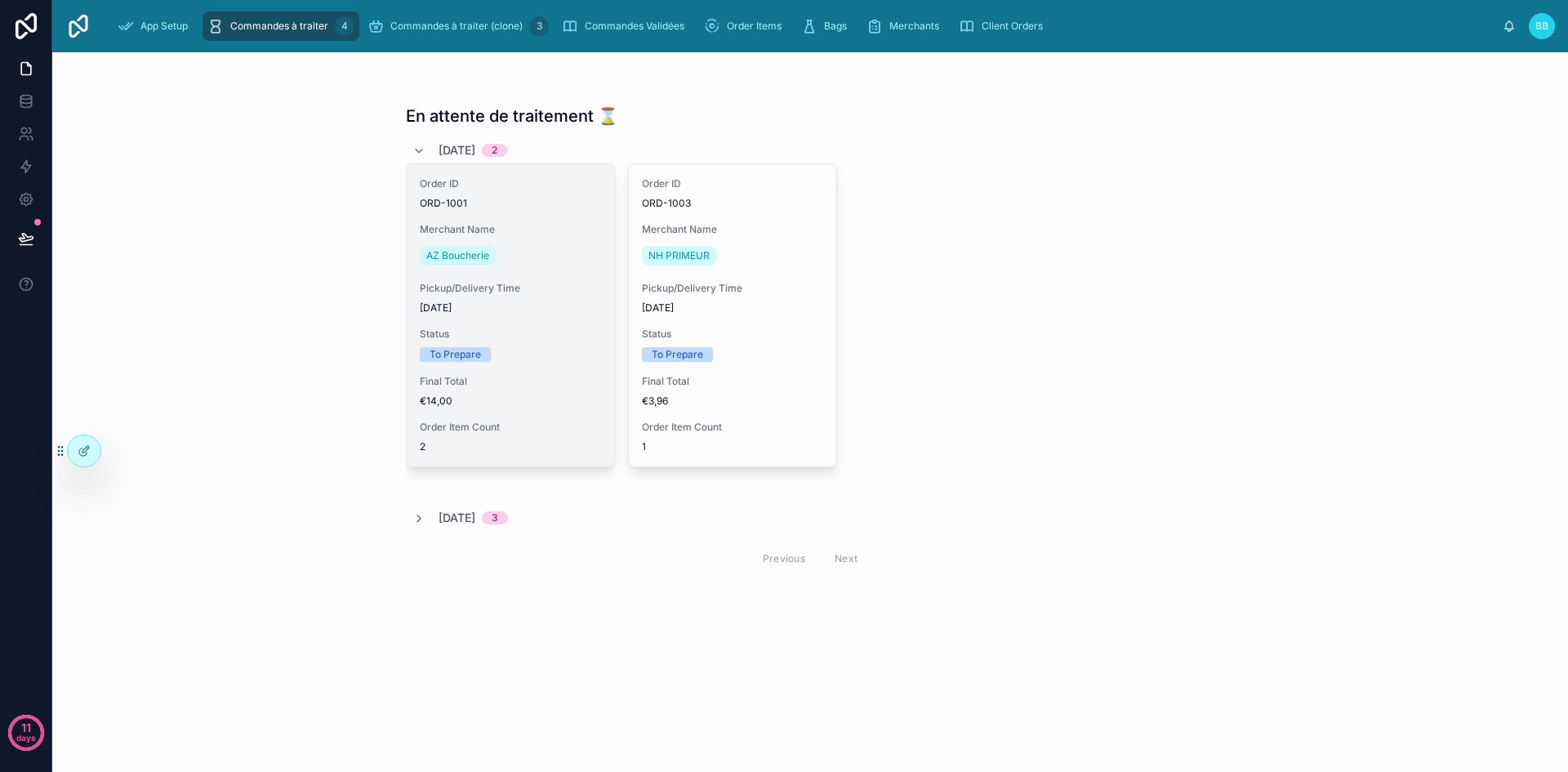
click at [568, 300] on div "Pickup/Delivery Time 07/09/2025" at bounding box center [511, 297] width 181 height 33
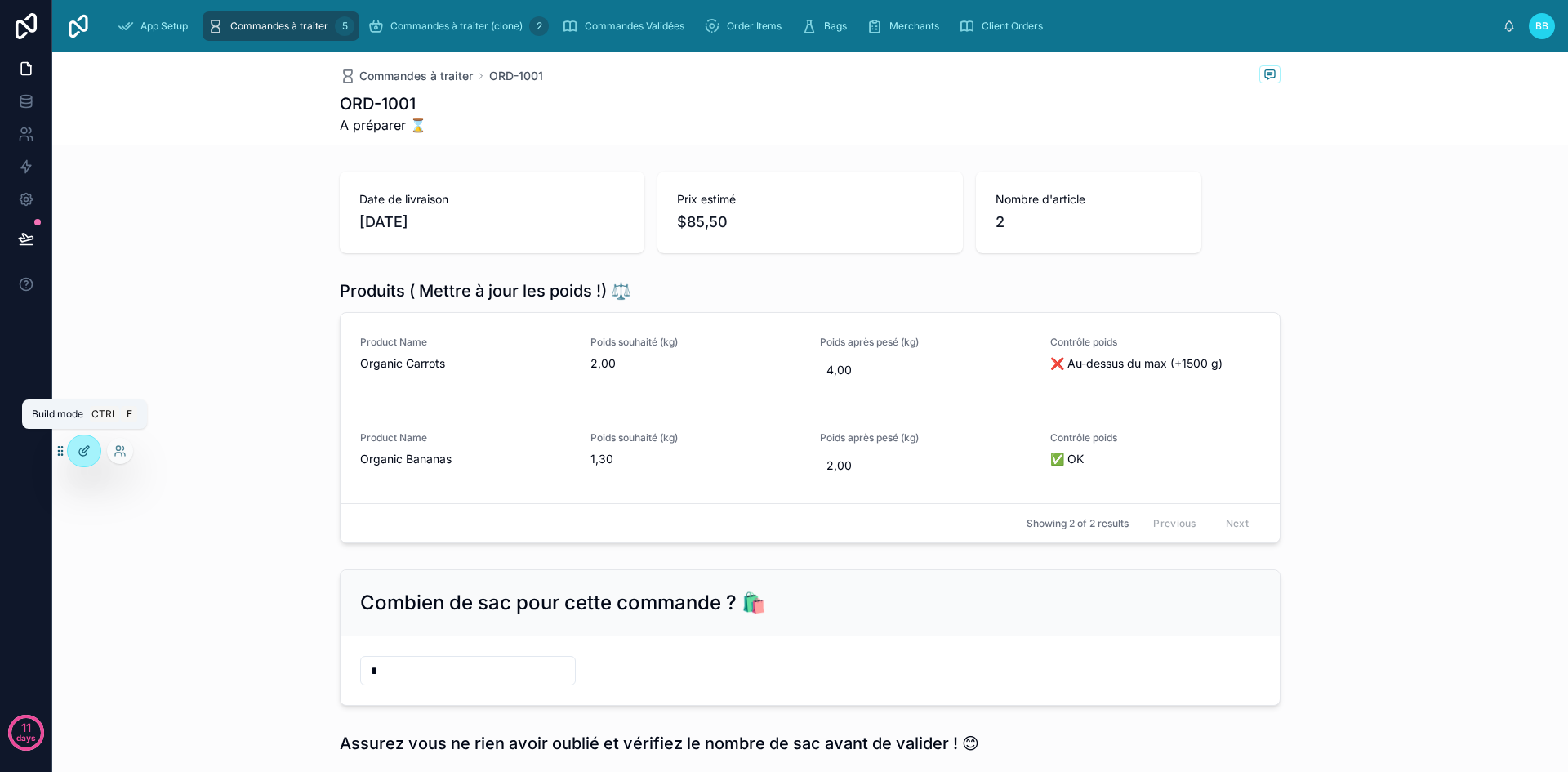
click at [80, 455] on icon at bounding box center [84, 450] width 13 height 13
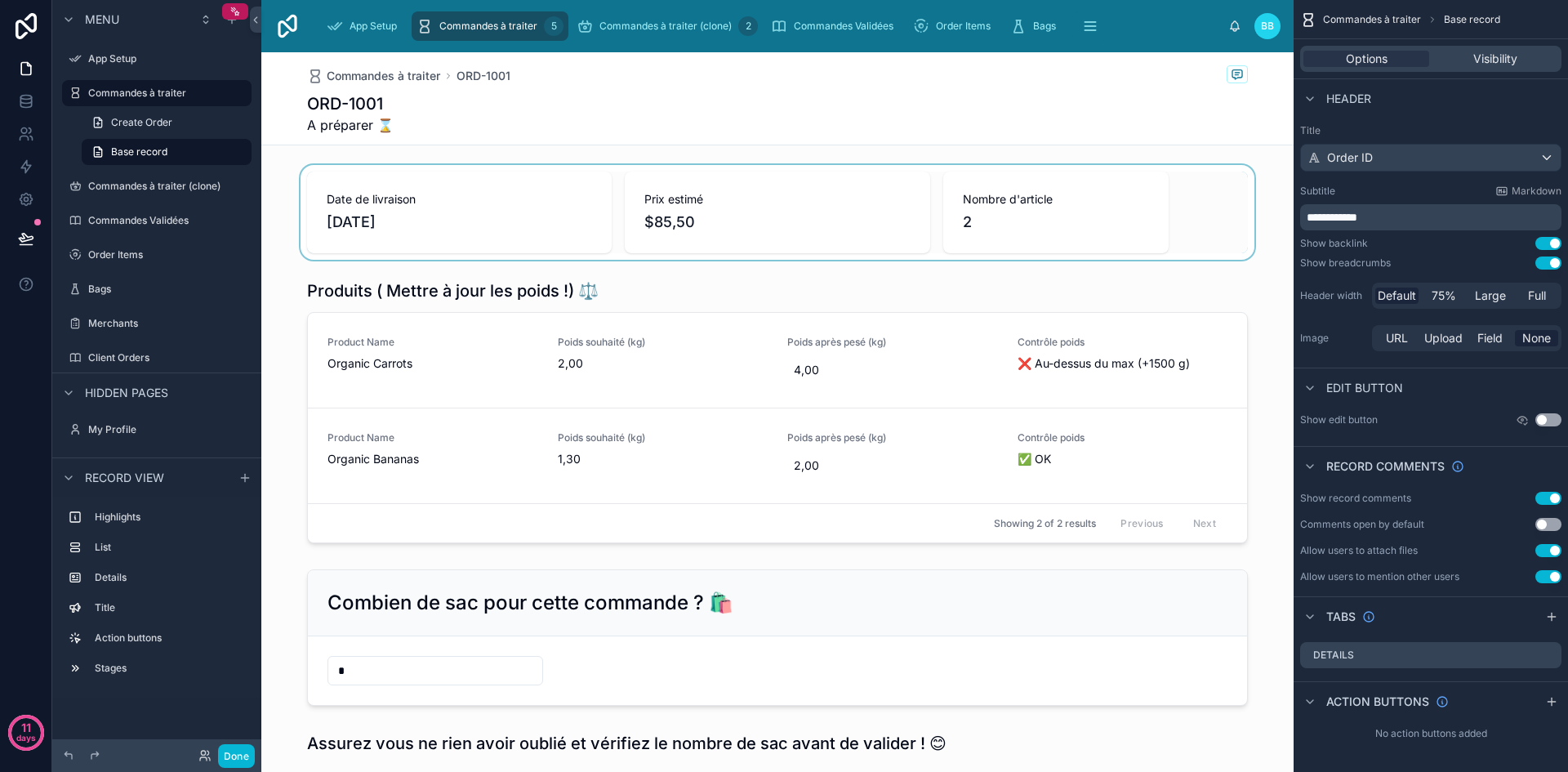
click at [387, 214] on div at bounding box center [778, 211] width 1032 height 94
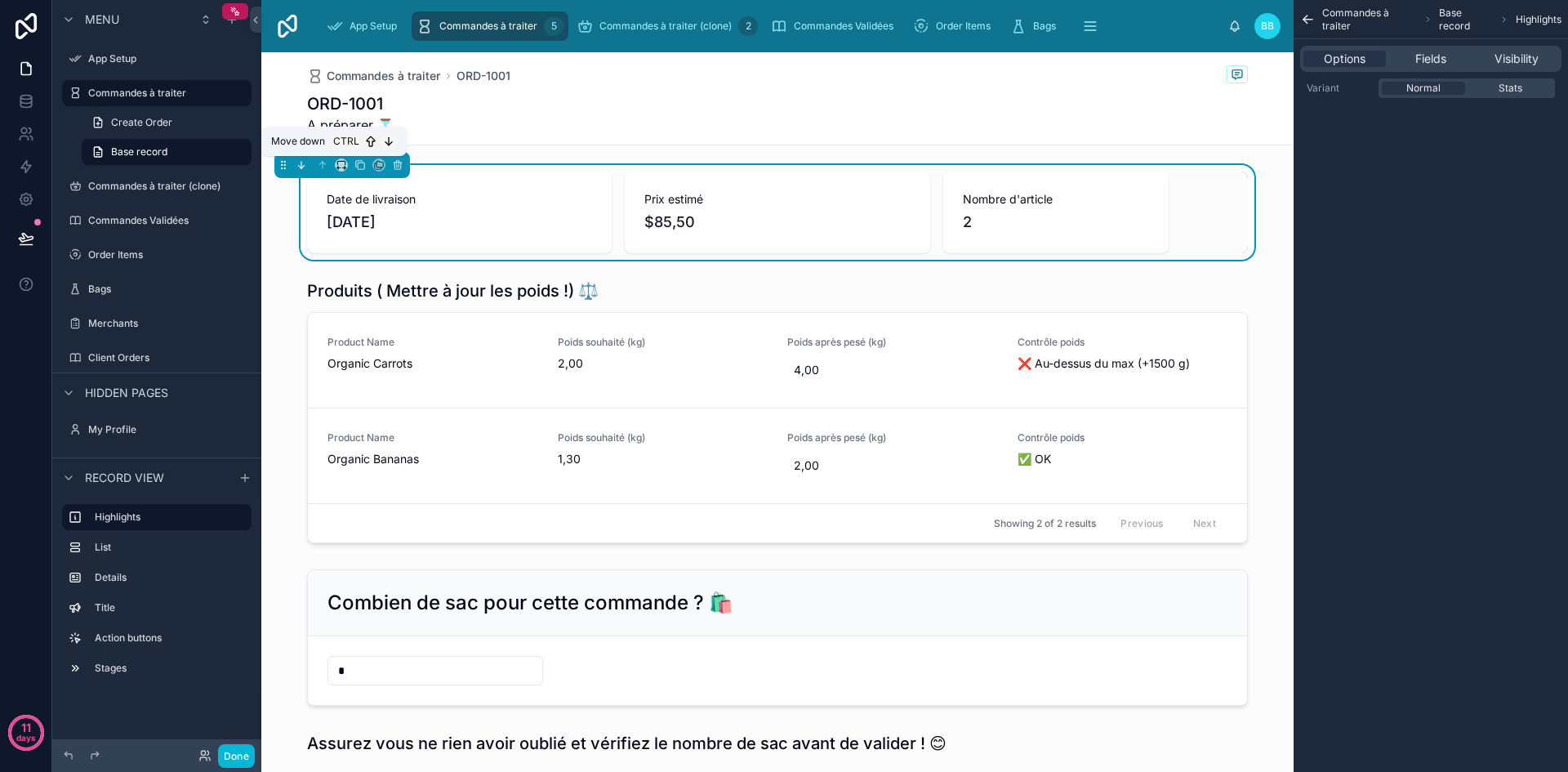
click at [295, 164] on button at bounding box center [301, 164] width 18 height 18
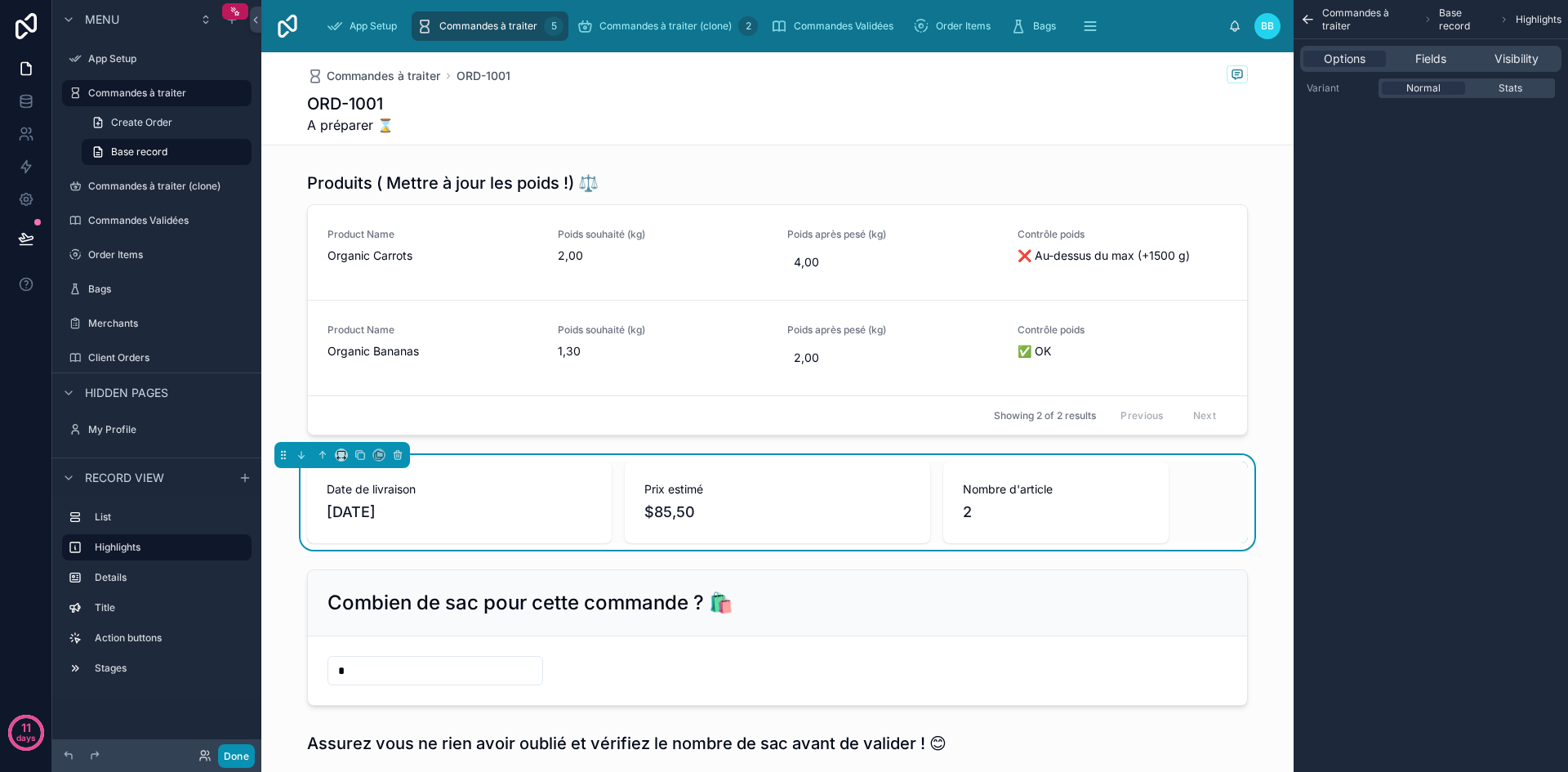
click at [236, 761] on button "Done" at bounding box center [236, 755] width 36 height 23
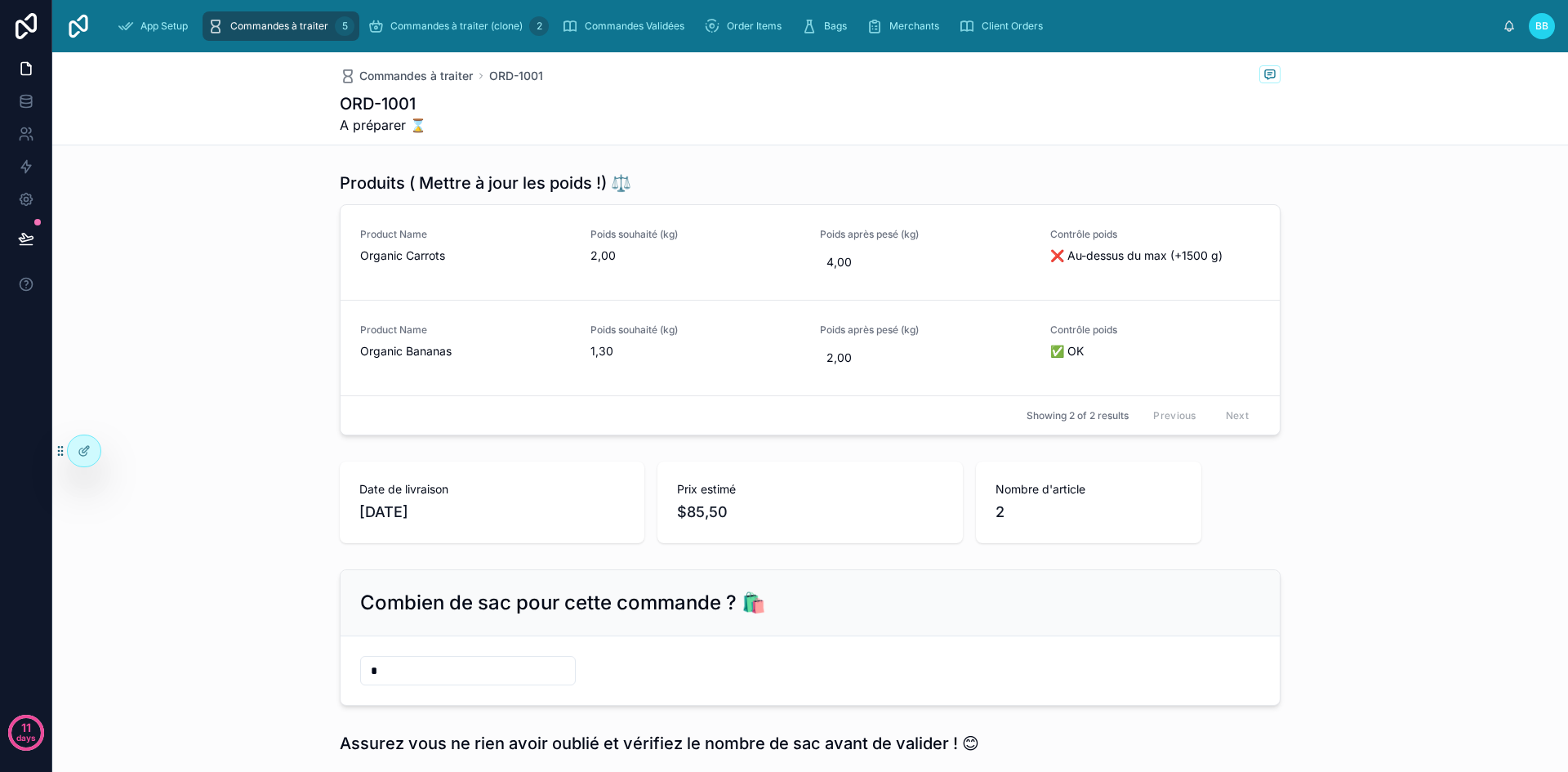
click at [266, 26] on span "Commandes à traiter" at bounding box center [279, 26] width 98 height 13
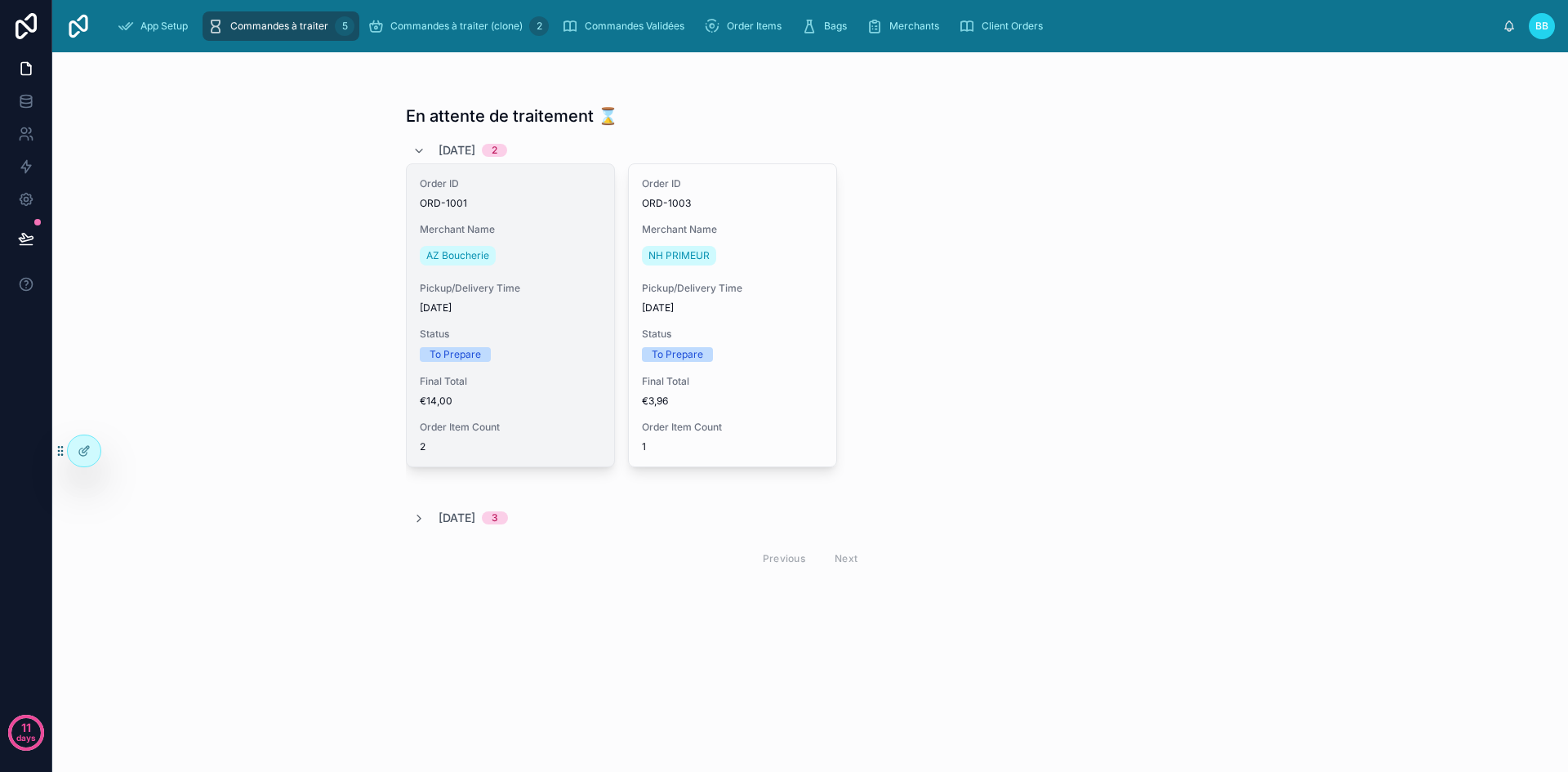
click at [582, 189] on span "Order ID" at bounding box center [511, 184] width 181 height 13
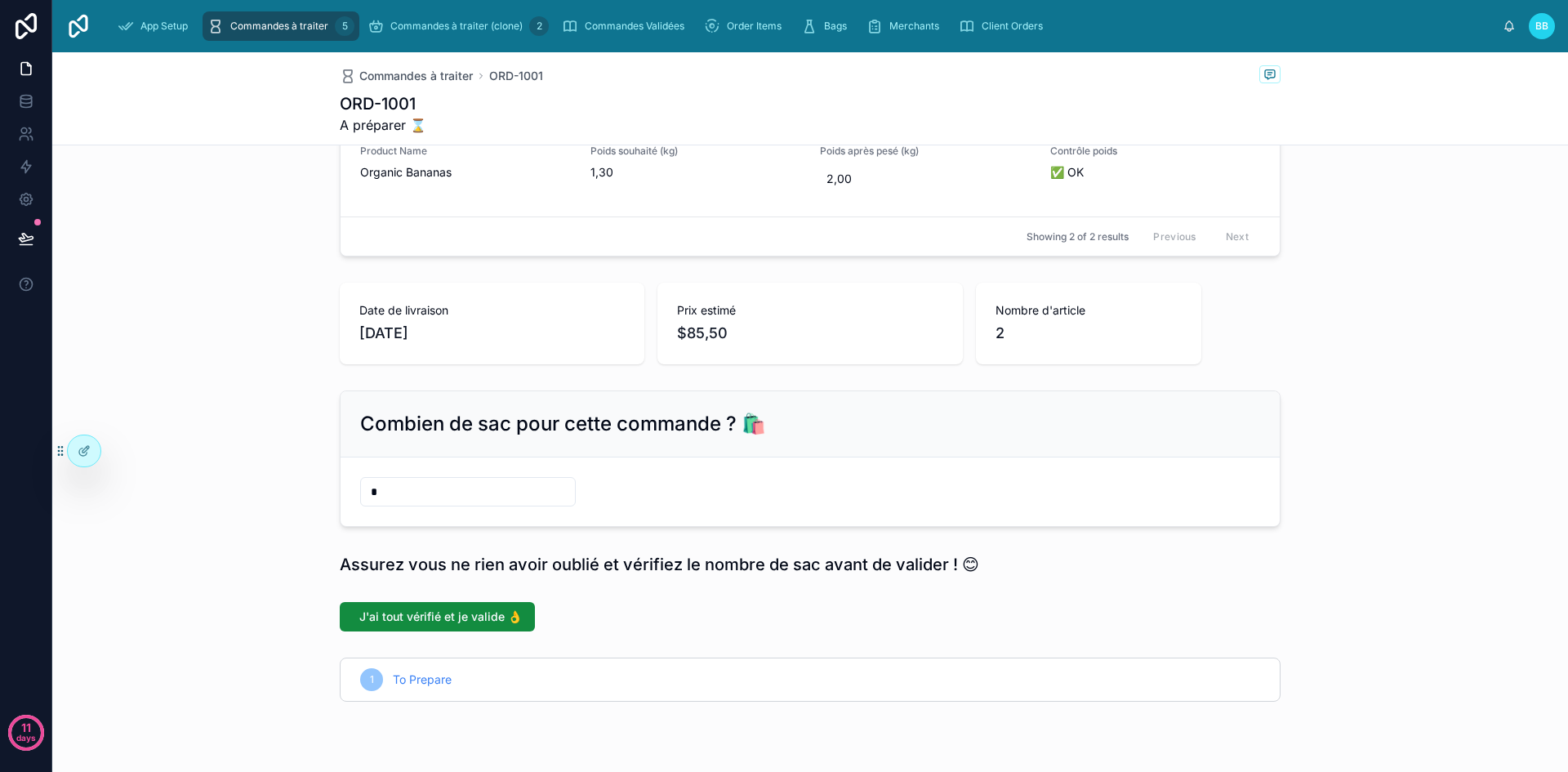
scroll to position [178, 0]
click at [81, 451] on icon at bounding box center [84, 450] width 13 height 13
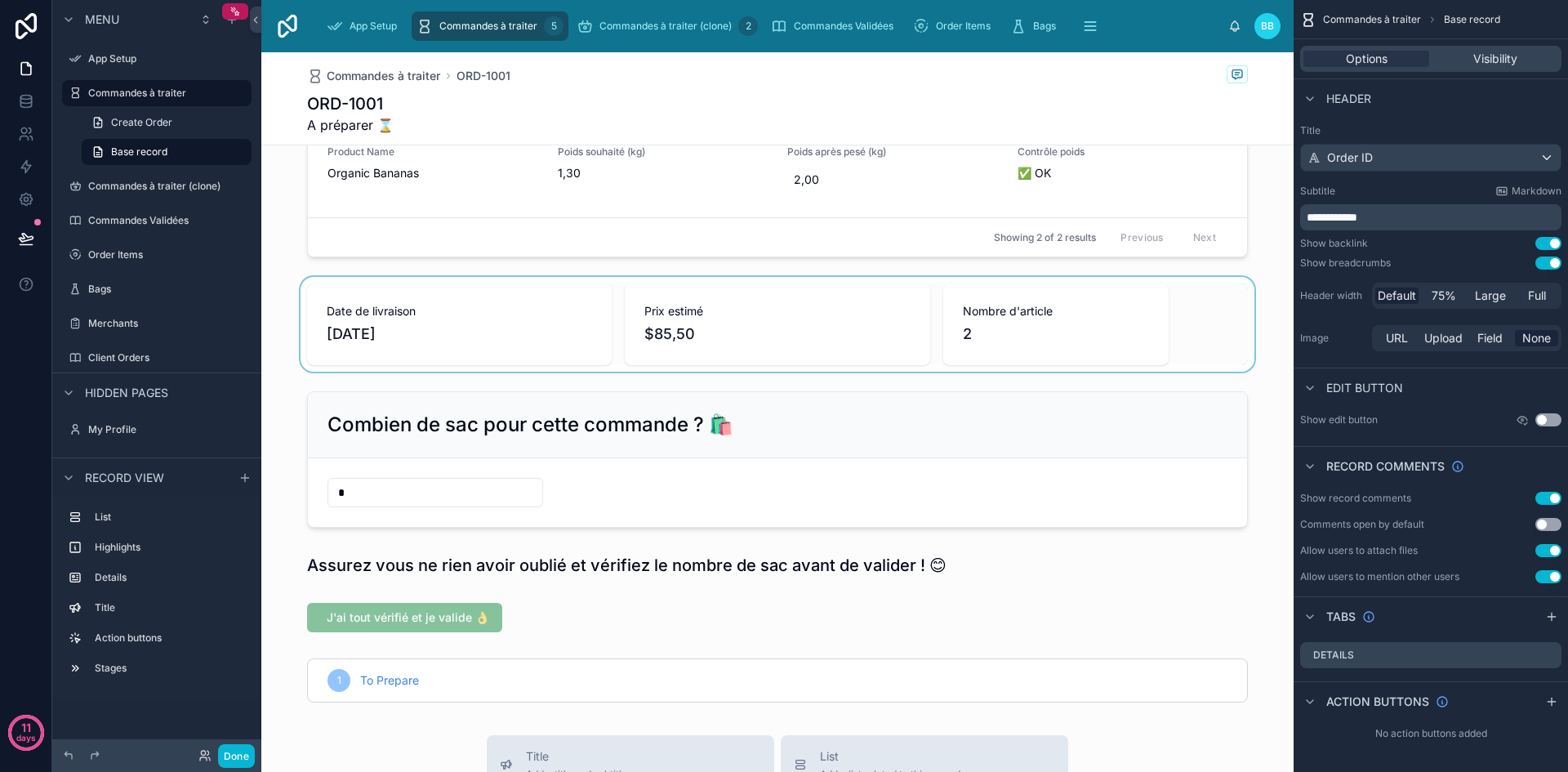
click at [636, 334] on div at bounding box center [778, 323] width 1032 height 94
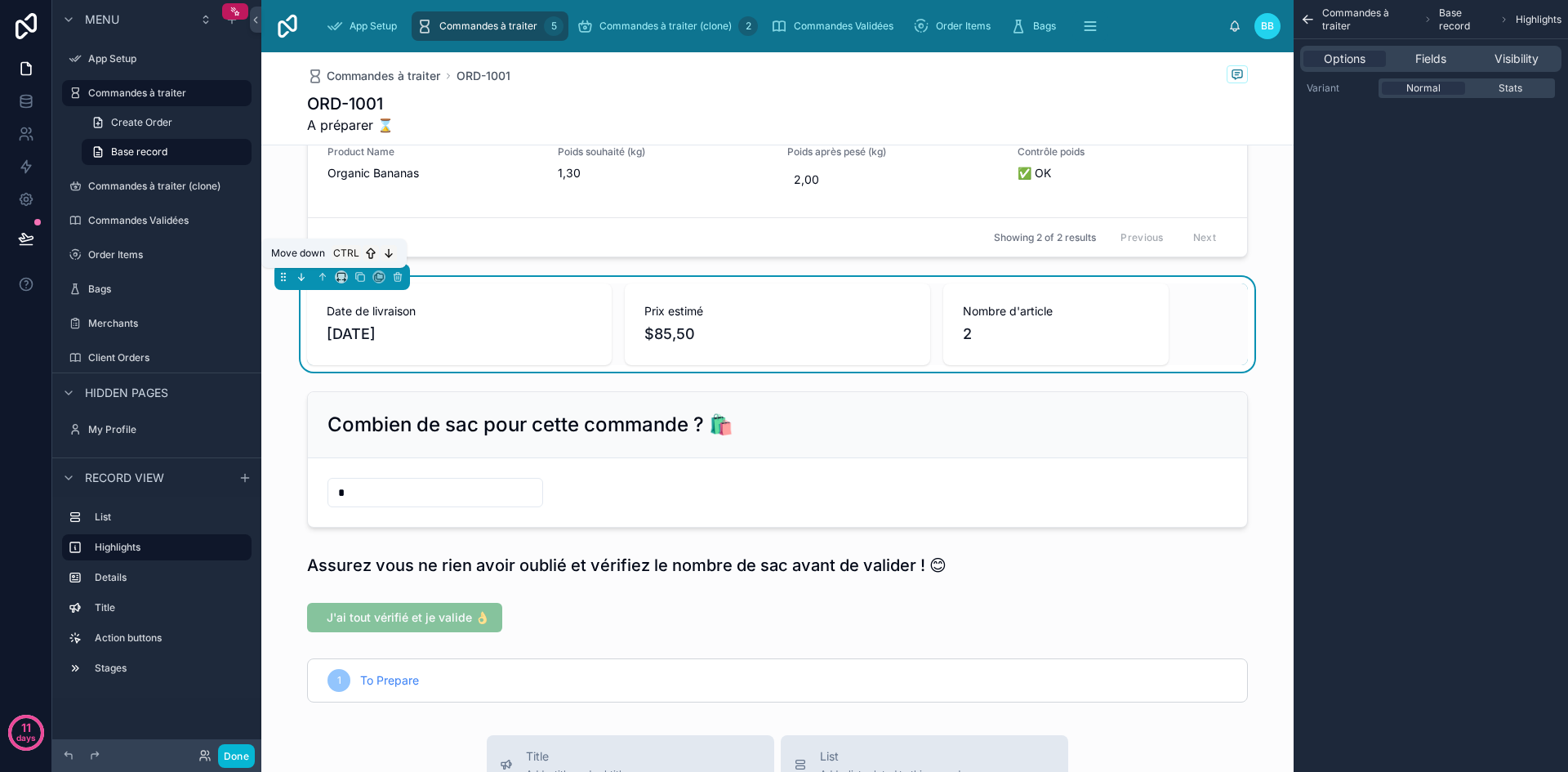
click at [299, 283] on button at bounding box center [301, 277] width 18 height 18
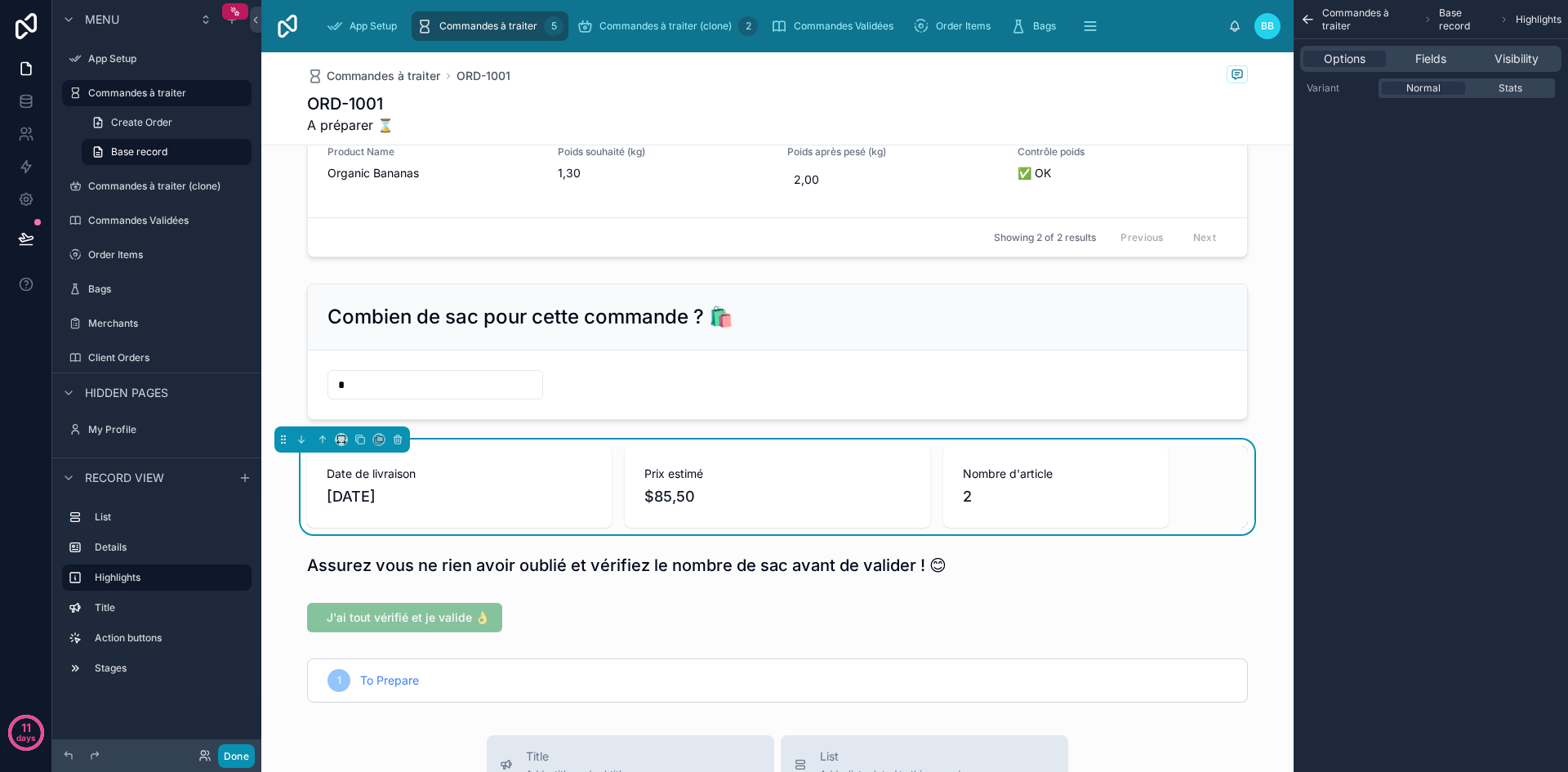
click at [247, 759] on button "Done" at bounding box center [236, 755] width 36 height 23
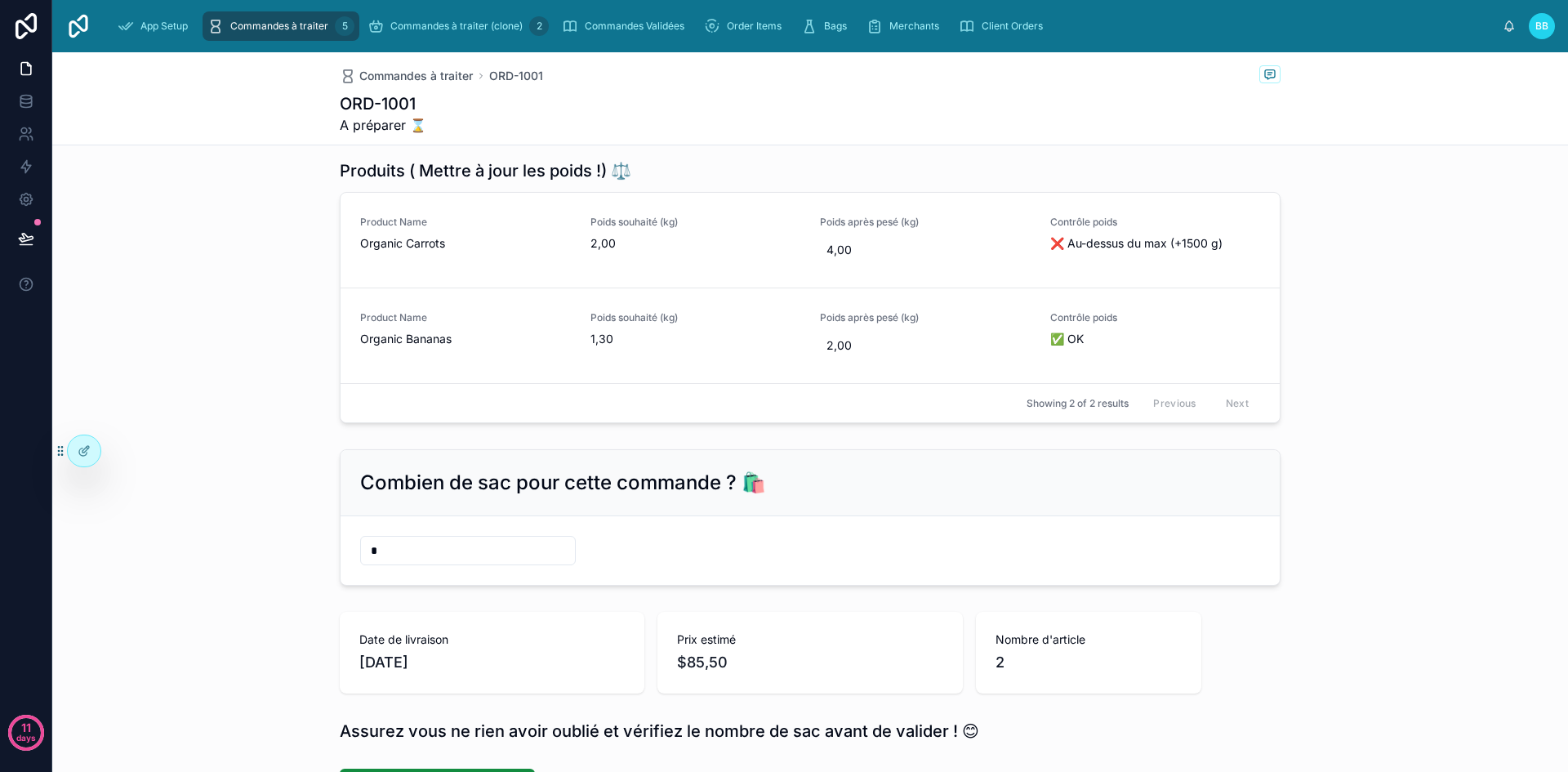
scroll to position [0, 0]
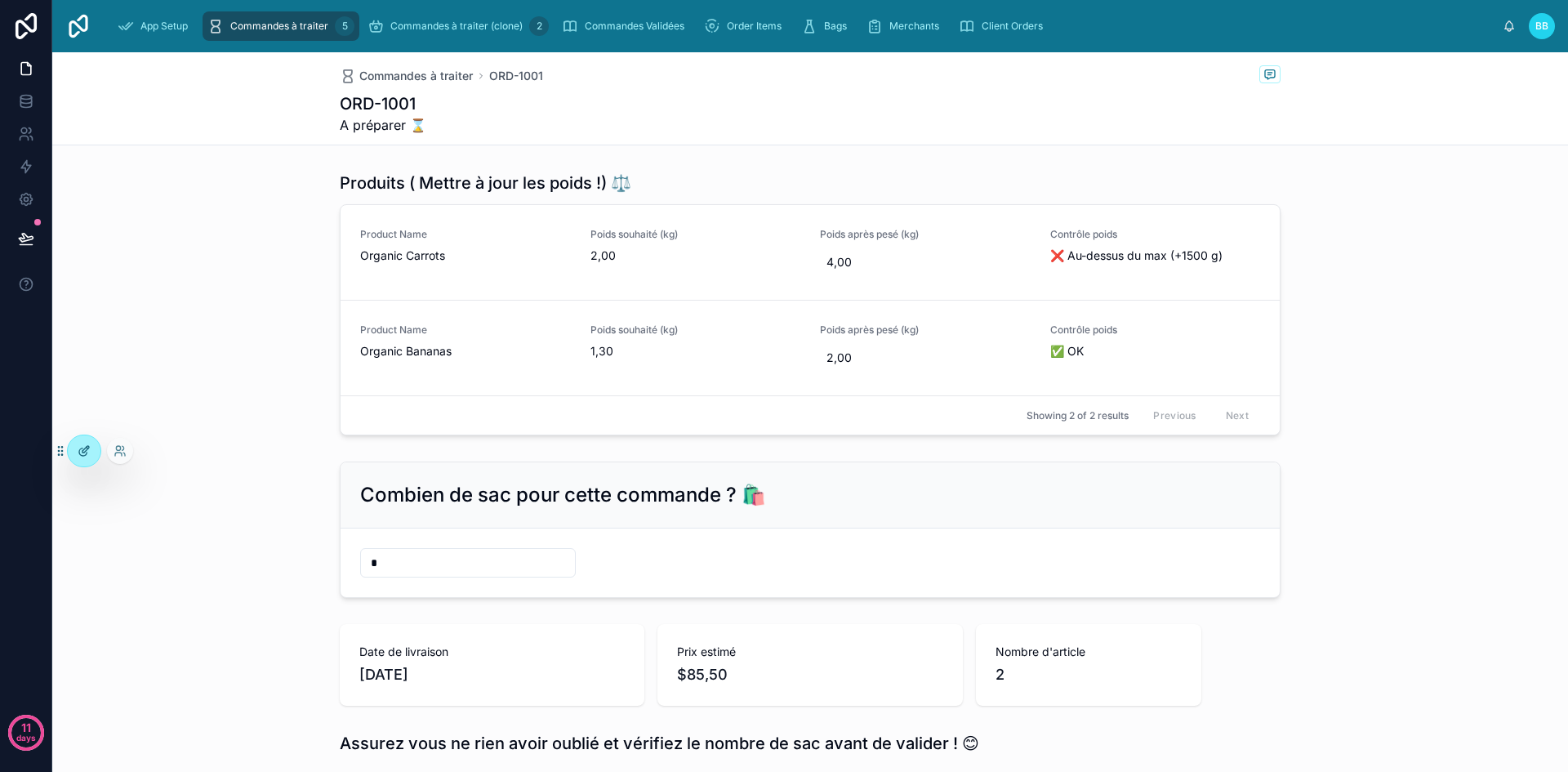
click at [75, 462] on div at bounding box center [84, 450] width 33 height 31
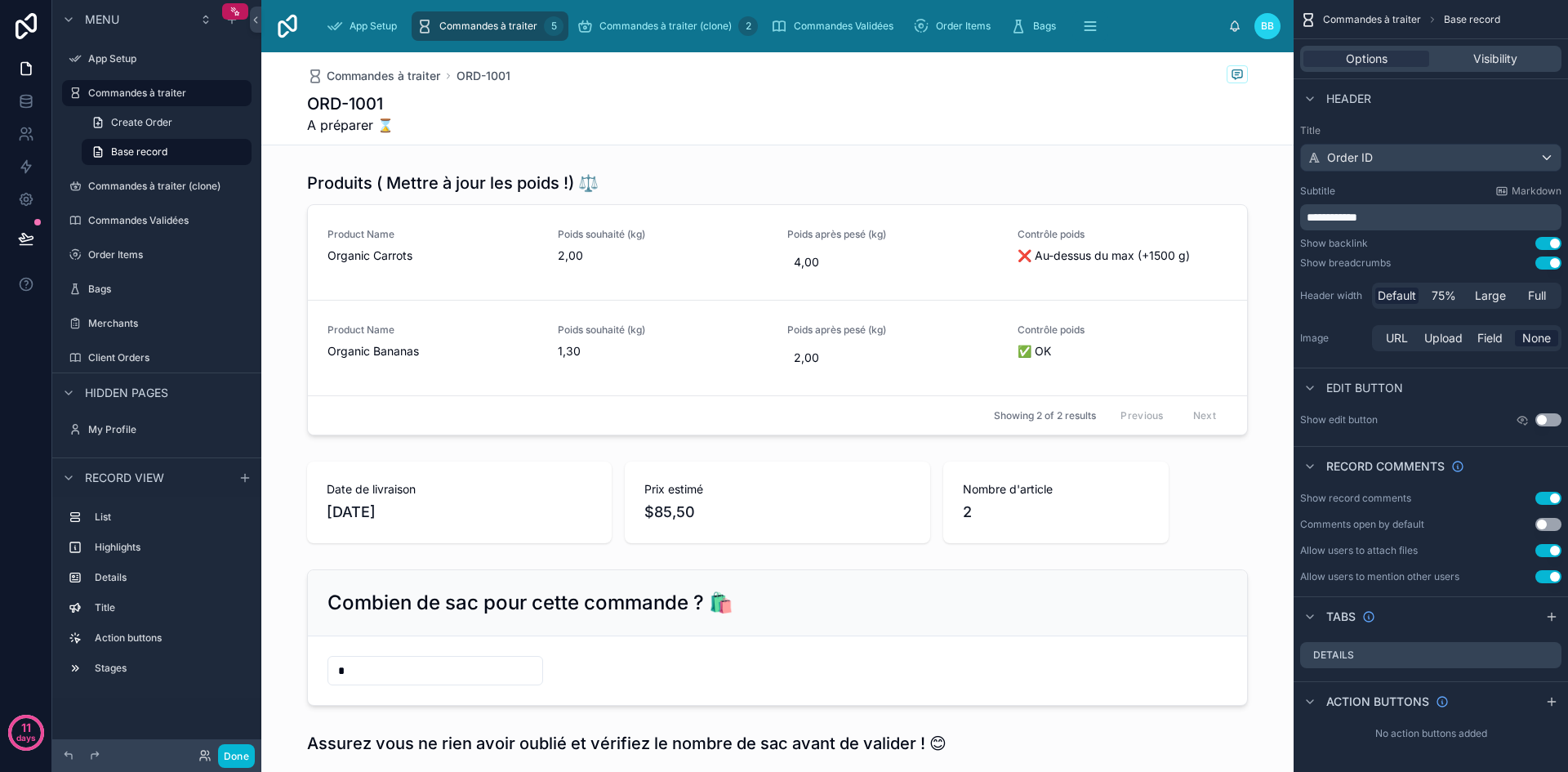
click at [521, 96] on div "ORD-1001 A préparer ⌛" at bounding box center [777, 113] width 941 height 42
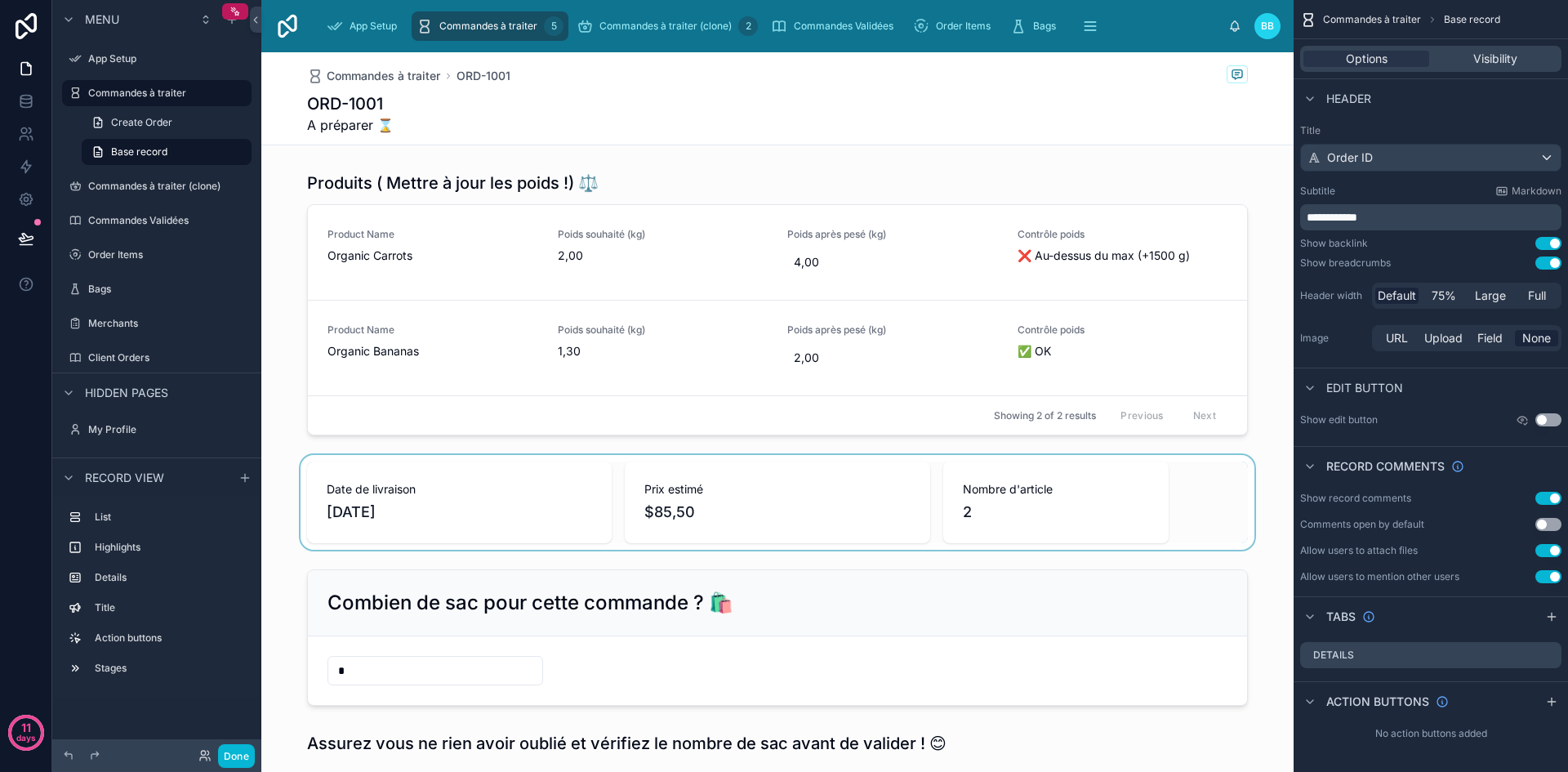
click at [455, 515] on div at bounding box center [778, 502] width 1032 height 94
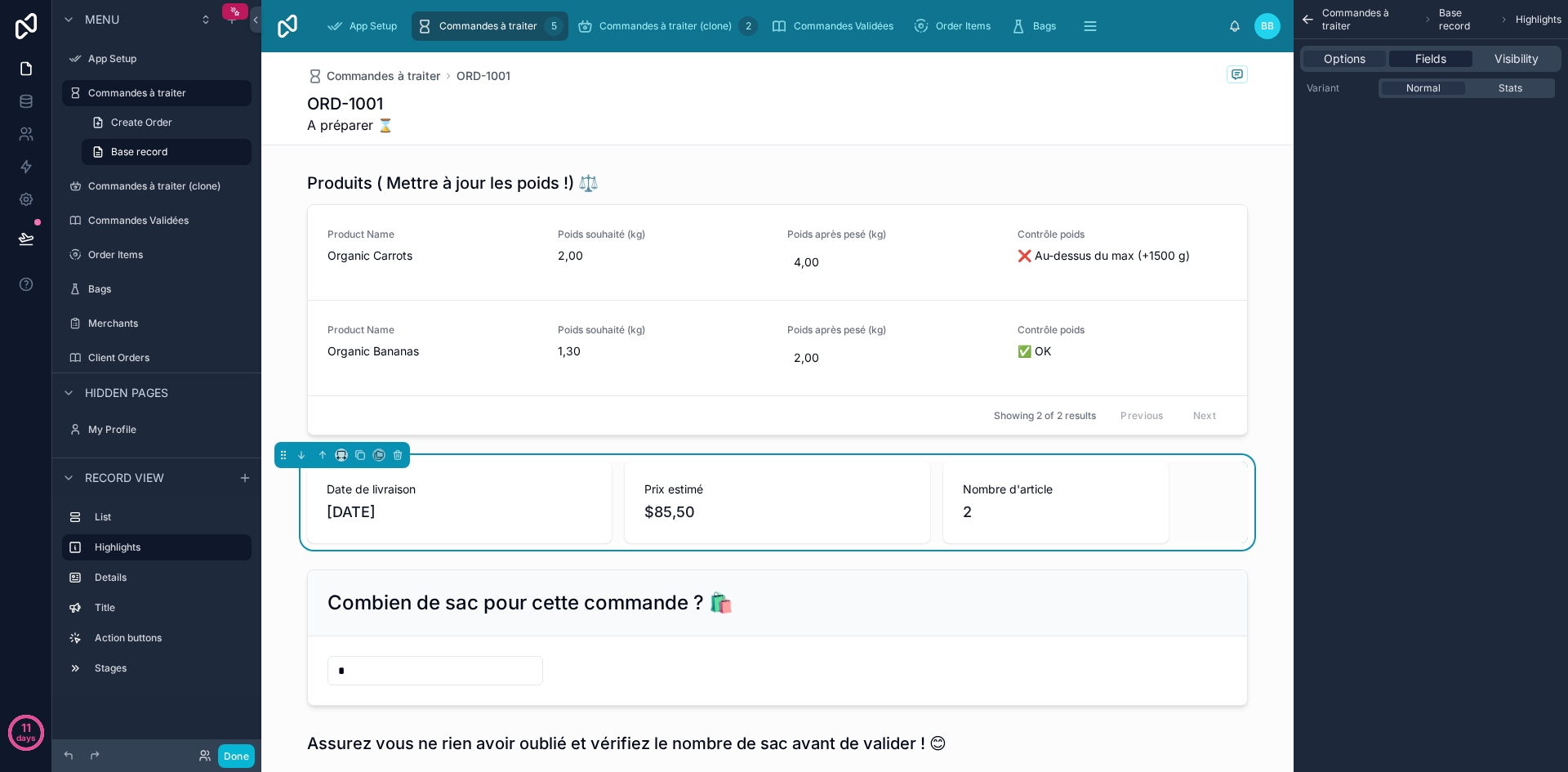
click at [1419, 62] on span "Fields" at bounding box center [1431, 58] width 31 height 16
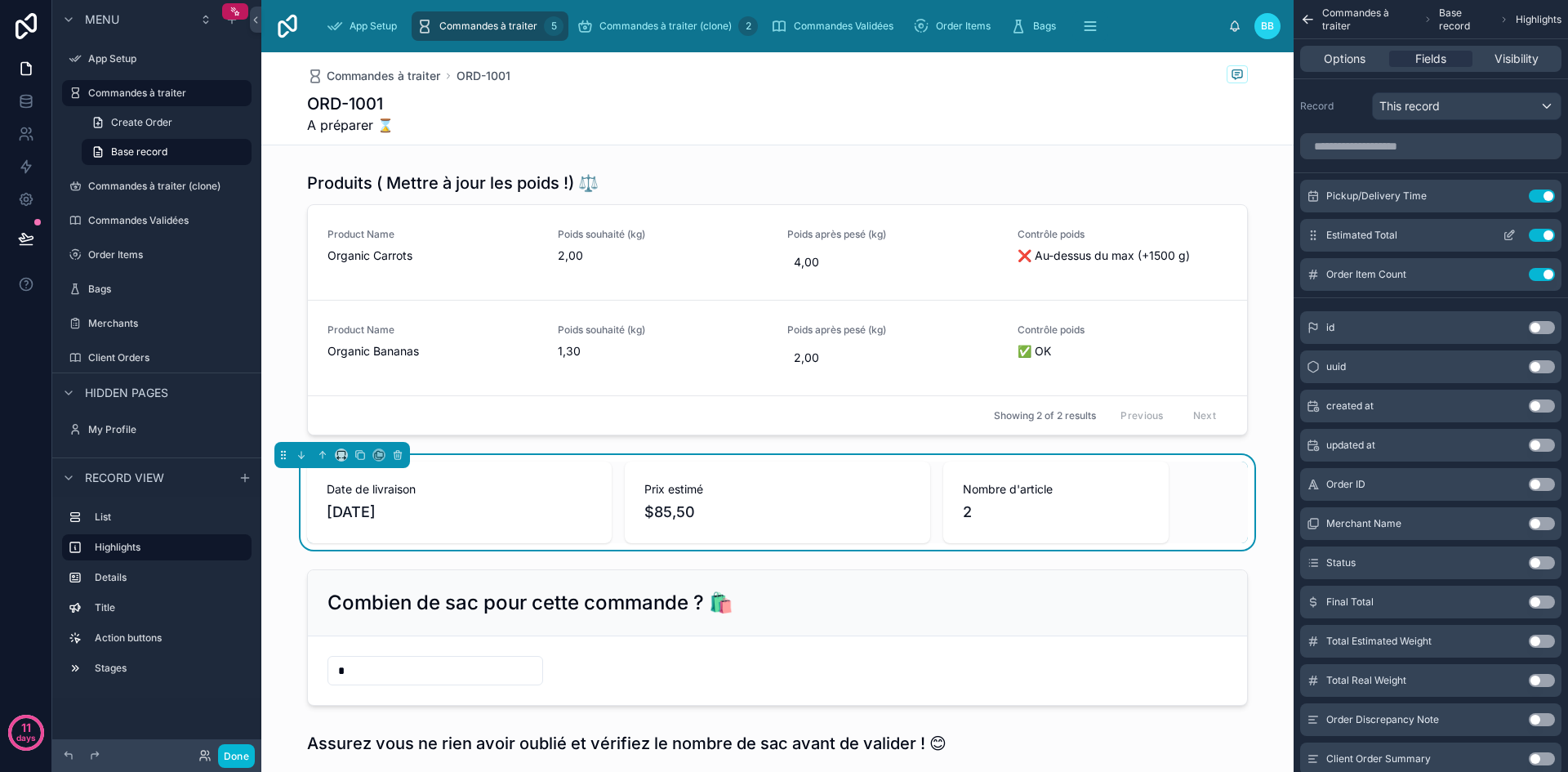
click at [1545, 236] on button "Use setting" at bounding box center [1542, 236] width 26 height 13
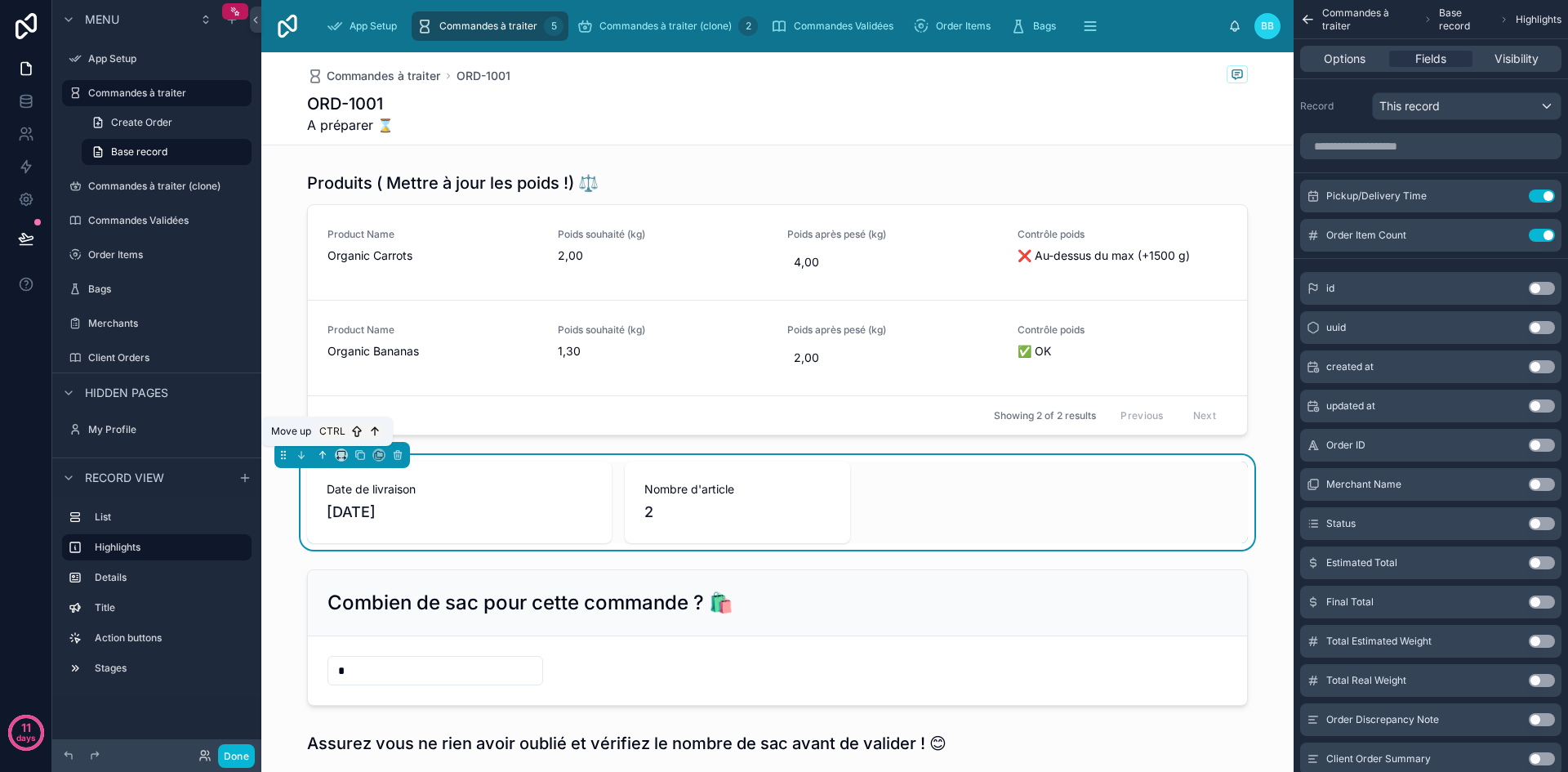
click at [320, 452] on icon at bounding box center [323, 455] width 11 height 11
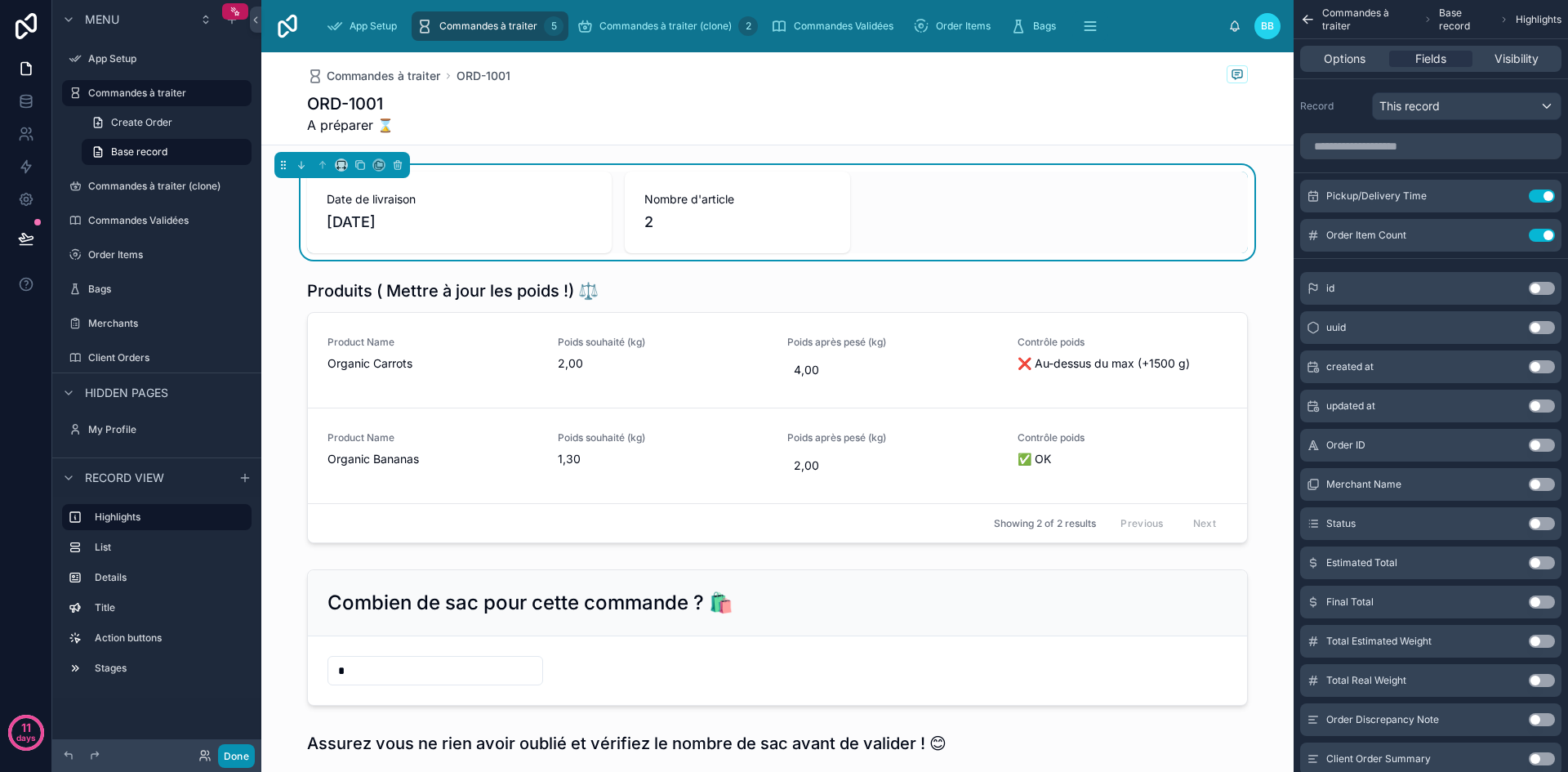
click at [249, 756] on button "Done" at bounding box center [236, 755] width 36 height 23
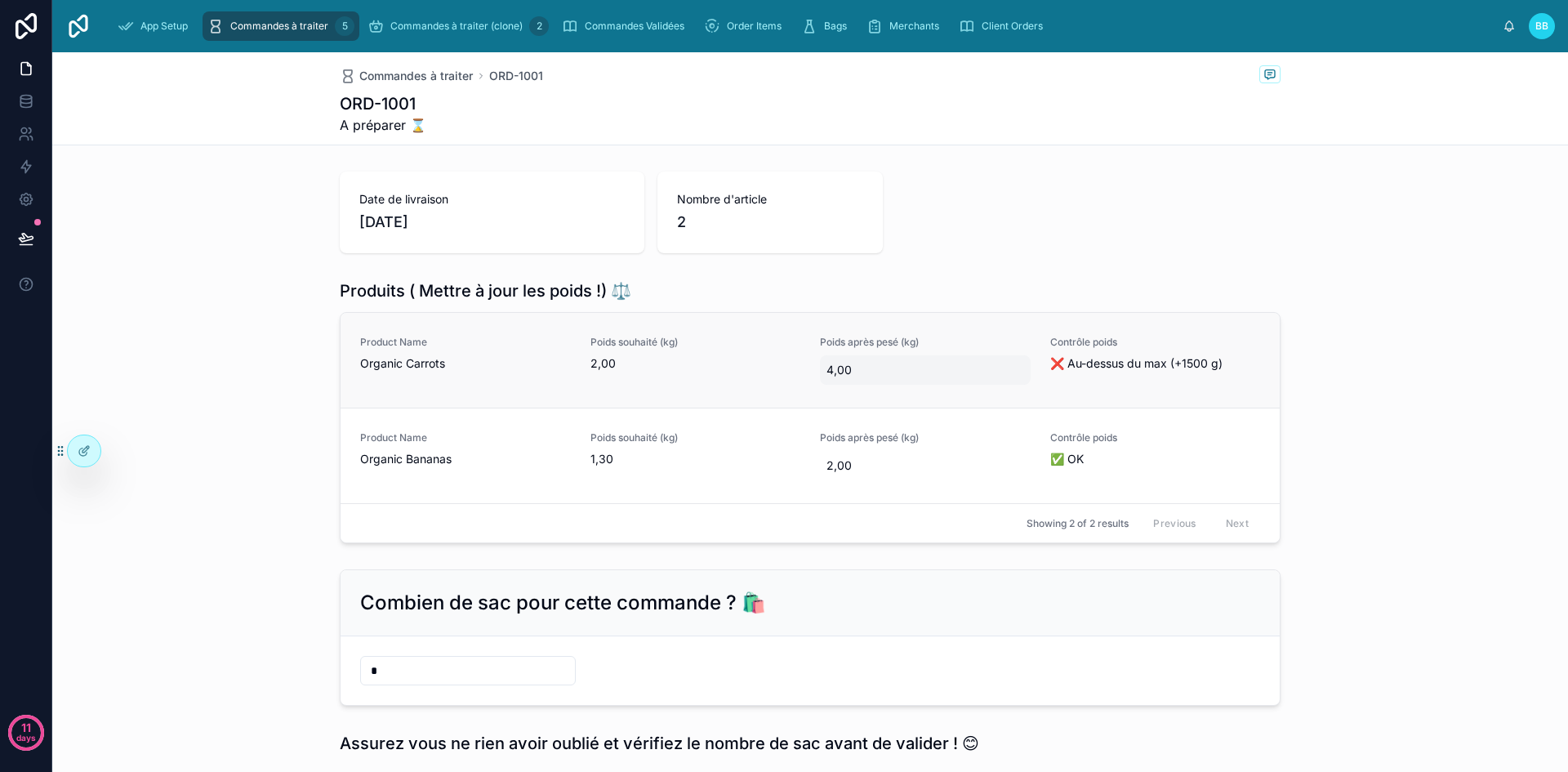
click at [836, 372] on span "4,00" at bounding box center [925, 369] width 197 height 16
type input "****"
click at [1026, 391] on icon "submit" at bounding box center [1021, 391] width 13 height 13
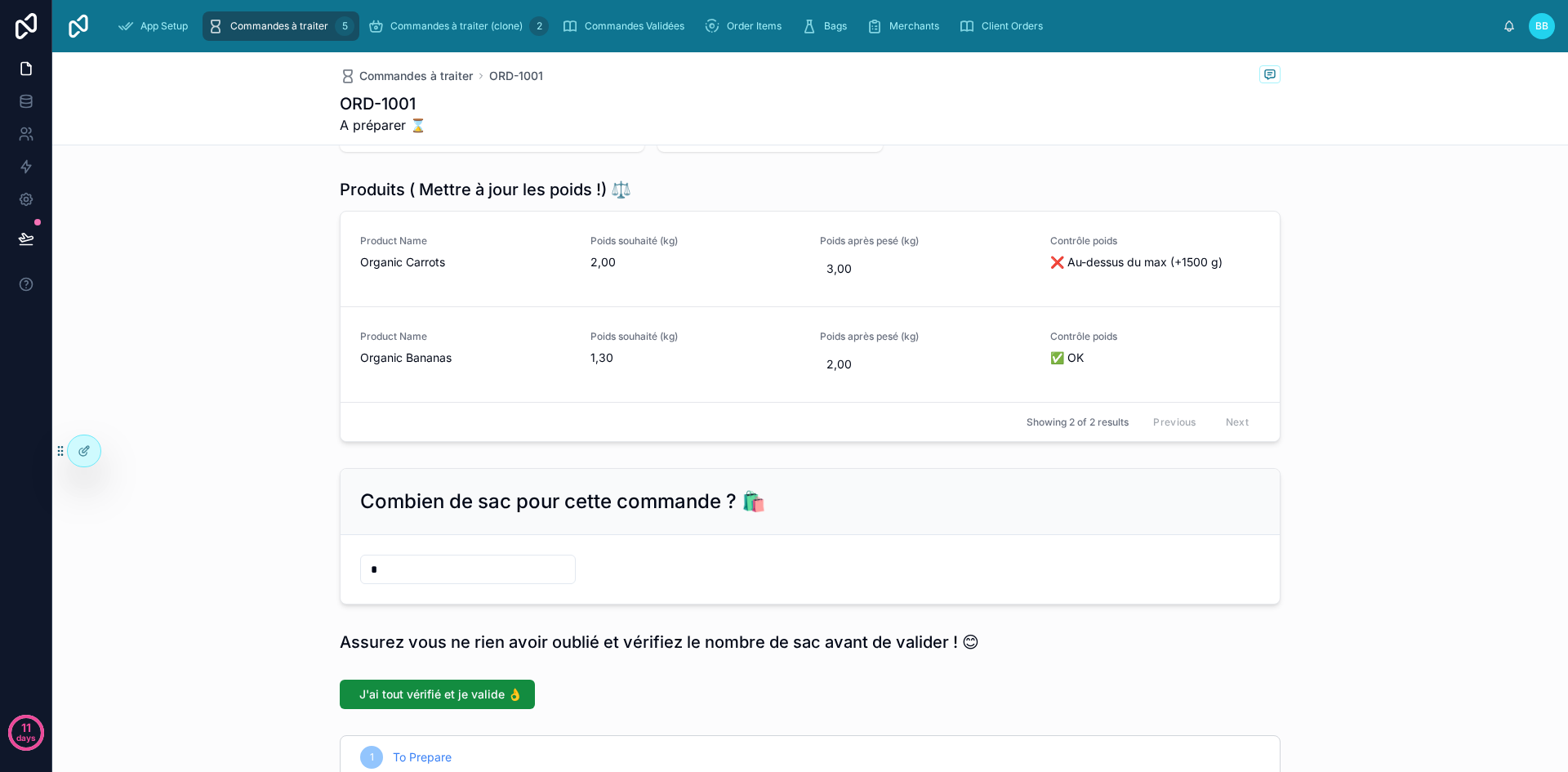
scroll to position [107, 0]
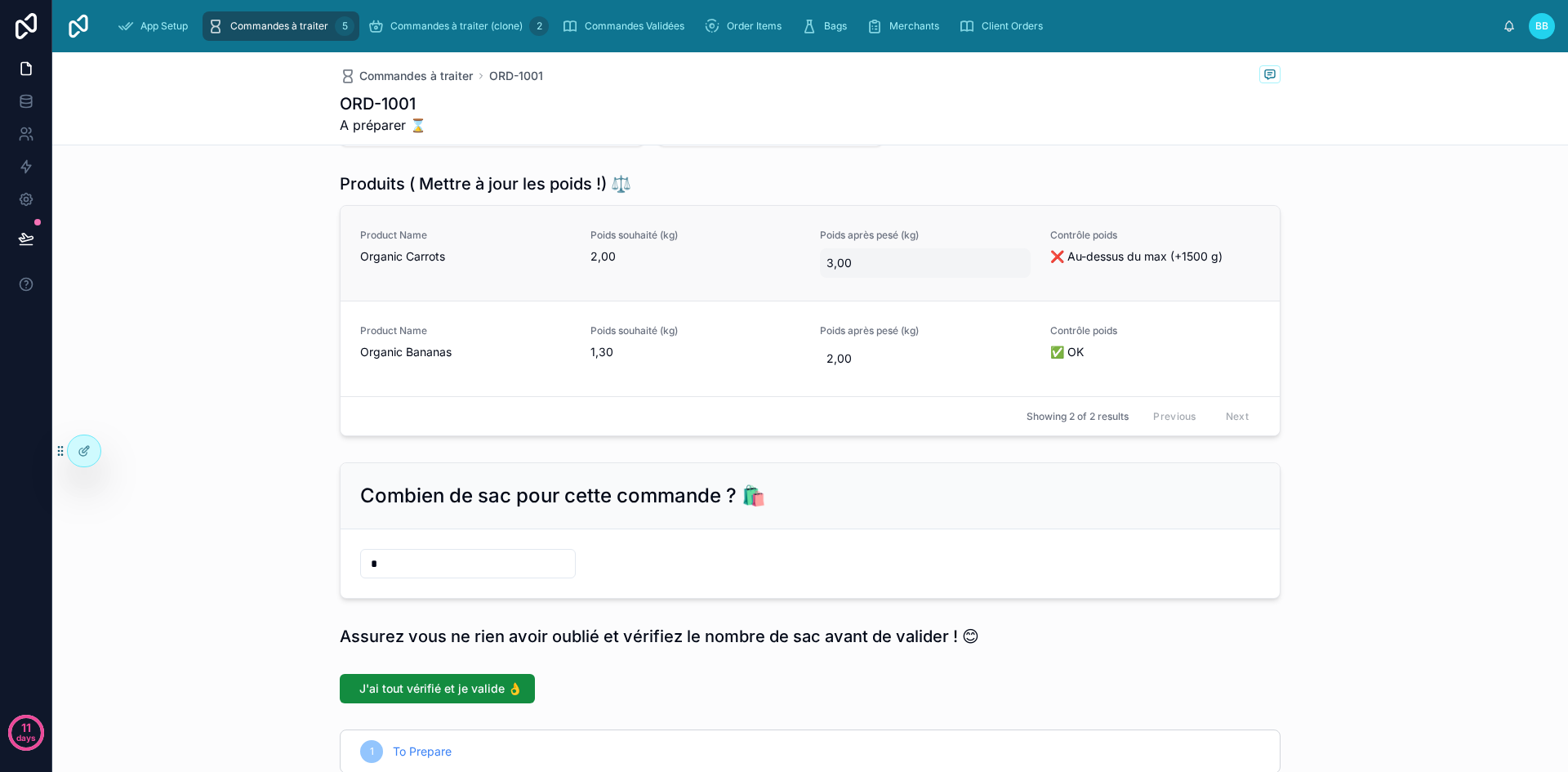
click at [863, 266] on span "3,00" at bounding box center [925, 263] width 197 height 16
type input "****"
click at [1024, 287] on icon "submit" at bounding box center [1021, 283] width 13 height 13
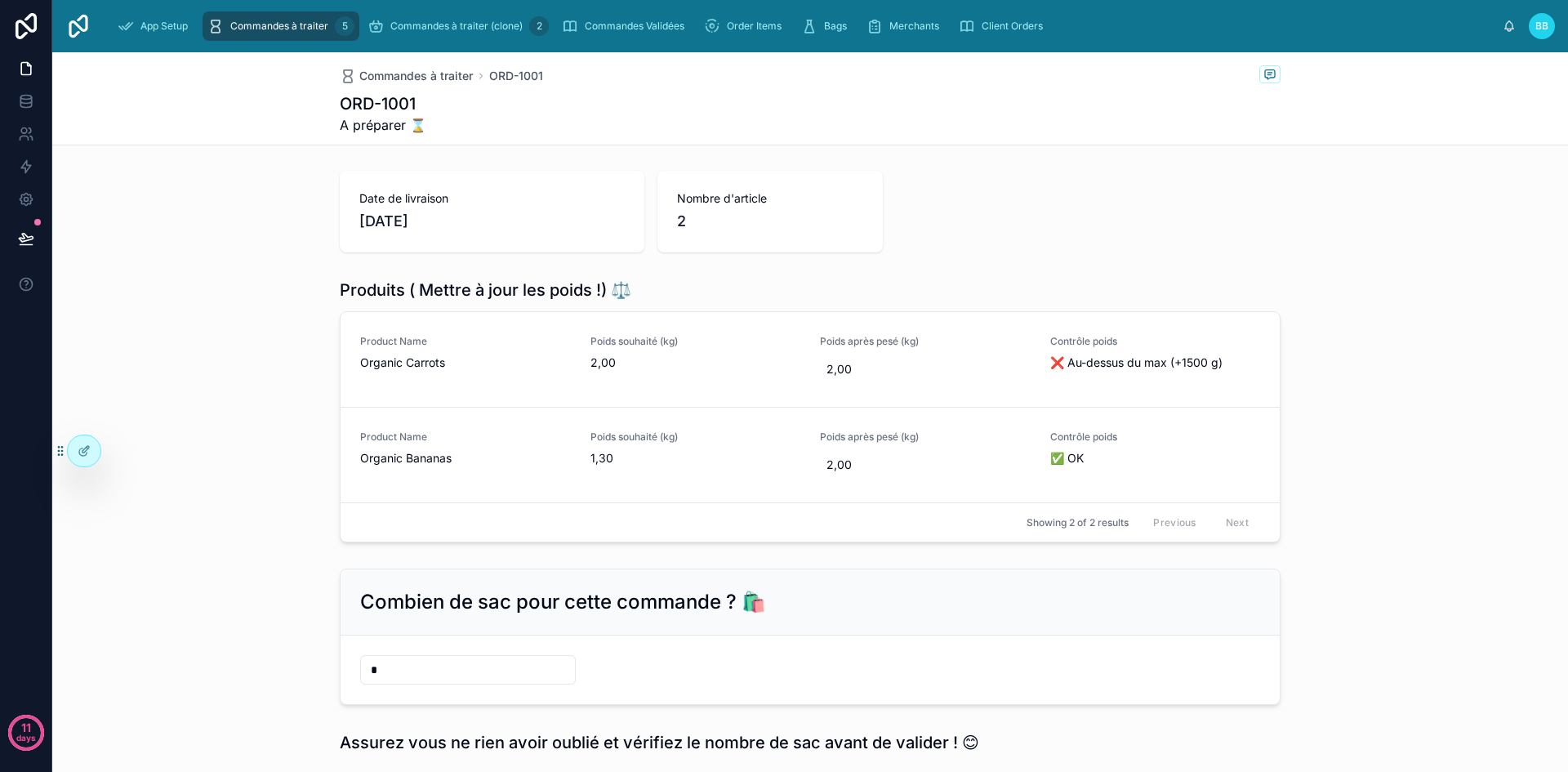
scroll to position [0, 0]
click at [874, 462] on span "2,00" at bounding box center [925, 465] width 197 height 16
click at [1348, 436] on div "Produits ( Mettre à jour les poids !) ⚖️ Product Name Organic Carrots Poids sou…" at bounding box center [810, 411] width 1516 height 277
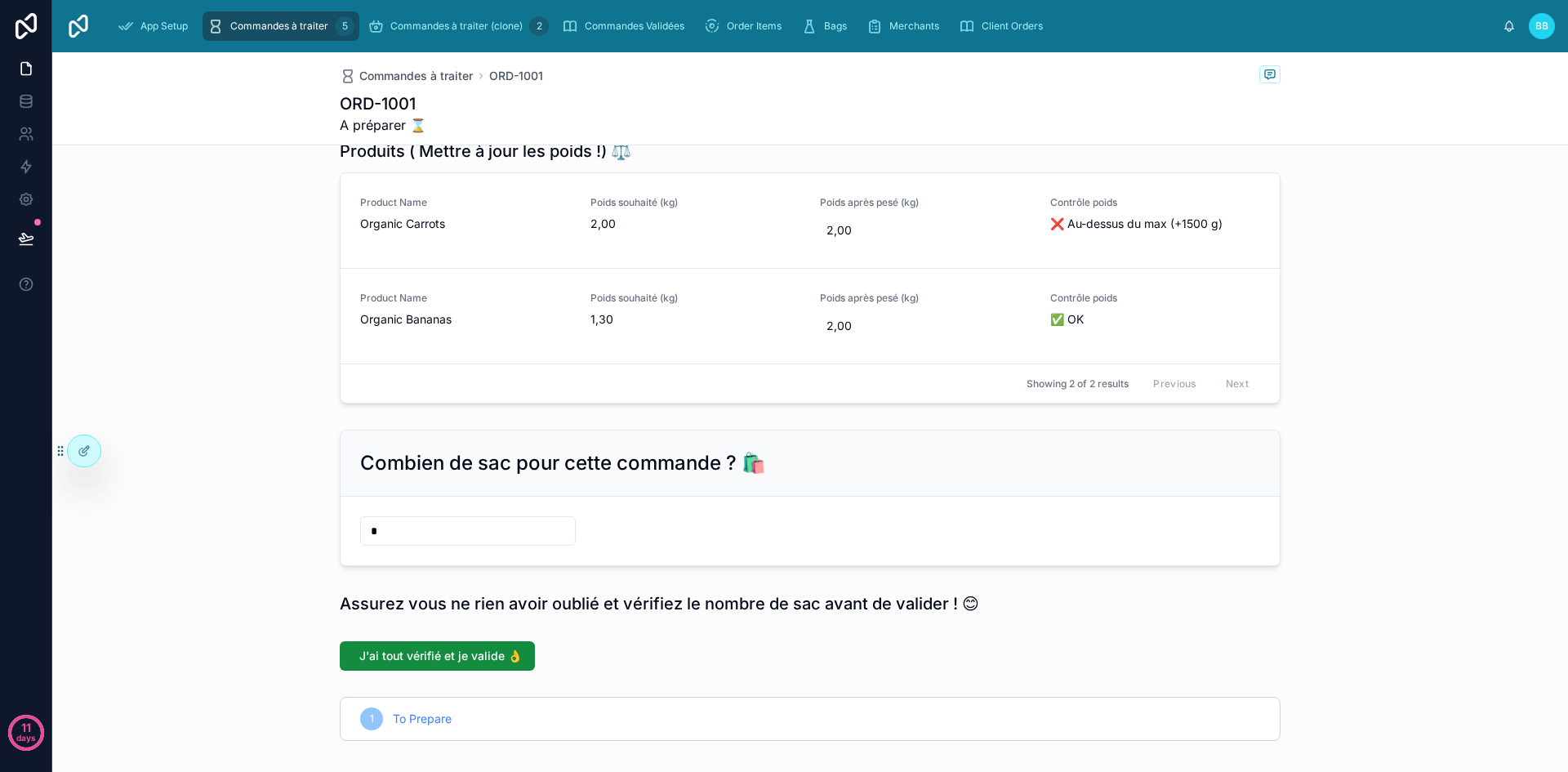
scroll to position [138, 0]
click at [1112, 226] on span "❌ Au-dessus du max (+1500 g)" at bounding box center [1155, 224] width 210 height 16
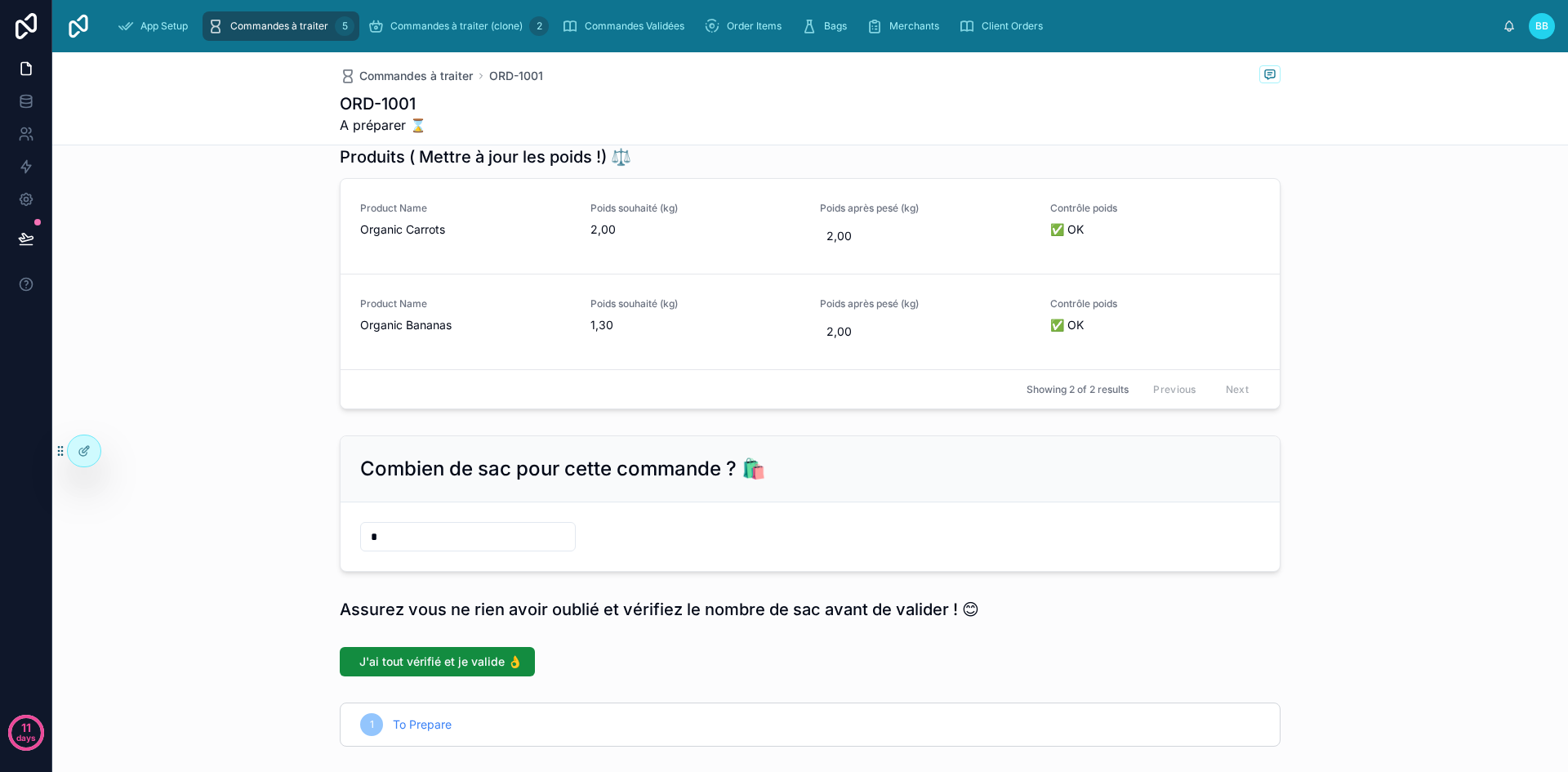
scroll to position [136, 0]
click at [449, 662] on span "J'ai tout vérifié et je valide 👌" at bounding box center [440, 659] width 163 height 16
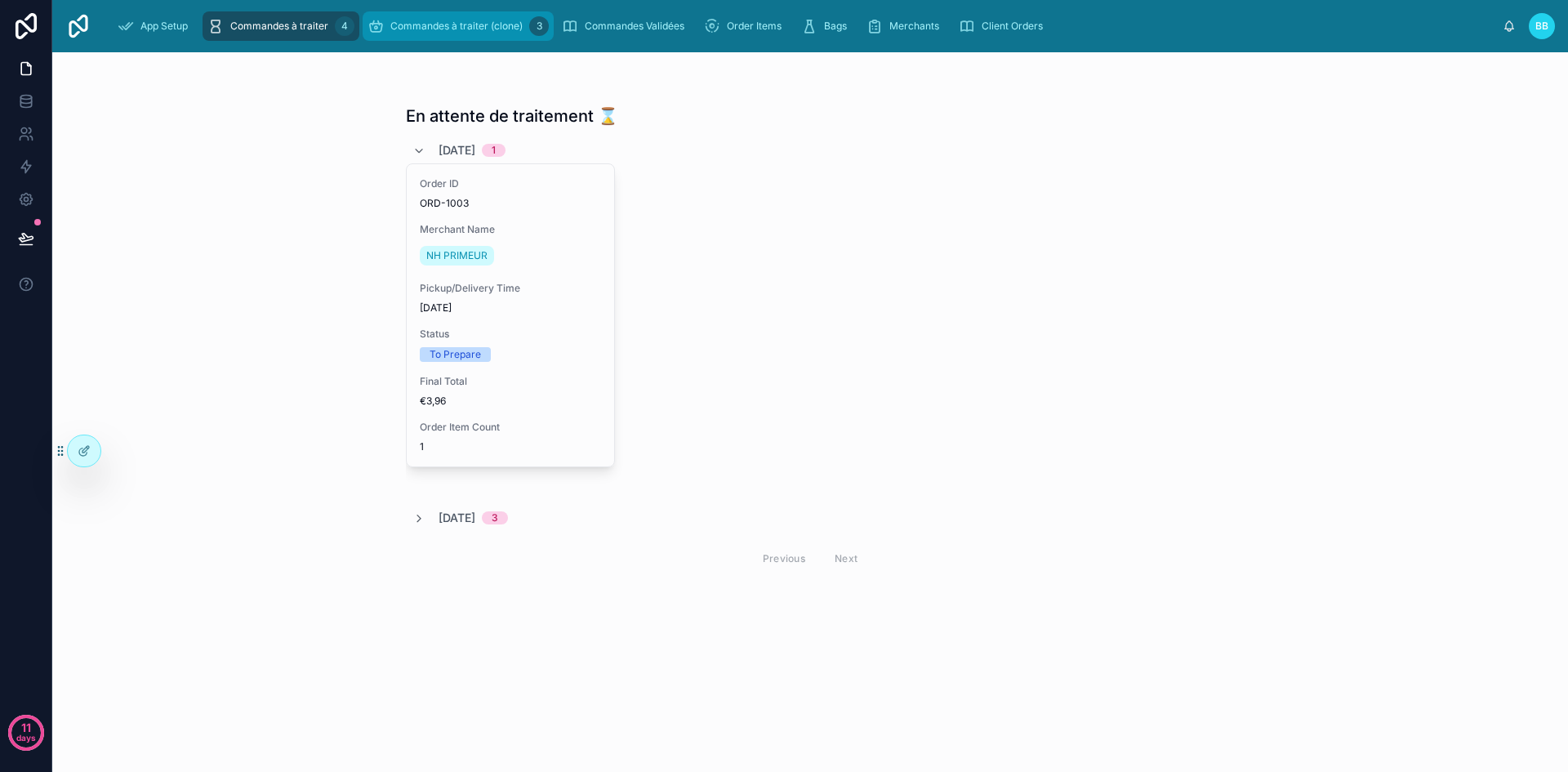
click at [449, 32] on span "Commandes à traiter (clone)" at bounding box center [457, 26] width 133 height 13
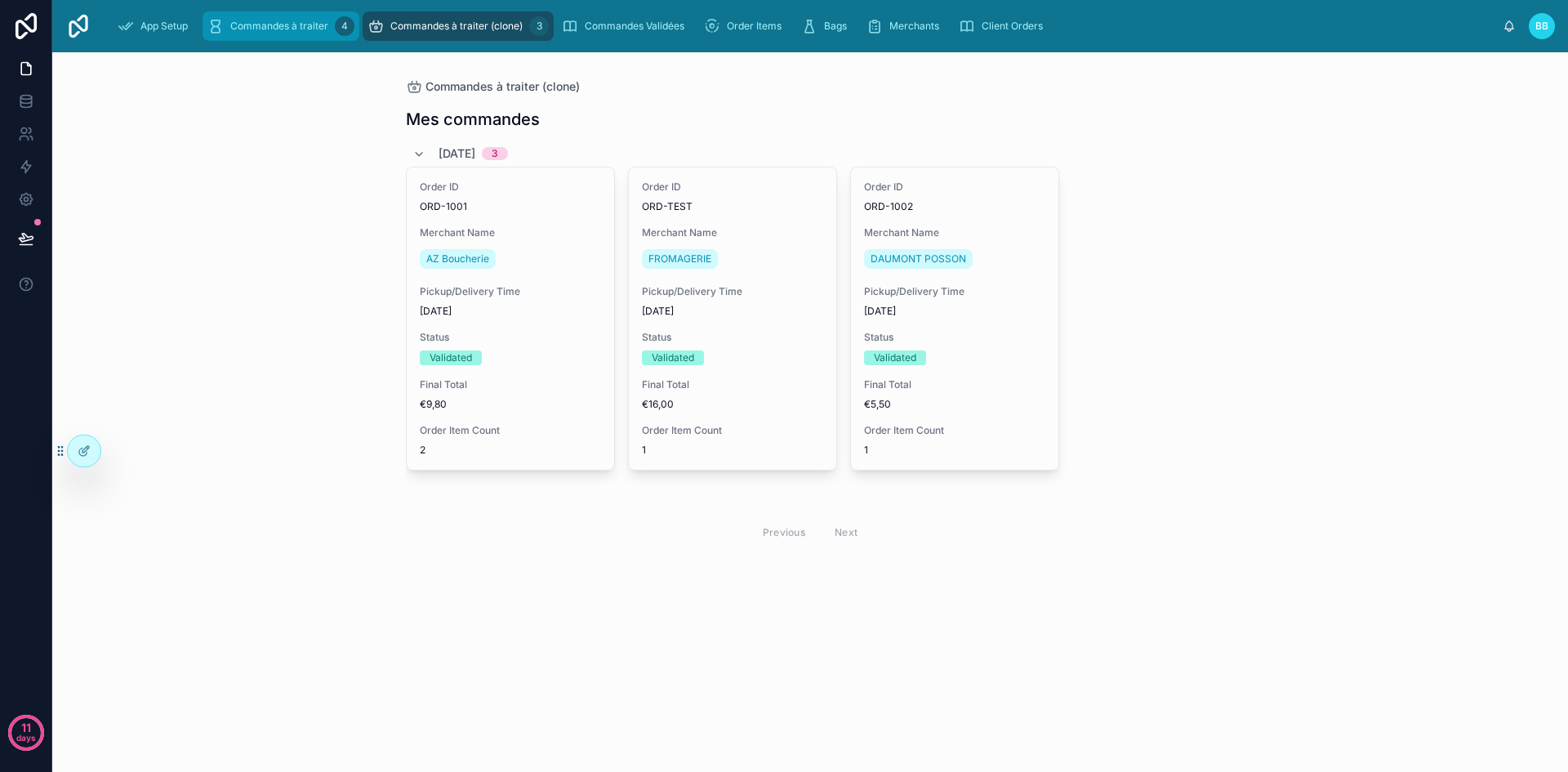
click at [320, 22] on span "Commandes à traiter" at bounding box center [279, 26] width 98 height 13
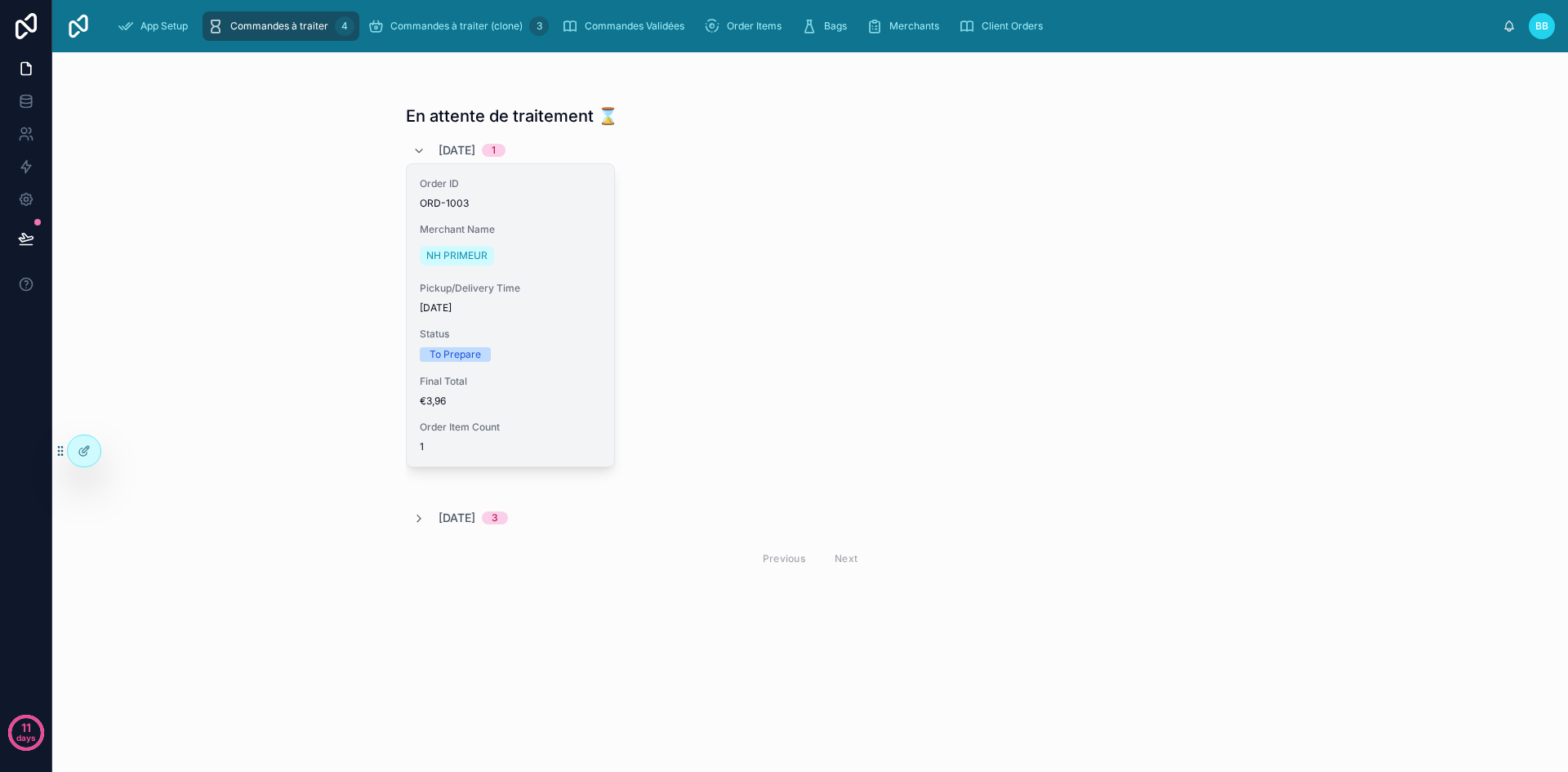
click at [588, 237] on div "Merchant Name NH PRIMEUR" at bounding box center [511, 246] width 181 height 46
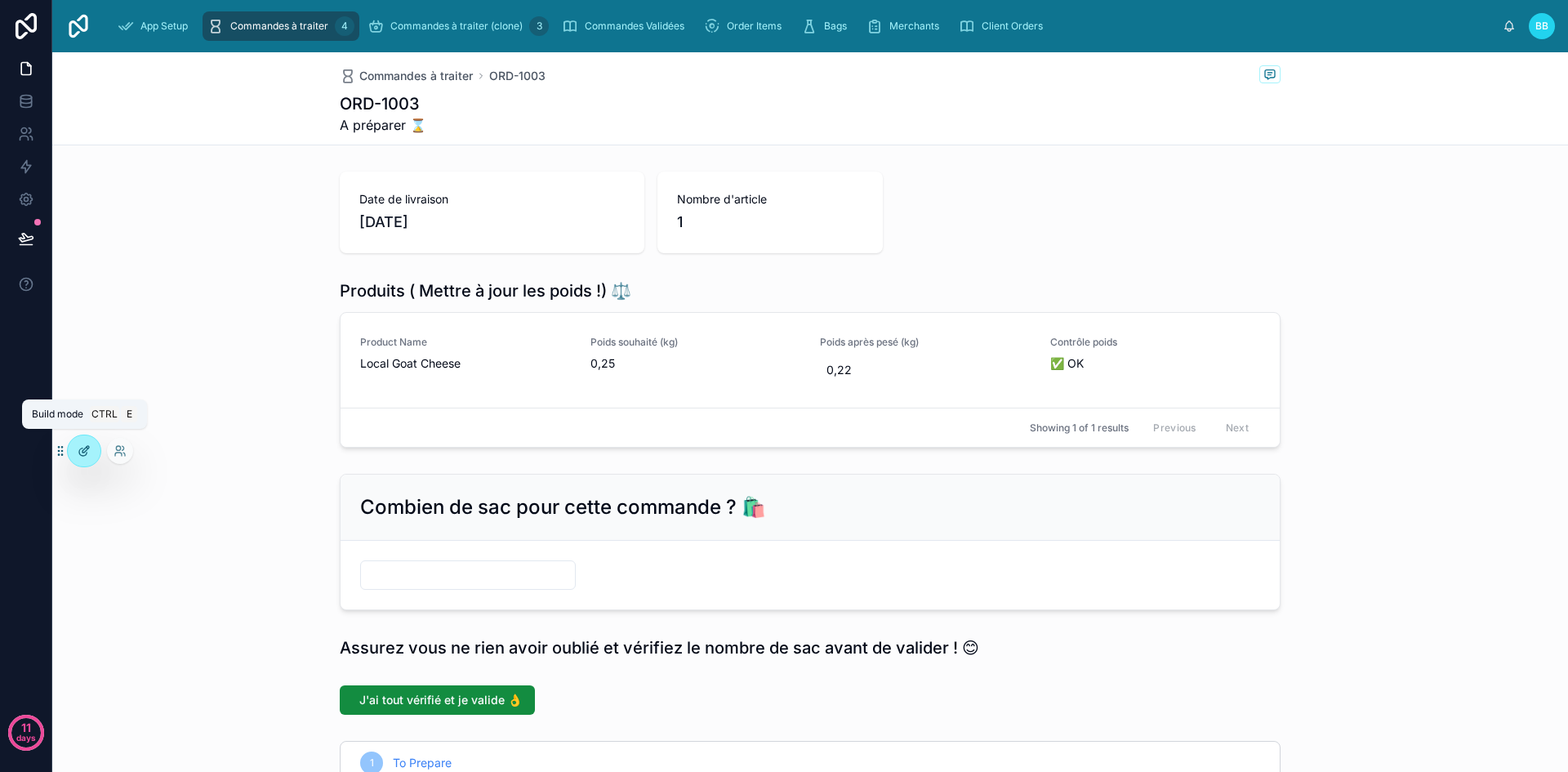
click at [86, 449] on icon at bounding box center [84, 450] width 13 height 13
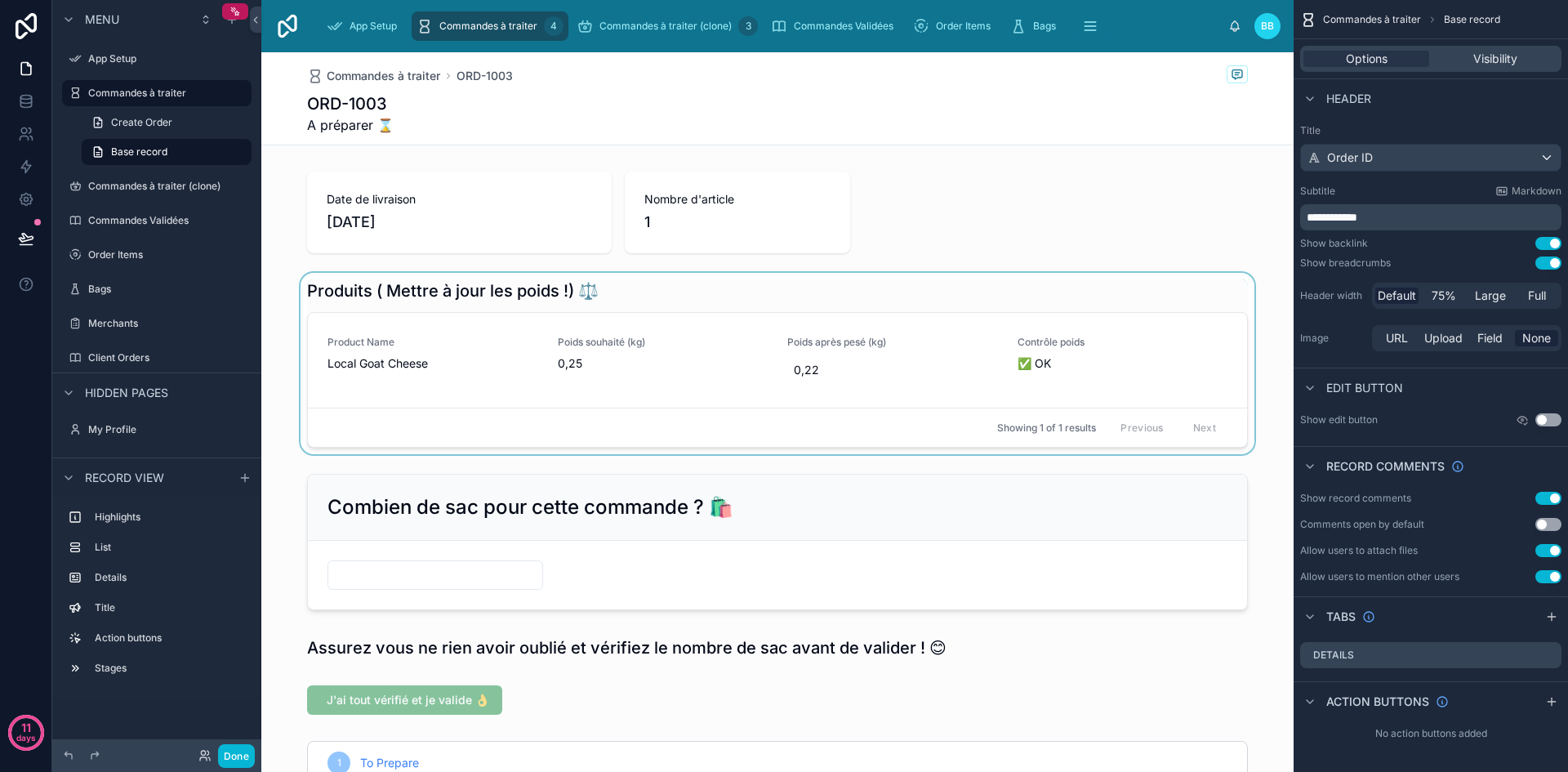
click at [676, 302] on div at bounding box center [778, 364] width 1032 height 181
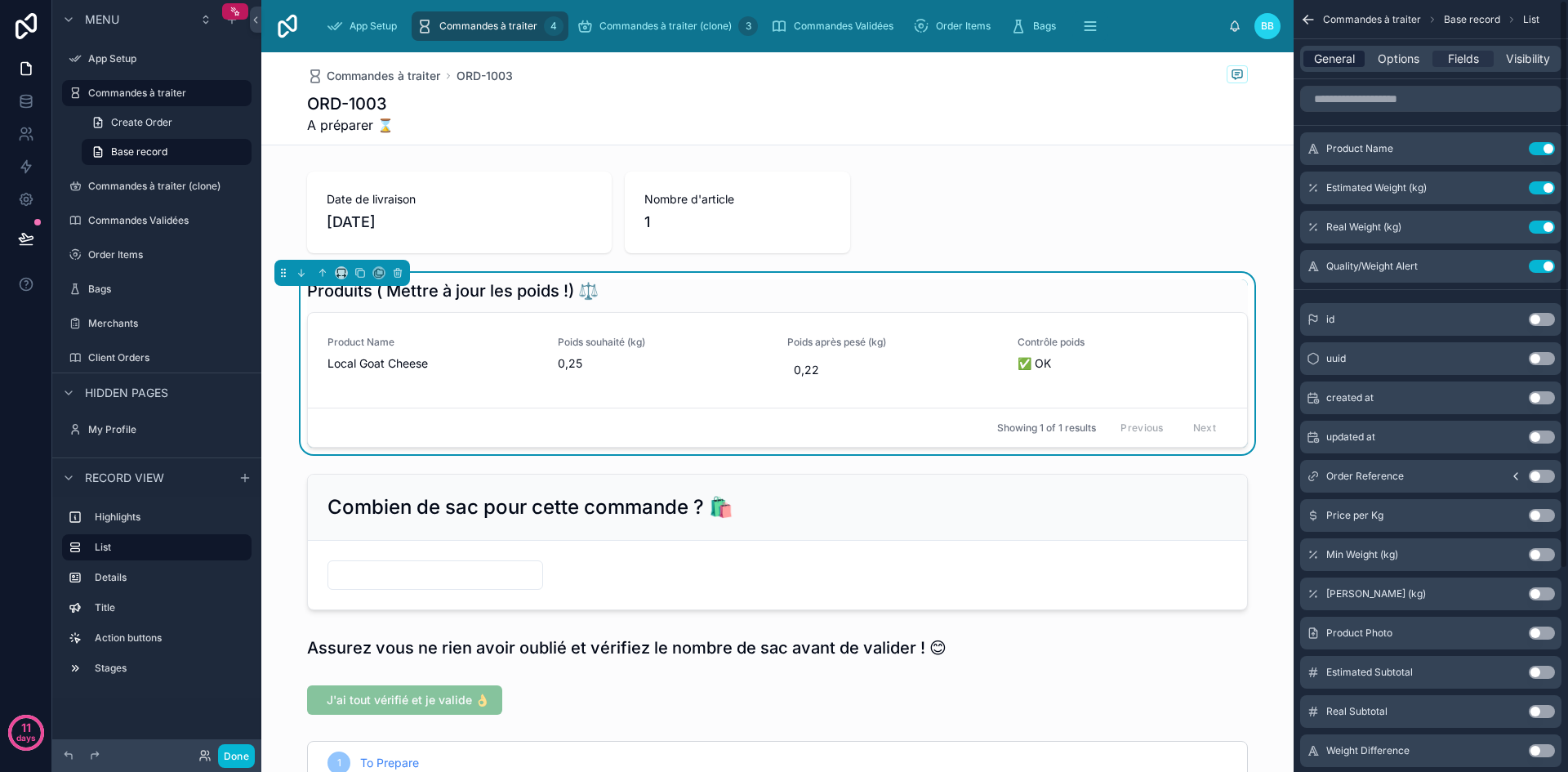
click at [1352, 55] on span "General" at bounding box center [1335, 58] width 41 height 16
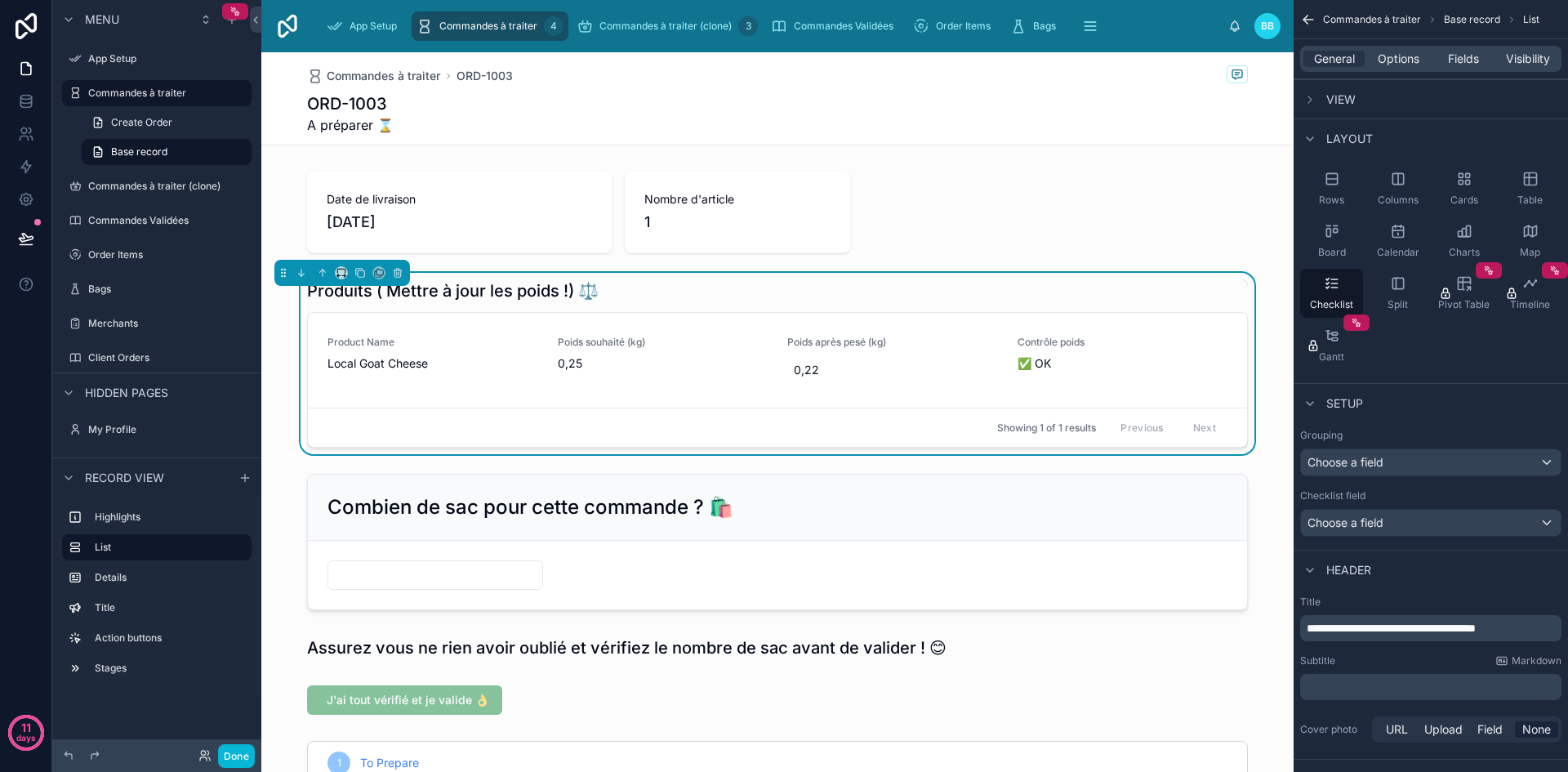
click at [1362, 630] on span "**********" at bounding box center [1391, 628] width 169 height 11
click at [1397, 653] on div "**********" at bounding box center [1431, 670] width 275 height 164
click at [531, 209] on div at bounding box center [778, 211] width 1032 height 94
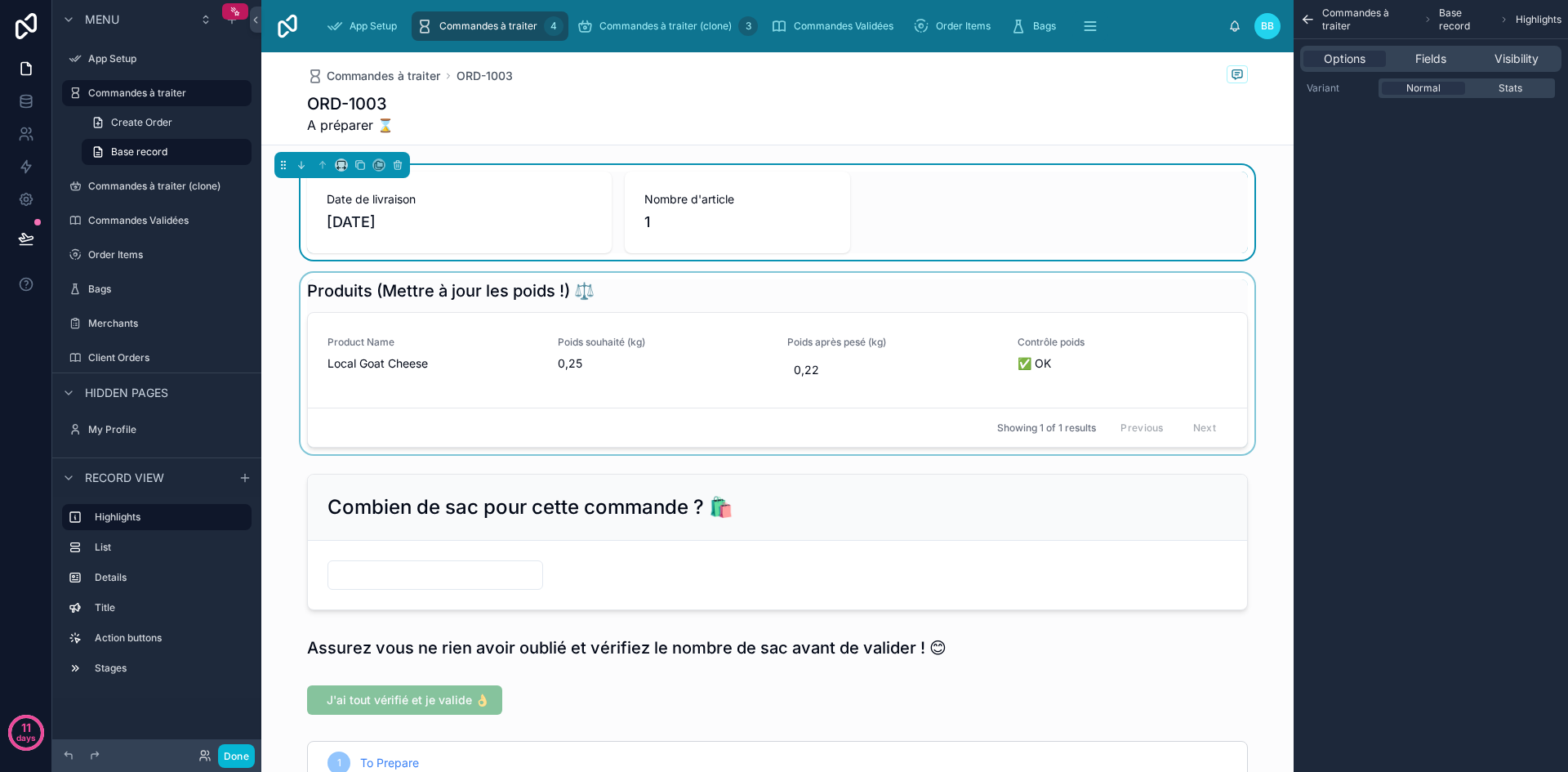
click at [730, 290] on div at bounding box center [778, 364] width 1032 height 181
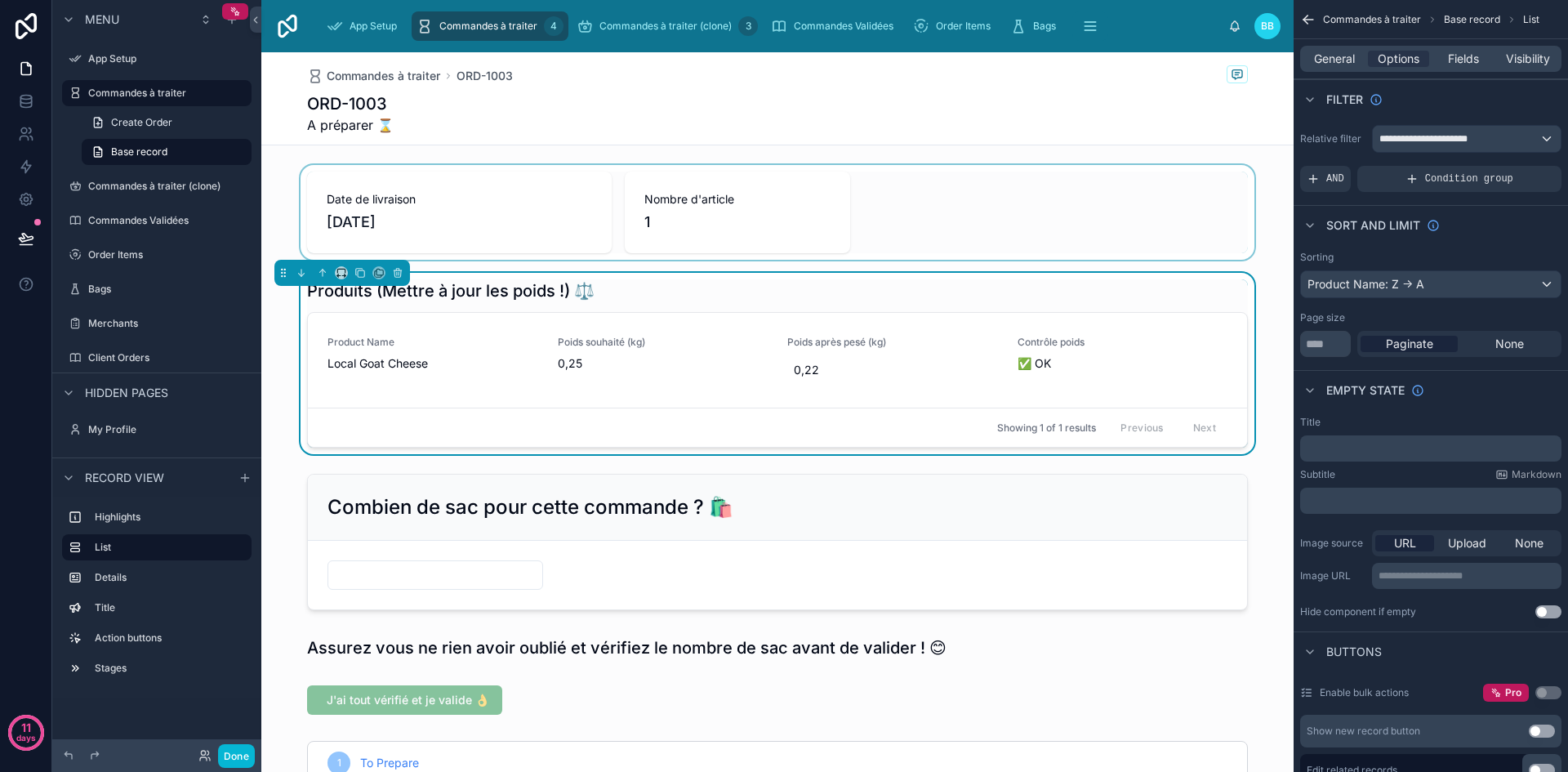
click at [461, 217] on div at bounding box center [778, 211] width 1032 height 94
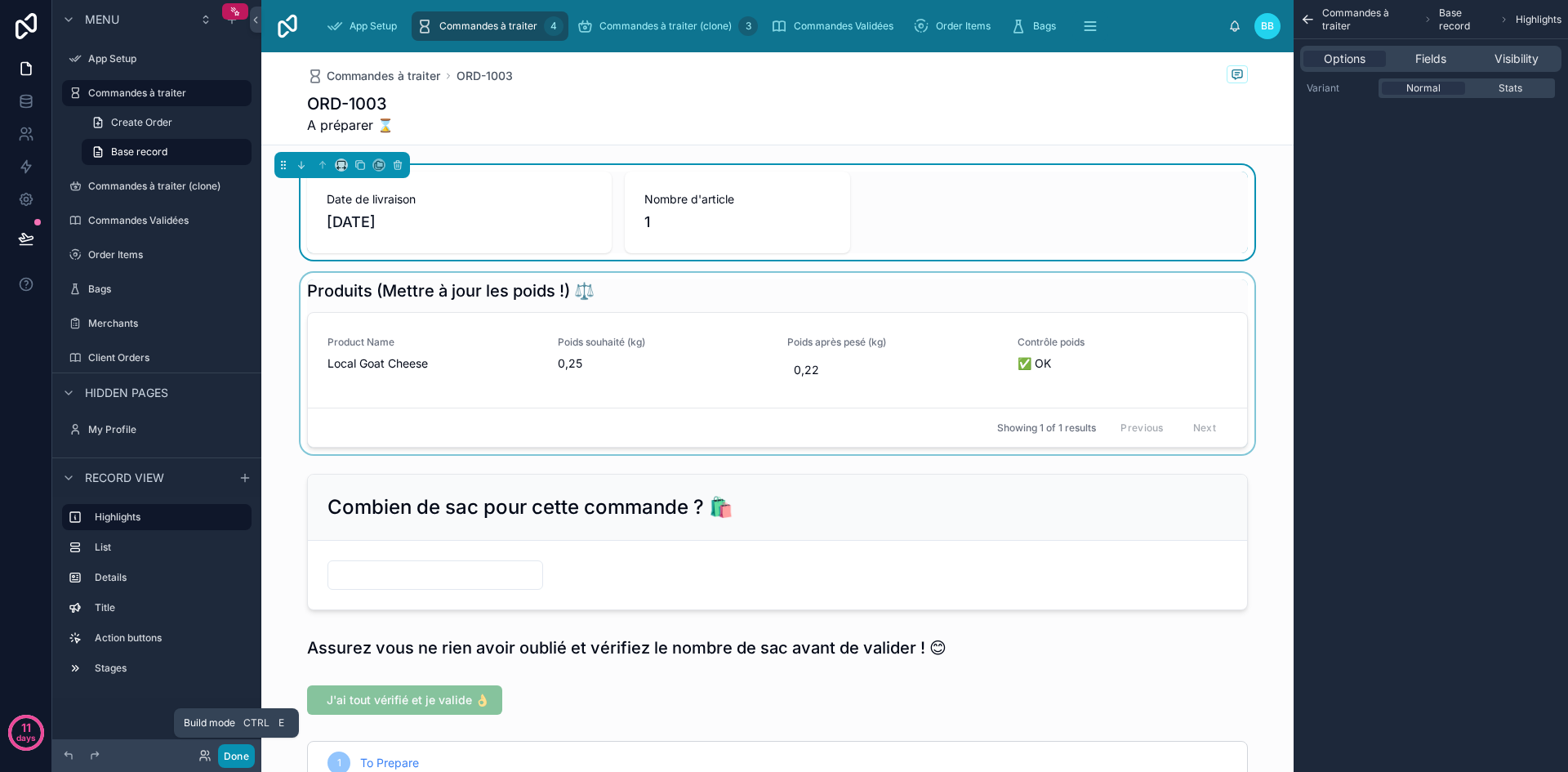
click at [238, 751] on button "Done" at bounding box center [236, 755] width 36 height 23
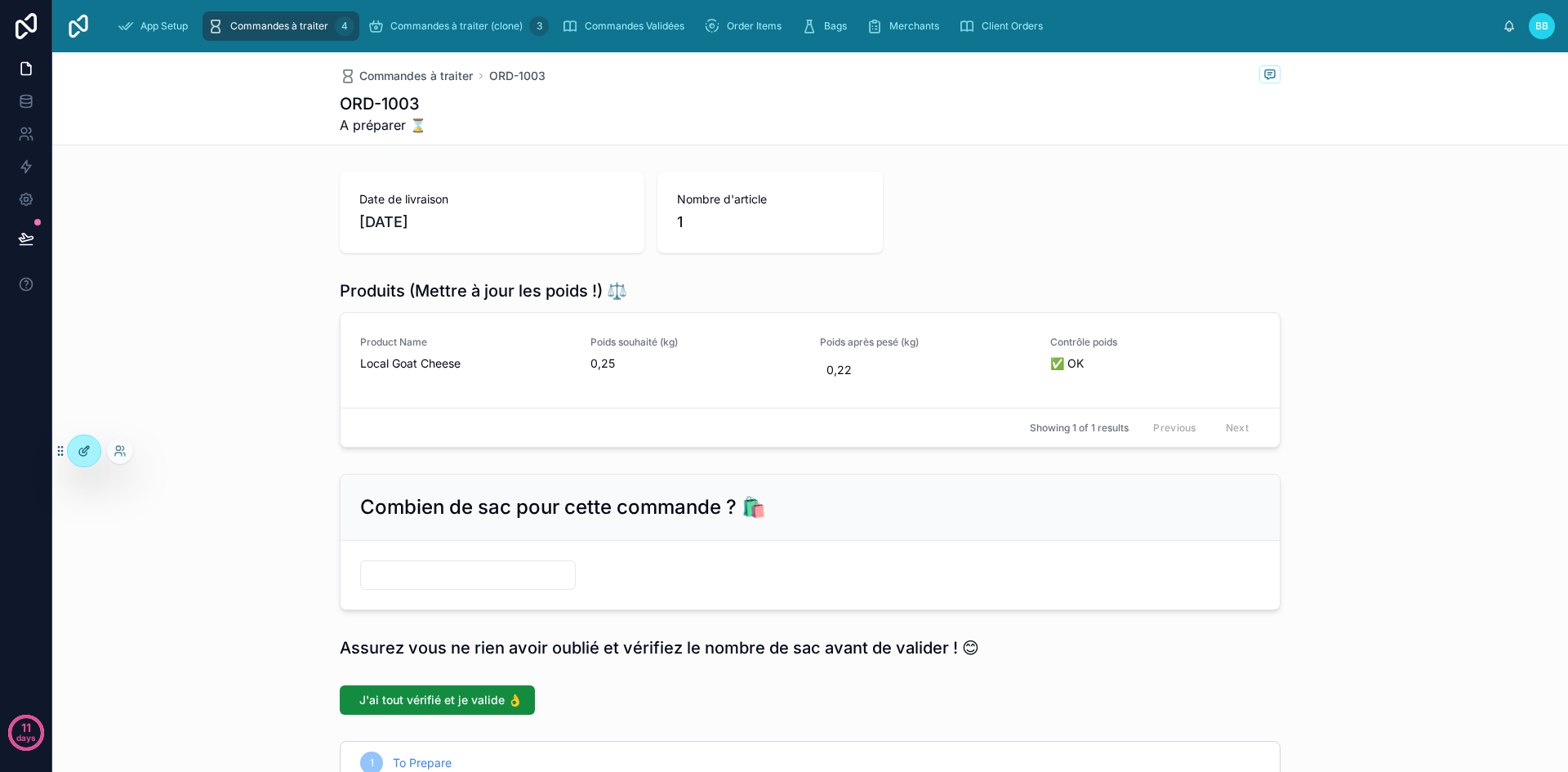
click at [82, 455] on icon at bounding box center [84, 450] width 13 height 13
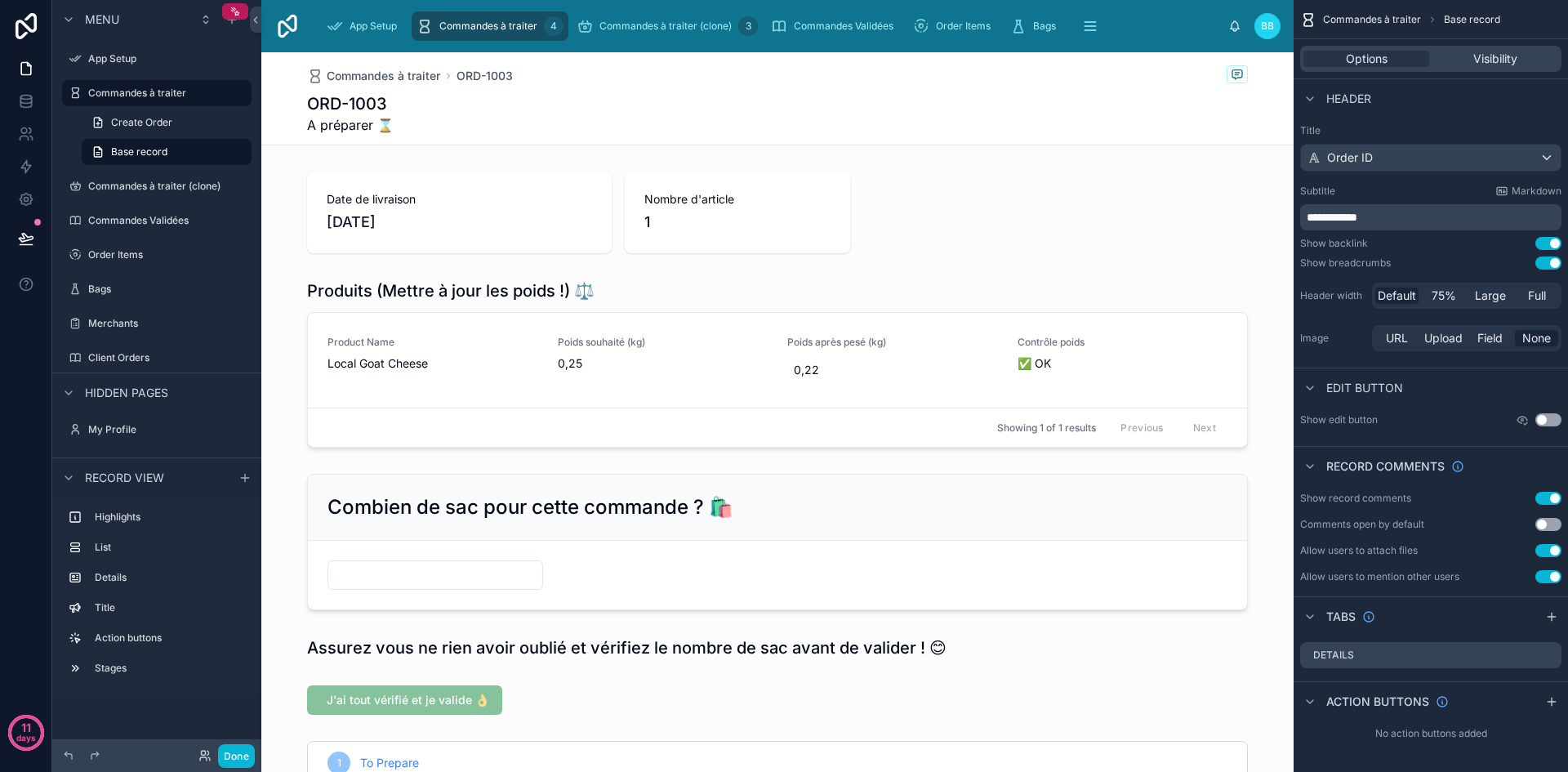
click at [1555, 236] on button "Use setting" at bounding box center [1548, 243] width 26 height 13
click at [1549, 265] on button "Use setting" at bounding box center [1548, 263] width 26 height 13
click at [1548, 242] on button "Use setting" at bounding box center [1548, 243] width 26 height 13
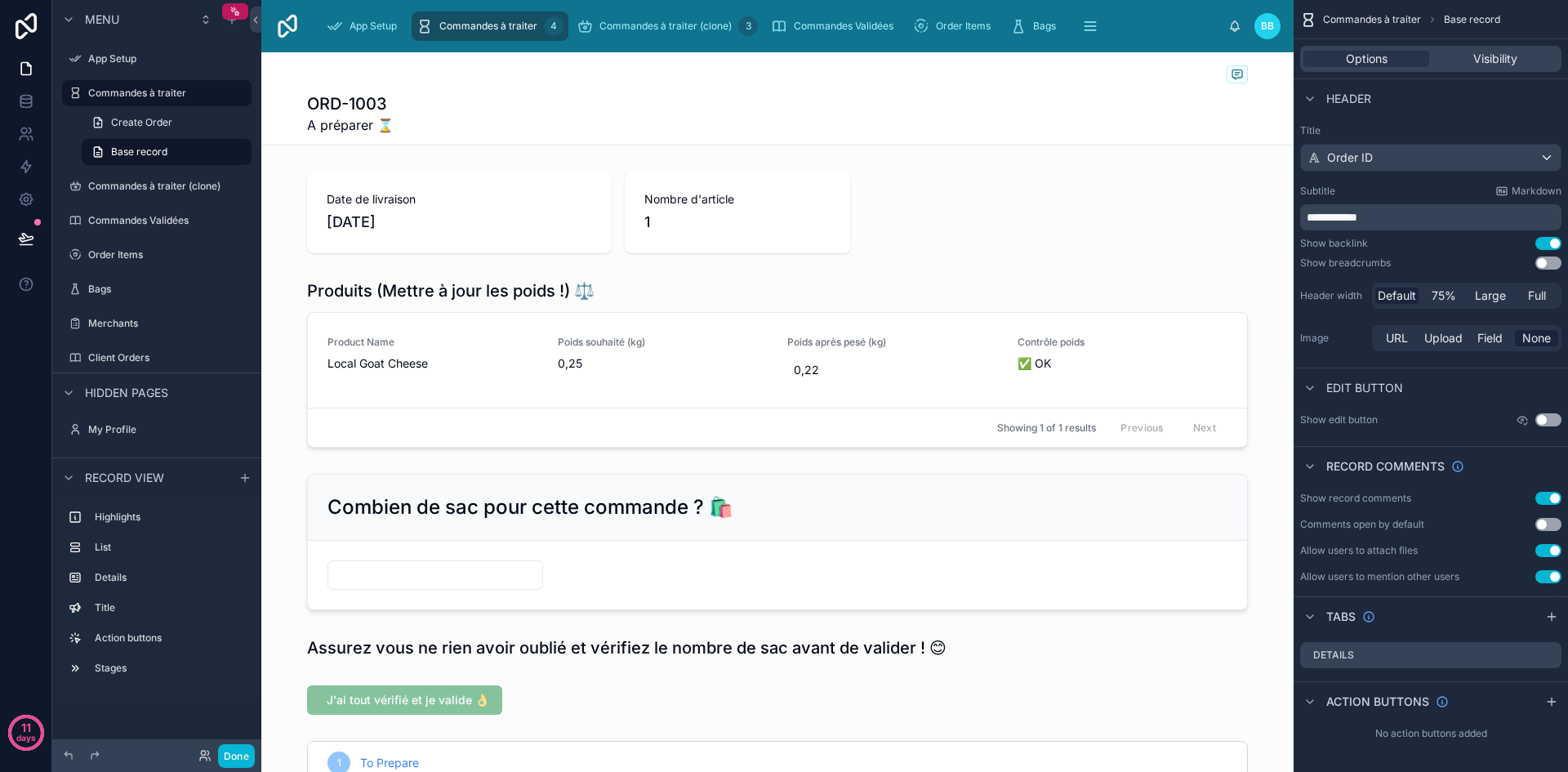
click at [1548, 242] on button "Use setting" at bounding box center [1548, 243] width 26 height 13
click at [241, 759] on button "Done" at bounding box center [236, 755] width 36 height 23
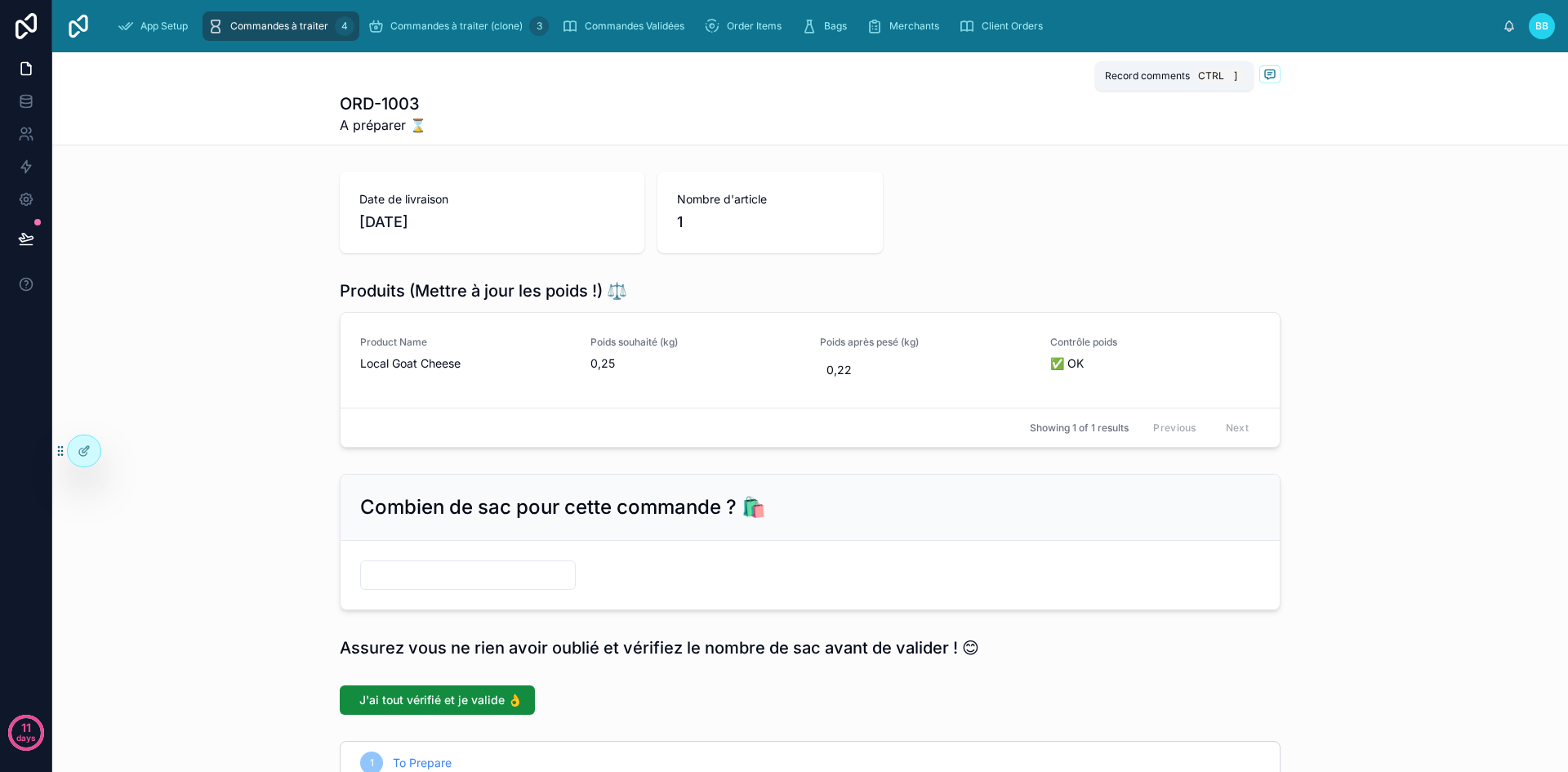
click at [1264, 67] on span at bounding box center [1270, 74] width 22 height 18
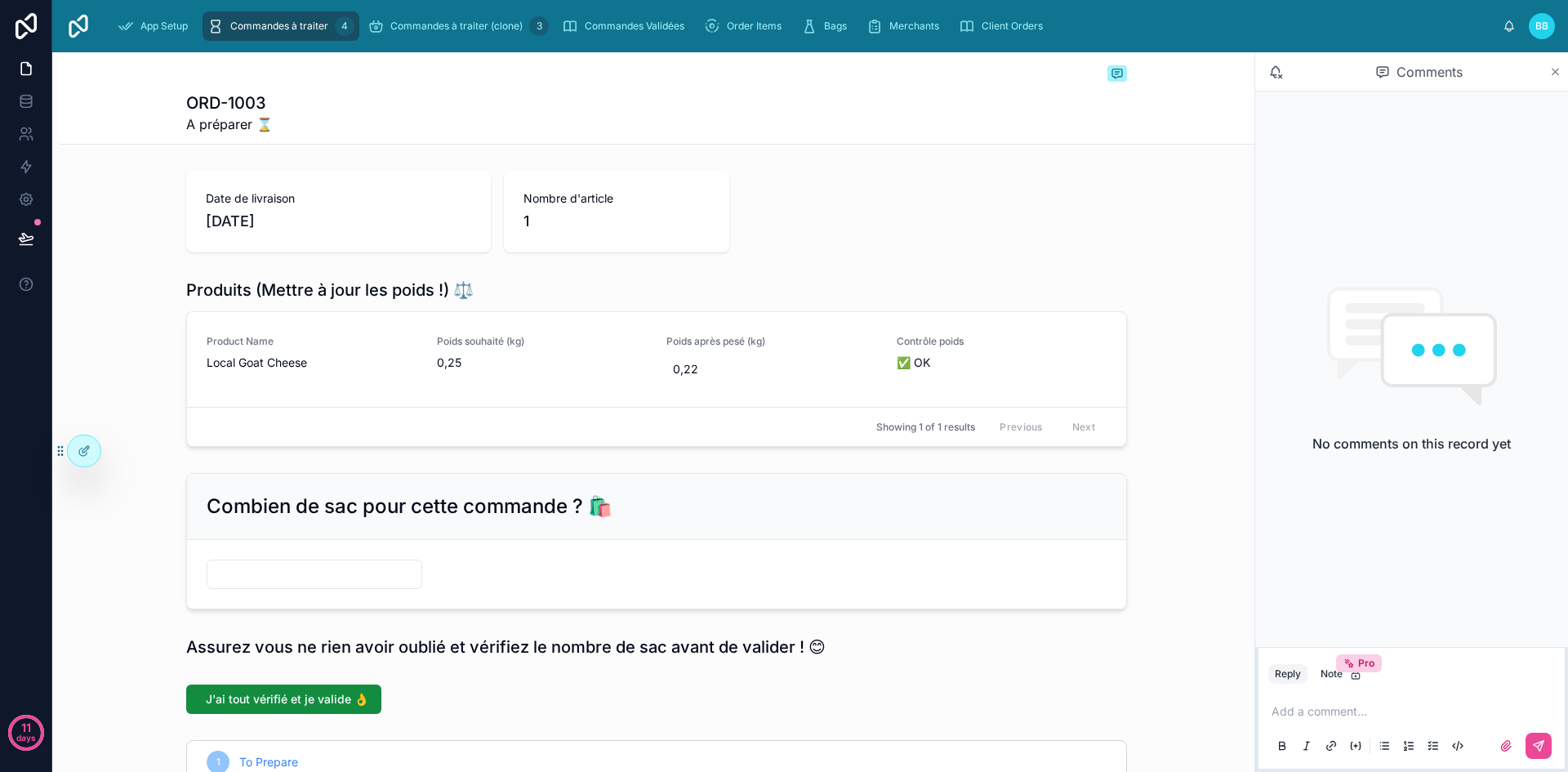
click at [1554, 74] on icon at bounding box center [1556, 71] width 7 height 7
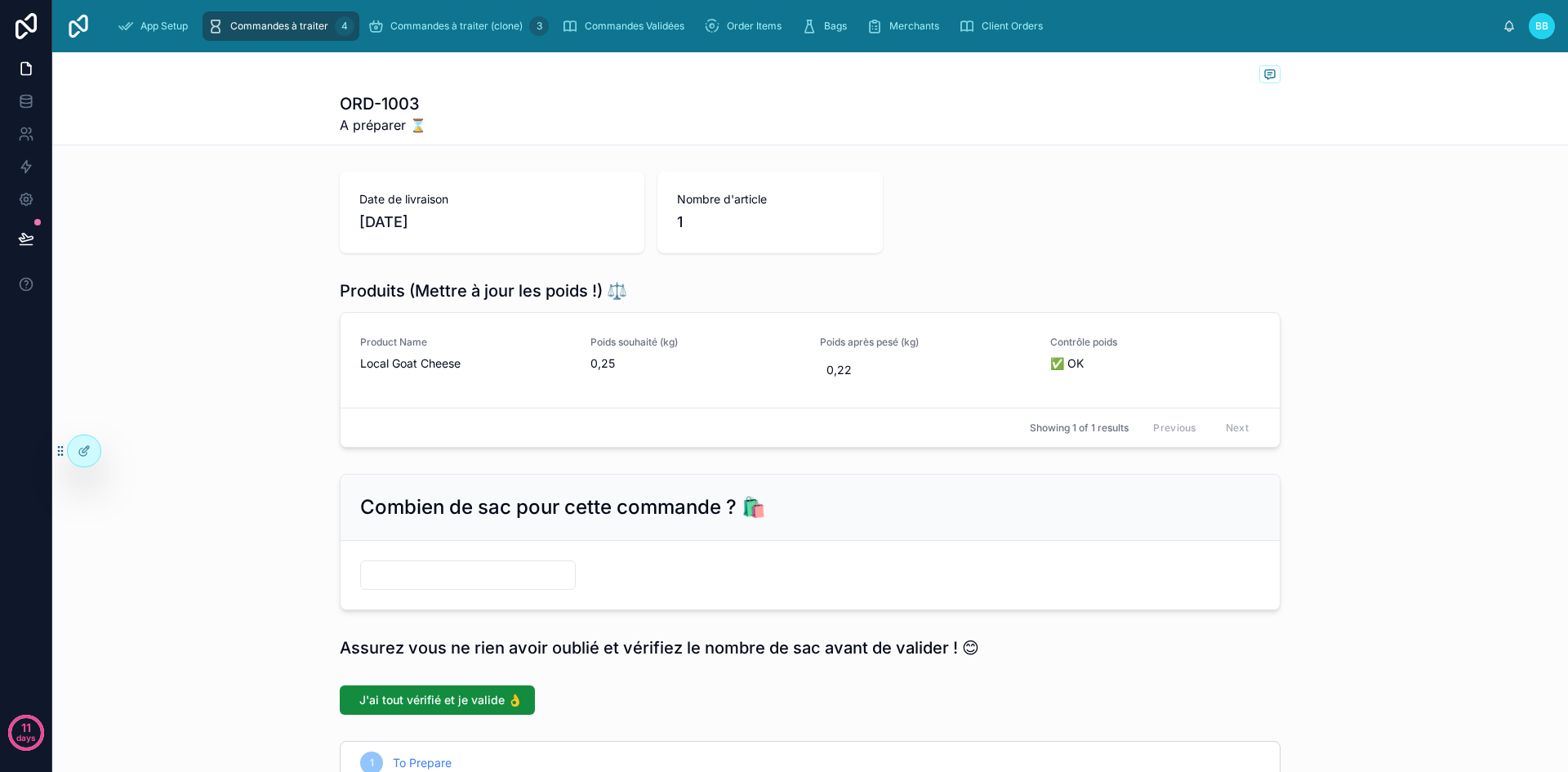
click at [1022, 210] on div "Date de livraison 07/09/2025 Nombre d'article 1" at bounding box center [810, 211] width 941 height 81
click at [1186, 369] on span "✅ OK" at bounding box center [1155, 363] width 210 height 16
click at [94, 456] on div at bounding box center [84, 450] width 33 height 31
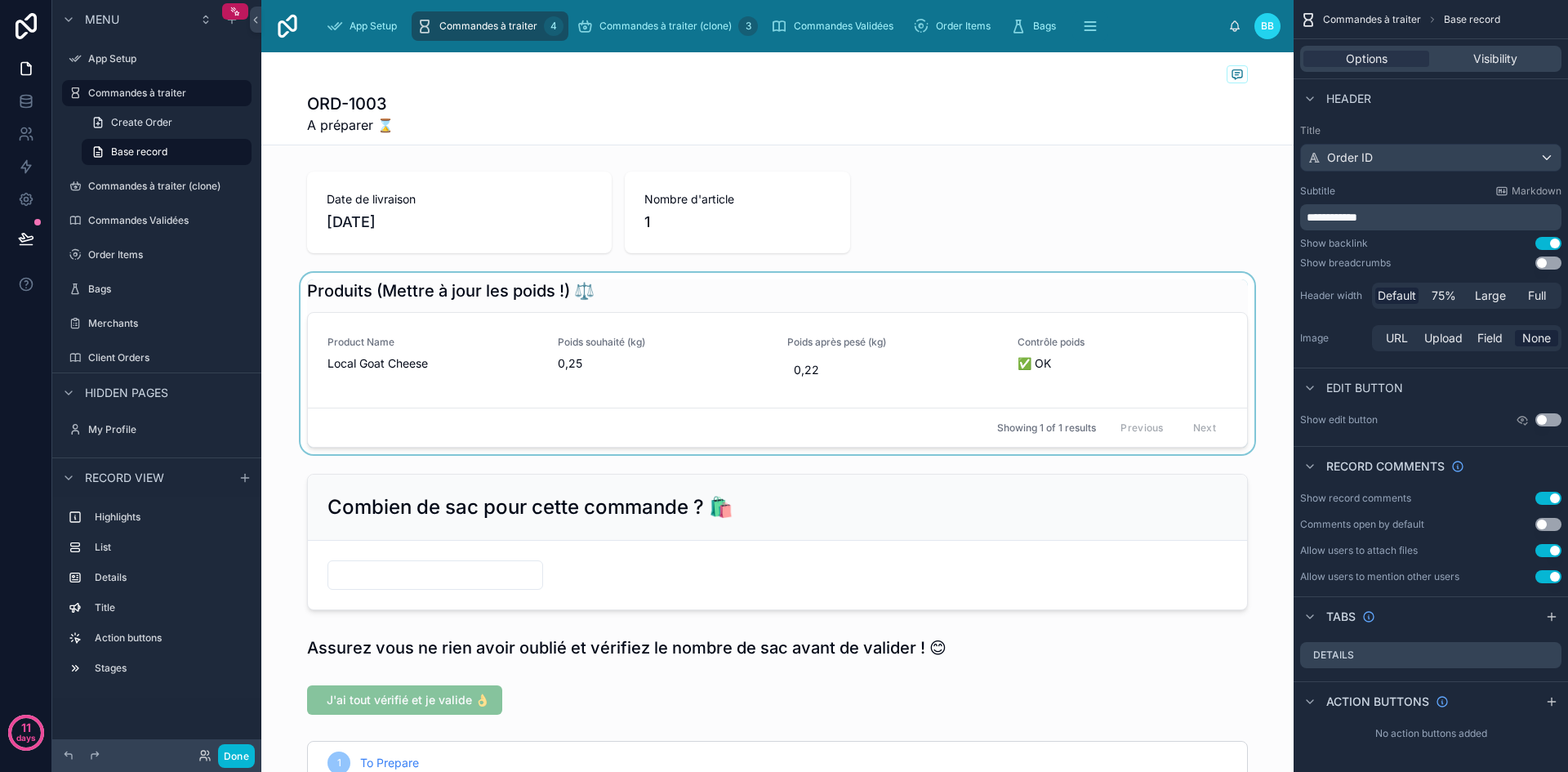
click at [1157, 348] on div at bounding box center [778, 364] width 1032 height 181
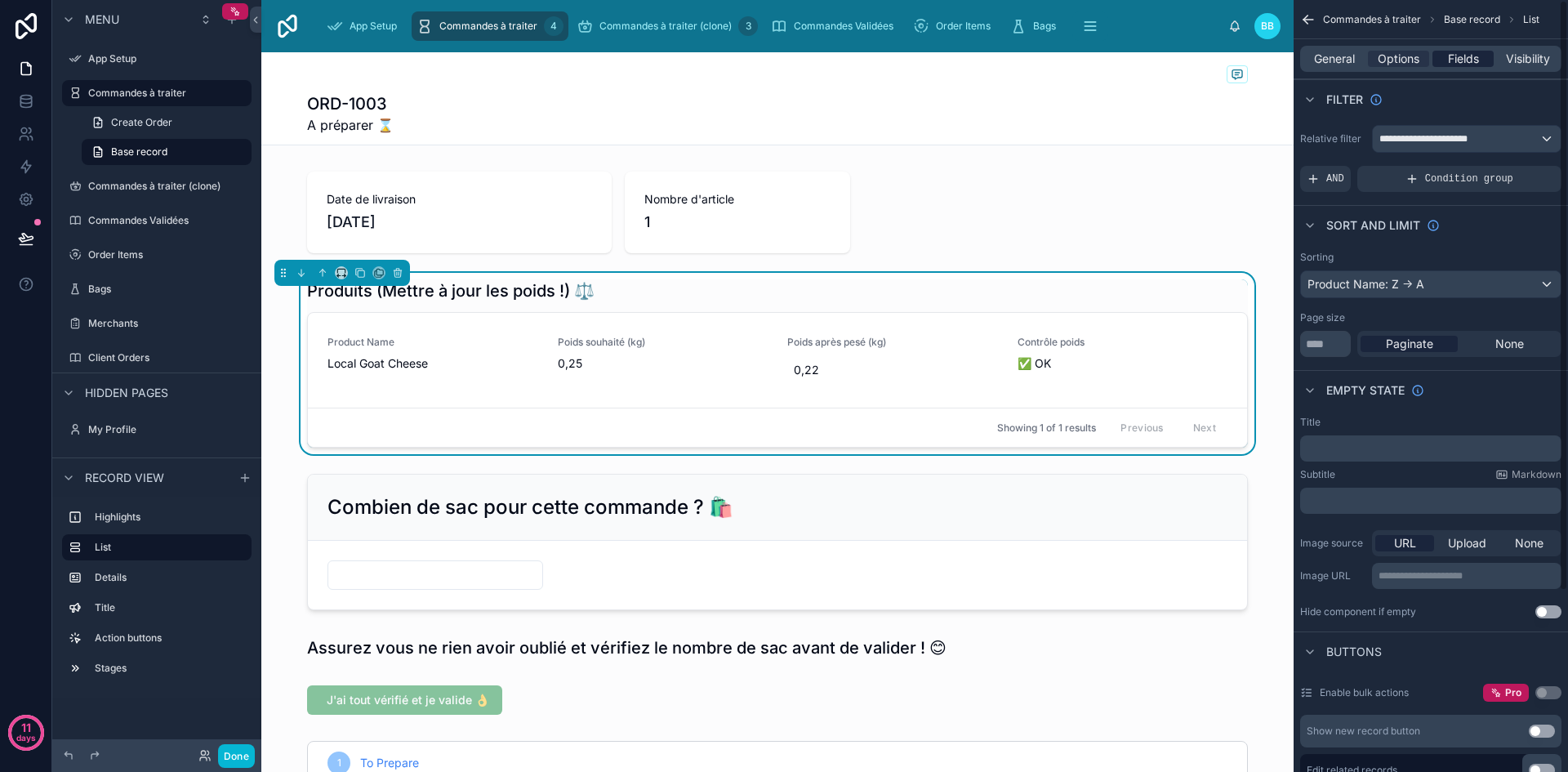
click at [1461, 59] on span "Fields" at bounding box center [1463, 58] width 31 height 16
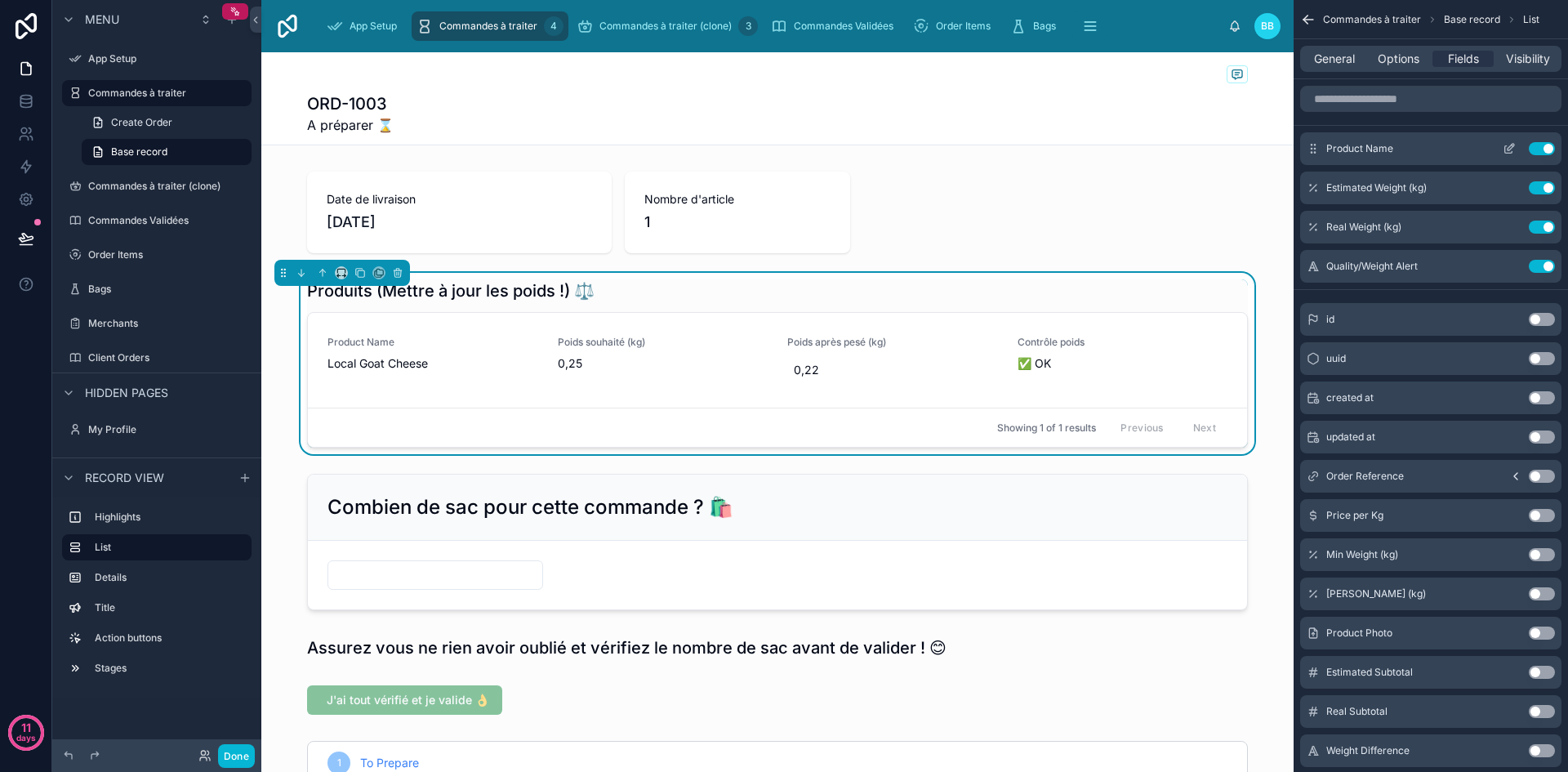
click at [1507, 151] on icon "scrollable content" at bounding box center [1509, 149] width 13 height 13
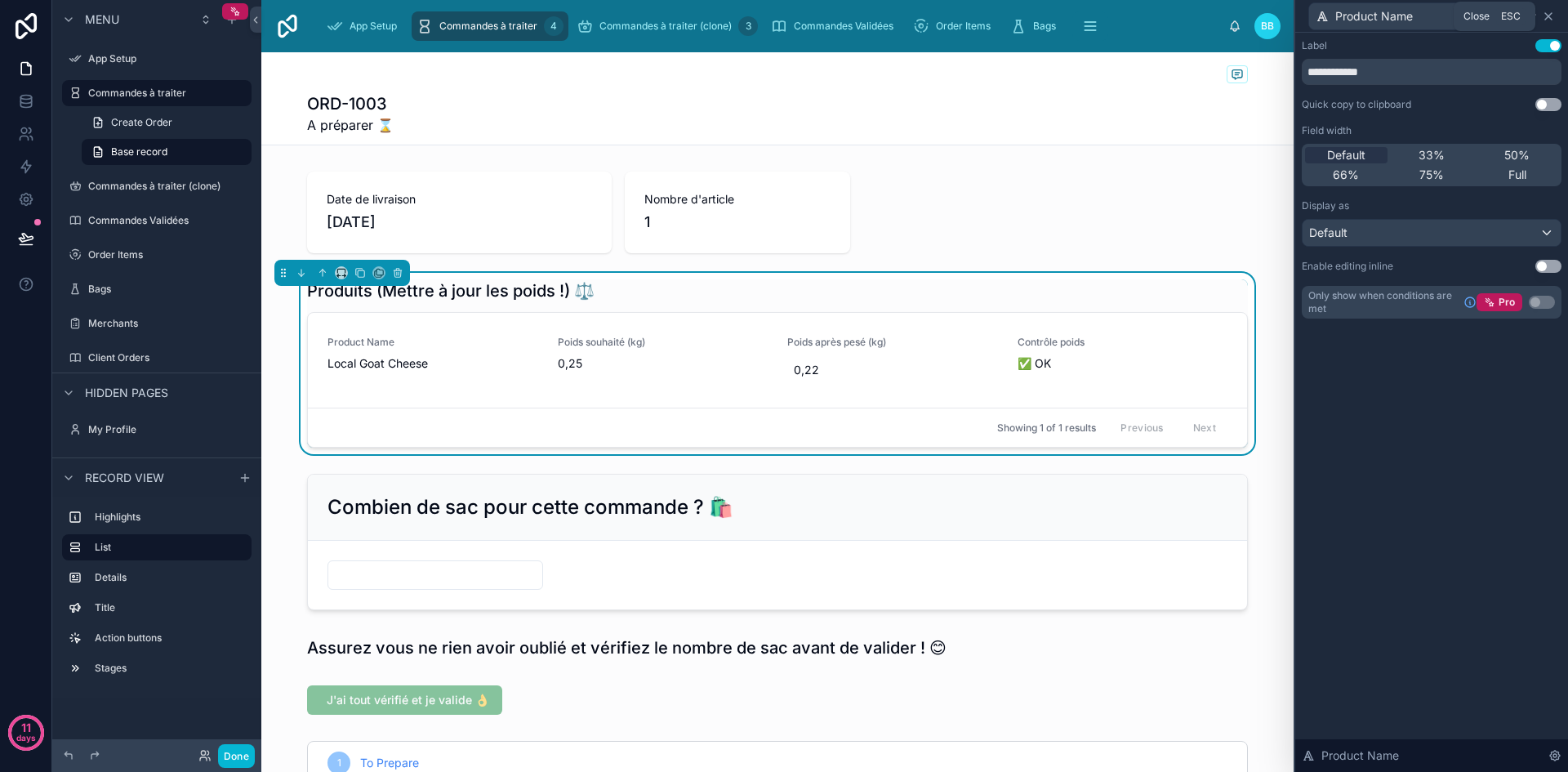
click at [1553, 15] on icon at bounding box center [1548, 16] width 13 height 13
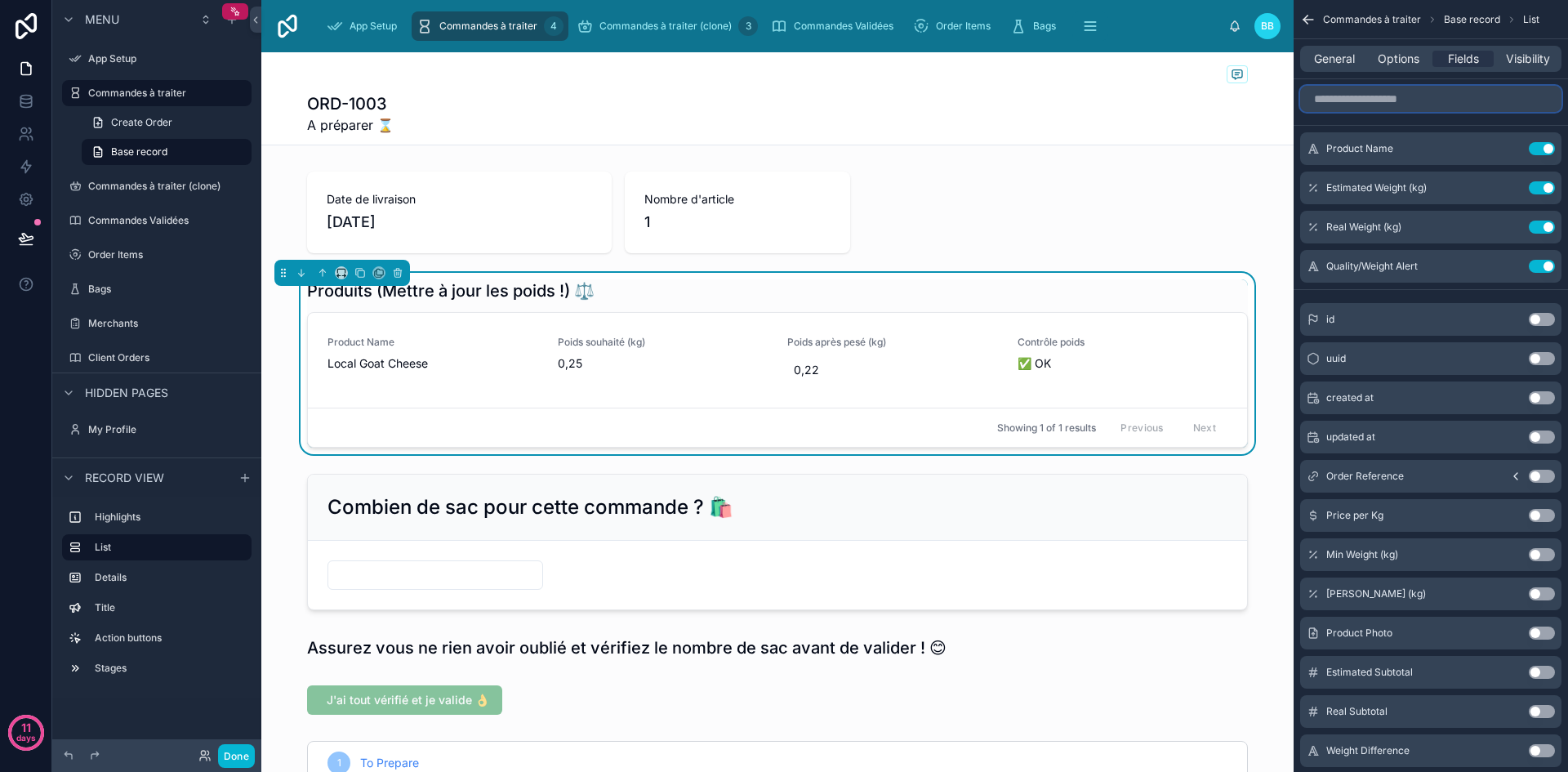
click at [1393, 107] on input "scrollable content" at bounding box center [1431, 99] width 262 height 26
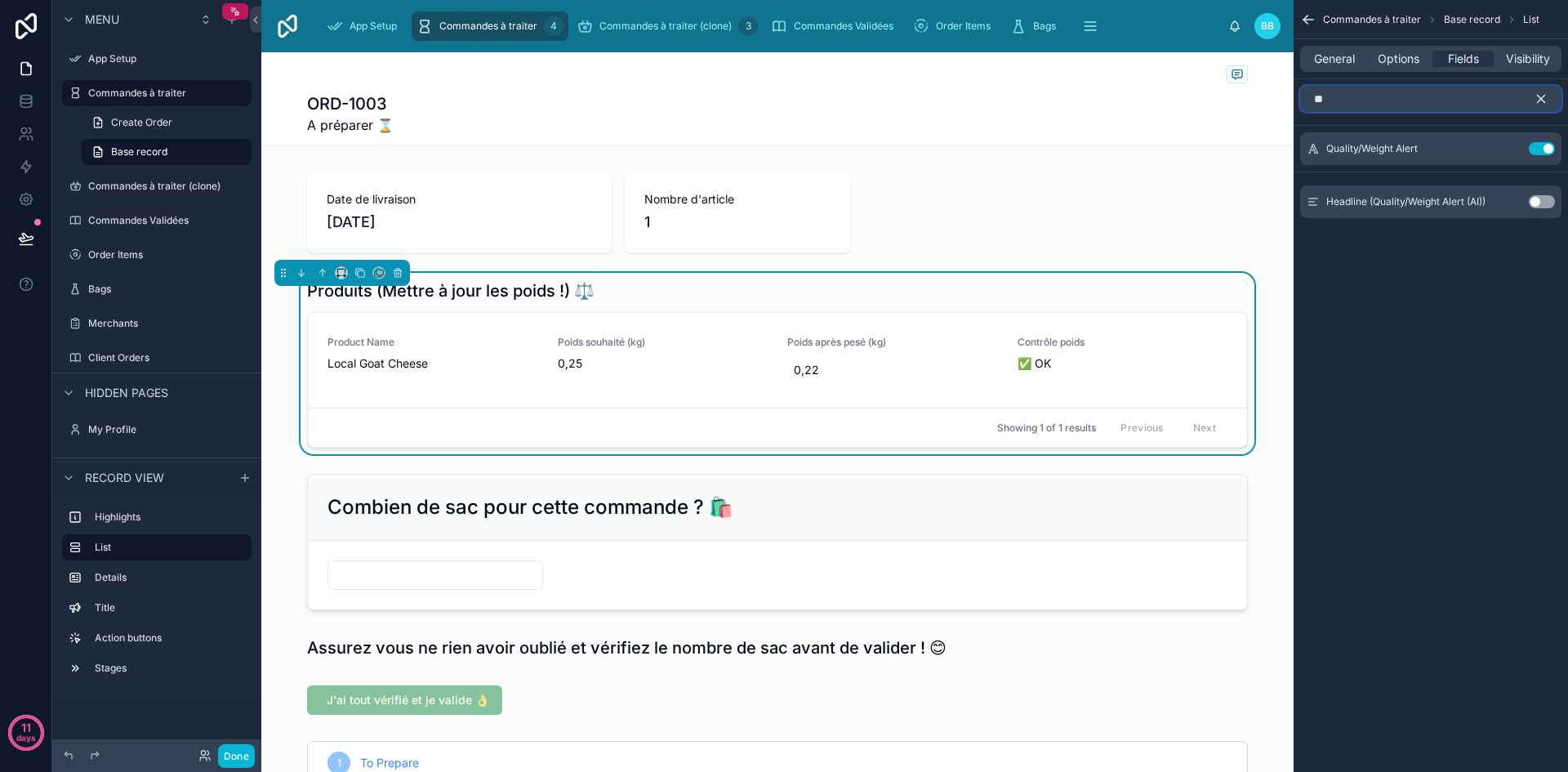
type input "*"
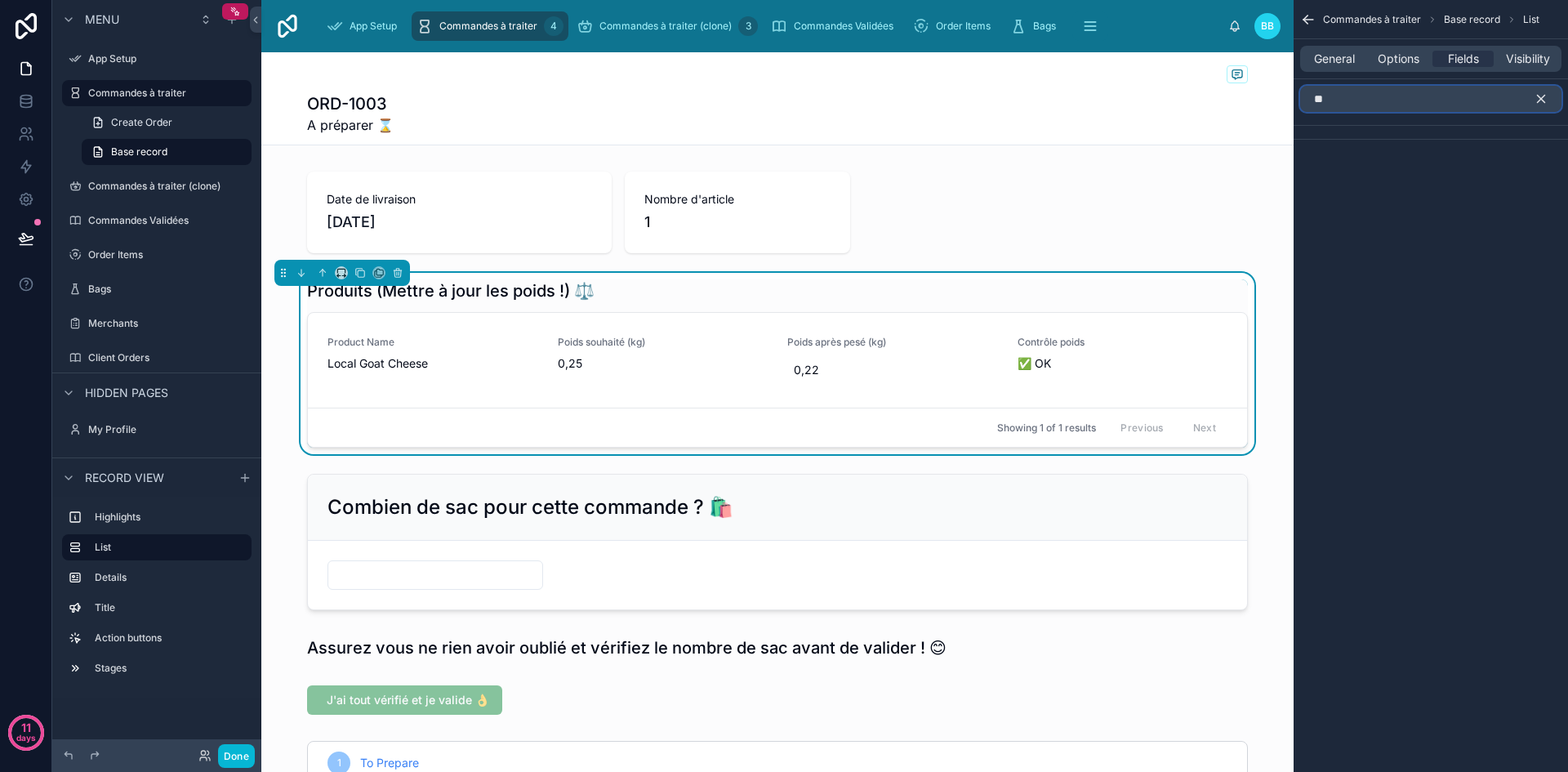
type input "*"
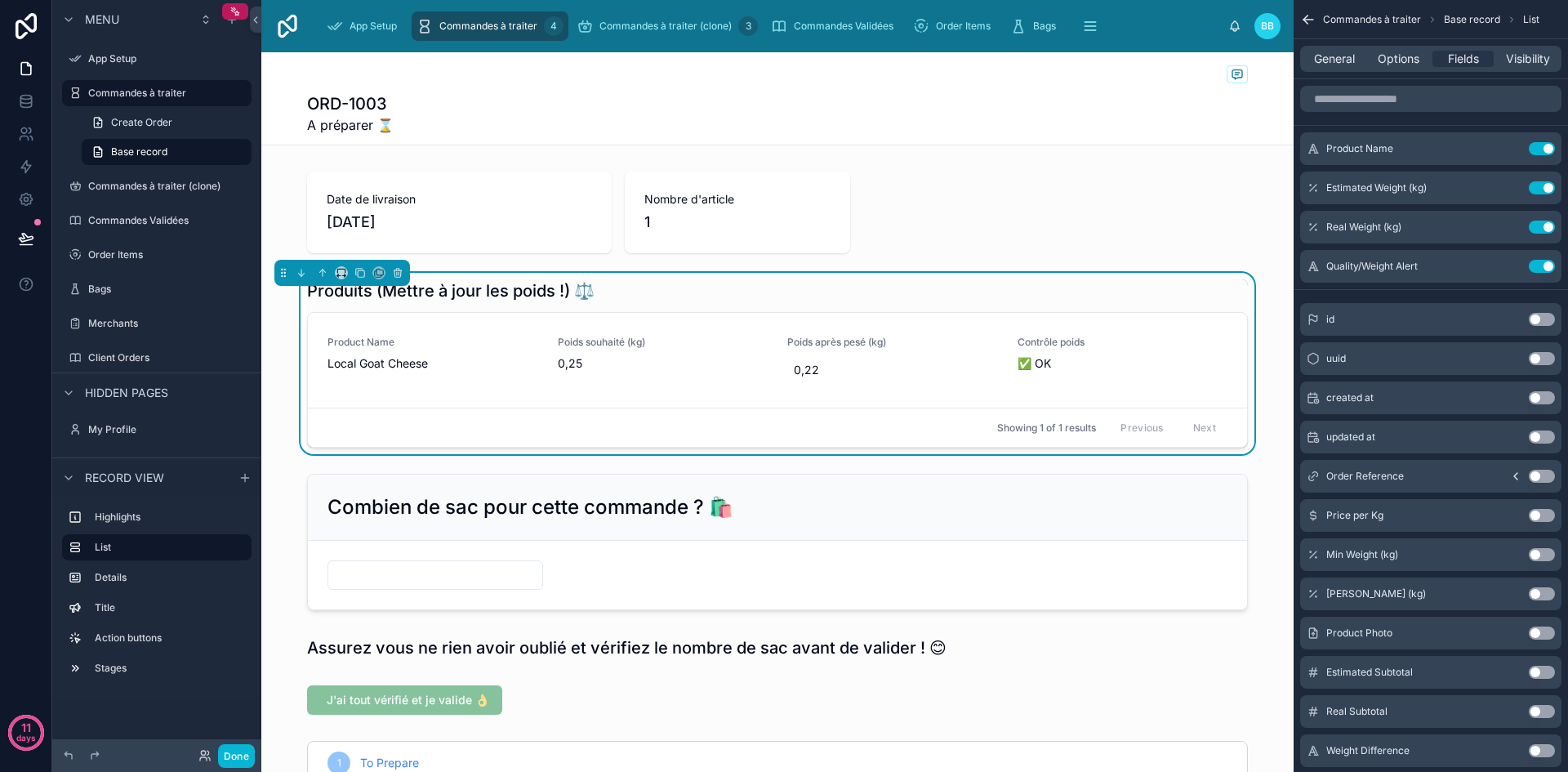
click at [1546, 360] on button "Use setting" at bounding box center [1542, 359] width 26 height 13
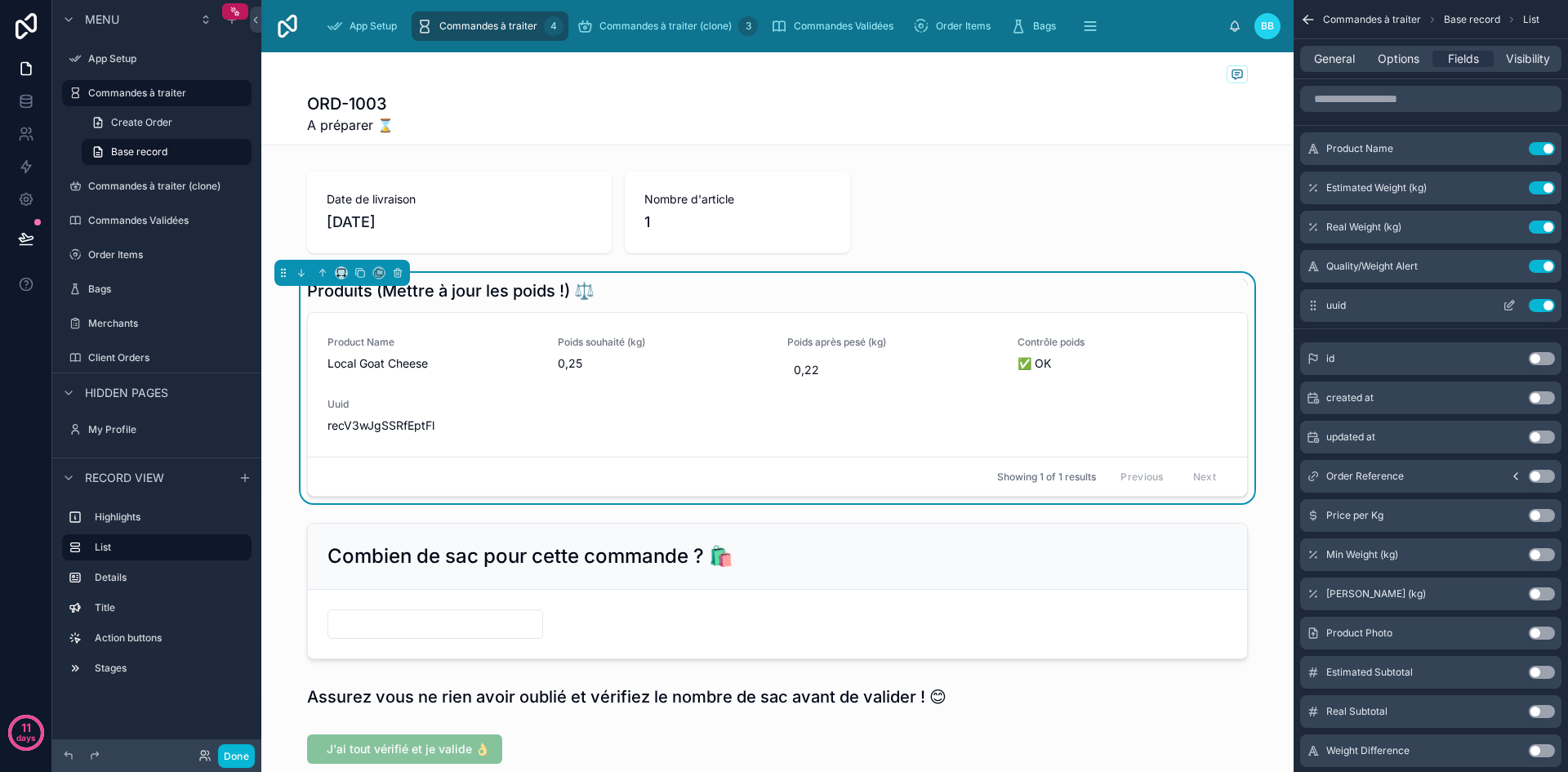
click at [1540, 307] on button "Use setting" at bounding box center [1542, 306] width 26 height 13
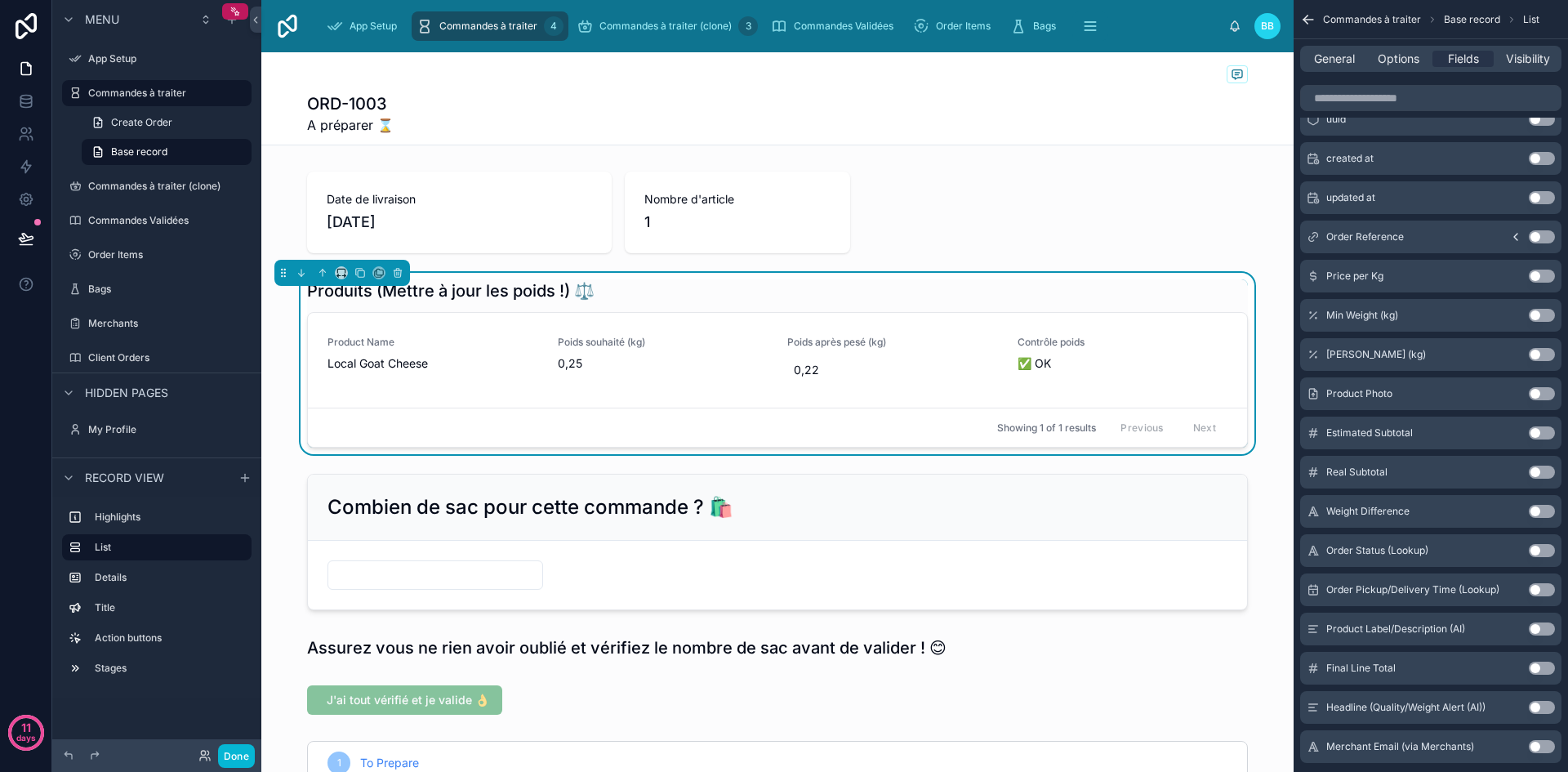
scroll to position [276, 0]
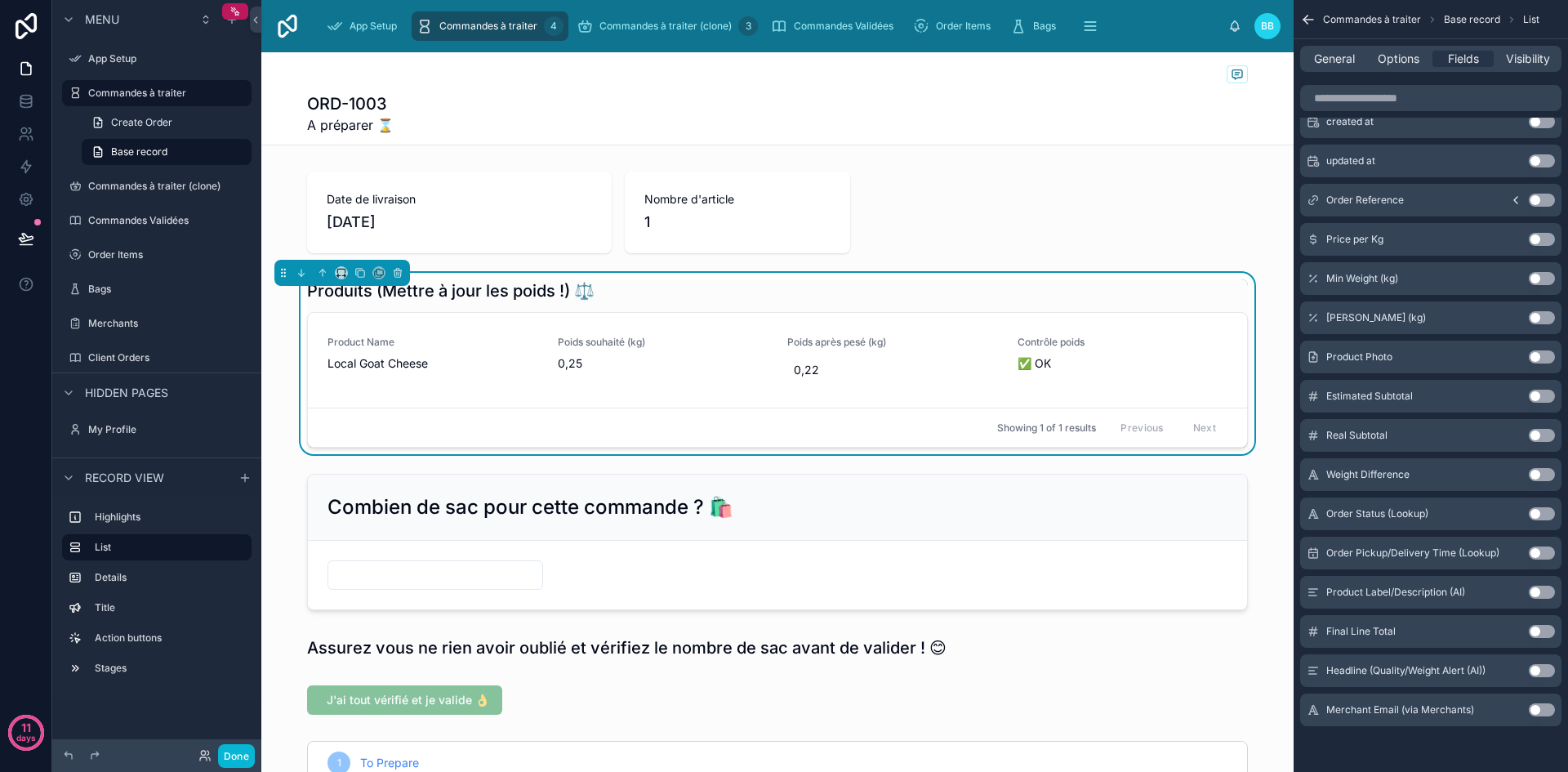
click at [1302, 17] on icon "scrollable content" at bounding box center [1308, 19] width 16 height 16
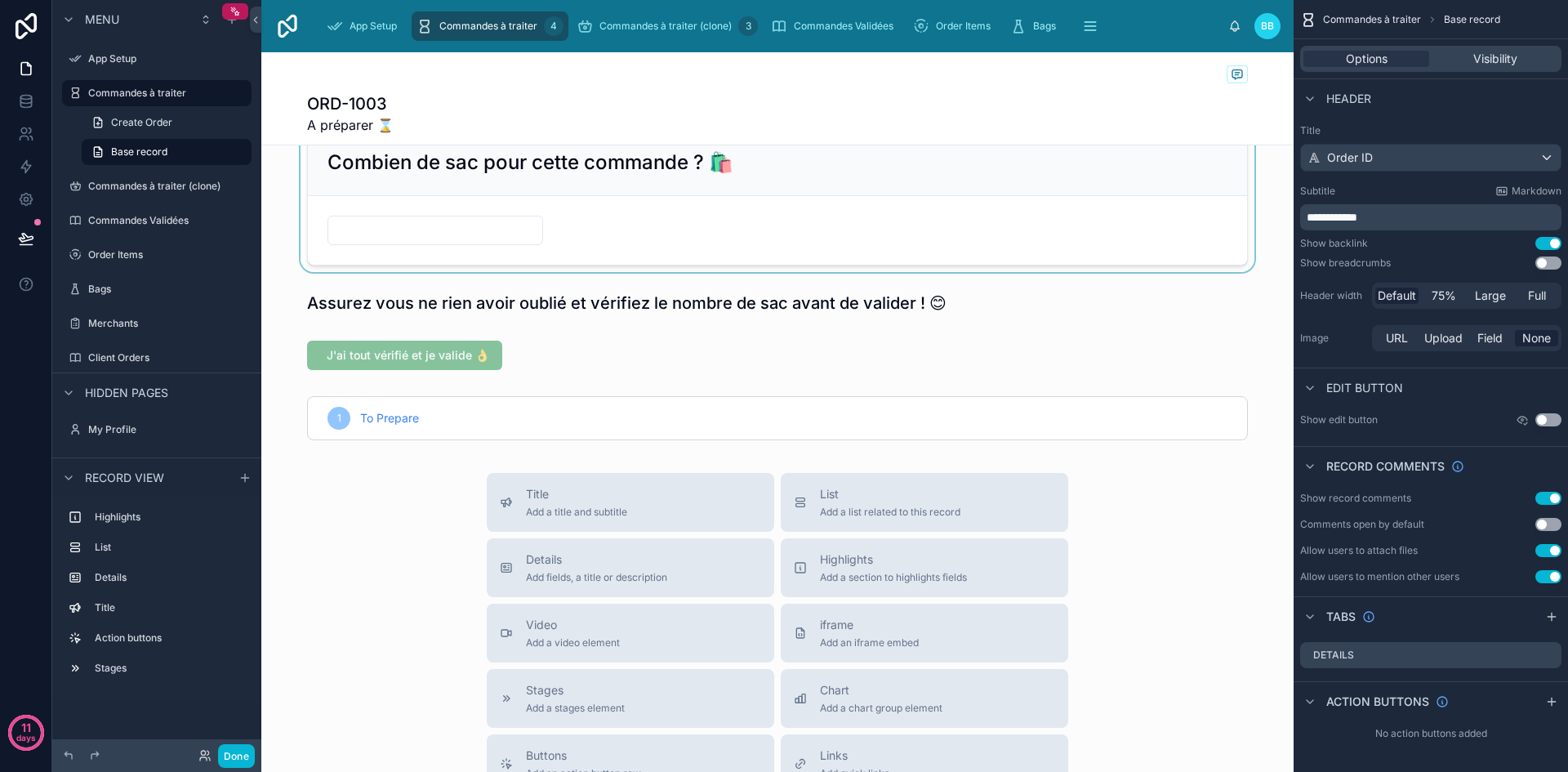
scroll to position [353, 0]
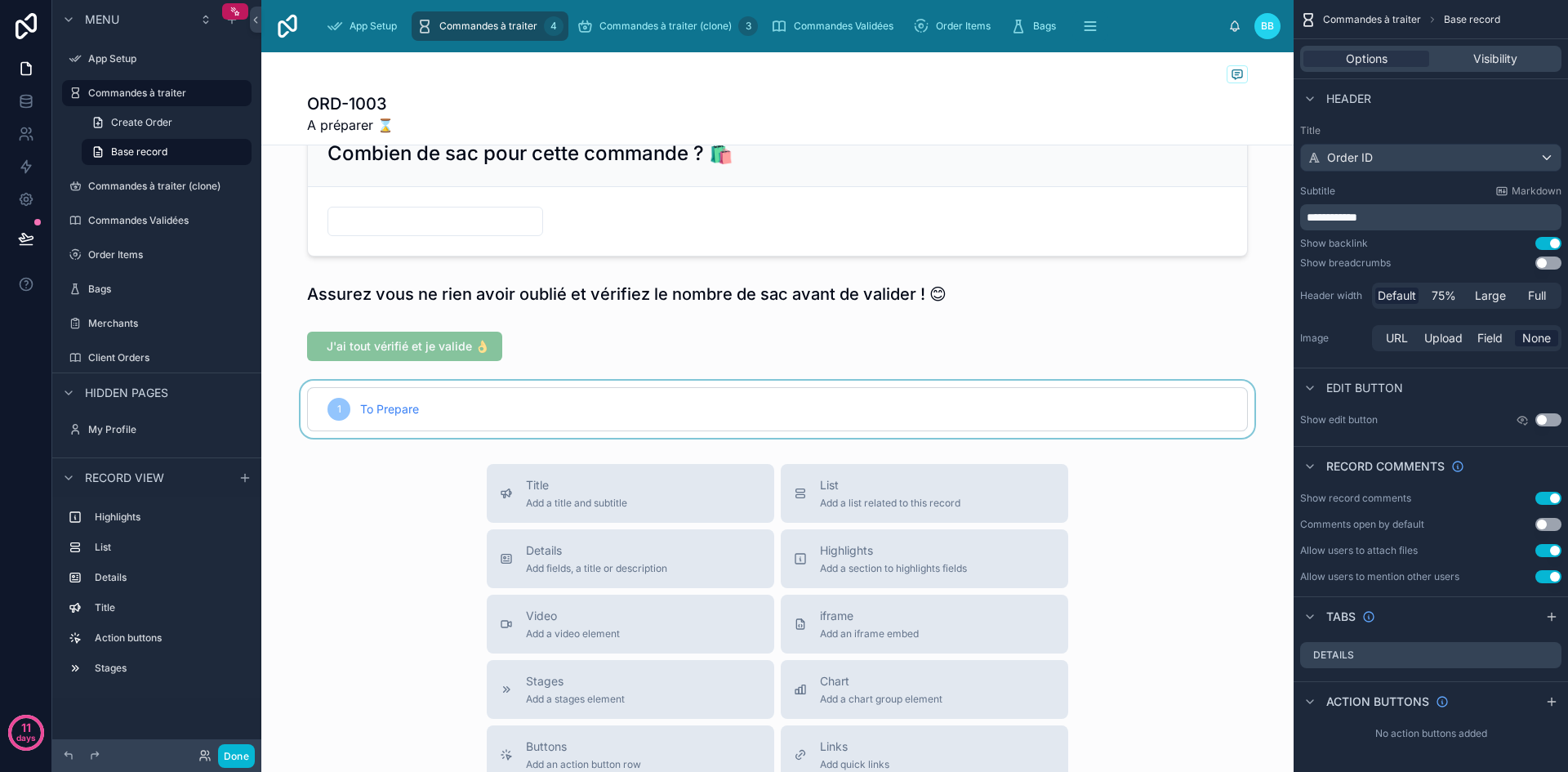
click at [621, 407] on div at bounding box center [778, 408] width 1032 height 57
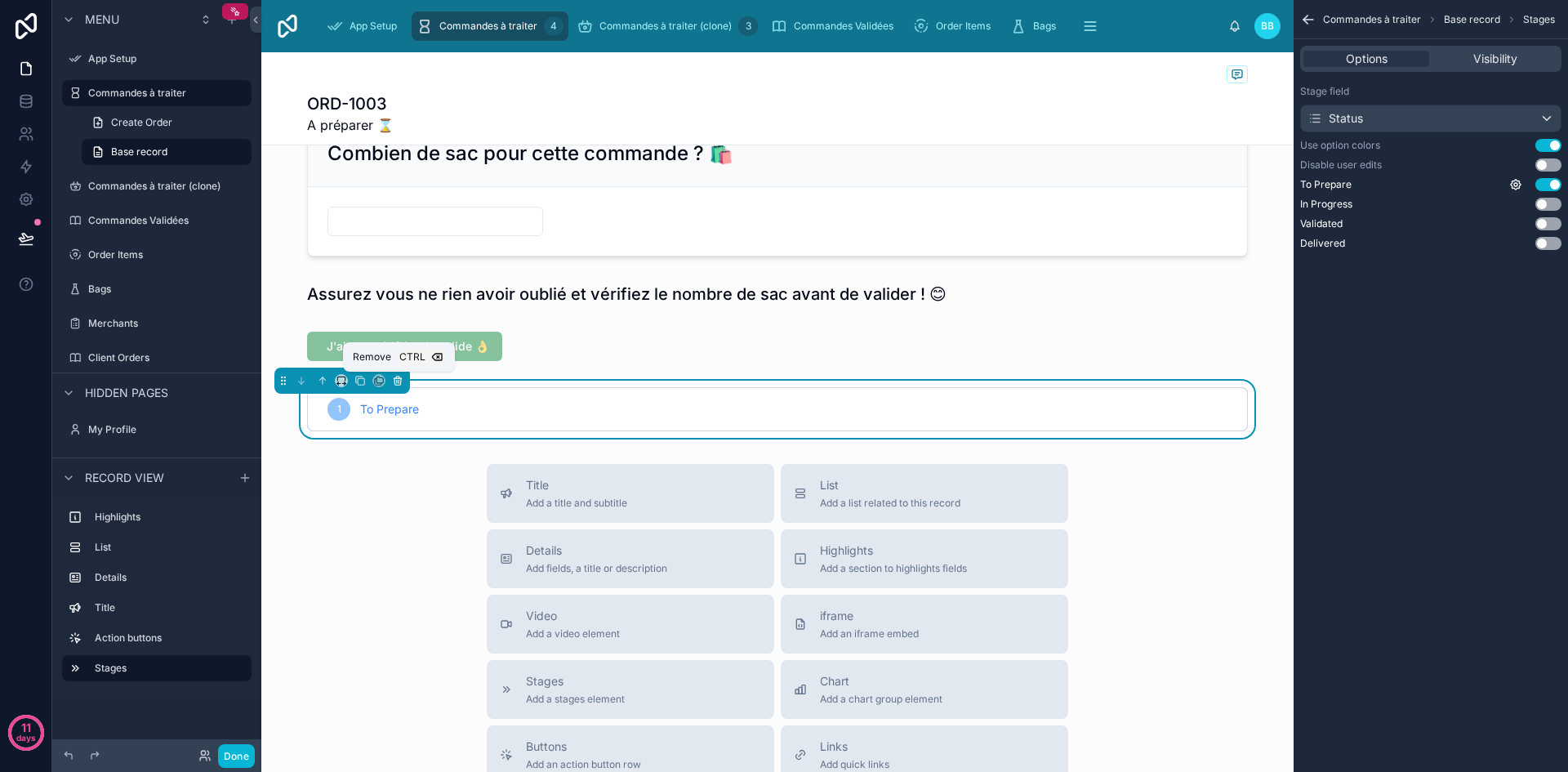
click at [402, 383] on icon at bounding box center [397, 380] width 11 height 11
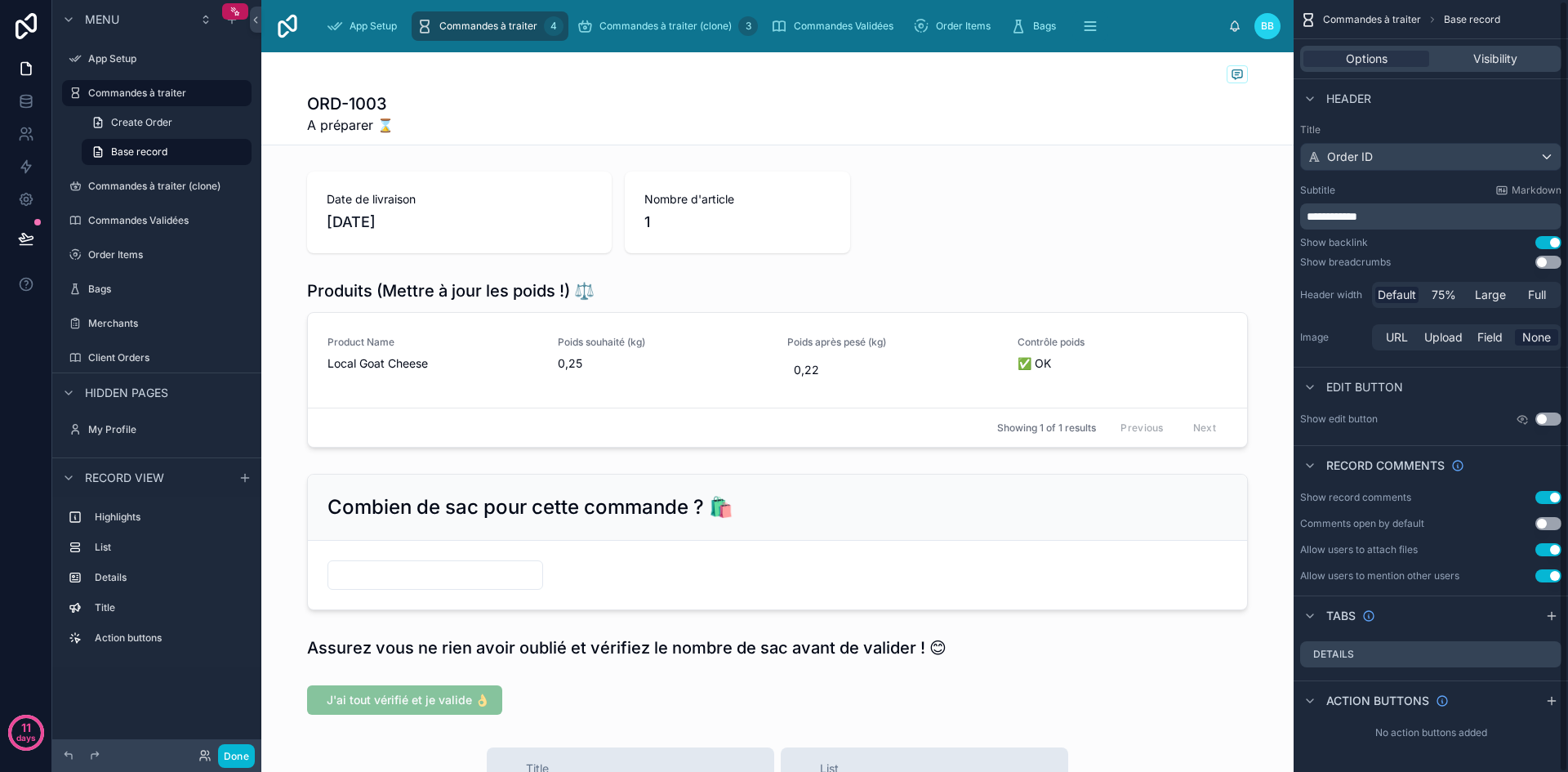
scroll to position [0, 0]
click at [236, 757] on button "Done" at bounding box center [236, 755] width 36 height 23
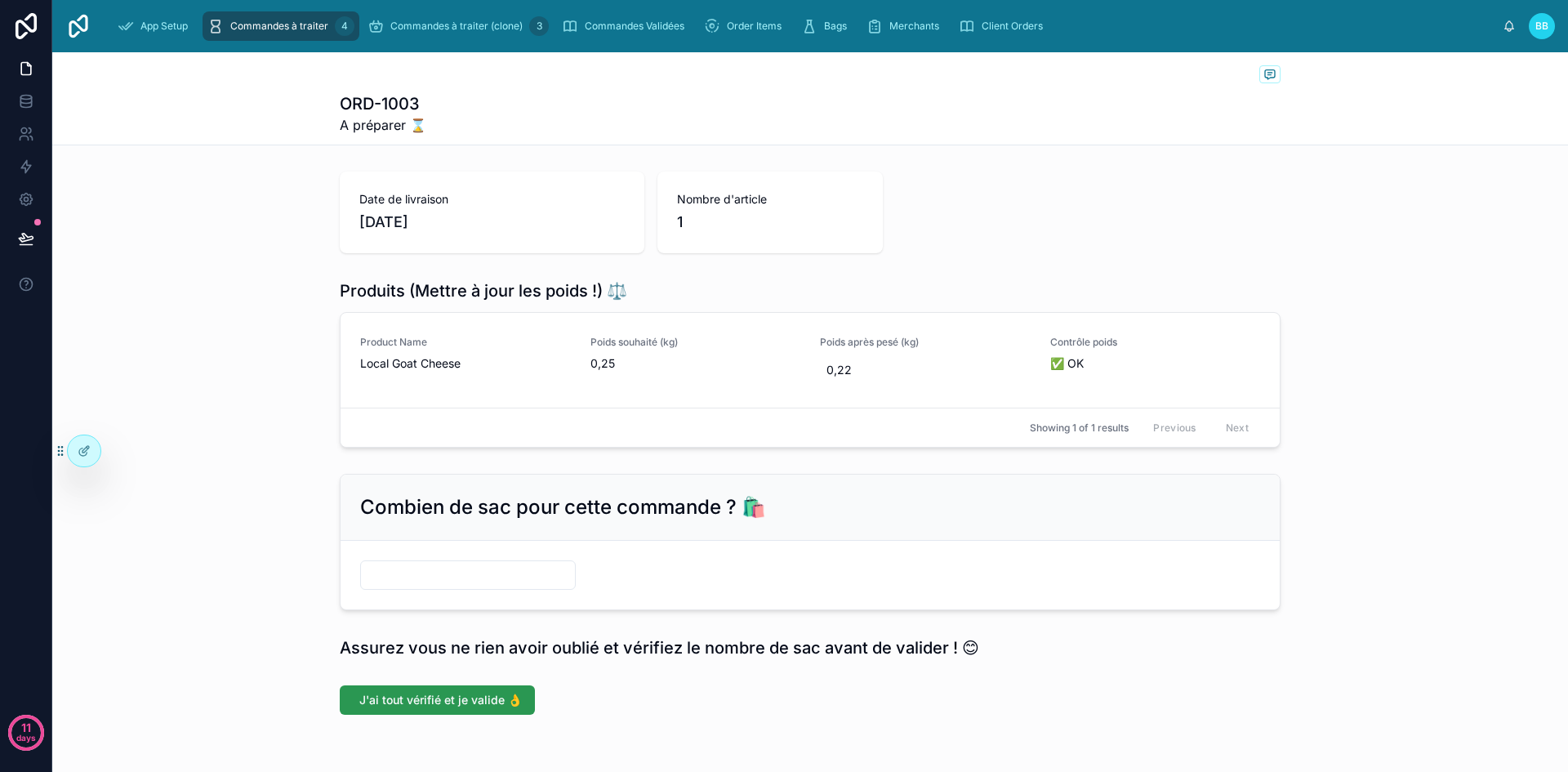
click at [397, 695] on span "J'ai tout vérifié et je valide 👌" at bounding box center [440, 699] width 163 height 16
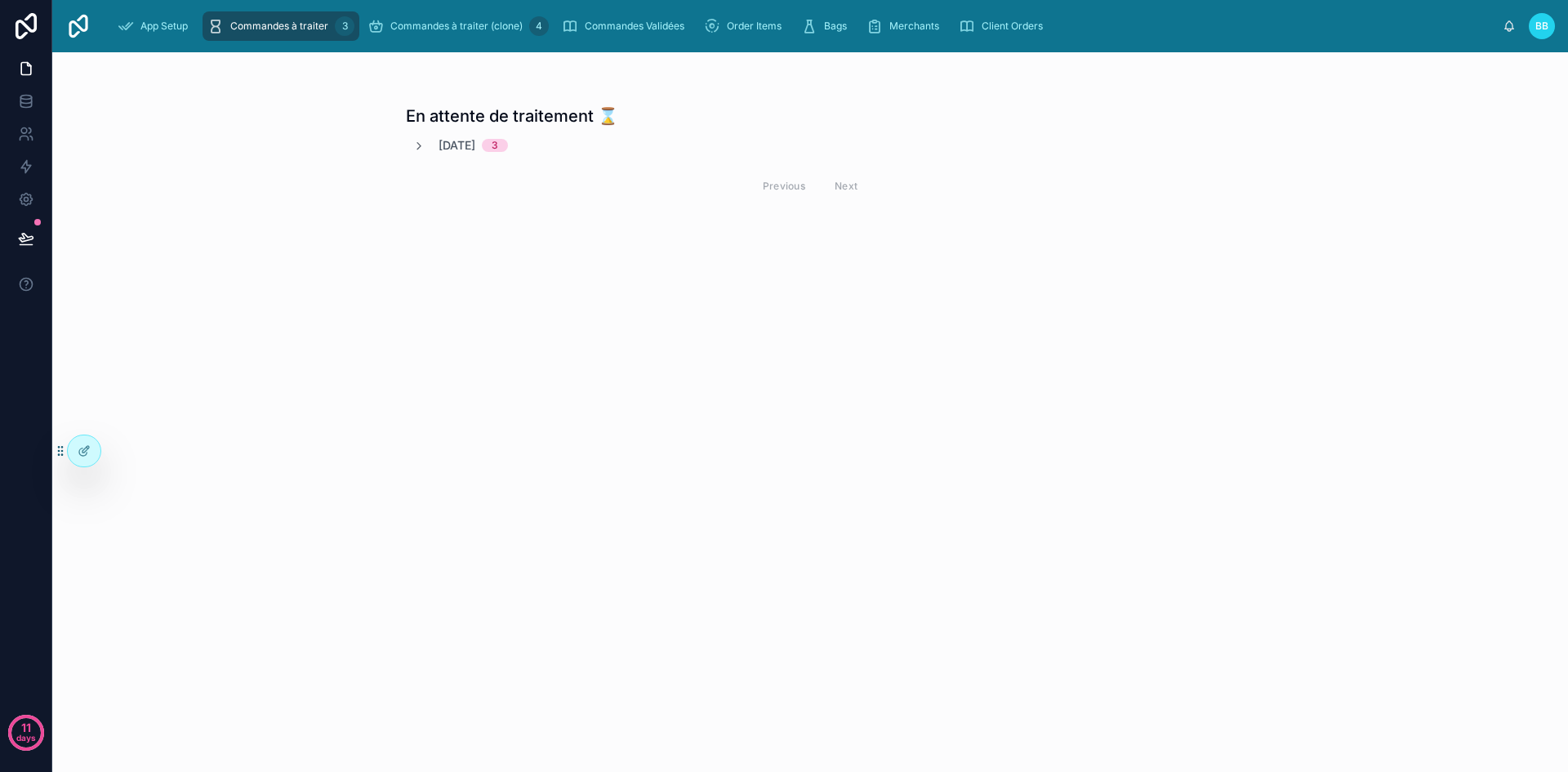
click at [439, 139] on span "08/09/2025" at bounding box center [456, 145] width 36 height 16
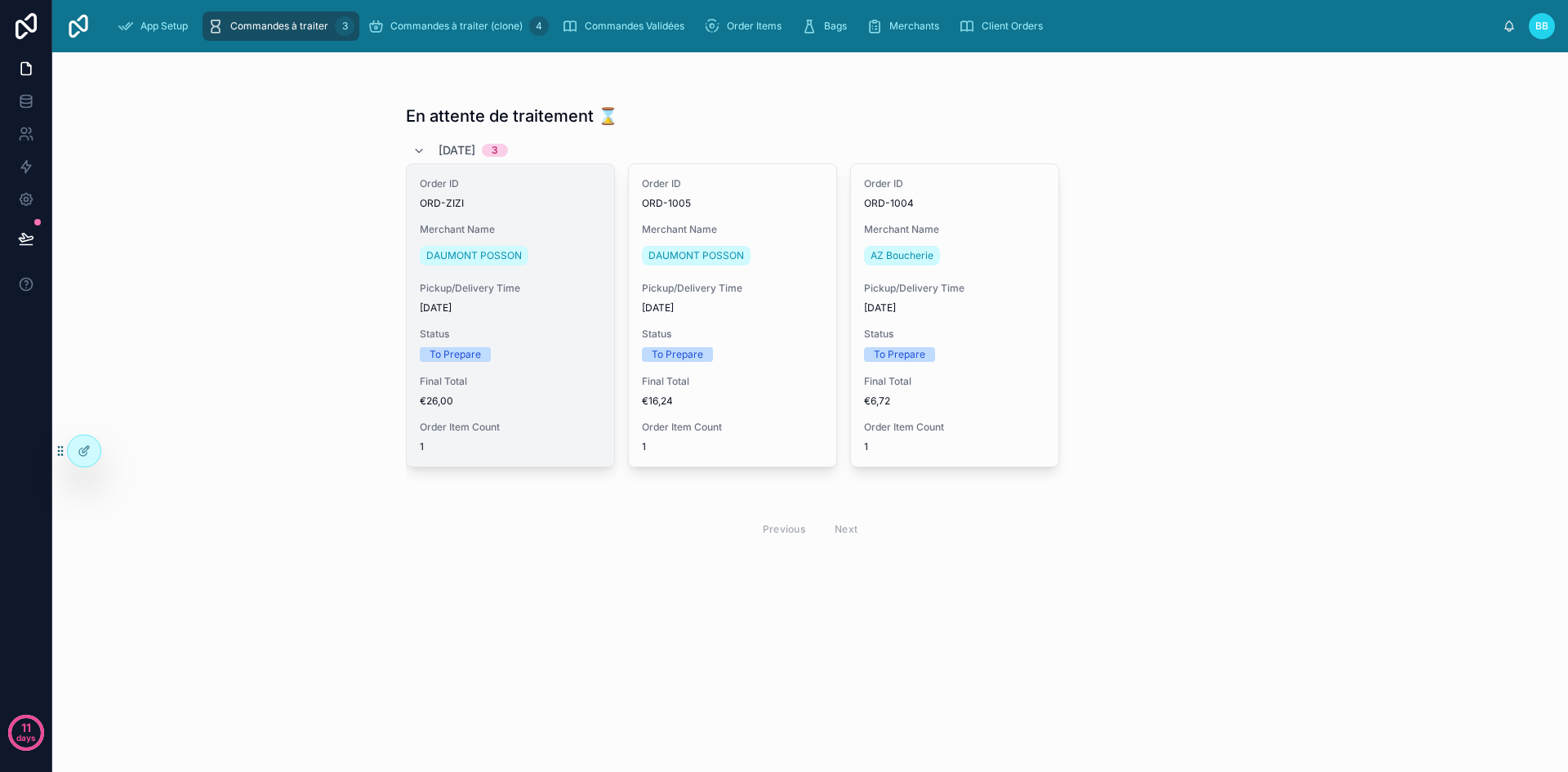
click at [572, 194] on div "Order ID ORD-ZIZI" at bounding box center [511, 193] width 181 height 33
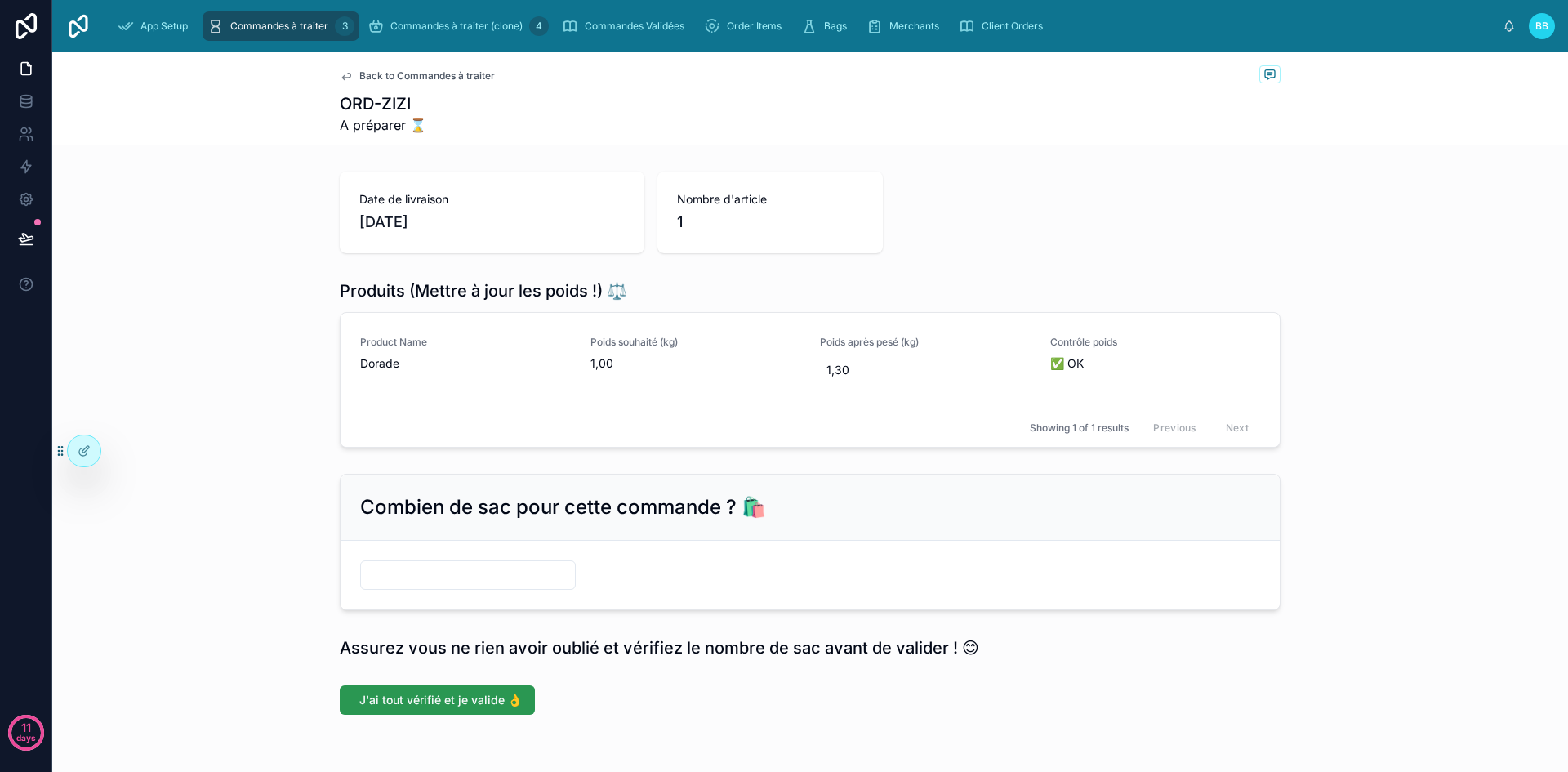
click at [422, 702] on span "J'ai tout vérifié et je valide 👌" at bounding box center [440, 699] width 163 height 16
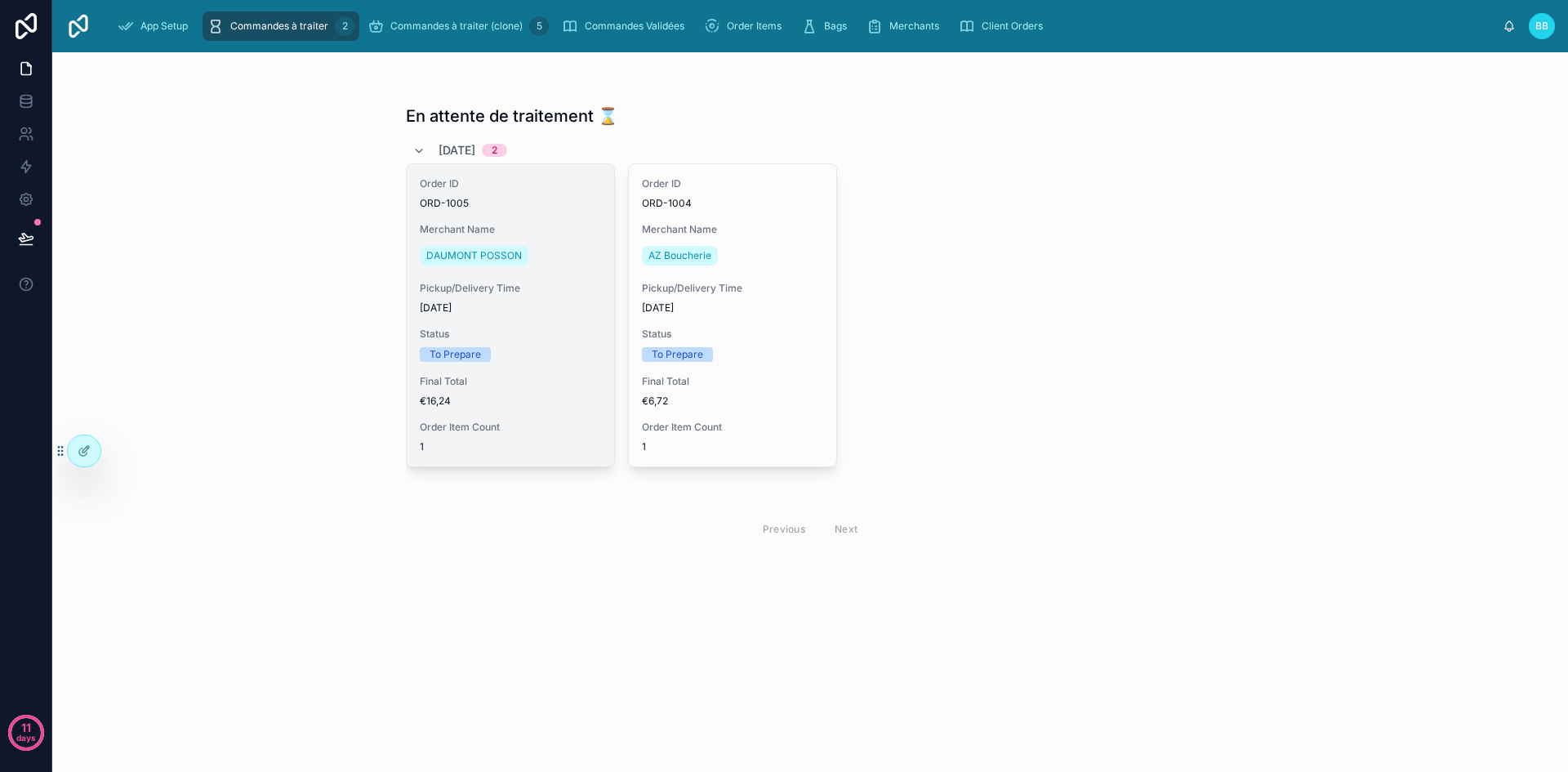
click at [521, 193] on div "Order ID ORD-1005" at bounding box center [511, 193] width 181 height 33
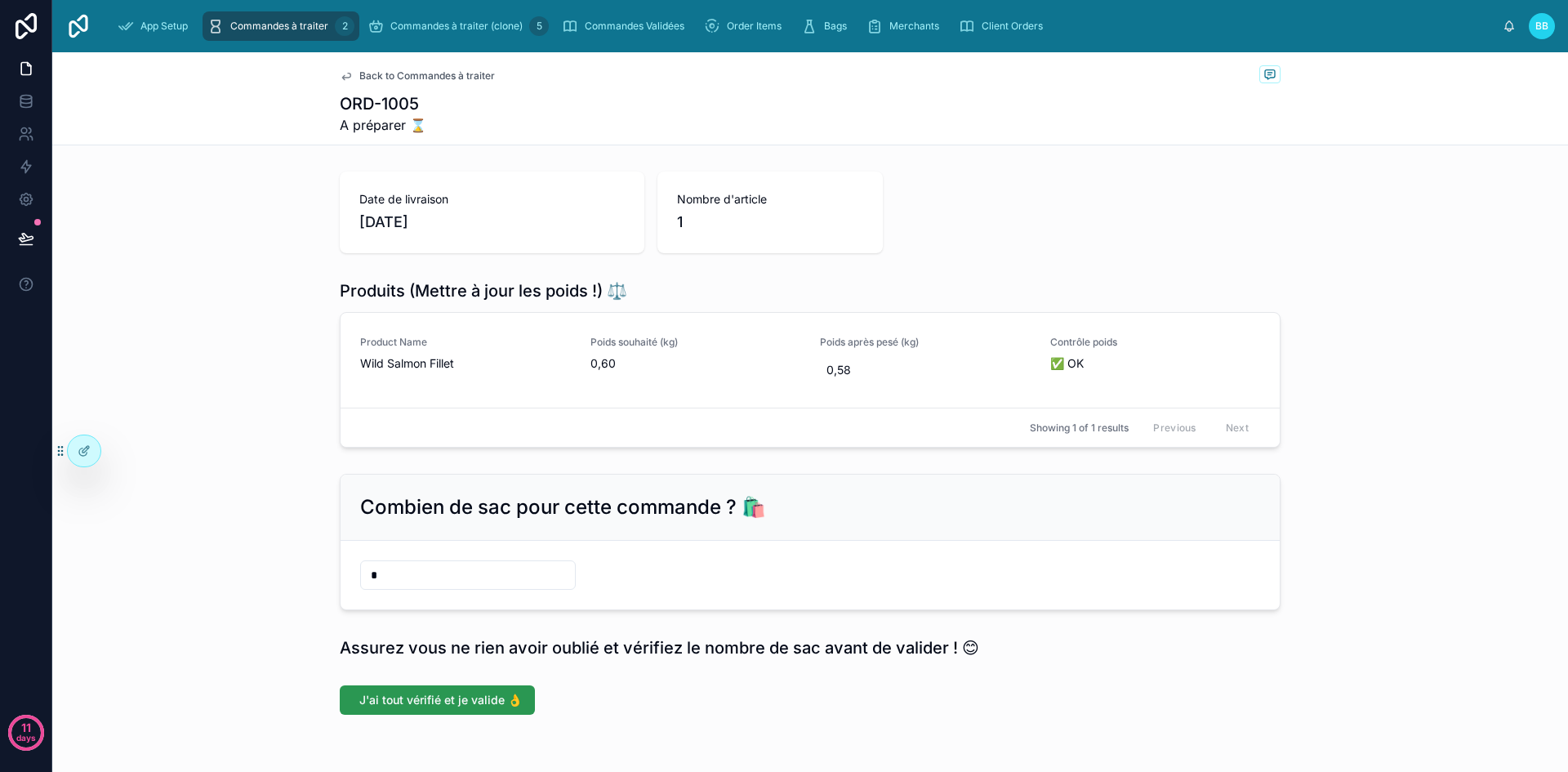
click at [410, 707] on span "J'ai tout vérifié et je valide 👌" at bounding box center [440, 699] width 163 height 16
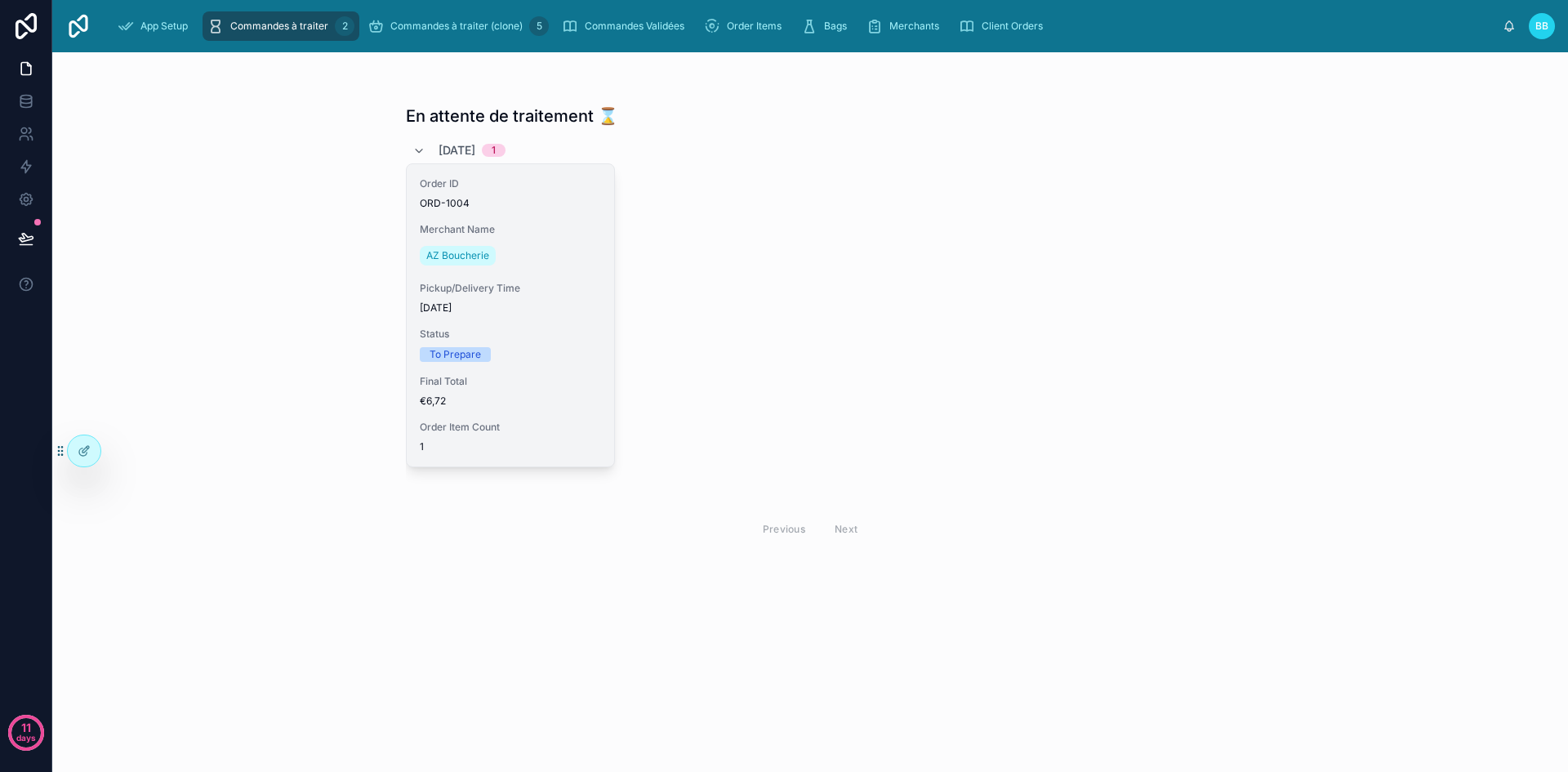
click at [548, 192] on div "Order ID ORD-1004" at bounding box center [511, 193] width 181 height 33
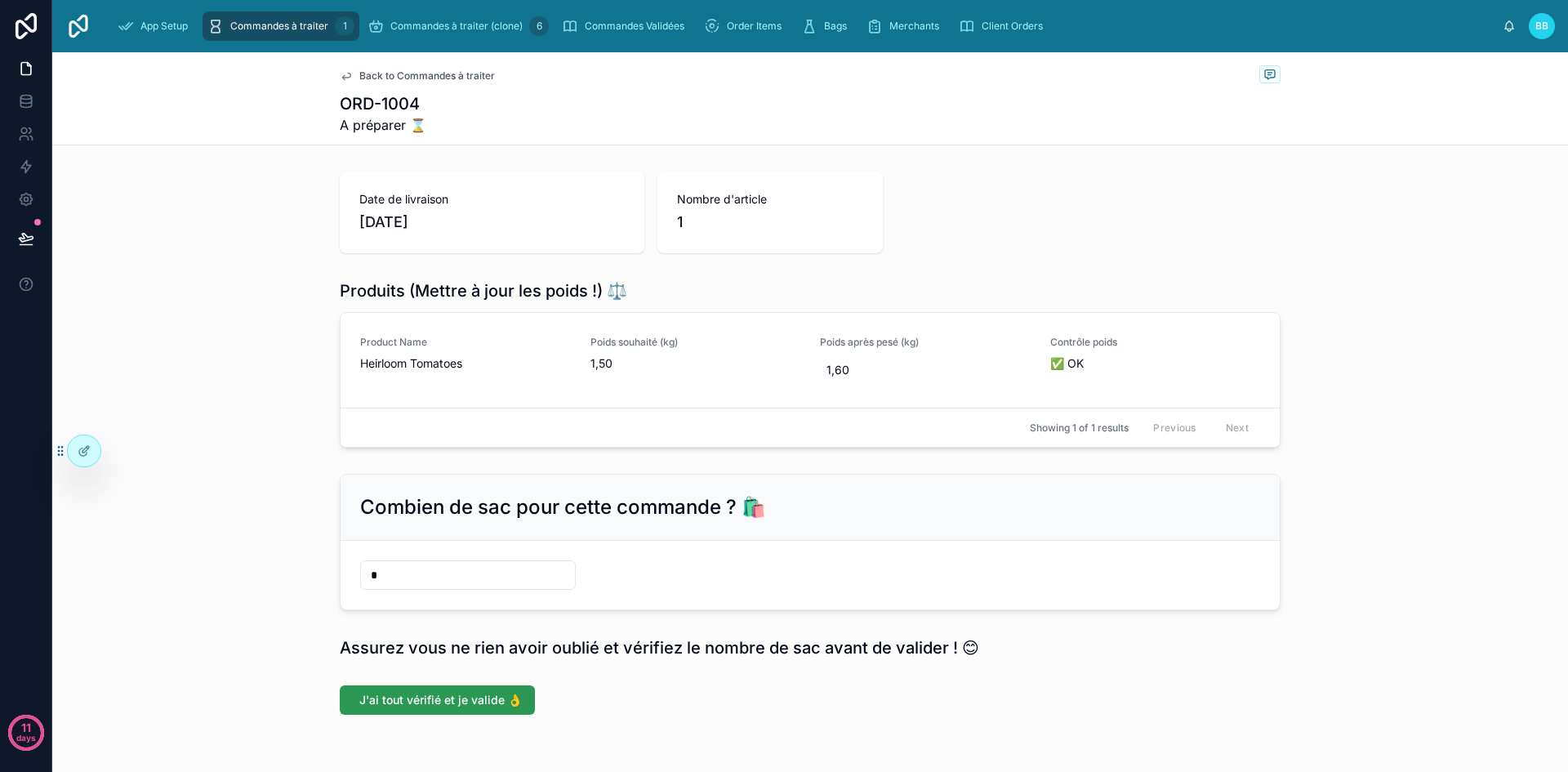
click at [402, 699] on span "J'ai tout vérifié et je valide 👌" at bounding box center [440, 699] width 163 height 16
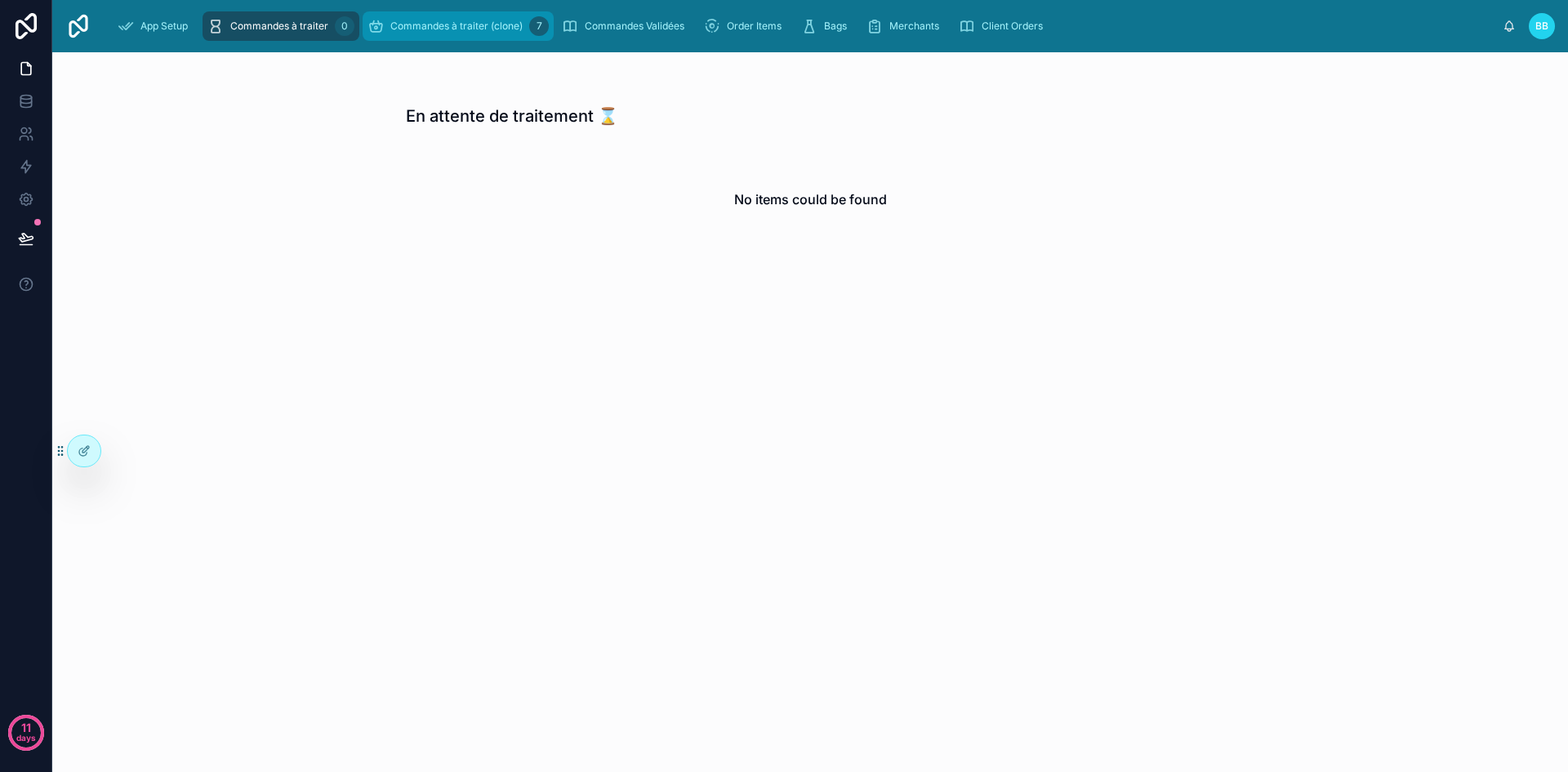
click at [431, 36] on div "Commandes à traiter (clone) 7" at bounding box center [458, 26] width 181 height 26
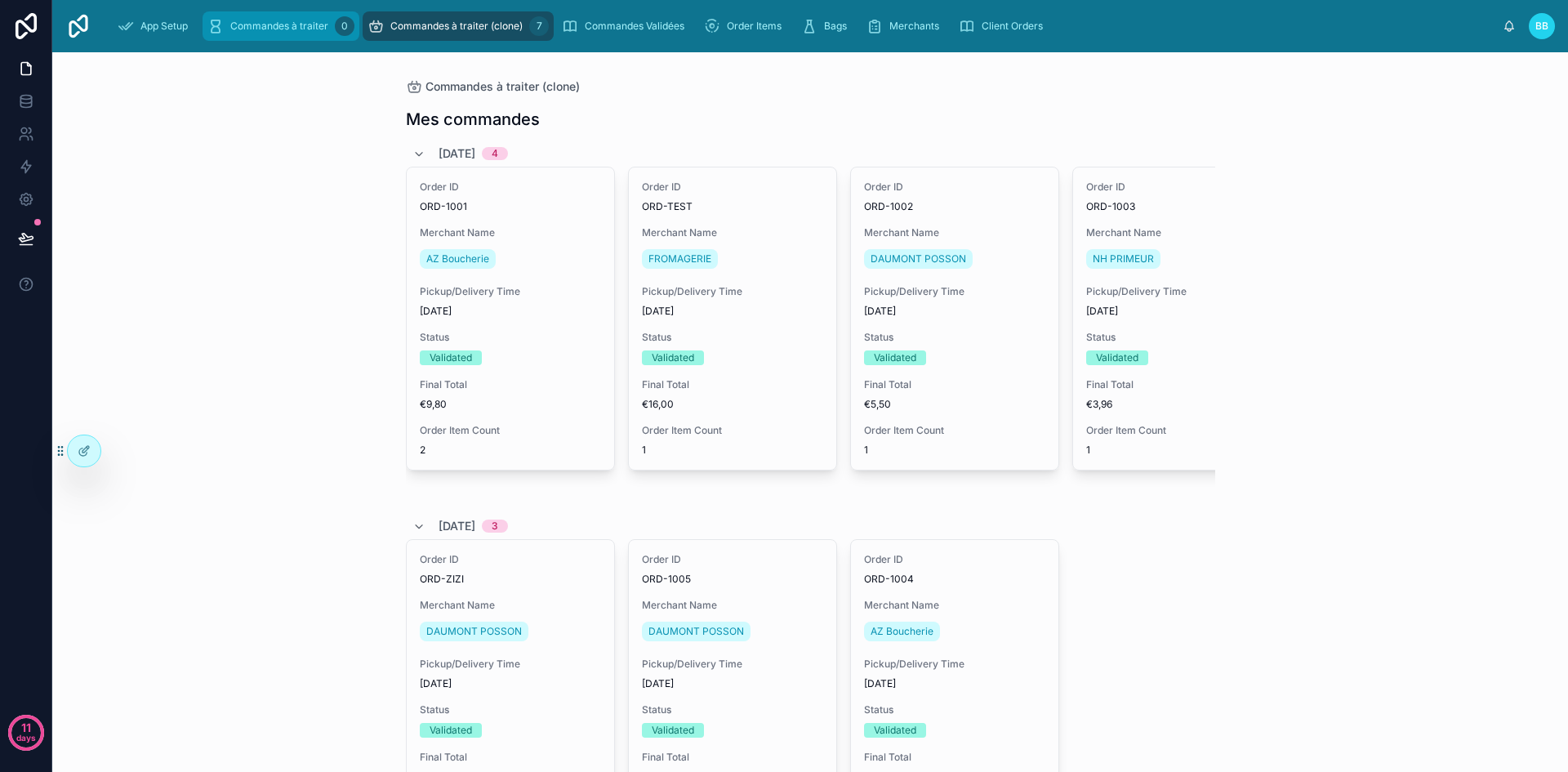
click at [275, 28] on span "Commandes à traiter" at bounding box center [279, 26] width 98 height 13
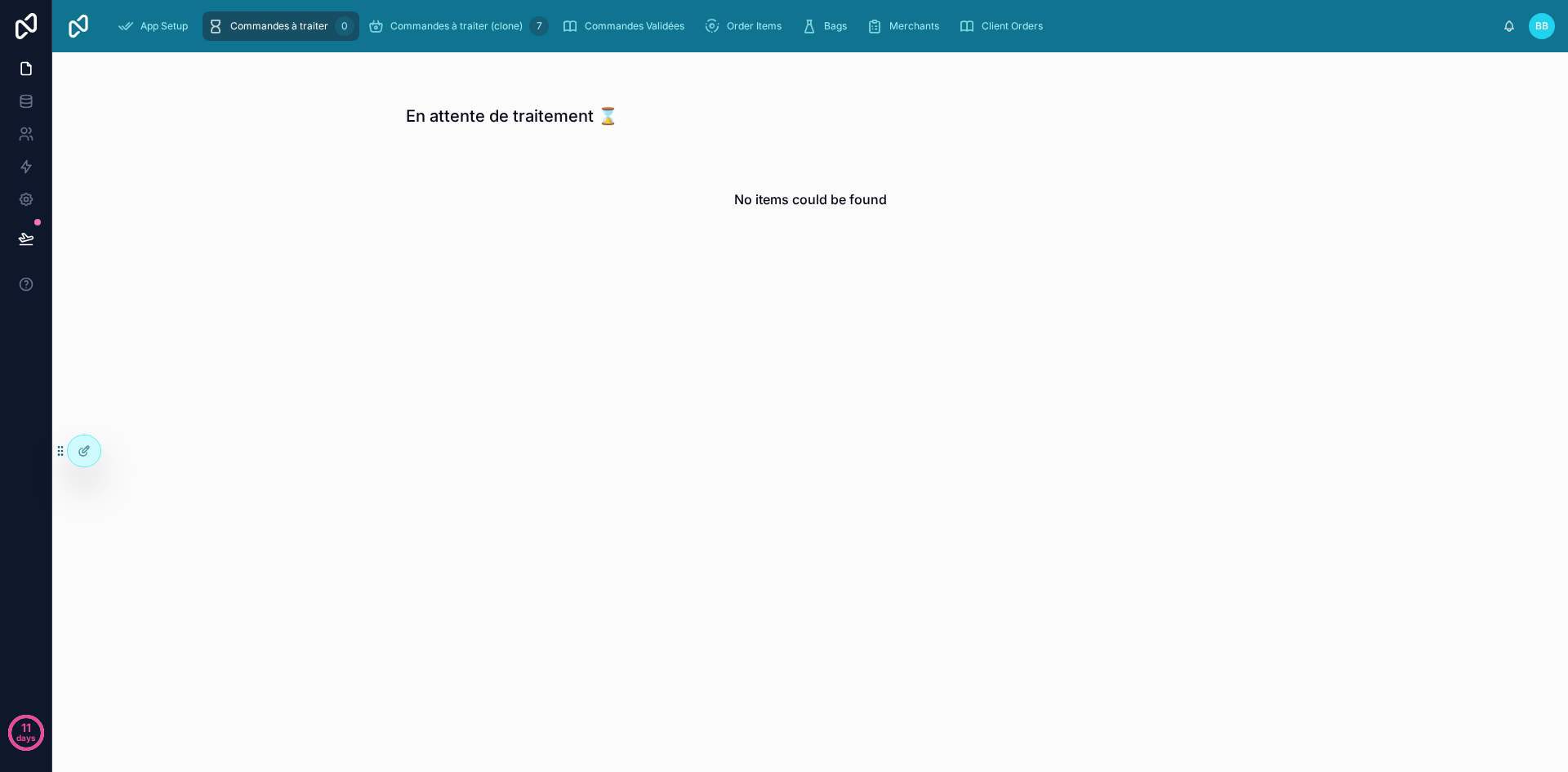
click at [277, 24] on span "Commandes à traiter" at bounding box center [279, 26] width 98 height 13
click at [452, 129] on div "En attente de traitement ⌛ No items could be found" at bounding box center [811, 203] width 810 height 222
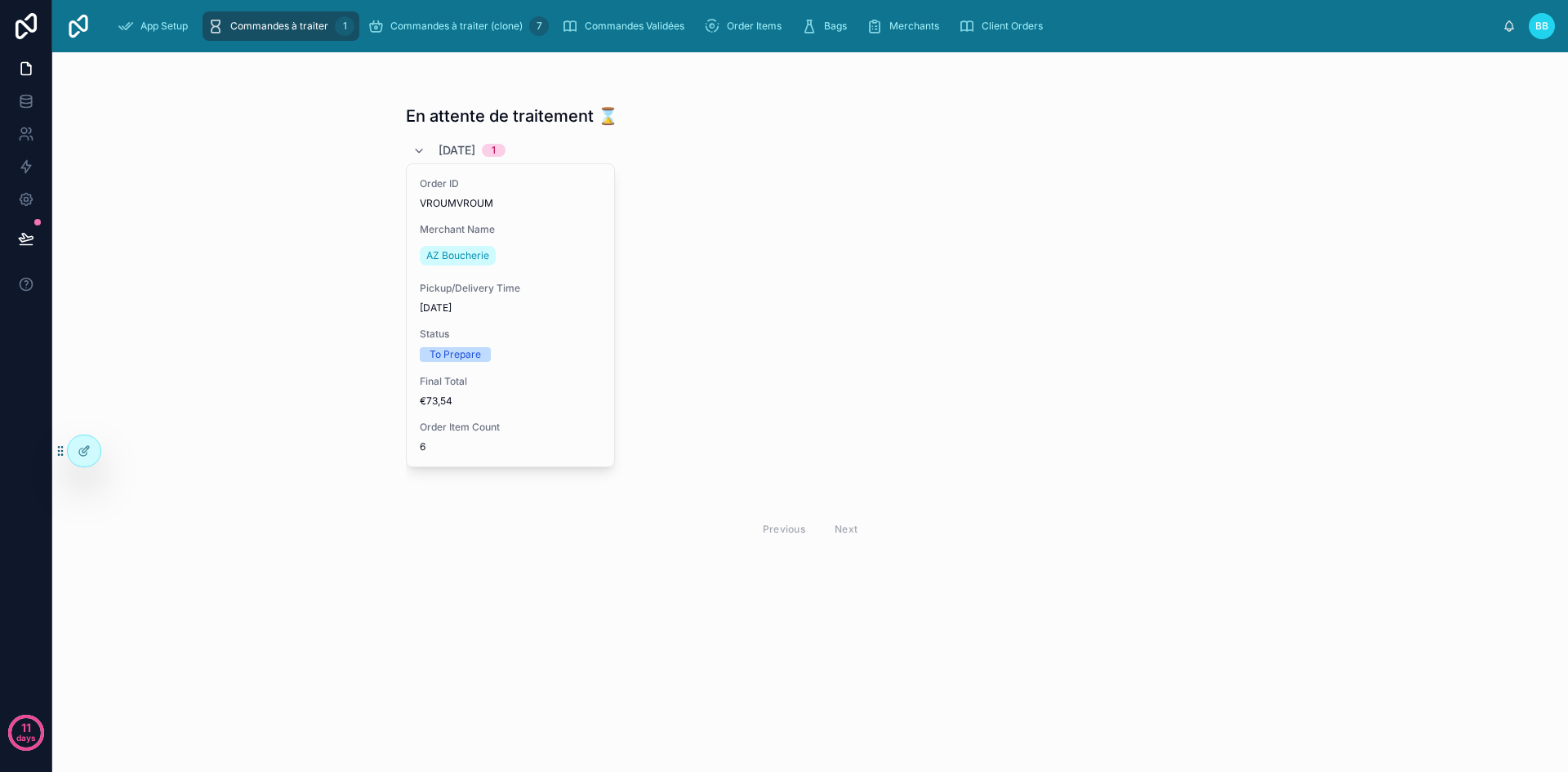
click at [1032, 343] on div "Order ID VROUMVROUM Merchant Name AZ Boucherie Pickup/Delivery Time [DATE] Stat…" at bounding box center [811, 330] width 810 height 333
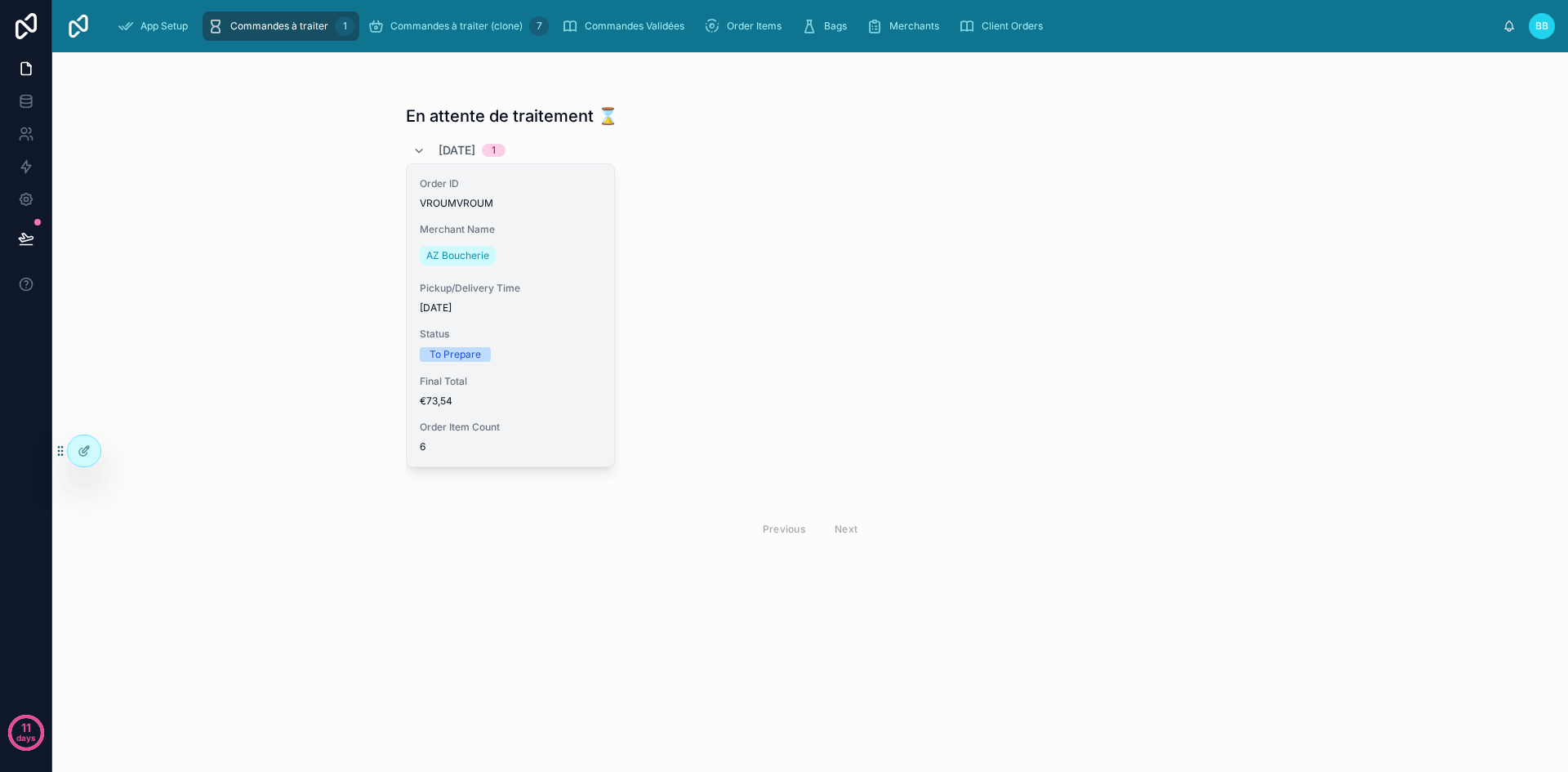
click at [565, 337] on span "Status" at bounding box center [511, 334] width 181 height 13
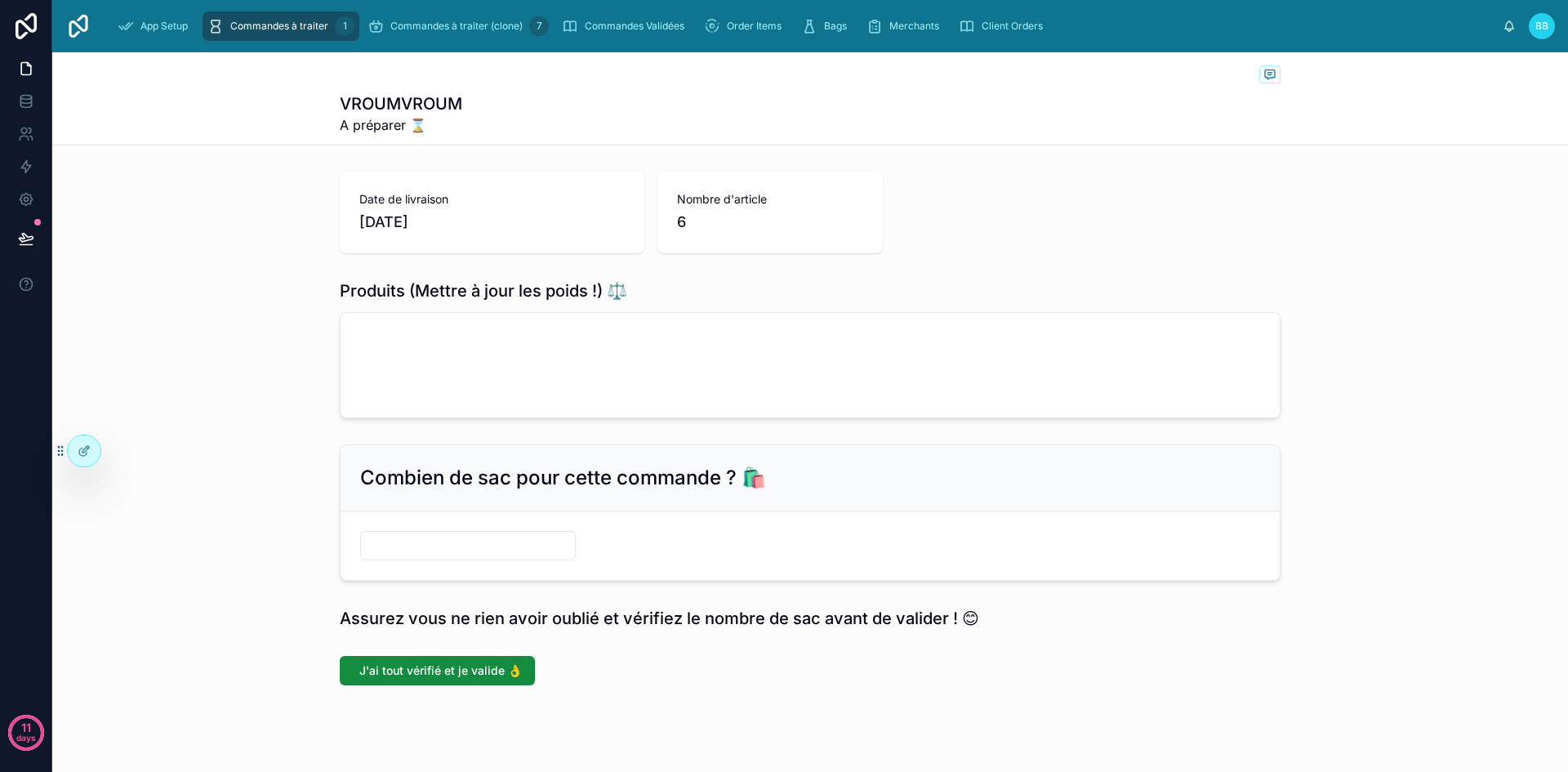
scroll to position [24, 0]
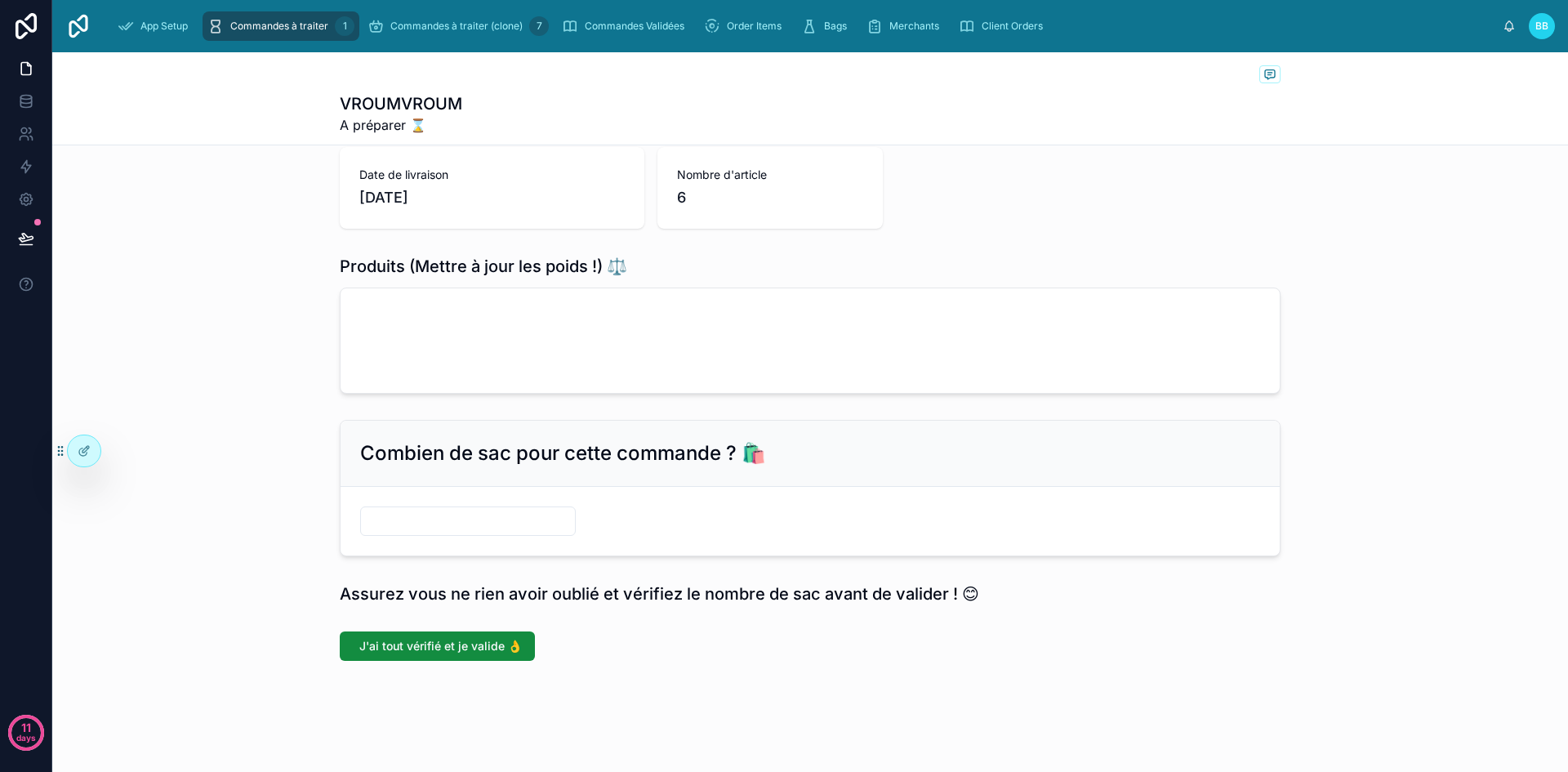
click at [650, 333] on div at bounding box center [810, 340] width 940 height 105
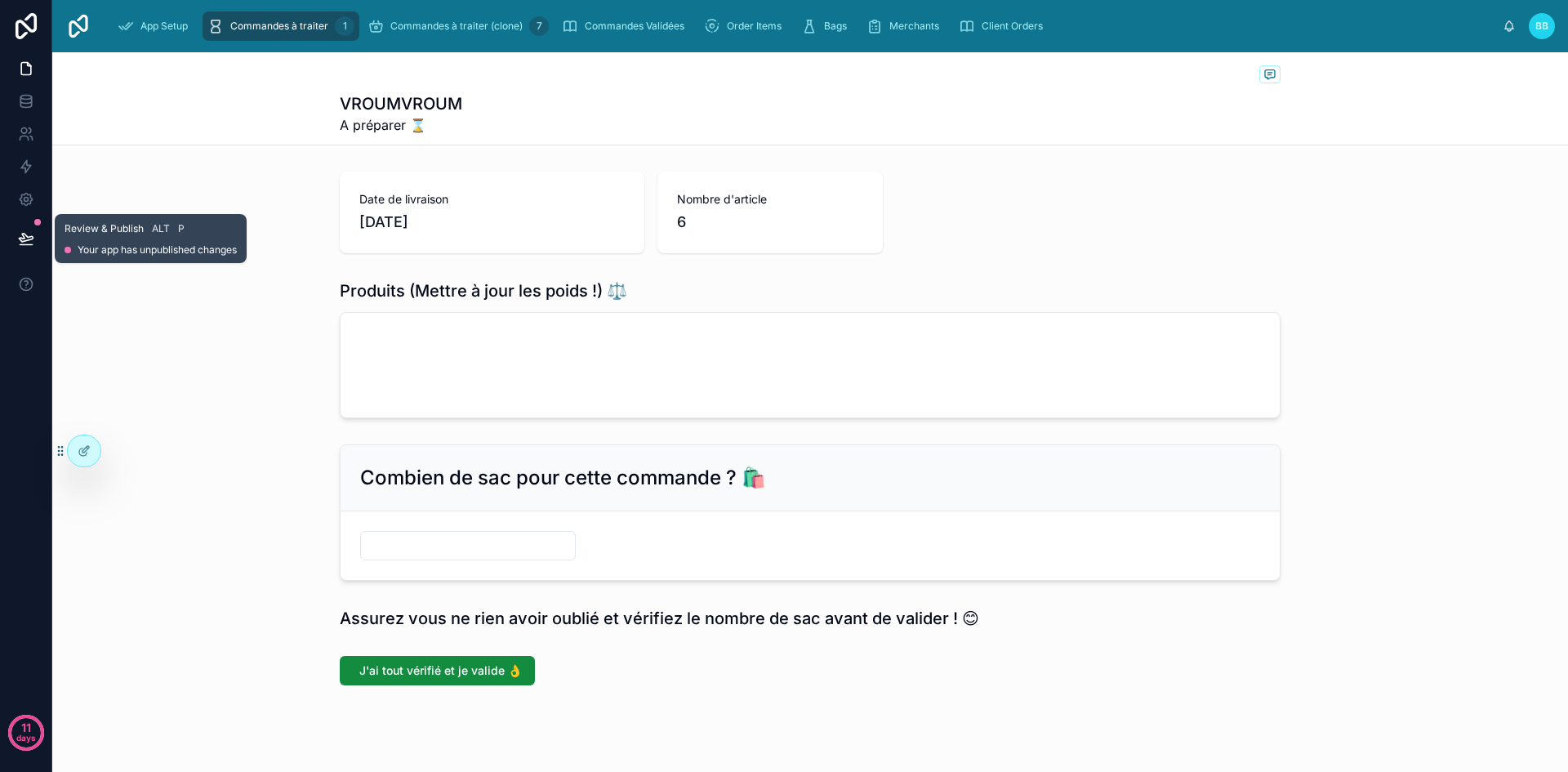
click at [37, 233] on button at bounding box center [26, 238] width 36 height 46
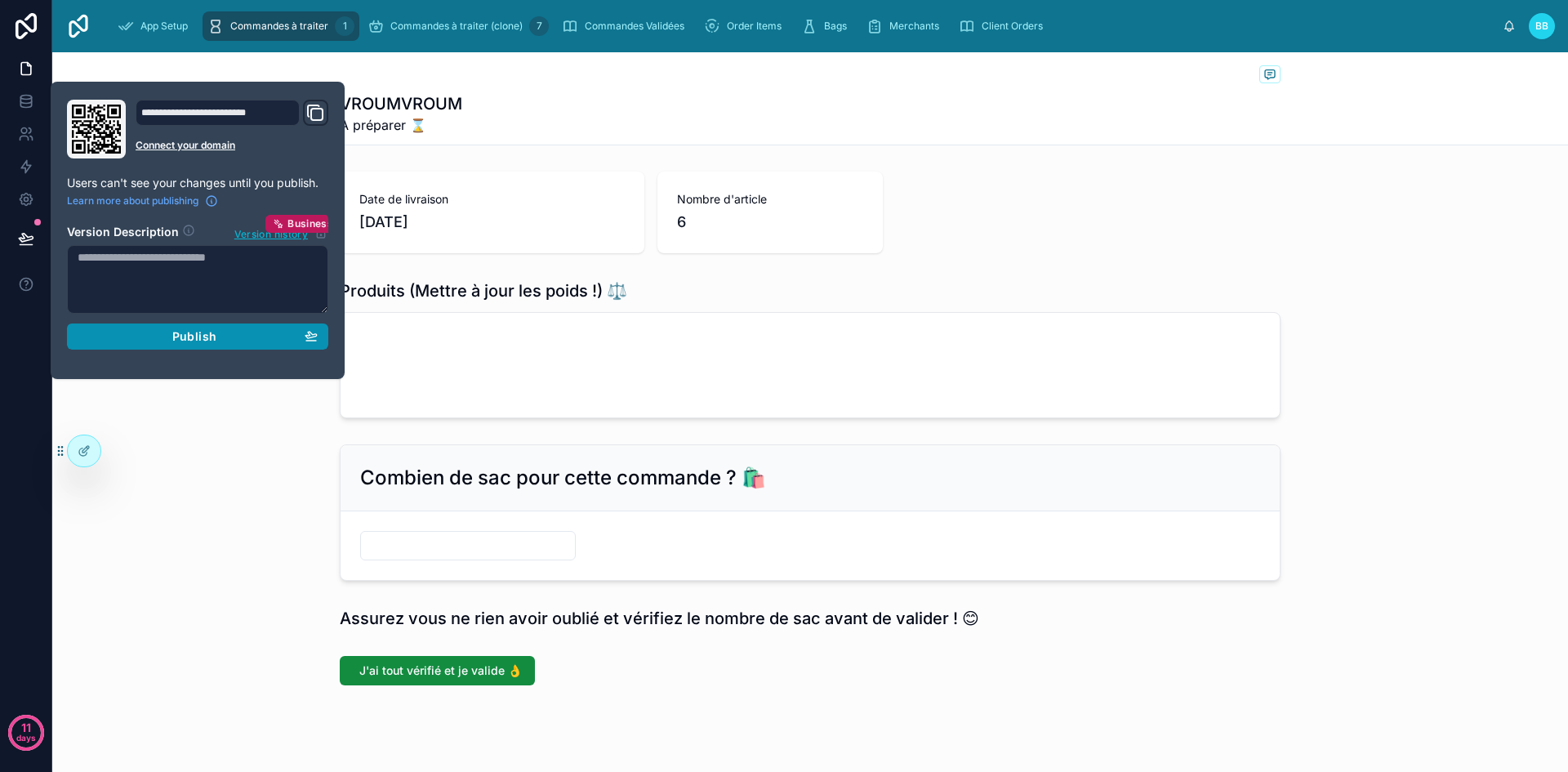
click at [210, 344] on button "Publish" at bounding box center [198, 336] width 262 height 26
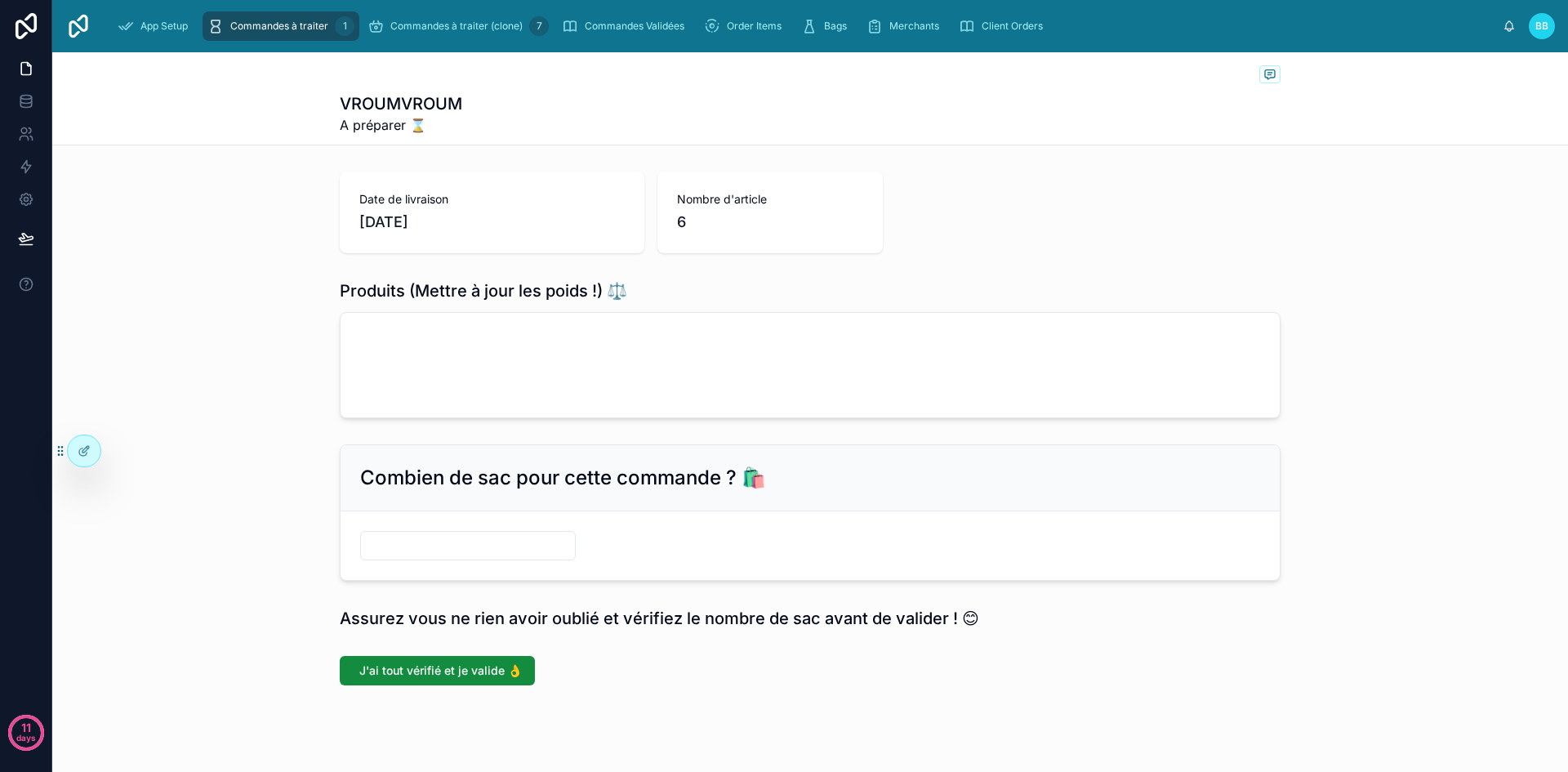
click at [233, 410] on div "Produits (Mettre à jour les poids !) ⚖️" at bounding box center [810, 349] width 1516 height 151
click at [281, 11] on link "Commandes à traiter 1" at bounding box center [281, 25] width 157 height 29
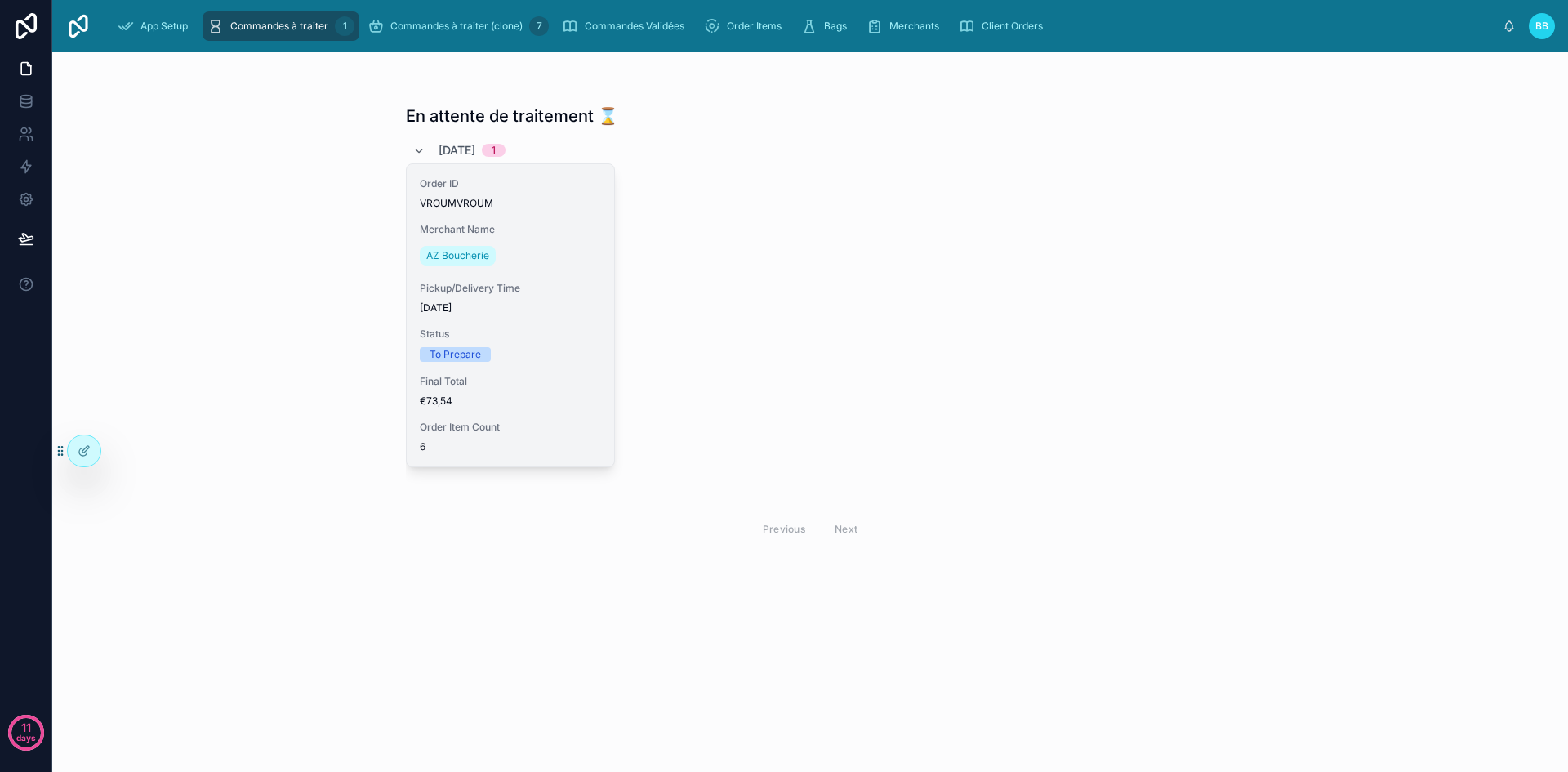
click at [532, 237] on div "Merchant Name AZ Boucherie" at bounding box center [511, 246] width 181 height 46
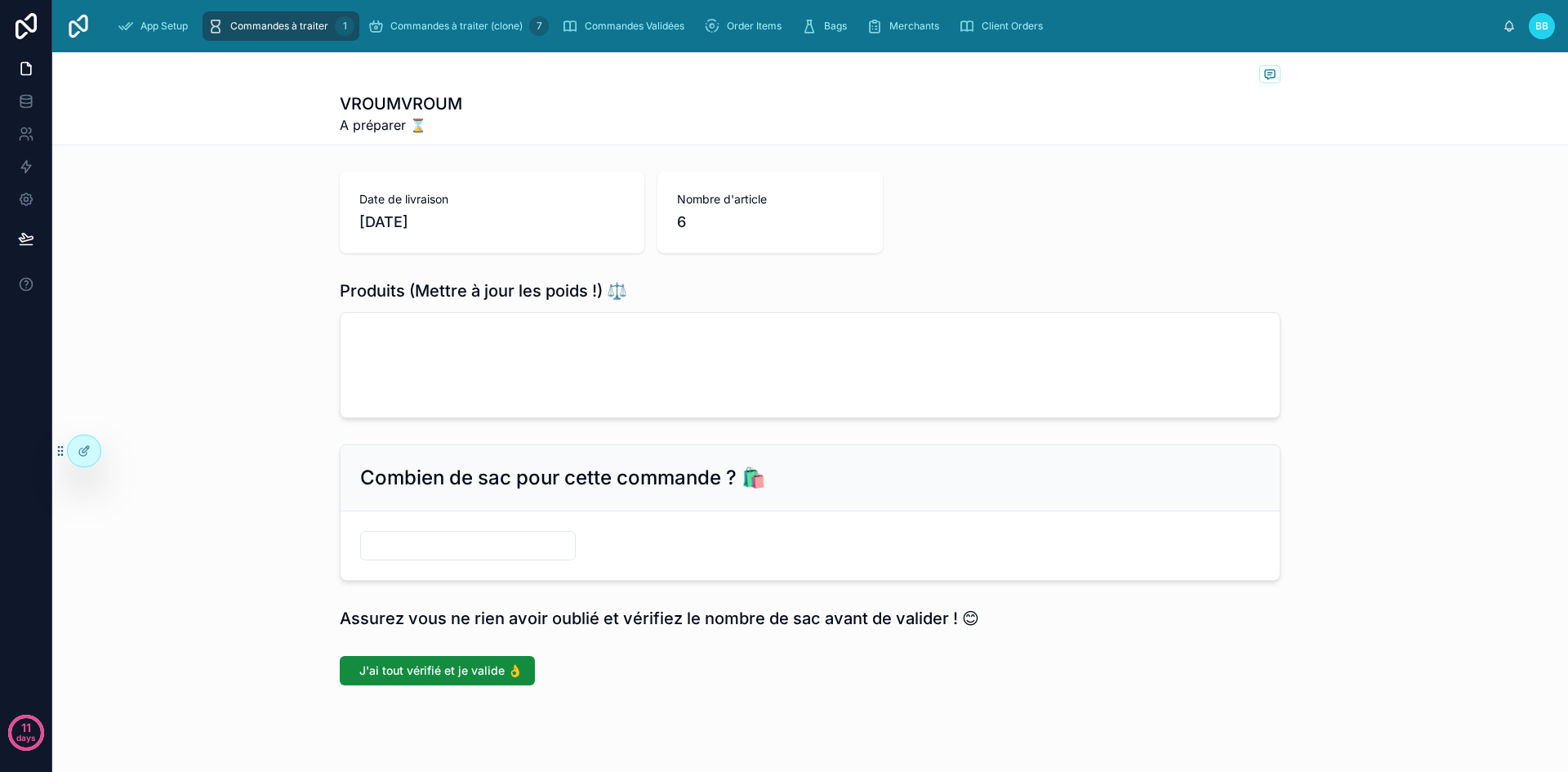
click at [373, 410] on div at bounding box center [810, 365] width 940 height 105
click at [419, 360] on div at bounding box center [810, 365] width 940 height 105
click at [440, 682] on button "J'ai tout vérifié et je valide 👌" at bounding box center [437, 670] width 195 height 29
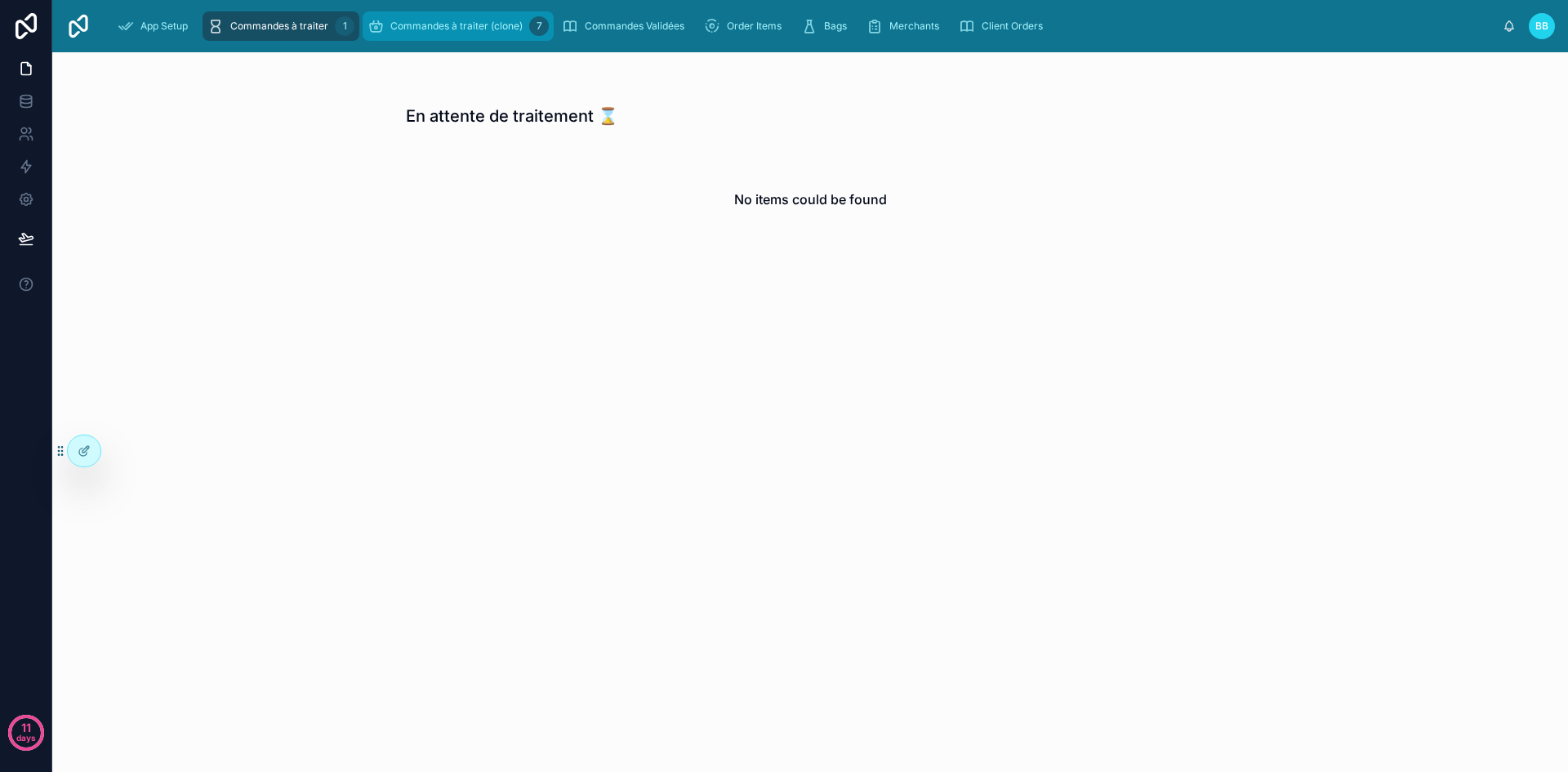
click at [452, 20] on span "Commandes à traiter (clone)" at bounding box center [457, 26] width 133 height 13
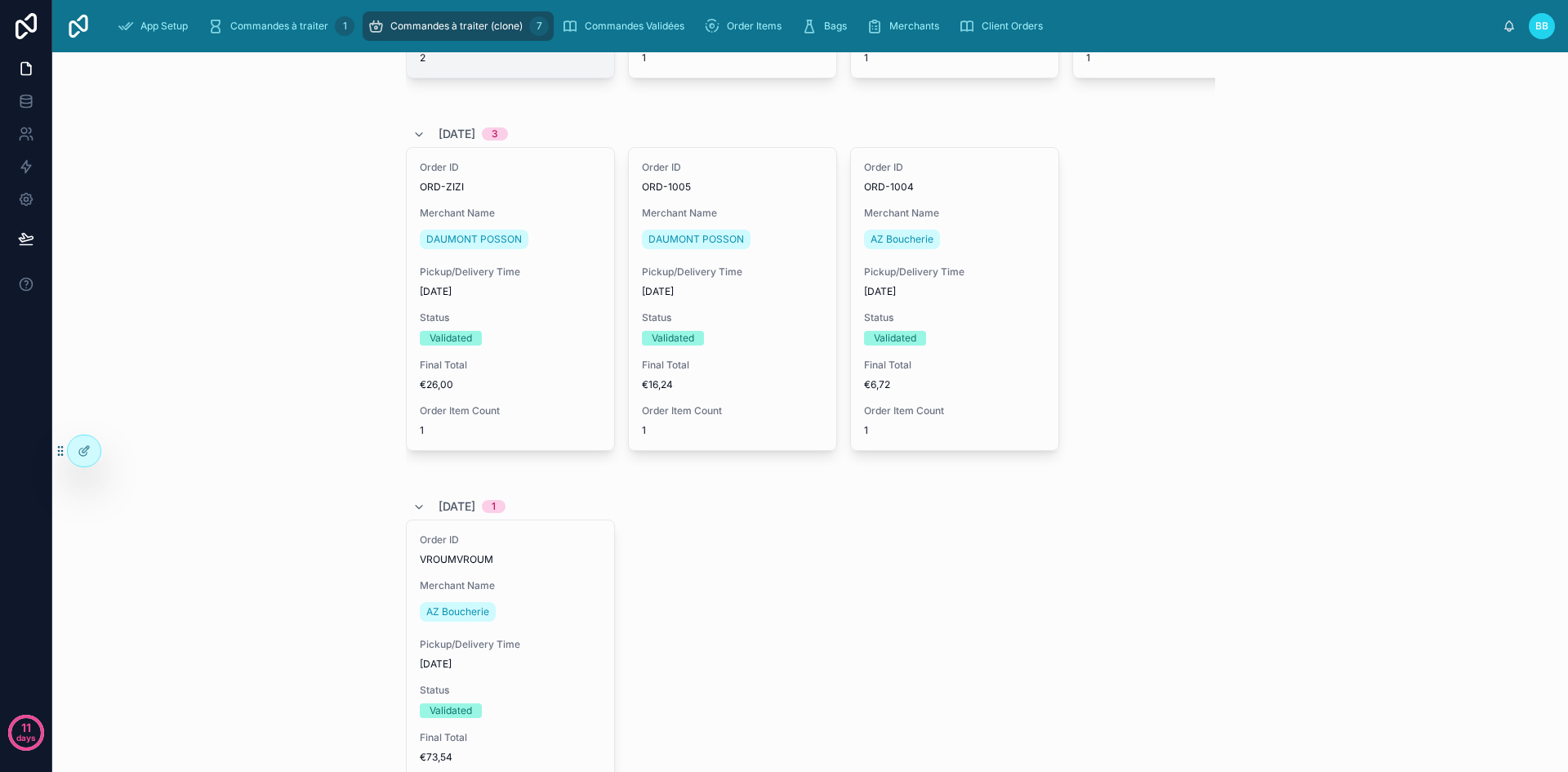
scroll to position [608, 0]
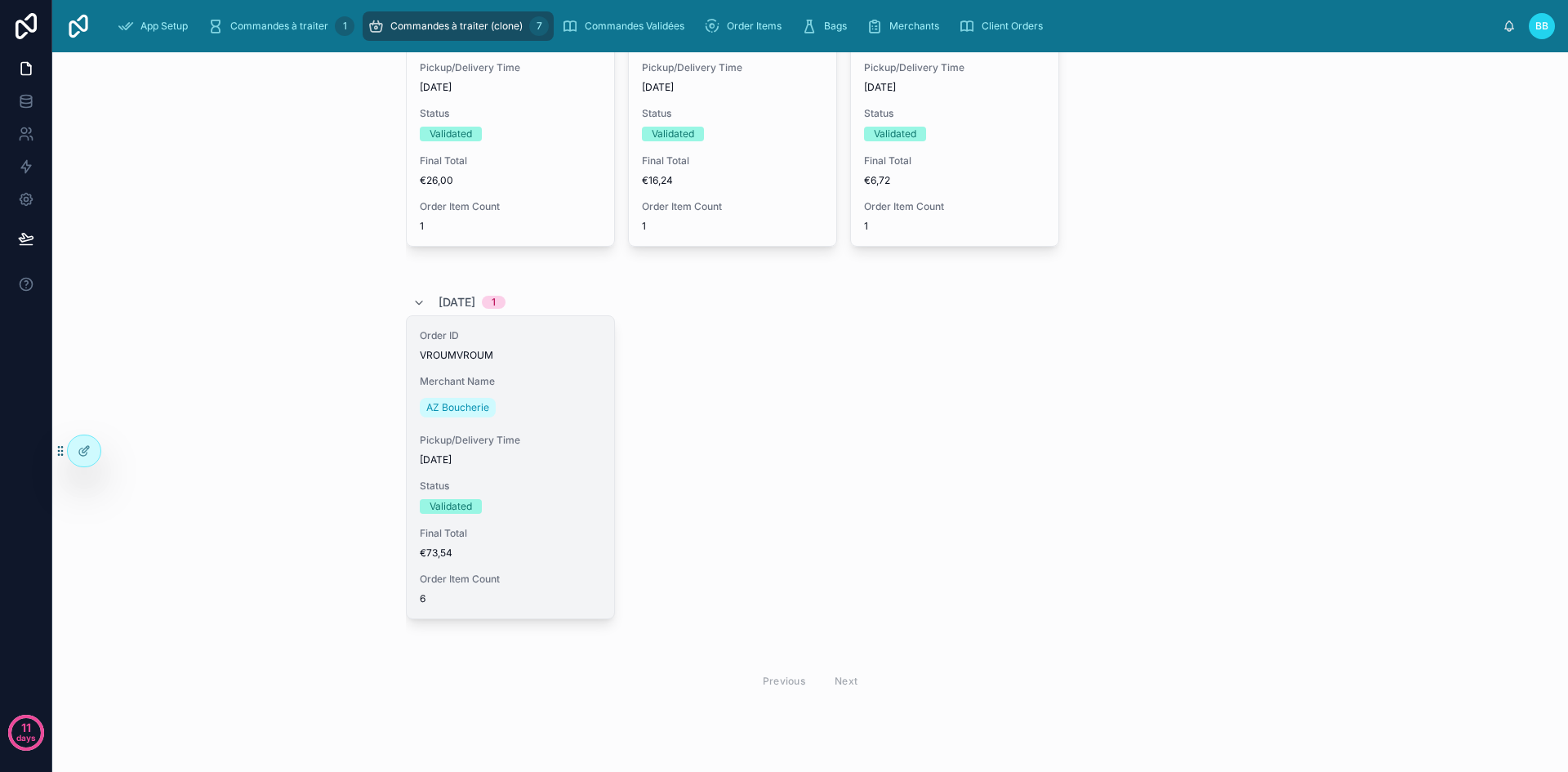
click at [551, 423] on div "Order ID VROUMVROUM Merchant Name AZ Boucherie Pickup/Delivery Time 14/09/2025 …" at bounding box center [511, 466] width 208 height 302
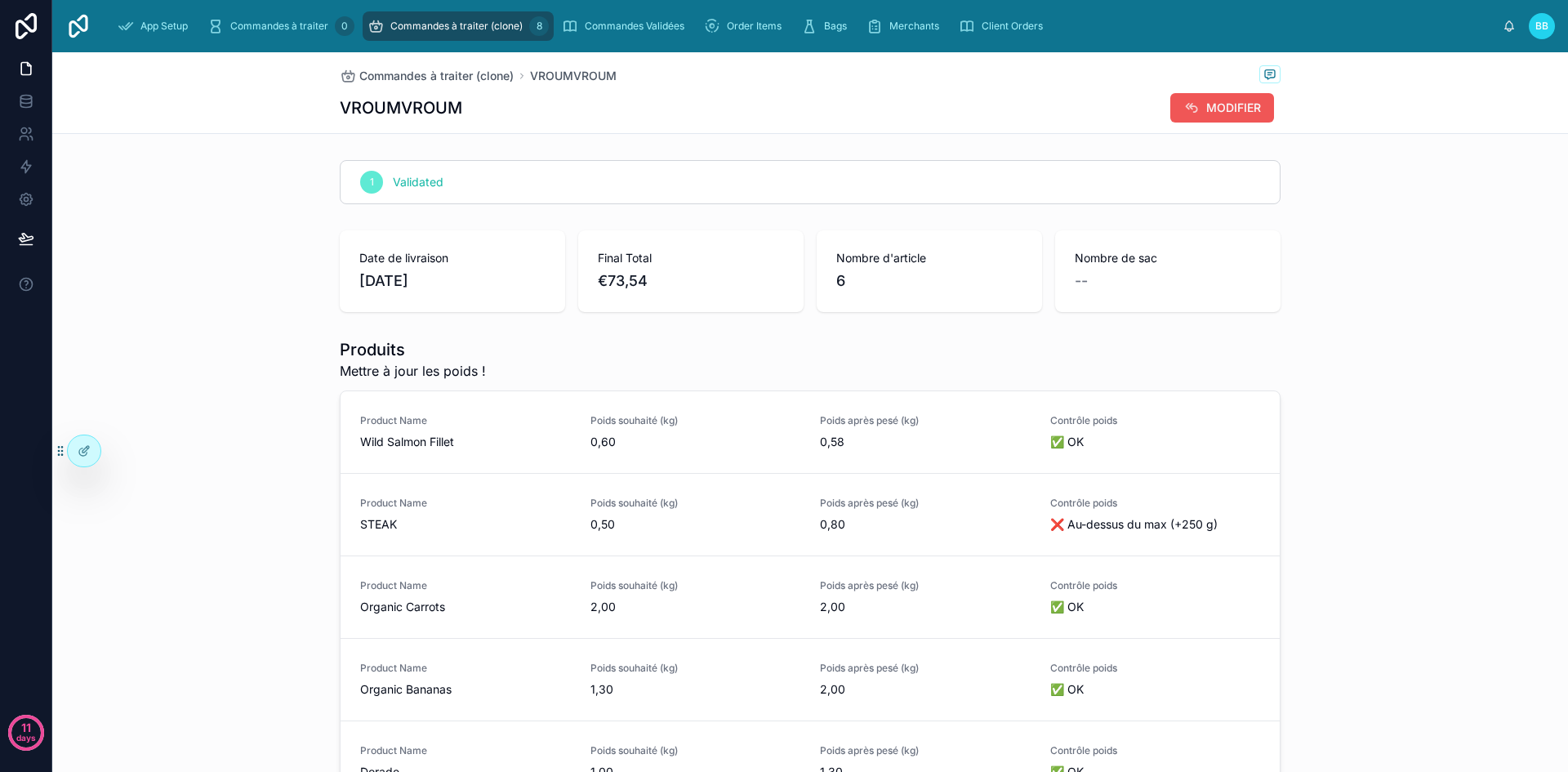
click at [1237, 107] on span "MODIFIER" at bounding box center [1233, 107] width 55 height 16
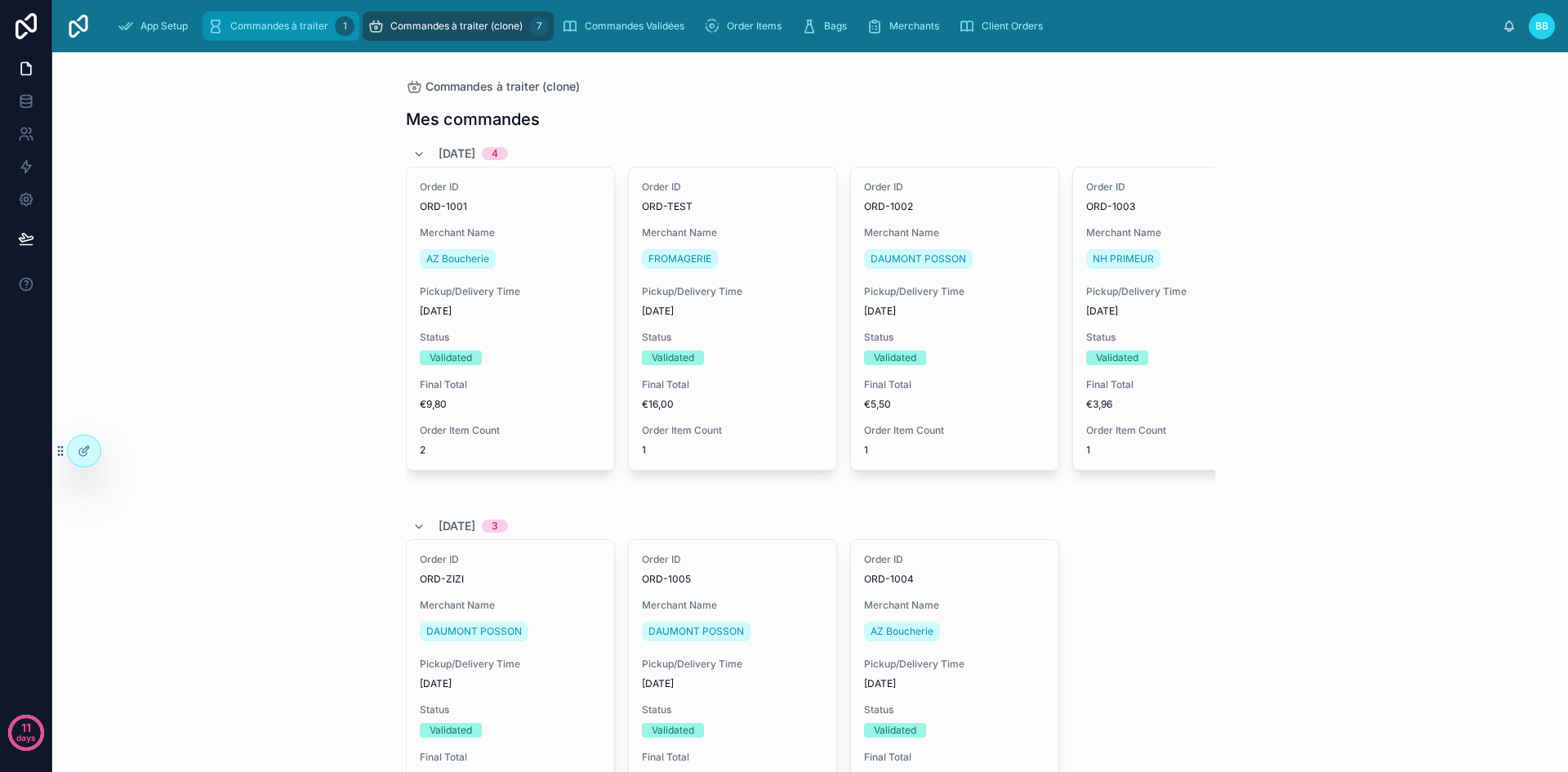
click at [300, 30] on span "Commandes à traiter" at bounding box center [279, 26] width 98 height 13
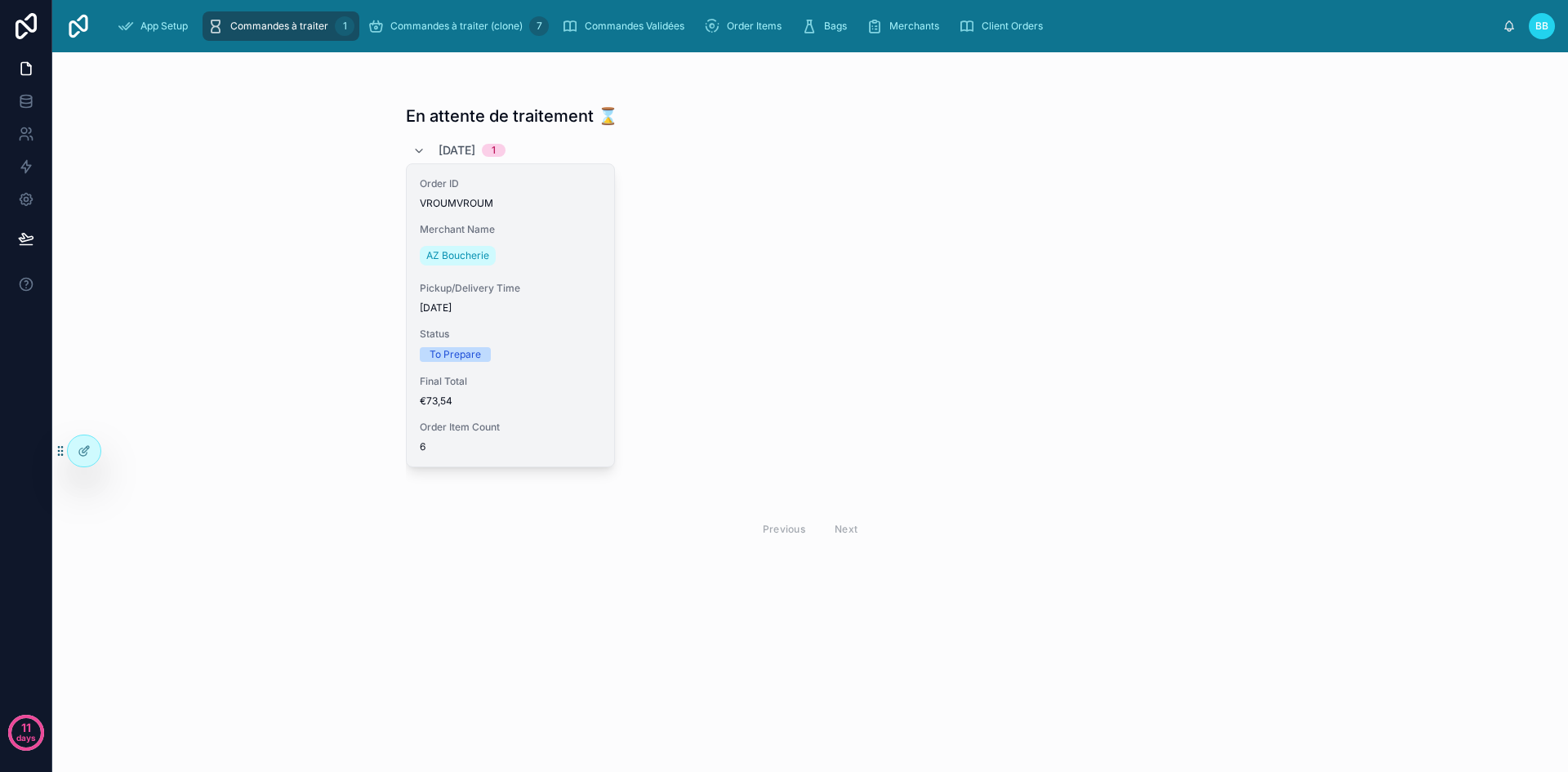
click at [570, 285] on span "Pickup/Delivery Time" at bounding box center [511, 288] width 181 height 13
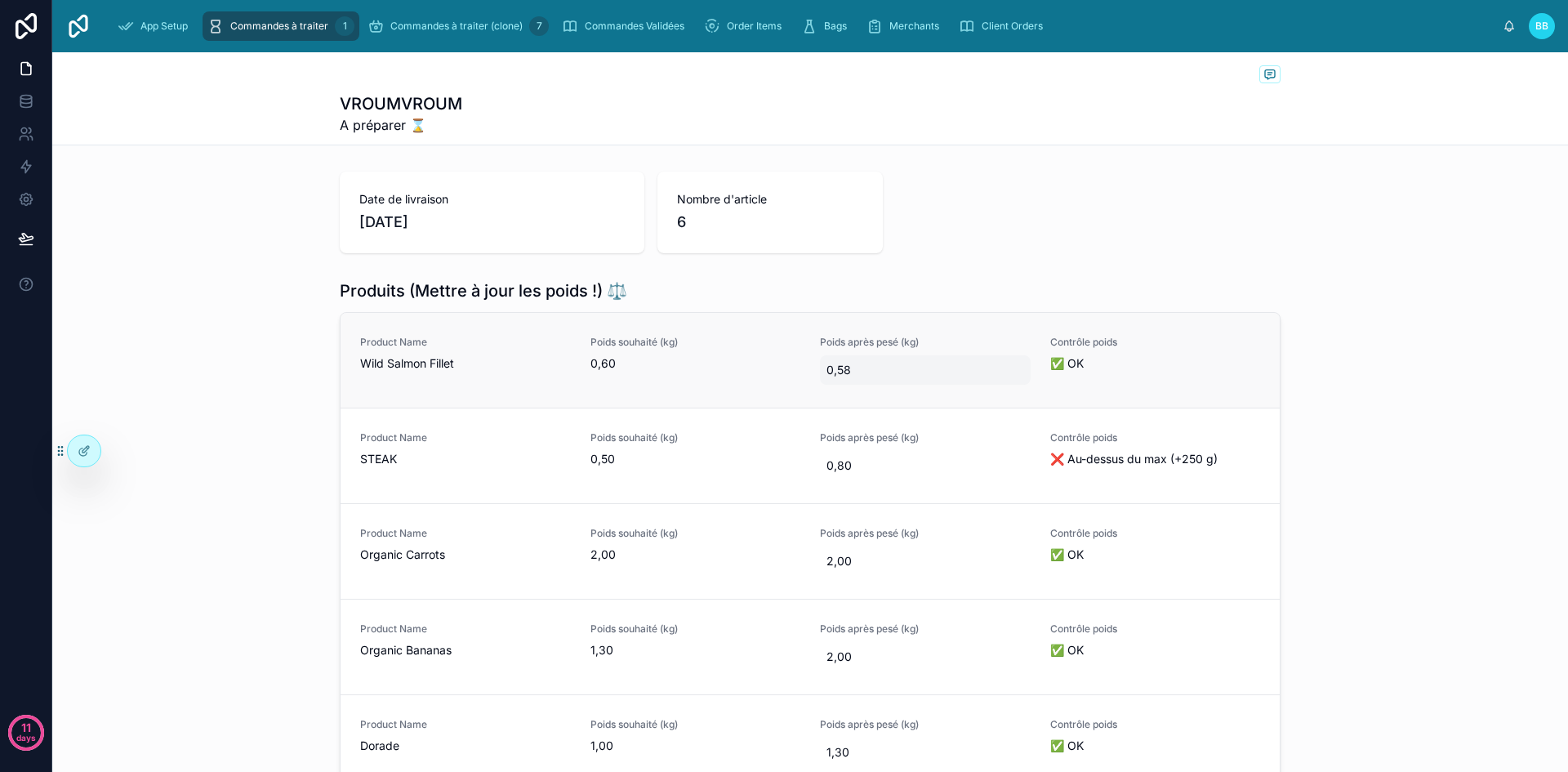
click at [840, 372] on span "0,58" at bounding box center [925, 369] width 197 height 16
click at [980, 220] on div "Date de livraison 14/09/2025 Nombre d'article 6" at bounding box center [810, 211] width 941 height 81
